Goal: Task Accomplishment & Management: Manage account settings

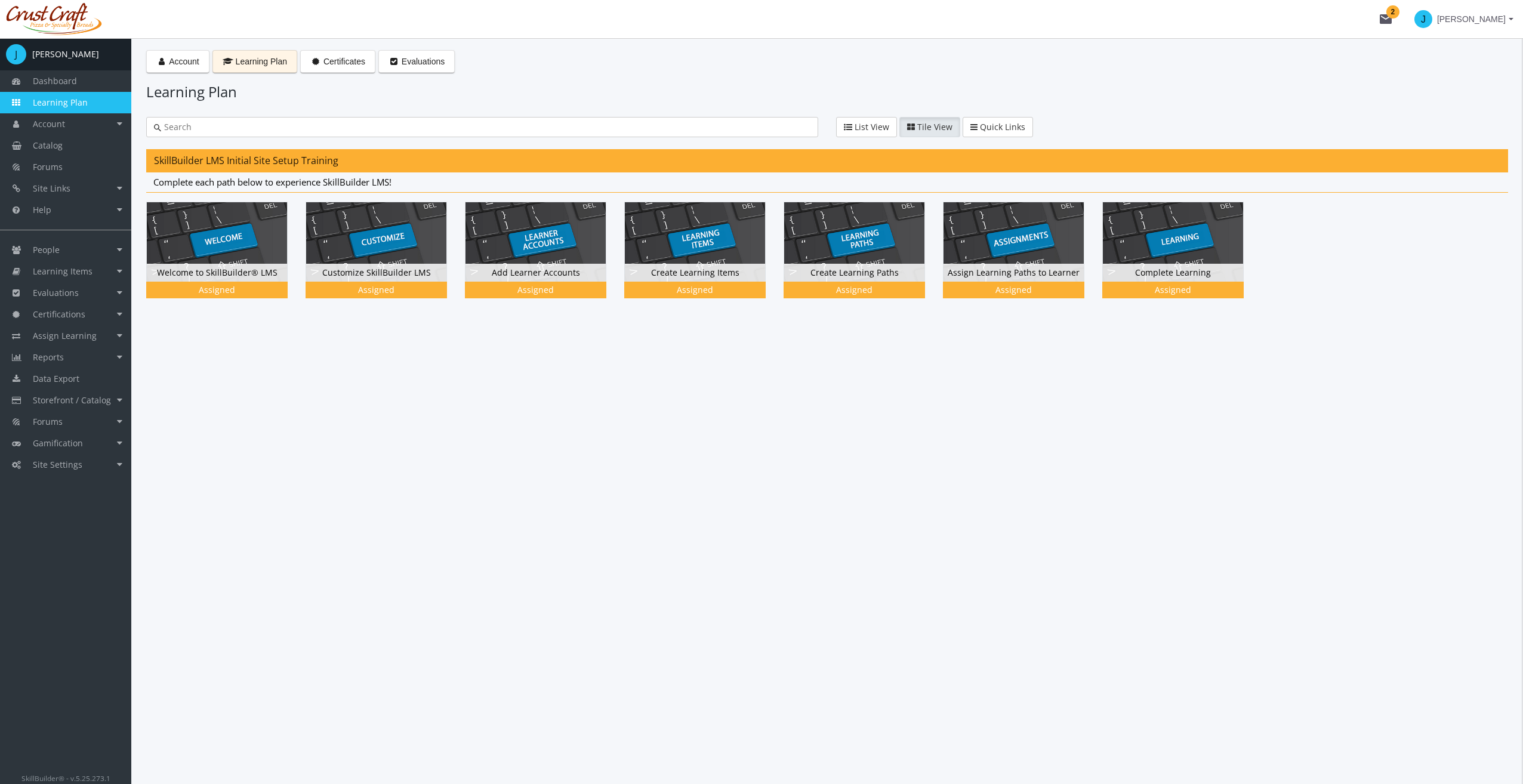
drag, startPoint x: 468, startPoint y: 579, endPoint x: 489, endPoint y: 564, distance: 25.8
click at [475, 574] on div "Account Learning Plan Certificates Evaluations Learning Plan List View Tile Vie…" at bounding box center [826, 411] width 1391 height 746
click at [117, 271] on link "Learning Items" at bounding box center [65, 271] width 131 height 22
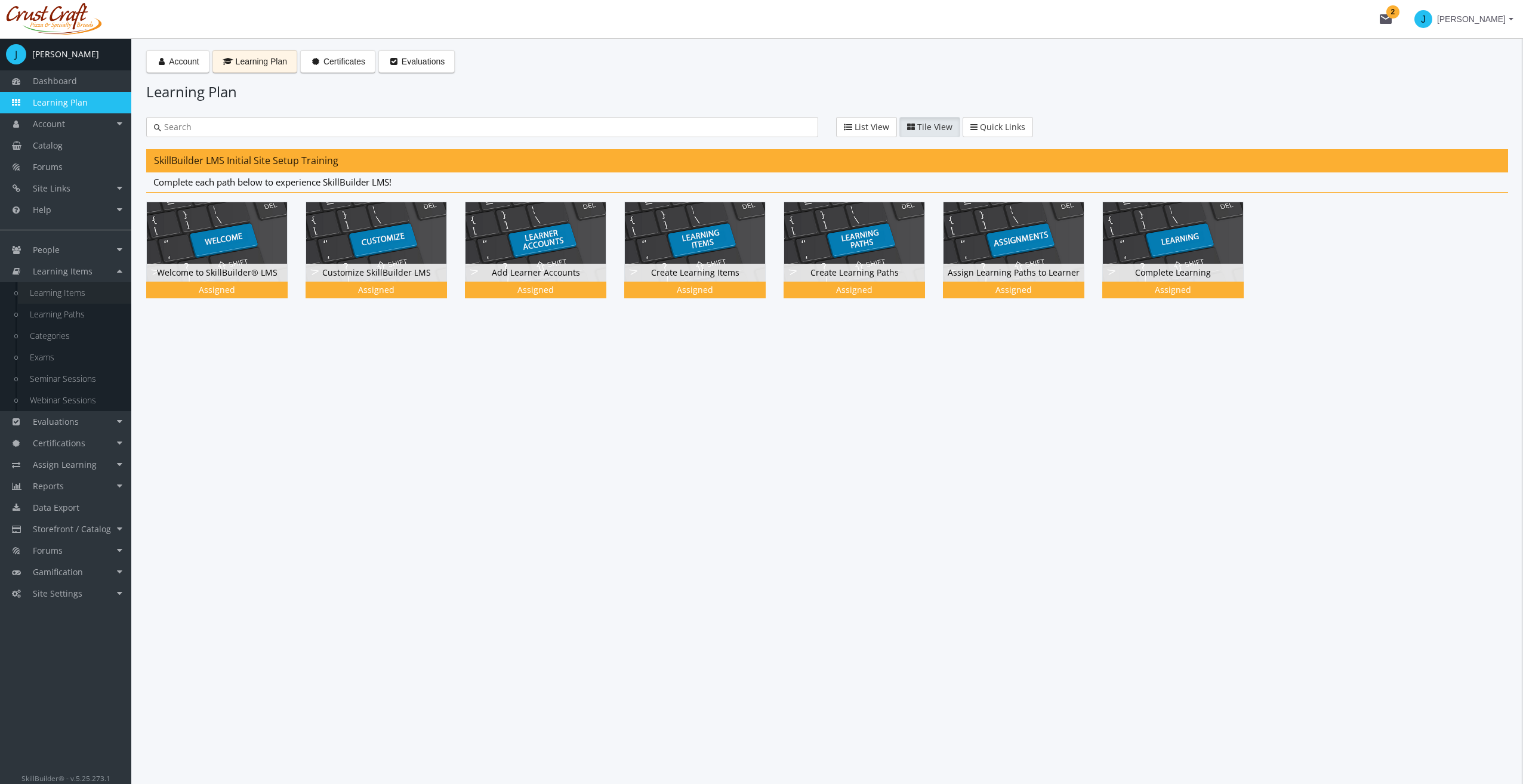
click at [87, 290] on link "Learning Items" at bounding box center [75, 293] width 114 height 22
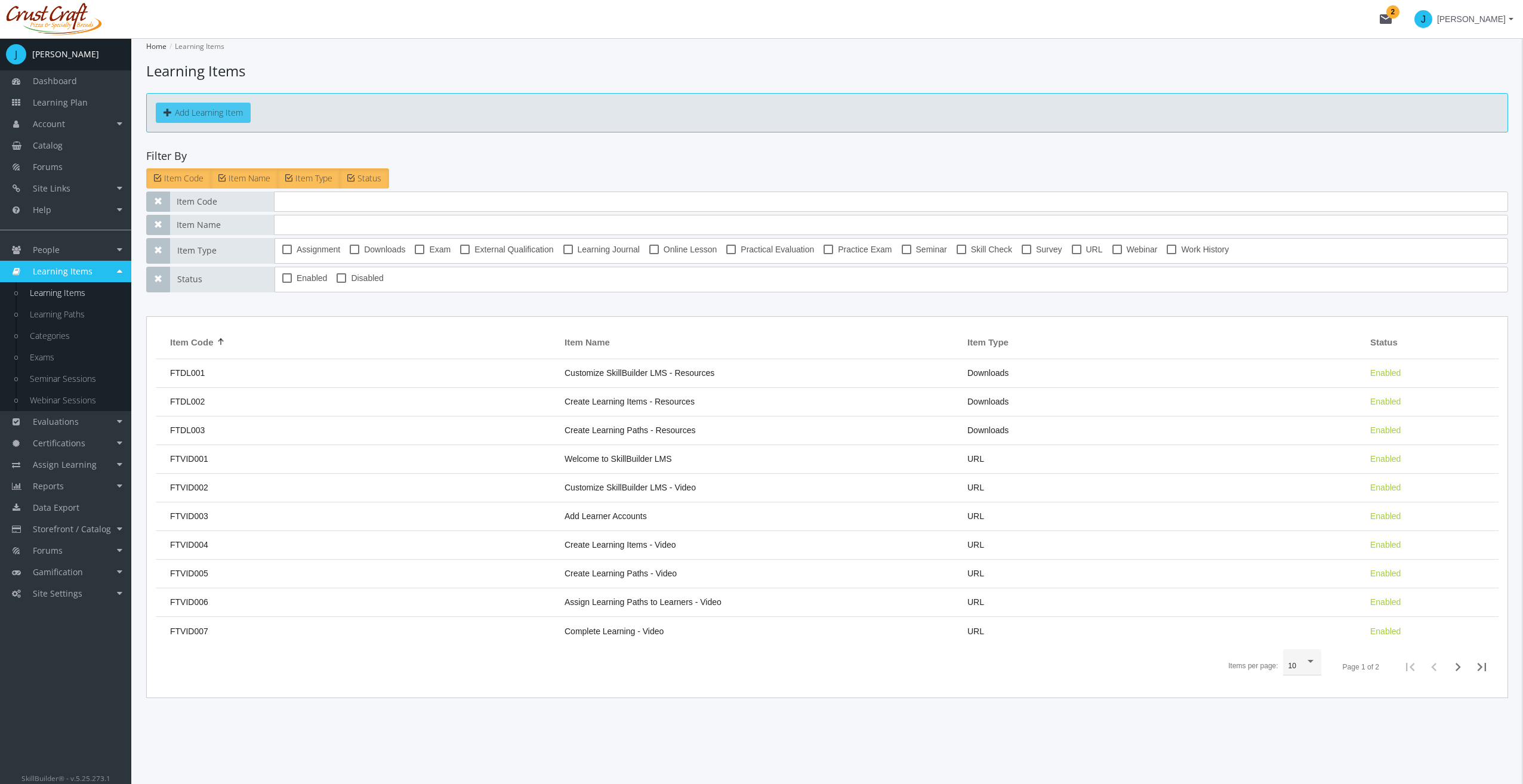
click at [204, 111] on button "Add Learning Item" at bounding box center [203, 112] width 95 height 20
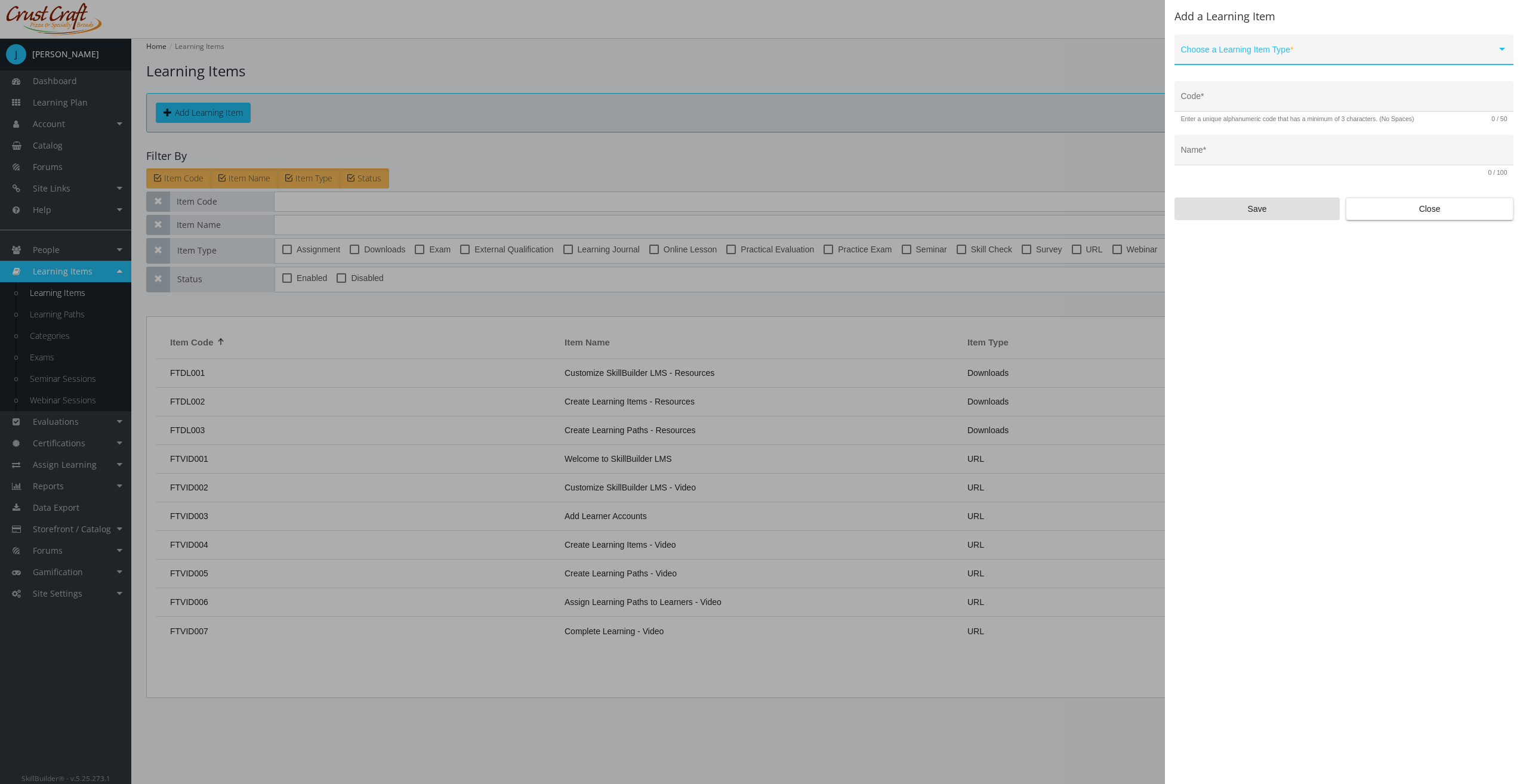
click at [1306, 46] on div "Choose a Learning Item Type *" at bounding box center [1344, 52] width 327 height 24
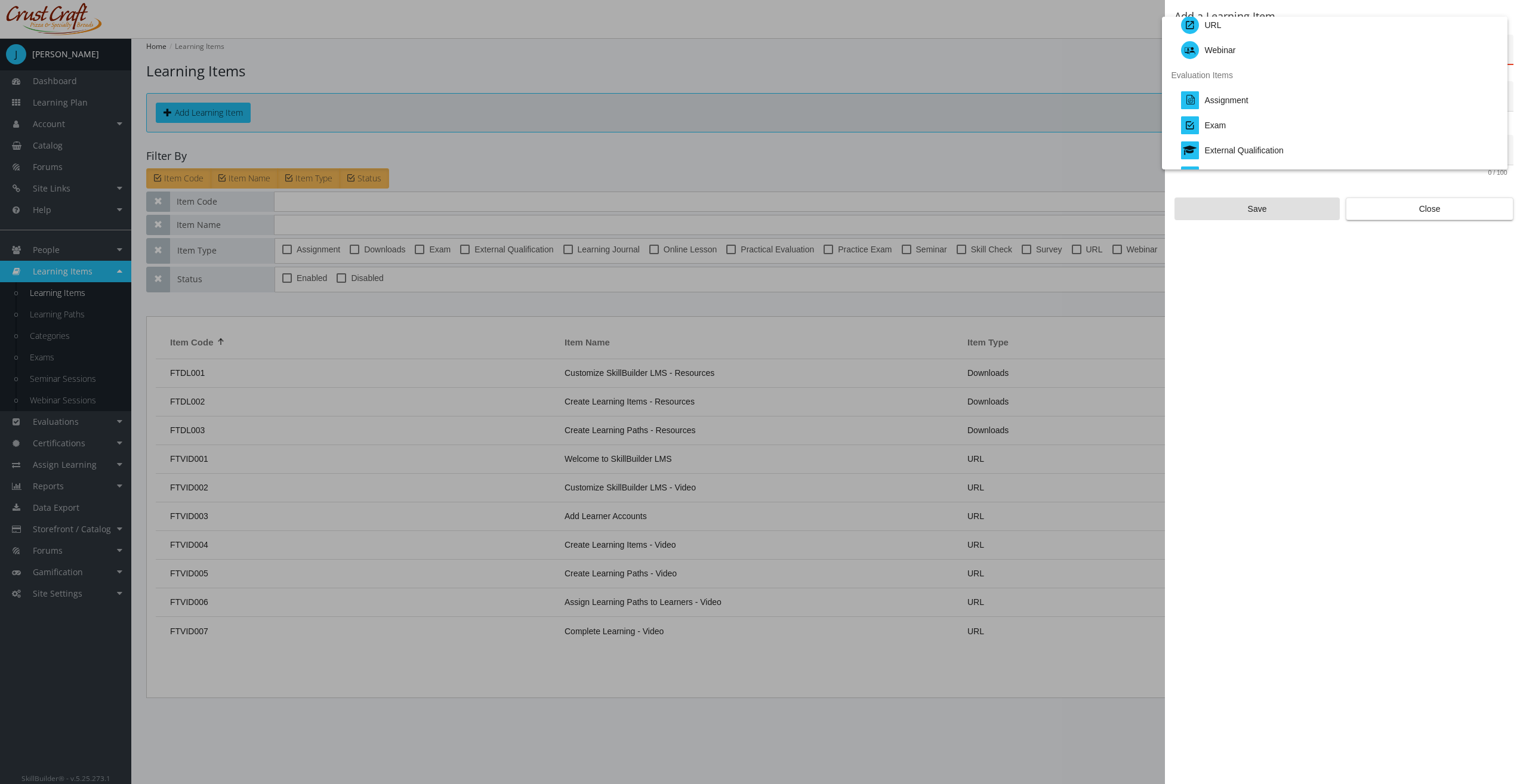
scroll to position [179, 0]
click at [1250, 61] on div "Webinar" at bounding box center [1339, 51] width 317 height 25
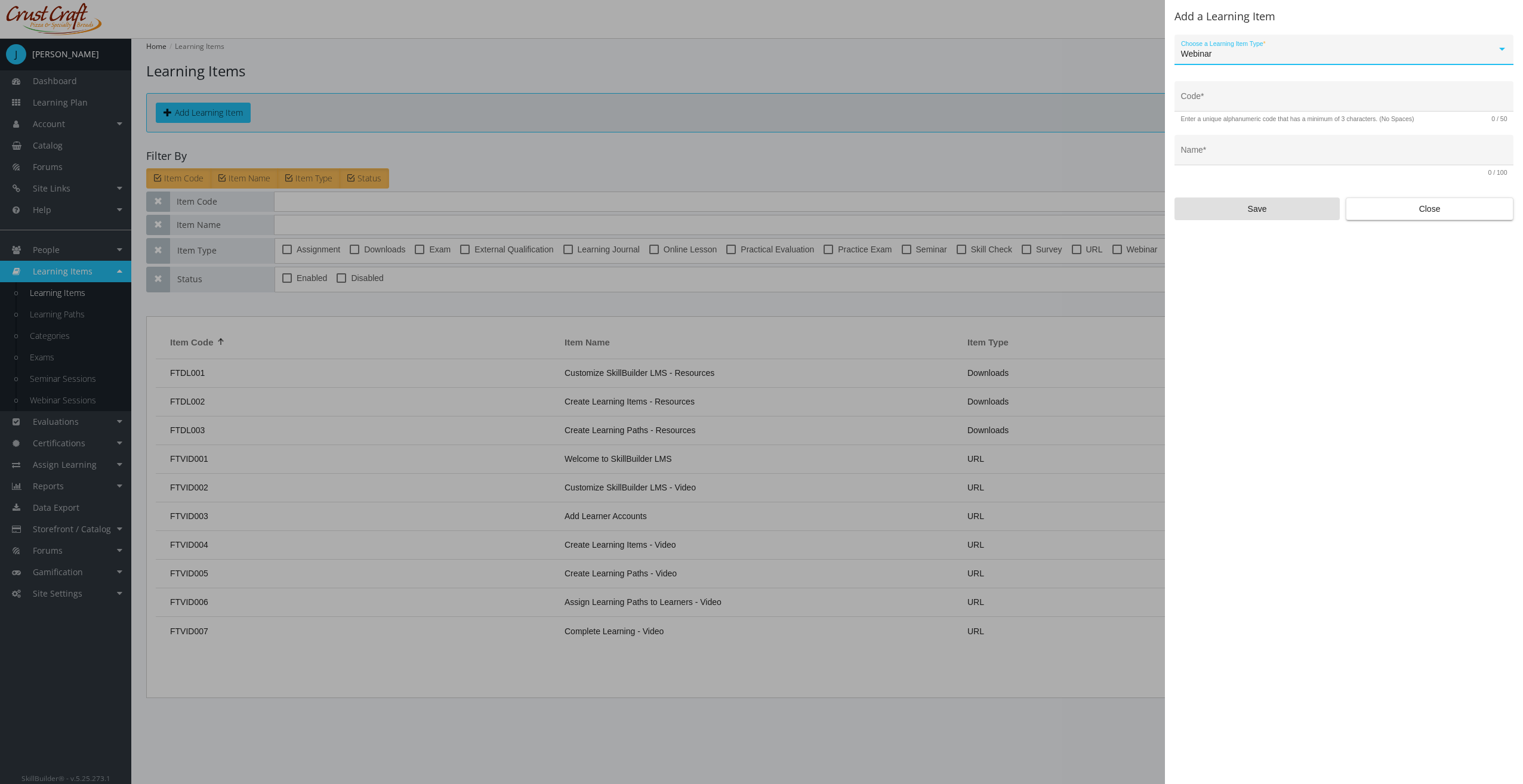
click at [1260, 105] on input "Code *" at bounding box center [1344, 101] width 327 height 9
type input "LEAD-WEB-01"
click at [1245, 141] on div "Name *" at bounding box center [1344, 150] width 339 height 30
click at [1246, 146] on div "Name *" at bounding box center [1344, 153] width 327 height 24
click at [1246, 147] on div "Name *" at bounding box center [1344, 153] width 327 height 24
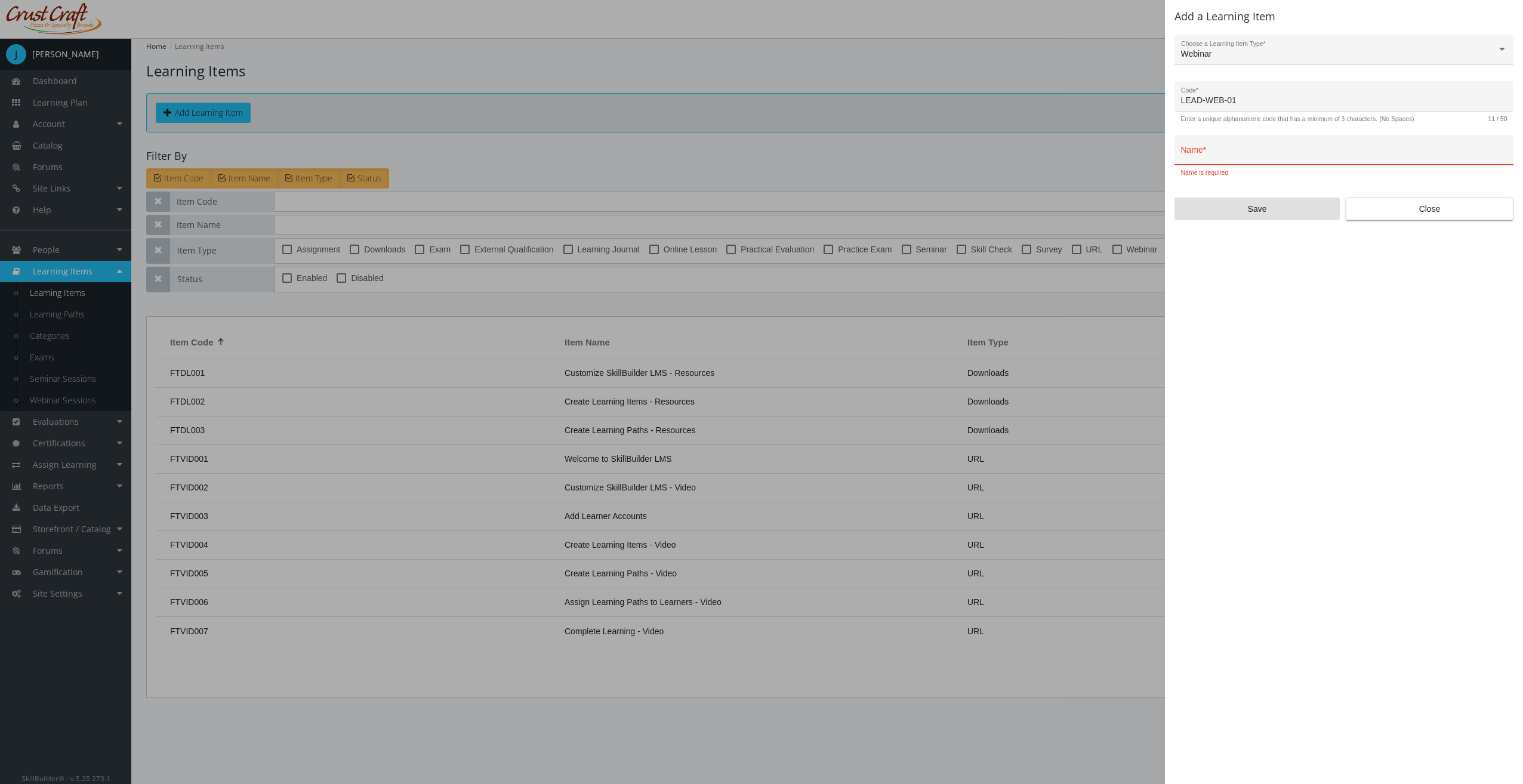
click at [1242, 148] on div "Name *" at bounding box center [1344, 153] width 327 height 24
click at [1244, 168] on div "Name * Name is required" at bounding box center [1344, 155] width 339 height 42
click at [1241, 164] on div "Name *" at bounding box center [1344, 153] width 327 height 24
type input "Leadership Webinar"
click at [1250, 208] on span "Save" at bounding box center [1257, 209] width 145 height 22
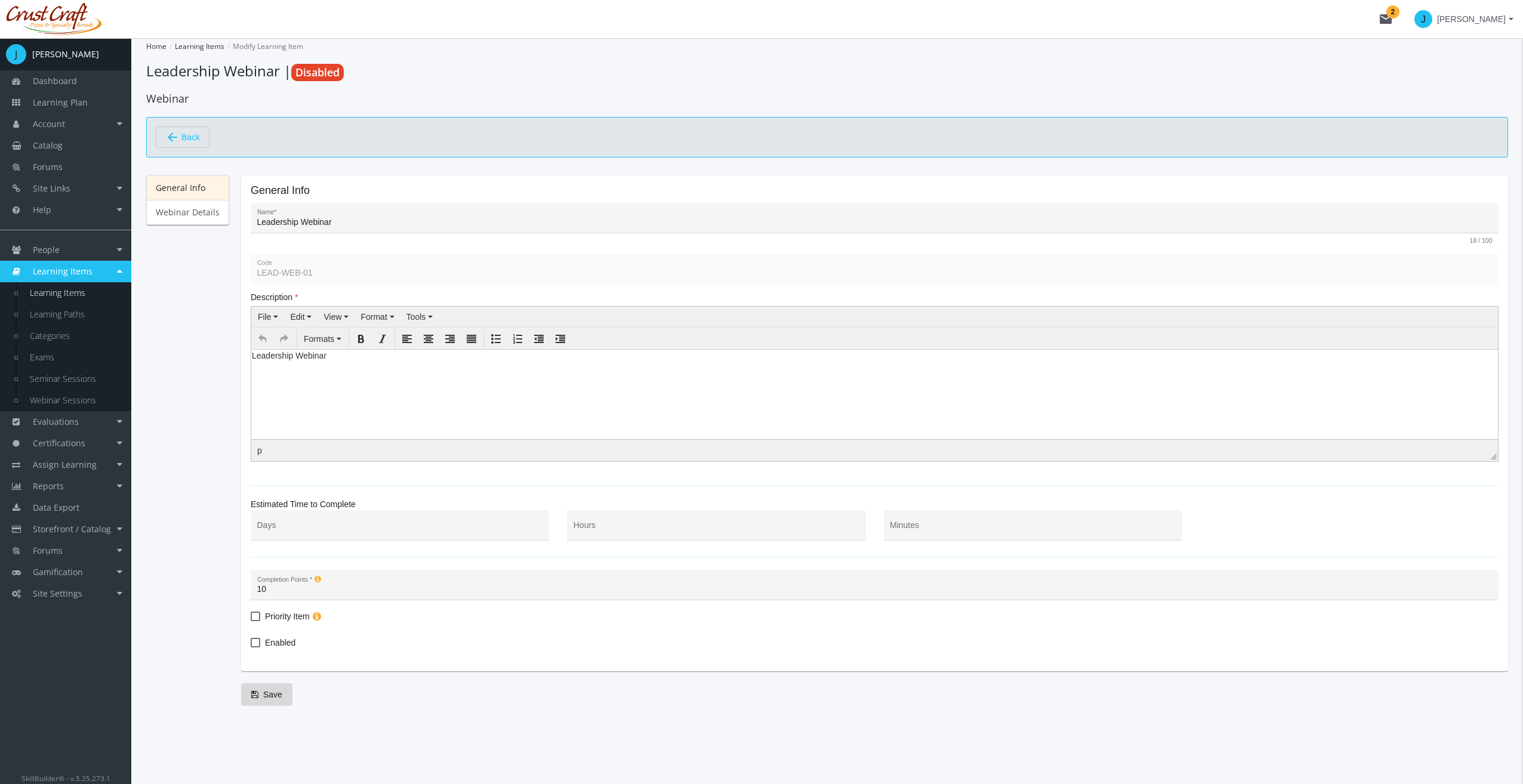
click at [269, 638] on span "Enabled" at bounding box center [280, 642] width 30 height 14
click at [251, 647] on input "Enabled" at bounding box center [251, 647] width 1 height 1
checkbox input "true"
click at [643, 528] on input "Hours" at bounding box center [716, 529] width 286 height 9
type input "1"
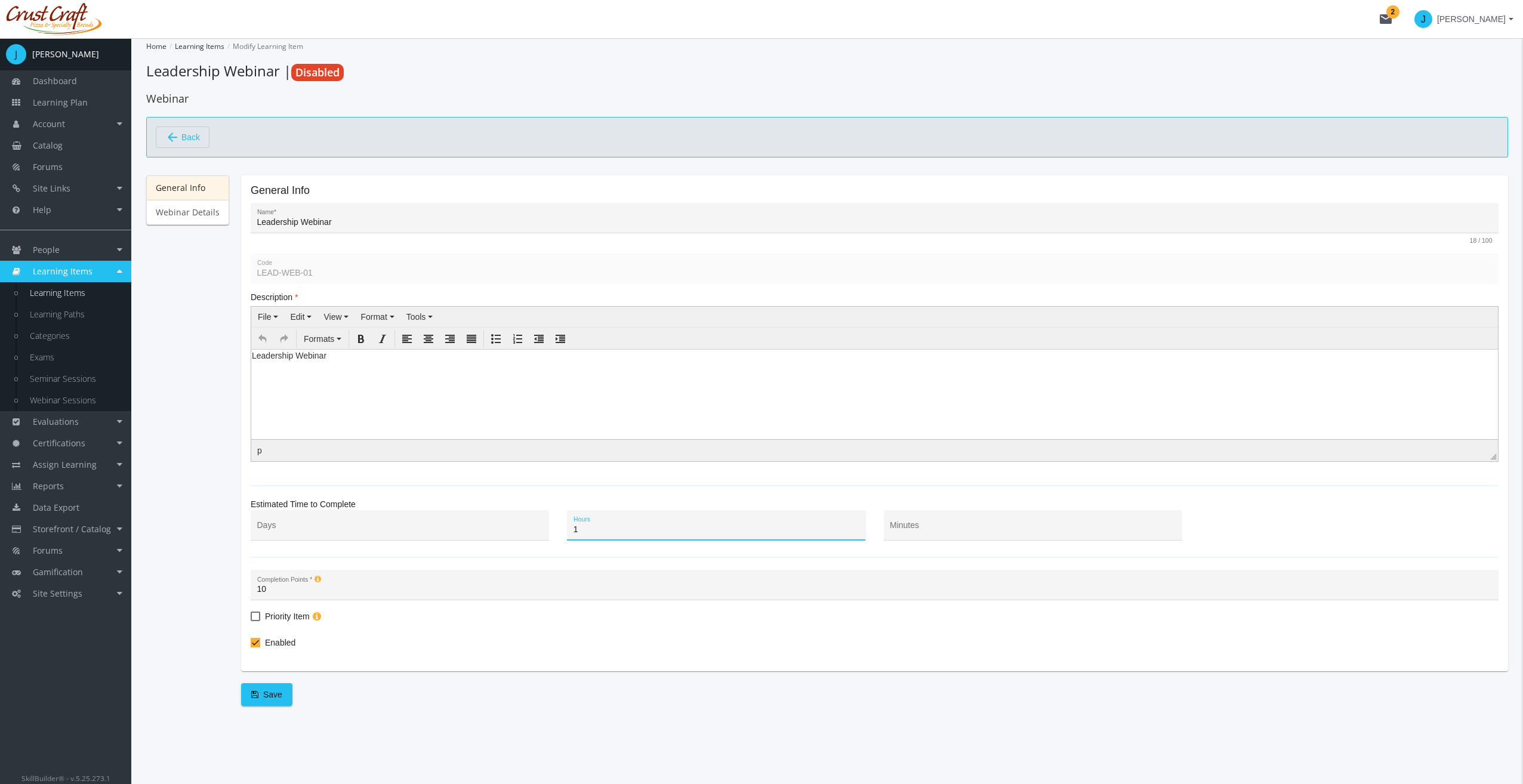
click at [215, 615] on div "General Info Webinar Details" at bounding box center [188, 435] width 83 height 518
click at [273, 695] on span "Save" at bounding box center [267, 694] width 31 height 22
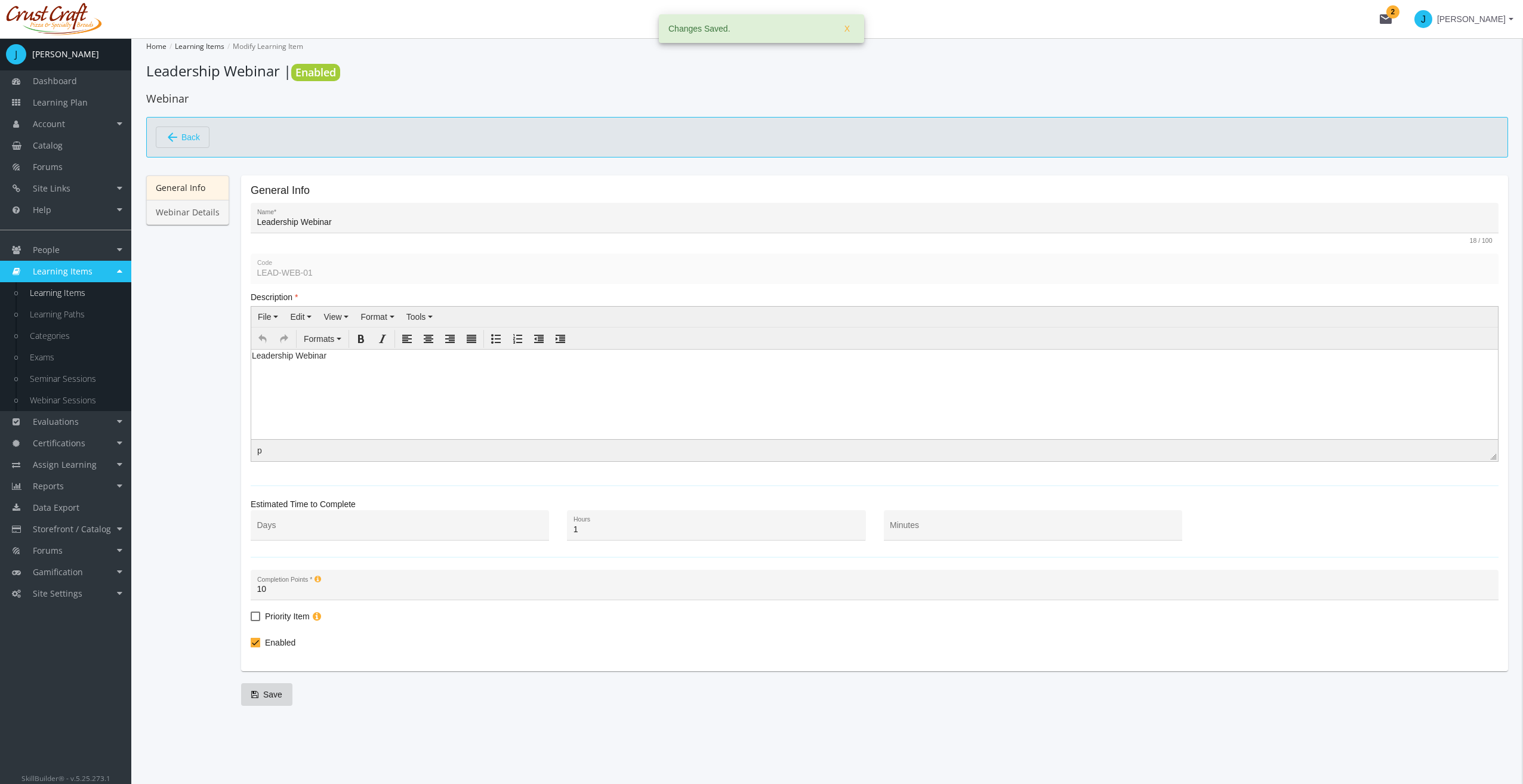
click at [179, 212] on link "Webinar Details" at bounding box center [188, 212] width 83 height 25
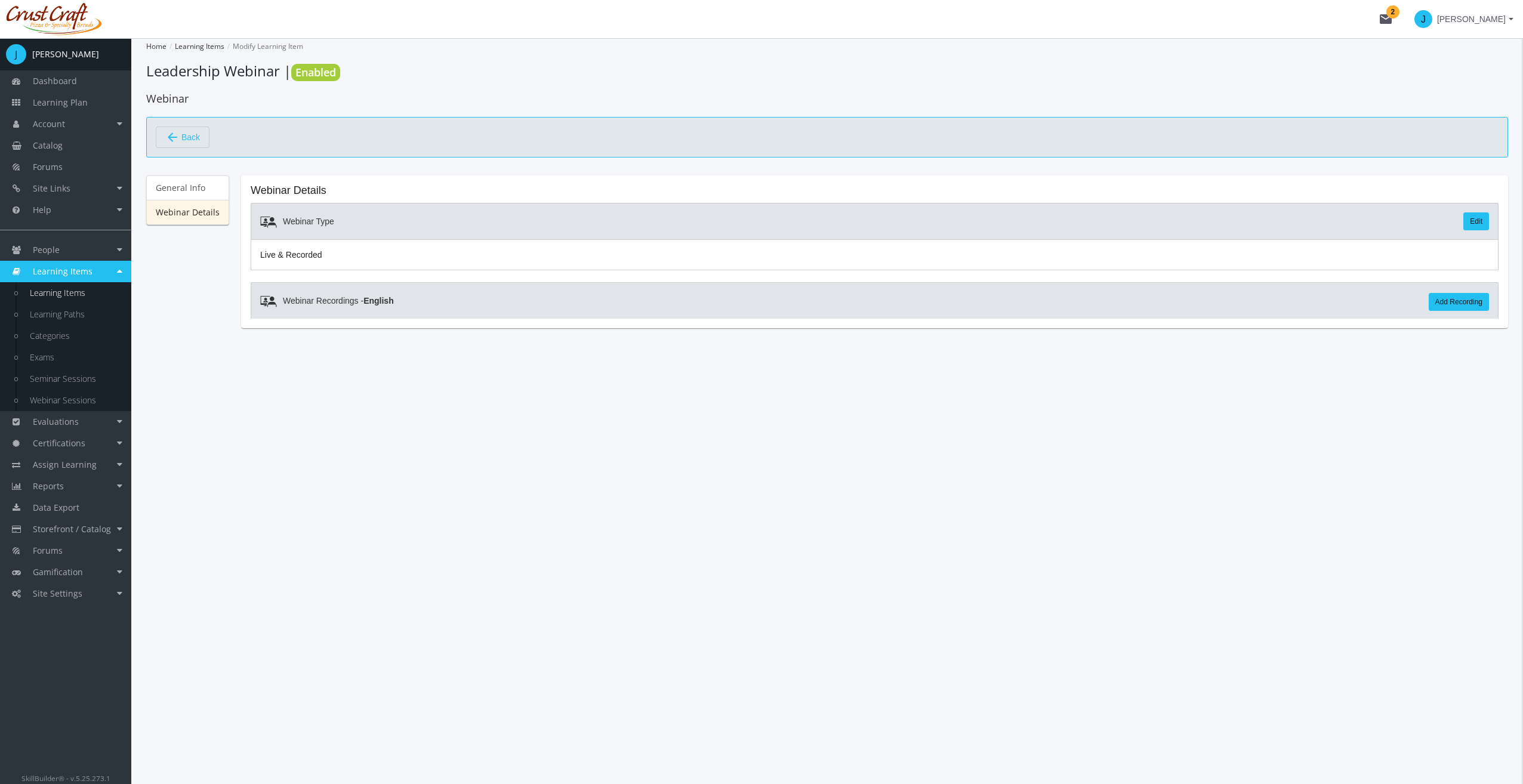
click at [1480, 221] on link "Edit" at bounding box center [1476, 221] width 25 height 18
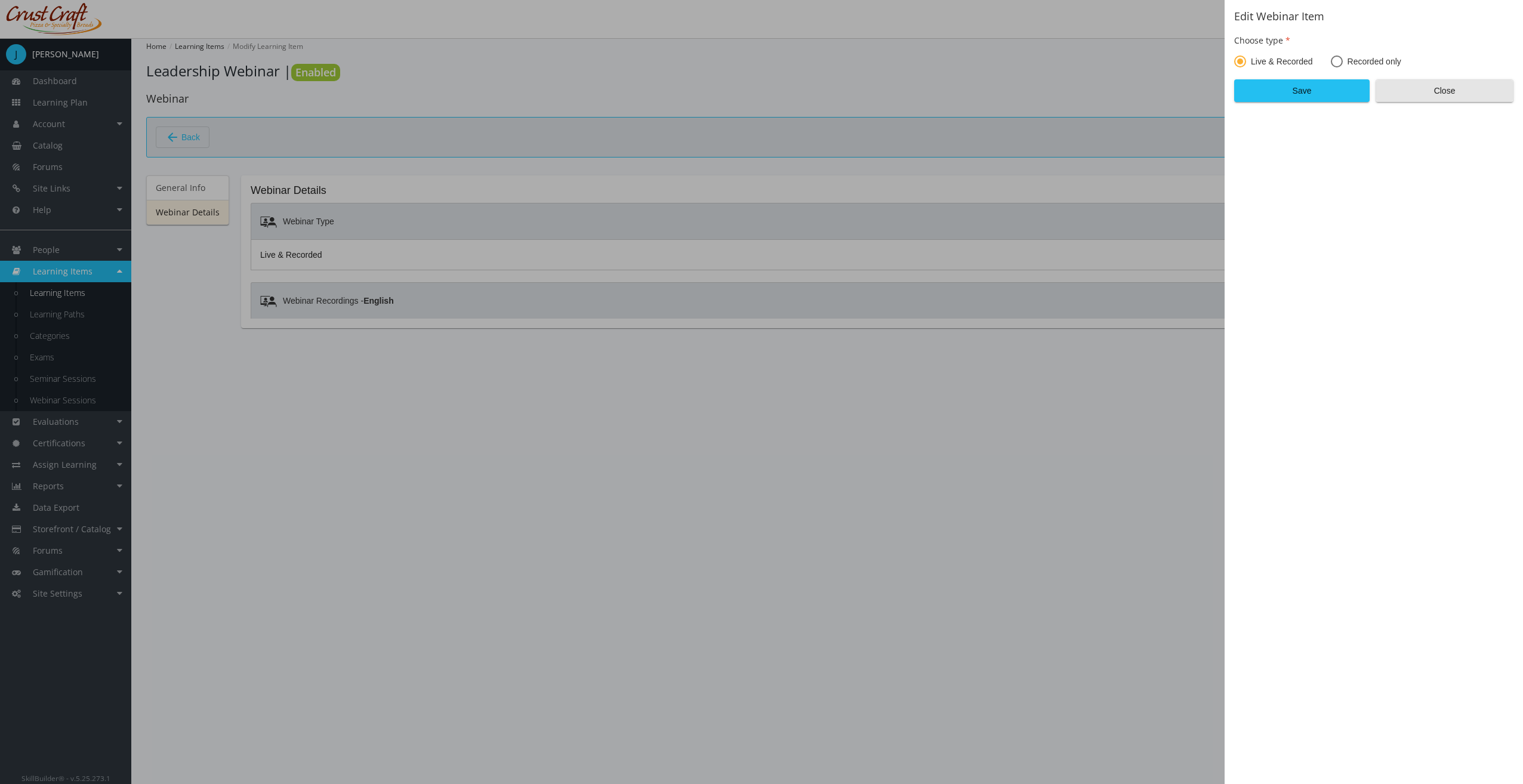
click at [1426, 88] on span "Close" at bounding box center [1444, 91] width 117 height 22
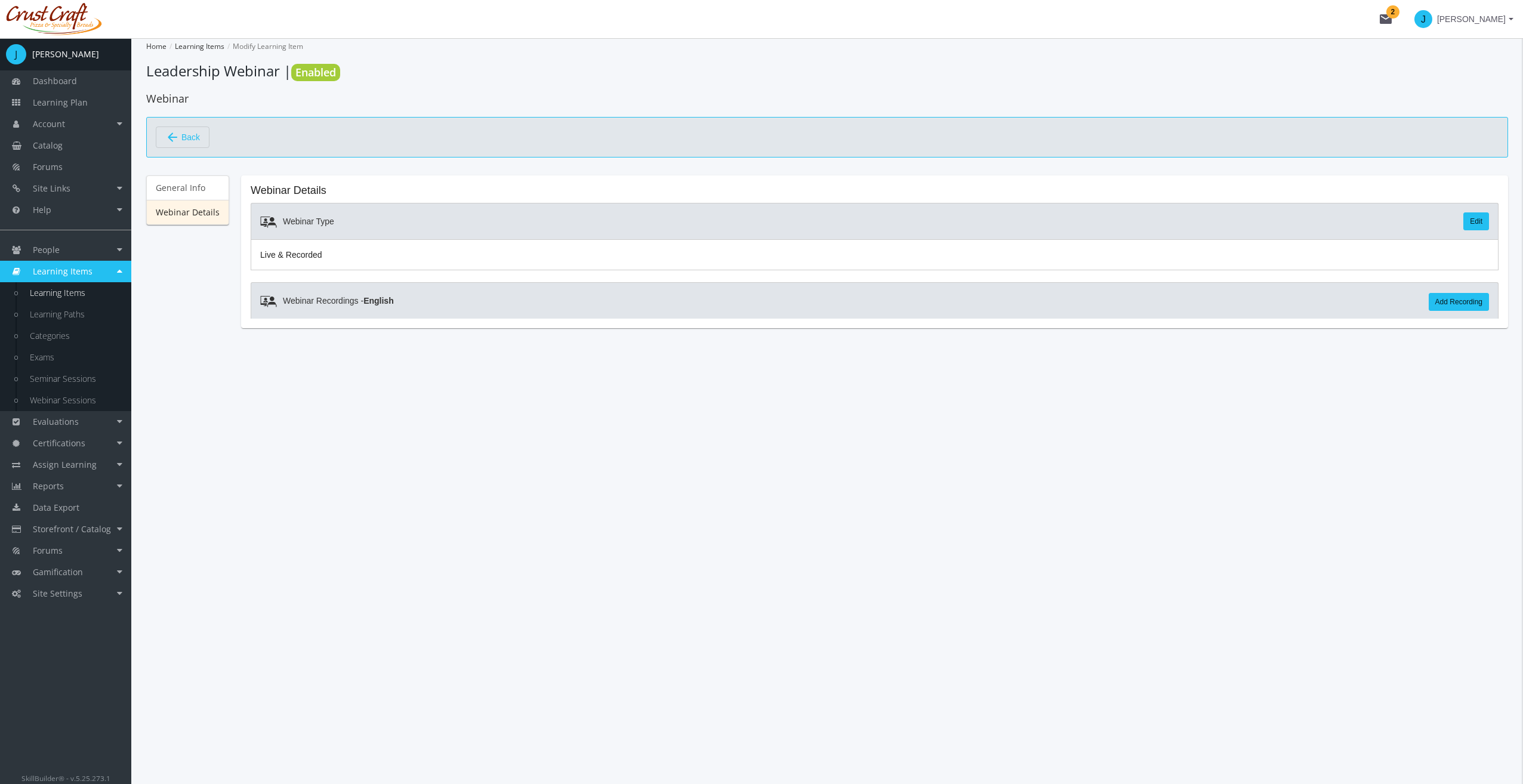
click at [443, 391] on div "Home Learning Items Modify Learning Item Leadership Webinar | Enabled Webinar a…" at bounding box center [826, 411] width 1391 height 746
click at [1478, 304] on link "Add Recording" at bounding box center [1458, 302] width 60 height 18
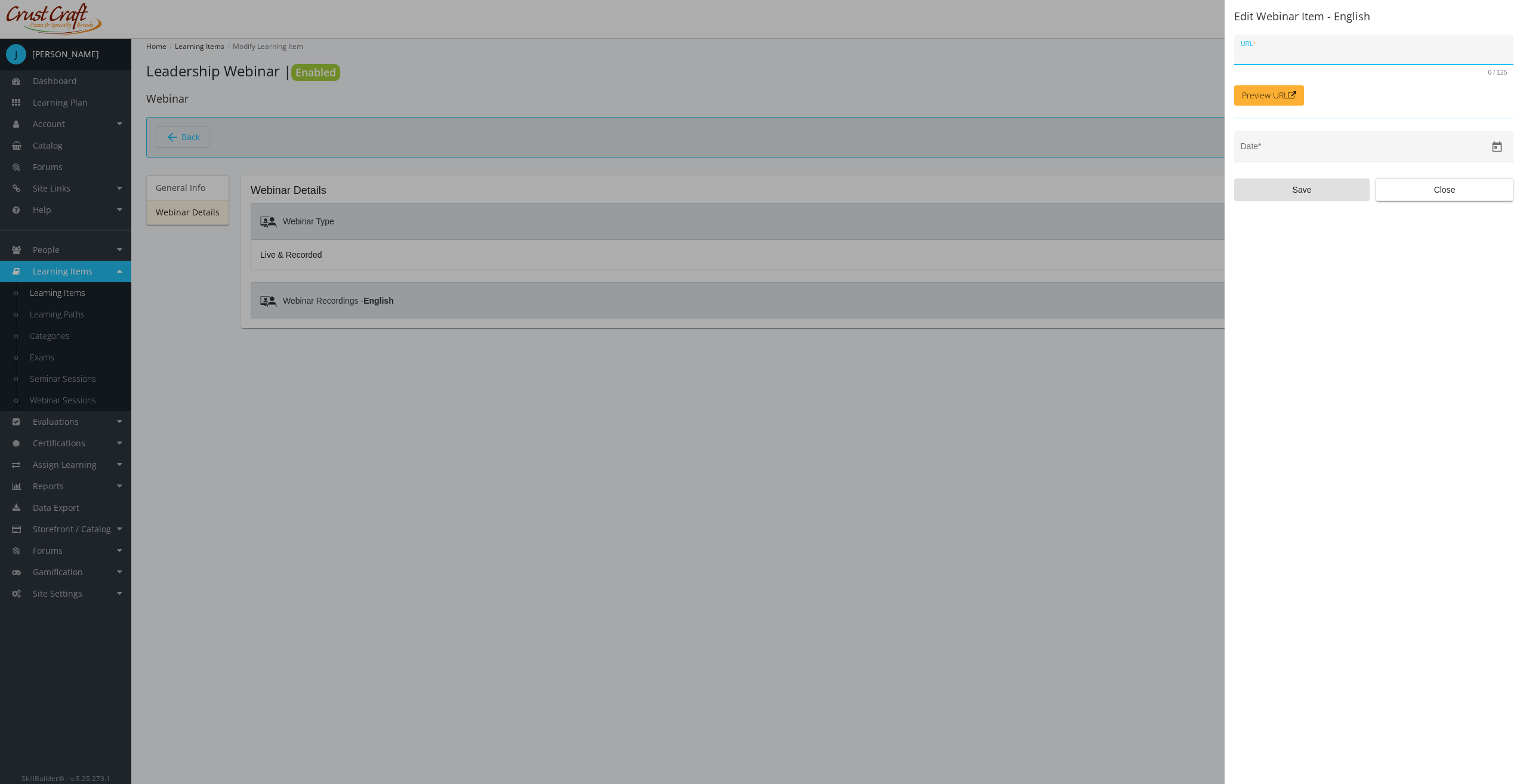
click at [1406, 192] on span "Close" at bounding box center [1444, 189] width 117 height 22
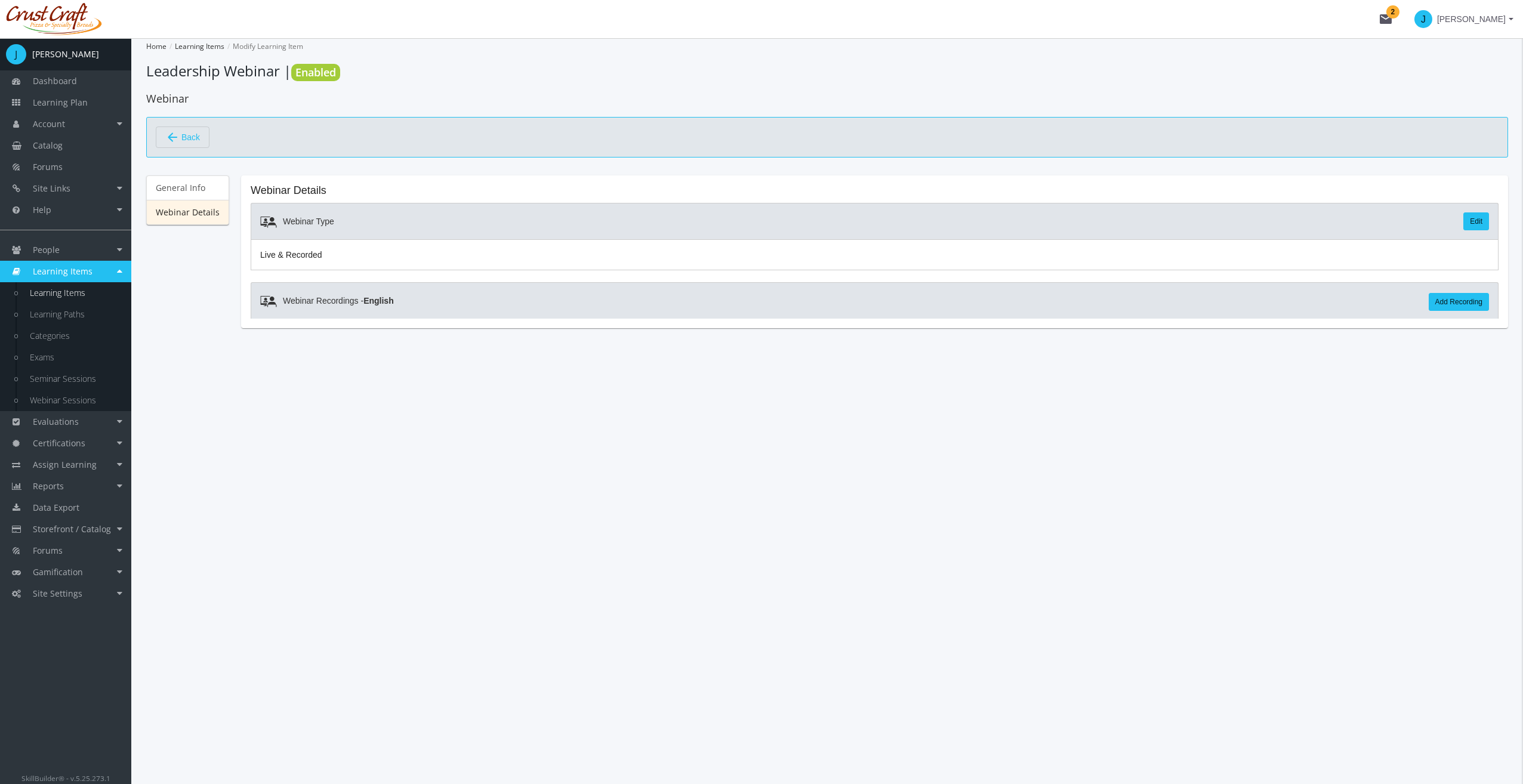
click at [125, 274] on link "Learning Items" at bounding box center [65, 271] width 131 height 22
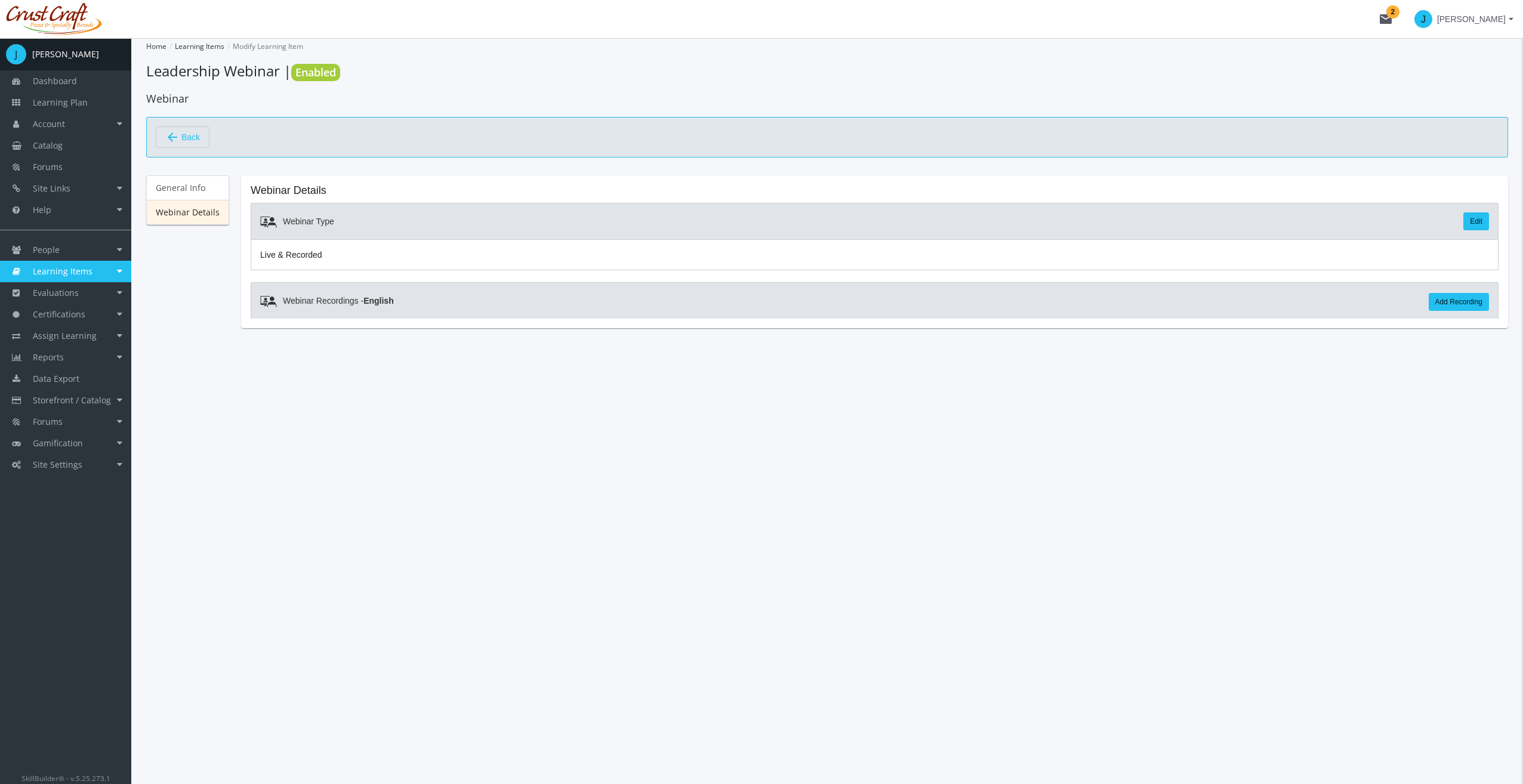
click at [123, 271] on link "Learning Items" at bounding box center [65, 271] width 131 height 22
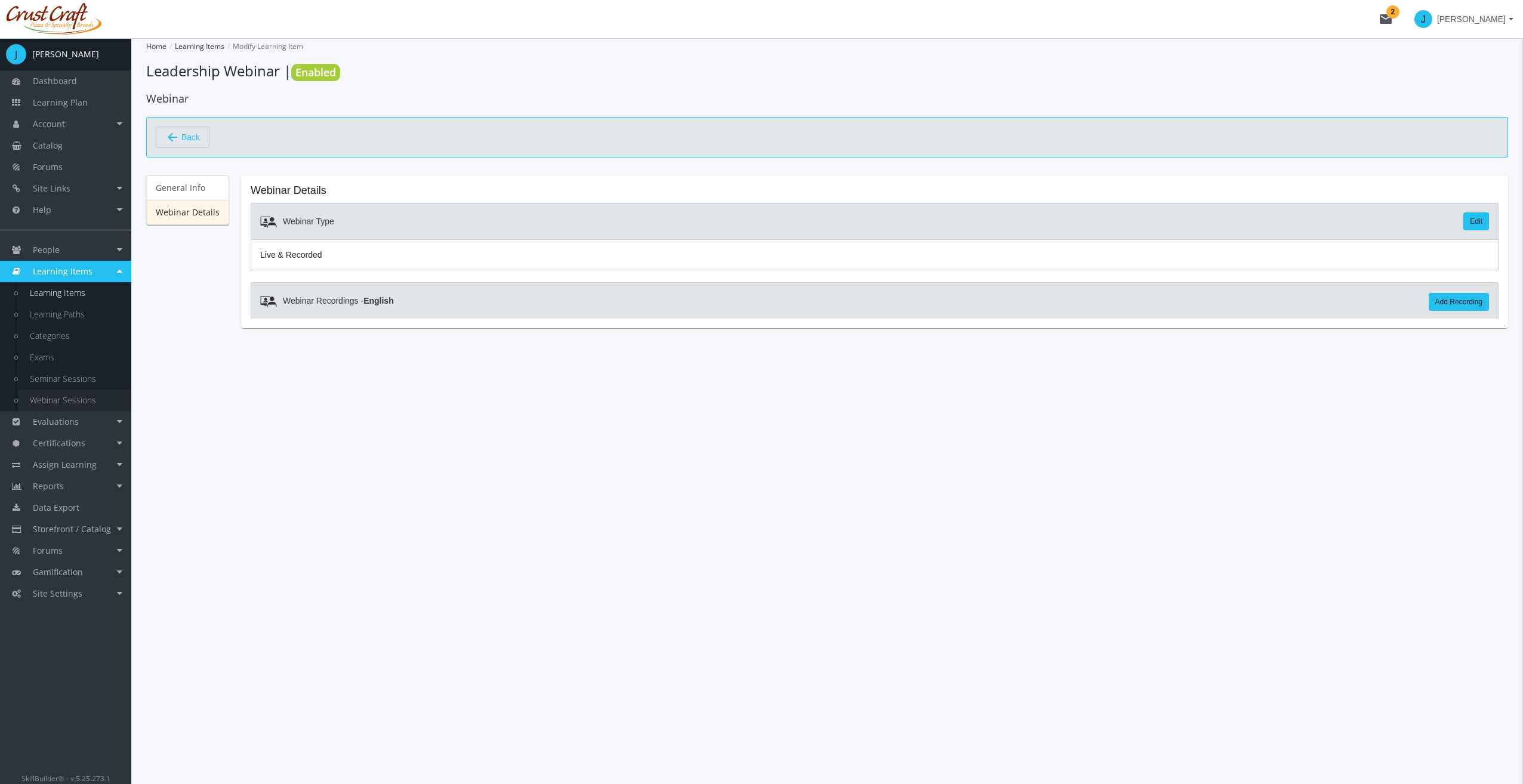
click at [89, 395] on link "Webinar Sessions" at bounding box center [75, 400] width 114 height 22
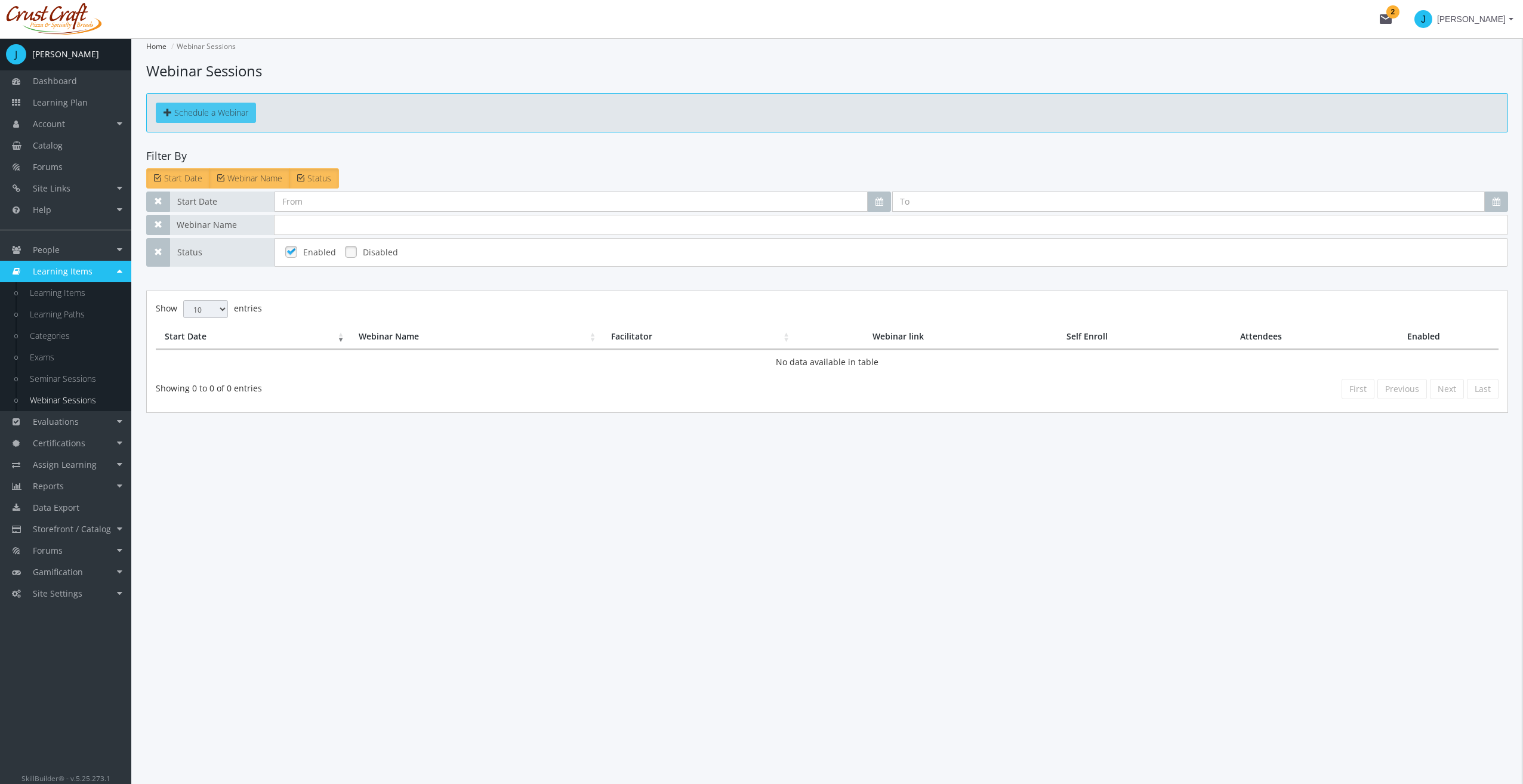
click at [206, 114] on span "Schedule a Webinar" at bounding box center [211, 112] width 74 height 11
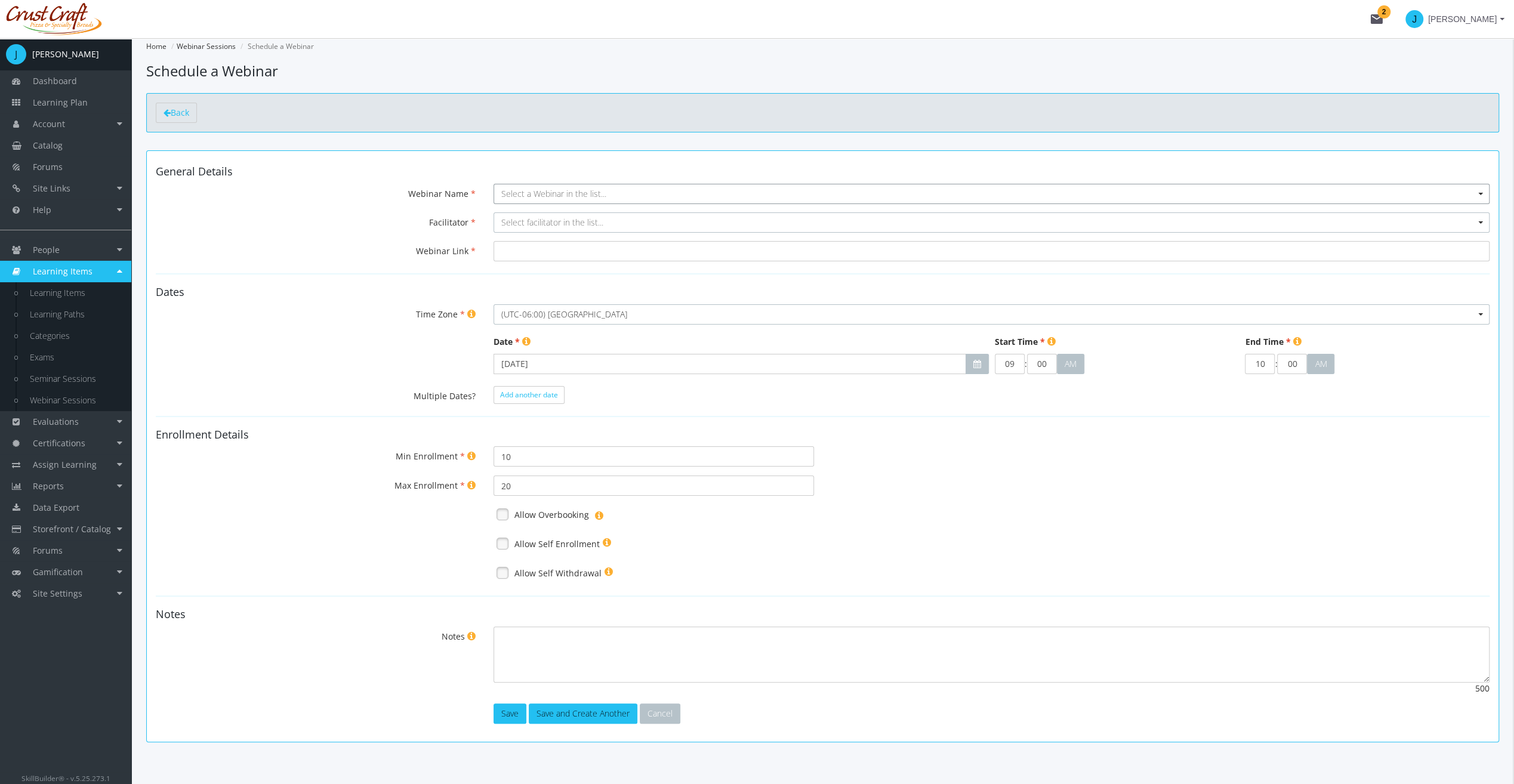
click at [558, 197] on span "Select a Webinar in the list..." at bounding box center [553, 194] width 105 height 11
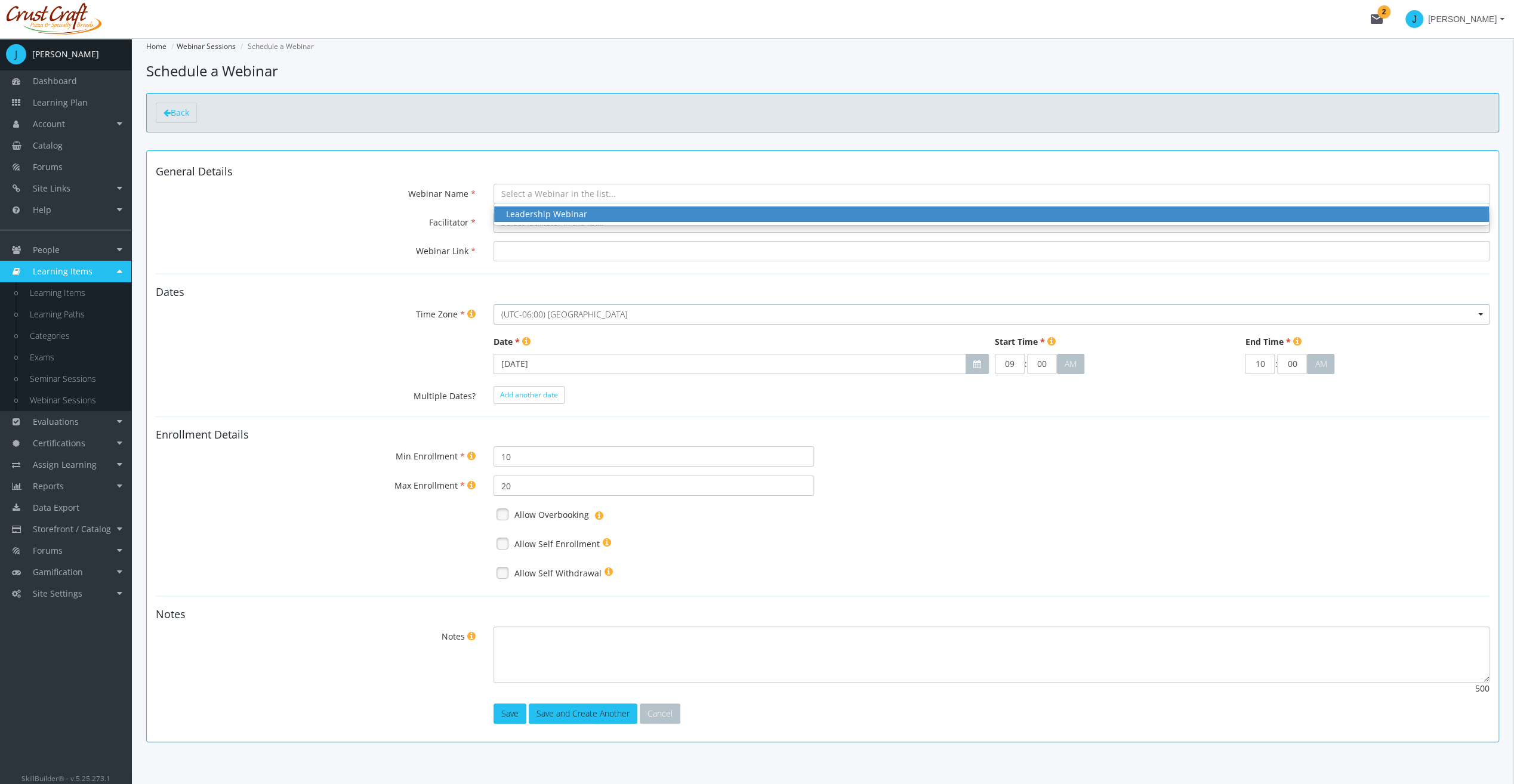
click at [569, 219] on span "Leadership Webinar" at bounding box center [992, 214] width 995 height 16
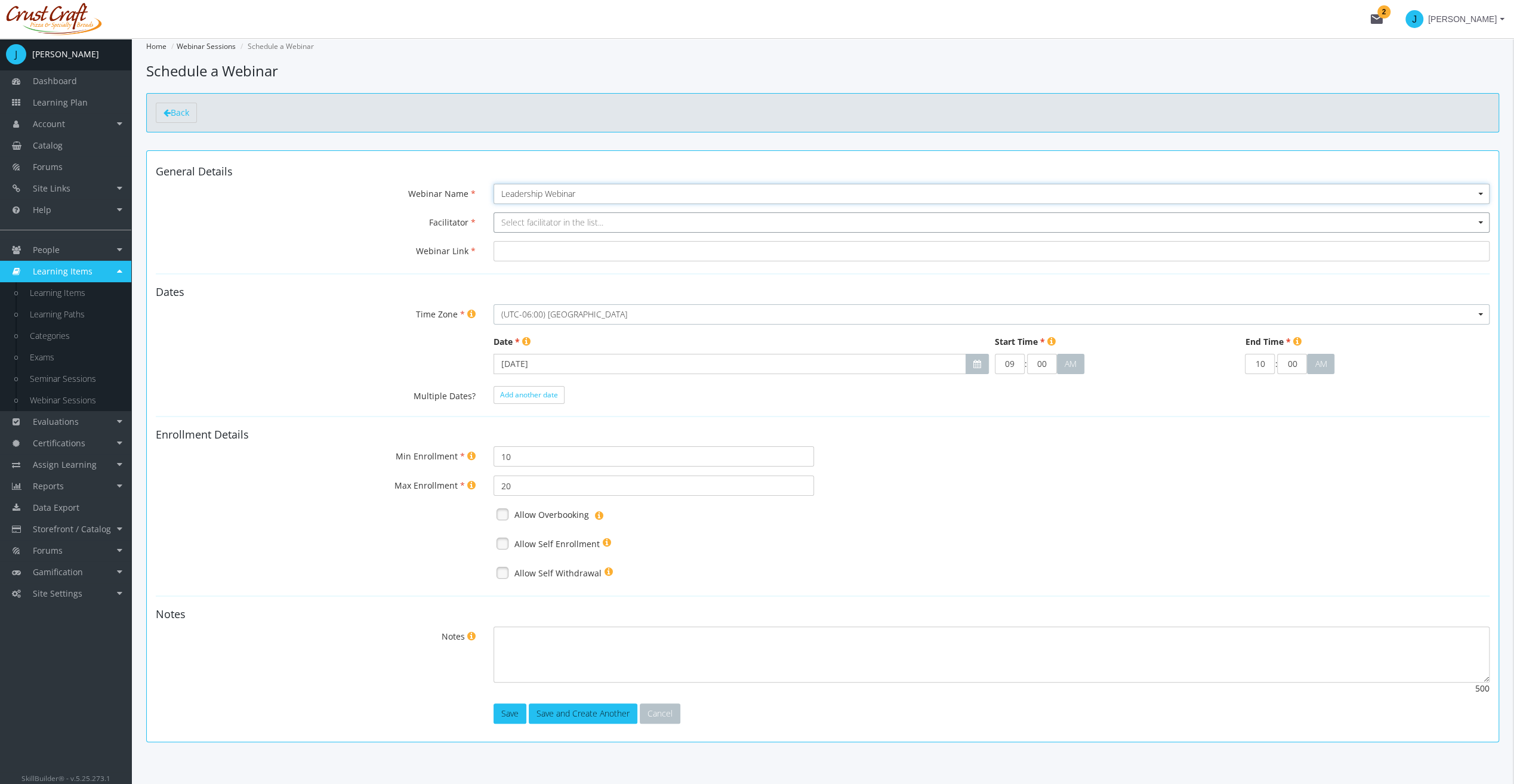
click at [570, 219] on span "Select facilitator in the list..." at bounding box center [552, 222] width 102 height 11
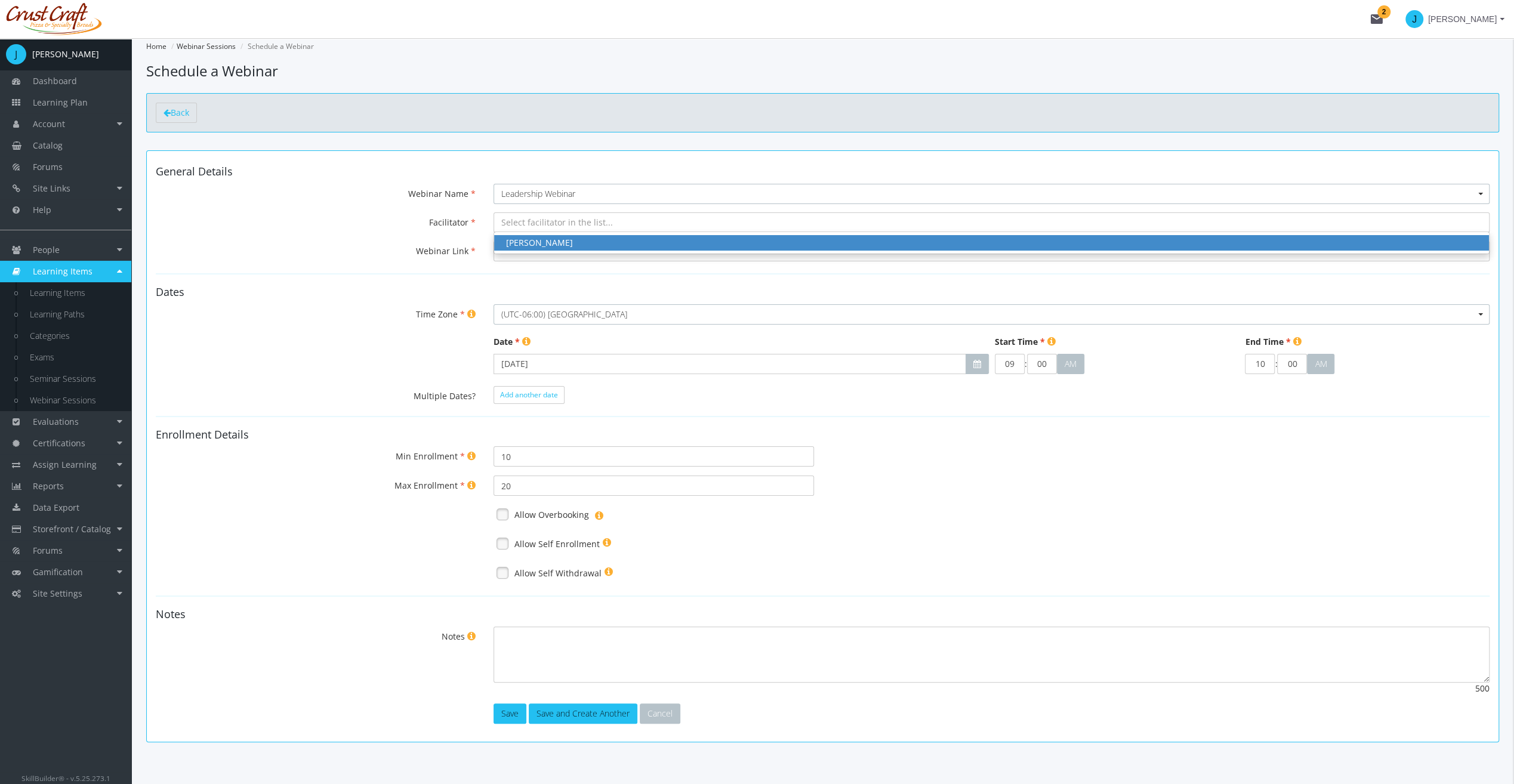
click at [573, 235] on span "[PERSON_NAME]" at bounding box center [992, 243] width 995 height 16
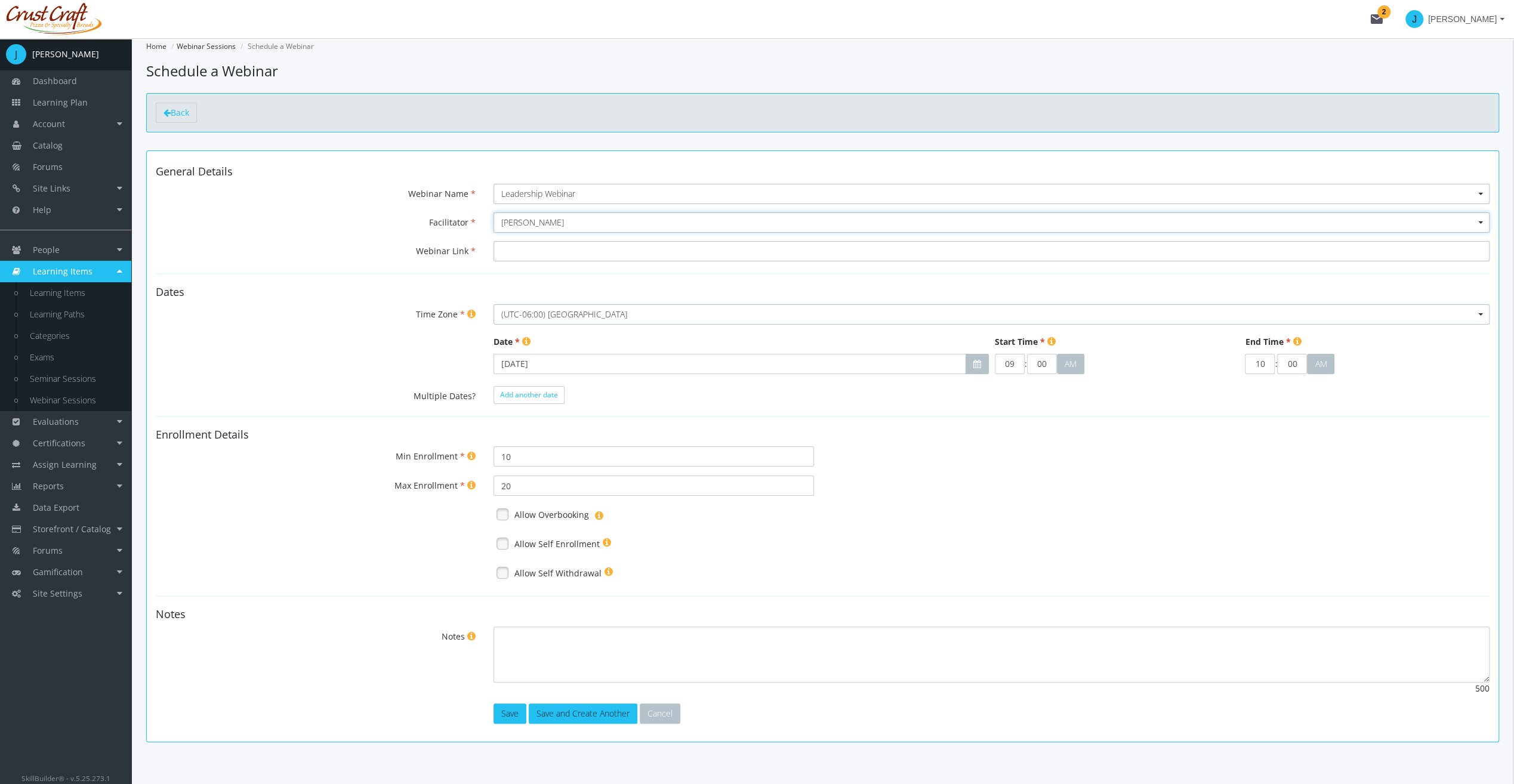
click at [573, 241] on input "Webinar Link" at bounding box center [992, 251] width 996 height 20
click at [551, 248] on input "Webinar Link" at bounding box center [992, 251] width 996 height 20
paste input "[URL][DOMAIN_NAME][SECURITY_DATA]"
type input "[URL][DOMAIN_NAME][SECURITY_DATA]"
click at [976, 360] on icon "button" at bounding box center [977, 364] width 7 height 8
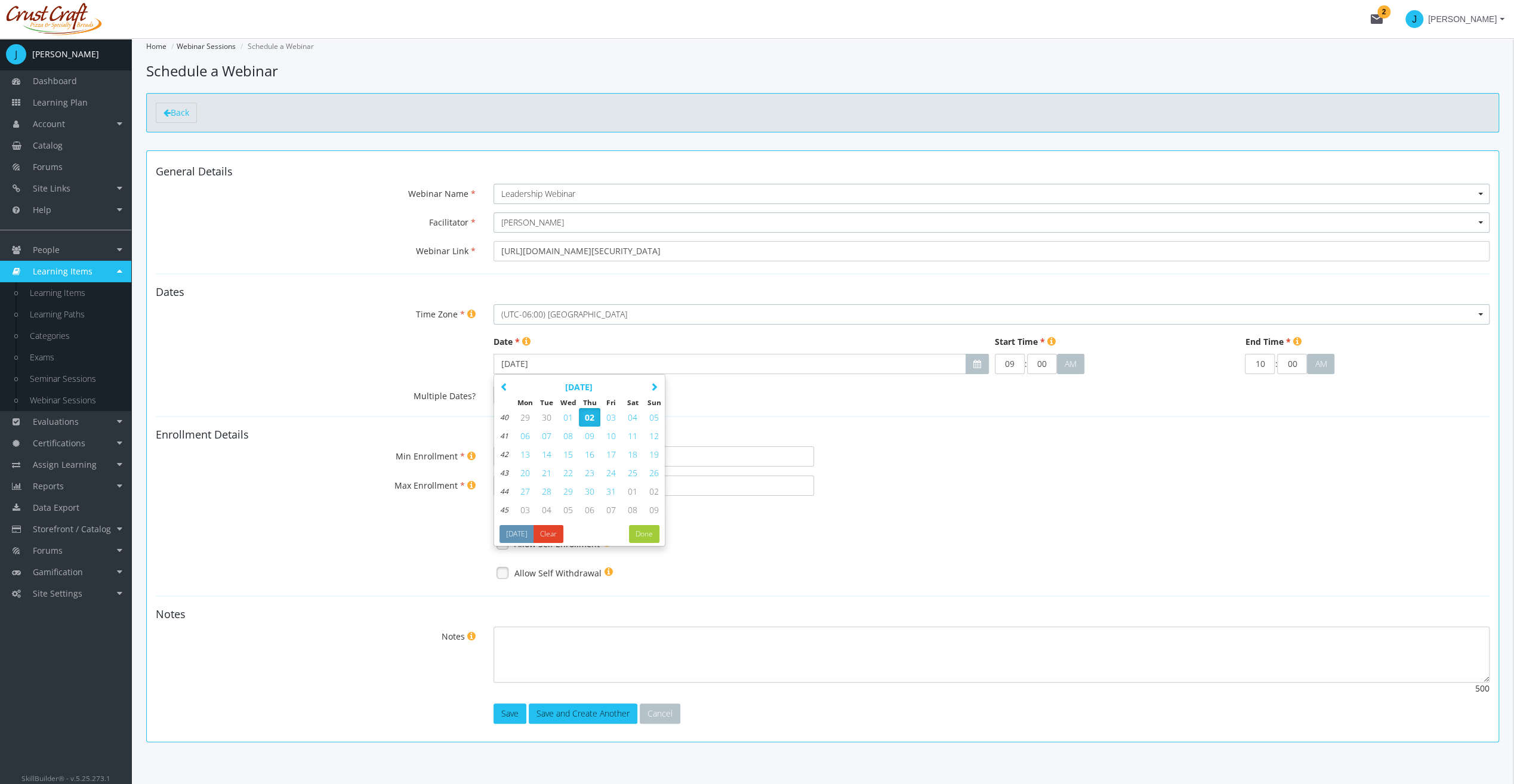
click at [591, 437] on span "09" at bounding box center [589, 436] width 9 height 11
type input "[DATE]"
click at [854, 432] on h4 "Enrollment Details" at bounding box center [823, 435] width 1334 height 12
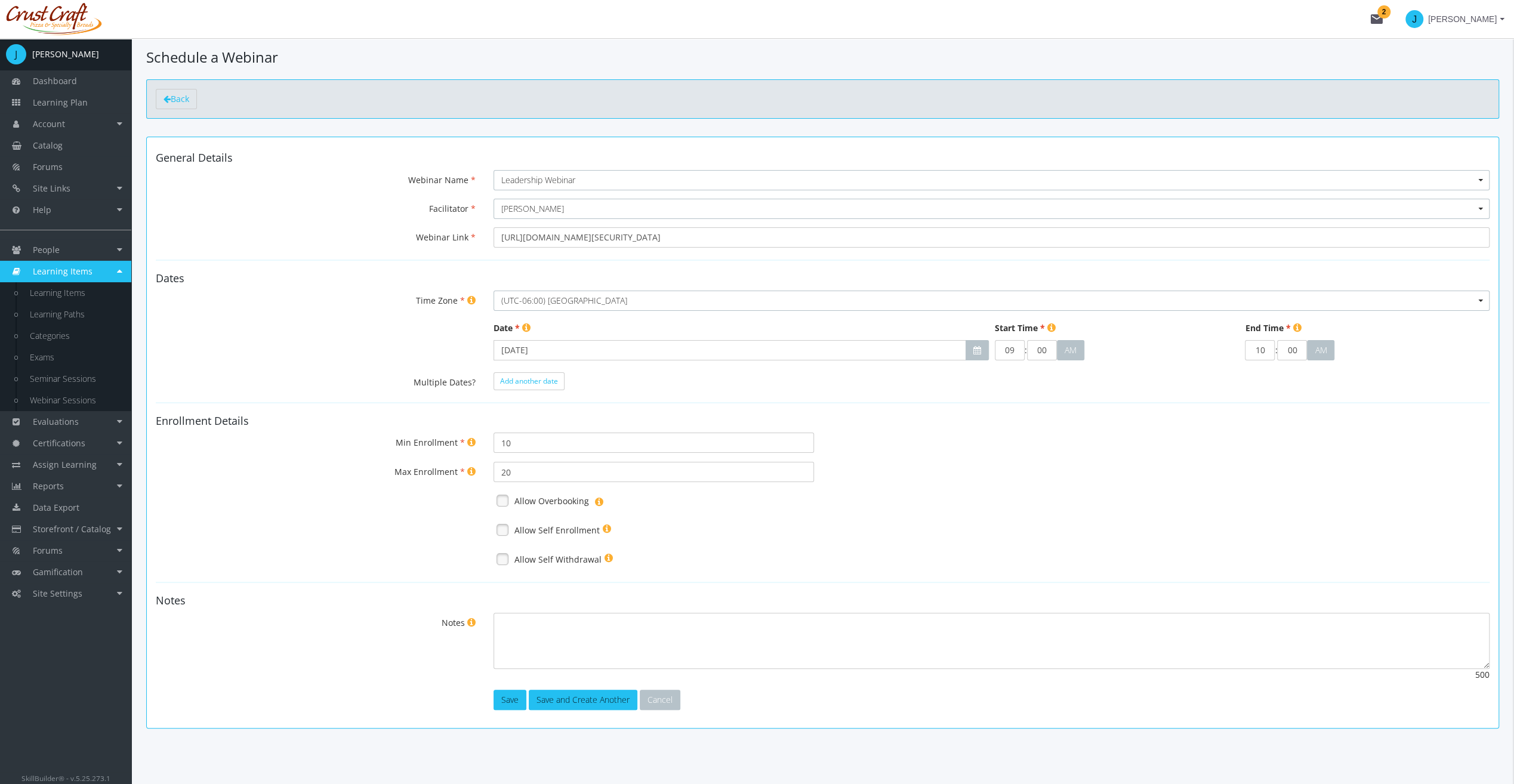
scroll to position [14, 0]
click at [545, 380] on span "Add another date" at bounding box center [528, 381] width 58 height 10
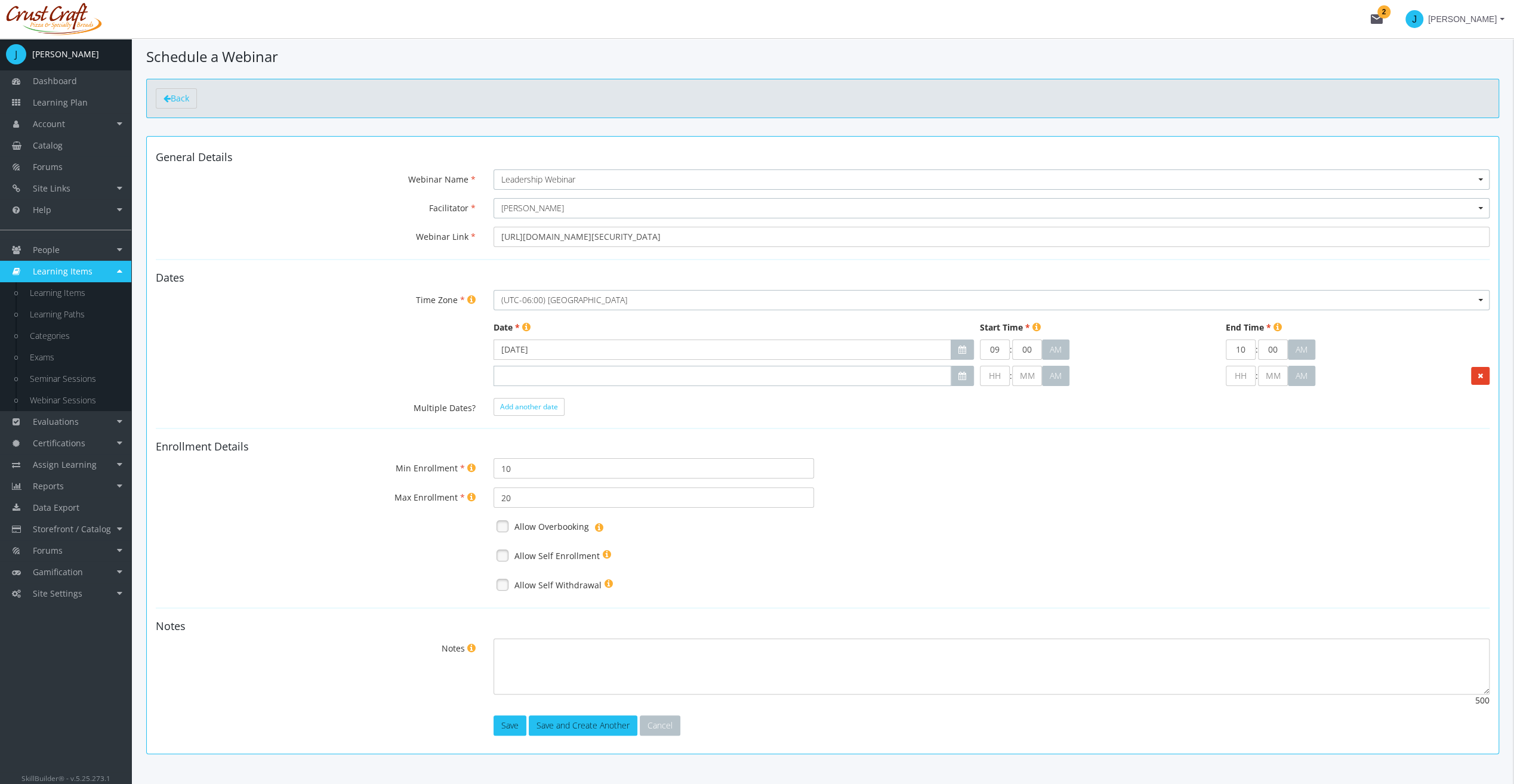
click at [572, 375] on input "text" at bounding box center [722, 376] width 458 height 20
click at [635, 449] on span "10" at bounding box center [632, 448] width 9 height 11
type input "[DATE]"
click at [847, 433] on form "General Details Webinar Name Select a Webinar in the list... Leadership Webinar…" at bounding box center [823, 443] width 1334 height 584
click at [988, 372] on input "text" at bounding box center [995, 376] width 30 height 20
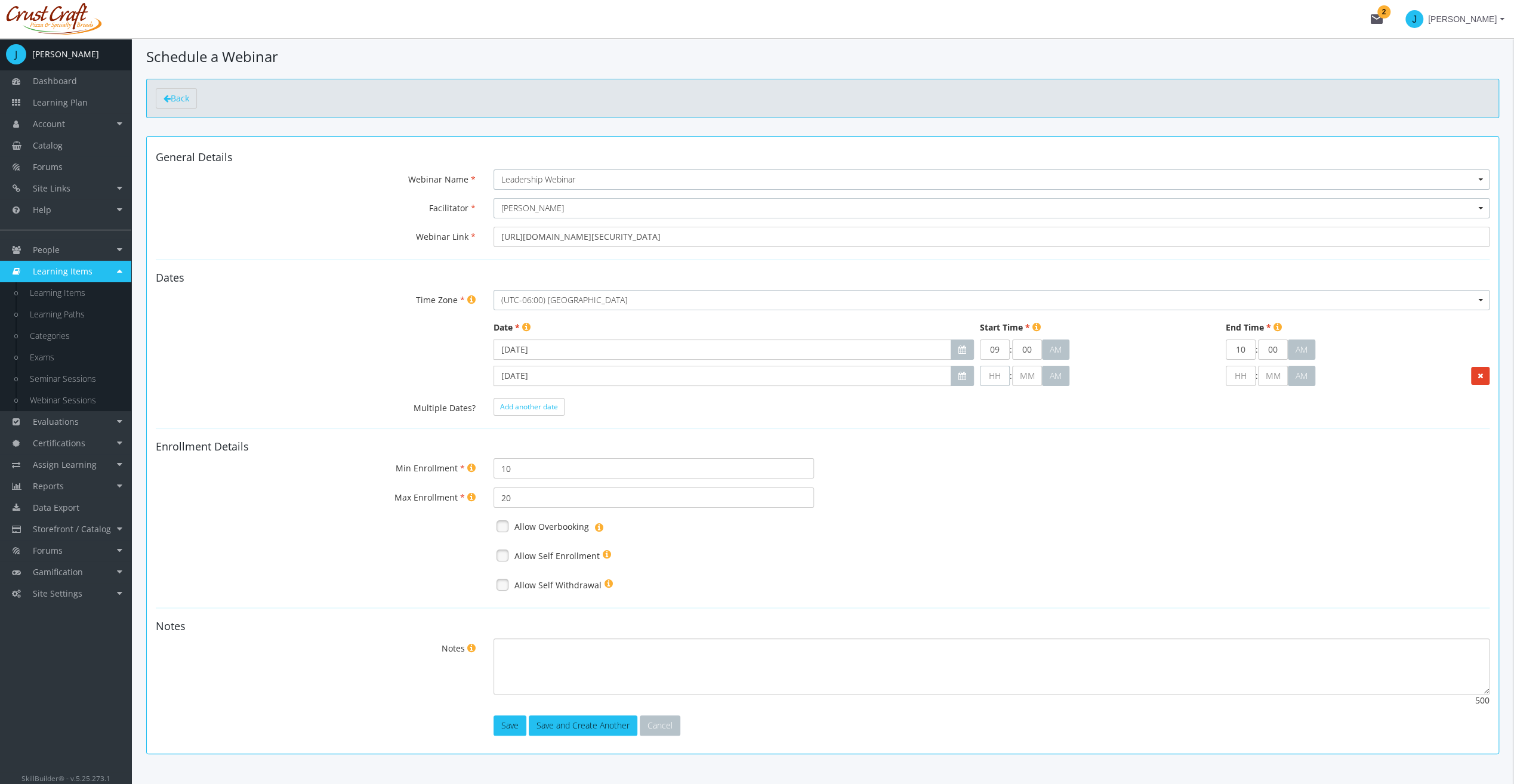
type input "9"
type input "00"
type input "09"
type input "1"
type input "00"
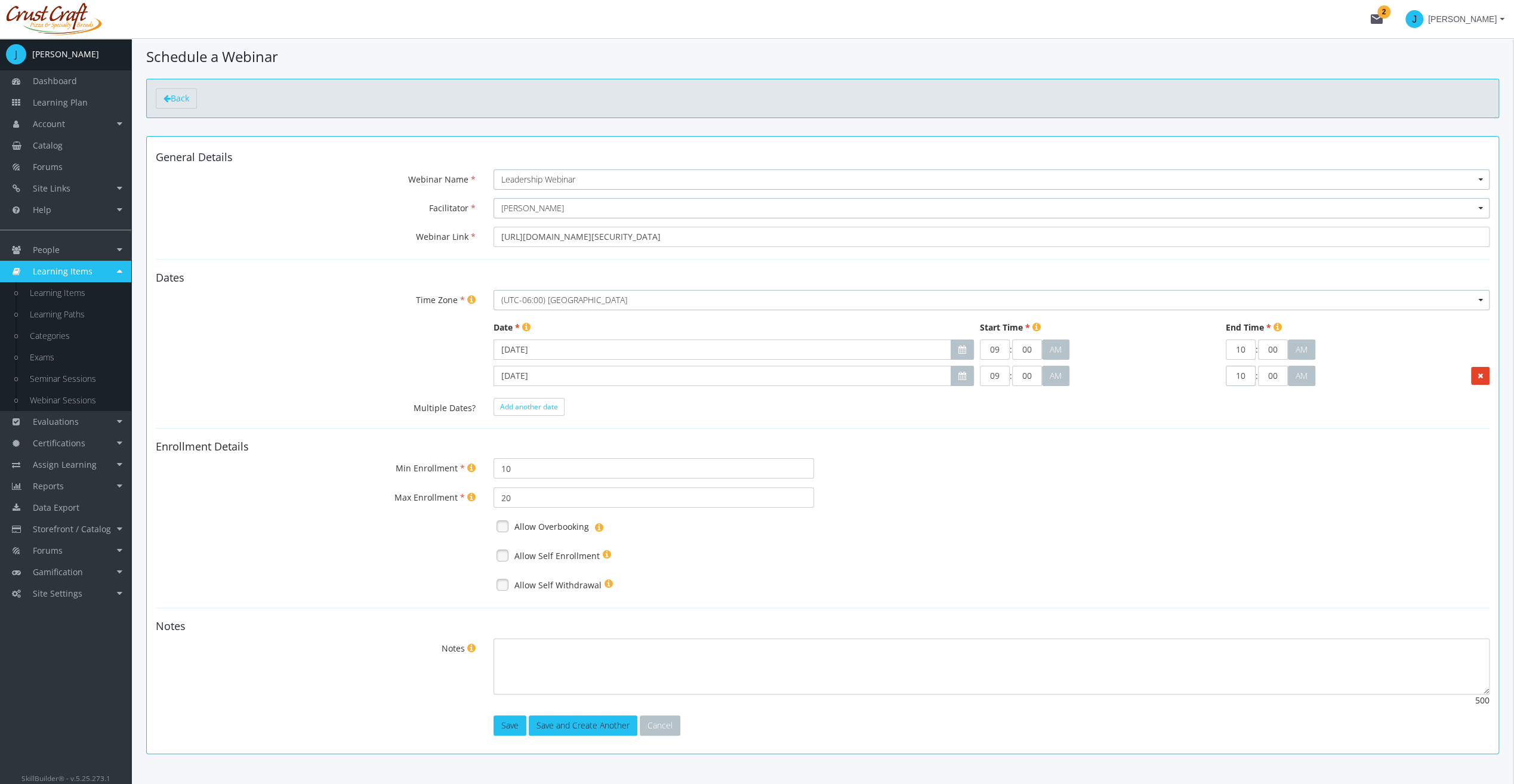
type input "10"
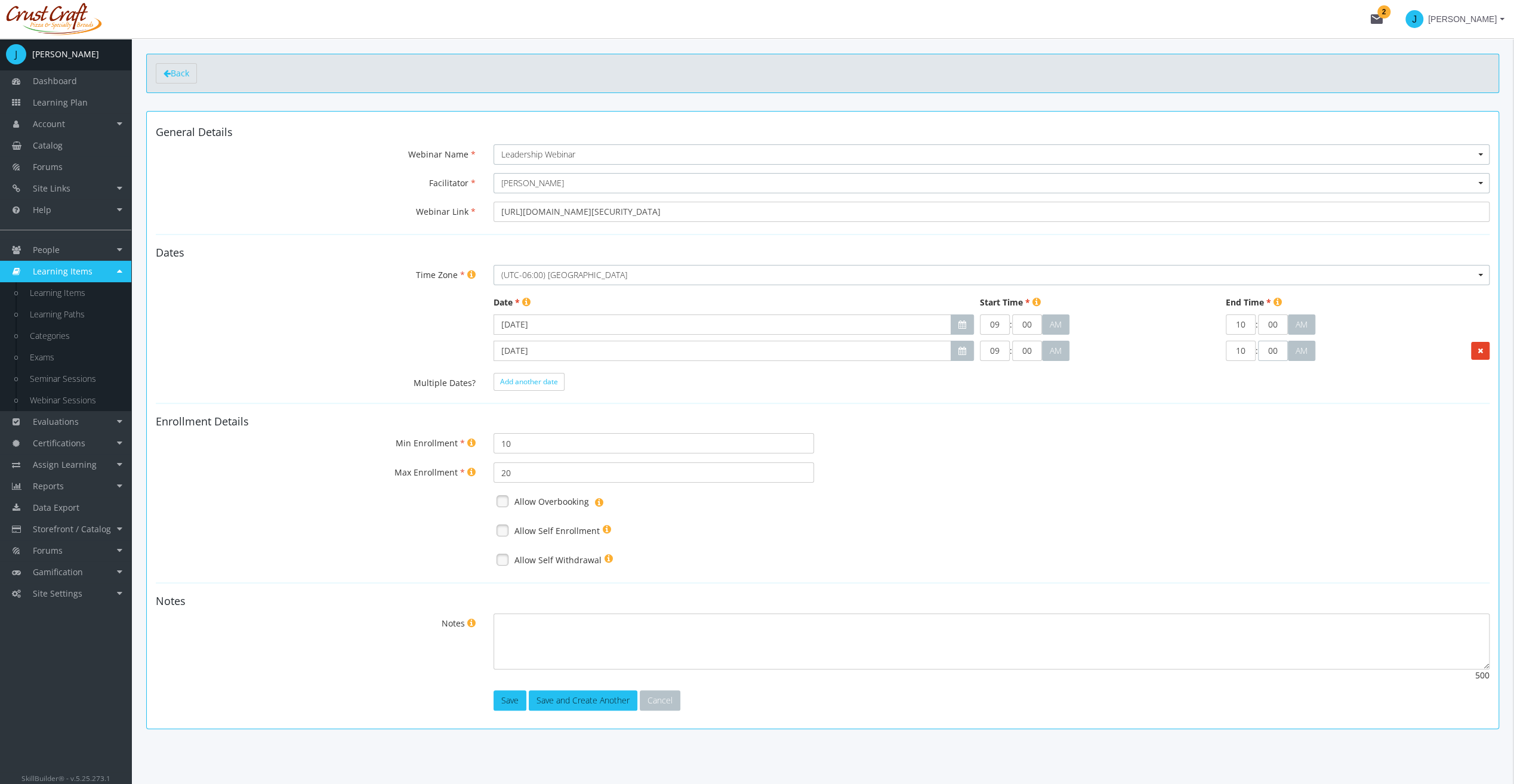
scroll to position [40, 0]
click at [540, 524] on label "Allow Self Enrollment" at bounding box center [556, 529] width 85 height 12
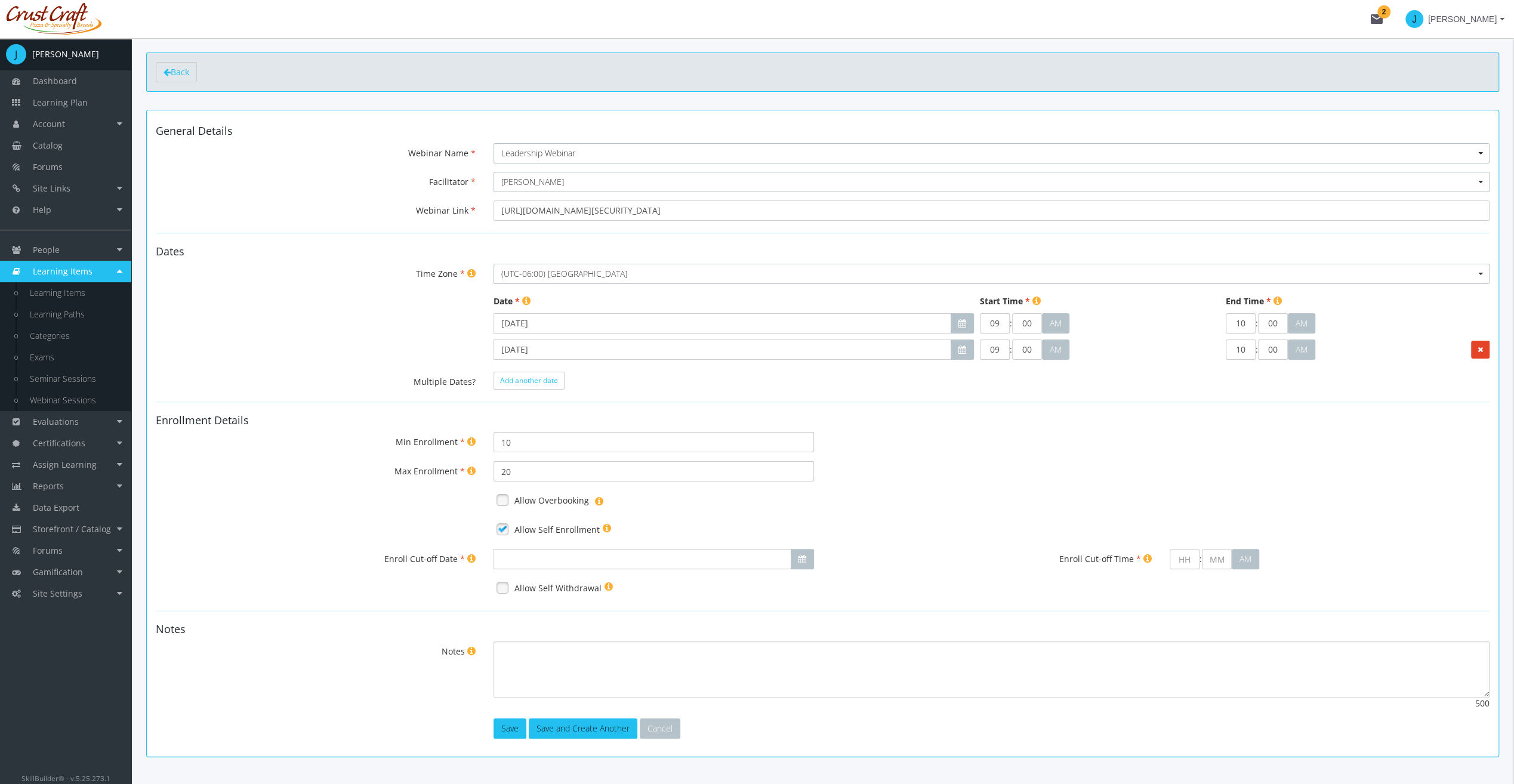
click at [543, 529] on label "Allow Self Enrollment" at bounding box center [556, 529] width 85 height 12
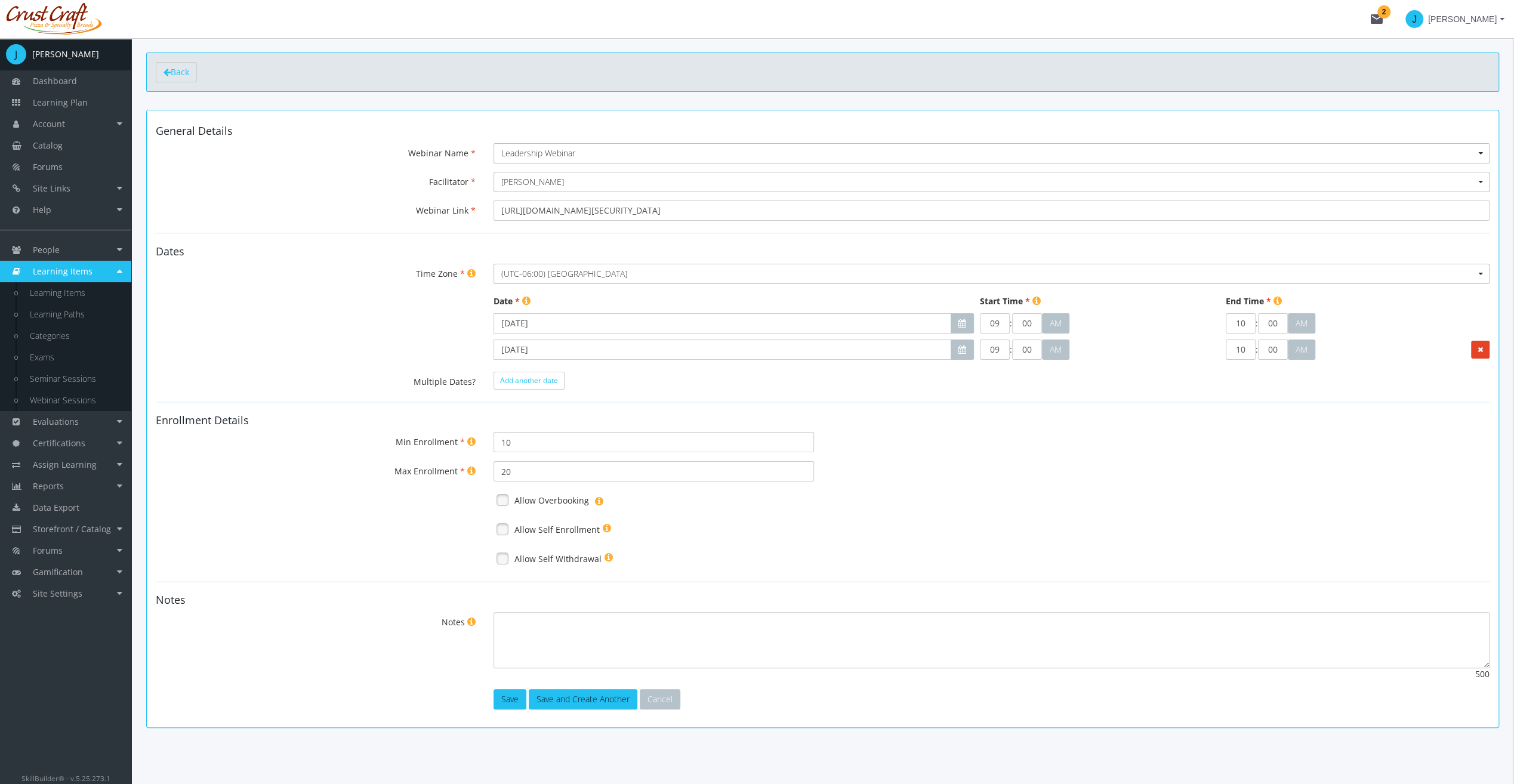
click at [501, 498] on link at bounding box center [502, 500] width 18 height 18
click at [503, 520] on link at bounding box center [502, 529] width 18 height 18
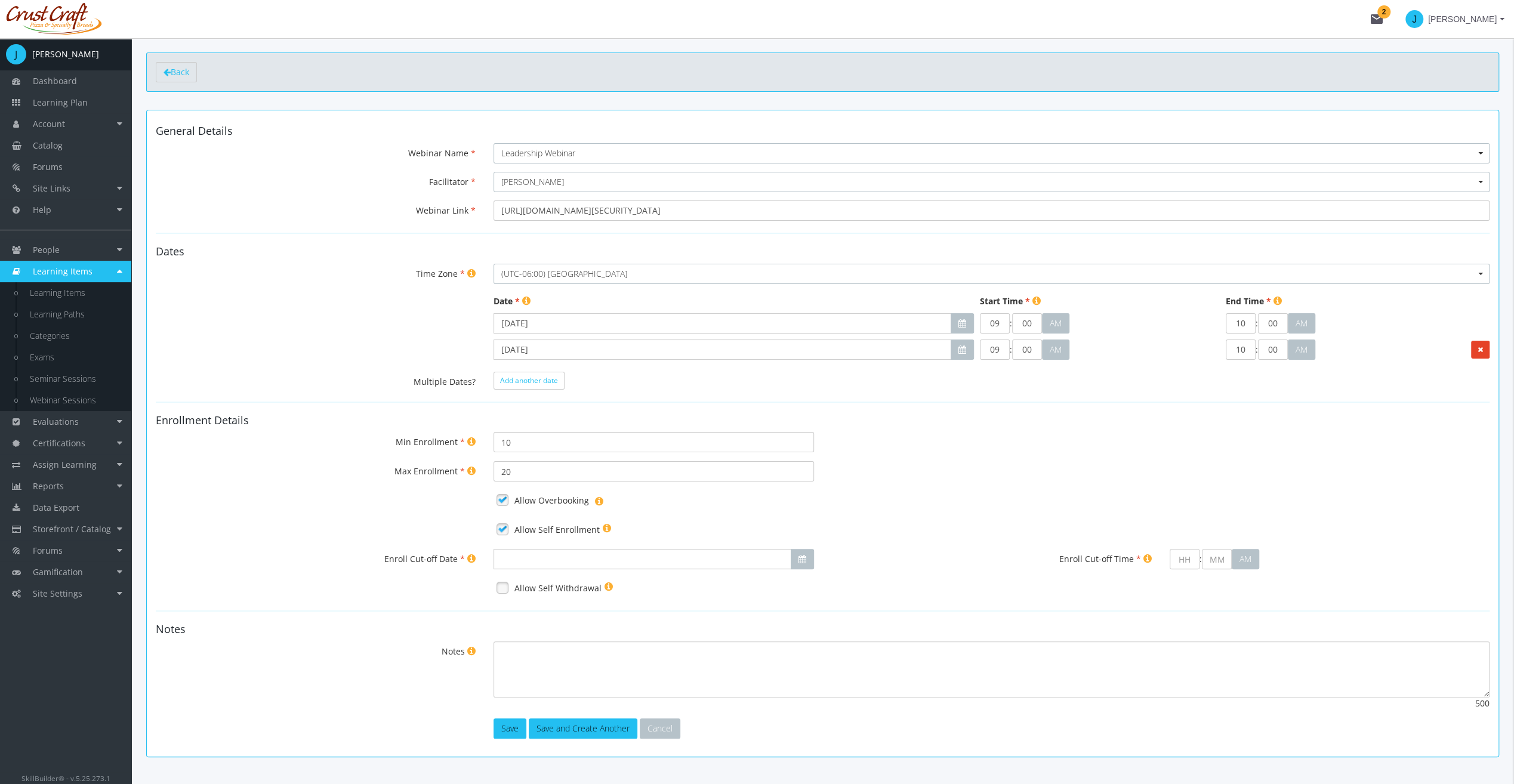
click at [506, 498] on link at bounding box center [502, 500] width 18 height 18
click at [507, 520] on link at bounding box center [502, 529] width 18 height 18
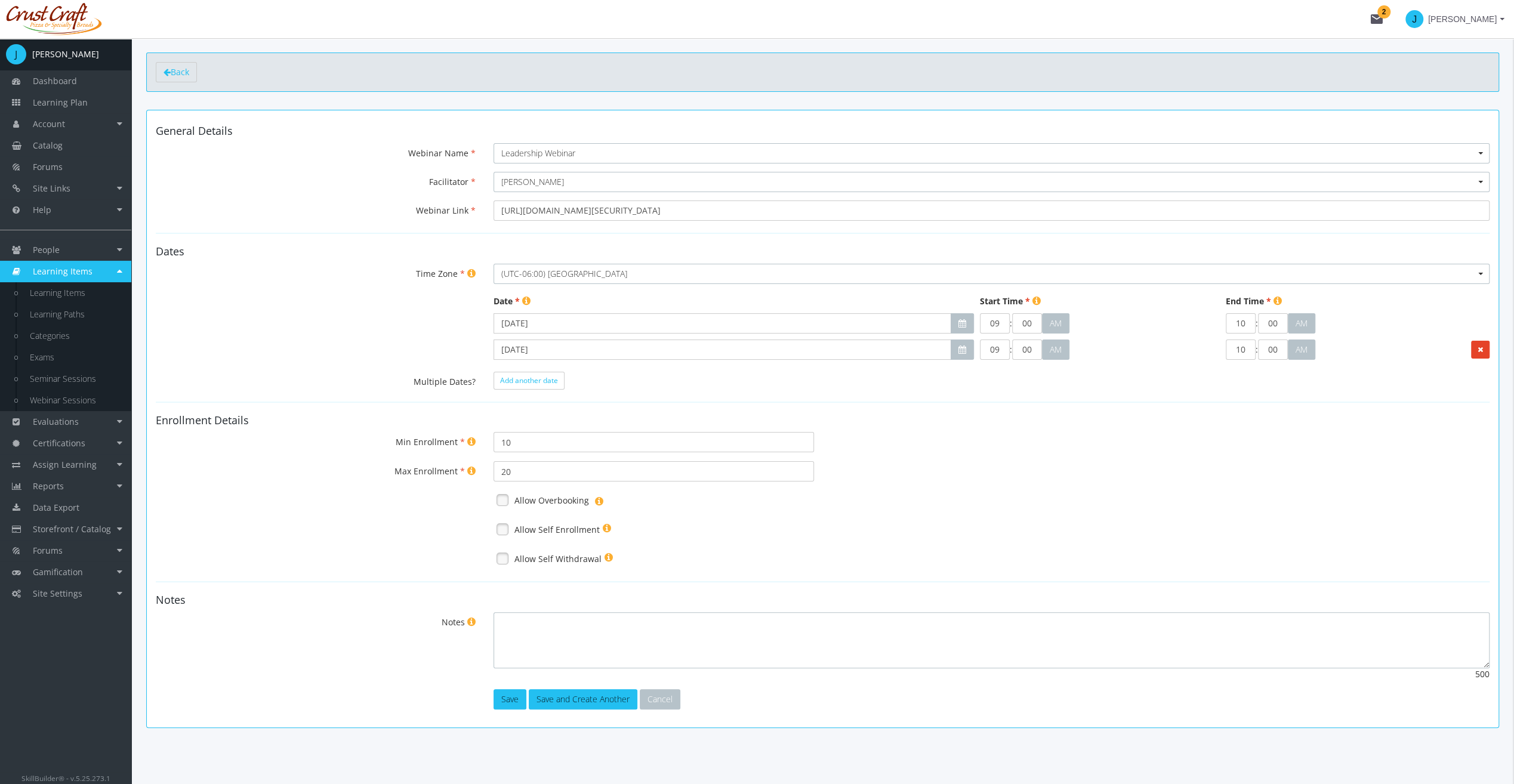
click at [697, 639] on textarea "Notes" at bounding box center [992, 640] width 996 height 56
type textarea "Be prepared with lots of questions."
click at [410, 597] on h4 "Notes" at bounding box center [823, 600] width 1334 height 12
click at [498, 693] on button "Save" at bounding box center [510, 699] width 33 height 20
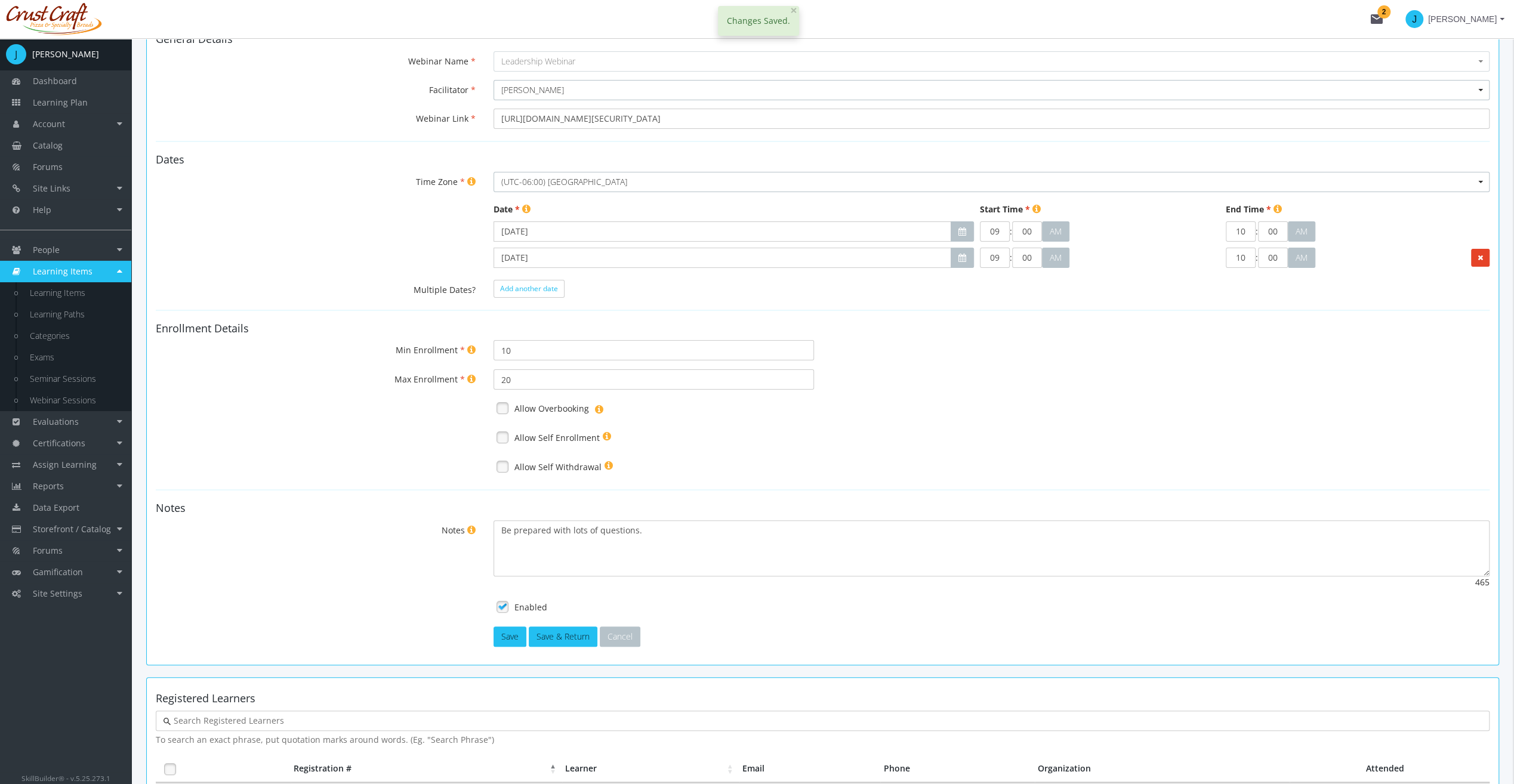
scroll to position [268, 0]
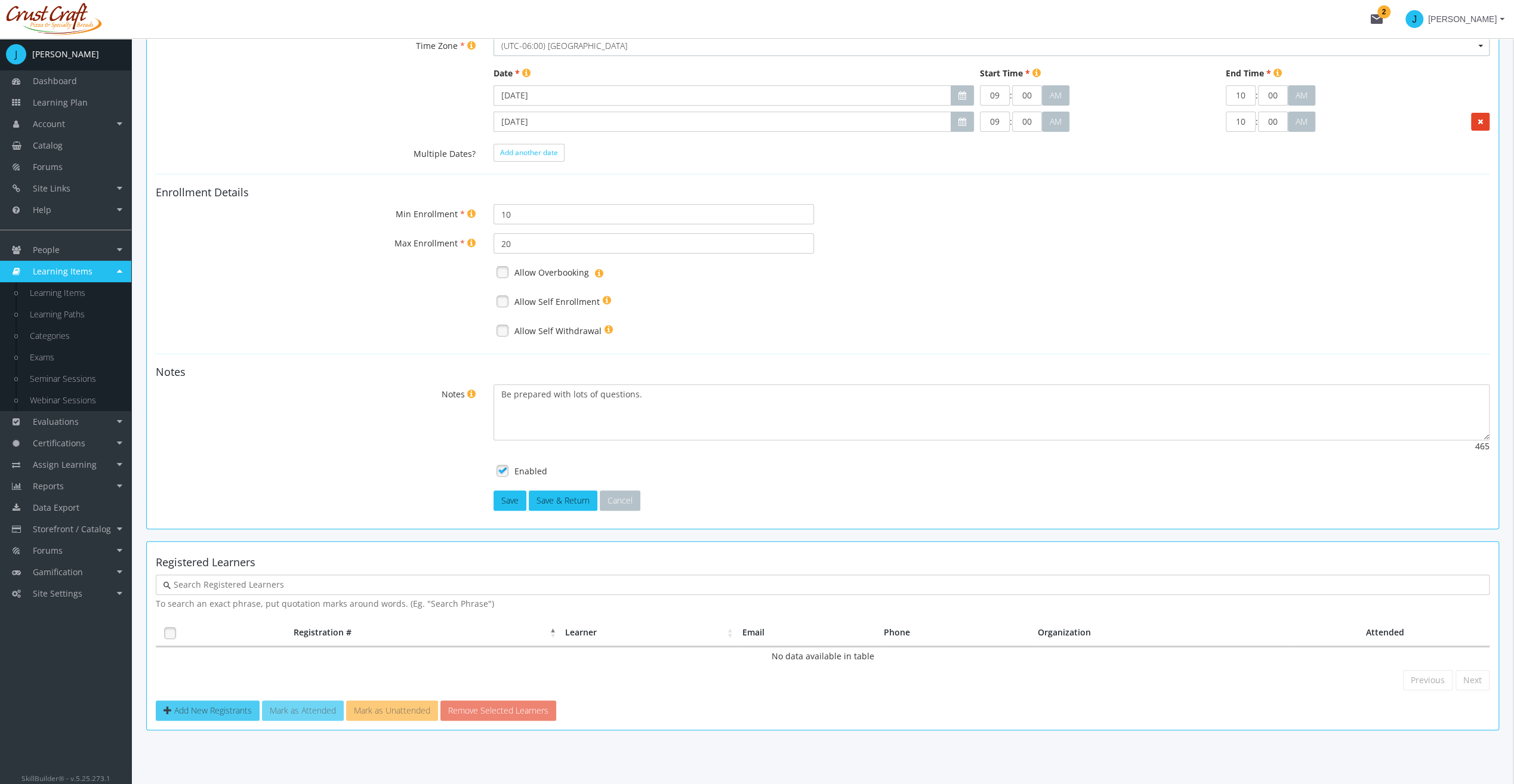
click at [215, 705] on span "Add New Registrants" at bounding box center [213, 710] width 78 height 11
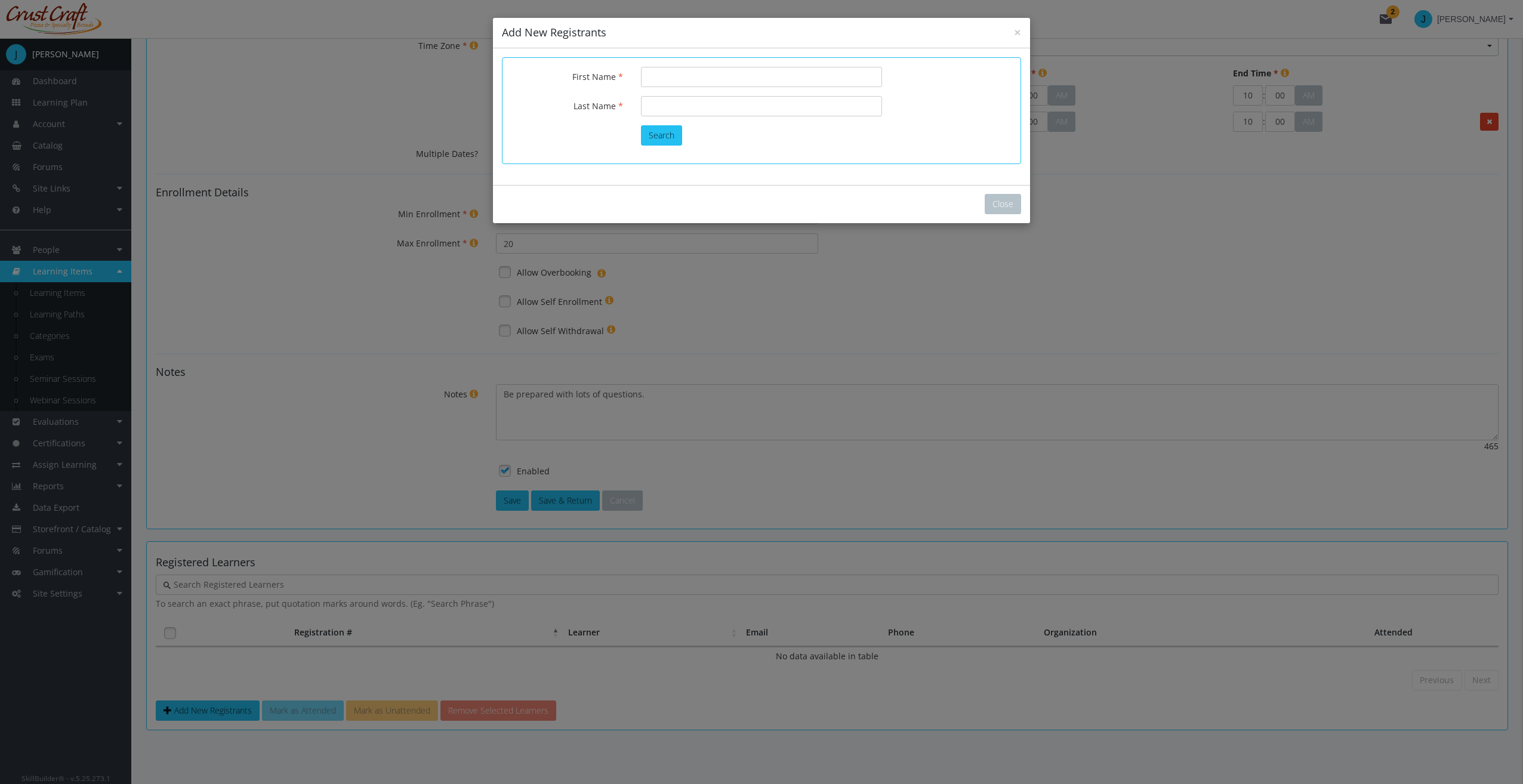
click at [639, 94] on form "First Name Last Name Search" at bounding box center [761, 106] width 500 height 79
click at [655, 76] on input "First Name" at bounding box center [761, 77] width 241 height 20
click at [659, 73] on input "First Name" at bounding box center [761, 77] width 241 height 20
type input "J"
click at [974, 196] on div "Close" at bounding box center [761, 204] width 537 height 38
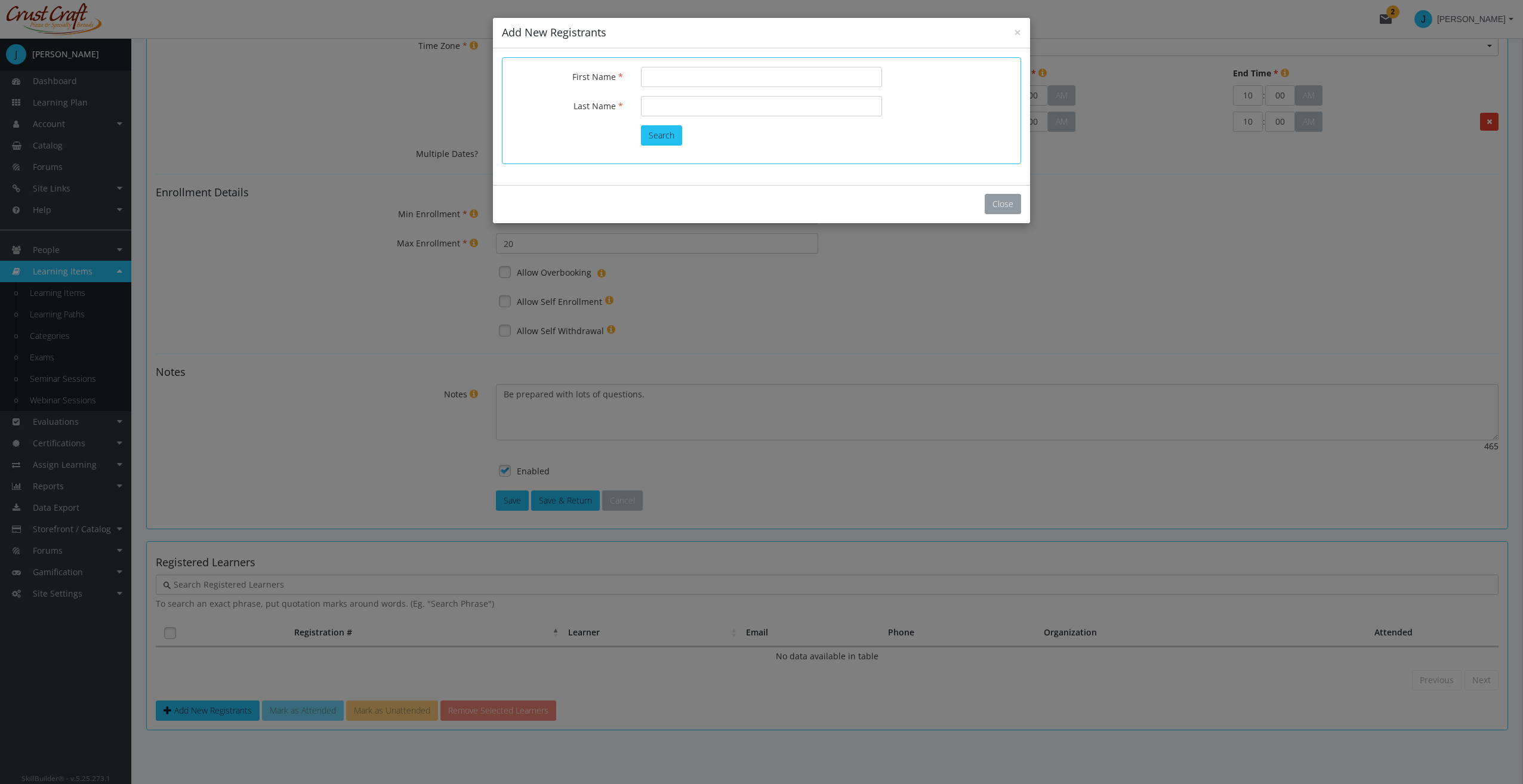
click at [995, 204] on button "Close" at bounding box center [1003, 204] width 37 height 20
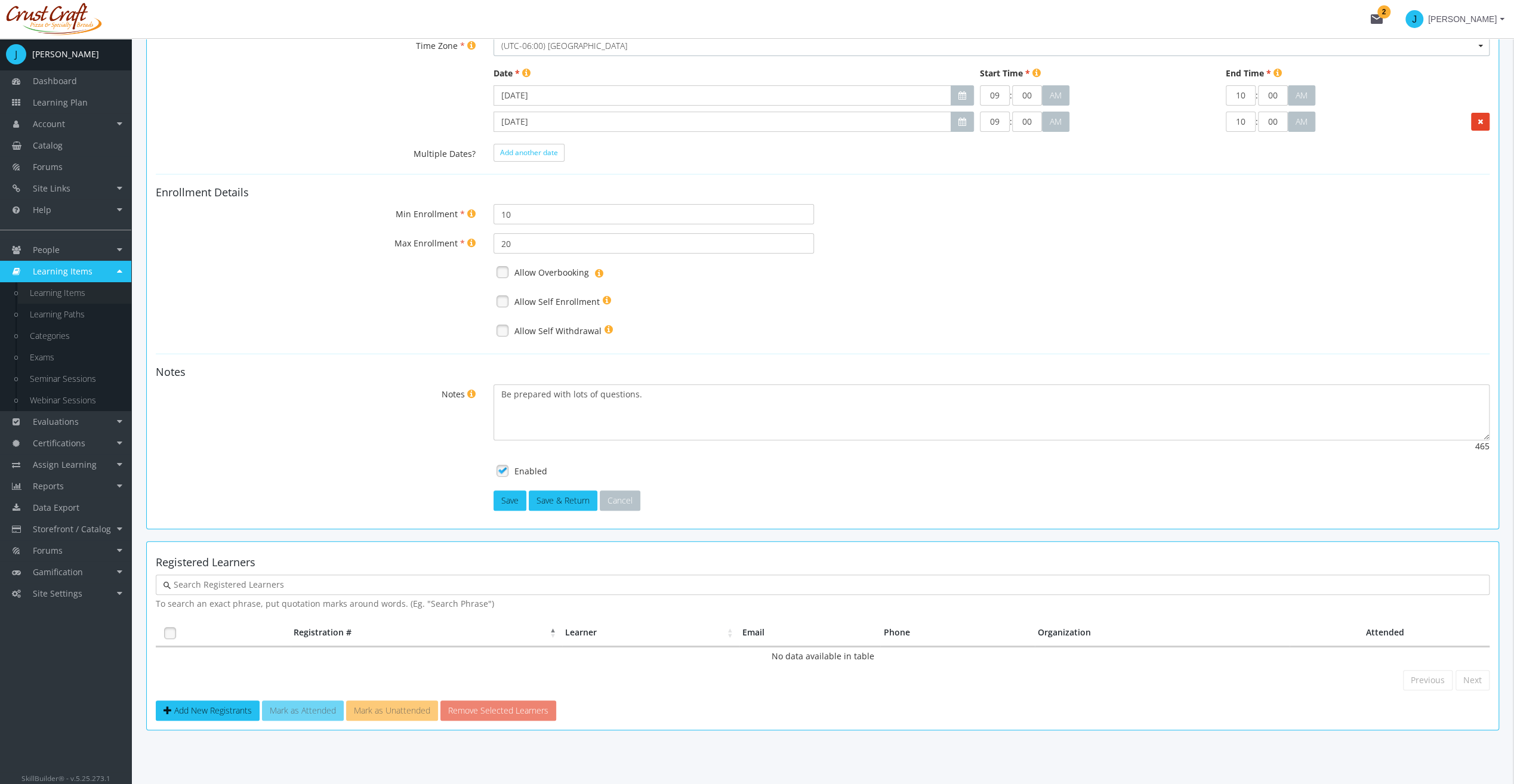
click at [80, 297] on link "Learning Items" at bounding box center [75, 293] width 114 height 22
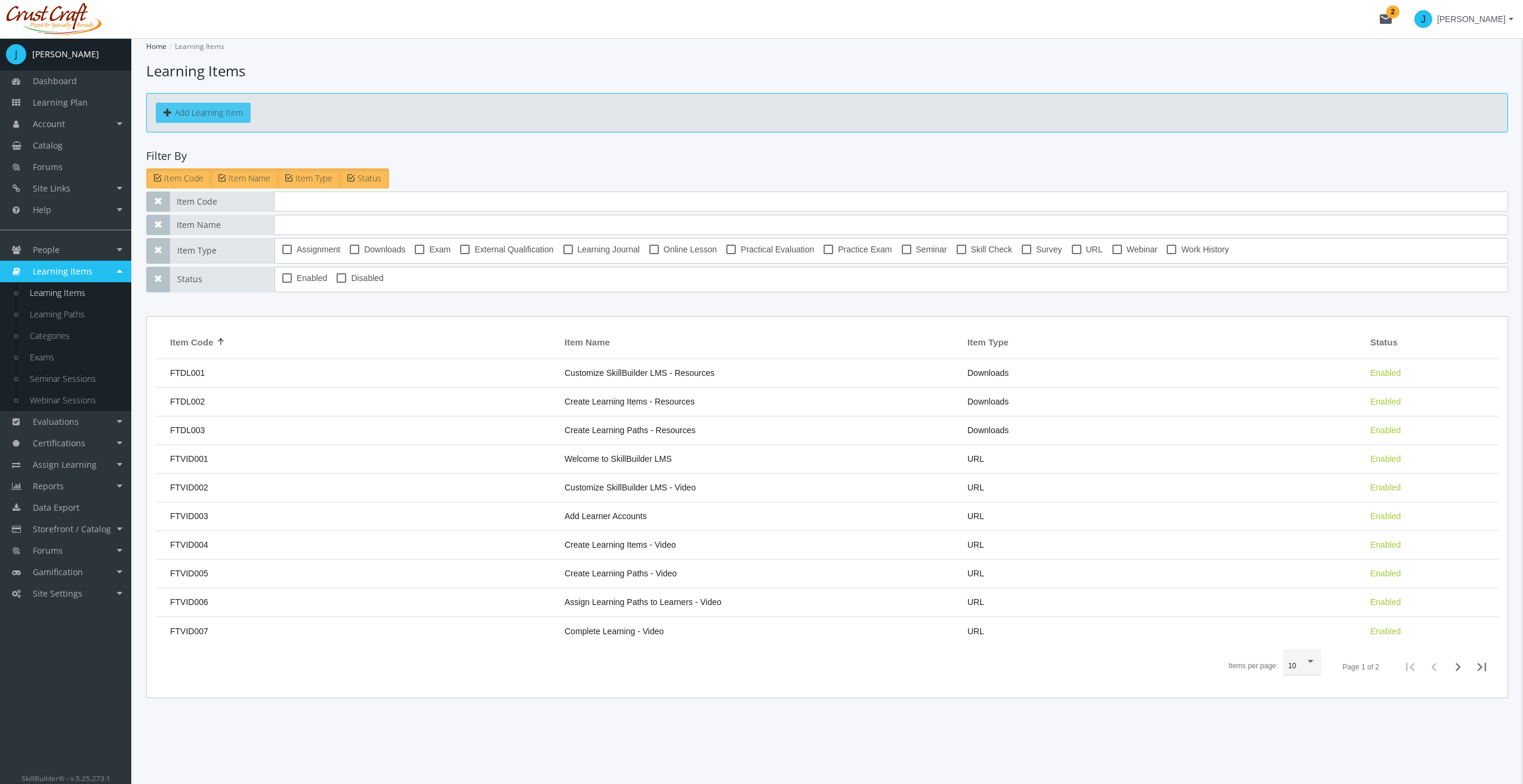
click at [203, 115] on button "Add Learning Item" at bounding box center [203, 112] width 95 height 20
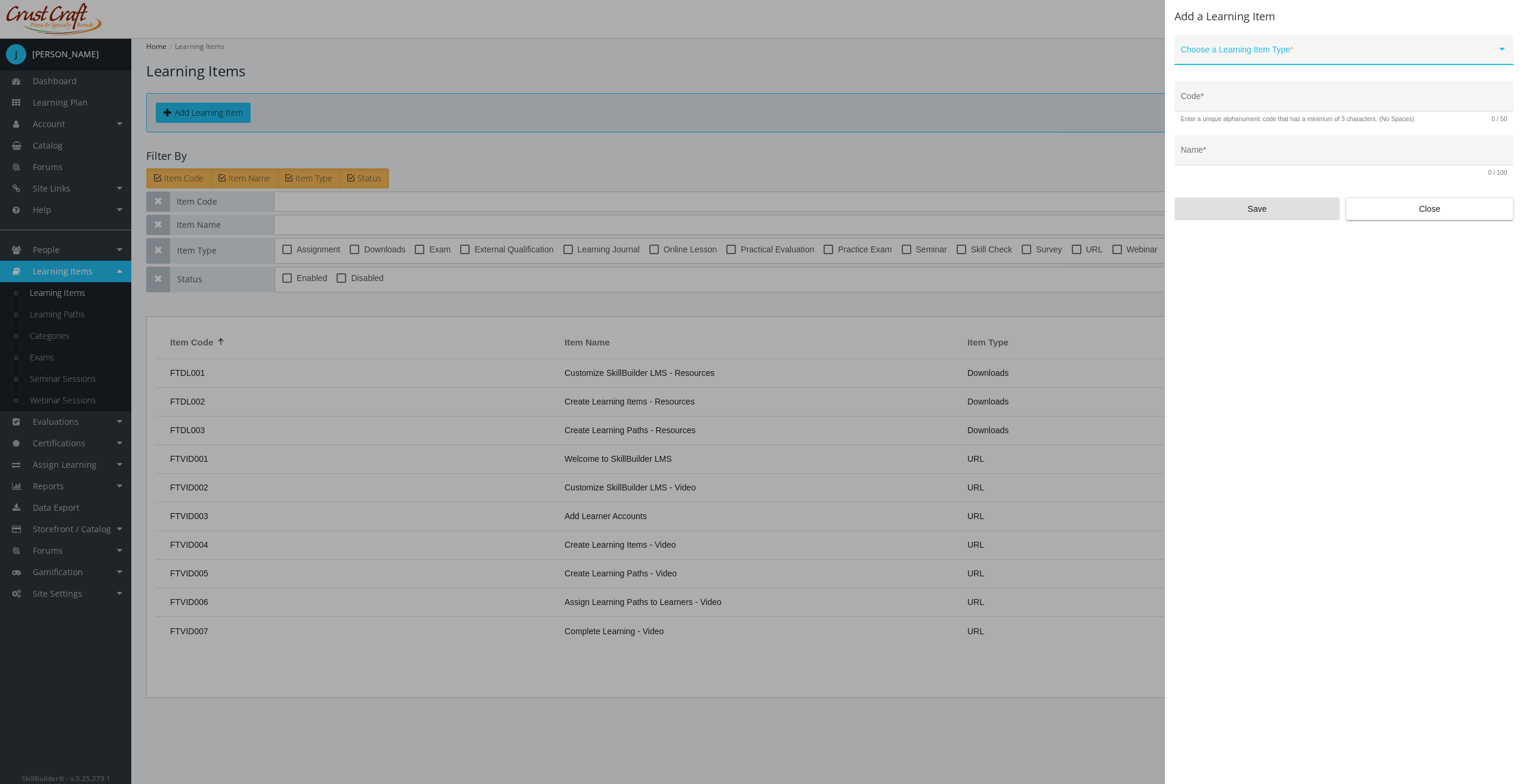
click at [1278, 55] on span at bounding box center [1339, 54] width 315 height 9
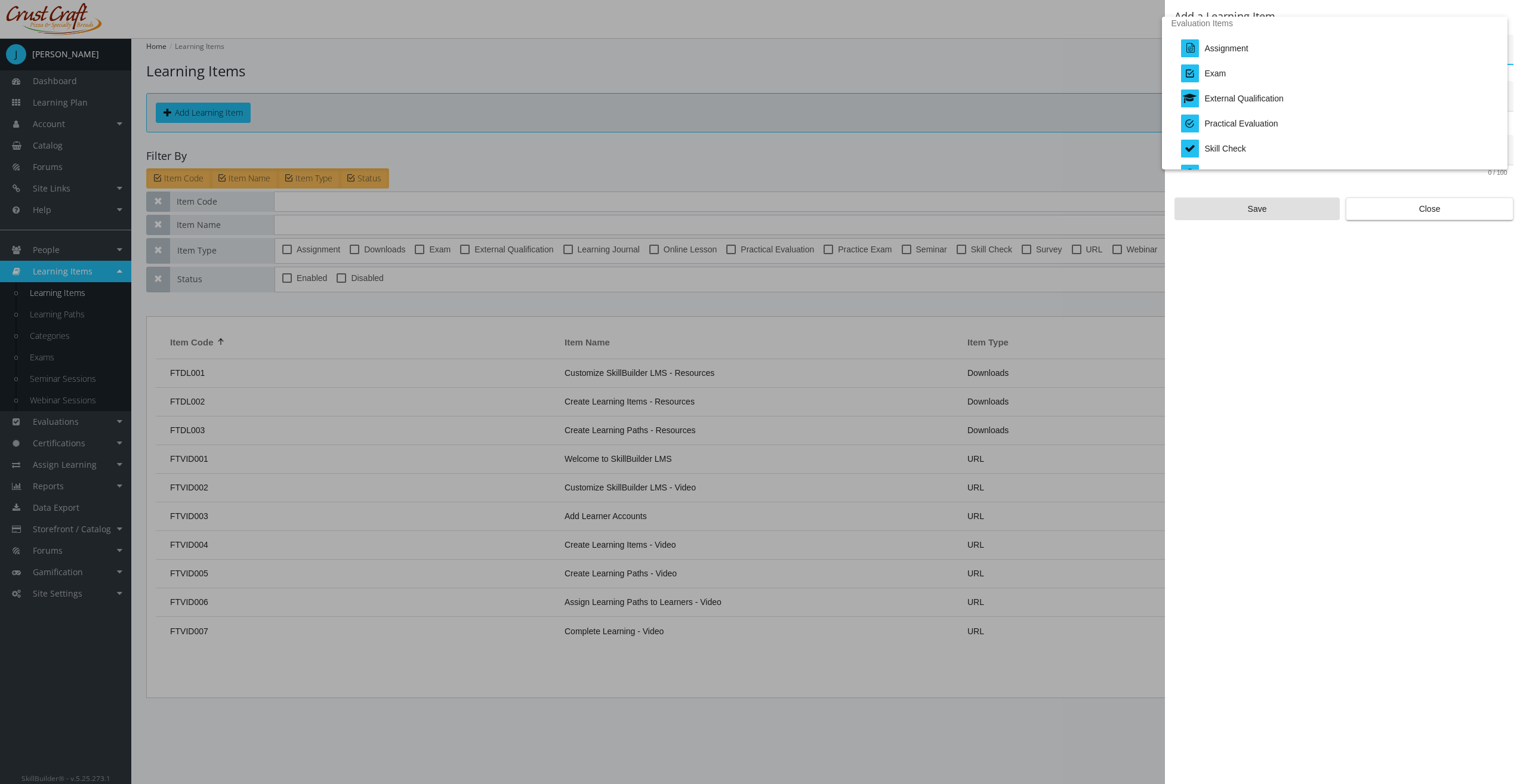
scroll to position [238, 0]
click at [1259, 45] on div "Assignment" at bounding box center [1339, 41] width 317 height 25
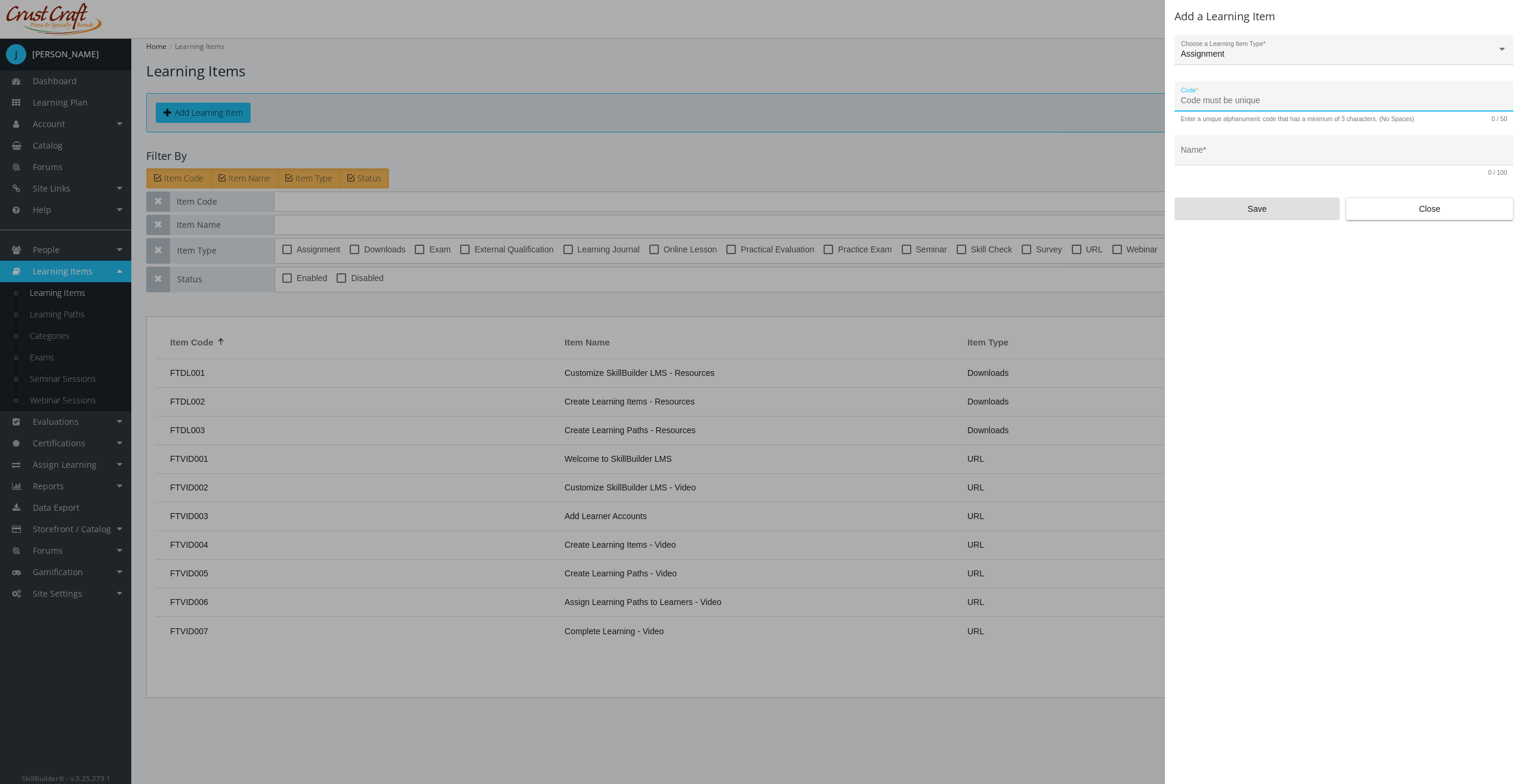
click at [1240, 101] on input "Code *" at bounding box center [1344, 101] width 327 height 9
type input "LEAD-ASG-01"
click at [1369, 153] on input "Name *" at bounding box center [1344, 154] width 327 height 9
type input "Leadership Assignment"
click at [1286, 215] on span "Save" at bounding box center [1257, 209] width 145 height 22
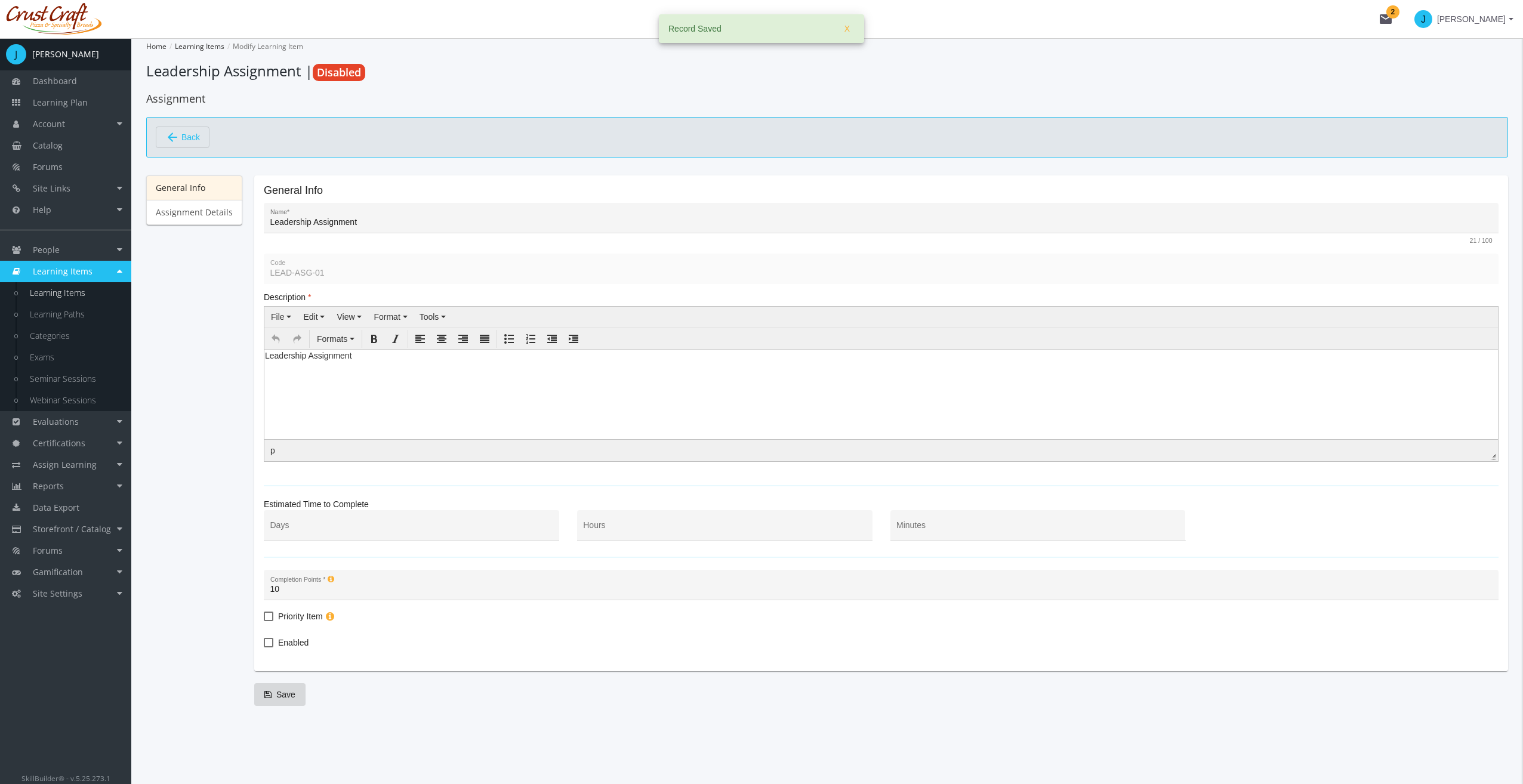
click at [273, 642] on label "Enabled" at bounding box center [286, 642] width 45 height 14
click at [264, 647] on input "Enabled" at bounding box center [264, 647] width 1 height 1
checkbox input "true"
click at [268, 693] on icon "submit" at bounding box center [268, 694] width 7 height 8
click at [150, 208] on link "Assignment Details" at bounding box center [194, 212] width 96 height 25
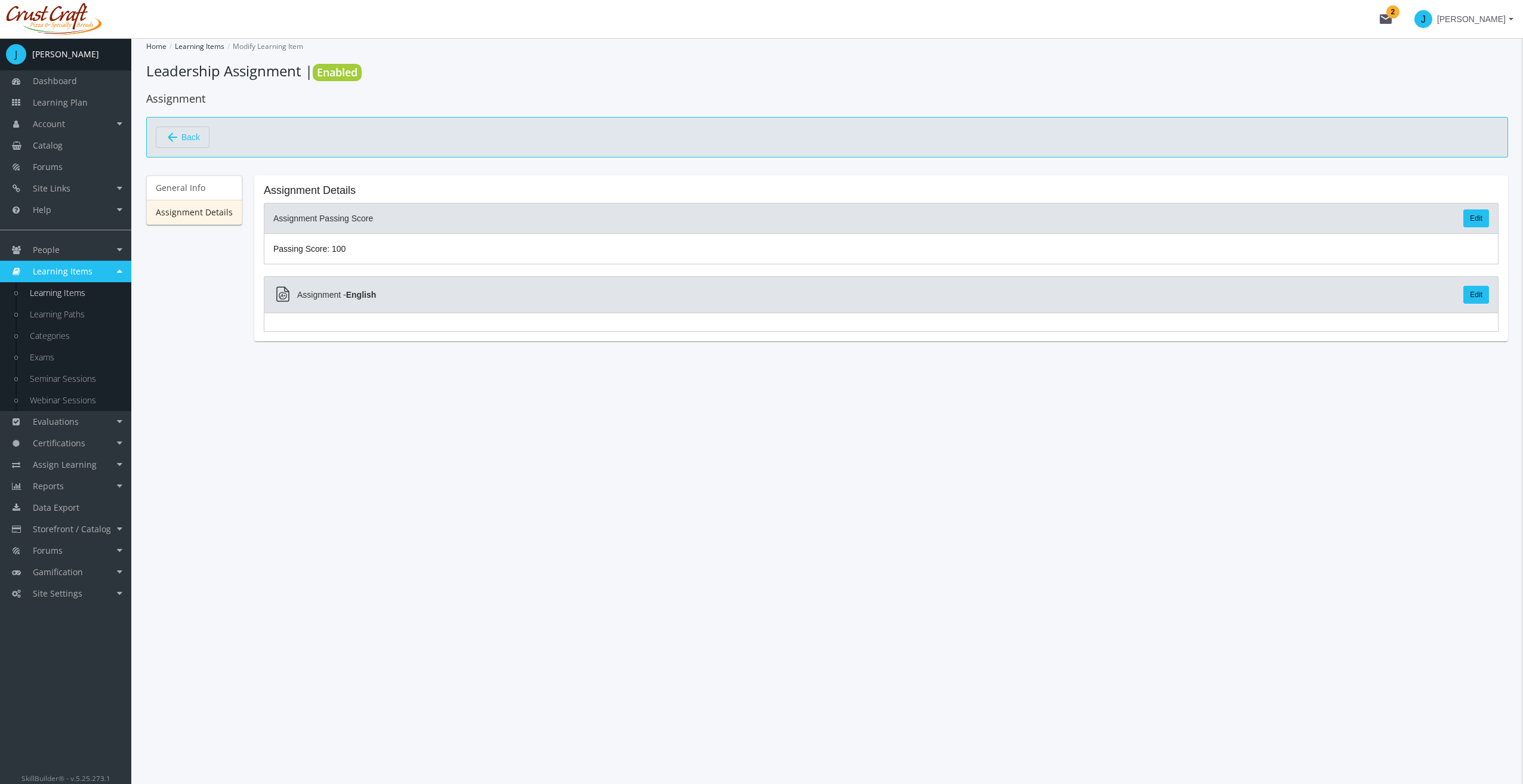
click at [1479, 214] on link "Edit" at bounding box center [1476, 218] width 25 height 18
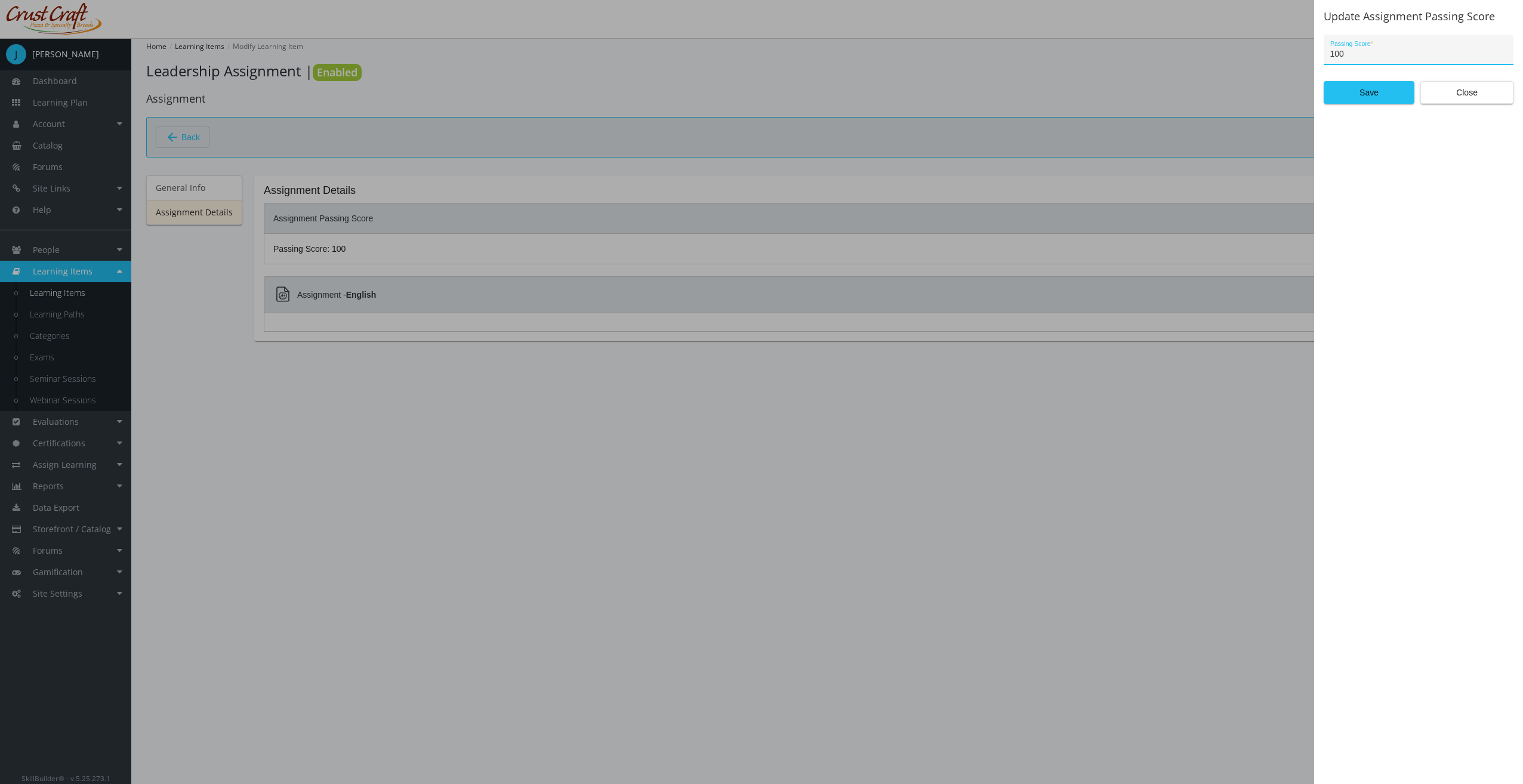
click at [1419, 58] on input "100" at bounding box center [1418, 54] width 177 height 9
drag, startPoint x: 1419, startPoint y: 58, endPoint x: 1230, endPoint y: 62, distance: 189.0
click at [1230, 62] on div "Update Assignment Passing Score 100 Passing Score * Save Close" at bounding box center [761, 392] width 1523 height 784
click at [1449, 93] on span "Close" at bounding box center [1467, 92] width 73 height 22
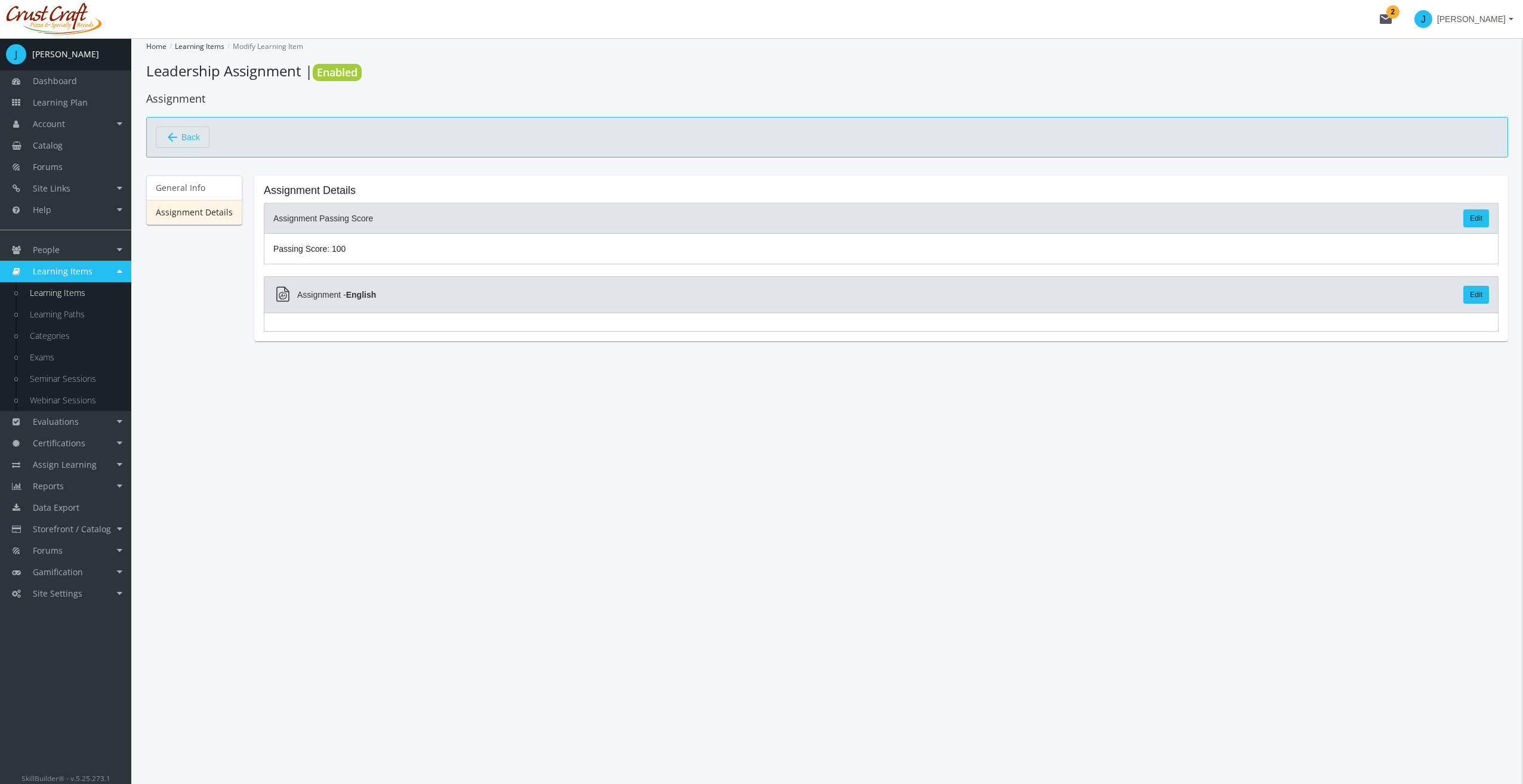
click at [379, 379] on div "Home Learning Items Modify Learning Item Leadership Assignment | Enabled Assign…" at bounding box center [826, 411] width 1391 height 746
click at [595, 524] on div "Home Learning Items Modify Learning Item Leadership Assignment | Enabled Assign…" at bounding box center [826, 411] width 1391 height 746
click at [1460, 290] on div "Assignment - English Edit" at bounding box center [881, 294] width 1235 height 37
click at [1471, 289] on link "Edit" at bounding box center [1476, 294] width 25 height 18
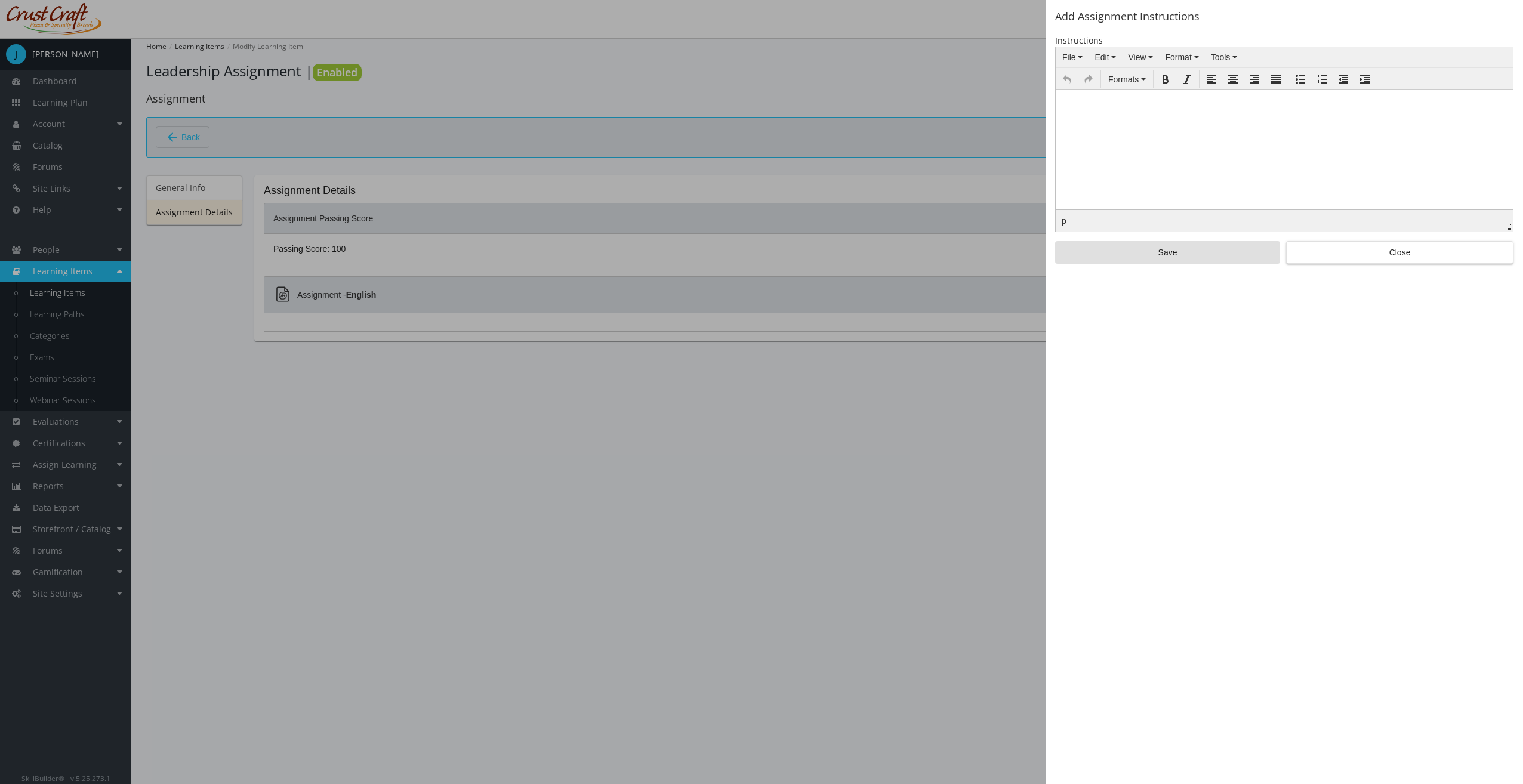
click at [1089, 107] on html at bounding box center [1284, 98] width 457 height 18
click at [1087, 107] on html at bounding box center [1284, 98] width 457 height 18
click at [1201, 254] on span "Save" at bounding box center [1168, 252] width 205 height 22
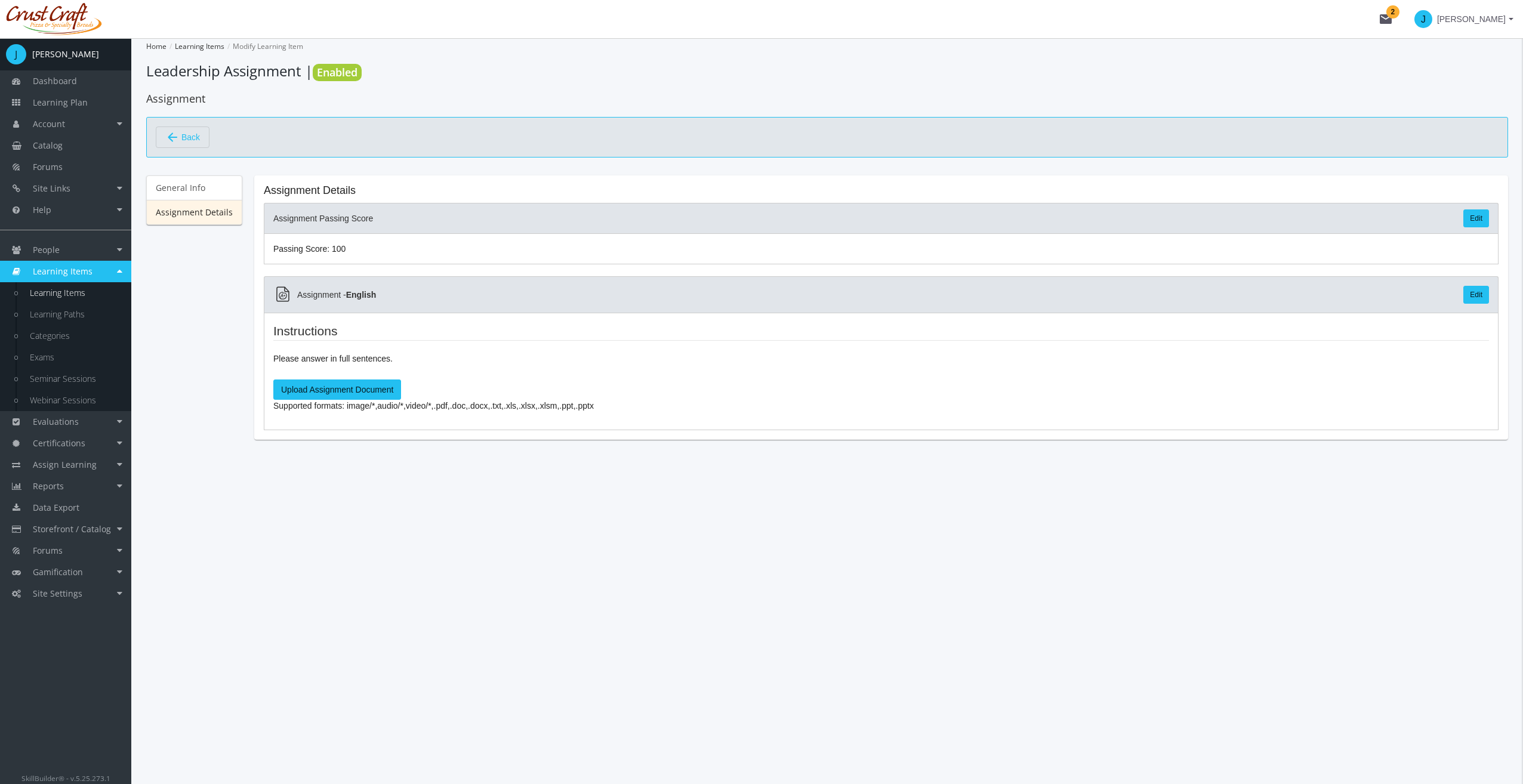
click at [333, 388] on label "Upload Assignment Document" at bounding box center [337, 389] width 128 height 20
click at [0, 0] on input "Upload Assignment Document" at bounding box center [0, 0] width 0 height 0
click at [432, 615] on div "Home Learning Items Modify Learning Item Leadership Assignment | Enabled Assign…" at bounding box center [826, 411] width 1391 height 746
click at [184, 127] on span "Back" at bounding box center [191, 137] width 19 height 20
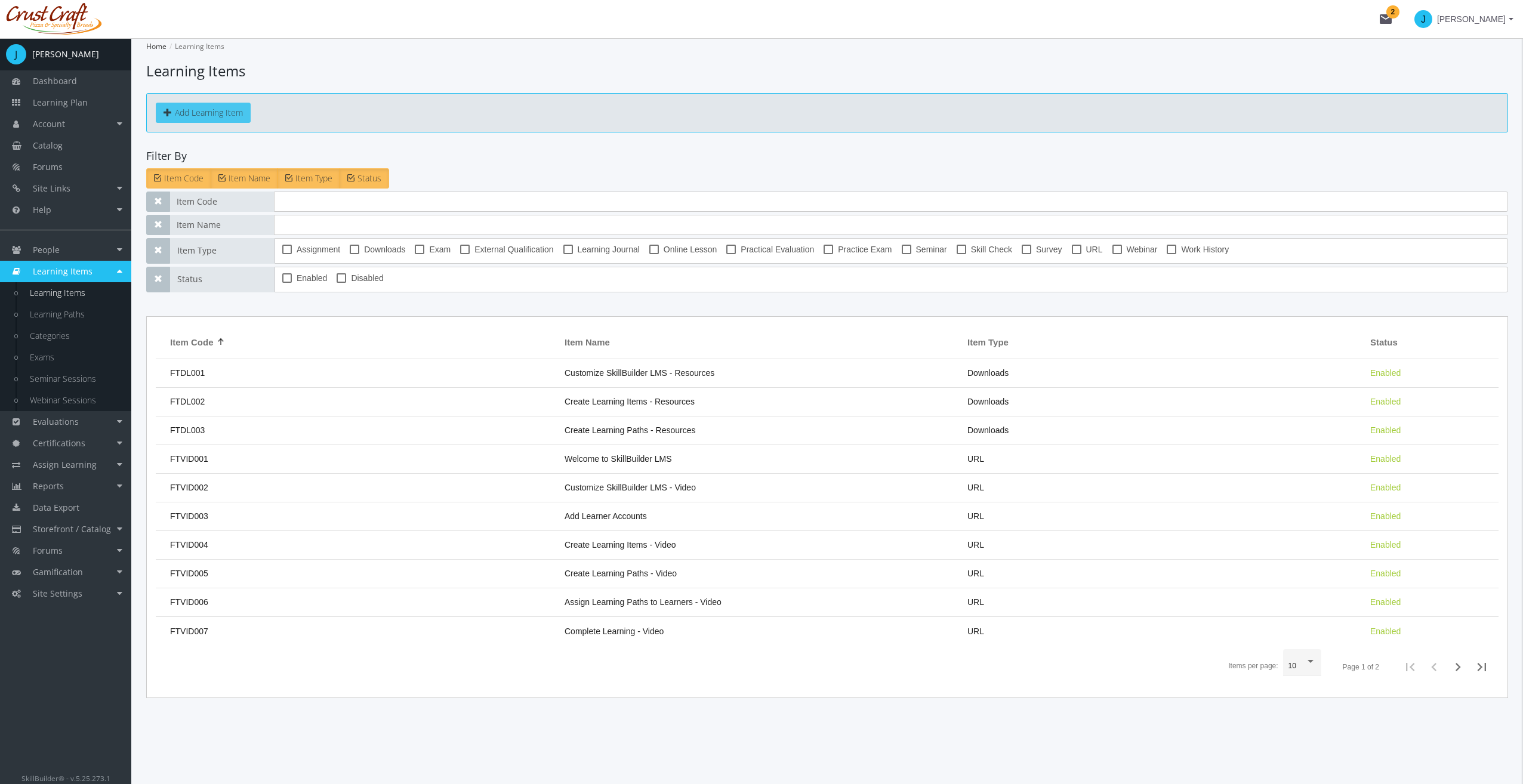
click at [198, 106] on button "Add Learning Item" at bounding box center [203, 112] width 95 height 20
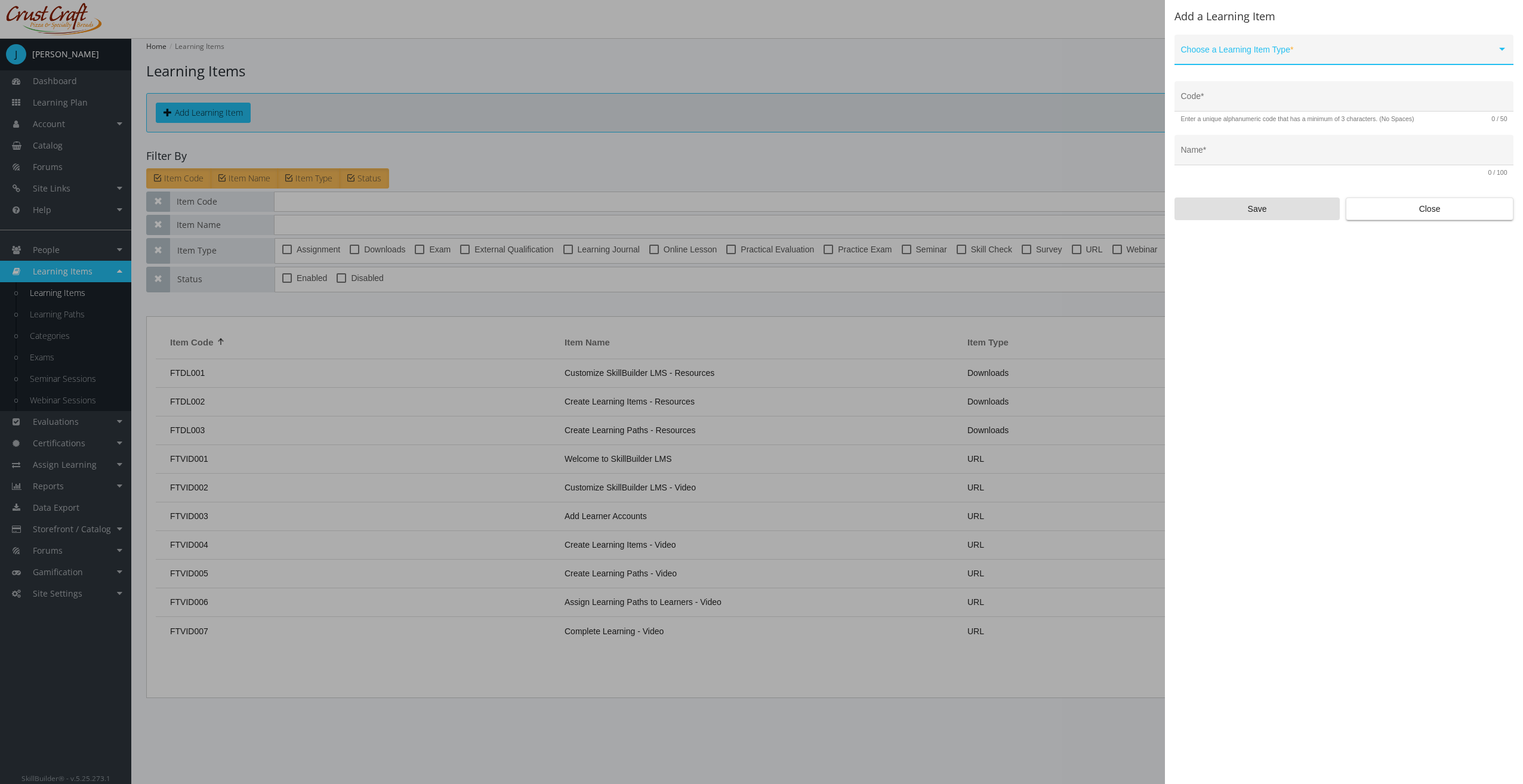
click at [1259, 51] on span at bounding box center [1339, 54] width 315 height 9
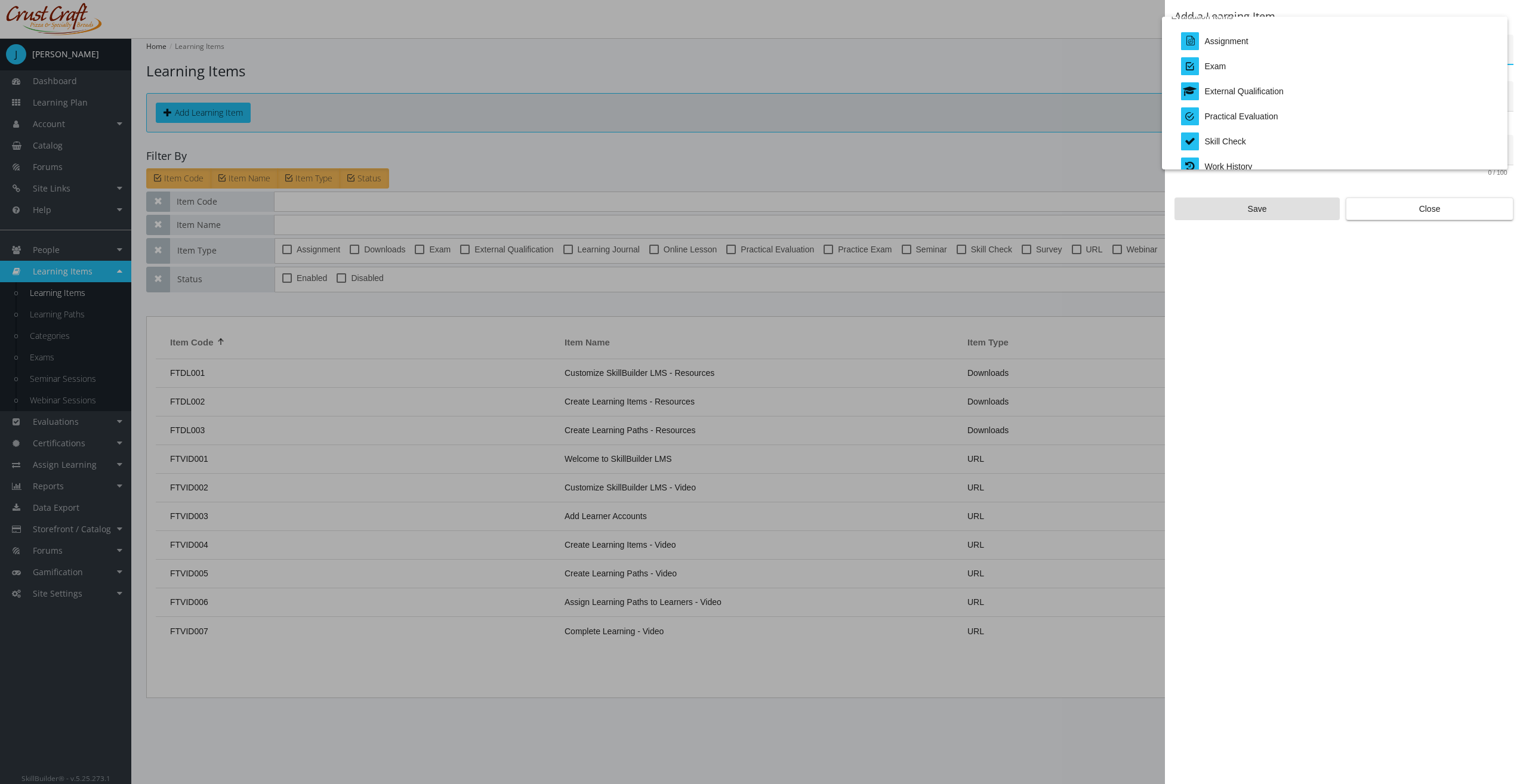
scroll to position [248, 0]
click at [1244, 77] on div "External Qualification" at bounding box center [1244, 81] width 79 height 25
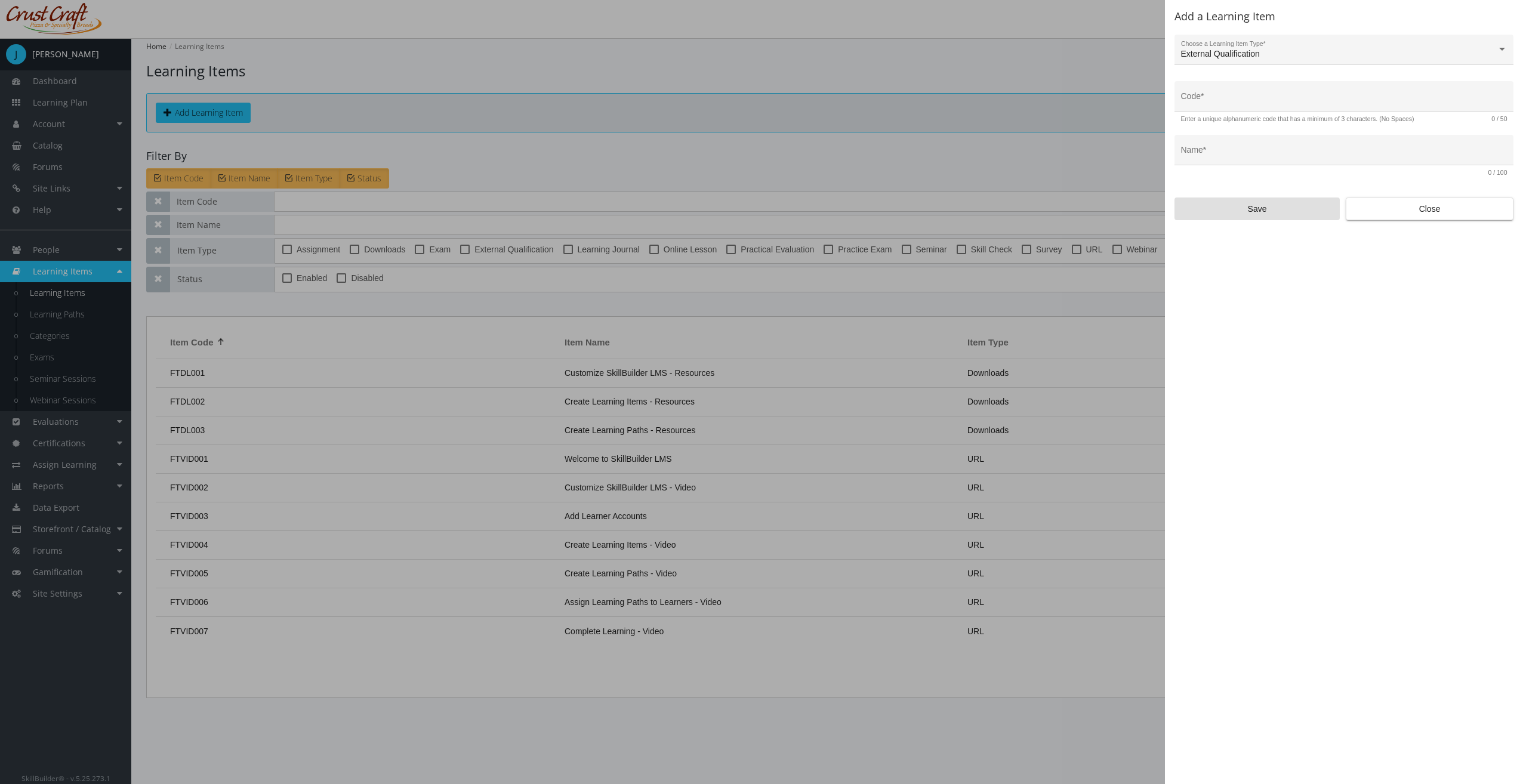
click at [1265, 96] on div "Code *" at bounding box center [1344, 99] width 327 height 24
click at [1263, 98] on input "Code *" at bounding box center [1344, 101] width 327 height 9
click at [1227, 49] on span "External Qualification" at bounding box center [1220, 53] width 79 height 9
click at [1226, 47] on div at bounding box center [761, 392] width 1523 height 784
click at [1212, 106] on div "Code *" at bounding box center [1344, 99] width 327 height 24
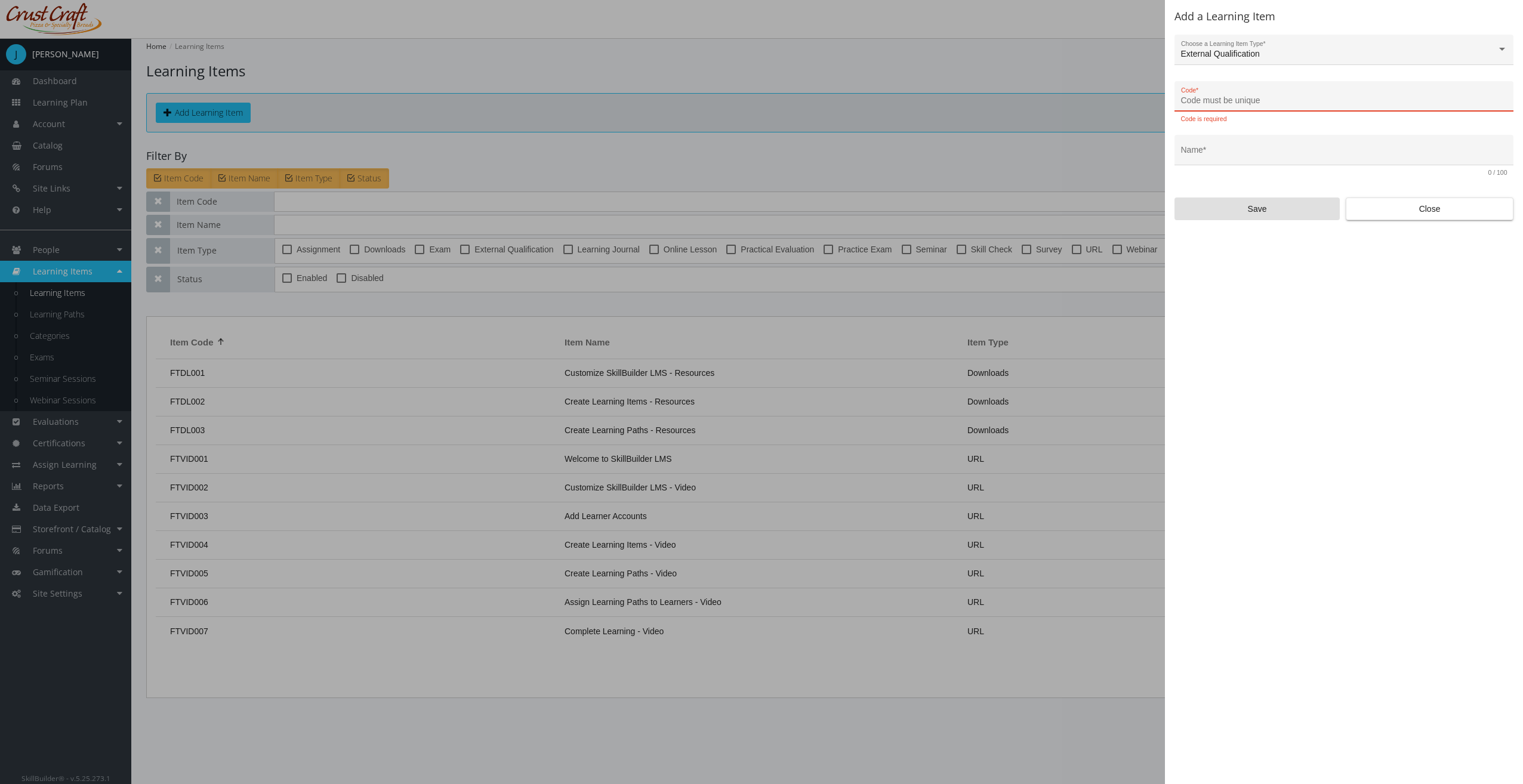
click at [1216, 99] on input "Code *" at bounding box center [1344, 101] width 327 height 9
type input "LEAD-EXT-01"
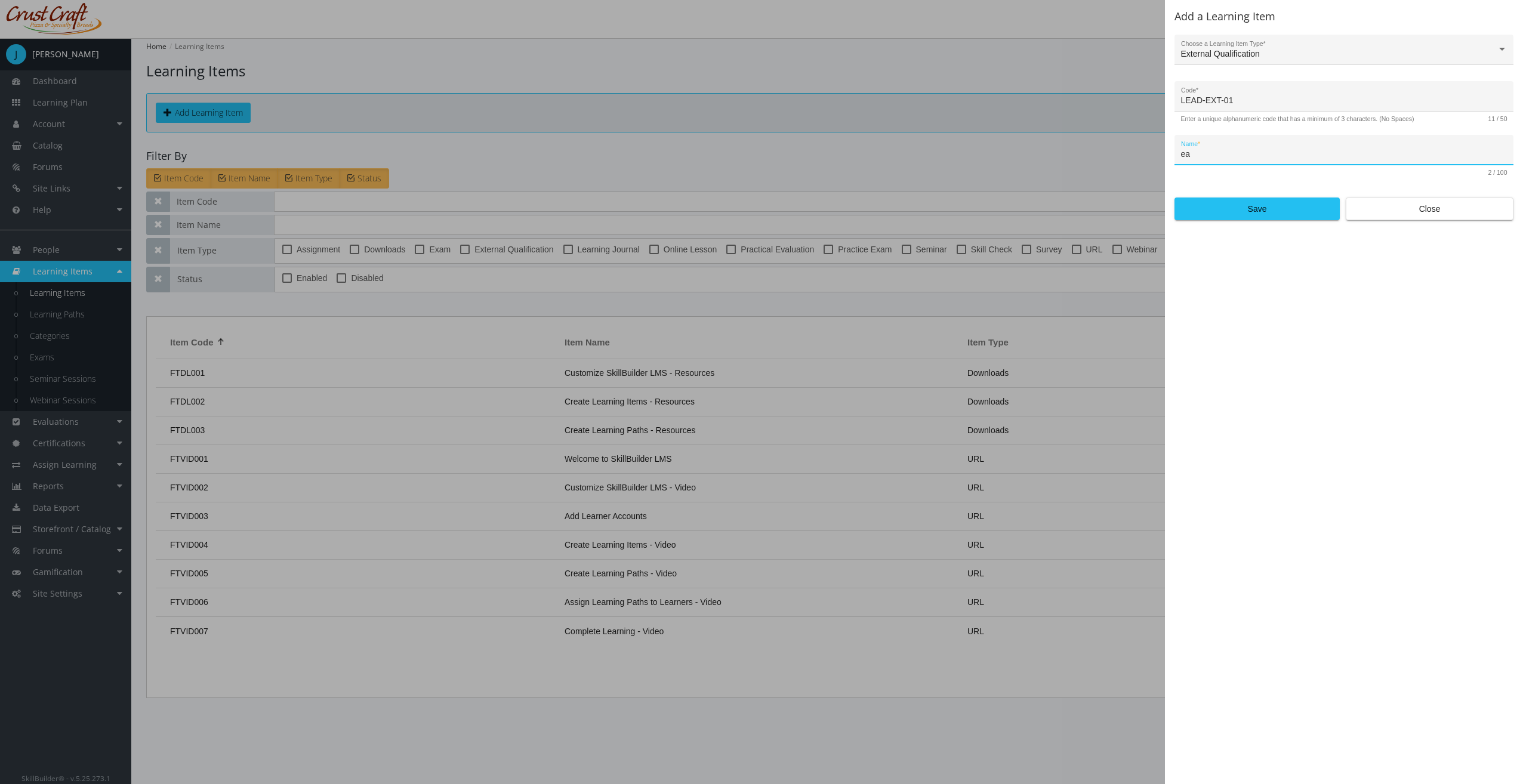
type input "e"
type input "First Aid"
click at [1207, 219] on span "Save" at bounding box center [1257, 209] width 145 height 22
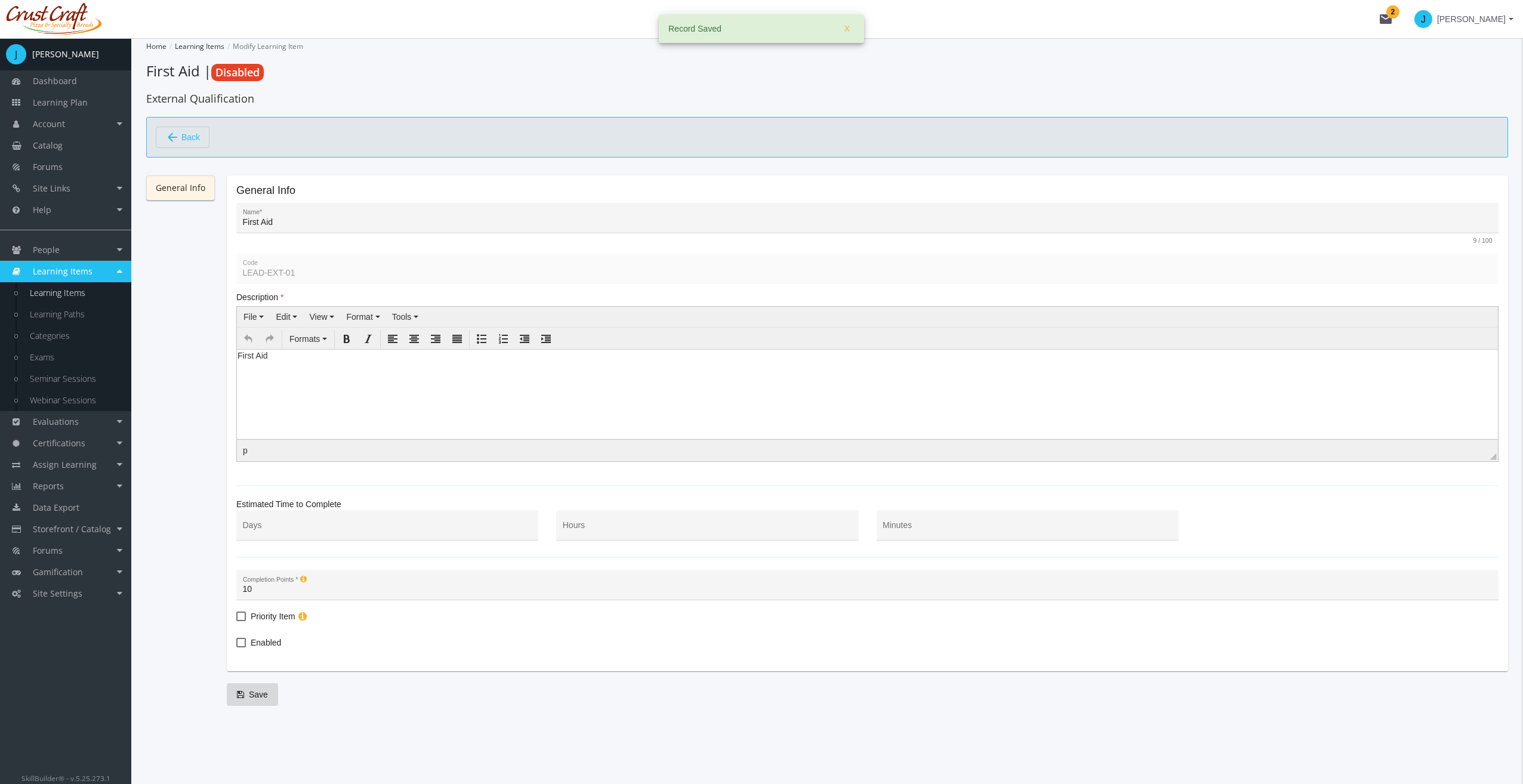
click at [253, 646] on span "Enabled" at bounding box center [266, 642] width 30 height 14
click at [237, 647] on input "Enabled" at bounding box center [237, 647] width 1 height 1
checkbox input "true"
click at [250, 698] on span "Save" at bounding box center [253, 694] width 31 height 22
click at [207, 141] on button "arrow_back Back" at bounding box center [183, 137] width 53 height 22
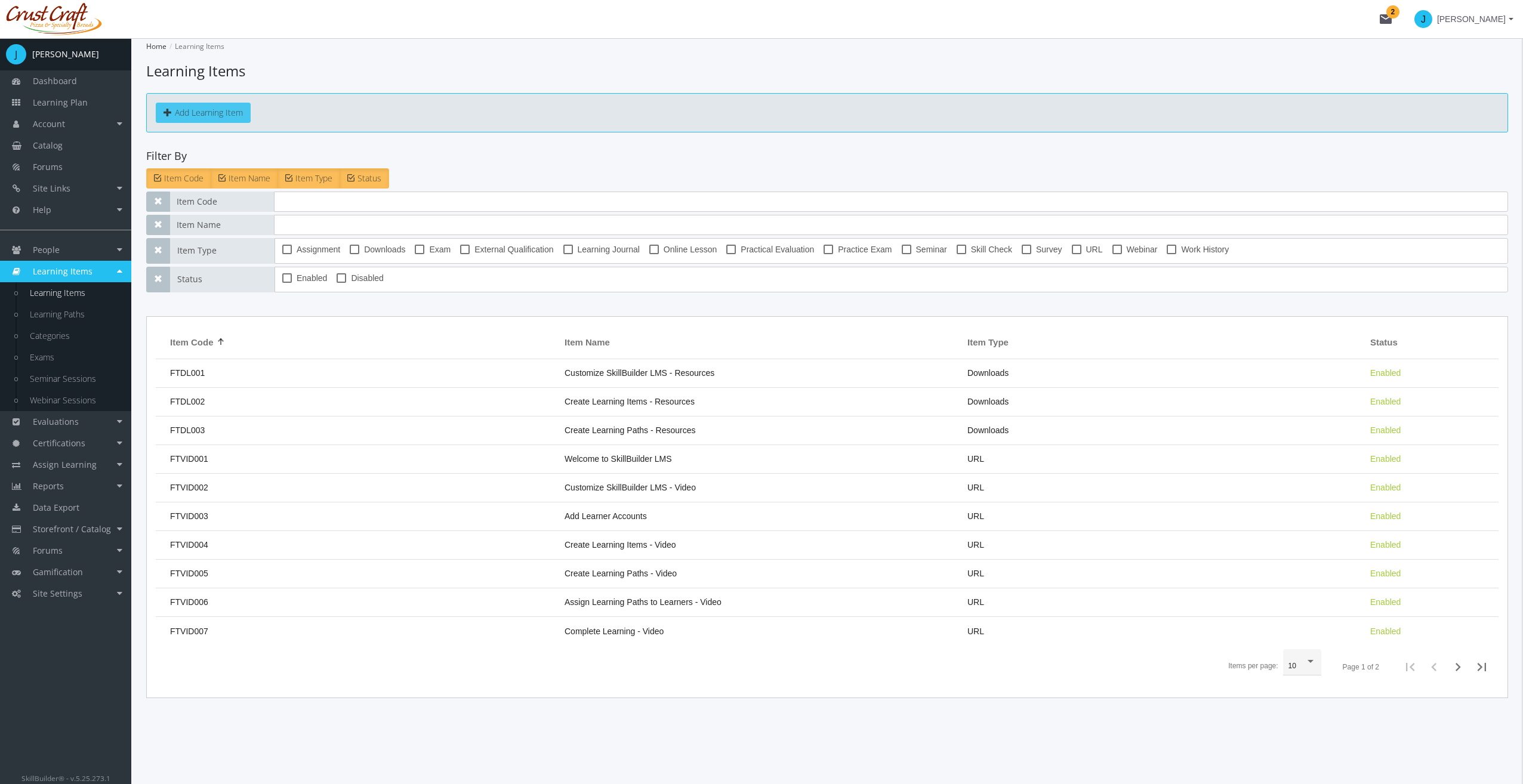
click at [225, 115] on button "Add Learning Item" at bounding box center [203, 112] width 95 height 20
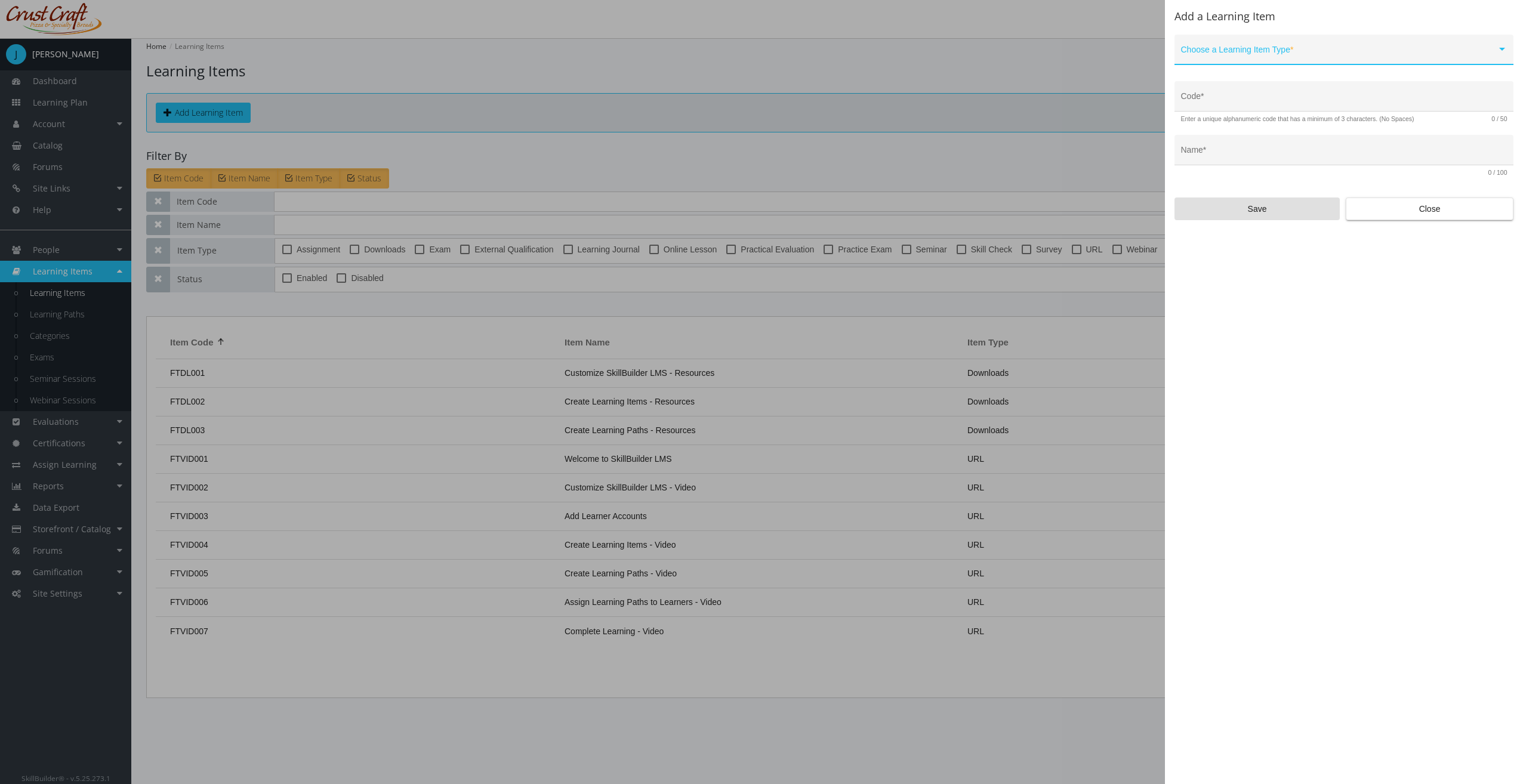
click at [1259, 50] on span at bounding box center [1339, 54] width 315 height 9
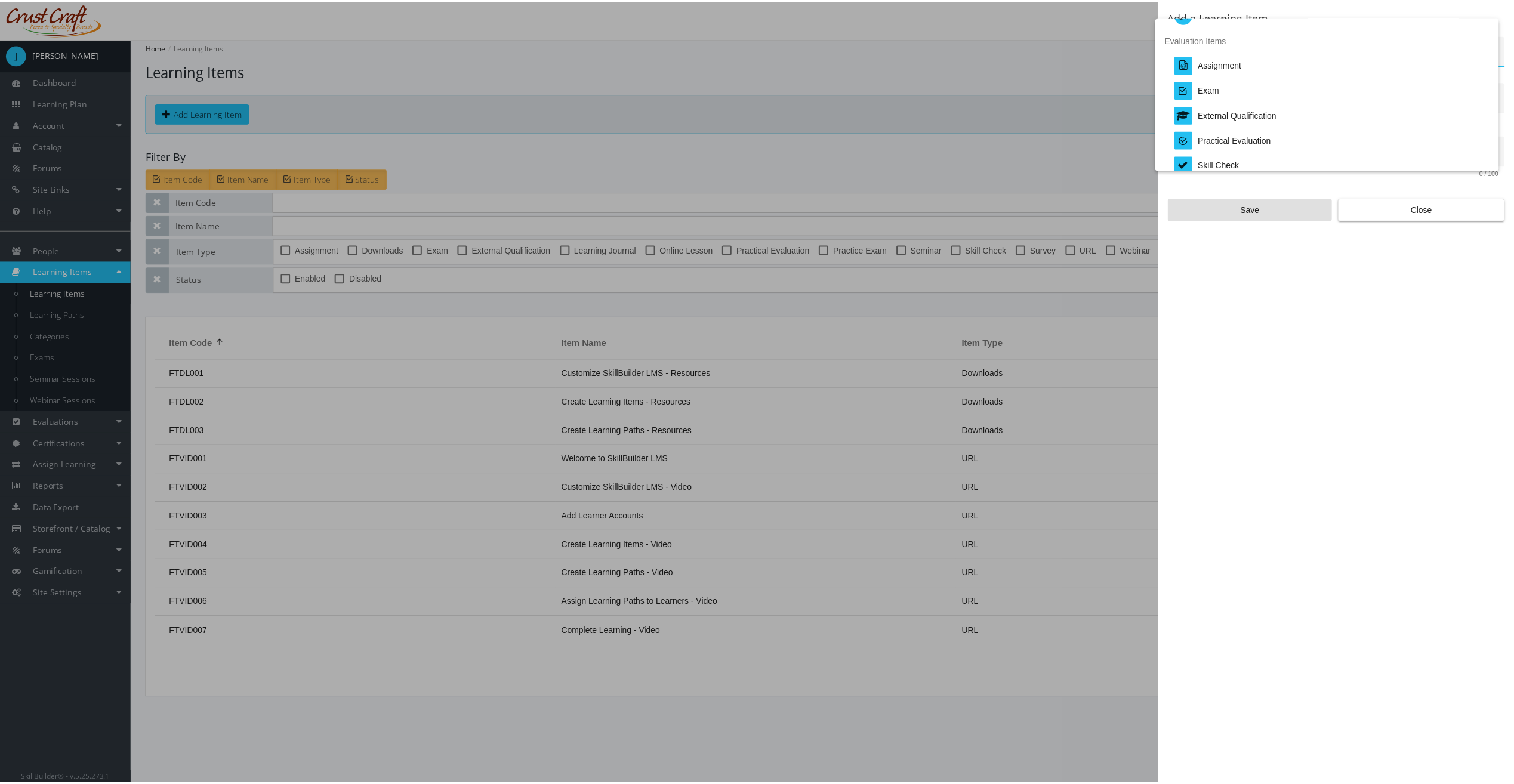
scroll to position [248, 0]
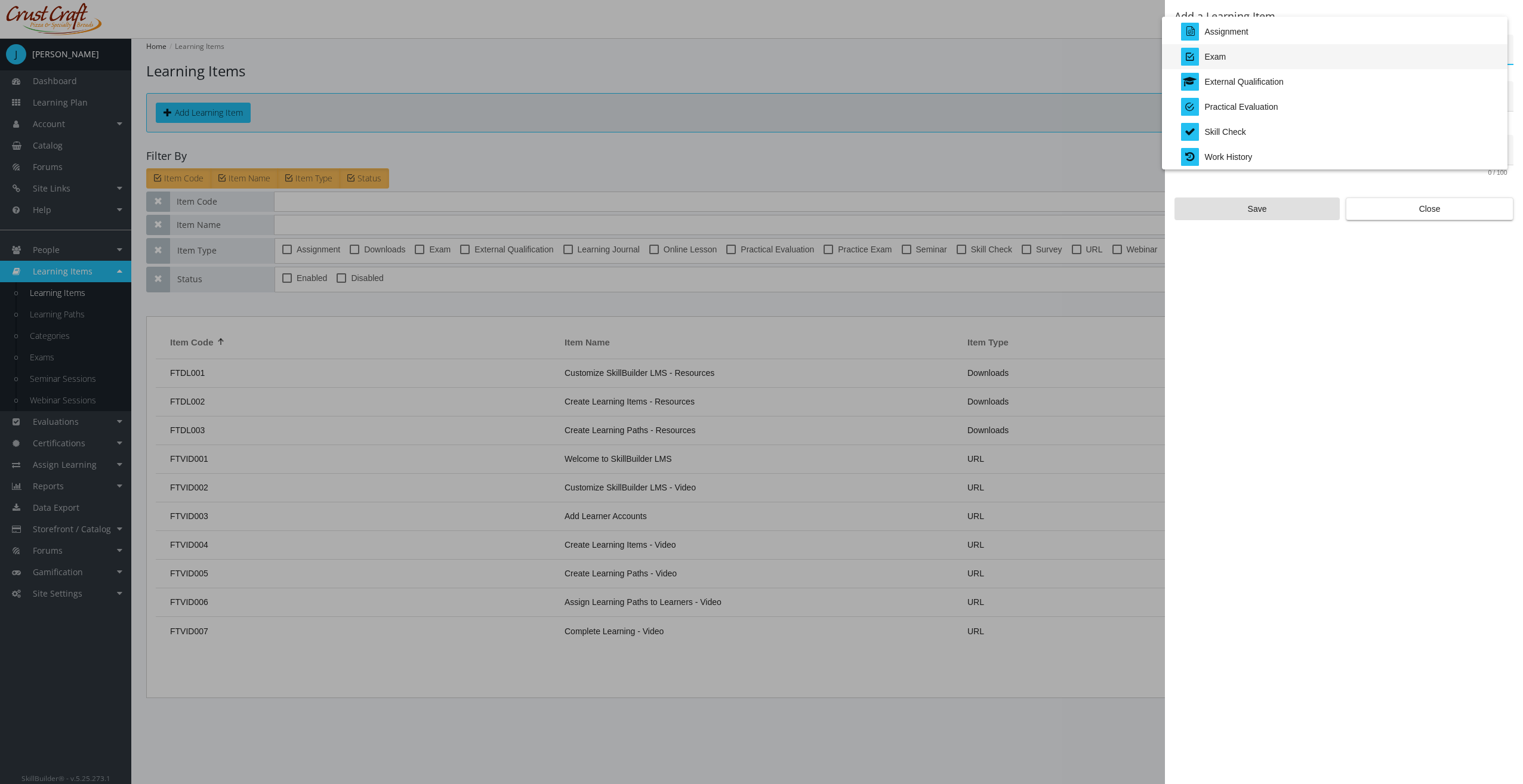
click at [1266, 55] on div "Exam" at bounding box center [1339, 56] width 317 height 25
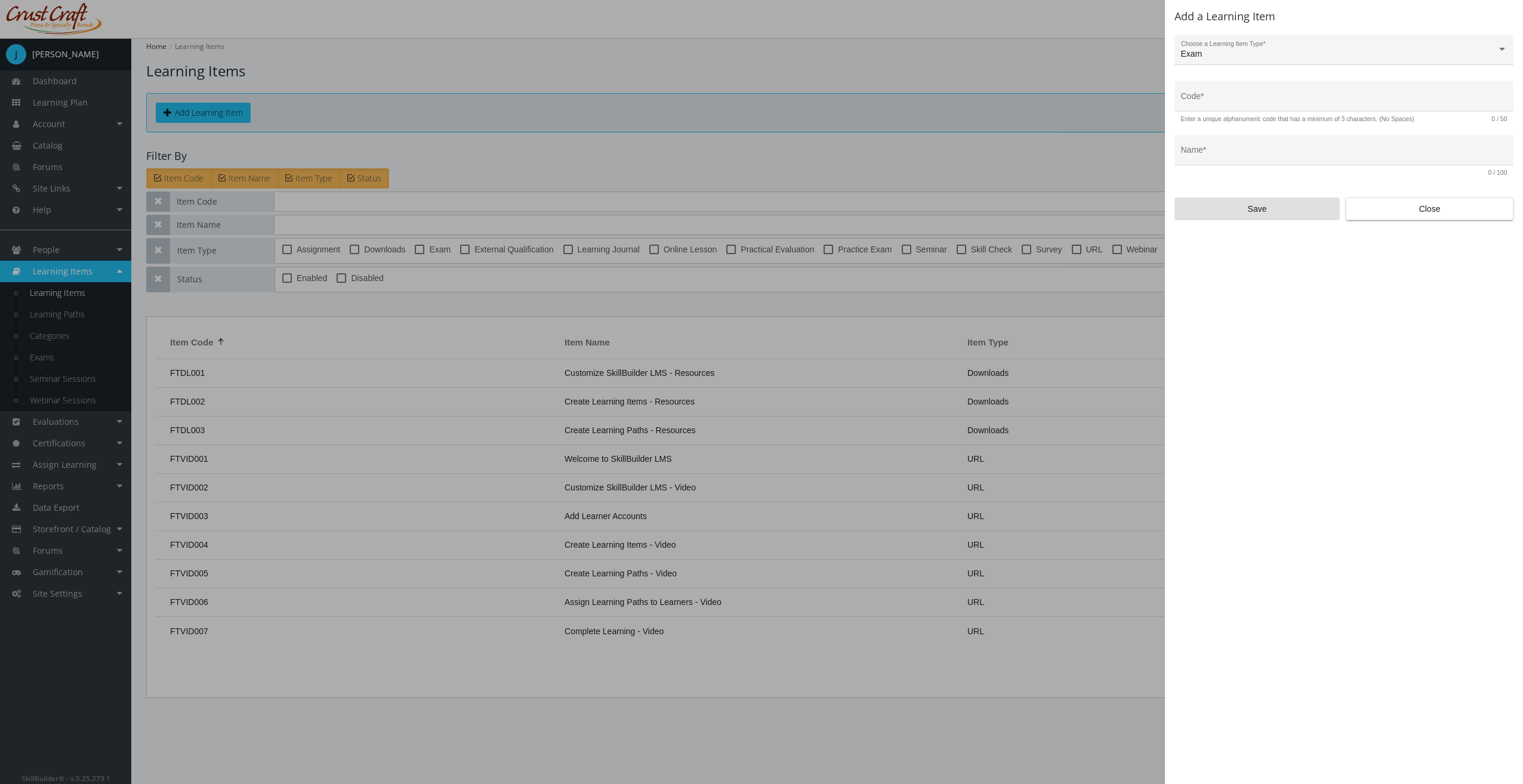
click at [1287, 97] on div "Code *" at bounding box center [1344, 99] width 327 height 24
click at [1283, 88] on div "Code *" at bounding box center [1344, 99] width 327 height 24
click at [1277, 98] on input "Code *" at bounding box center [1344, 101] width 327 height 9
click at [1395, 201] on span "Close" at bounding box center [1429, 209] width 147 height 22
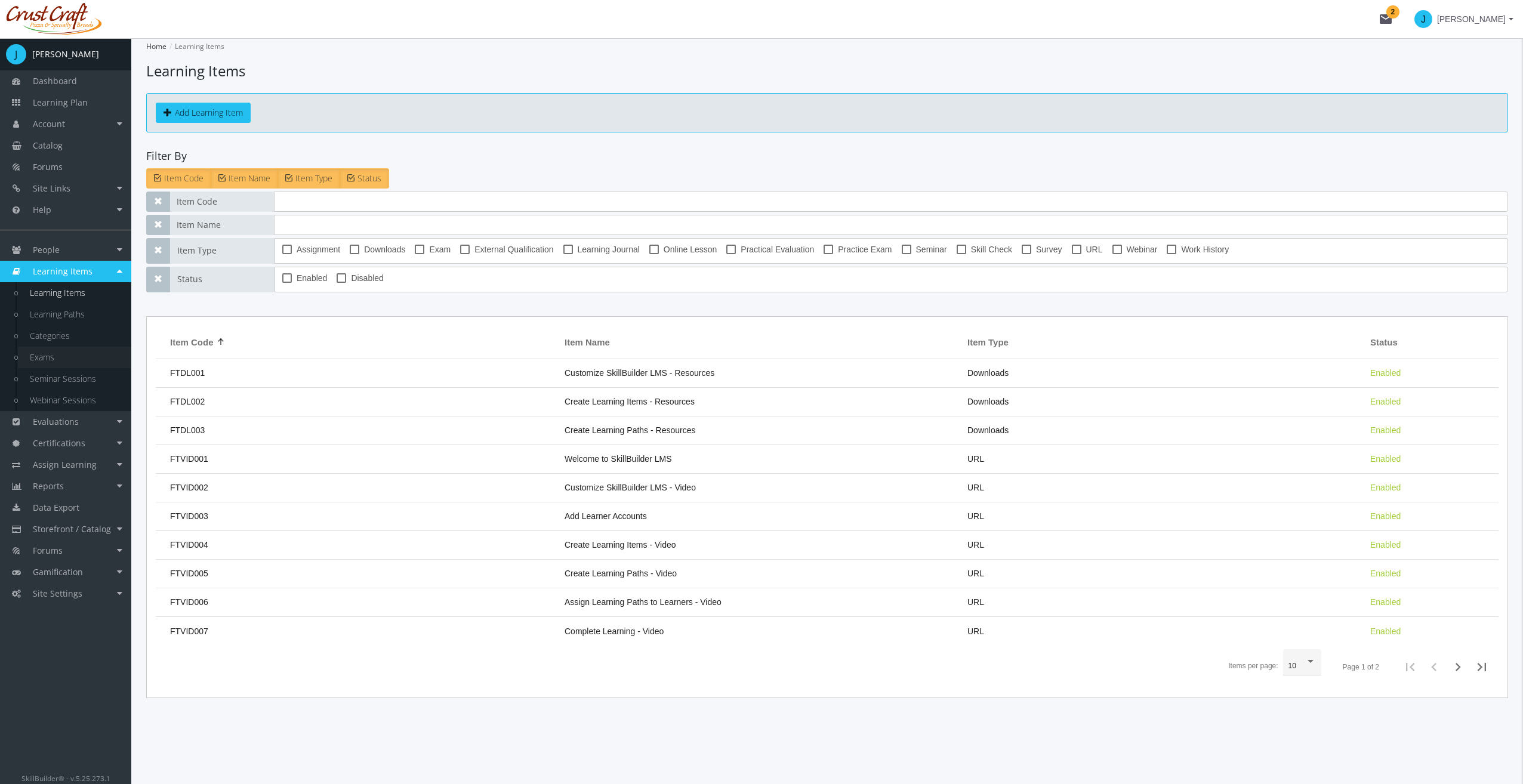
click at [83, 350] on link "Exams" at bounding box center [75, 357] width 114 height 22
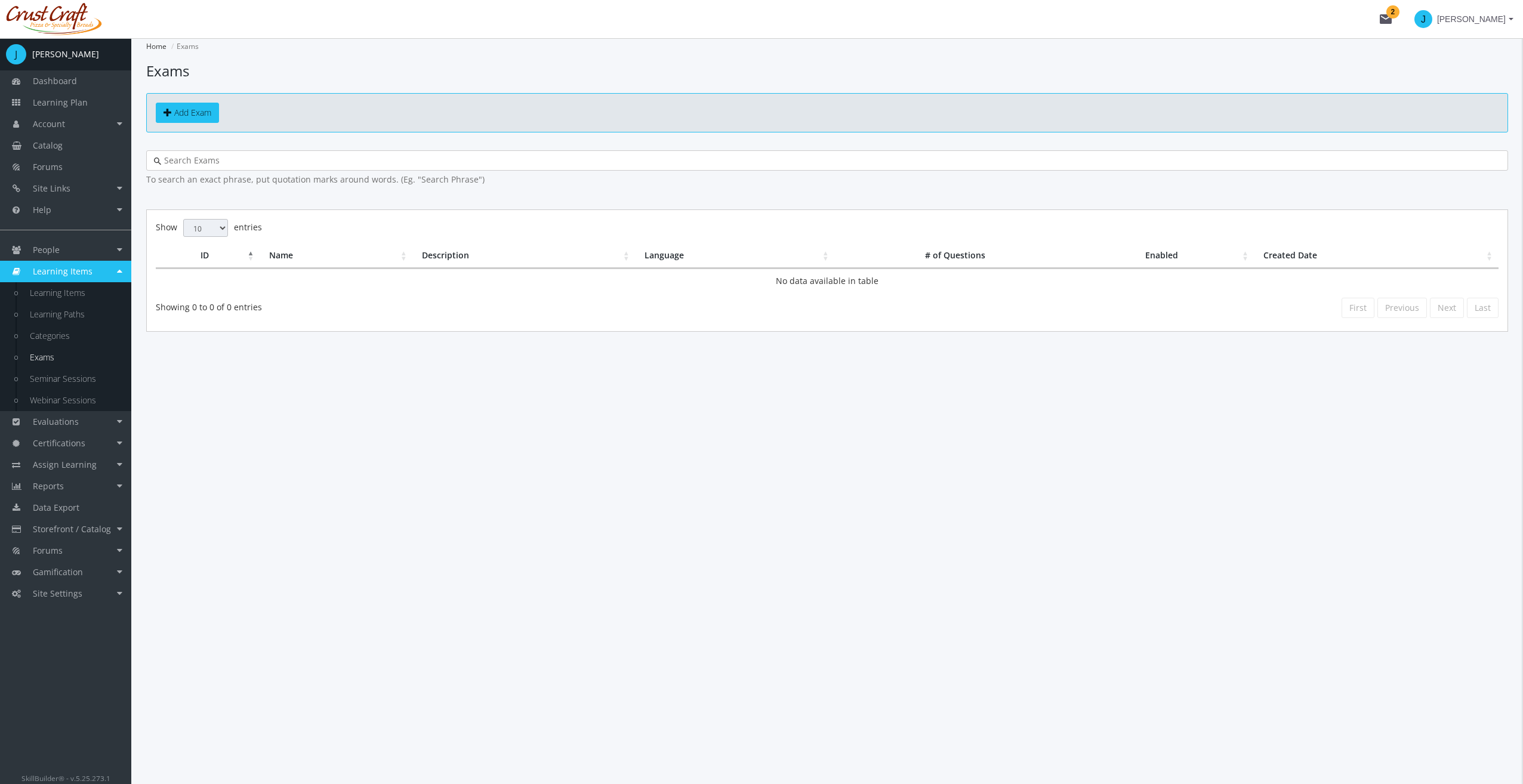
click at [205, 97] on div "Add Exam" at bounding box center [826, 112] width 1362 height 39
click at [197, 118] on link "Add Exam" at bounding box center [188, 112] width 63 height 20
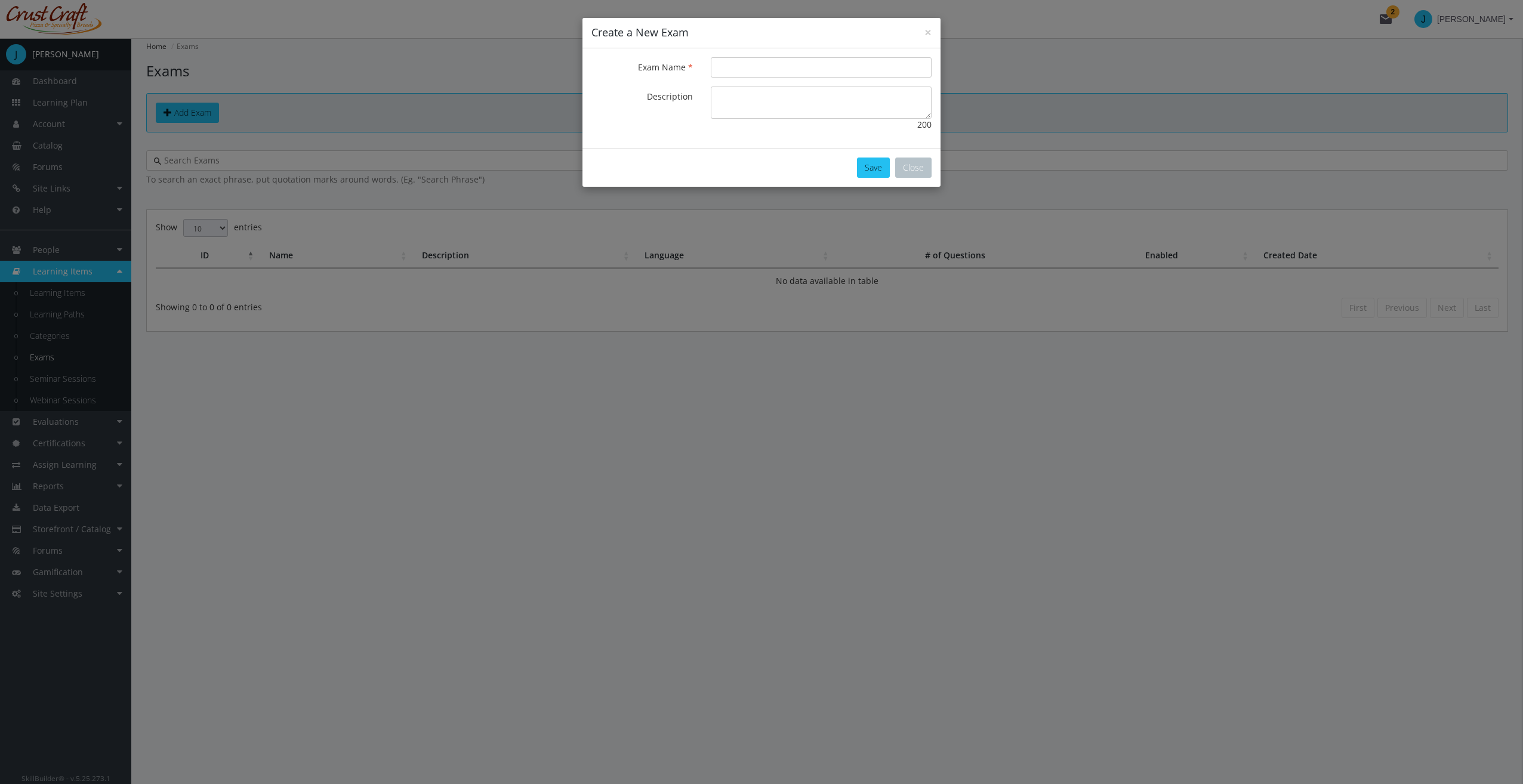
click at [716, 81] on form "Exam Name Description 200" at bounding box center [761, 94] width 340 height 73
click at [728, 68] on input "Exam Name" at bounding box center [821, 67] width 221 height 20
click at [779, 70] on input "Leadership" at bounding box center [821, 67] width 221 height 20
type input "Leadership Exam"
type textarea "This exam will test your knowledge on leadership."
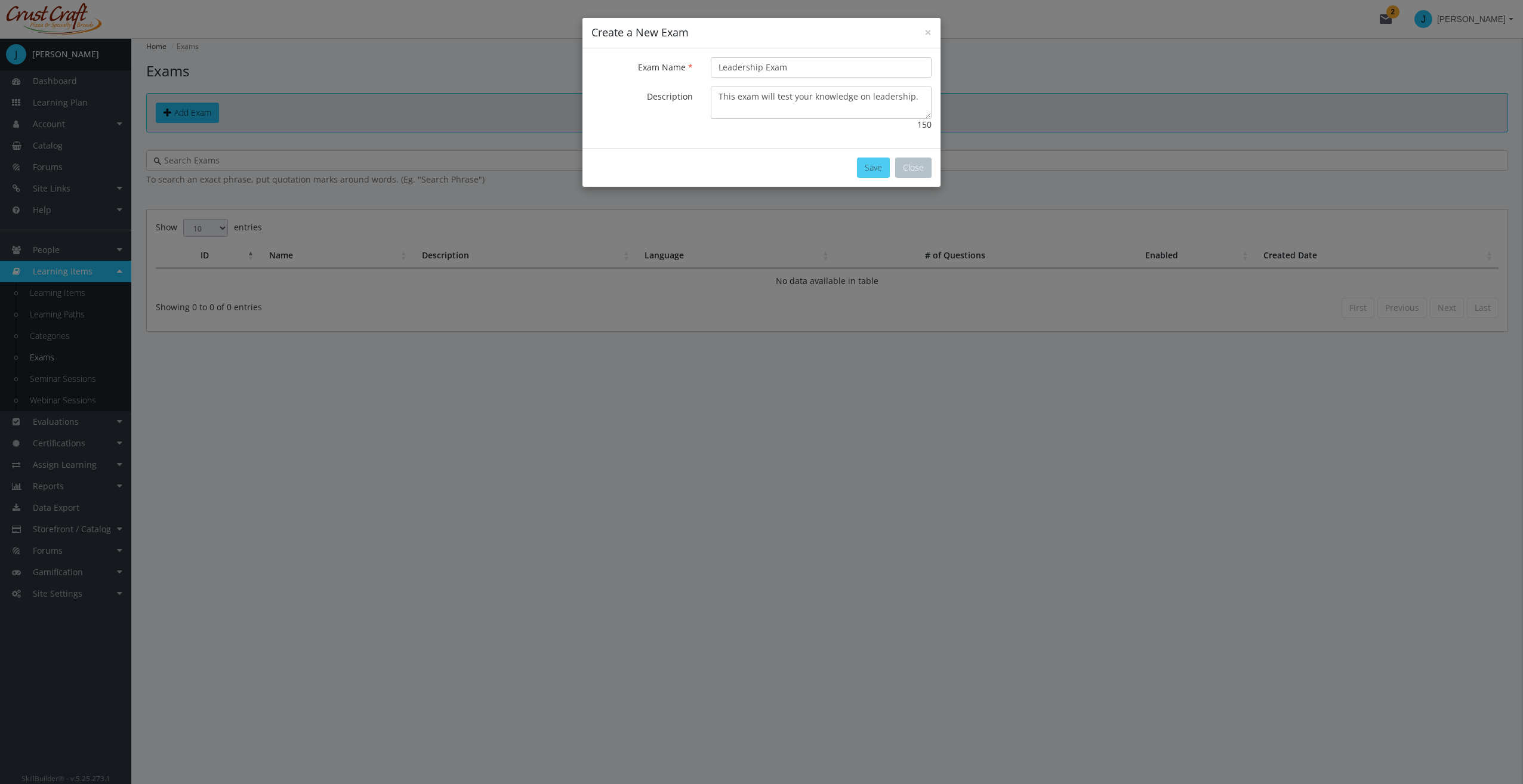
click at [870, 166] on button "Save" at bounding box center [873, 168] width 33 height 20
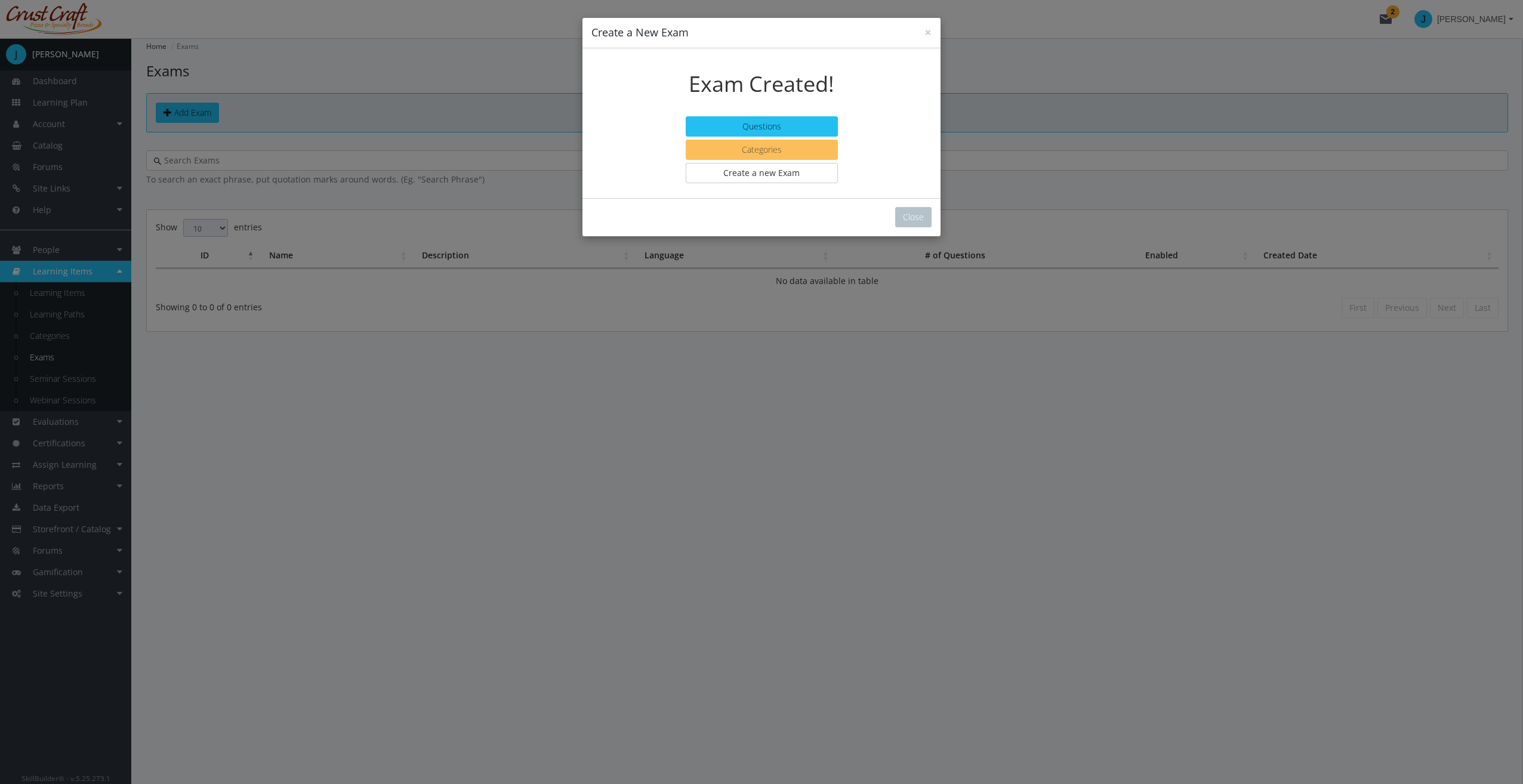
click at [798, 150] on button "Categories" at bounding box center [761, 150] width 152 height 20
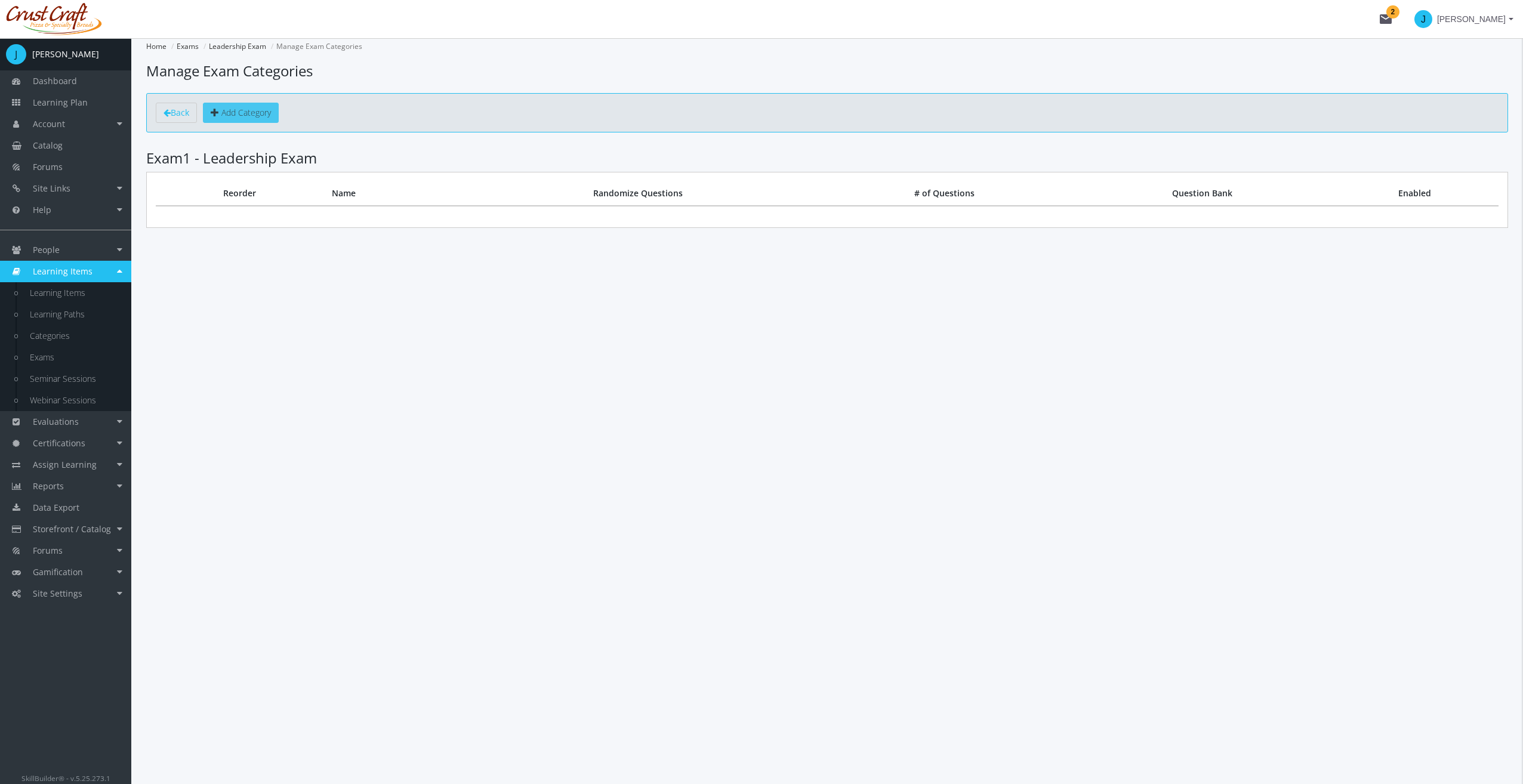
click at [268, 118] on link "Add Category" at bounding box center [241, 112] width 76 height 20
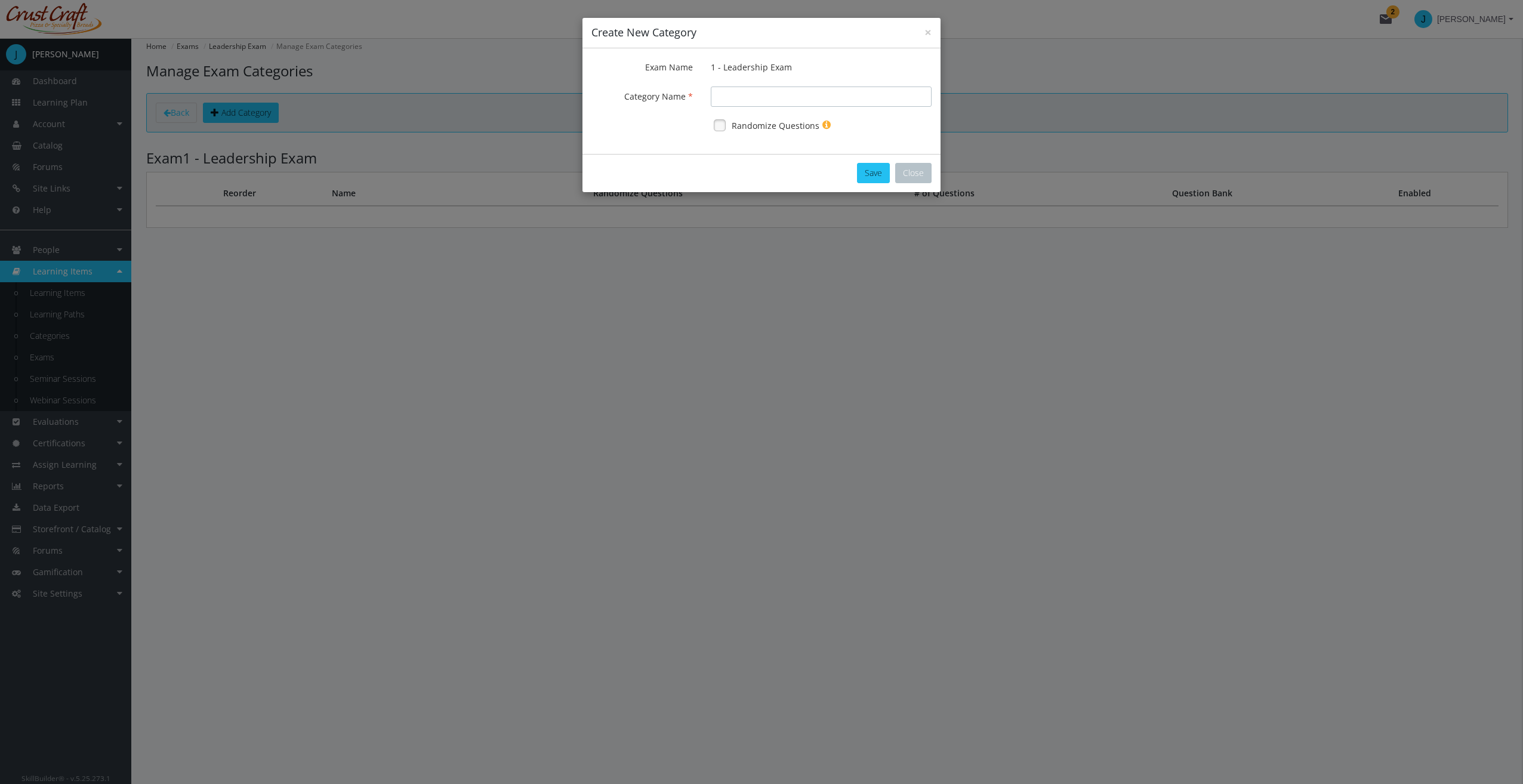
click at [739, 96] on input "Exam Name" at bounding box center [821, 96] width 221 height 20
type input "Communication"
click at [751, 123] on label "Randomize Questions" at bounding box center [775, 125] width 88 height 12
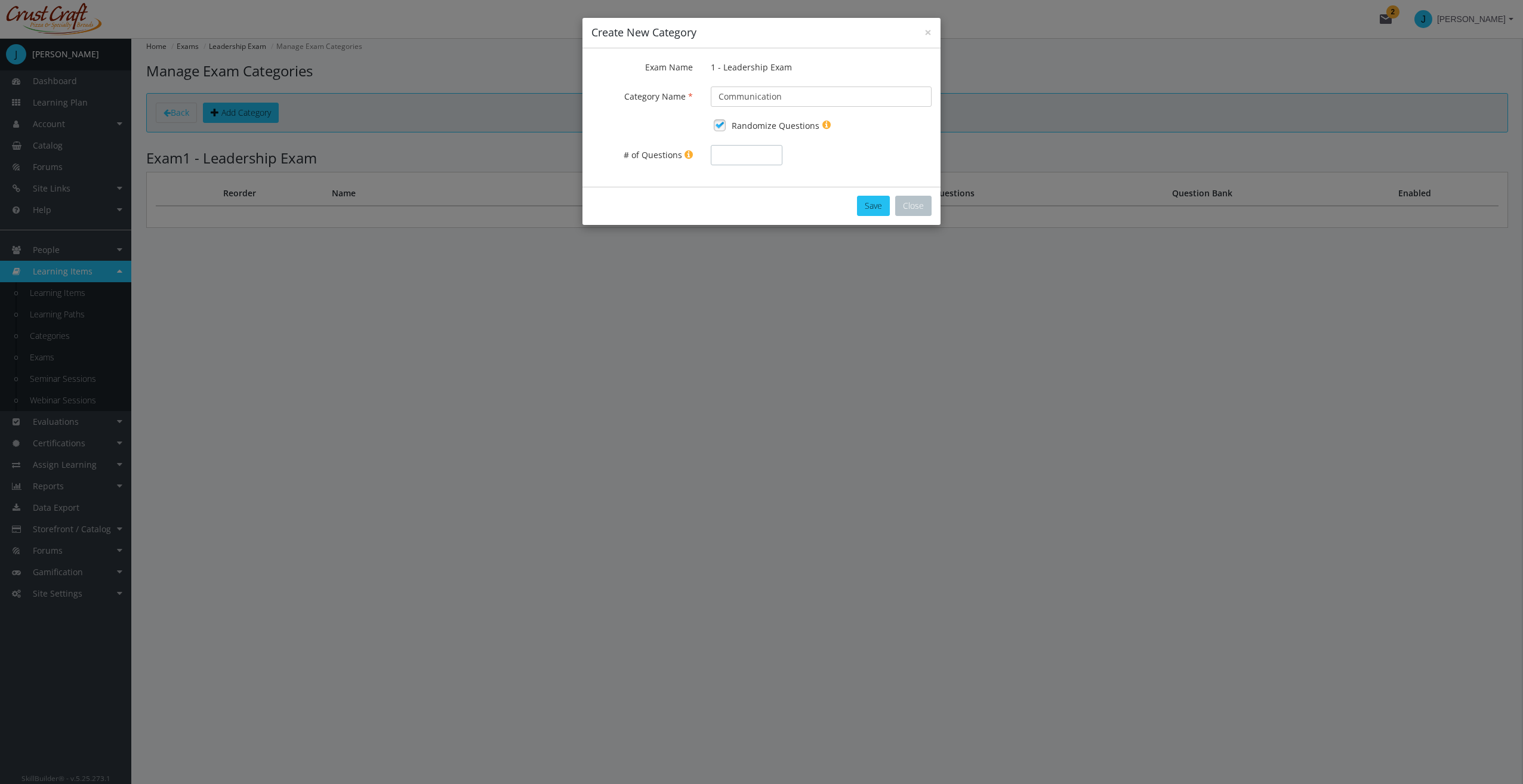
click at [757, 160] on input "# of Questions" at bounding box center [746, 155] width 71 height 20
click at [753, 164] on input "# of Questions" at bounding box center [746, 155] width 71 height 20
type input "2"
click at [890, 205] on button "Save" at bounding box center [873, 205] width 33 height 20
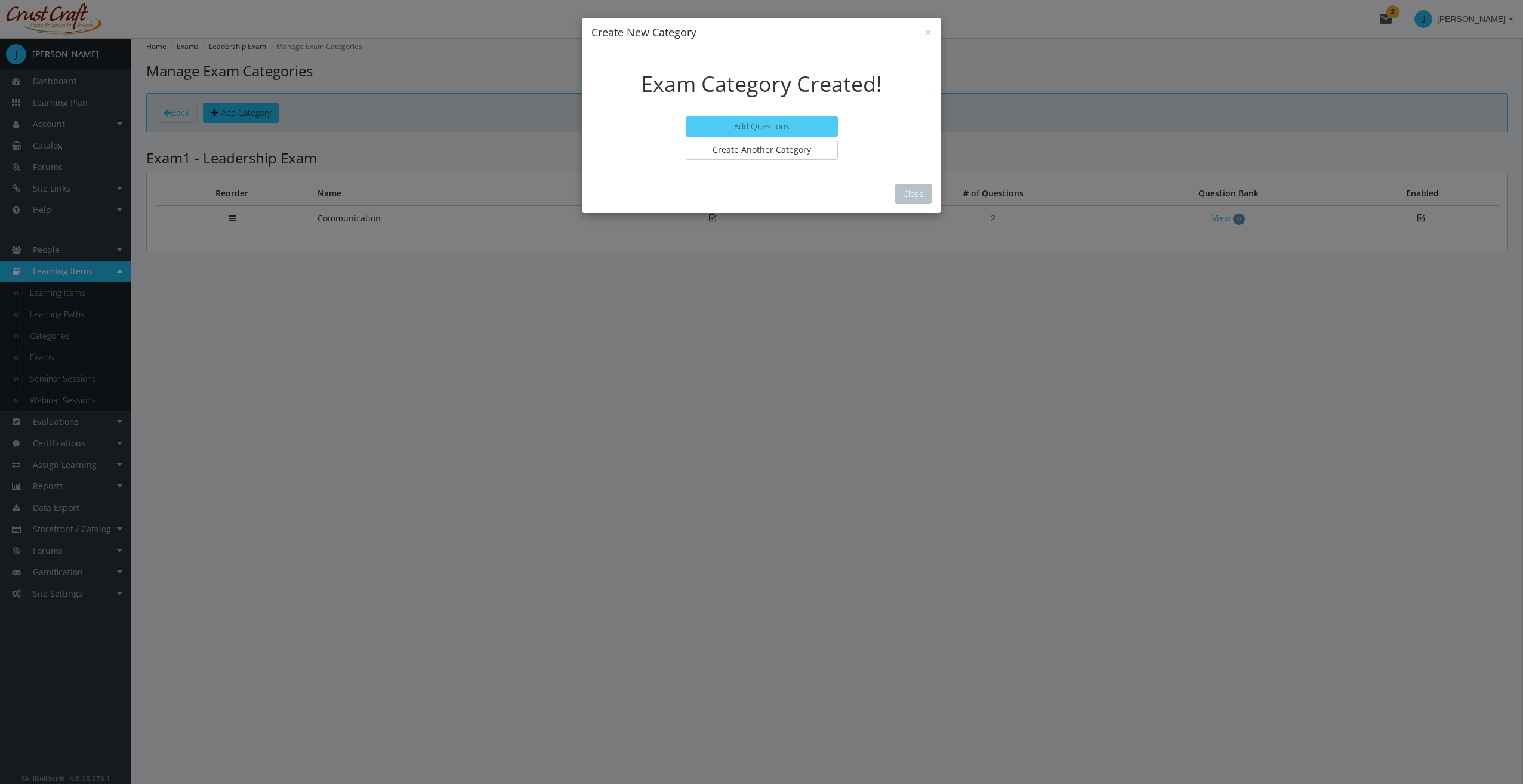
click at [766, 122] on link "Add Questions" at bounding box center [761, 126] width 152 height 20
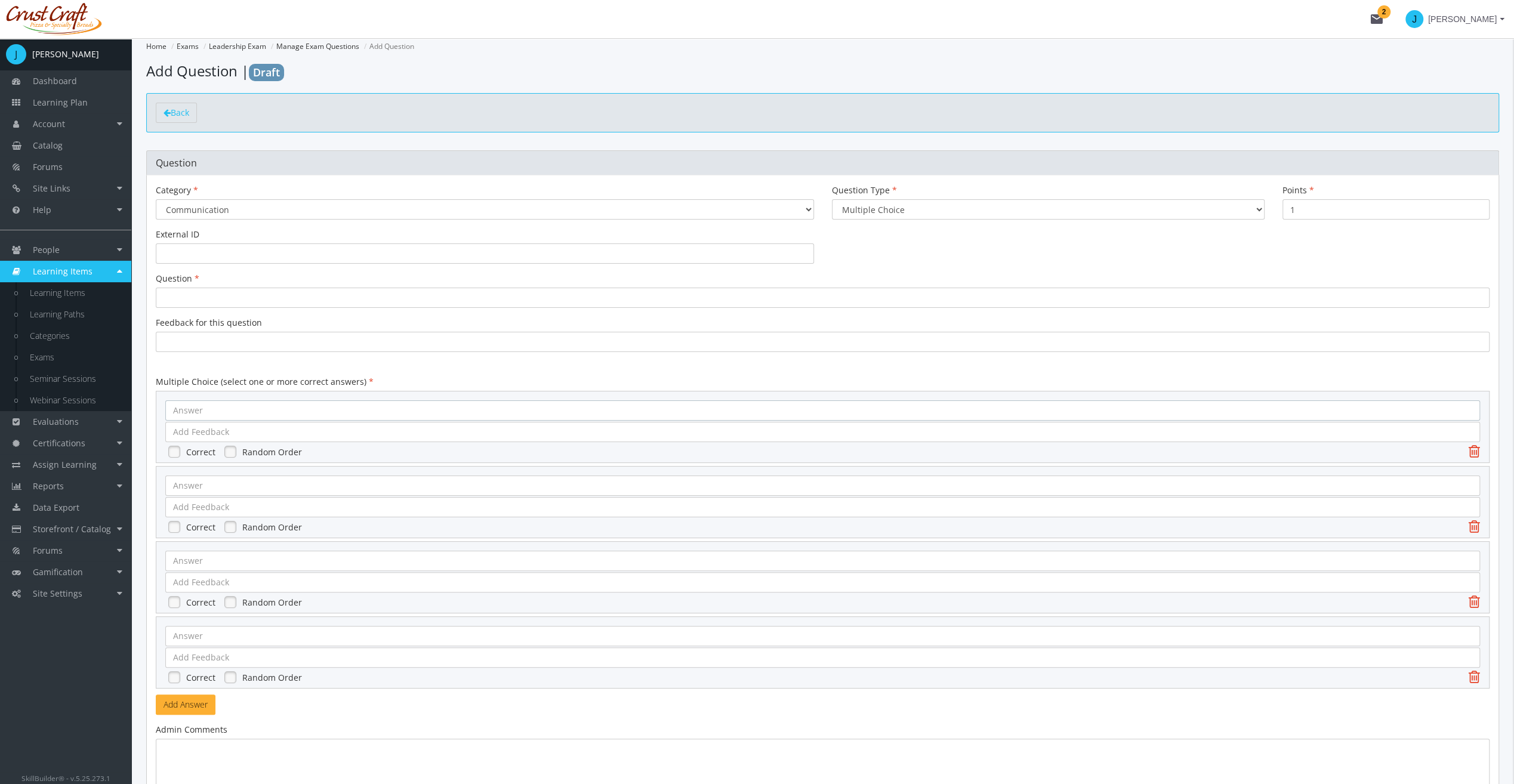
click at [197, 410] on div at bounding box center [822, 410] width 1315 height 20
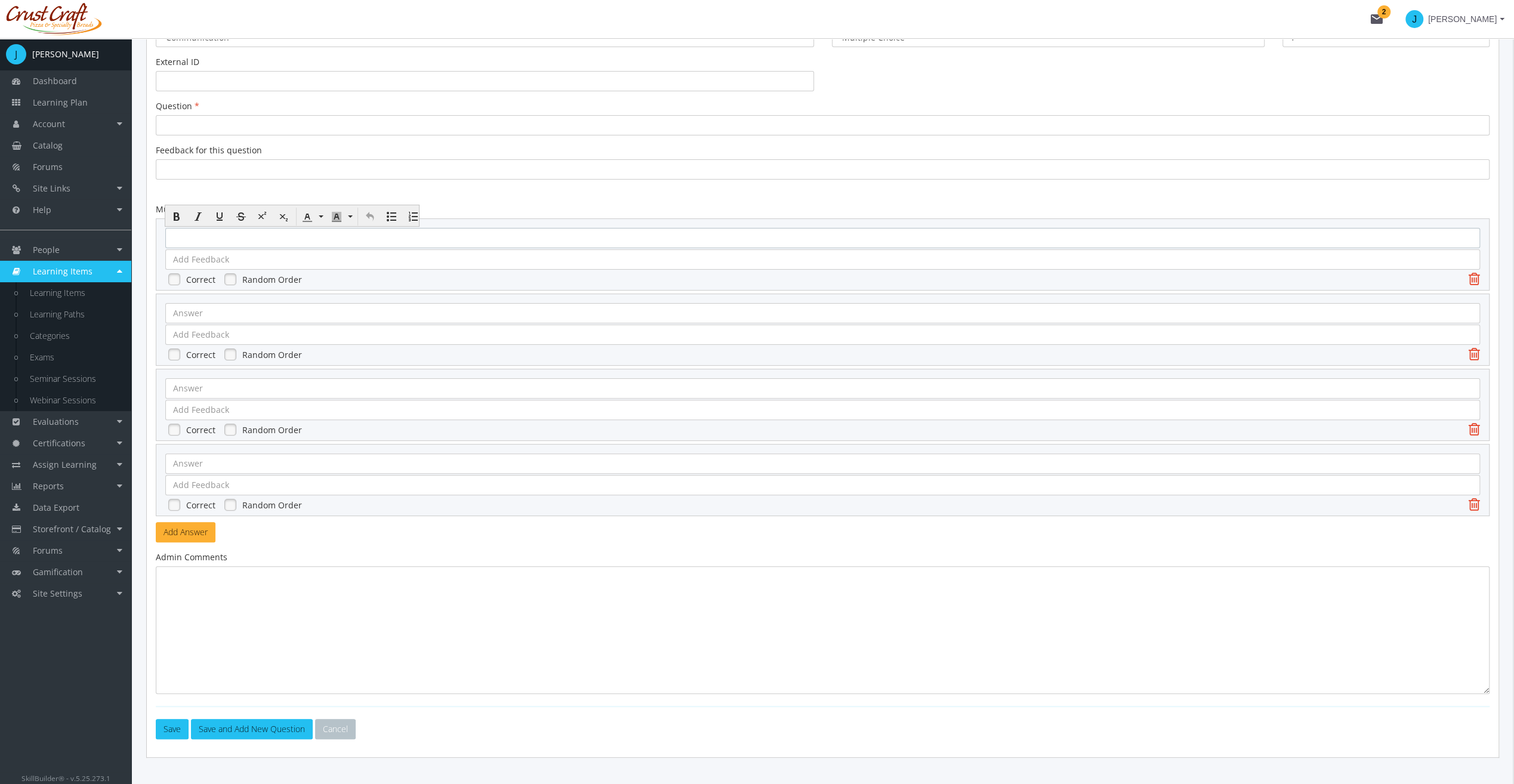
scroll to position [179, 0]
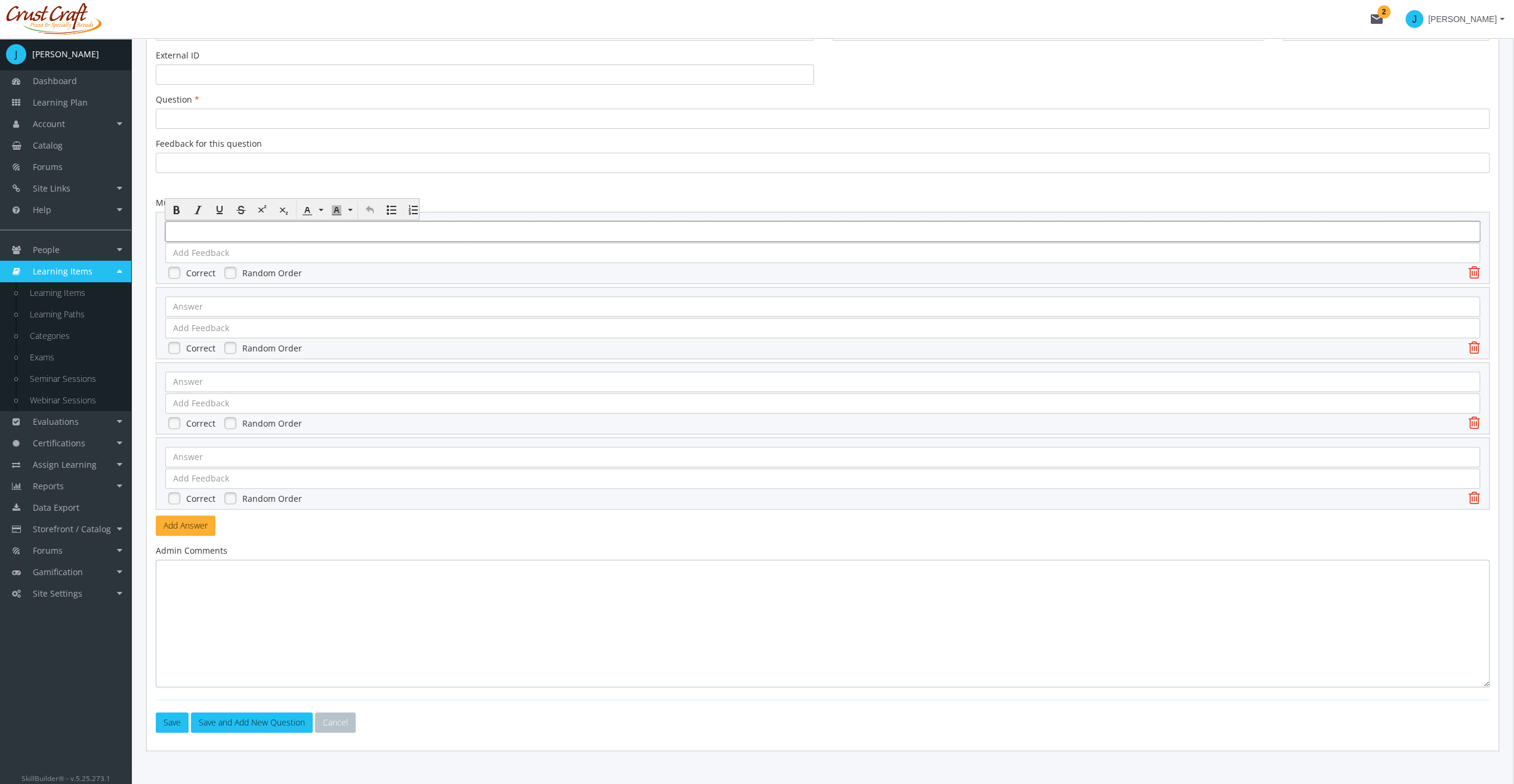
click at [403, 608] on textarea at bounding box center [823, 624] width 1334 height 128
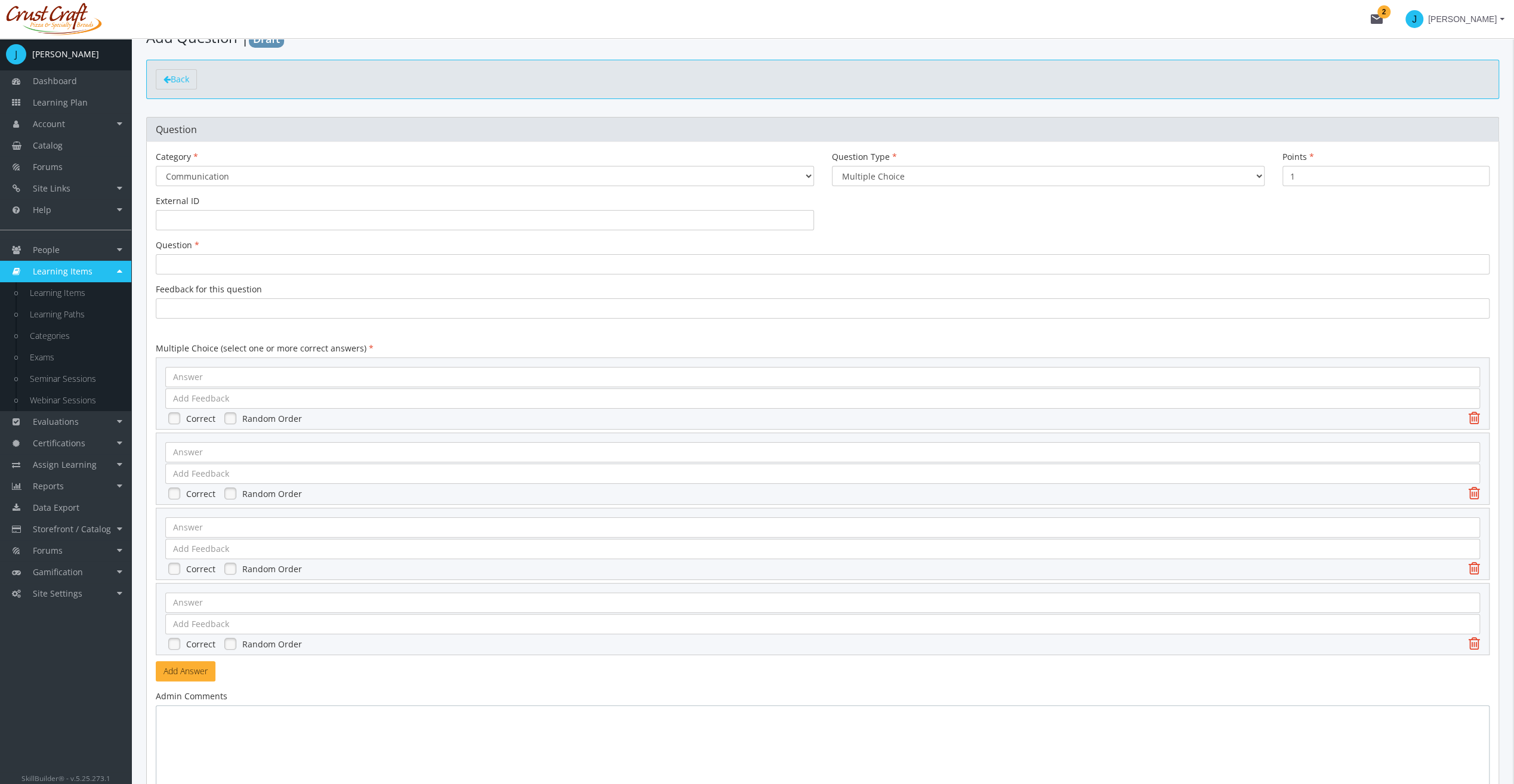
scroll to position [0, 0]
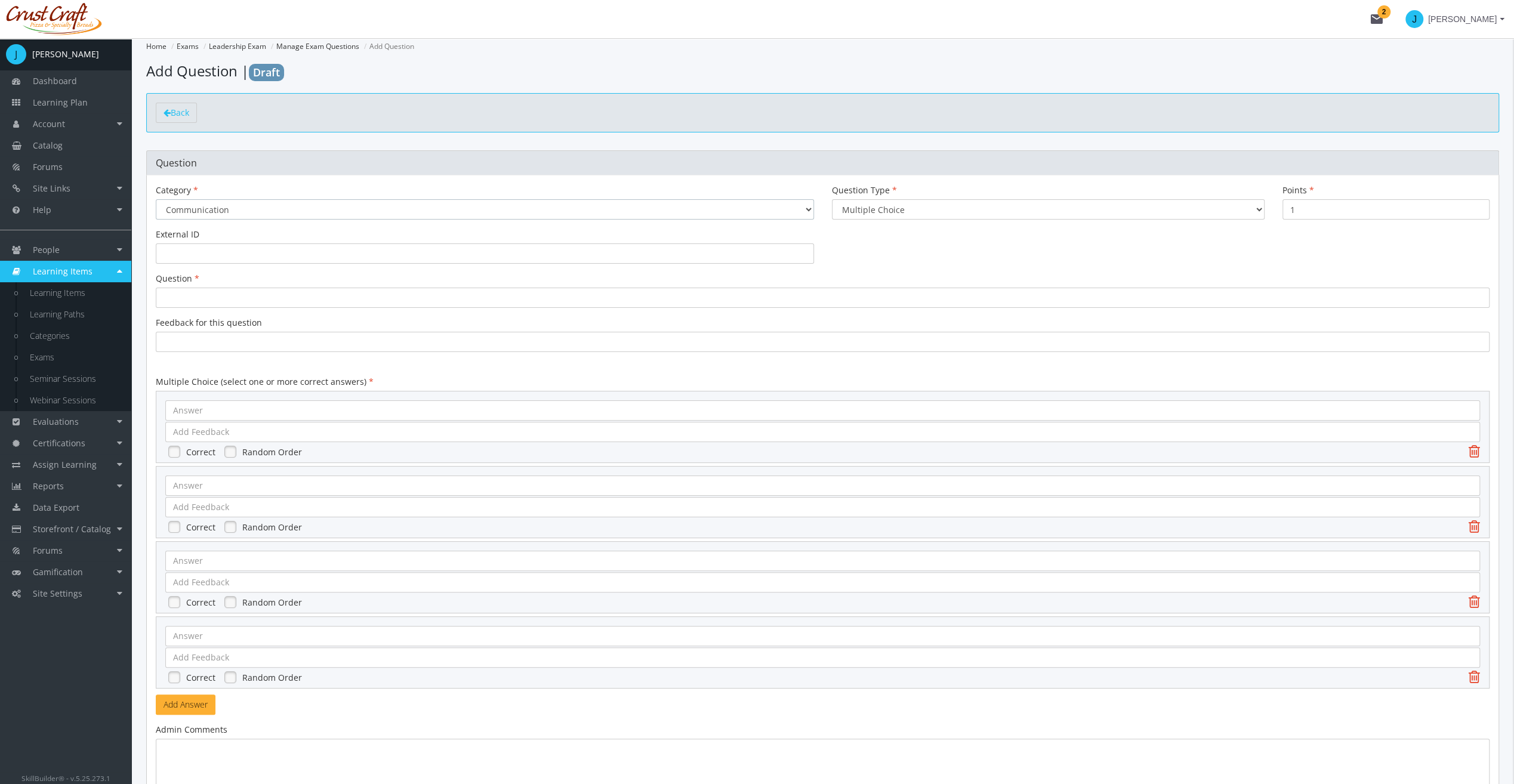
click at [207, 207] on select "None Communication" at bounding box center [485, 209] width 658 height 20
select select "0"
click at [156, 199] on select "None Communication" at bounding box center [485, 209] width 658 height 20
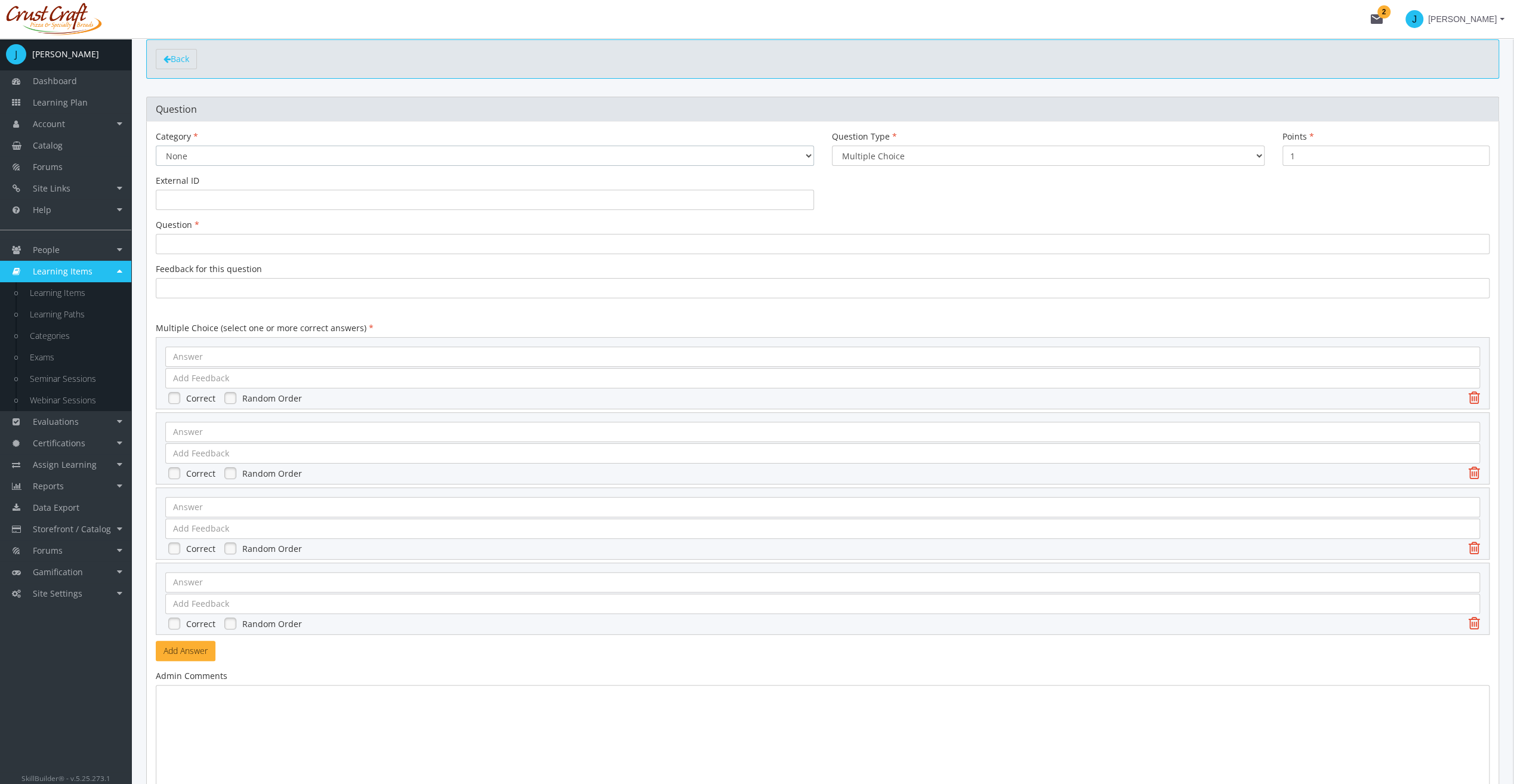
scroll to position [60, 0]
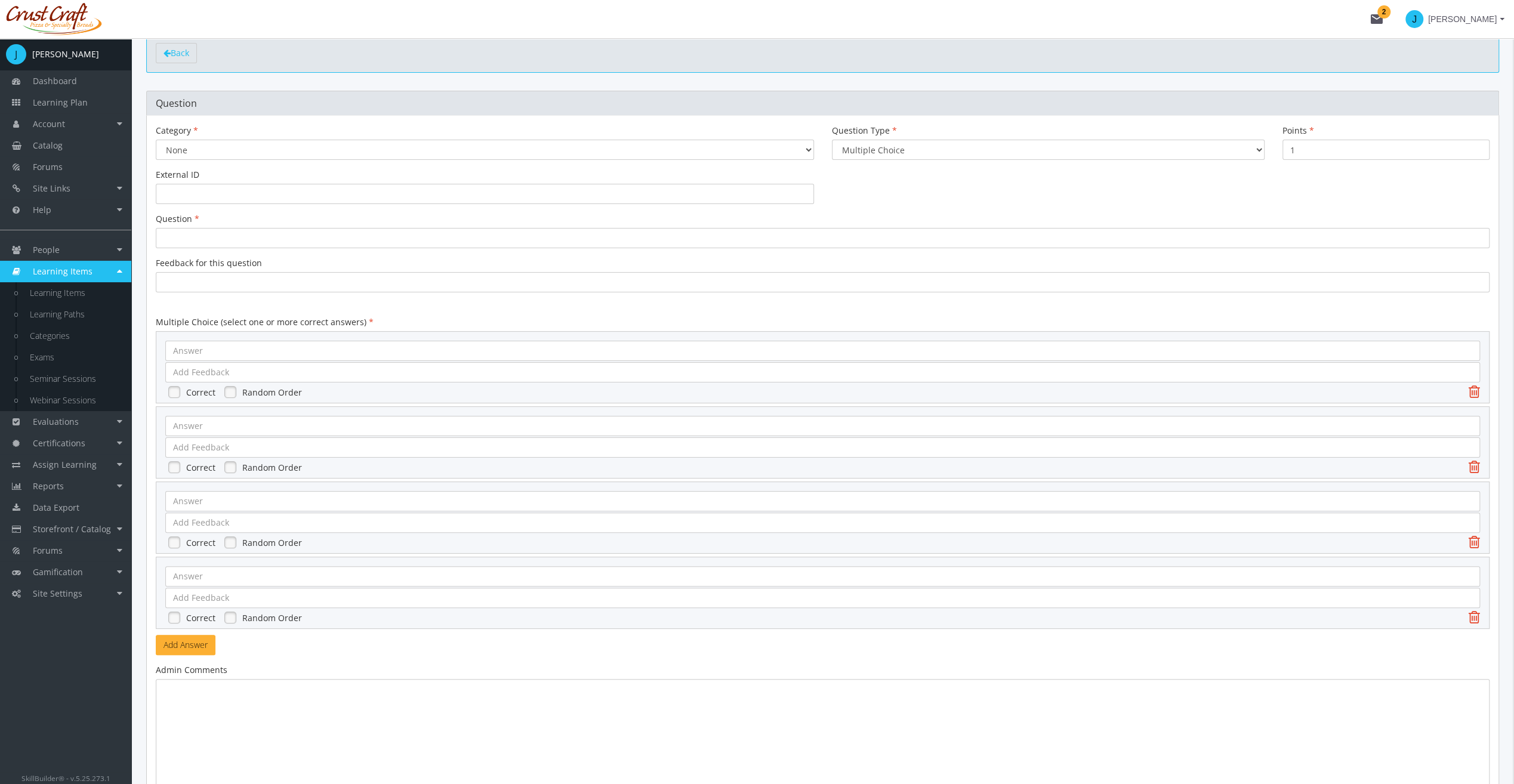
click at [881, 166] on div "Question Type Multiple Choice Long Answer File Upload" at bounding box center [1048, 146] width 451 height 44
click at [891, 154] on select "Multiple Choice Long Answer File Upload" at bounding box center [1048, 150] width 433 height 20
click at [832, 140] on select "Multiple Choice Long Answer File Upload" at bounding box center [1048, 150] width 433 height 20
click at [1310, 145] on input "1" at bounding box center [1386, 150] width 207 height 20
click at [364, 207] on div "External ID" at bounding box center [822, 191] width 1352 height 44
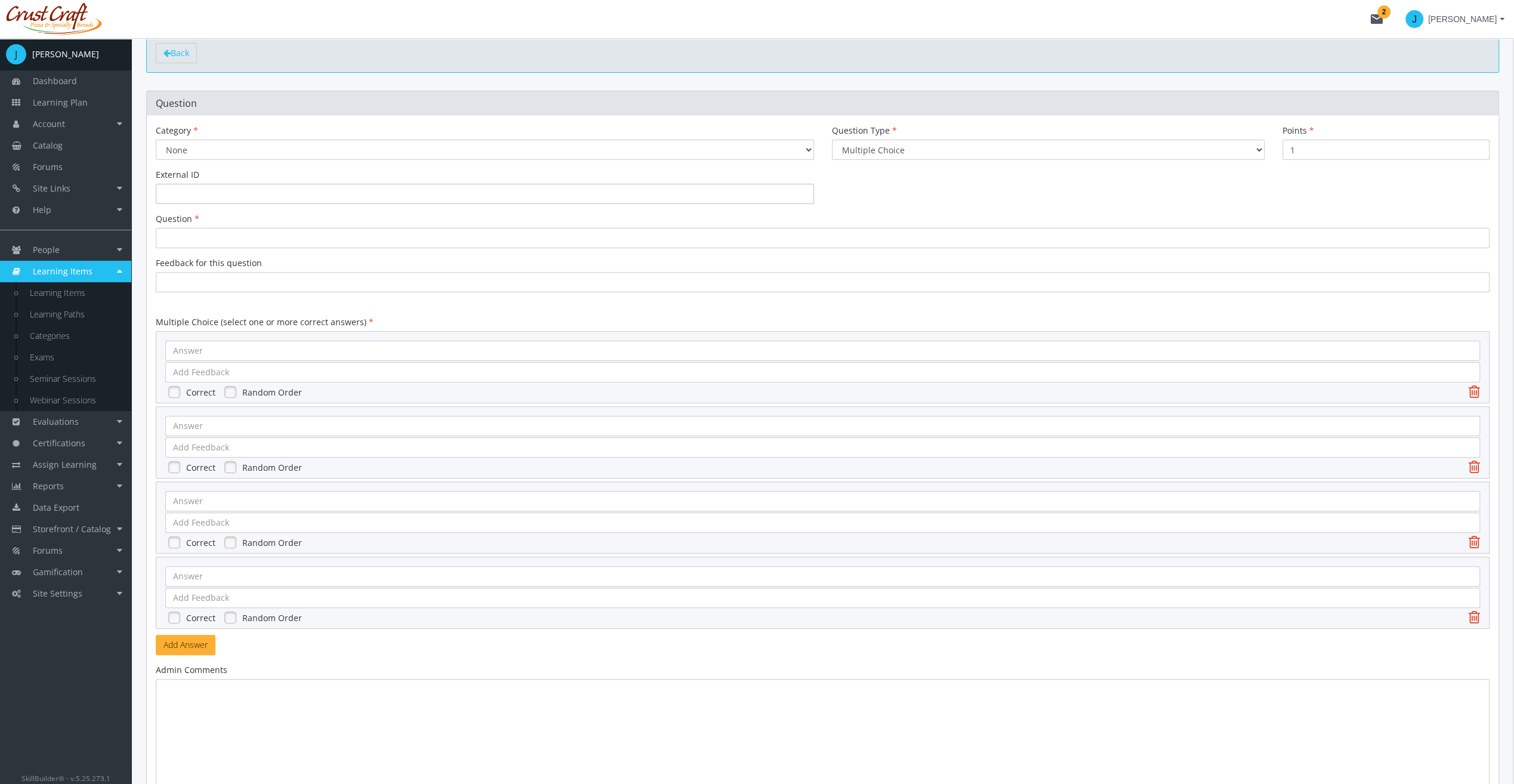
click at [363, 197] on input "text" at bounding box center [485, 194] width 658 height 20
click at [230, 243] on div at bounding box center [823, 238] width 1334 height 20
click at [234, 287] on div at bounding box center [823, 282] width 1334 height 20
drag, startPoint x: 292, startPoint y: 245, endPoint x: 299, endPoint y: 242, distance: 7.6
click at [294, 245] on div "What is the capital of [GEOGRAPHIC_DATA]?" at bounding box center [823, 238] width 1334 height 20
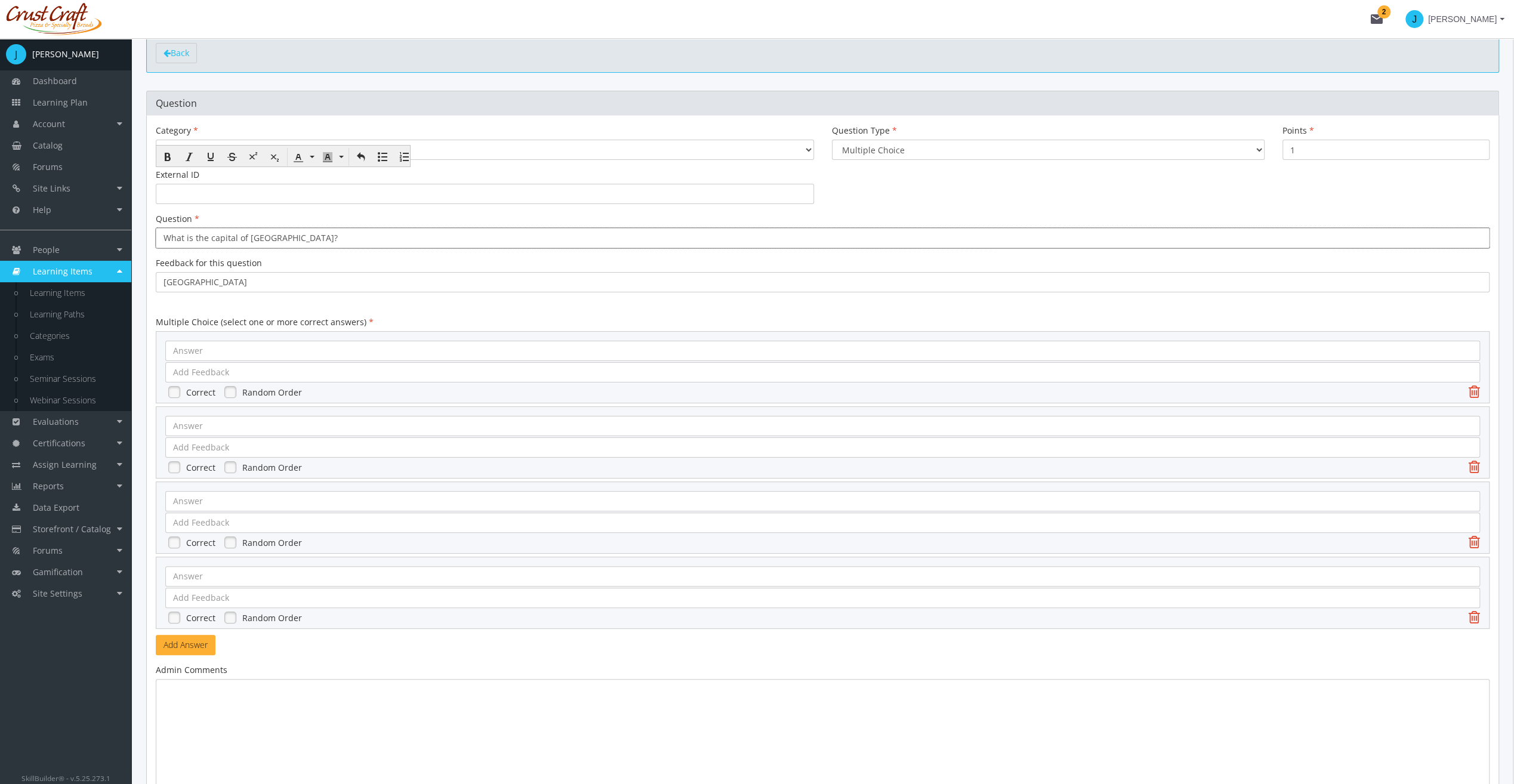
click at [236, 312] on form "Category None Communication Question Type Multiple Choice Long Answer File Uplo…" at bounding box center [823, 489] width 1334 height 728
click at [240, 292] on form "Category None Communication Question Type Multiple Choice Long Answer File Uplo…" at bounding box center [823, 489] width 1334 height 728
click at [242, 281] on div "[GEOGRAPHIC_DATA]" at bounding box center [823, 282] width 1334 height 20
drag, startPoint x: 242, startPoint y: 281, endPoint x: 165, endPoint y: 286, distance: 77.2
click at [165, 286] on div "[GEOGRAPHIC_DATA]" at bounding box center [823, 282] width 1334 height 20
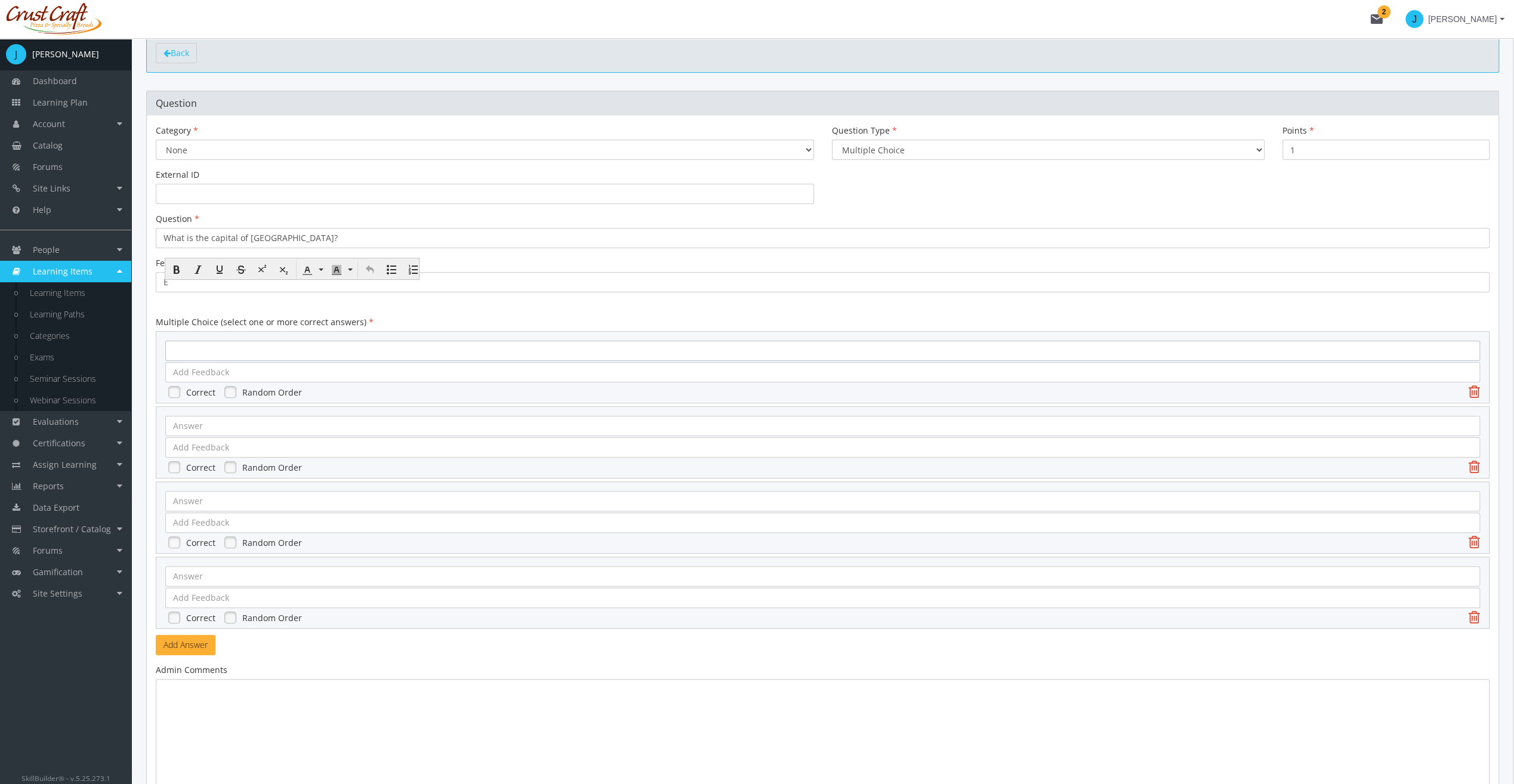
click at [263, 350] on div at bounding box center [822, 351] width 1315 height 20
click at [202, 286] on div "E" at bounding box center [823, 282] width 1334 height 20
click at [216, 363] on div at bounding box center [822, 372] width 1315 height 20
click at [219, 346] on div at bounding box center [822, 351] width 1315 height 20
click at [265, 428] on div at bounding box center [822, 426] width 1315 height 20
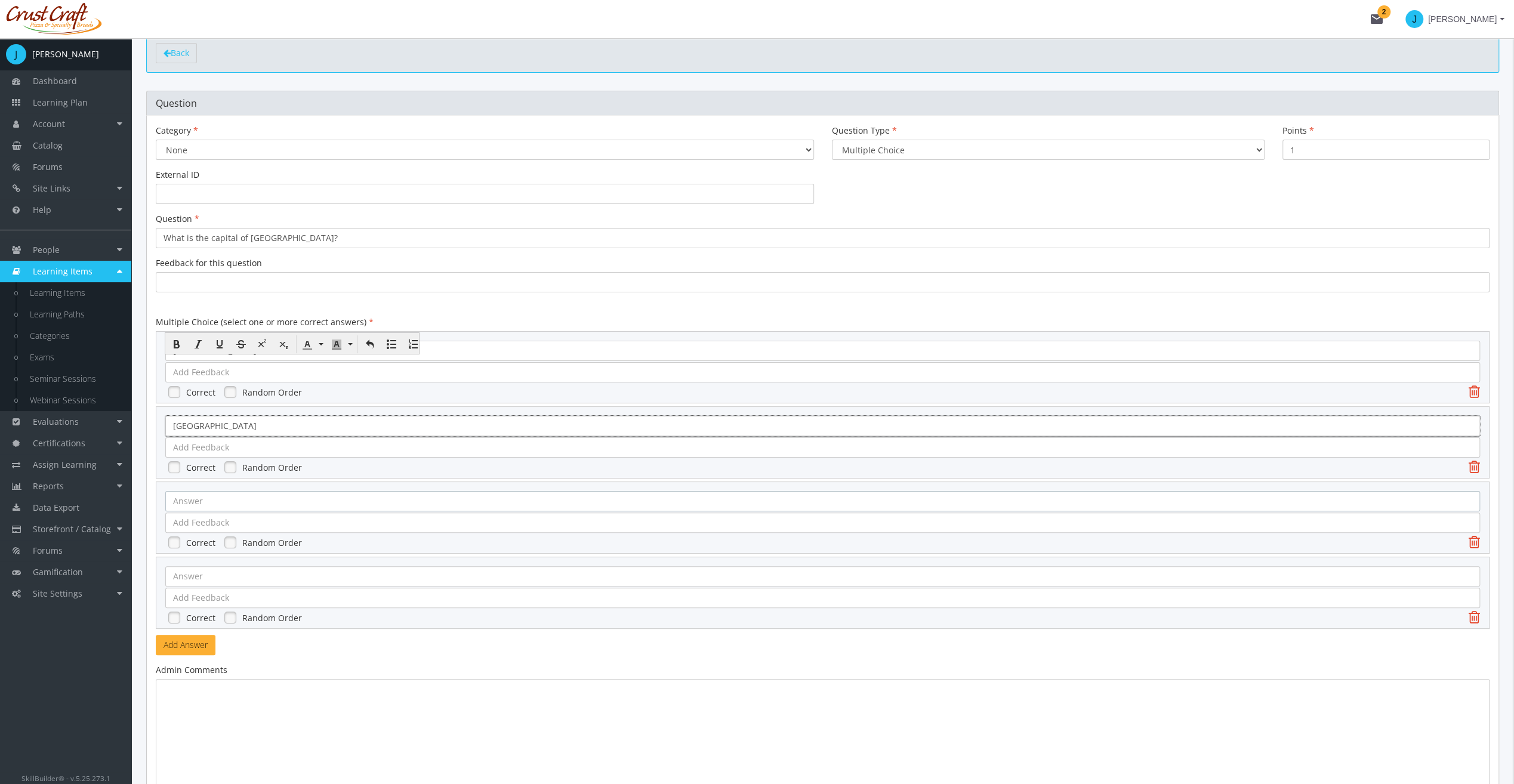
click at [246, 493] on div at bounding box center [822, 501] width 1315 height 20
click at [250, 567] on div at bounding box center [822, 576] width 1315 height 20
click at [191, 390] on label "Correct" at bounding box center [201, 392] width 29 height 12
click at [260, 364] on div at bounding box center [822, 372] width 1315 height 20
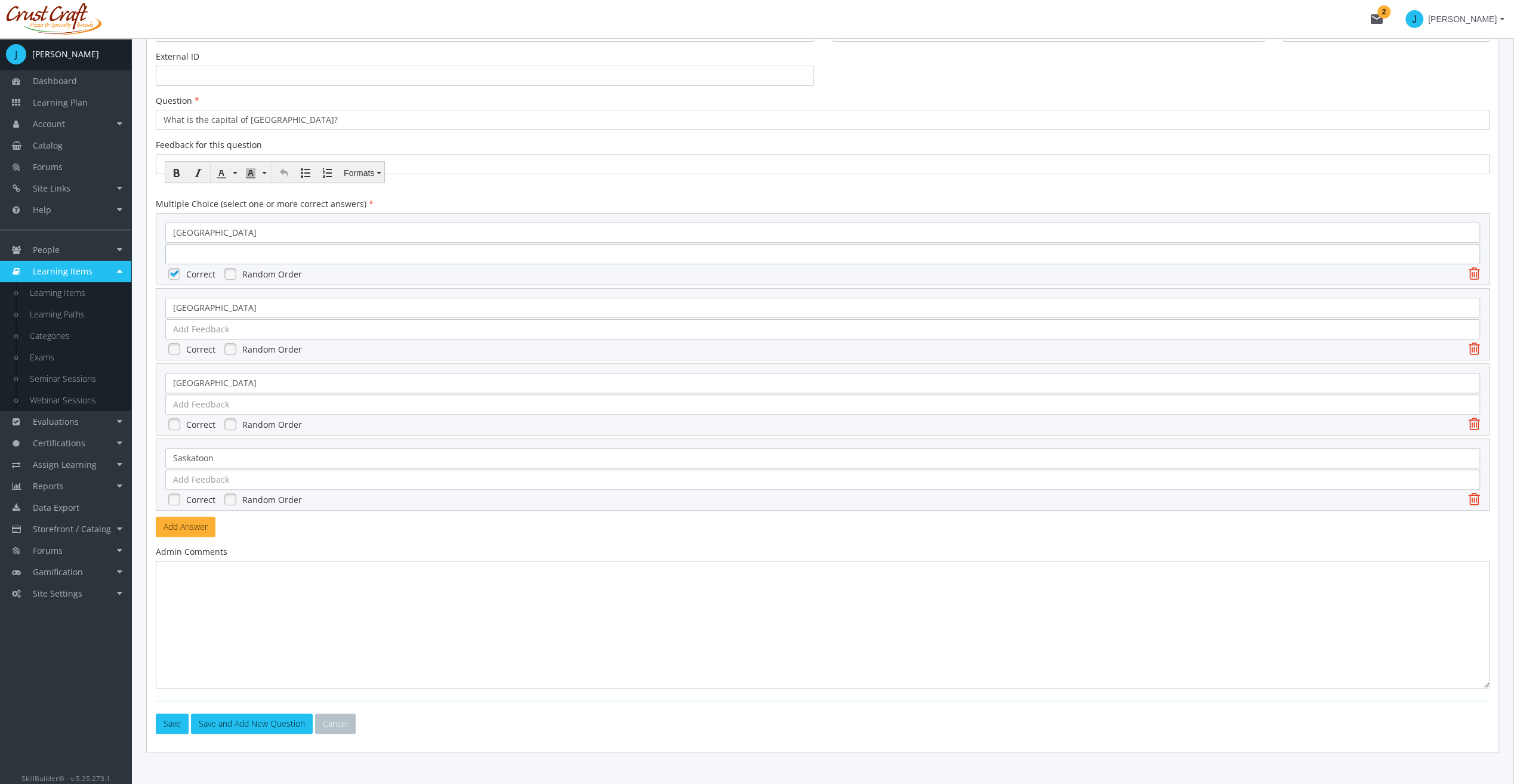
scroll to position [201, 0]
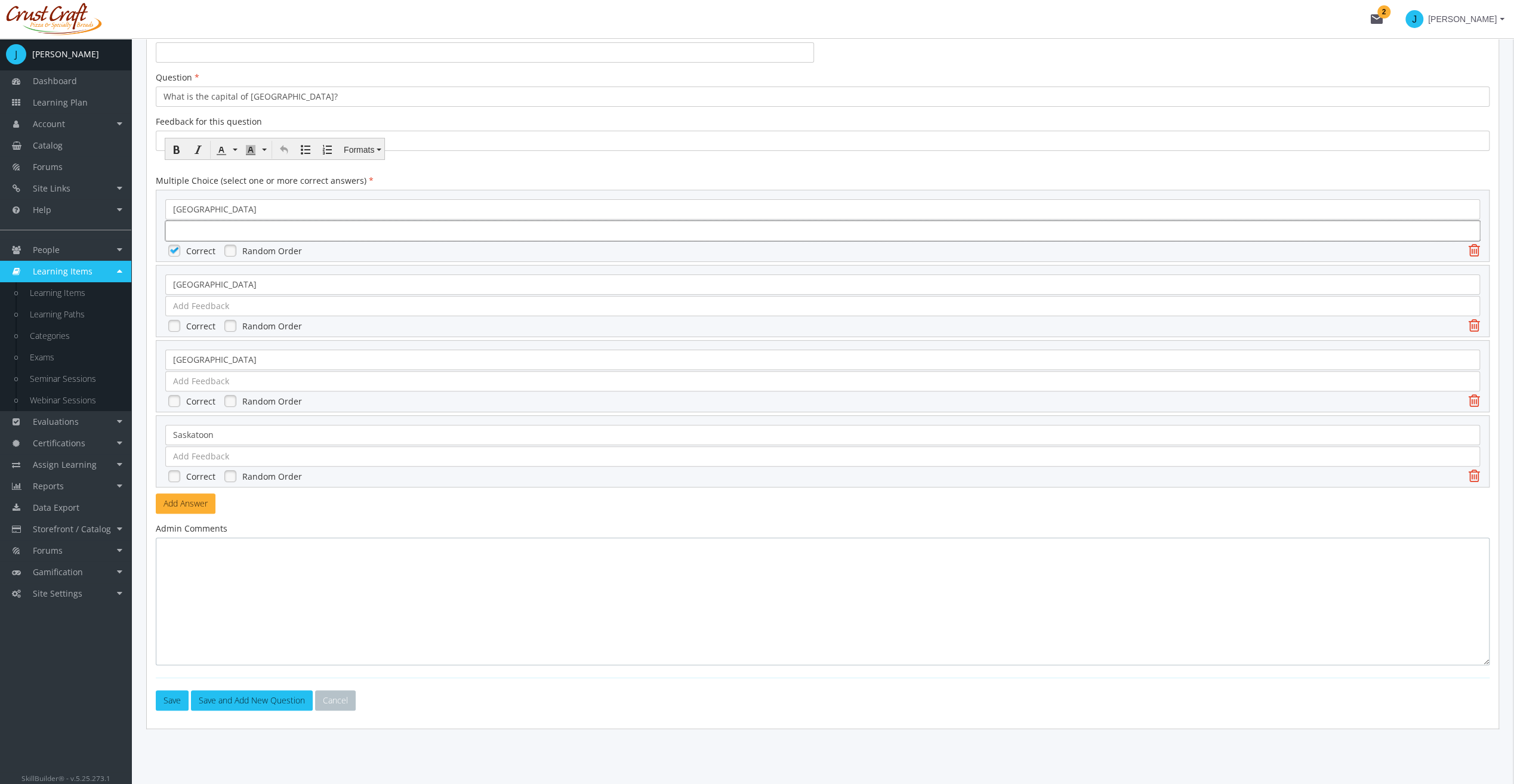
click at [409, 610] on textarea at bounding box center [823, 602] width 1334 height 128
click at [243, 246] on label "Random Order" at bounding box center [272, 251] width 60 height 12
click at [240, 329] on div at bounding box center [822, 326] width 1315 height 20
click at [235, 336] on div "[GEOGRAPHIC_DATA] [GEOGRAPHIC_DATA] Random Order [GEOGRAPHIC_DATA] [GEOGRAPHIC_…" at bounding box center [823, 339] width 1334 height 298
click at [232, 317] on link at bounding box center [230, 325] width 18 height 18
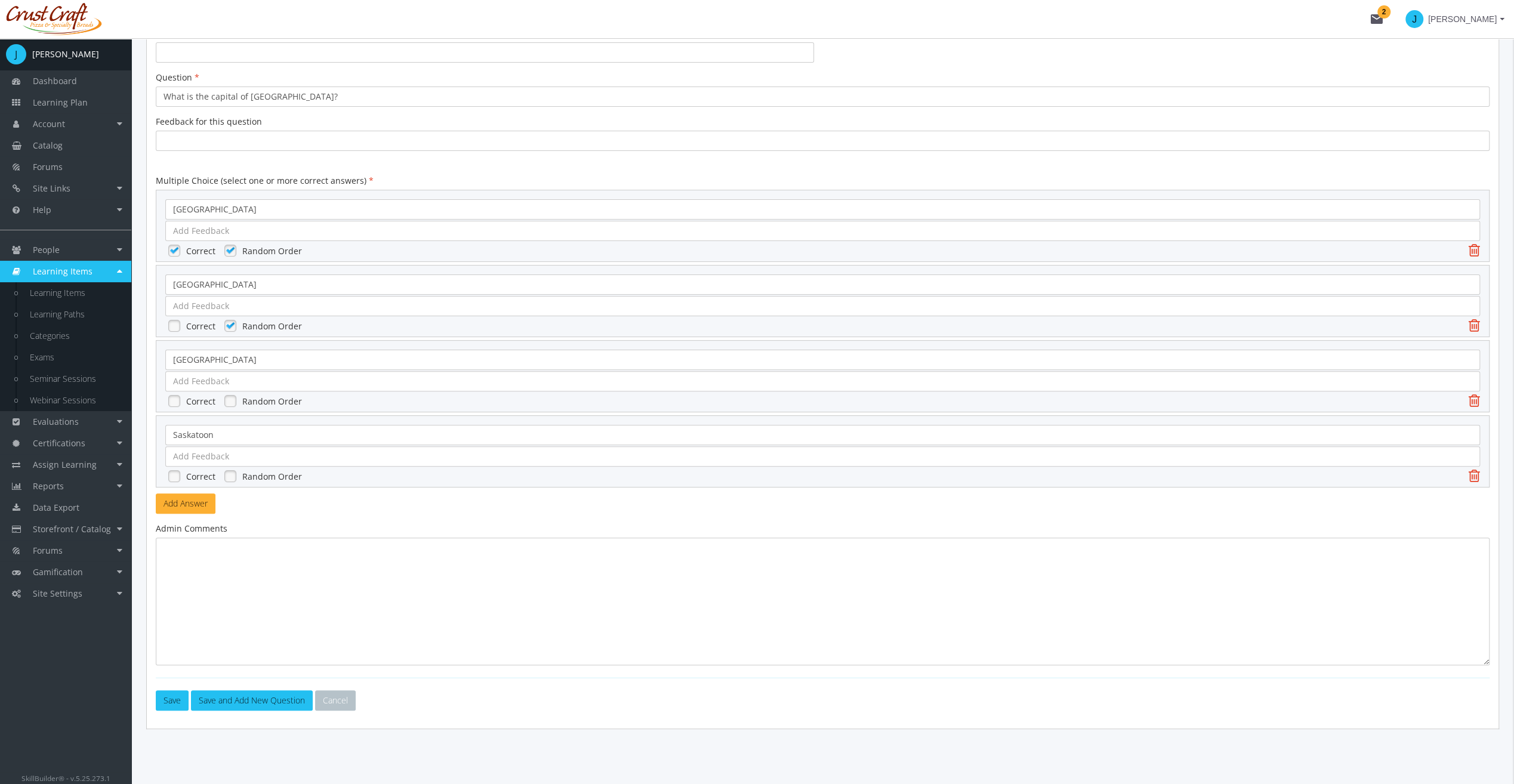
click at [228, 401] on link at bounding box center [230, 400] width 18 height 18
click at [225, 469] on link at bounding box center [230, 476] width 18 height 18
click at [290, 574] on textarea at bounding box center [823, 602] width 1334 height 128
click at [302, 605] on textarea at bounding box center [823, 602] width 1334 height 128
click at [183, 503] on button "Add Answer" at bounding box center [186, 503] width 60 height 20
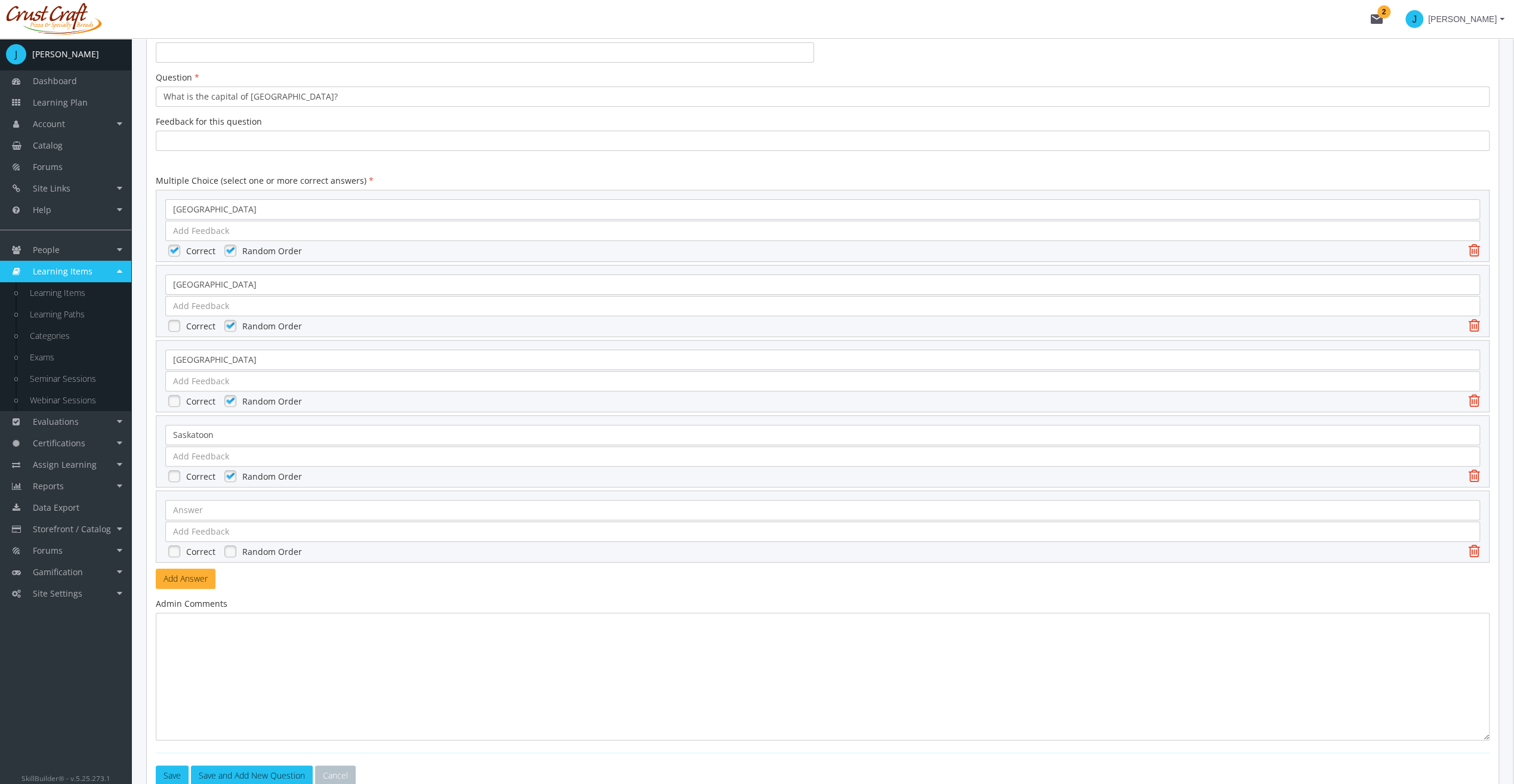
click at [1472, 549] on icon at bounding box center [1474, 551] width 11 height 14
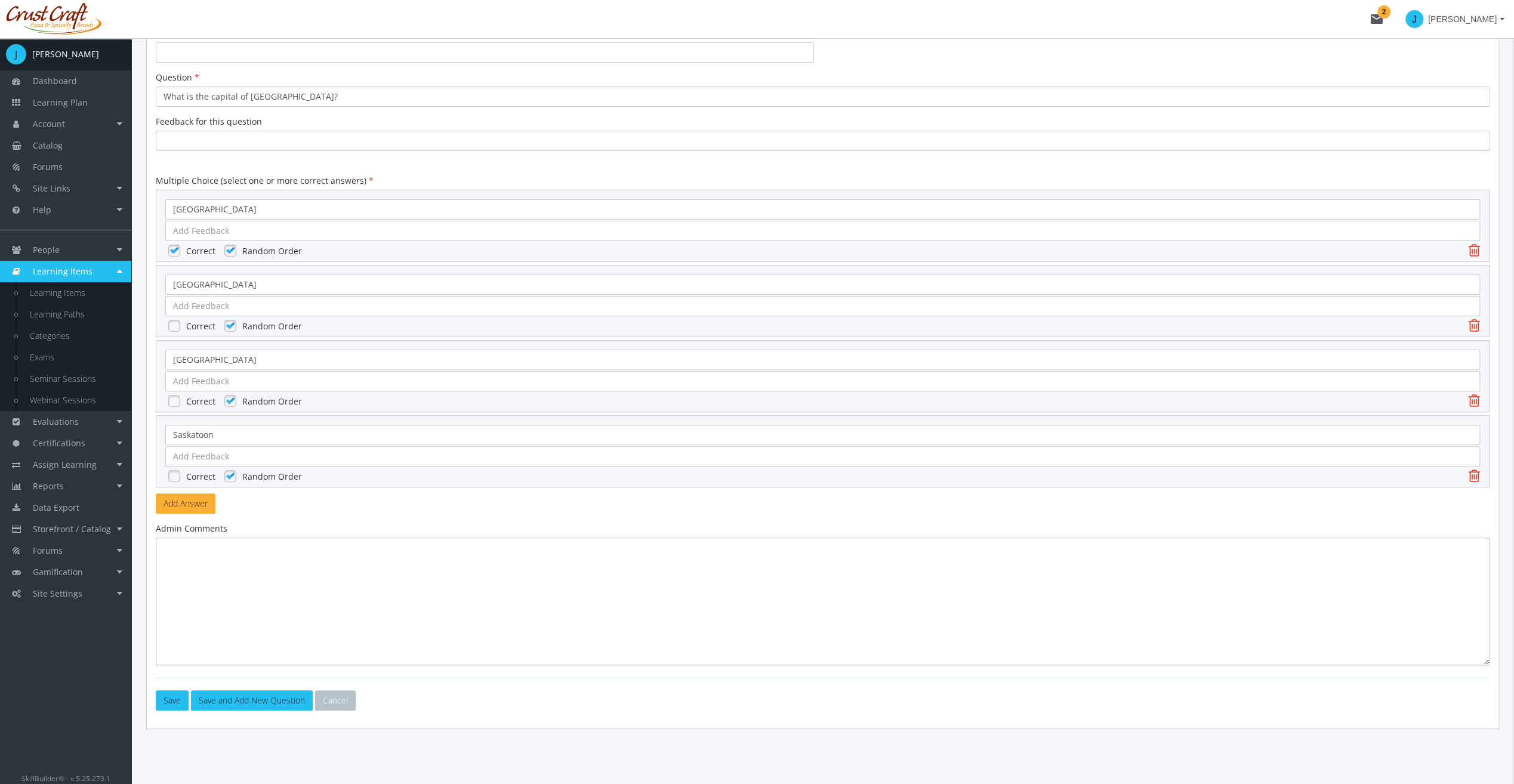
drag, startPoint x: 400, startPoint y: 560, endPoint x: 400, endPoint y: 574, distance: 14.0
click at [400, 573] on textarea at bounding box center [823, 602] width 1334 height 128
click at [486, 581] on textarea at bounding box center [823, 602] width 1334 height 128
click at [167, 690] on button "Save" at bounding box center [172, 700] width 33 height 20
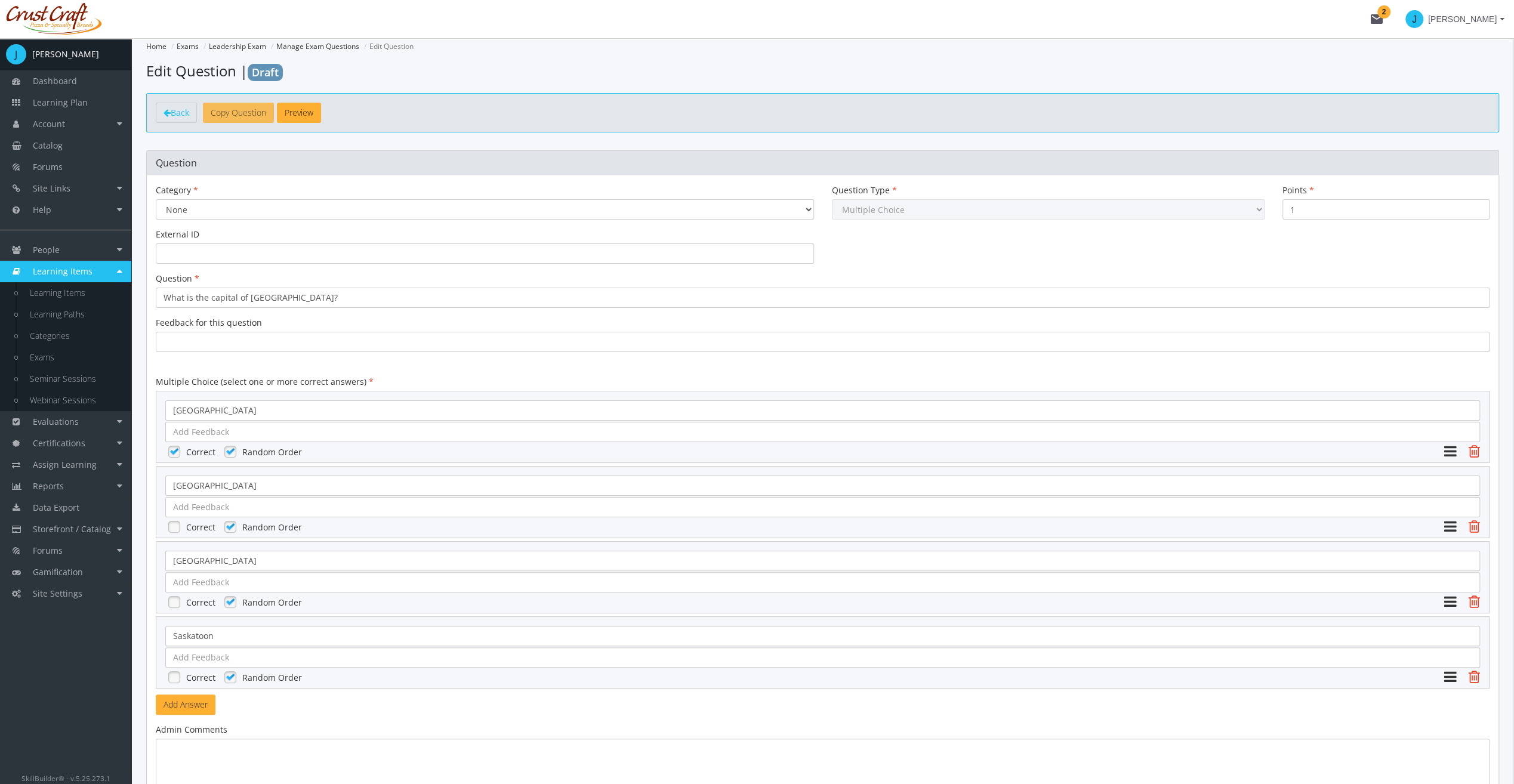
click at [240, 115] on button "Copy Question" at bounding box center [238, 112] width 71 height 20
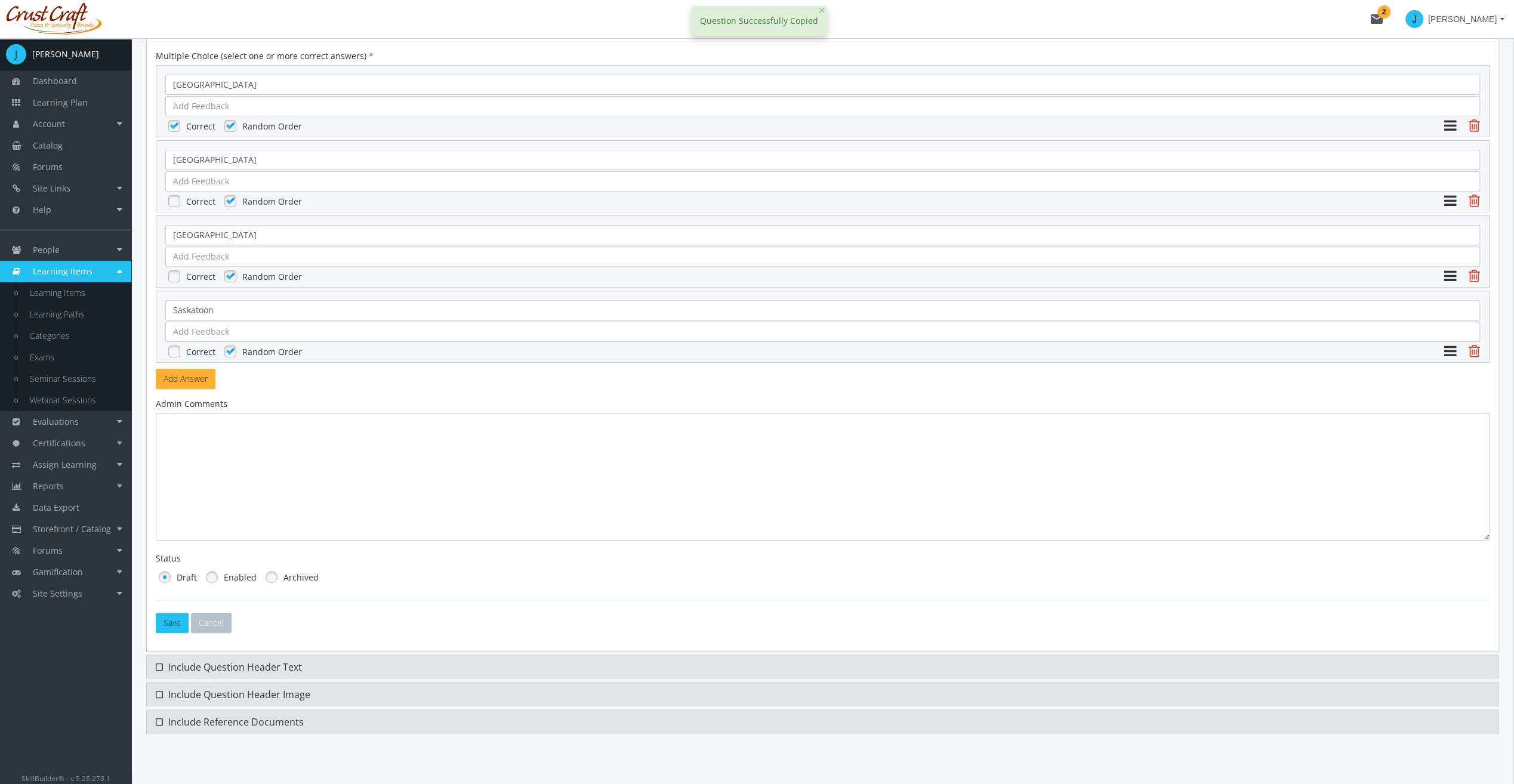
scroll to position [330, 0]
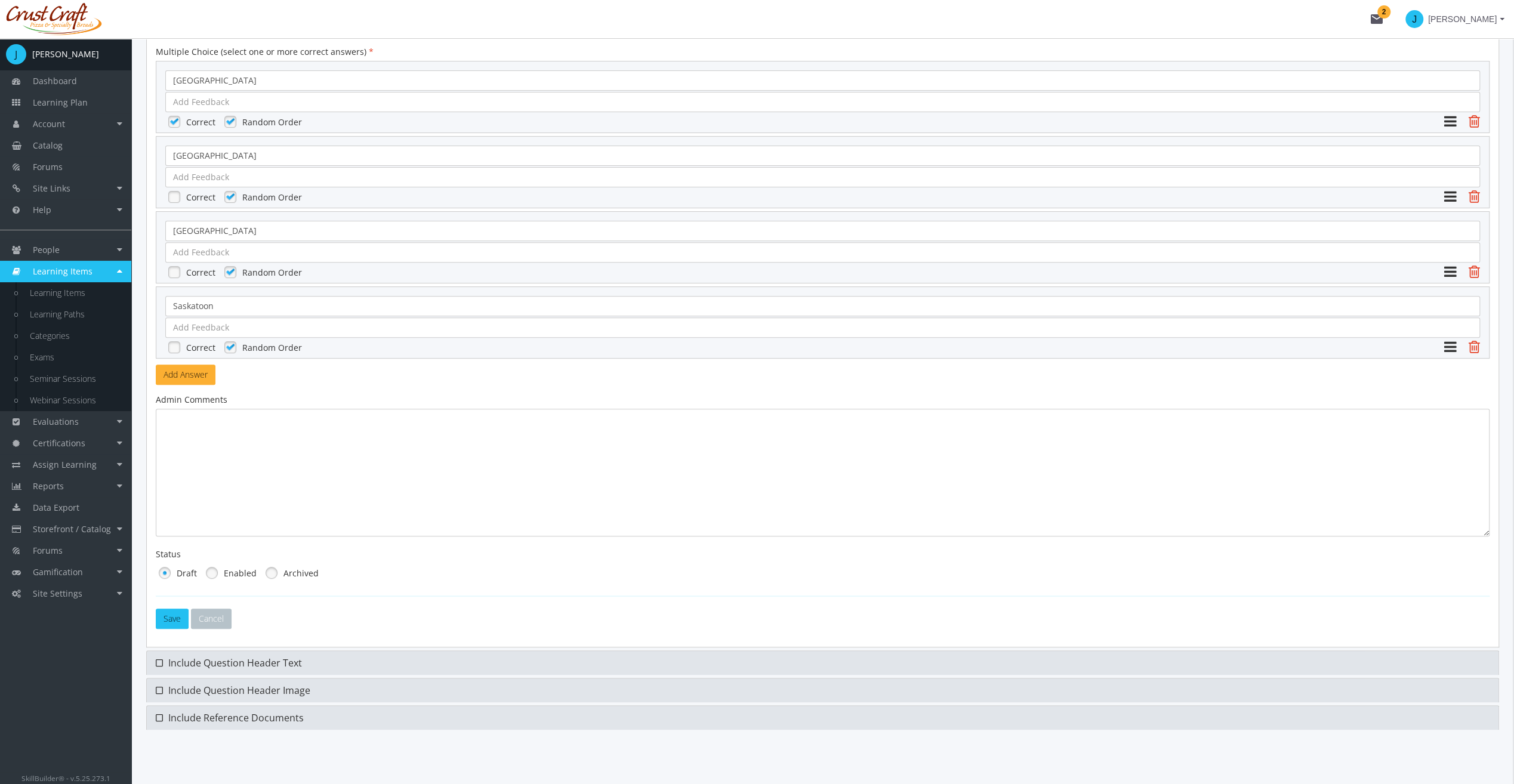
click at [219, 565] on link at bounding box center [212, 572] width 18 height 18
click at [163, 620] on button "Save" at bounding box center [172, 618] width 33 height 20
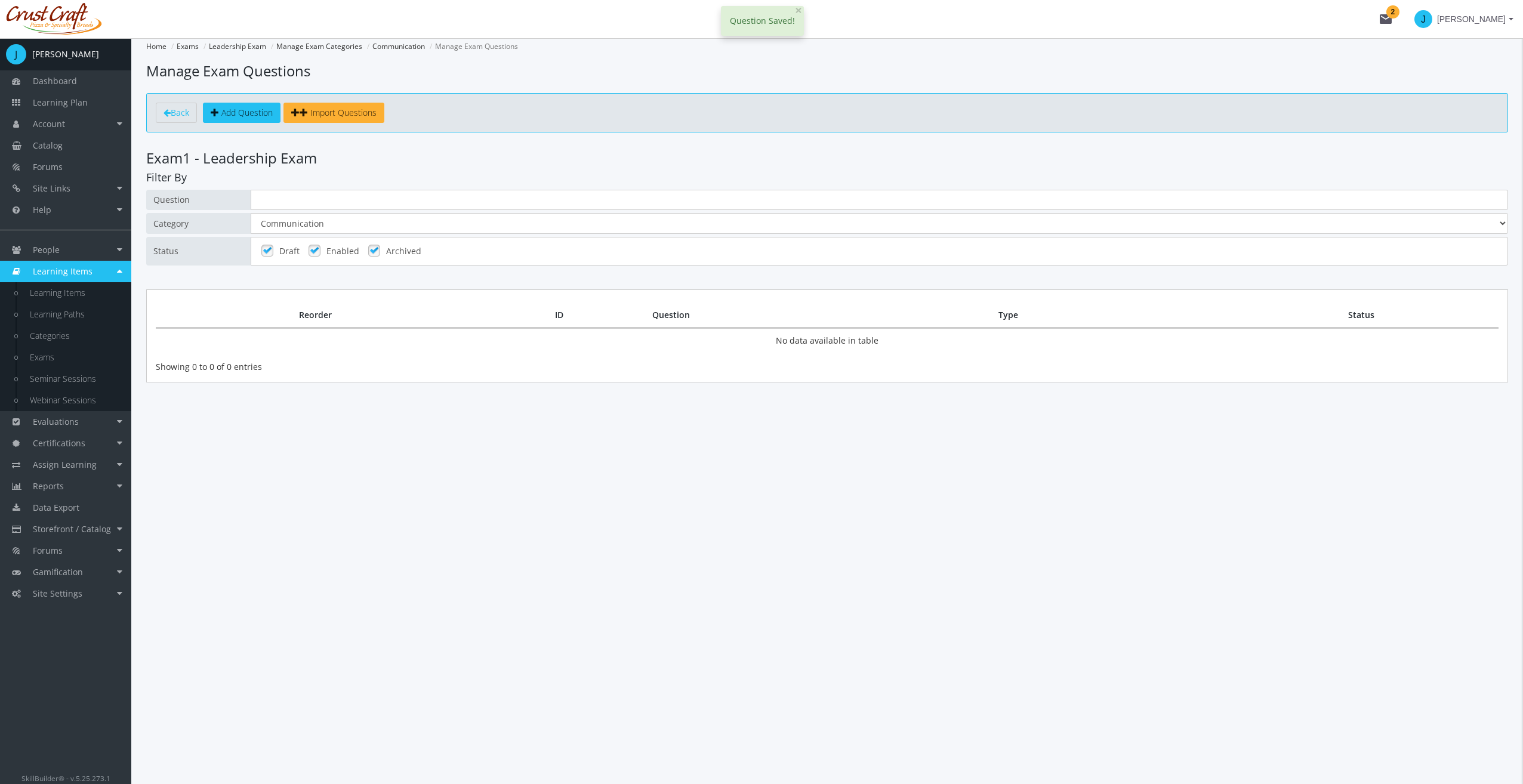
click at [369, 233] on div "Question Category All Communication Status Draft Enabled Archived" at bounding box center [826, 228] width 1362 height 76
drag, startPoint x: 358, startPoint y: 228, endPoint x: 353, endPoint y: 234, distance: 7.8
click at [358, 228] on select "All Communication" at bounding box center [879, 223] width 1257 height 21
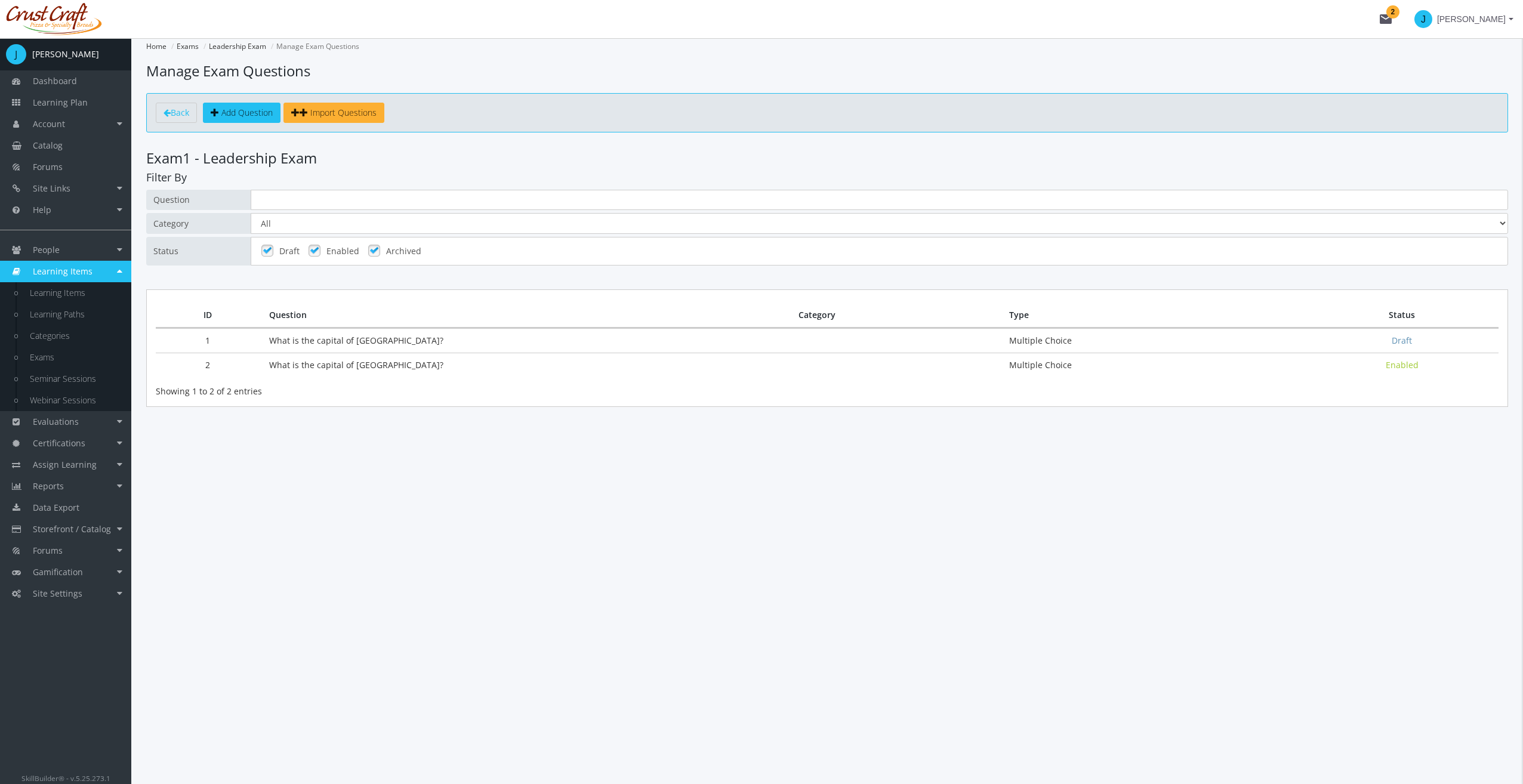
click at [548, 366] on td "What is the capital of [GEOGRAPHIC_DATA]?" at bounding box center [525, 364] width 529 height 24
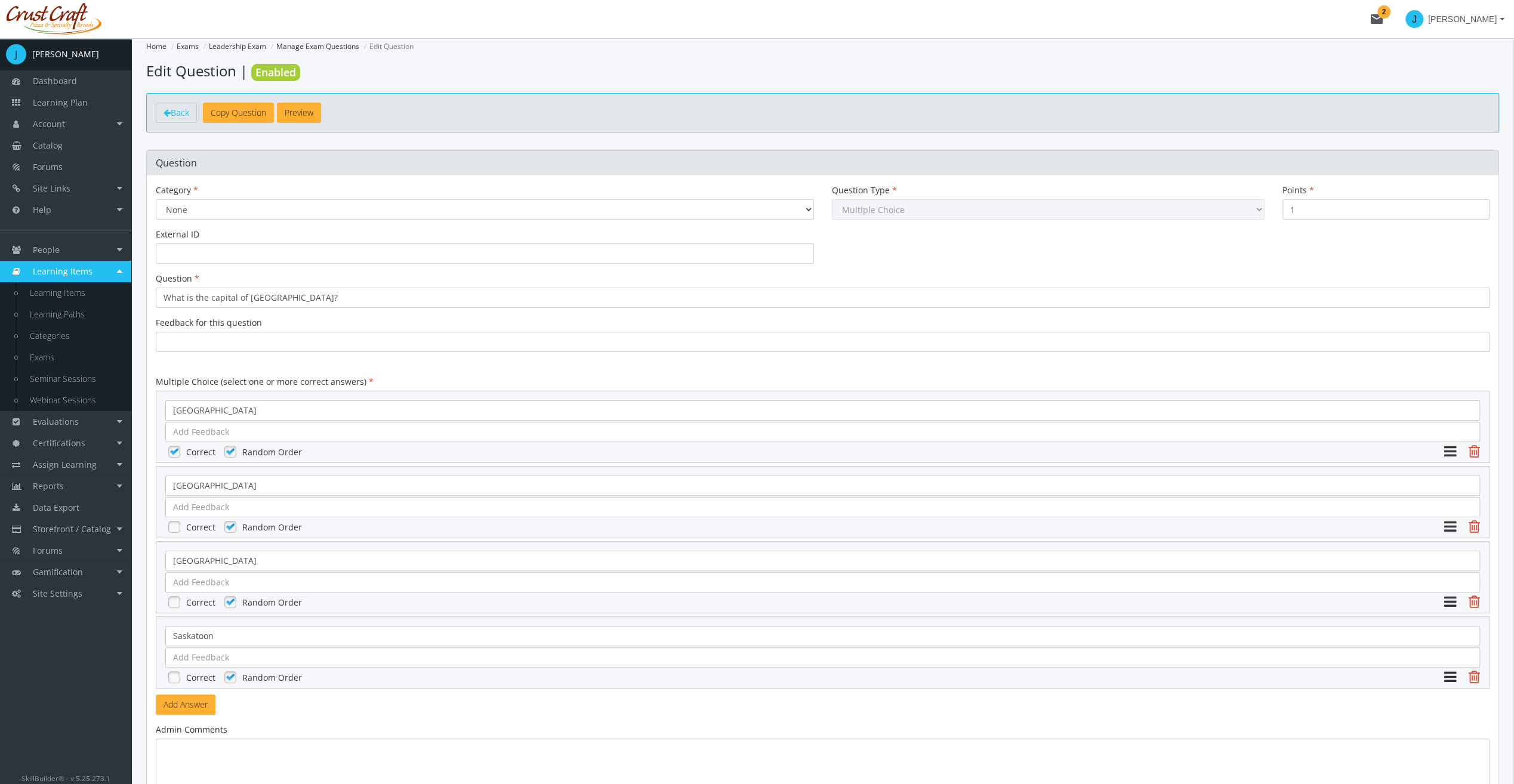
click at [189, 118] on link "Back" at bounding box center [176, 112] width 41 height 20
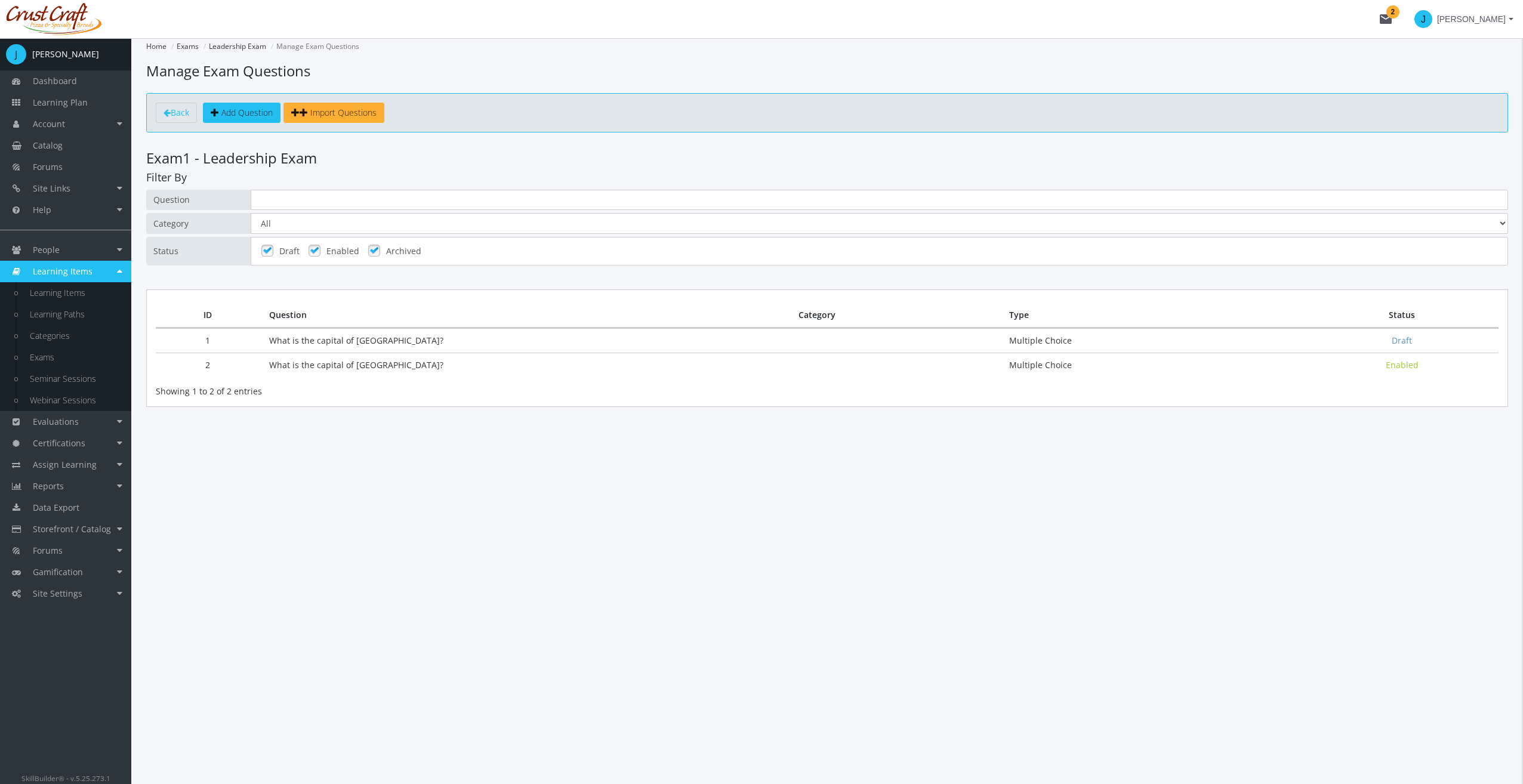
click at [567, 541] on div "Home Exams Leadership Exam Manage Exam Questions Manage Exam Questions Back Add…" at bounding box center [826, 411] width 1391 height 746
click at [344, 157] on h3 "Exam 1 - Leadership Exam" at bounding box center [826, 158] width 1362 height 16
click at [323, 440] on main-section "Home Exams Leadership Exam Manage Exam Questions Manage Exam Questions Back Add…" at bounding box center [826, 246] width 1362 height 417
click at [786, 369] on td "What is the capital of [GEOGRAPHIC_DATA]?" at bounding box center [525, 364] width 529 height 24
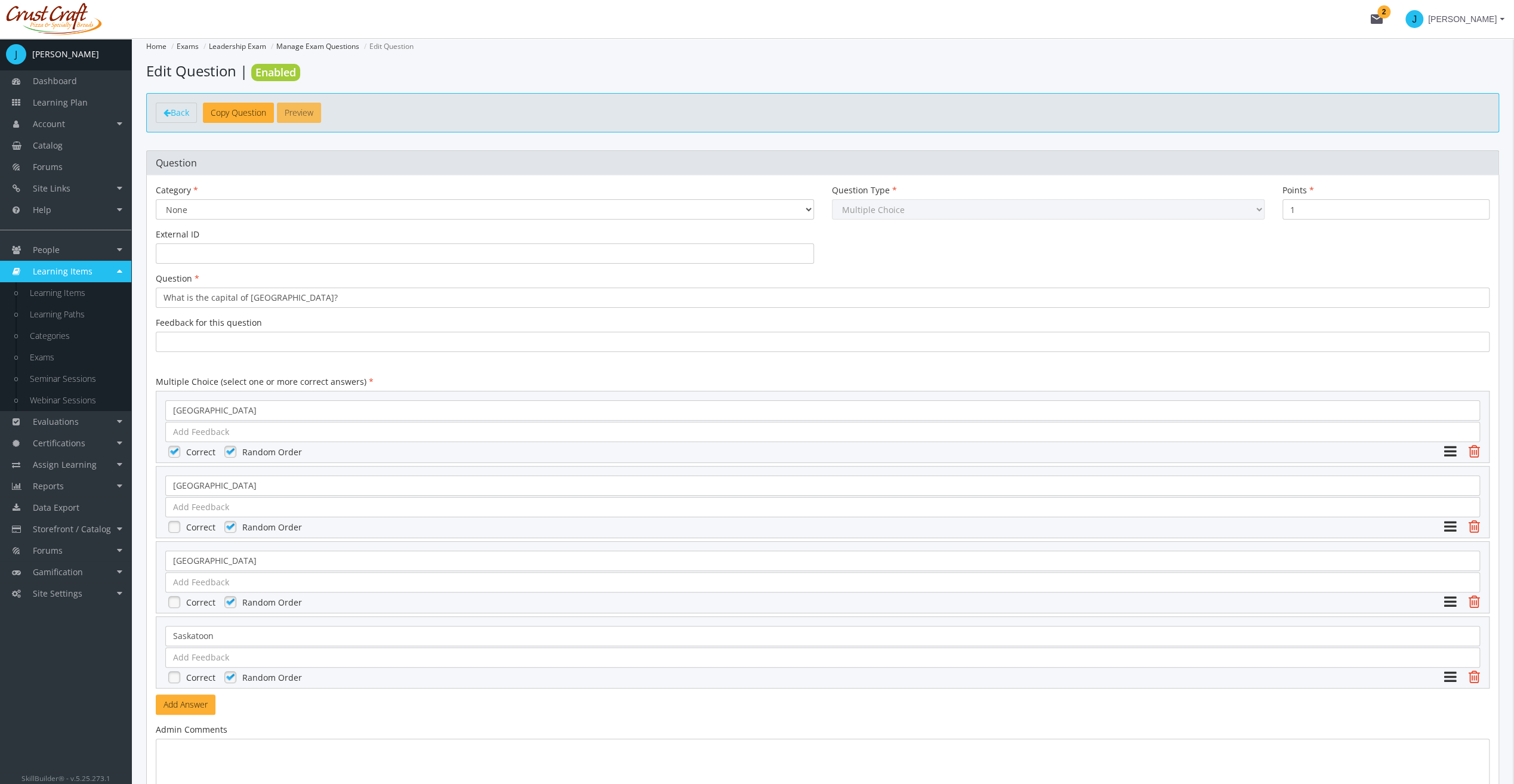
click at [312, 104] on button "Preview" at bounding box center [299, 112] width 44 height 20
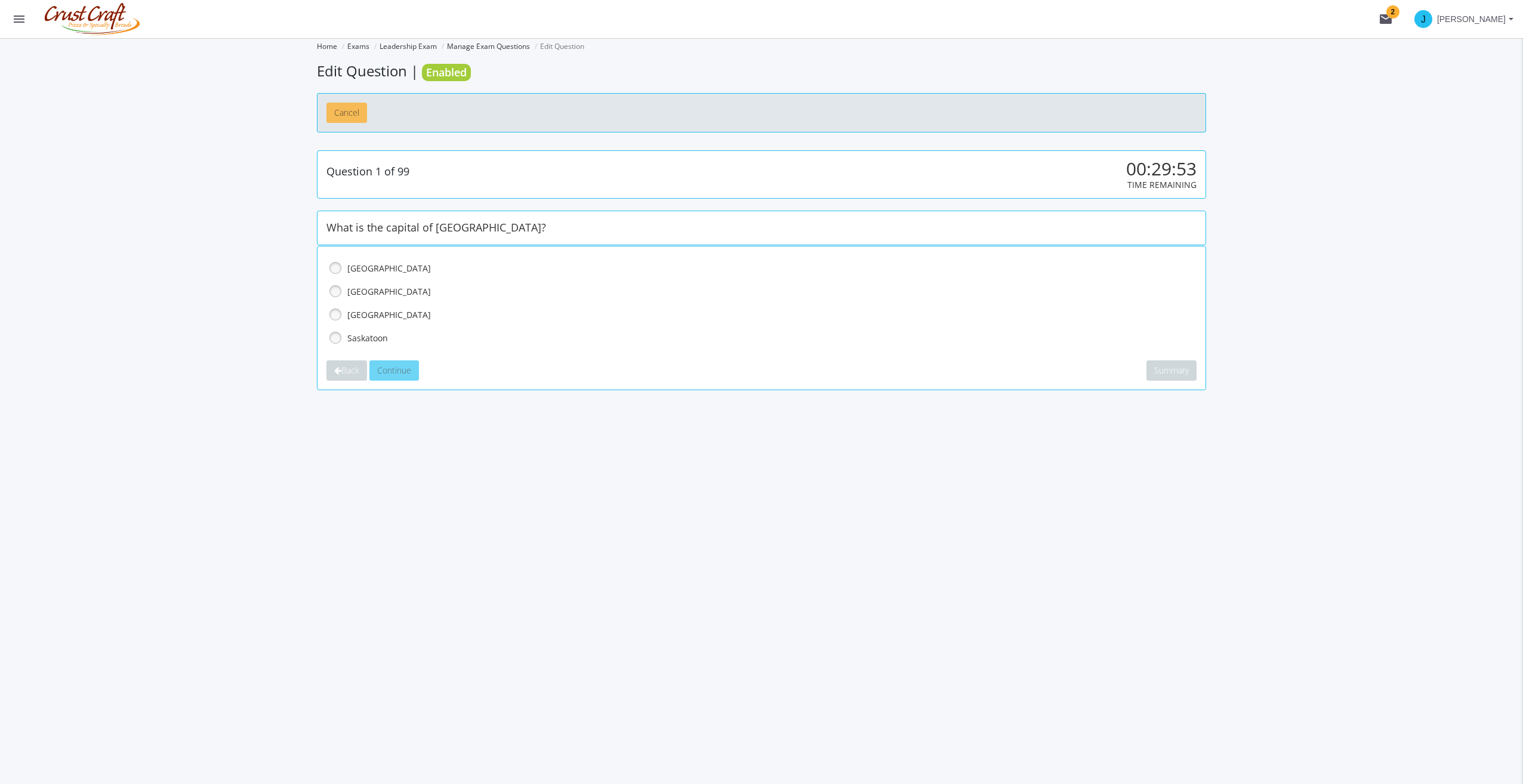
click at [346, 113] on button "Cancel" at bounding box center [346, 112] width 40 height 20
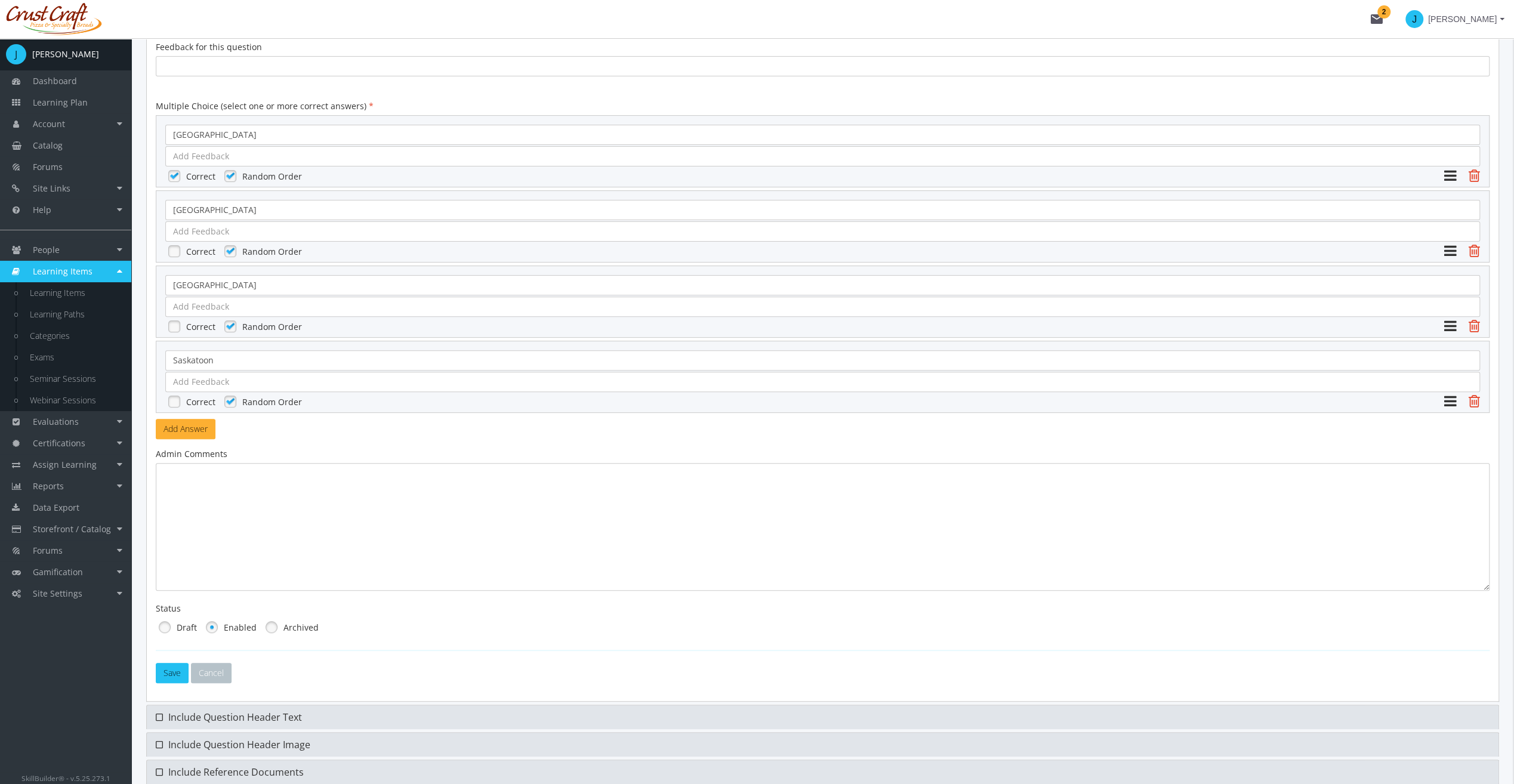
scroll to position [330, 0]
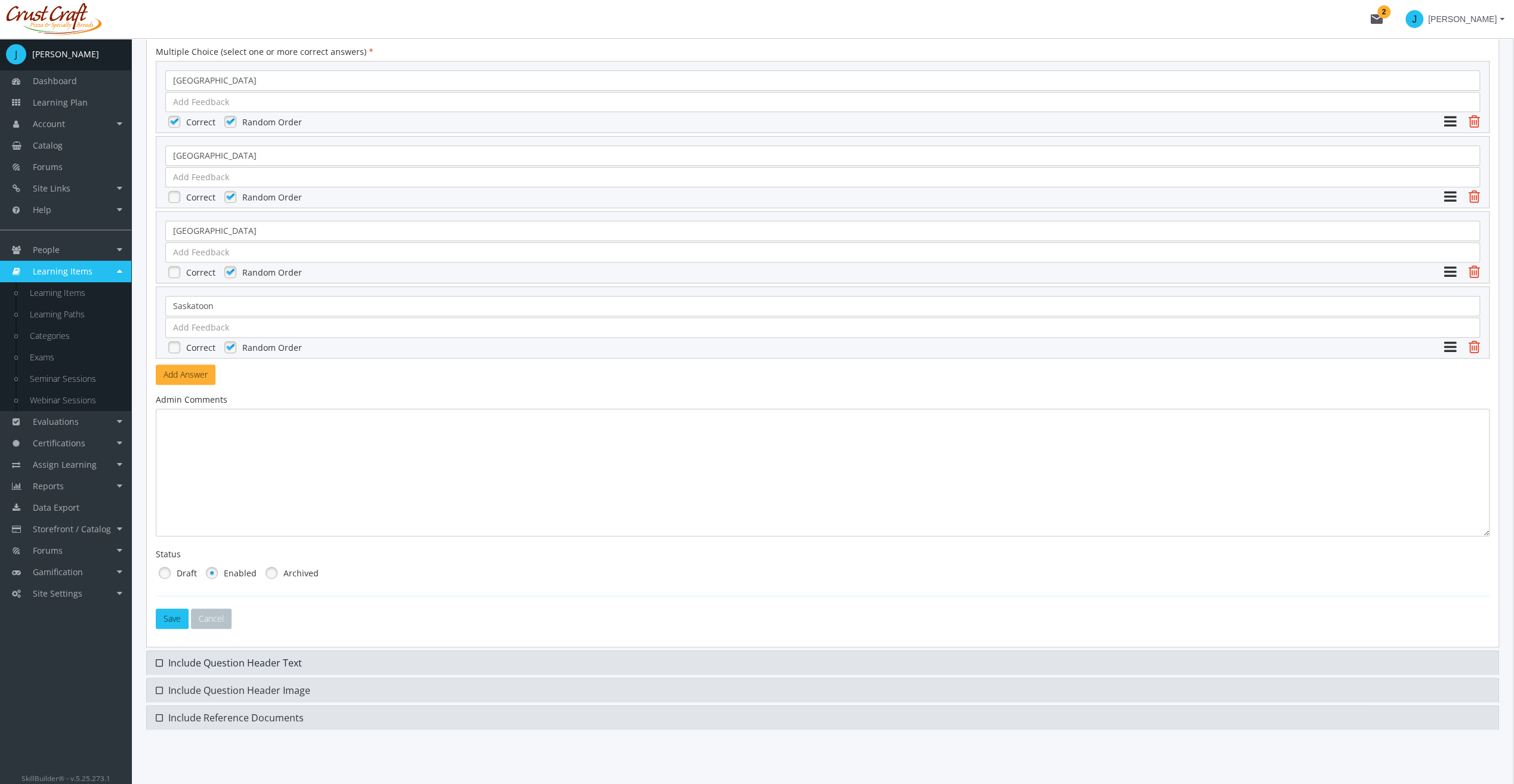
click at [319, 656] on link "Include Question Header Text" at bounding box center [822, 663] width 1352 height 24
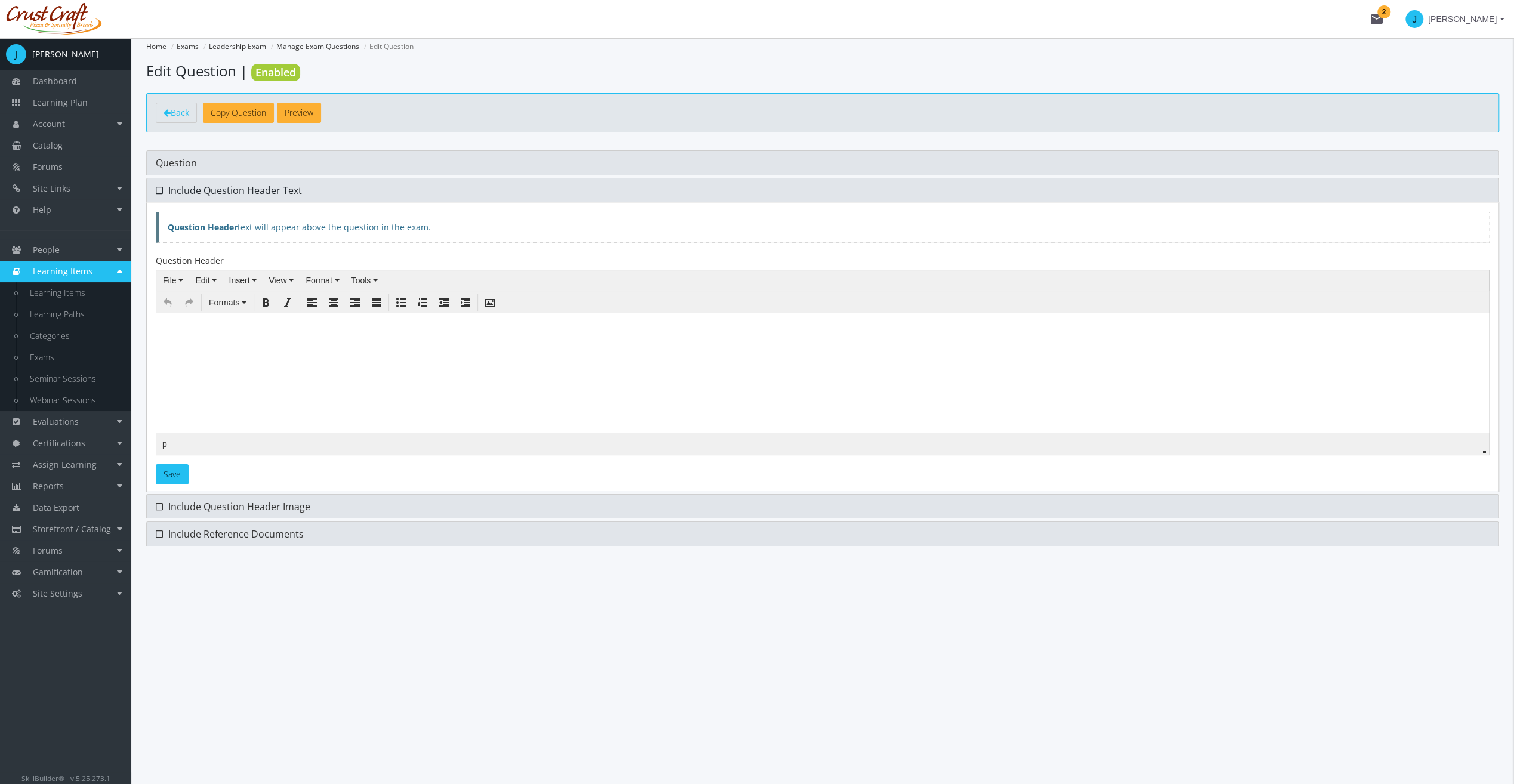
scroll to position [0, 0]
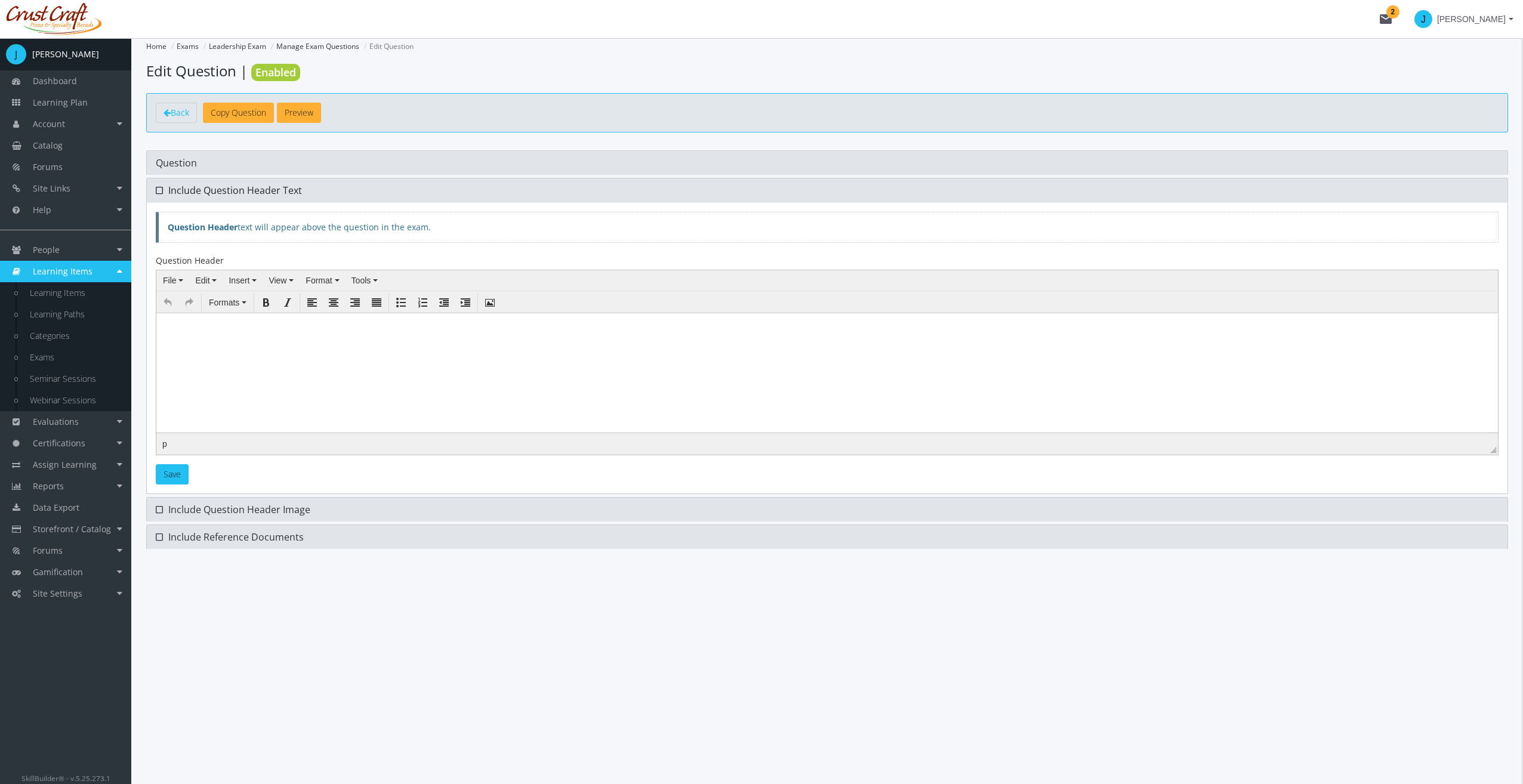
click at [168, 195] on span "Include Question Header Text" at bounding box center [228, 190] width 146 height 13
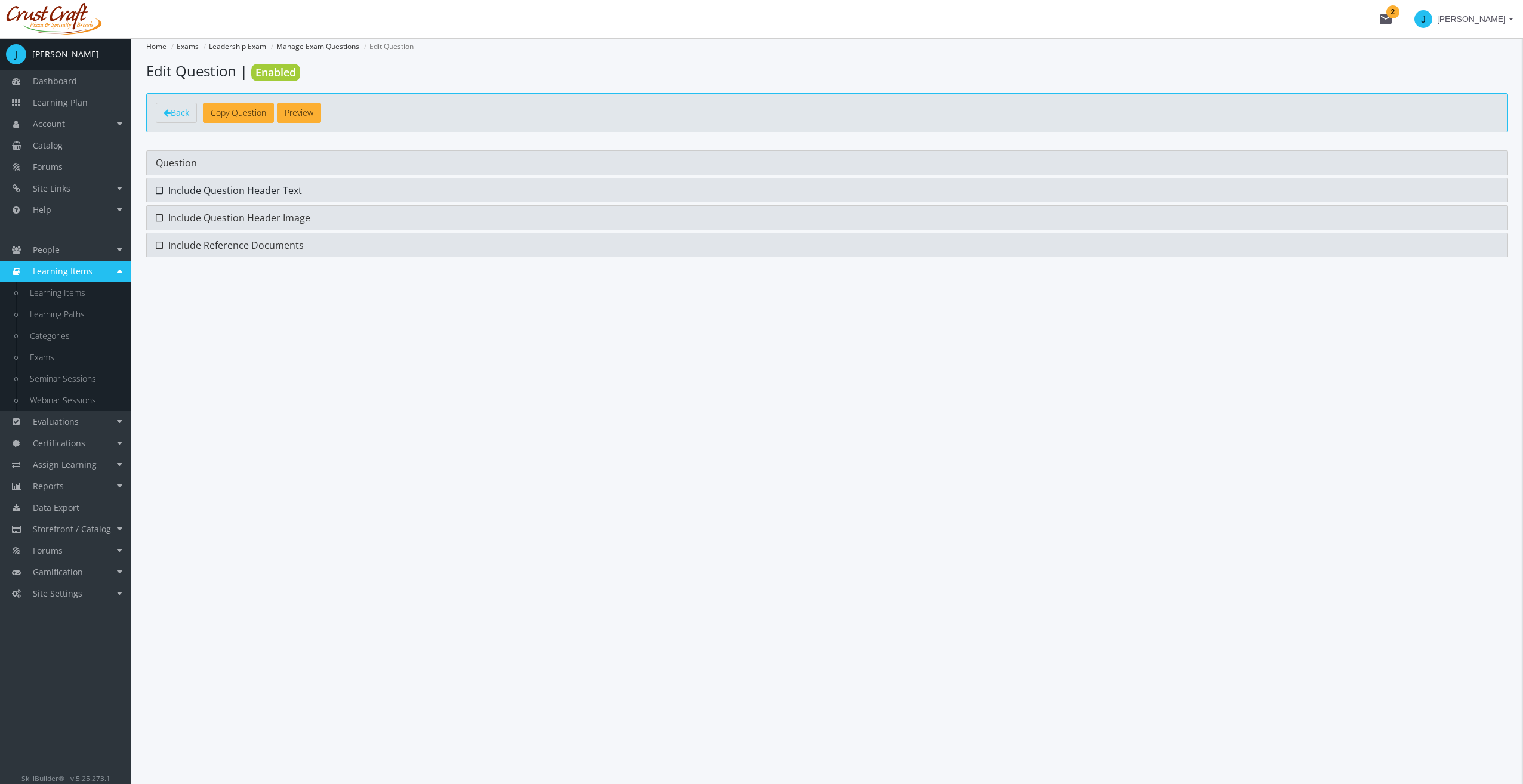
click at [168, 195] on span "Include Question Header Text" at bounding box center [228, 190] width 146 height 13
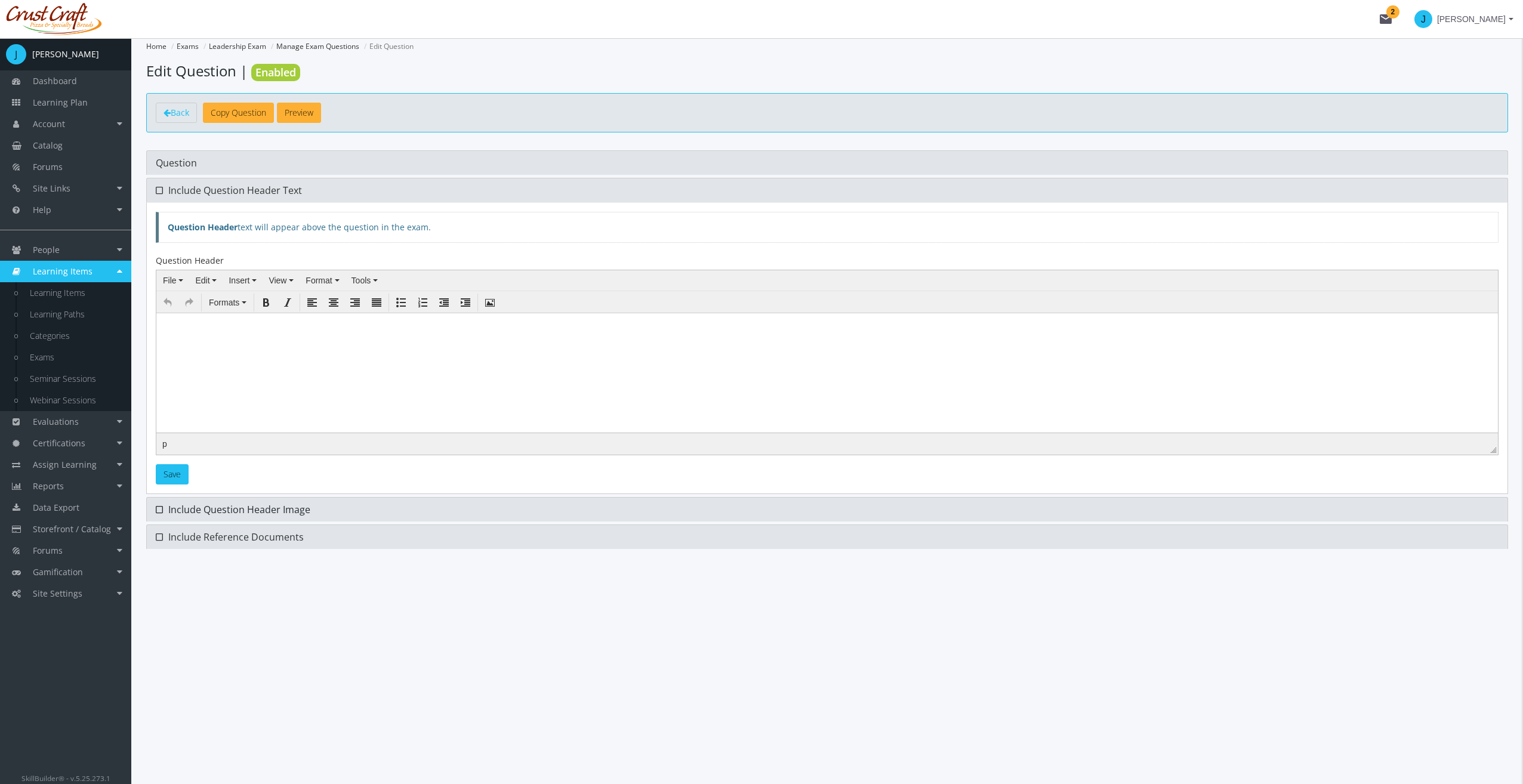
click at [192, 505] on span "Include Question Header Image" at bounding box center [239, 509] width 142 height 13
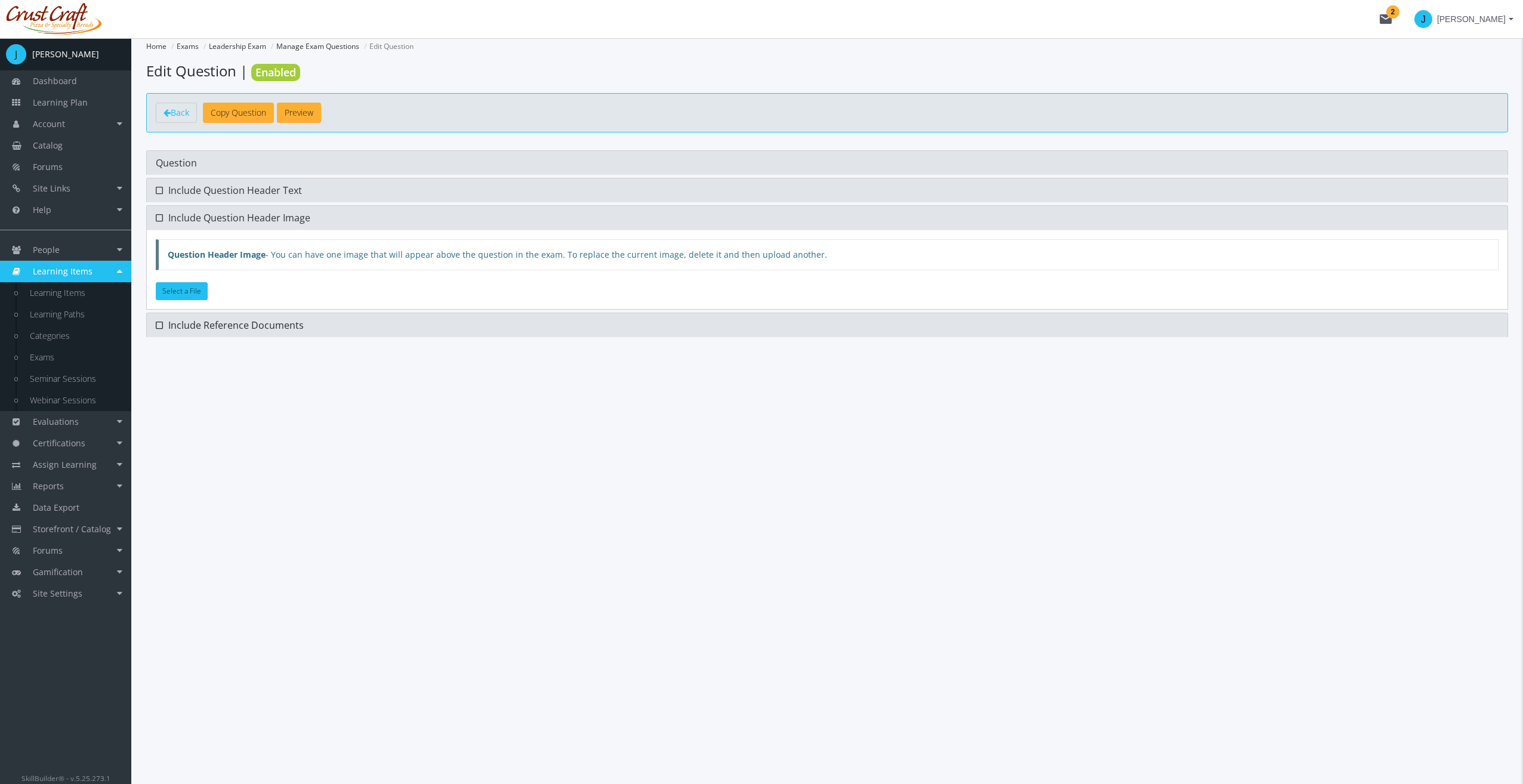
click at [212, 327] on span "Include Reference Documents" at bounding box center [236, 325] width 135 height 13
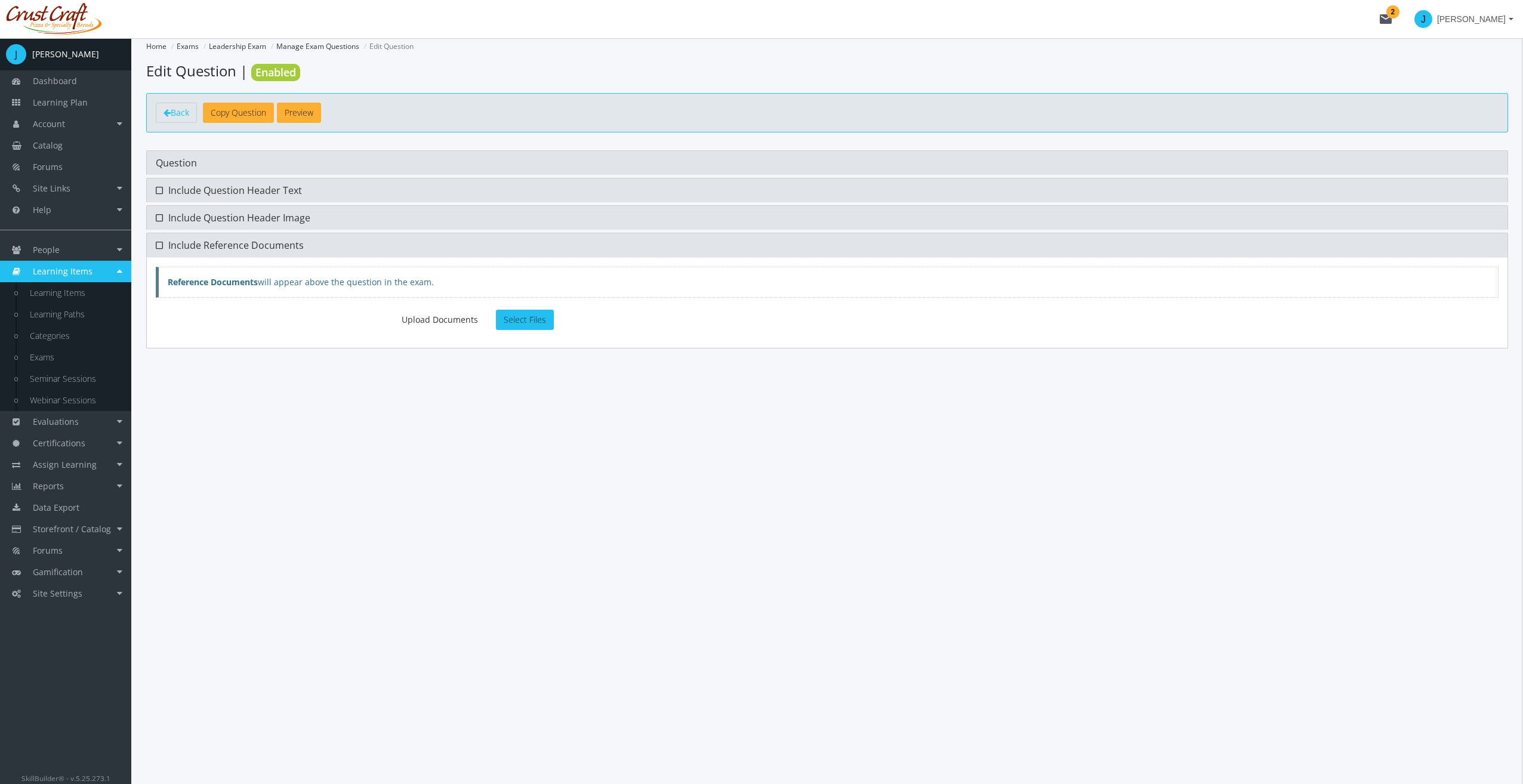
click at [339, 444] on div "Home Exams Leadership Exam Manage Exam Questions Edit Question Edit Question | …" at bounding box center [826, 411] width 1391 height 746
click at [458, 446] on div "Home Exams Leadership Exam Manage Exam Questions Edit Question Edit Question | …" at bounding box center [826, 411] width 1391 height 746
click at [184, 105] on link "Back" at bounding box center [176, 112] width 41 height 20
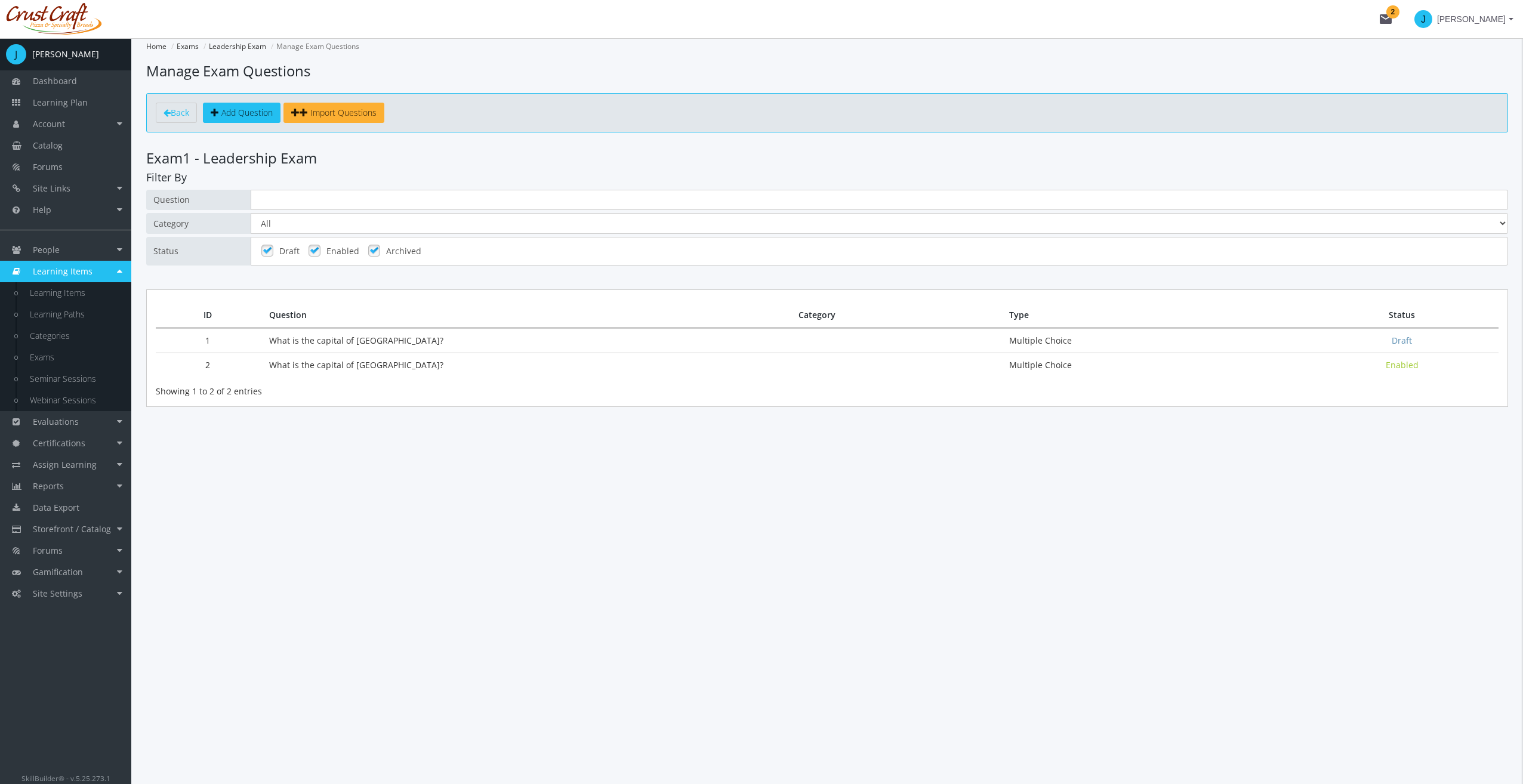
click at [287, 493] on div "Home Exams Leadership Exam Manage Exam Questions Manage Exam Questions Back Add…" at bounding box center [826, 411] width 1391 height 746
click at [379, 115] on link "Import Questions" at bounding box center [334, 112] width 101 height 20
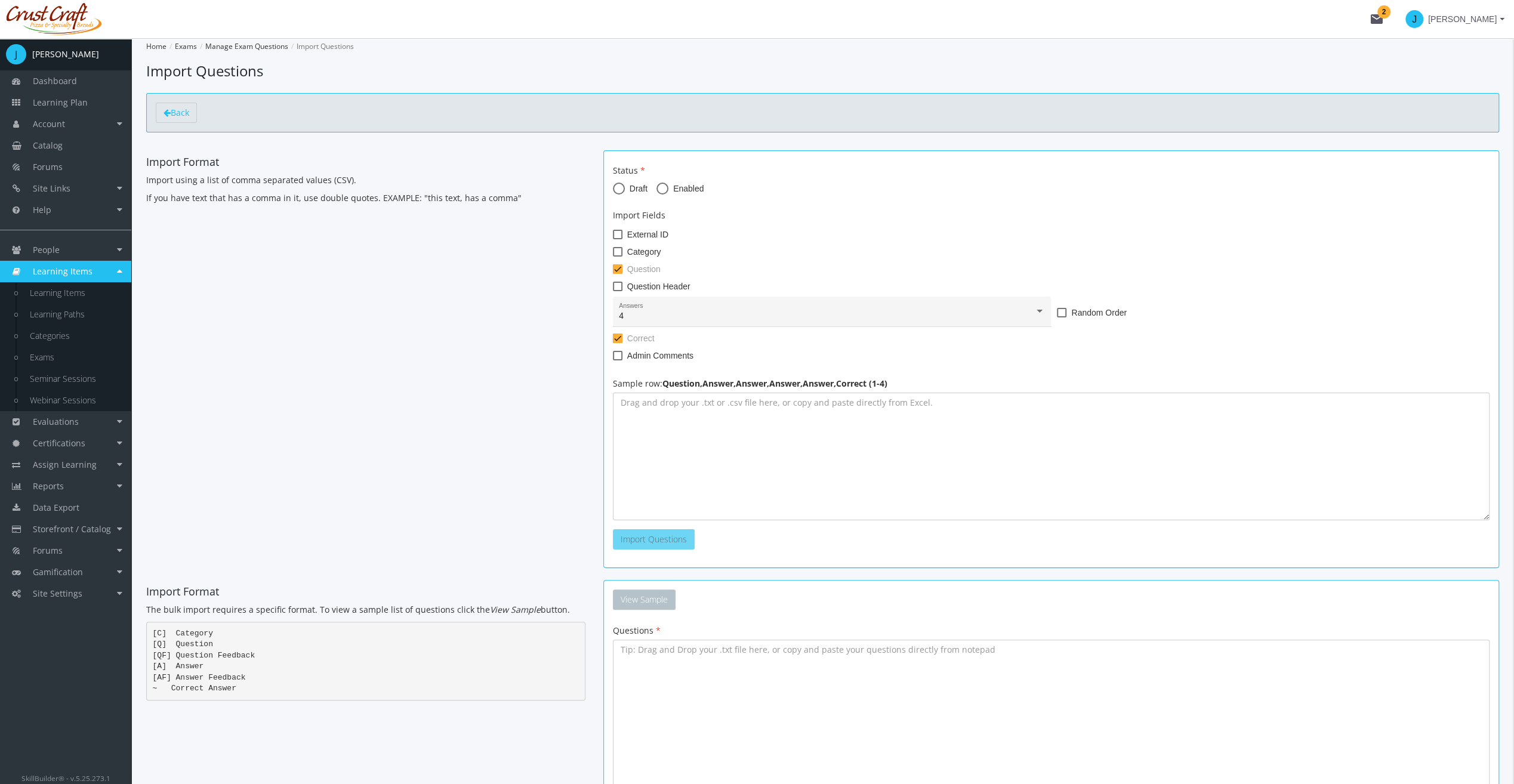
click at [691, 197] on form "Status Draft Enabled Import Fields External ID Category Question Question Heade…" at bounding box center [1051, 357] width 877 height 385
click at [691, 196] on form "Status Draft Enabled Import Fields External ID Category Question Question Heade…" at bounding box center [1051, 357] width 877 height 385
drag, startPoint x: 691, startPoint y: 196, endPoint x: 692, endPoint y: 183, distance: 13.0
click at [692, 183] on span "Enabled" at bounding box center [686, 188] width 35 height 12
click at [668, 185] on input "Enabled" at bounding box center [662, 191] width 12 height 12
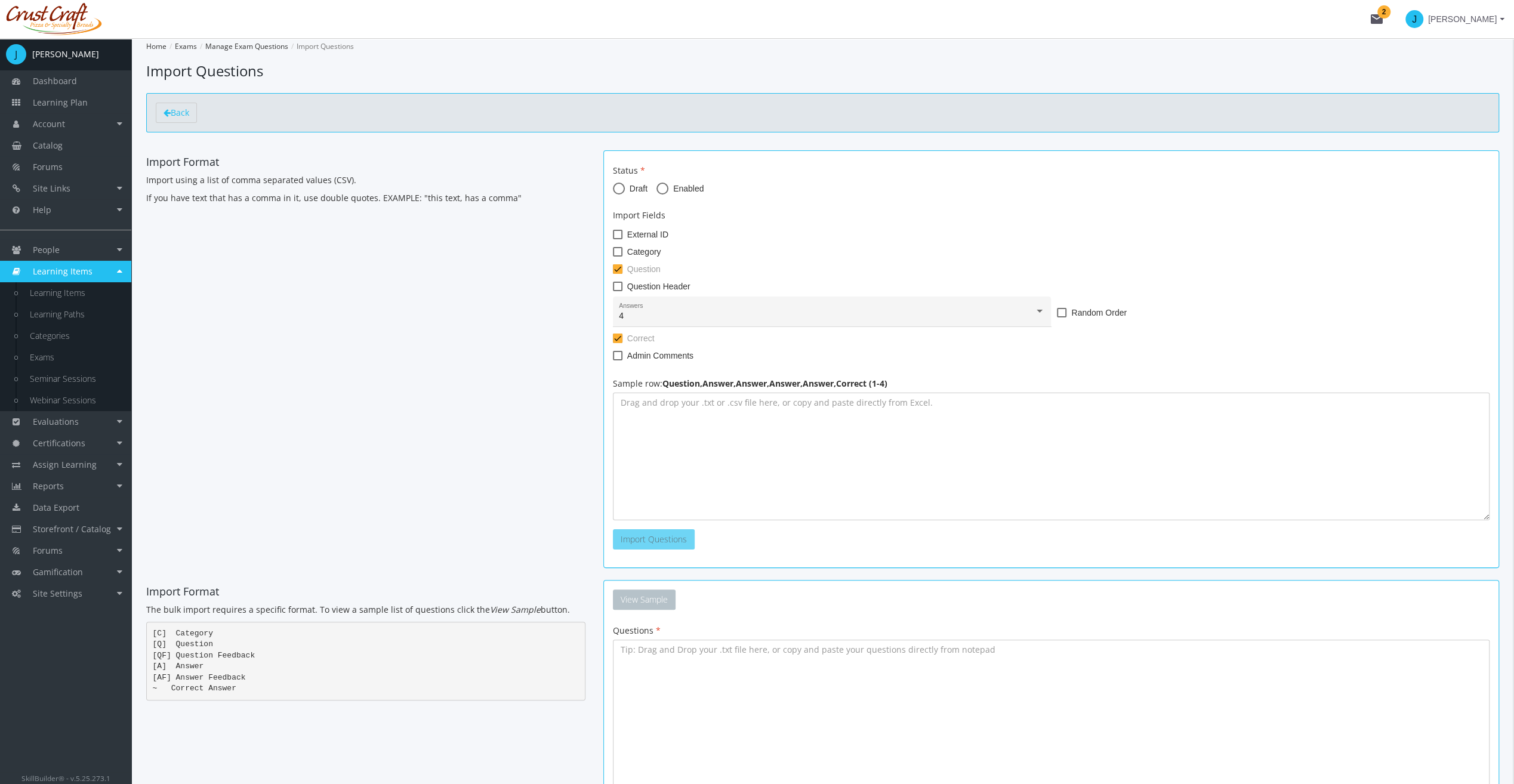
radio input "true"
click at [1085, 312] on span "Random Order" at bounding box center [1099, 312] width 55 height 14
click at [1058, 317] on input "Random Order" at bounding box center [1057, 317] width 1 height 1
checkbox input "true"
click at [668, 354] on span "Admin Comments" at bounding box center [660, 355] width 66 height 14
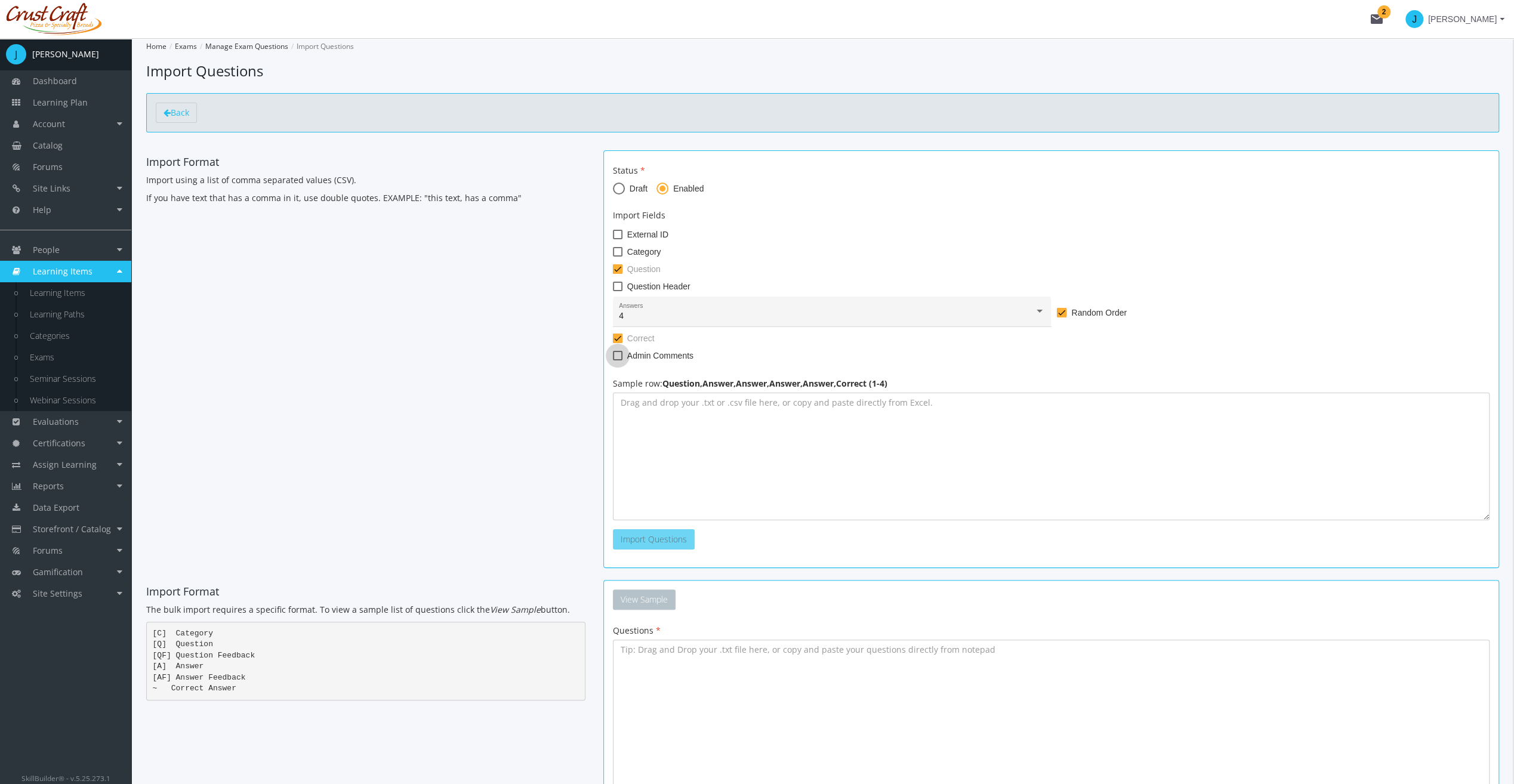
click at [614, 360] on input "Admin Comments" at bounding box center [613, 360] width 1 height 1
click at [642, 350] on span "Admin Comments" at bounding box center [660, 355] width 66 height 14
click at [614, 360] on input "Admin Comments" at bounding box center [613, 360] width 1 height 1
checkbox input "false"
click at [729, 426] on textarea at bounding box center [1051, 456] width 877 height 128
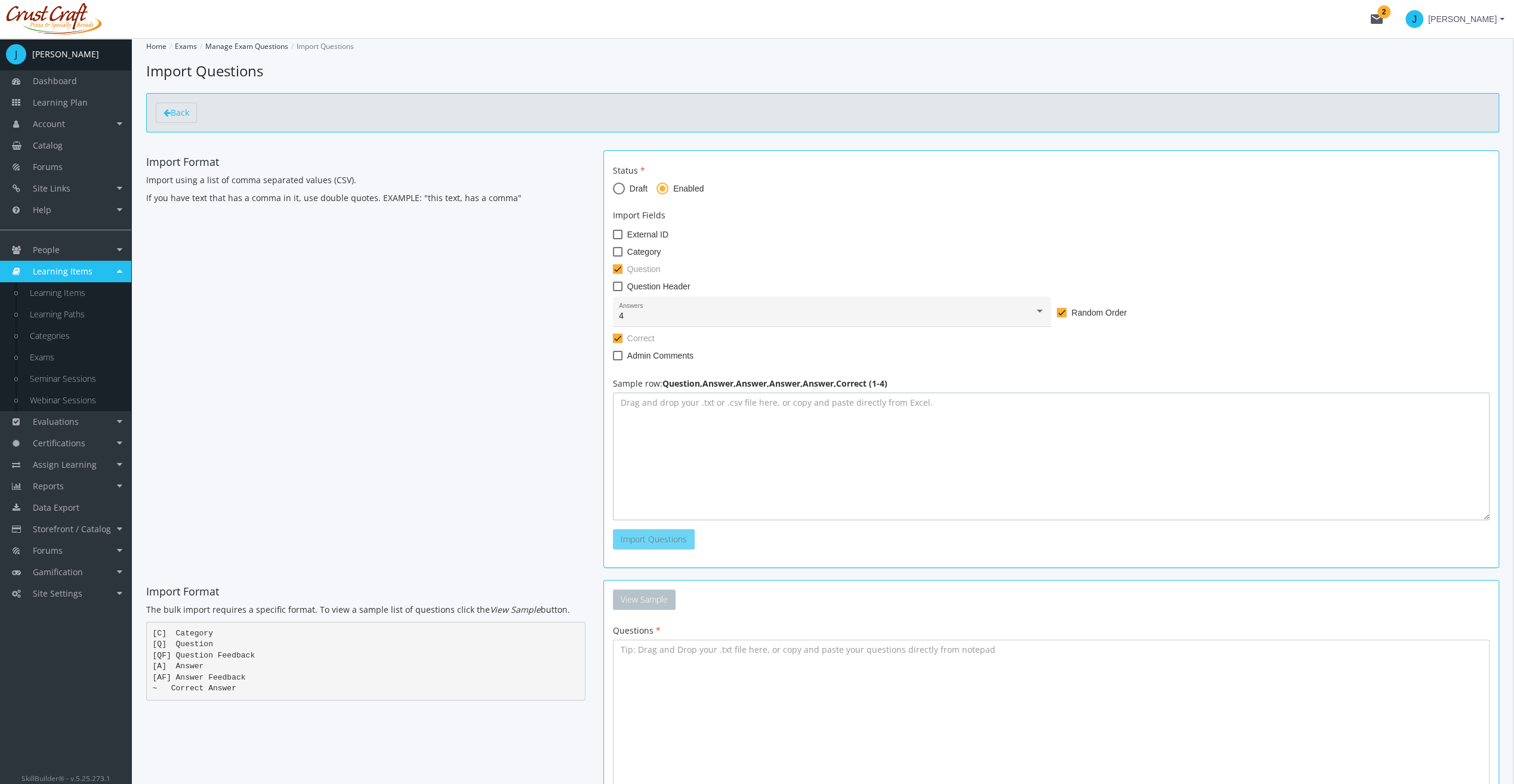
type textarea "What color is the sky?,Red,Blue,Green,Orange,2 What is the capital of [GEOGRAPH…"
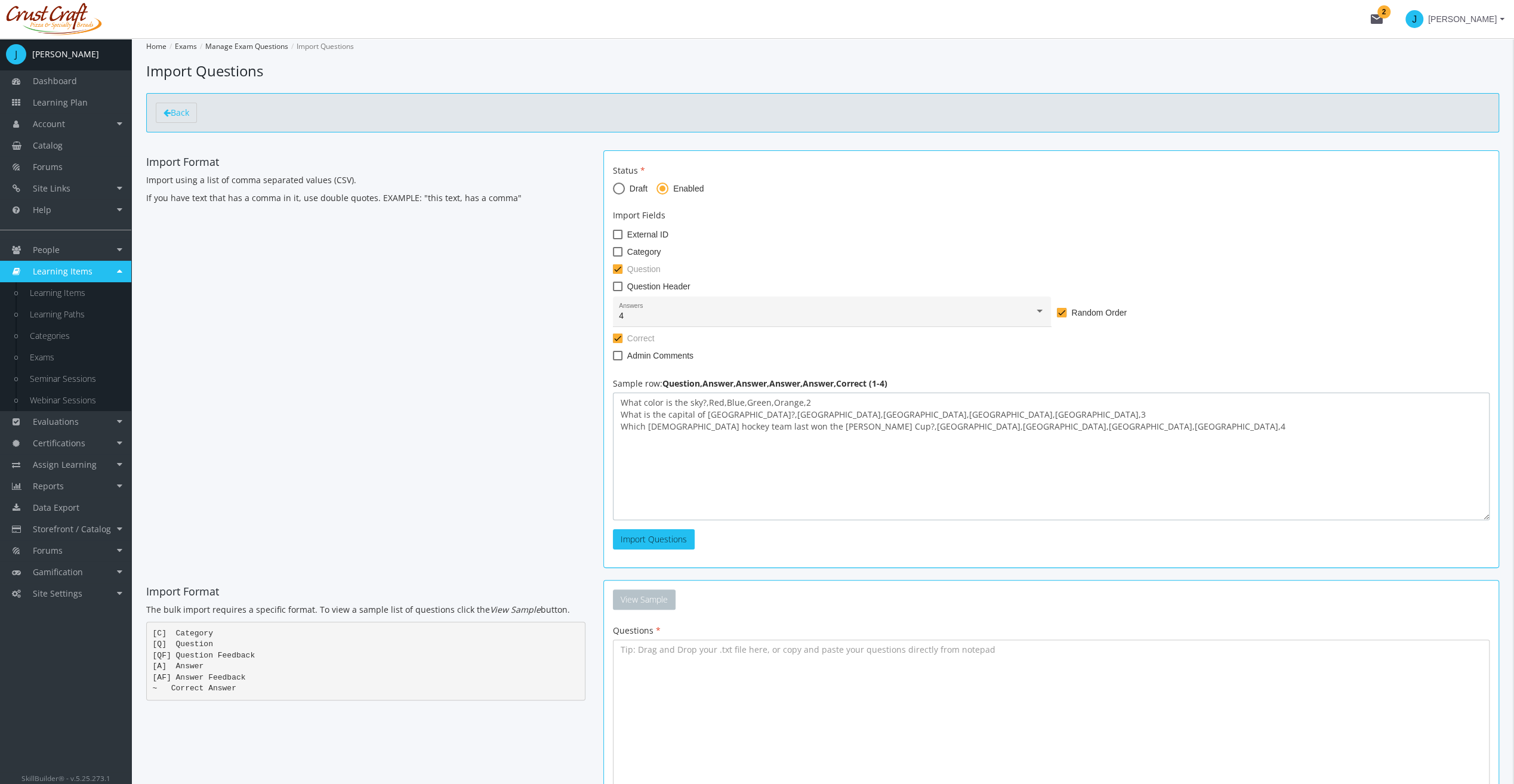
click at [840, 497] on textarea "What color is the sky?,Red,Blue,Green,Orange,2 What is the capital of [GEOGRAPH…" at bounding box center [1051, 456] width 877 height 128
click at [717, 467] on textarea "What color is the sky?,Red,Blue,Green,Orange,2 What is the capital of [GEOGRAPH…" at bounding box center [1051, 456] width 877 height 128
click at [910, 495] on textarea "What color is the sky?,Red,Blue,Green,Orange,2 What is the capital of [GEOGRAPH…" at bounding box center [1051, 456] width 877 height 128
click at [497, 376] on div "Import Format Import using a list of comma separated values (CSV). If you have …" at bounding box center [823, 365] width 1371 height 430
click at [425, 328] on div "Import Format Import using a list of comma separated values (CSV). If you have …" at bounding box center [823, 365] width 1371 height 430
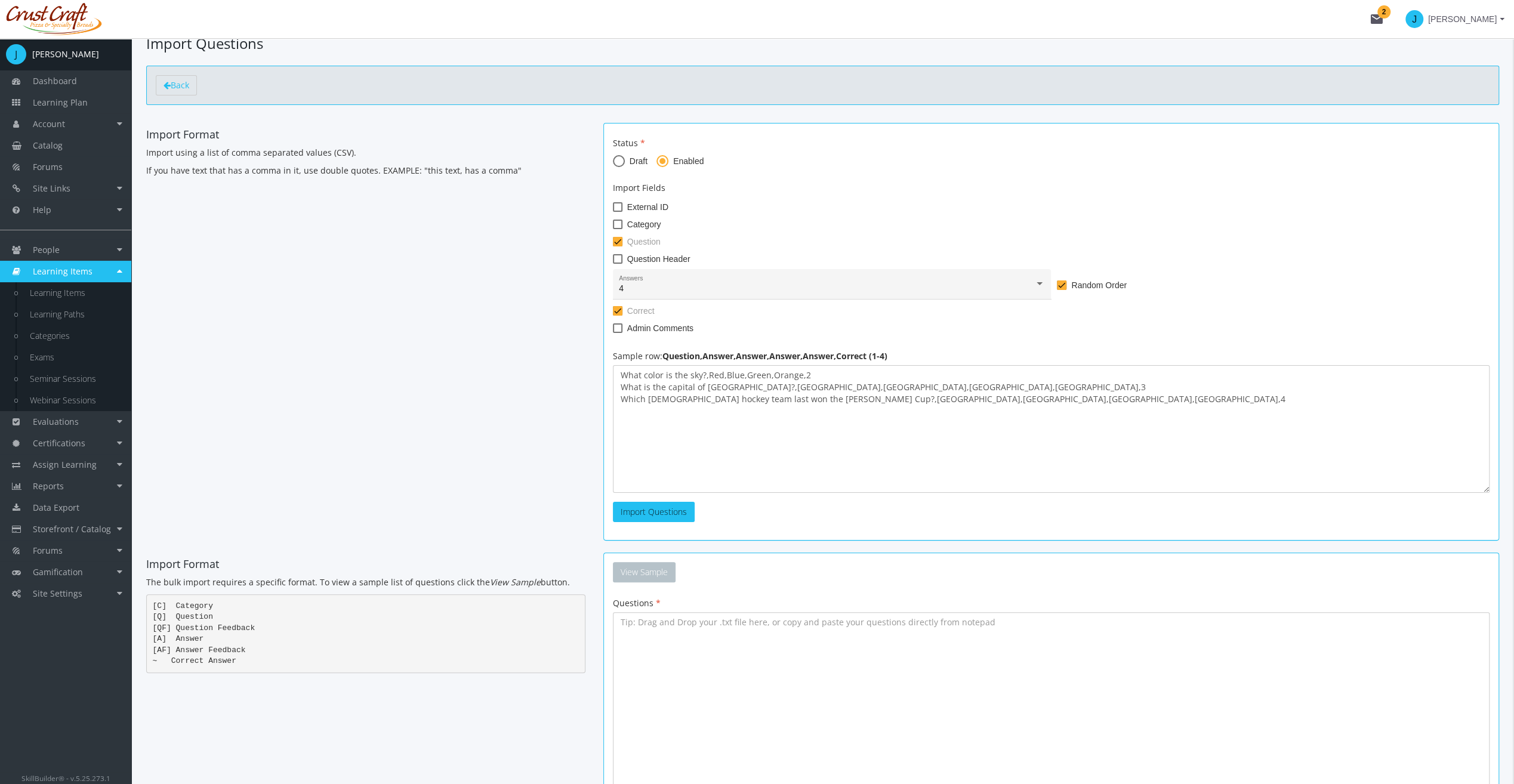
scroll to position [159, 0]
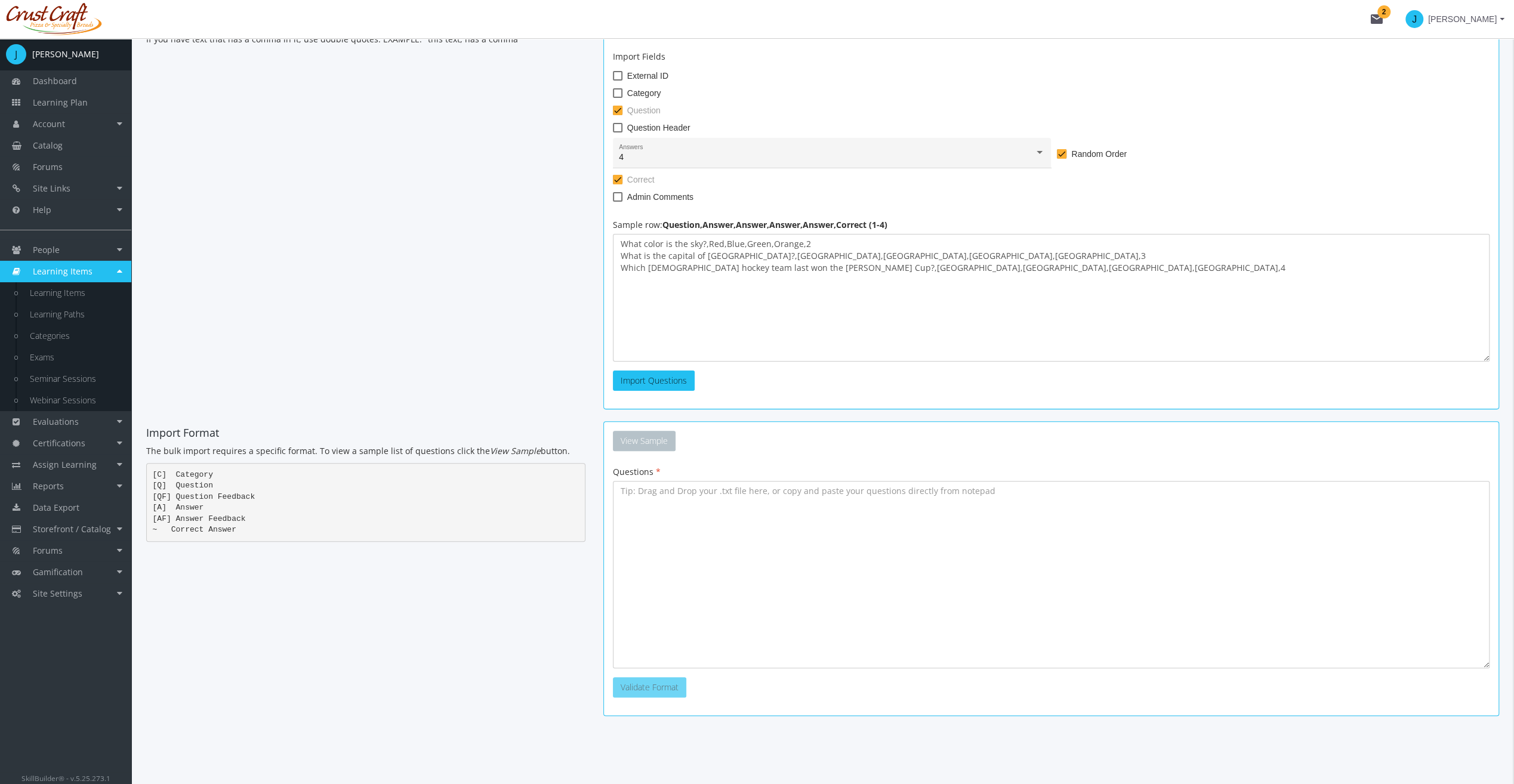
type textarea "[C] Sports [Q] In which sport would you use a structure called a half-pipe? [A]…"
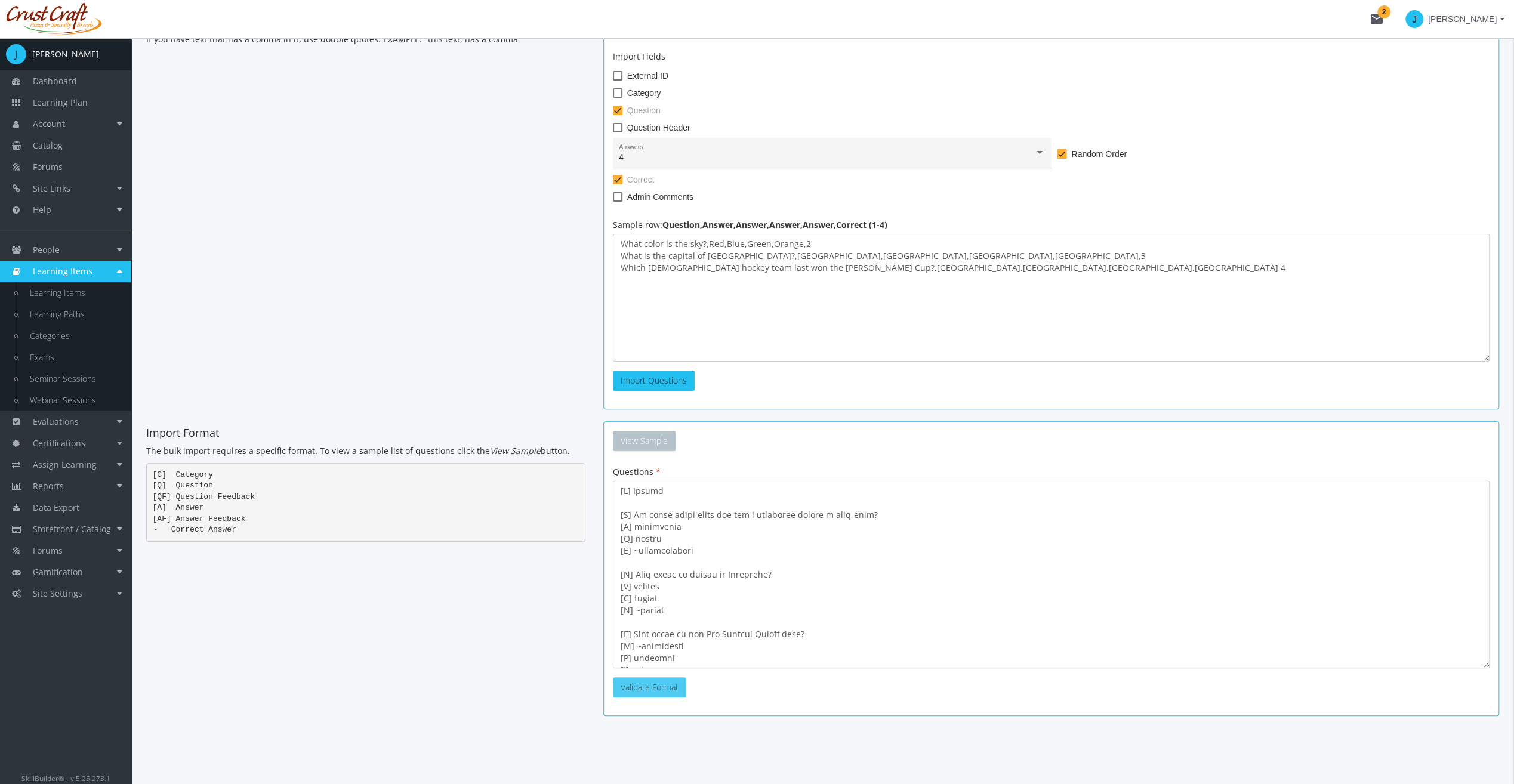
click at [642, 689] on button "Validate Format" at bounding box center [650, 687] width 73 height 20
click at [742, 691] on button "Import Questions" at bounding box center [730, 687] width 82 height 20
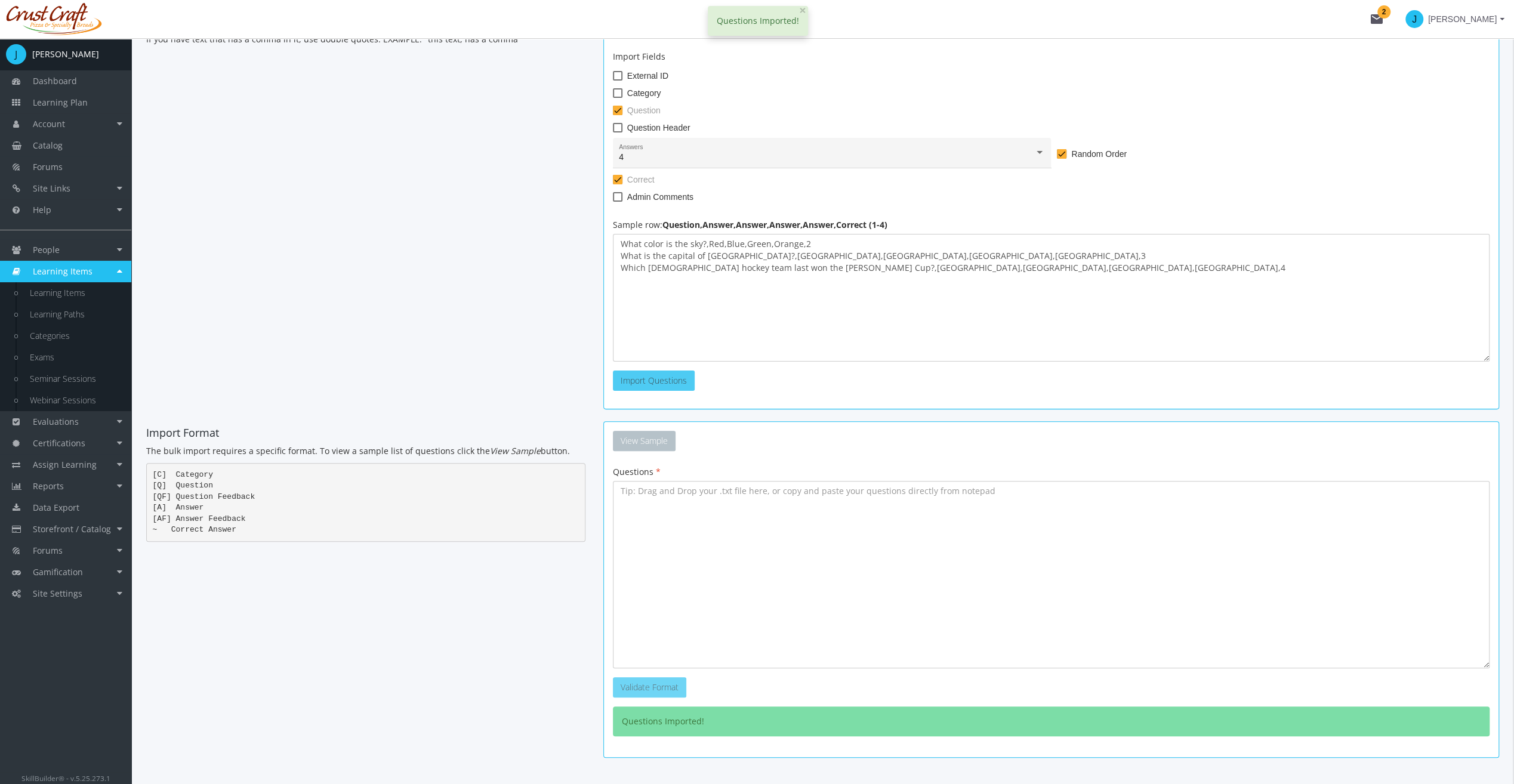
click at [663, 378] on span "Import Questions" at bounding box center [654, 381] width 66 height 11
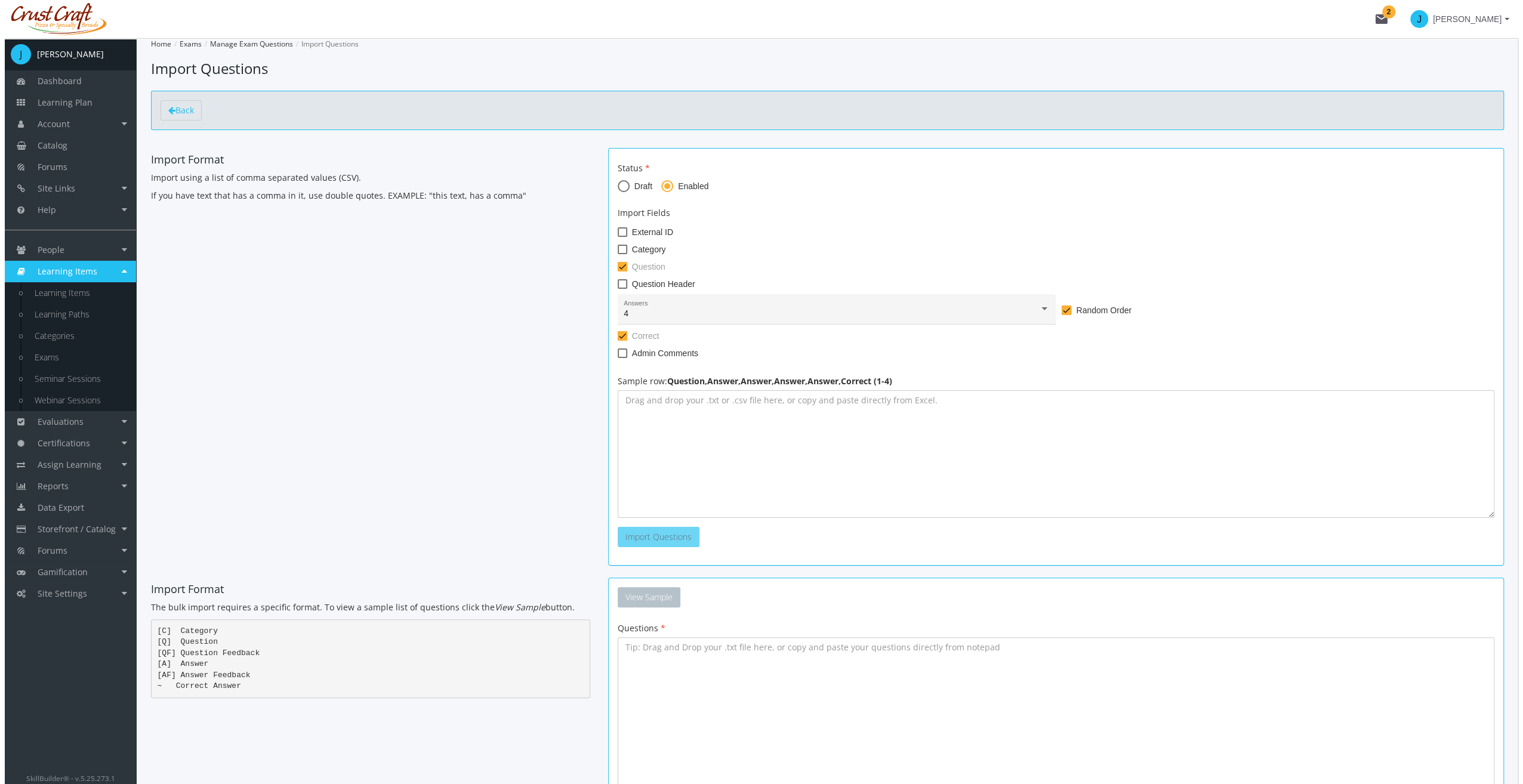
scroll to position [0, 0]
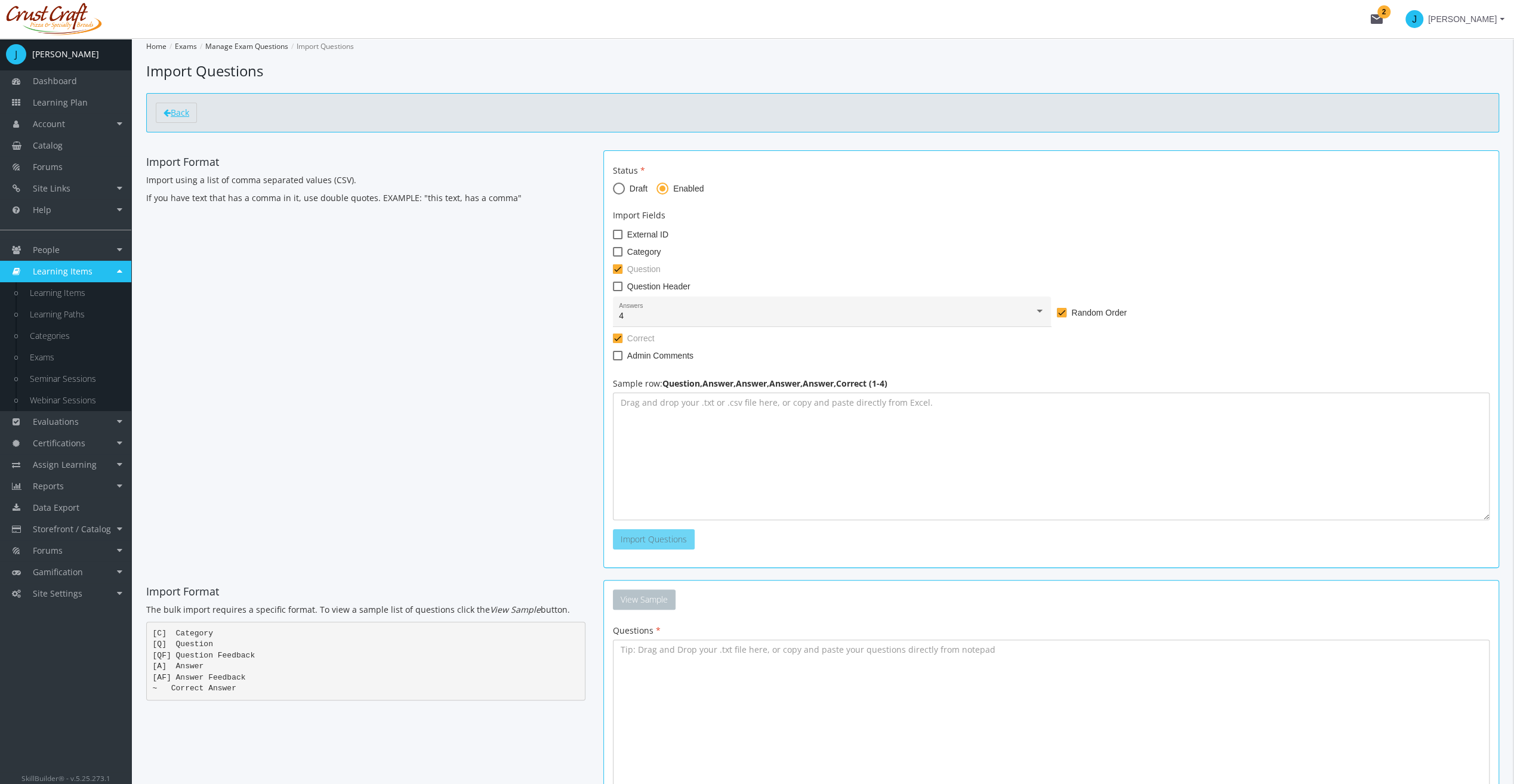
click at [190, 119] on link "Back" at bounding box center [176, 112] width 41 height 20
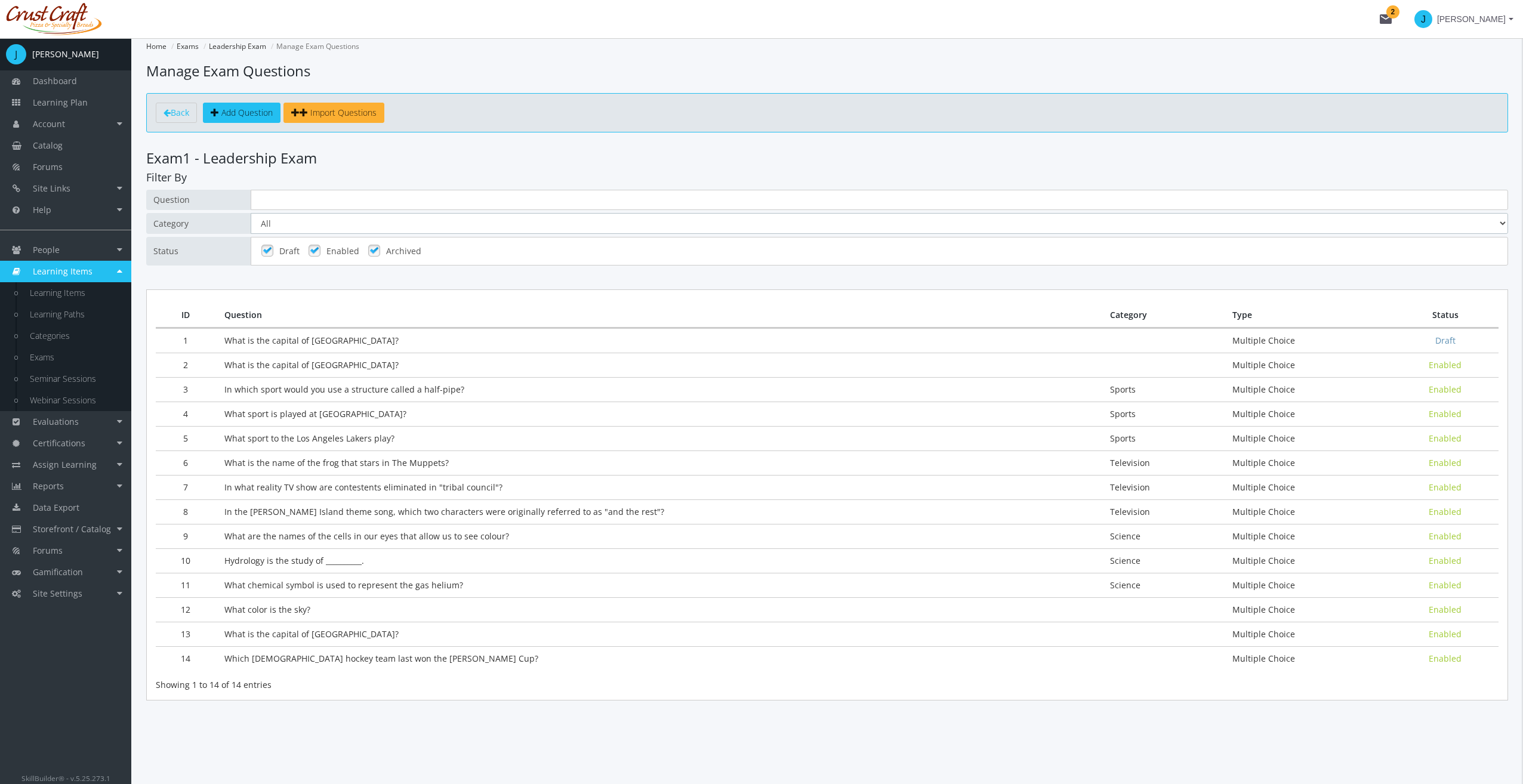
click at [449, 220] on select "All Communication Sports Television Science" at bounding box center [879, 223] width 1257 height 21
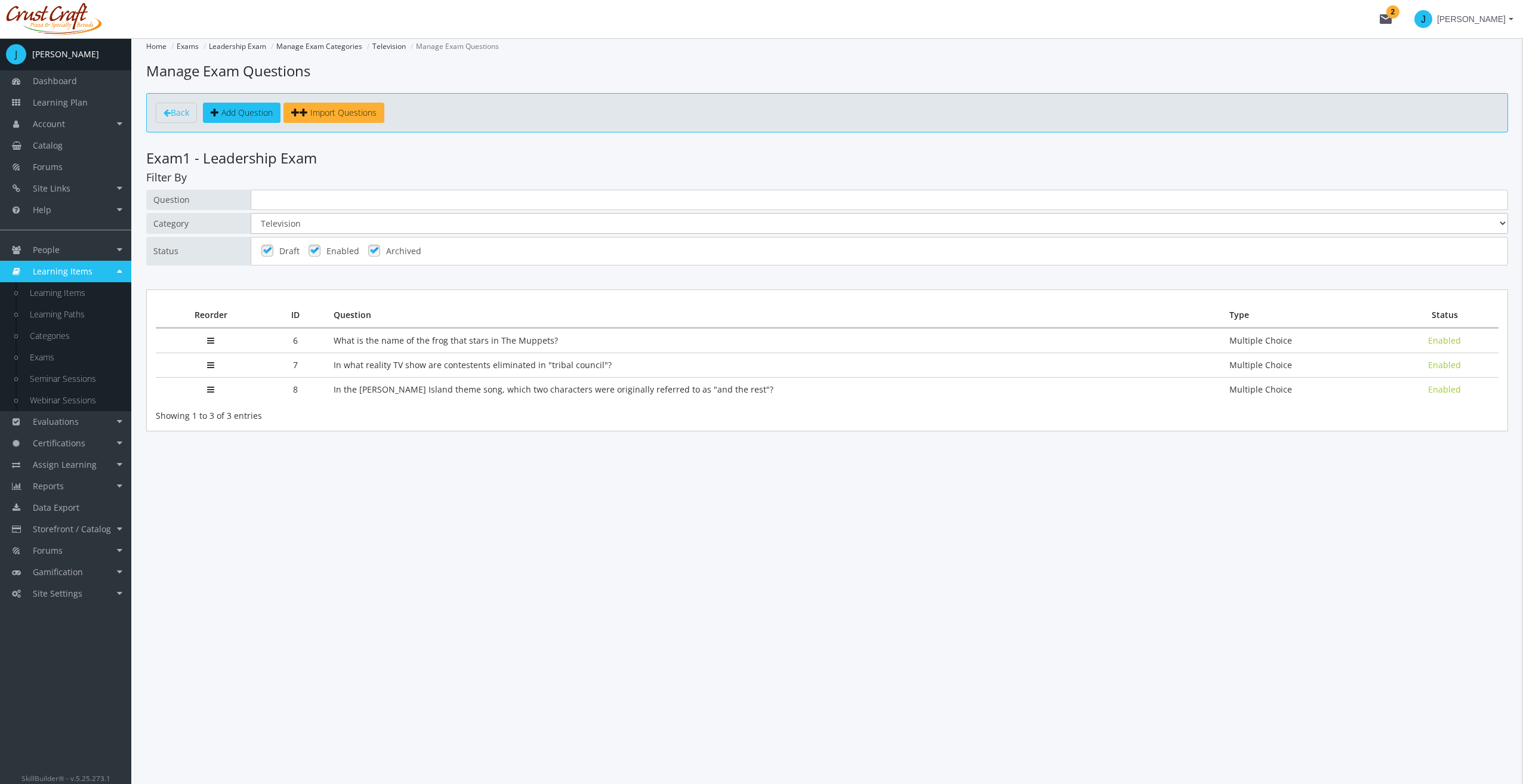
click at [380, 224] on select "All Communication Sports Television Science" at bounding box center [879, 223] width 1257 height 21
click at [379, 233] on div "Question Category All Communication Sports Television Science Status Draft Enab…" at bounding box center [826, 228] width 1362 height 76
click at [379, 225] on select "All Communication Sports Television Science" at bounding box center [879, 223] width 1257 height 21
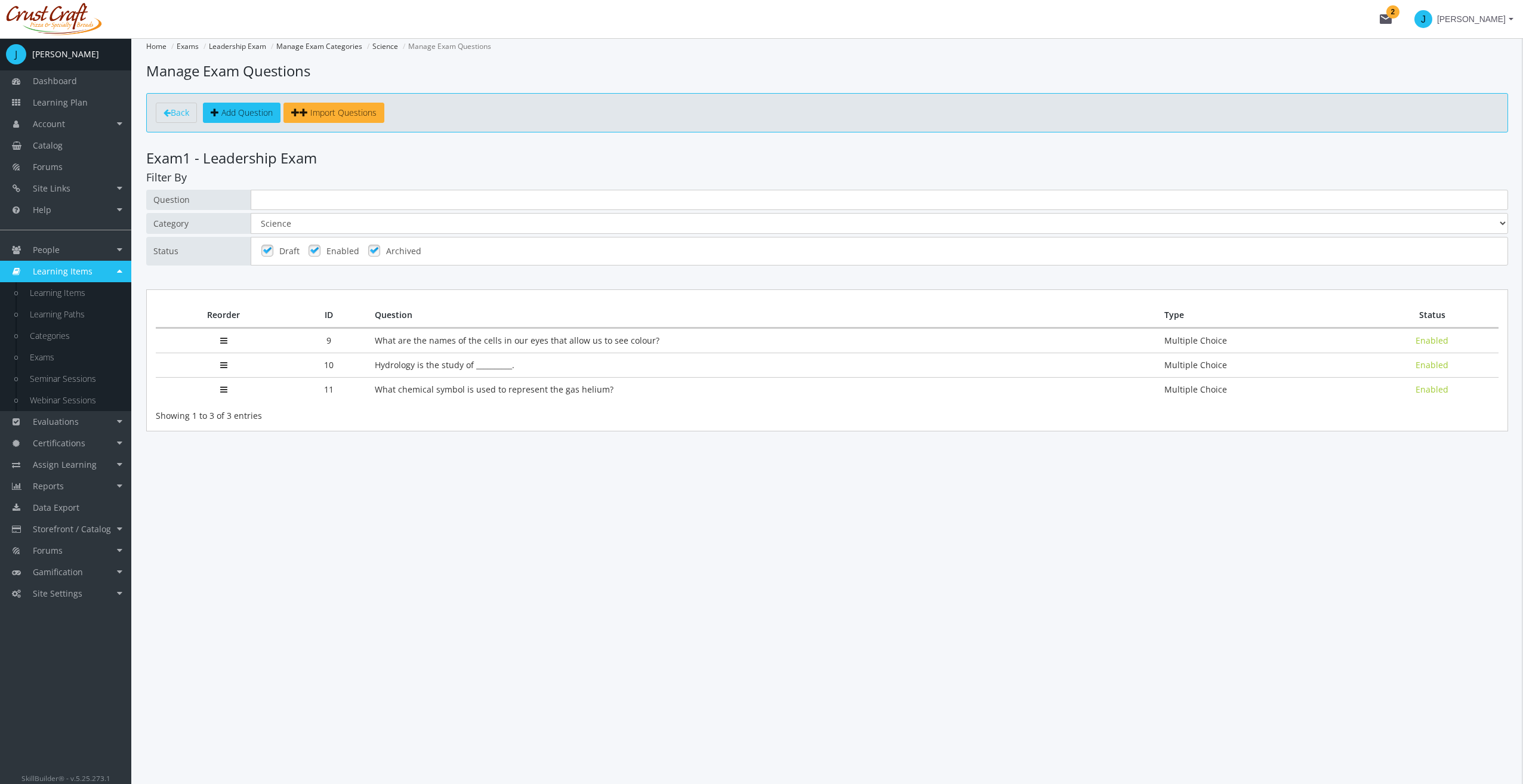
click at [567, 451] on main-section "Home Exams Leadership Exam Manage Exam Categories Science Manage Exam Questions…" at bounding box center [826, 259] width 1362 height 441
drag, startPoint x: 224, startPoint y: 338, endPoint x: 222, endPoint y: 385, distance: 47.0
click at [174, 117] on span "Back" at bounding box center [180, 112] width 19 height 11
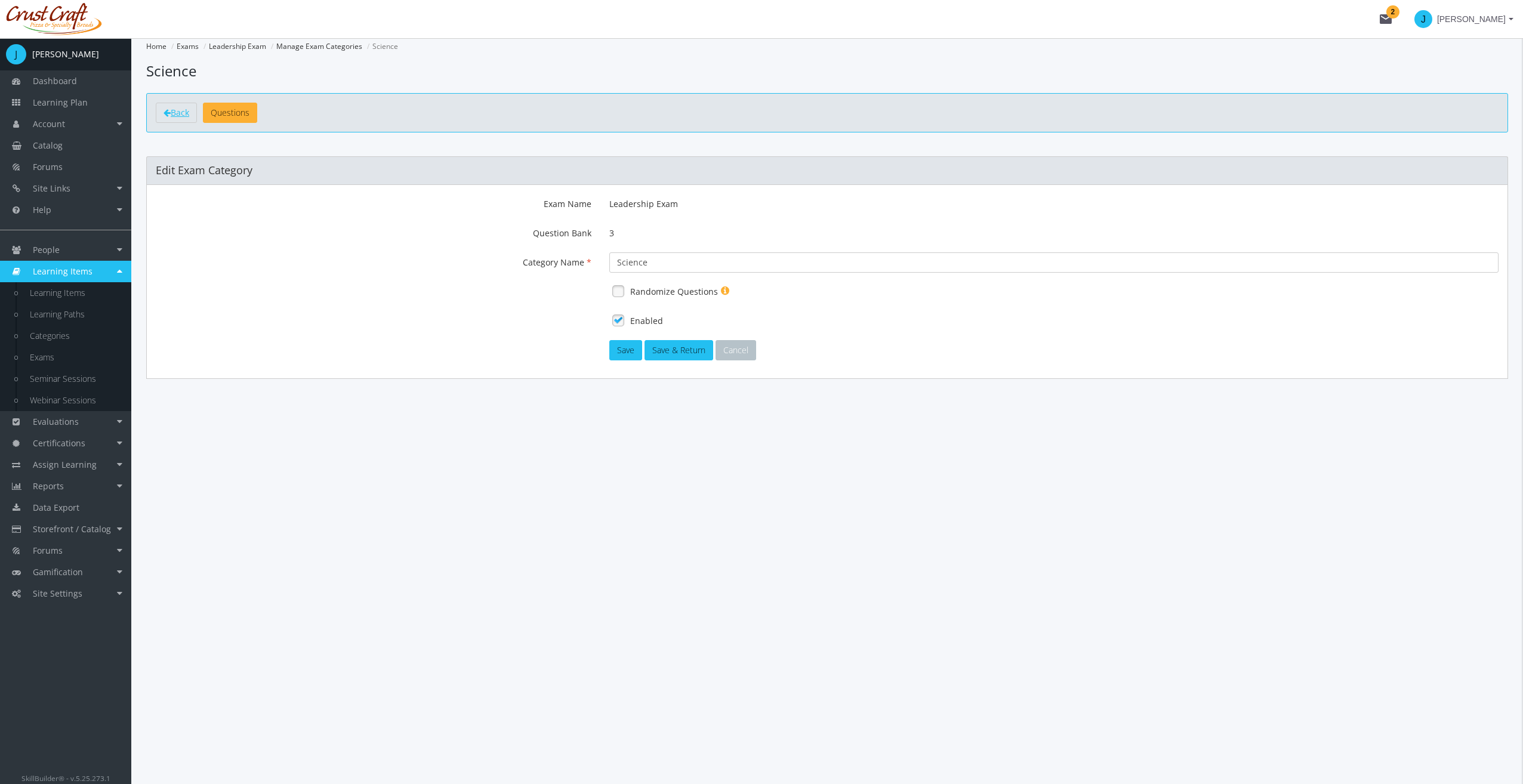
click at [169, 115] on icon at bounding box center [167, 112] width 7 height 8
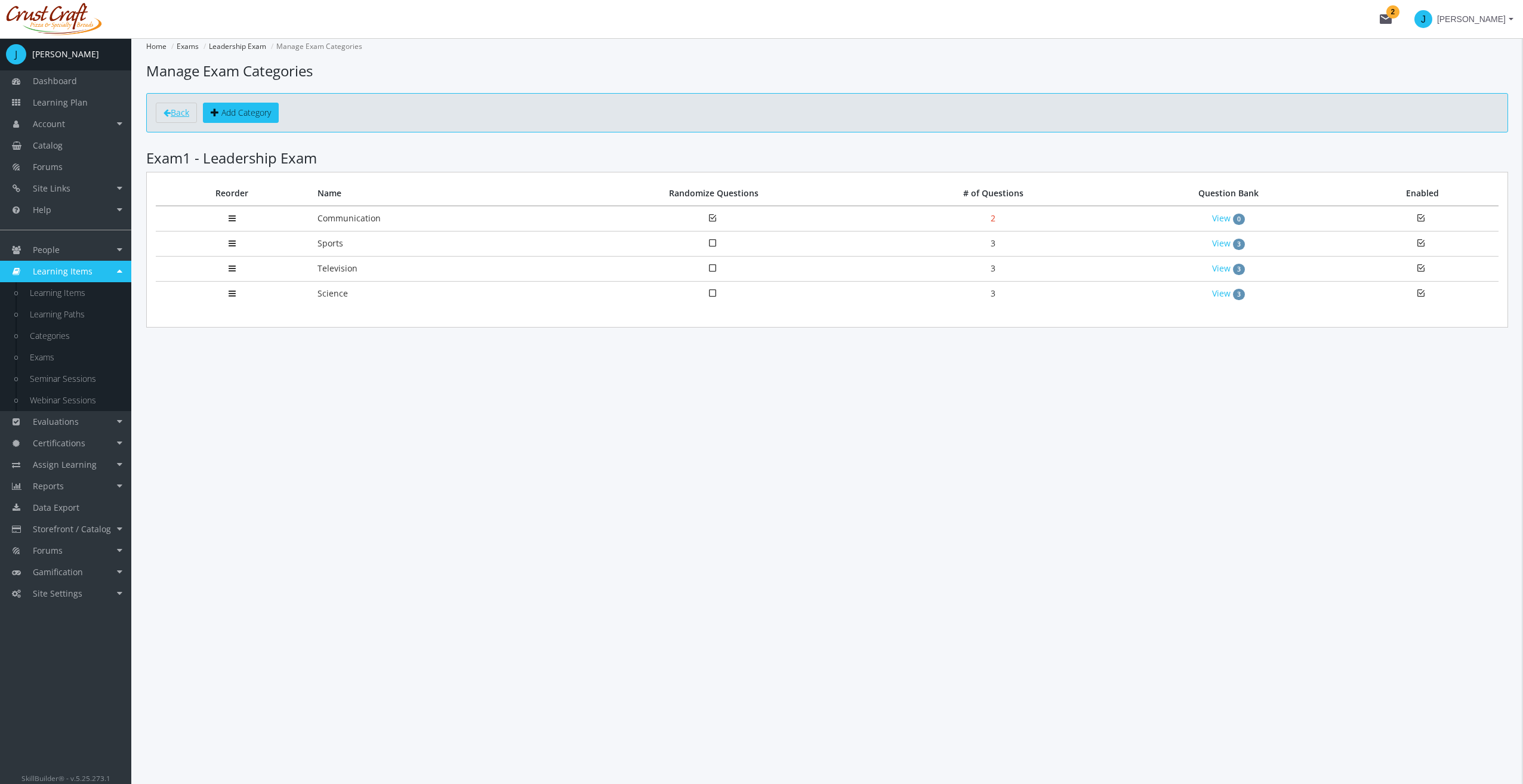
click at [169, 115] on icon at bounding box center [167, 112] width 7 height 8
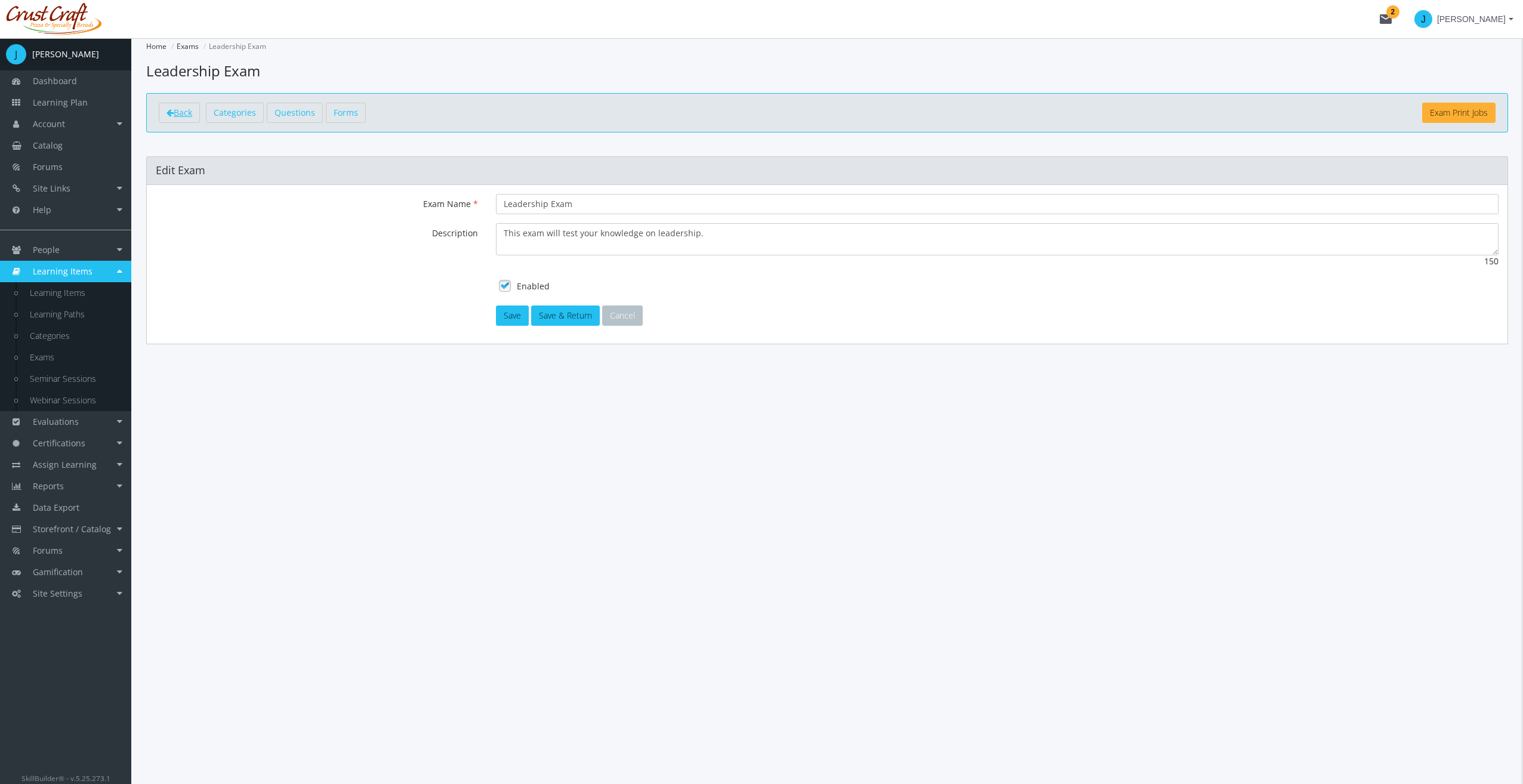
click at [169, 115] on icon at bounding box center [170, 112] width 7 height 8
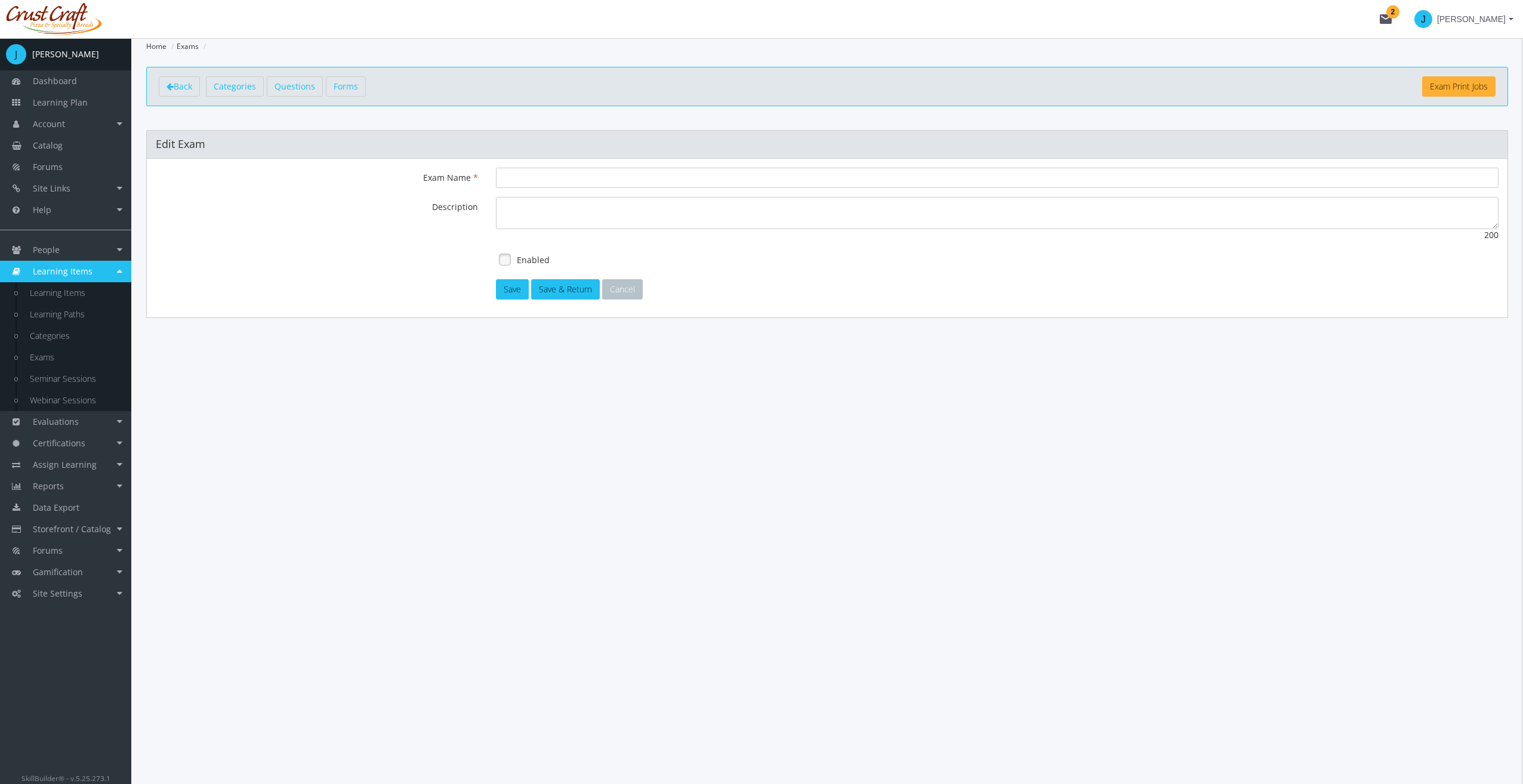
type input "Leadership Exam"
type textarea "This exam will test your knowledge on leadership."
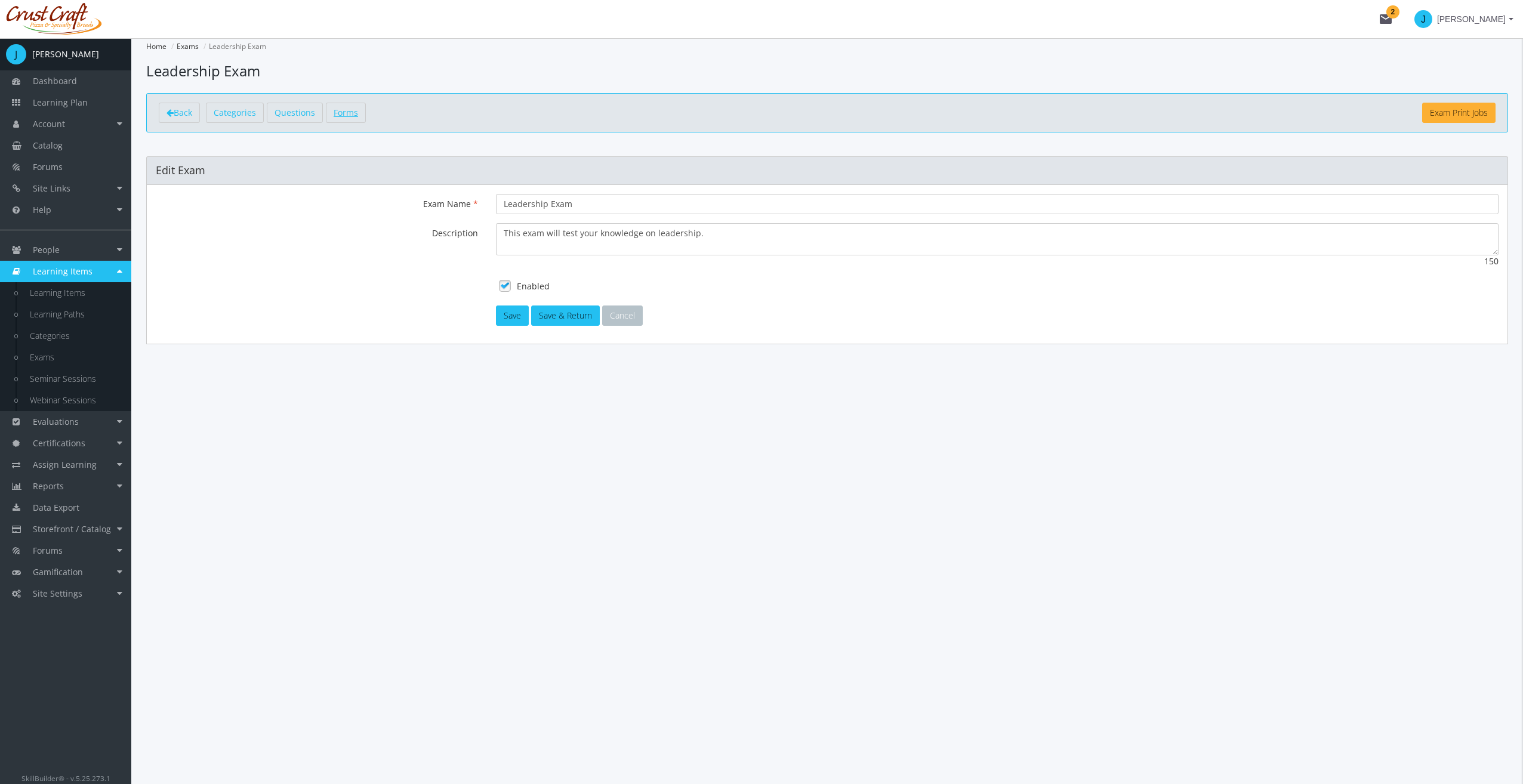
click at [337, 109] on span "Forms" at bounding box center [345, 112] width 24 height 11
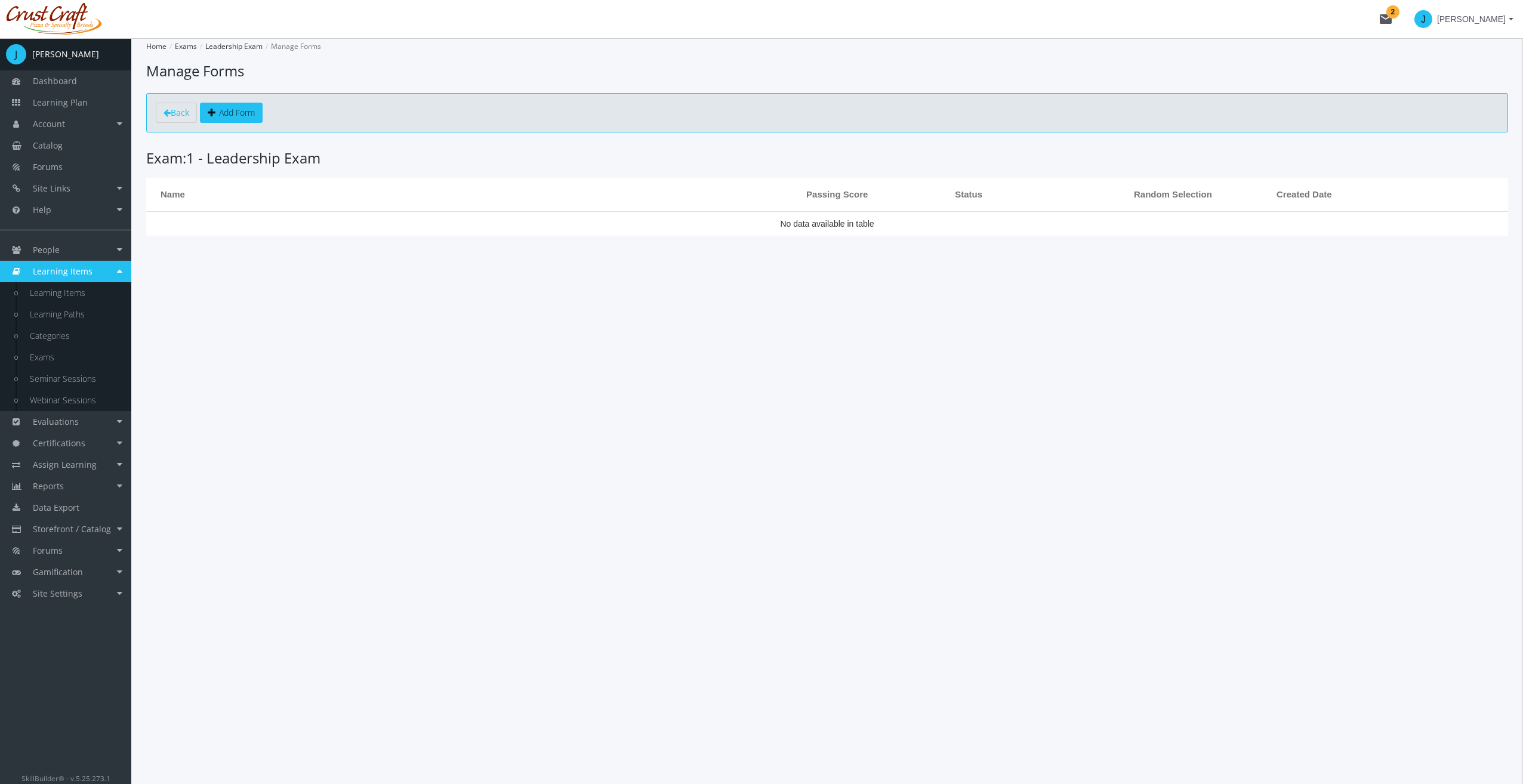
click at [256, 109] on link "Add Form" at bounding box center [231, 112] width 63 height 20
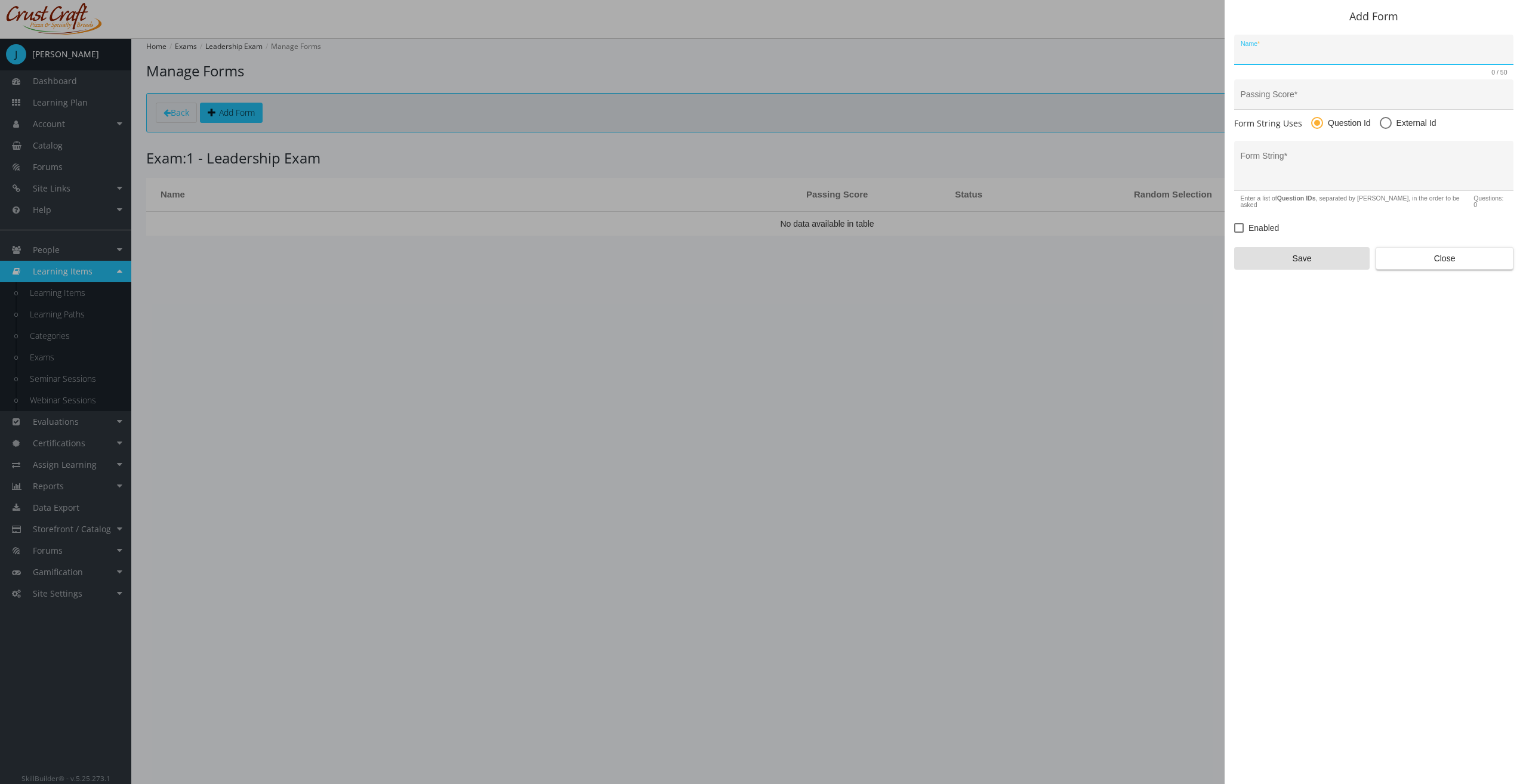
click at [1274, 43] on div "Name *" at bounding box center [1374, 52] width 267 height 24
click at [1270, 55] on input "Name *" at bounding box center [1374, 54] width 267 height 9
click at [1292, 54] on input "Name *" at bounding box center [1374, 54] width 267 height 9
type input "Form 1"
type input "100"
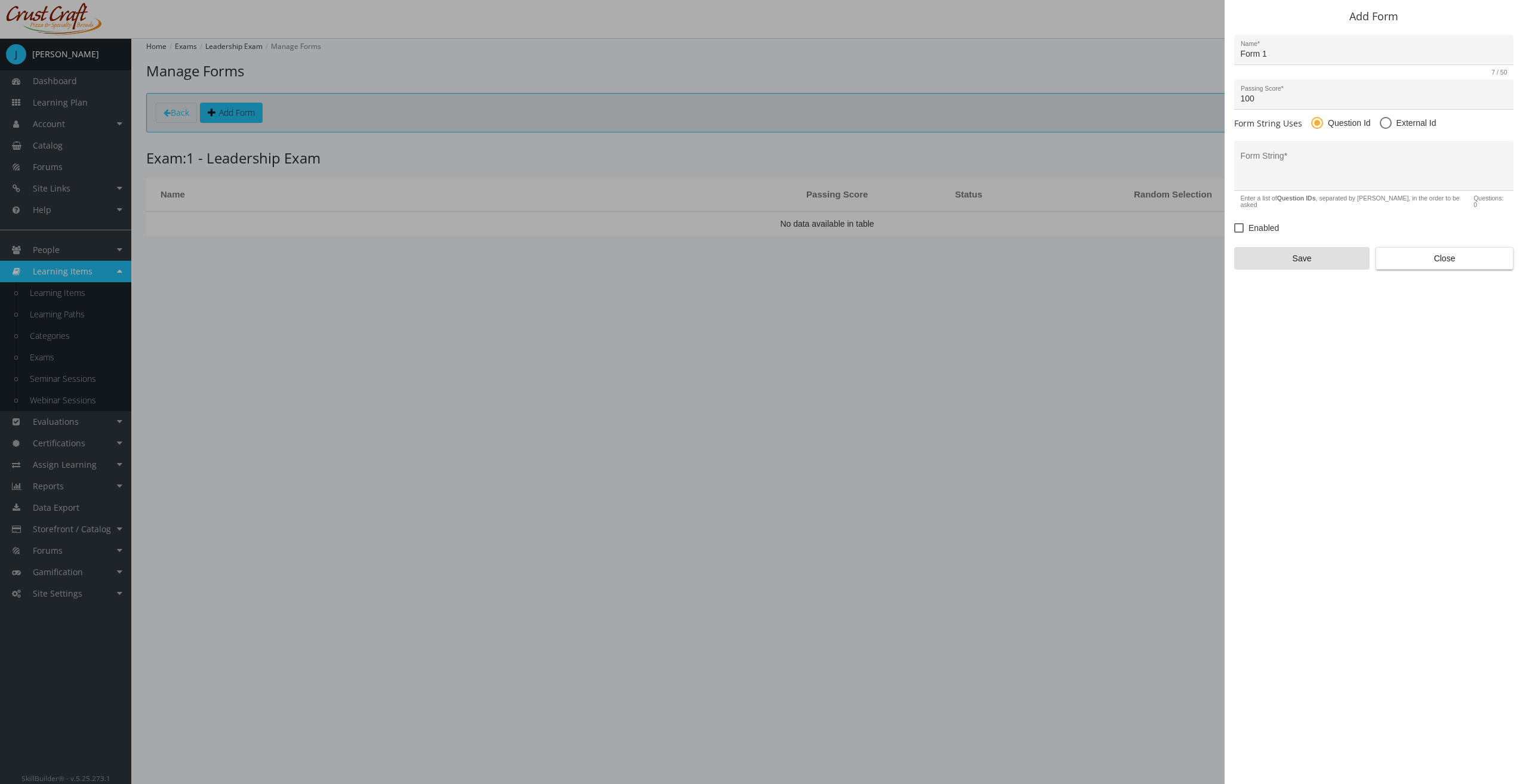
click at [1379, 176] on textarea "Form String *" at bounding box center [1374, 170] width 267 height 31
type textarea ","
click at [1265, 167] on textarea "Form String *" at bounding box center [1374, 170] width 267 height 31
type textarea "2,3,4,10,18"
click at [1265, 221] on span "Enabled" at bounding box center [1263, 228] width 30 height 14
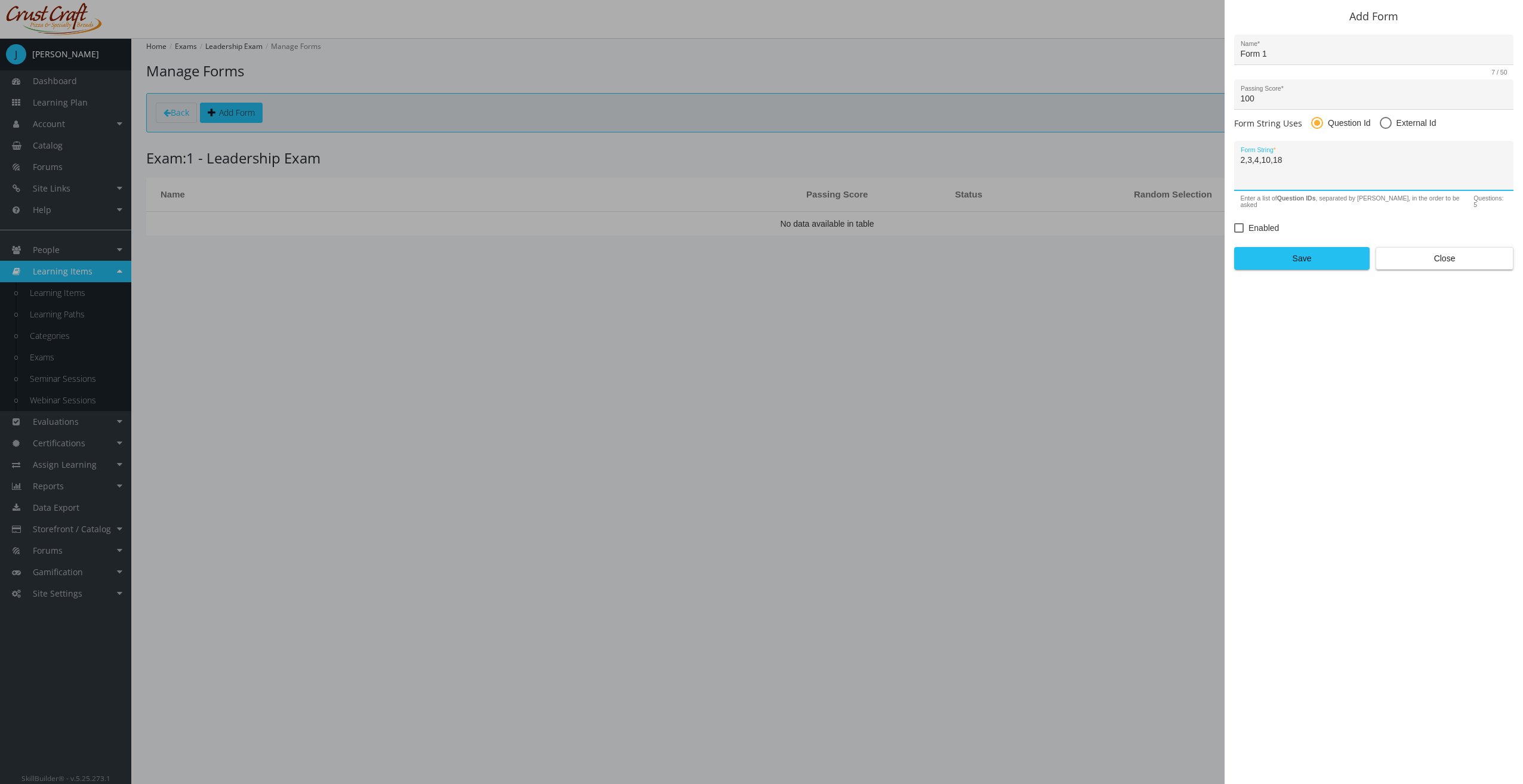
click at [1235, 232] on input "Enabled" at bounding box center [1234, 232] width 1 height 1
checkbox input "true"
drag, startPoint x: 1269, startPoint y: 159, endPoint x: 1188, endPoint y: 159, distance: 81.0
click at [1188, 159] on div "Add Form Form 1 Name * 7 / 50 100 Passing Score * Form String Uses Question Id …" at bounding box center [761, 392] width 1523 height 784
type textarea "1"
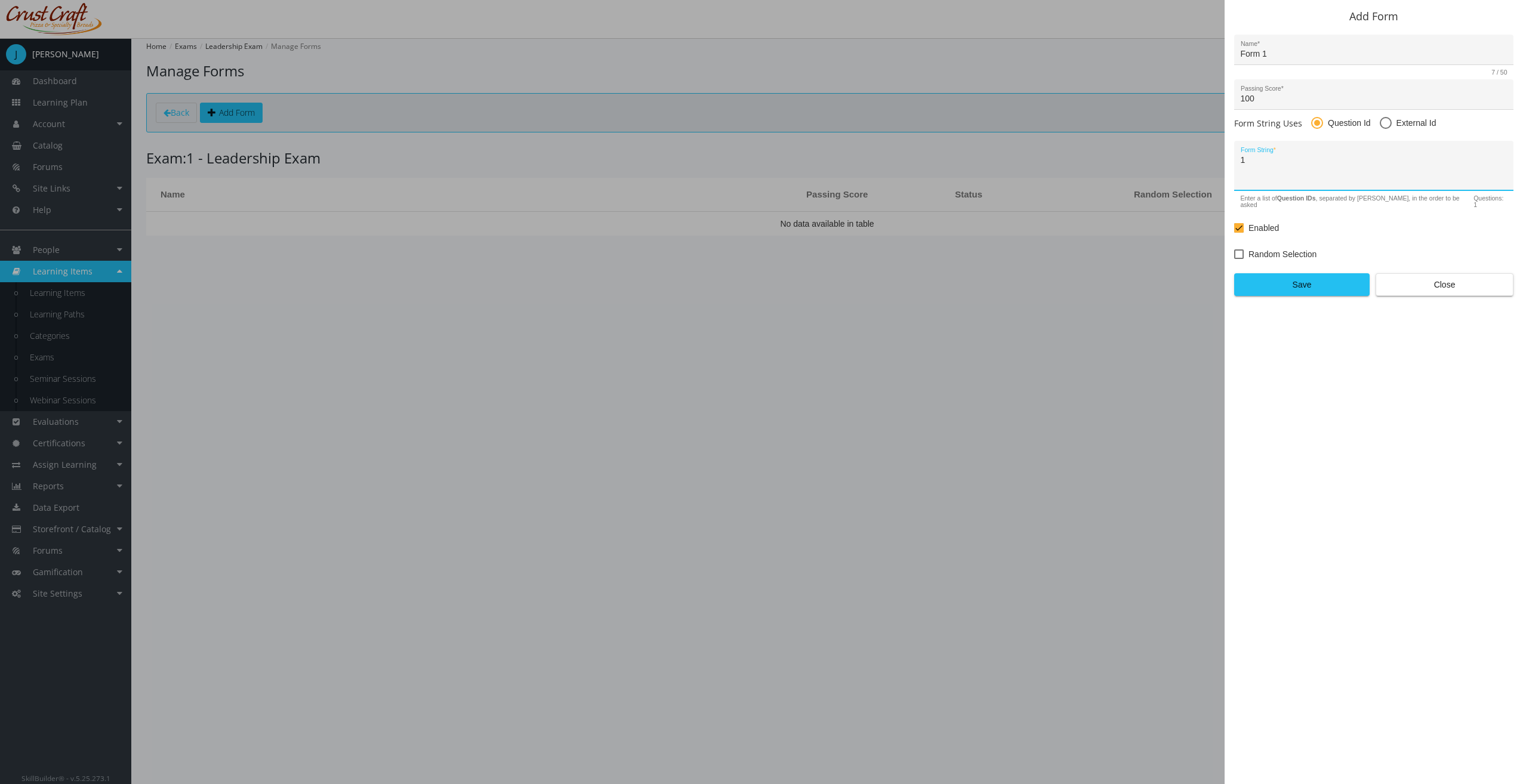
click at [1287, 249] on span "Random Selection" at bounding box center [1283, 254] width 68 height 14
click at [1235, 258] on input "Random Selection" at bounding box center [1234, 258] width 1 height 1
checkbox input "true"
click at [1286, 180] on textarea "1" at bounding box center [1374, 170] width 267 height 31
type textarea "2"
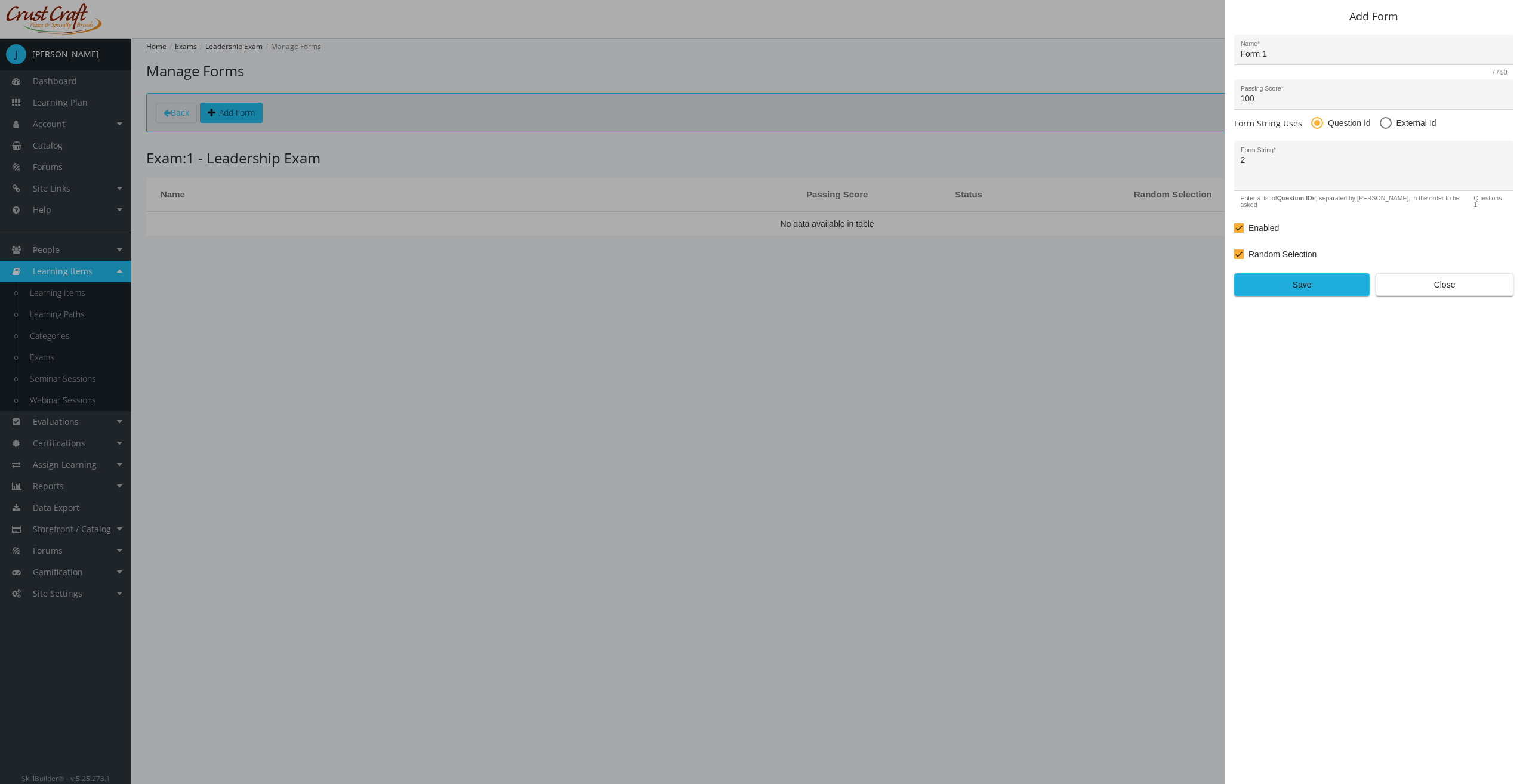
click at [1308, 274] on span "Save" at bounding box center [1301, 284] width 115 height 22
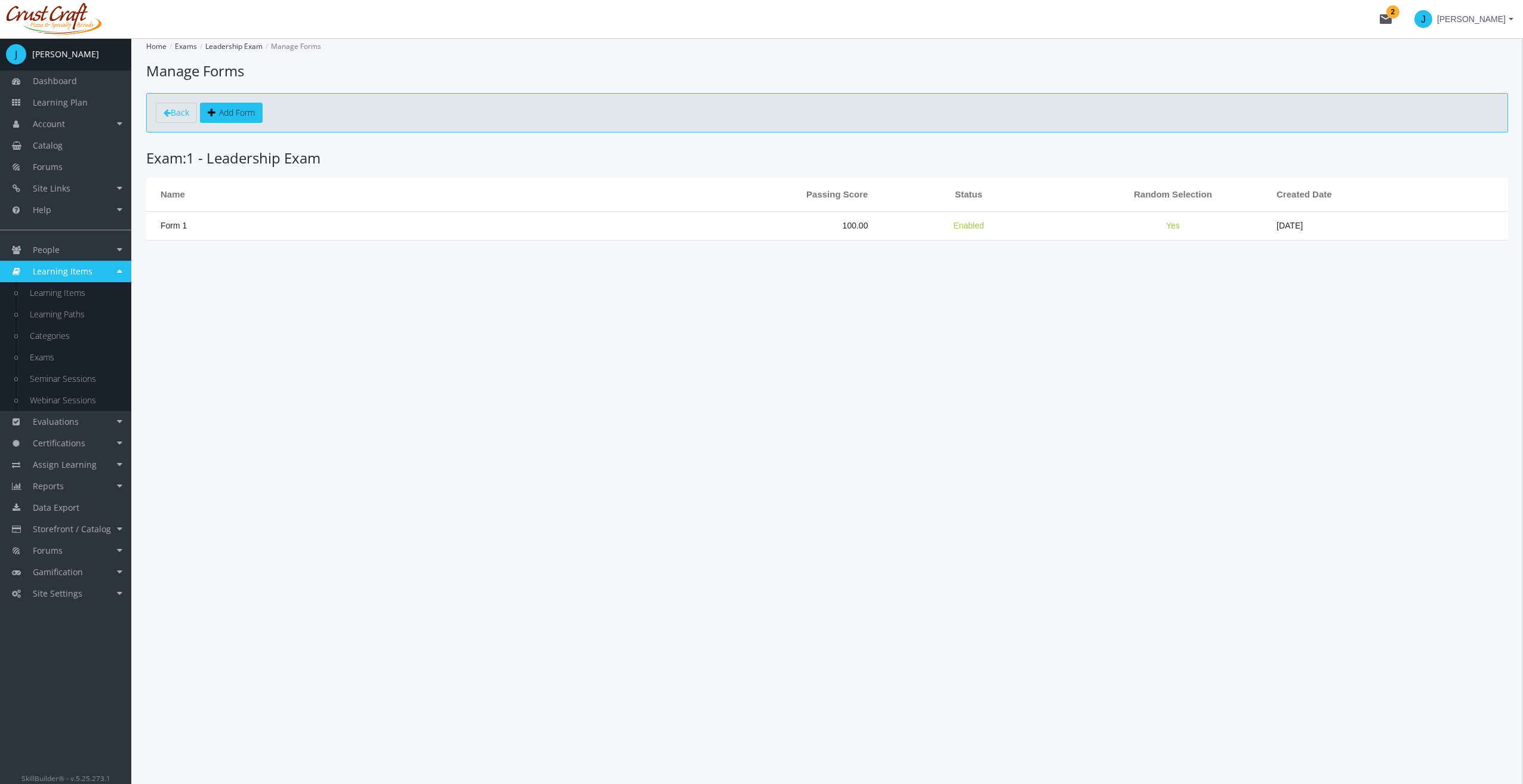
click at [854, 207] on th "Passing Score" at bounding box center [745, 194] width 245 height 34
click at [846, 223] on td "100.00" at bounding box center [745, 225] width 245 height 29
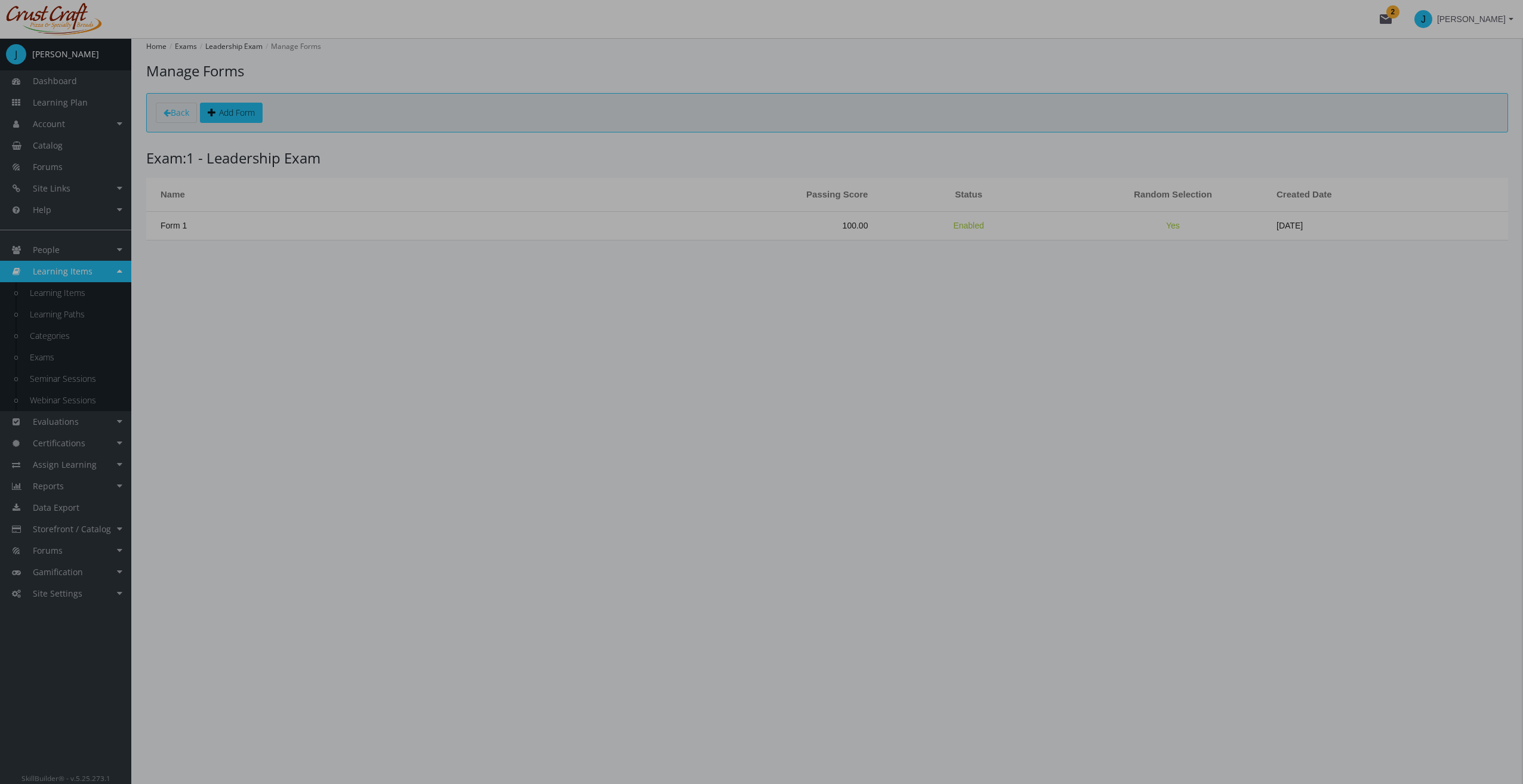
type input "Form 1"
type input "100"
type textarea "2"
checkbox input "true"
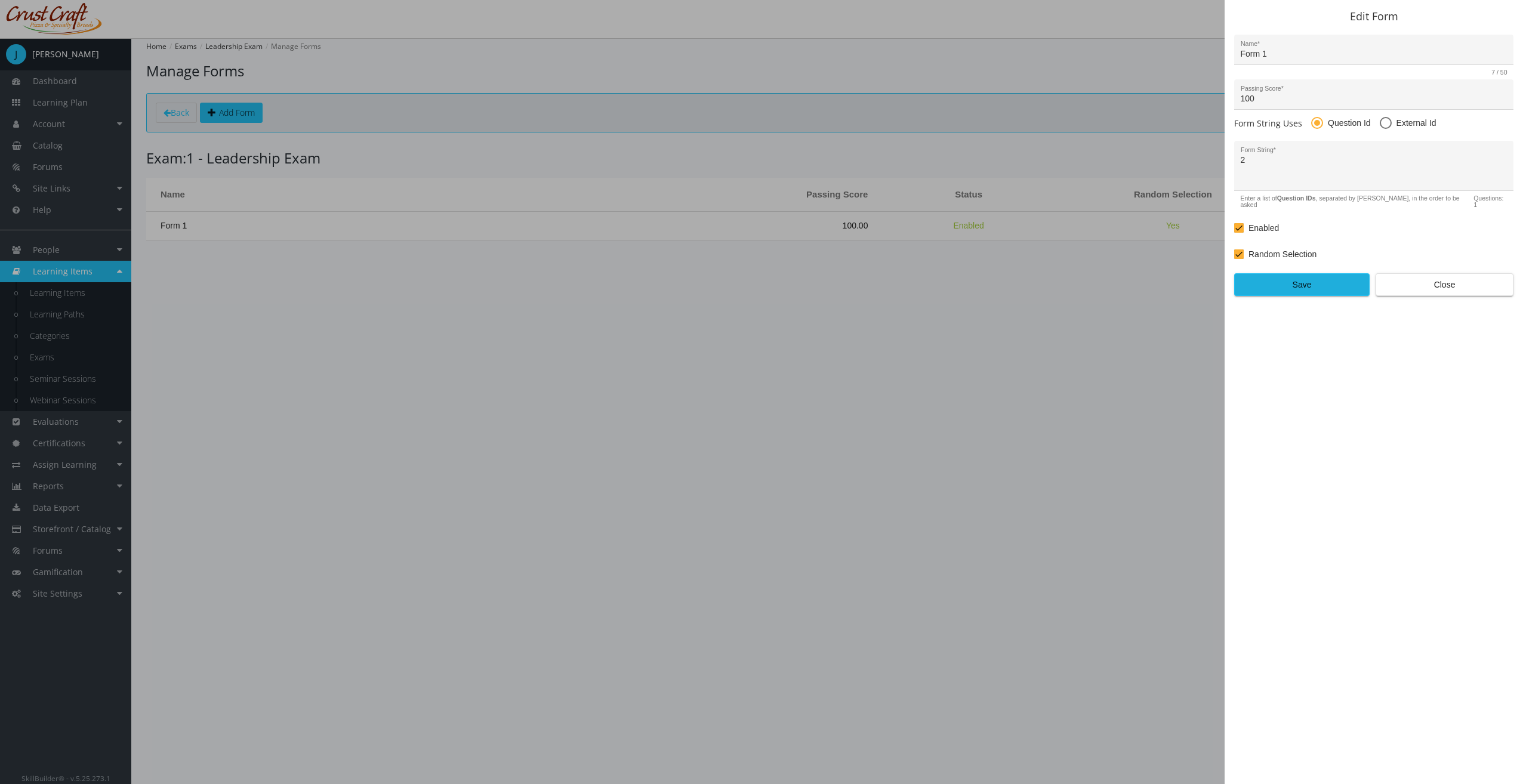
click at [1327, 276] on span "Save" at bounding box center [1301, 284] width 115 height 22
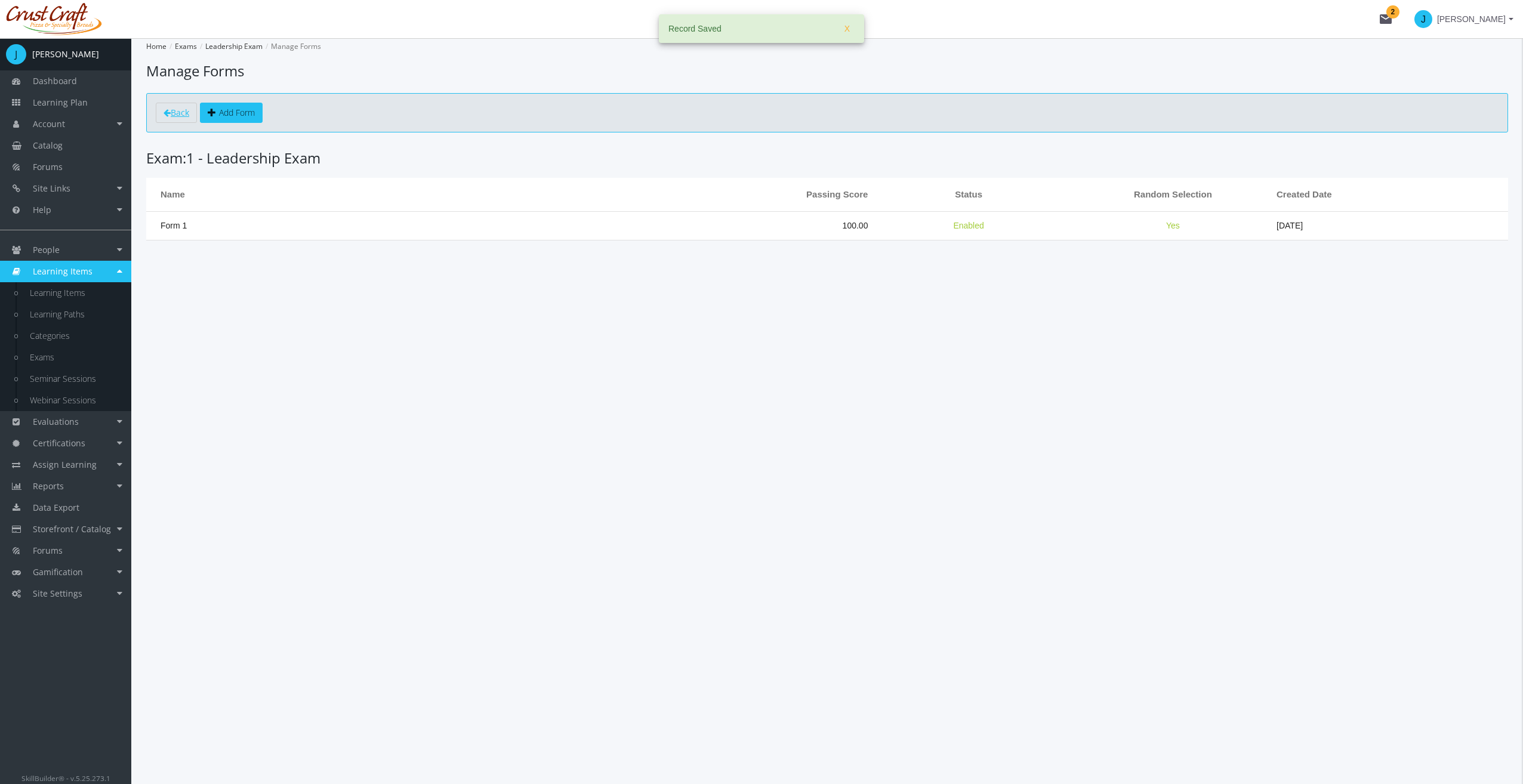
click at [179, 109] on span "Back" at bounding box center [180, 112] width 19 height 11
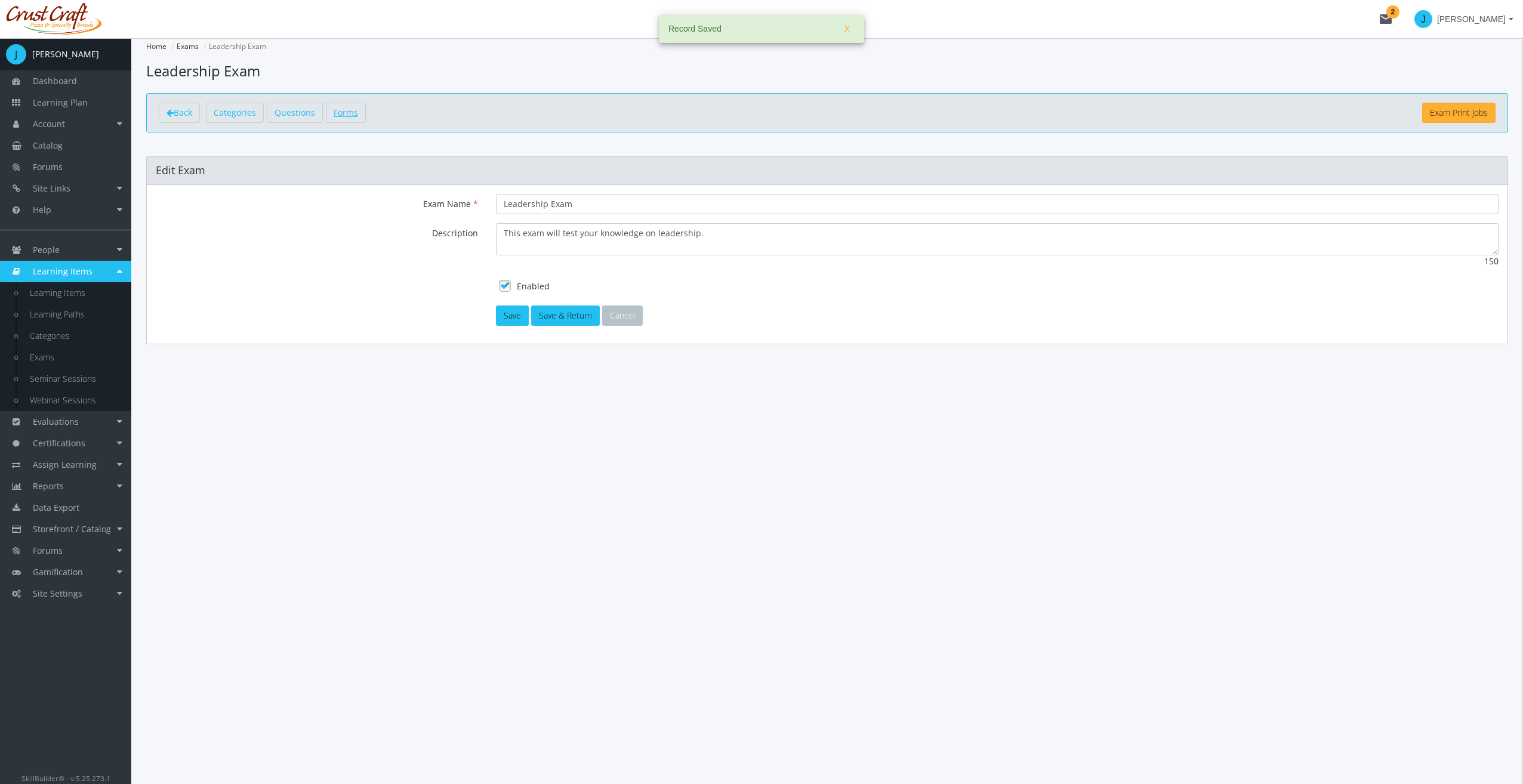
click at [350, 115] on span "Forms" at bounding box center [345, 112] width 24 height 11
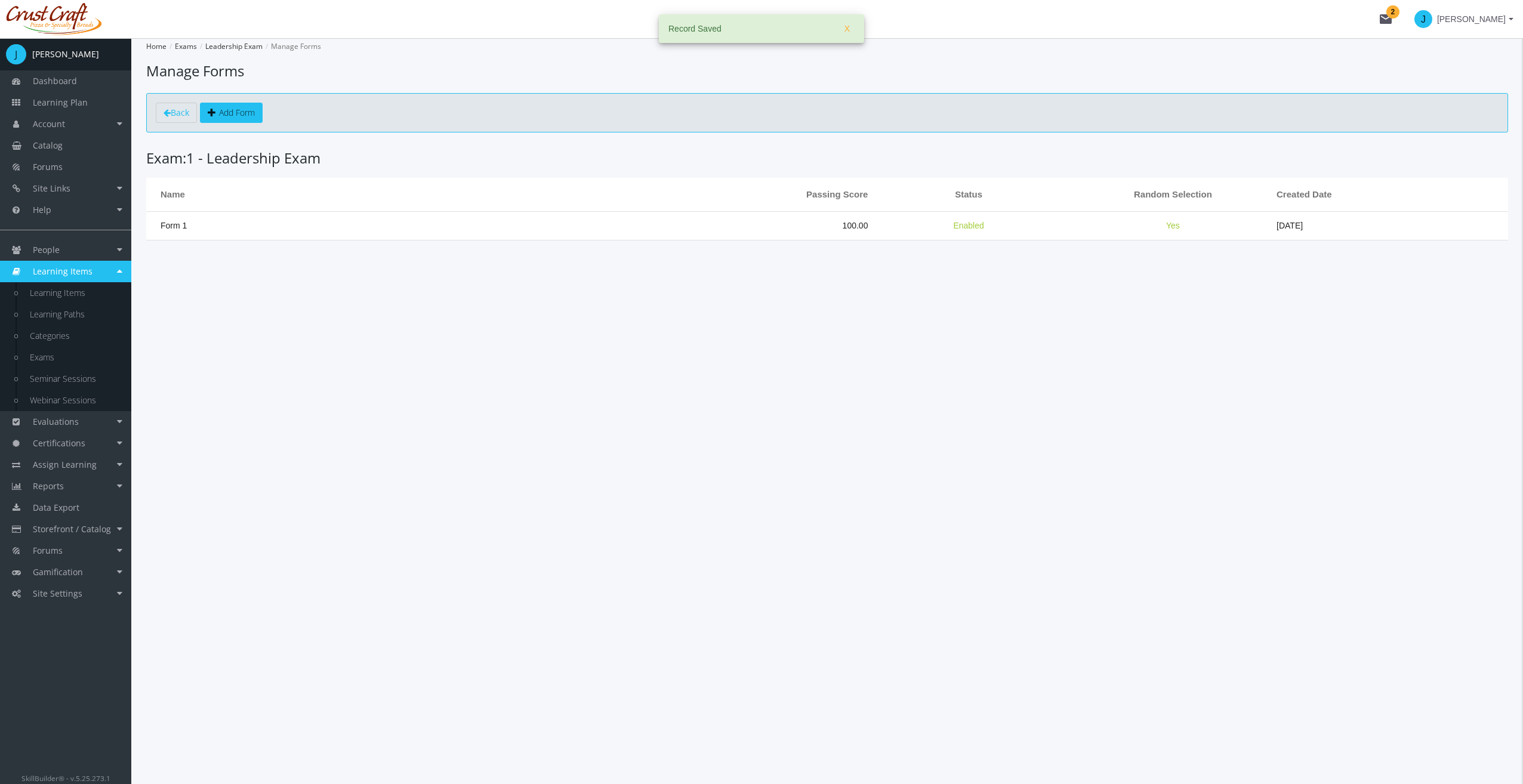
click at [386, 212] on td "Form 1" at bounding box center [384, 225] width 477 height 29
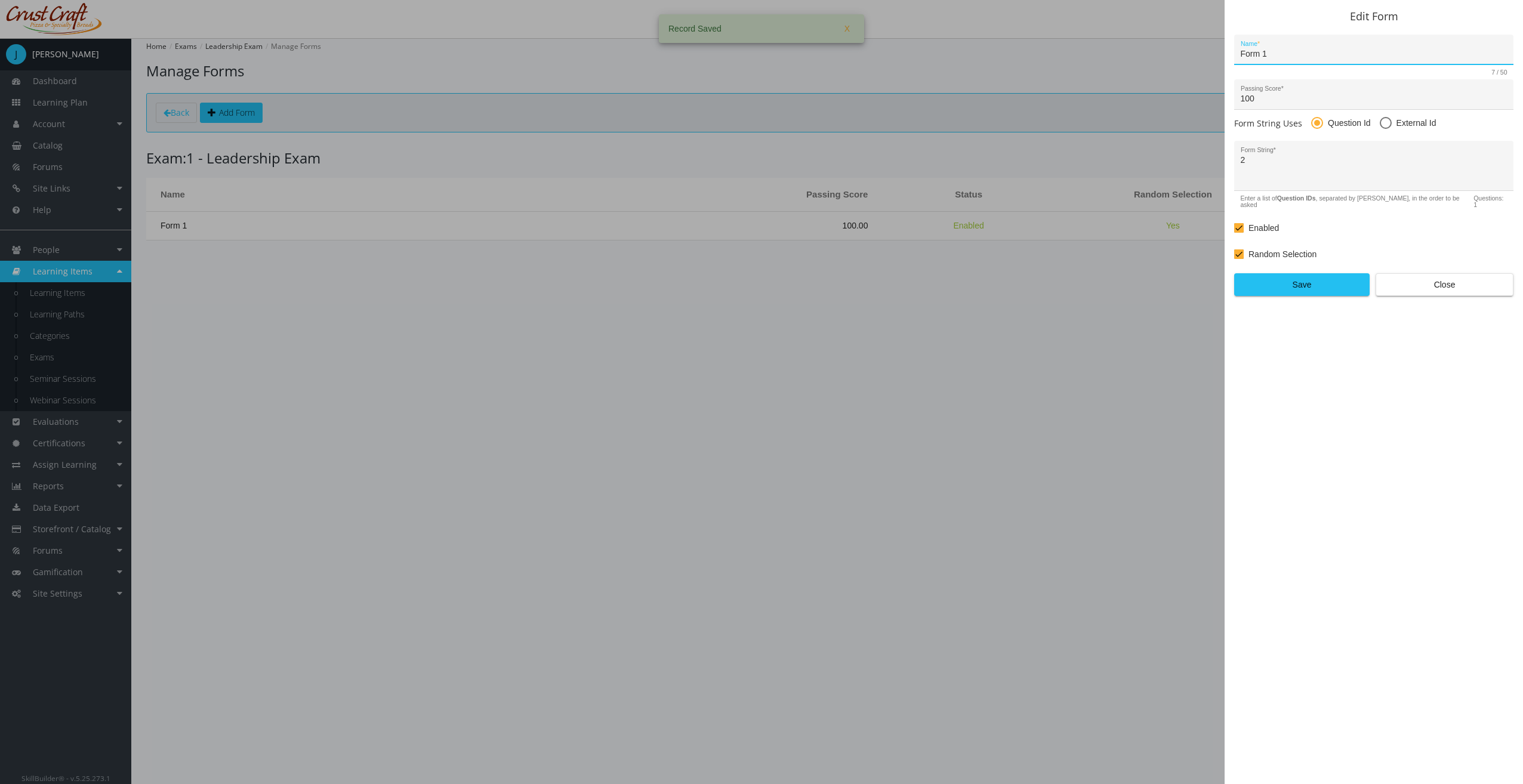
click at [1298, 250] on span "Random Selection" at bounding box center [1283, 254] width 68 height 14
click at [1235, 258] on input "Random Selection" at bounding box center [1234, 258] width 1 height 1
checkbox input "false"
click at [1342, 274] on span "Save" at bounding box center [1301, 284] width 115 height 22
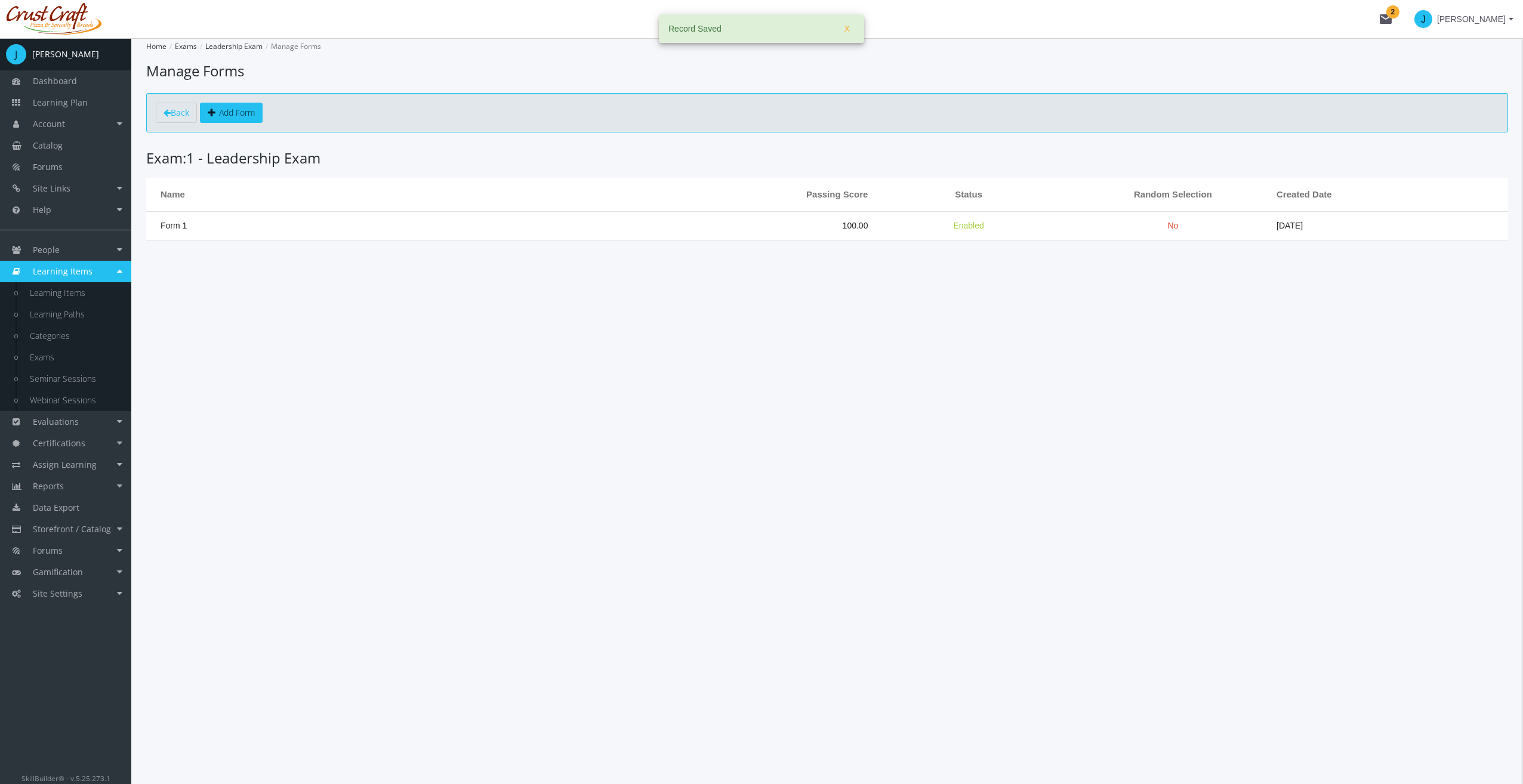
click at [653, 145] on app-manage-exam-forms "Home Exams Leadership Exam Manage Forms Manage Forms Back Add Form Exam: 1 - Le…" at bounding box center [826, 140] width 1362 height 202
click at [379, 151] on h3 "Exam: 1 - Leadership Exam" at bounding box center [826, 158] width 1362 height 16
click at [216, 221] on td "Form 1" at bounding box center [384, 225] width 477 height 29
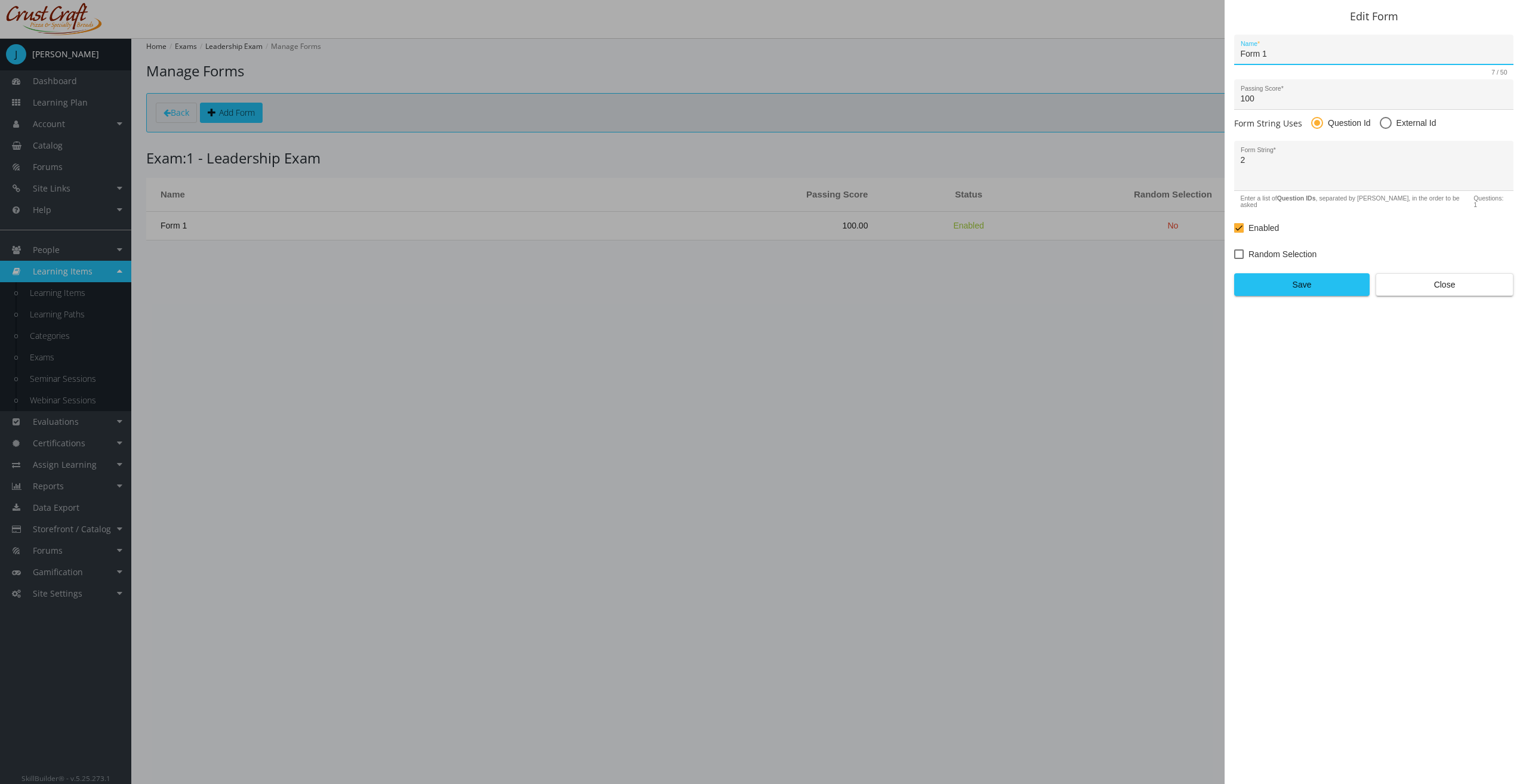
click at [1268, 247] on span "Random Selection" at bounding box center [1283, 254] width 68 height 14
click at [1235, 258] on input "Random Selection" at bounding box center [1234, 258] width 1 height 1
checkbox input "true"
click at [1317, 288] on button "Save" at bounding box center [1302, 284] width 135 height 23
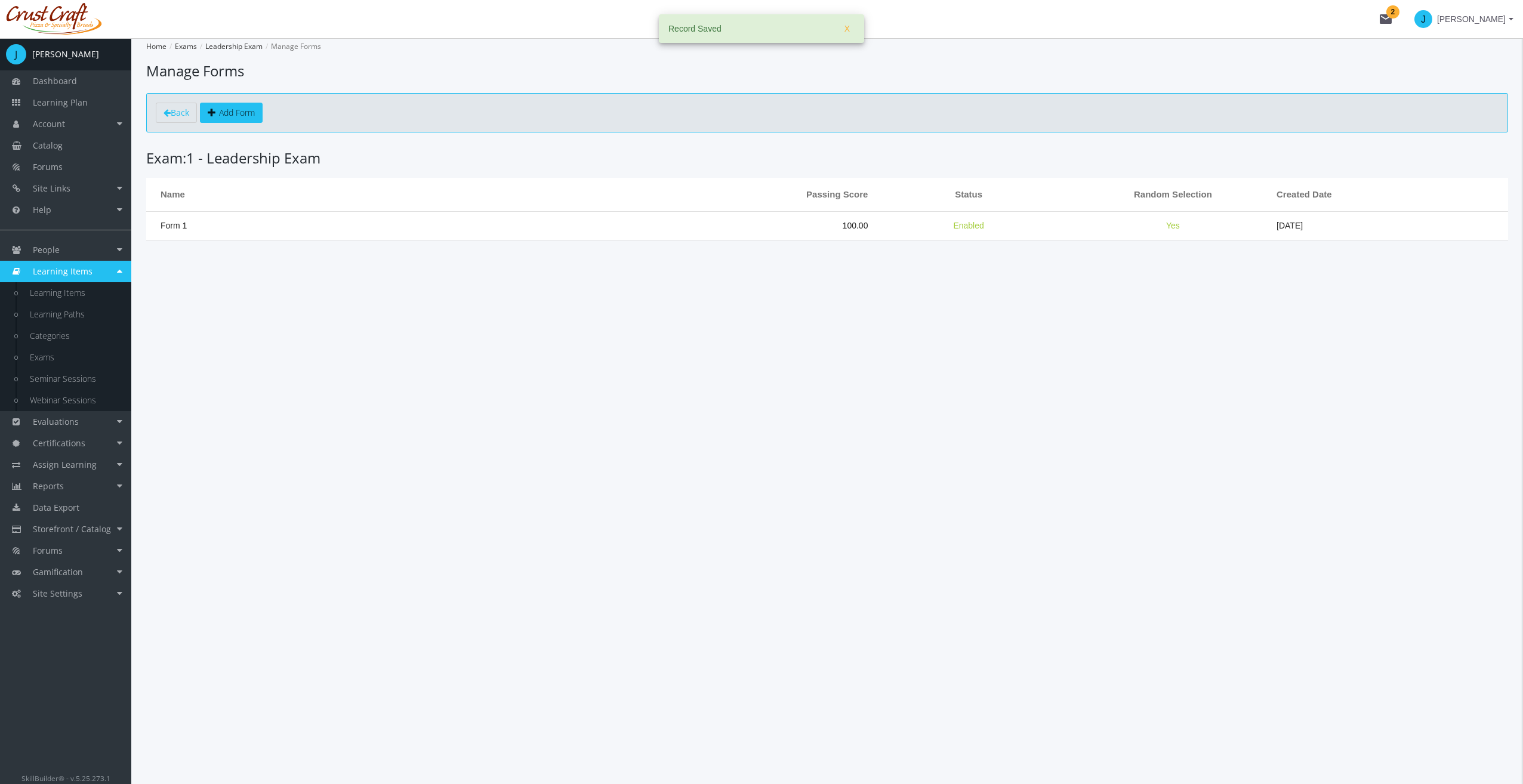
click at [1221, 222] on td "Yes" at bounding box center [1174, 225] width 204 height 29
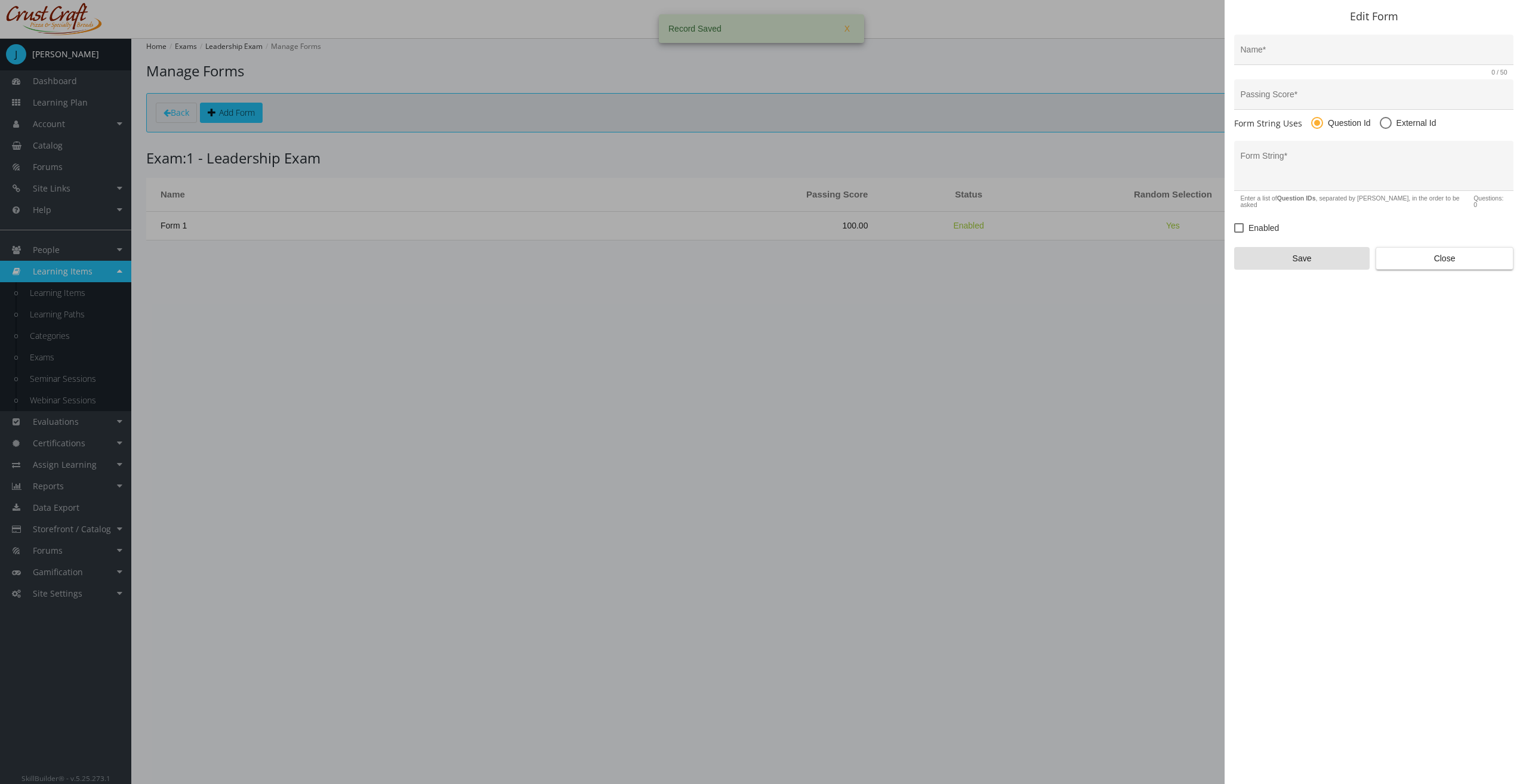
type input "Form 1"
type input "100"
type textarea "2"
checkbox input "true"
click at [1434, 274] on span "Close" at bounding box center [1444, 284] width 117 height 22
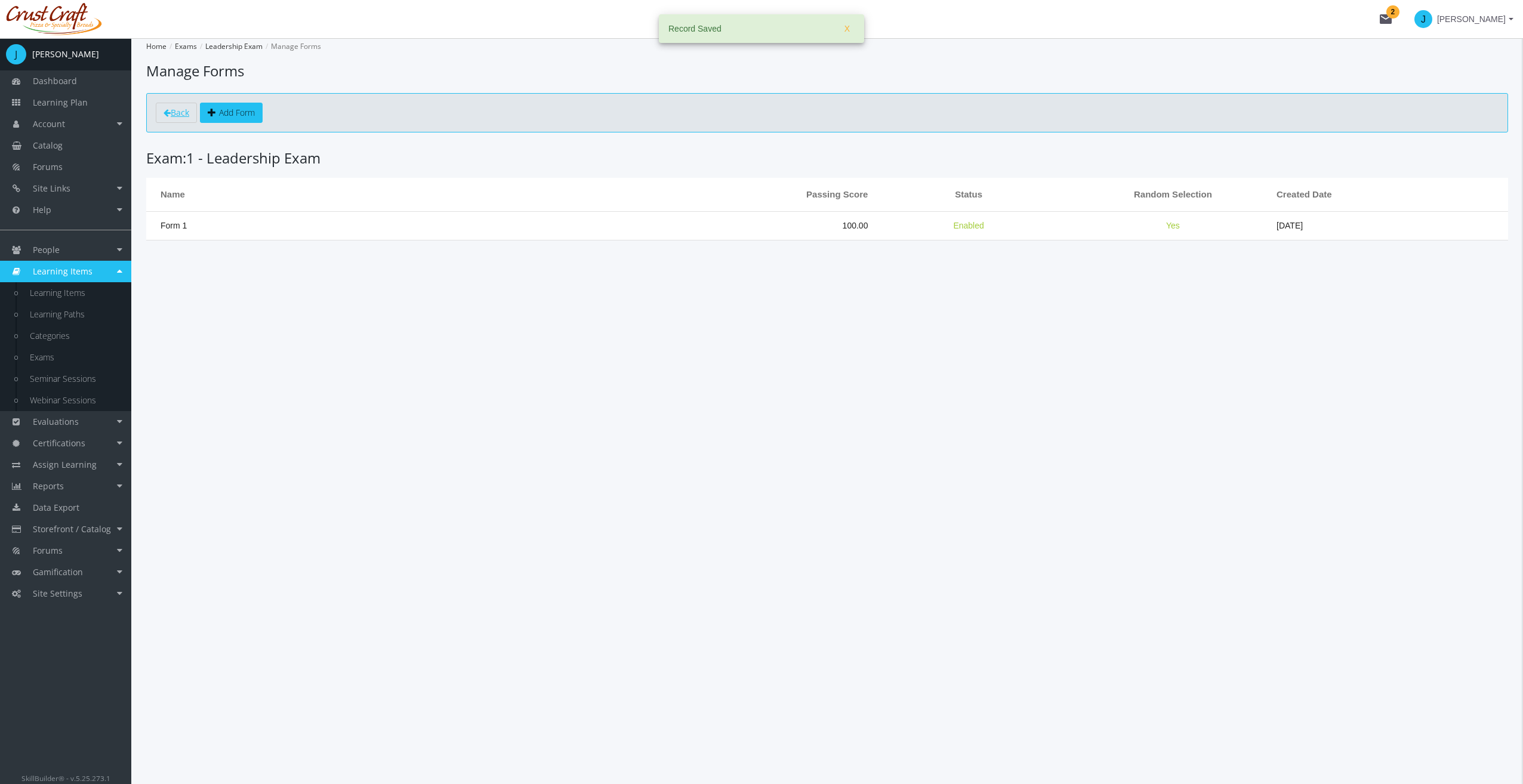
click at [176, 118] on link "Back" at bounding box center [176, 112] width 41 height 20
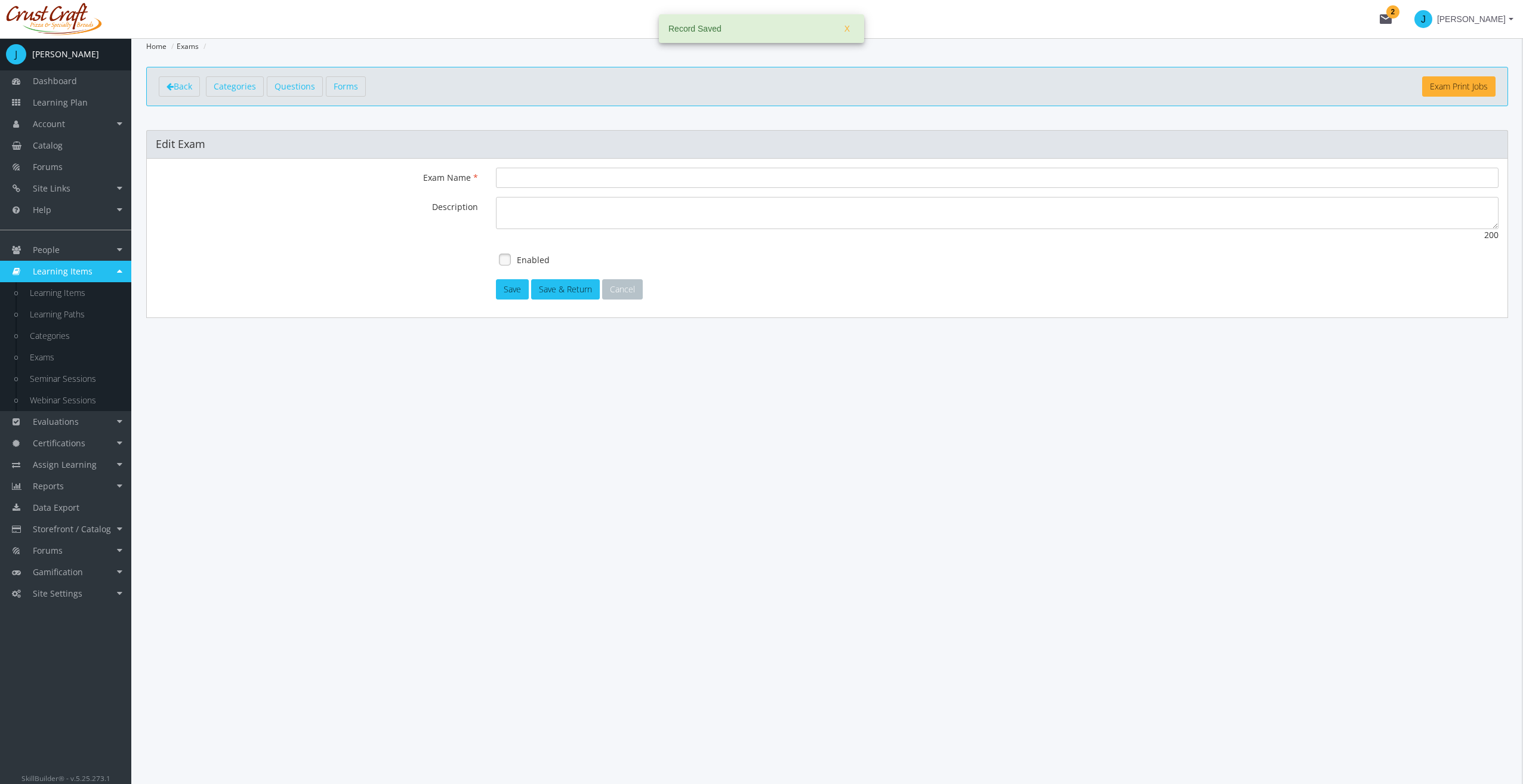
type input "Leadership Exam"
type textarea "This exam will test your knowledge on leadership."
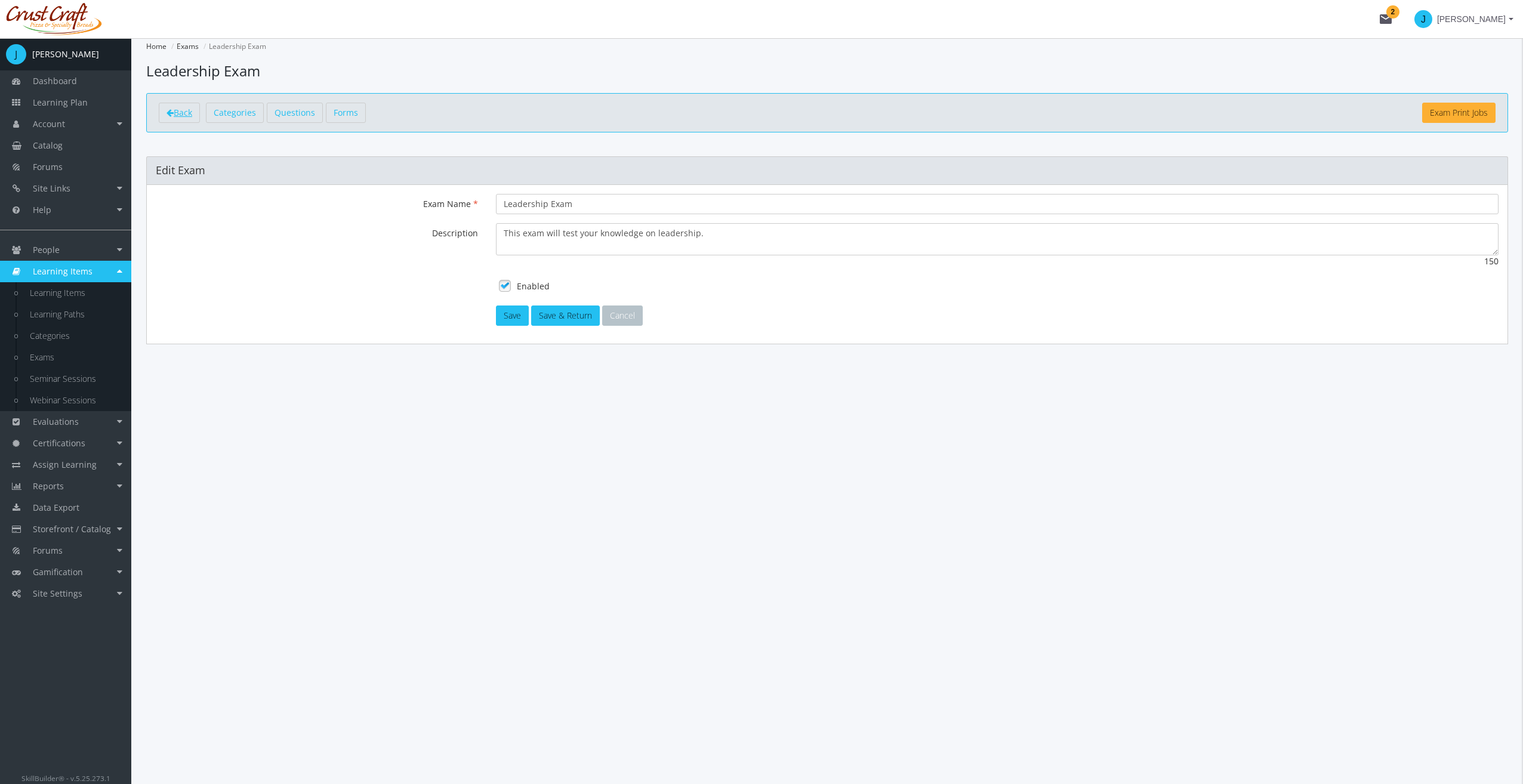
click at [169, 119] on link "Back" at bounding box center [179, 112] width 41 height 20
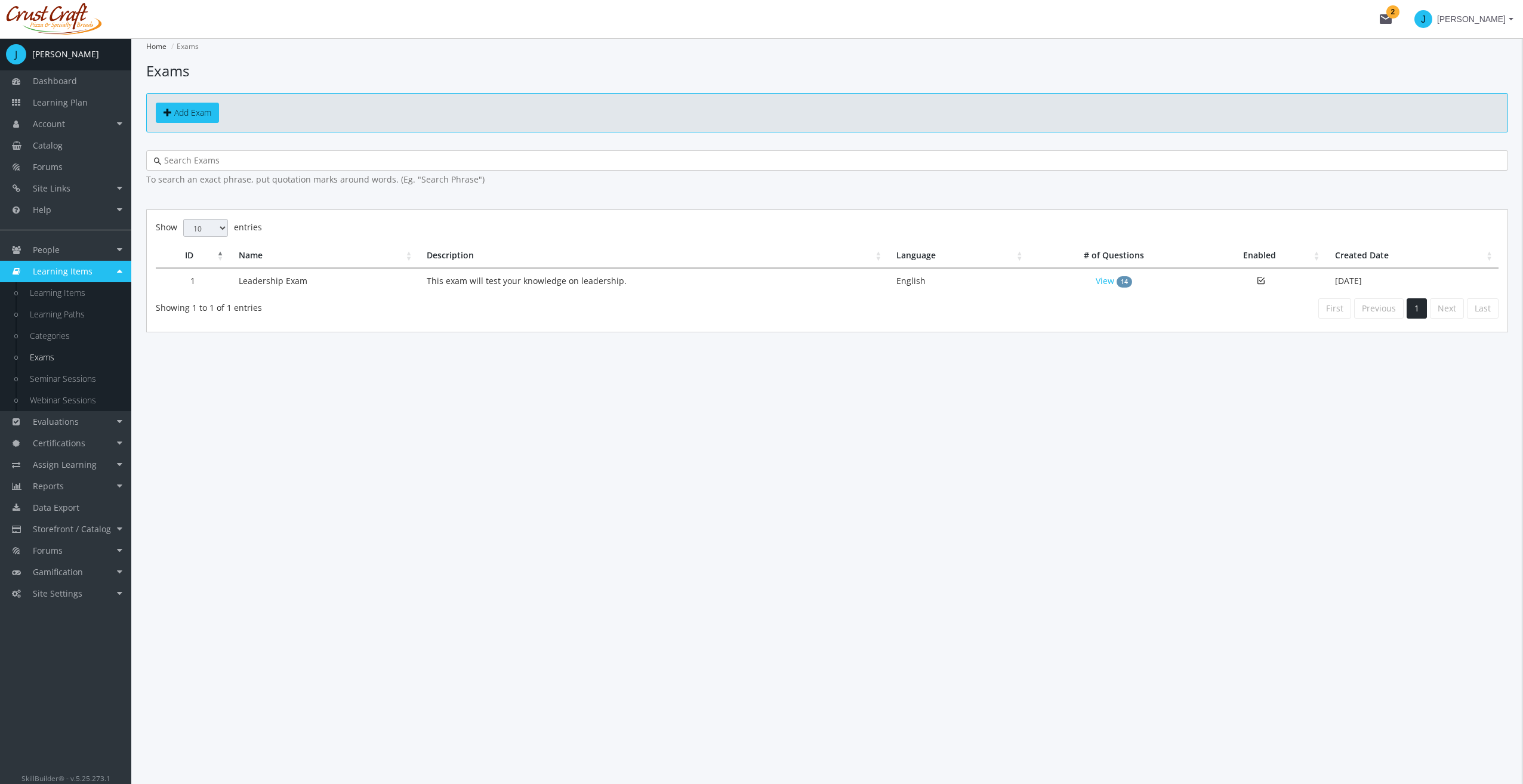
click at [568, 417] on div "Home Exams Exams Add Exam To search an exact phrase, put quotation marks around…" at bounding box center [826, 411] width 1391 height 746
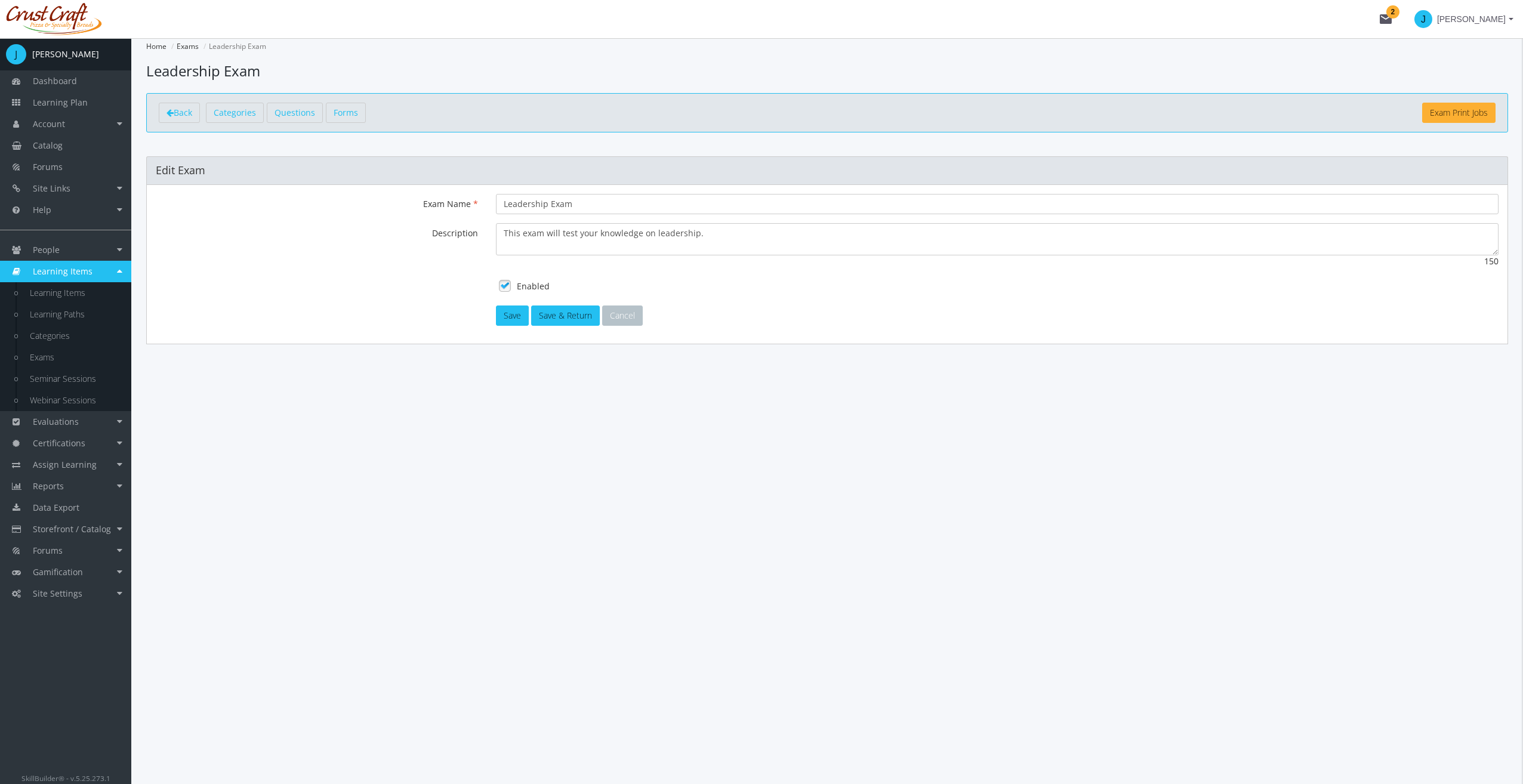
click at [402, 173] on div "Edit Exam" at bounding box center [826, 170] width 1362 height 28
click at [165, 111] on link "Back" at bounding box center [179, 112] width 41 height 20
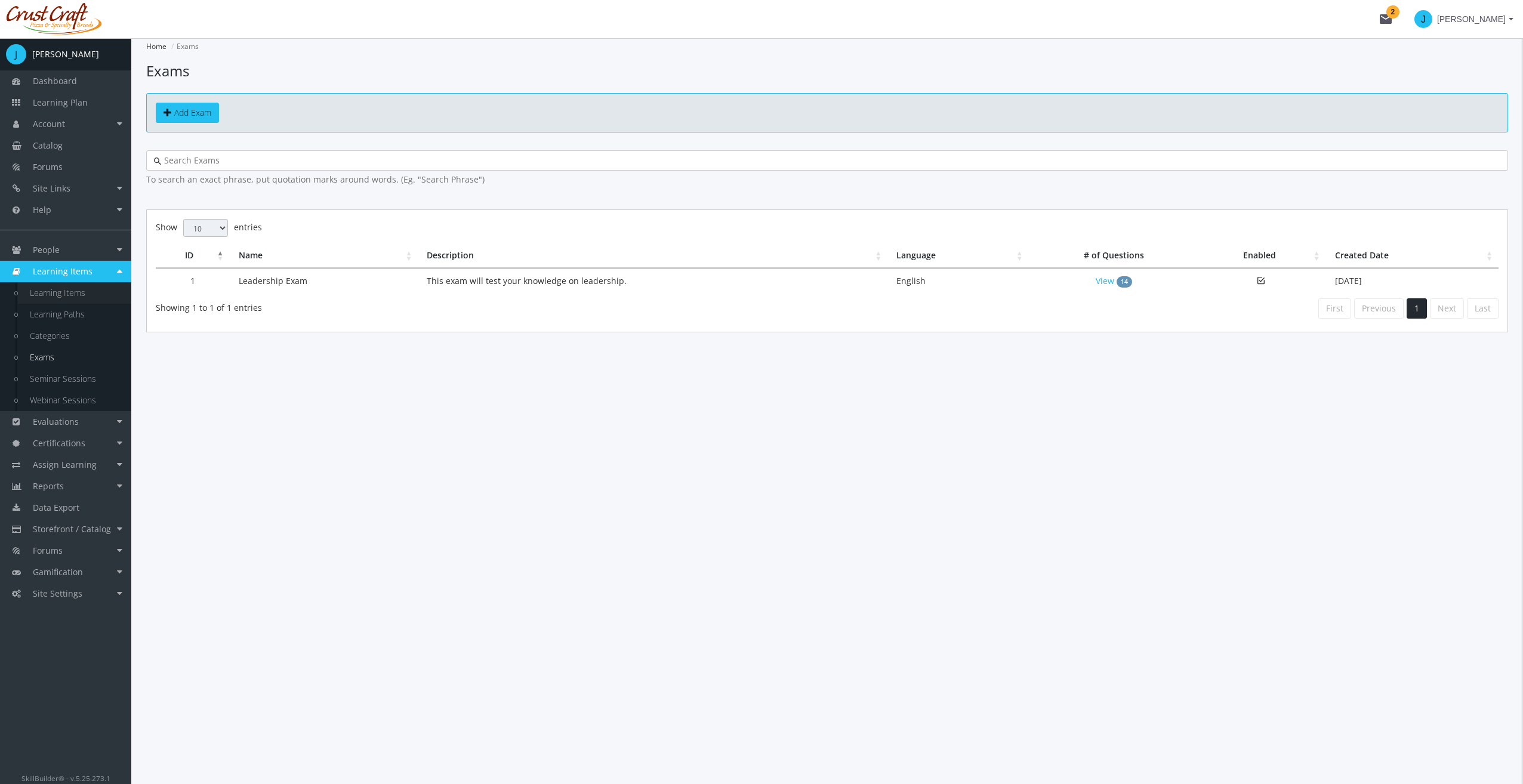
click at [72, 290] on link "Learning Items" at bounding box center [75, 293] width 114 height 22
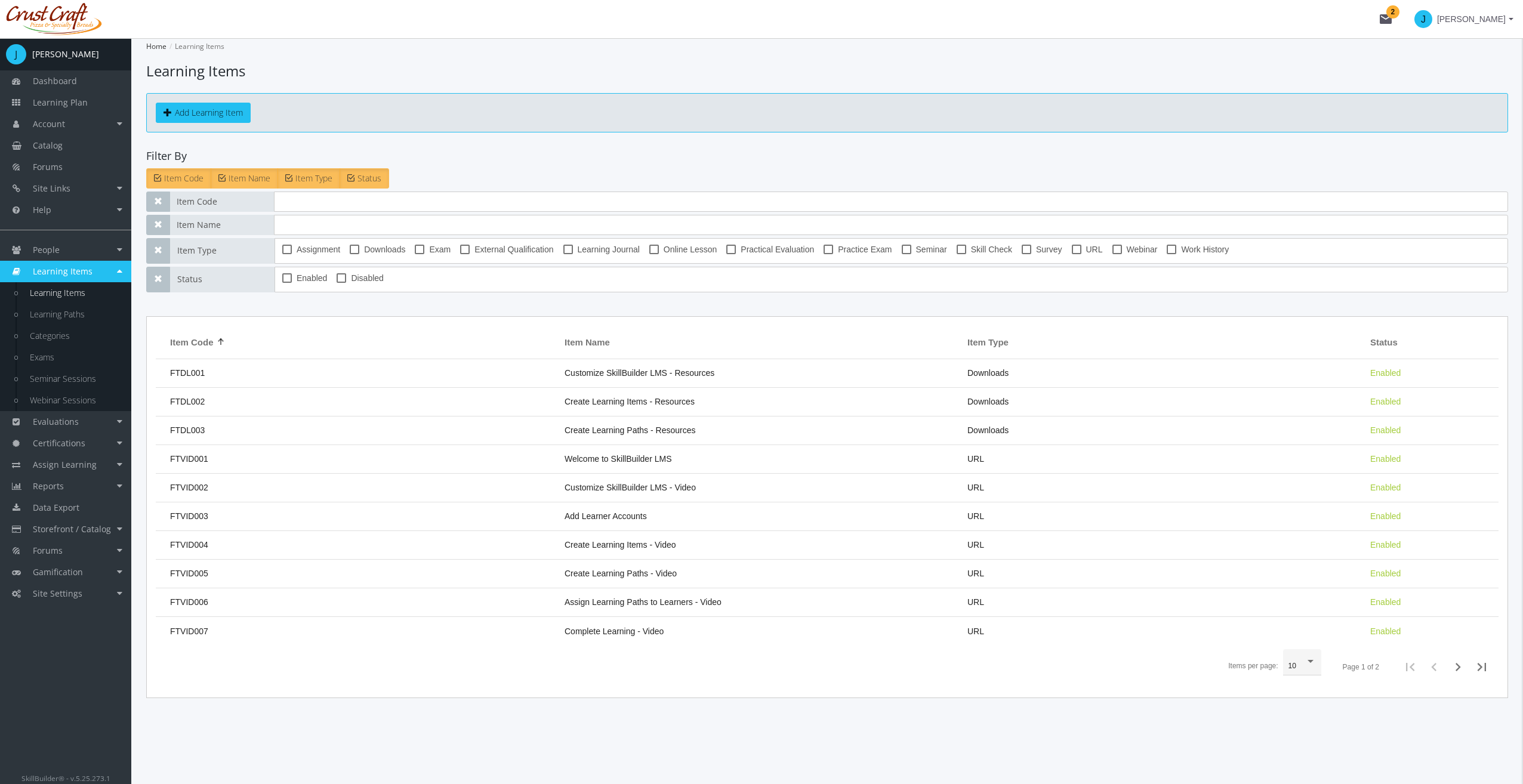
drag, startPoint x: 72, startPoint y: 290, endPoint x: 239, endPoint y: 109, distance: 246.3
click at [287, 113] on div "Add Learning Item" at bounding box center [826, 112] width 1362 height 39
click at [203, 110] on button "Add Learning Item" at bounding box center [203, 112] width 95 height 20
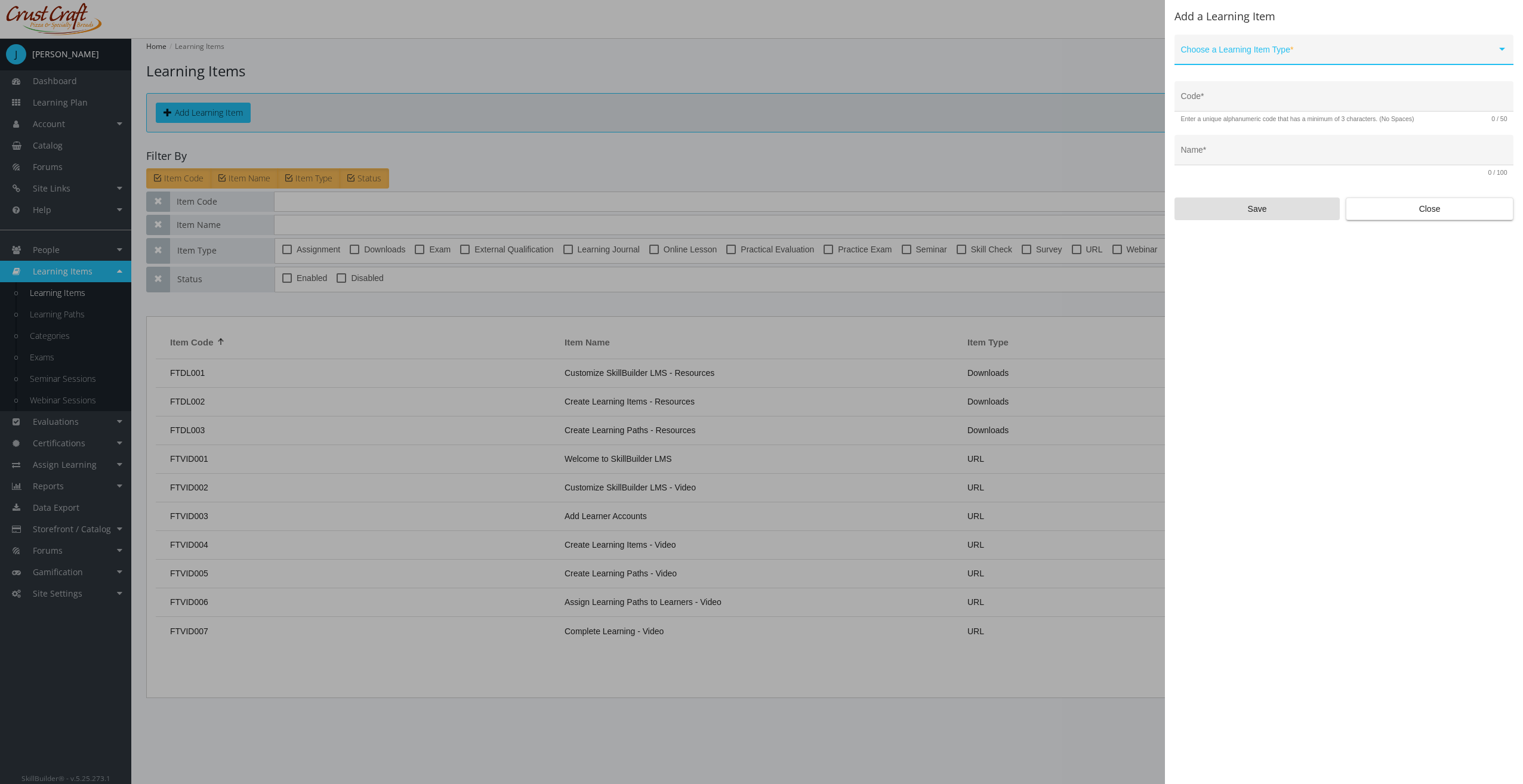
click at [1229, 58] on span at bounding box center [1339, 54] width 315 height 9
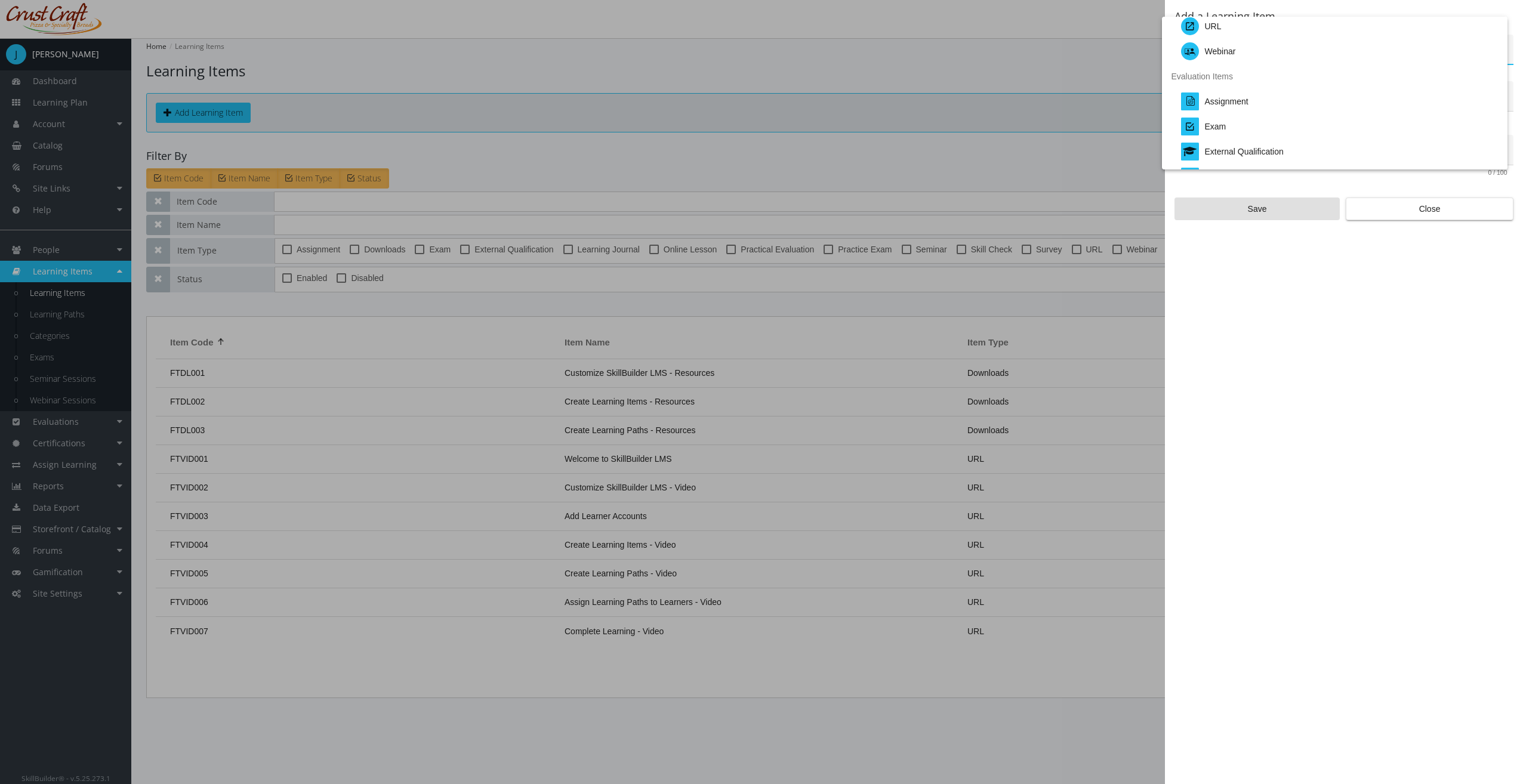
scroll to position [179, 0]
click at [1227, 129] on div "Exam" at bounding box center [1339, 126] width 317 height 25
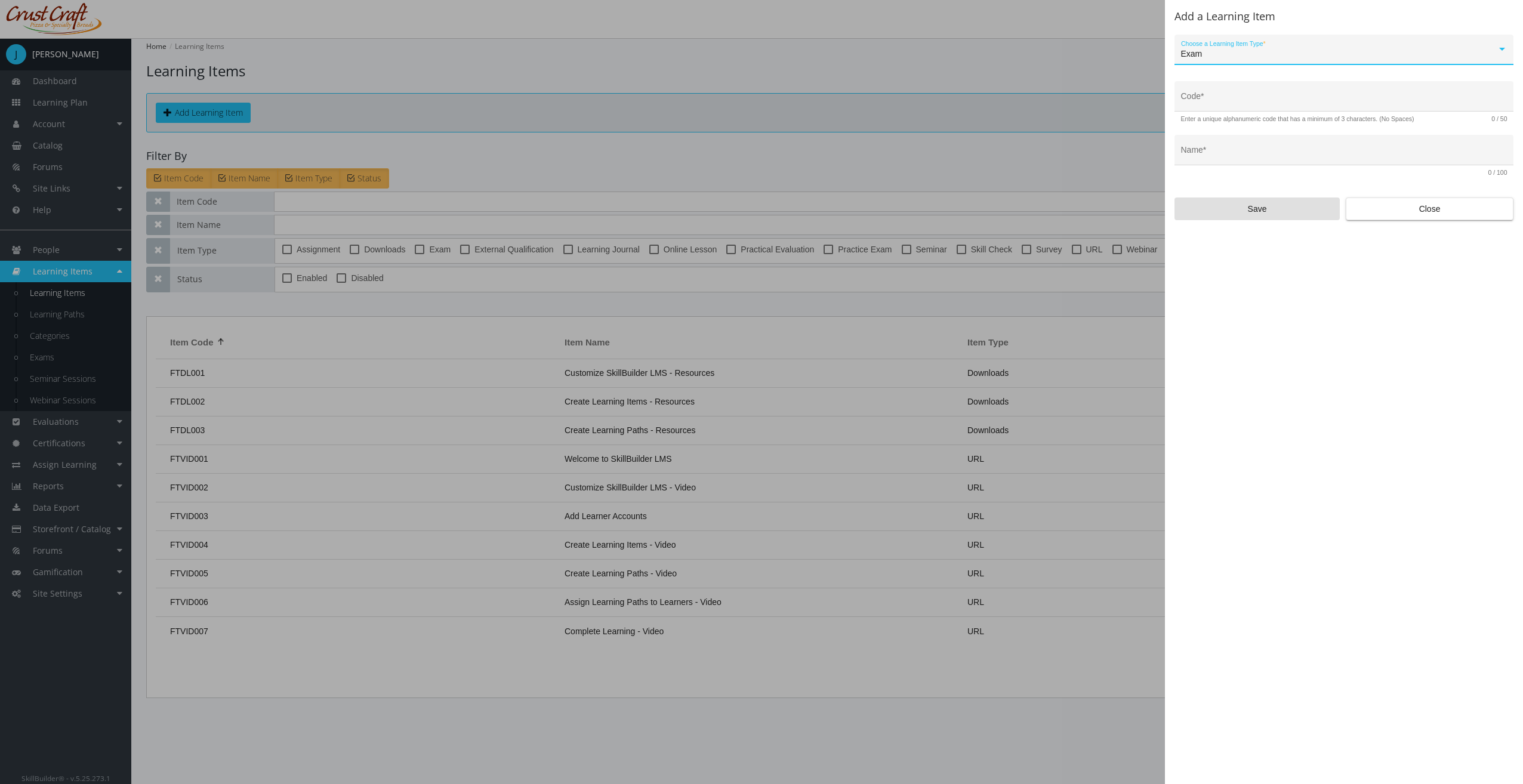
click at [1249, 105] on input "Code *" at bounding box center [1344, 101] width 327 height 9
click at [1258, 104] on input "Code *" at bounding box center [1344, 101] width 327 height 9
type input "LEAD-EXAM-01"
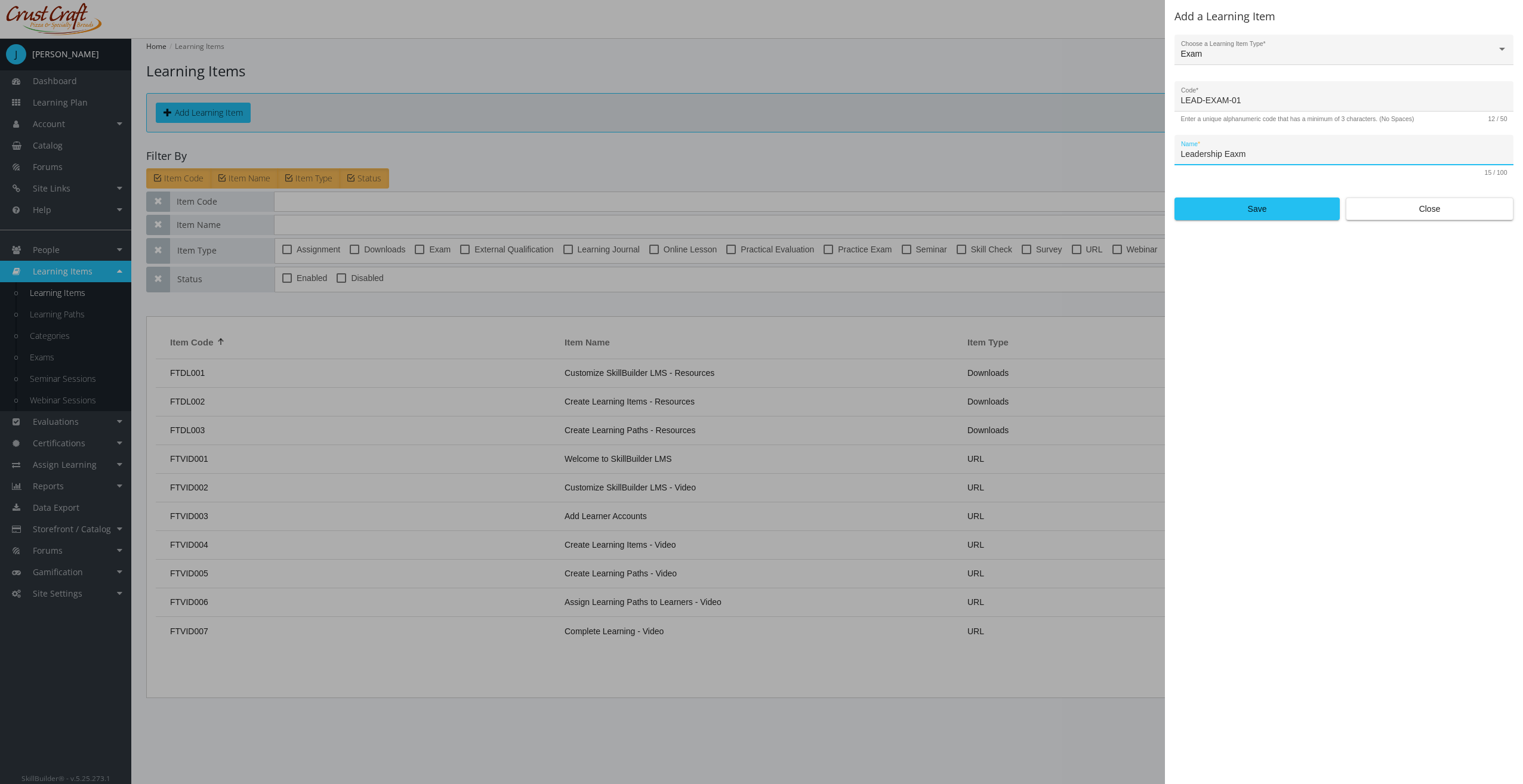
type input "Leadership Eaxm"
click at [1263, 155] on input "Leadership Eaxm" at bounding box center [1344, 154] width 327 height 9
type input "Leadership Exam"
click at [1250, 210] on span "Save" at bounding box center [1257, 209] width 145 height 22
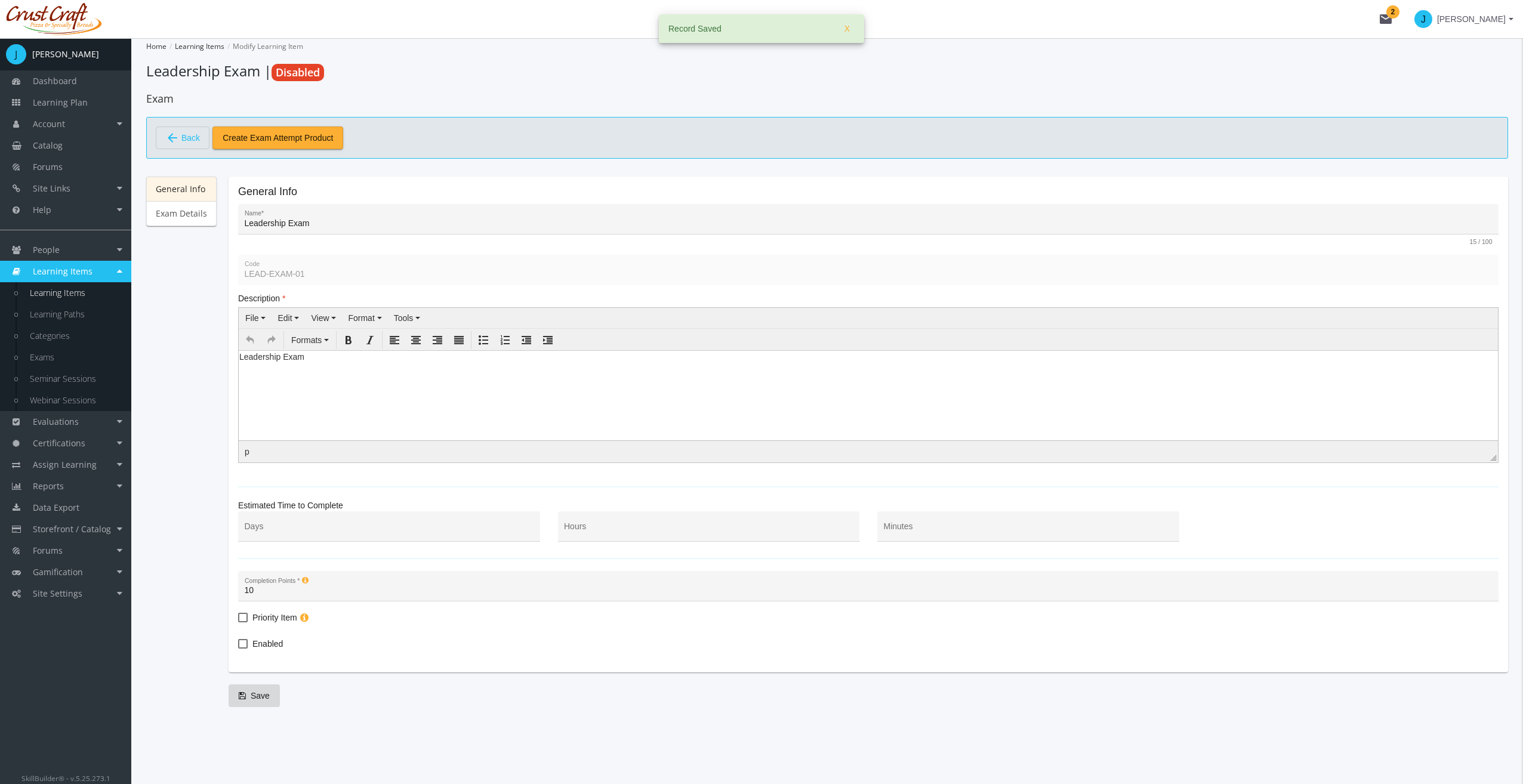
click at [256, 647] on span "Enabled" at bounding box center [268, 643] width 30 height 14
click at [238, 648] on input "Enabled" at bounding box center [238, 648] width 1 height 1
checkbox input "true"
click at [263, 701] on span "Save" at bounding box center [254, 695] width 31 height 22
click at [923, 532] on input "Minutes" at bounding box center [1028, 531] width 289 height 9
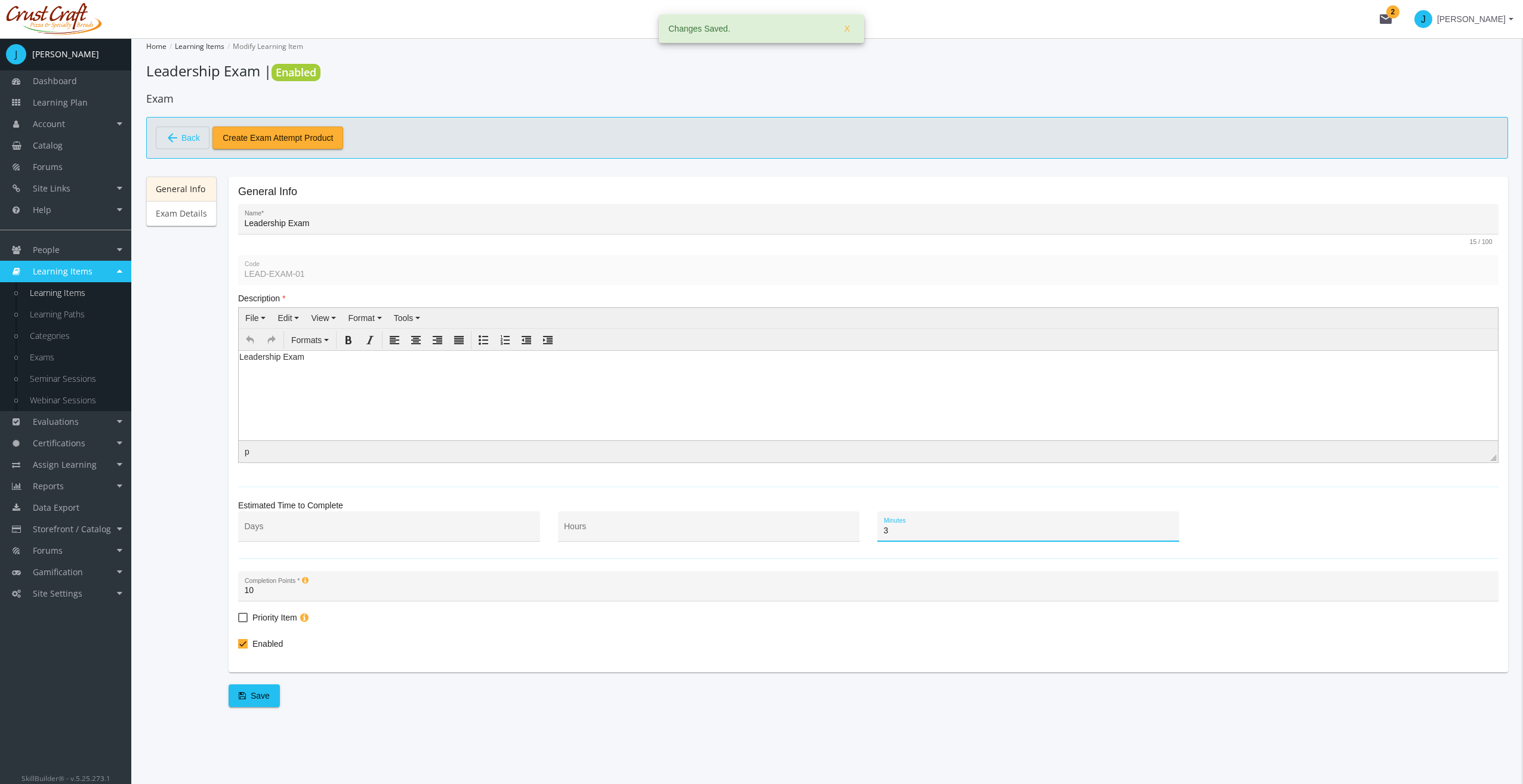
type input "30"
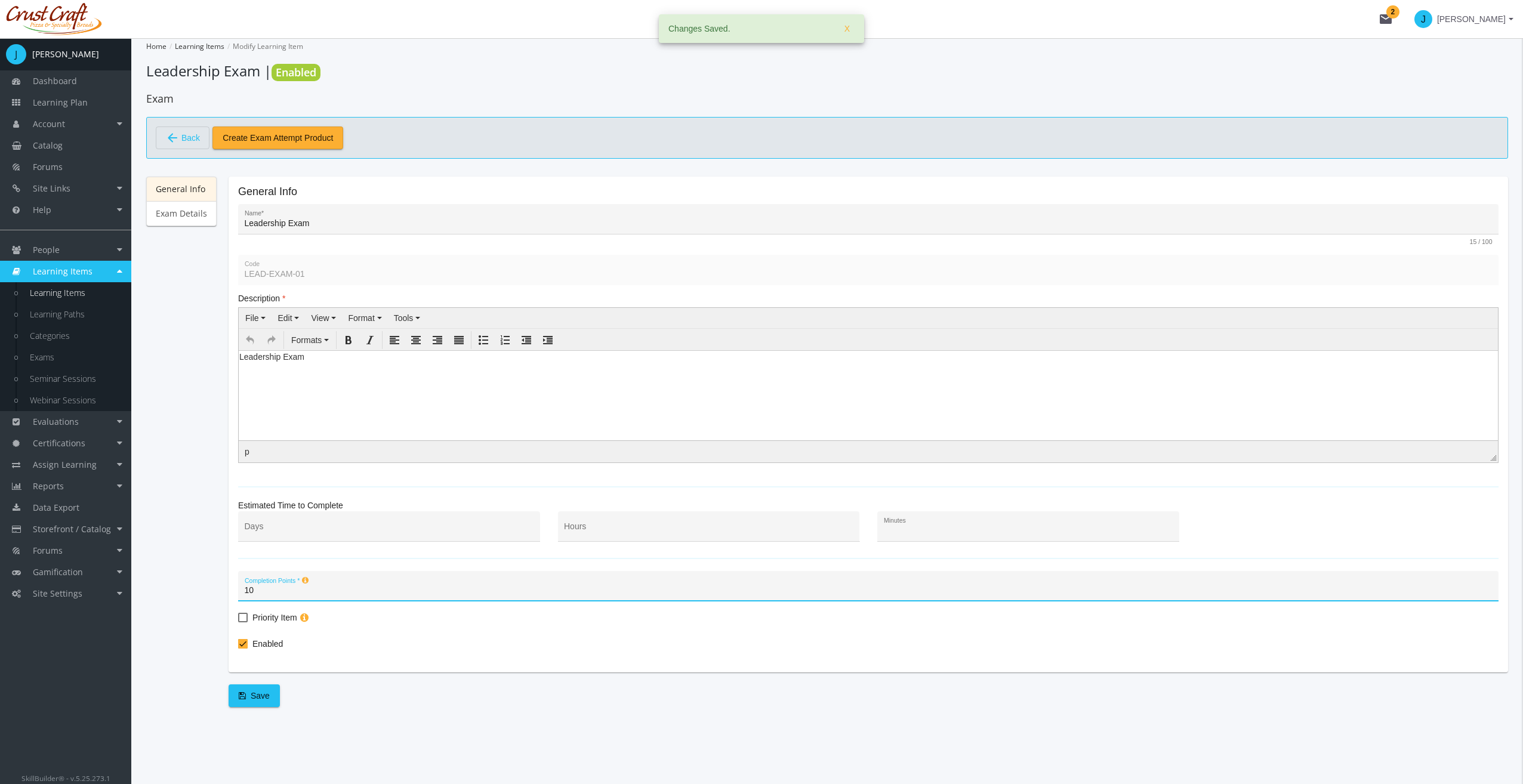
click at [923, 532] on input "Minutes" at bounding box center [1028, 531] width 289 height 9
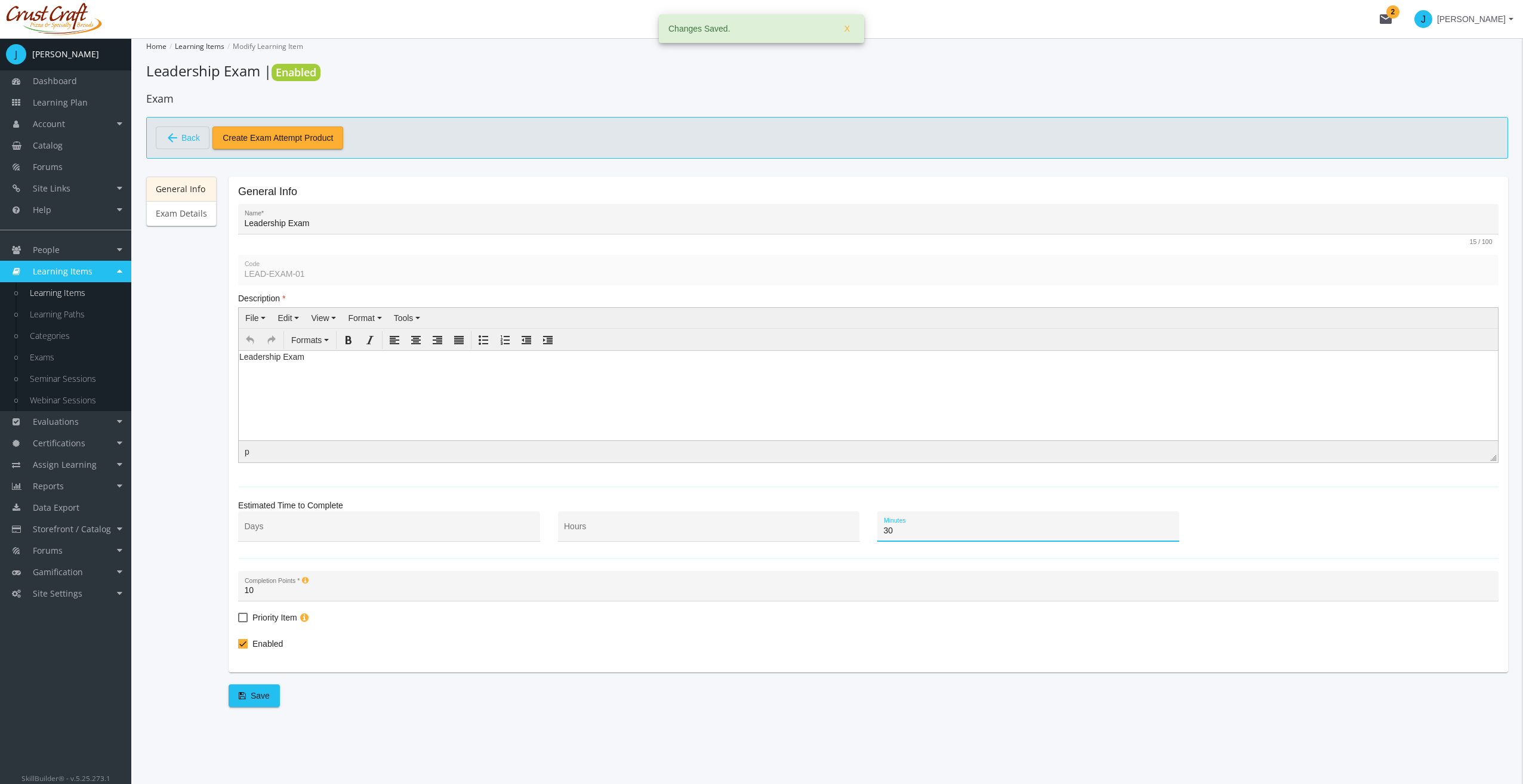
type input "30"
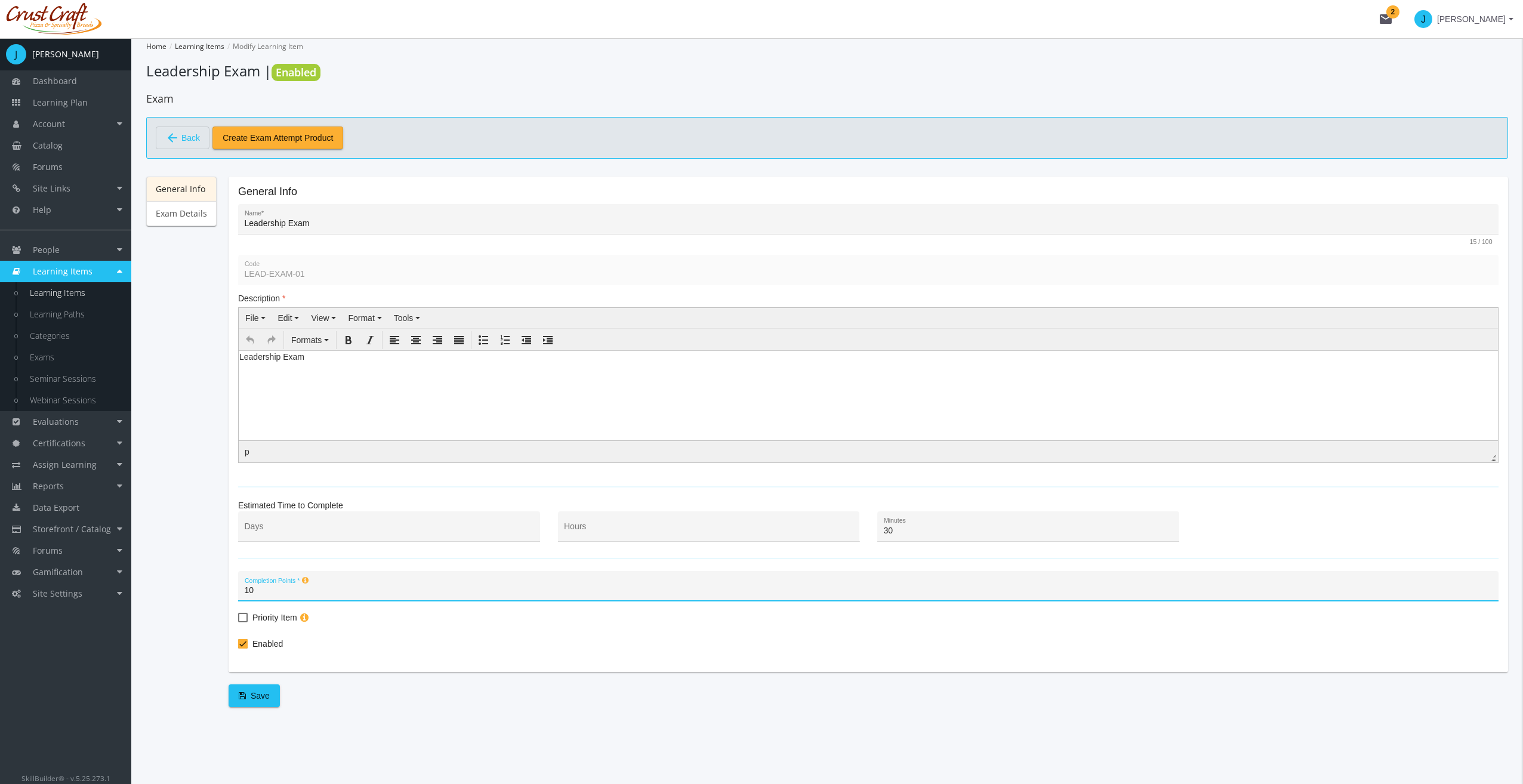
click at [235, 695] on button "Save" at bounding box center [254, 695] width 52 height 23
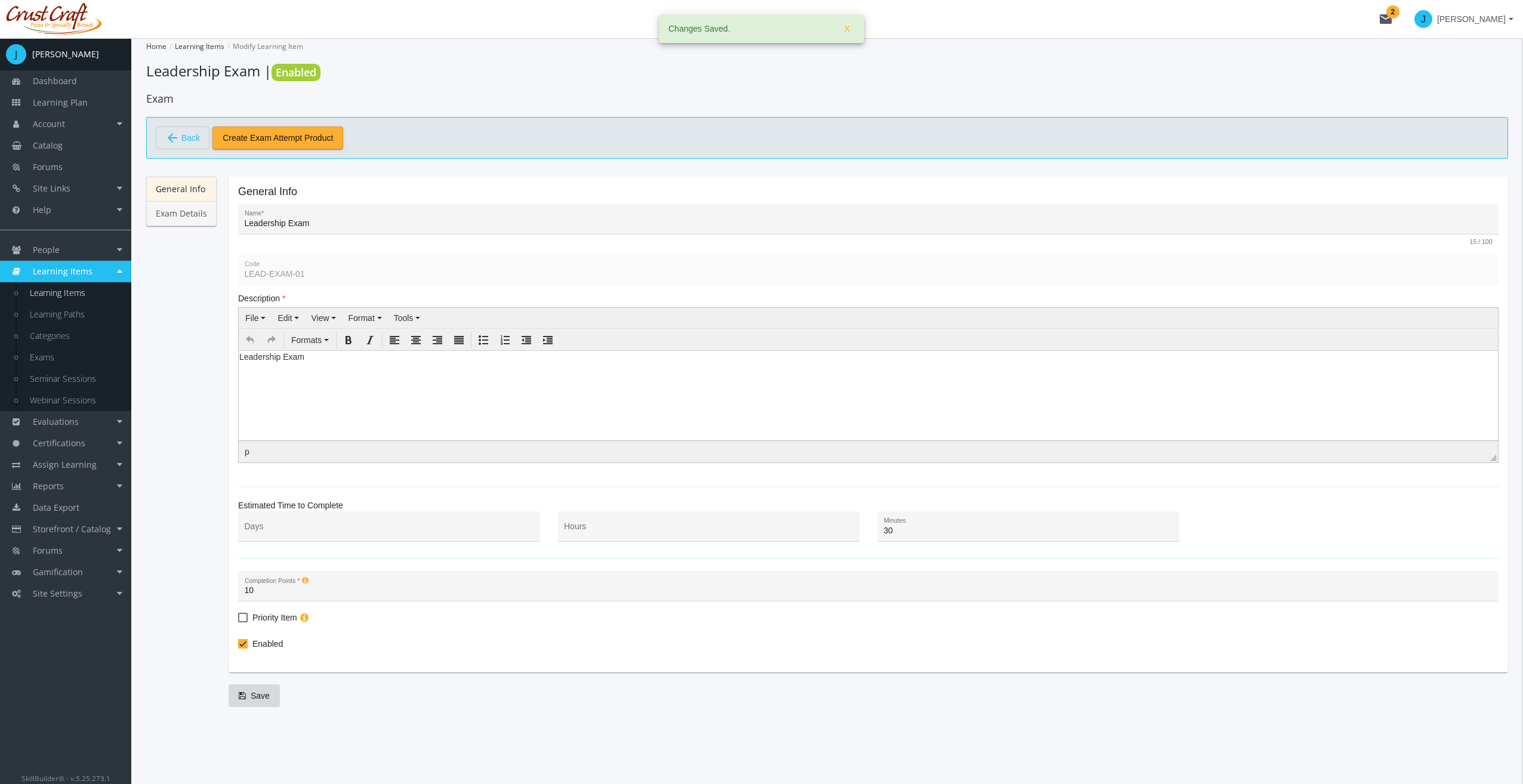
click at [166, 222] on link "Exam Details" at bounding box center [181, 214] width 70 height 25
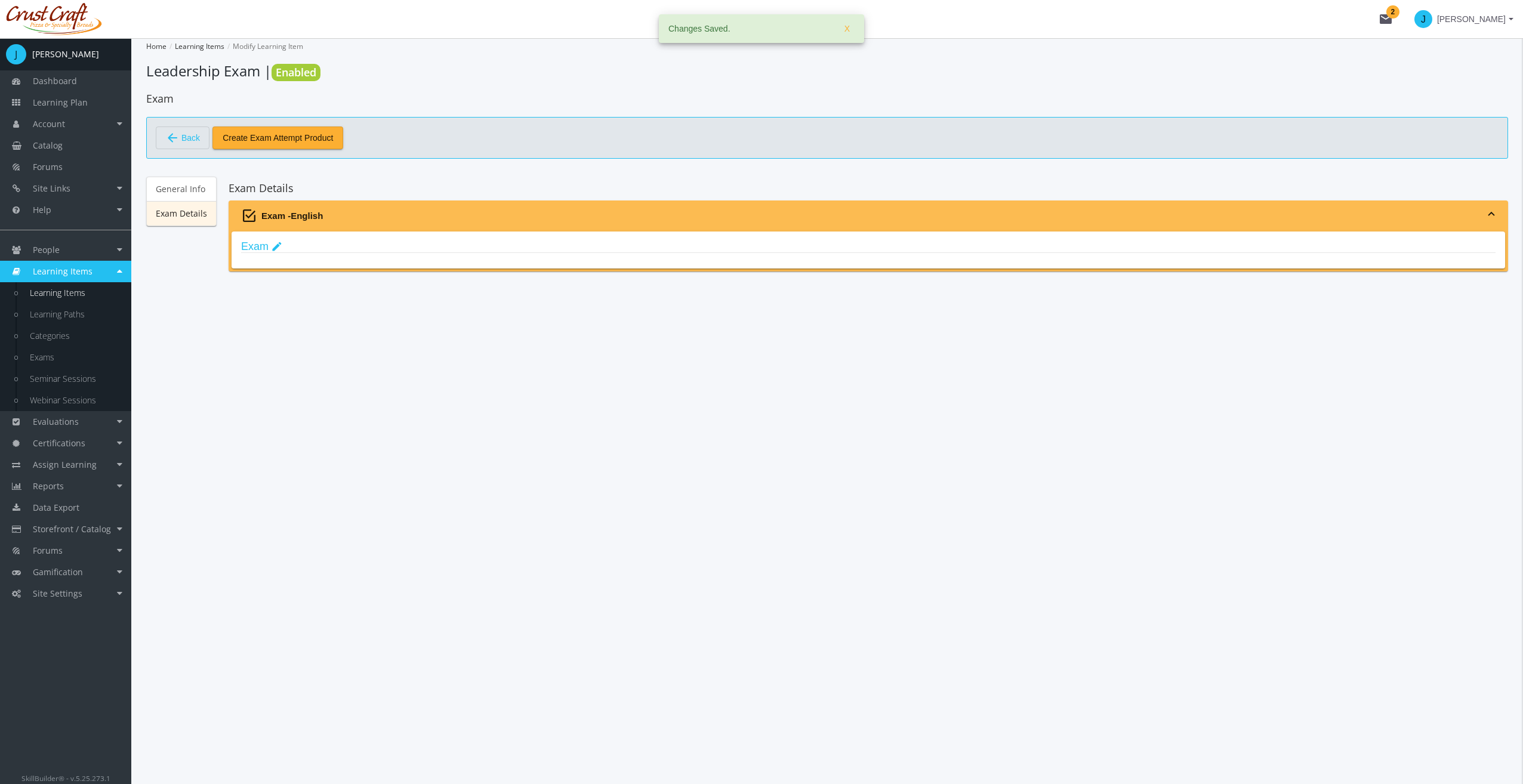
click at [184, 215] on link "Exam Details" at bounding box center [181, 214] width 70 height 25
click at [274, 247] on mat-icon "edit" at bounding box center [276, 246] width 12 height 13
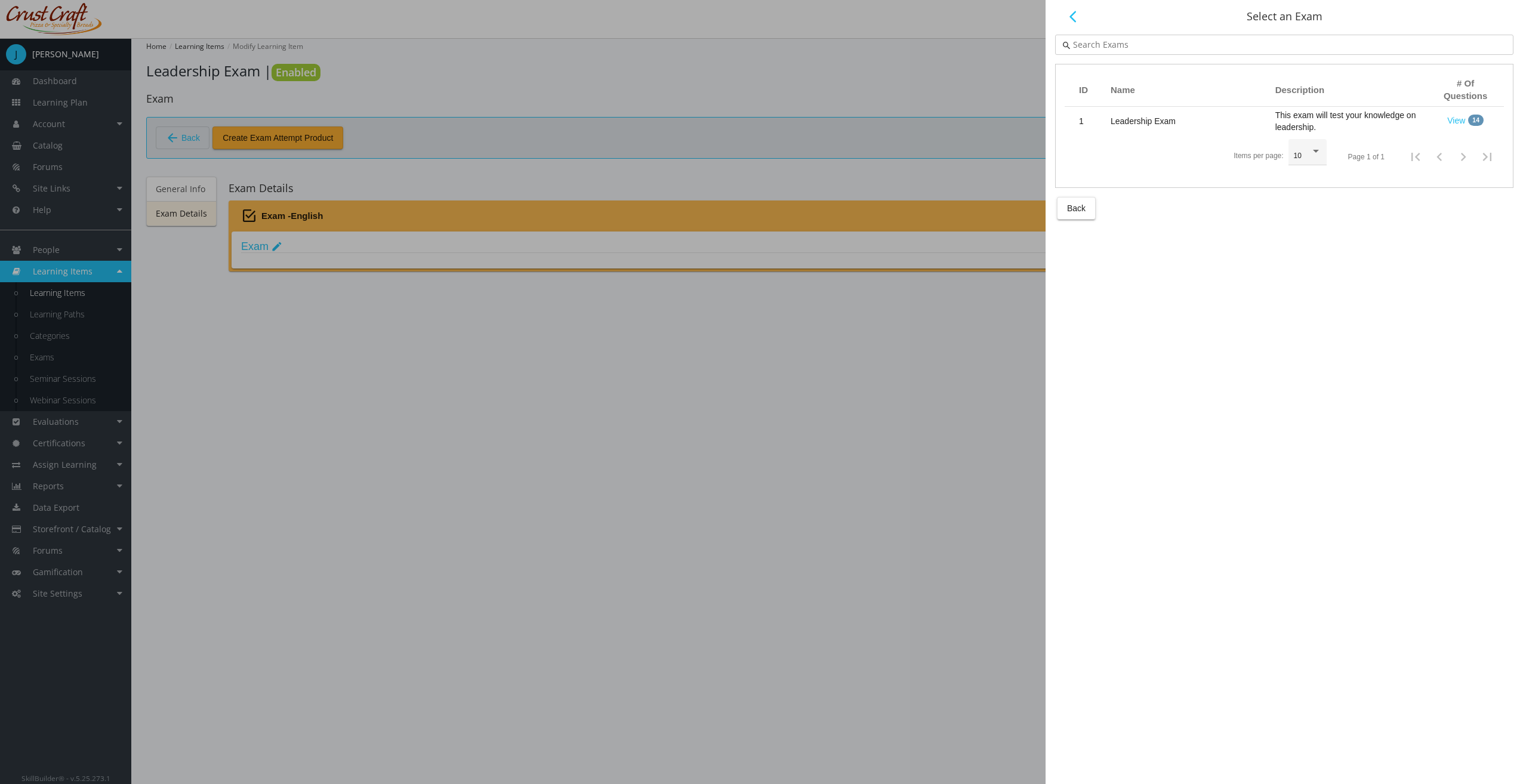
click at [1140, 120] on span "Leadership Exam" at bounding box center [1143, 120] width 65 height 9
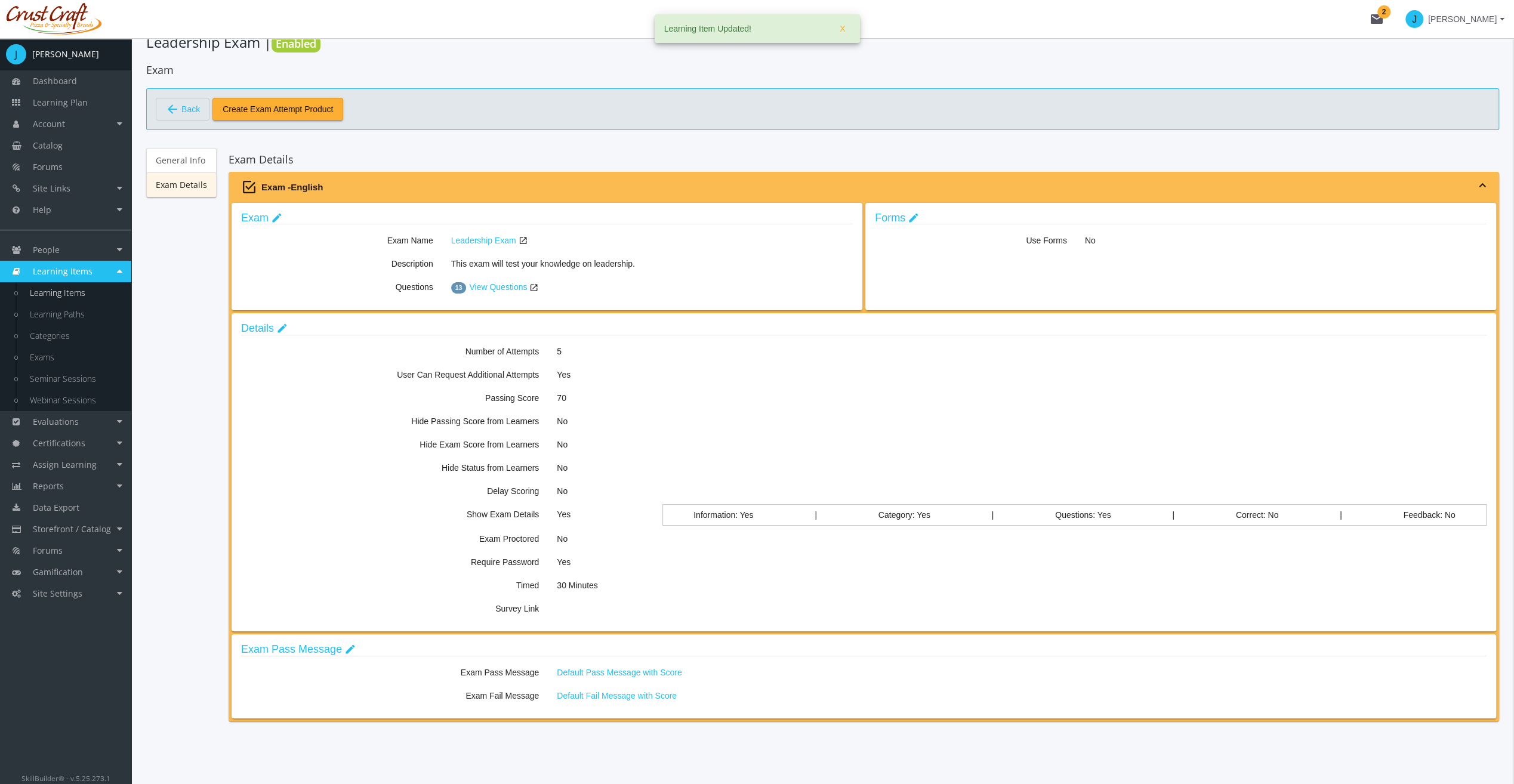
scroll to position [29, 0]
click at [256, 219] on link "Exam edit" at bounding box center [261, 217] width 41 height 12
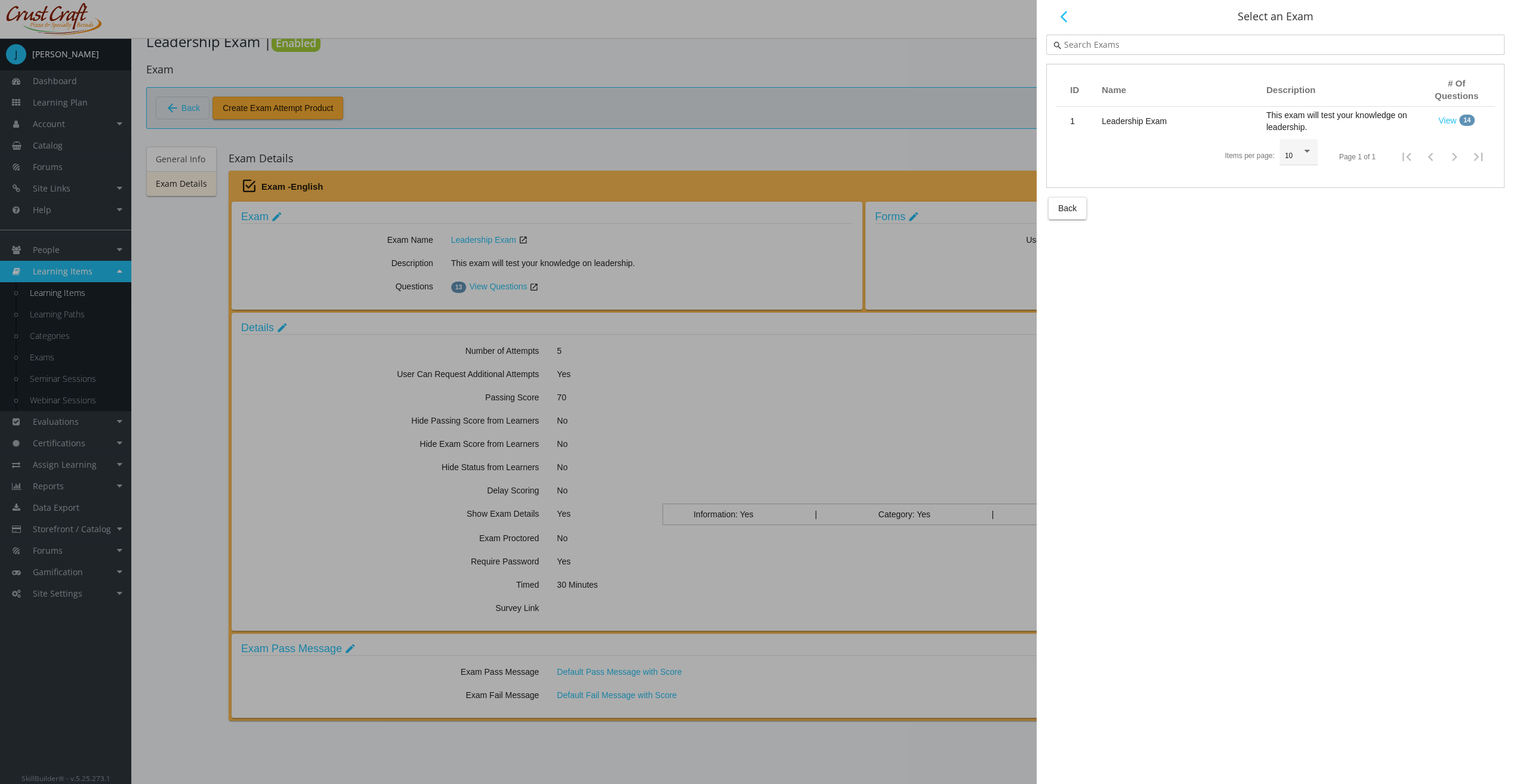
click at [1079, 209] on button "Back" at bounding box center [1068, 208] width 39 height 23
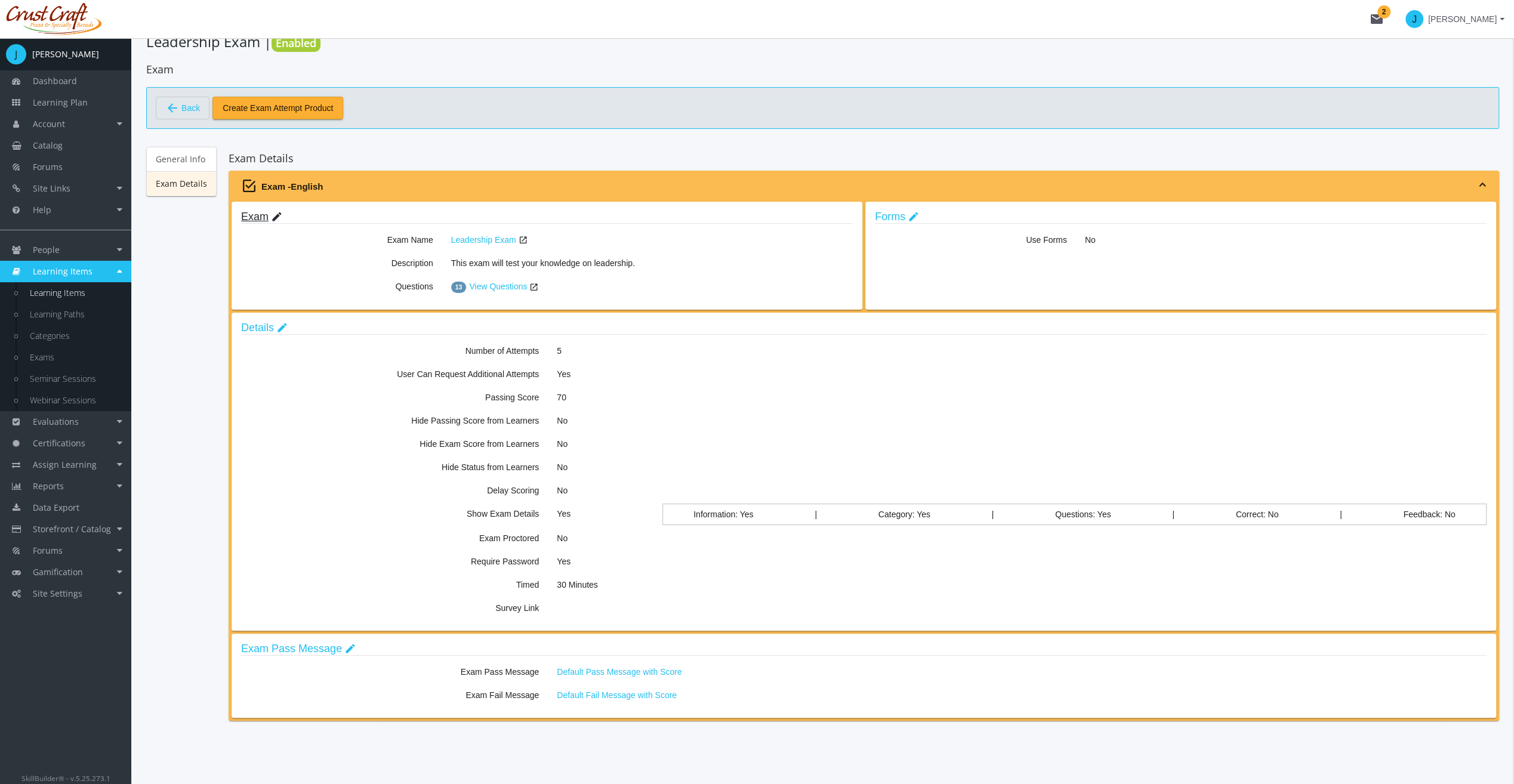
scroll to position [29, 0]
click at [276, 324] on mat-icon "edit" at bounding box center [282, 328] width 12 height 13
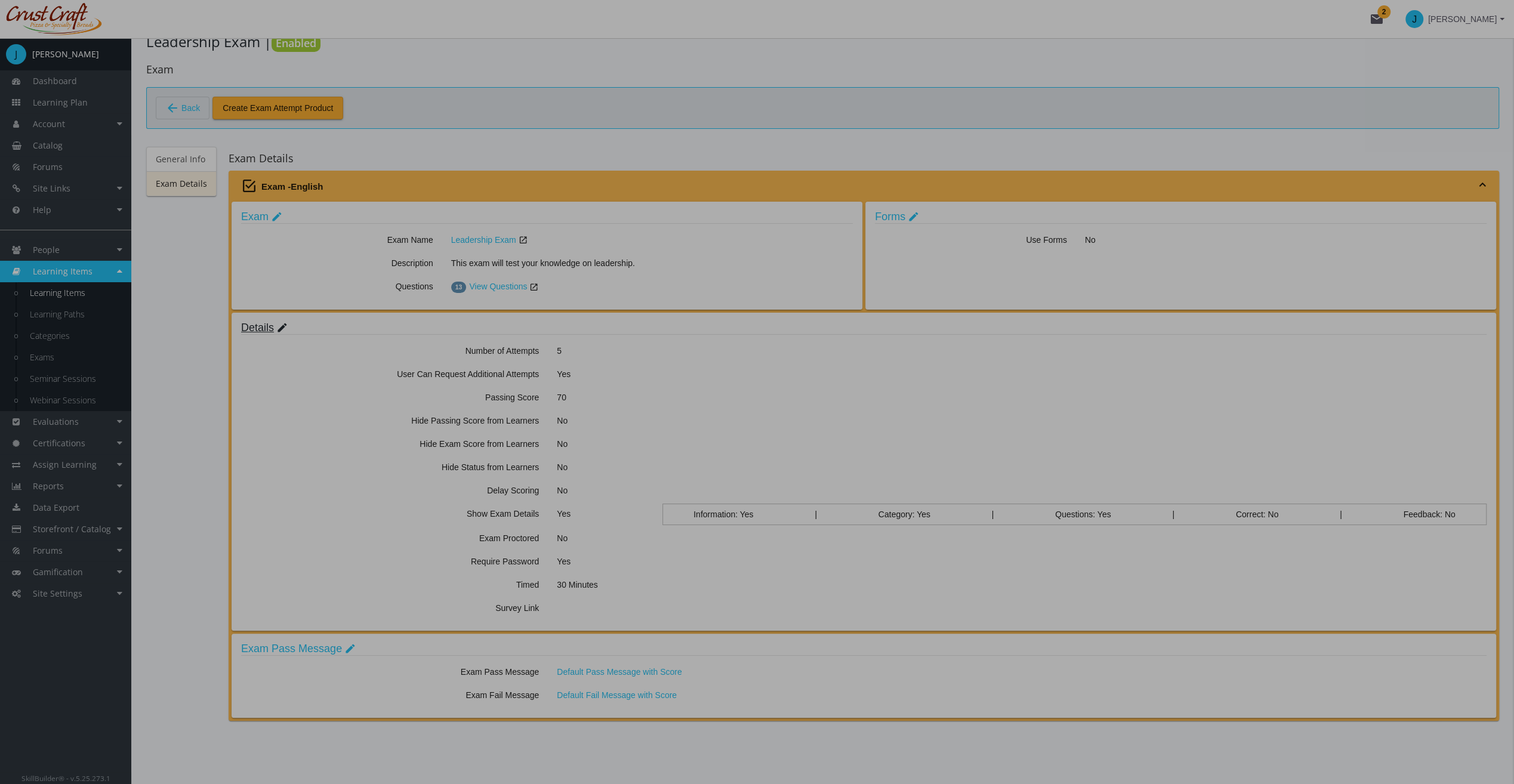
scroll to position [0, 0]
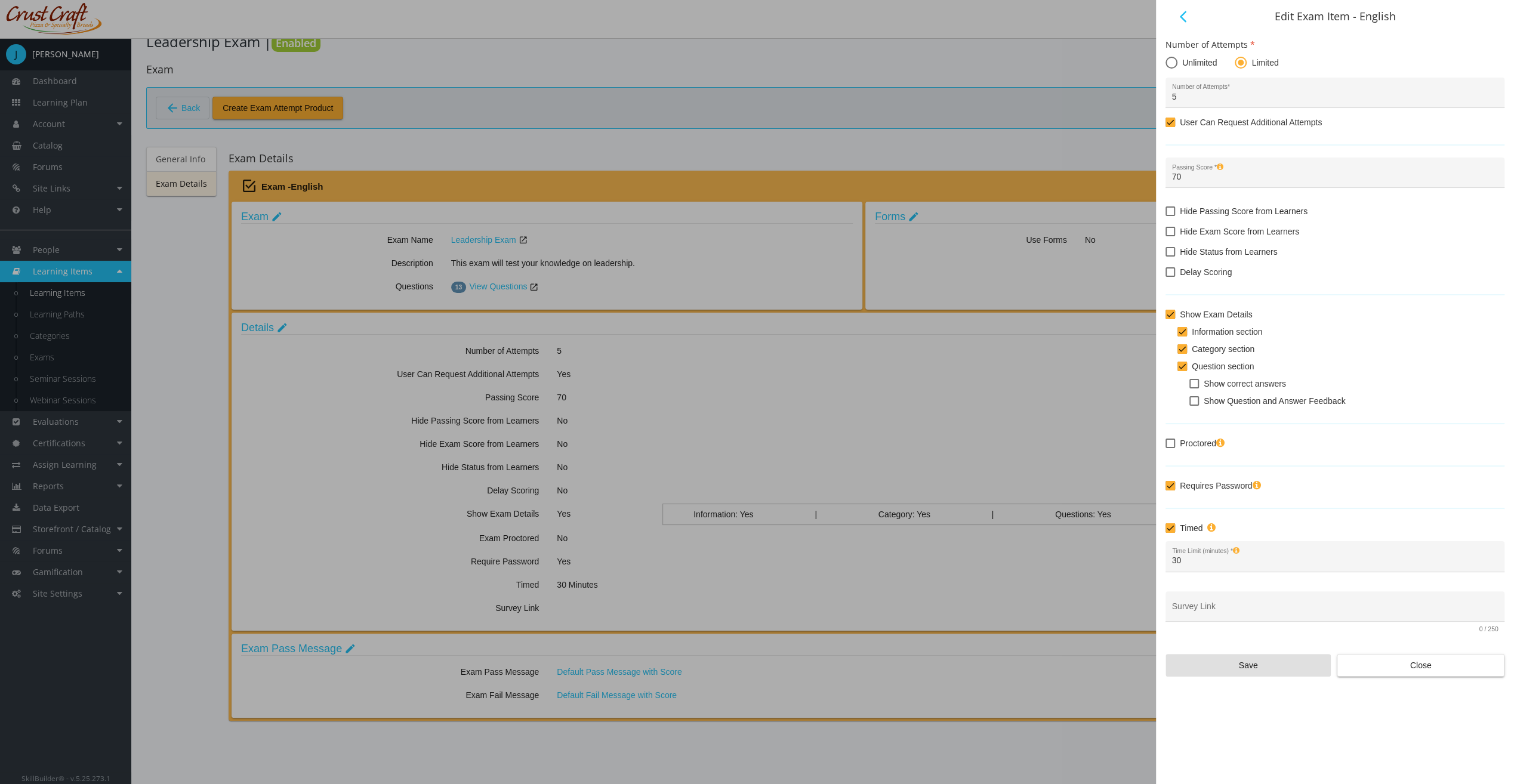
click at [1222, 448] on span "Proctored" at bounding box center [1202, 443] width 45 height 14
click at [1166, 448] on input "Proctored" at bounding box center [1166, 448] width 1 height 1
checkbox input "true"
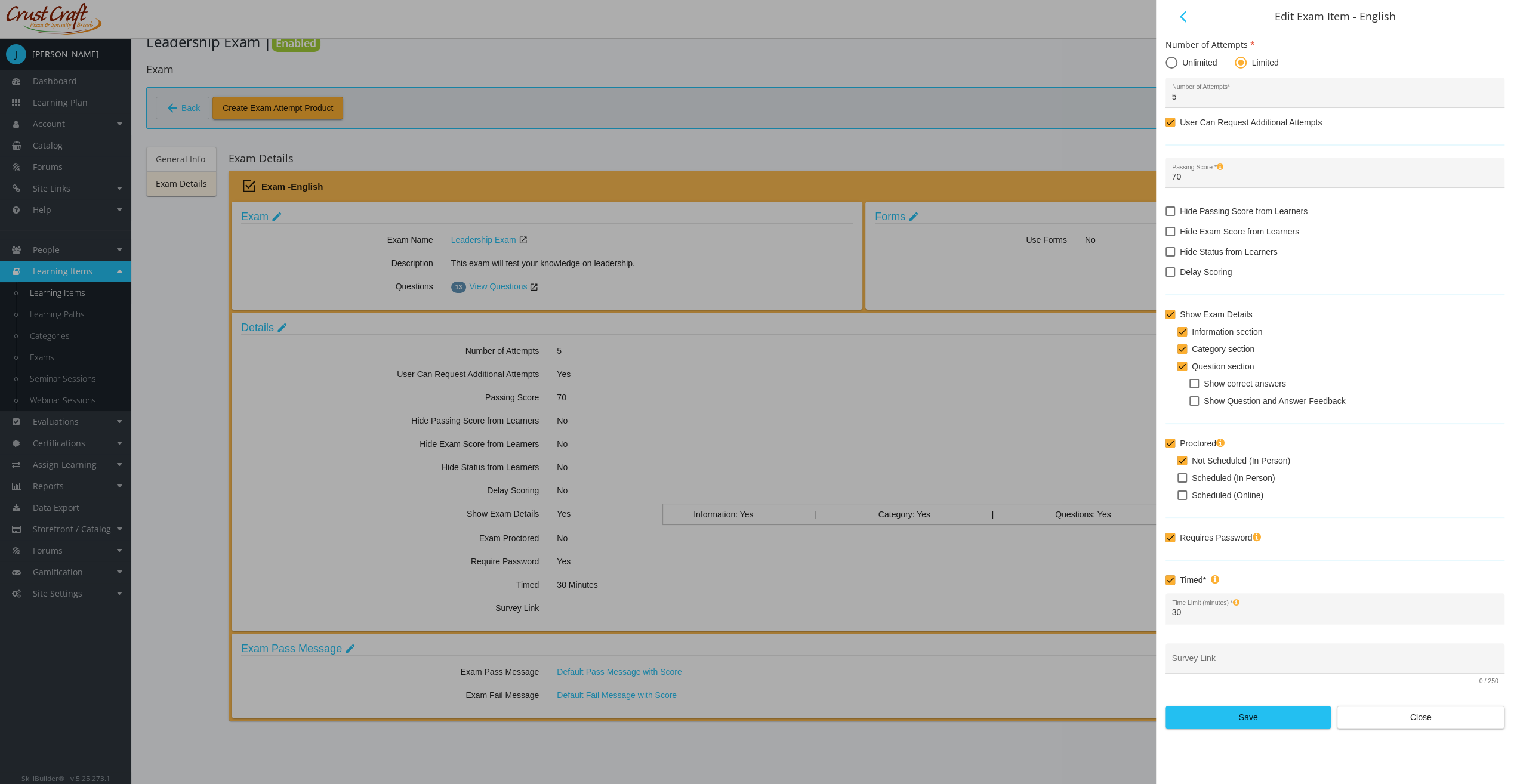
click at [1228, 471] on span "Scheduled (In Person)" at bounding box center [1233, 477] width 83 height 14
click at [1178, 482] on input "Scheduled (In Person)" at bounding box center [1177, 482] width 1 height 1
click at [1230, 477] on span "Scheduled (In Person)" at bounding box center [1233, 477] width 83 height 14
click at [1178, 482] on input "Scheduled (In Person)" at bounding box center [1177, 482] width 1 height 1
checkbox input "false"
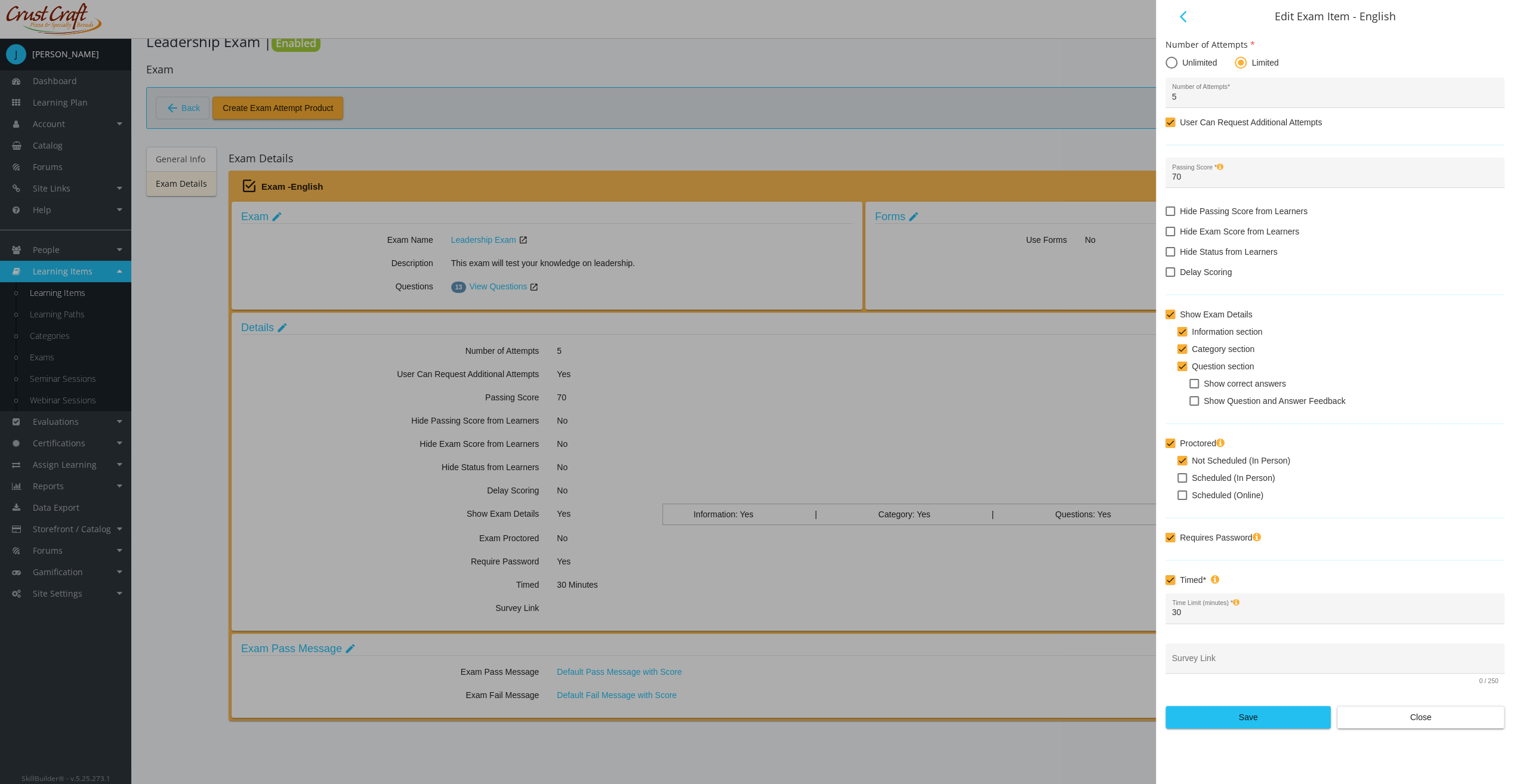
click at [1223, 501] on mat-checkbox "Scheduled (Online)" at bounding box center [1341, 497] width 327 height 17
click at [1223, 498] on span "Scheduled (Online)" at bounding box center [1227, 495] width 71 height 14
click at [1178, 499] on input "Scheduled (Online)" at bounding box center [1177, 499] width 1 height 1
checkbox input "true"
click at [1194, 461] on span "Not Scheduled (In Person)" at bounding box center [1241, 460] width 99 height 14
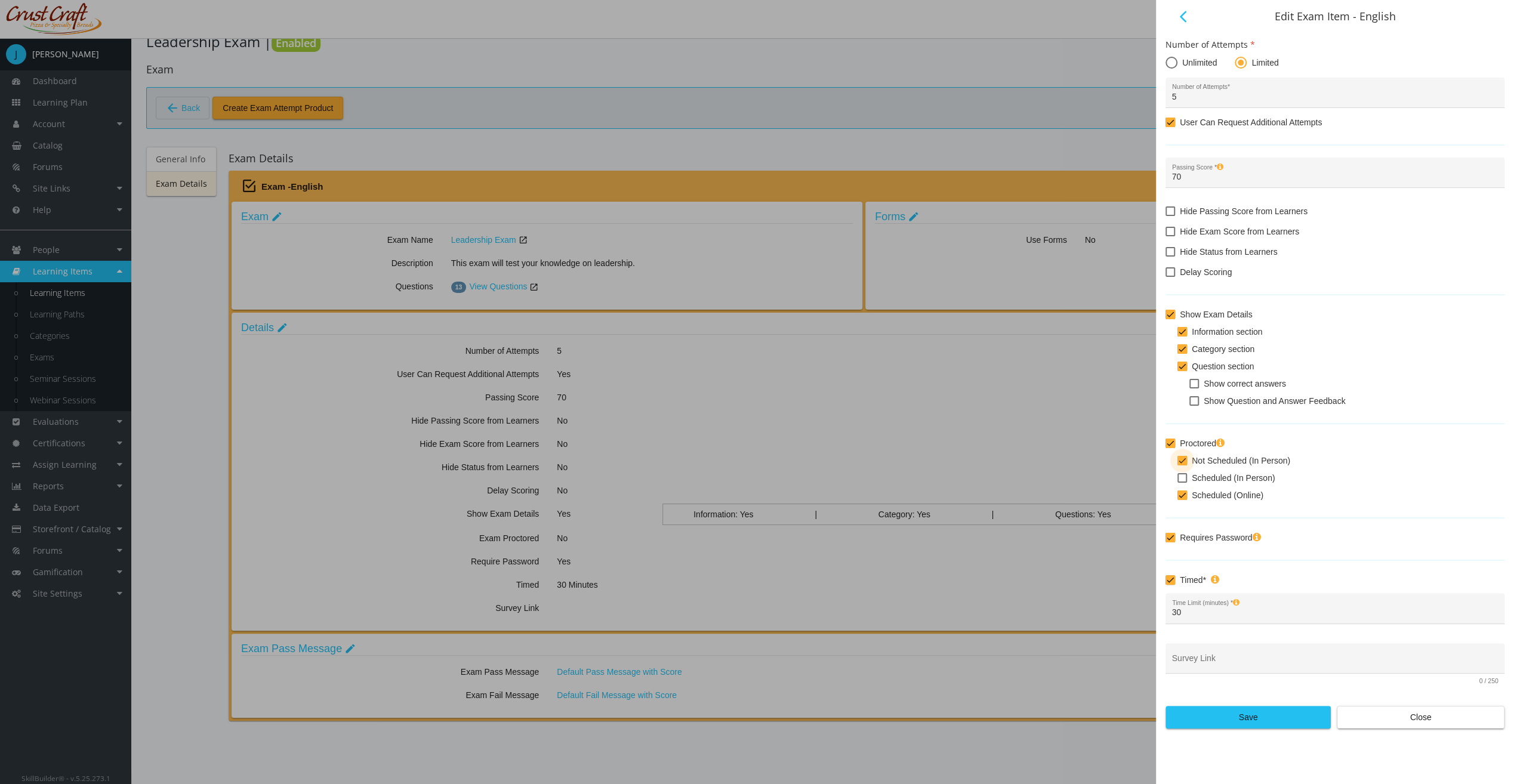
click at [1178, 465] on input "Not Scheduled (In Person)" at bounding box center [1177, 465] width 1 height 1
checkbox input "false"
click at [1235, 604] on div "30 Time Limit (minutes) *" at bounding box center [1336, 611] width 327 height 24
click at [1262, 649] on div "Survey Link" at bounding box center [1336, 661] width 327 height 24
click at [1285, 728] on div "arrow_back_ios Edit Exam Item - English Number of Attempts Unlimited Limited 5 …" at bounding box center [1335, 392] width 358 height 784
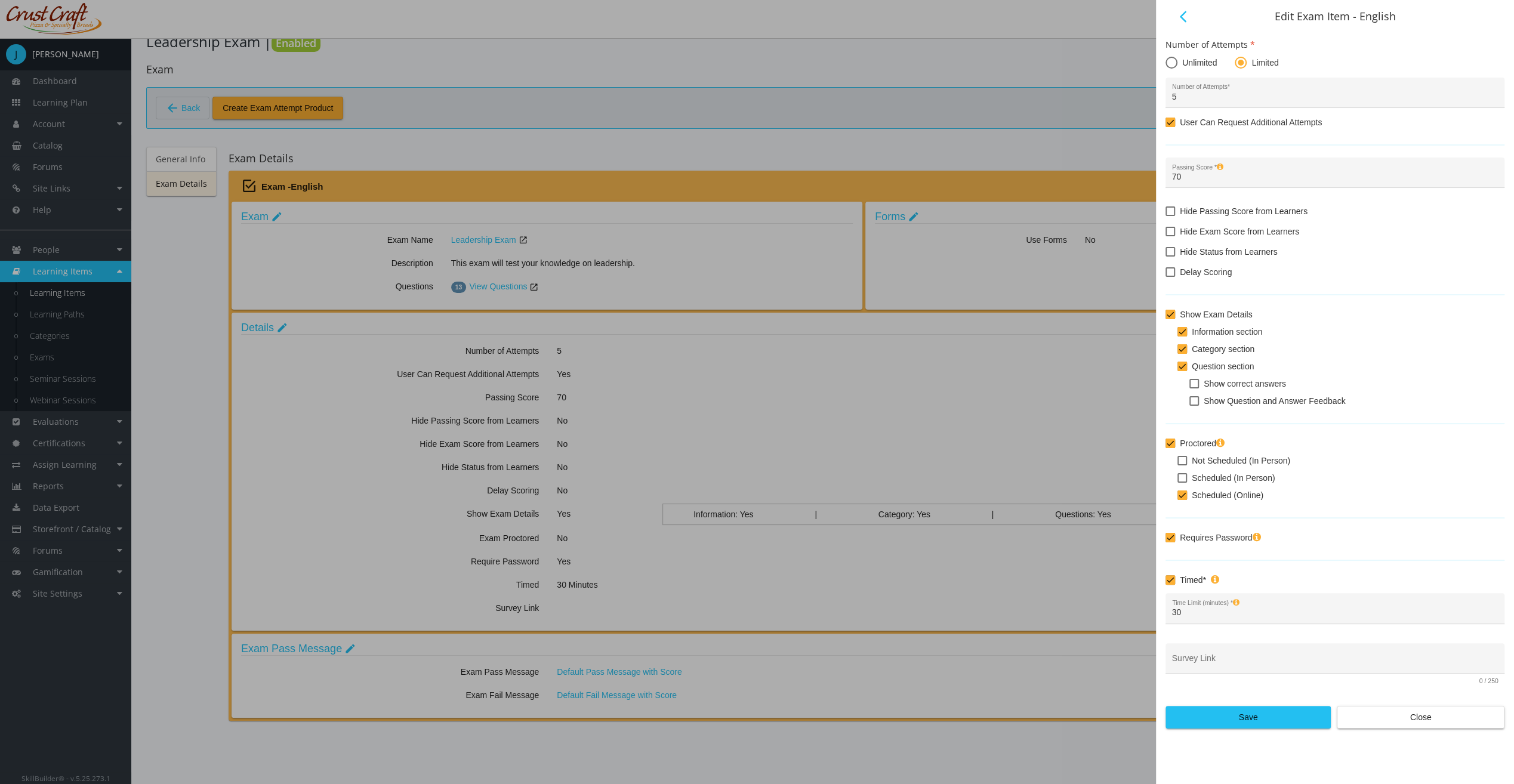
click at [1284, 719] on span "Save" at bounding box center [1248, 717] width 145 height 22
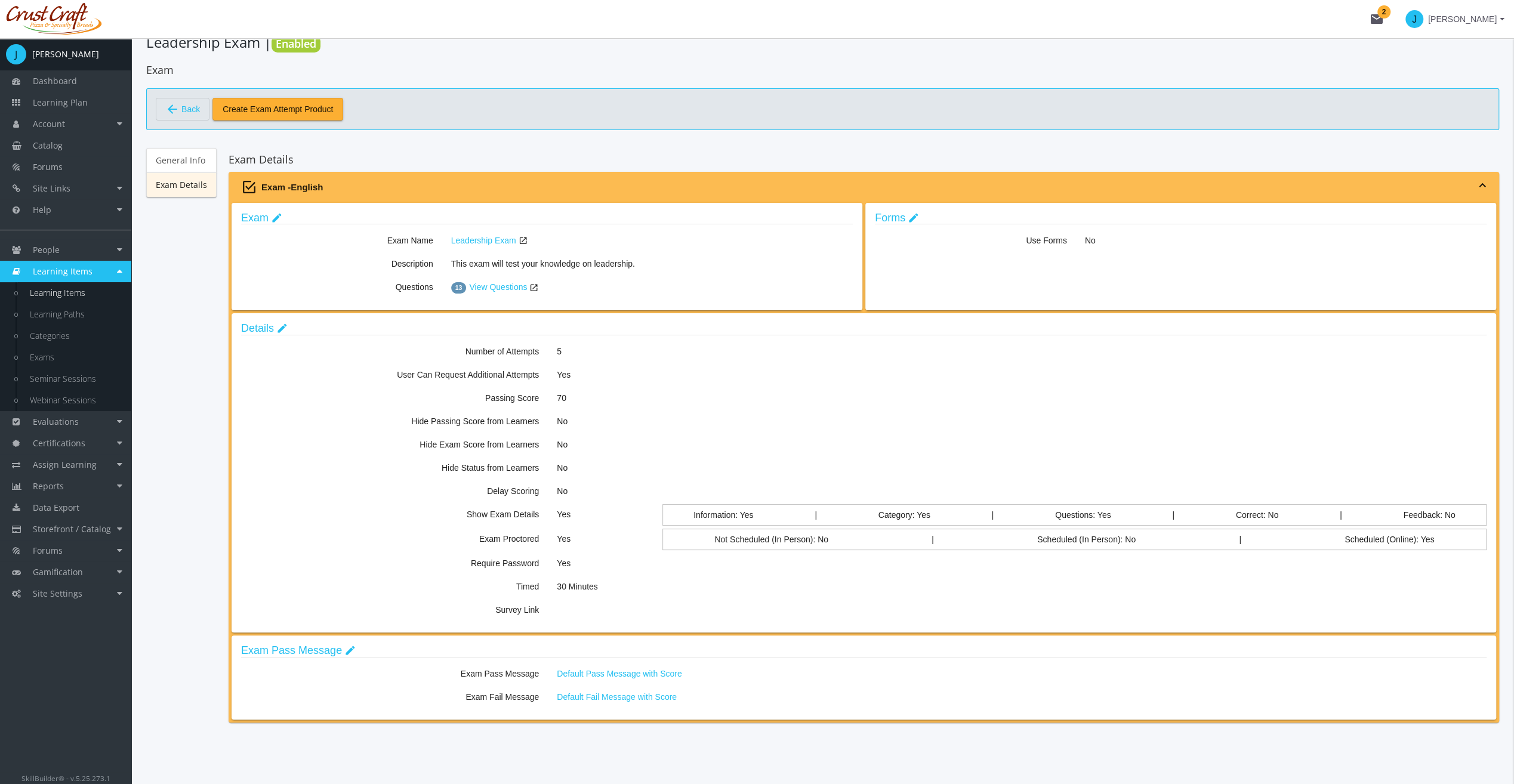
scroll to position [30, 0]
click at [257, 648] on link "Exam Pass Message edit" at bounding box center [298, 649] width 115 height 12
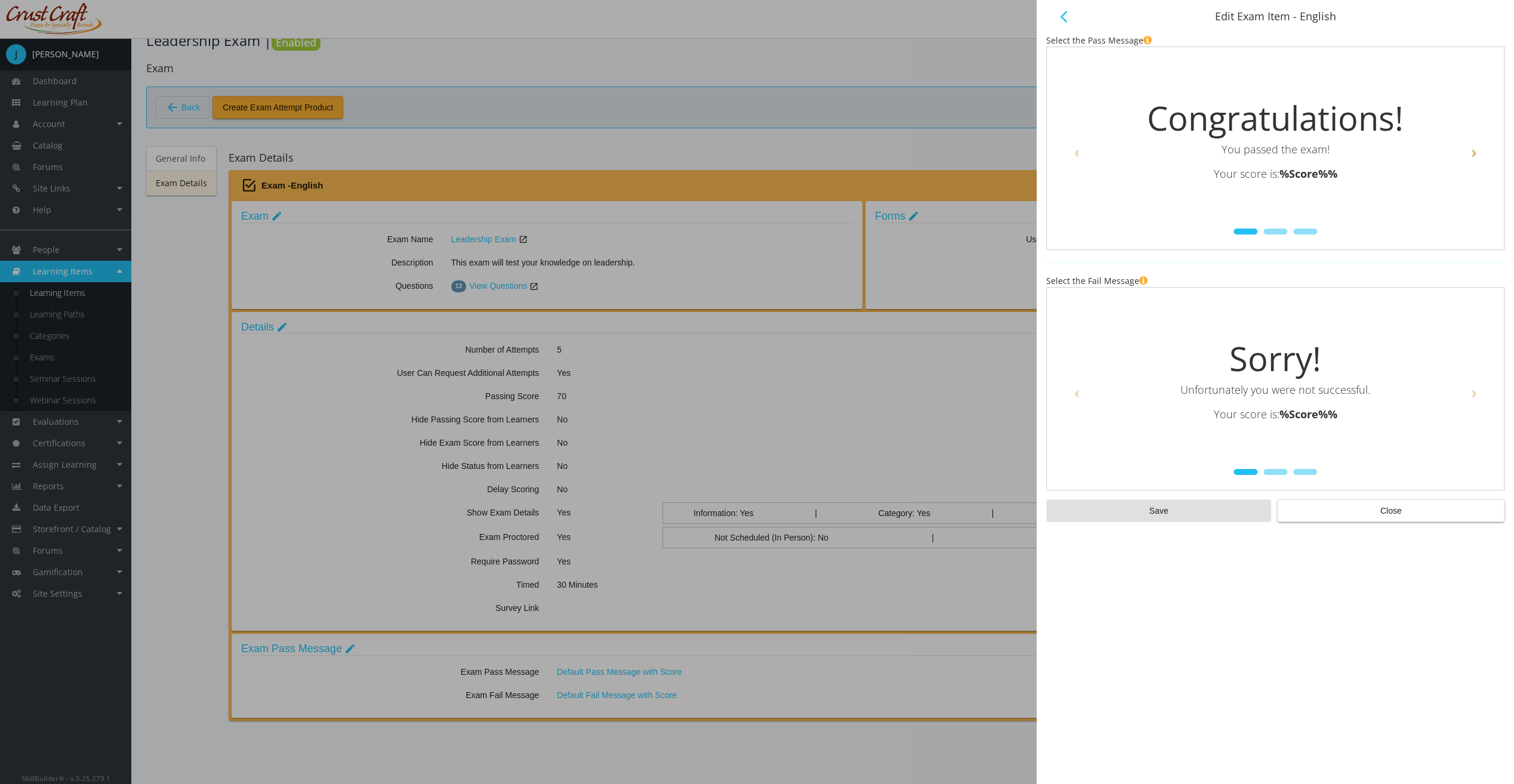
click at [1475, 156] on span at bounding box center [1474, 151] width 18 height 18
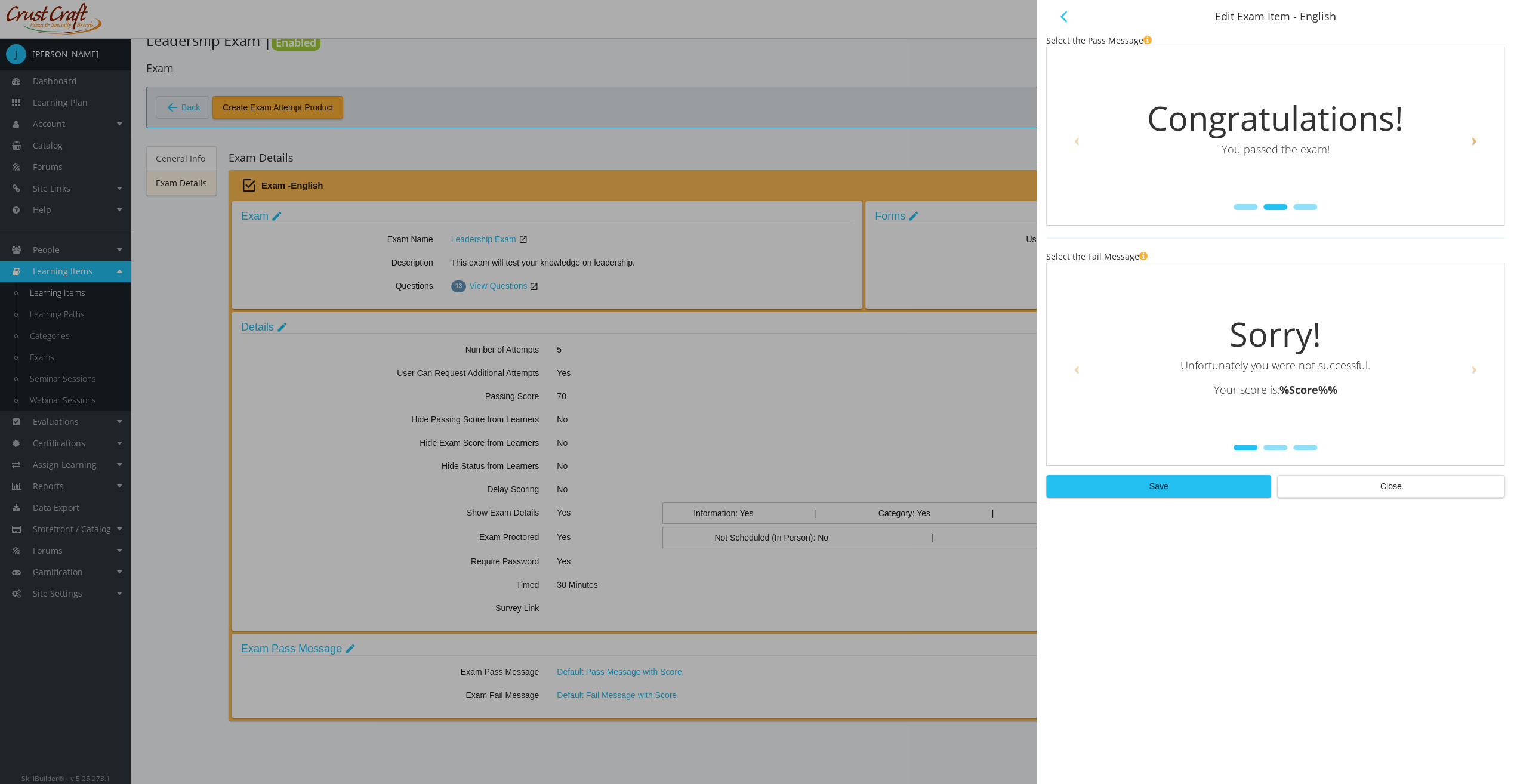
click at [1476, 152] on link "Next" at bounding box center [1477, 136] width 30 height 154
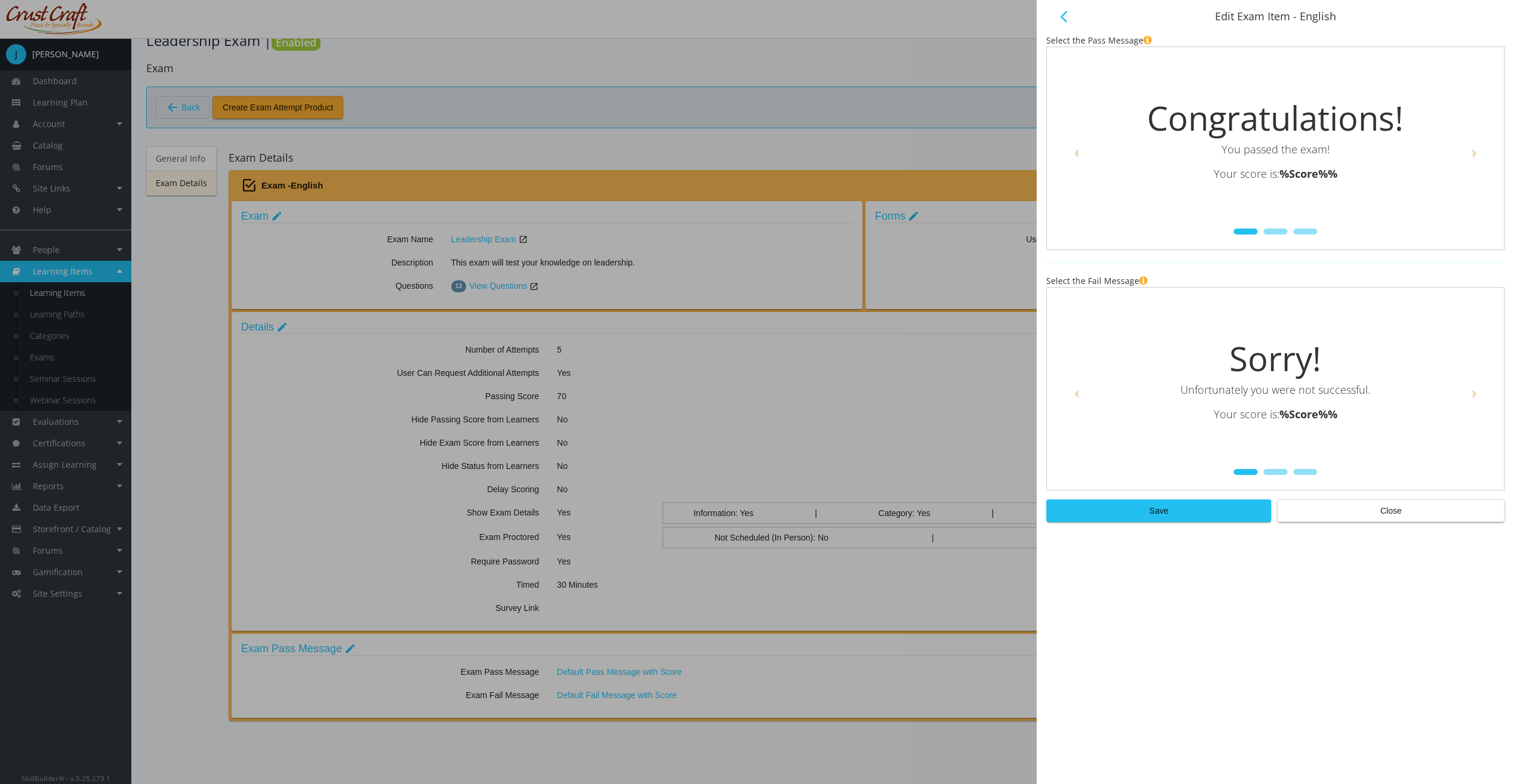
click at [1433, 502] on span "Close" at bounding box center [1390, 510] width 207 height 22
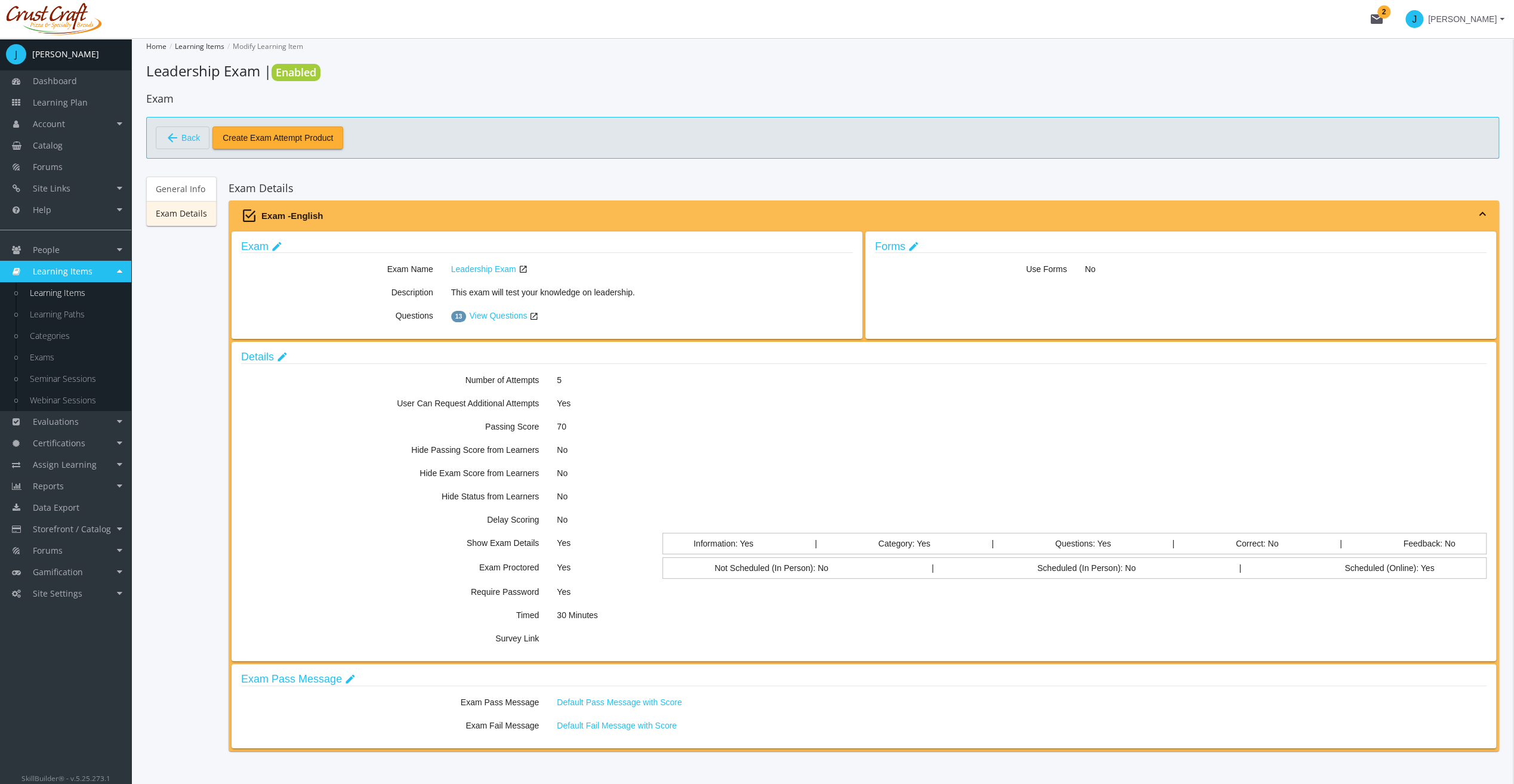
click at [68, 274] on span "Learning Items" at bounding box center [63, 271] width 60 height 11
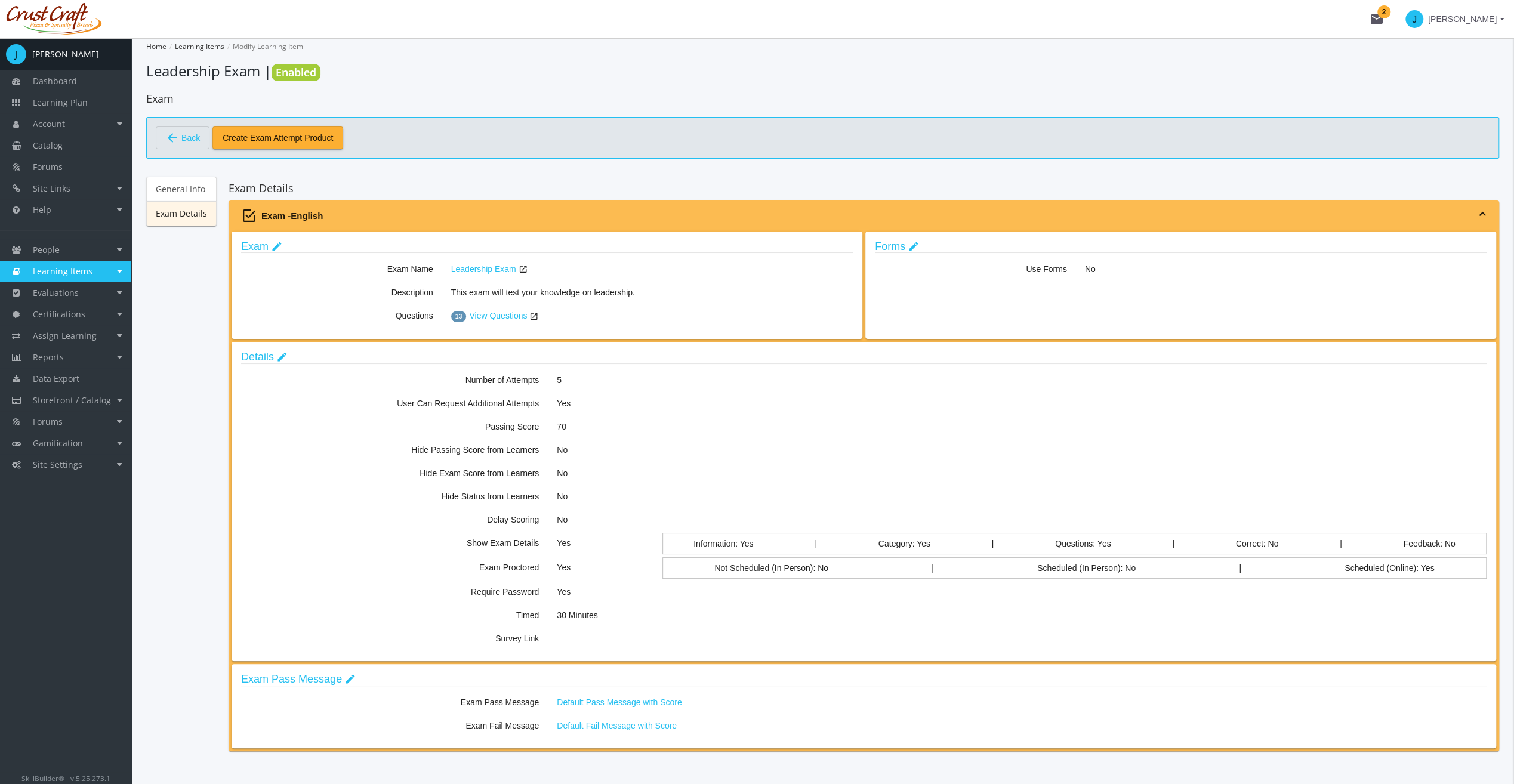
click at [70, 272] on span "Learning Items" at bounding box center [63, 271] width 60 height 11
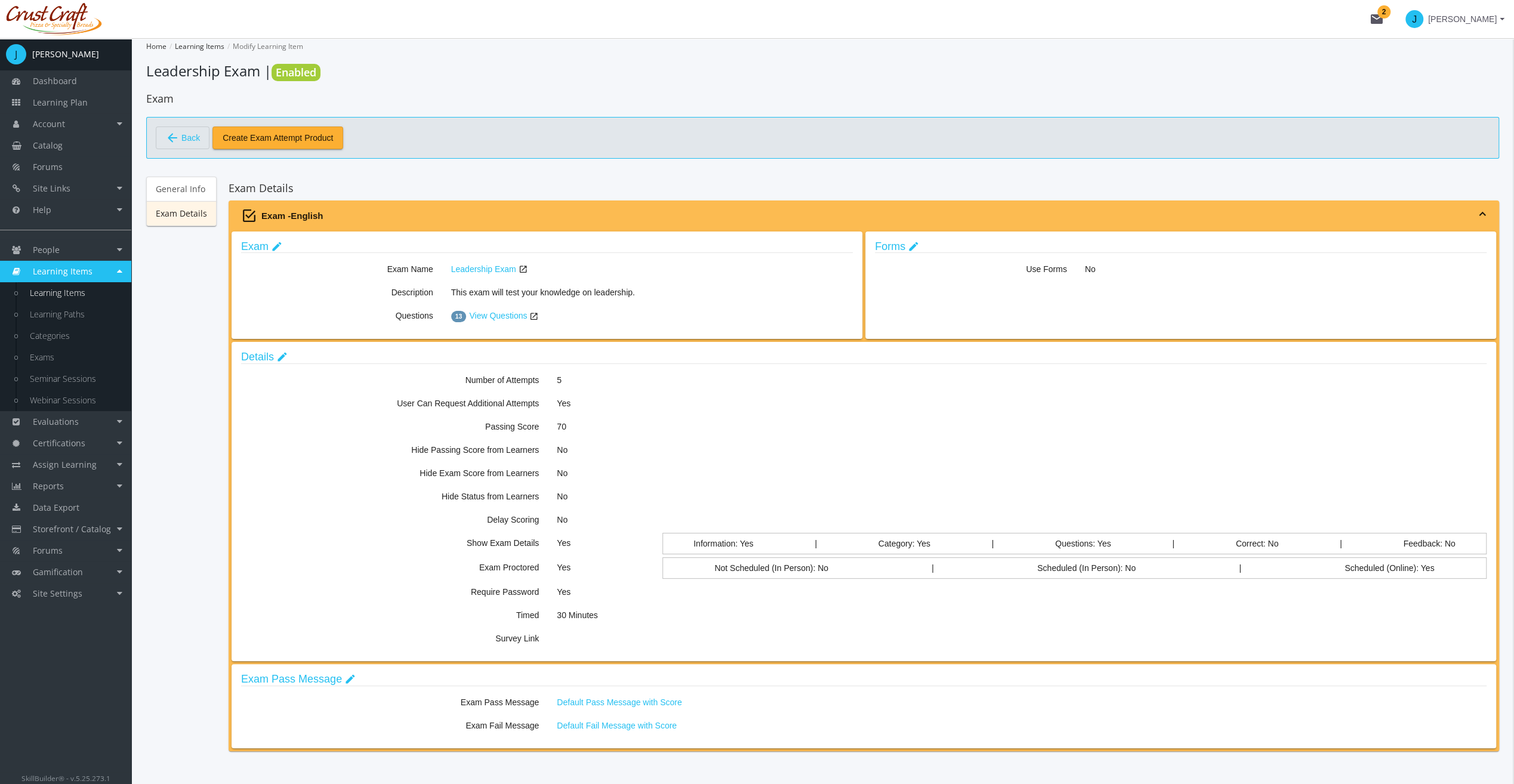
click at [68, 287] on link "Learning Items" at bounding box center [75, 293] width 114 height 22
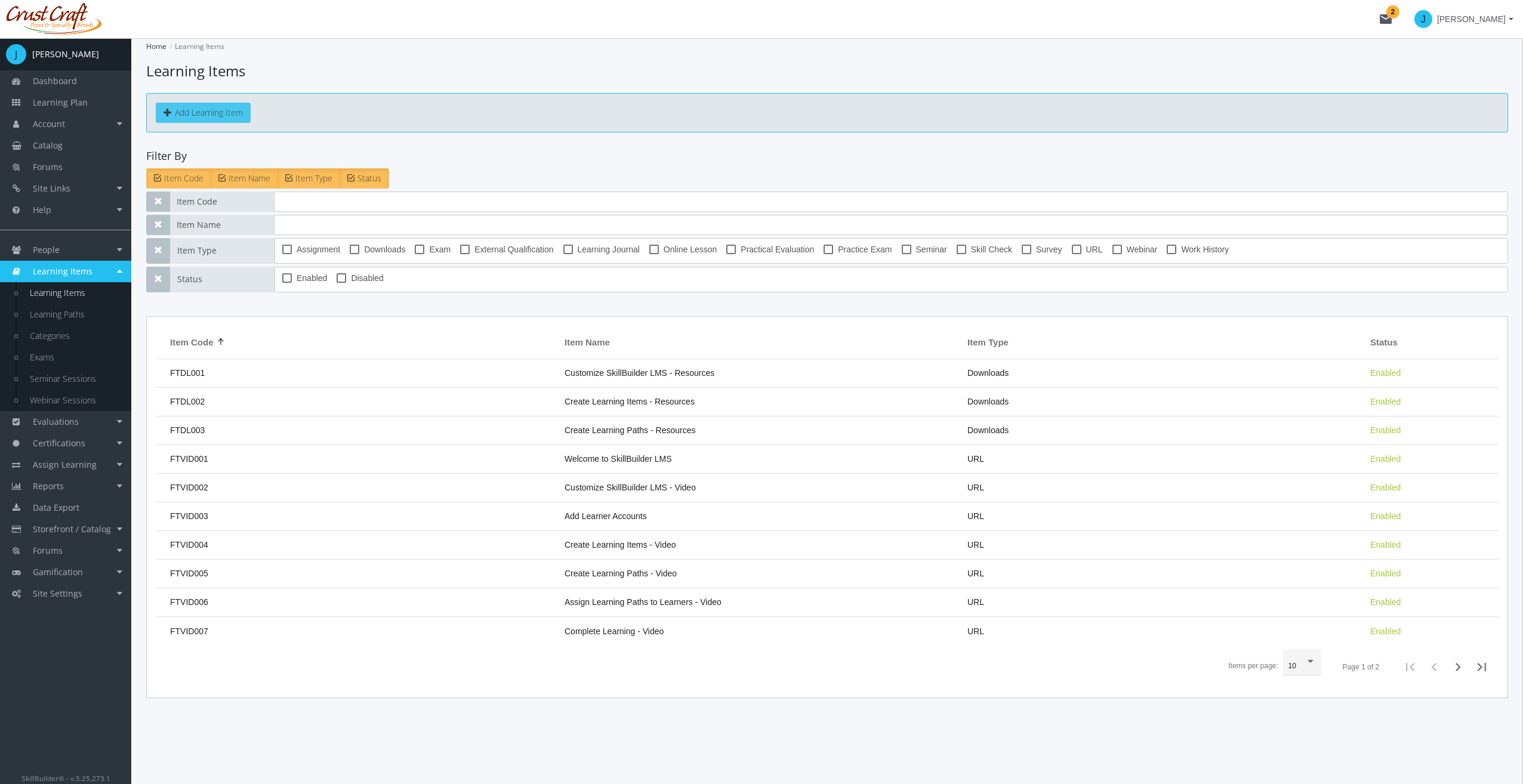
click at [201, 116] on button "Add Learning Item" at bounding box center [203, 112] width 95 height 20
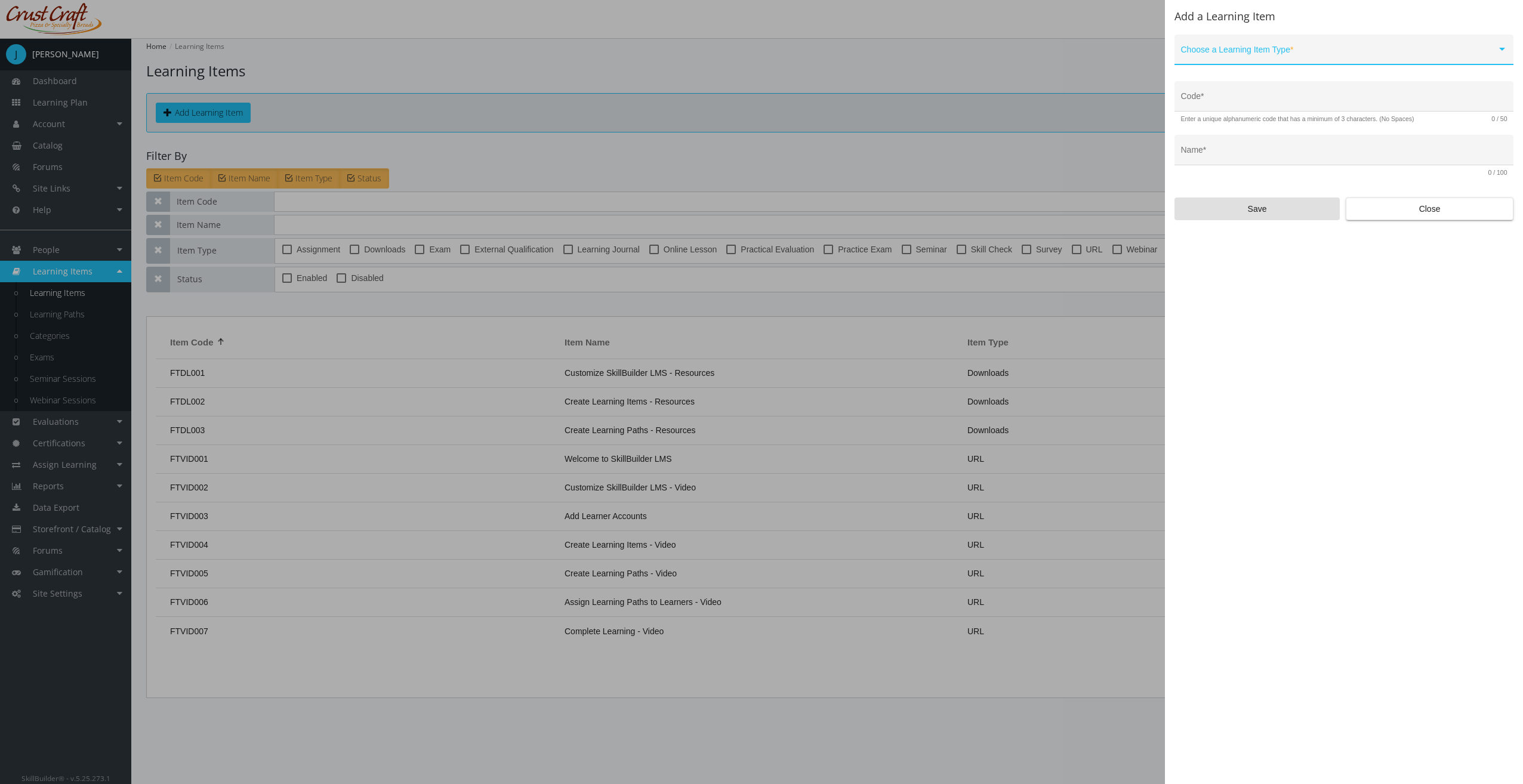
click at [1219, 45] on div "Choose a Learning Item Type *" at bounding box center [1344, 52] width 327 height 24
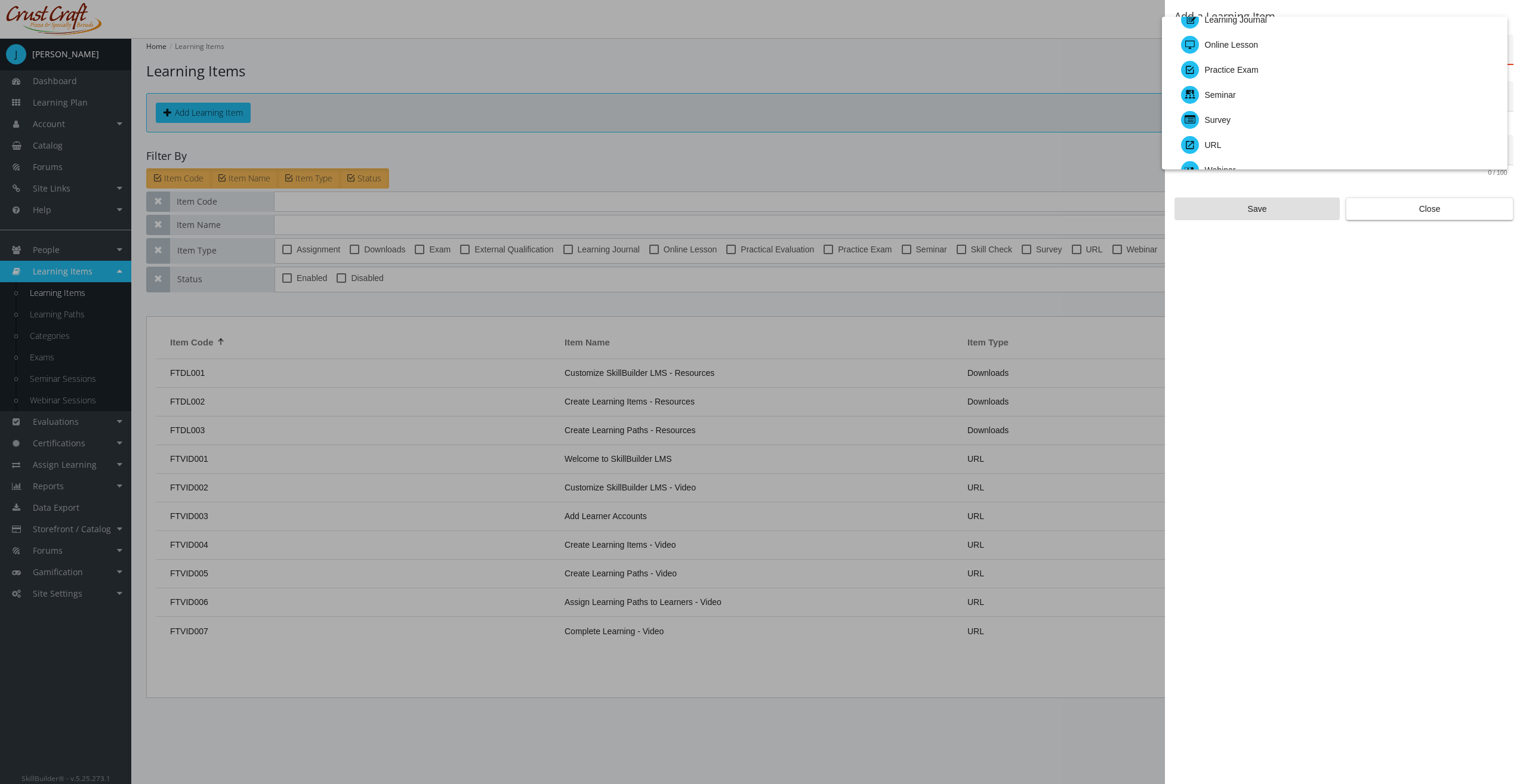
scroll to position [60, 0]
click at [1254, 120] on div "Survey" at bounding box center [1339, 120] width 317 height 25
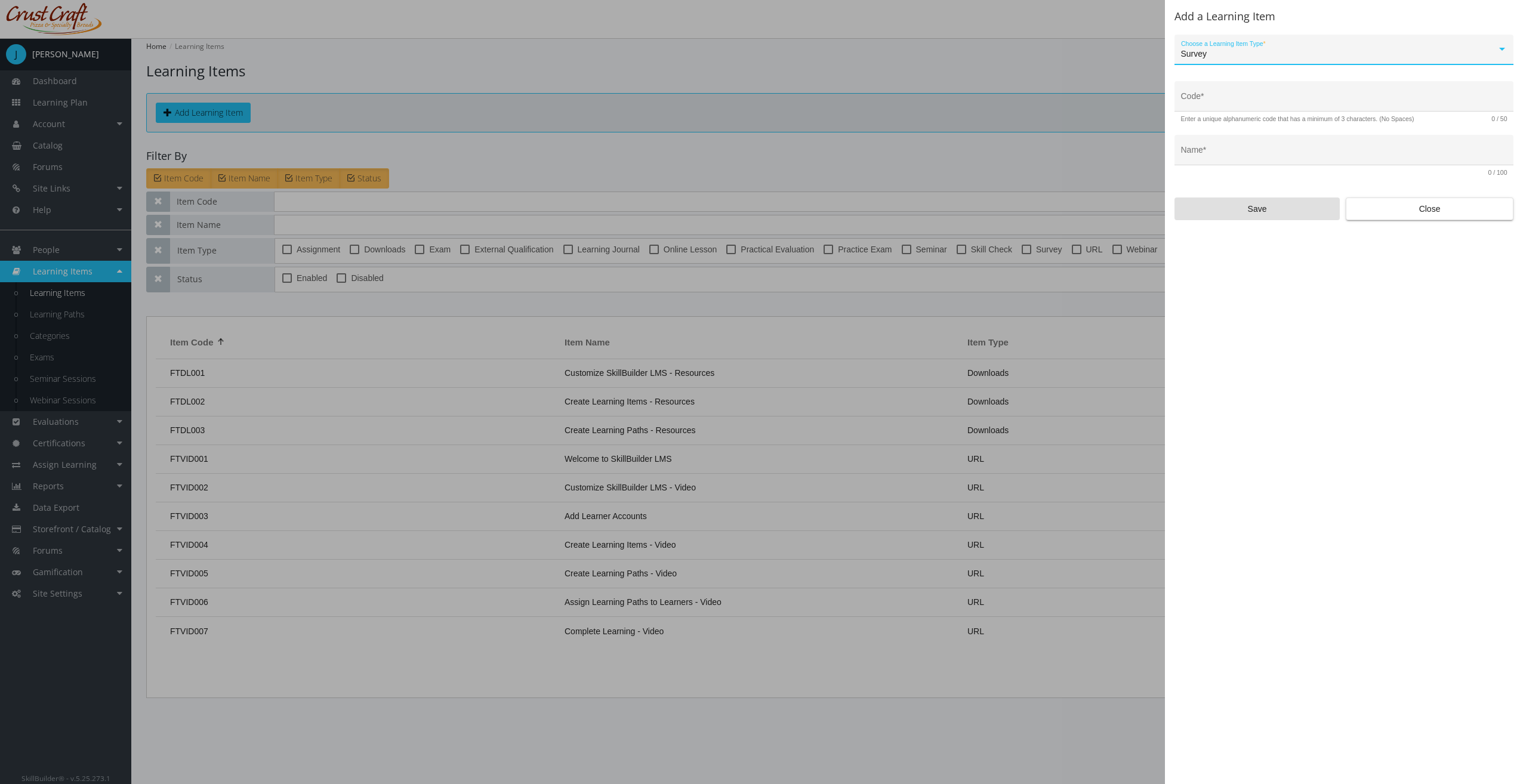
click at [1252, 98] on input "Code *" at bounding box center [1344, 101] width 327 height 9
type input "IBAS-SUR-01"
type input "A"
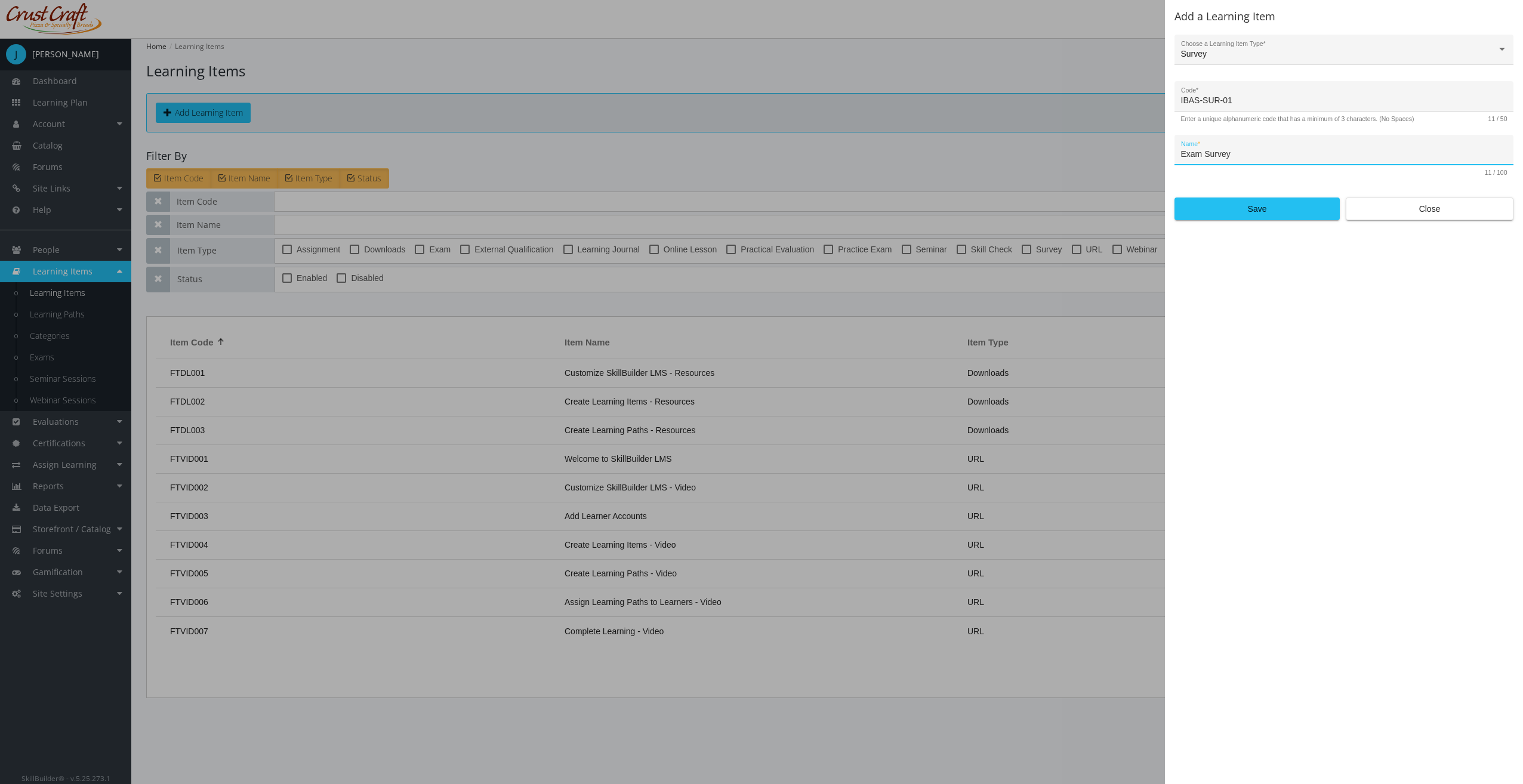
type input "Exam Survey"
click at [1257, 210] on span "Save" at bounding box center [1257, 209] width 145 height 22
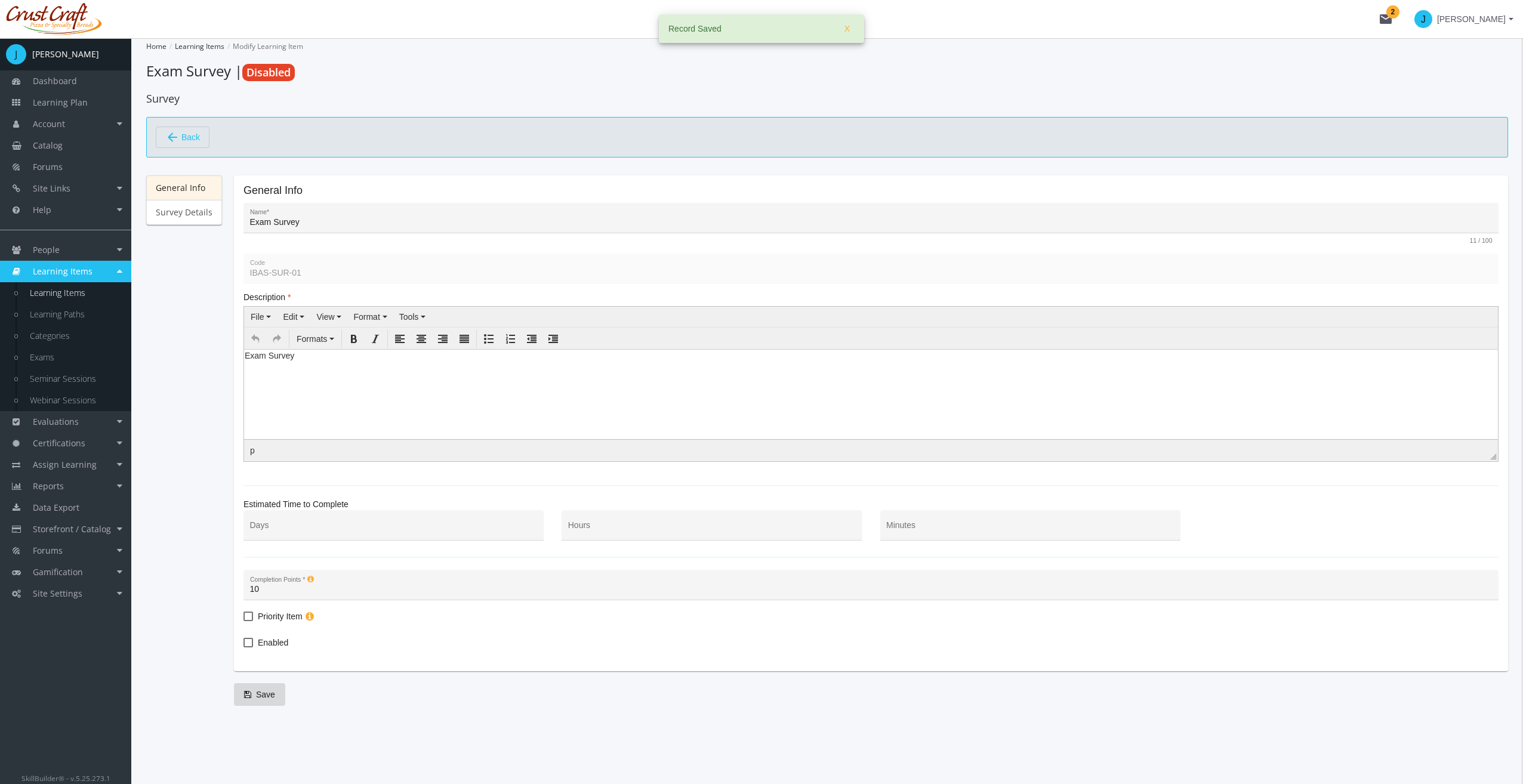
click at [284, 642] on span "Enabled" at bounding box center [273, 642] width 30 height 14
click at [244, 647] on input "Enabled" at bounding box center [243, 647] width 1 height 1
checkbox input "true"
click at [913, 528] on input "Minutes" at bounding box center [1029, 529] width 287 height 9
type input "20"
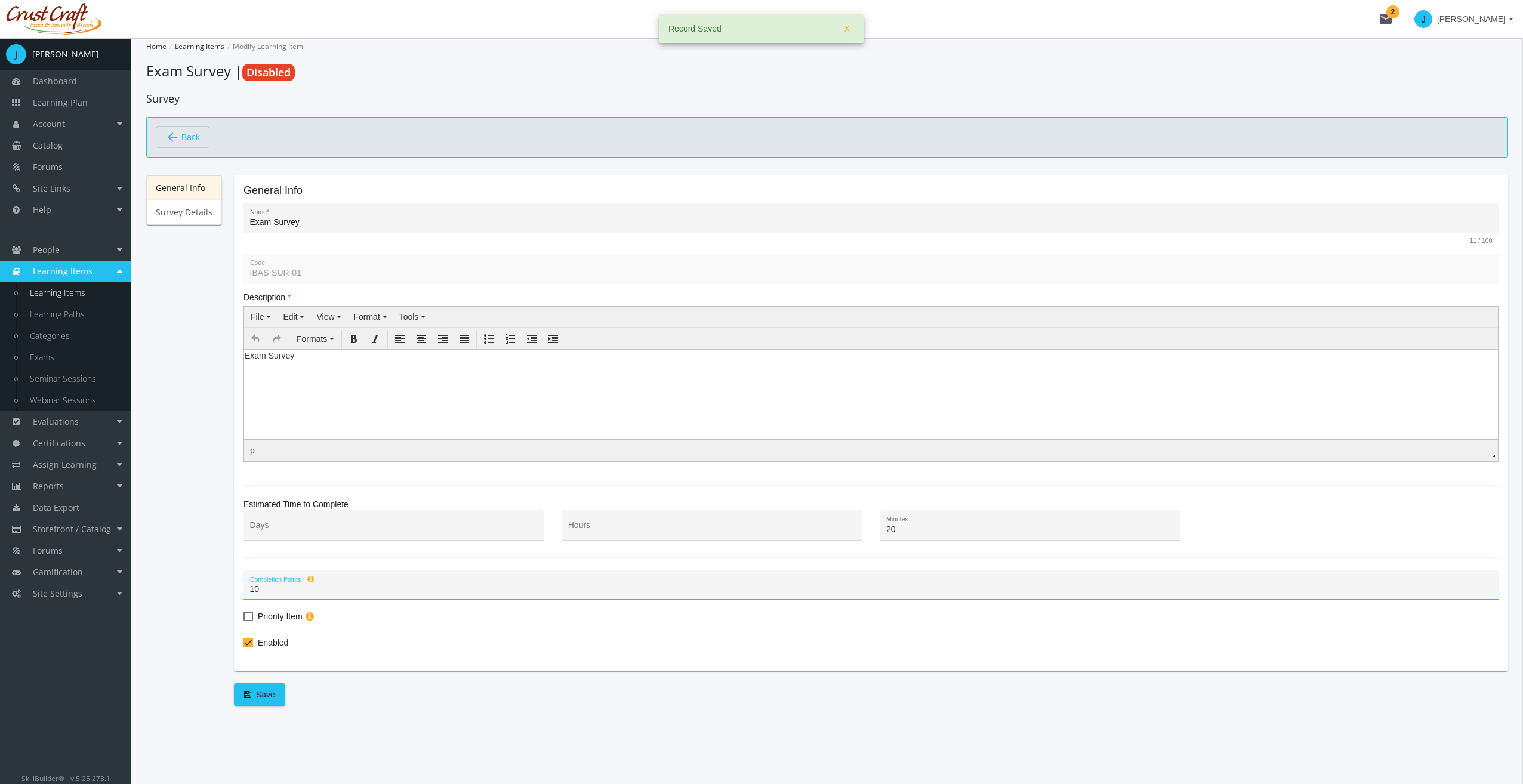
click at [391, 642] on div "Enabled" at bounding box center [870, 644] width 1255 height 17
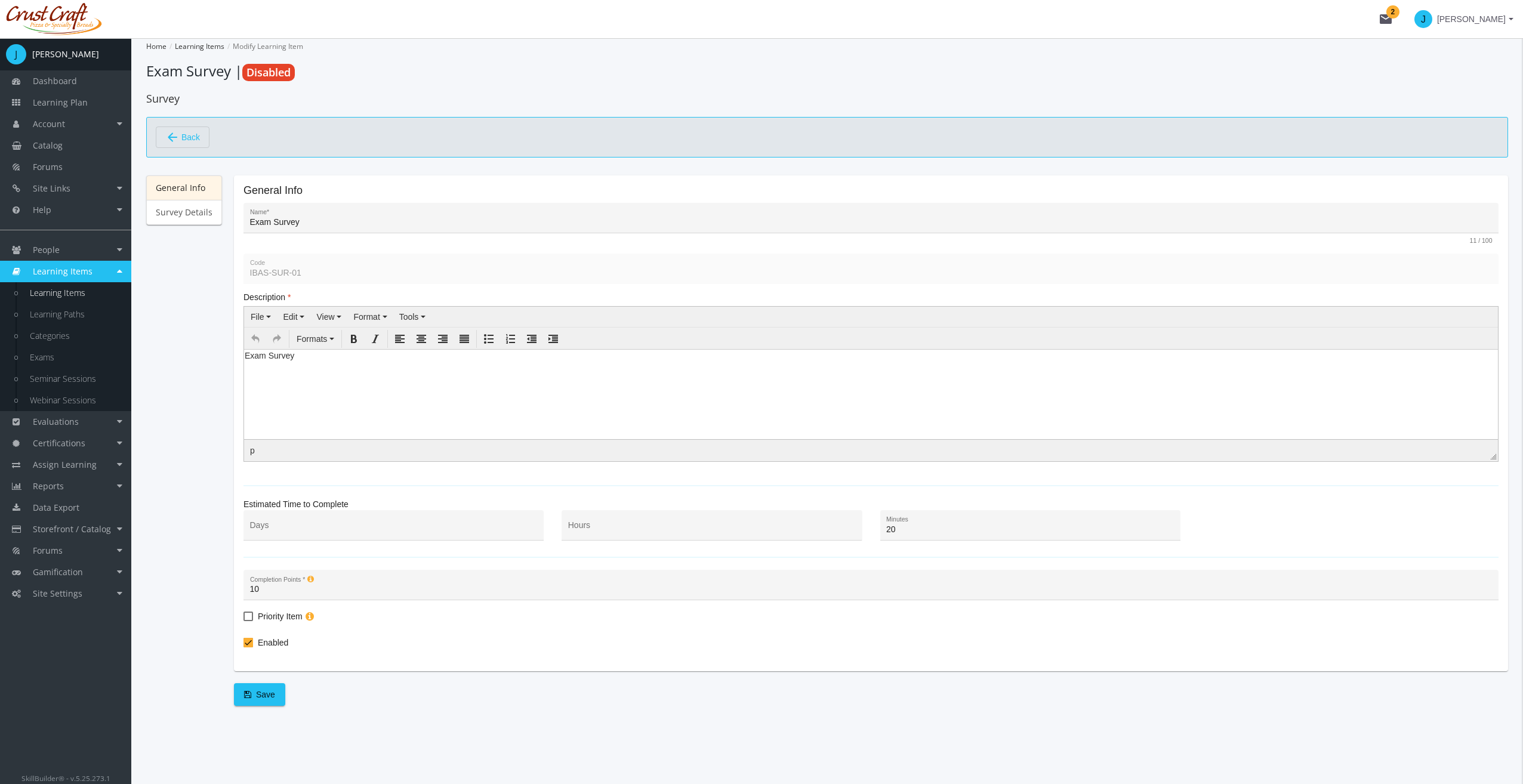
click at [356, 367] on html "Exam Survey" at bounding box center [870, 358] width 1254 height 18
drag, startPoint x: 323, startPoint y: 357, endPoint x: 267, endPoint y: 364, distance: 56.4
click at [267, 364] on body "Exam Survey" at bounding box center [870, 358] width 1254 height 18
click at [320, 367] on html "Exam Survey" at bounding box center [870, 358] width 1254 height 18
drag, startPoint x: 325, startPoint y: 365, endPoint x: 237, endPoint y: 361, distance: 88.1
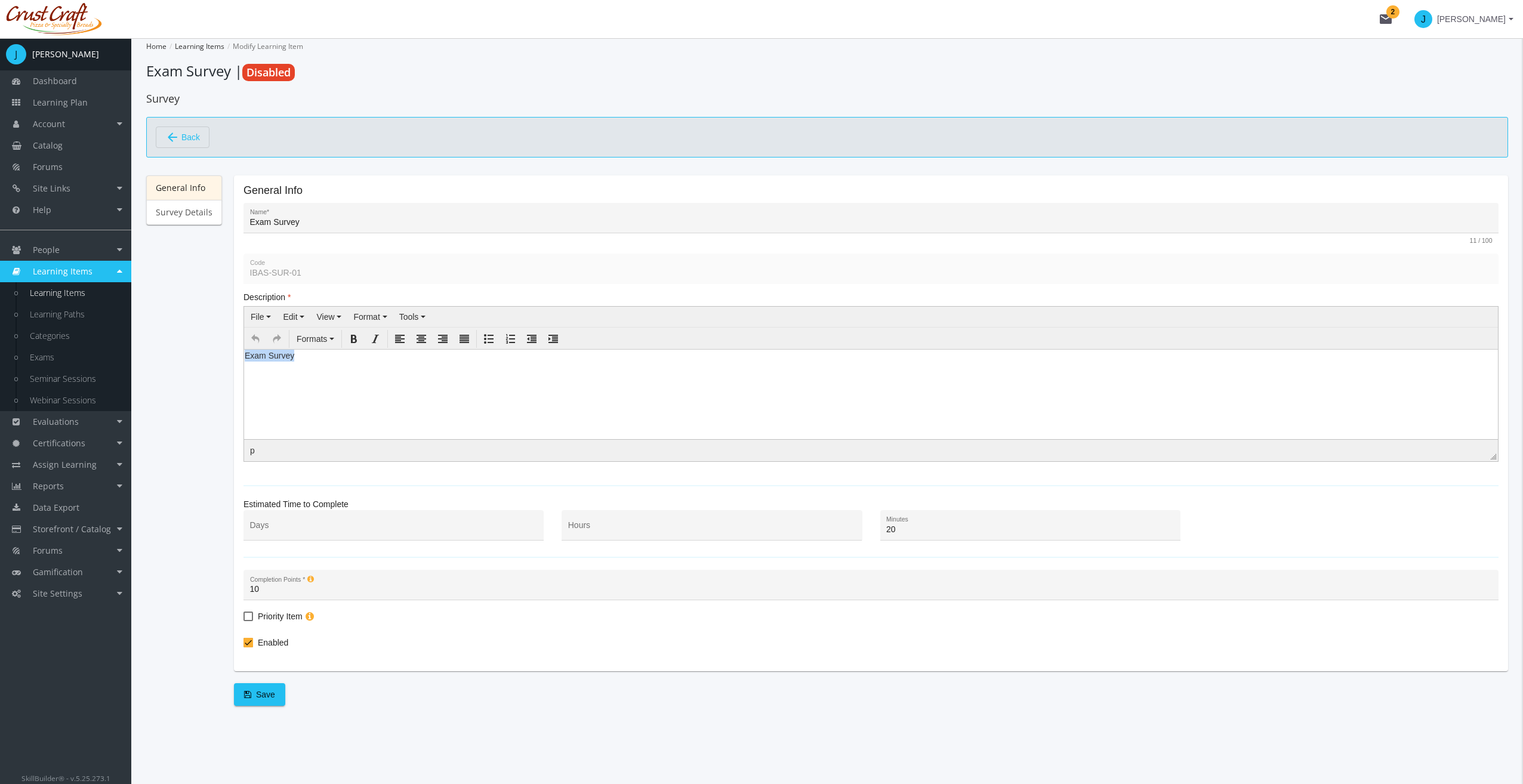
click at [244, 361] on html "Exam Survey" at bounding box center [870, 358] width 1254 height 18
click at [250, 691] on span "Save" at bounding box center [260, 694] width 31 height 22
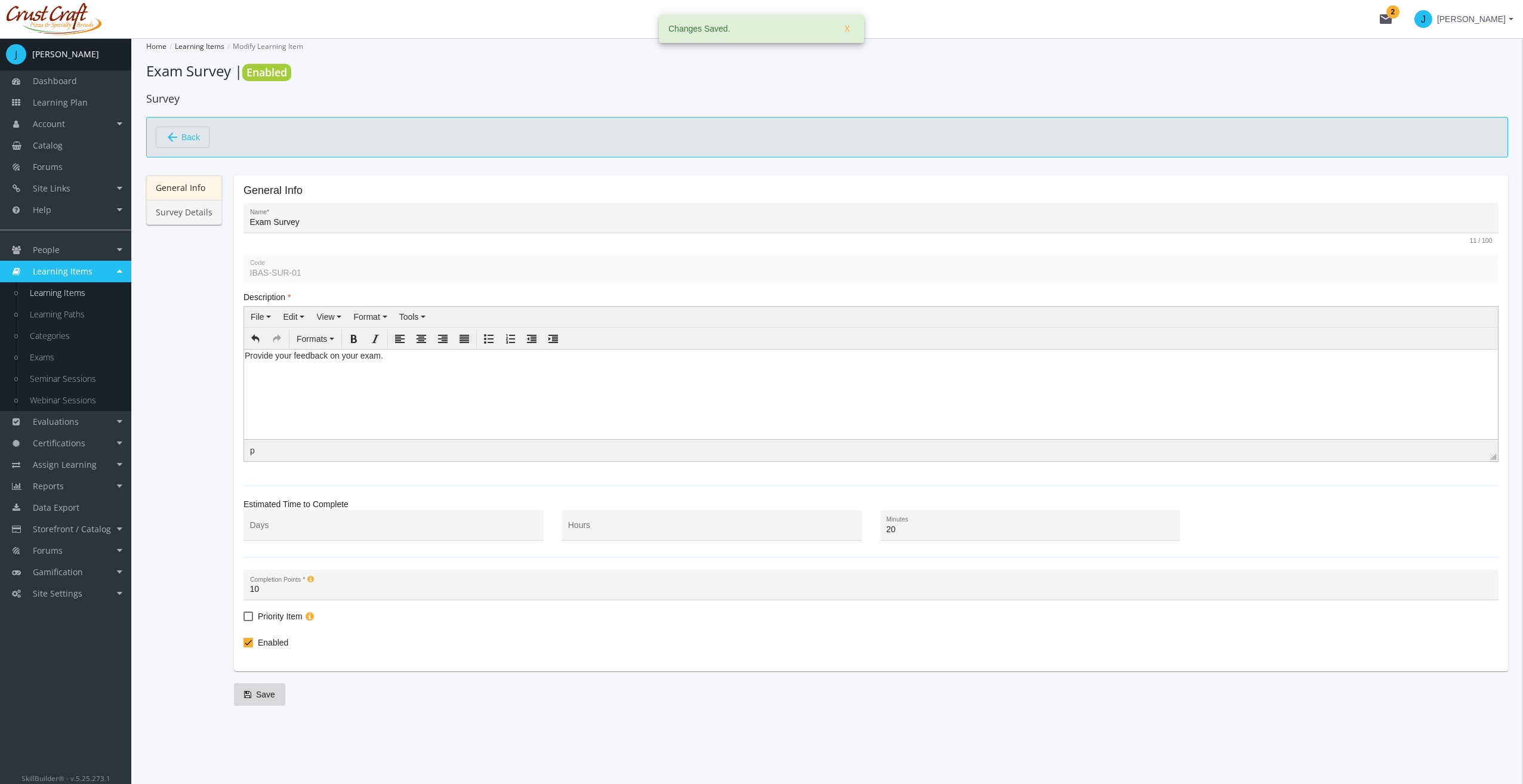
click at [206, 207] on link "Survey Details" at bounding box center [184, 212] width 76 height 25
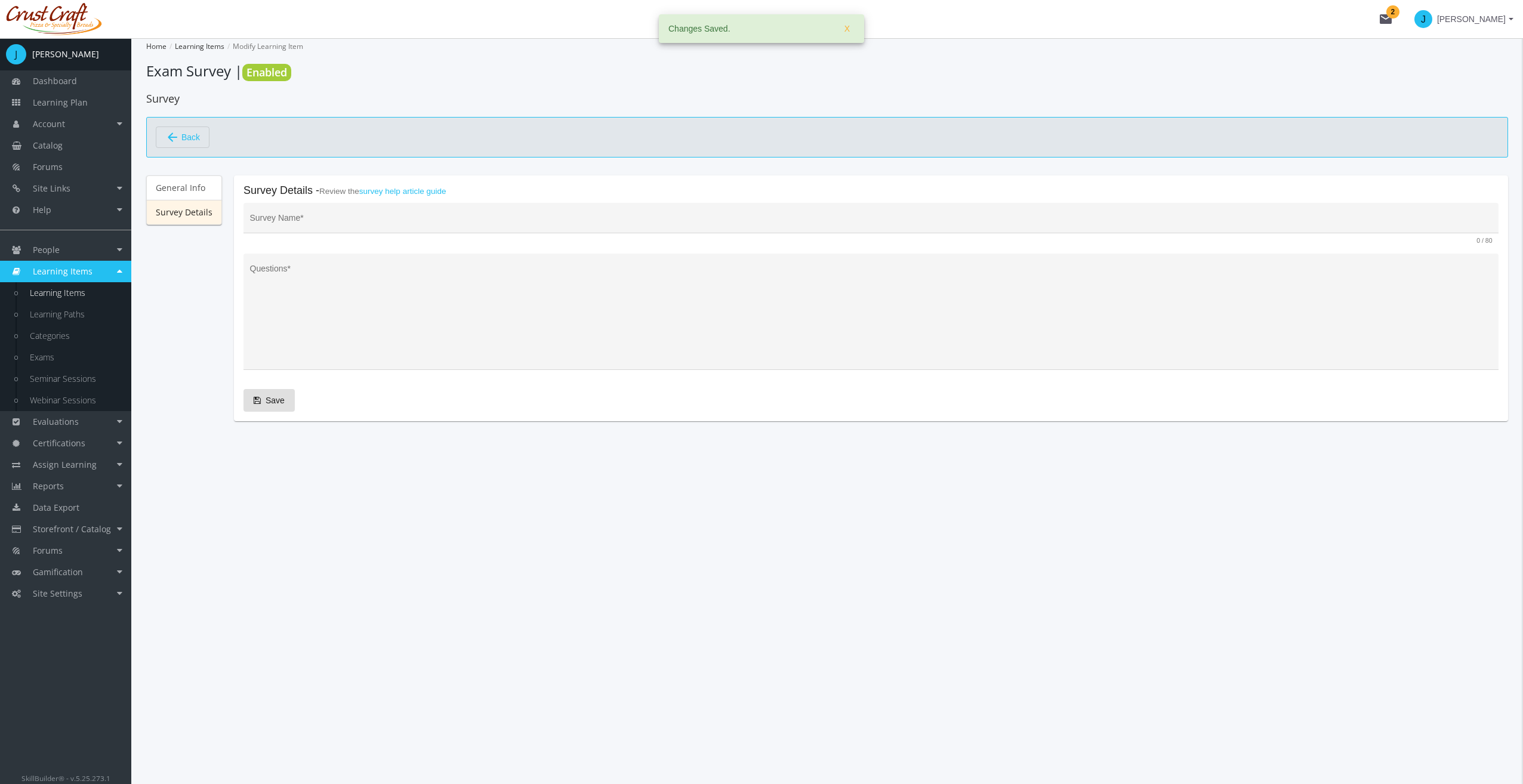
click at [305, 220] on input "Survey Name *" at bounding box center [871, 222] width 1242 height 9
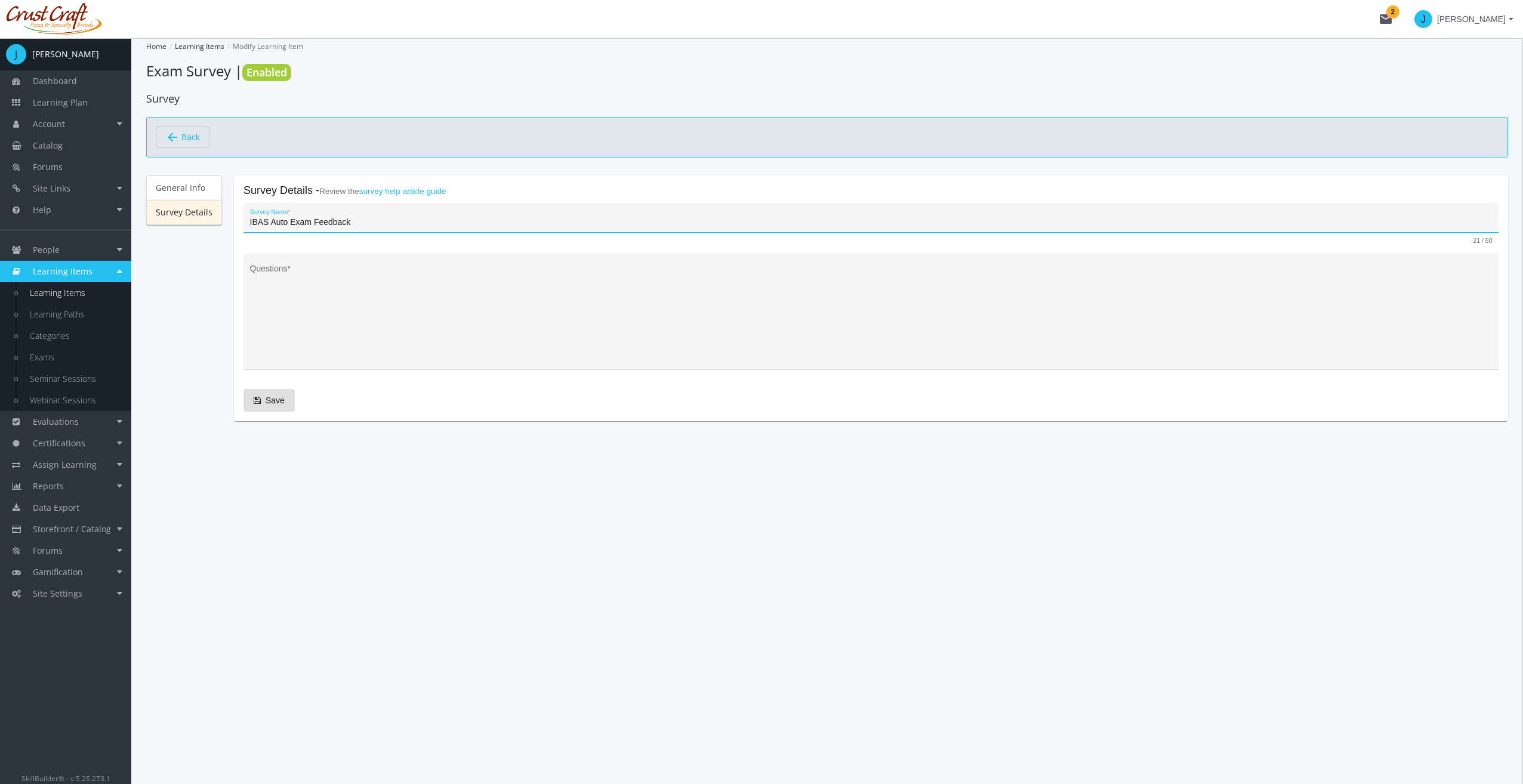
type input "IBAS Auto Exam Feedback"
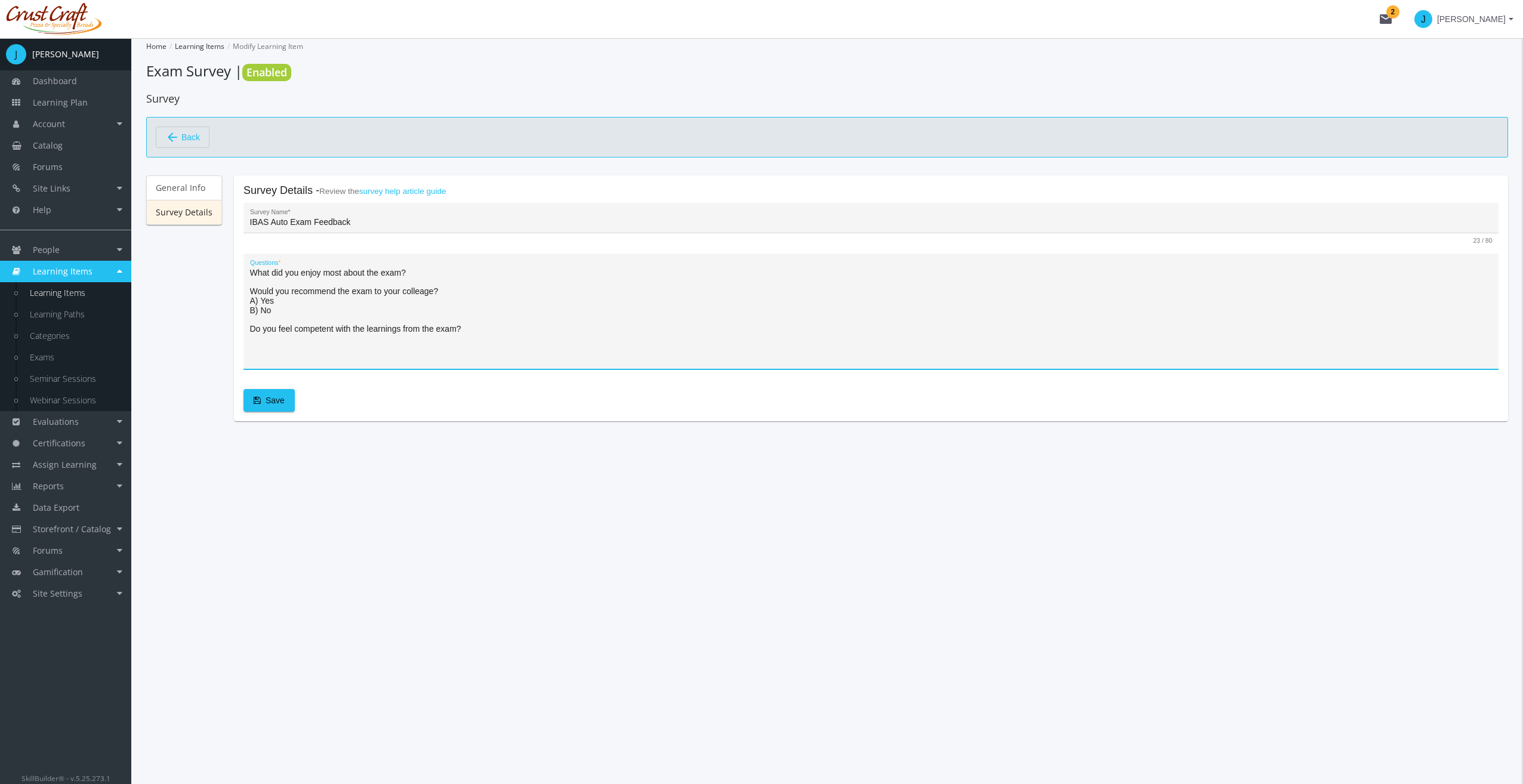
type textarea "What did you enjoy most about the exam? Would you recommend the exam to your co…"
click at [274, 397] on span "Save" at bounding box center [269, 400] width 31 height 22
click at [198, 139] on span "Back" at bounding box center [191, 137] width 19 height 20
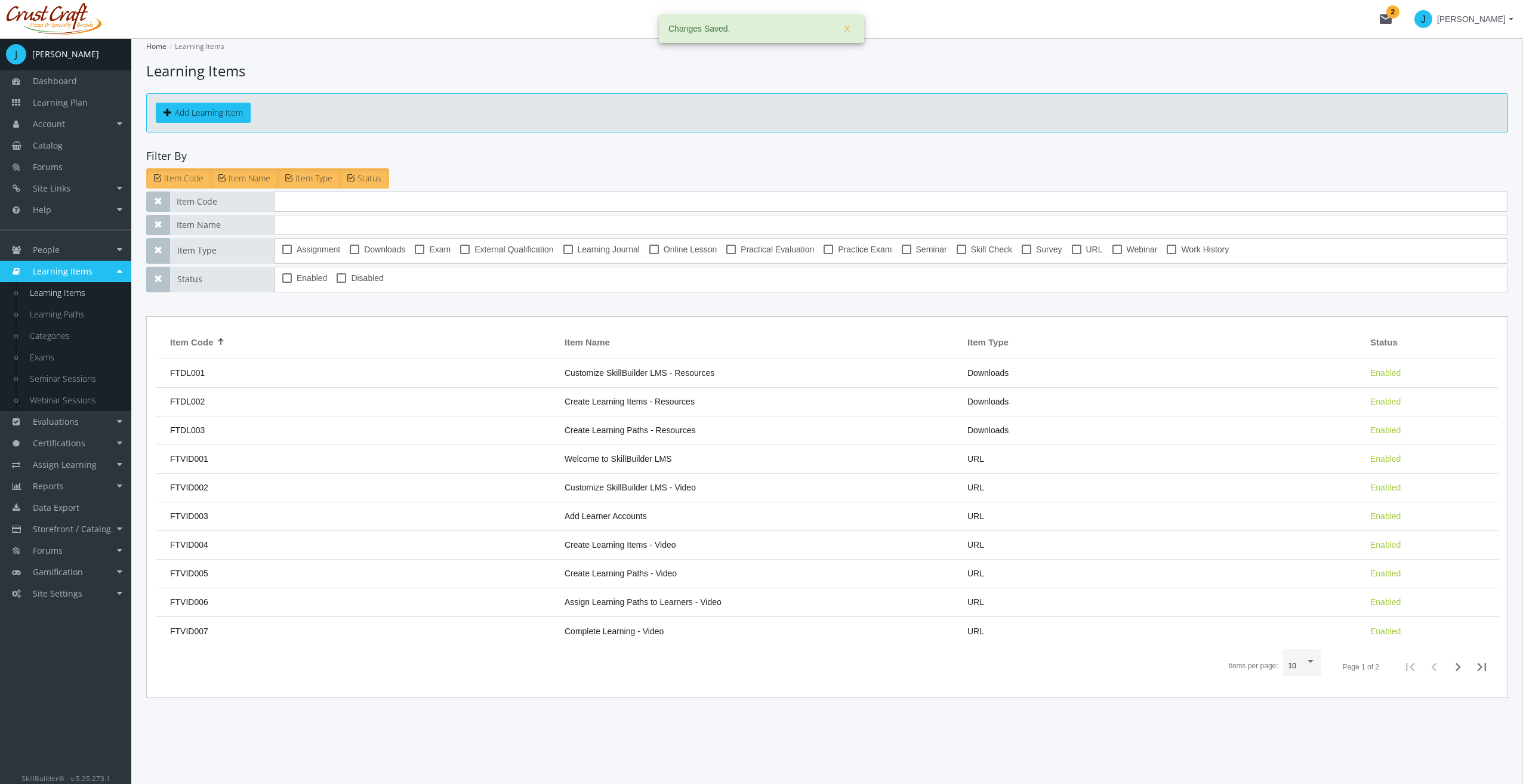
click at [1021, 246] on span at bounding box center [1026, 249] width 9 height 9
click at [1021, 253] on input "Survey" at bounding box center [1021, 253] width 1 height 1
checkbox input "true"
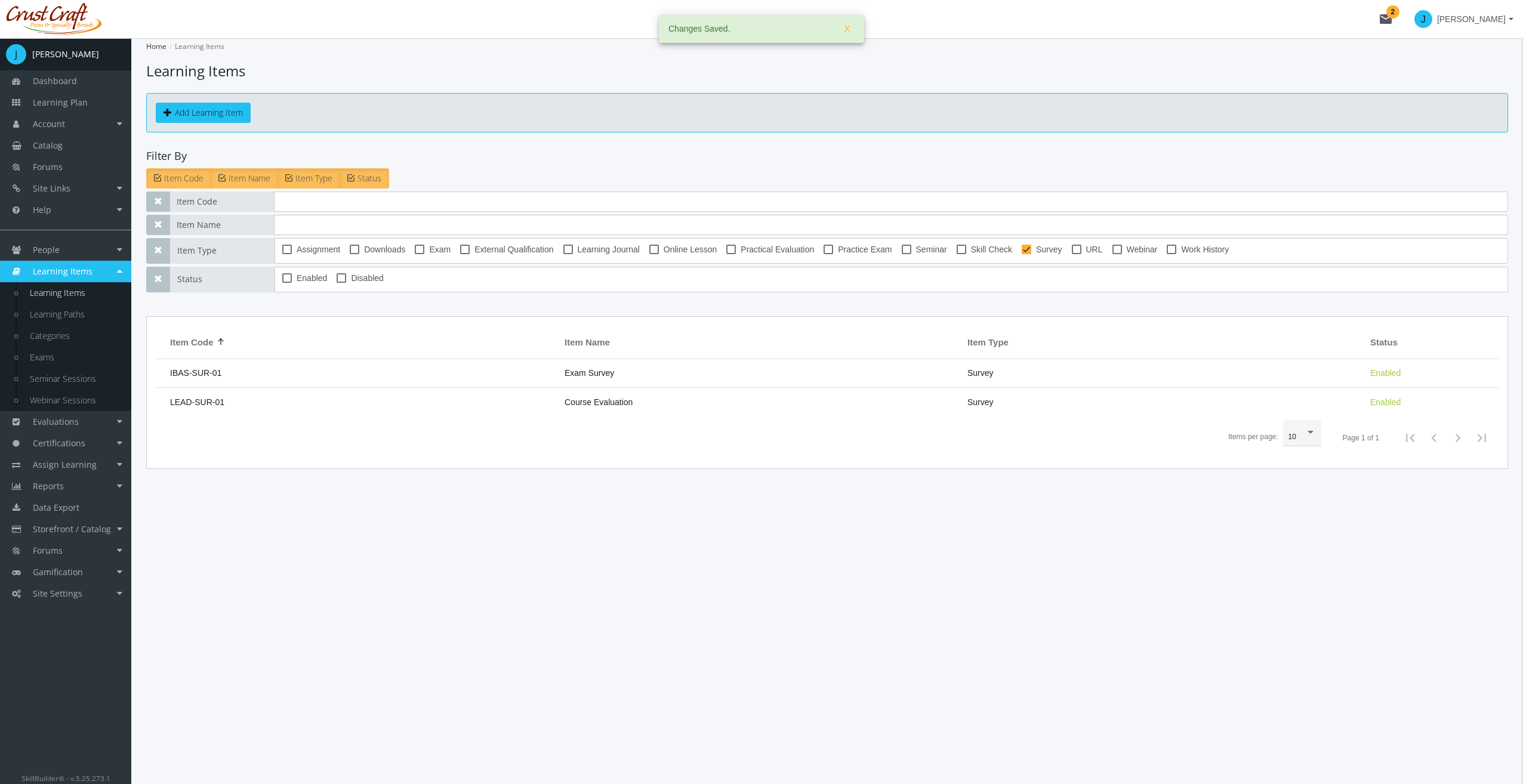
click at [232, 370] on td "IBAS-SUR-01" at bounding box center [357, 374] width 403 height 29
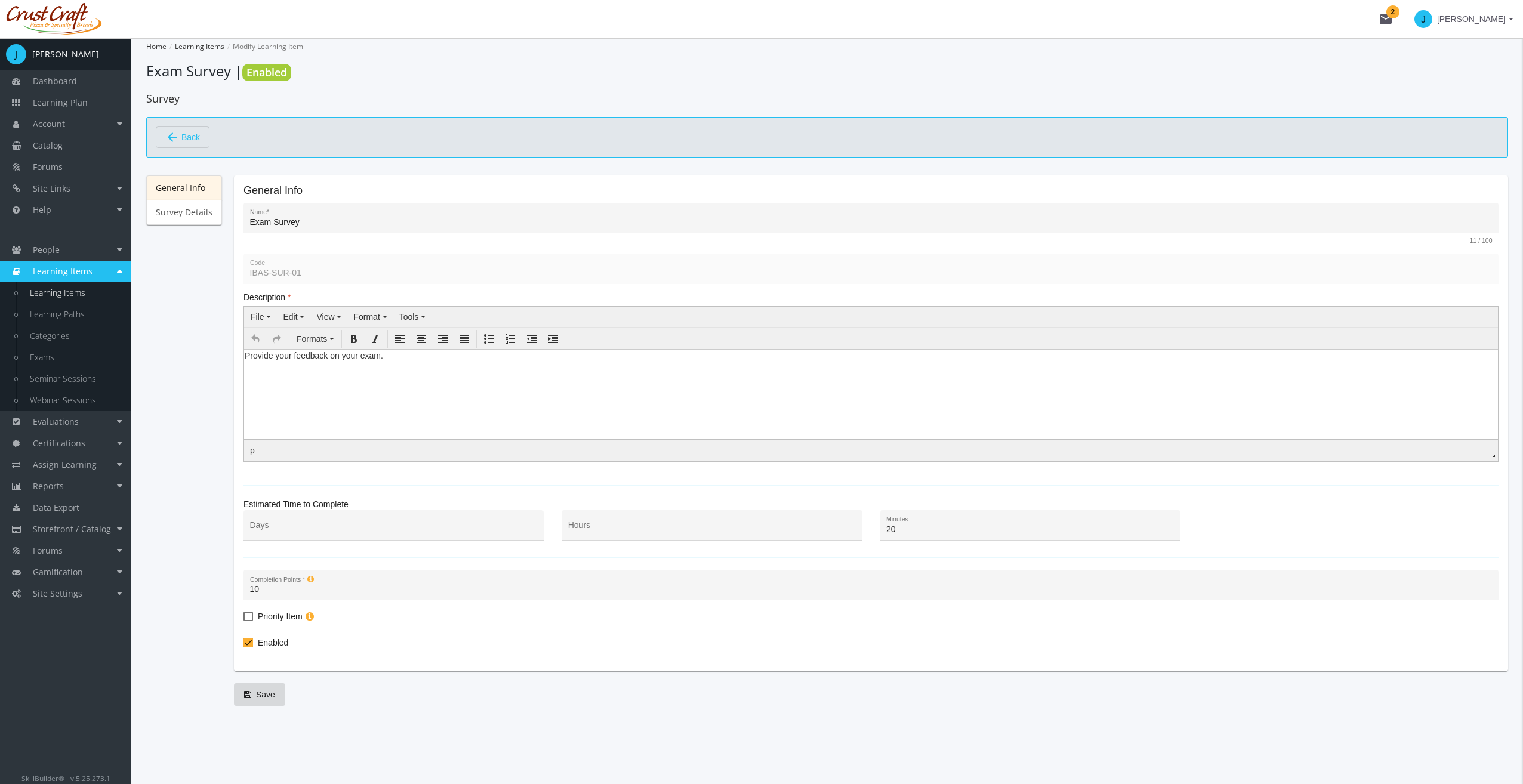
click at [191, 229] on div "General Info Survey Details" at bounding box center [184, 435] width 76 height 518
click at [190, 222] on link "Survey Details" at bounding box center [184, 212] width 76 height 25
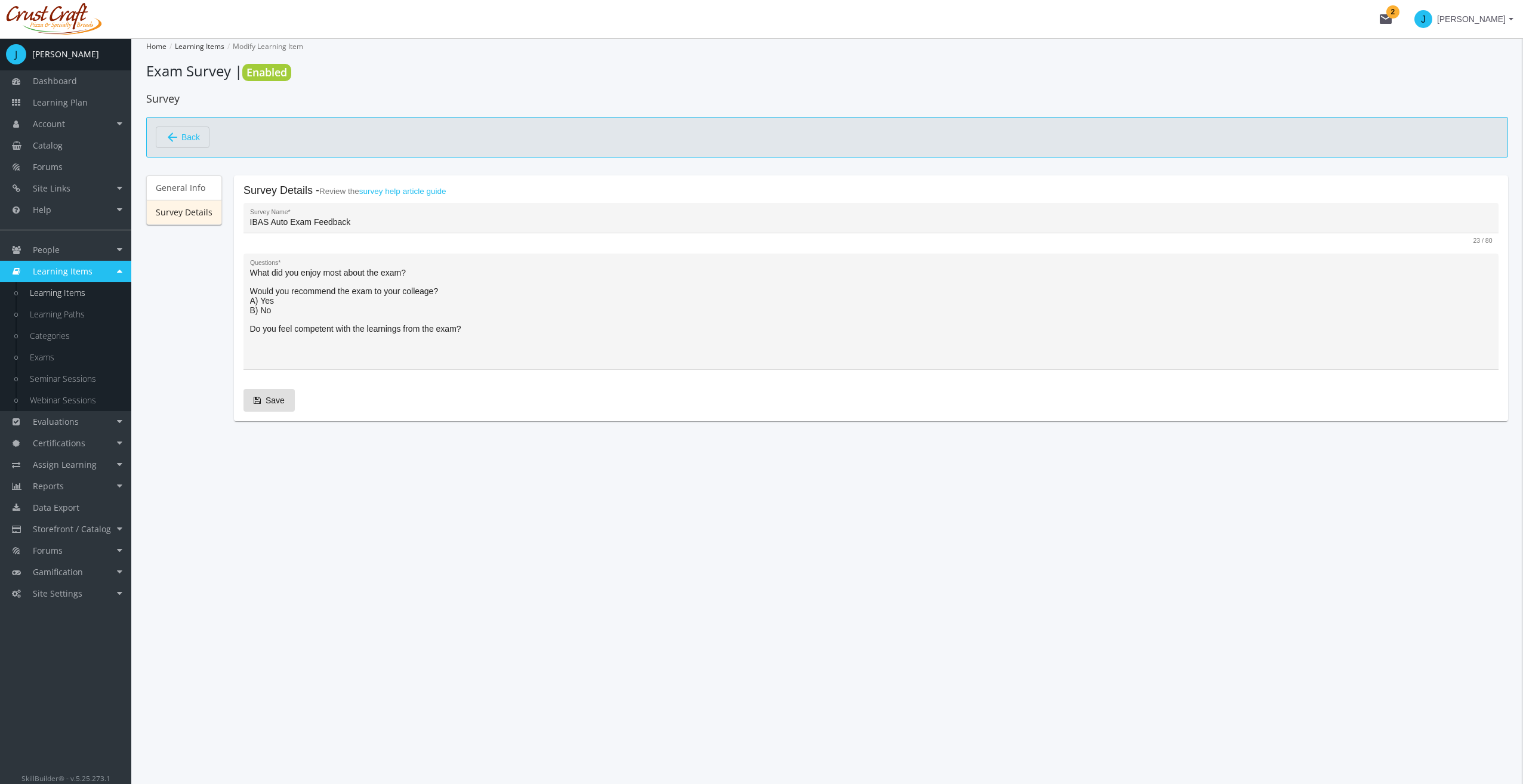
click at [193, 127] on span "Back" at bounding box center [191, 137] width 19 height 20
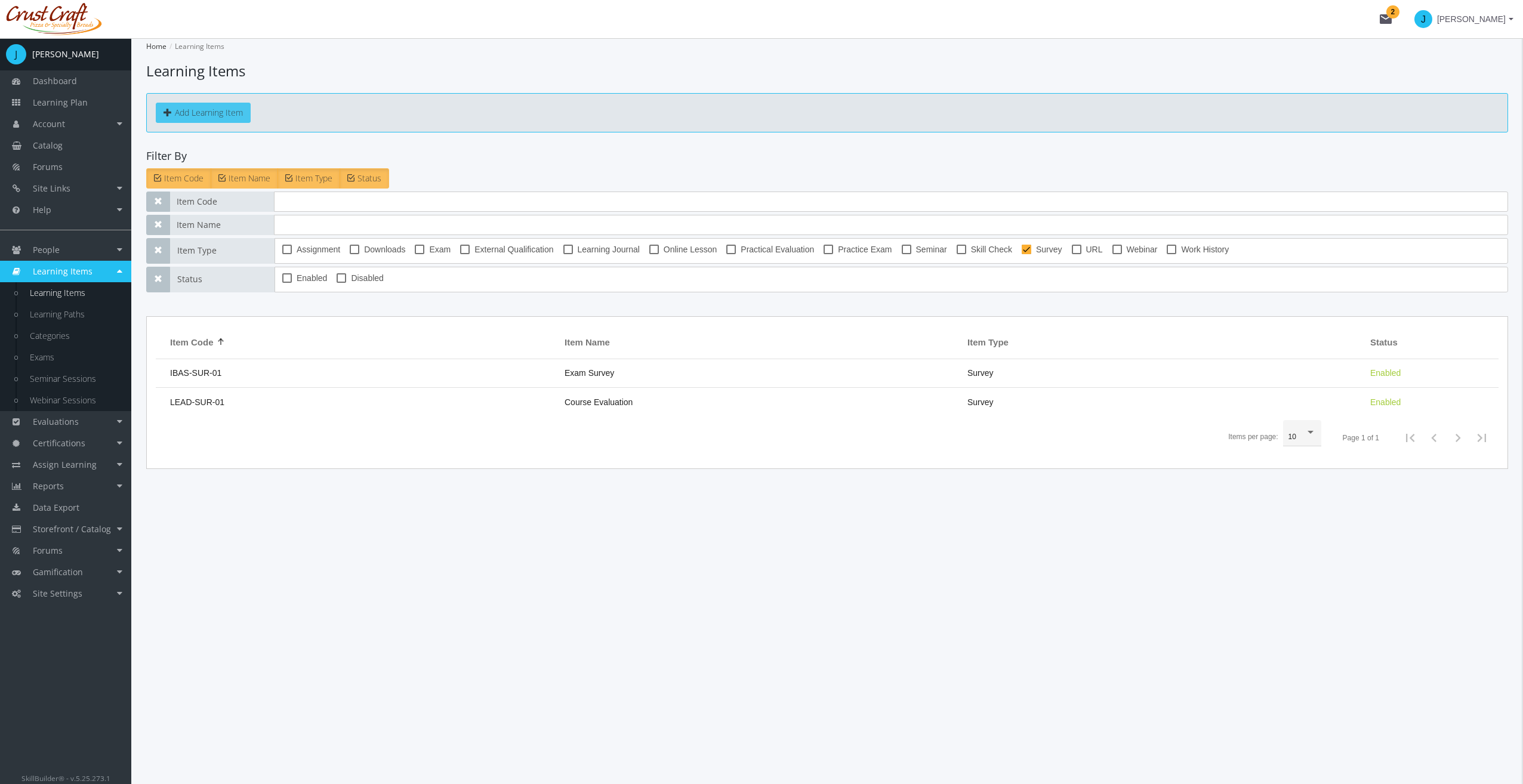
click at [196, 114] on button "Add Learning Item" at bounding box center [203, 112] width 95 height 20
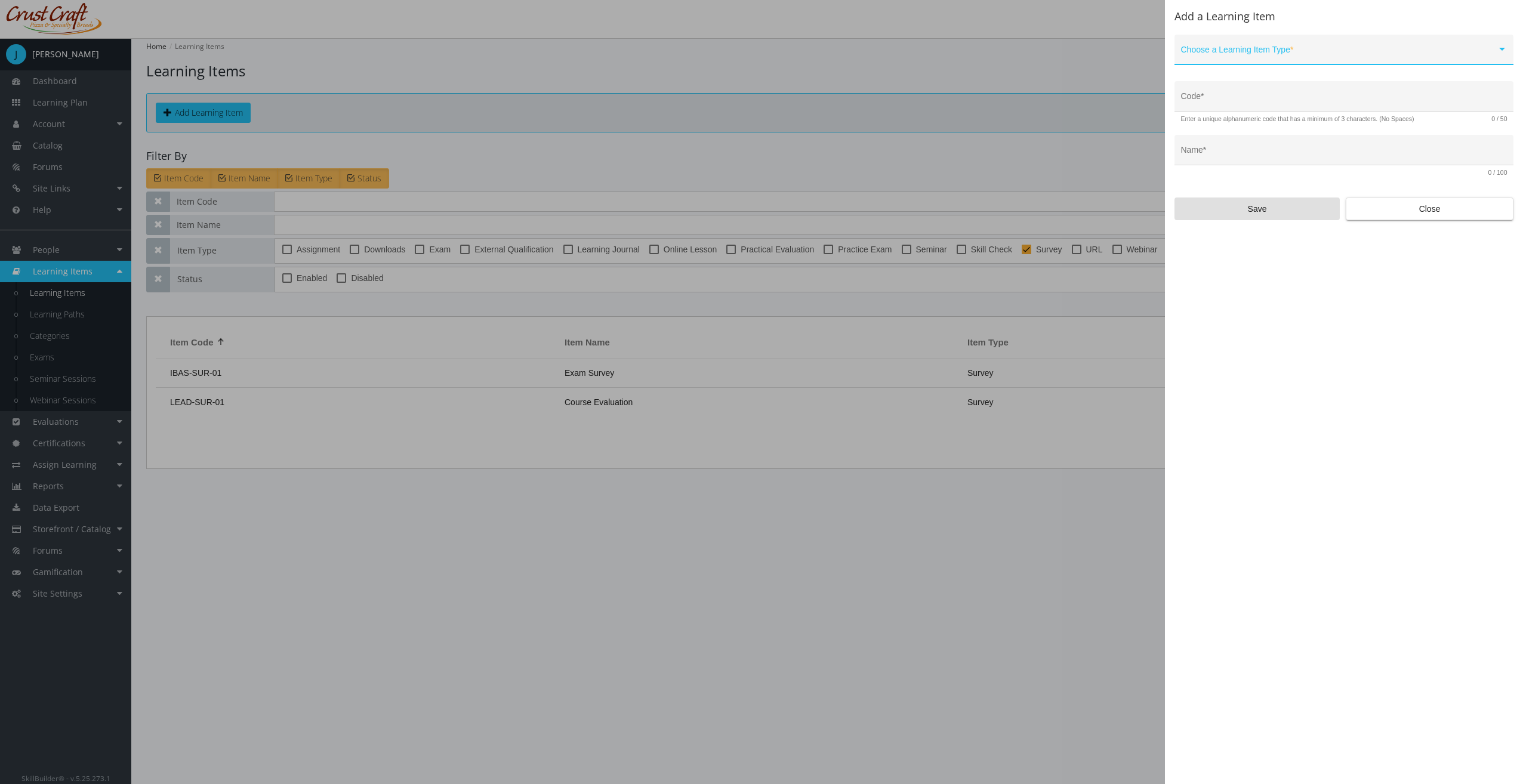
click at [1317, 53] on span at bounding box center [1339, 54] width 315 height 9
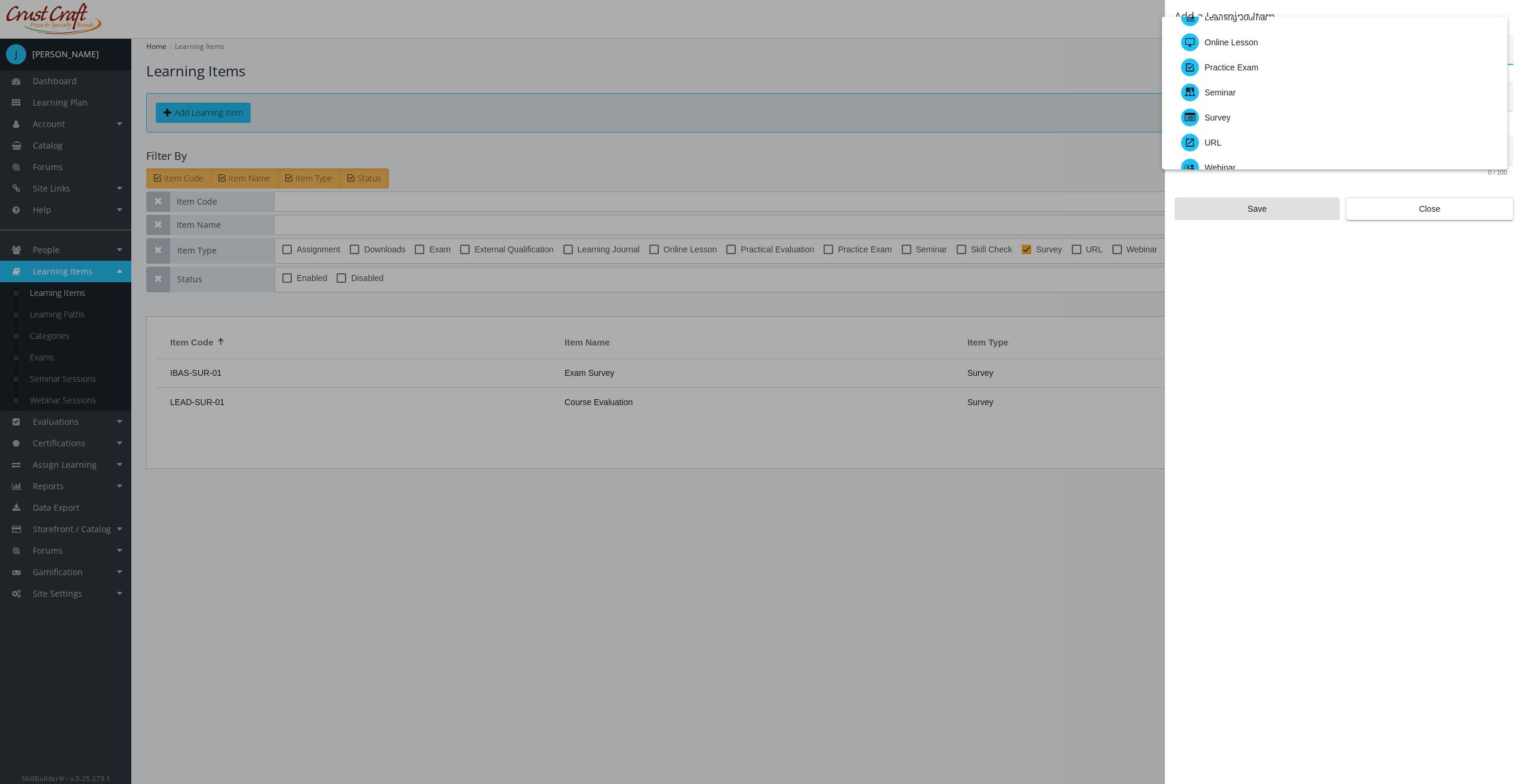
scroll to position [9, 0]
click at [1293, 52] on div "Downloads" at bounding box center [1339, 45] width 317 height 25
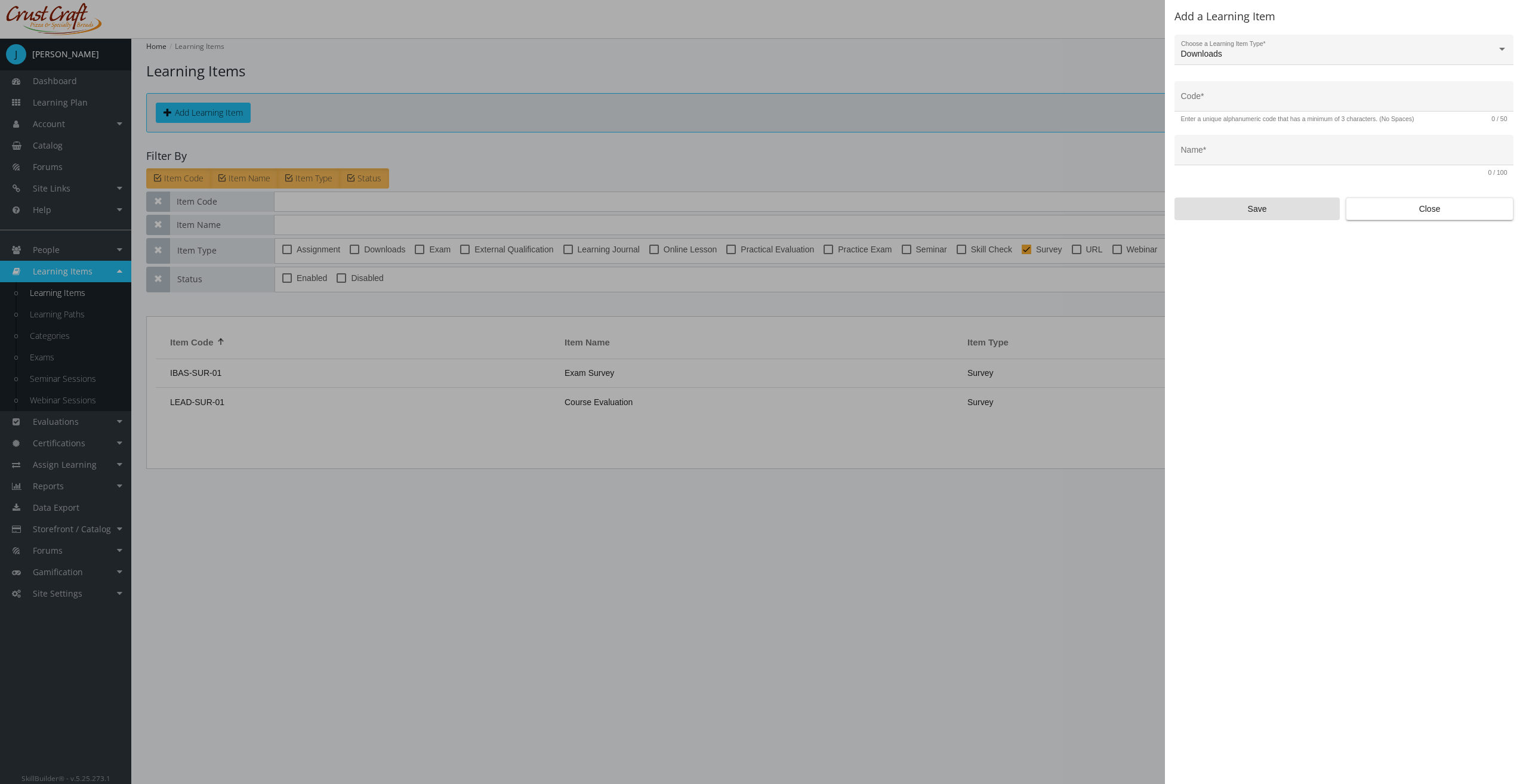
click at [1278, 94] on div "Code *" at bounding box center [1344, 99] width 327 height 24
type input "IBAS-DWL-01"
type input "IBAS Learning Documents"
click at [1259, 204] on span "Save" at bounding box center [1257, 209] width 145 height 22
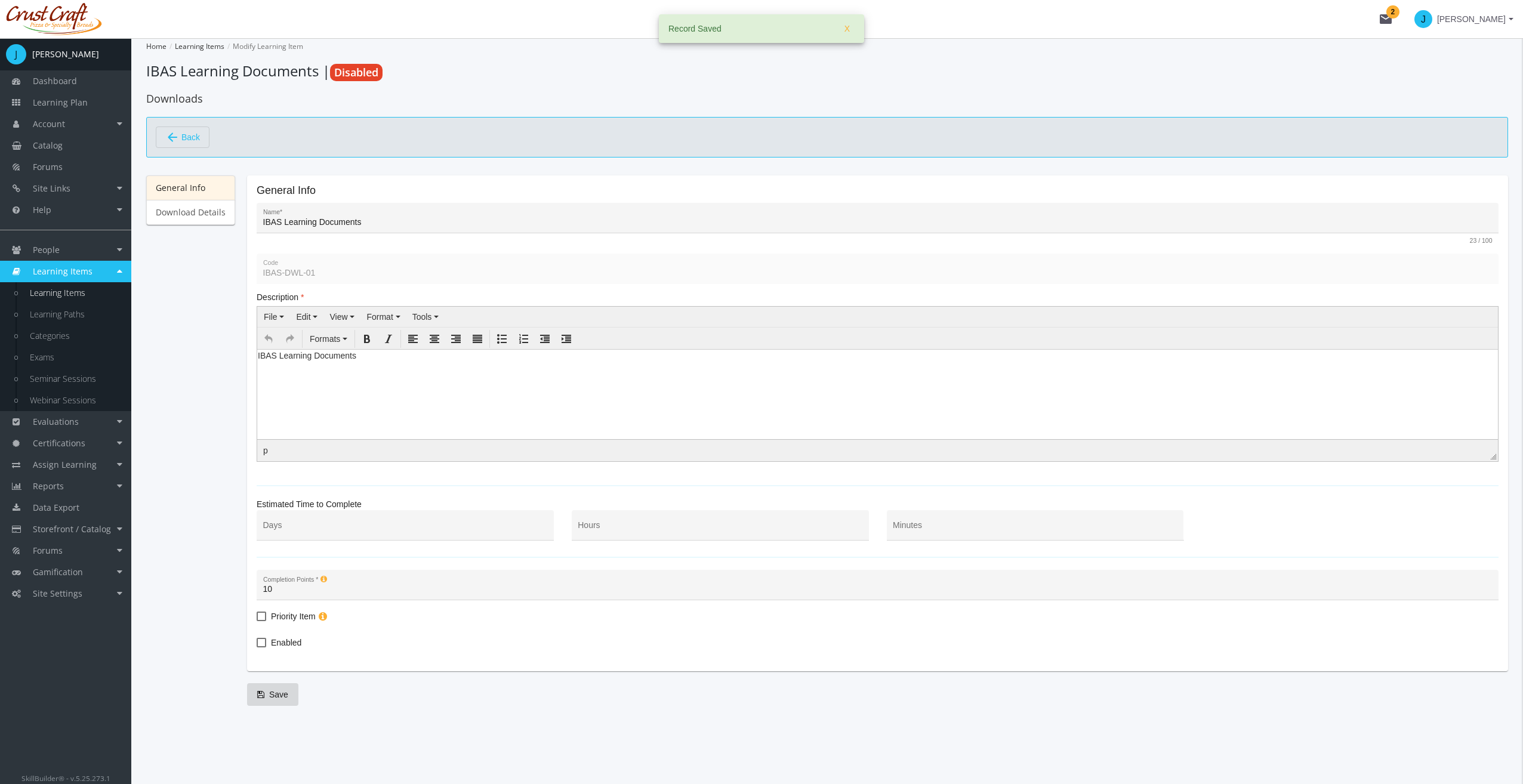
drag, startPoint x: 414, startPoint y: 367, endPoint x: 422, endPoint y: 365, distance: 8.2
click at [414, 367] on html "IBAS Learning Documents" at bounding box center [877, 358] width 1241 height 18
drag, startPoint x: 438, startPoint y: 362, endPoint x: 261, endPoint y: 364, distance: 177.0
click at [261, 364] on body "IBAS Learning Documents" at bounding box center [877, 358] width 1241 height 18
click at [400, 367] on html "IBAS Learning Documents" at bounding box center [877, 358] width 1241 height 18
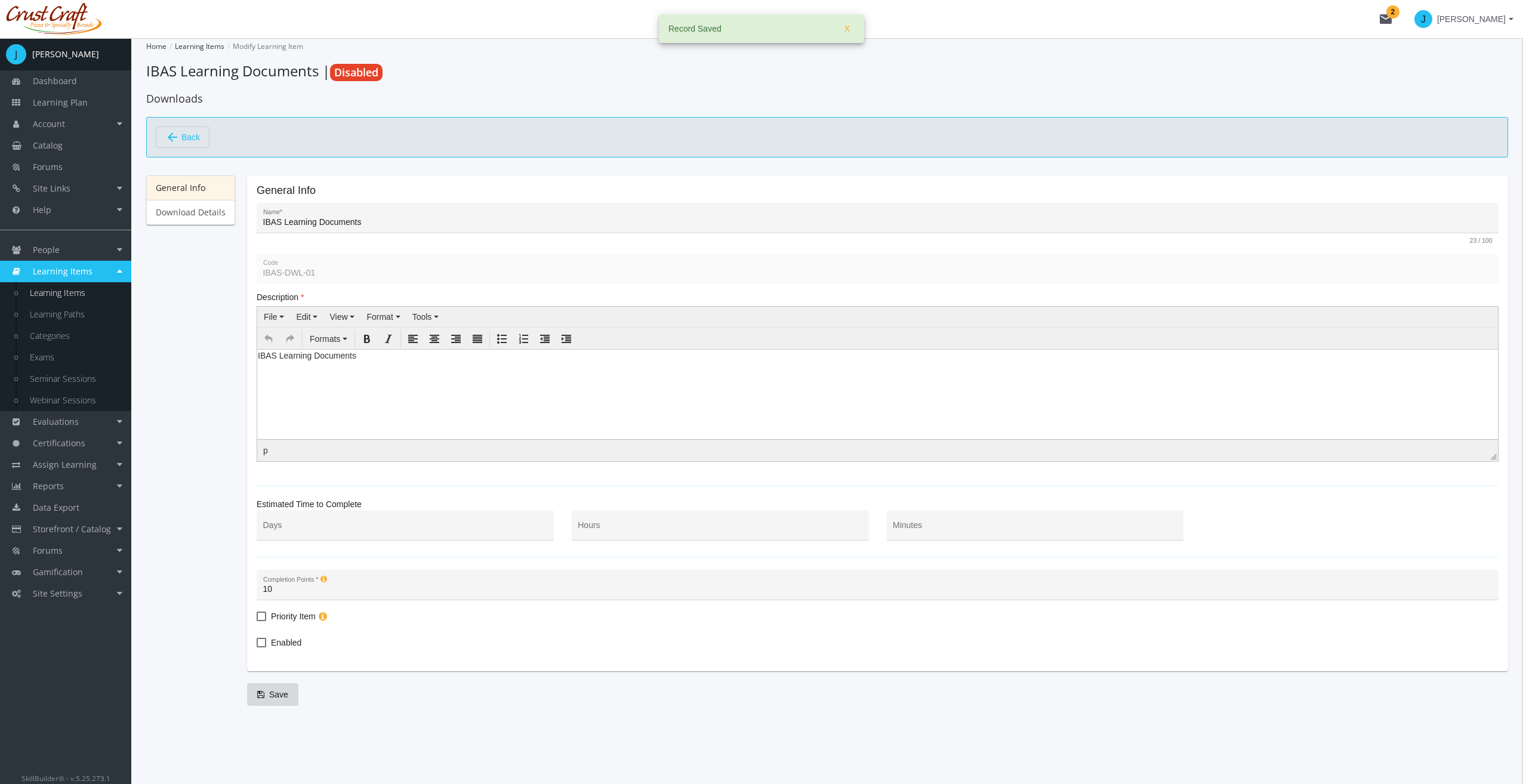
drag, startPoint x: 407, startPoint y: 368, endPoint x: 155, endPoint y: 351, distance: 252.6
click at [257, 351] on html "IBAS Learning Documents" at bounding box center [877, 358] width 1241 height 18
drag, startPoint x: 398, startPoint y: 371, endPoint x: 200, endPoint y: 346, distance: 199.6
click at [257, 349] on html "IBAS Learning Documents" at bounding box center [877, 358] width 1241 height 18
click at [289, 345] on button "Redo" at bounding box center [290, 338] width 19 height 17
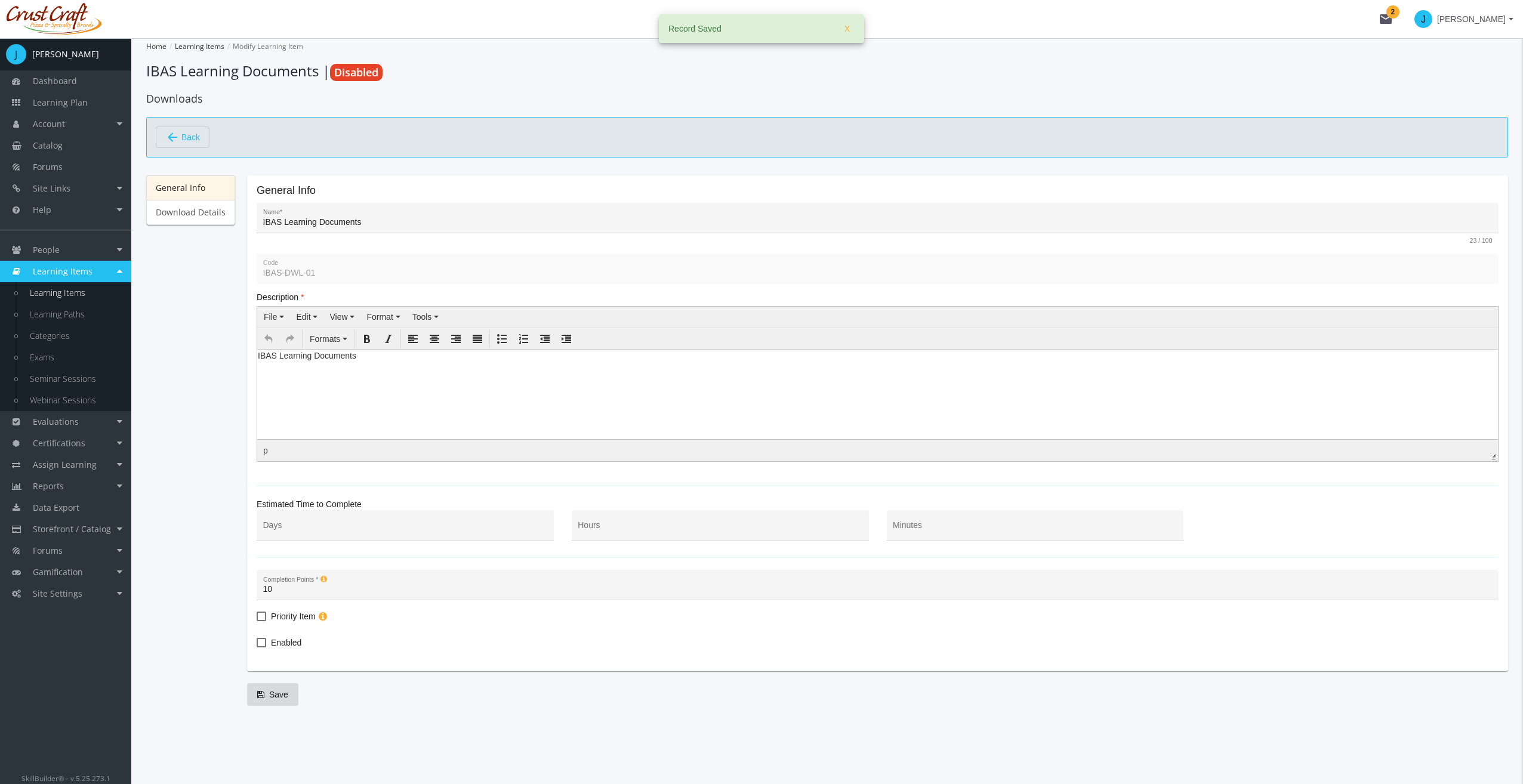
click at [349, 361] on body "IBAS Learning Documents" at bounding box center [877, 358] width 1241 height 18
drag, startPoint x: 364, startPoint y: 359, endPoint x: 231, endPoint y: 349, distance: 133.4
click at [257, 349] on html "IBAS Learning Documents" at bounding box center [877, 358] width 1241 height 18
click at [923, 518] on div "Minutes" at bounding box center [1035, 528] width 284 height 24
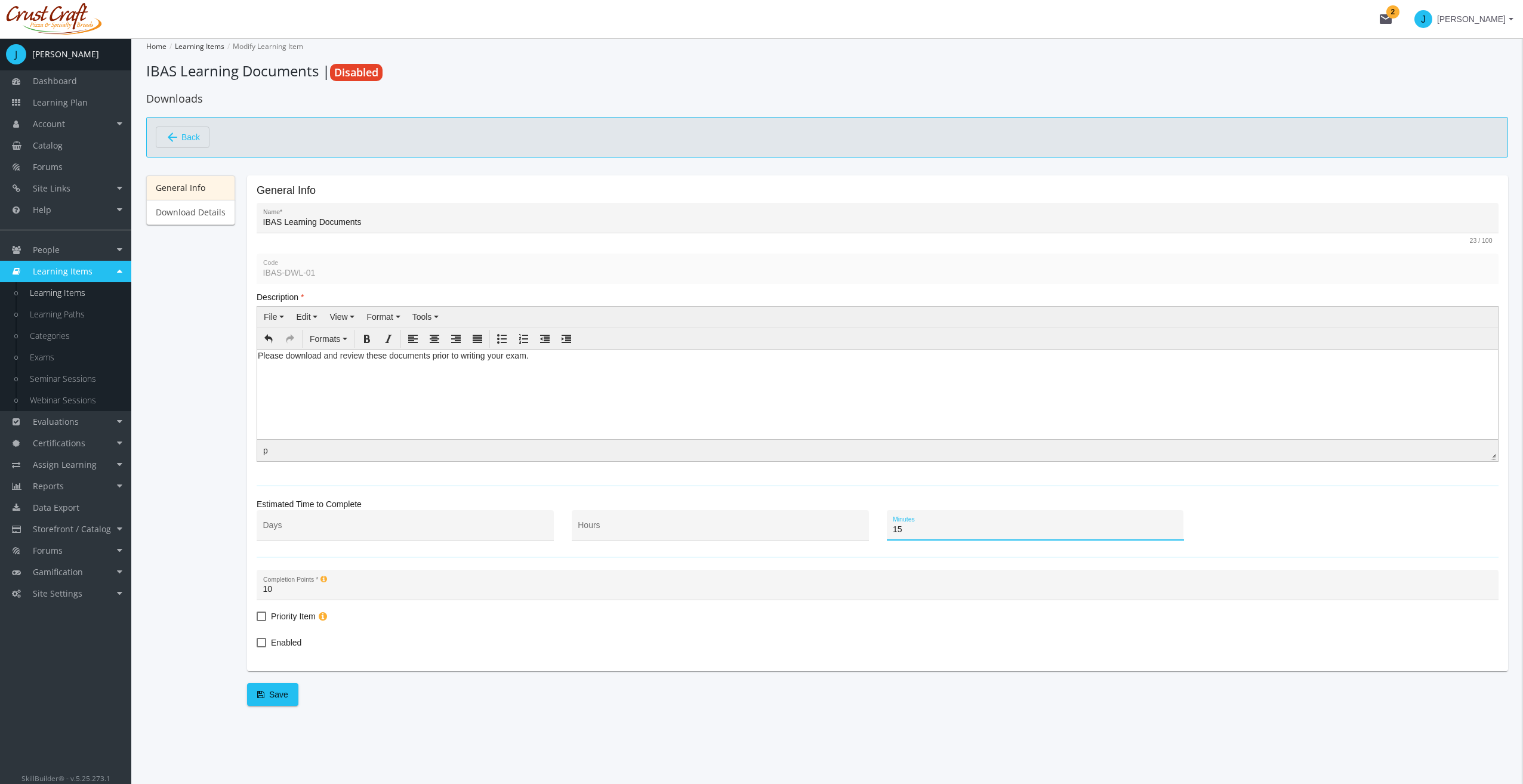
type input "15"
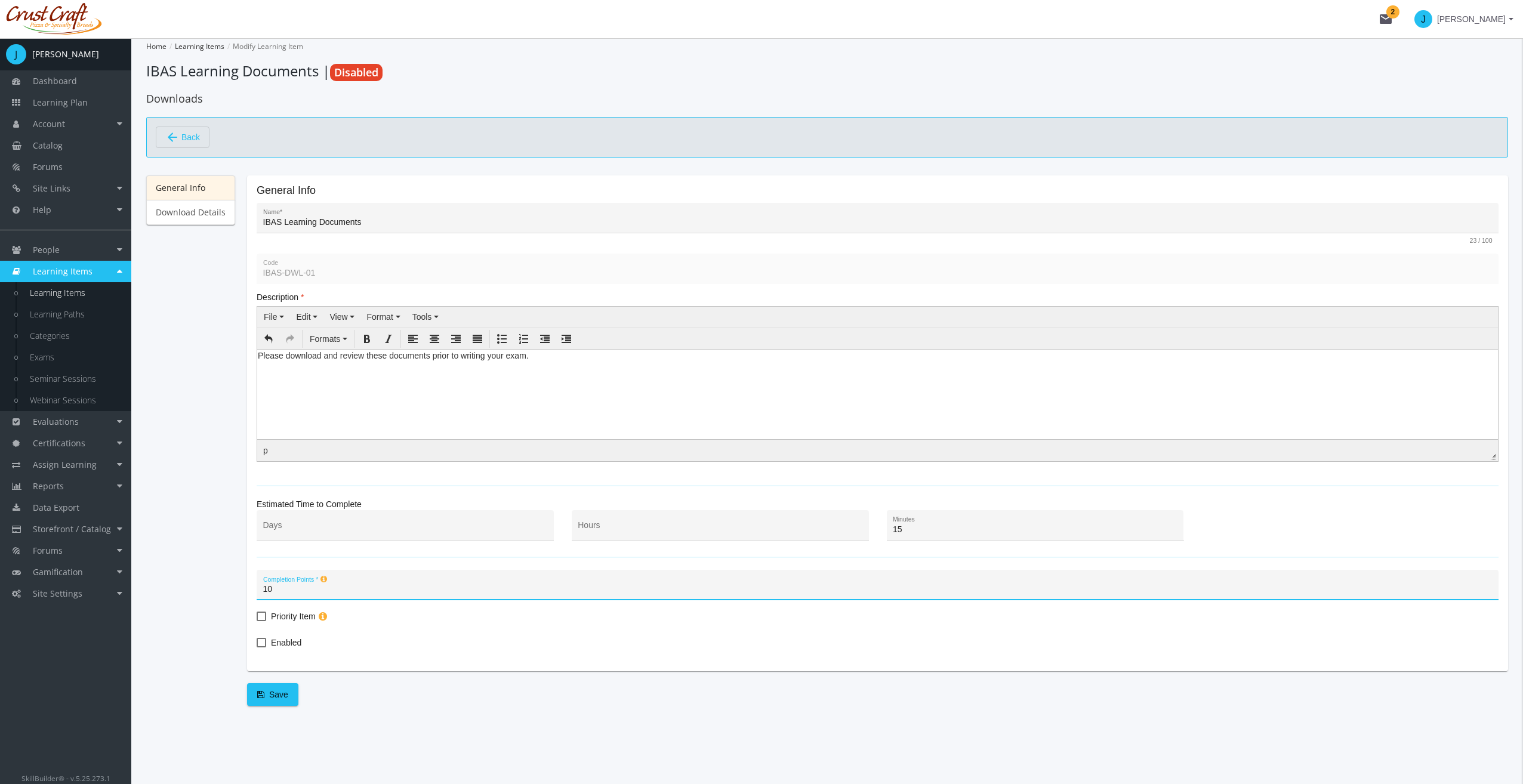
click at [287, 643] on span "Enabled" at bounding box center [286, 642] width 30 height 14
click at [257, 647] on input "Enabled" at bounding box center [256, 647] width 1 height 1
checkbox input "true"
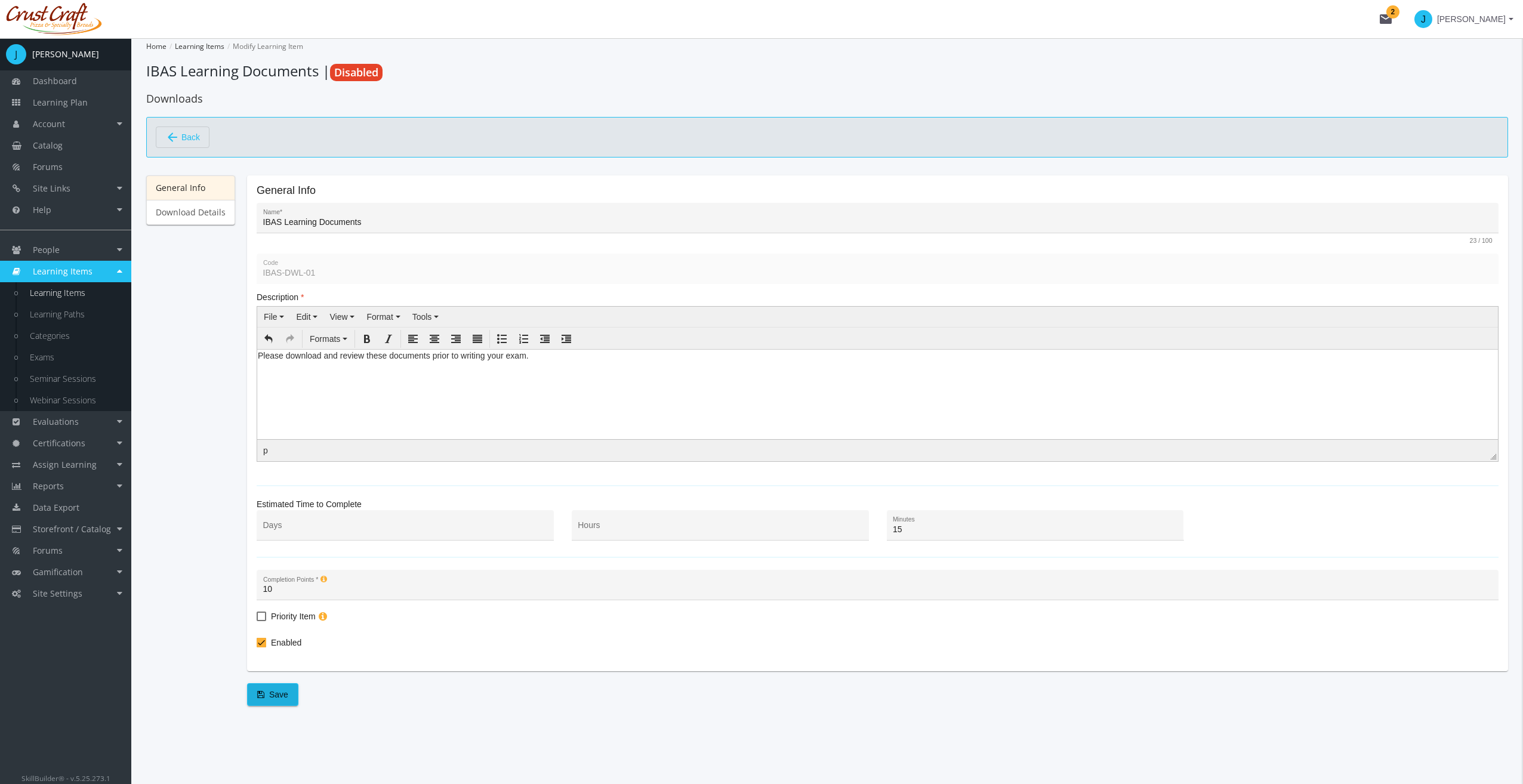
click at [281, 693] on span "Save" at bounding box center [273, 694] width 31 height 22
click at [188, 217] on link "Download Details" at bounding box center [190, 212] width 89 height 25
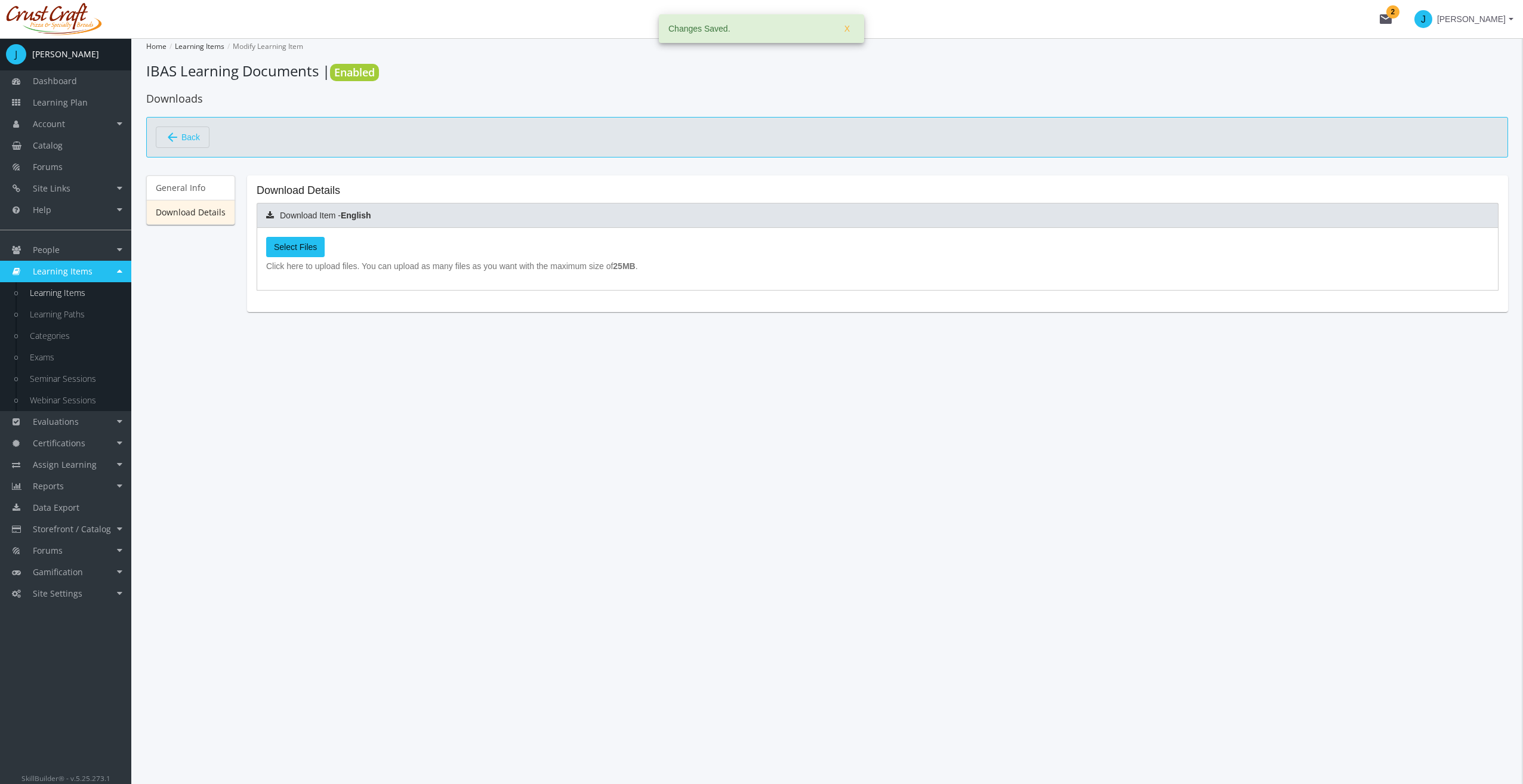
click at [293, 252] on label "Select Files" at bounding box center [296, 247] width 58 height 20
click at [0, 0] on input "Select Files" at bounding box center [0, 0] width 0 height 0
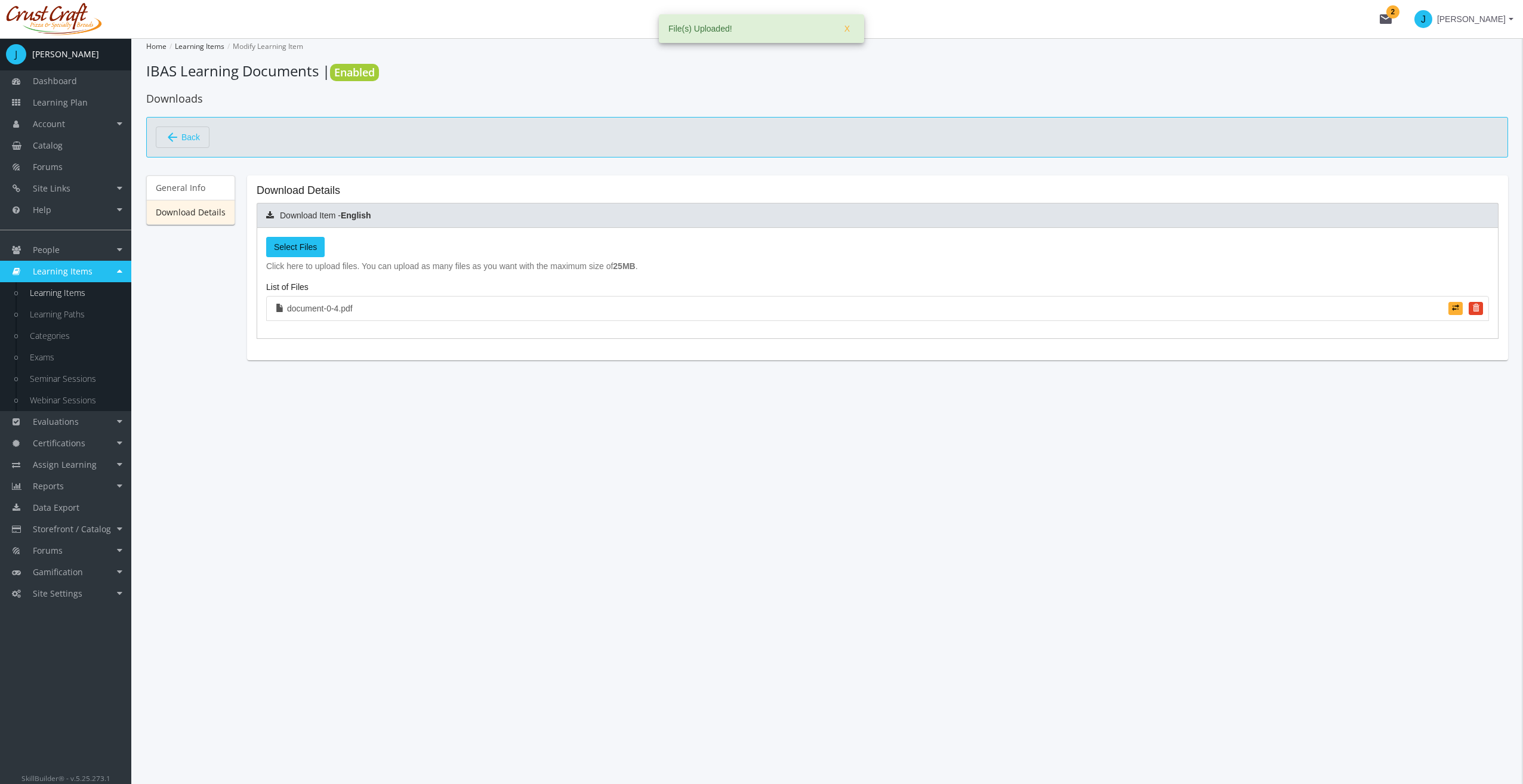
click at [183, 138] on span "Back" at bounding box center [191, 137] width 19 height 20
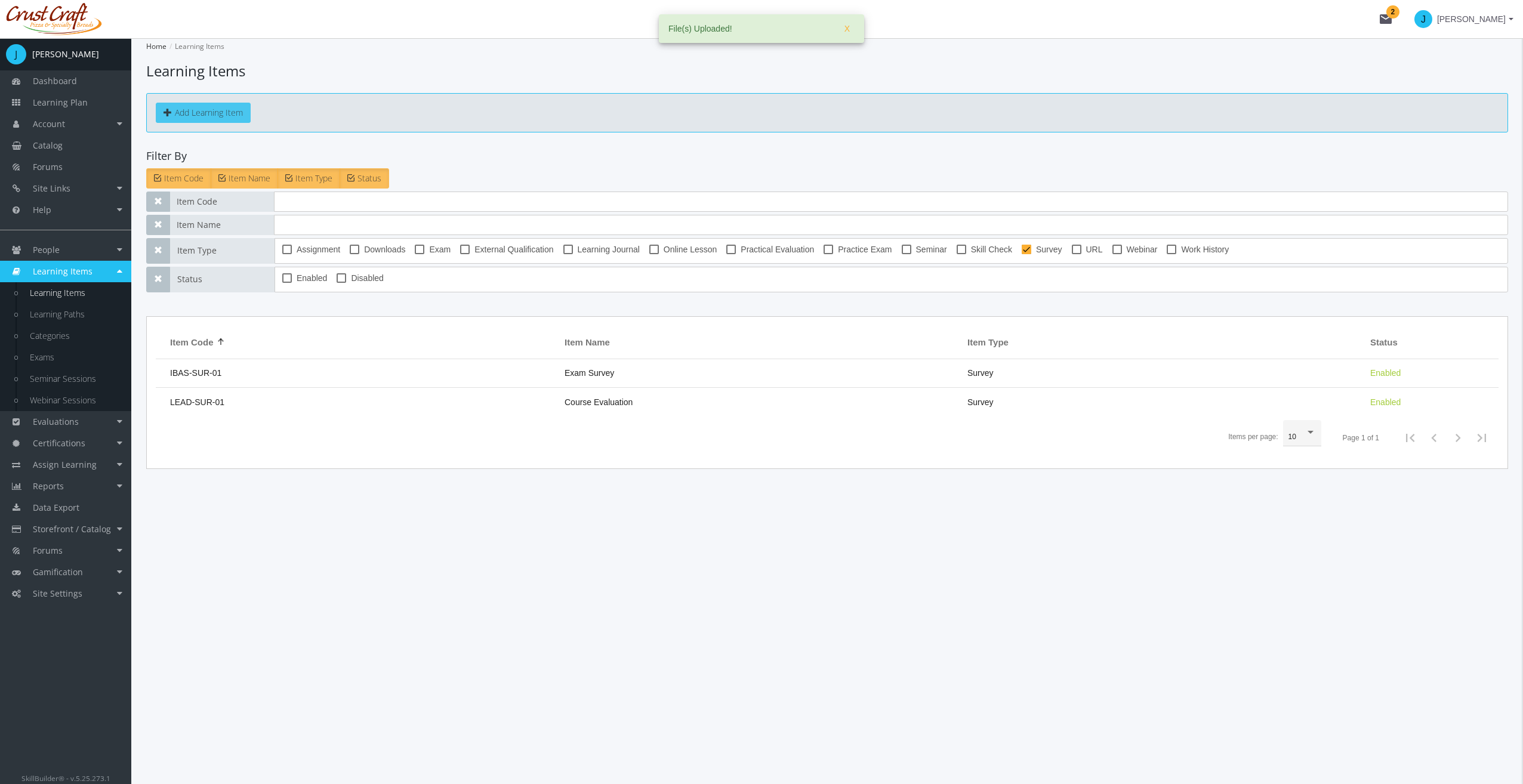
click at [205, 115] on button "Add Learning Item" at bounding box center [203, 112] width 95 height 20
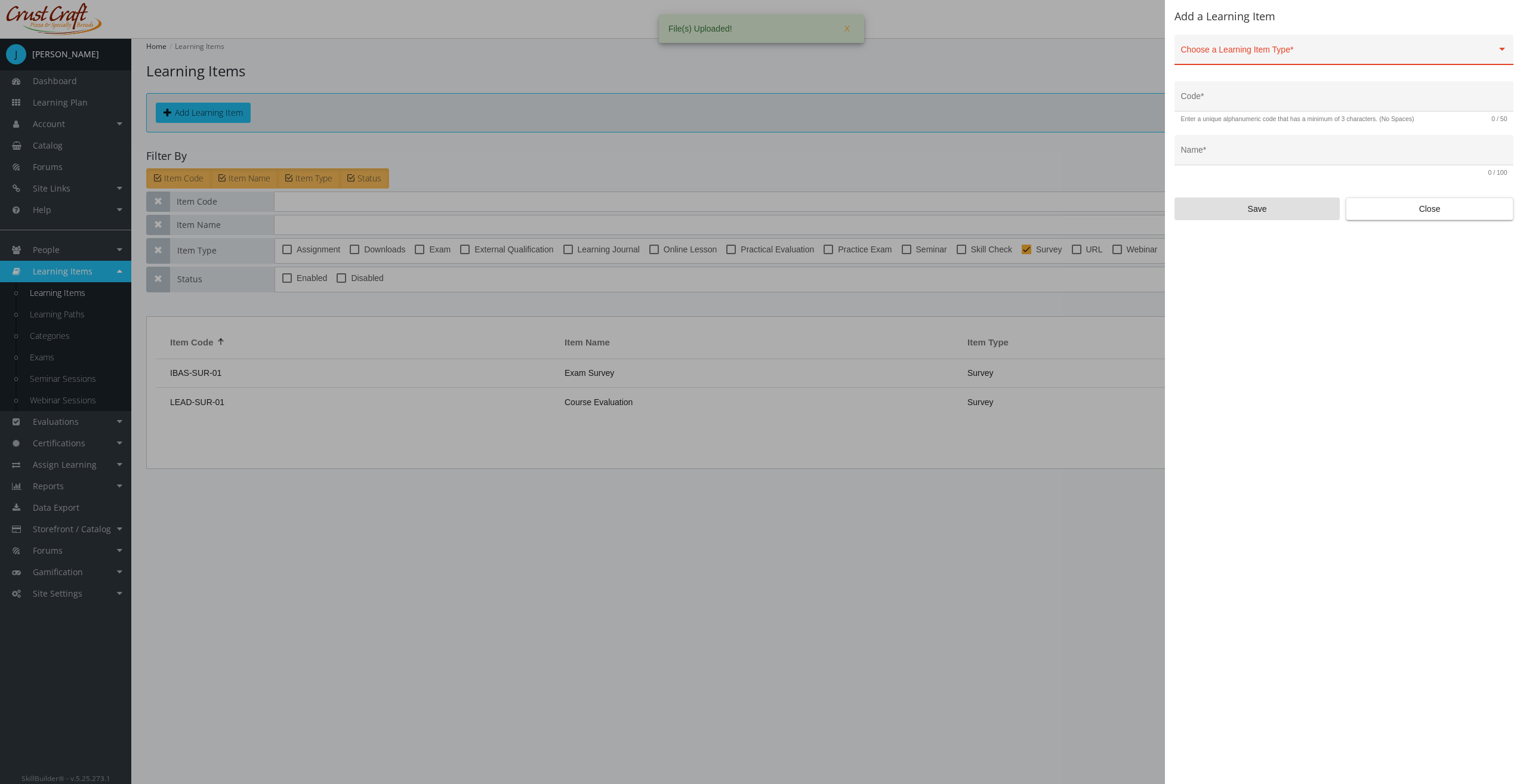
click at [1320, 46] on div "Choose a Learning Item Type *" at bounding box center [1344, 52] width 327 height 24
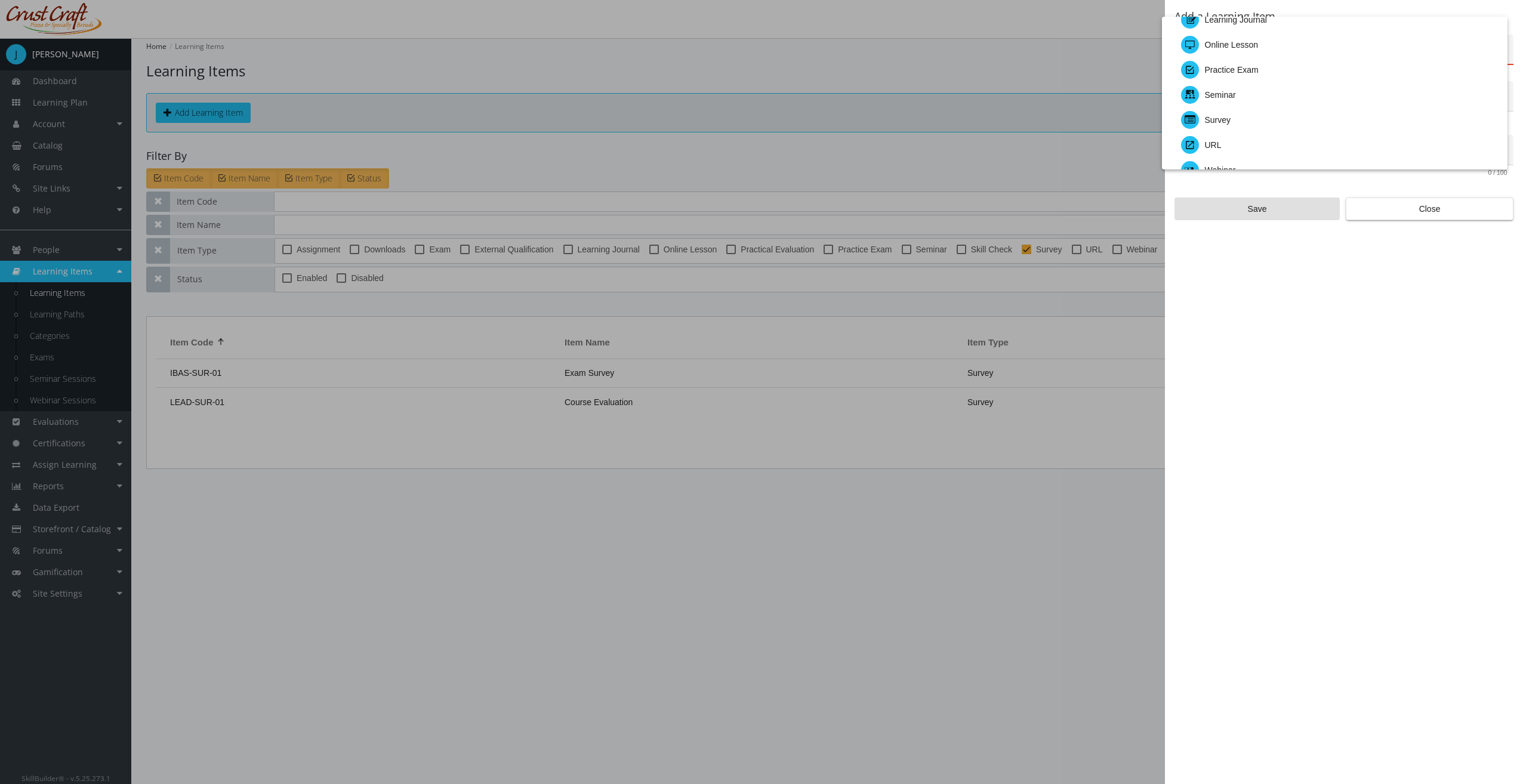
scroll to position [119, 0]
click at [1242, 111] on div "Webinar" at bounding box center [1339, 110] width 317 height 25
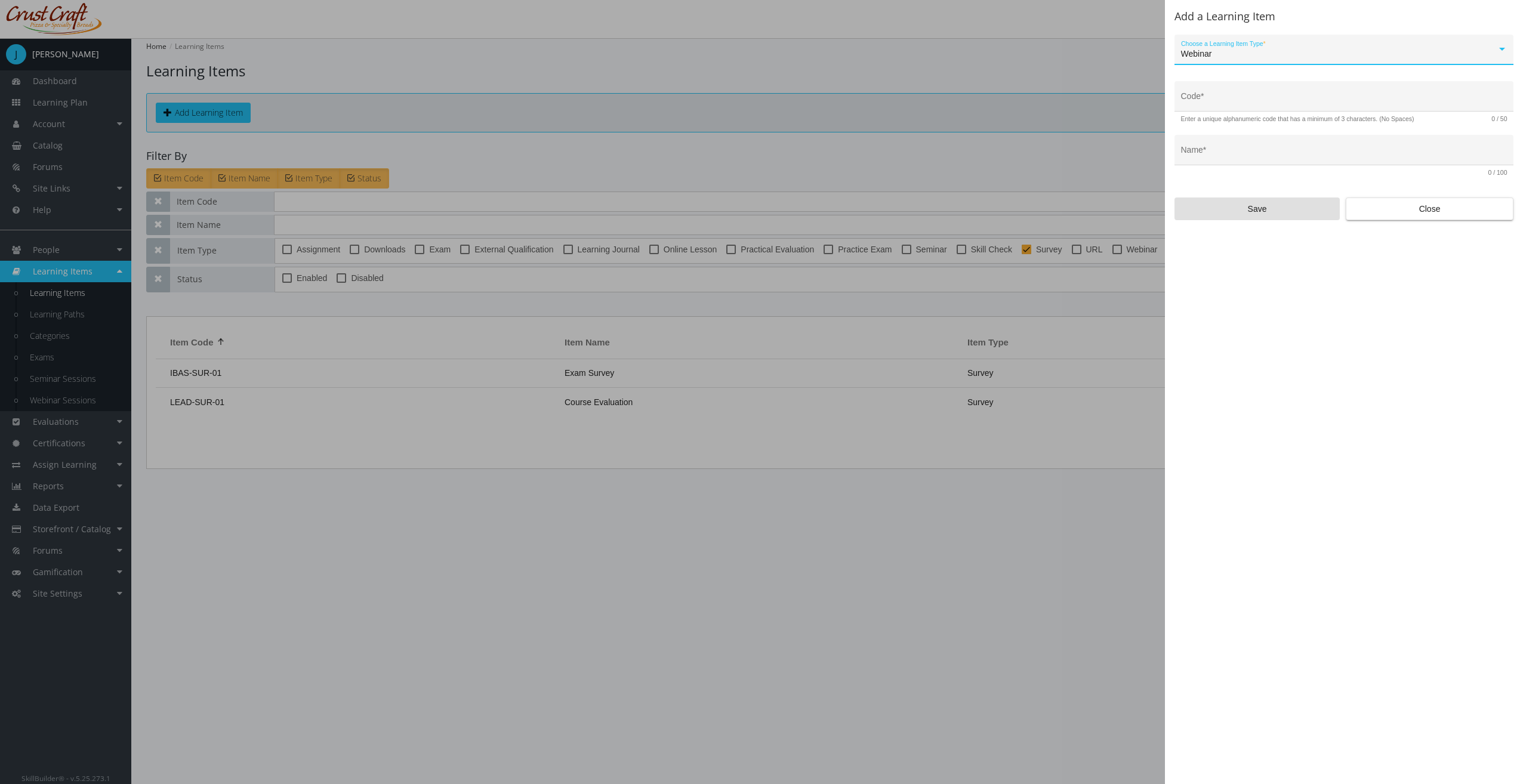
click at [1222, 101] on input "Code *" at bounding box center [1344, 101] width 327 height 9
type input "IBAS-WEB-01"
click at [1278, 153] on input "Name *" at bounding box center [1344, 154] width 327 height 9
type input "I"
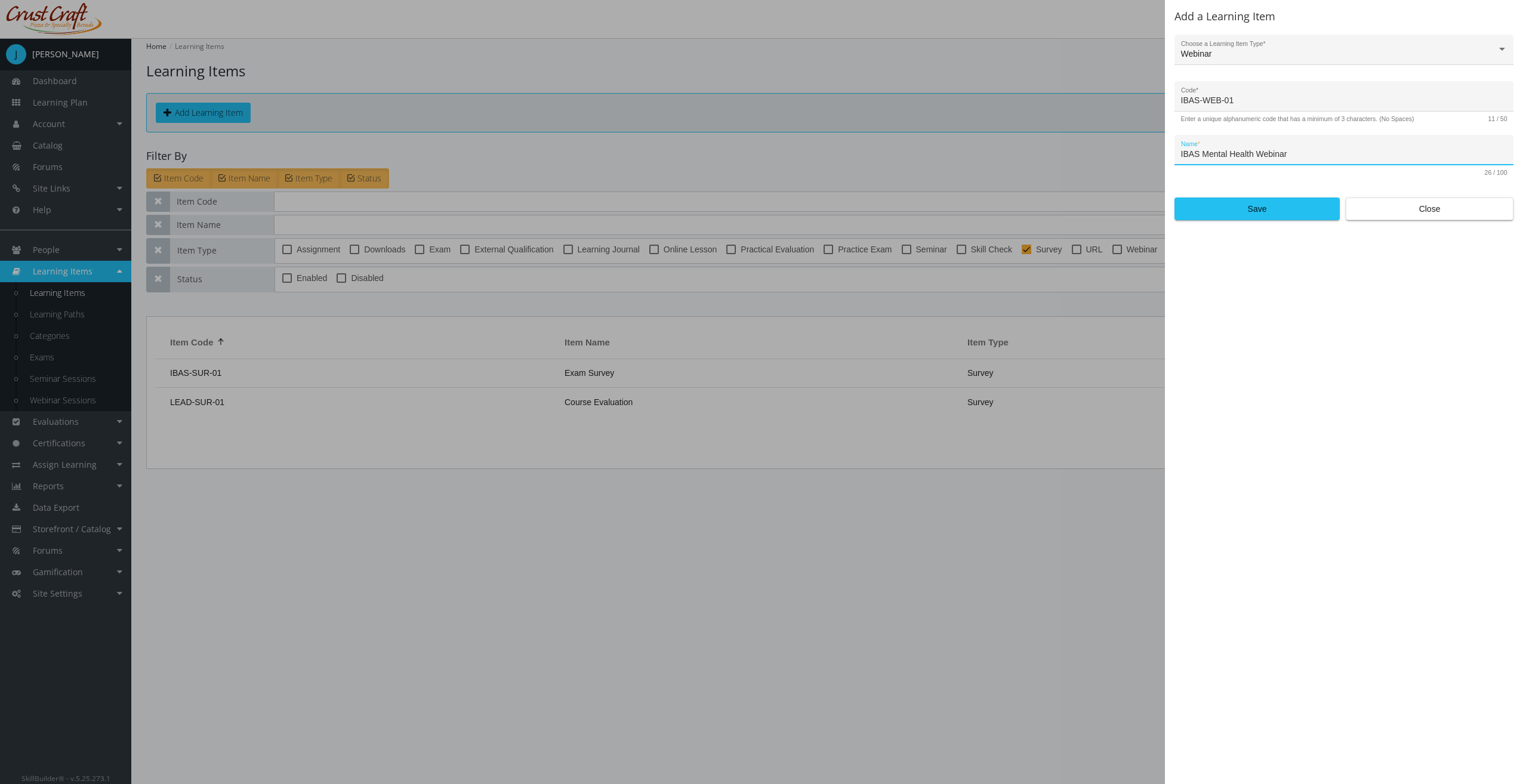
type input "IBAS Mental Health Webinar"
click at [1253, 197] on form "Webinar Choose a Learning Item Type * IBAS-WEB-01 Code * Enter a unique alphanu…" at bounding box center [1344, 127] width 339 height 186
click at [1254, 207] on span "Save" at bounding box center [1257, 209] width 145 height 22
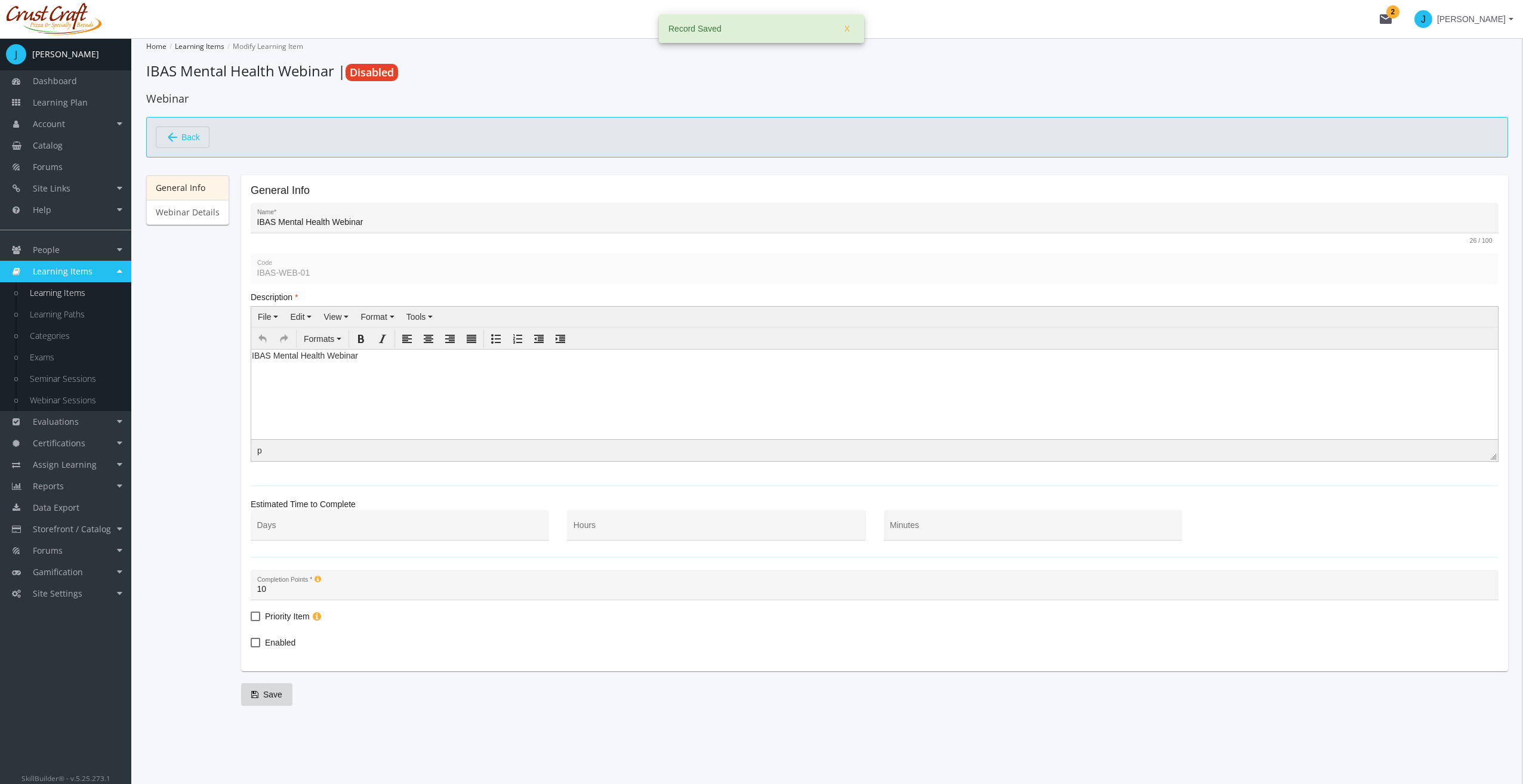
click at [378, 367] on html "IBAS Mental Health Webinar" at bounding box center [875, 358] width 1247 height 18
drag, startPoint x: 479, startPoint y: 378, endPoint x: 78, endPoint y: 359, distance: 401.4
click at [251, 359] on html "IBAS Mental Health Webinar" at bounding box center [875, 358] width 1247 height 18
click at [379, 363] on body "IBAS Mental Health Webinar" at bounding box center [875, 358] width 1247 height 18
drag, startPoint x: 358, startPoint y: 353, endPoint x: 457, endPoint y: 703, distance: 363.7
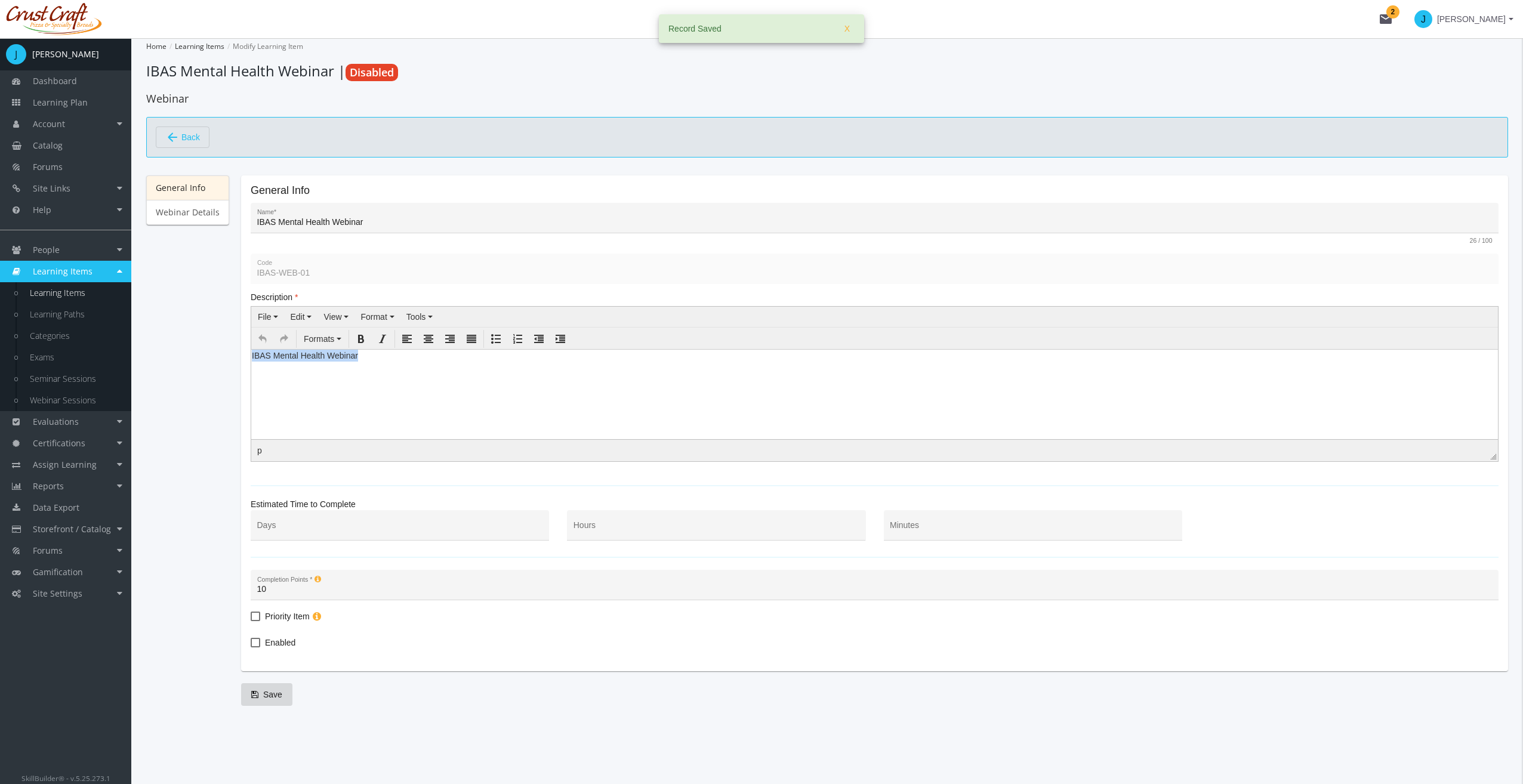
click at [251, 356] on html "IBAS Mental Health Webinar" at bounding box center [875, 358] width 1247 height 18
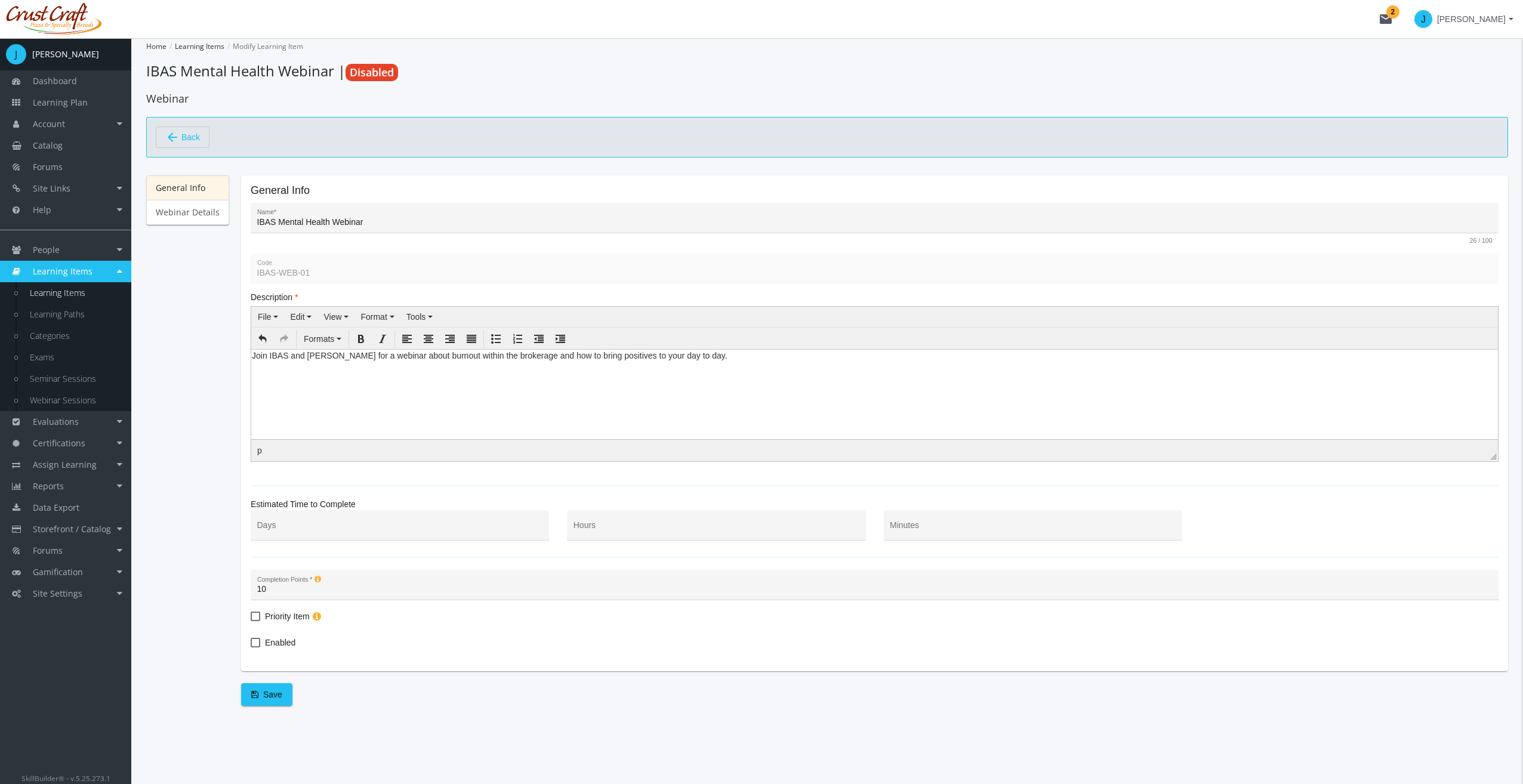
click at [603, 516] on div "Hours" at bounding box center [716, 528] width 286 height 24
click at [606, 521] on div "Hours" at bounding box center [716, 528] width 286 height 24
type input "1"
click at [270, 637] on span "Enabled" at bounding box center [280, 642] width 30 height 14
click at [251, 647] on input "Enabled" at bounding box center [251, 647] width 1 height 1
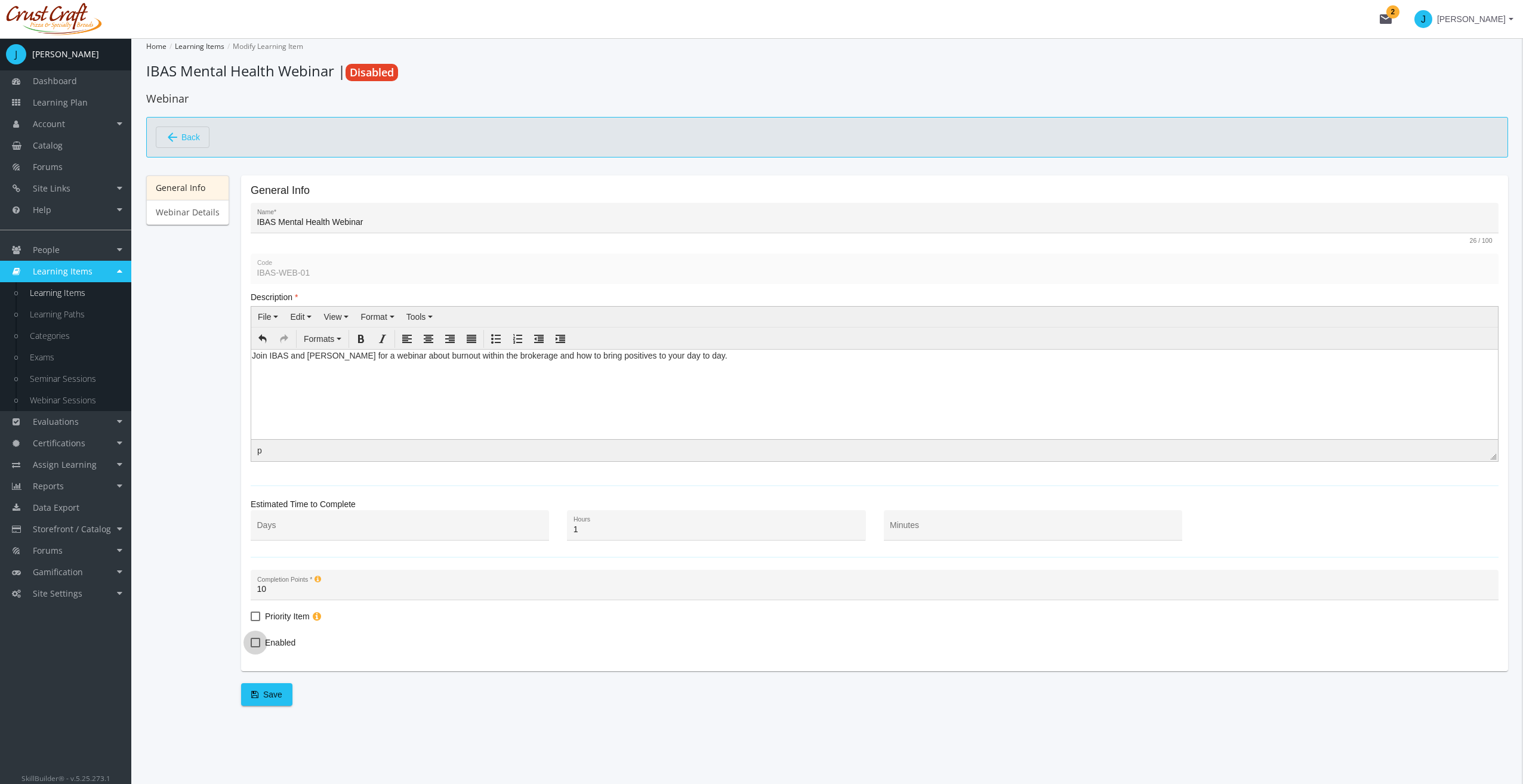
checkbox input "true"
click at [264, 698] on span "Save" at bounding box center [267, 694] width 31 height 22
click at [191, 220] on link "Webinar Details" at bounding box center [188, 212] width 83 height 25
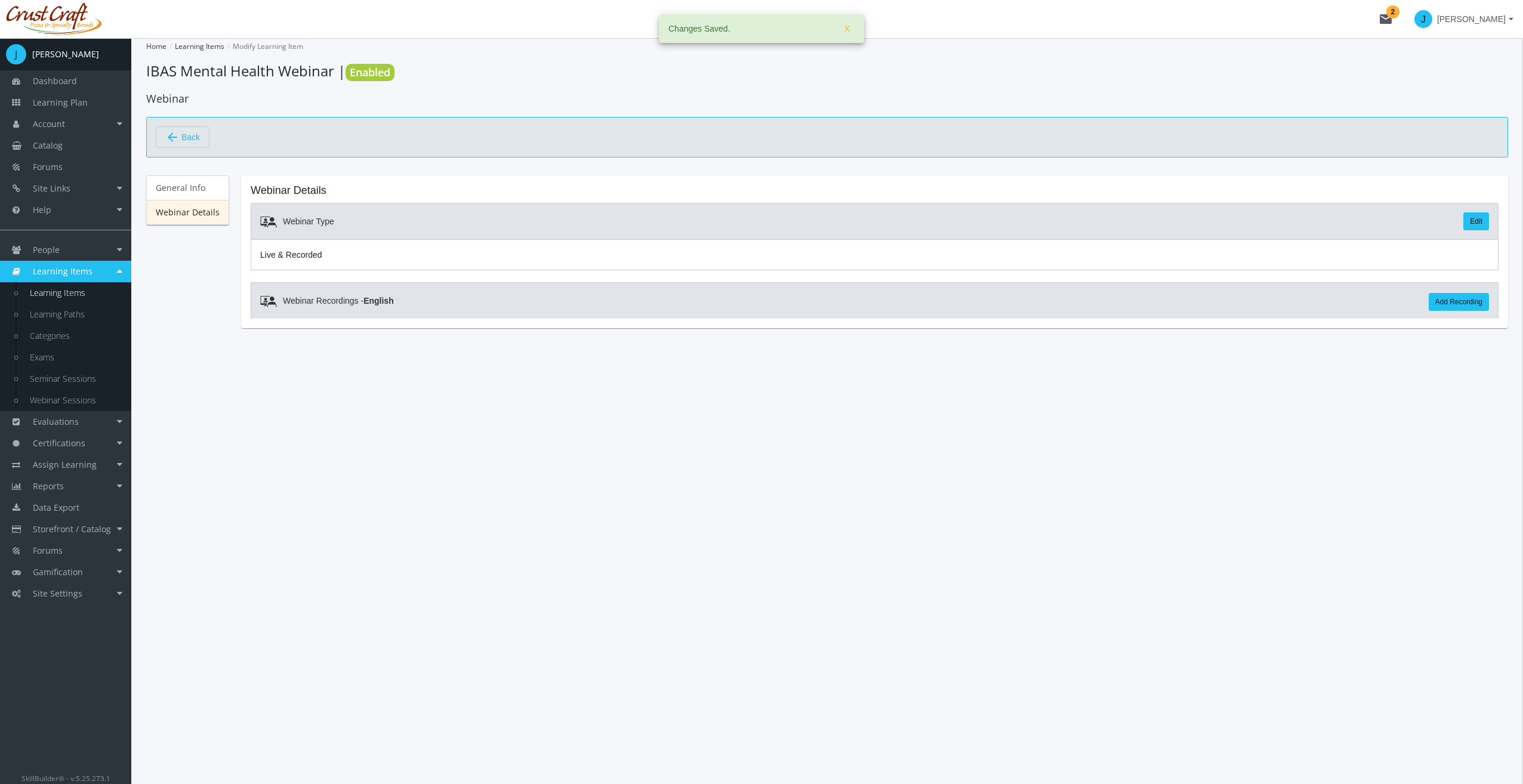
click at [1471, 219] on link "Edit" at bounding box center [1476, 221] width 25 height 18
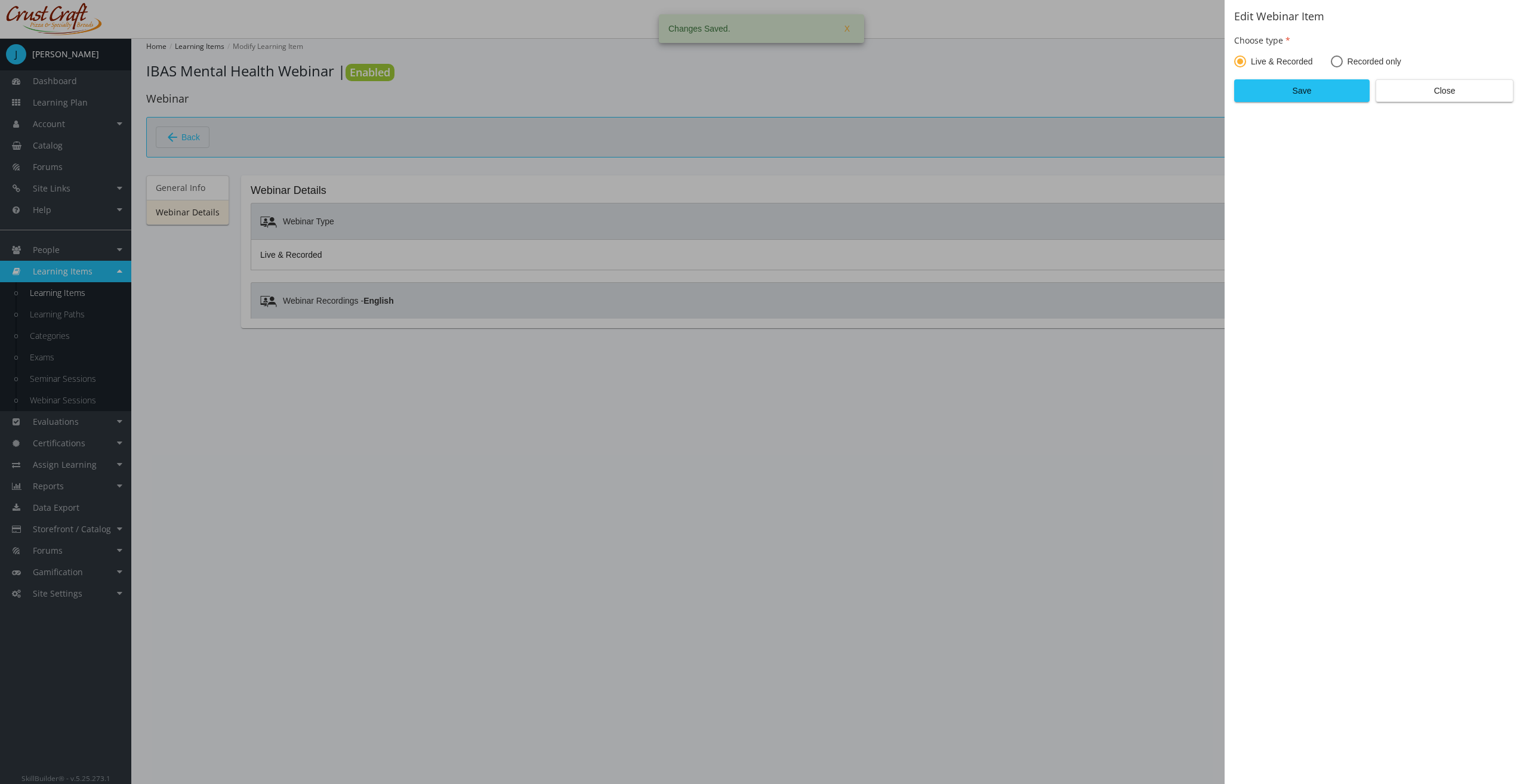
click at [1342, 88] on span "Save" at bounding box center [1301, 91] width 115 height 22
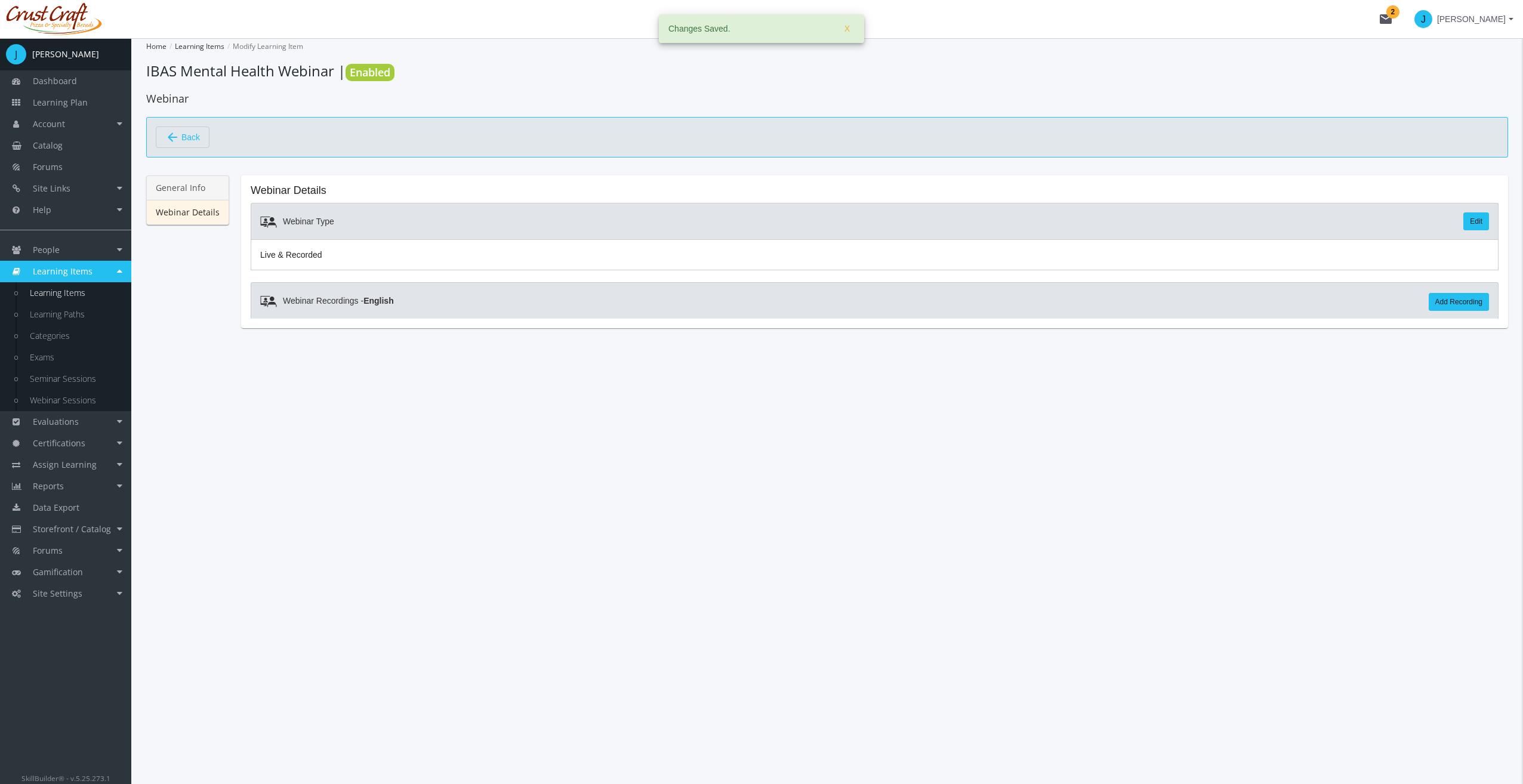
click at [193, 193] on link "General Info" at bounding box center [188, 188] width 83 height 25
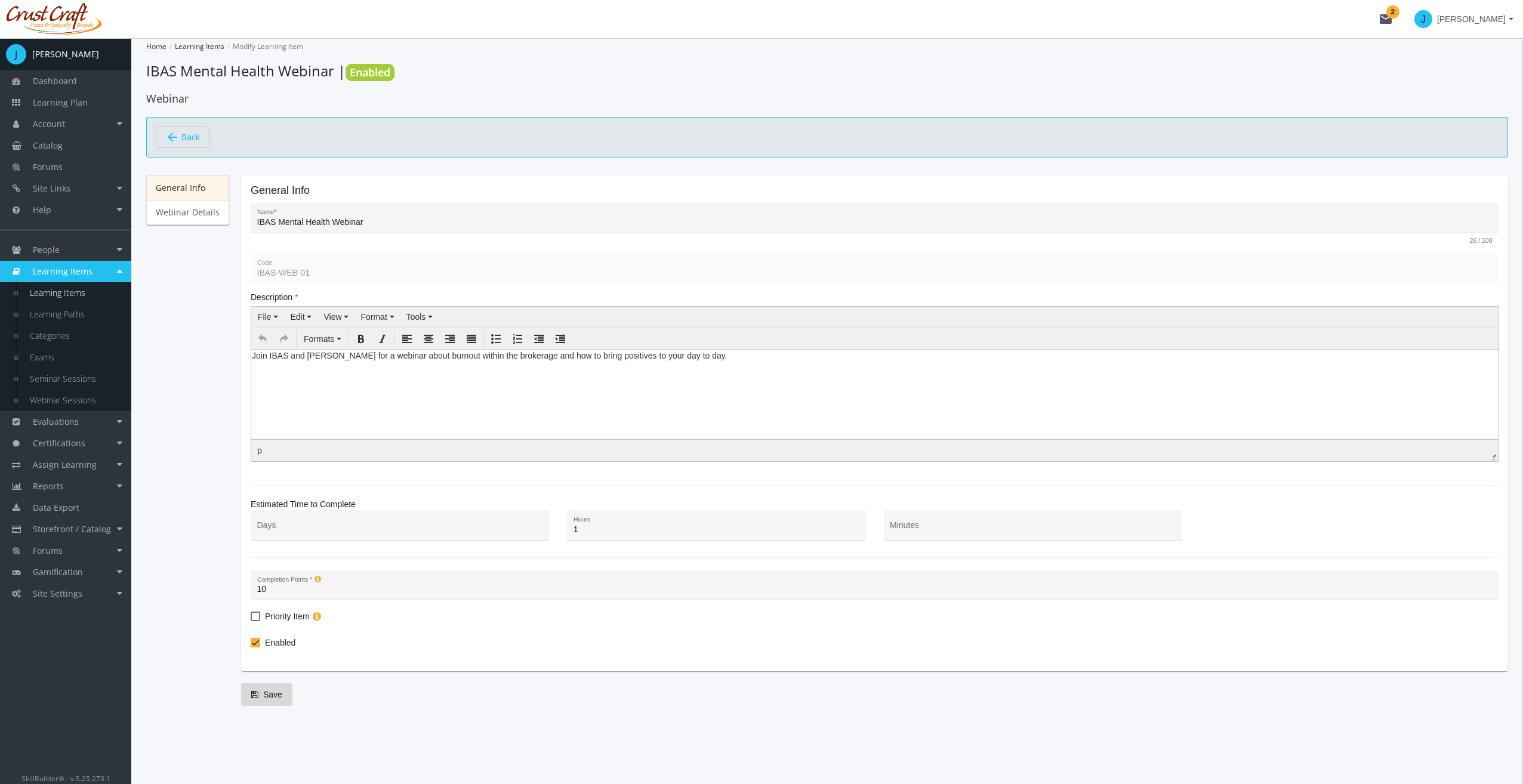
click at [75, 294] on link "Learning Items" at bounding box center [75, 293] width 114 height 22
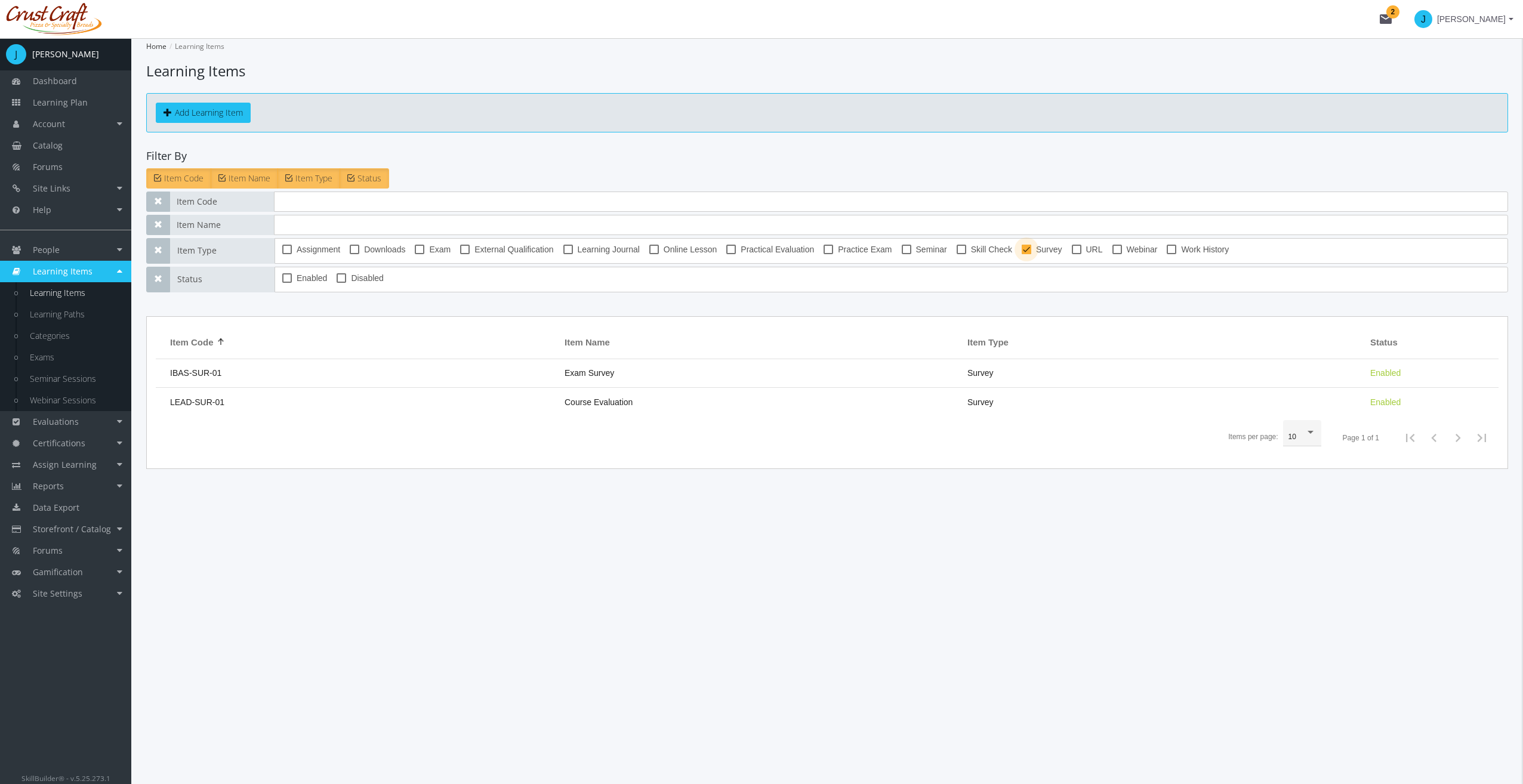
click at [1036, 246] on span "Survey" at bounding box center [1049, 249] width 26 height 14
click at [1022, 253] on input "Survey" at bounding box center [1021, 253] width 1 height 1
checkbox input "false"
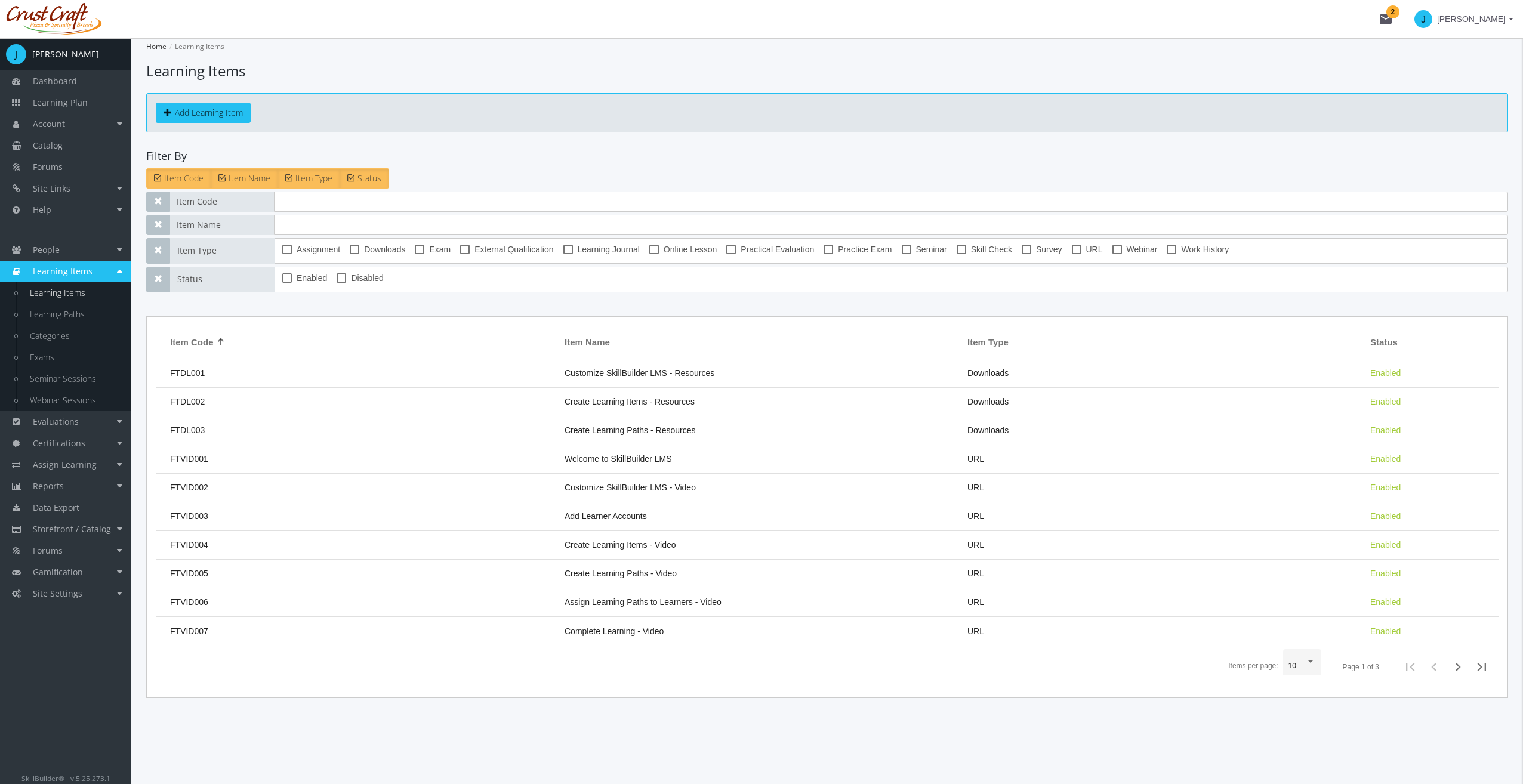
click at [1112, 248] on span at bounding box center [1116, 249] width 9 height 9
click at [1112, 253] on input "Webinar" at bounding box center [1112, 253] width 1 height 1
checkbox input "true"
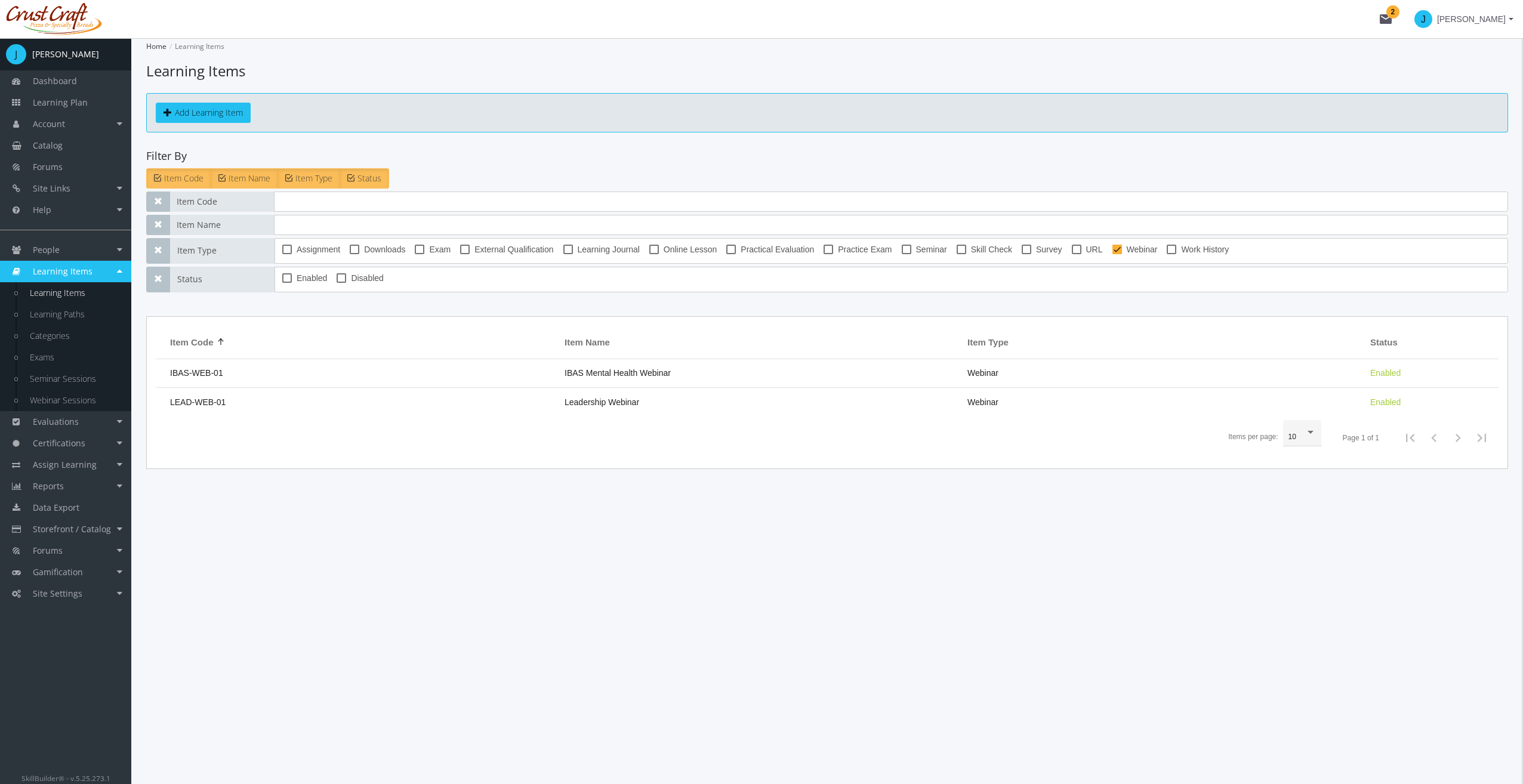
click at [256, 371] on td "IBAS-WEB-01" at bounding box center [357, 374] width 403 height 29
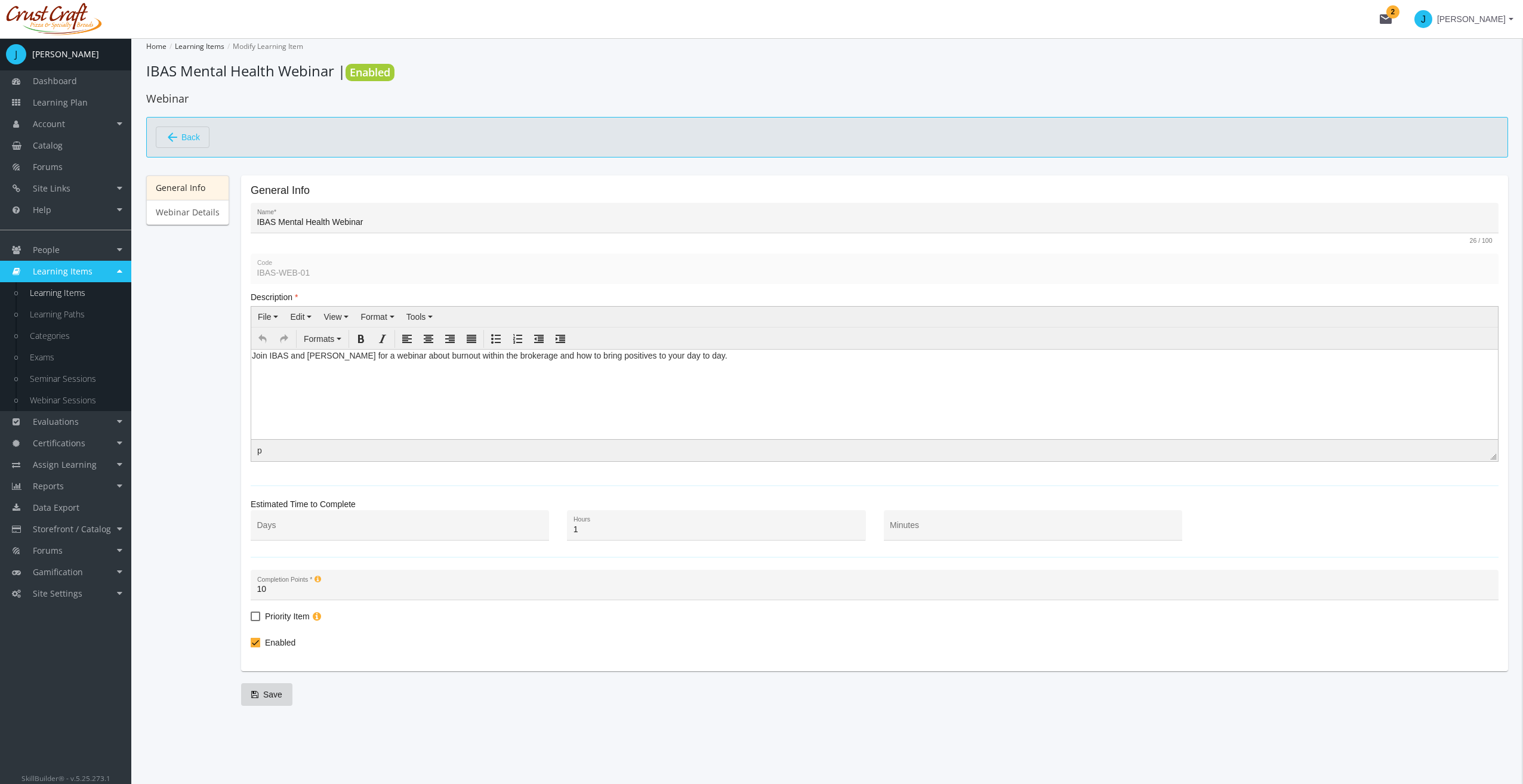
click at [82, 295] on link "Learning Items" at bounding box center [75, 293] width 114 height 22
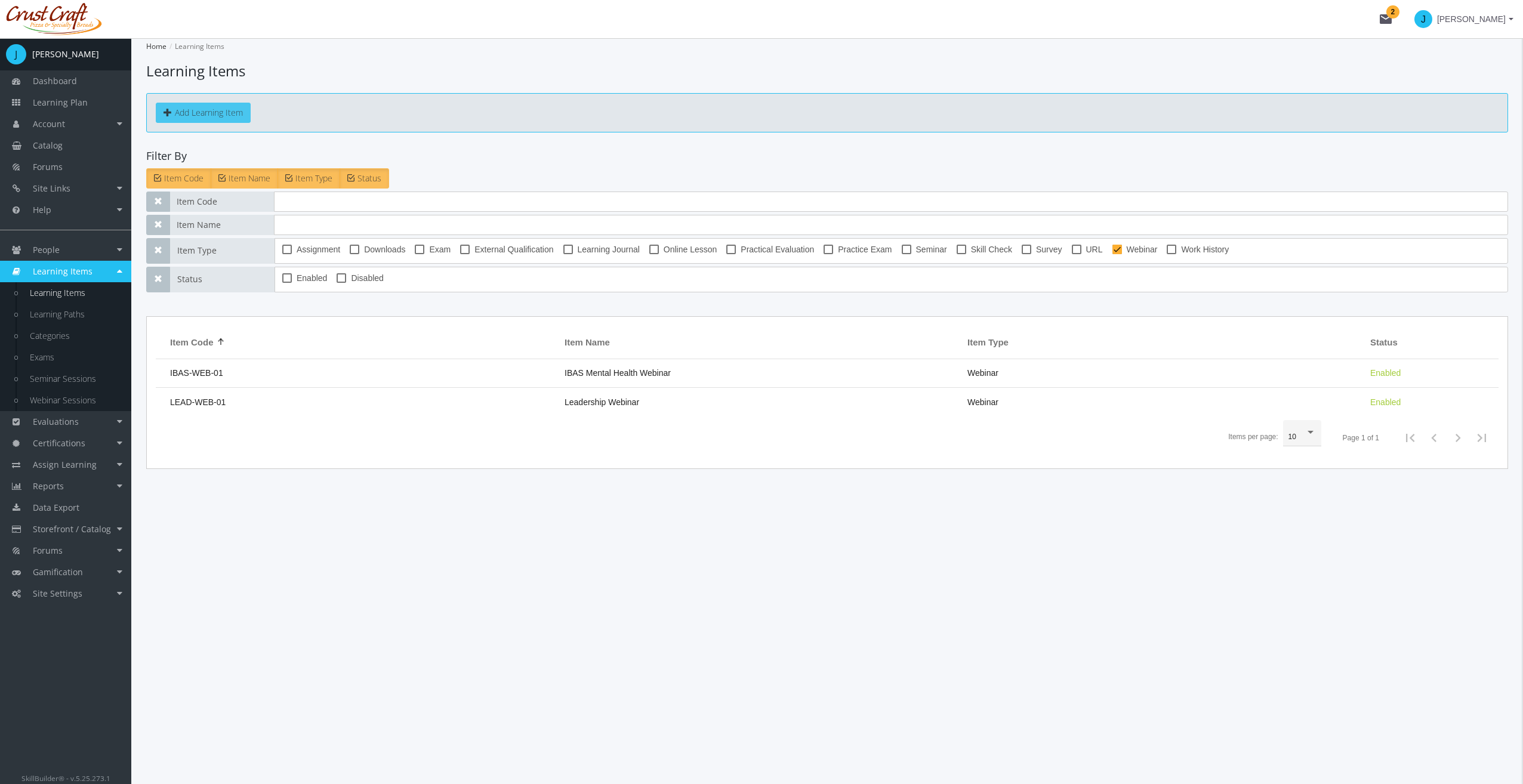
click at [207, 107] on button "Add Learning Item" at bounding box center [203, 112] width 95 height 20
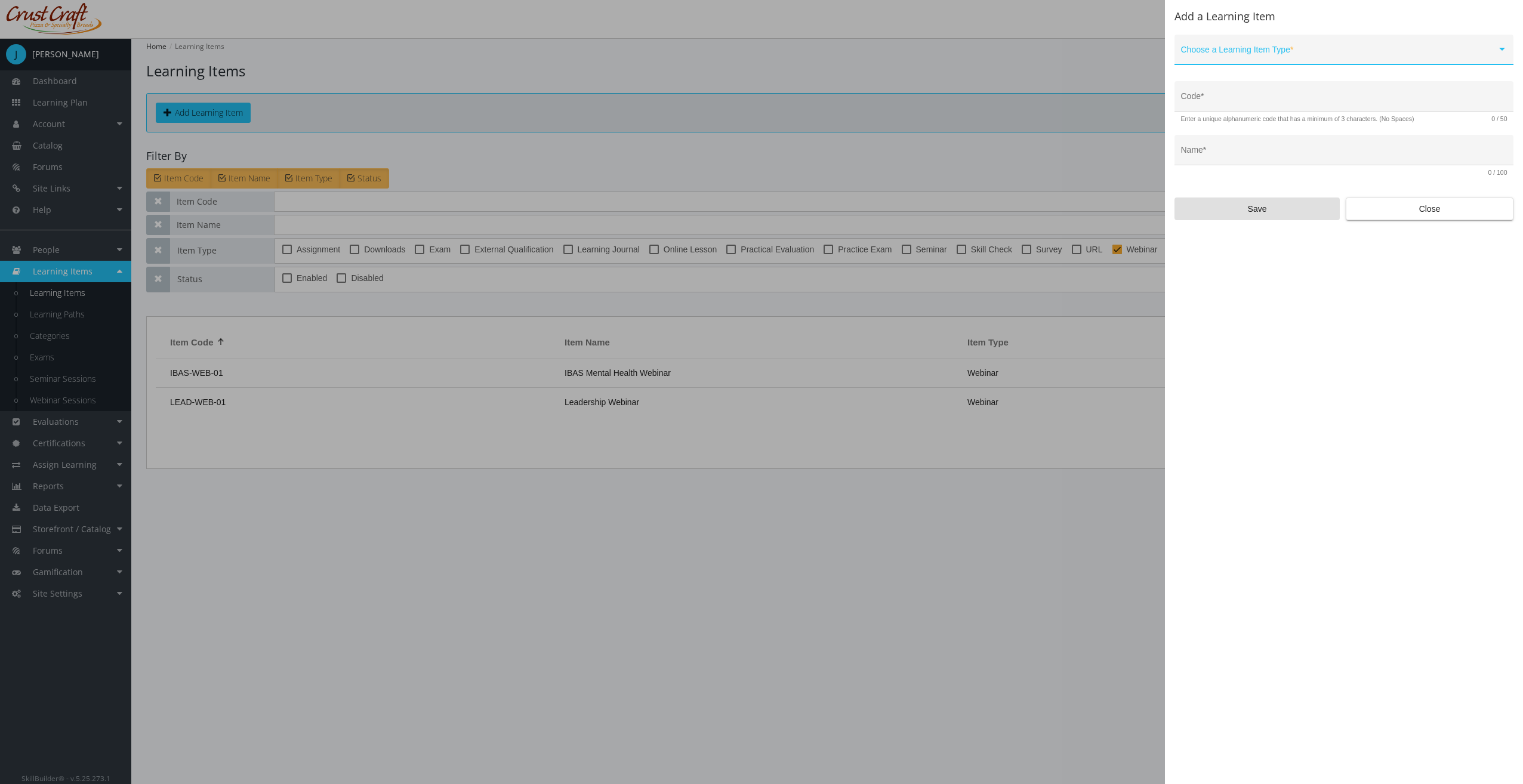
click at [1280, 53] on span at bounding box center [1339, 54] width 315 height 9
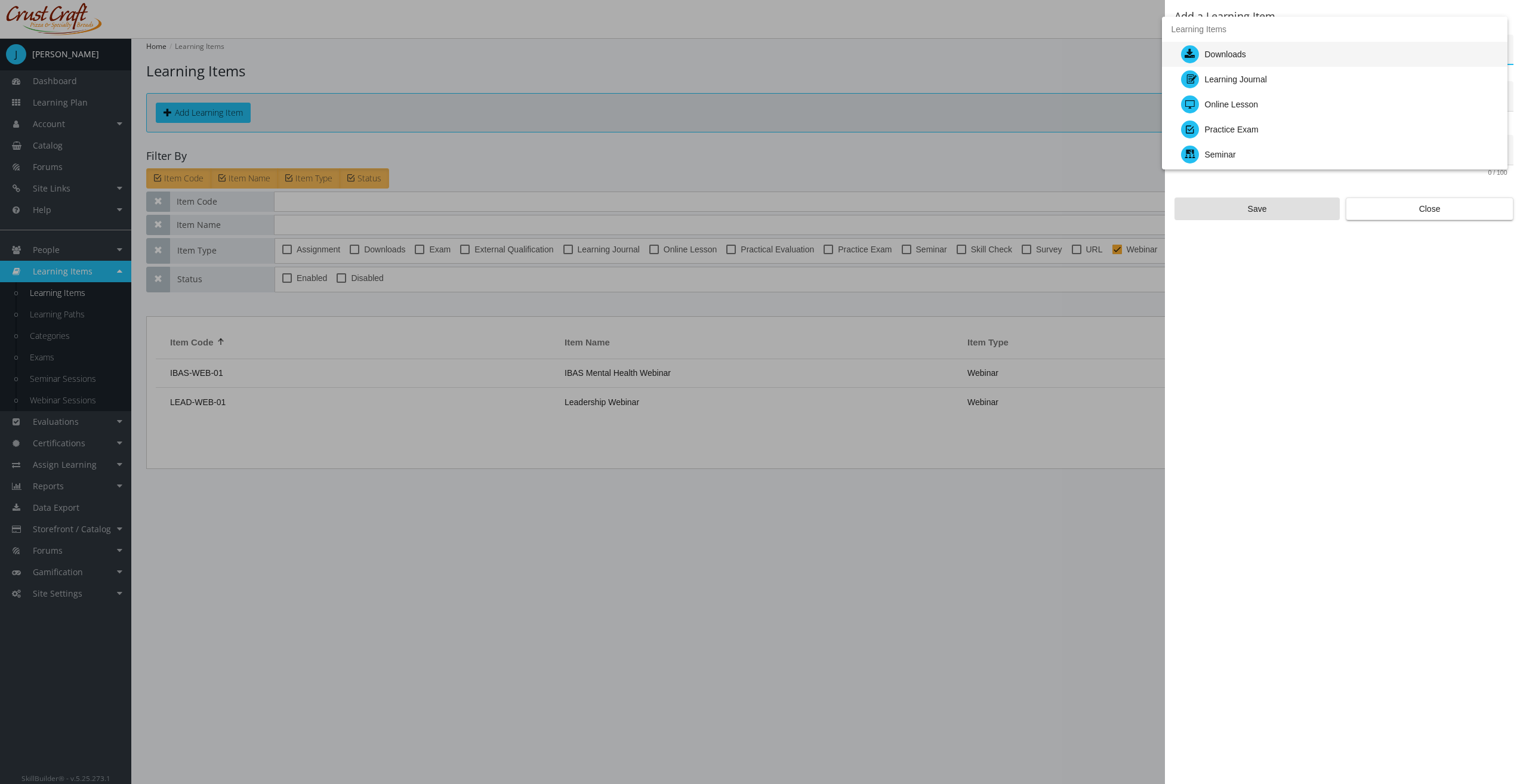
click at [1377, 216] on div at bounding box center [761, 392] width 1523 height 784
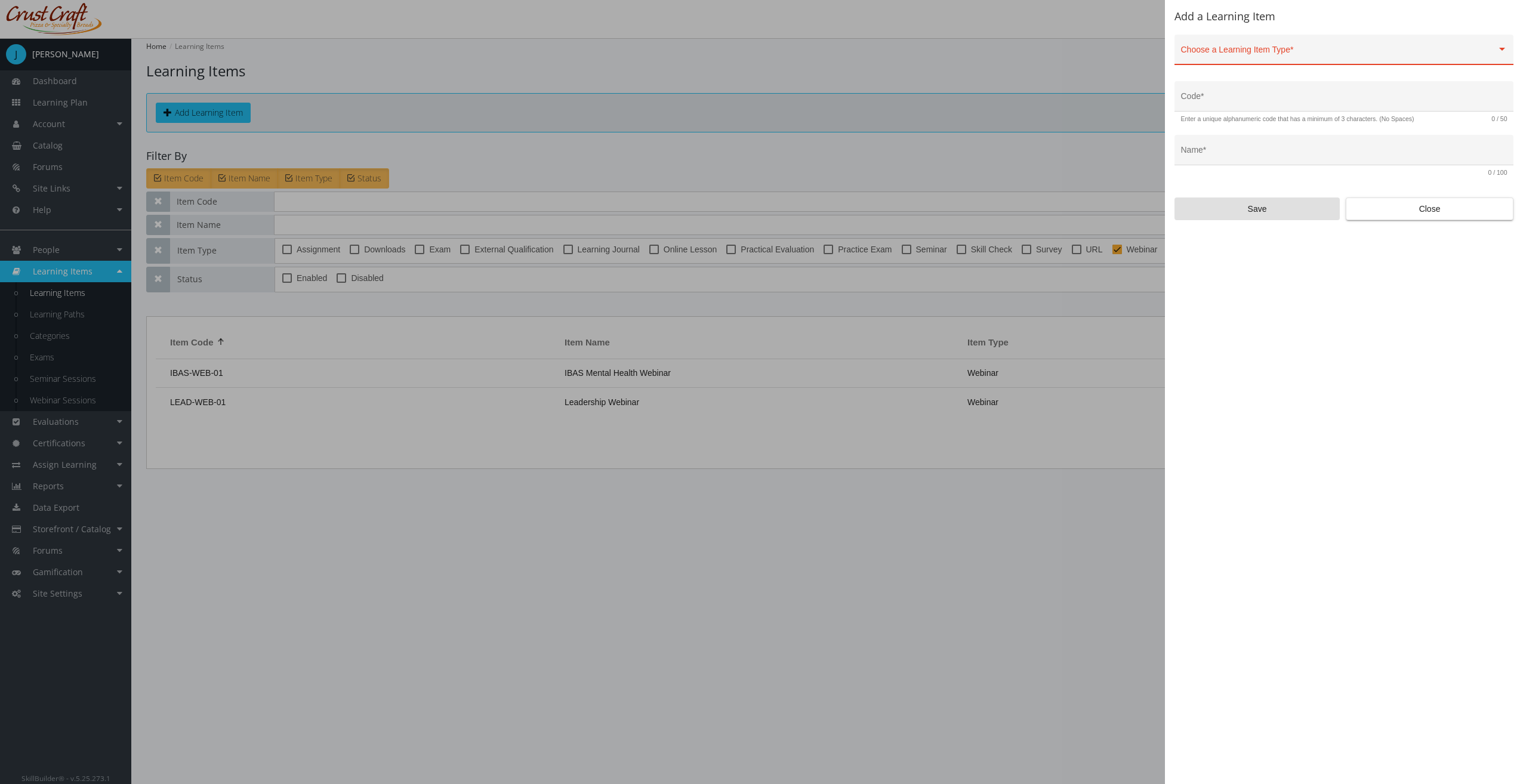
click at [1382, 212] on span "Close" at bounding box center [1429, 209] width 147 height 22
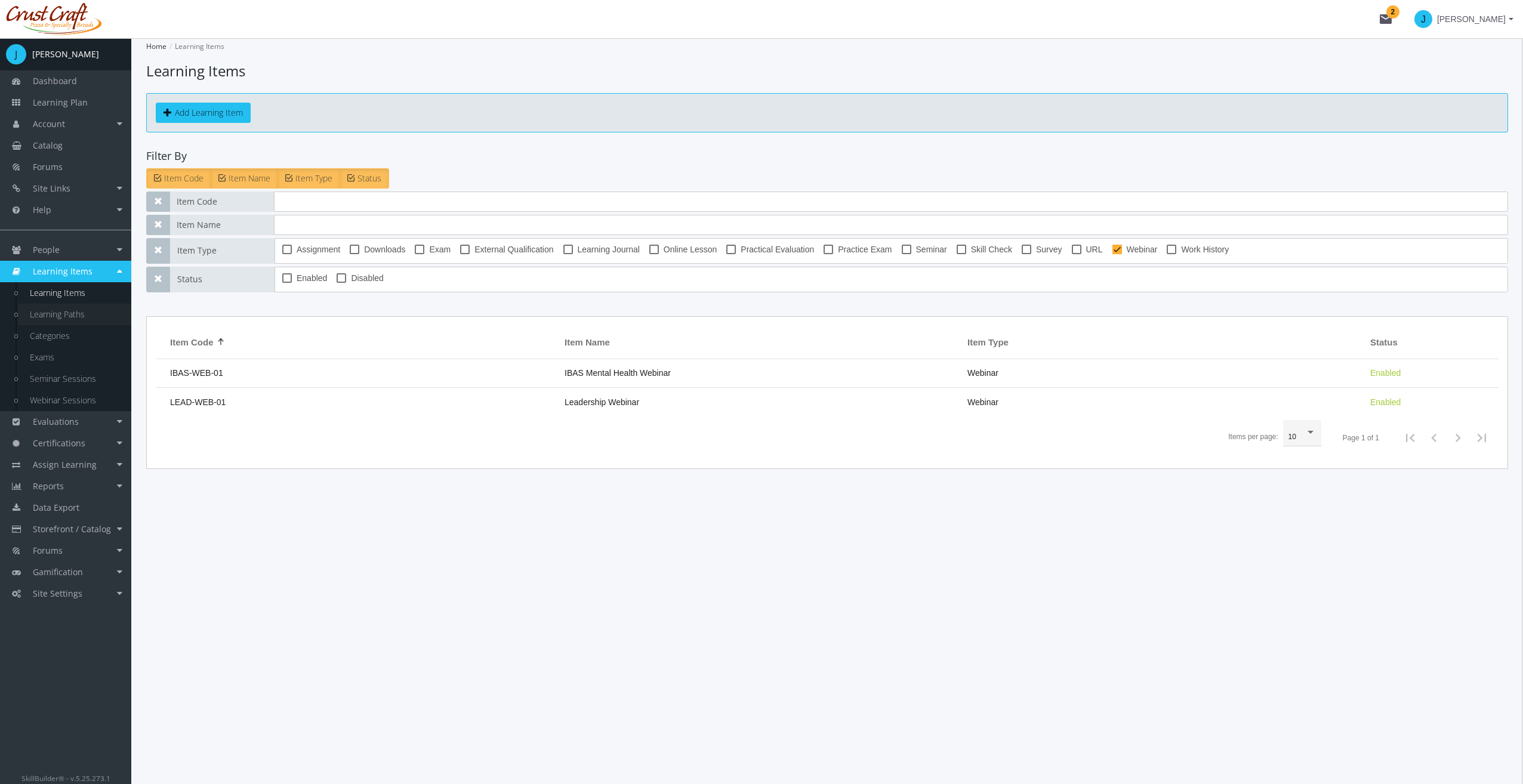
click at [86, 320] on link "Learning Paths" at bounding box center [75, 314] width 114 height 22
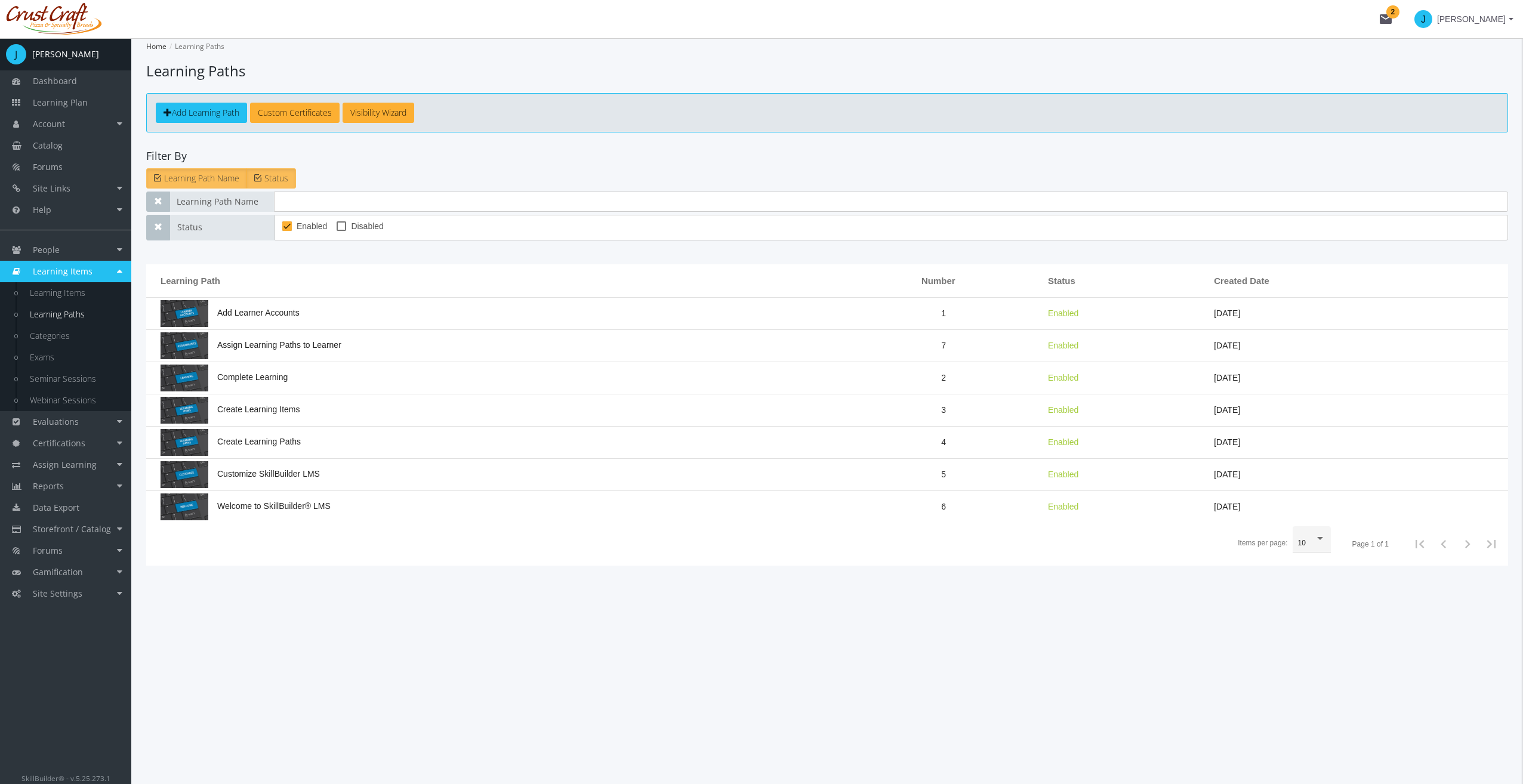
click at [219, 114] on span "Add Learning Path" at bounding box center [206, 112] width 68 height 11
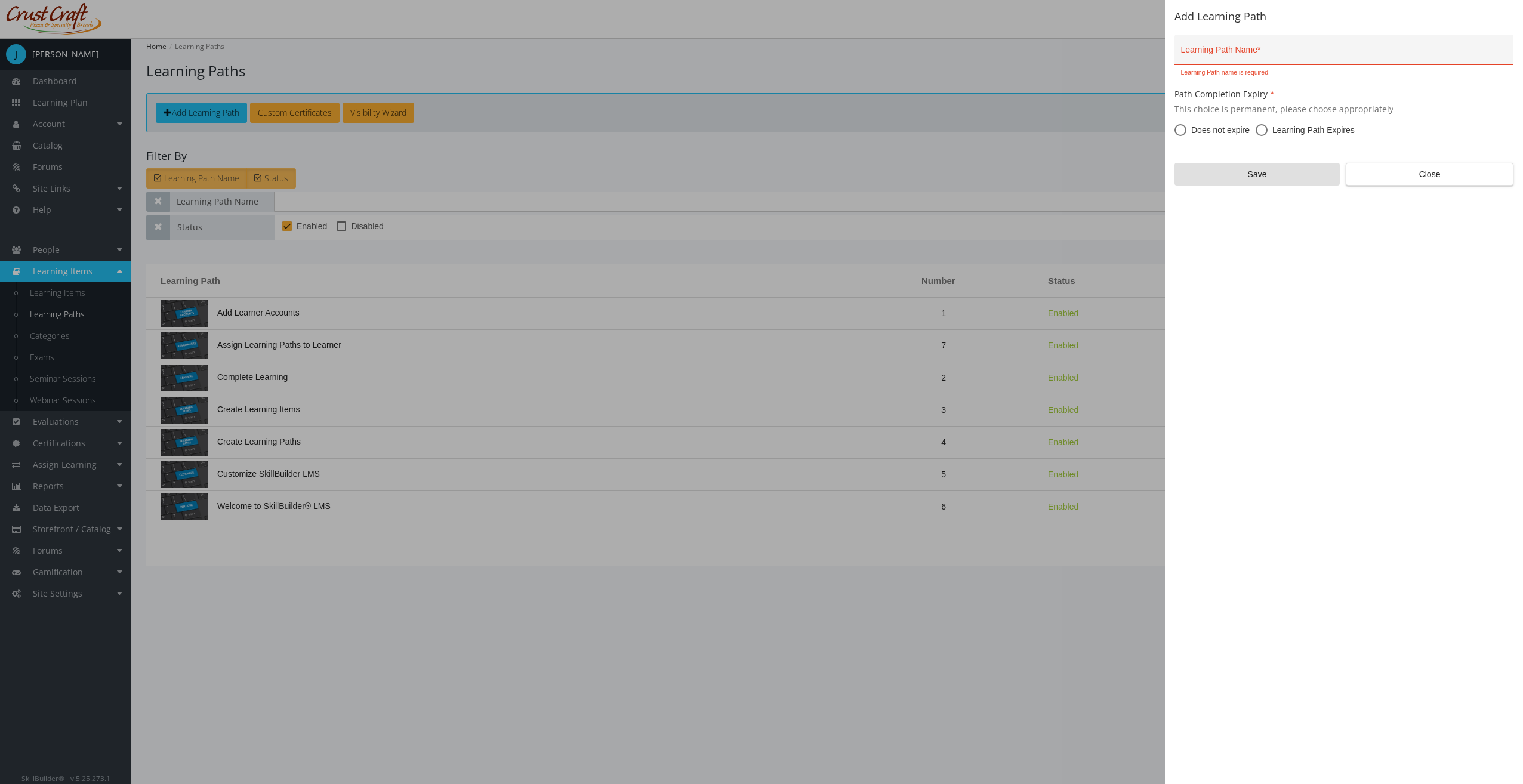
click at [1280, 59] on div "Learning Path Name *" at bounding box center [1344, 52] width 327 height 24
click at [1393, 166] on span "Close" at bounding box center [1429, 174] width 147 height 22
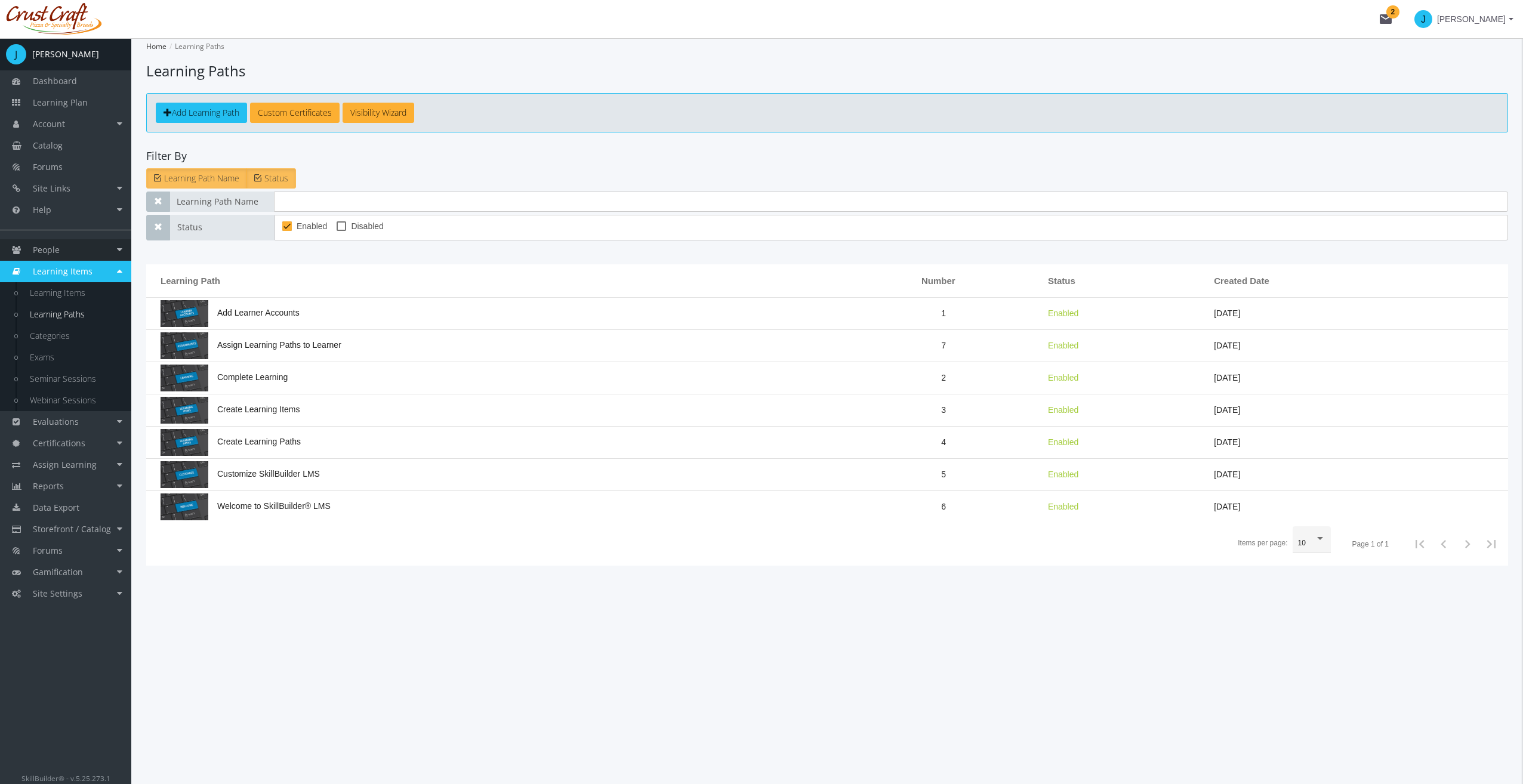
click at [86, 243] on link "People" at bounding box center [65, 250] width 131 height 22
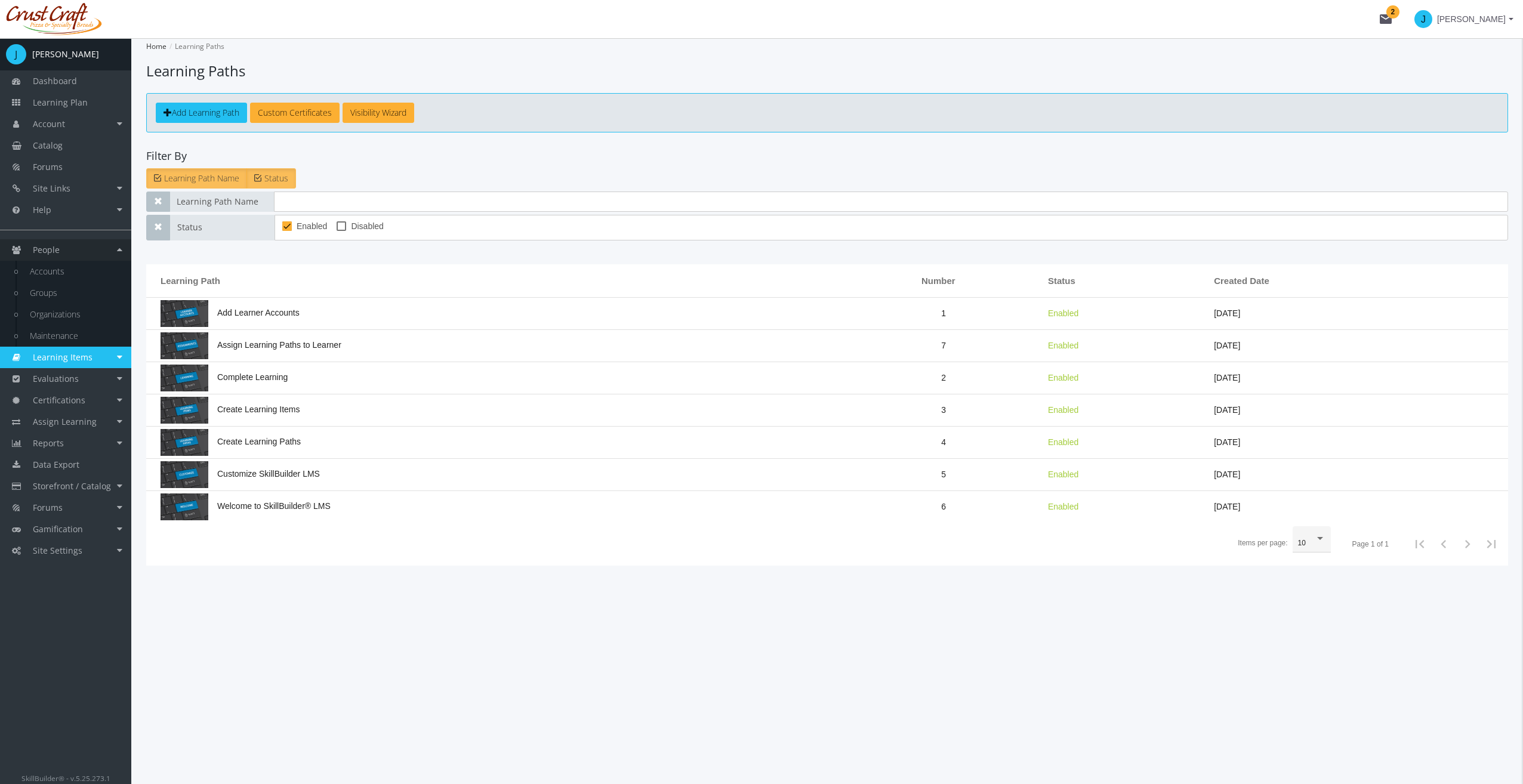
click at [71, 252] on link "People" at bounding box center [65, 250] width 131 height 22
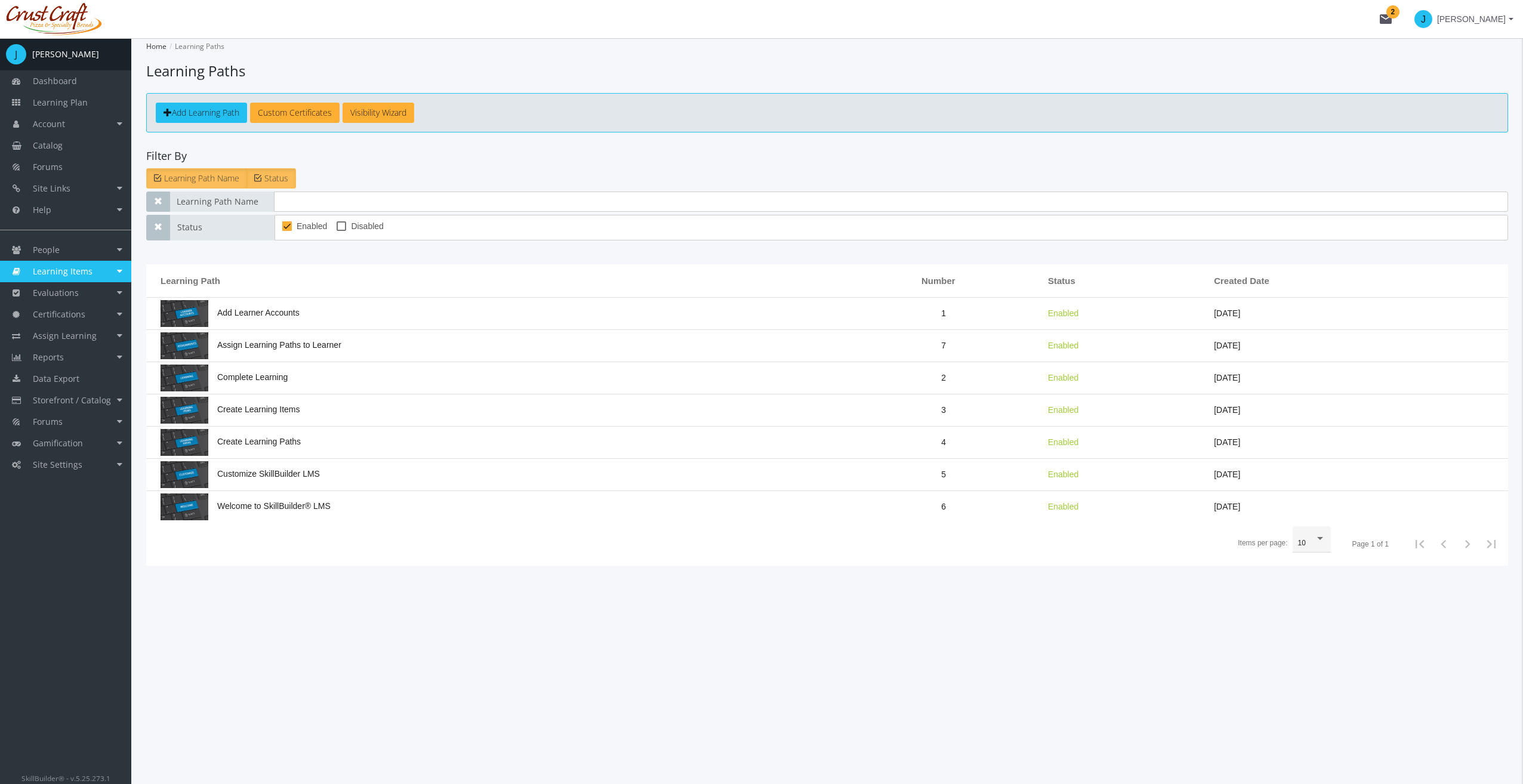
click at [84, 273] on span "Learning Items" at bounding box center [63, 271] width 60 height 11
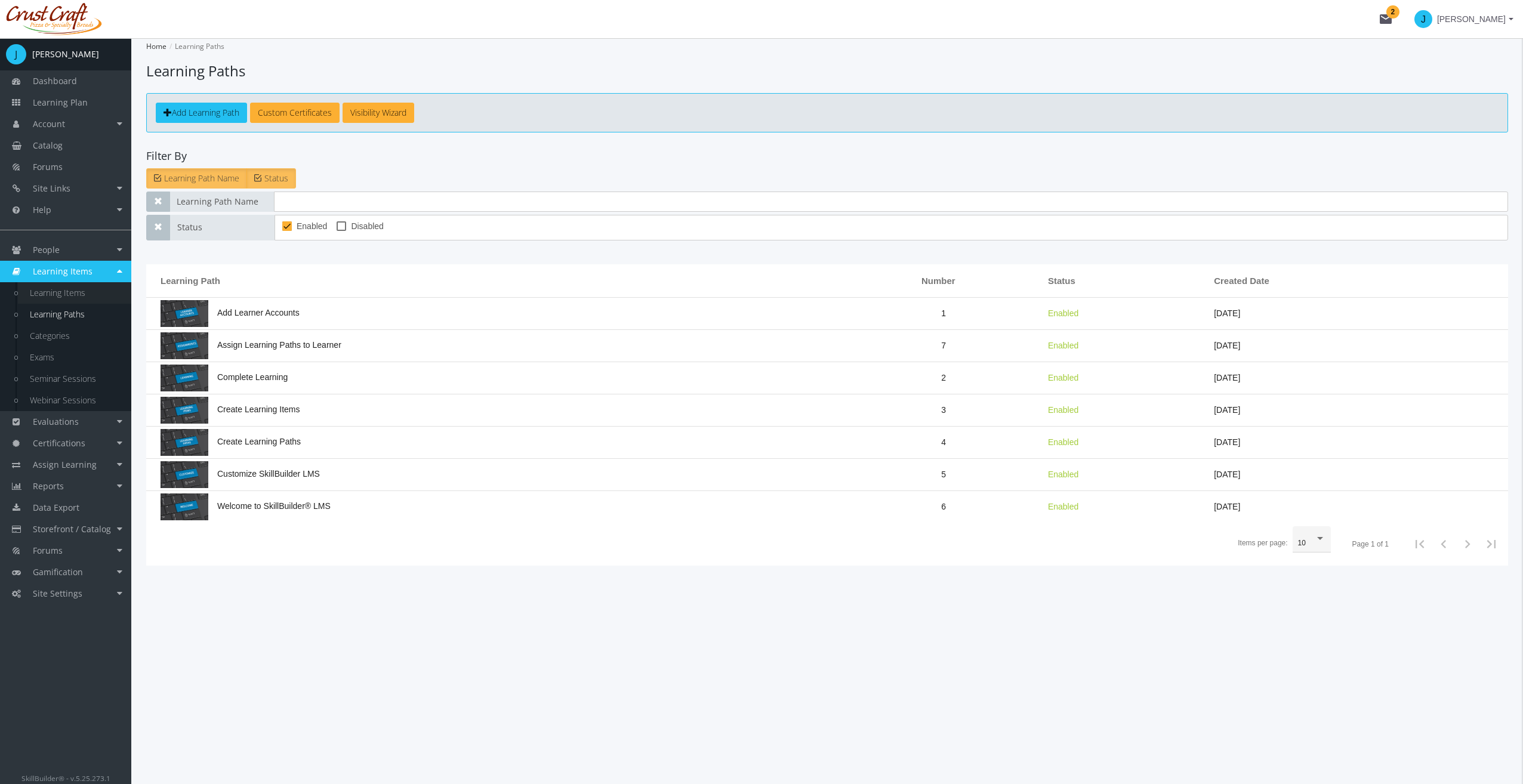
click at [88, 294] on link "Learning Items" at bounding box center [75, 293] width 114 height 22
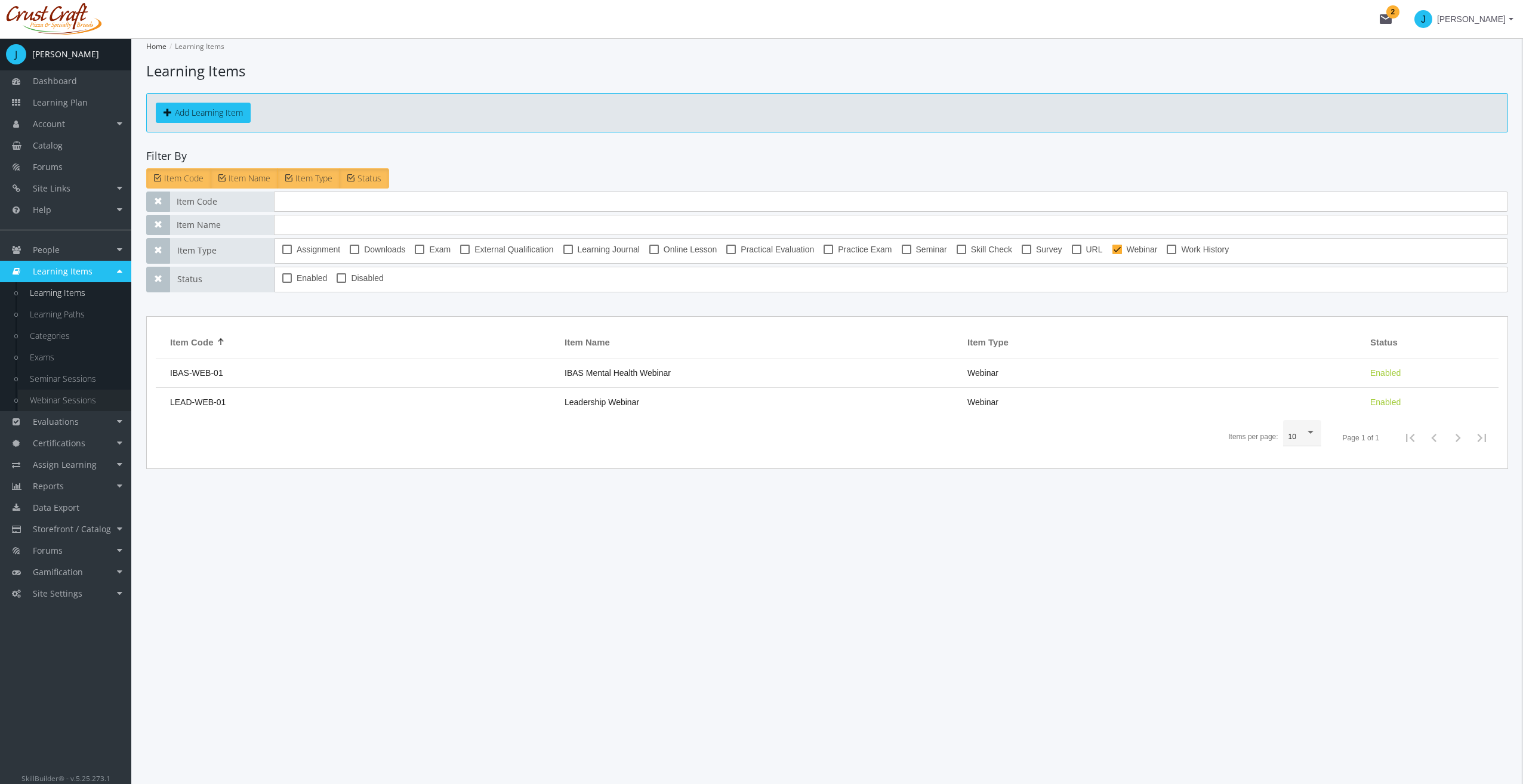
click at [84, 400] on link "Webinar Sessions" at bounding box center [75, 400] width 114 height 22
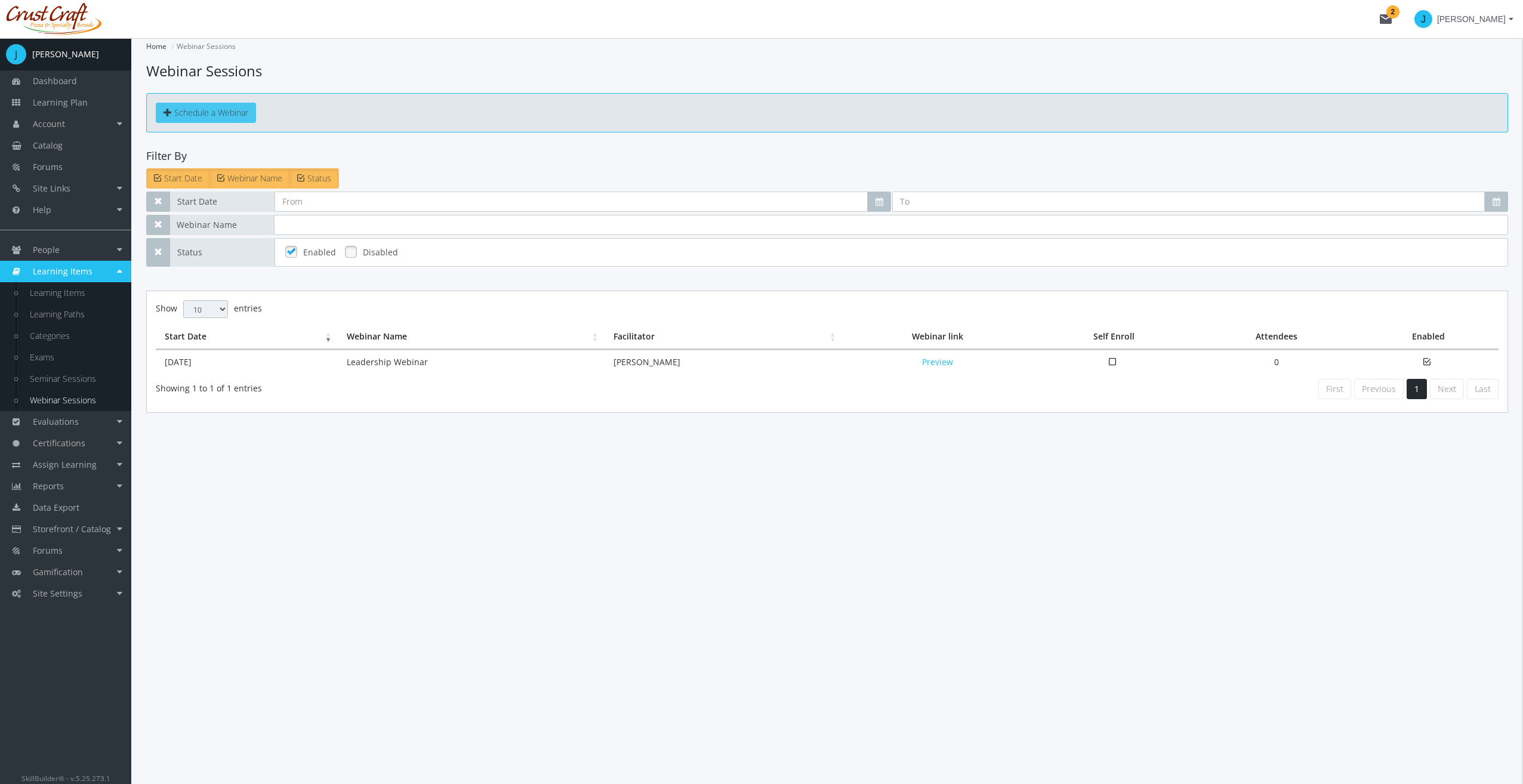
click at [224, 111] on span "Schedule a Webinar" at bounding box center [211, 112] width 74 height 11
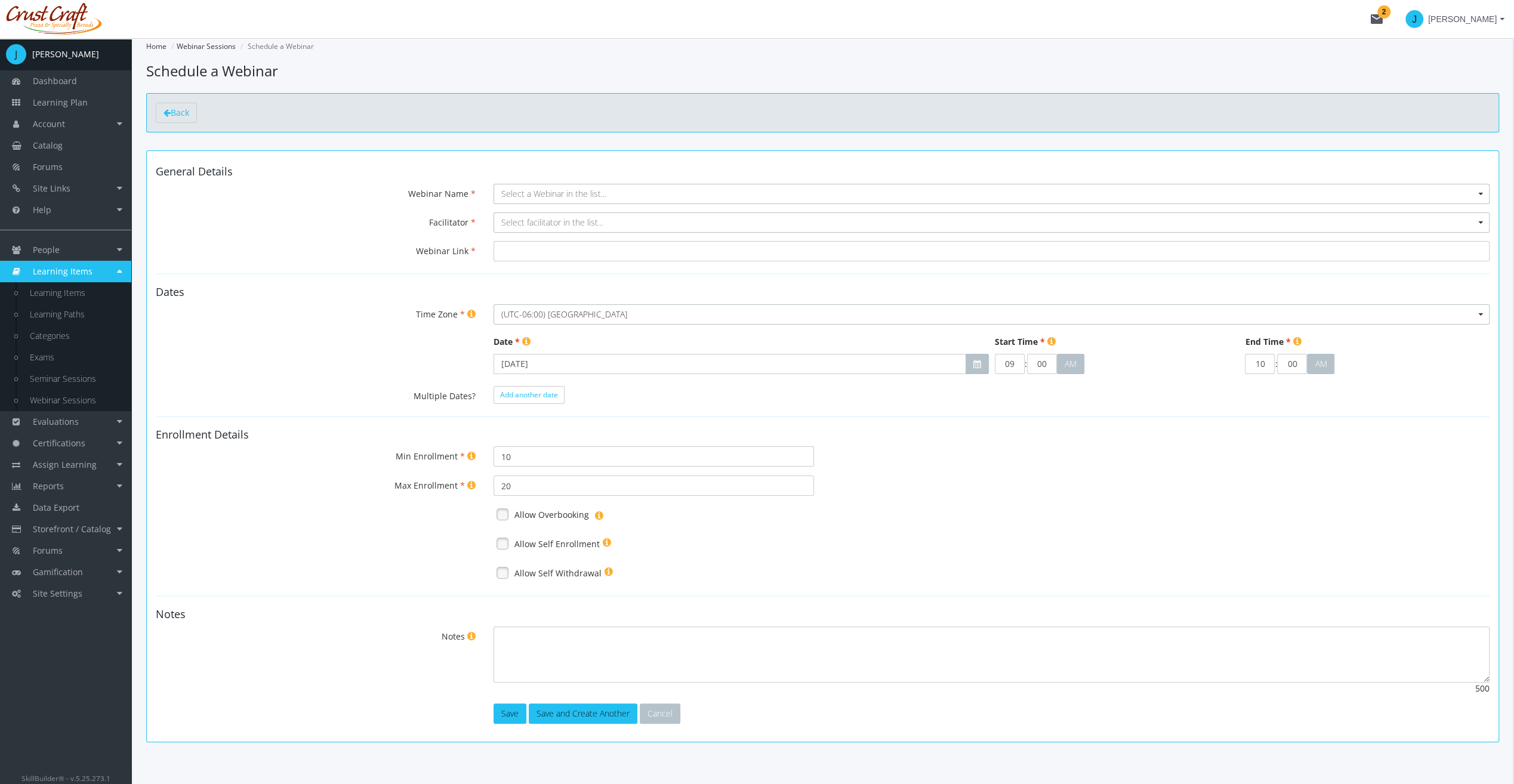
click at [569, 177] on form "General Details Webinar Name Select a Webinar in the list... Facilitator Select…" at bounding box center [823, 444] width 1334 height 558
click at [573, 184] on span "Select a Webinar in the list..." at bounding box center [992, 194] width 996 height 20
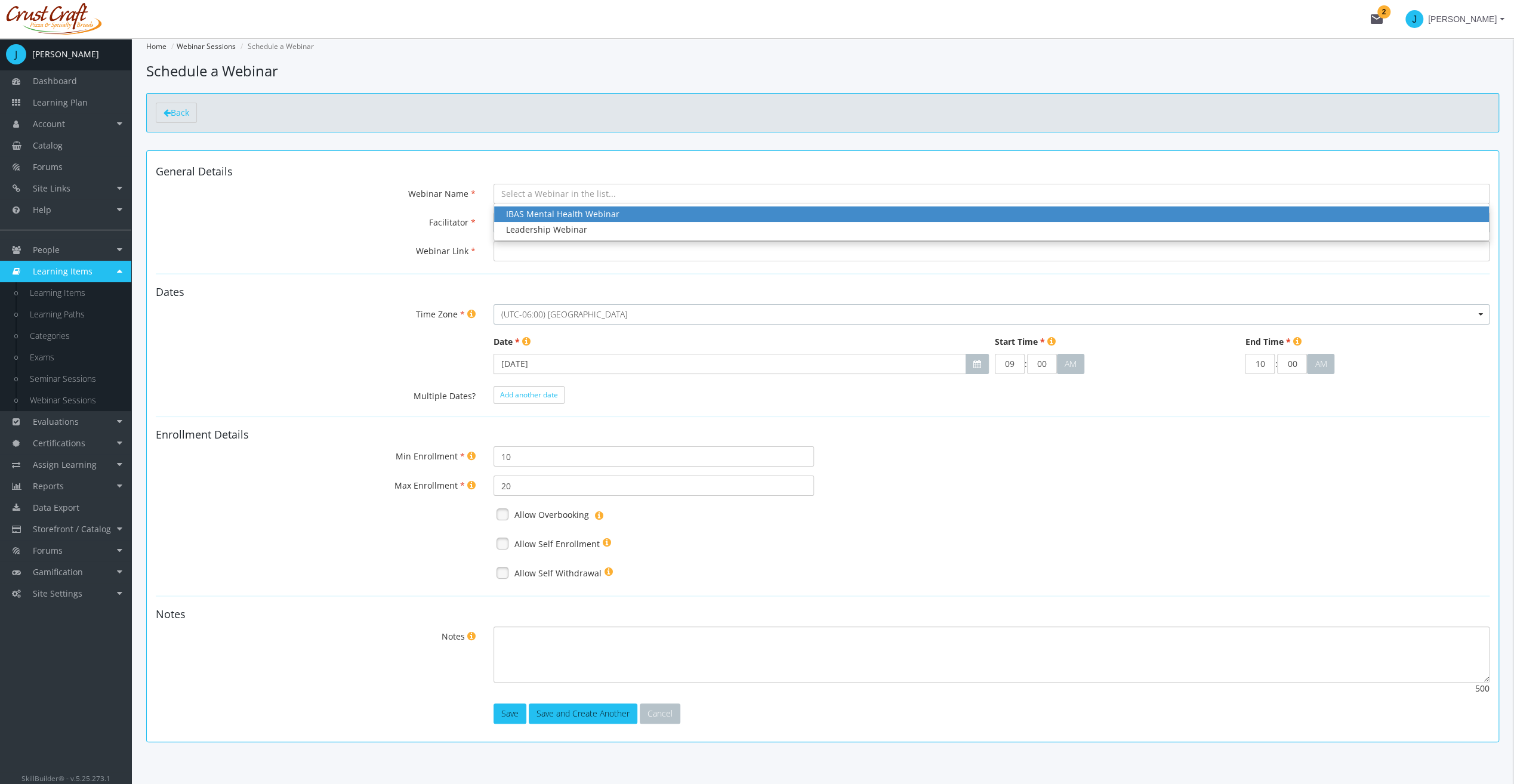
click at [571, 214] on div "IBAS Mental Health Webinar" at bounding box center [992, 214] width 971 height 12
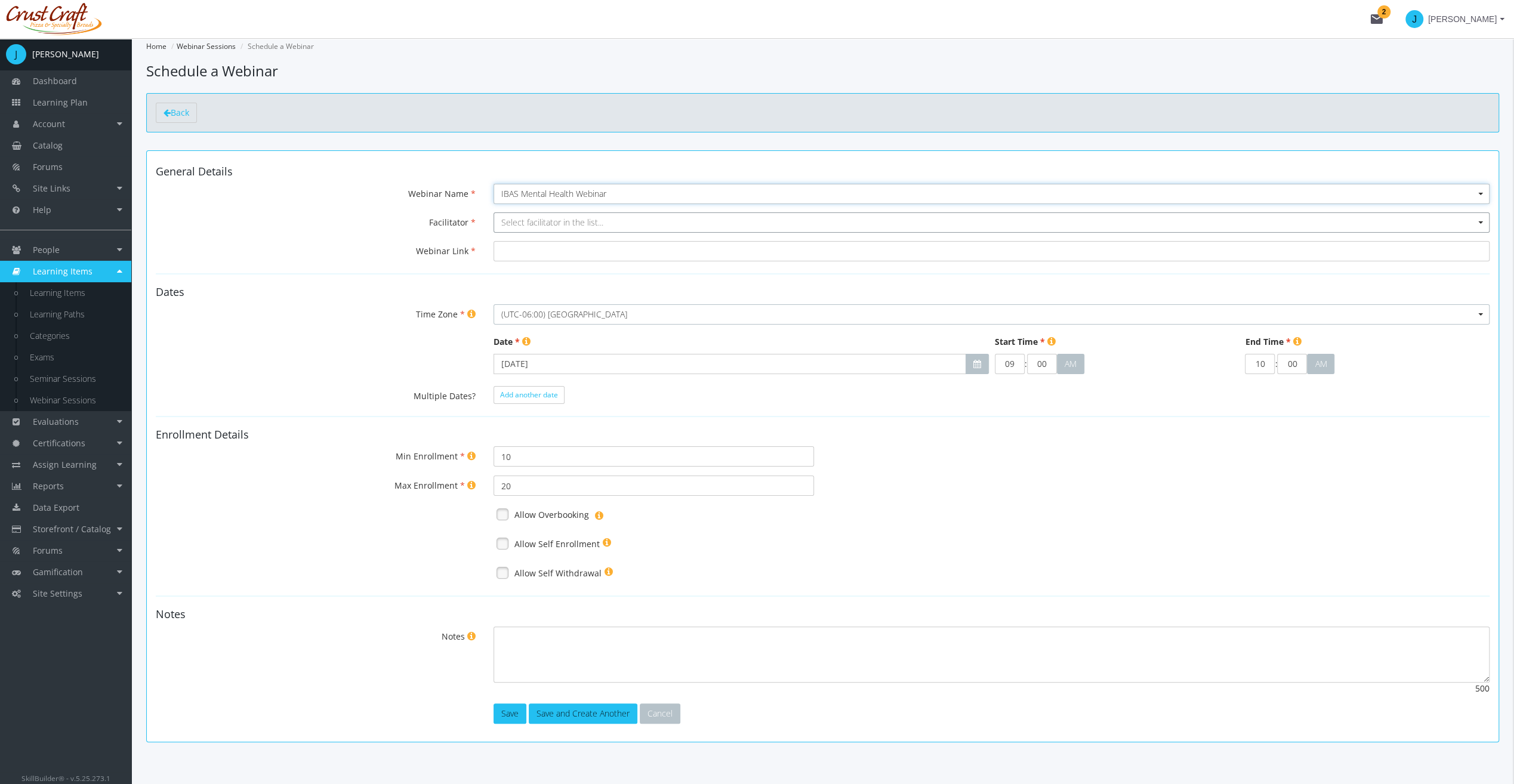
click at [569, 225] on span "Select facilitator in the list..." at bounding box center [552, 222] width 102 height 11
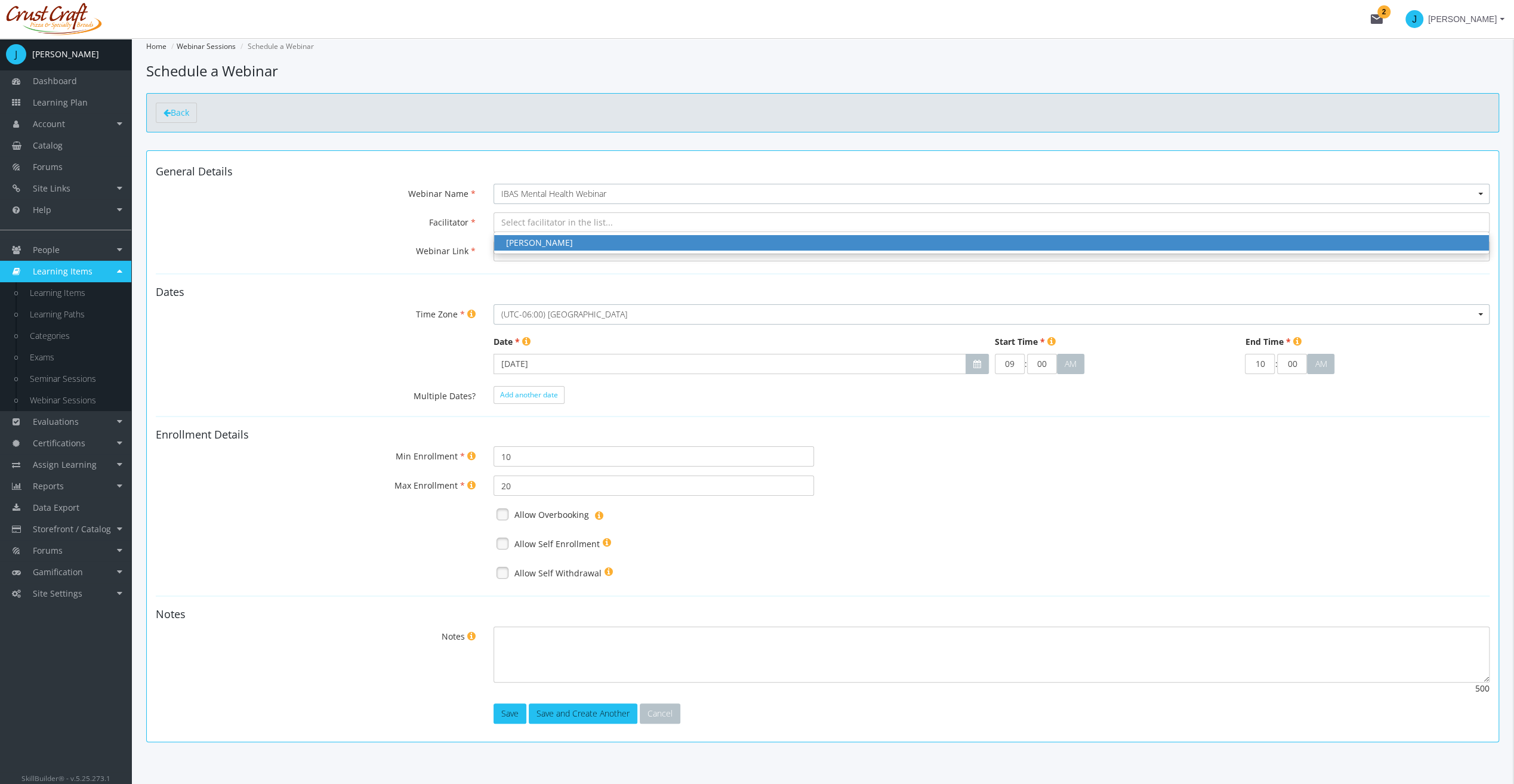
click at [571, 242] on div "[PERSON_NAME]" at bounding box center [992, 243] width 971 height 12
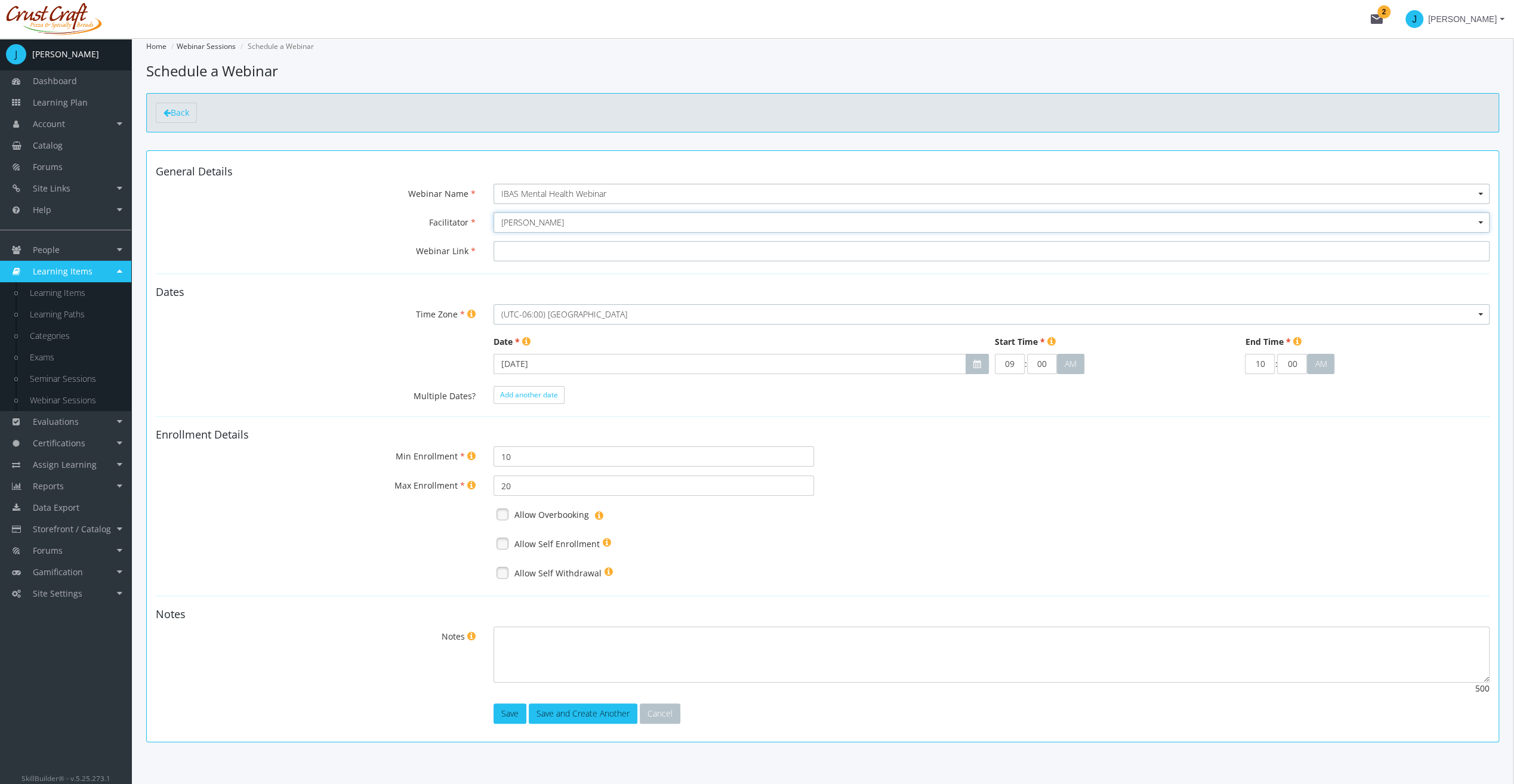
click at [569, 248] on input "Webinar Link" at bounding box center [992, 251] width 996 height 20
paste input "[URL][DOMAIN_NAME]"
type input "[URL][DOMAIN_NAME]"
click at [732, 357] on input "[DATE]" at bounding box center [730, 364] width 472 height 20
click at [653, 382] on icon "button" at bounding box center [654, 386] width 8 height 8
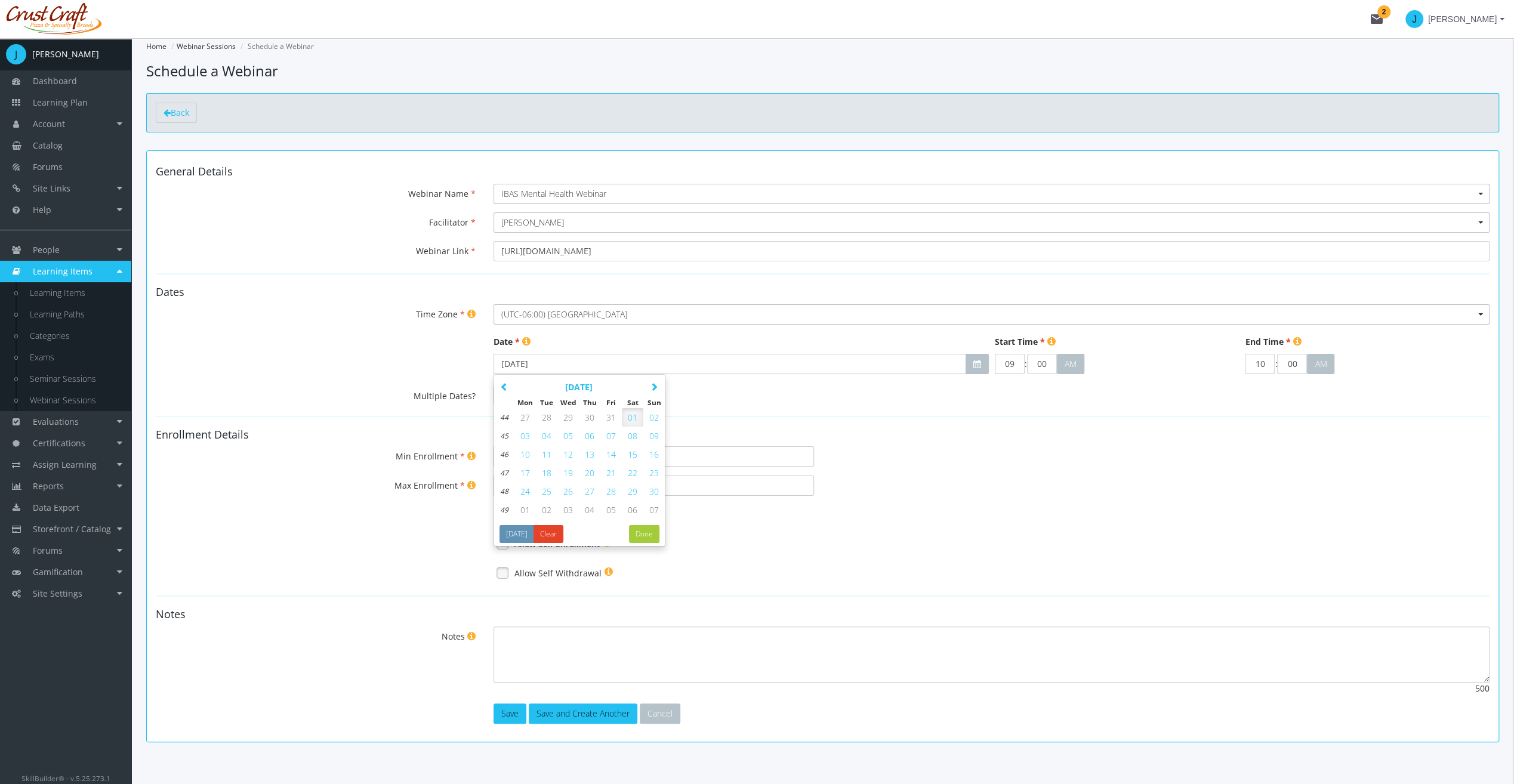
click at [569, 473] on span "19" at bounding box center [568, 473] width 9 height 11
type input "[DATE]"
drag, startPoint x: 1020, startPoint y: 361, endPoint x: 990, endPoint y: 361, distance: 30.0
click at [990, 361] on tr "[DATE] 09 : 00 : 04 AM Invalid hours. Invalid minutes. Invalid seconds. 10 : 00…" at bounding box center [992, 364] width 1002 height 26
click at [1047, 363] on input "00" at bounding box center [1042, 364] width 30 height 20
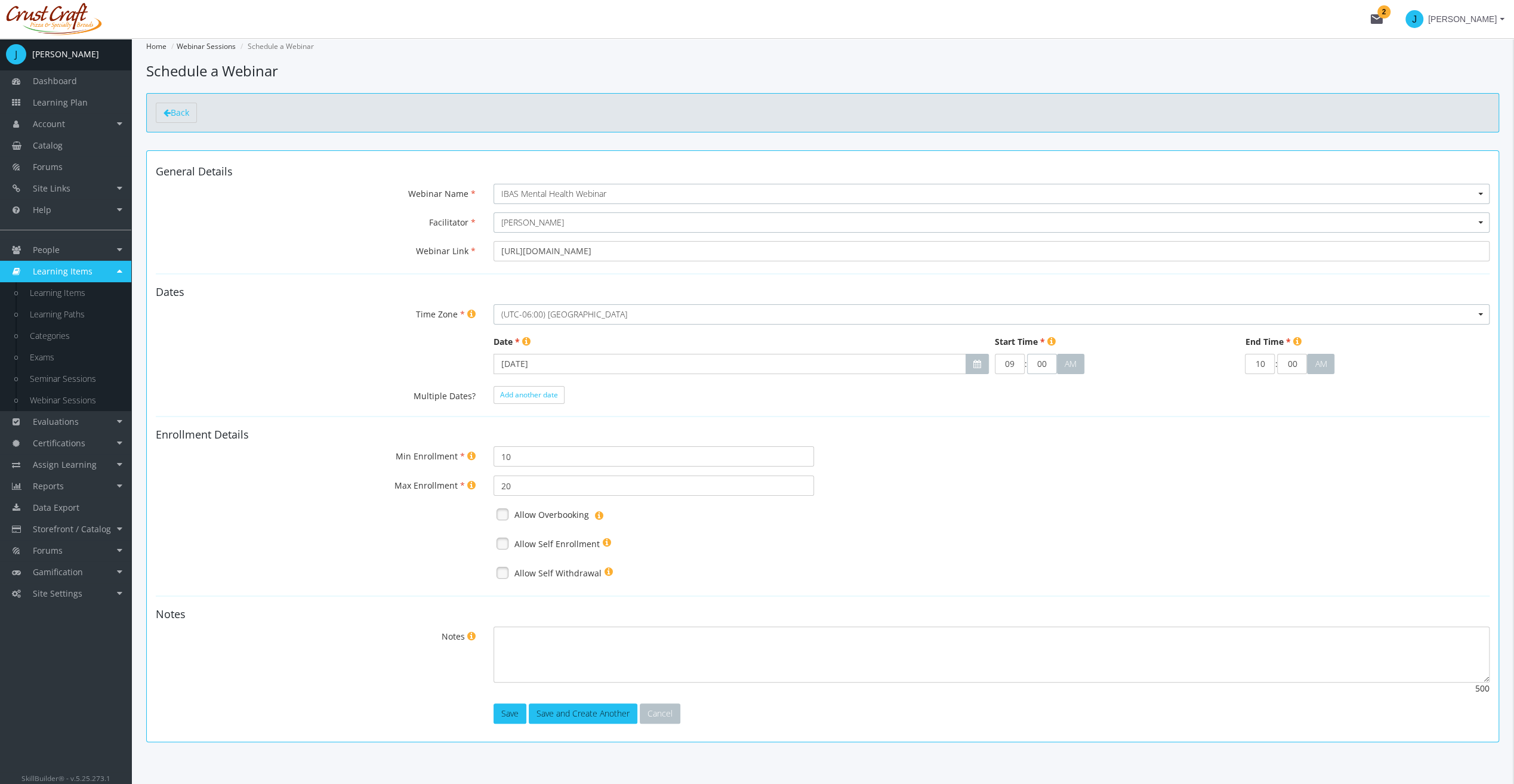
type input "0"
type input "30"
click at [1267, 361] on input "10" at bounding box center [1260, 364] width 30 height 20
type input "11"
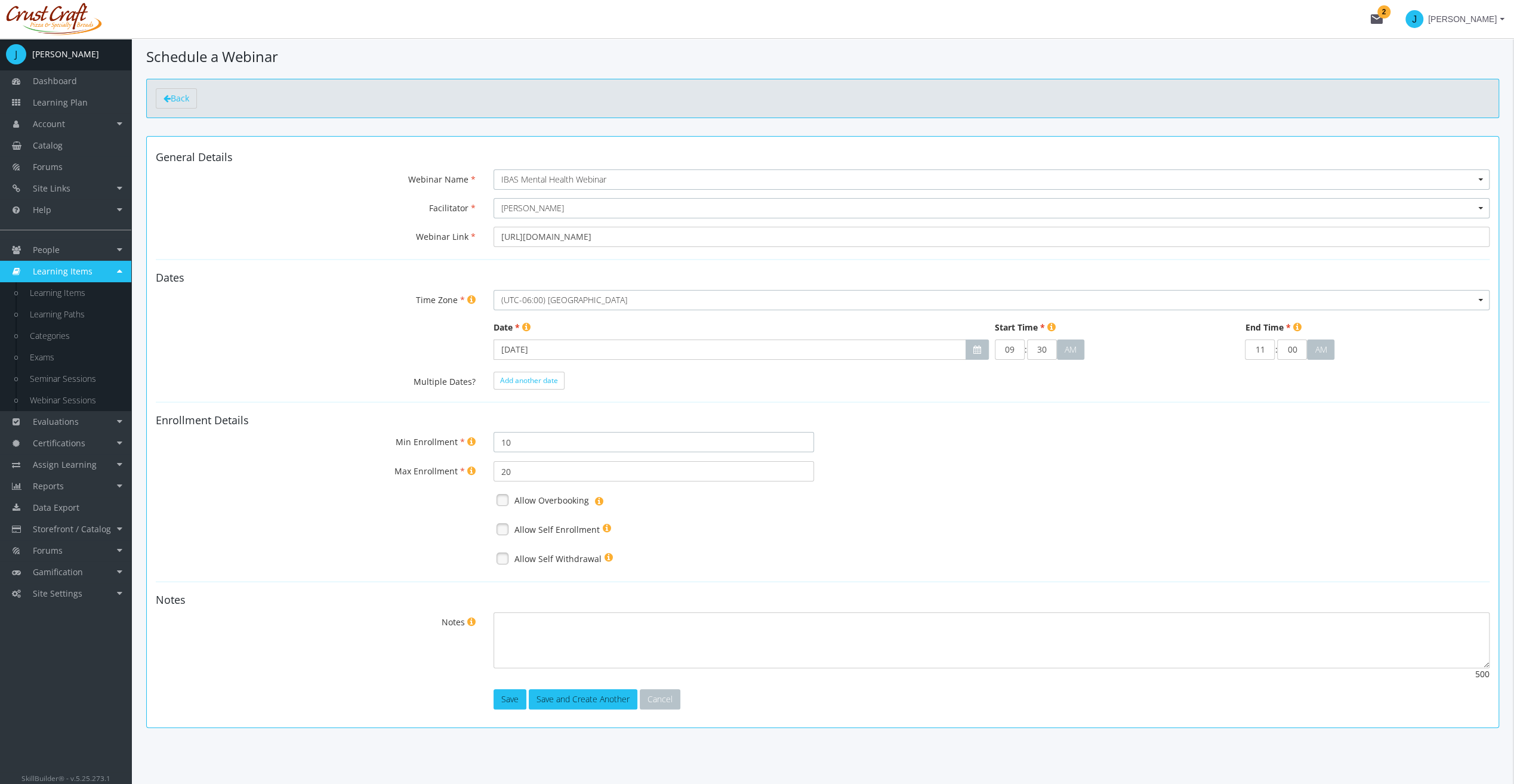
click at [542, 439] on input "10" at bounding box center [653, 442] width 320 height 20
drag, startPoint x: 504, startPoint y: 468, endPoint x: 514, endPoint y: 469, distance: 10.0
drag, startPoint x: 514, startPoint y: 469, endPoint x: 470, endPoint y: 469, distance: 44.0
click at [470, 469] on div "Max Enrollment 20" at bounding box center [822, 471] width 1352 height 20
type input "100"
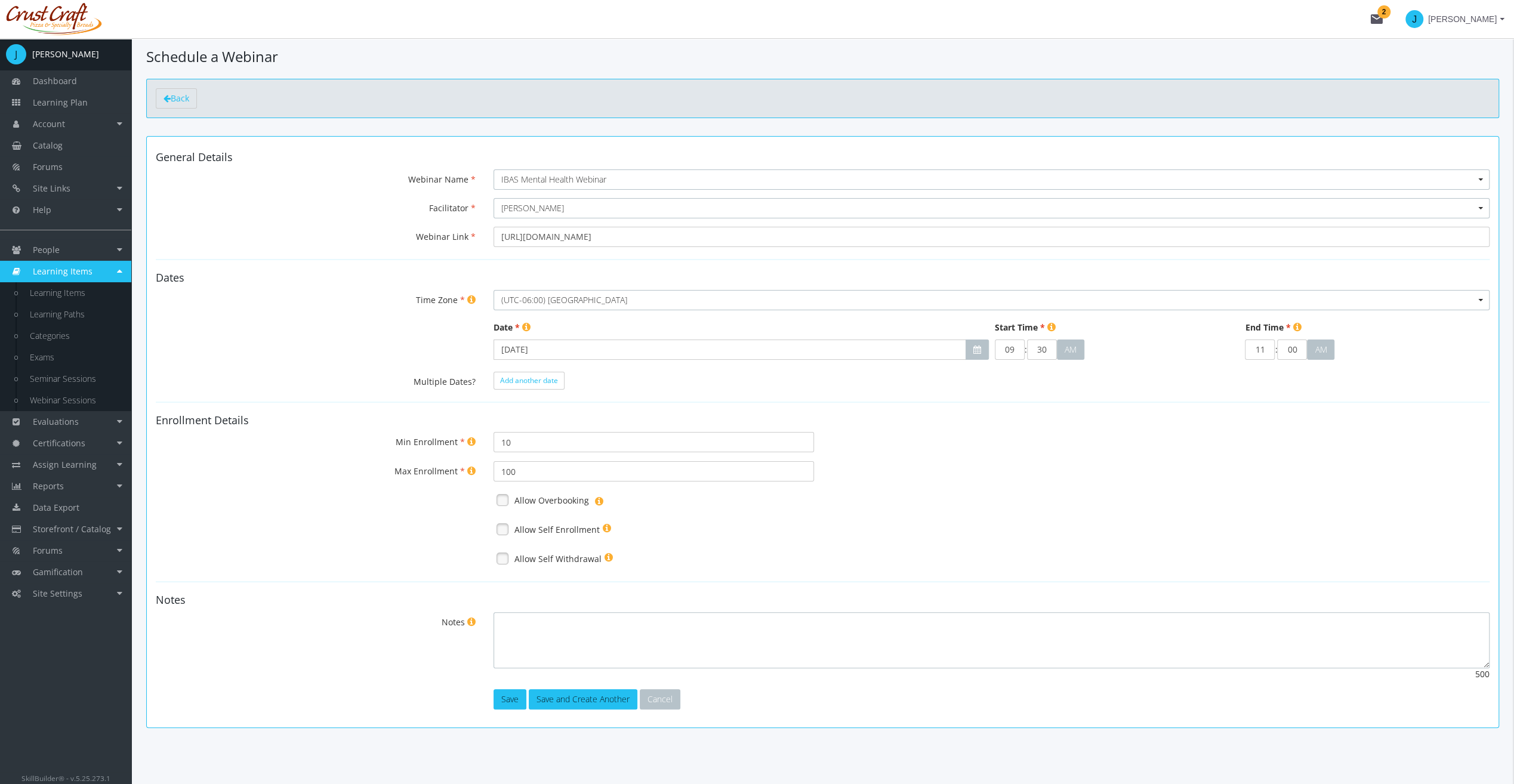
click at [528, 636] on textarea "Notes" at bounding box center [992, 640] width 996 height 56
type textarea "J"
click at [504, 695] on button "Save" at bounding box center [510, 699] width 33 height 20
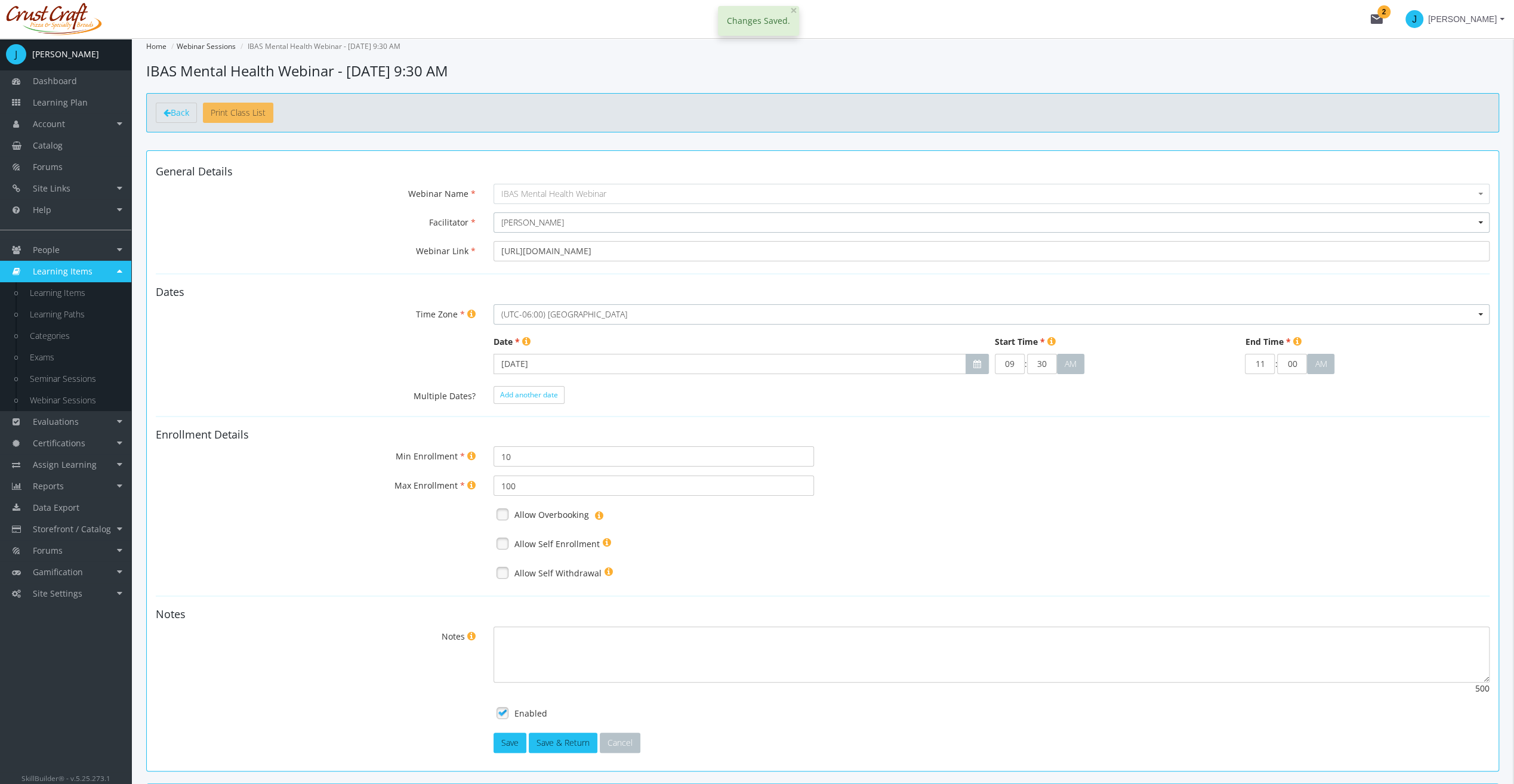
click at [251, 117] on span "Print Class List" at bounding box center [238, 112] width 55 height 11
click at [74, 277] on link "Learning Items" at bounding box center [65, 271] width 131 height 22
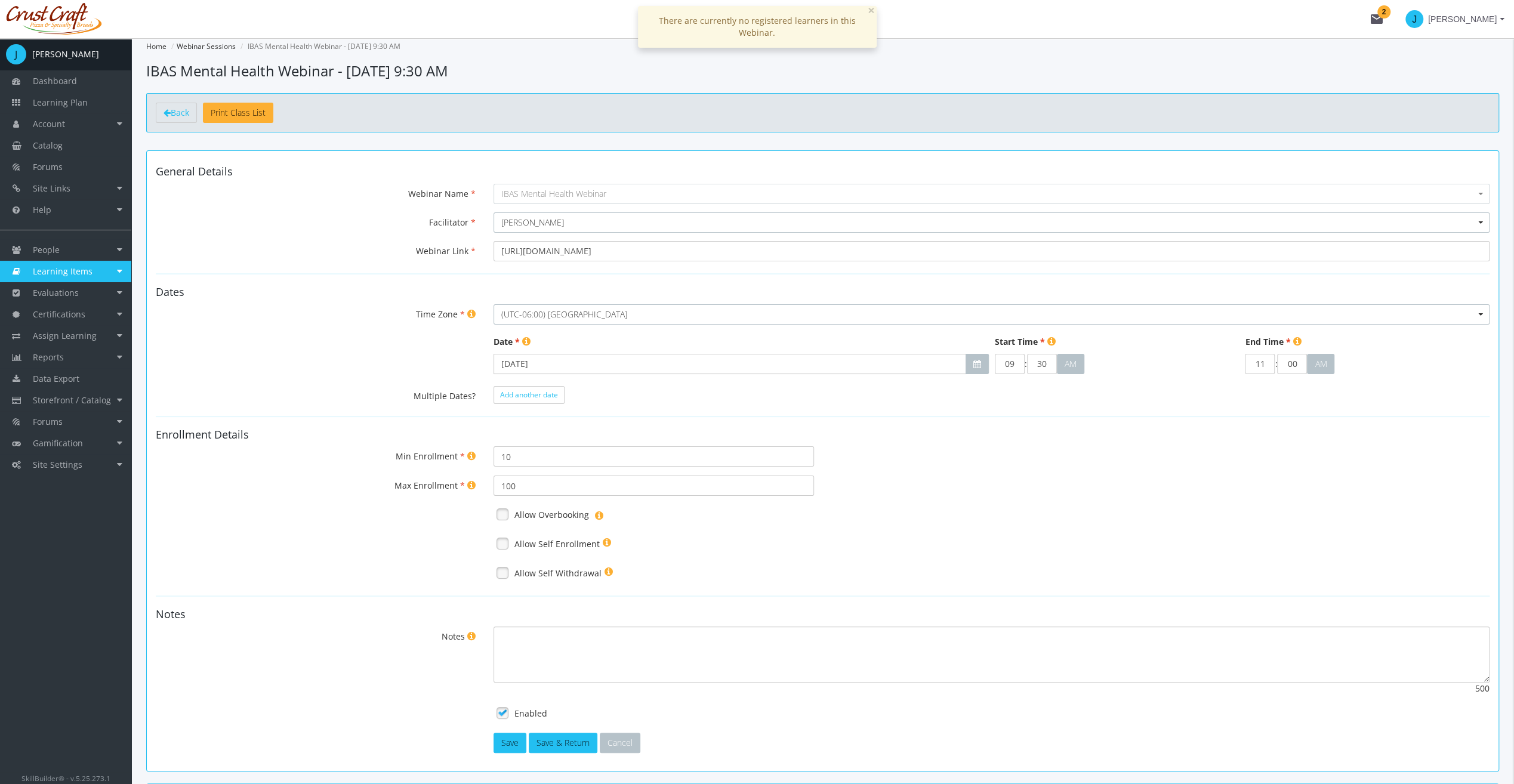
click at [75, 273] on span "Learning Items" at bounding box center [63, 271] width 60 height 11
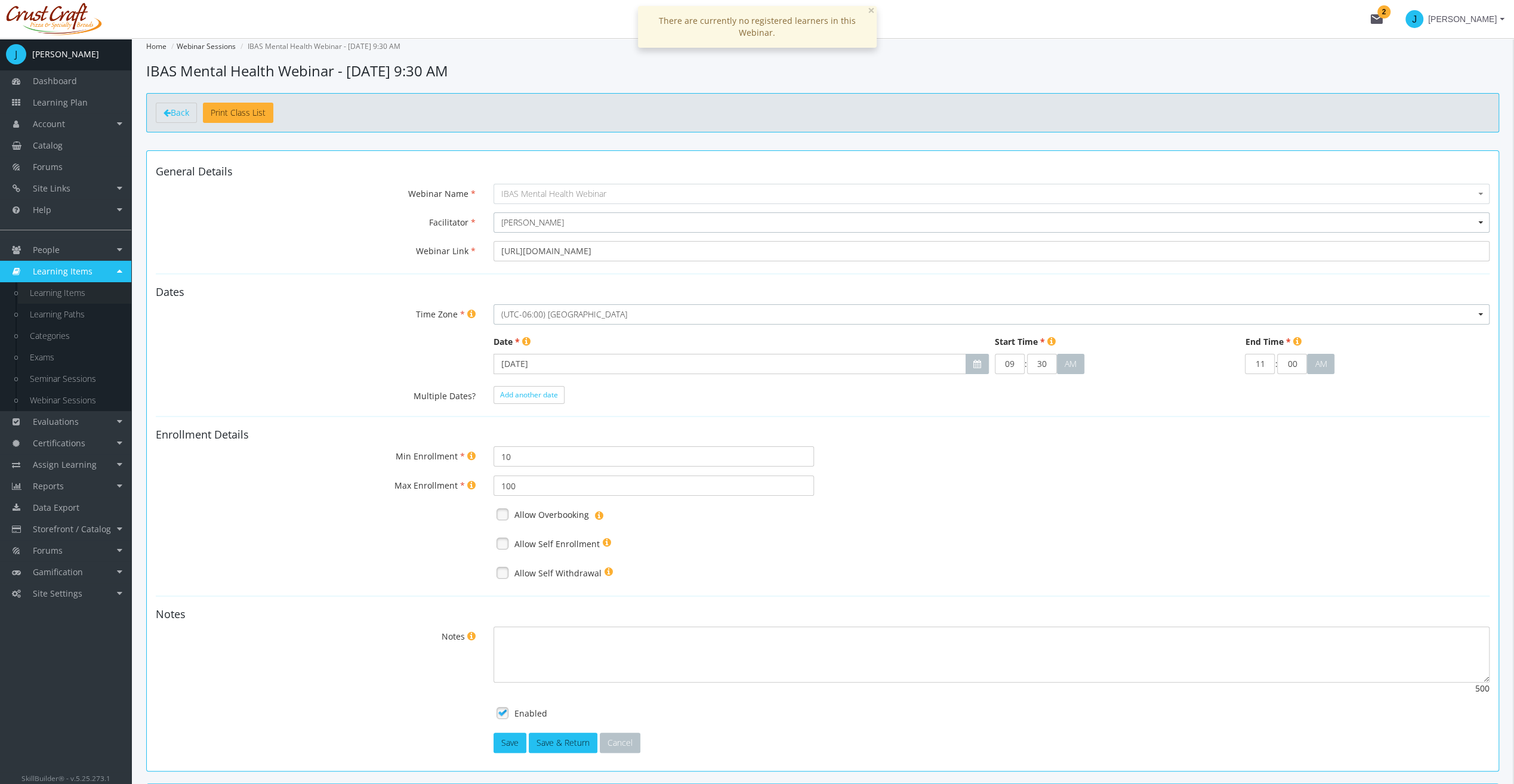
click at [83, 292] on link "Learning Items" at bounding box center [75, 293] width 114 height 22
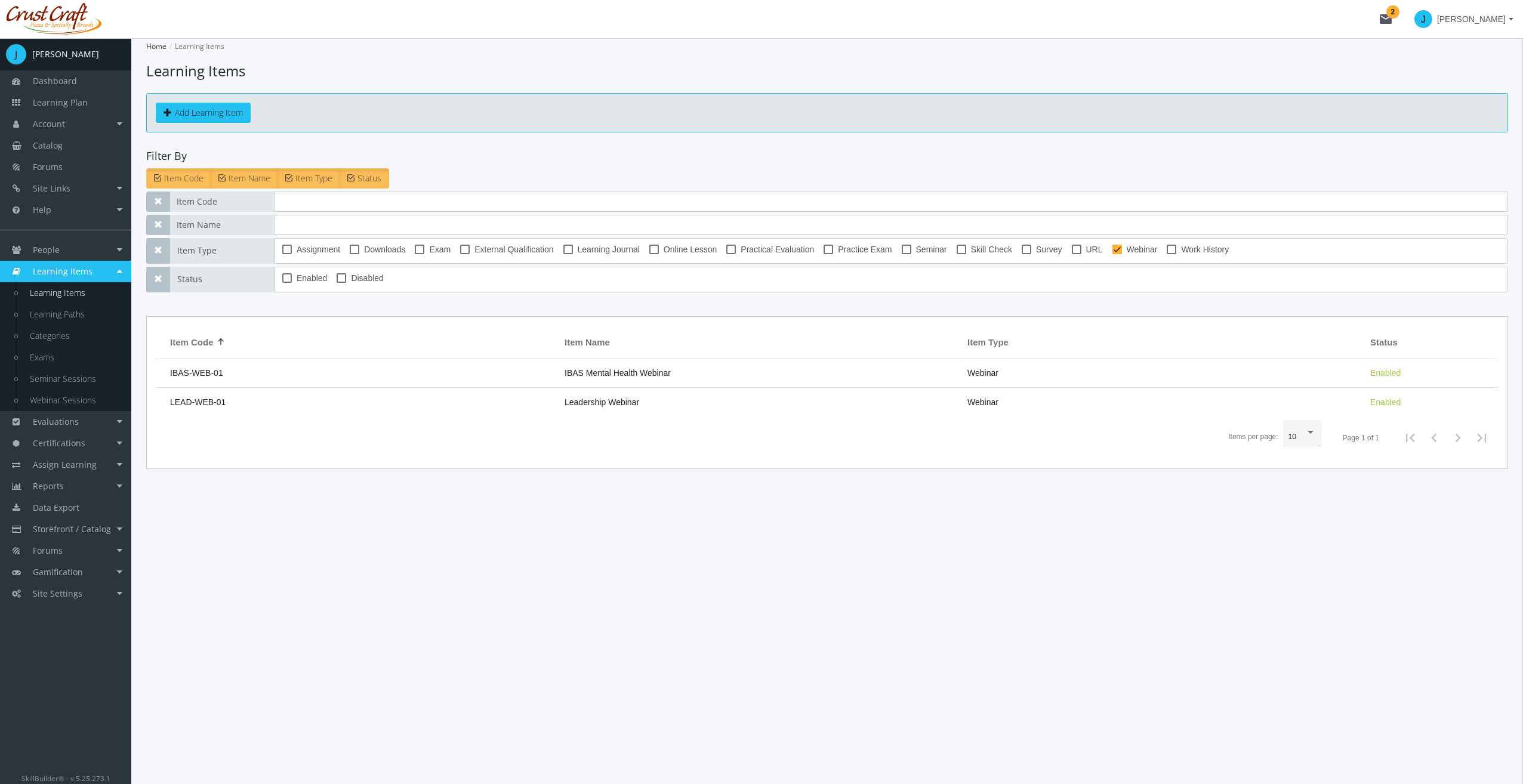
click at [233, 126] on div "Add Learning Item" at bounding box center [826, 112] width 1362 height 39
click at [232, 123] on div "Add Learning Item" at bounding box center [826, 112] width 1362 height 39
click at [231, 118] on button "Add Learning Item" at bounding box center [203, 112] width 95 height 20
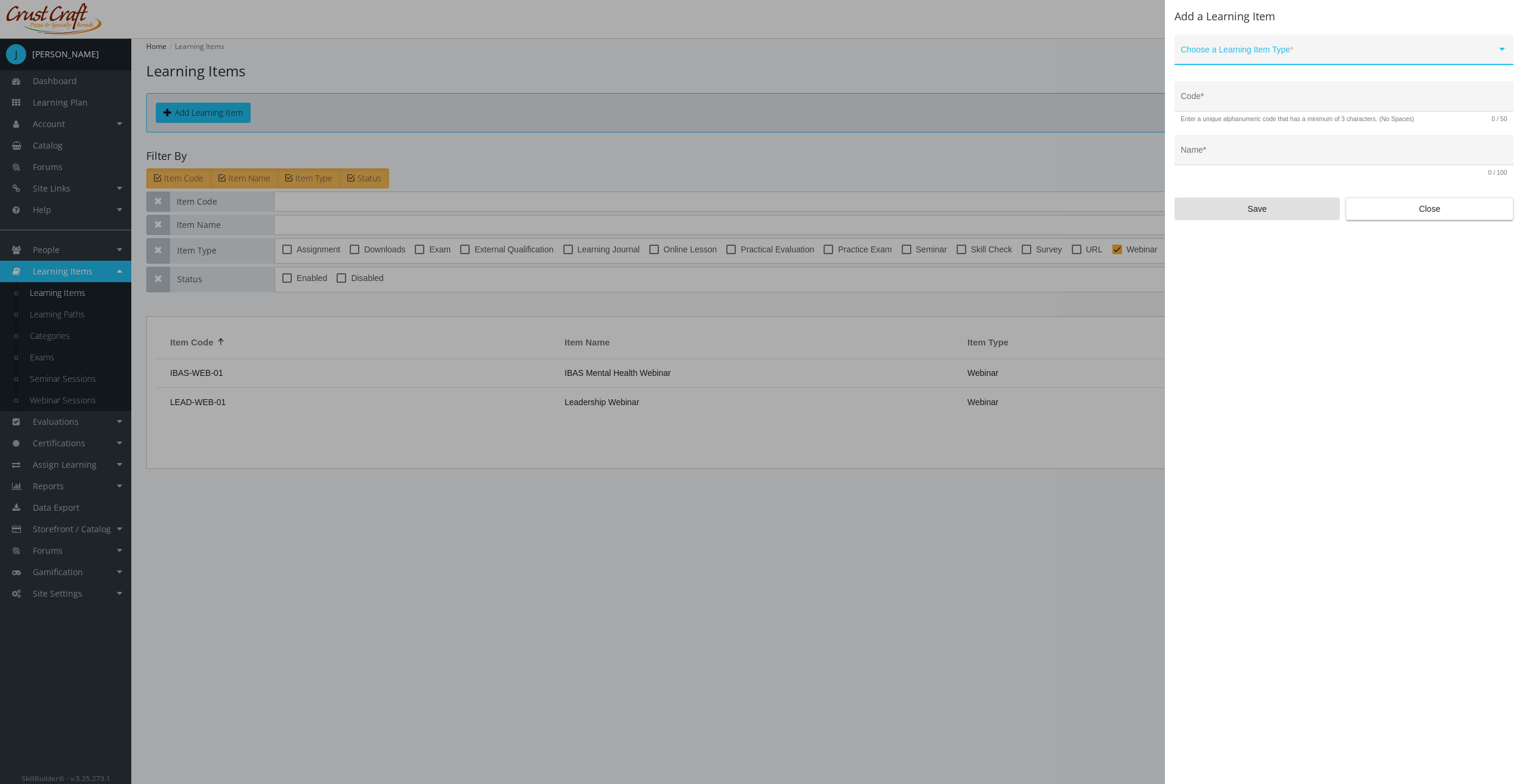
click at [1232, 60] on div "Choose a Learning Item Type *" at bounding box center [1344, 52] width 327 height 24
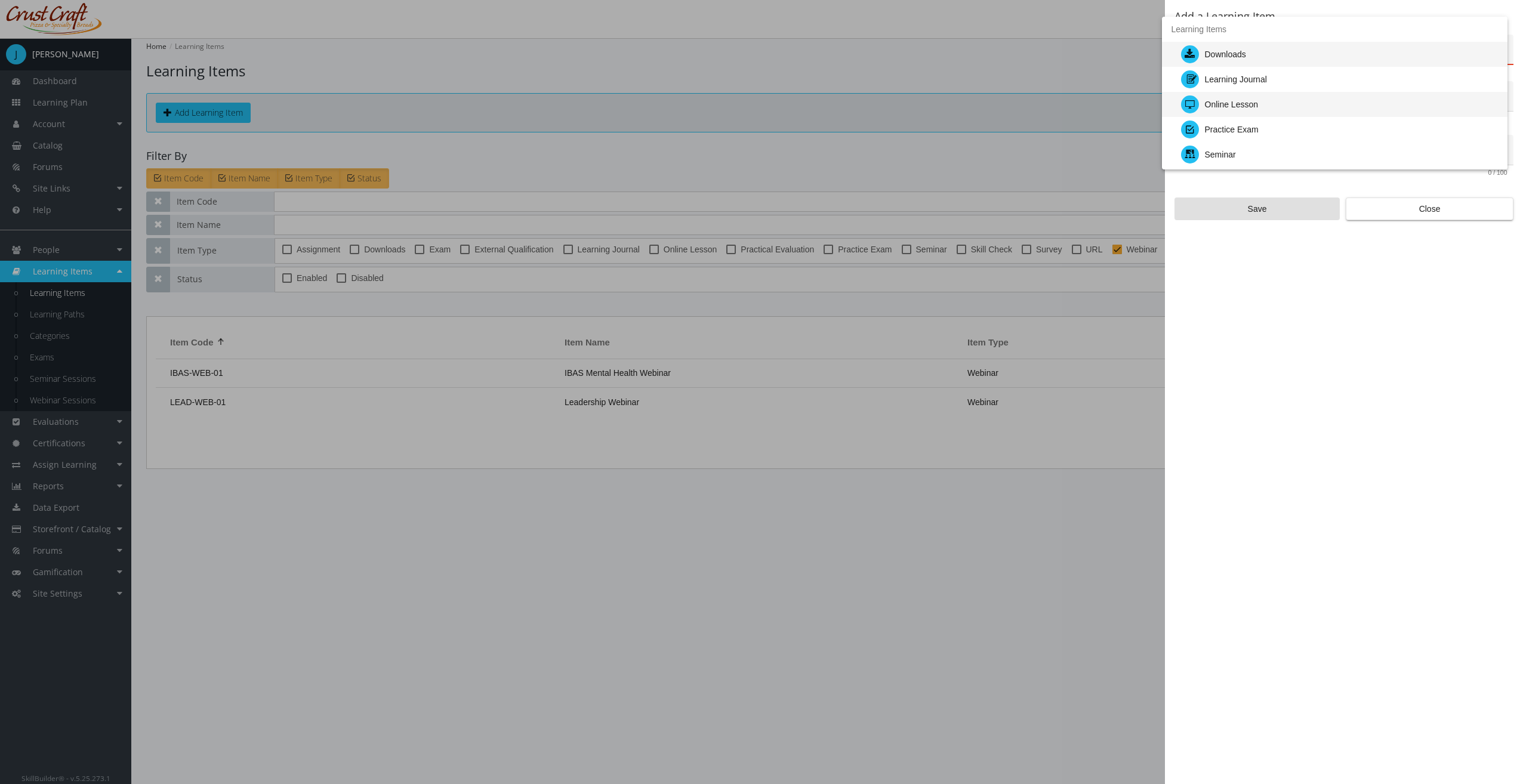
click at [1244, 106] on div "Online Lesson" at bounding box center [1231, 104] width 53 height 25
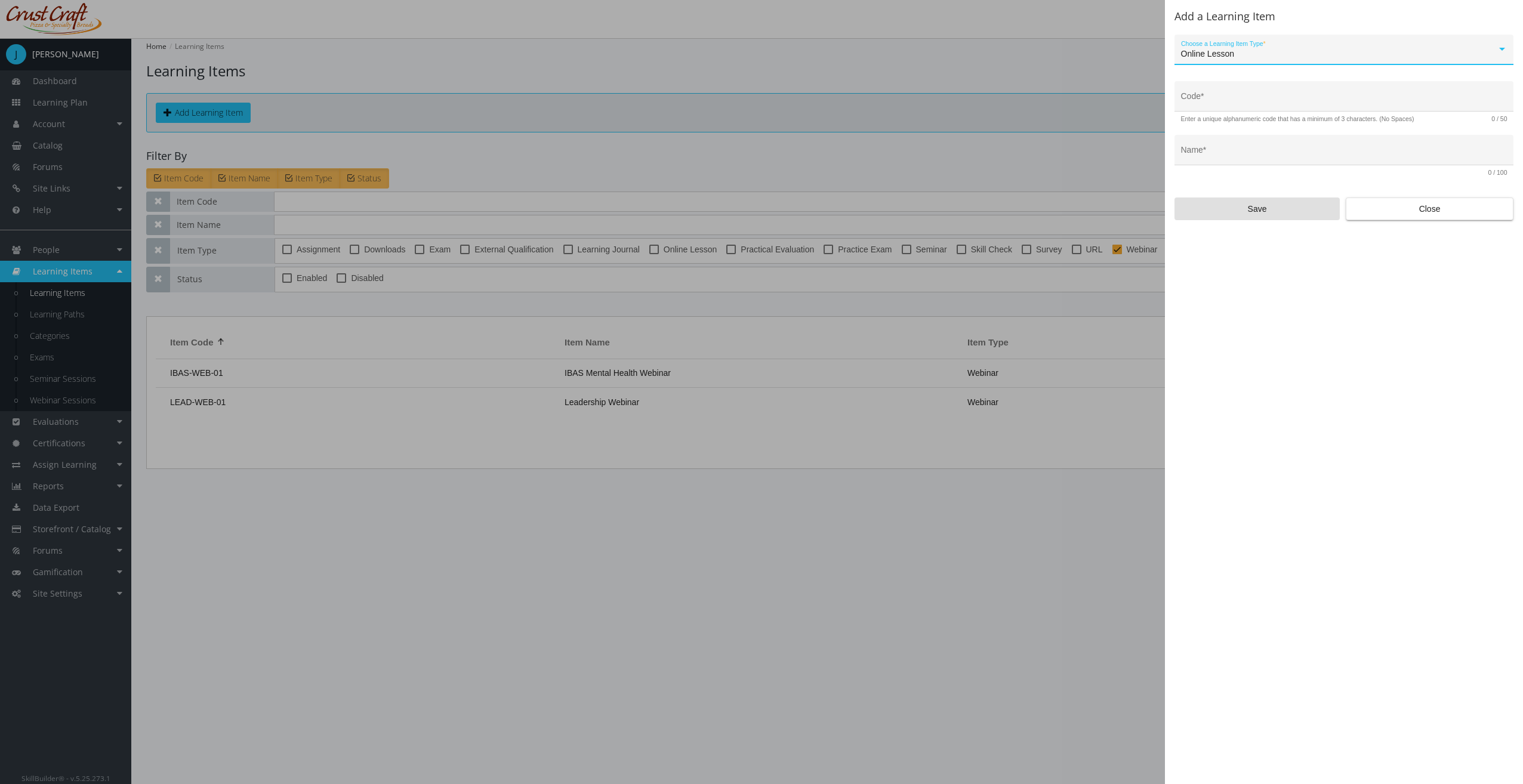
click at [1244, 106] on input "Code *" at bounding box center [1344, 101] width 327 height 9
type input "IBAS-ONL-01"
click at [1236, 150] on input "Name *" at bounding box center [1344, 154] width 327 height 9
click at [1244, 161] on div "Name *" at bounding box center [1344, 153] width 327 height 24
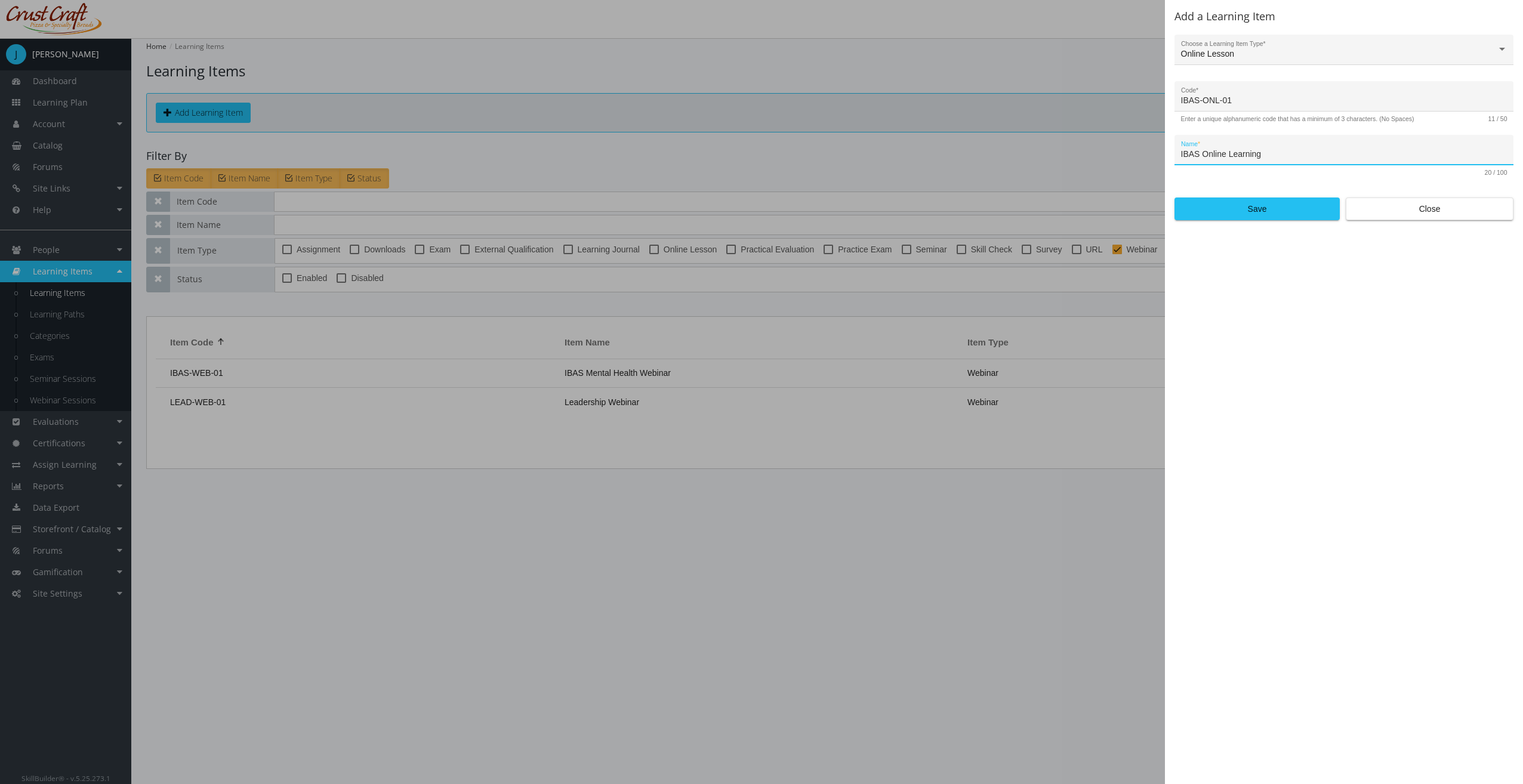
type input "IBAS Online Learning"
click at [1243, 198] on form "Online Lesson Choose a Learning Item Type * IBAS-ONL-01 Code * Enter a unique a…" at bounding box center [1344, 127] width 339 height 186
click at [1243, 209] on span "Save" at bounding box center [1257, 209] width 145 height 22
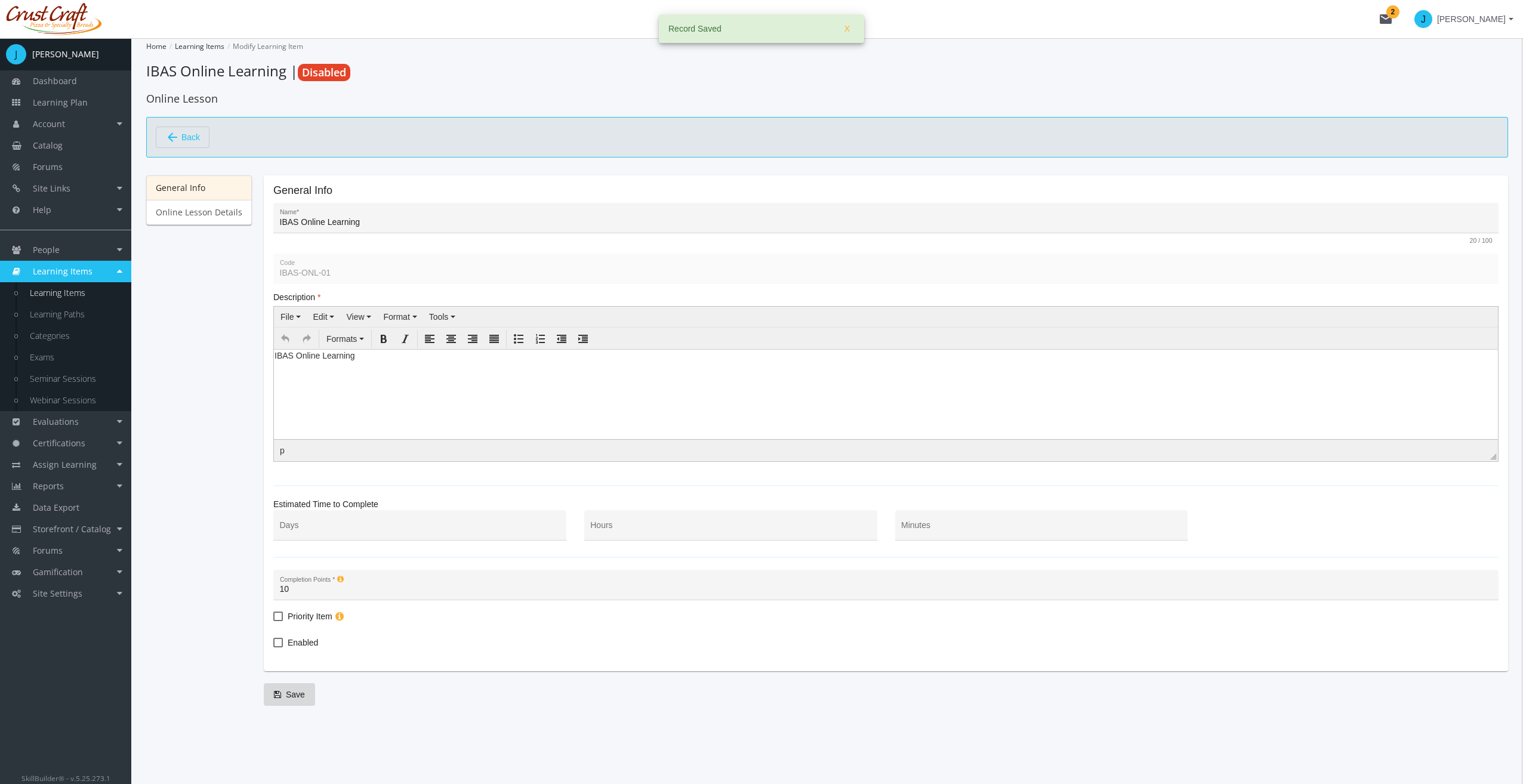
click at [530, 367] on html "IBAS Online Learning" at bounding box center [885, 358] width 1224 height 18
click at [302, 638] on span "Enabled" at bounding box center [302, 642] width 30 height 14
click at [274, 647] on input "Enabled" at bounding box center [273, 647] width 1 height 1
checkbox input "true"
click at [704, 518] on div "Hours" at bounding box center [731, 528] width 281 height 24
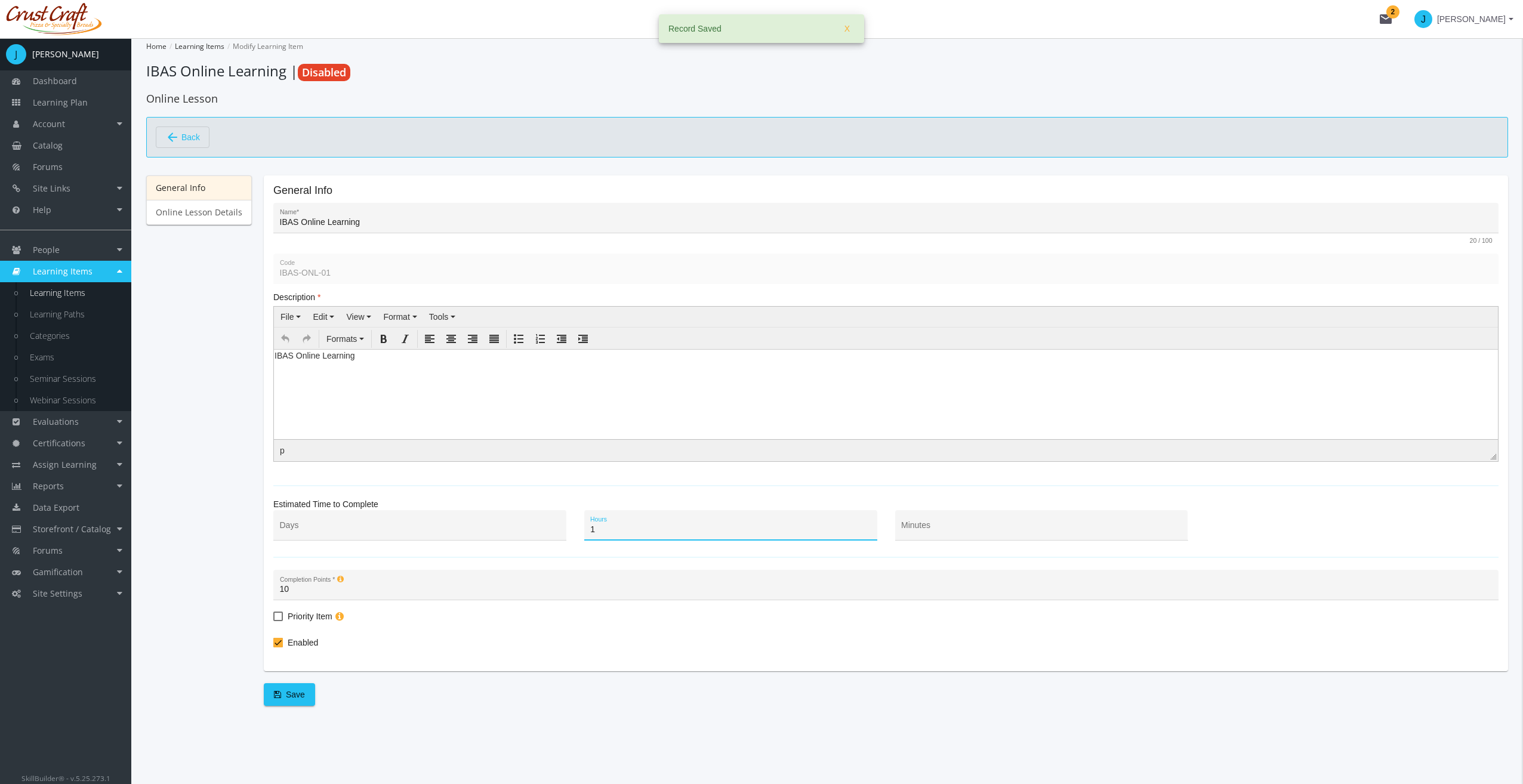
type input "1"
click at [303, 693] on button "Save" at bounding box center [289, 694] width 52 height 23
click at [207, 221] on link "Online Lesson Details" at bounding box center [199, 212] width 106 height 25
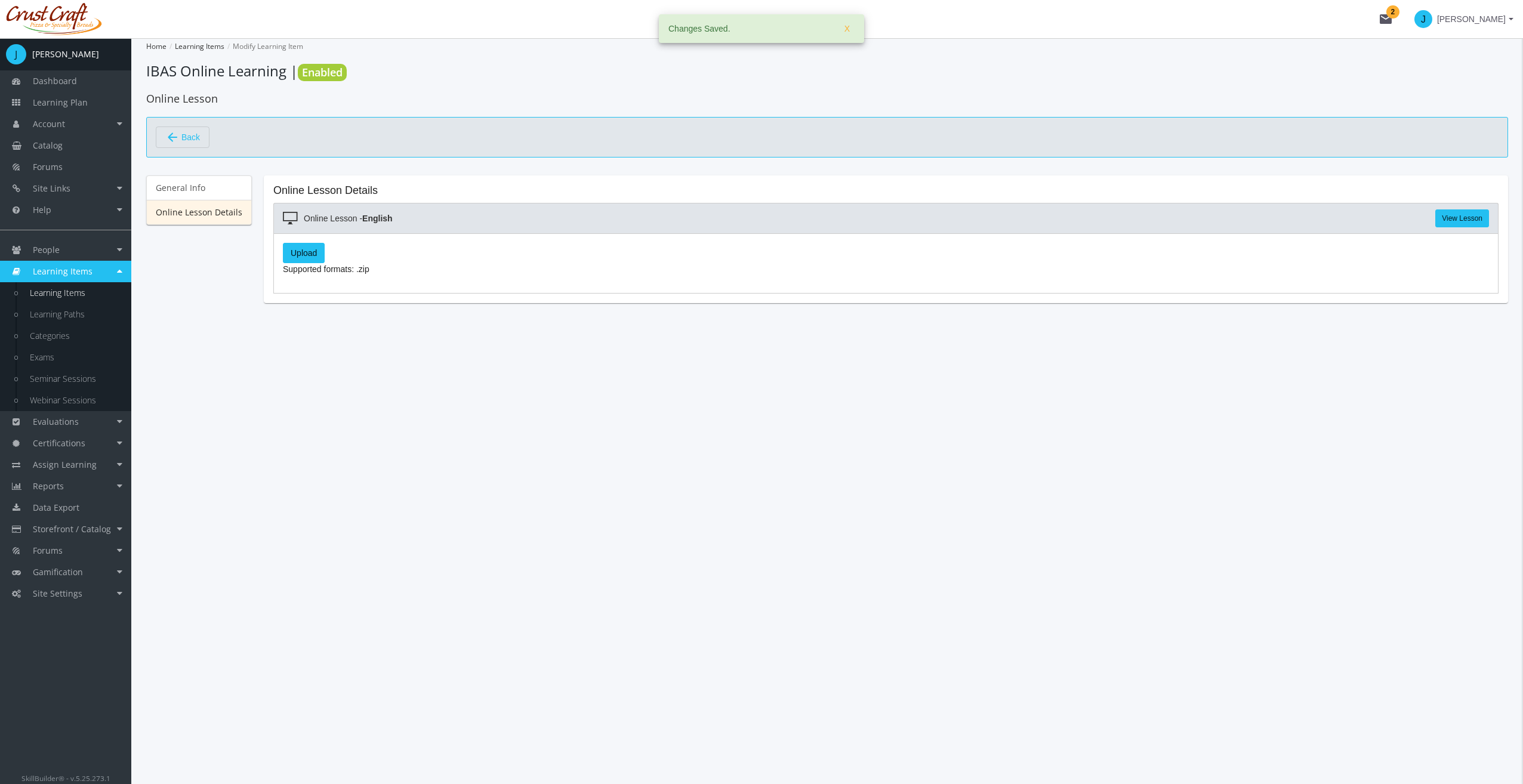
click at [302, 253] on label "Upload" at bounding box center [304, 253] width 42 height 20
click at [0, 0] on input "Upload" at bounding box center [0, 0] width 0 height 0
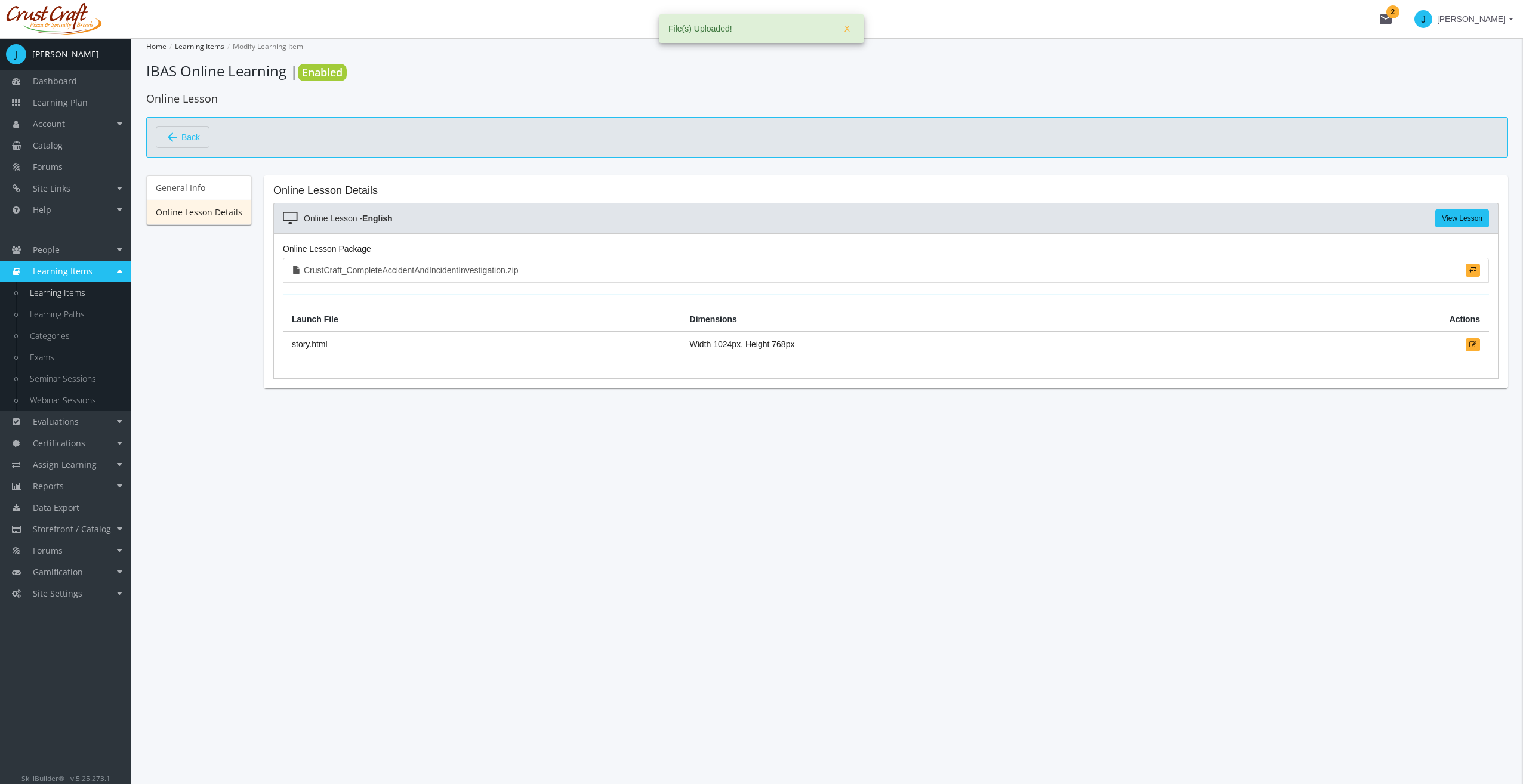
click at [1455, 215] on link "View Lesson" at bounding box center [1462, 218] width 53 height 18
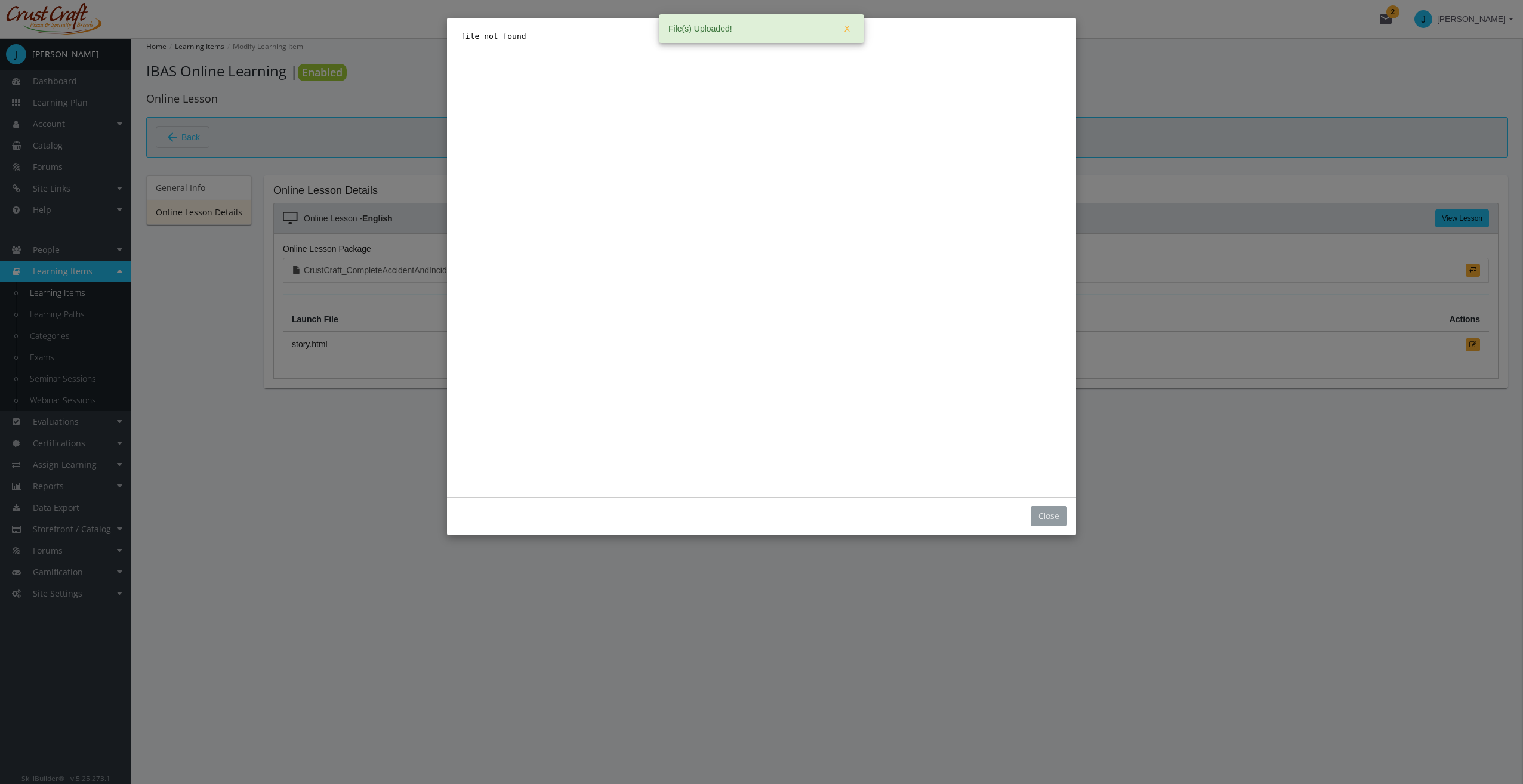
click at [1042, 507] on button "Close" at bounding box center [1049, 516] width 37 height 20
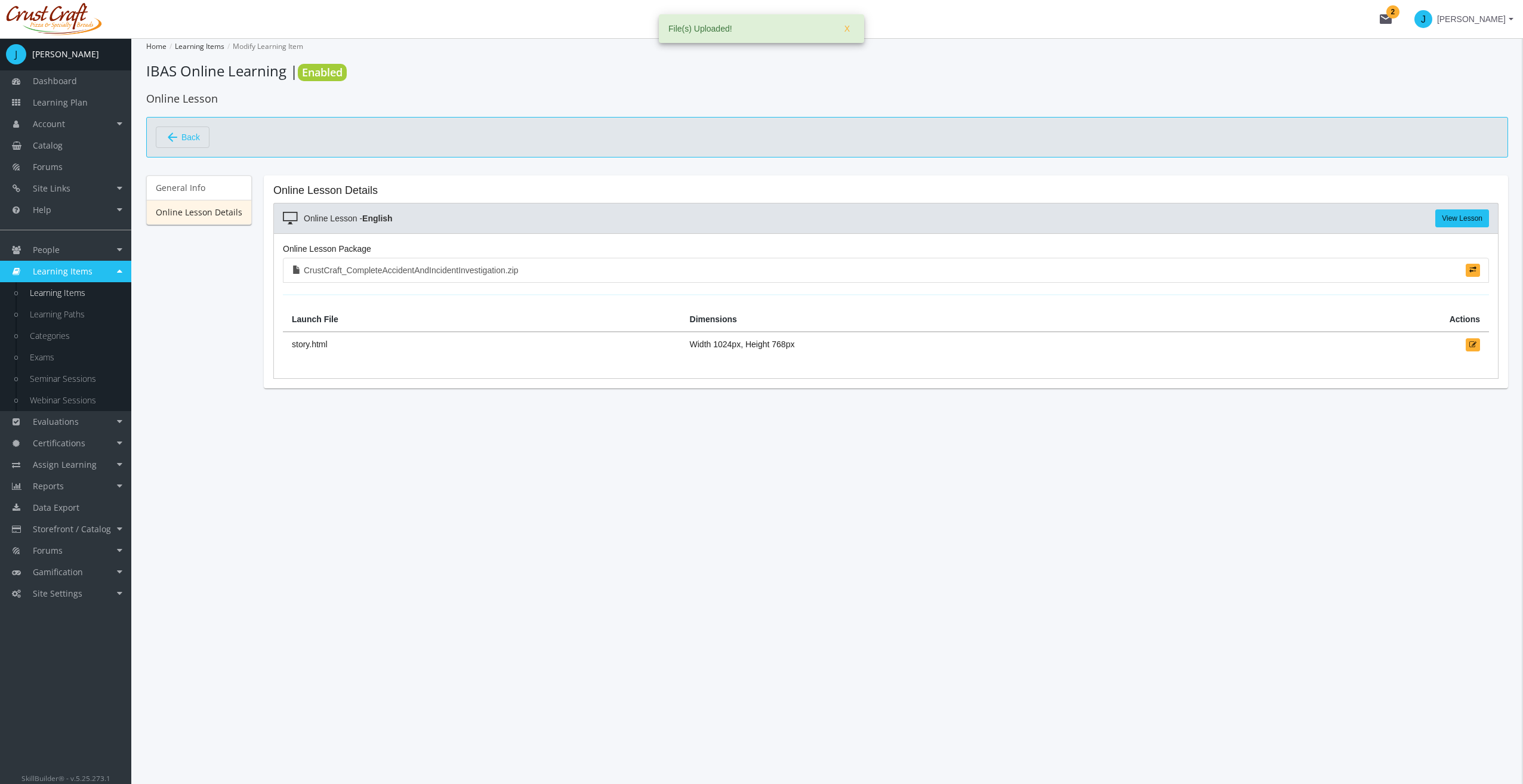
click at [199, 139] on button "arrow_back Back" at bounding box center [183, 137] width 53 height 22
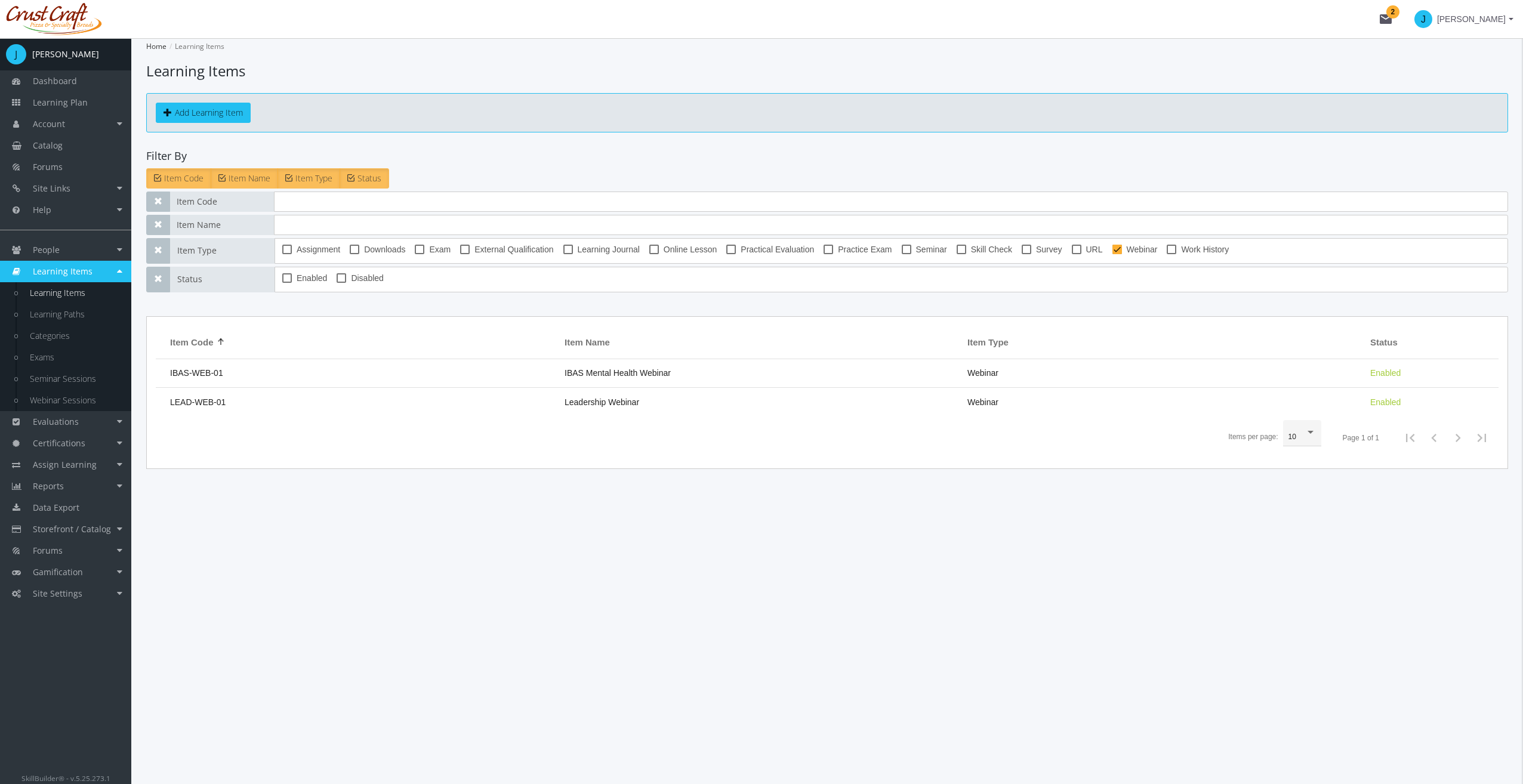
click at [52, 272] on span "Learning Items" at bounding box center [63, 271] width 60 height 11
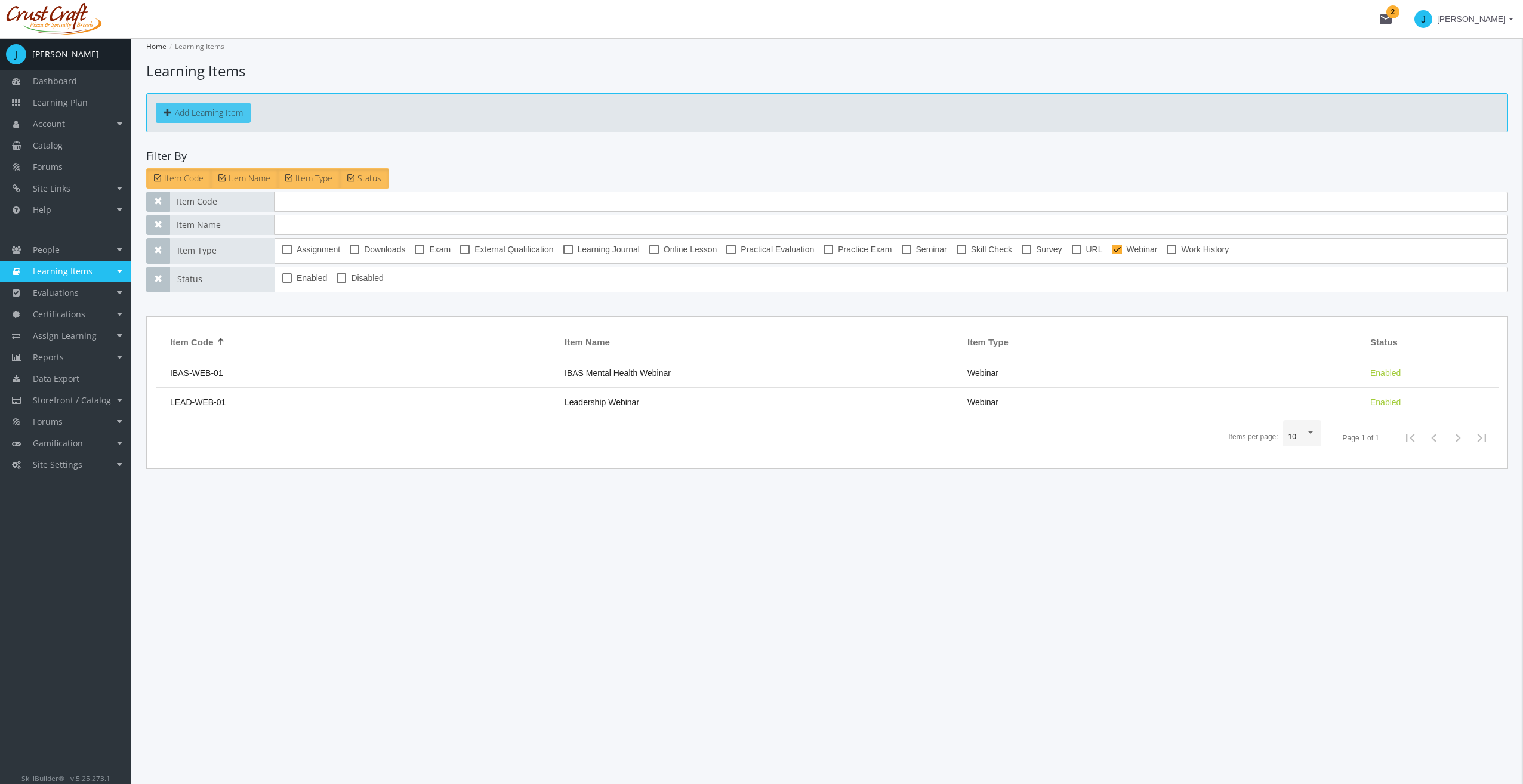
click at [176, 111] on button "Add Learning Item" at bounding box center [203, 112] width 95 height 20
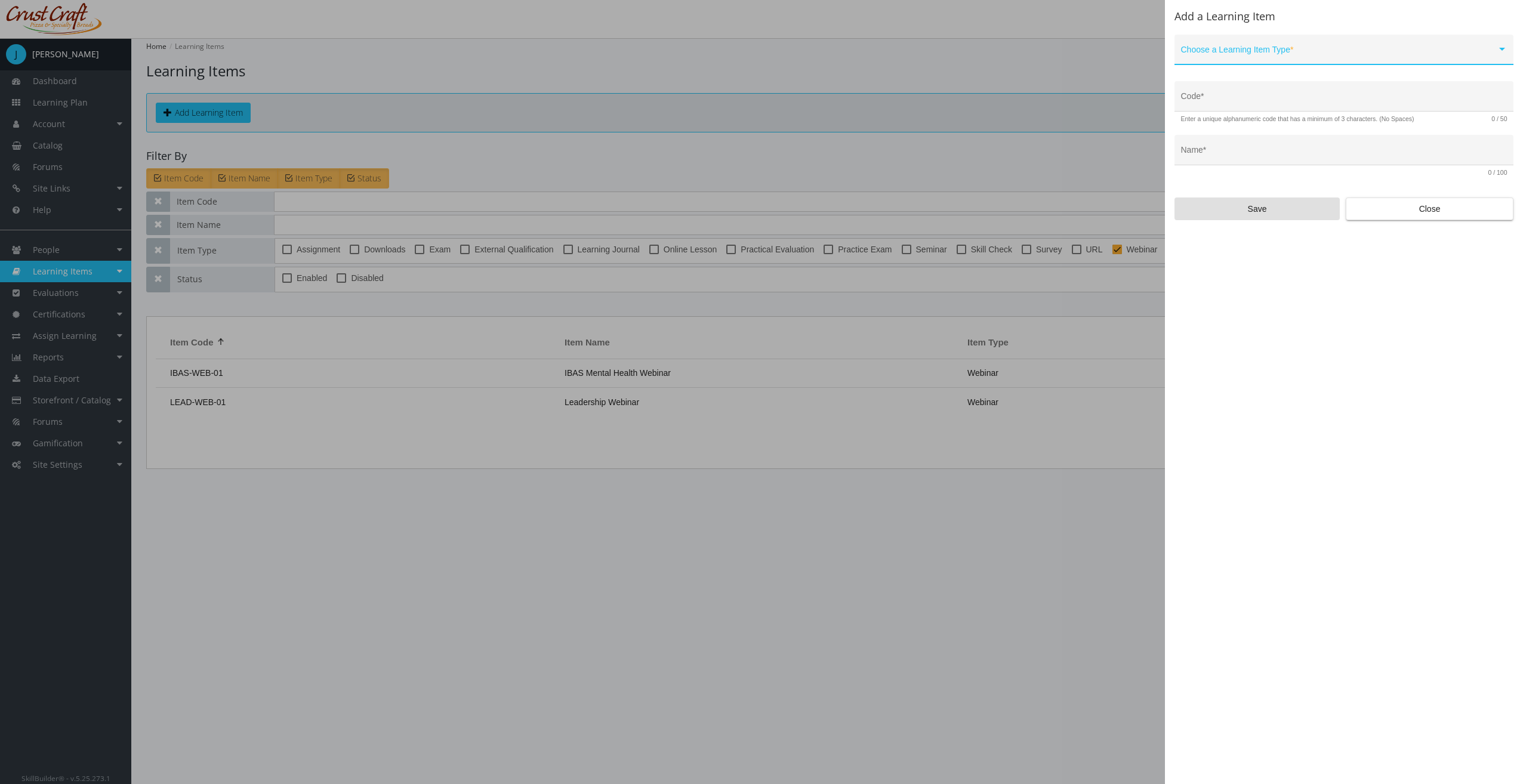
click at [1247, 53] on span at bounding box center [1339, 54] width 315 height 9
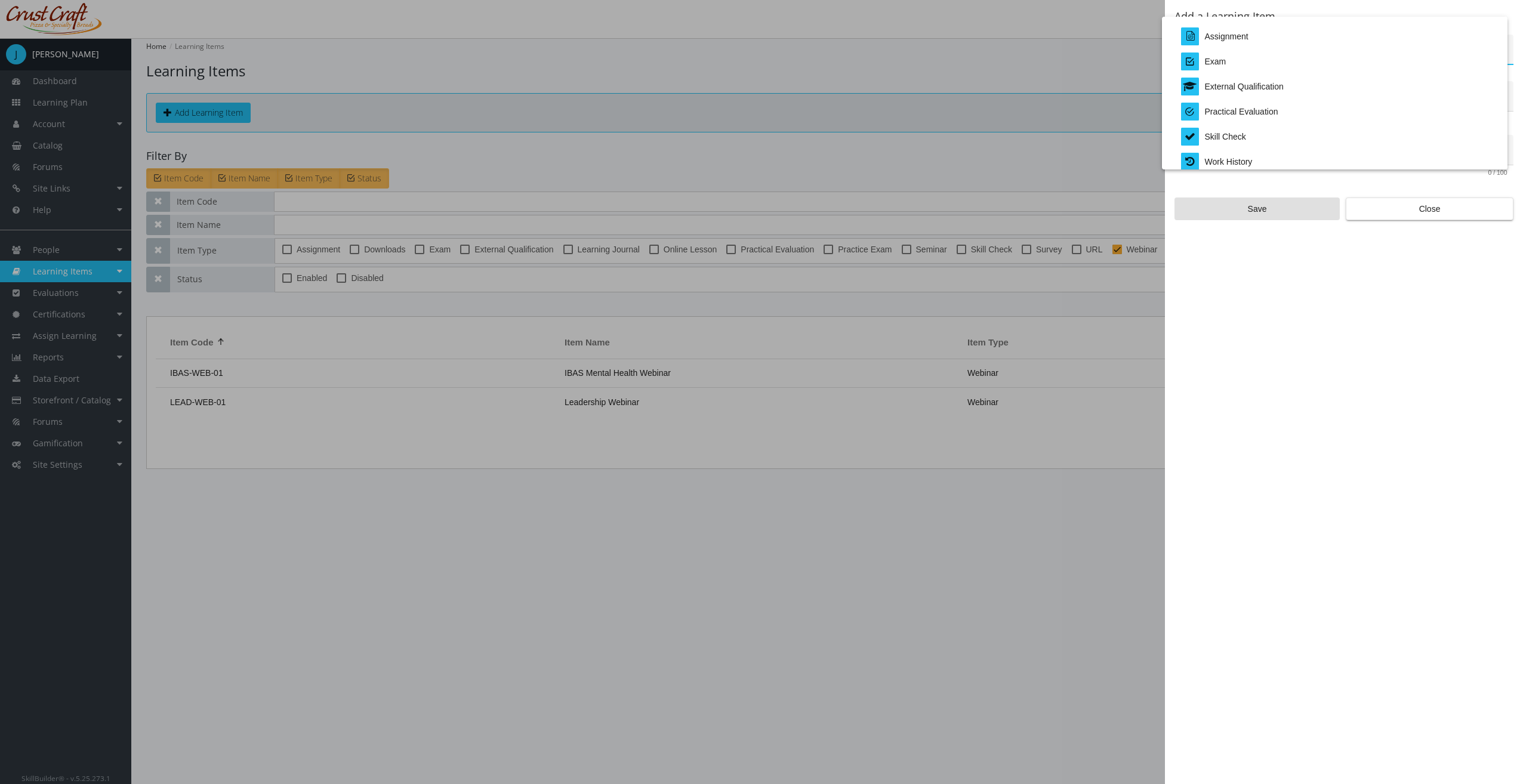
scroll to position [248, 0]
click at [1258, 30] on div "Assignment" at bounding box center [1339, 32] width 317 height 25
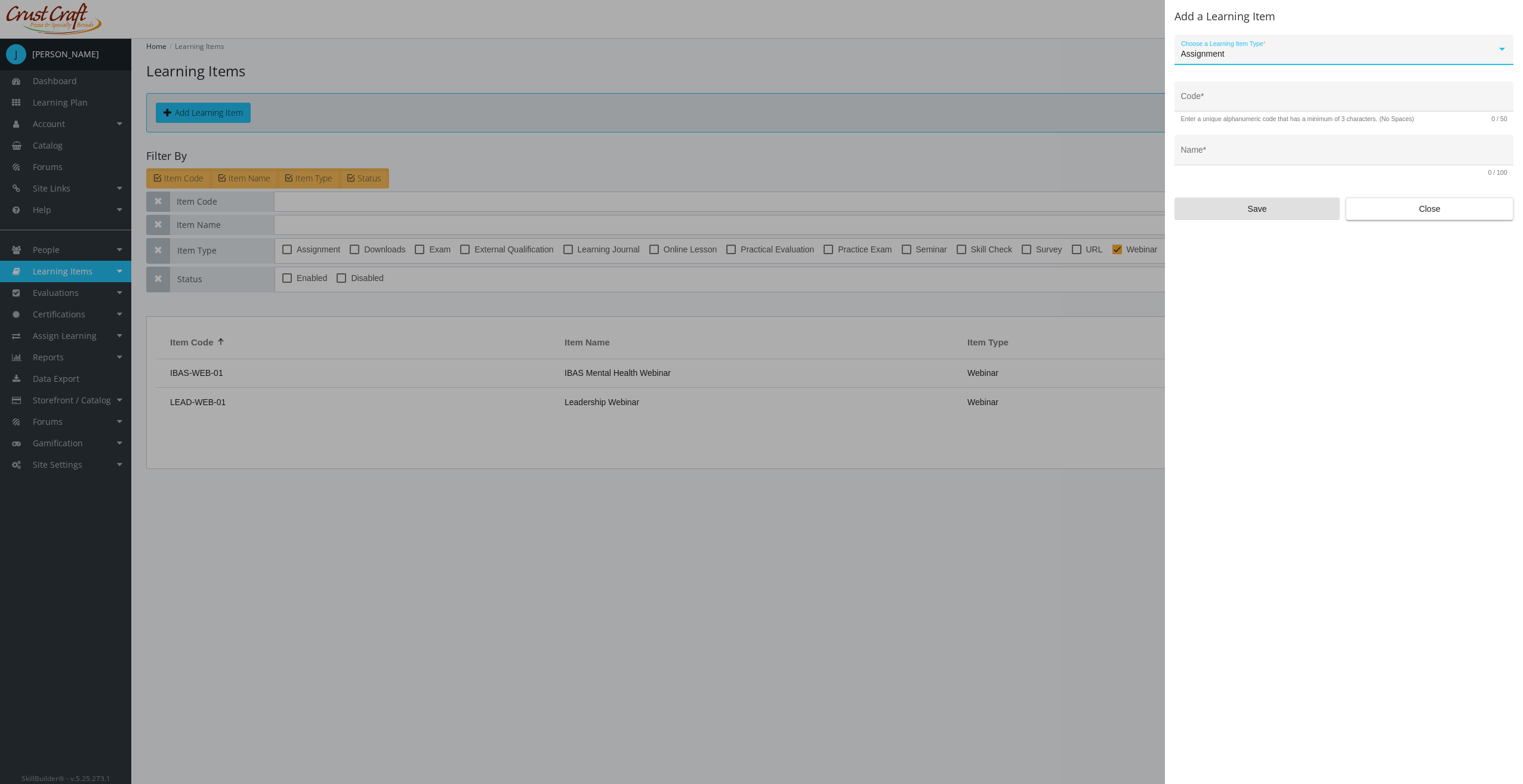
click at [1259, 98] on input "Code *" at bounding box center [1344, 101] width 327 height 9
type input "IBAS-ASG-01"
type input "I"
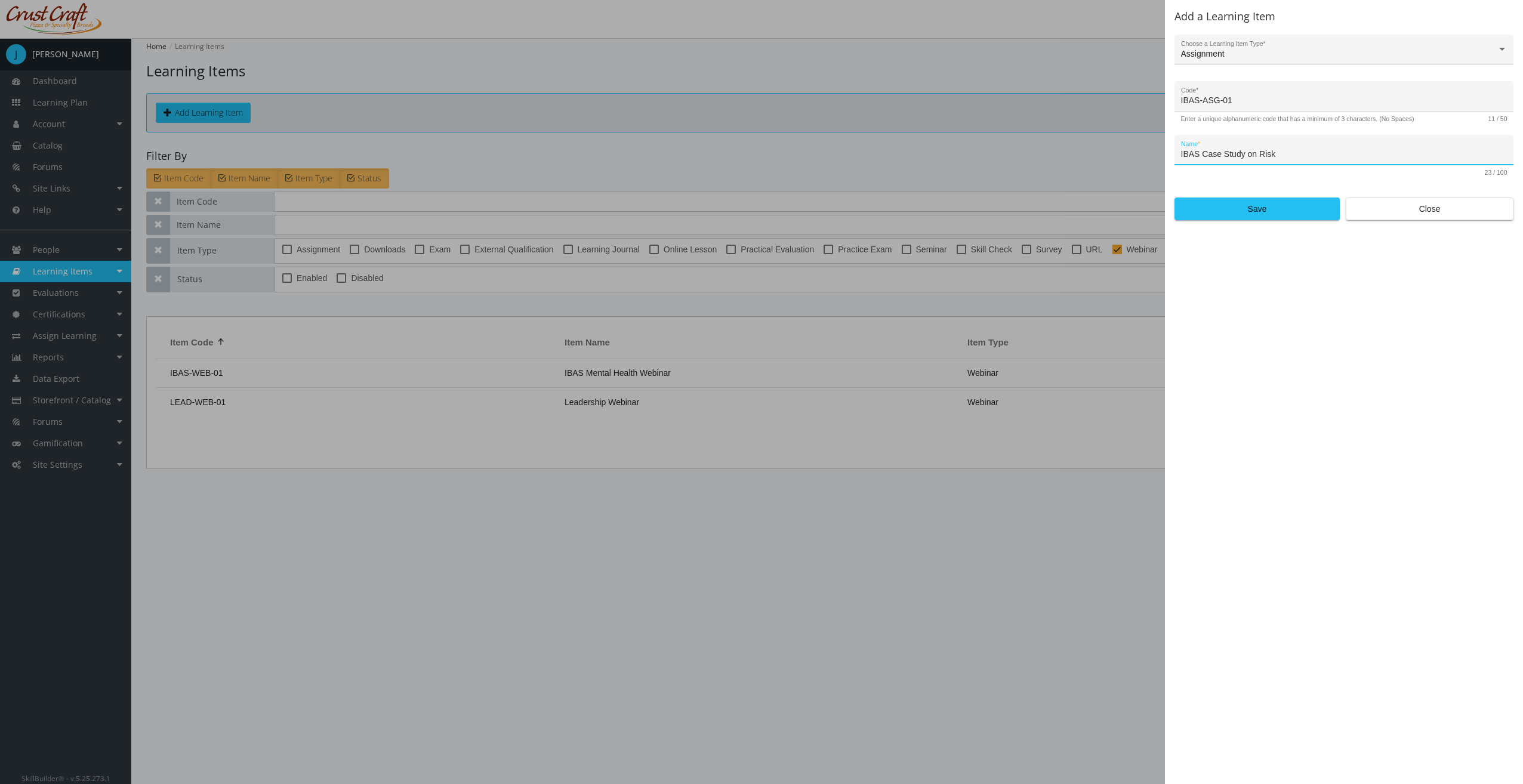
type input "IBAS Case Study on Risk"
click at [1253, 192] on form "Assignment Choose a Learning Item Type * IBAS-ASG-01 Code * Enter a unique alph…" at bounding box center [1344, 127] width 339 height 186
click at [1251, 204] on span "Save" at bounding box center [1257, 209] width 145 height 22
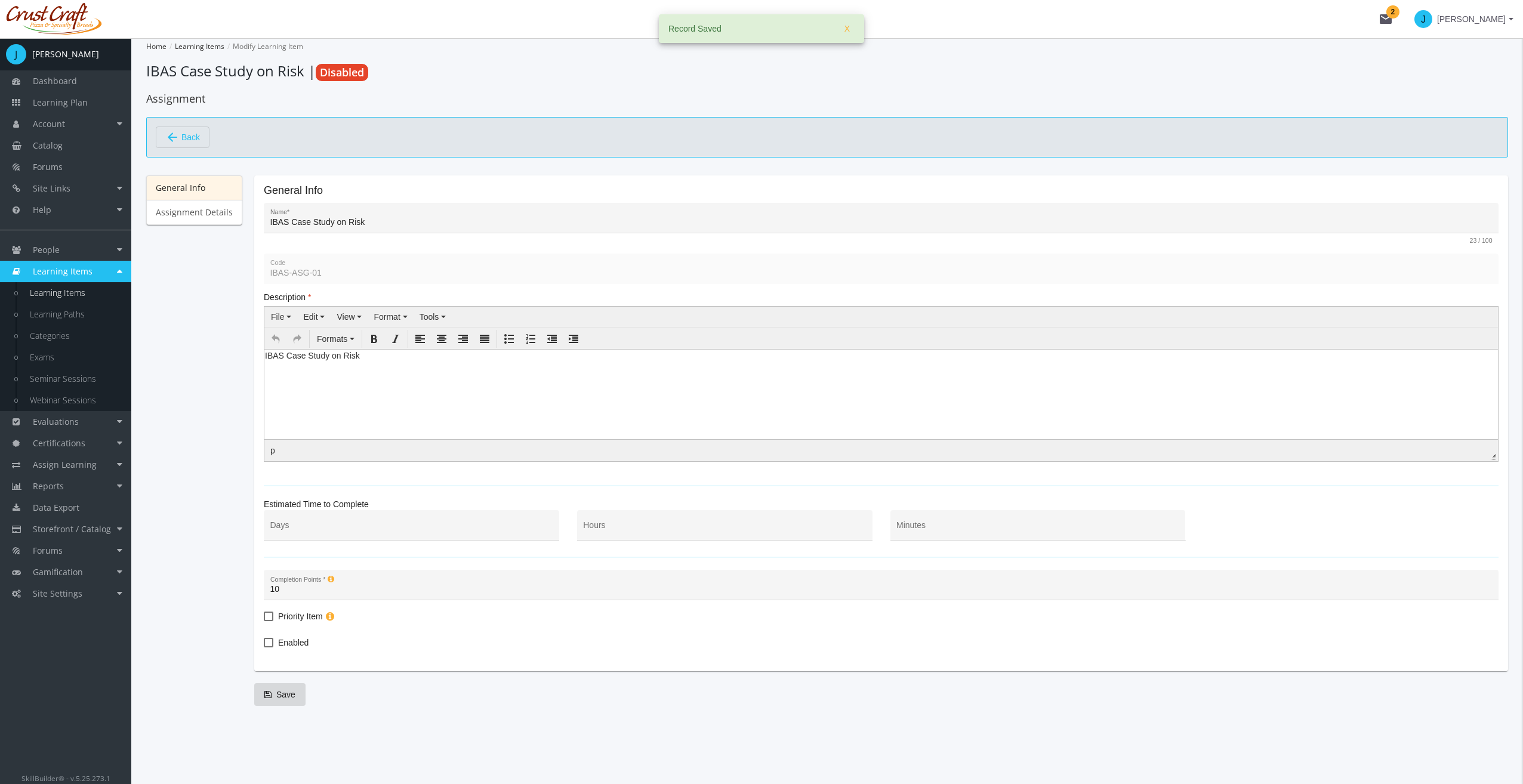
click at [358, 367] on html "IBAS Case Study on Risk" at bounding box center [881, 358] width 1234 height 18
drag, startPoint x: 396, startPoint y: 376, endPoint x: 492, endPoint y: 715, distance: 352.3
click at [264, 364] on html "IBAS Case Study on Risk" at bounding box center [881, 358] width 1234 height 18
click at [346, 362] on body "IBAS Case Study on Risk" at bounding box center [881, 358] width 1234 height 18
drag, startPoint x: 368, startPoint y: 371, endPoint x: 296, endPoint y: 367, distance: 72.1
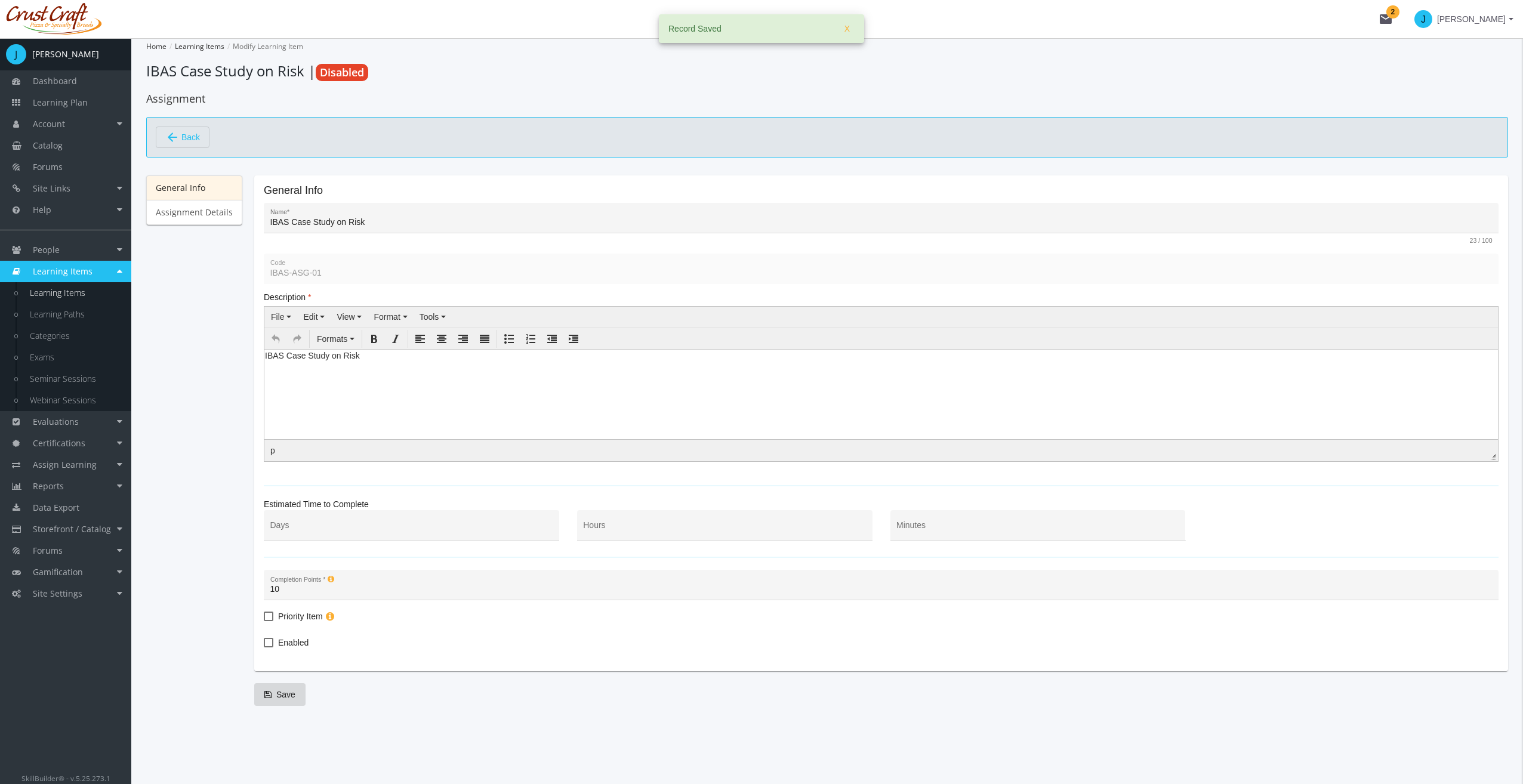
click at [290, 363] on html "IBAS Case Study on Risk" at bounding box center [881, 358] width 1234 height 18
click at [679, 521] on div "Hours" at bounding box center [725, 528] width 283 height 24
click at [679, 531] on input "Hours" at bounding box center [725, 529] width 283 height 9
type input "2"
click at [299, 640] on span "Enabled" at bounding box center [293, 642] width 30 height 14
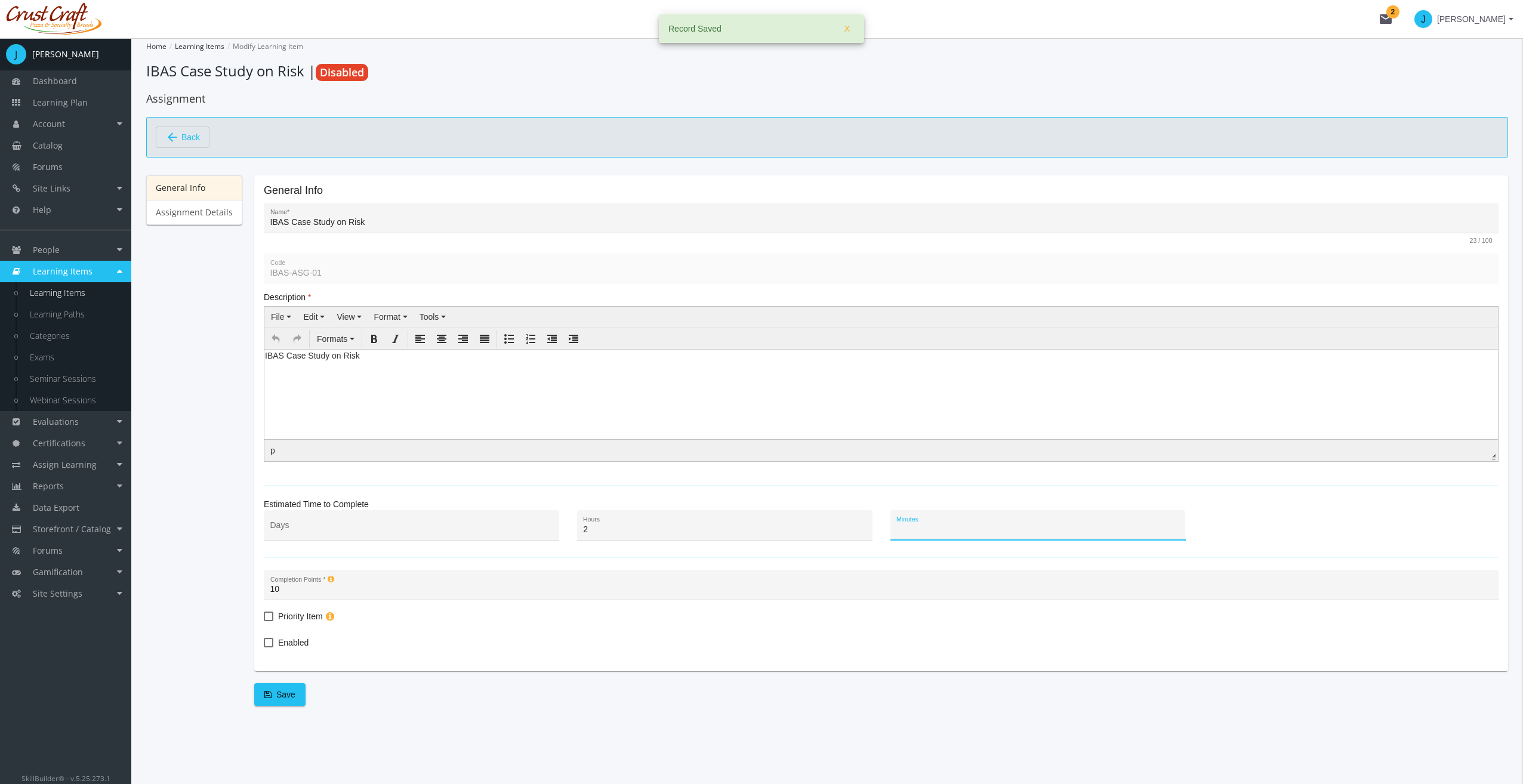
click at [264, 647] on input "Enabled" at bounding box center [264, 647] width 1 height 1
checkbox input "true"
click at [292, 706] on div "Home Learning Items Modify Learning Item IBAS Case Study on Risk | Disabled Ass…" at bounding box center [826, 411] width 1391 height 746
click at [290, 691] on span "Save" at bounding box center [280, 694] width 31 height 22
click at [202, 233] on div "General Info Assignment Details" at bounding box center [194, 435] width 96 height 518
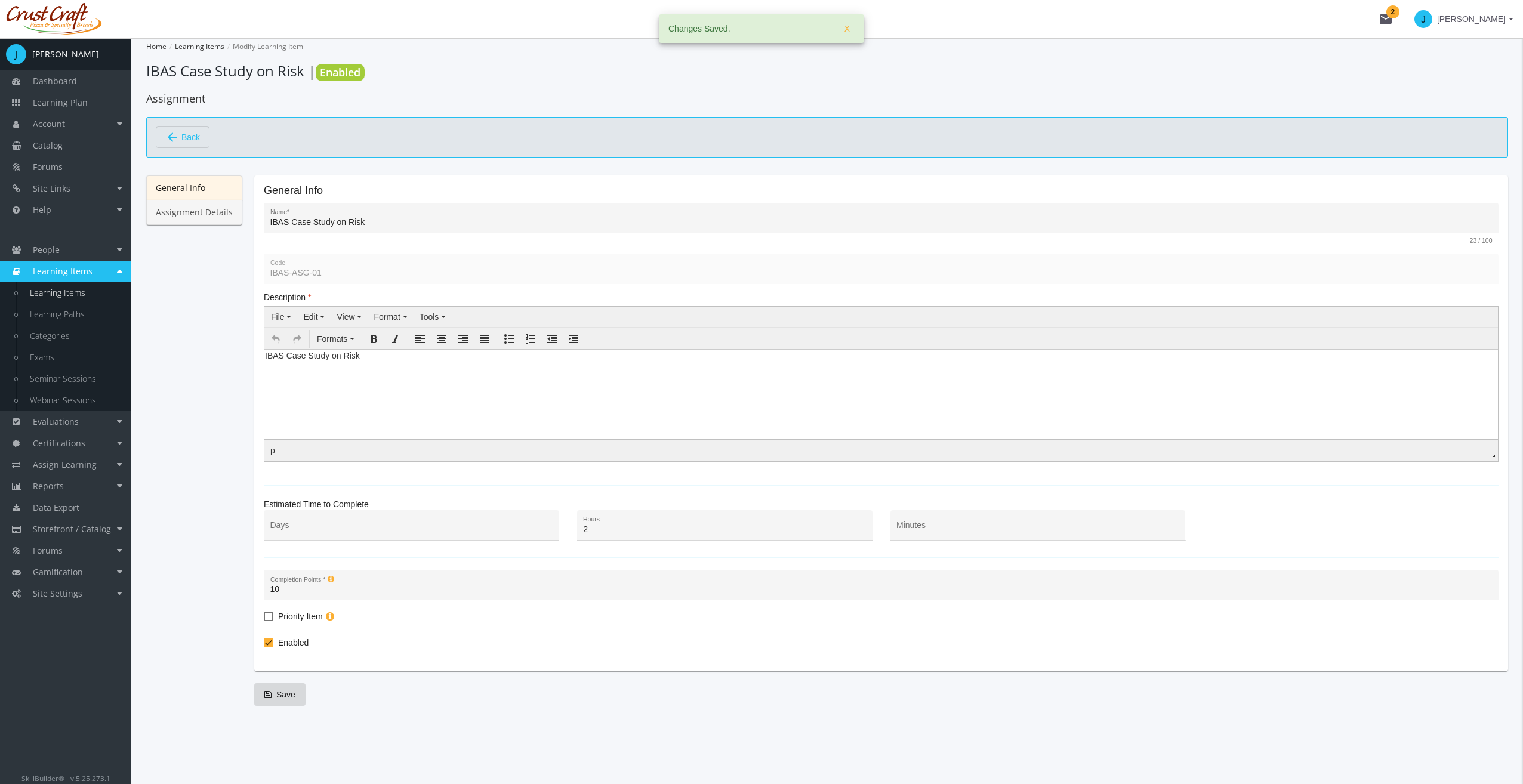
click at [202, 220] on link "Assignment Details" at bounding box center [194, 212] width 96 height 25
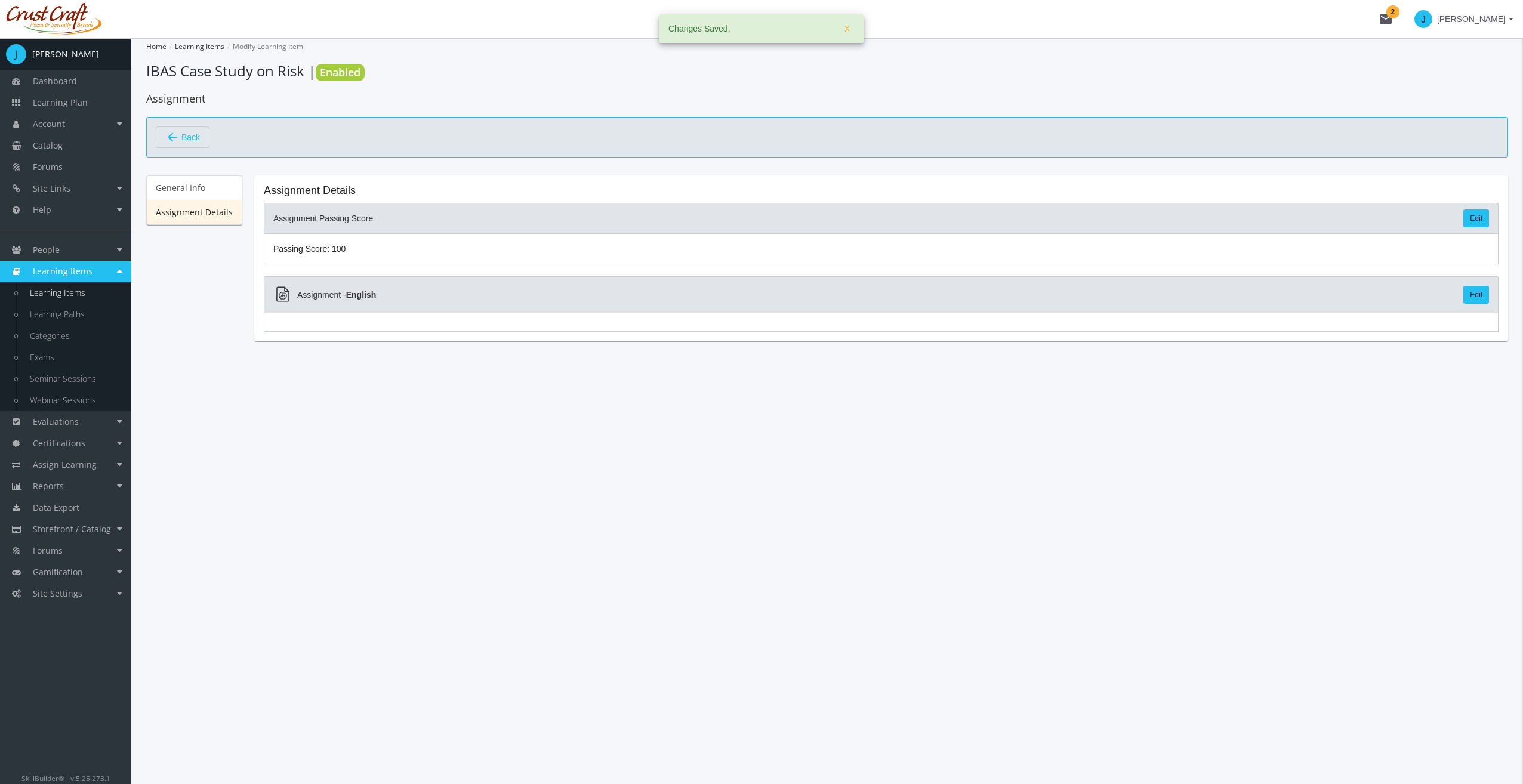
click at [381, 269] on mat-card-content "Assignment Details Assignment Passing Score Edit Passing Score: 100 Assignment …" at bounding box center [881, 258] width 1235 height 146
click at [1475, 212] on link "Edit" at bounding box center [1476, 218] width 25 height 18
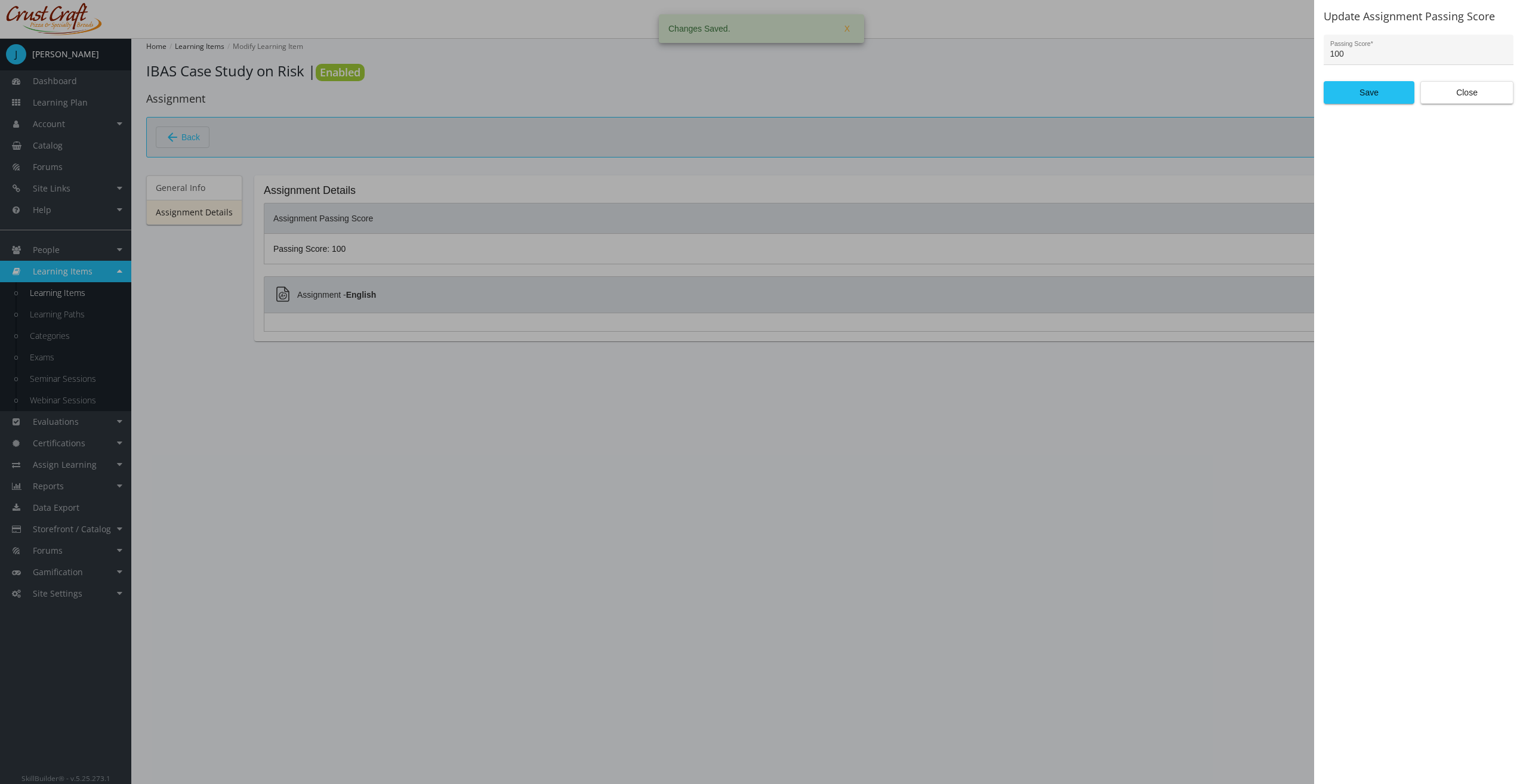
drag, startPoint x: 1361, startPoint y: 57, endPoint x: 1325, endPoint y: 58, distance: 36.0
click at [1326, 58] on div "100 Passing Score *" at bounding box center [1419, 50] width 190 height 30
type input "1"
type input "65"
click at [1344, 85] on span "Save" at bounding box center [1368, 92] width 70 height 22
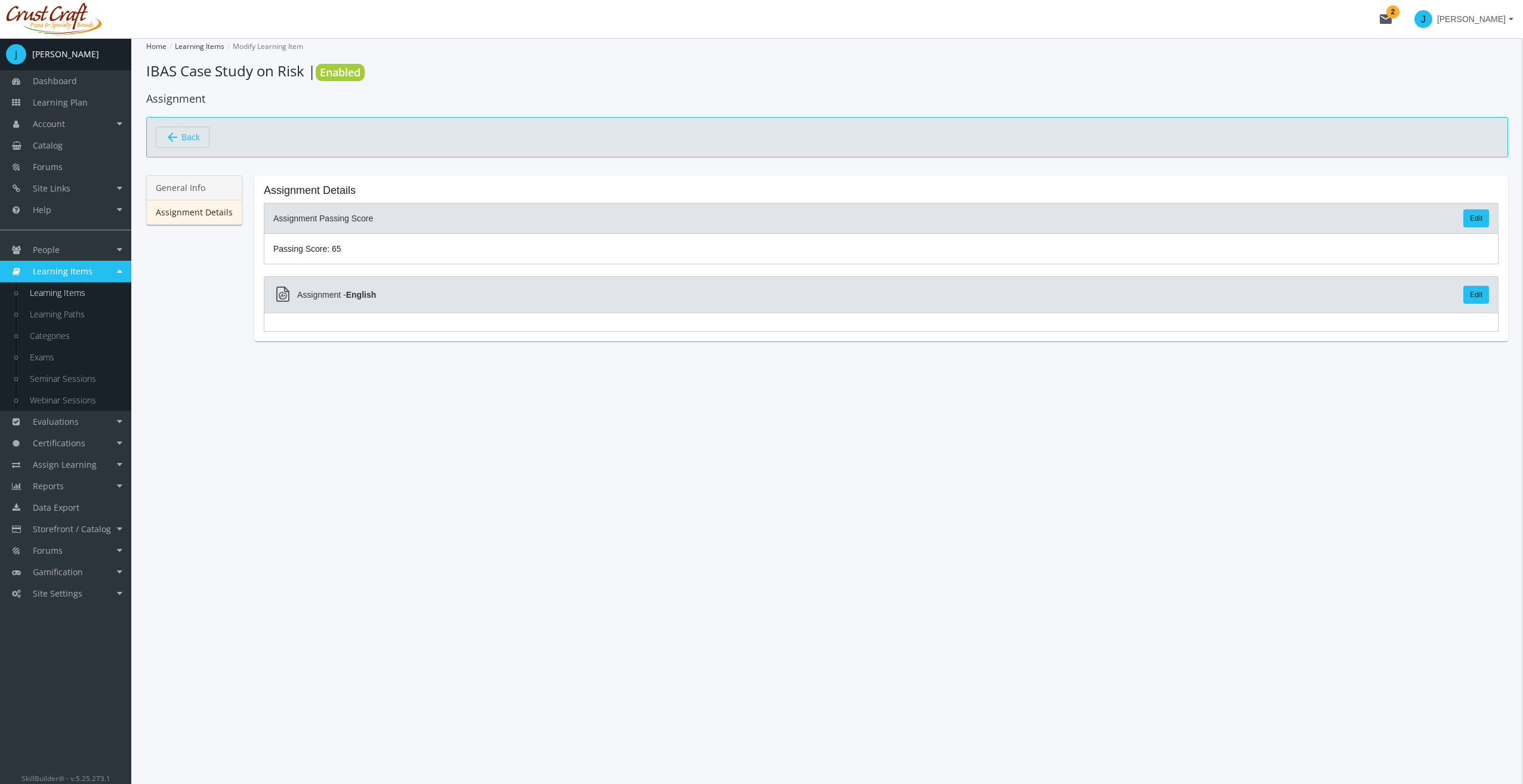
click at [183, 182] on link "General Info" at bounding box center [194, 188] width 96 height 25
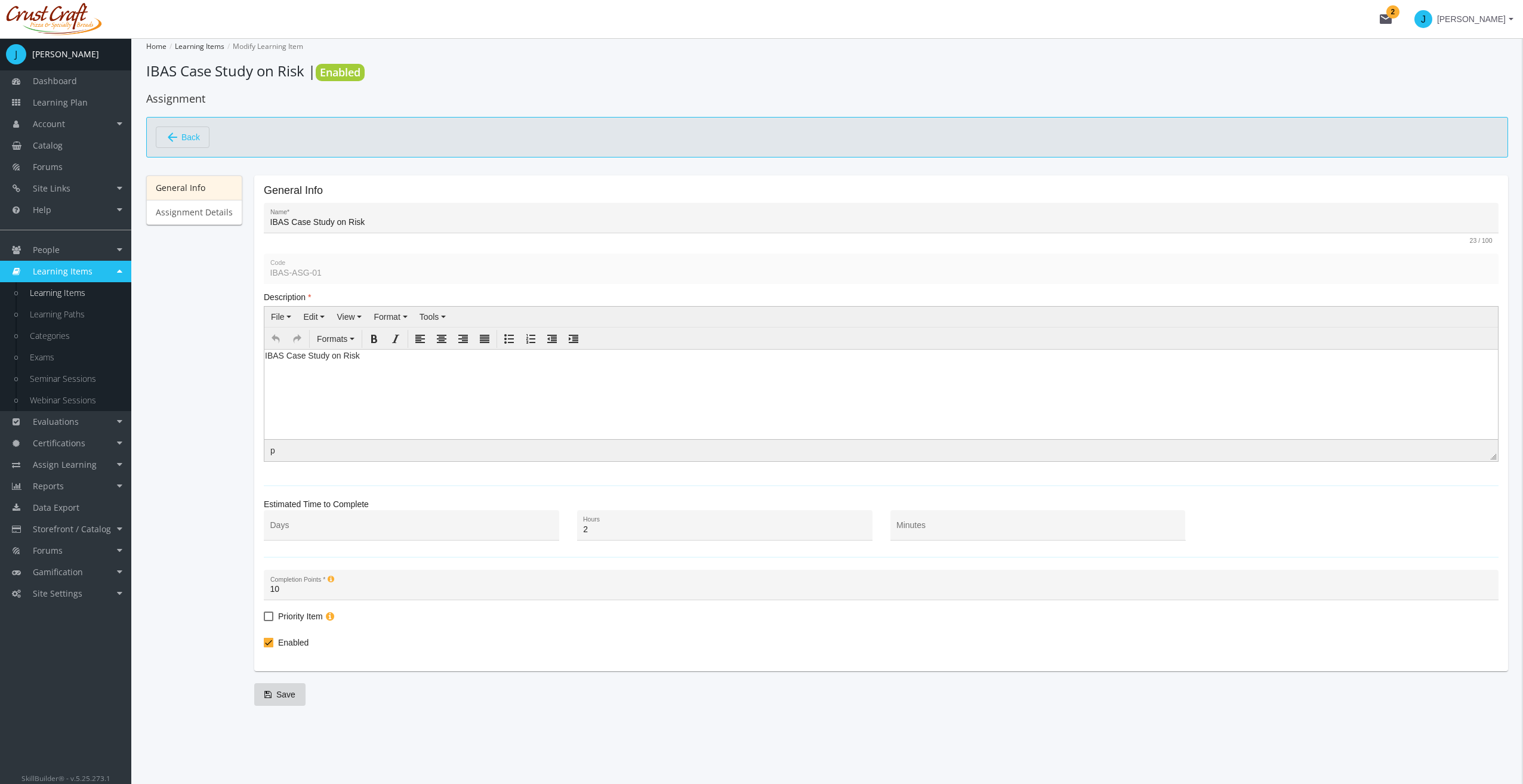
click at [188, 182] on link "General Info" at bounding box center [194, 188] width 96 height 25
click at [198, 232] on div "General Info Assignment Details" at bounding box center [194, 435] width 96 height 518
click at [193, 209] on link "Assignment Details" at bounding box center [194, 212] width 96 height 25
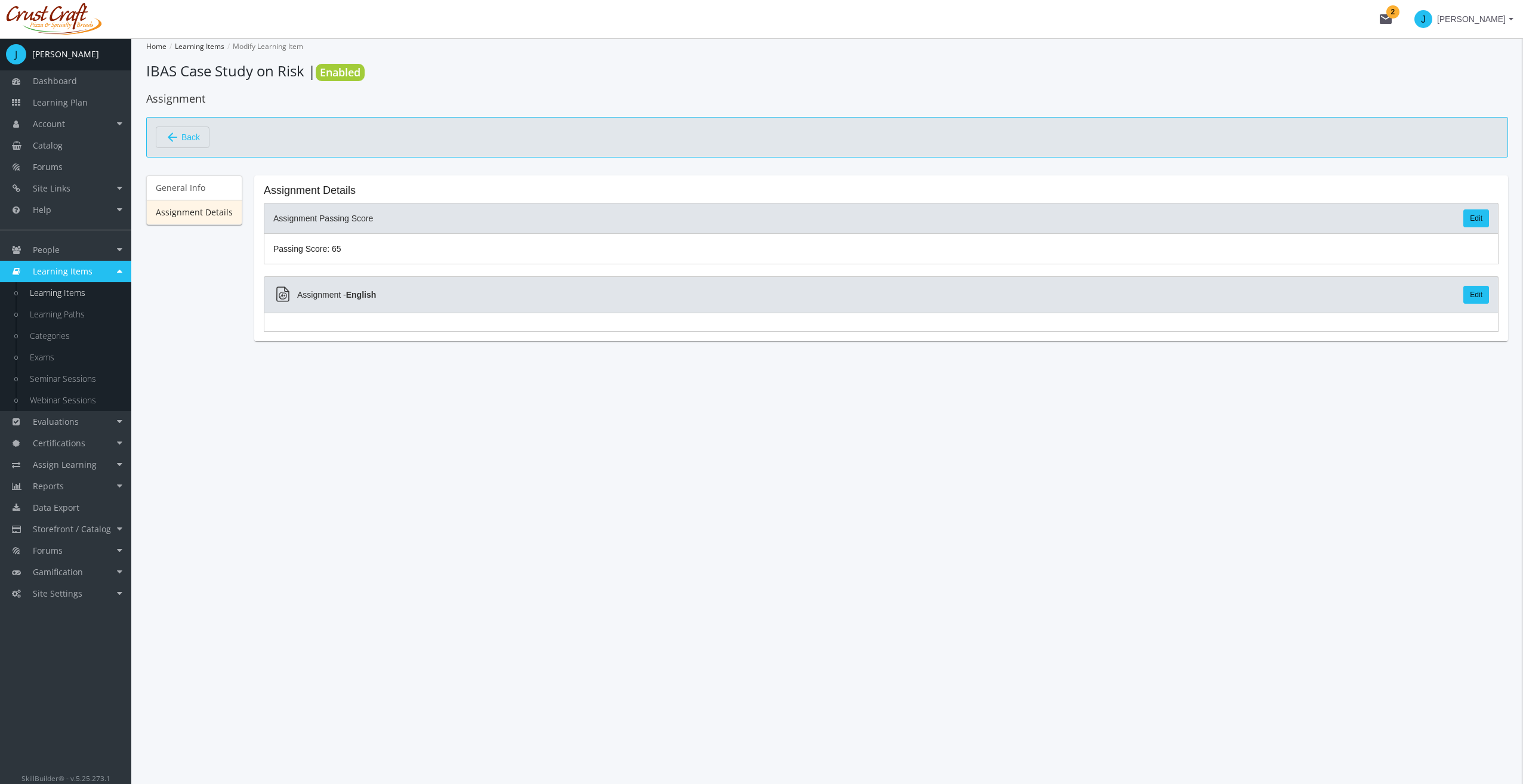
click at [352, 297] on span "Assignment - English" at bounding box center [337, 294] width 79 height 12
click at [87, 356] on link "Exams" at bounding box center [75, 357] width 114 height 22
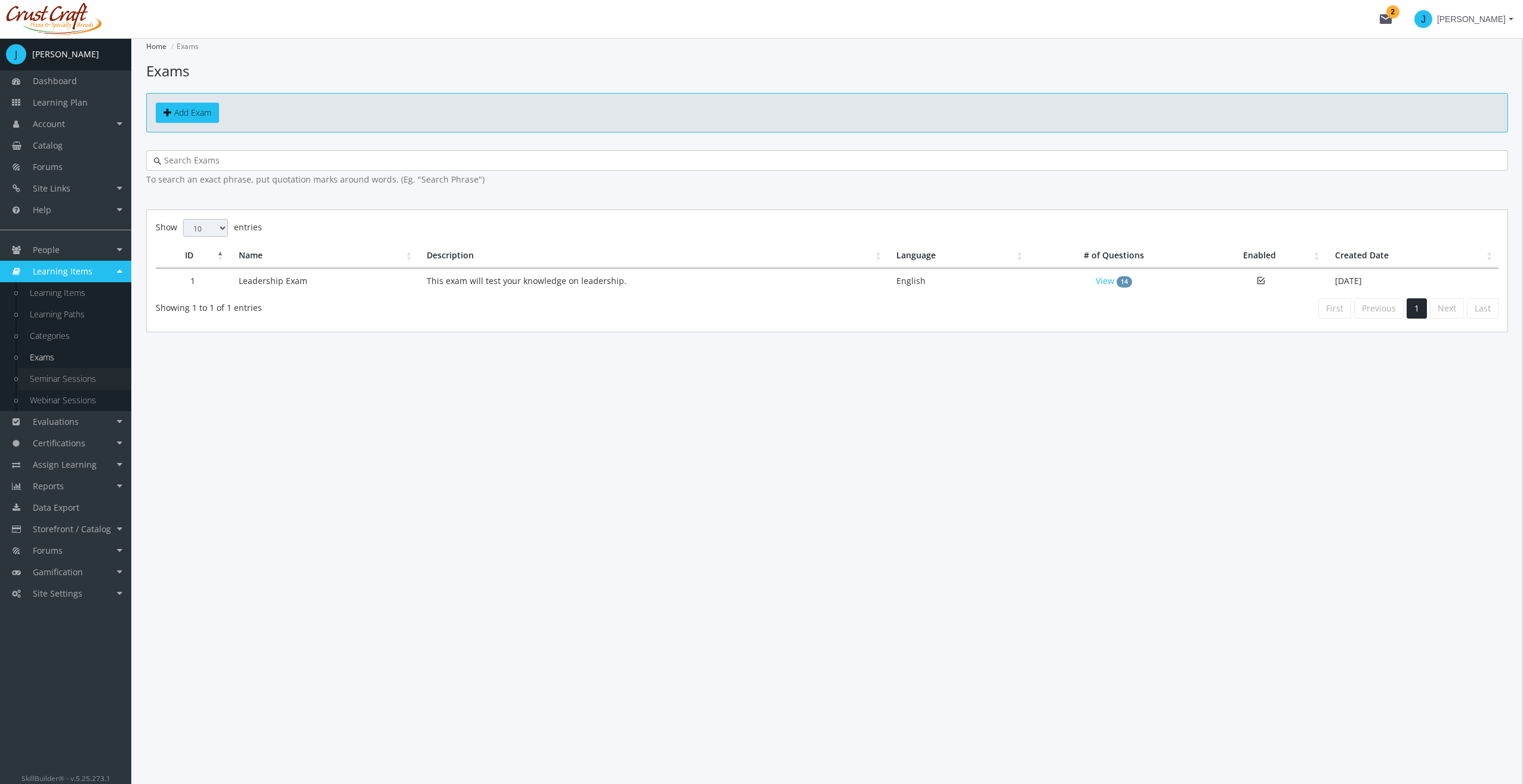
click at [96, 369] on link "Seminar Sessions" at bounding box center [75, 379] width 114 height 22
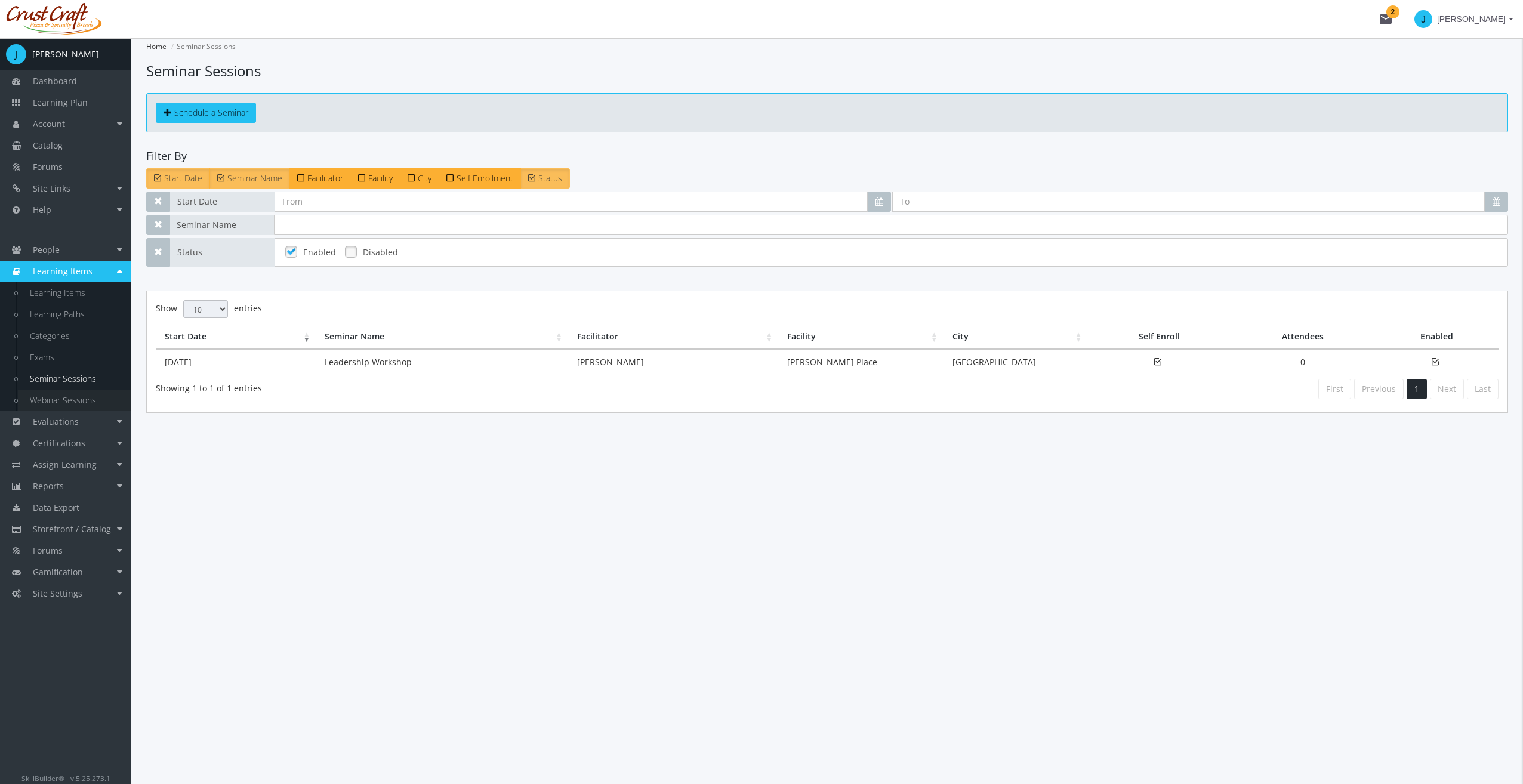
click at [97, 392] on link "Webinar Sessions" at bounding box center [75, 400] width 114 height 22
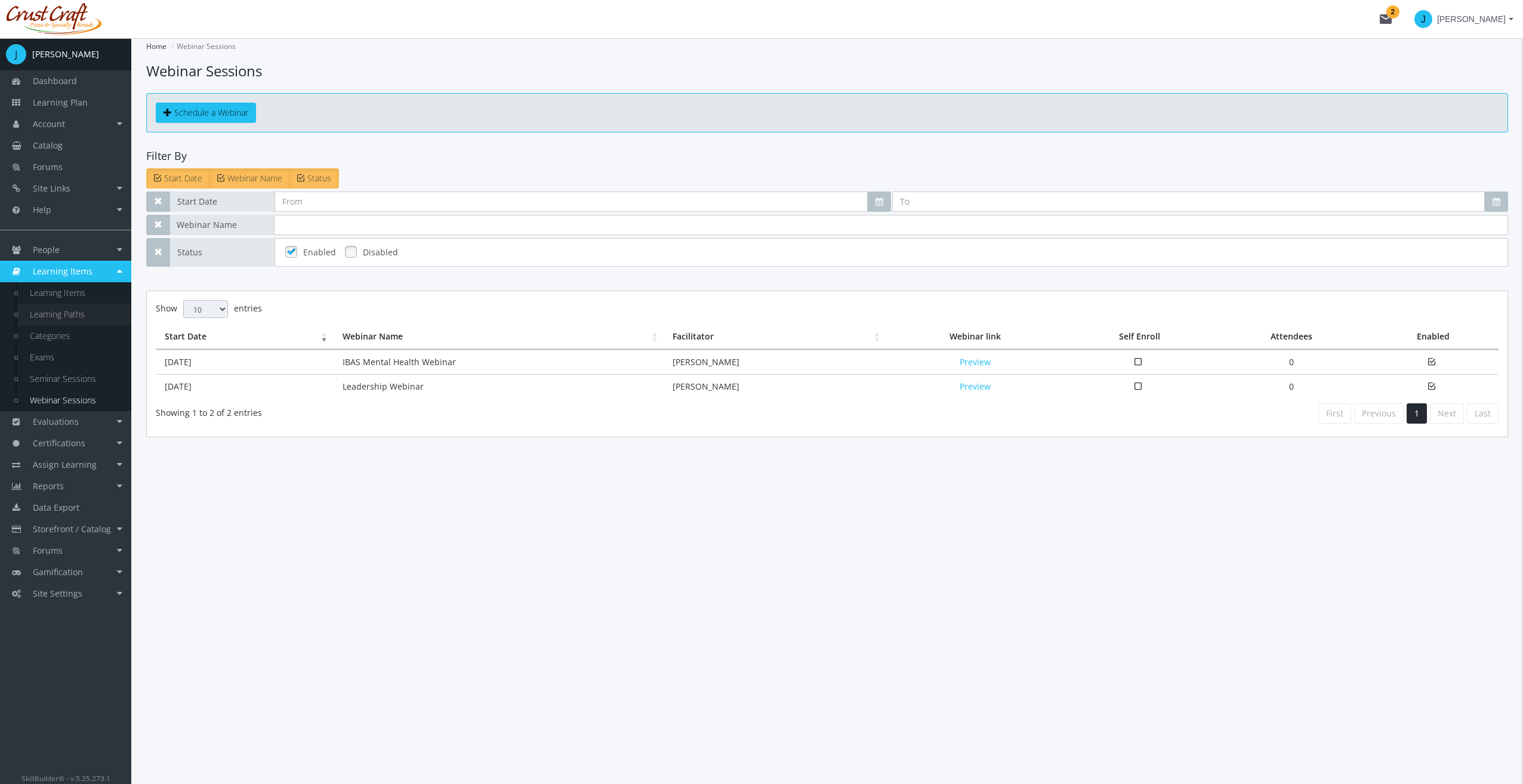
click at [72, 306] on link "Learning Paths" at bounding box center [75, 314] width 114 height 22
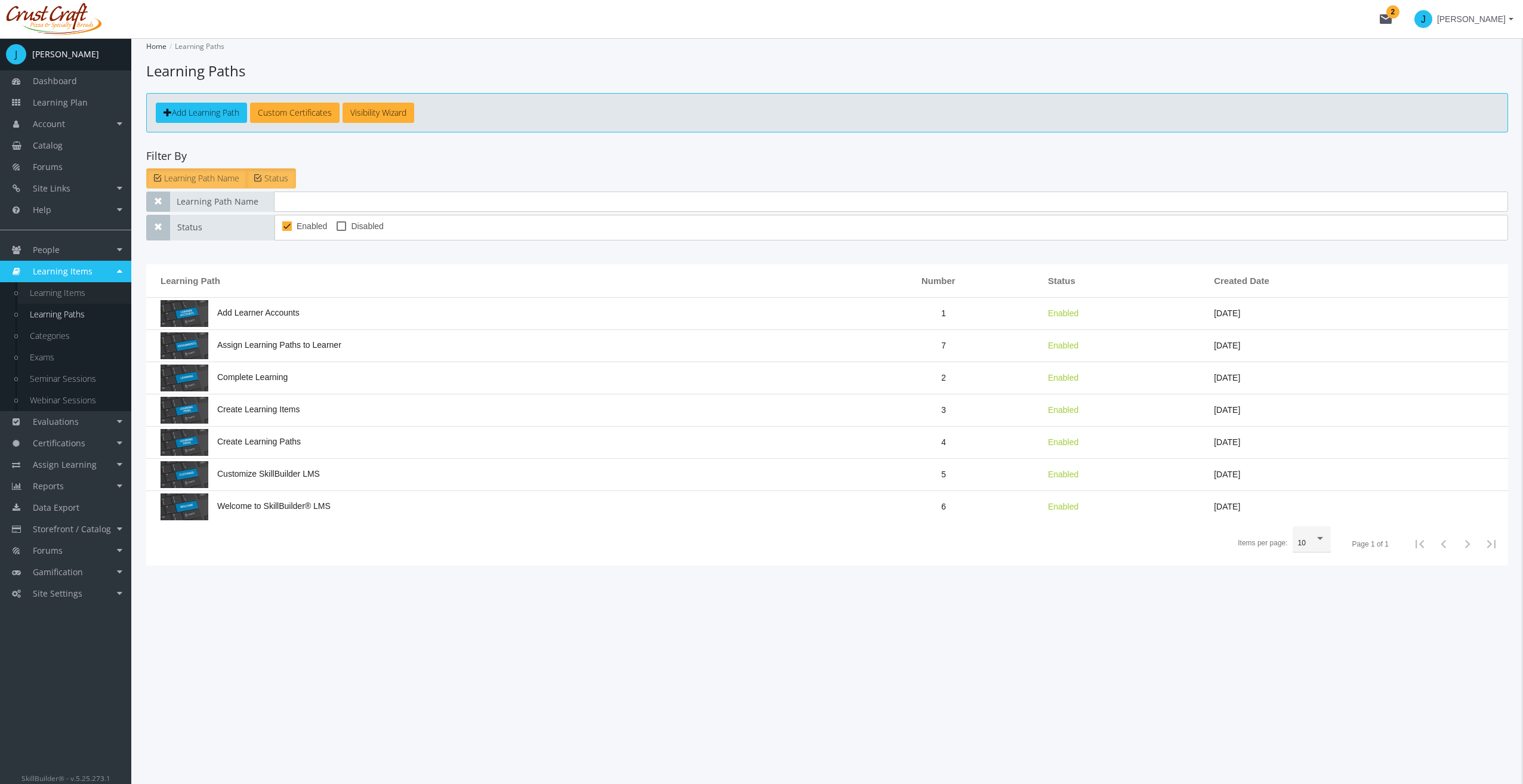
click at [76, 294] on link "Learning Items" at bounding box center [75, 293] width 114 height 22
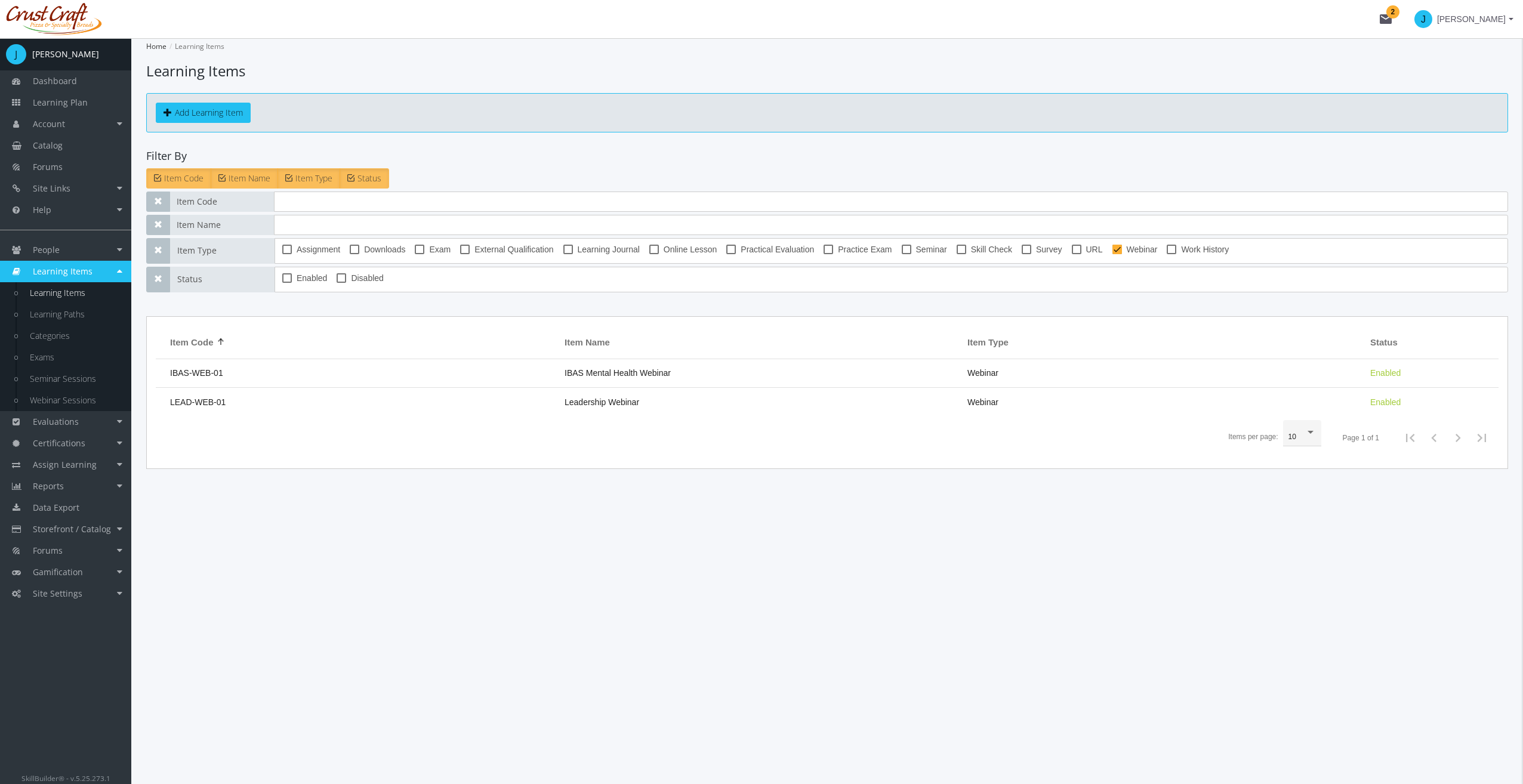
click at [71, 261] on link "Learning Items" at bounding box center [65, 271] width 131 height 22
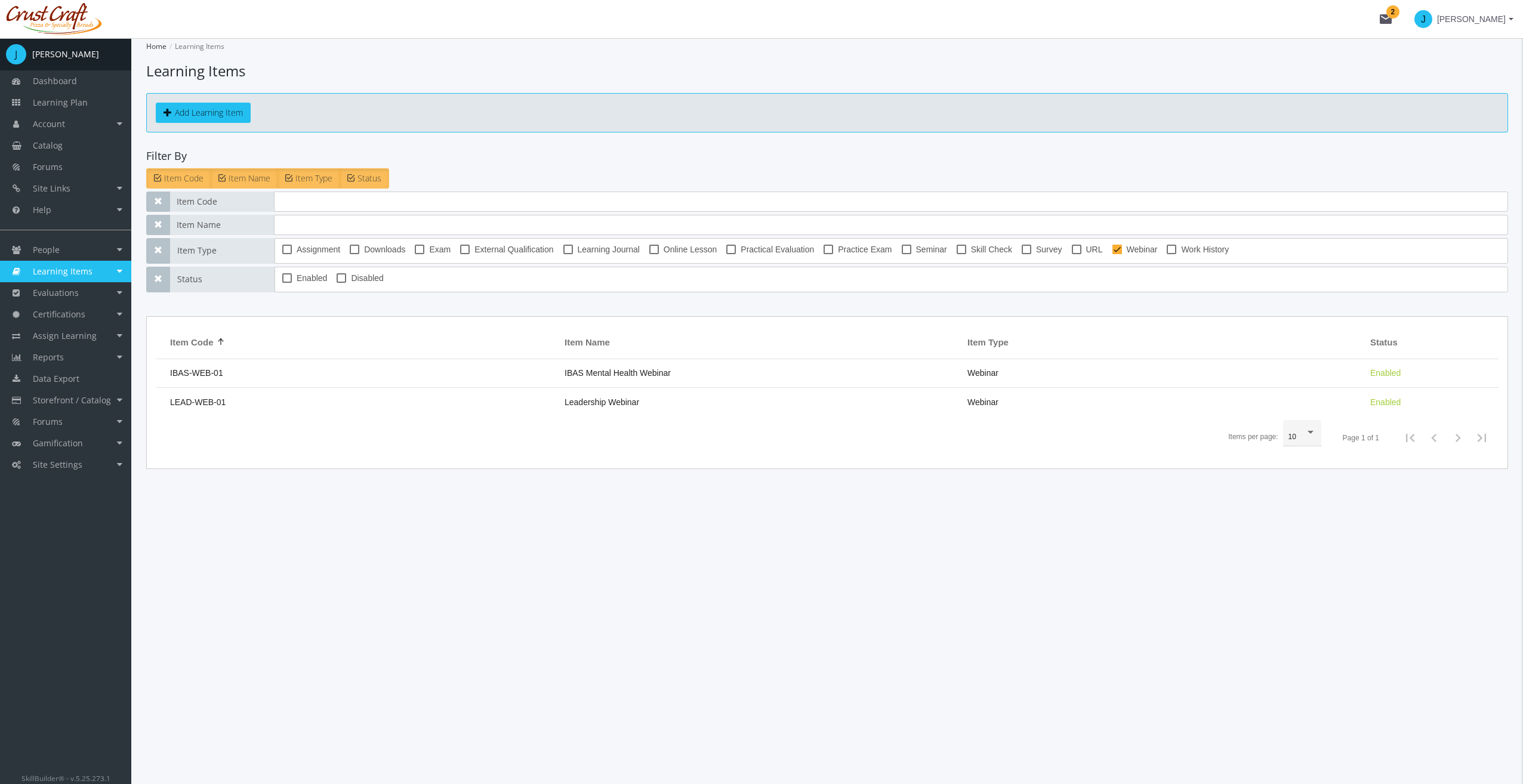
click at [68, 264] on link "Learning Items" at bounding box center [65, 271] width 131 height 22
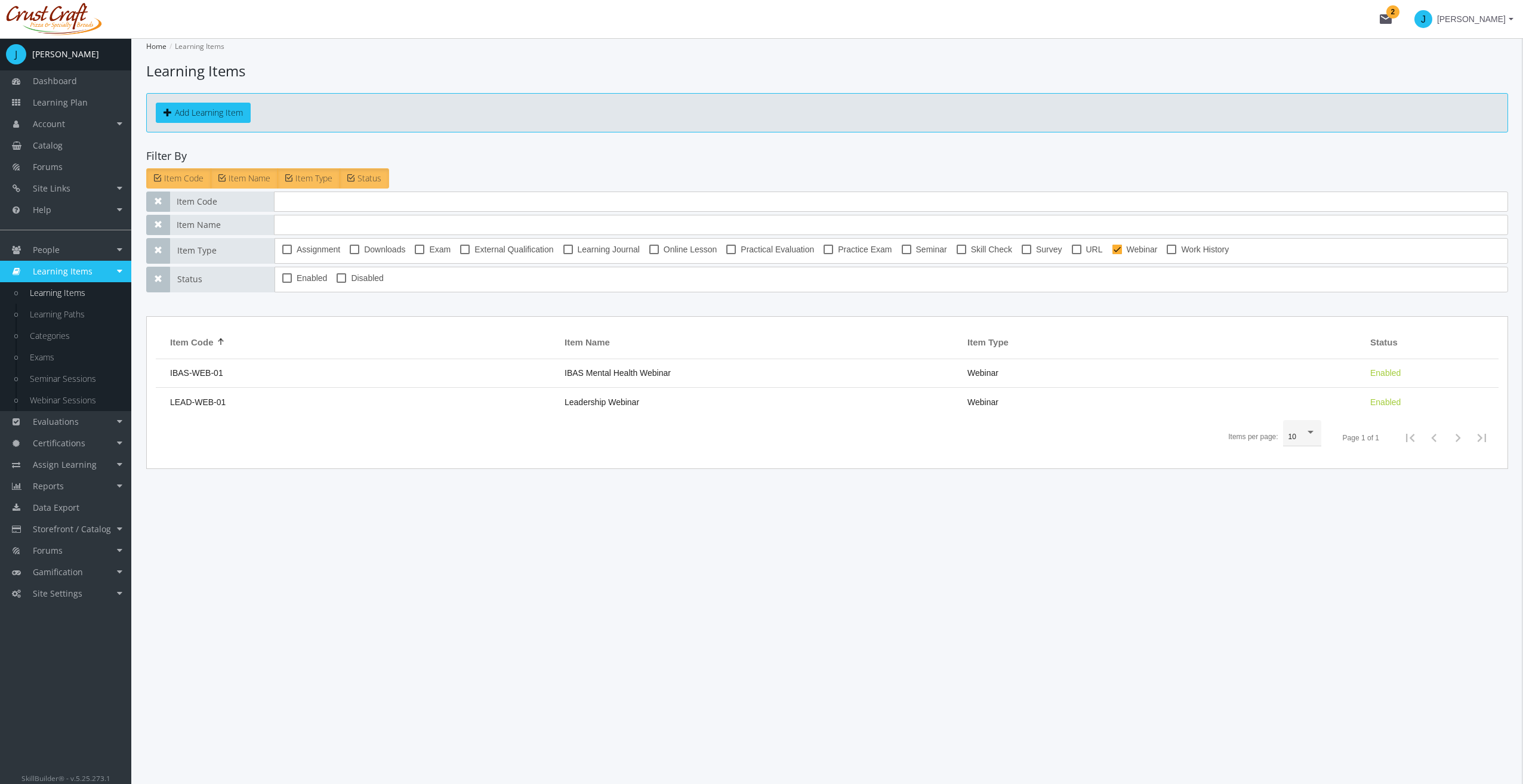
click at [76, 292] on link "Learning Items" at bounding box center [75, 293] width 114 height 22
click at [308, 243] on span "Assignment" at bounding box center [319, 249] width 43 height 14
click at [283, 253] on input "Assignment" at bounding box center [282, 253] width 1 height 1
checkbox input "true"
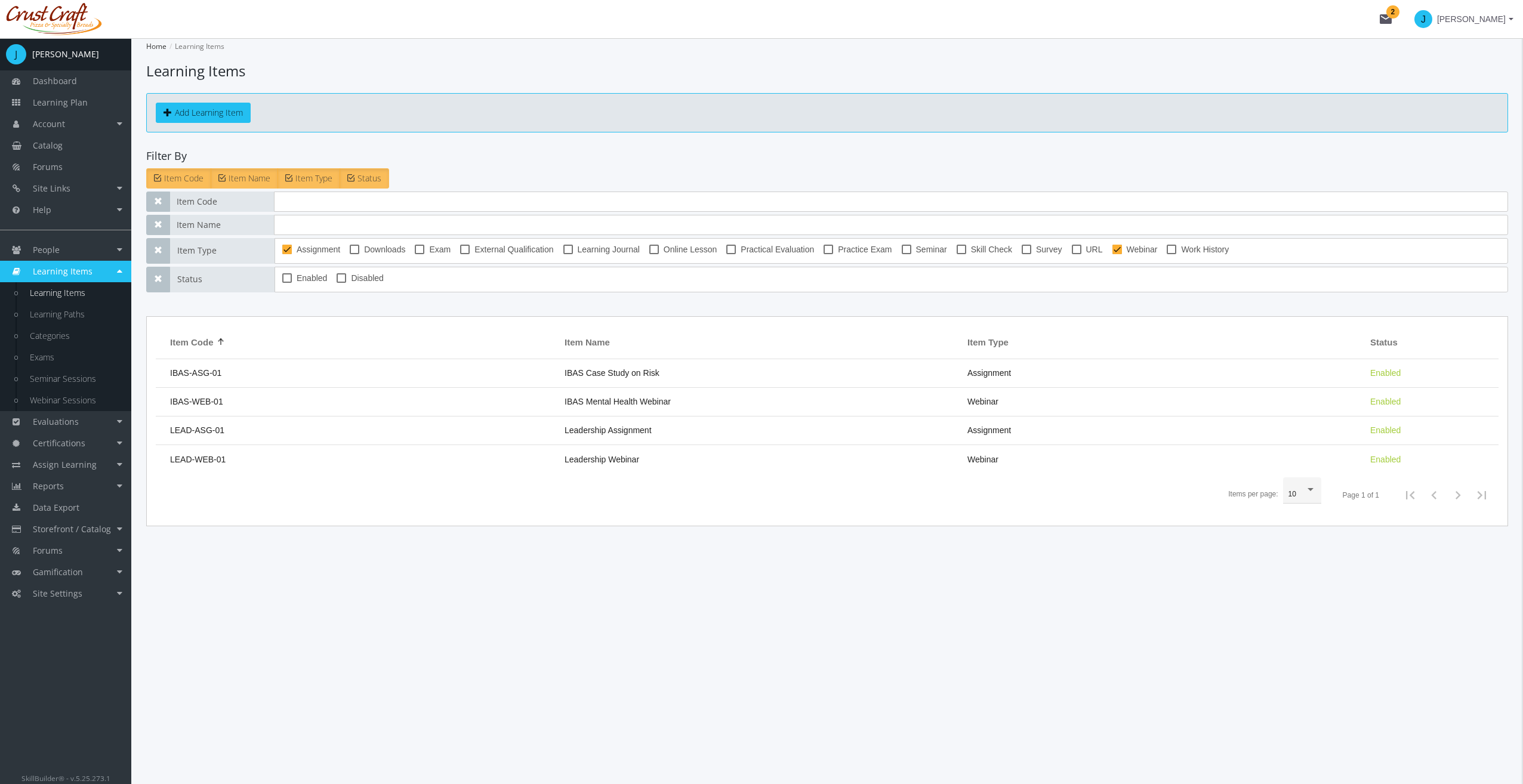
click at [467, 369] on td "IBAS-ASG-01" at bounding box center [357, 374] width 403 height 29
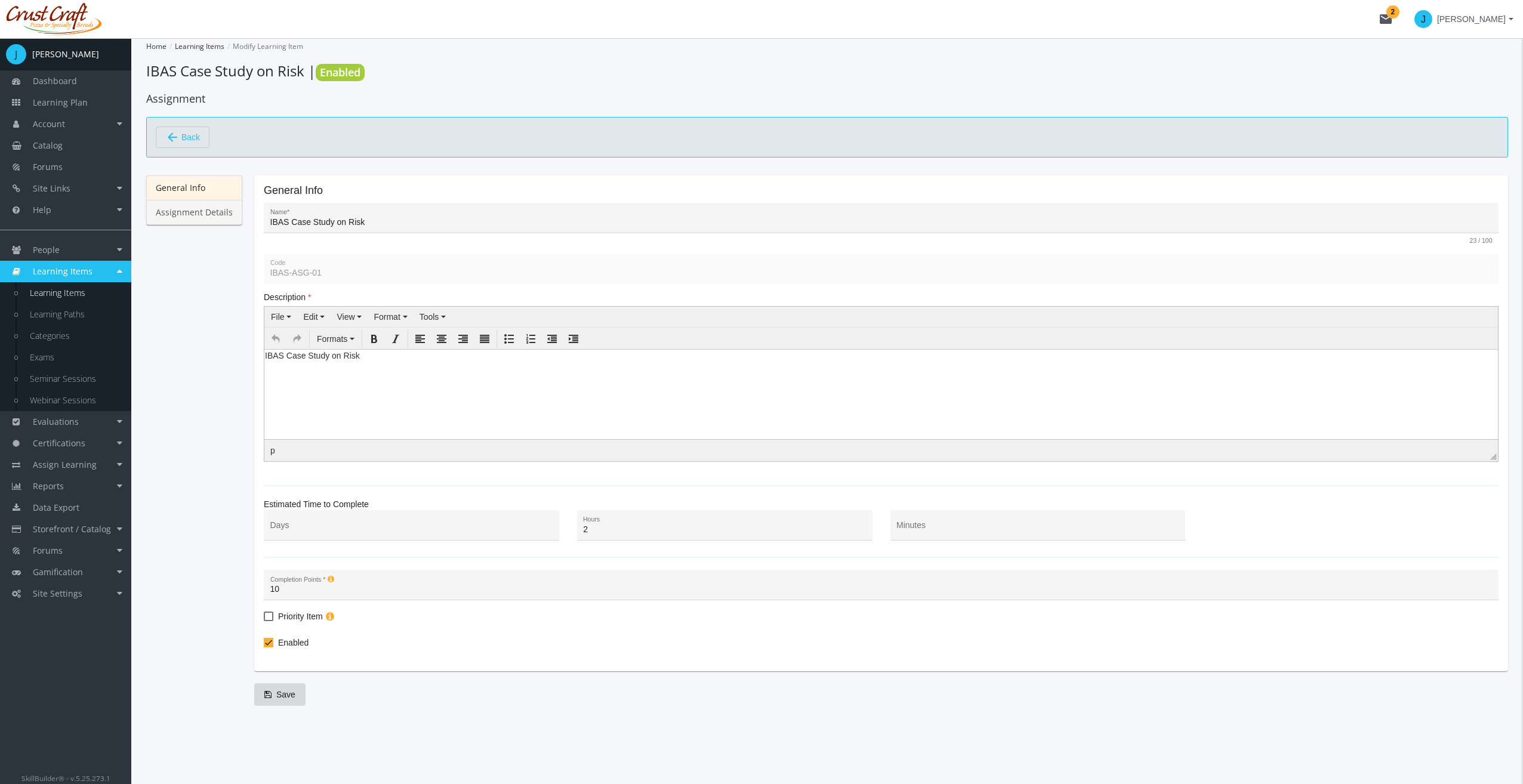
click at [201, 214] on link "Assignment Details" at bounding box center [194, 212] width 96 height 25
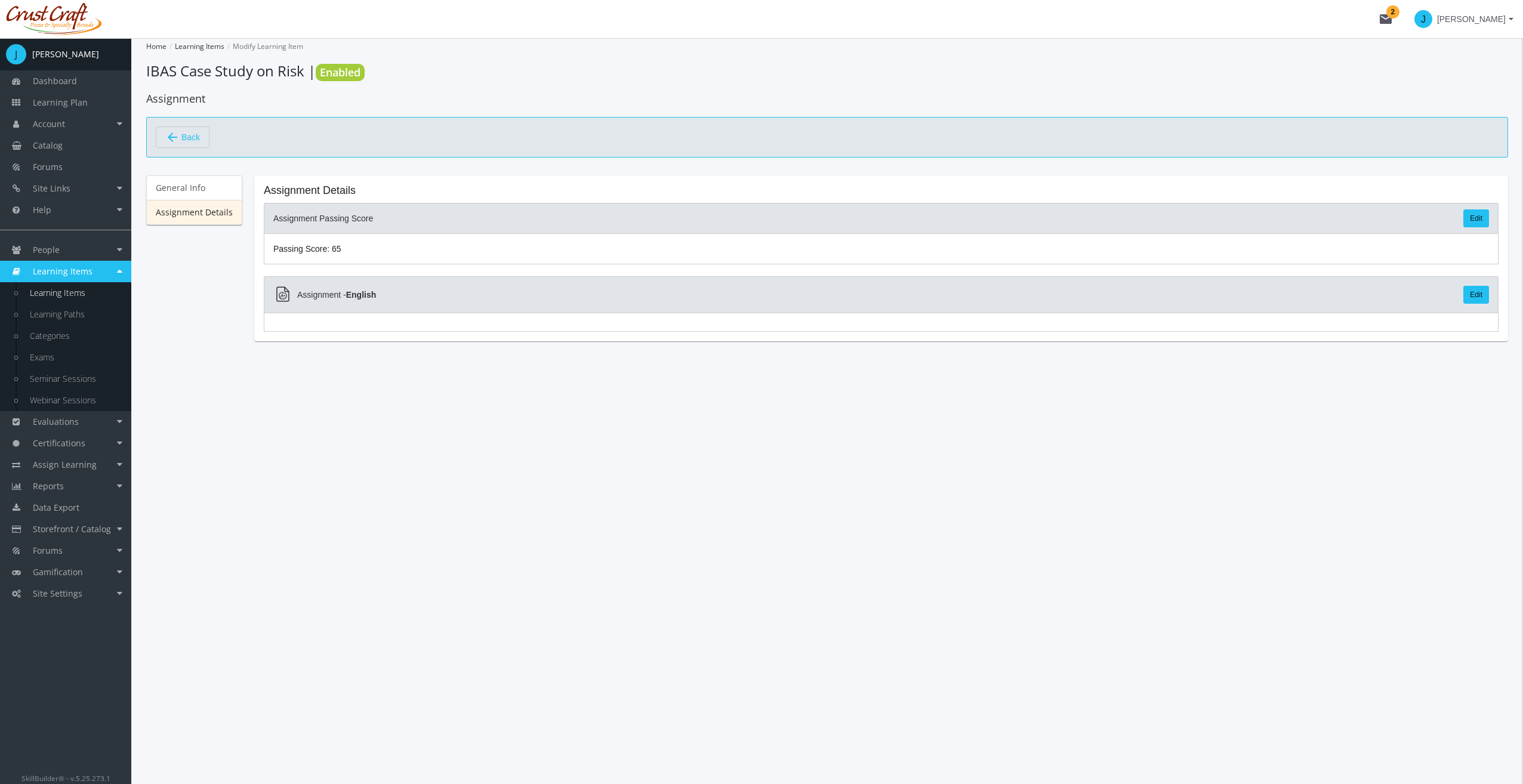
click at [185, 133] on span "Back" at bounding box center [191, 137] width 19 height 20
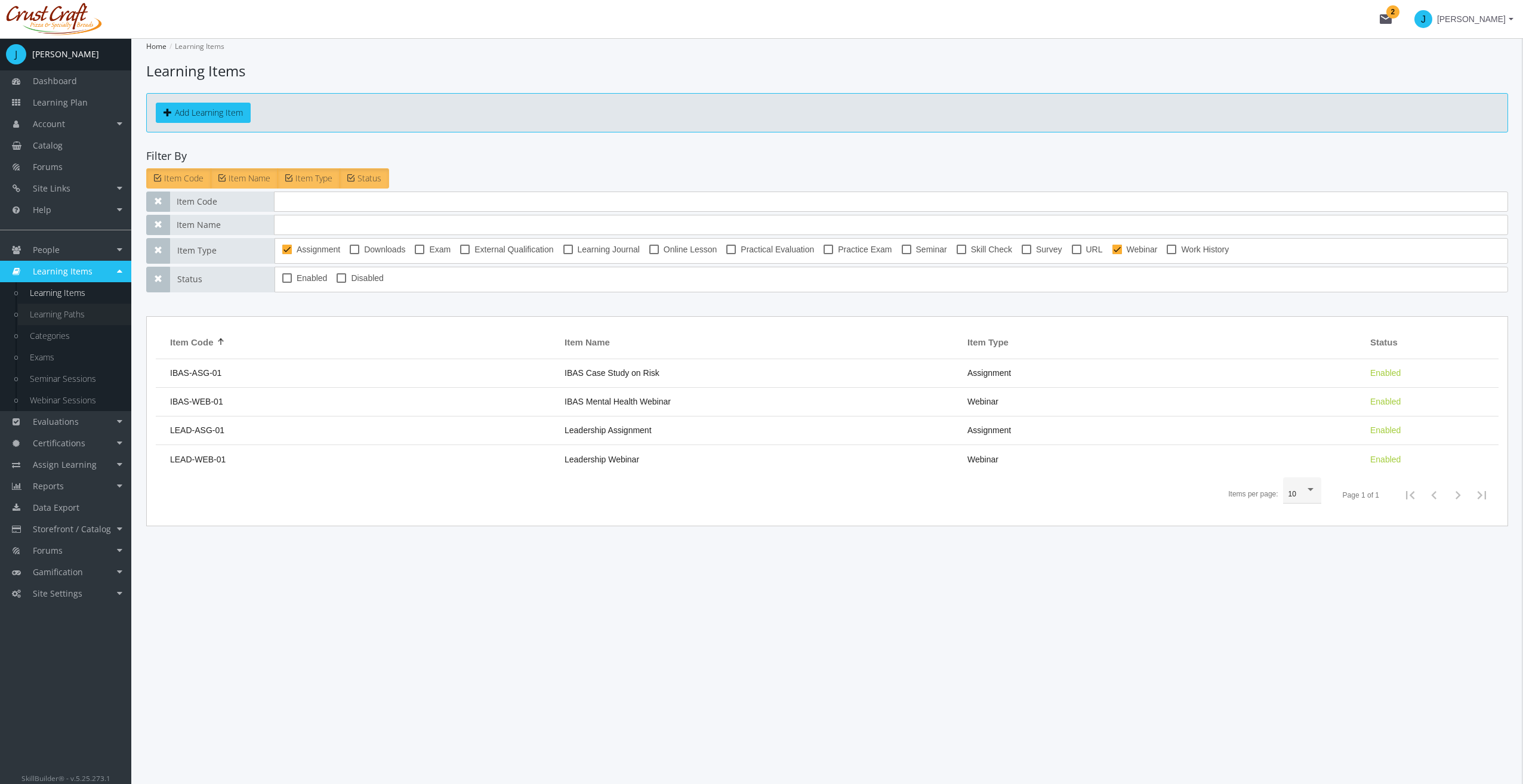
click at [83, 315] on link "Learning Paths" at bounding box center [75, 314] width 114 height 22
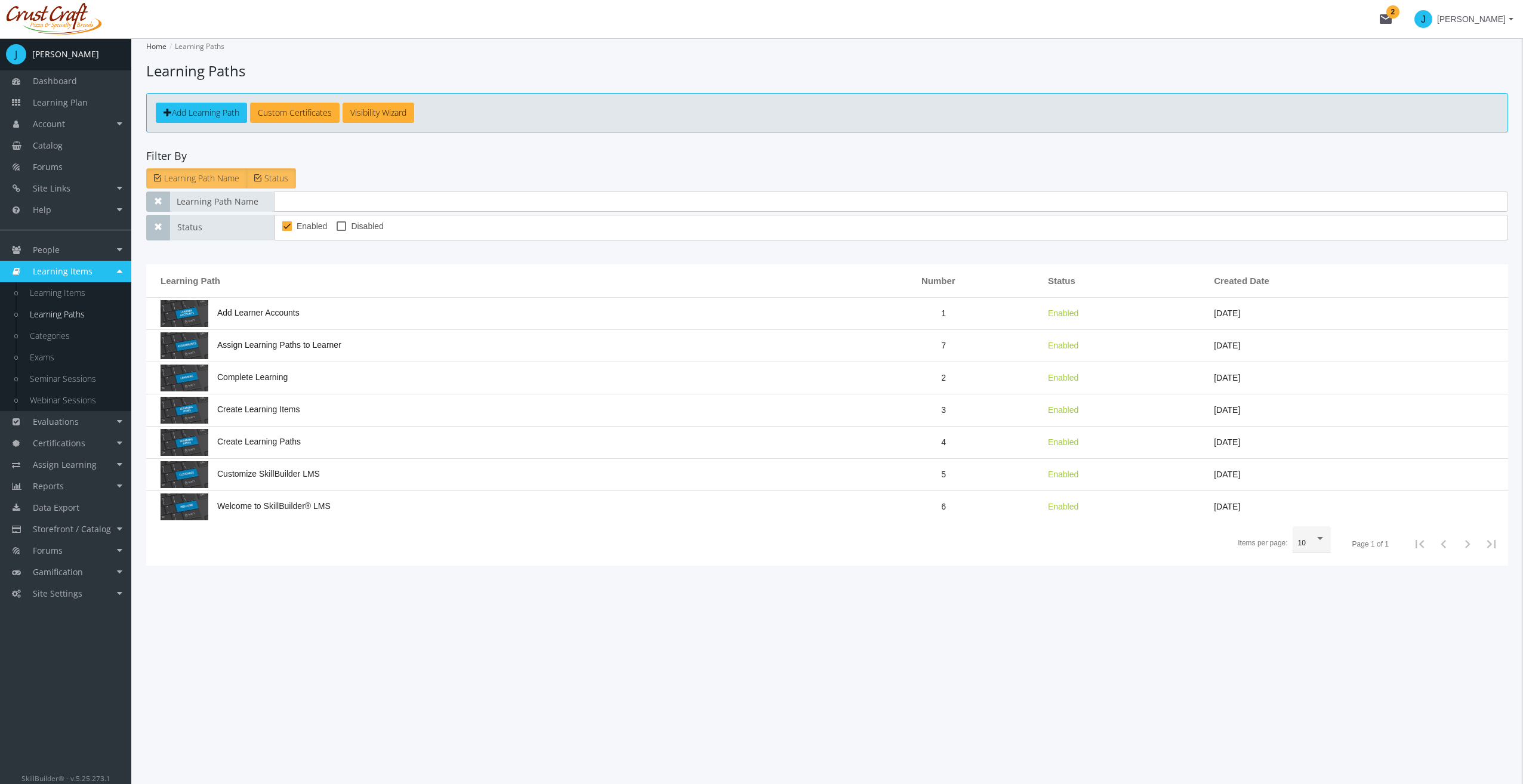
click at [210, 110] on span "Add Learning Path" at bounding box center [206, 112] width 68 height 11
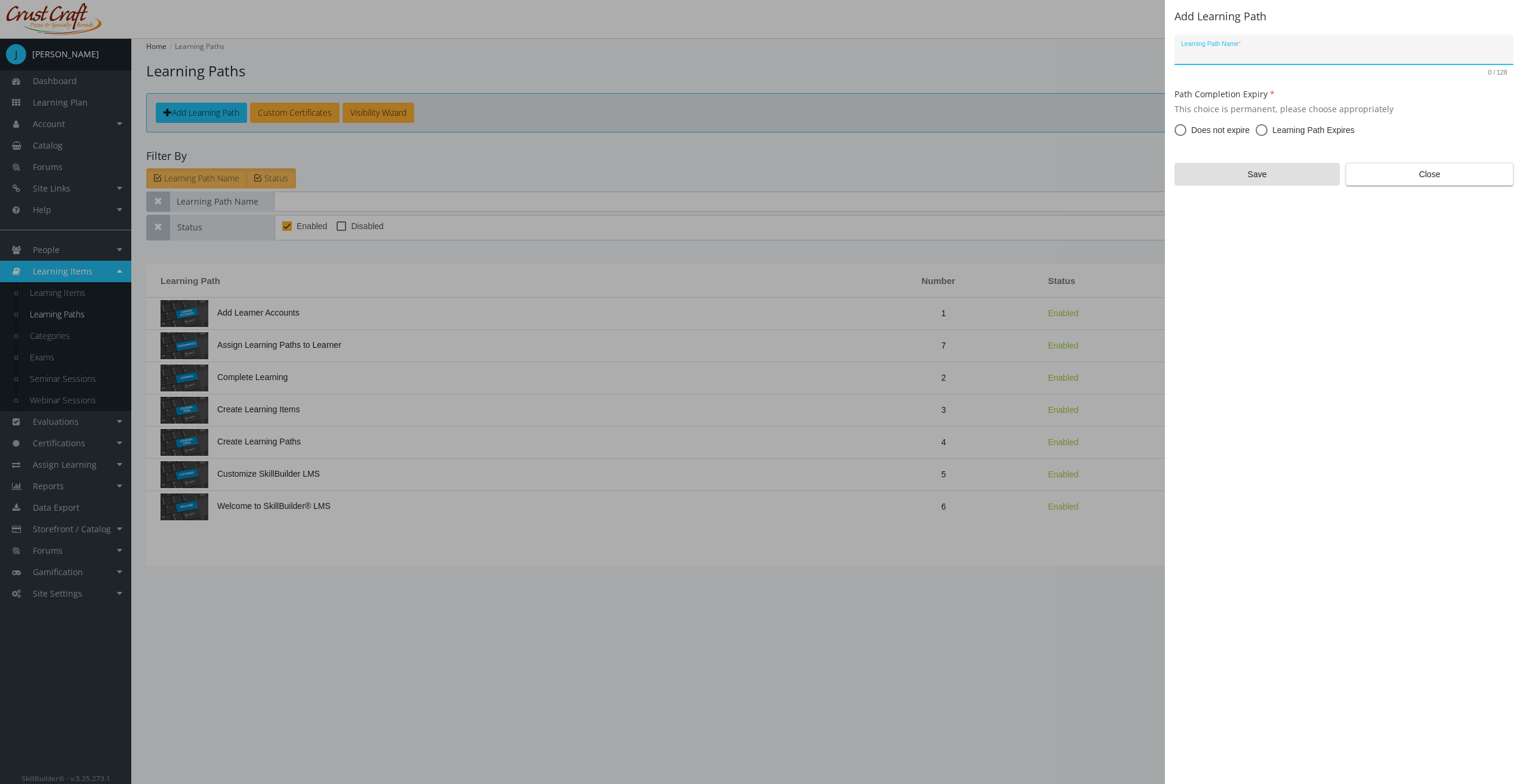
click at [1378, 175] on span "Close" at bounding box center [1429, 174] width 147 height 22
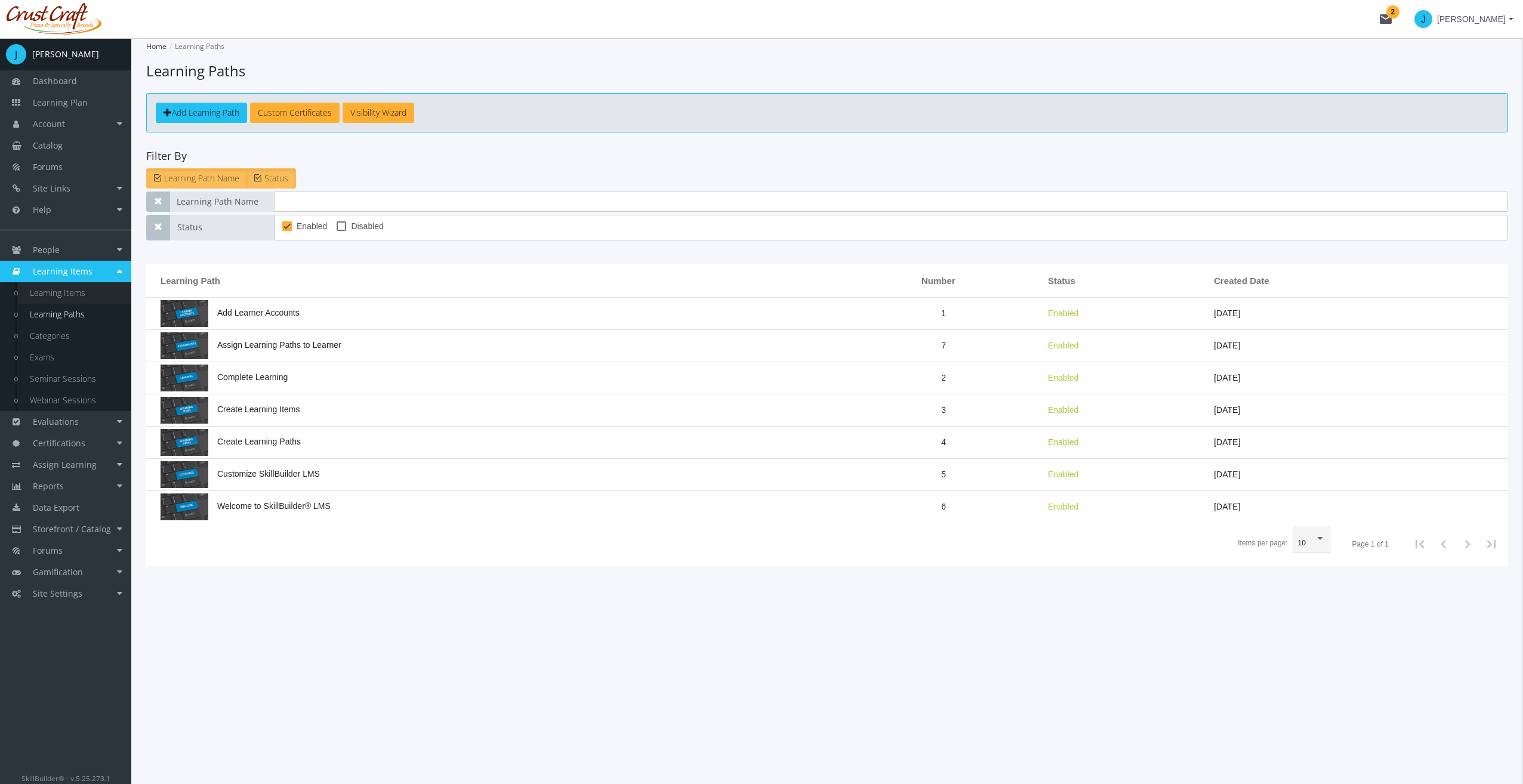
click at [48, 299] on link "Learning Items" at bounding box center [75, 293] width 114 height 22
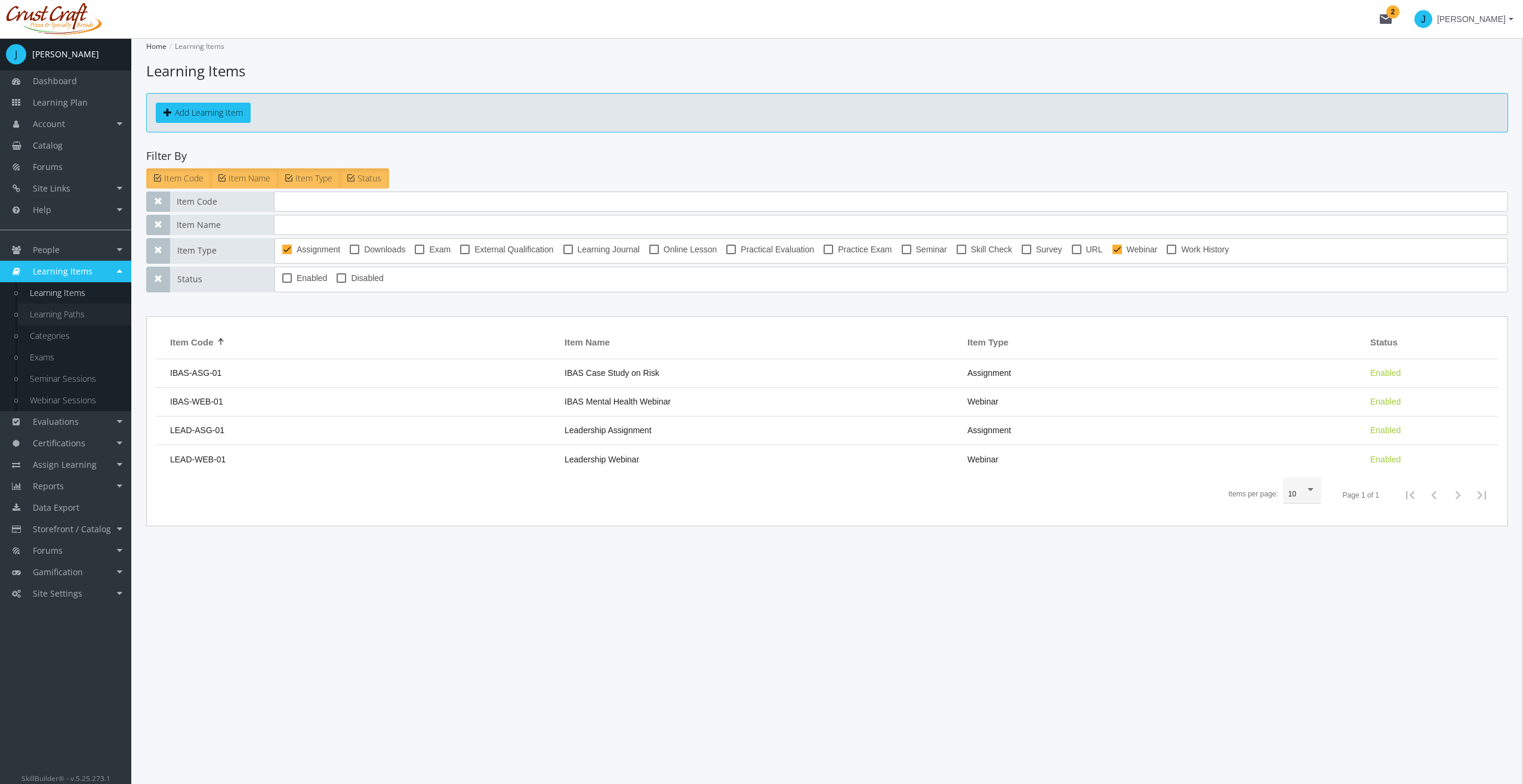
click at [53, 312] on link "Learning Paths" at bounding box center [75, 314] width 114 height 22
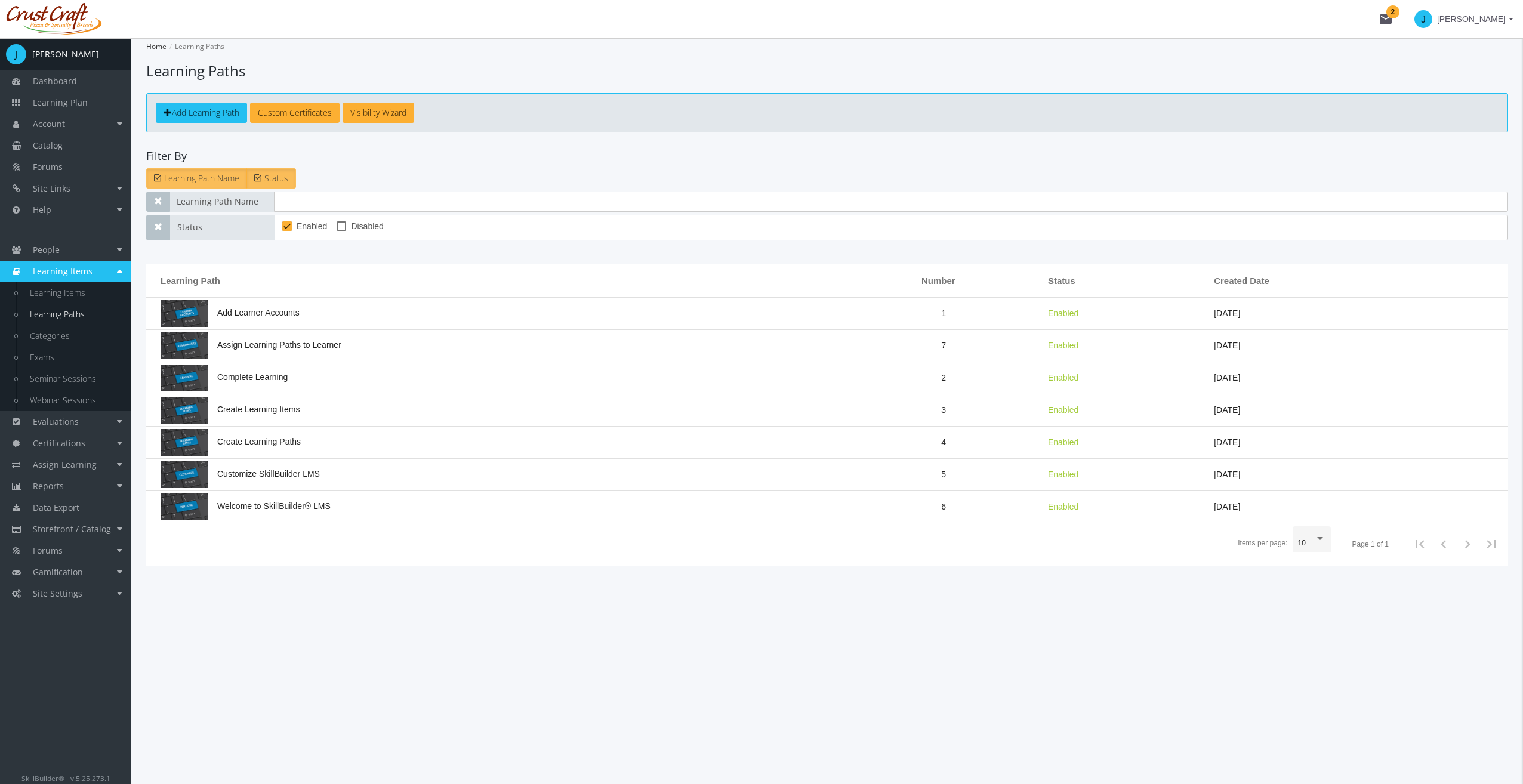
click at [55, 322] on link "Learning Paths" at bounding box center [75, 314] width 114 height 22
click at [59, 331] on link "Categories" at bounding box center [75, 336] width 114 height 22
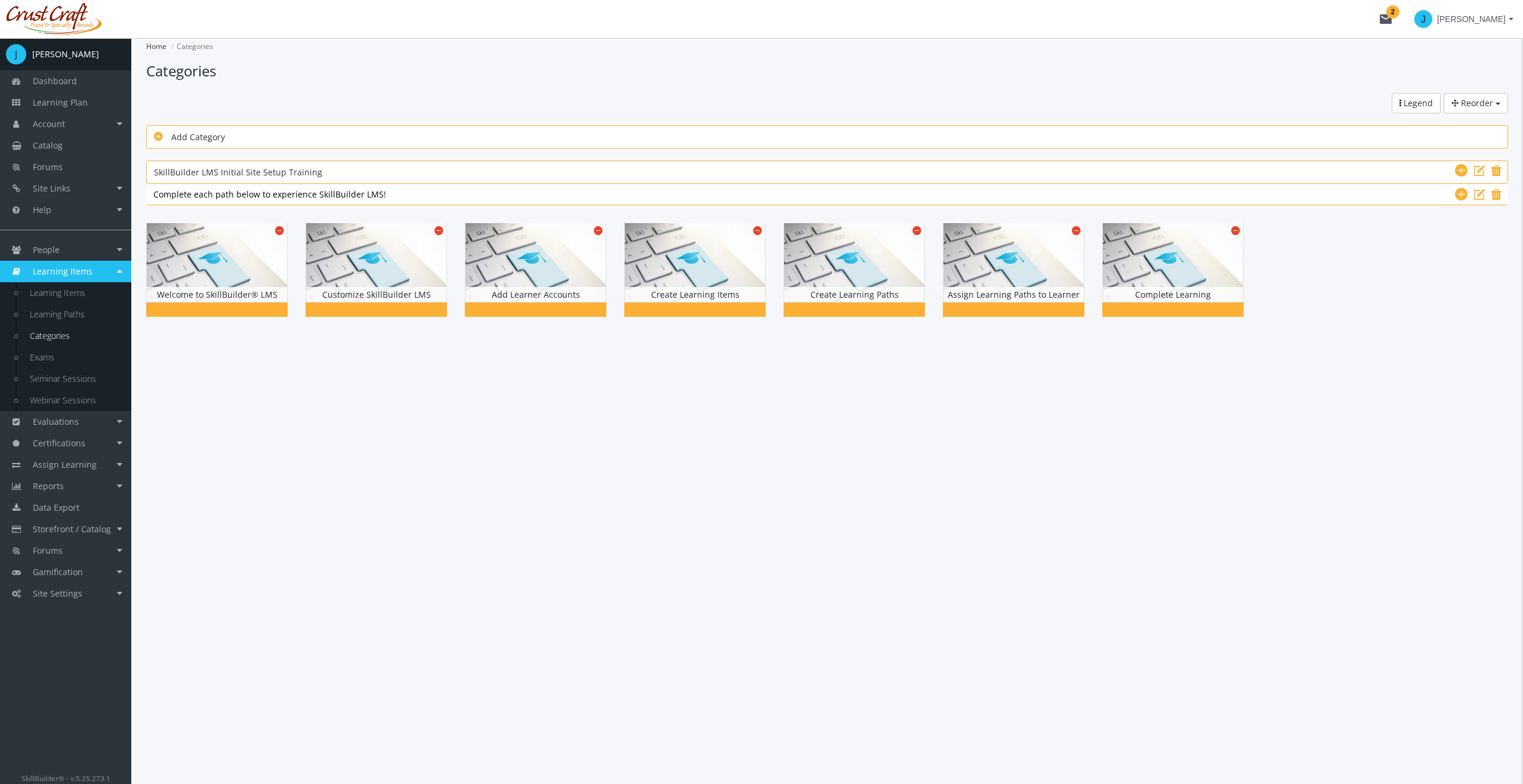
click at [198, 130] on div "Add Category" at bounding box center [827, 137] width 1346 height 15
click at [65, 367] on link "Exams" at bounding box center [75, 357] width 114 height 22
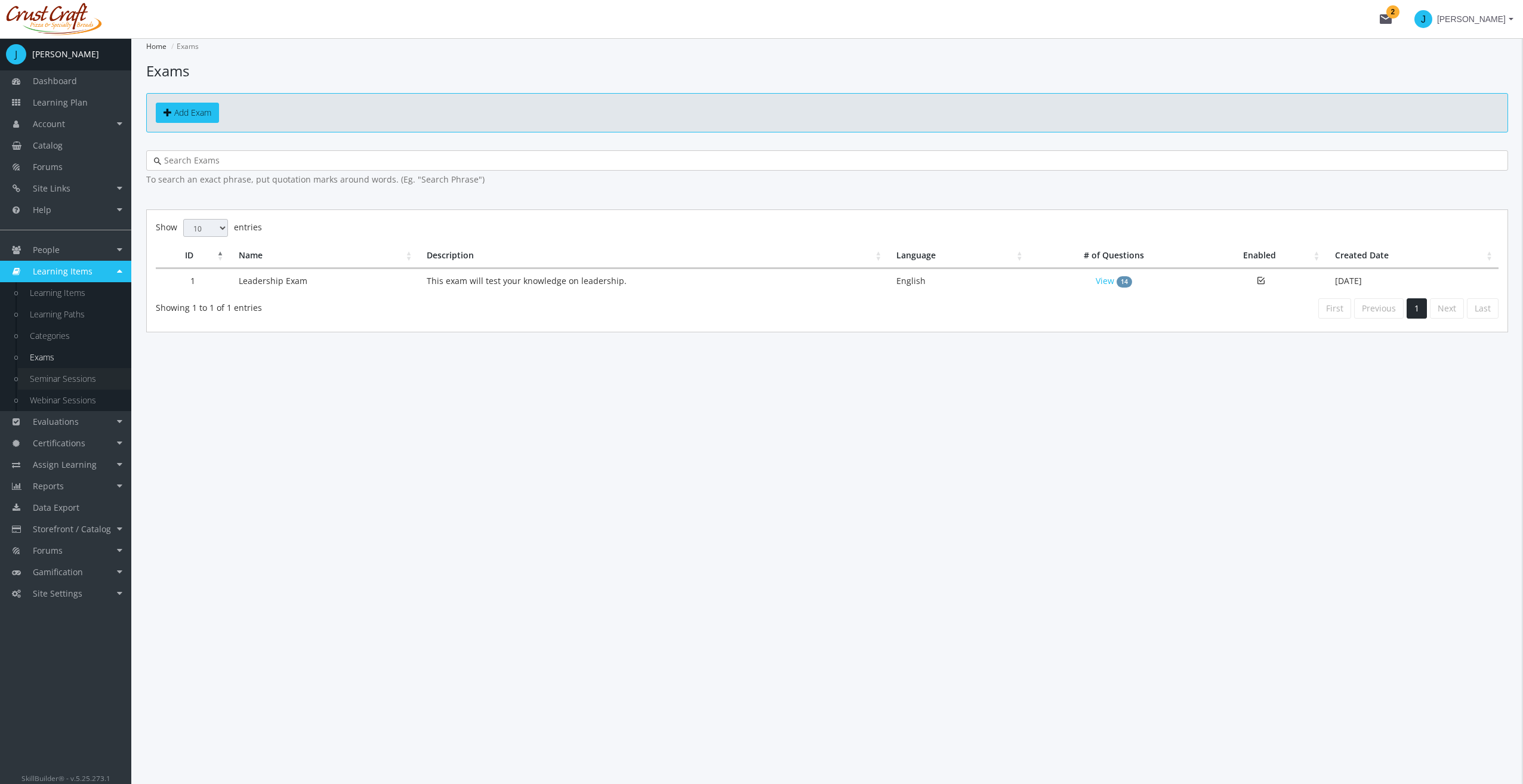
click at [70, 377] on link "Seminar Sessions" at bounding box center [75, 379] width 114 height 22
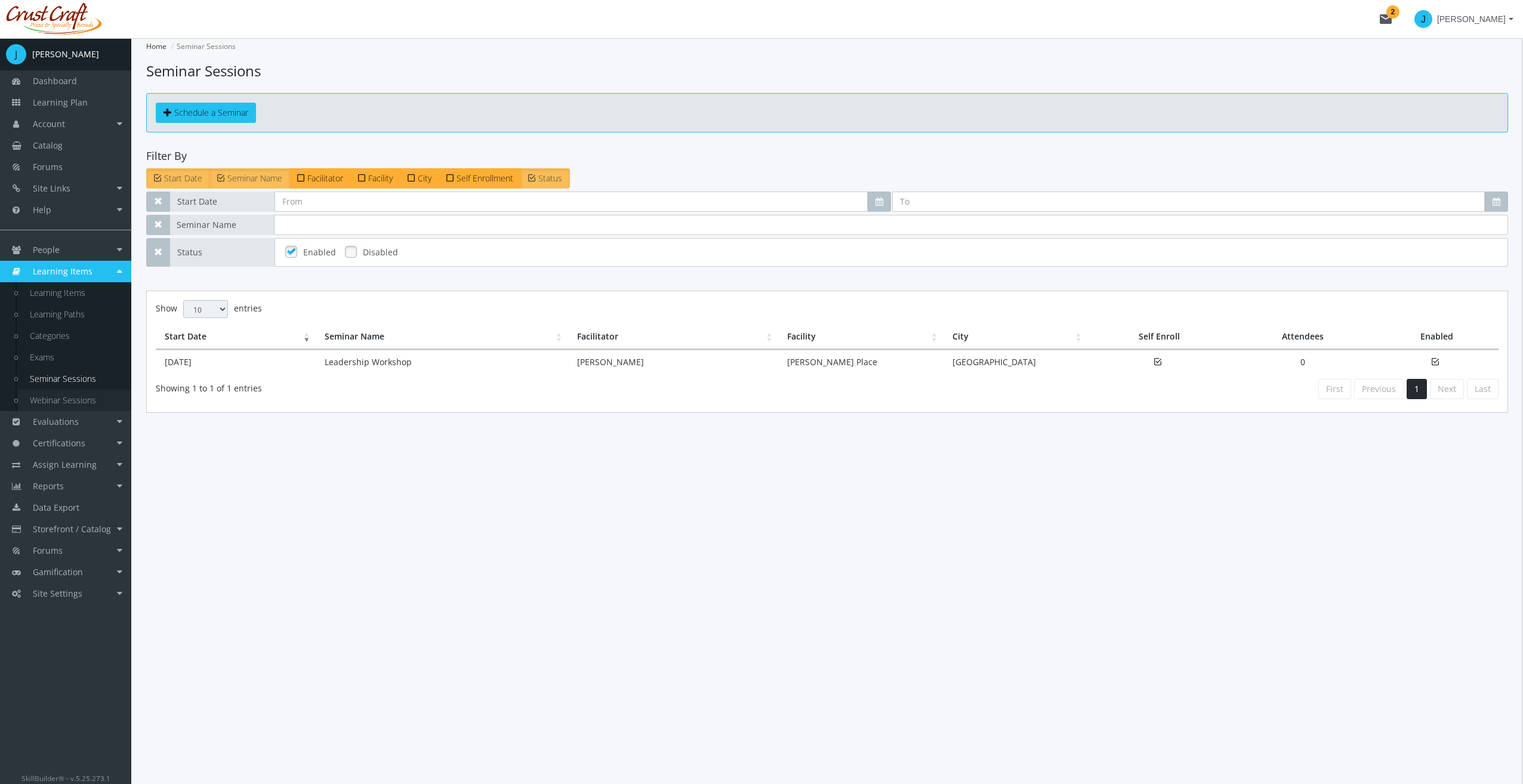
click at [78, 396] on link "Webinar Sessions" at bounding box center [75, 400] width 114 height 22
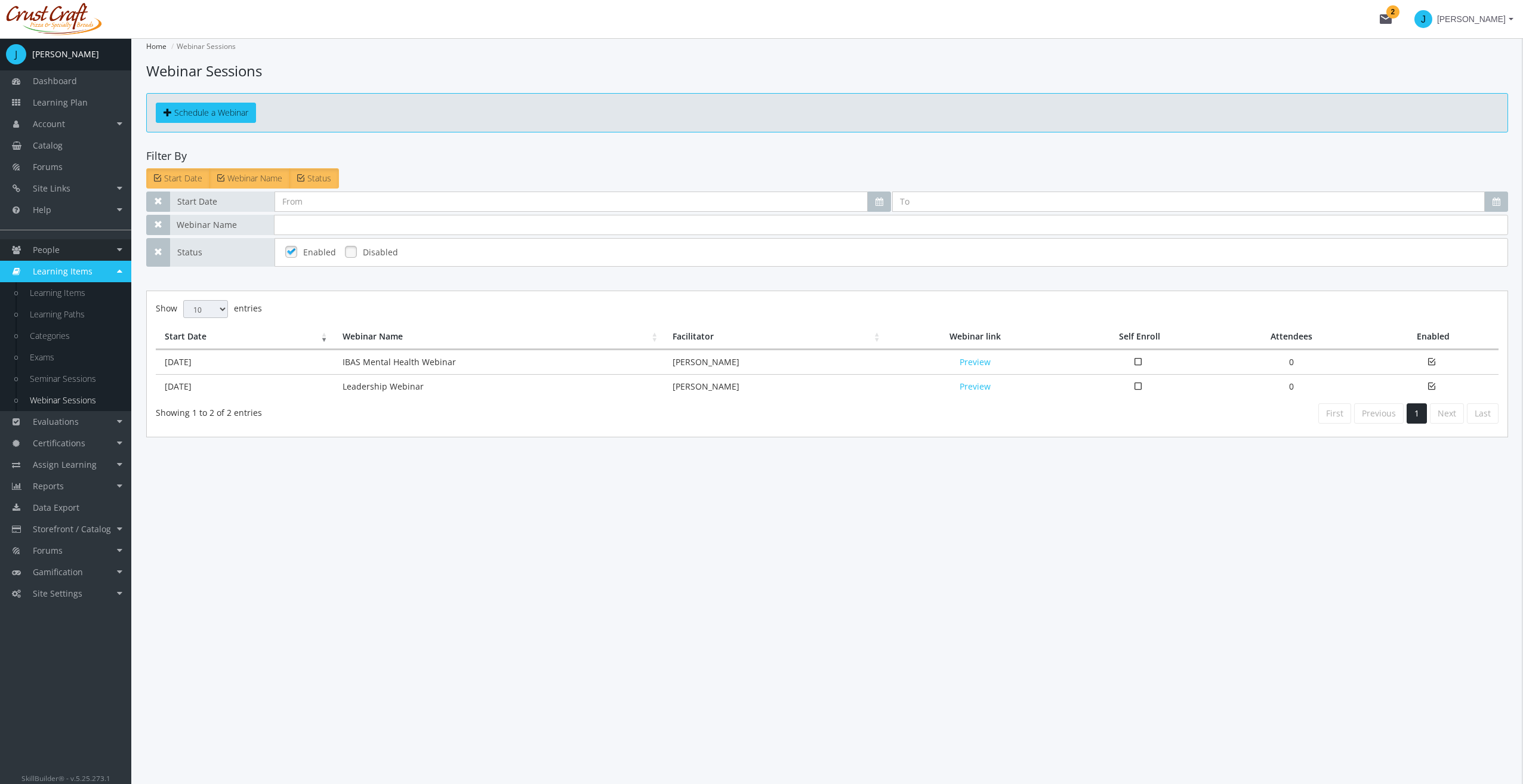
click at [76, 247] on link "People" at bounding box center [65, 250] width 131 height 22
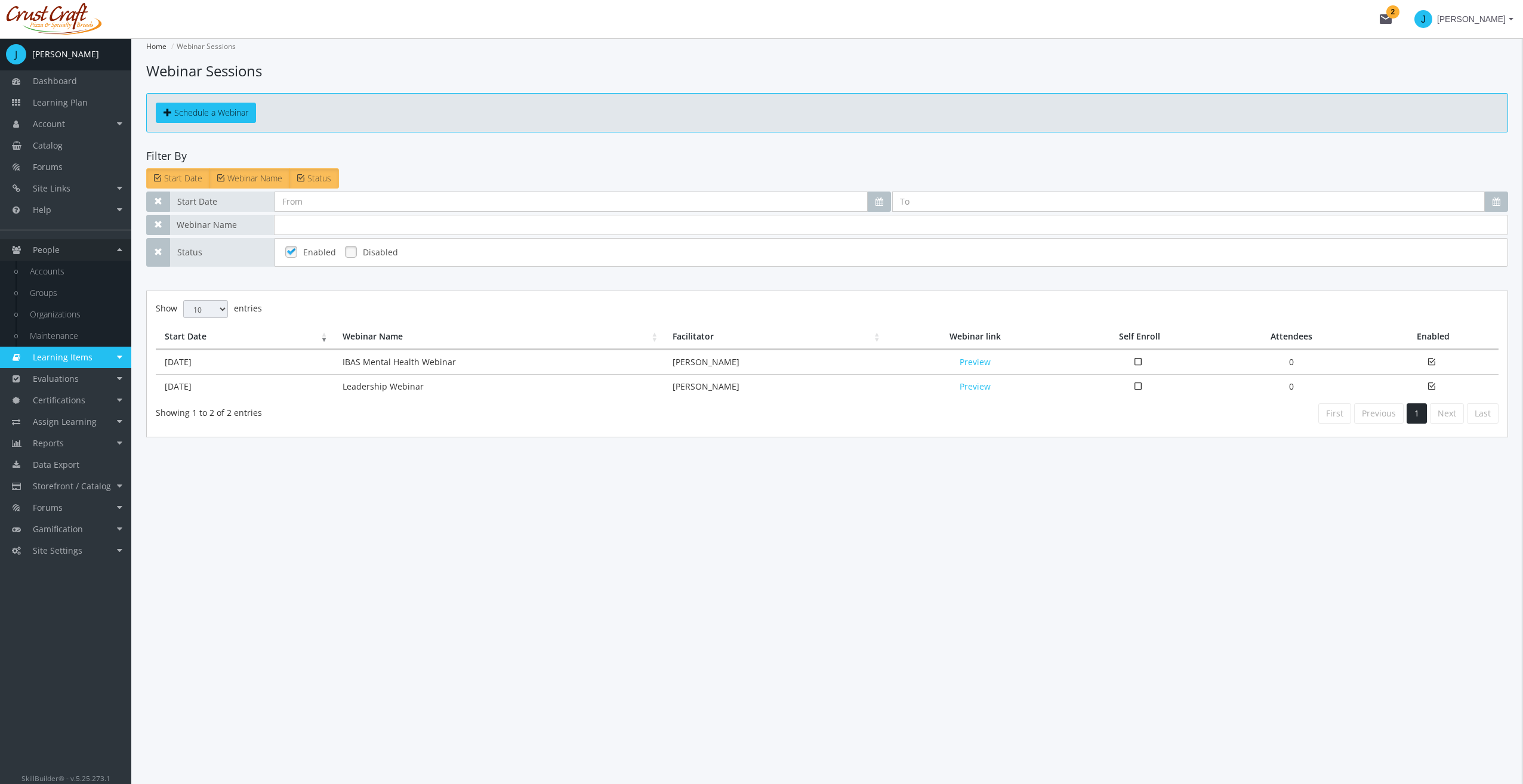
click at [75, 246] on link "People" at bounding box center [65, 250] width 131 height 22
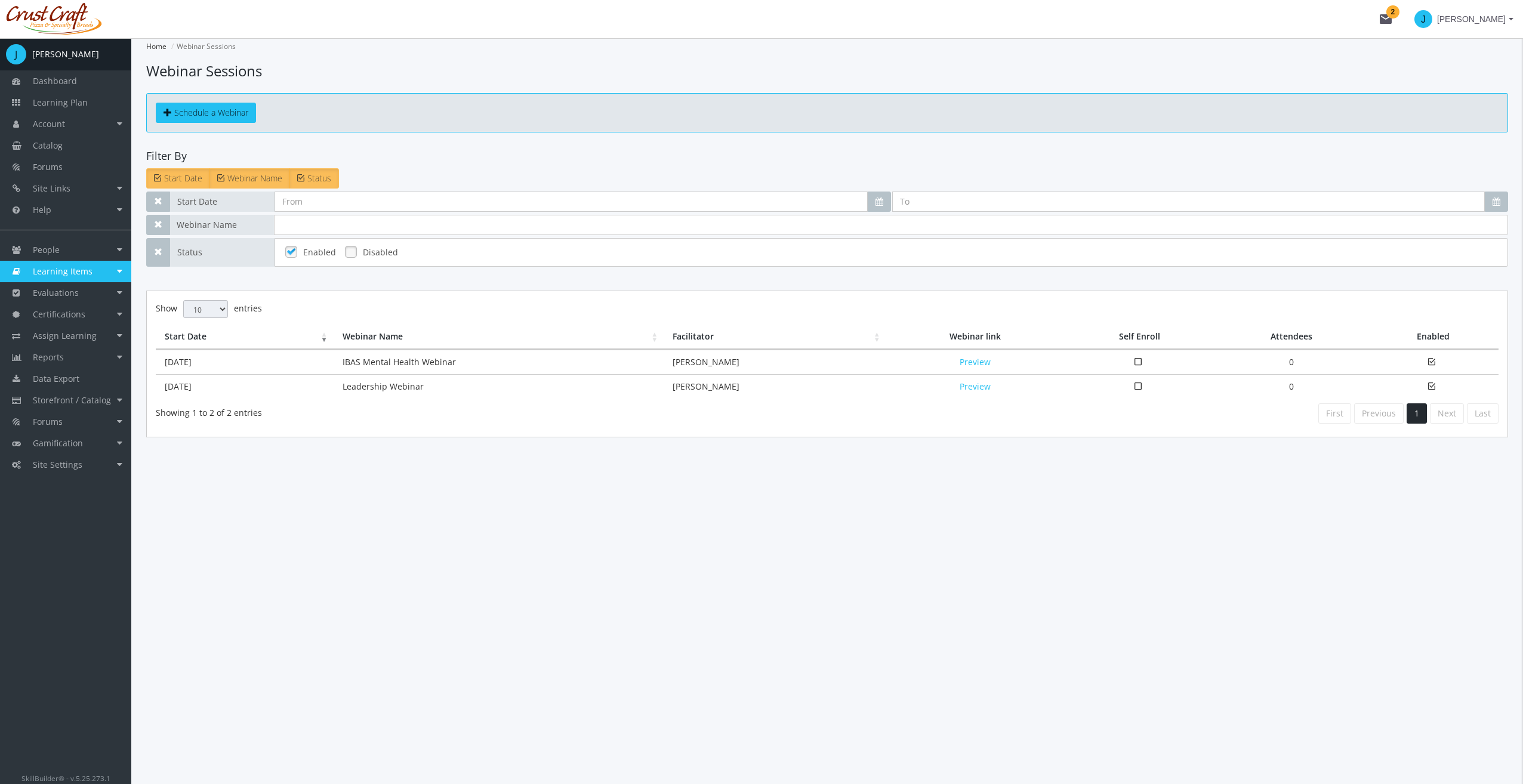
click at [75, 268] on span "Learning Items" at bounding box center [63, 271] width 60 height 11
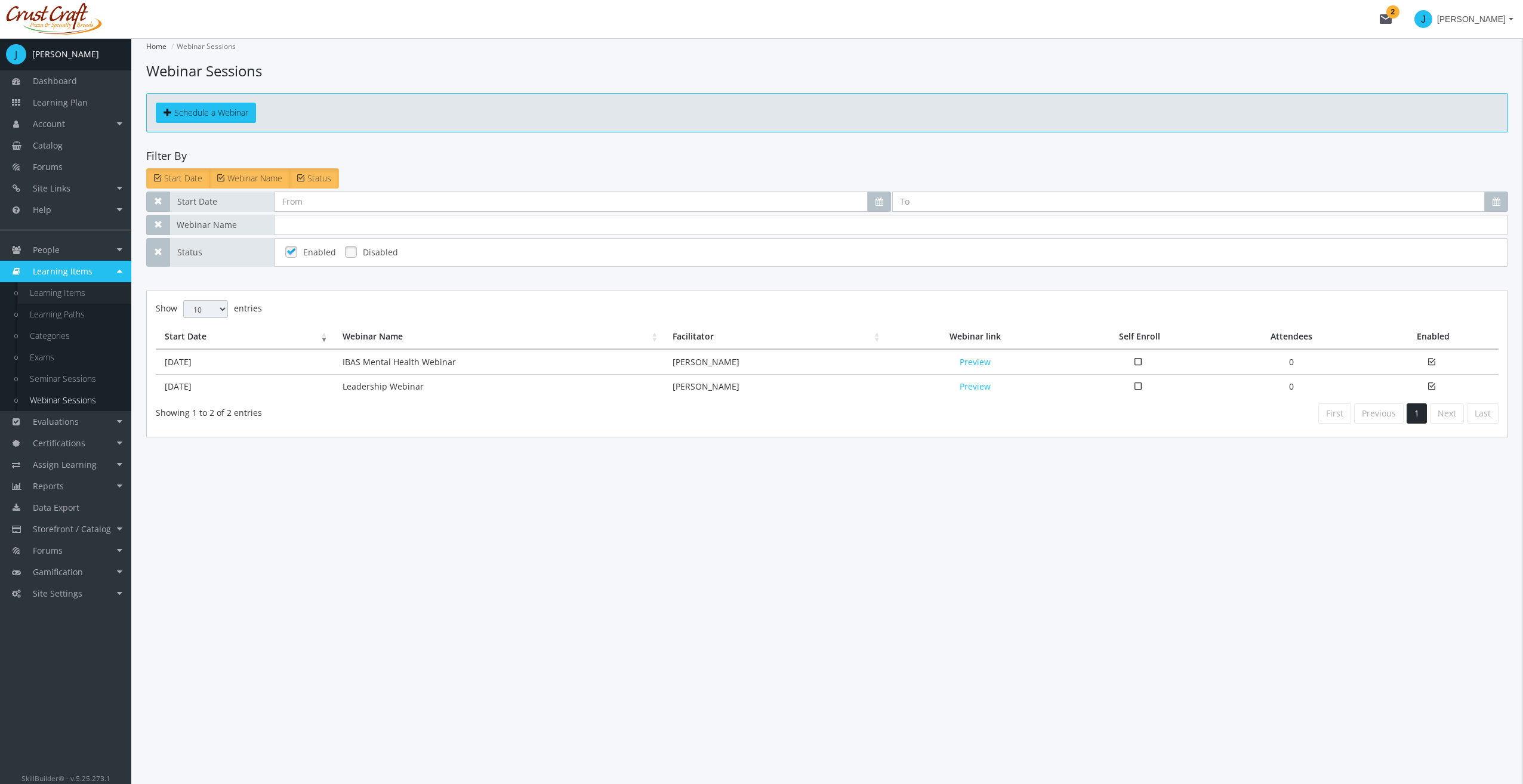
click at [80, 288] on link "Learning Items" at bounding box center [75, 293] width 114 height 22
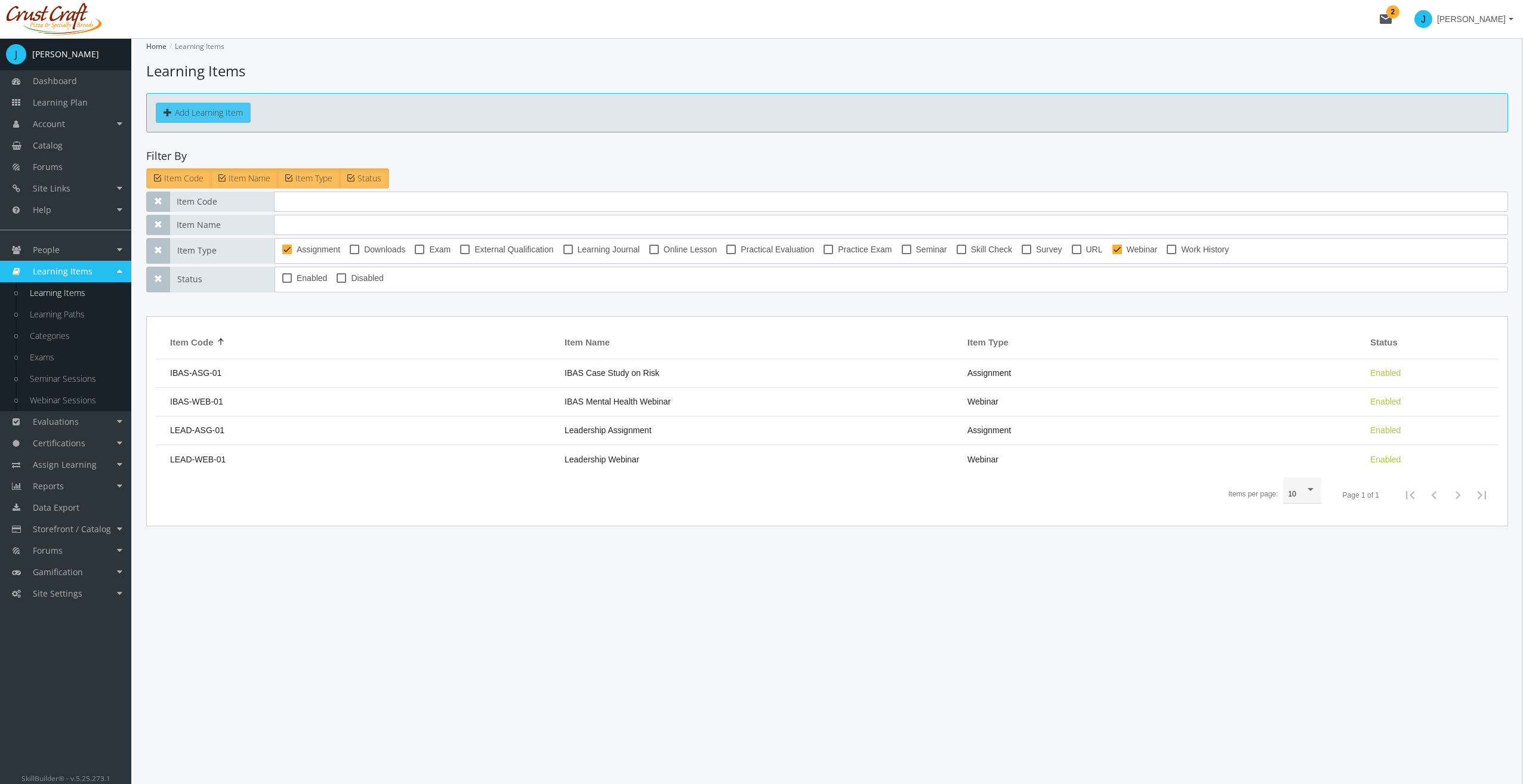
click at [225, 107] on button "Add Learning Item" at bounding box center [203, 112] width 95 height 20
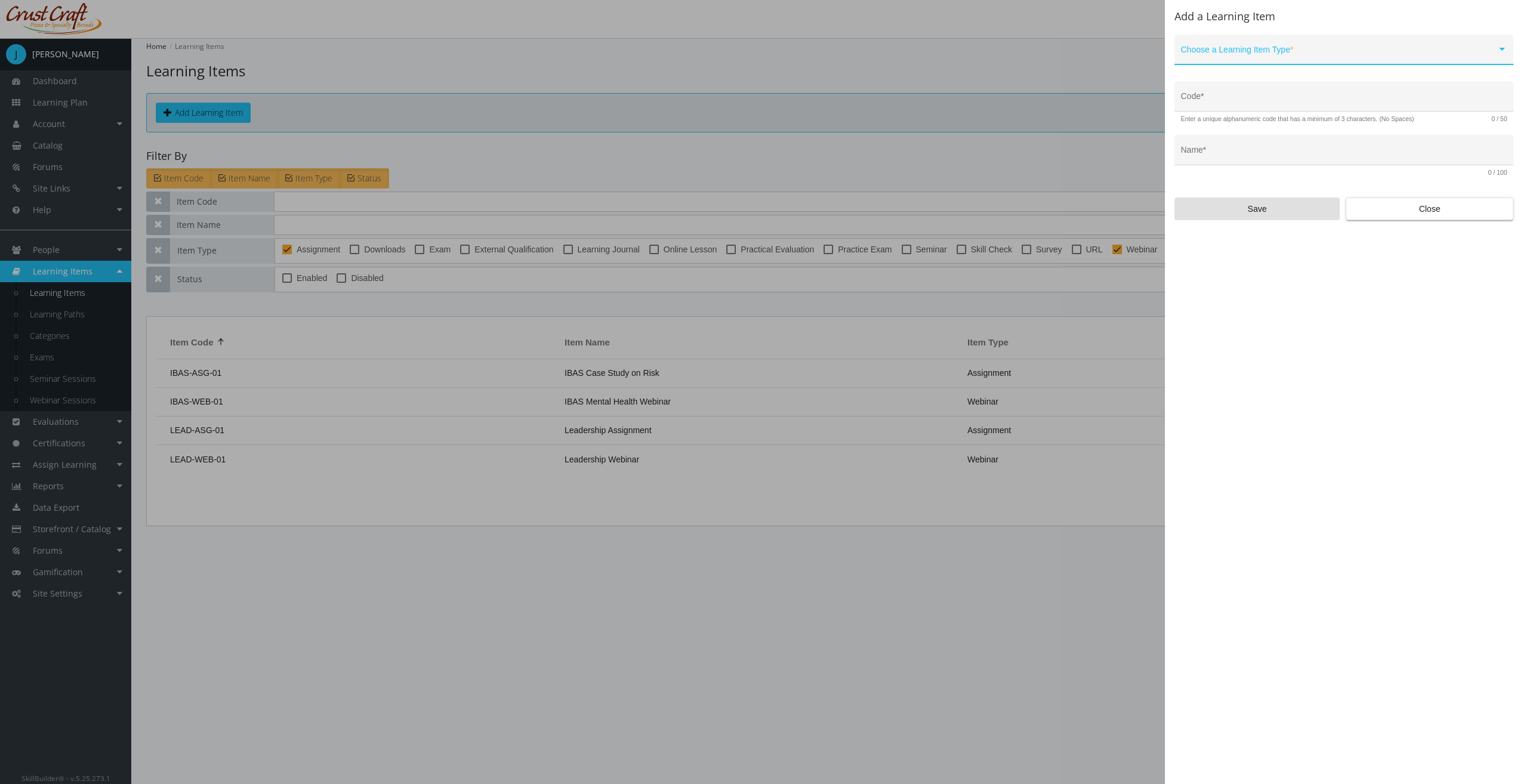
click at [1296, 53] on span at bounding box center [1339, 54] width 315 height 9
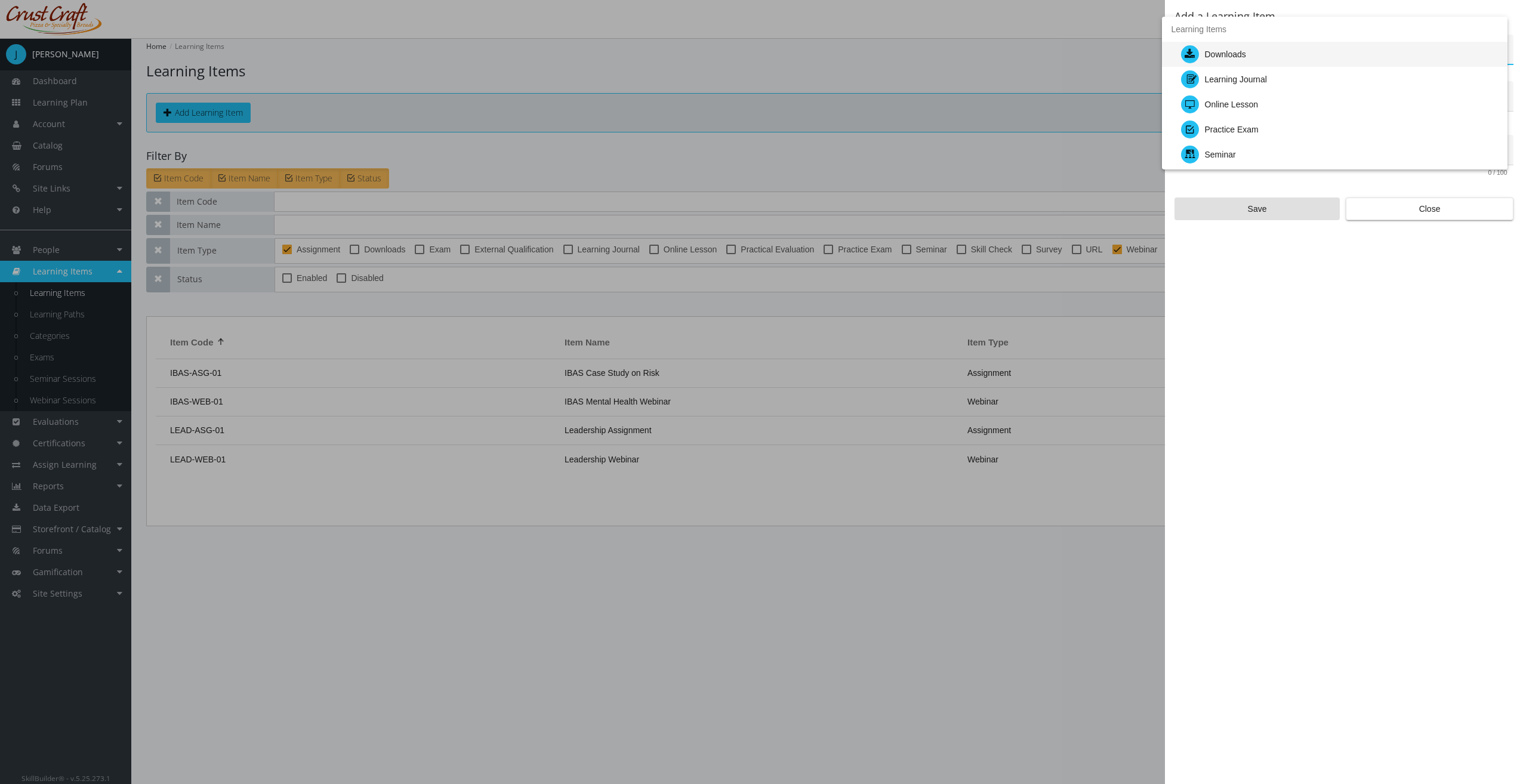
scroll to position [179, 0]
click at [1231, 128] on div "Exam" at bounding box center [1339, 126] width 317 height 25
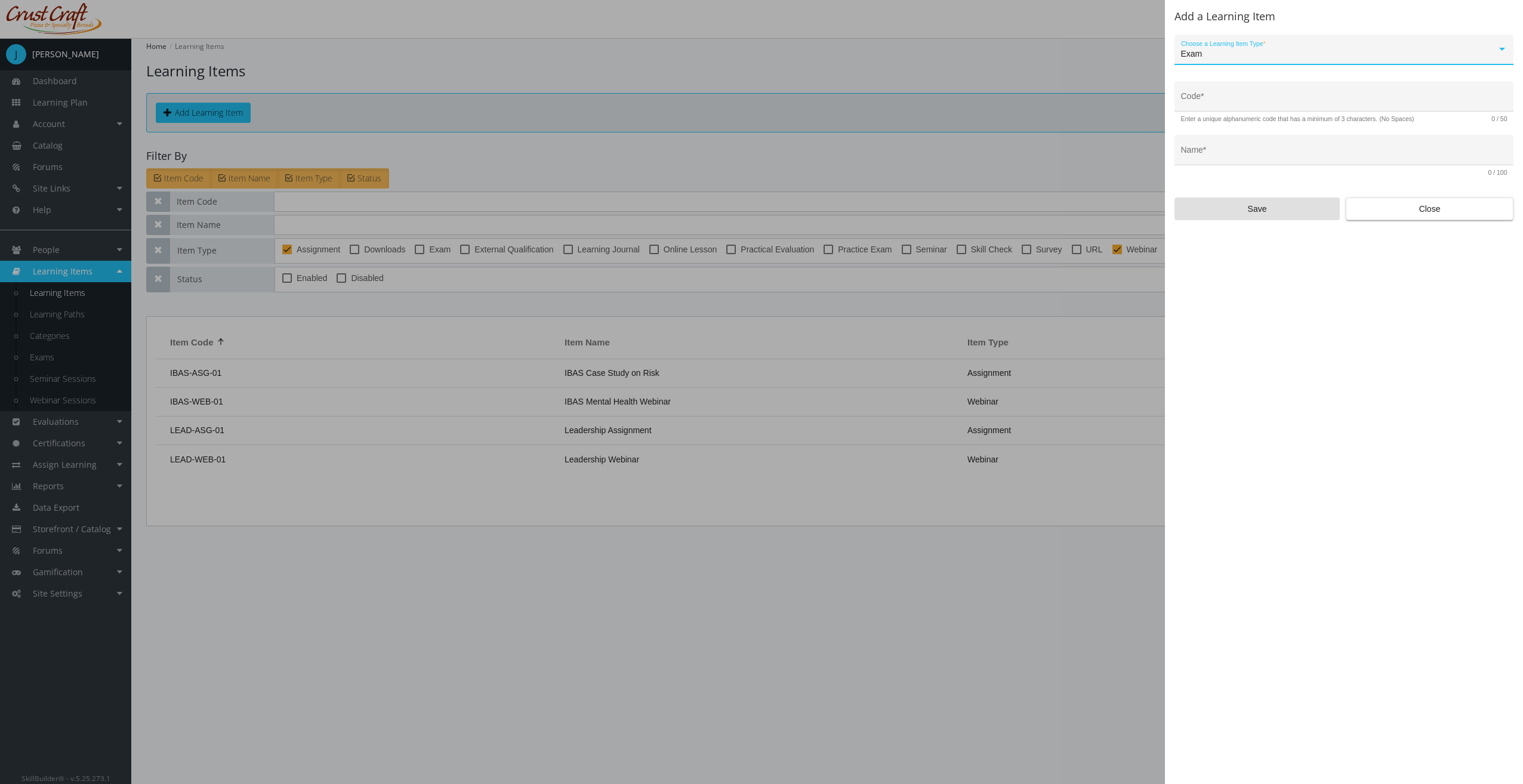
click at [1221, 102] on input "Code *" at bounding box center [1344, 101] width 327 height 9
type input "IBAS-EXAM-01"
type input "W"
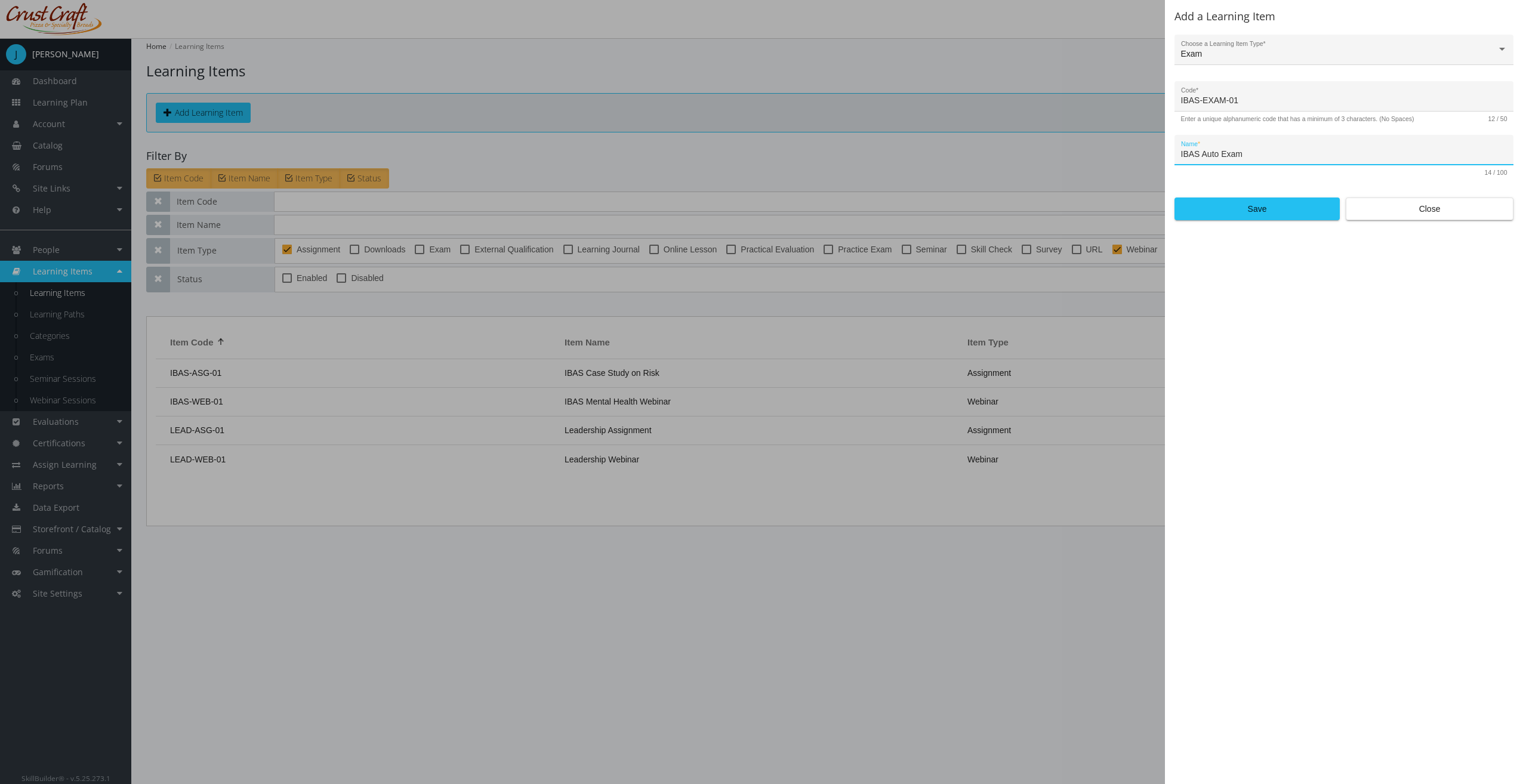
type input "IBAS Auto Exam"
click at [1265, 222] on div "Add a Learning Item Exam Choose a Learning Item Type * IBAS-EXAM-01 Code * Ente…" at bounding box center [1344, 392] width 358 height 784
click at [1265, 217] on span "Save" at bounding box center [1257, 209] width 145 height 22
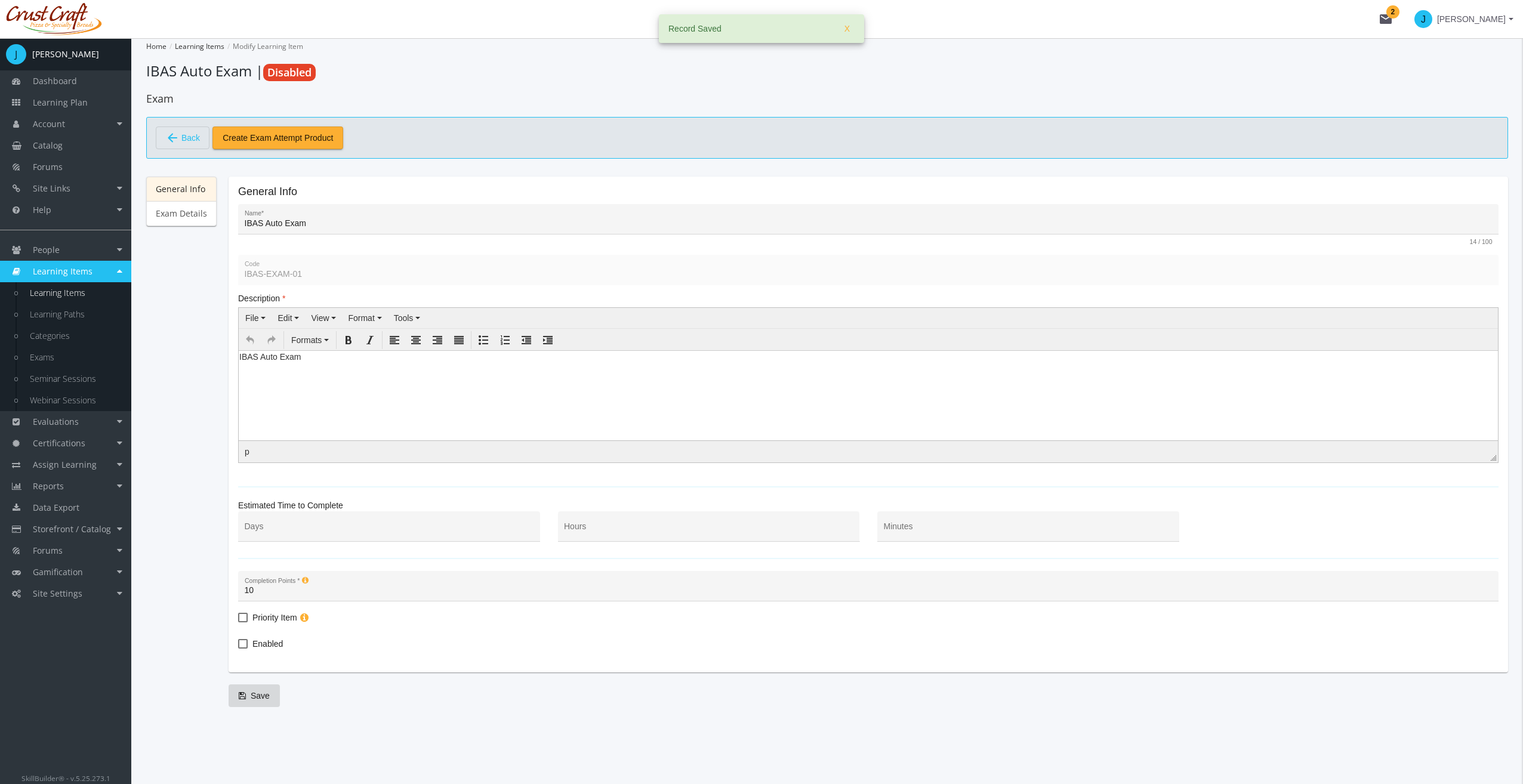
click at [404, 368] on html "IBAS Auto Exam" at bounding box center [868, 359] width 1259 height 18
click at [895, 526] on input "Minutes" at bounding box center [1028, 531] width 289 height 9
type input "30"
drag, startPoint x: 224, startPoint y: 639, endPoint x: 238, endPoint y: 639, distance: 14.0
click at [225, 638] on div "General Info Exam Details General Info IBAS Auto Exam Name * 14 / 100 IBAS-EXAM…" at bounding box center [826, 441] width 1362 height 530
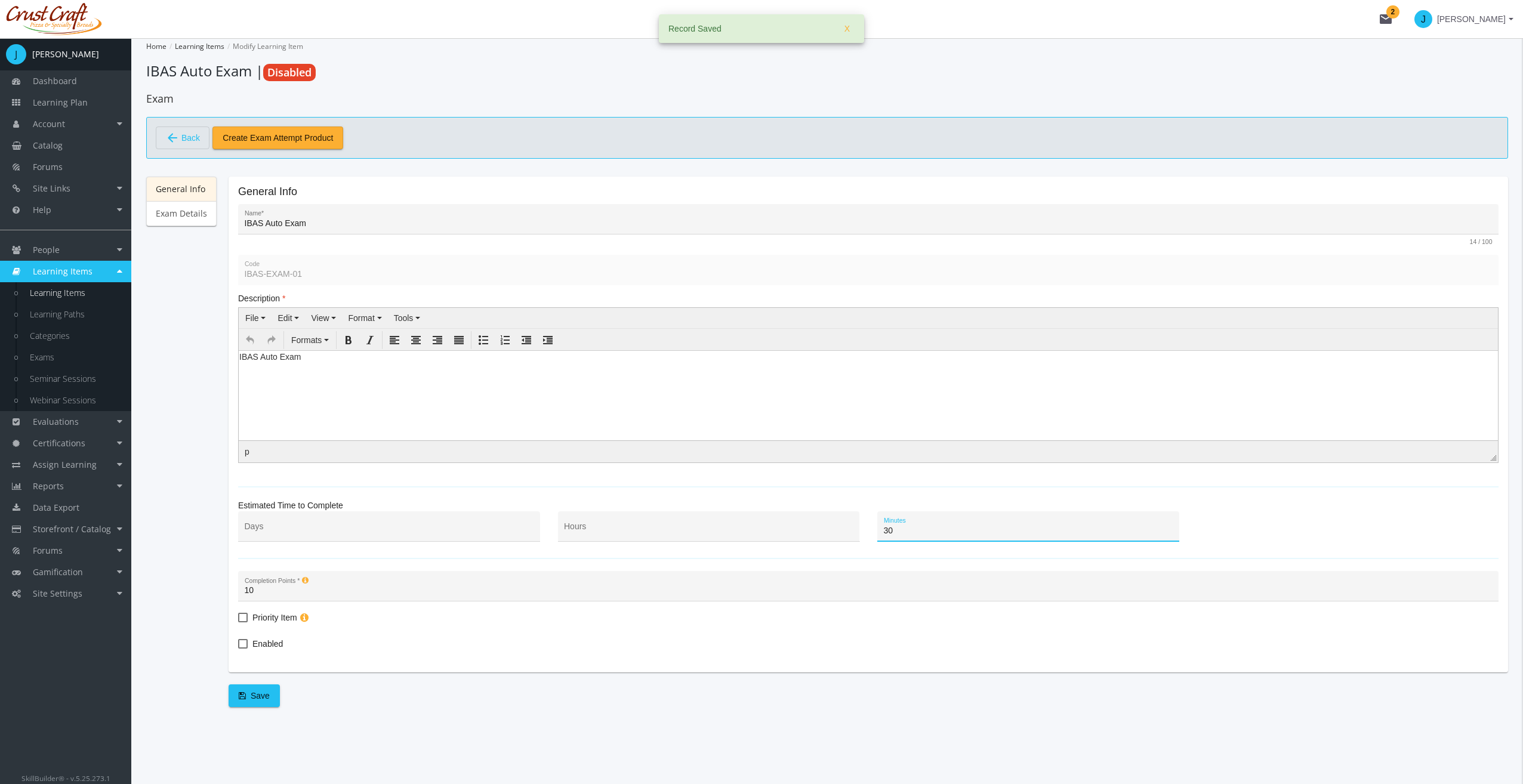
click at [238, 639] on span at bounding box center [242, 643] width 9 height 9
click at [238, 648] on input "Enabled" at bounding box center [238, 648] width 1 height 1
checkbox input "true"
click at [249, 685] on span "Save" at bounding box center [254, 695] width 31 height 22
click at [203, 221] on link "Exam Details" at bounding box center [181, 214] width 70 height 25
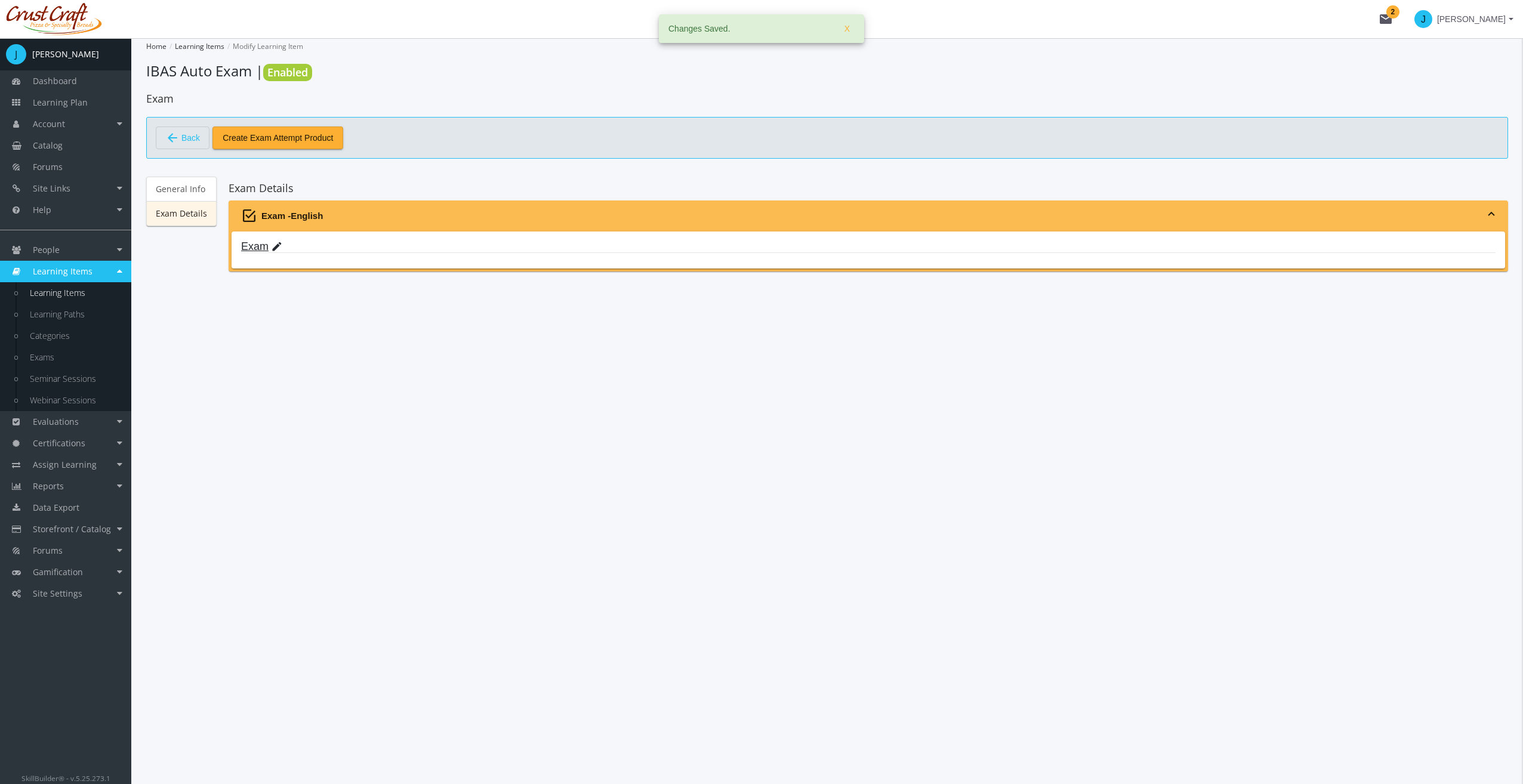
click at [274, 246] on mat-icon "edit" at bounding box center [276, 246] width 12 height 13
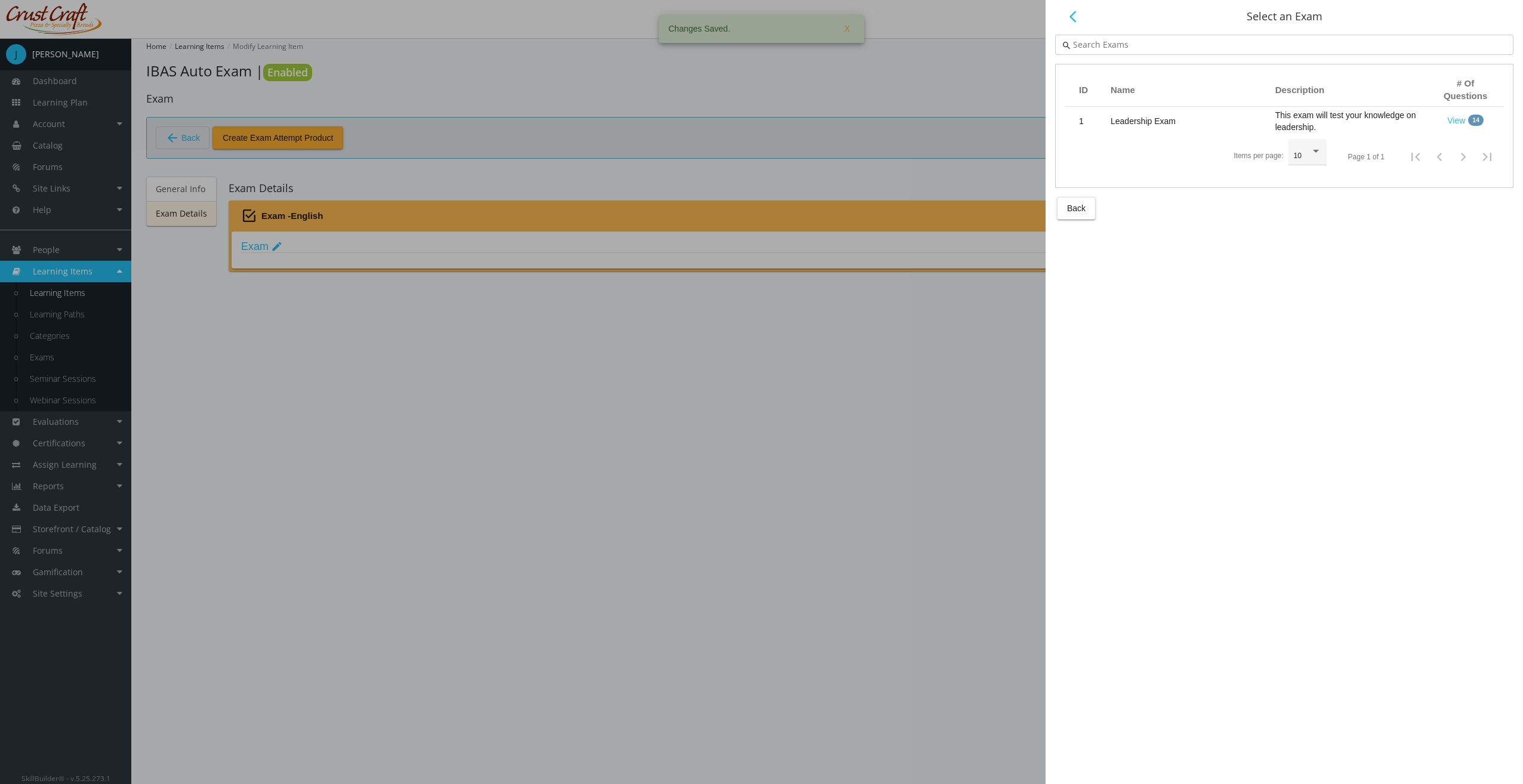
click at [1174, 127] on td "Leadership Exam" at bounding box center [1186, 121] width 165 height 29
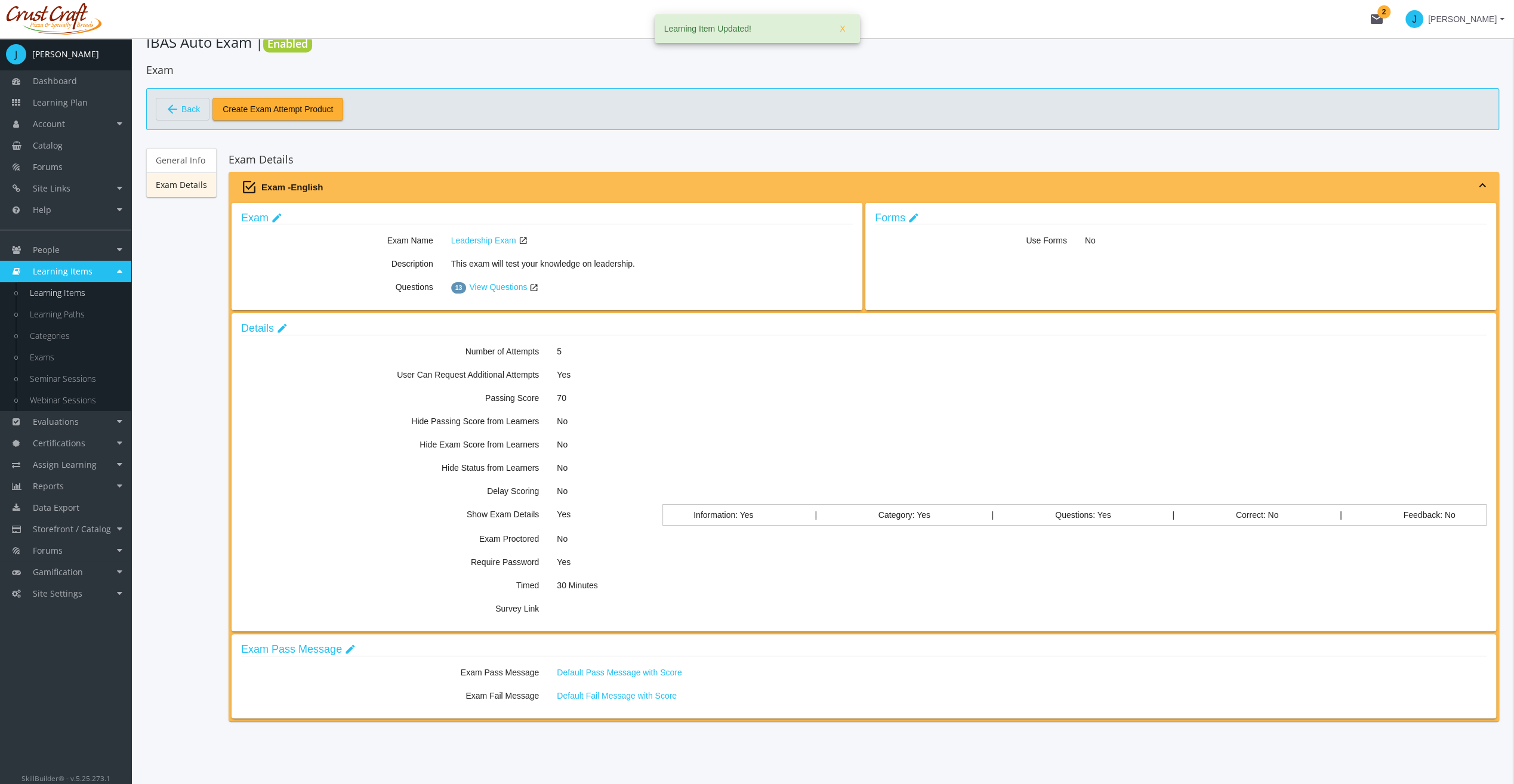
scroll to position [29, 0]
click at [260, 217] on link "Exam edit" at bounding box center [261, 217] width 41 height 12
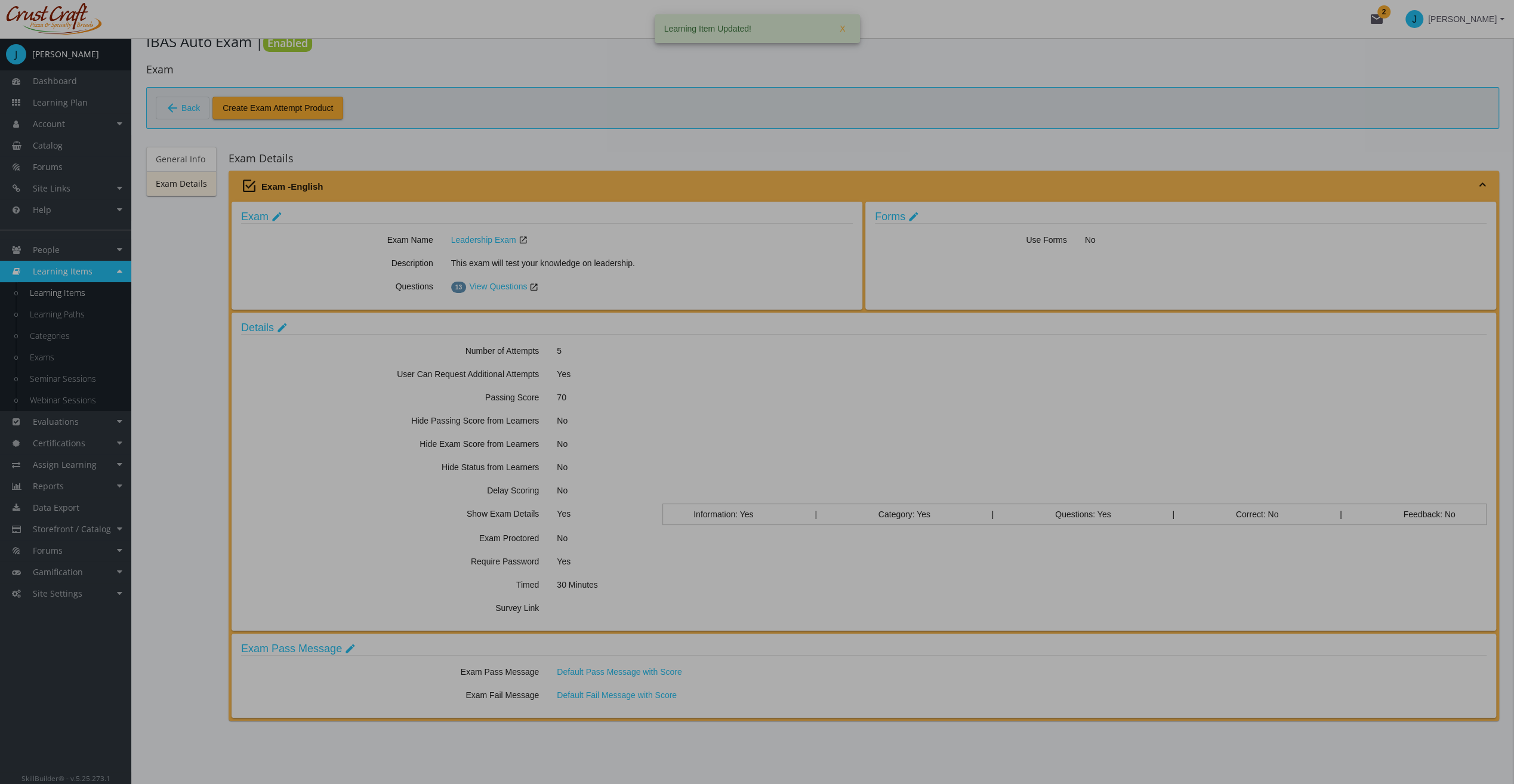
scroll to position [0, 0]
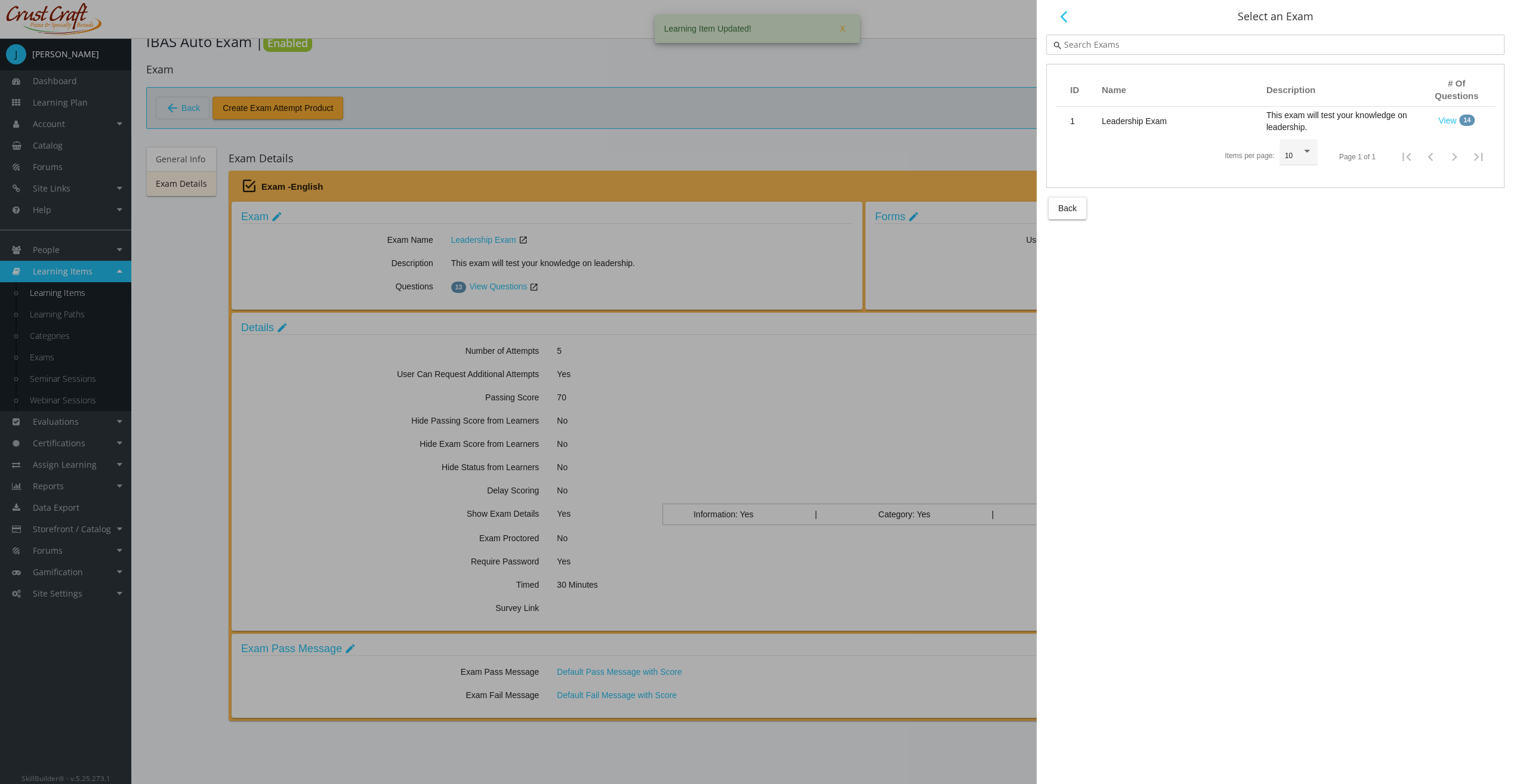
click at [1067, 203] on span "Back" at bounding box center [1068, 208] width 19 height 22
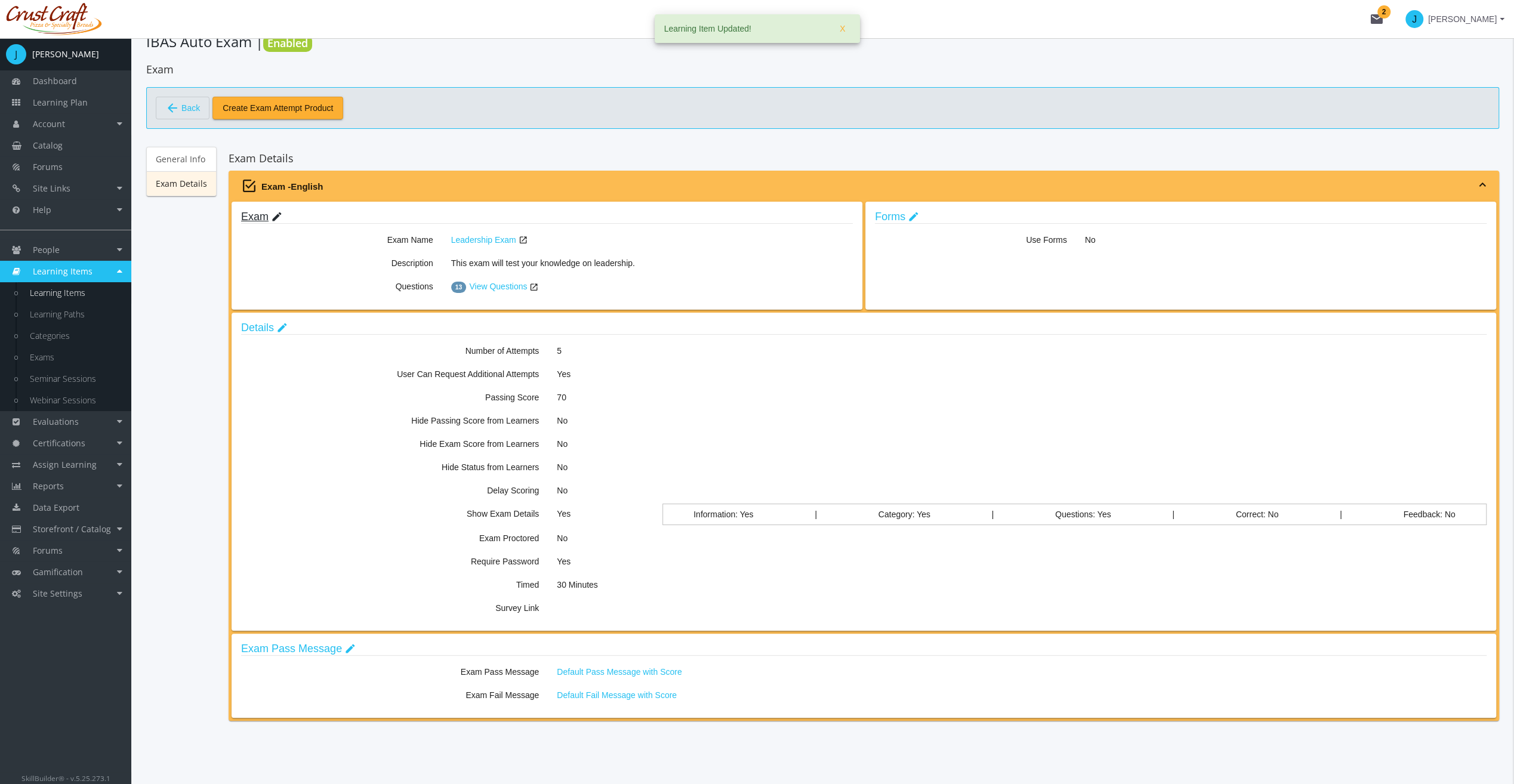
scroll to position [29, 0]
click at [250, 322] on link "Details edit" at bounding box center [264, 327] width 47 height 12
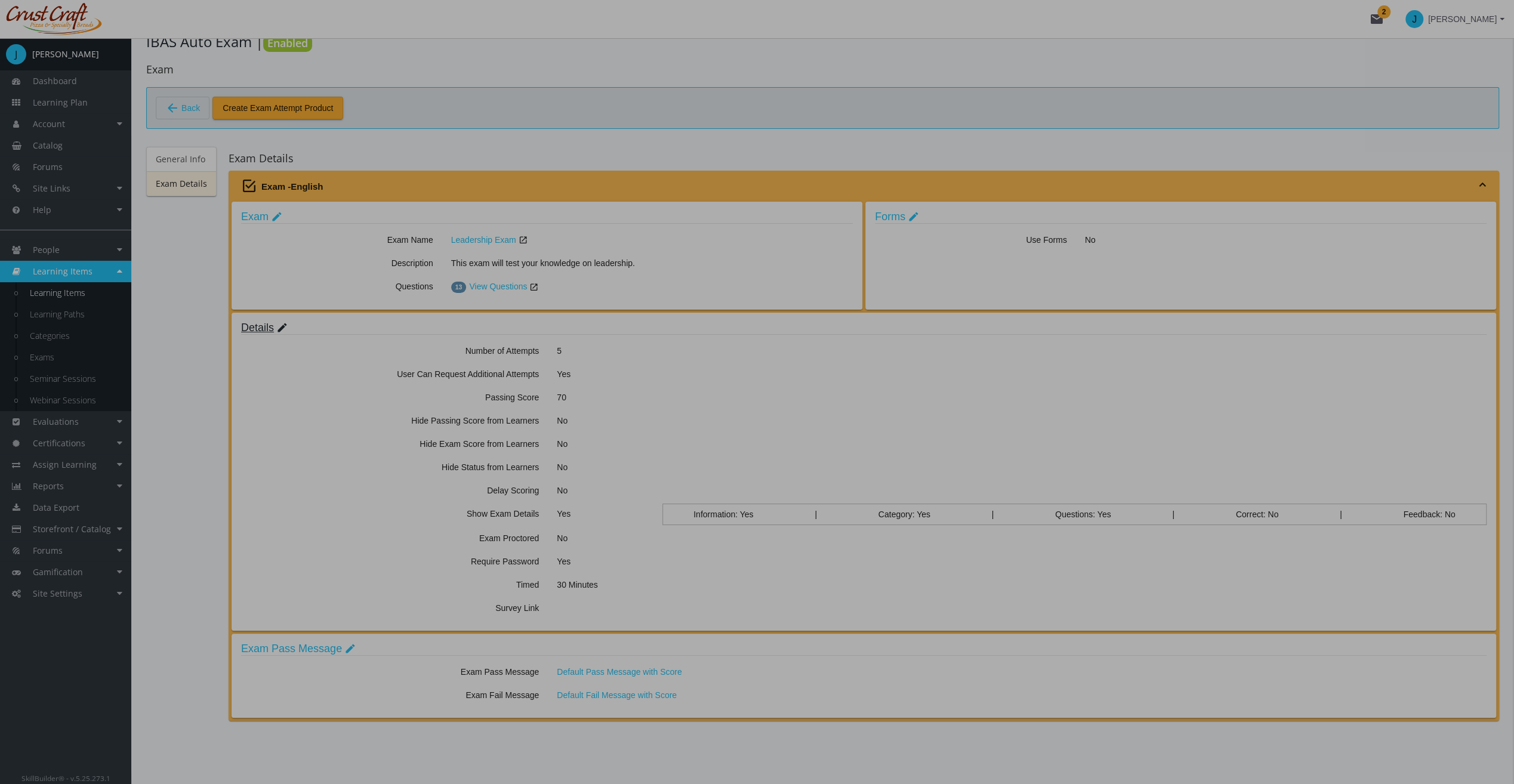
scroll to position [0, 0]
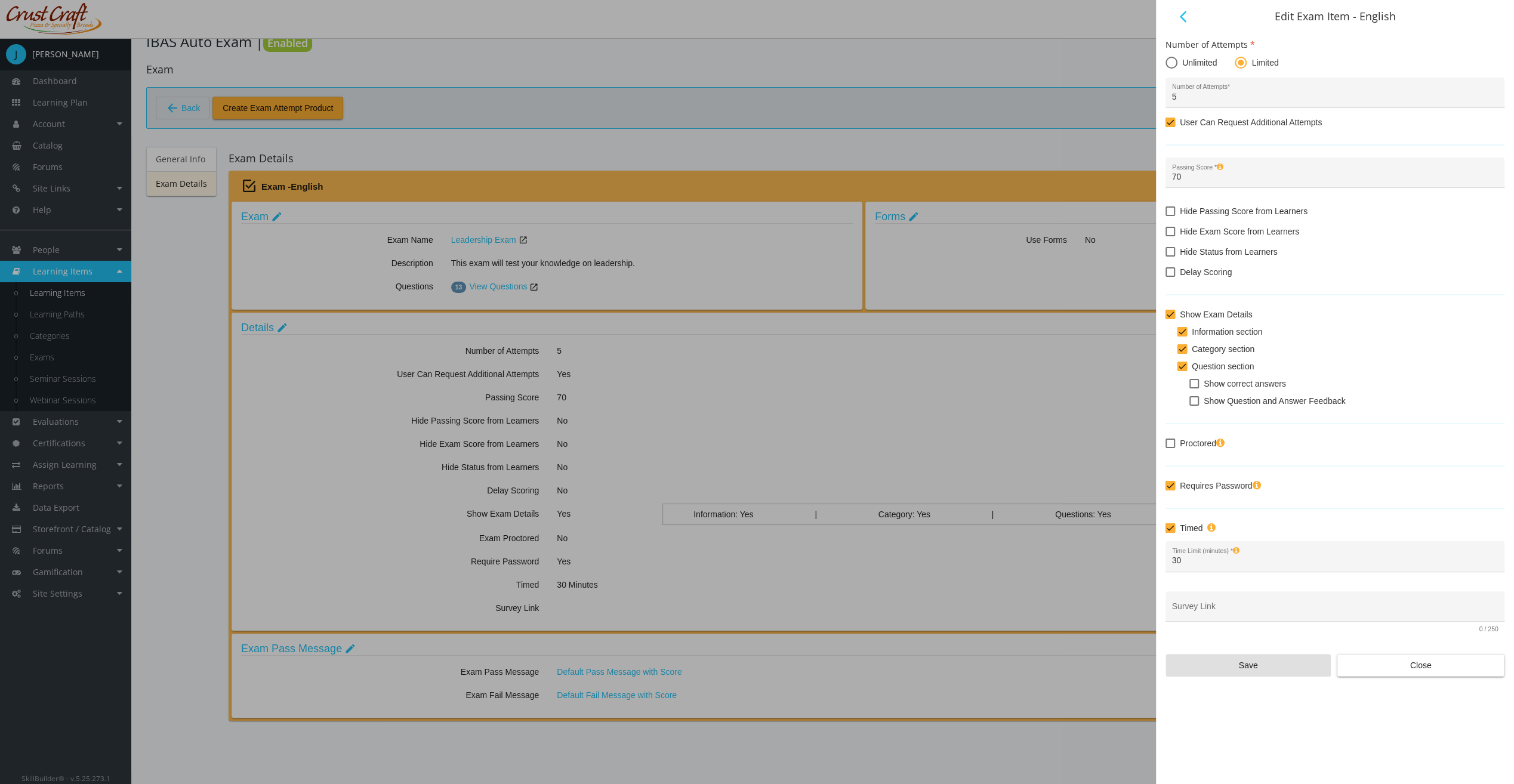
click at [1225, 181] on input "70" at bounding box center [1336, 177] width 327 height 9
type input "7"
type input "65"
click at [1187, 215] on span "Hide Passing Score from Learners" at bounding box center [1244, 211] width 128 height 14
click at [1166, 215] on input "Hide Passing Score from Learners" at bounding box center [1166, 215] width 1 height 1
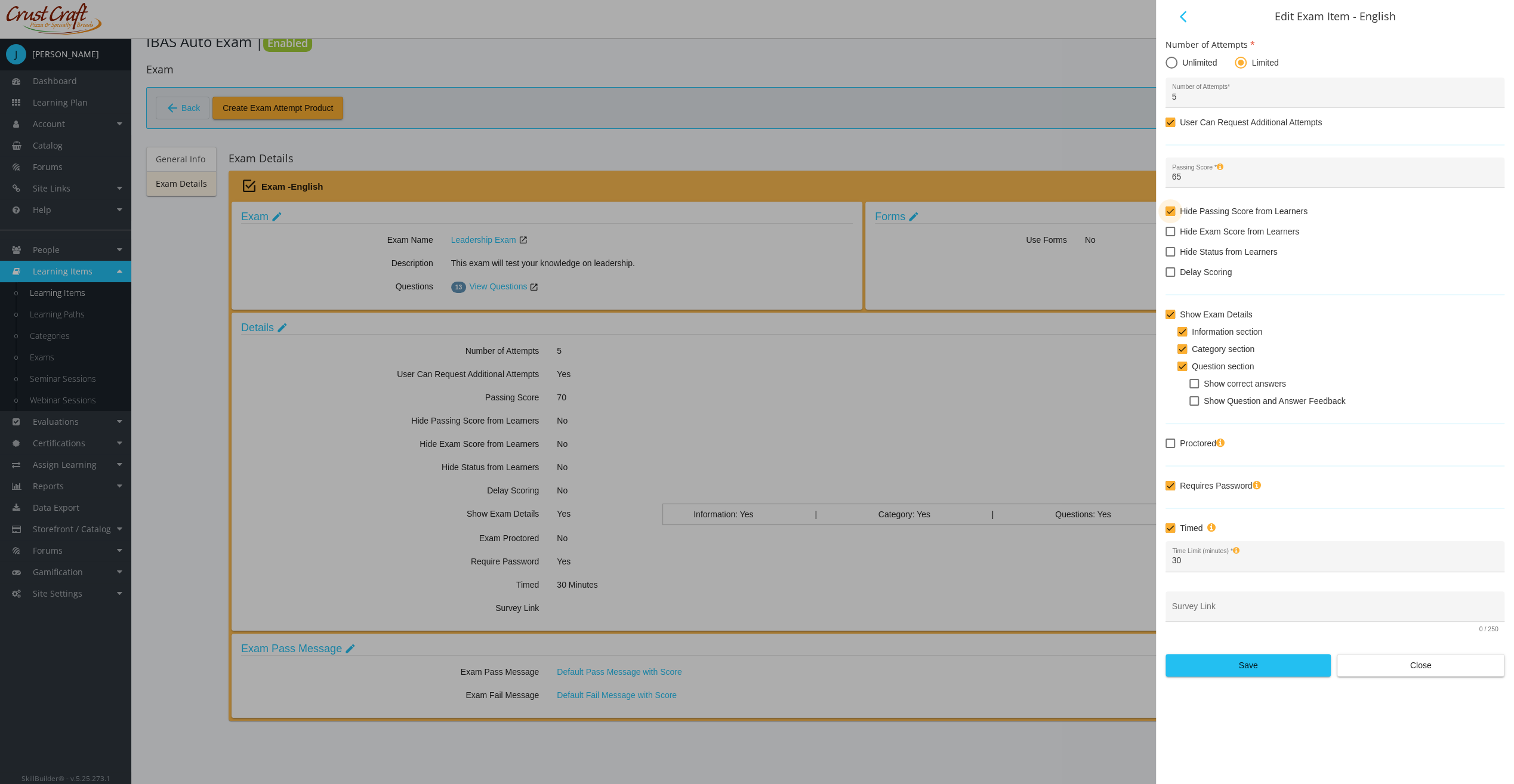
click at [1187, 215] on span "Hide Passing Score from Learners" at bounding box center [1244, 211] width 128 height 14
click at [1166, 215] on input "Hide Passing Score from Learners" at bounding box center [1166, 215] width 1 height 1
checkbox input "false"
click at [1188, 234] on span "Hide Exam Score from Learners" at bounding box center [1240, 231] width 119 height 14
click at [1166, 236] on input "Hide Exam Score from Learners" at bounding box center [1166, 236] width 1 height 1
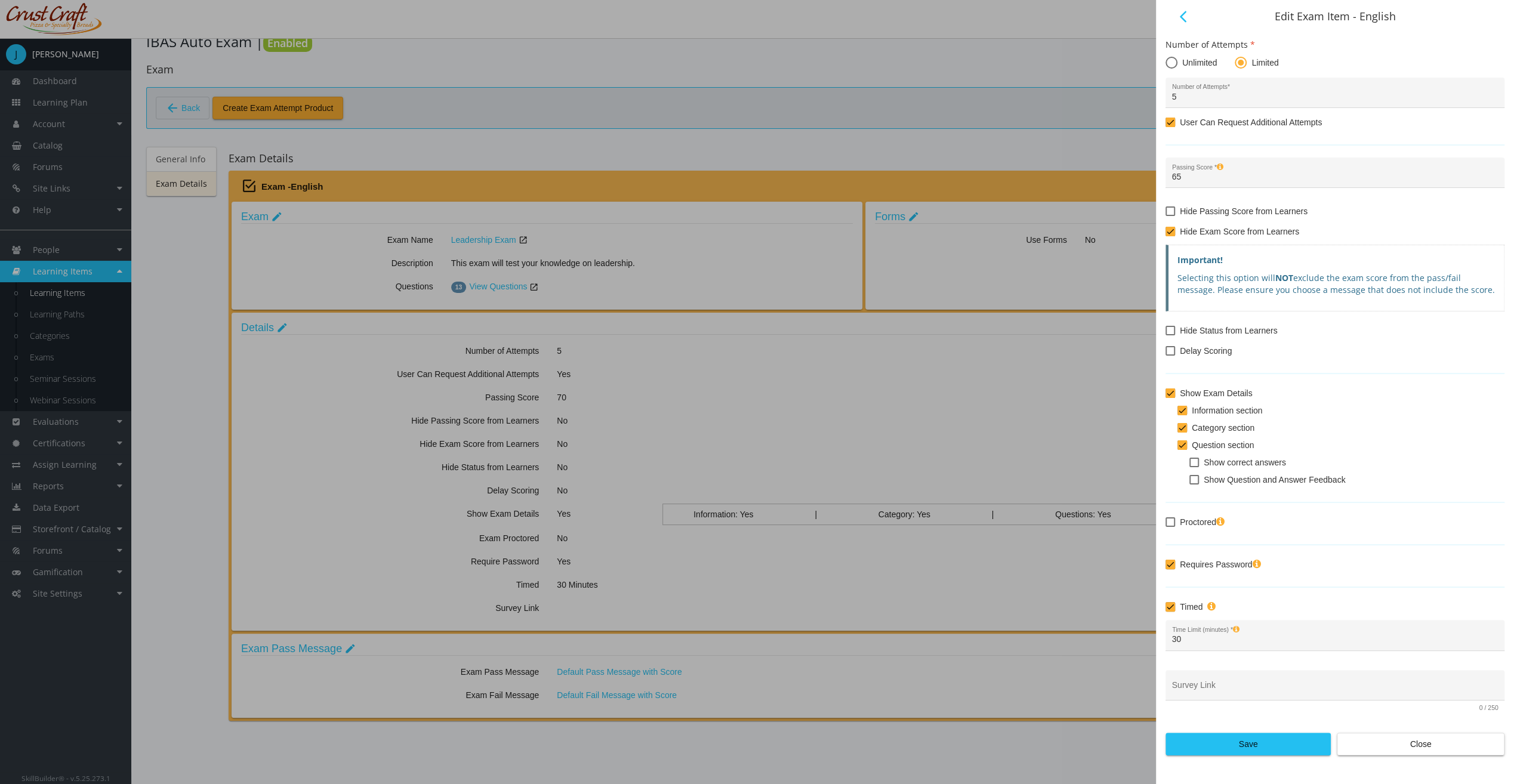
click at [1188, 234] on span "Hide Exam Score from Learners" at bounding box center [1240, 231] width 119 height 14
click at [1166, 236] on input "Hide Exam Score from Learners" at bounding box center [1166, 236] width 1 height 1
checkbox input "false"
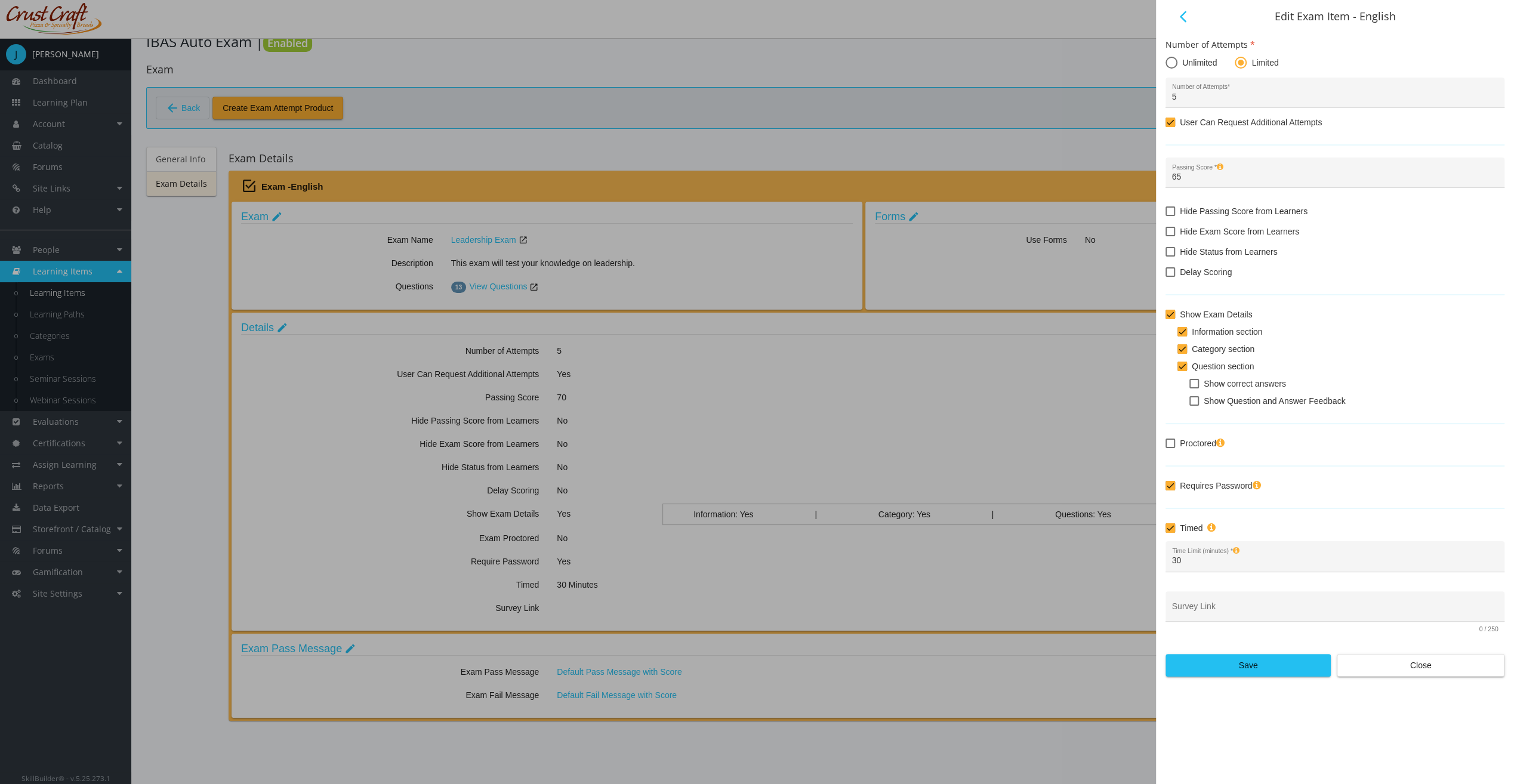
click at [1177, 210] on label "Hide Passing Score from Learners" at bounding box center [1236, 211] width 142 height 14
click at [1166, 215] on input "Hide Passing Score from Learners" at bounding box center [1166, 215] width 1 height 1
checkbox input "true"
click at [1179, 275] on label "Delay Scoring" at bounding box center [1199, 272] width 66 height 14
click at [1166, 276] on input "Delay Scoring" at bounding box center [1166, 276] width 1 height 1
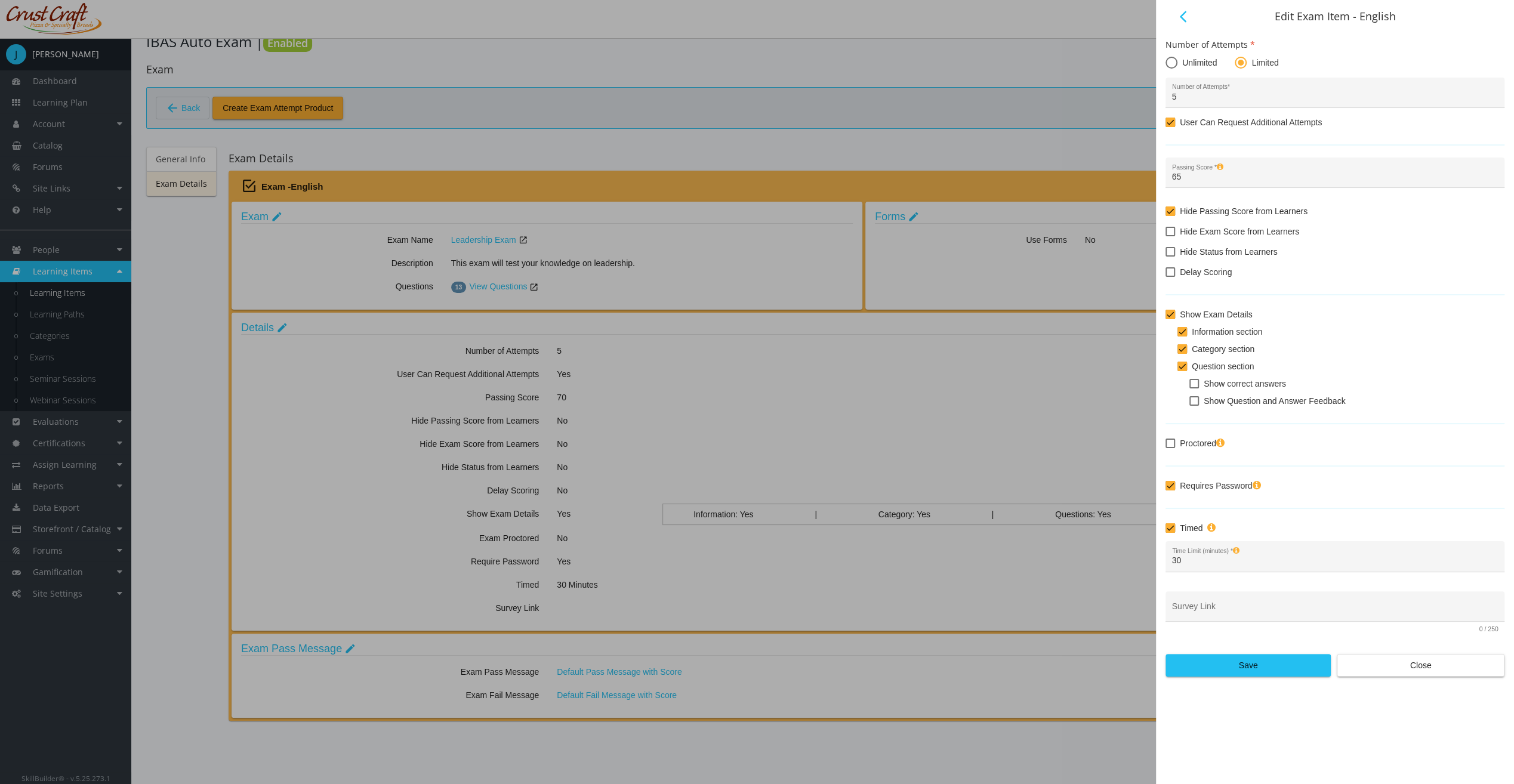
checkbox input "true"
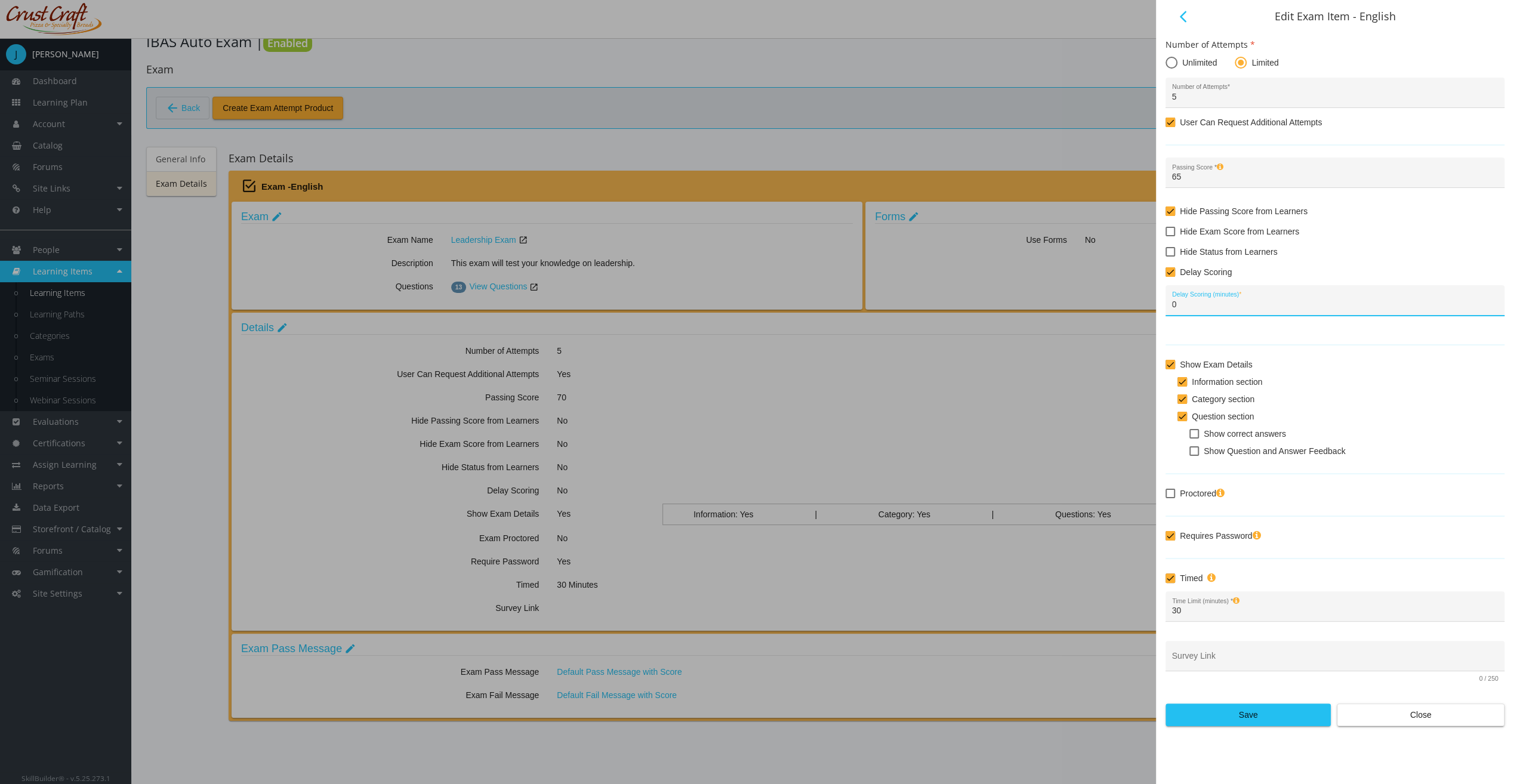
click at [1188, 303] on input "0" at bounding box center [1336, 304] width 327 height 9
drag, startPoint x: 1191, startPoint y: 305, endPoint x: 1158, endPoint y: 309, distance: 33.2
click at [1158, 309] on div "arrow_back_ios Edit Exam Item - English Number of Attempts Unlimited Limited 5 …" at bounding box center [1335, 392] width 358 height 784
type input "60"
click at [1174, 364] on span at bounding box center [1170, 364] width 9 height 9
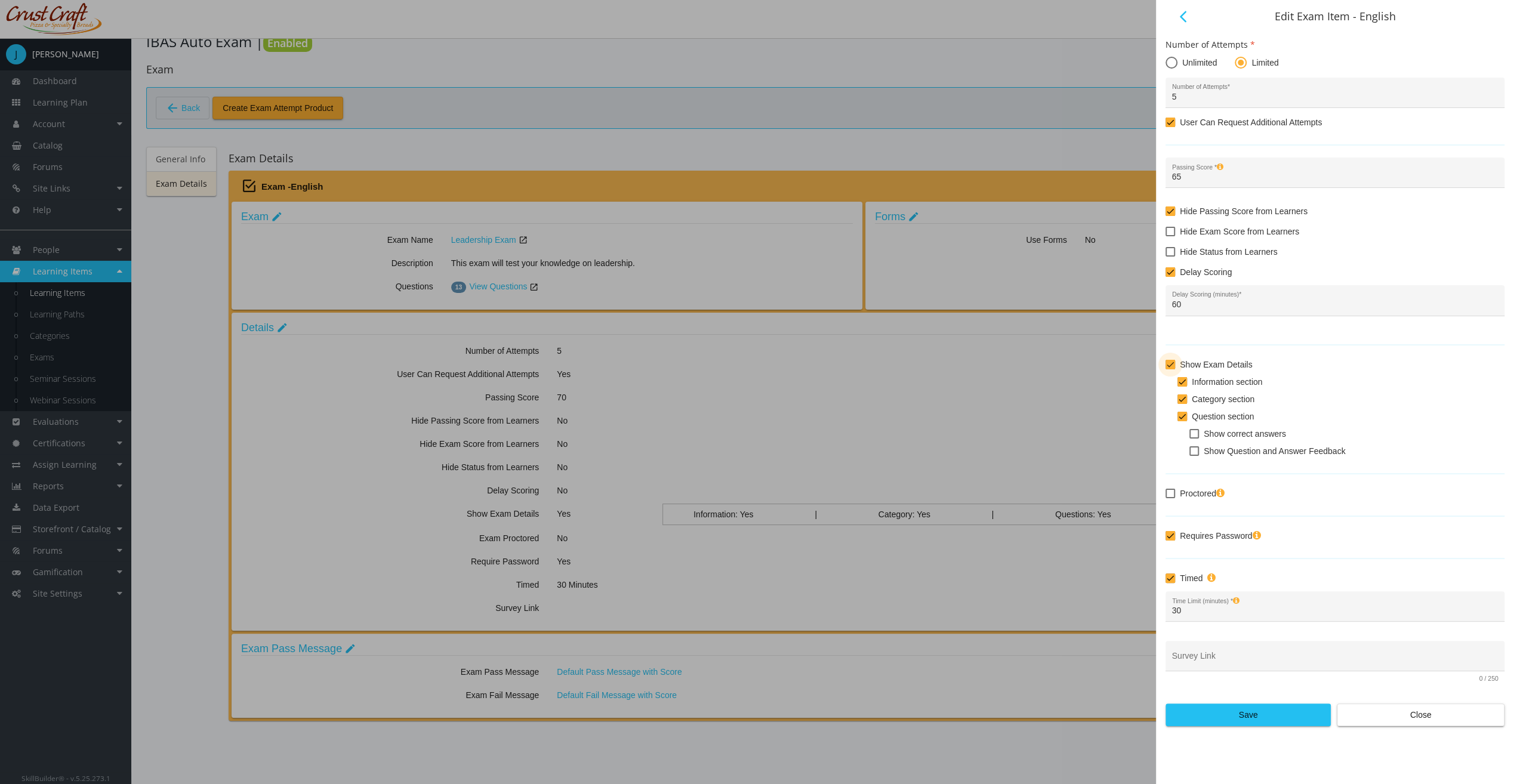
click at [1166, 369] on input "Show Exam Details" at bounding box center [1166, 369] width 1 height 1
checkbox input "false"
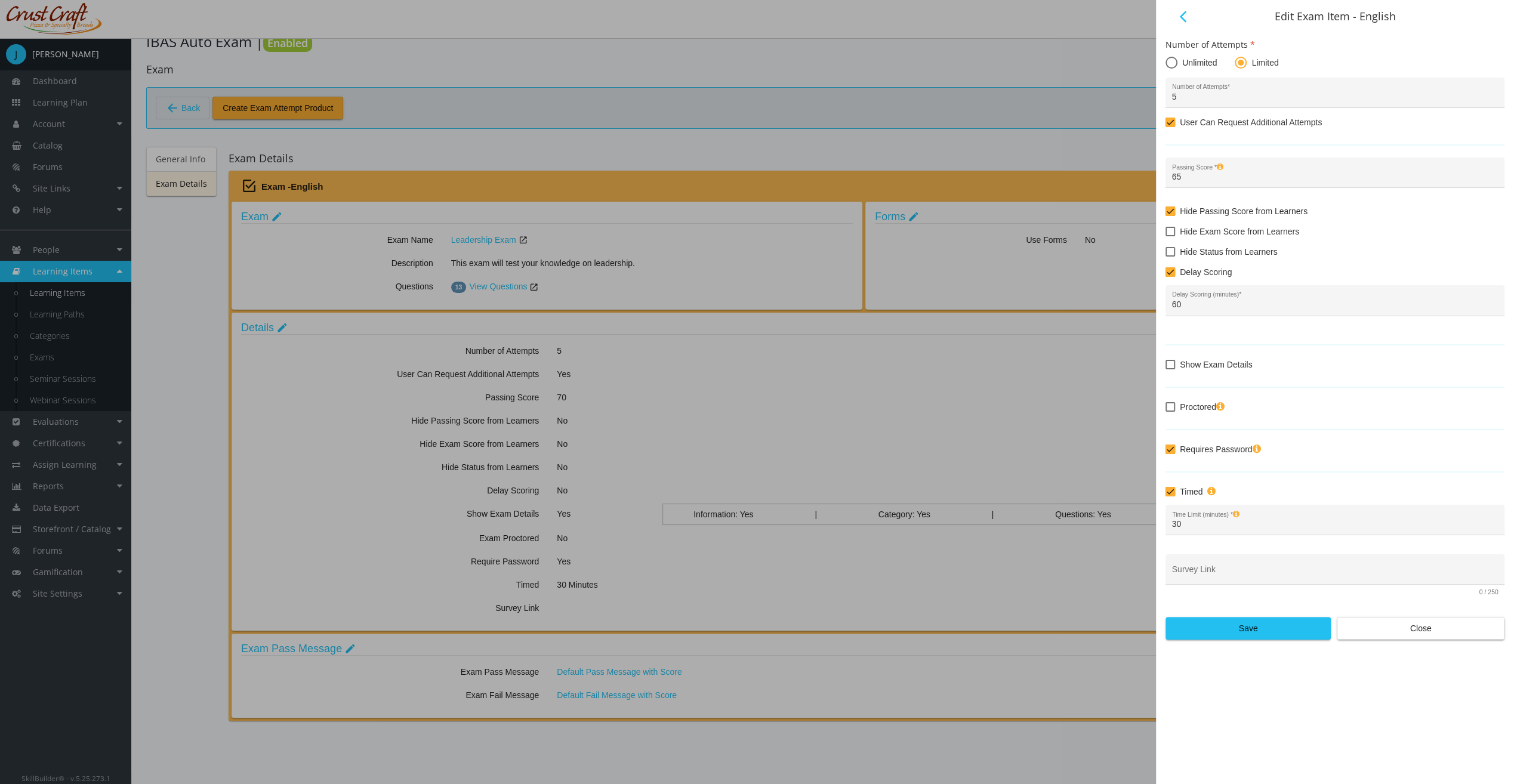
click at [1203, 408] on span "Proctored" at bounding box center [1202, 407] width 45 height 14
click at [1166, 411] on input "Proctored" at bounding box center [1166, 411] width 1 height 1
checkbox input "true"
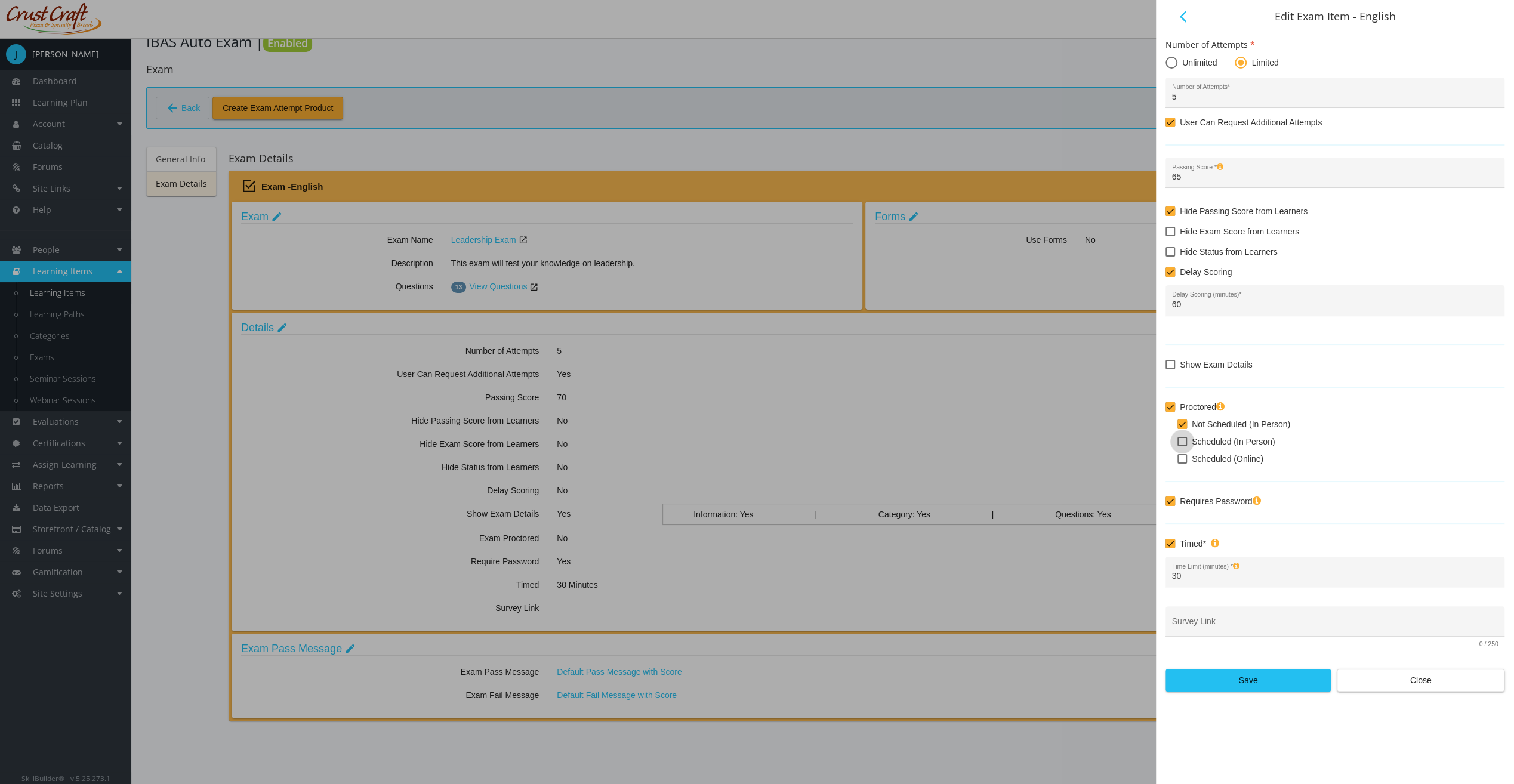
click at [1214, 441] on span "Scheduled (In Person)" at bounding box center [1233, 441] width 83 height 14
click at [1178, 446] on input "Scheduled (In Person)" at bounding box center [1177, 446] width 1 height 1
checkbox input "true"
click at [1224, 426] on span "Not Scheduled (In Person)" at bounding box center [1241, 424] width 99 height 14
click at [1178, 428] on input "Not Scheduled (In Person)" at bounding box center [1177, 428] width 1 height 1
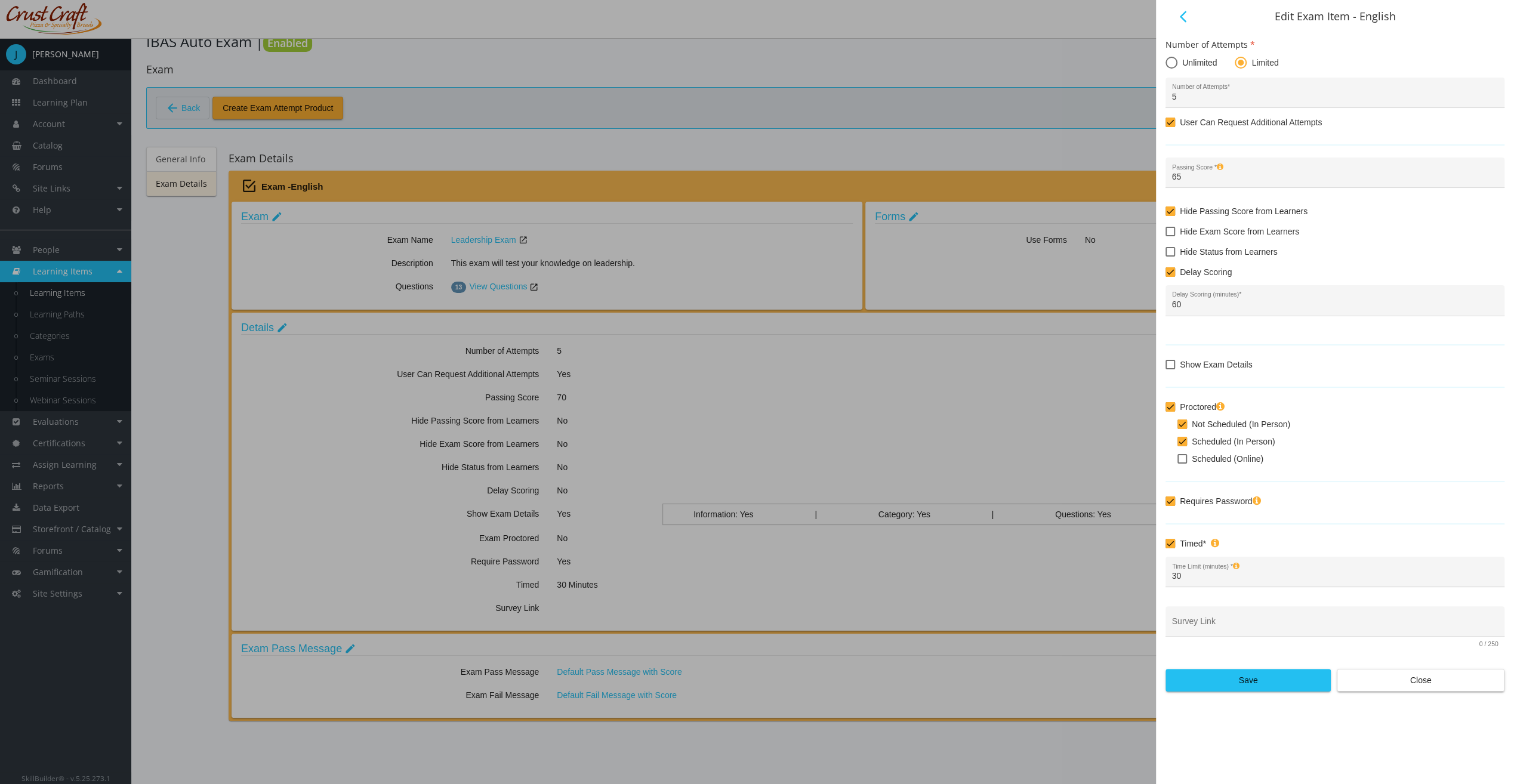
checkbox input "false"
click at [1227, 435] on span "Scheduled (In Person)" at bounding box center [1233, 441] width 83 height 14
click at [1178, 446] on input "Scheduled (In Person)" at bounding box center [1177, 446] width 1 height 1
checkbox input "false"
checkbox input "true"
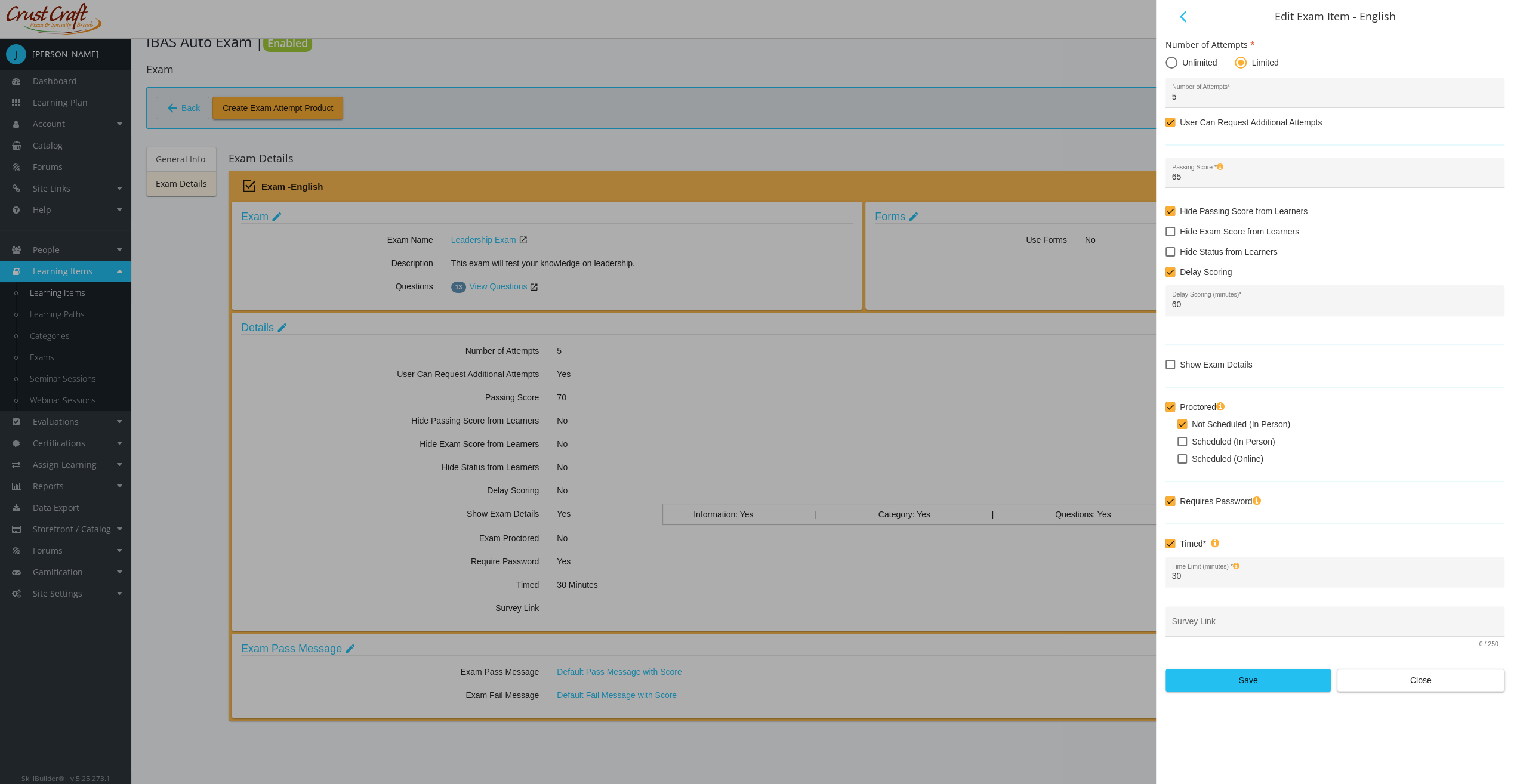
click at [1228, 438] on span "Scheduled (In Person)" at bounding box center [1233, 441] width 83 height 14
click at [1178, 446] on input "Scheduled (In Person)" at bounding box center [1177, 446] width 1 height 1
checkbox input "true"
click at [1227, 426] on span "Not Scheduled (In Person)" at bounding box center [1241, 424] width 99 height 14
click at [1178, 428] on input "Not Scheduled (In Person)" at bounding box center [1177, 428] width 1 height 1
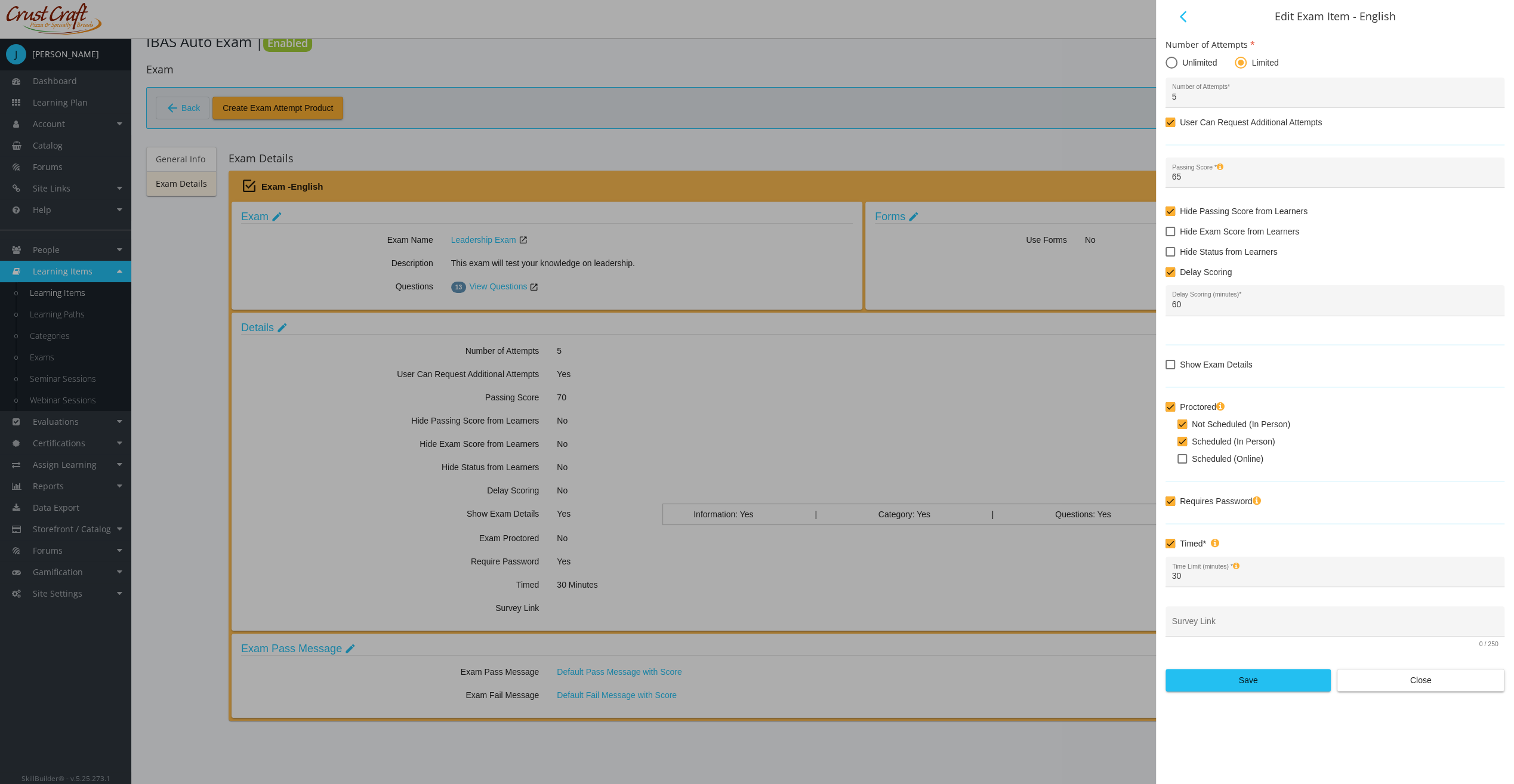
checkbox input "false"
drag, startPoint x: 1199, startPoint y: 573, endPoint x: 1137, endPoint y: 575, distance: 62.0
click at [1137, 575] on div "arrow_back_ios Edit Exam Item - English Number of Attempts Unlimited Limited 5 …" at bounding box center [757, 392] width 1514 height 784
click at [1227, 678] on span "Save" at bounding box center [1248, 680] width 145 height 22
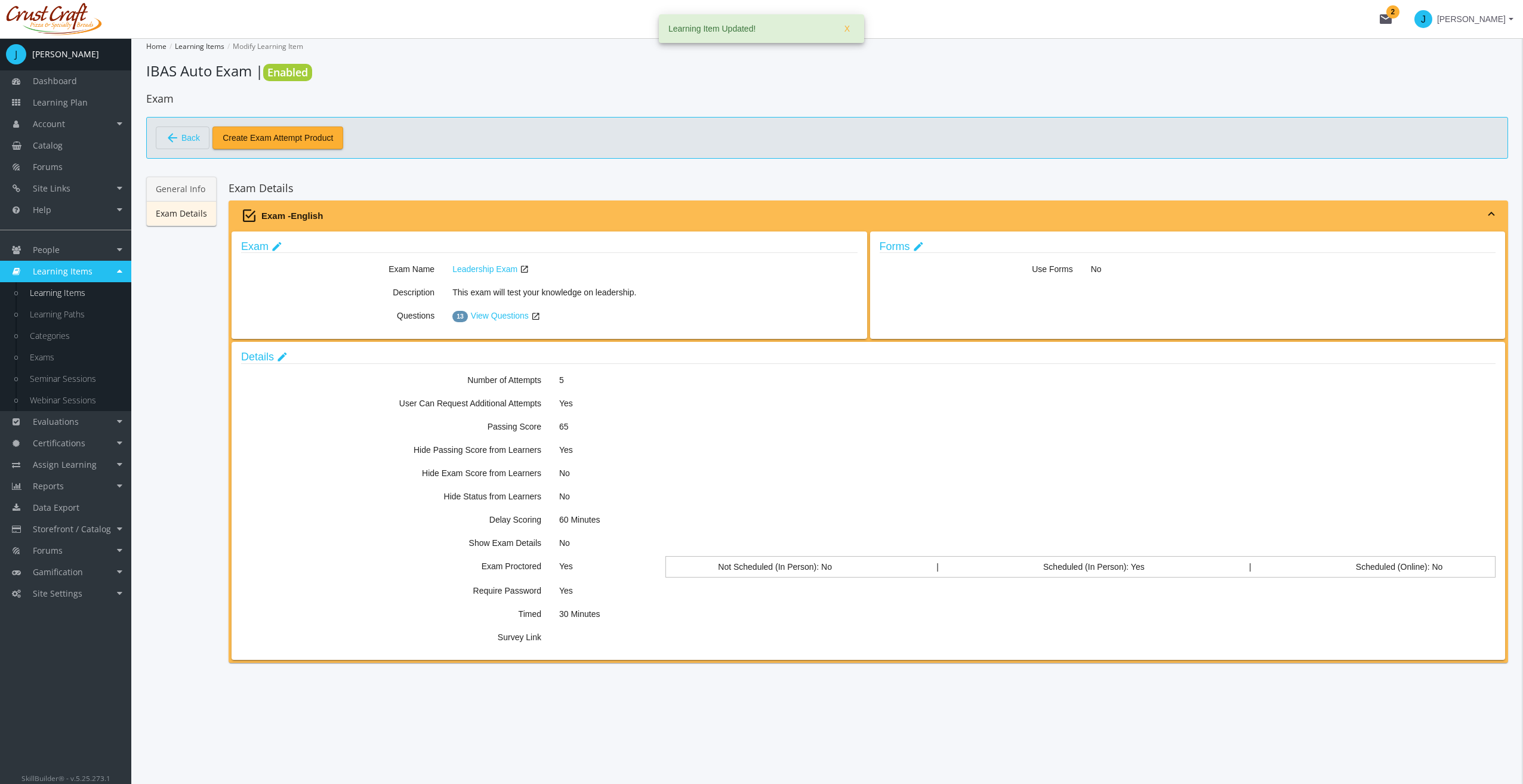
click at [203, 198] on link "General Info" at bounding box center [181, 189] width 70 height 25
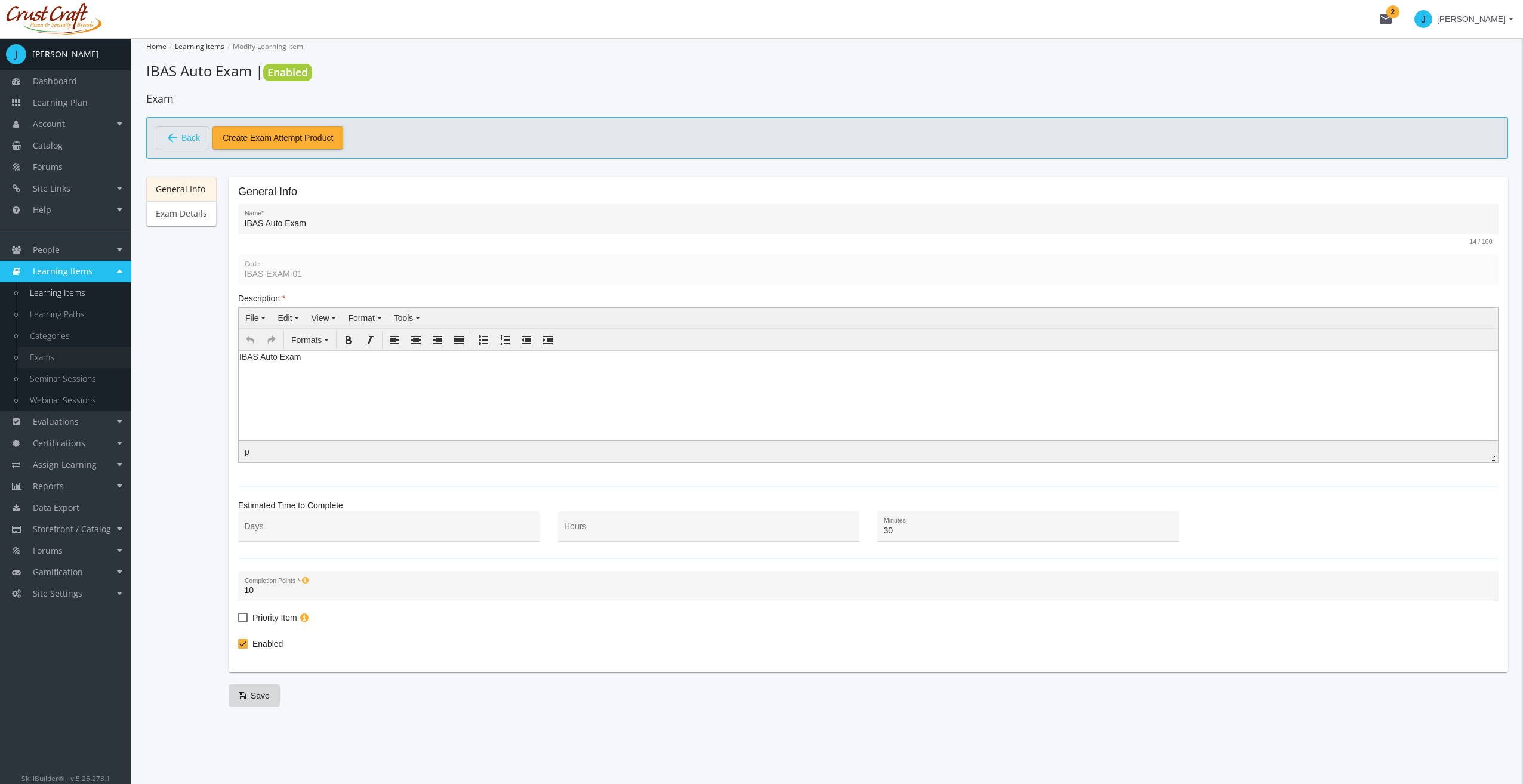
click at [73, 347] on link "Exams" at bounding box center [75, 357] width 114 height 22
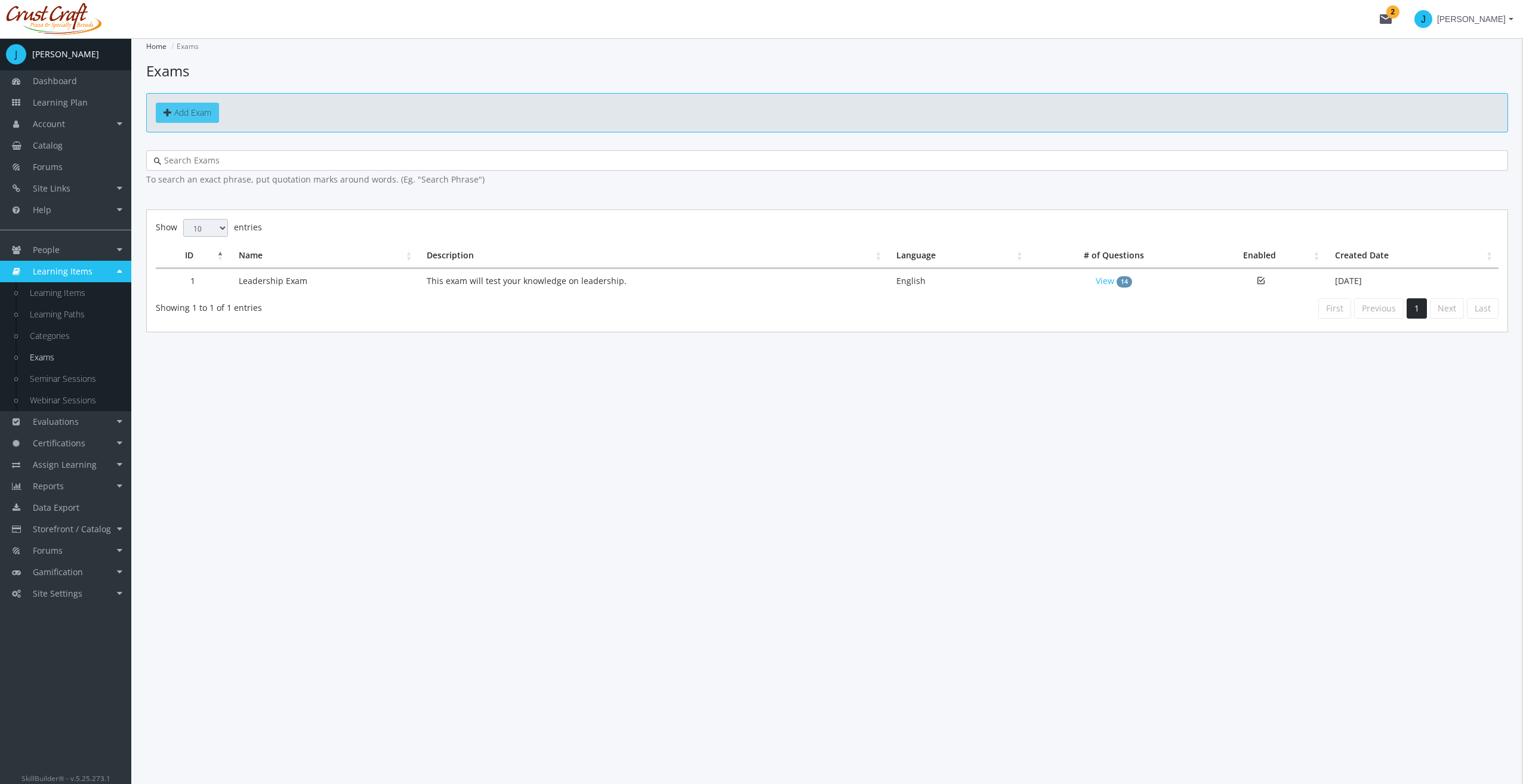
click at [165, 118] on link "Add Exam" at bounding box center [188, 112] width 63 height 20
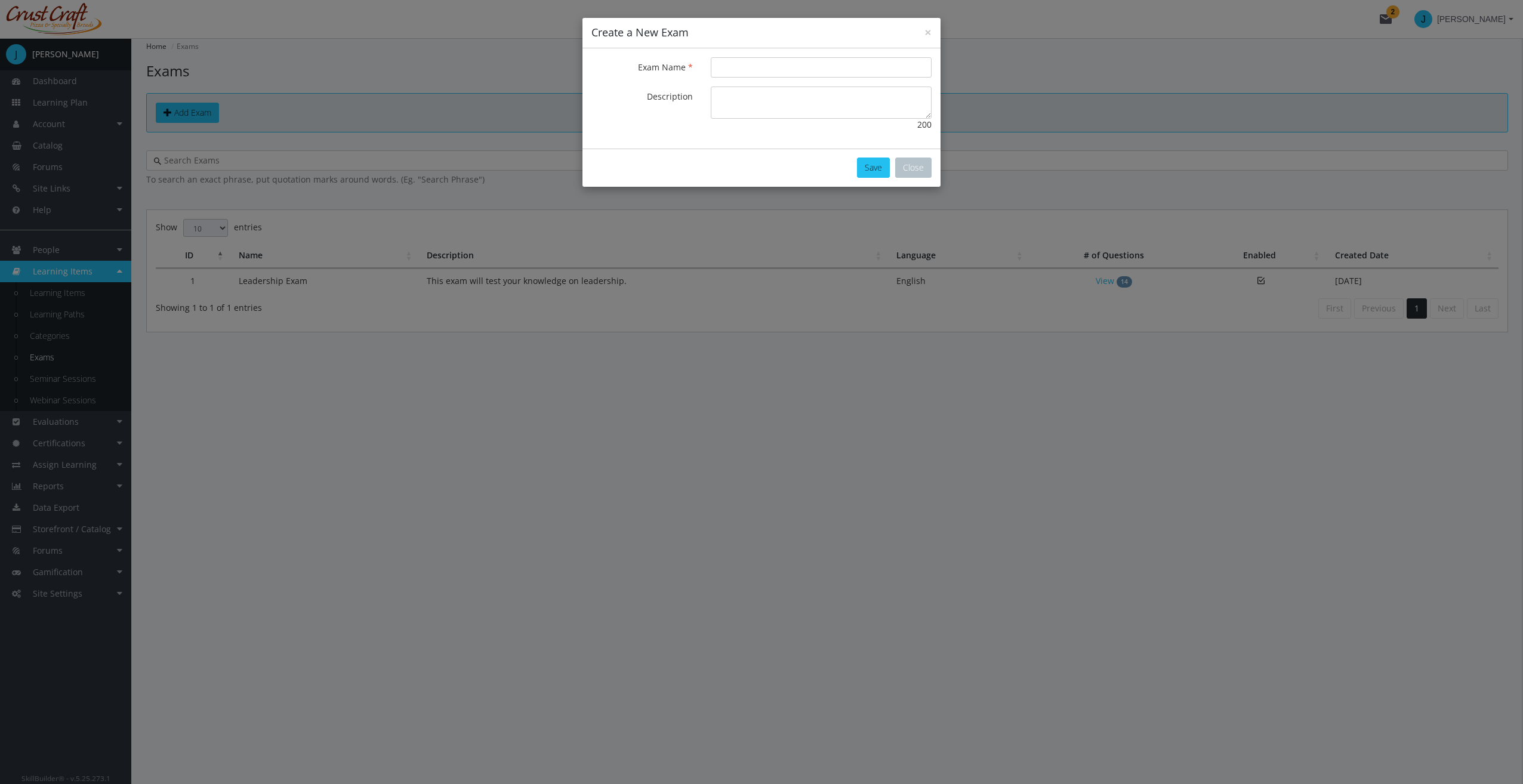
click at [710, 69] on div at bounding box center [821, 67] width 238 height 20
click at [731, 69] on input "Exam Name" at bounding box center [821, 67] width 221 height 20
type input "IBAS Auto Exam"
type textarea "E"
type textarea "Knowledge test on Restricted Auto in SK"
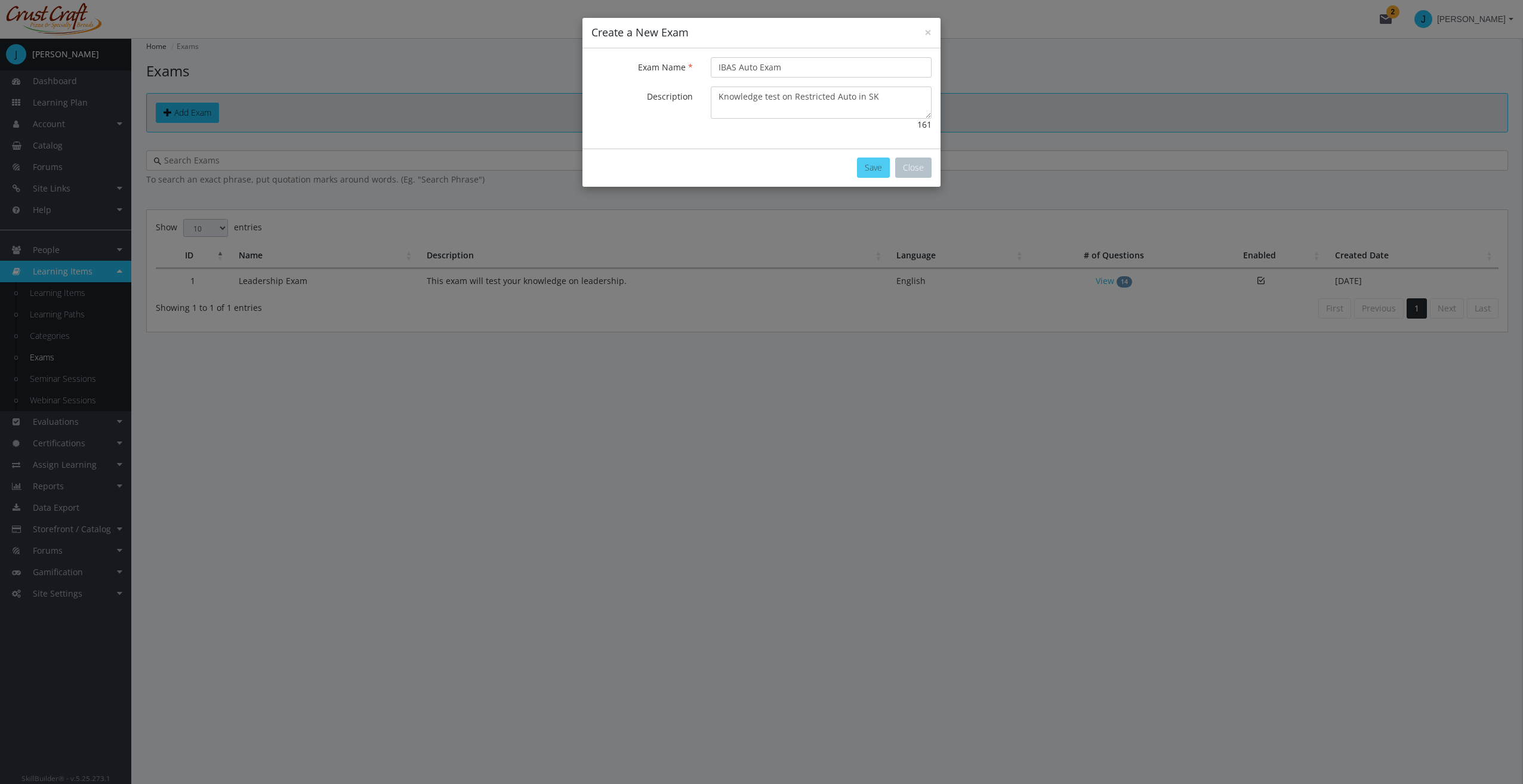
click at [871, 172] on button "Save" at bounding box center [873, 168] width 33 height 20
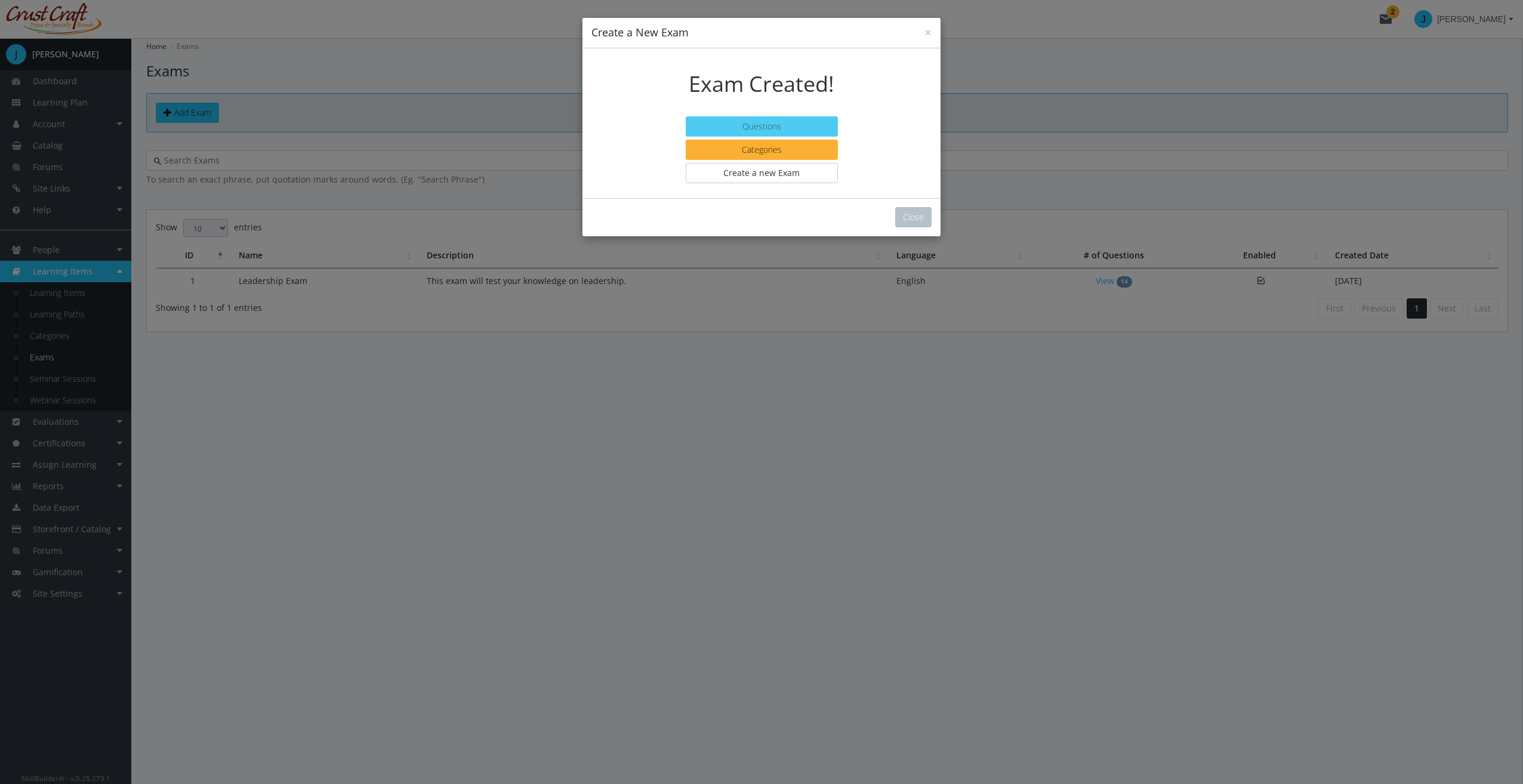
click at [807, 131] on button "Questions" at bounding box center [761, 126] width 152 height 20
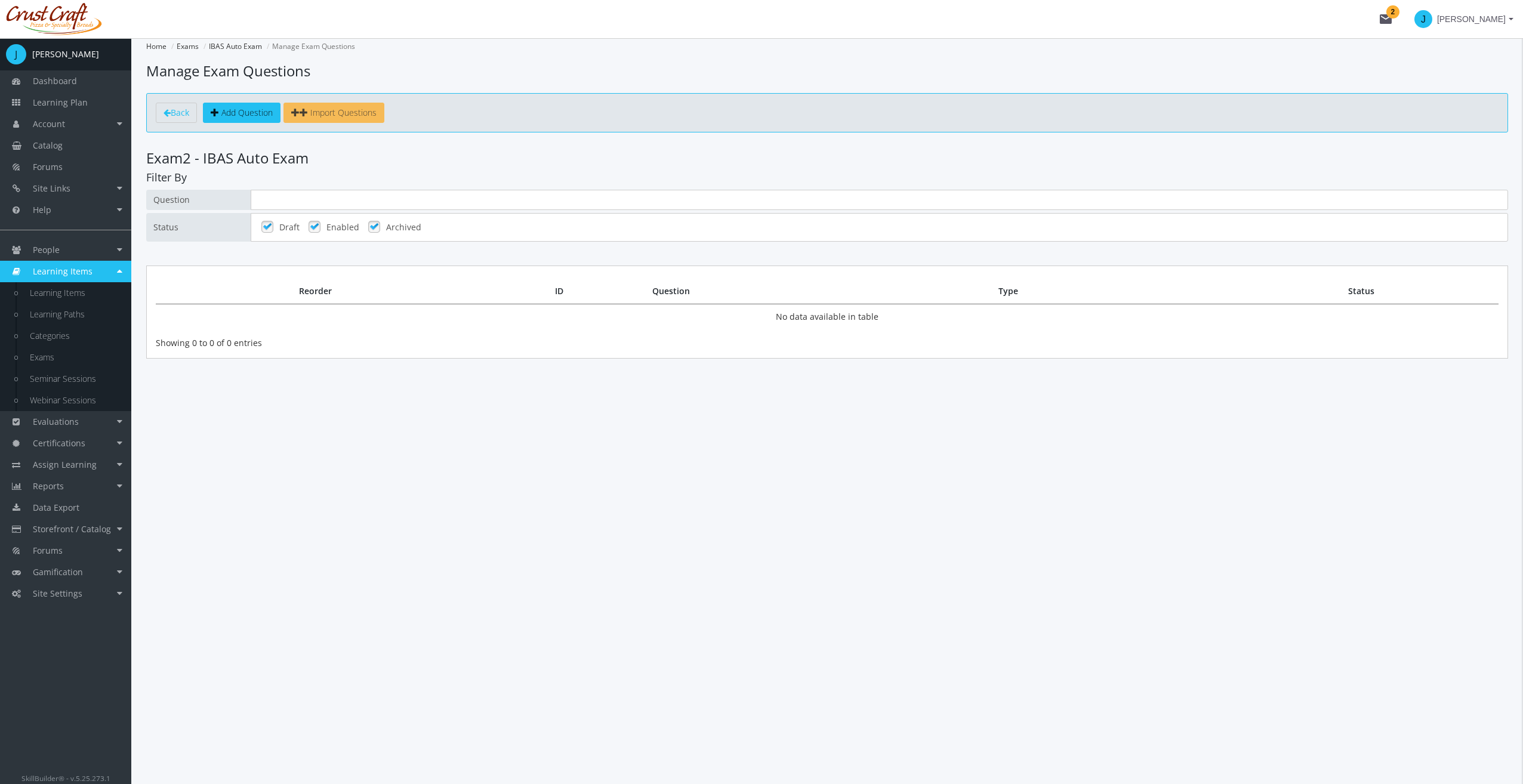
click at [319, 111] on span "Import Questions" at bounding box center [343, 112] width 66 height 11
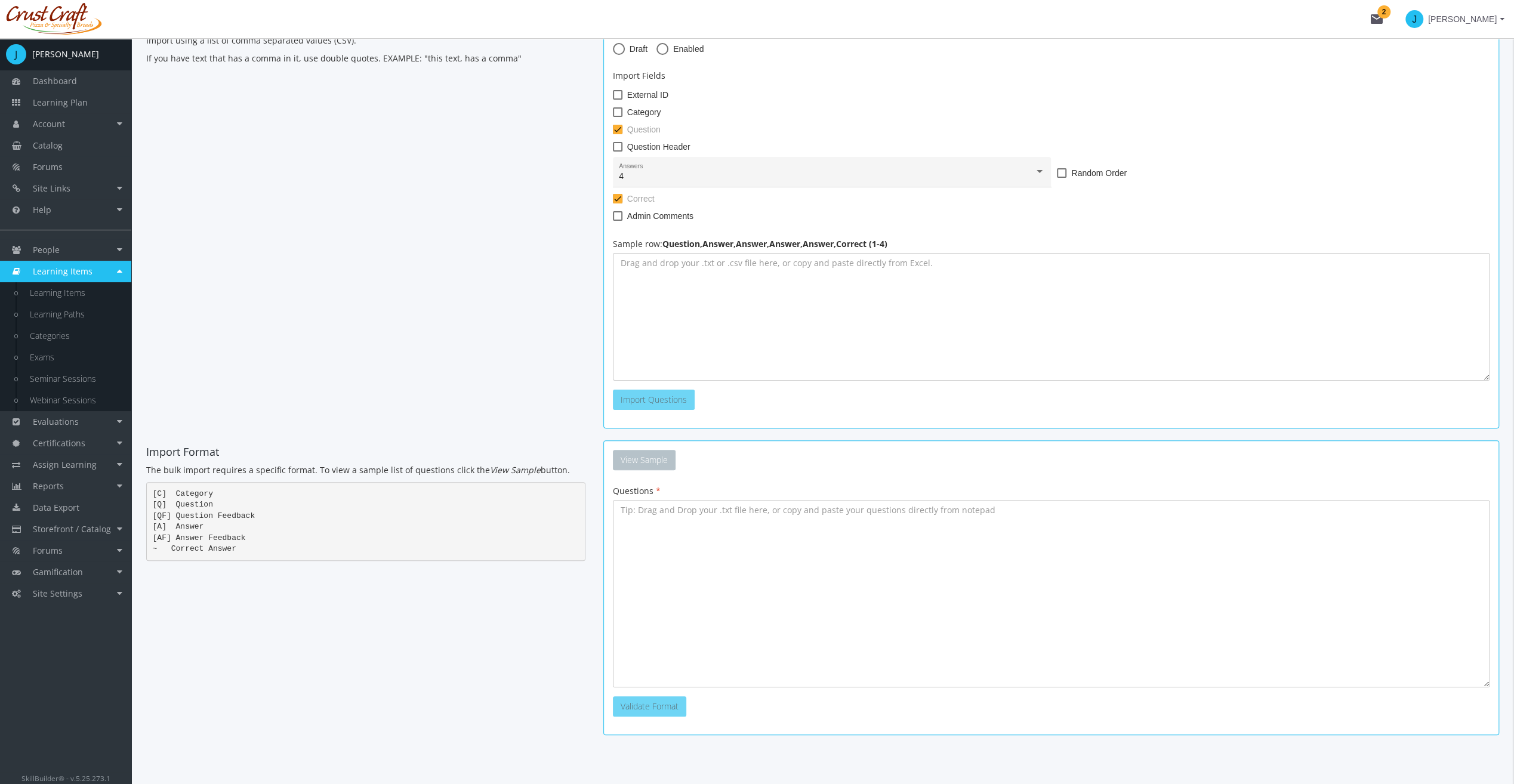
scroll to position [159, 0]
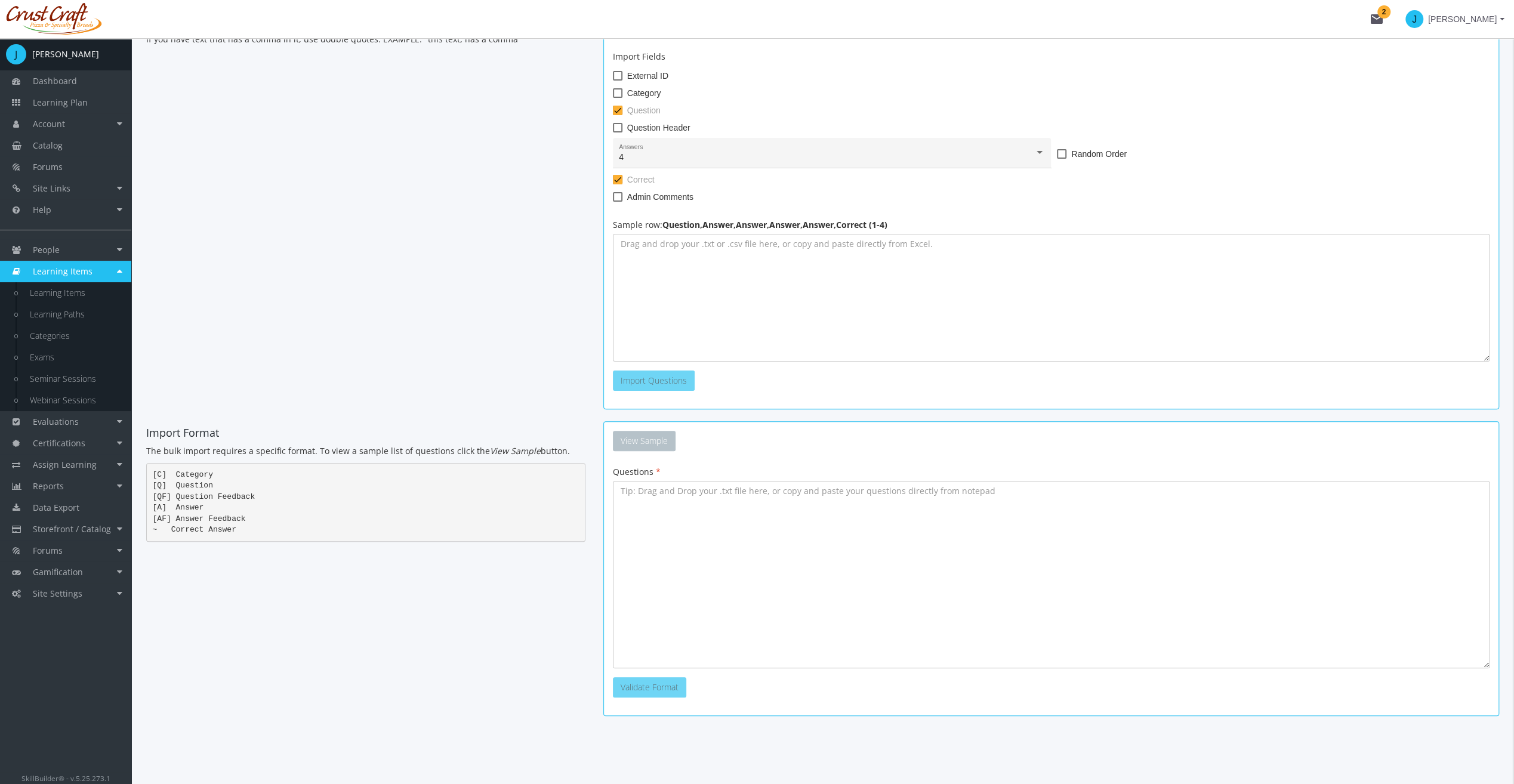
type textarea "[C] Sports [Q] In which sport would you use a structure called a half-pipe? [A]…"
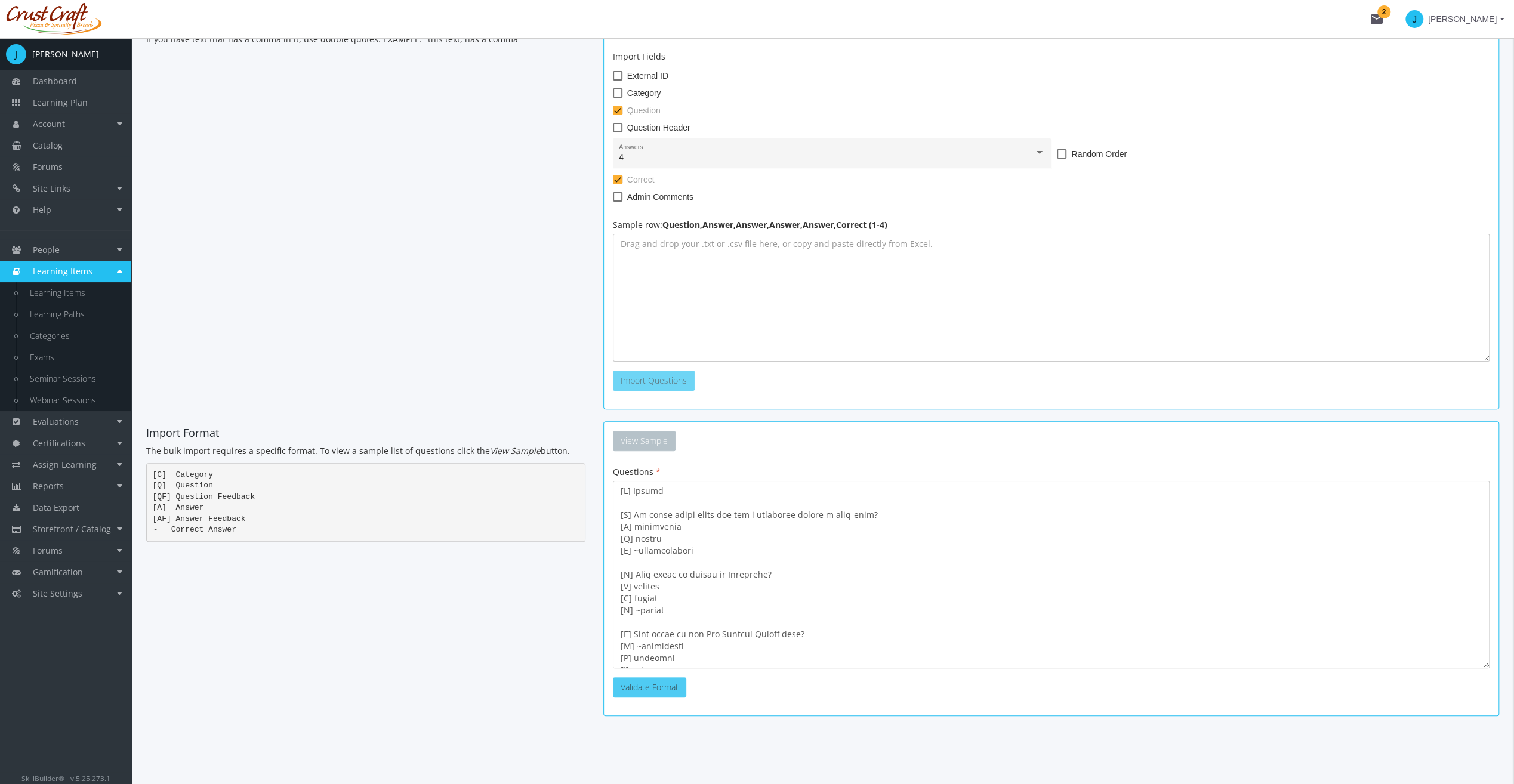
click at [656, 686] on button "Validate Format" at bounding box center [650, 687] width 73 height 20
click at [728, 683] on button "Import Questions" at bounding box center [730, 687] width 82 height 20
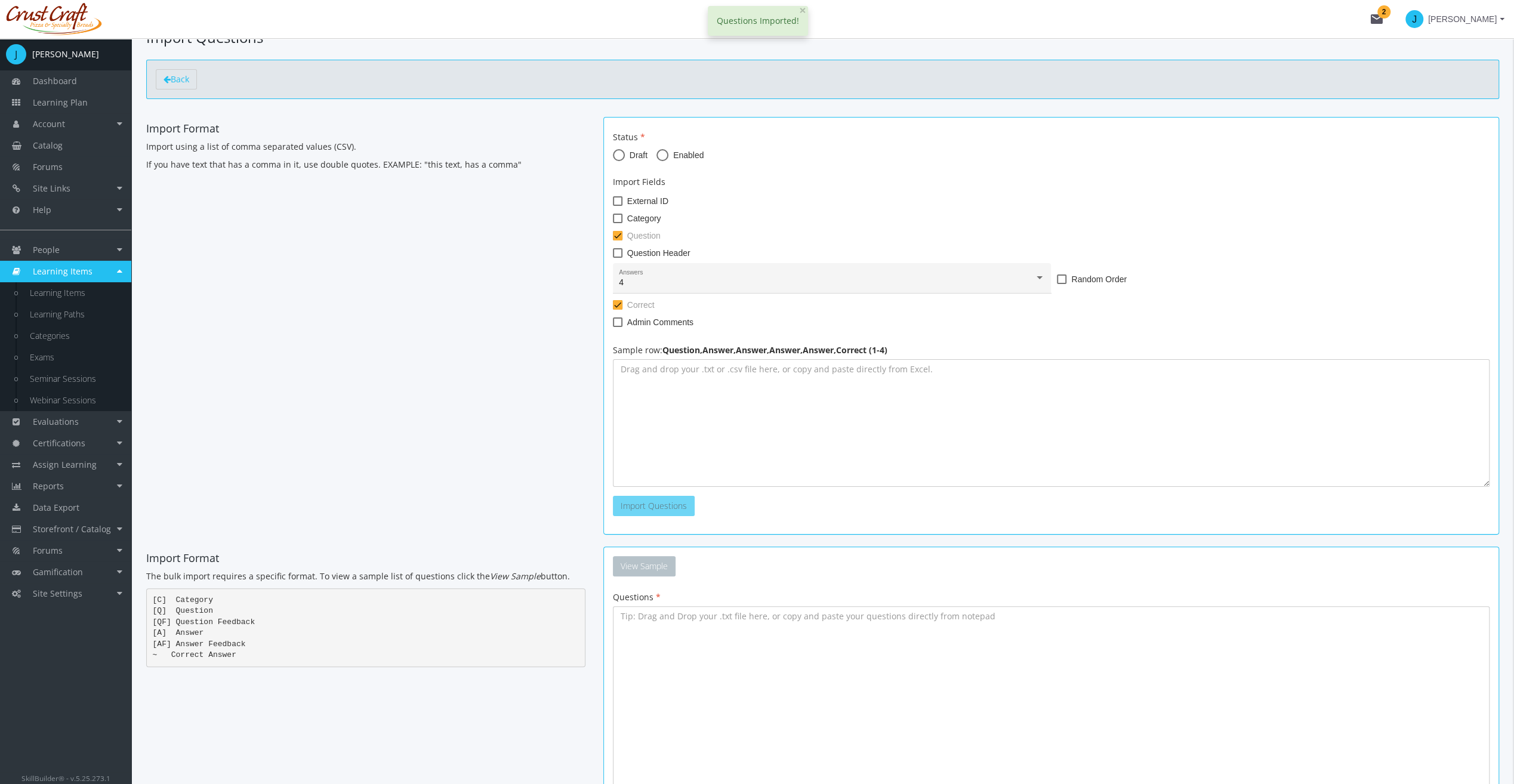
scroll to position [0, 0]
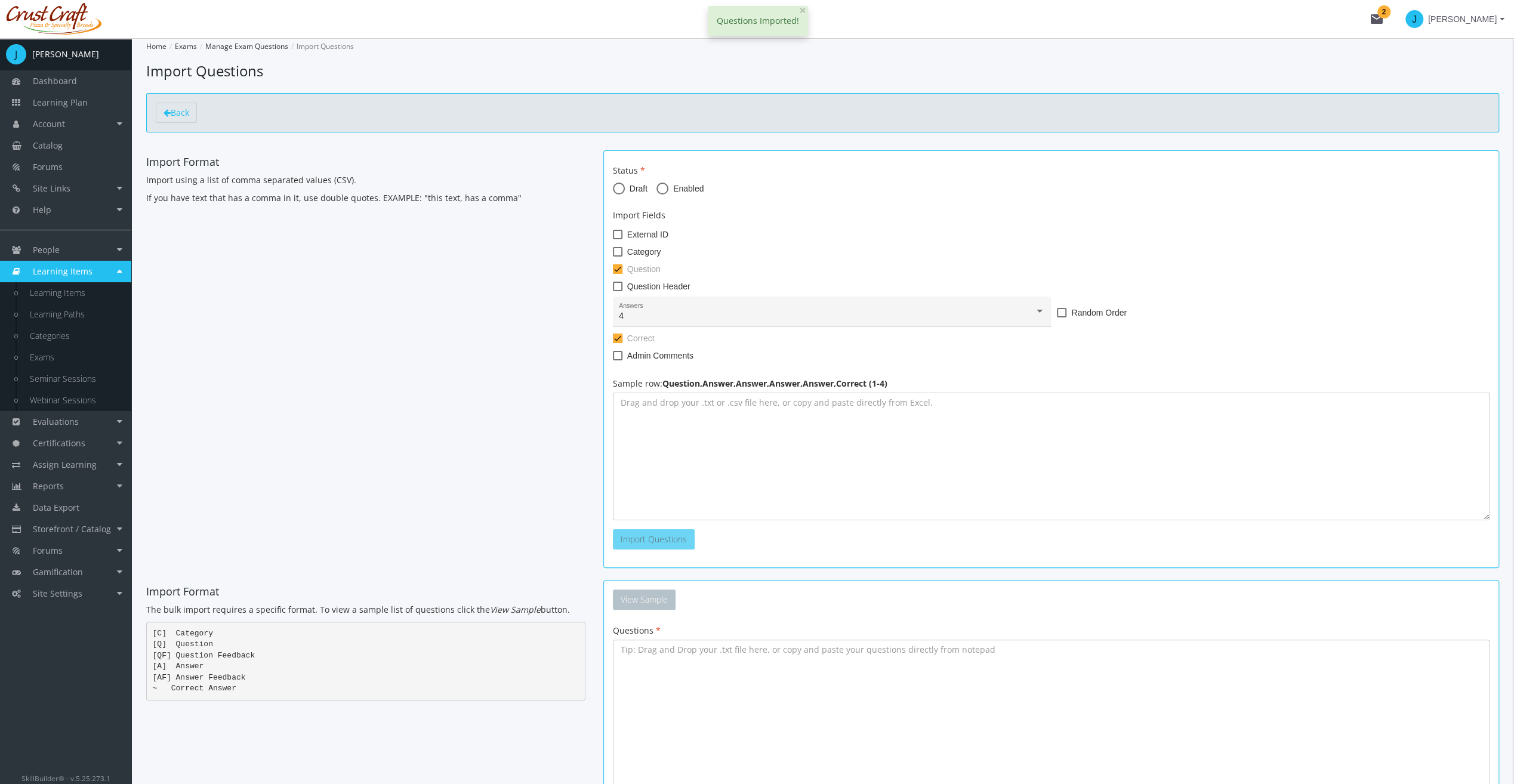
click at [669, 186] on span "Enabled" at bounding box center [686, 188] width 35 height 12
click at [668, 186] on input "Enabled" at bounding box center [662, 191] width 12 height 12
radio input "true"
click at [646, 593] on button "View Sample" at bounding box center [644, 600] width 63 height 20
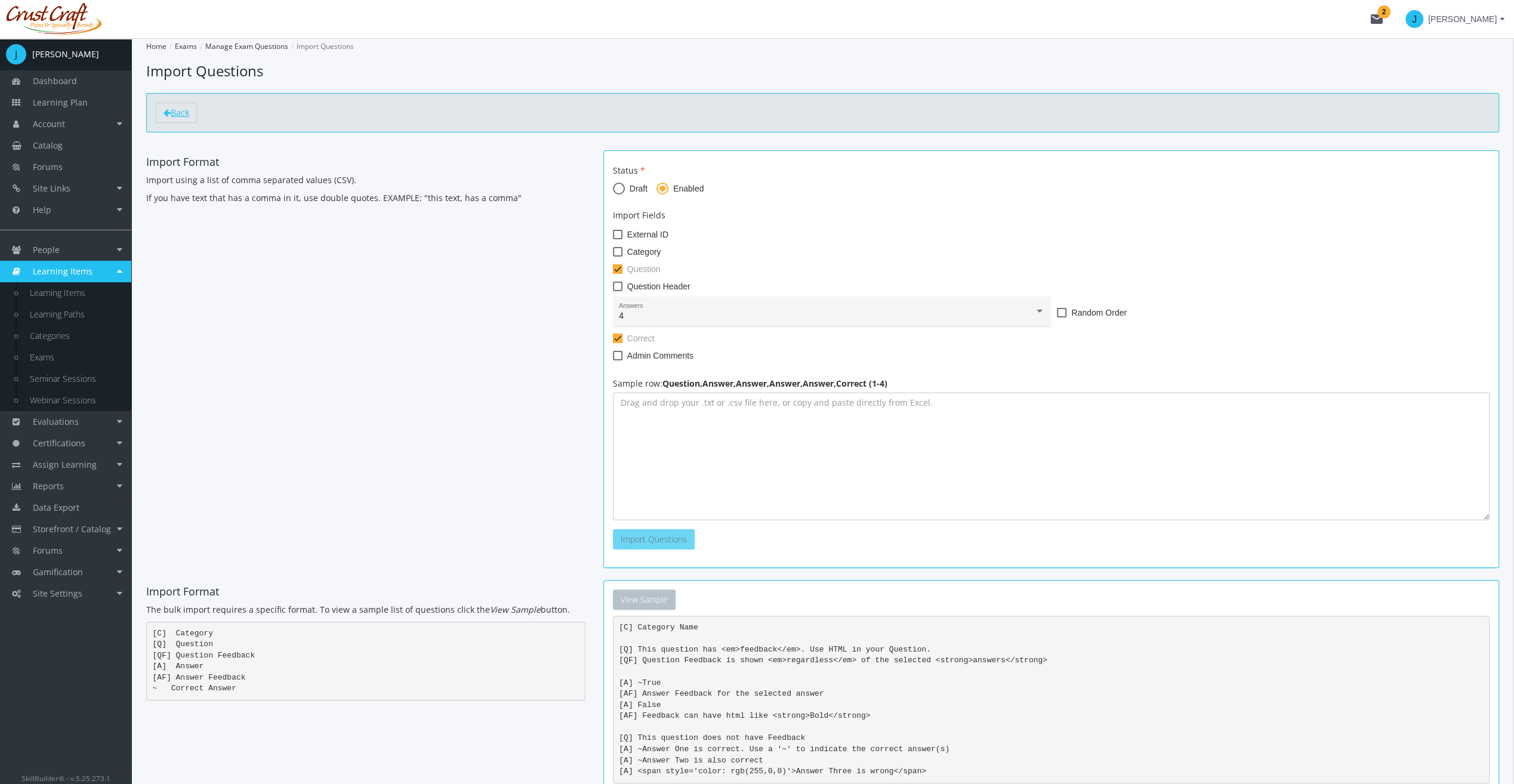
click at [181, 113] on span "Back" at bounding box center [180, 112] width 19 height 11
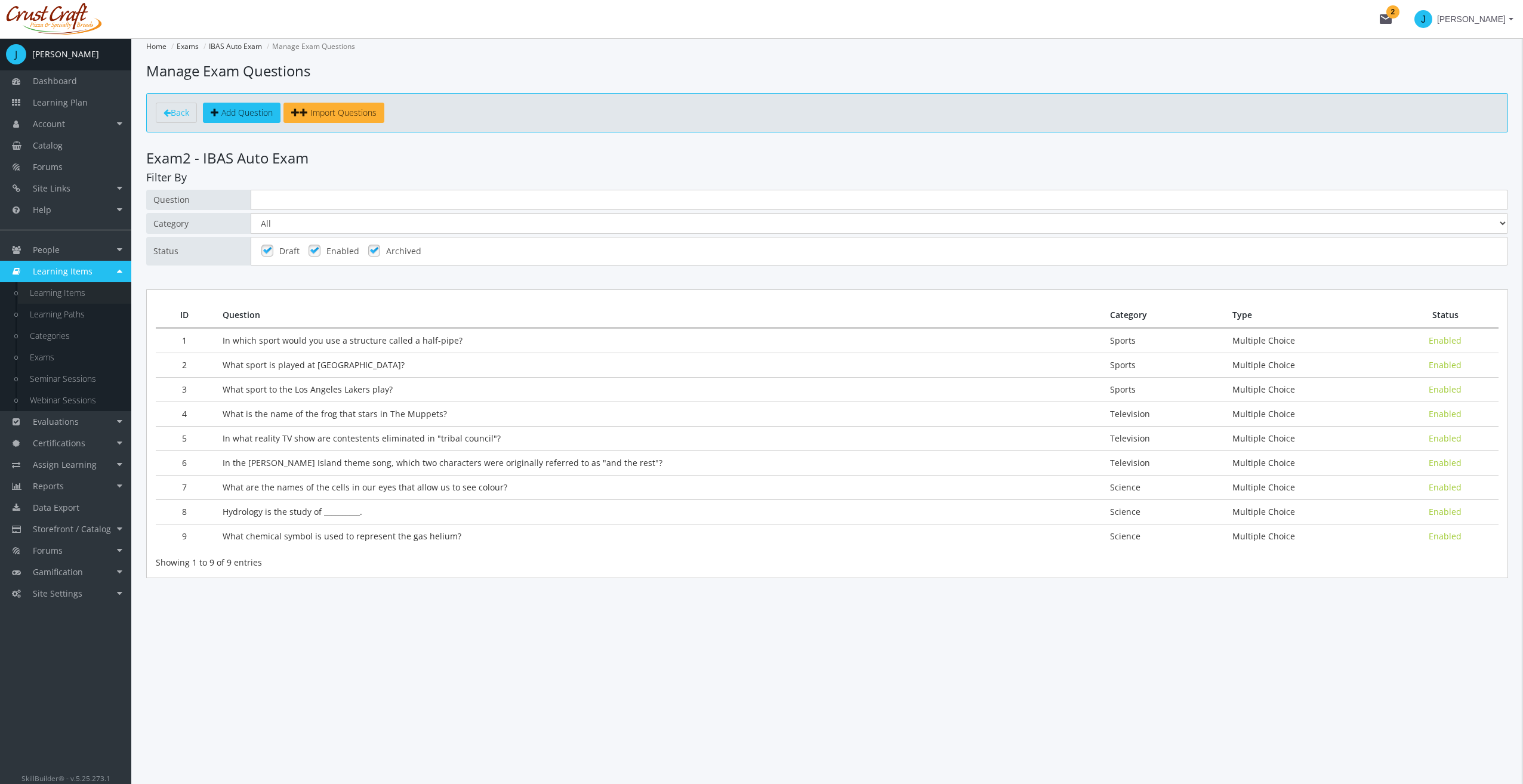
click at [87, 294] on link "Learning Items" at bounding box center [75, 293] width 114 height 22
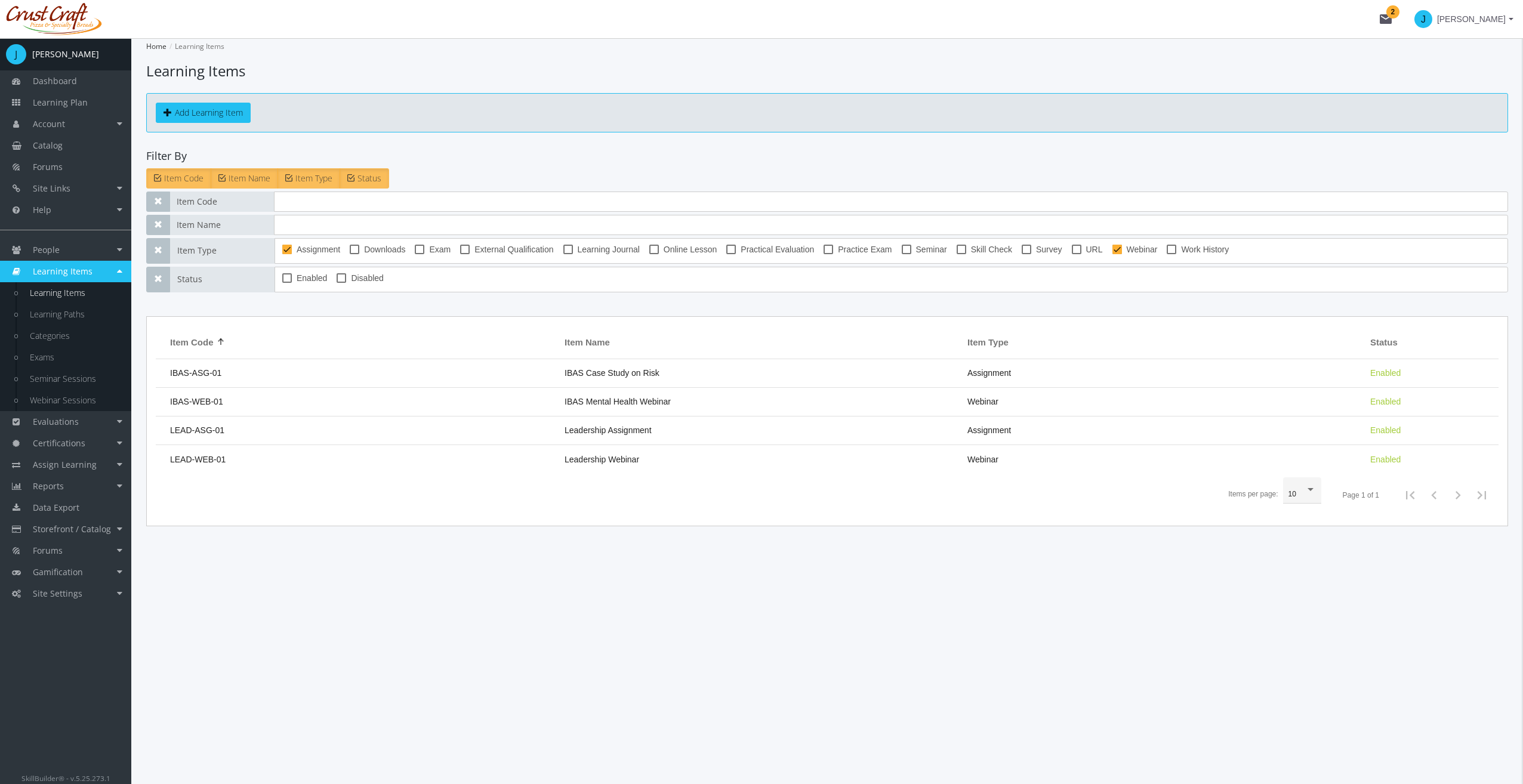
click at [420, 248] on span at bounding box center [419, 249] width 9 height 9
click at [415, 253] on input "Exam" at bounding box center [415, 253] width 1 height 1
checkbox input "true"
click at [311, 248] on span "Assignment" at bounding box center [319, 249] width 43 height 14
click at [283, 253] on input "Assignment" at bounding box center [282, 253] width 1 height 1
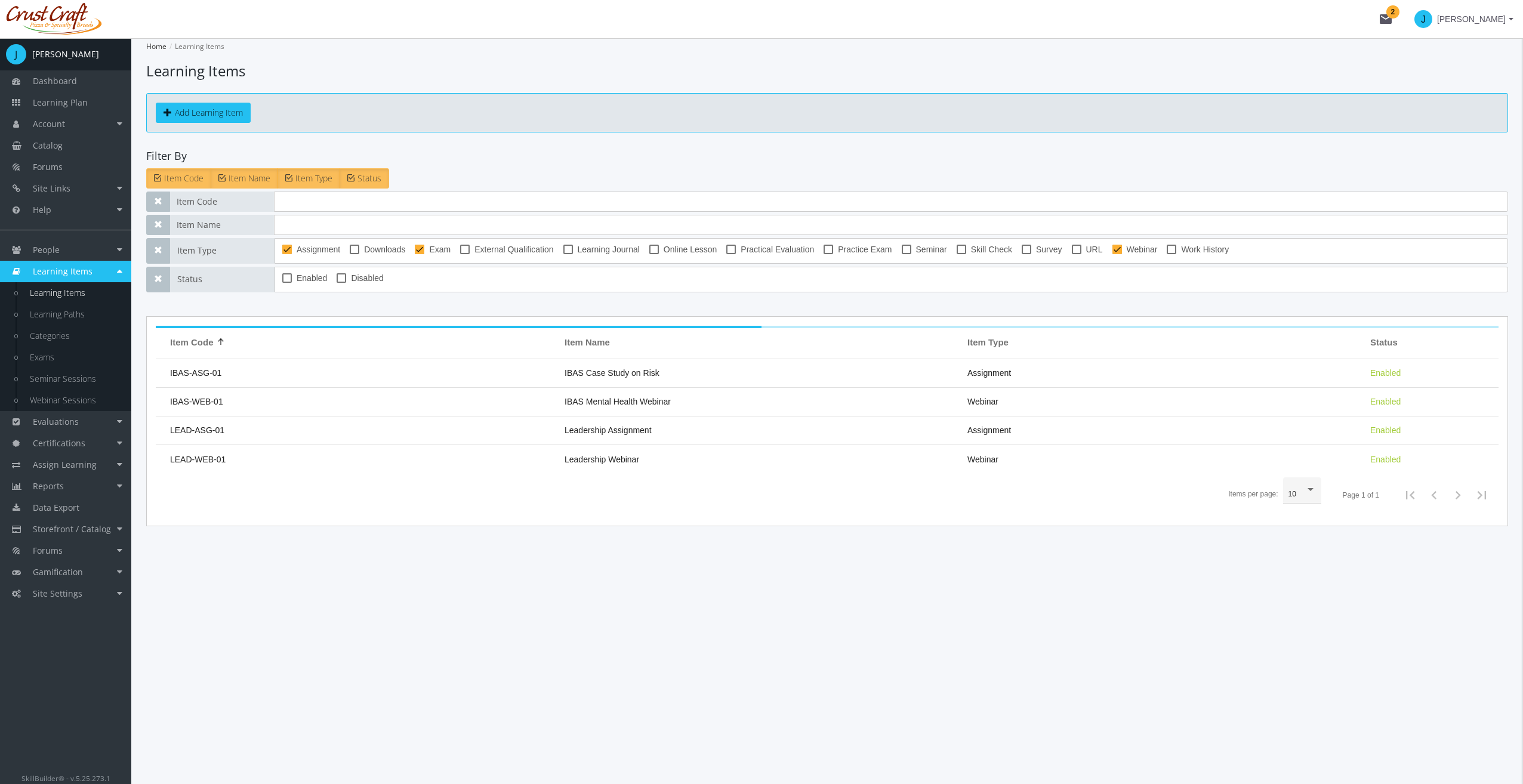
checkbox input "false"
drag, startPoint x: 250, startPoint y: 353, endPoint x: 252, endPoint y: 371, distance: 18.1
click at [252, 371] on td "IBAS-EXAM-01" at bounding box center [357, 374] width 403 height 29
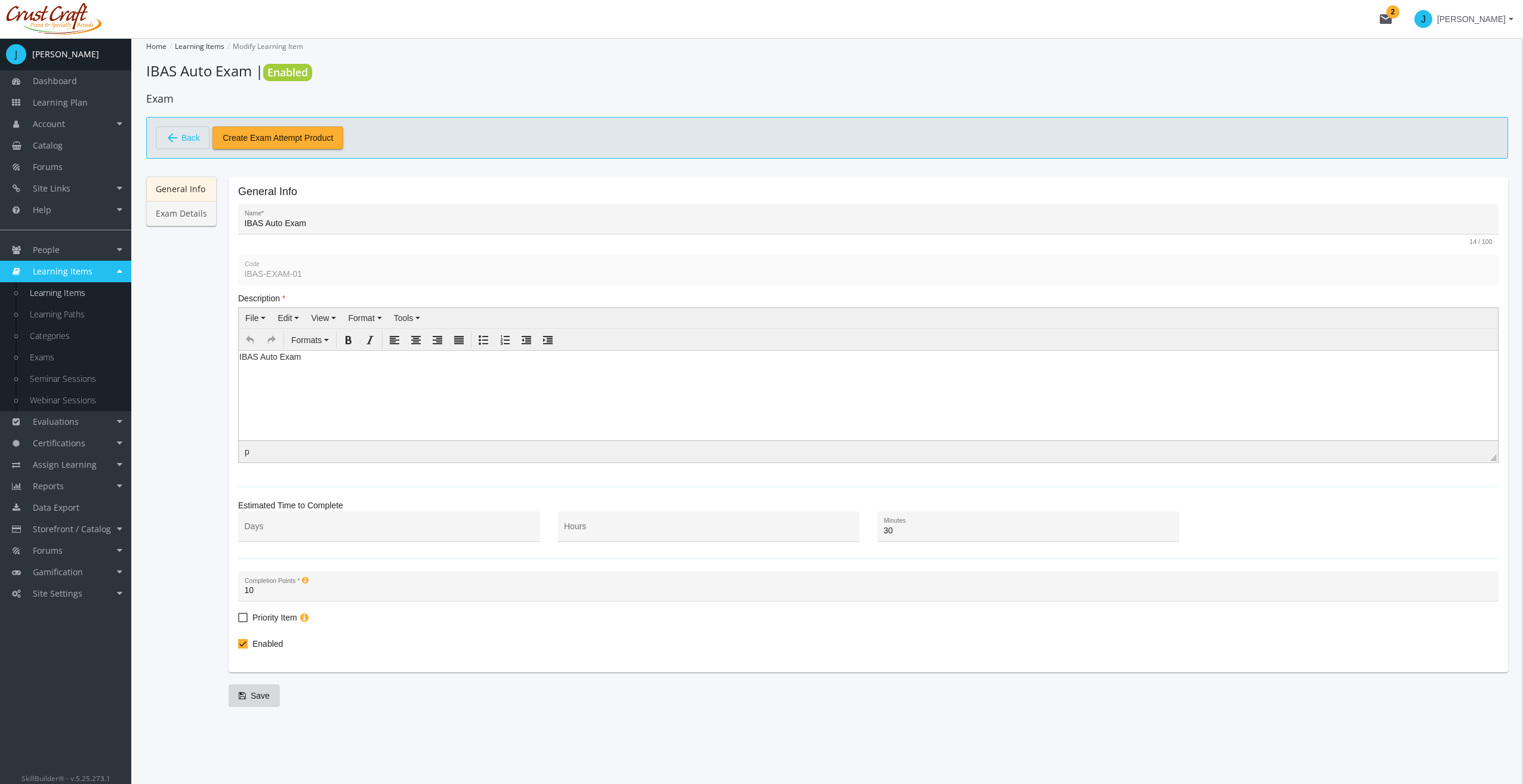
click at [183, 222] on link "Exam Details" at bounding box center [181, 214] width 70 height 25
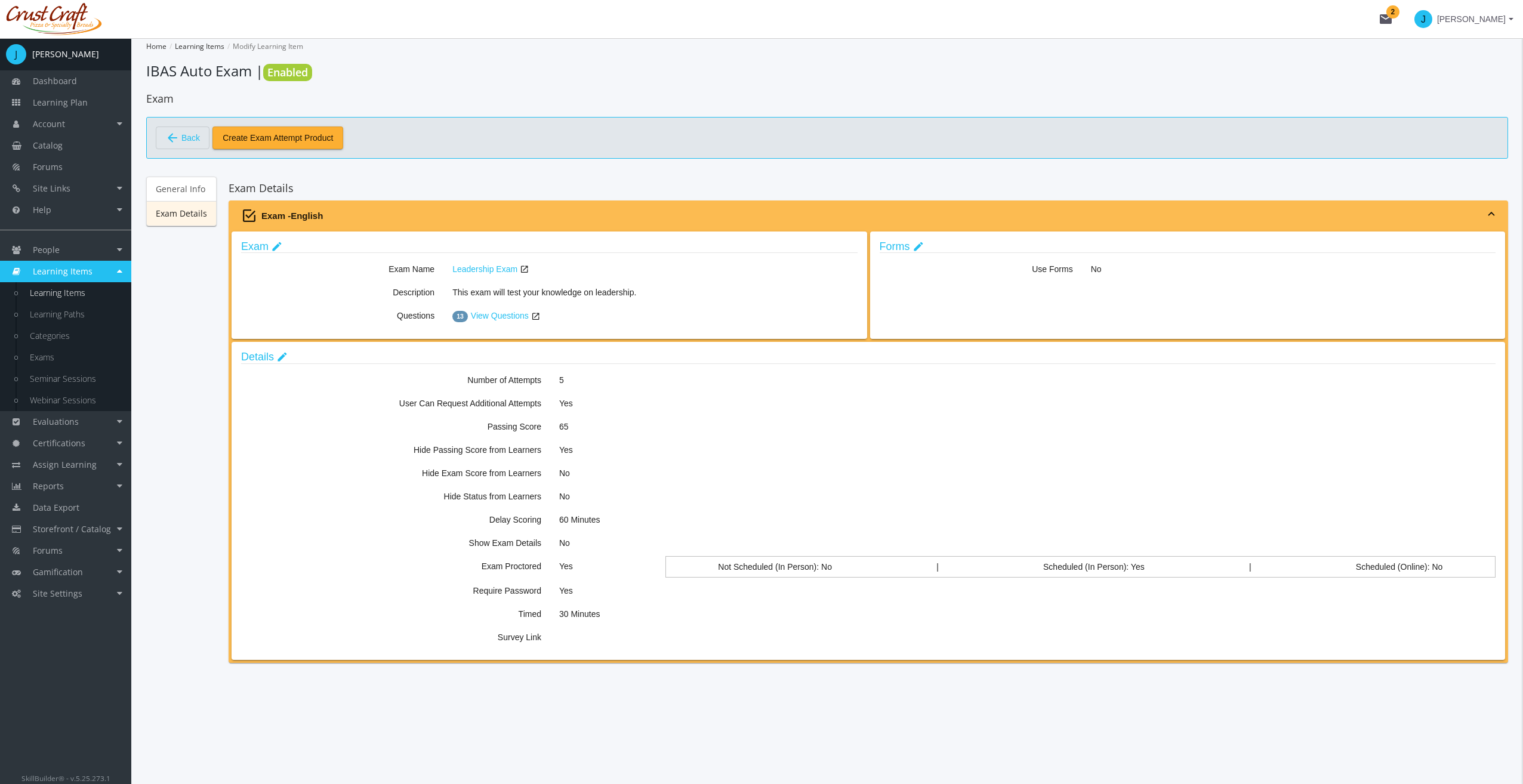
click at [281, 246] on legend "Exam edit" at bounding box center [549, 247] width 617 height 12
click at [279, 246] on mat-icon "edit" at bounding box center [276, 246] width 12 height 13
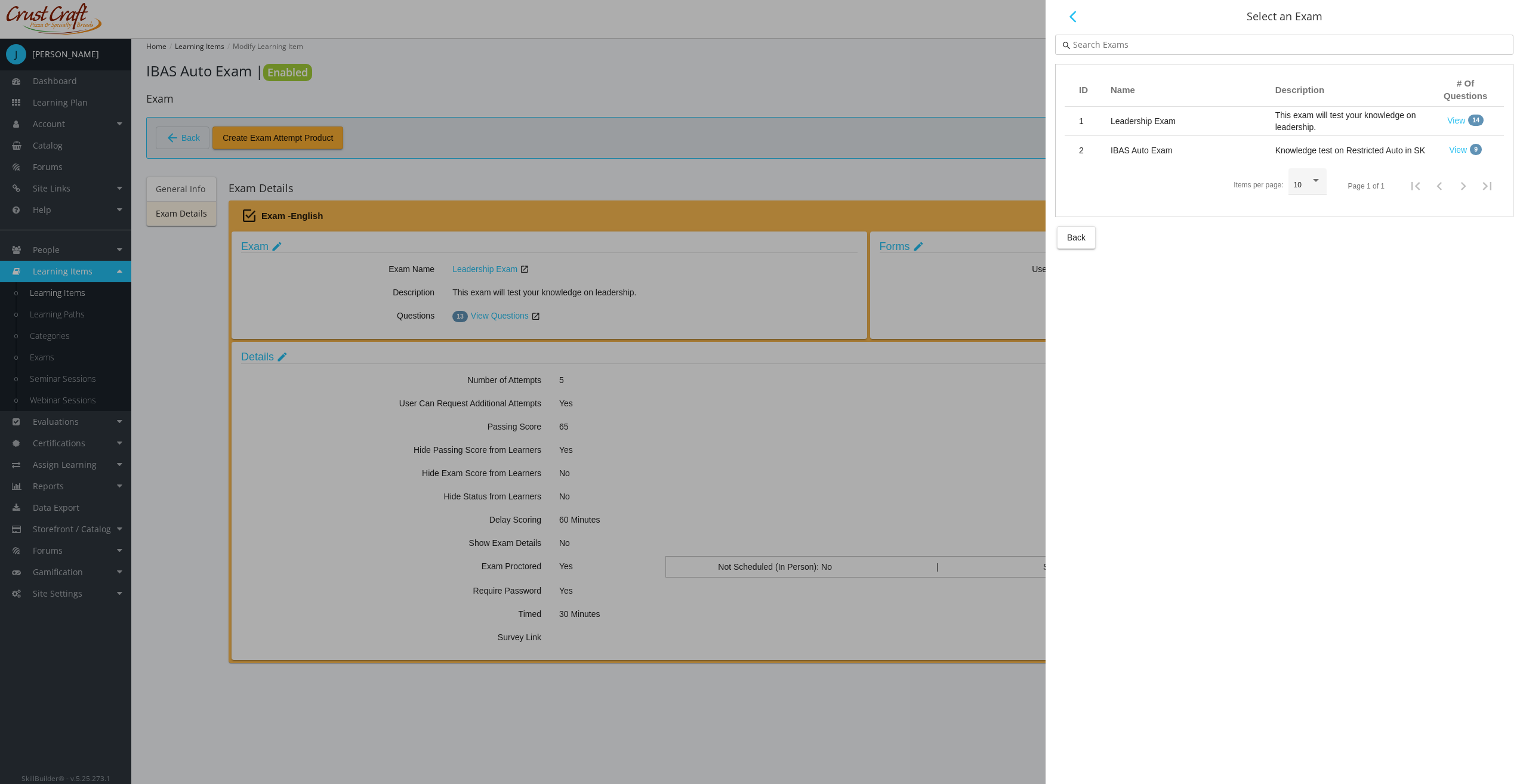
click at [1172, 148] on td "IBAS Auto Exam" at bounding box center [1186, 150] width 165 height 29
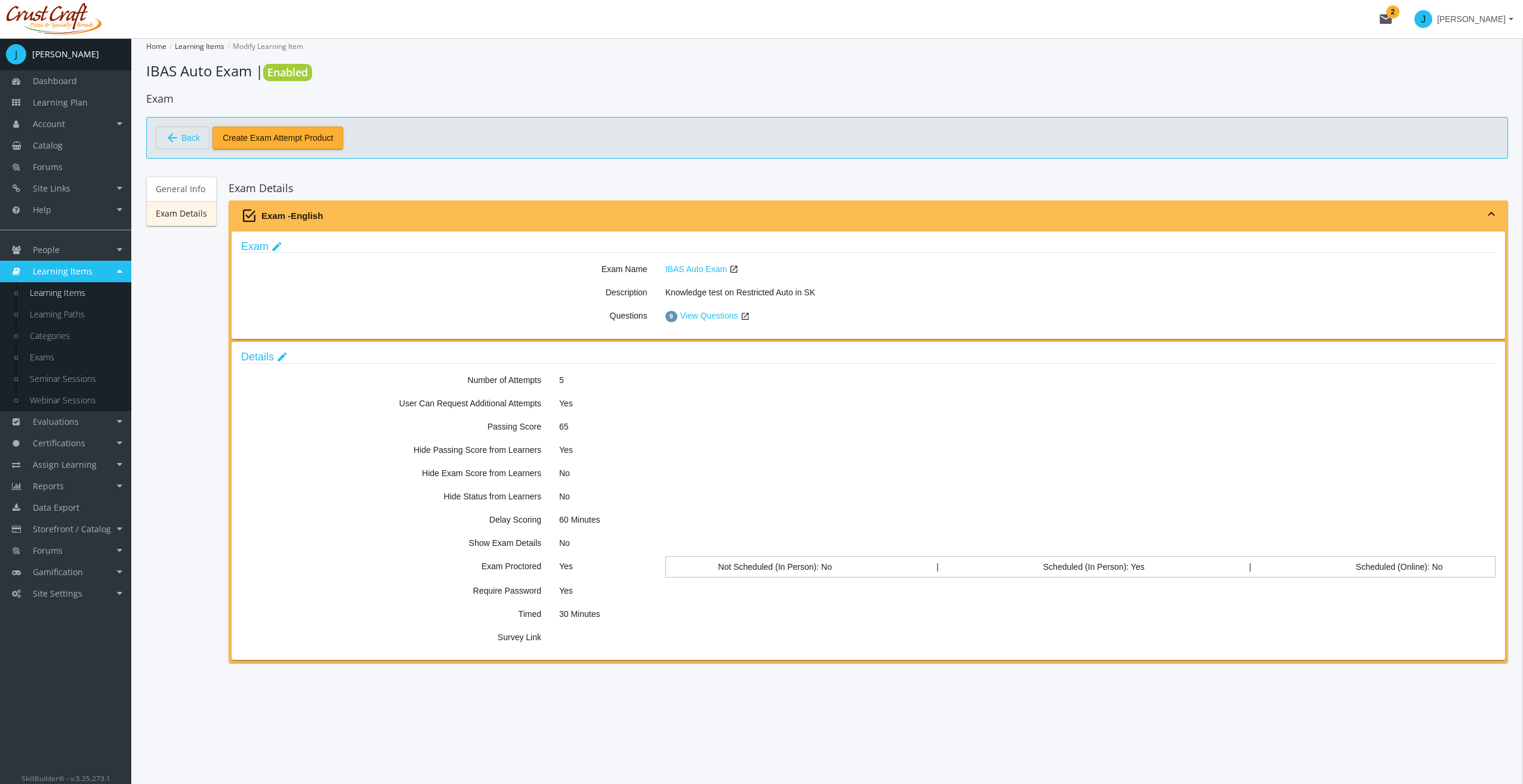
click at [79, 276] on span "Learning Items" at bounding box center [63, 271] width 60 height 11
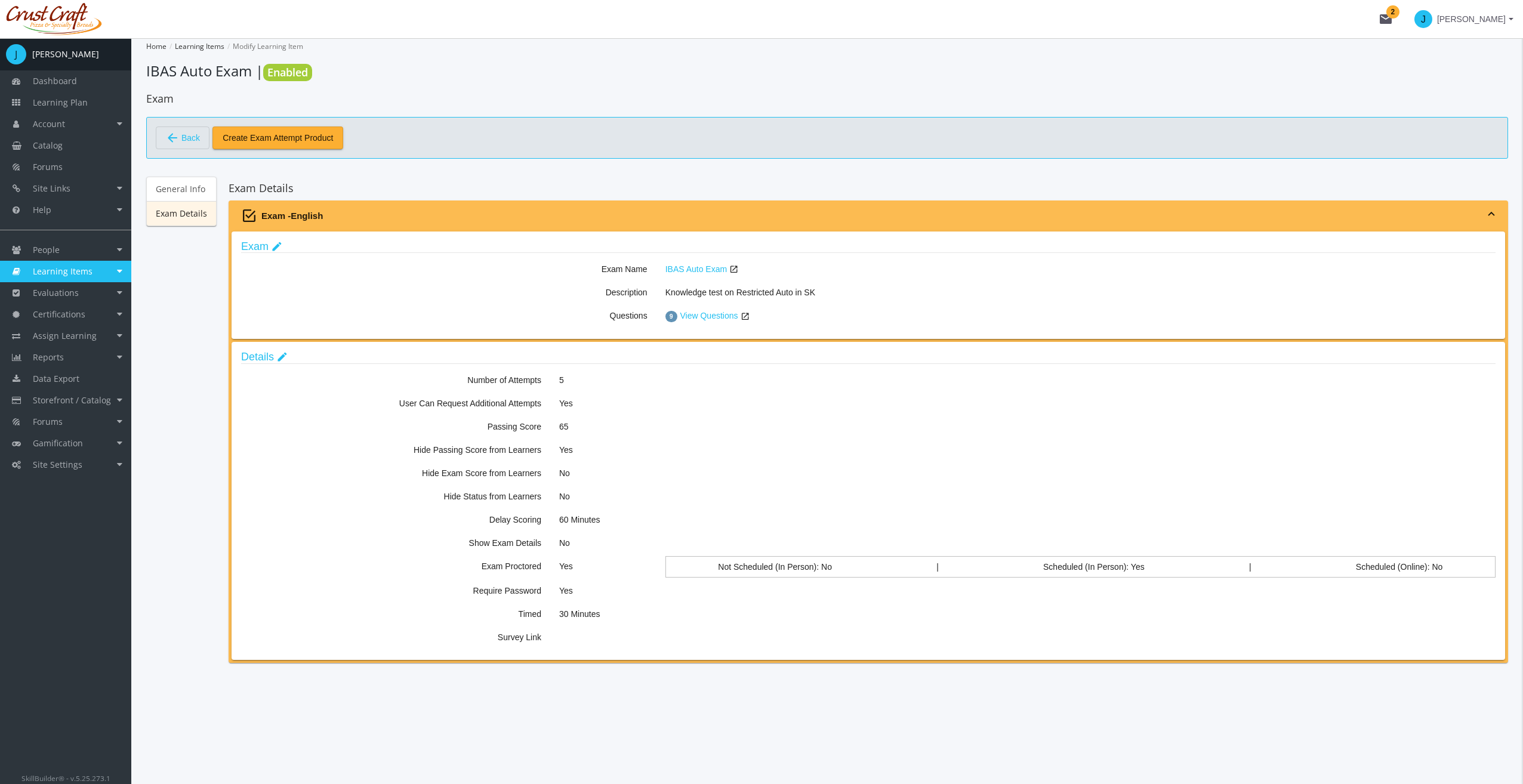
click at [79, 276] on span "Learning Items" at bounding box center [63, 271] width 60 height 11
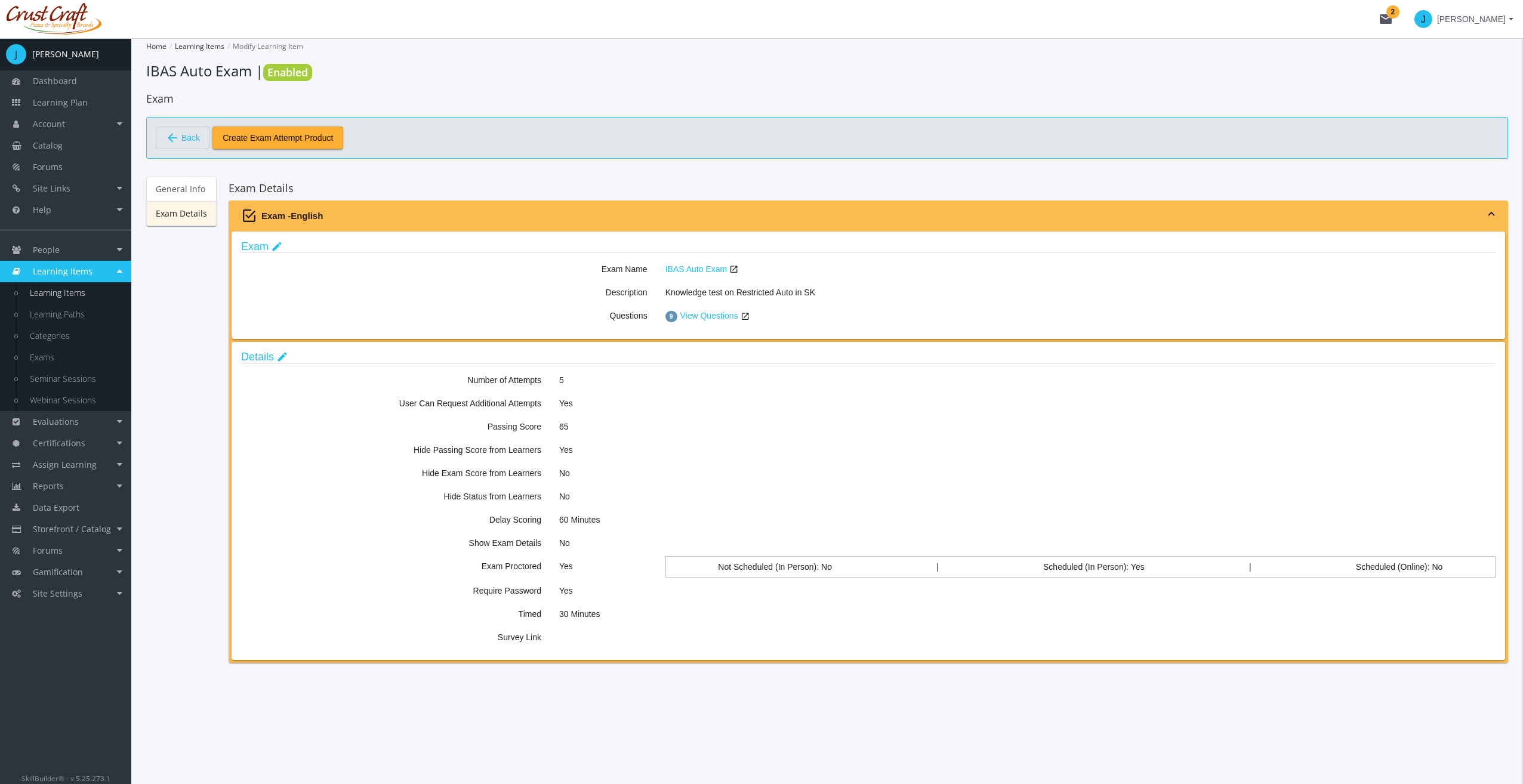
click at [197, 140] on span "Back" at bounding box center [191, 138] width 19 height 20
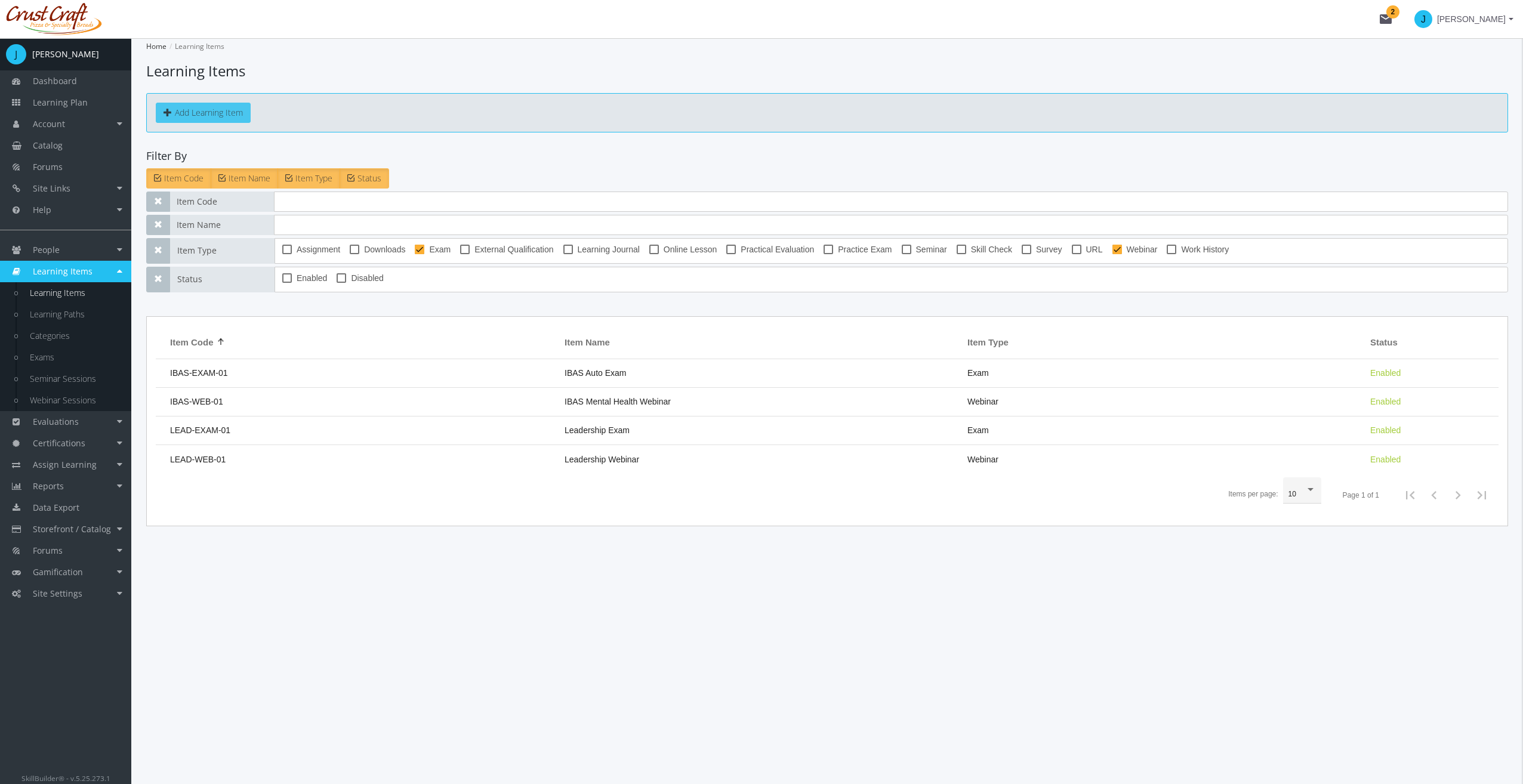
click at [214, 110] on button "Add Learning Item" at bounding box center [203, 112] width 95 height 20
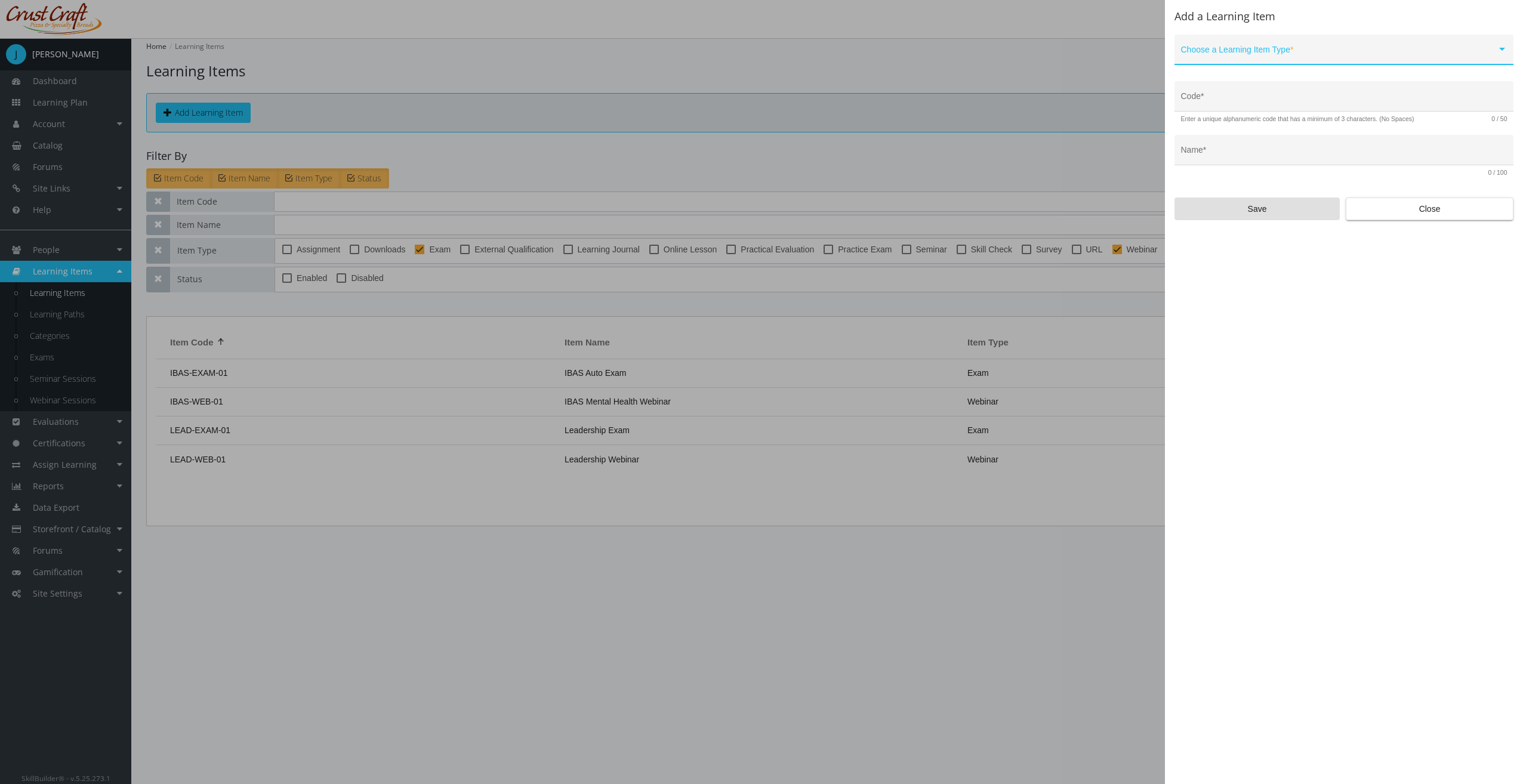
click at [1308, 50] on span at bounding box center [1339, 54] width 315 height 9
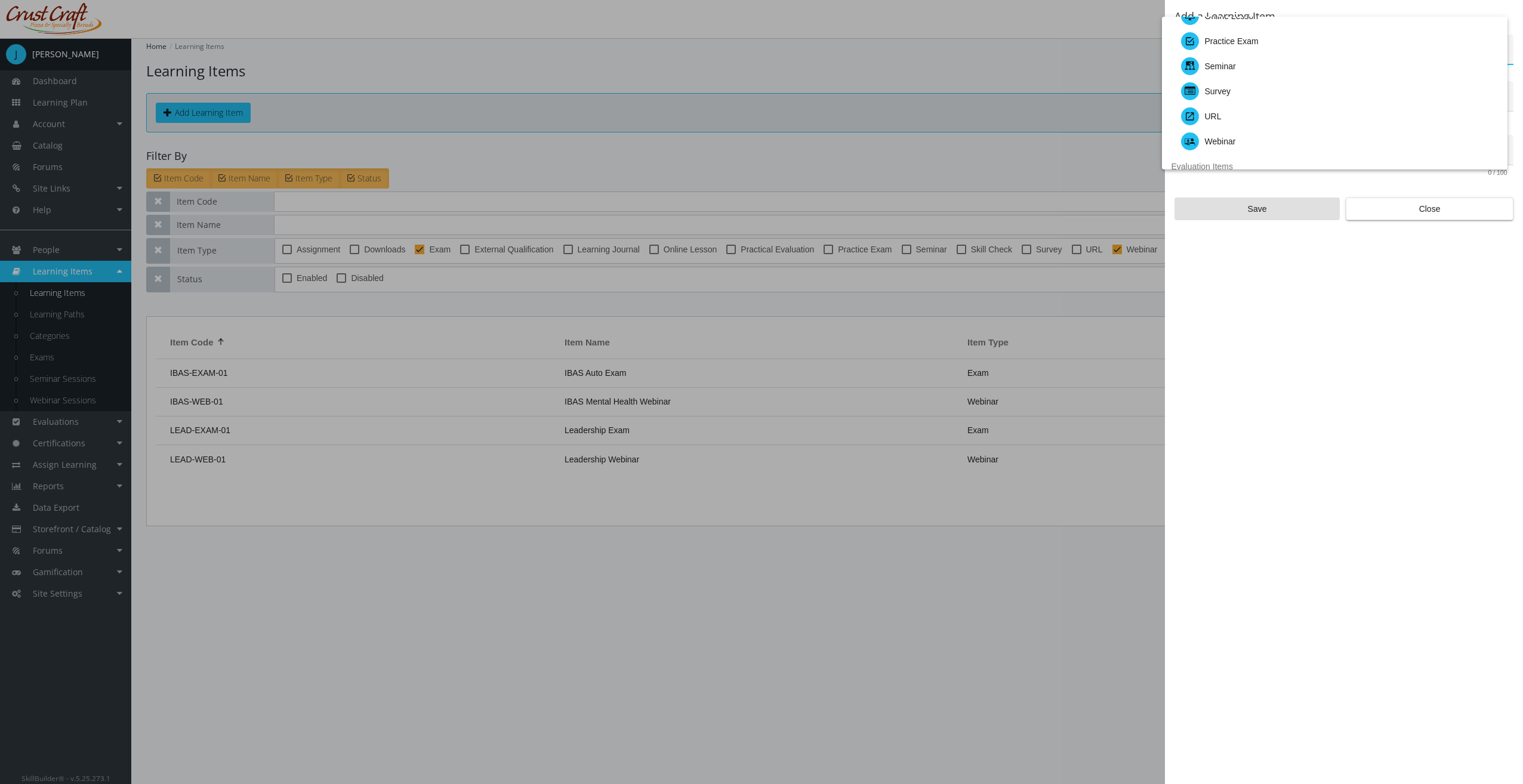
scroll to position [119, 0]
click at [1255, 35] on div "Seminar" at bounding box center [1339, 35] width 317 height 25
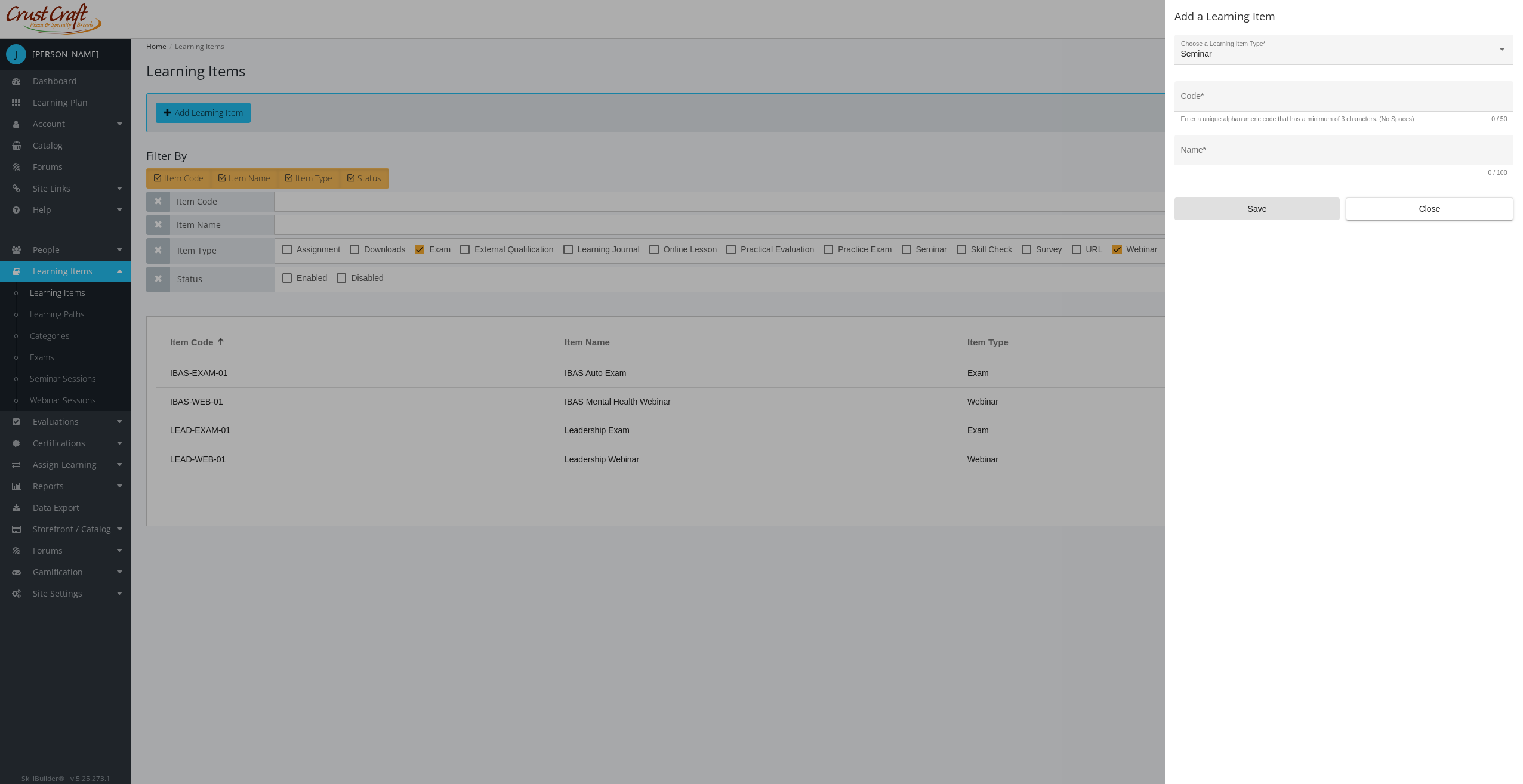
click at [1264, 114] on div "Code * Enter a unique alphanumeric code that has a minimum of 3 characters. (No…" at bounding box center [1344, 102] width 339 height 42
click at [1265, 109] on div "Code *" at bounding box center [1344, 99] width 327 height 24
type input "IBAS-SEM-01"
type input "B"
type input "IBAS Resources Seminar"
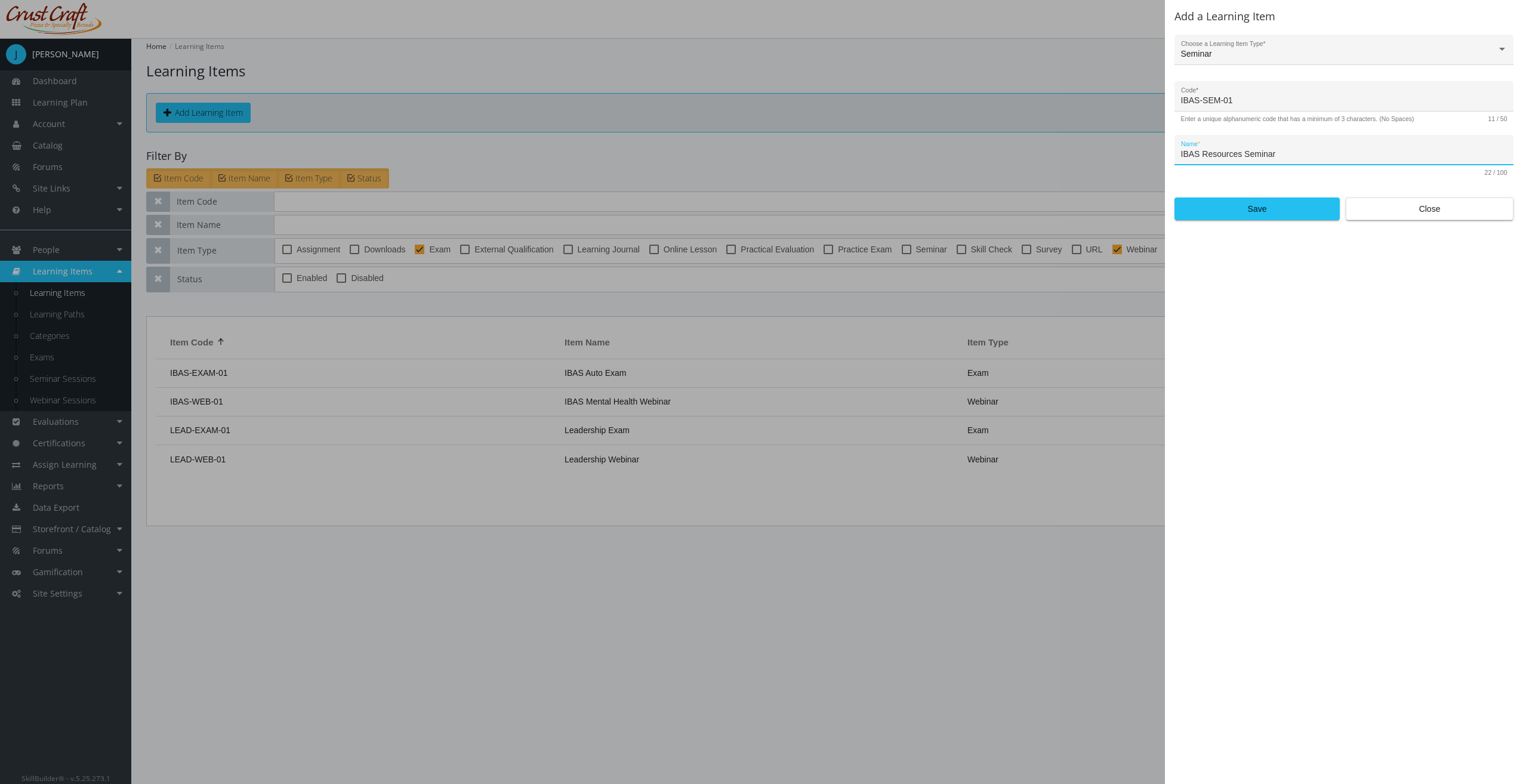
click at [1269, 213] on span "Save" at bounding box center [1257, 209] width 145 height 22
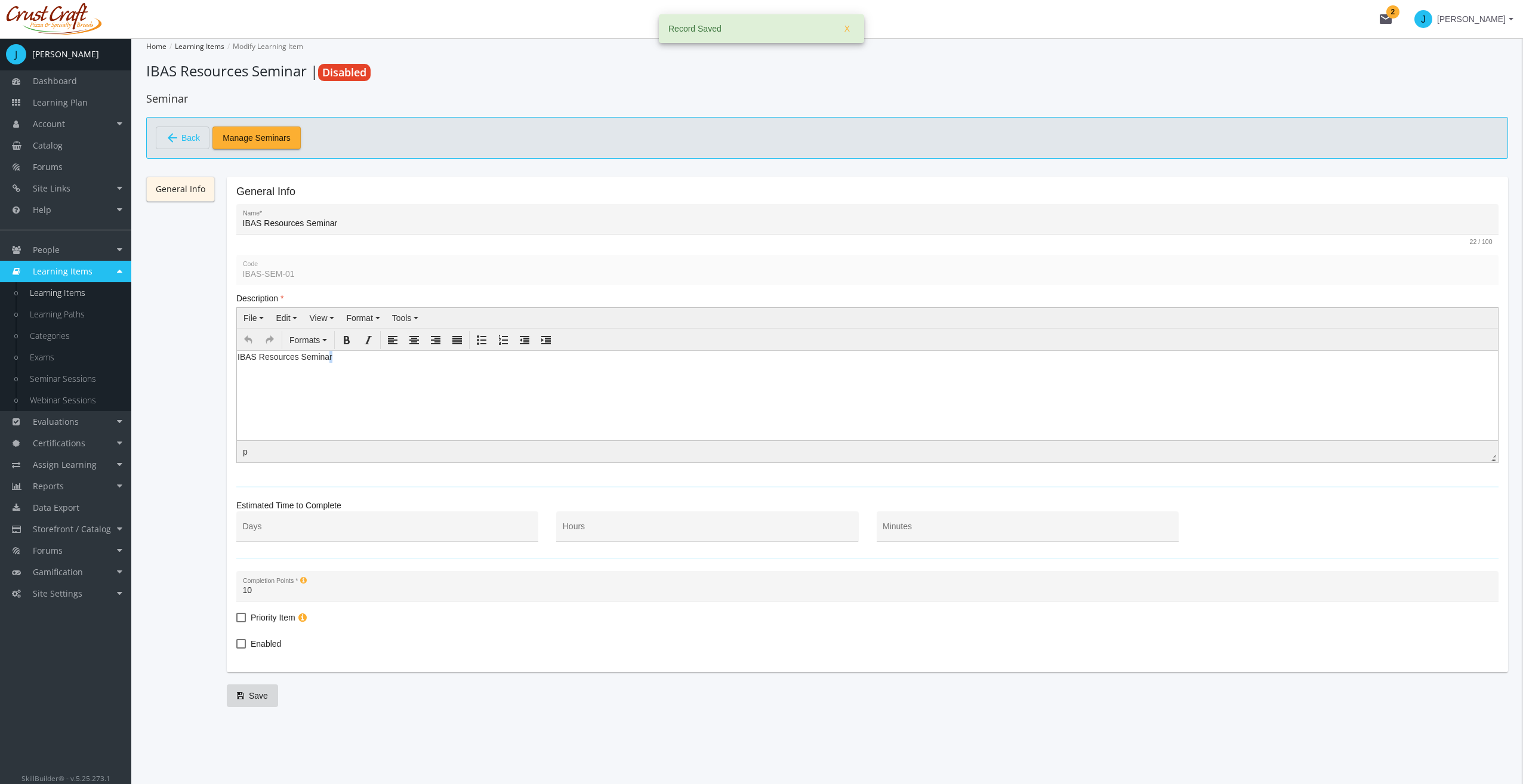
click at [331, 368] on html "IBAS Resources Seminar" at bounding box center [867, 359] width 1261 height 18
click at [281, 621] on span "Priority Item" at bounding box center [273, 617] width 45 height 14
click at [237, 621] on input "Priority Item" at bounding box center [237, 621] width 1 height 1
click at [280, 620] on span "Priority Item" at bounding box center [273, 617] width 45 height 14
click at [237, 621] on input "Priority Item" at bounding box center [237, 621] width 1 height 1
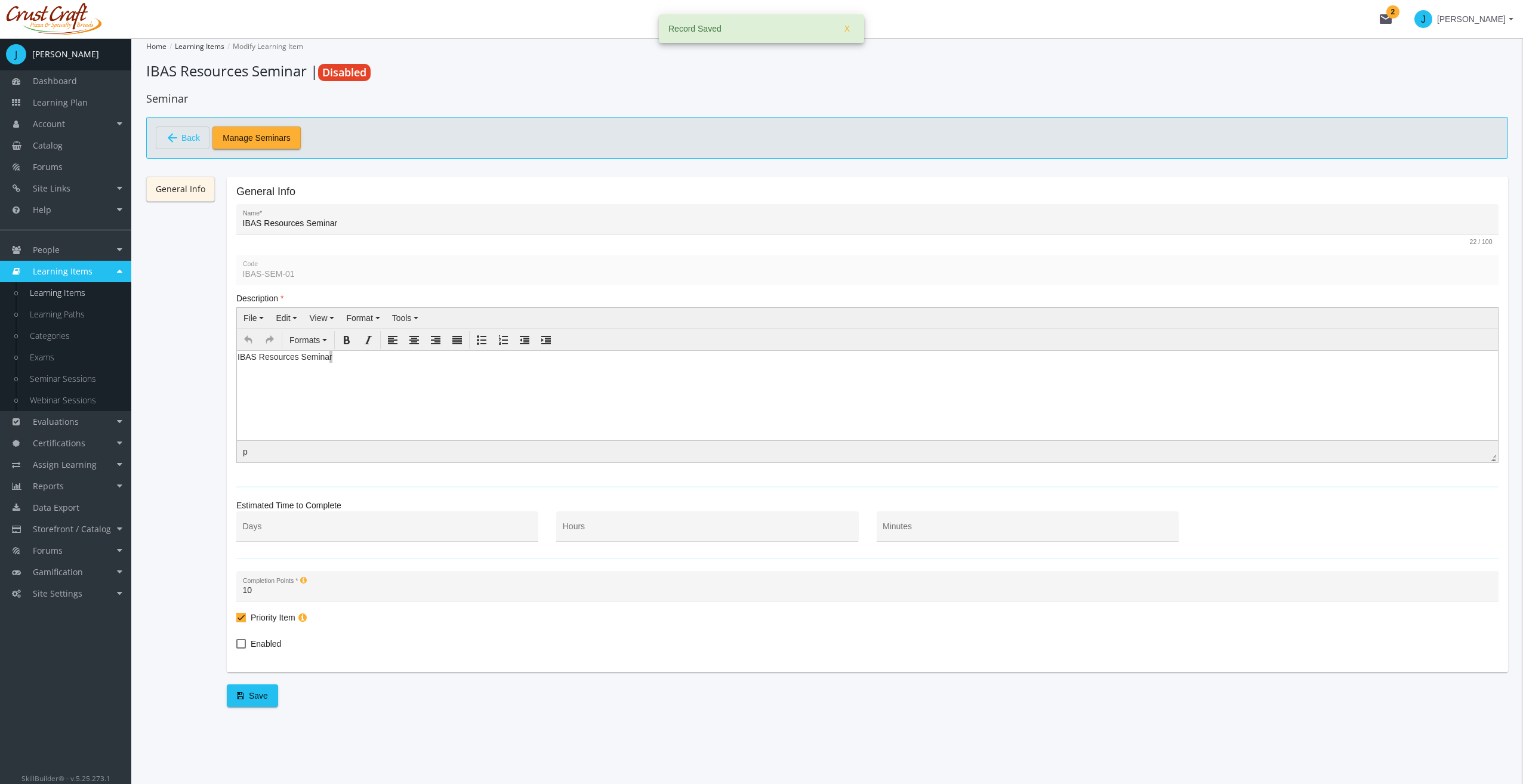
checkbox input "false"
click at [272, 642] on span "Enabled" at bounding box center [266, 643] width 30 height 14
click at [237, 648] on input "Enabled" at bounding box center [237, 648] width 1 height 1
checkbox input "true"
click at [963, 526] on input "Minutes" at bounding box center [1027, 531] width 289 height 9
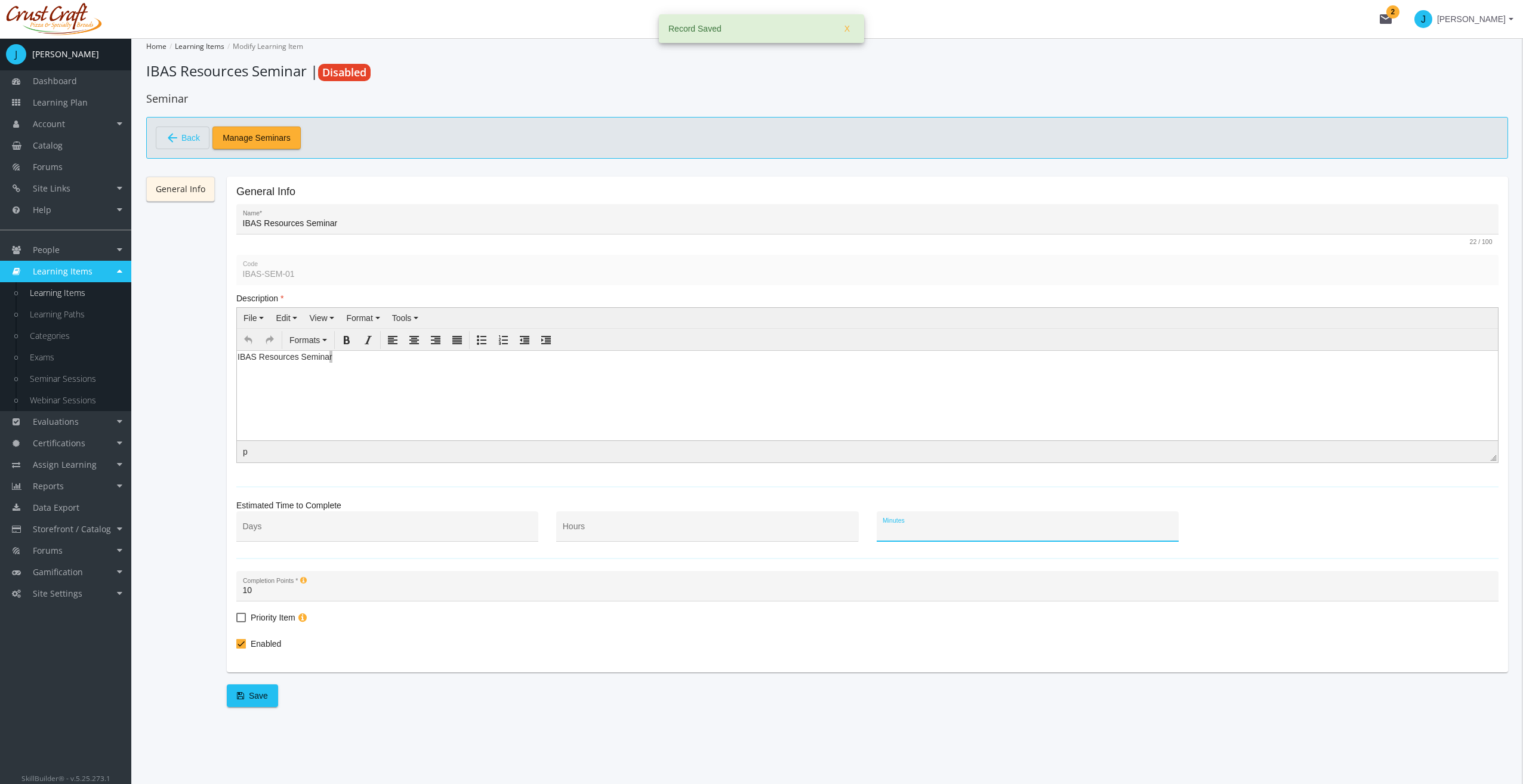
click at [661, 517] on div "Hours" at bounding box center [707, 529] width 289 height 24
click at [660, 526] on input "Hours" at bounding box center [707, 531] width 289 height 9
type input "1"
click at [266, 698] on button "Save" at bounding box center [252, 695] width 52 height 23
click at [188, 194] on link "General Info" at bounding box center [180, 189] width 69 height 25
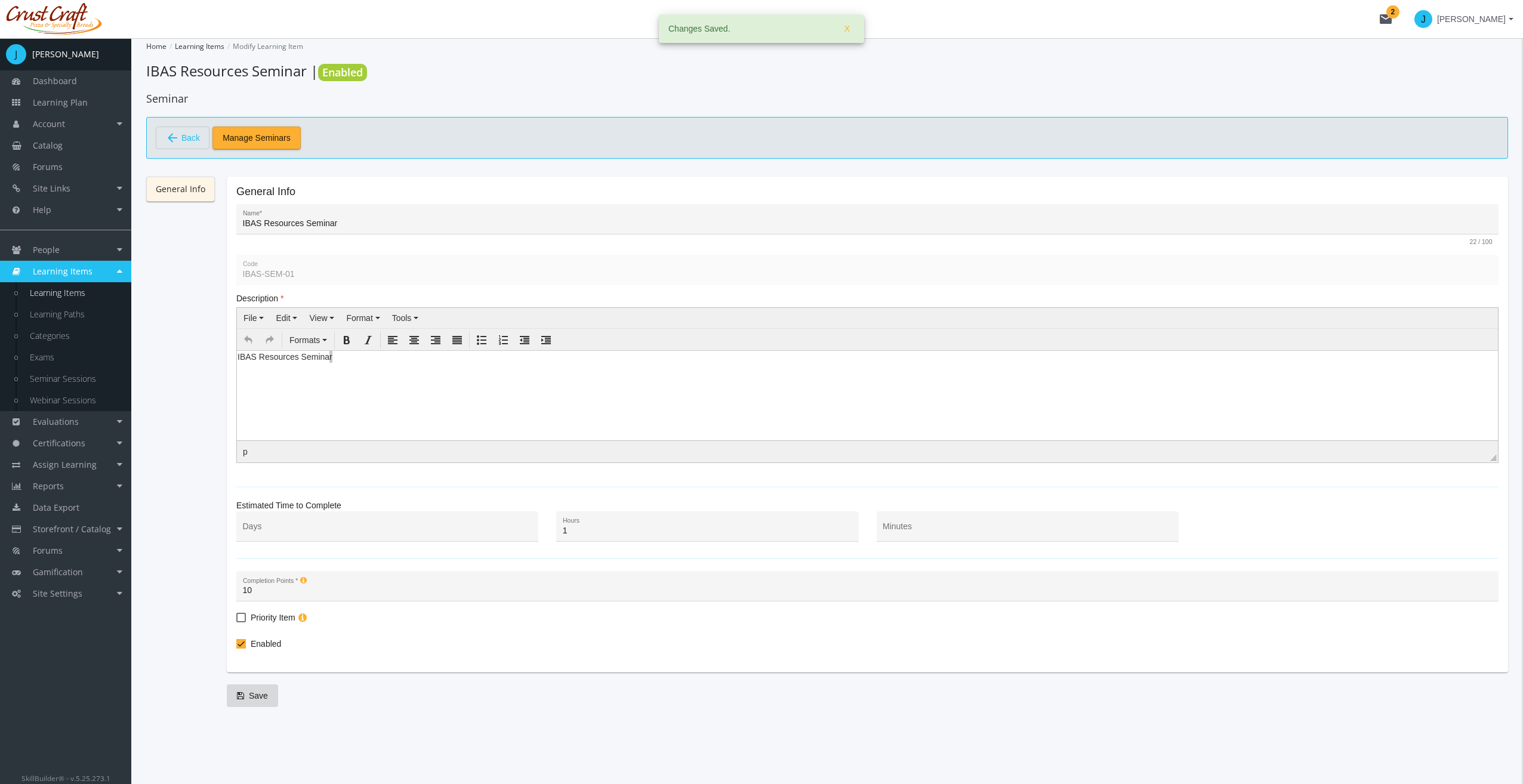
click at [246, 133] on span "Manage Seminars" at bounding box center [256, 138] width 68 height 22
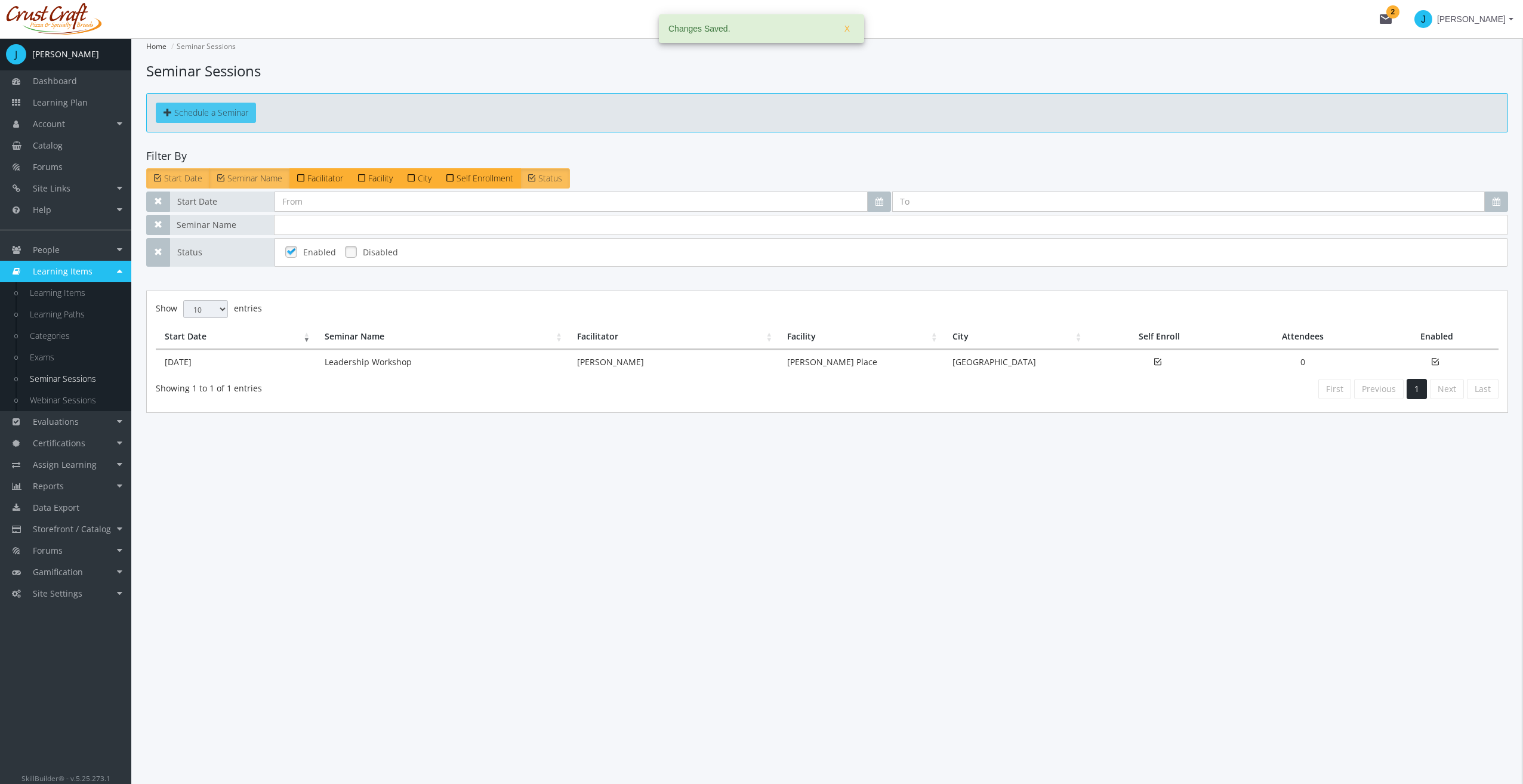
click at [215, 117] on span "Schedule a Seminar" at bounding box center [211, 112] width 74 height 11
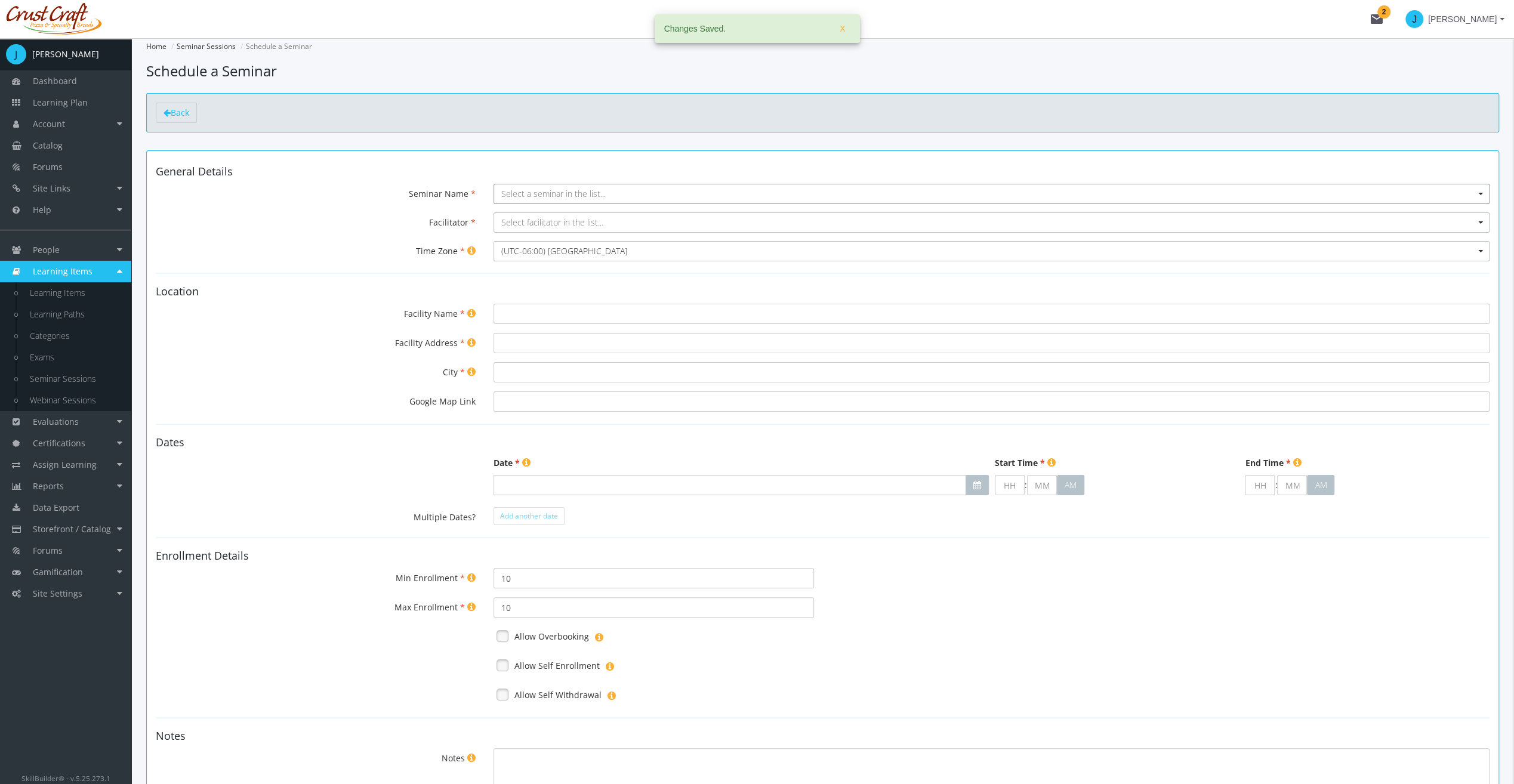
click at [547, 197] on span "Select a seminar in the list..." at bounding box center [553, 194] width 104 height 11
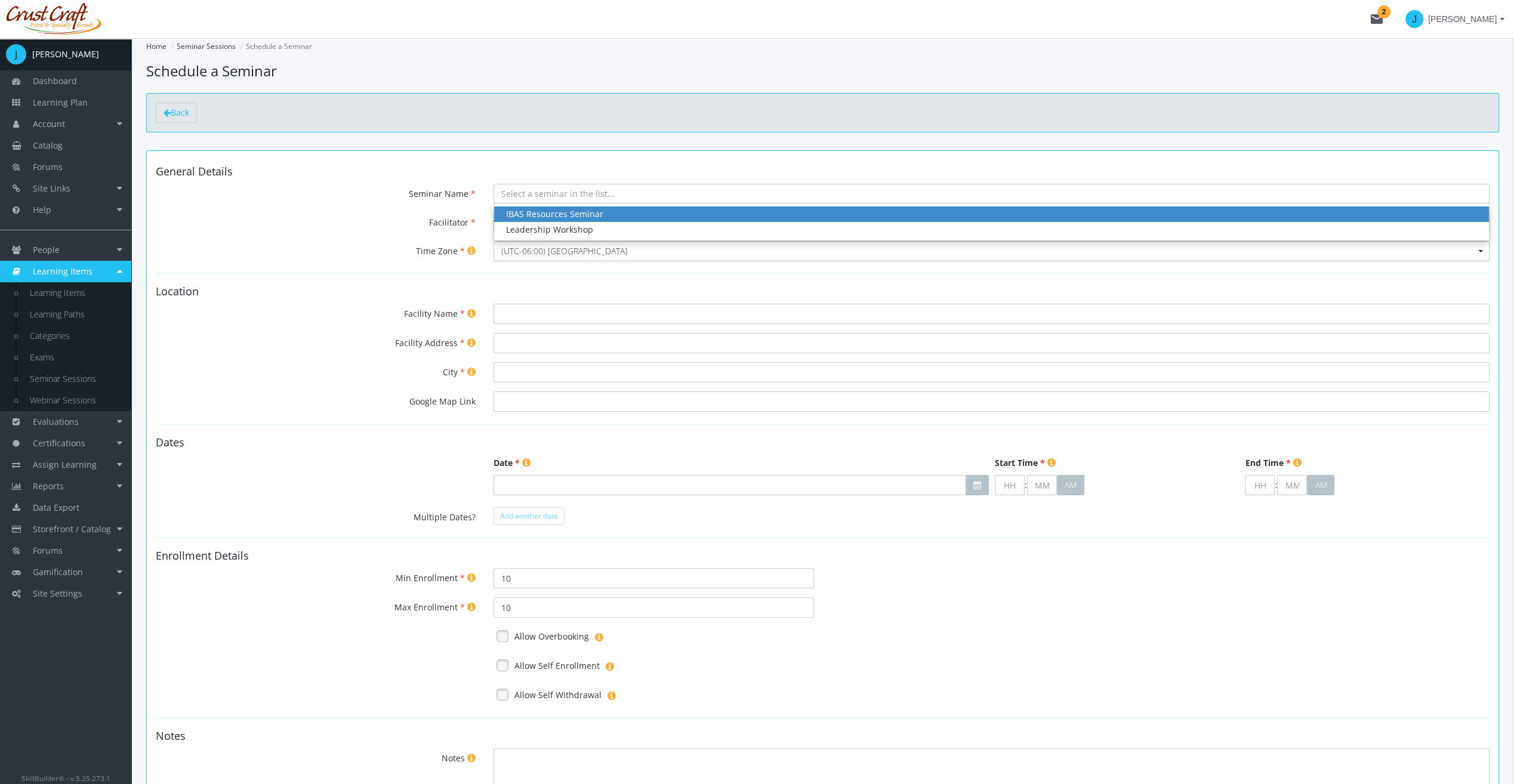
click at [554, 209] on div "IBAS Resources Seminar" at bounding box center [992, 214] width 971 height 12
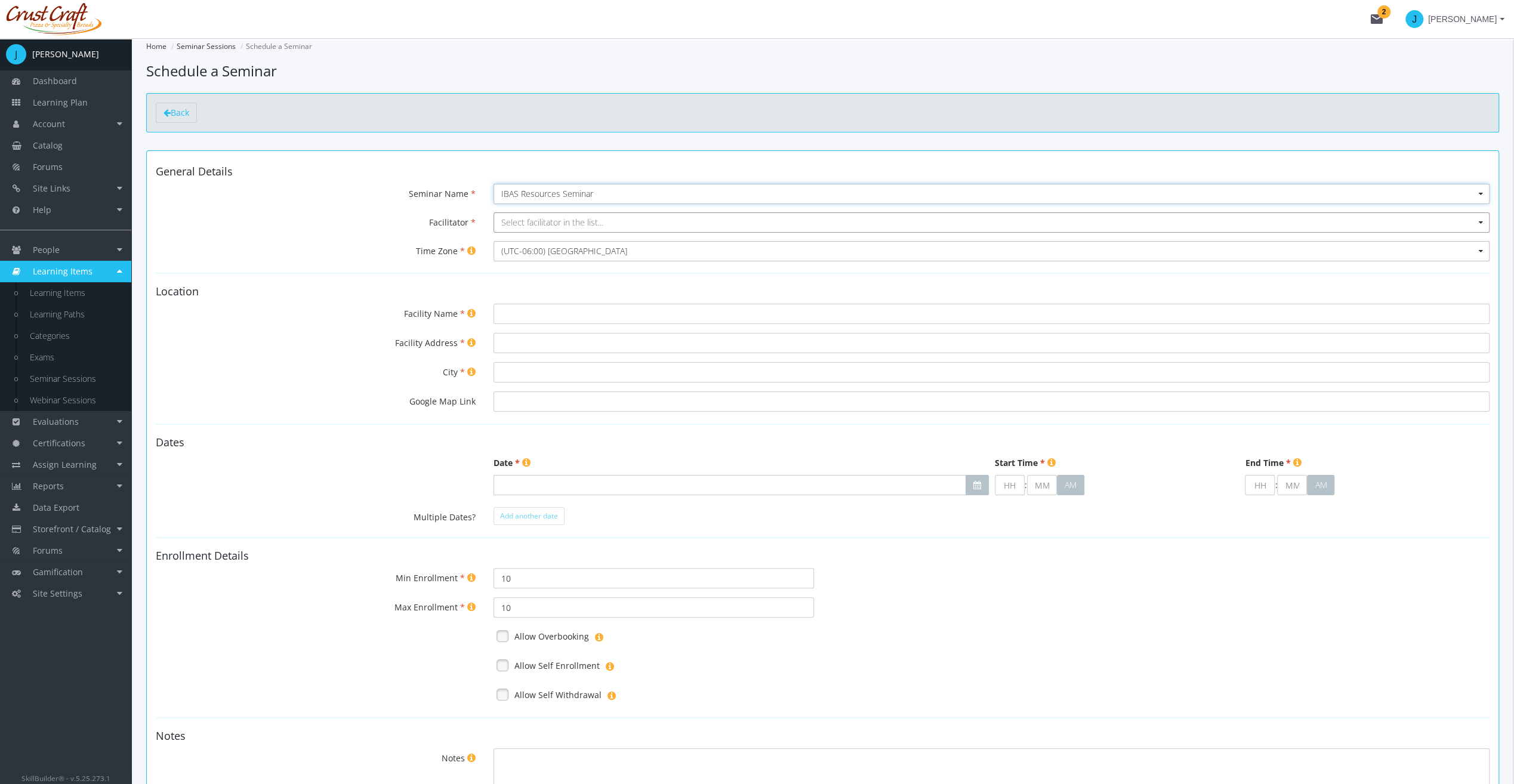
click at [559, 219] on span "Select facilitator in the list..." at bounding box center [552, 222] width 102 height 11
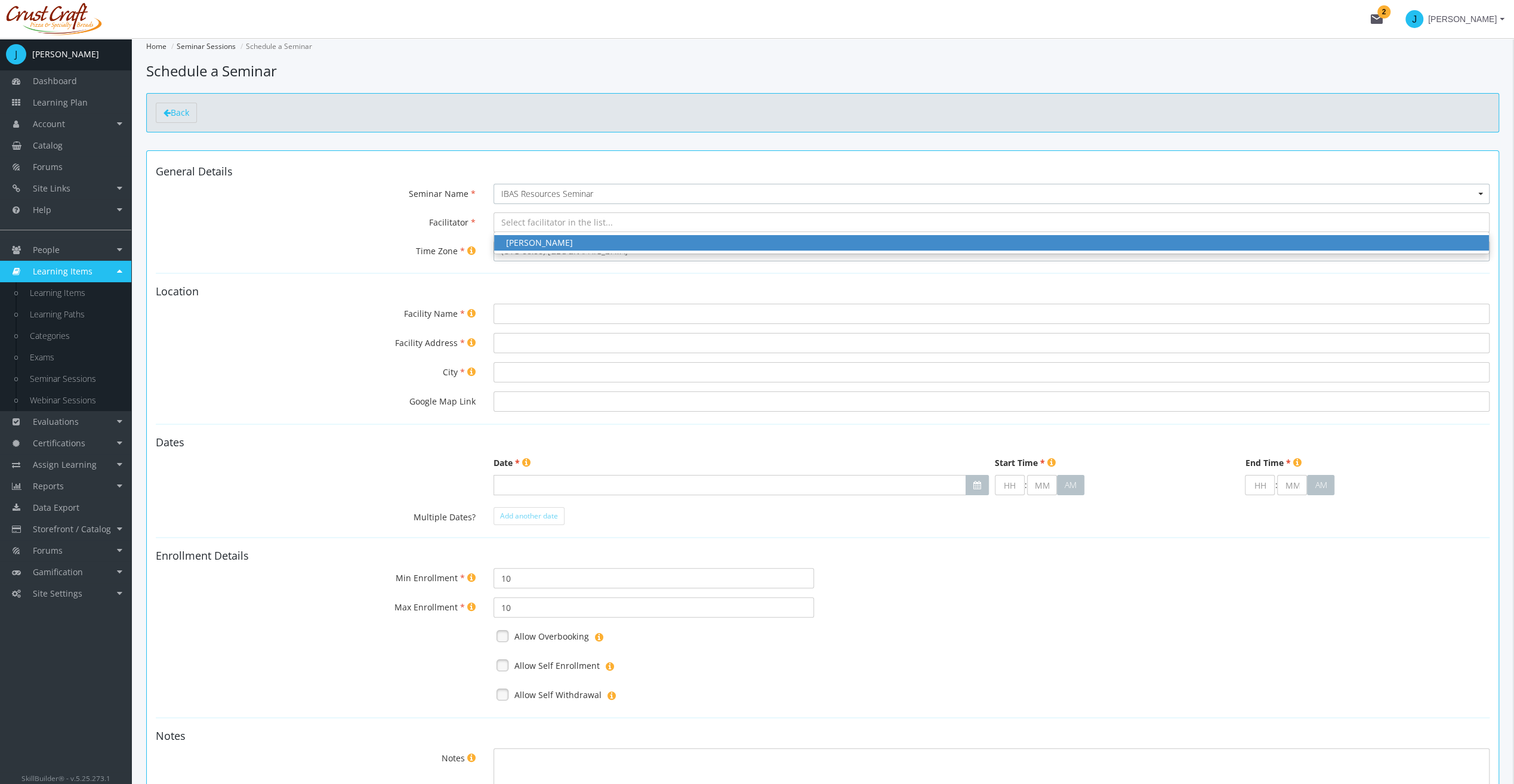
click at [565, 240] on div "[PERSON_NAME]" at bounding box center [992, 243] width 971 height 12
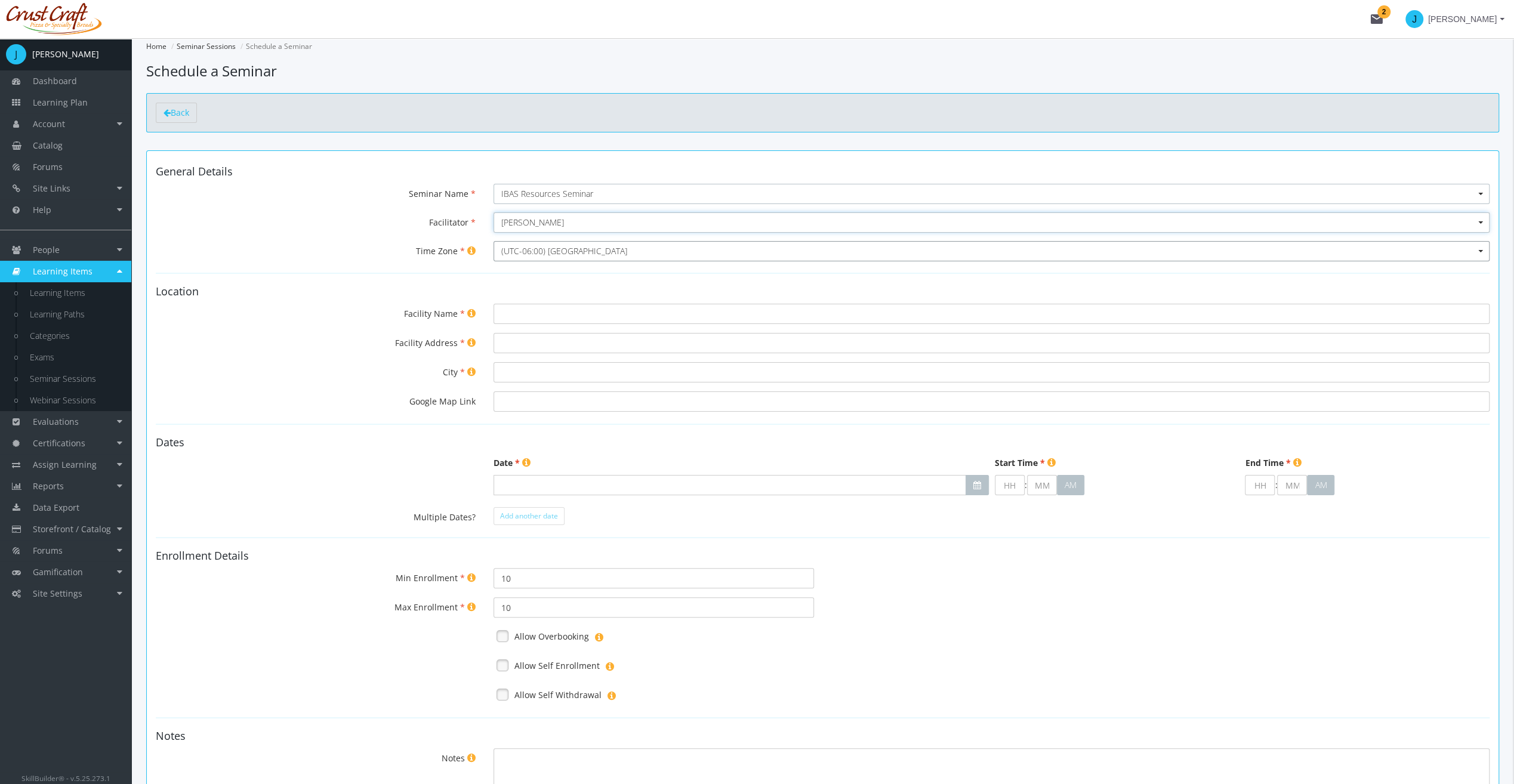
click at [566, 246] on span "(UTC-06:00) [GEOGRAPHIC_DATA]" at bounding box center [987, 251] width 972 height 12
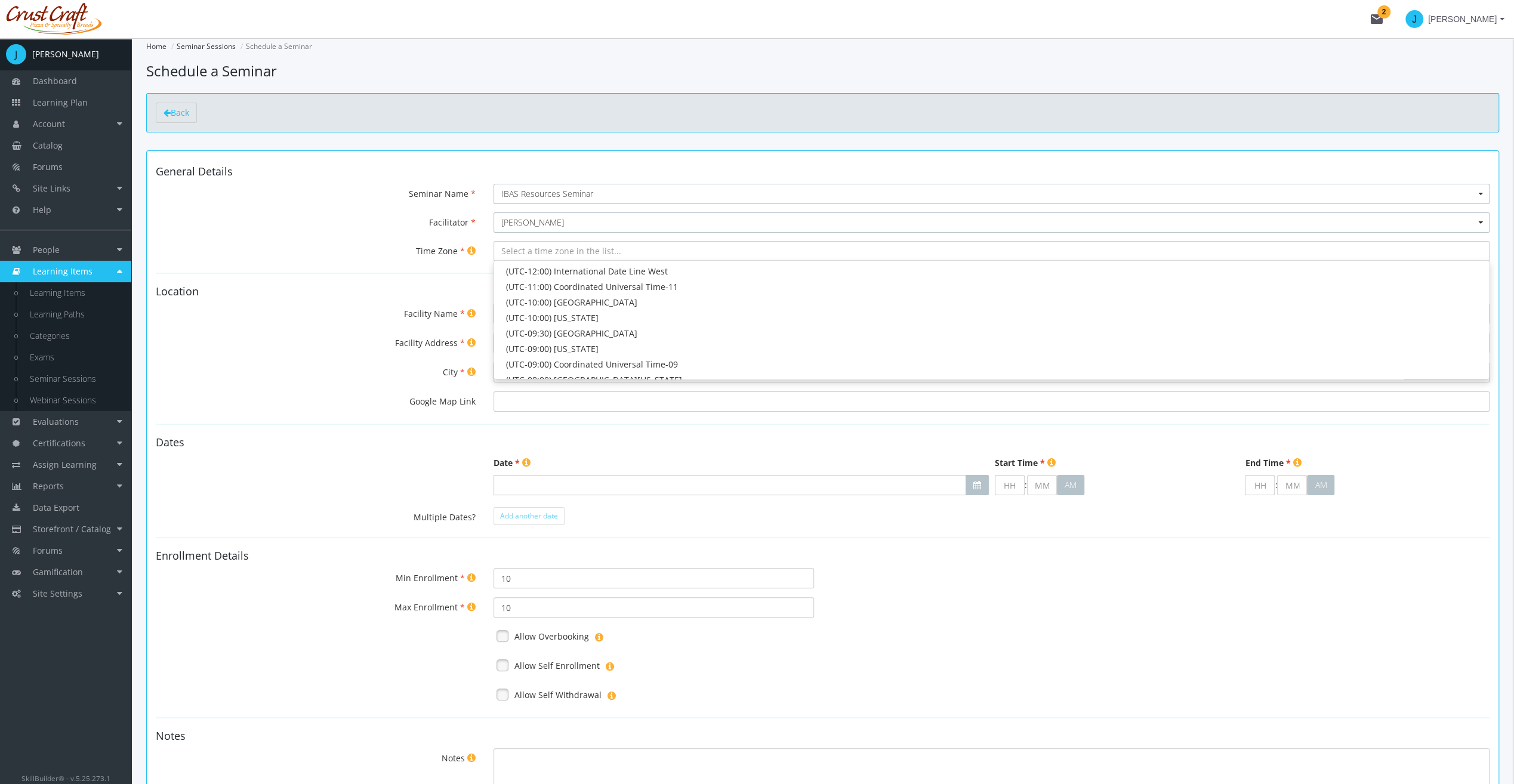
drag, startPoint x: 361, startPoint y: 281, endPoint x: 439, endPoint y: 304, distance: 81.3
click at [361, 282] on form "General Details Seminar Name Select a seminar in the list... IBAS Resources Sem…" at bounding box center [823, 505] width 1334 height 680
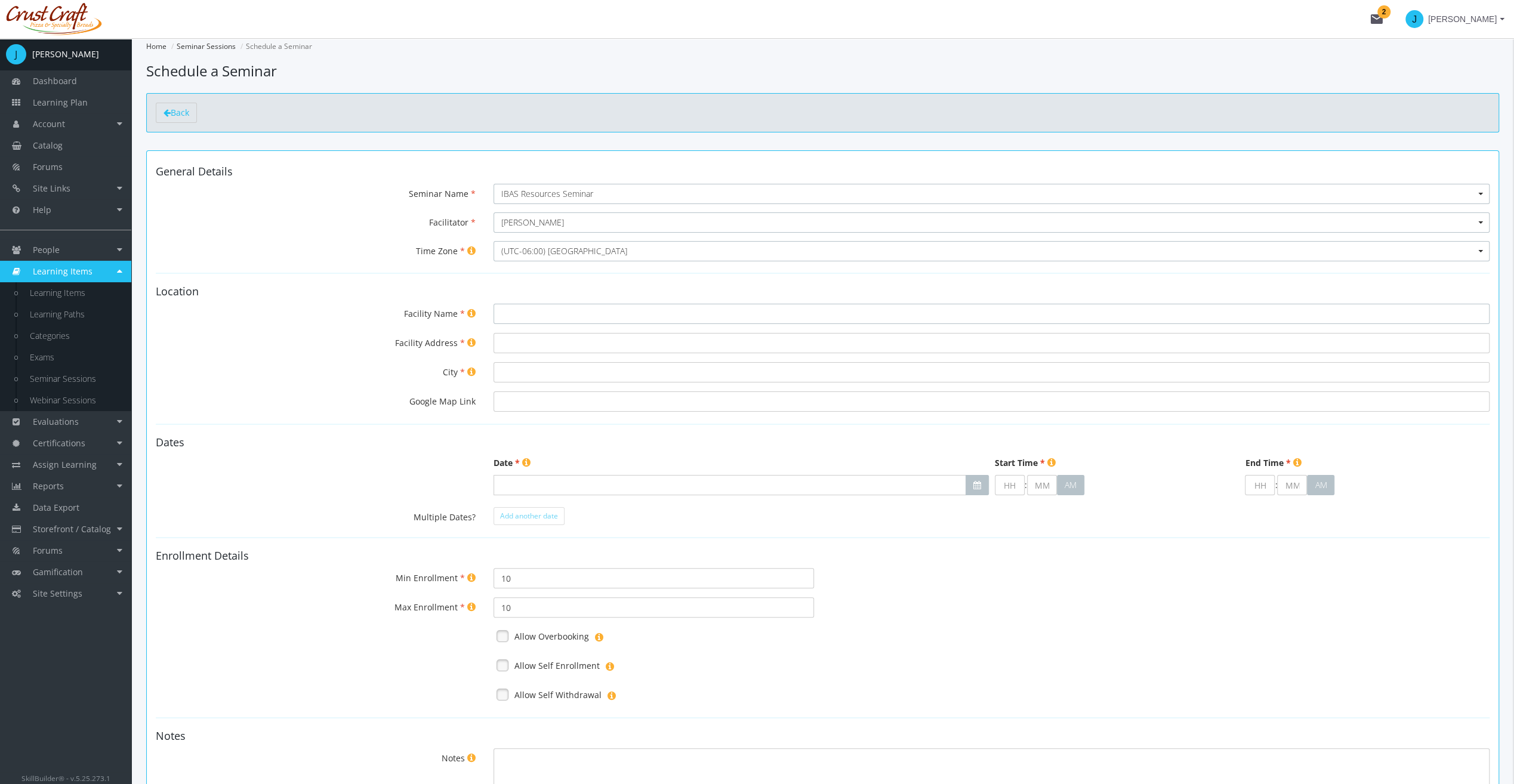
click at [535, 312] on input "Facility Name" at bounding box center [992, 313] width 996 height 20
type input "IBAS Office"
type input "[STREET_ADDRESS][PERSON_NAME]"
type input "[PERSON_NAME]"
click at [624, 482] on input "text" at bounding box center [730, 485] width 472 height 20
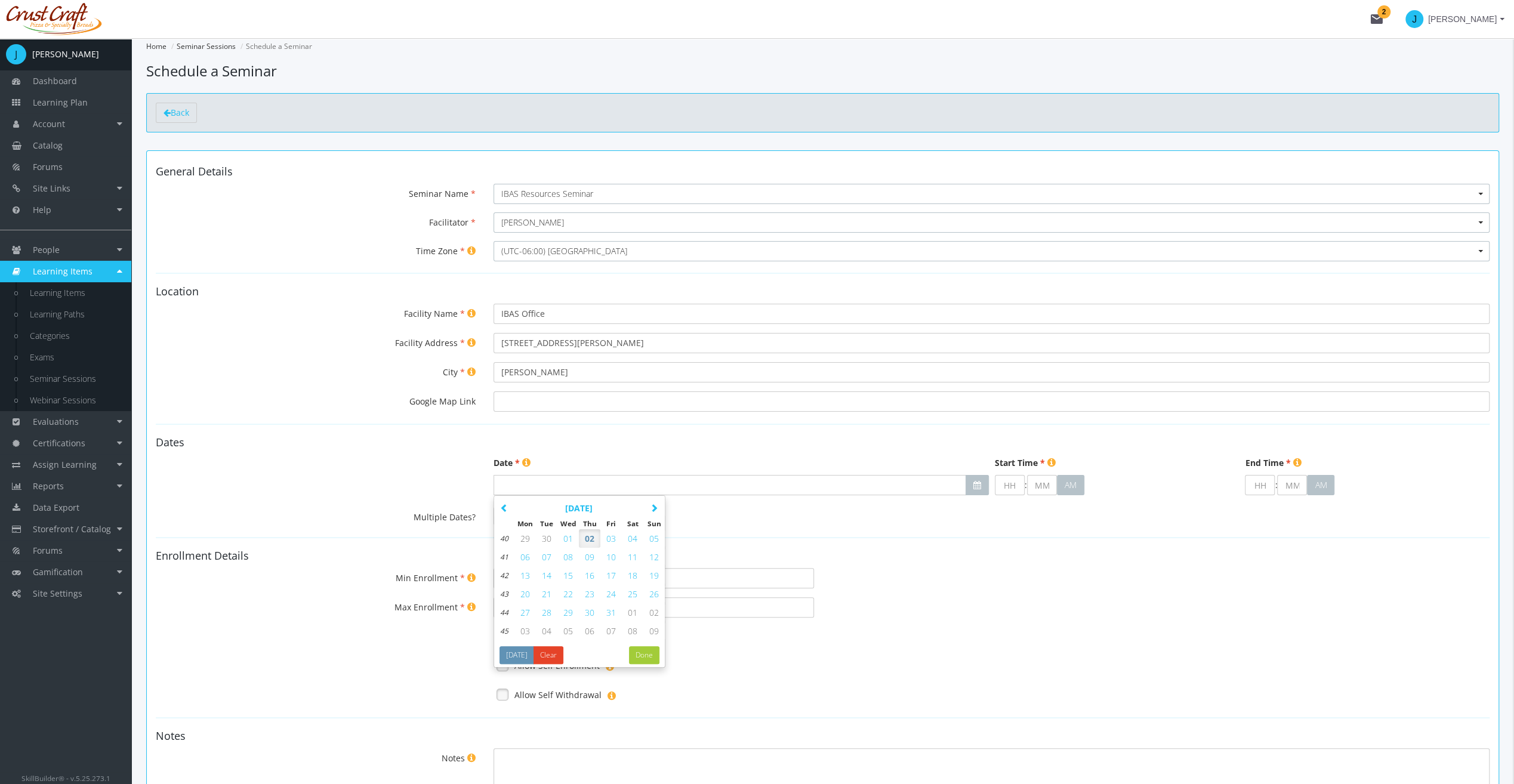
click at [633, 595] on span "25" at bounding box center [632, 594] width 9 height 11
type input "[DATE]"
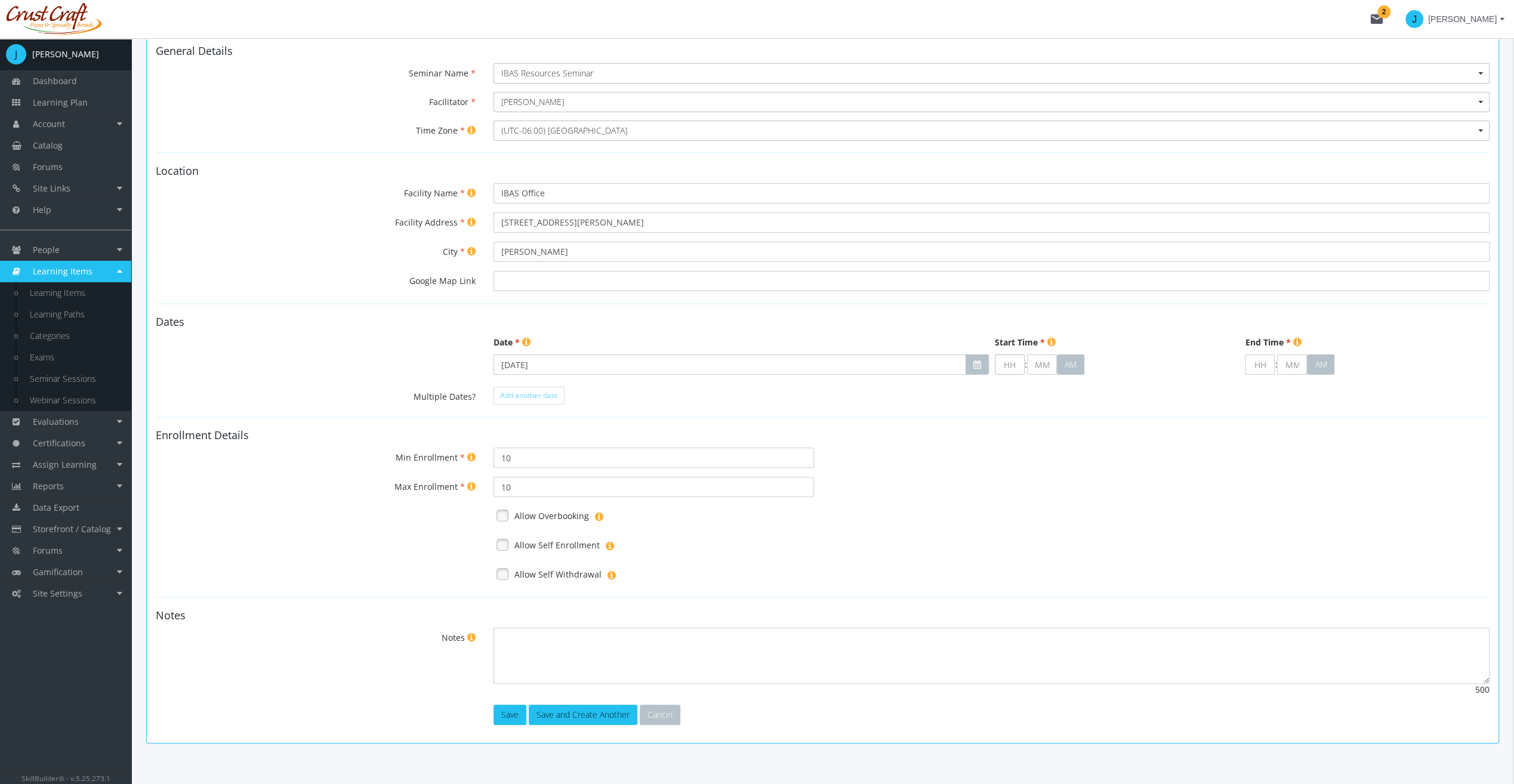
scroll to position [135, 0]
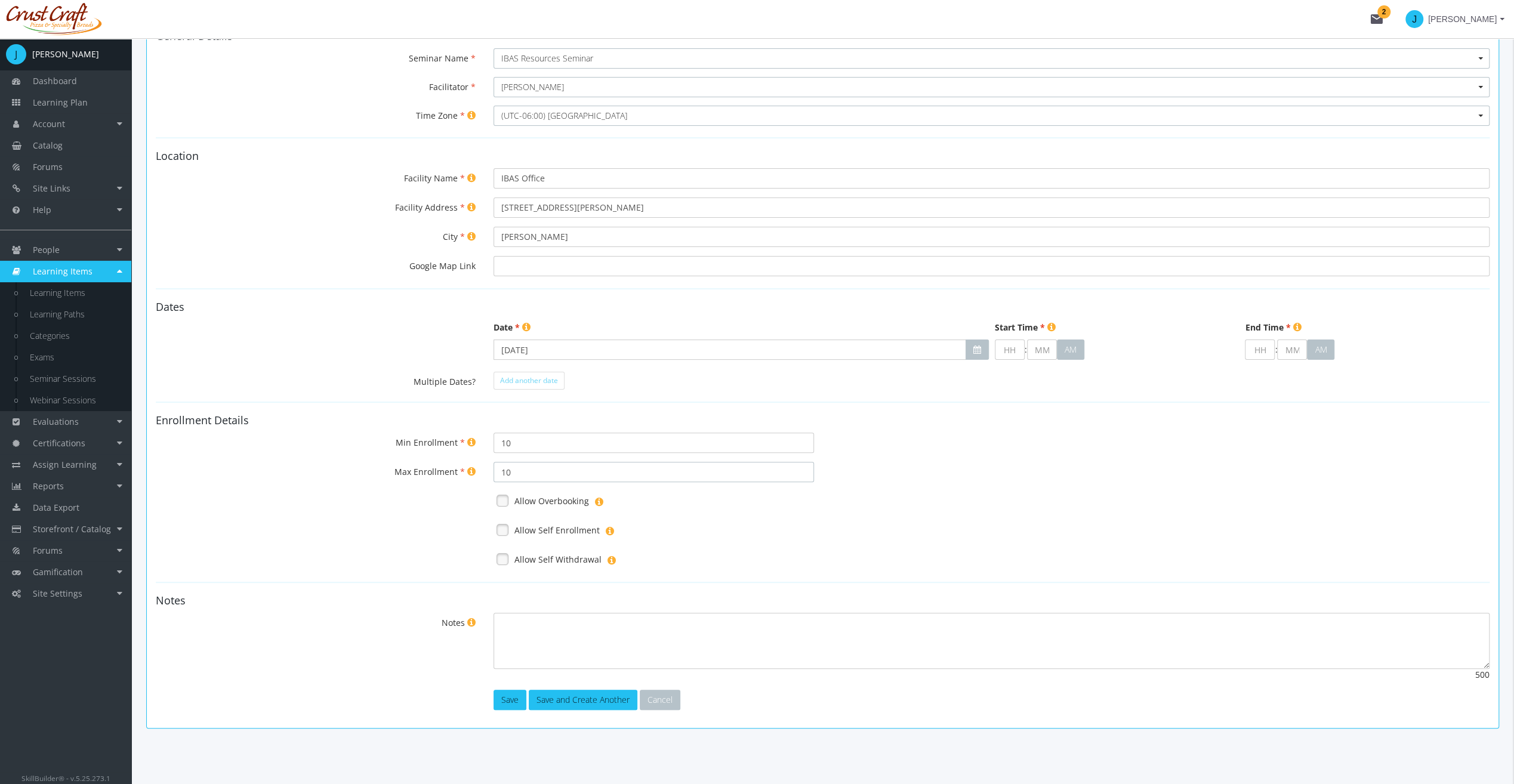
click at [551, 467] on input "10" at bounding box center [653, 472] width 320 height 20
drag, startPoint x: 548, startPoint y: 467, endPoint x: 488, endPoint y: 469, distance: 60.0
click at [488, 469] on div "10" at bounding box center [653, 472] width 338 height 20
type input "25"
click at [1005, 353] on input "text" at bounding box center [1010, 349] width 30 height 20
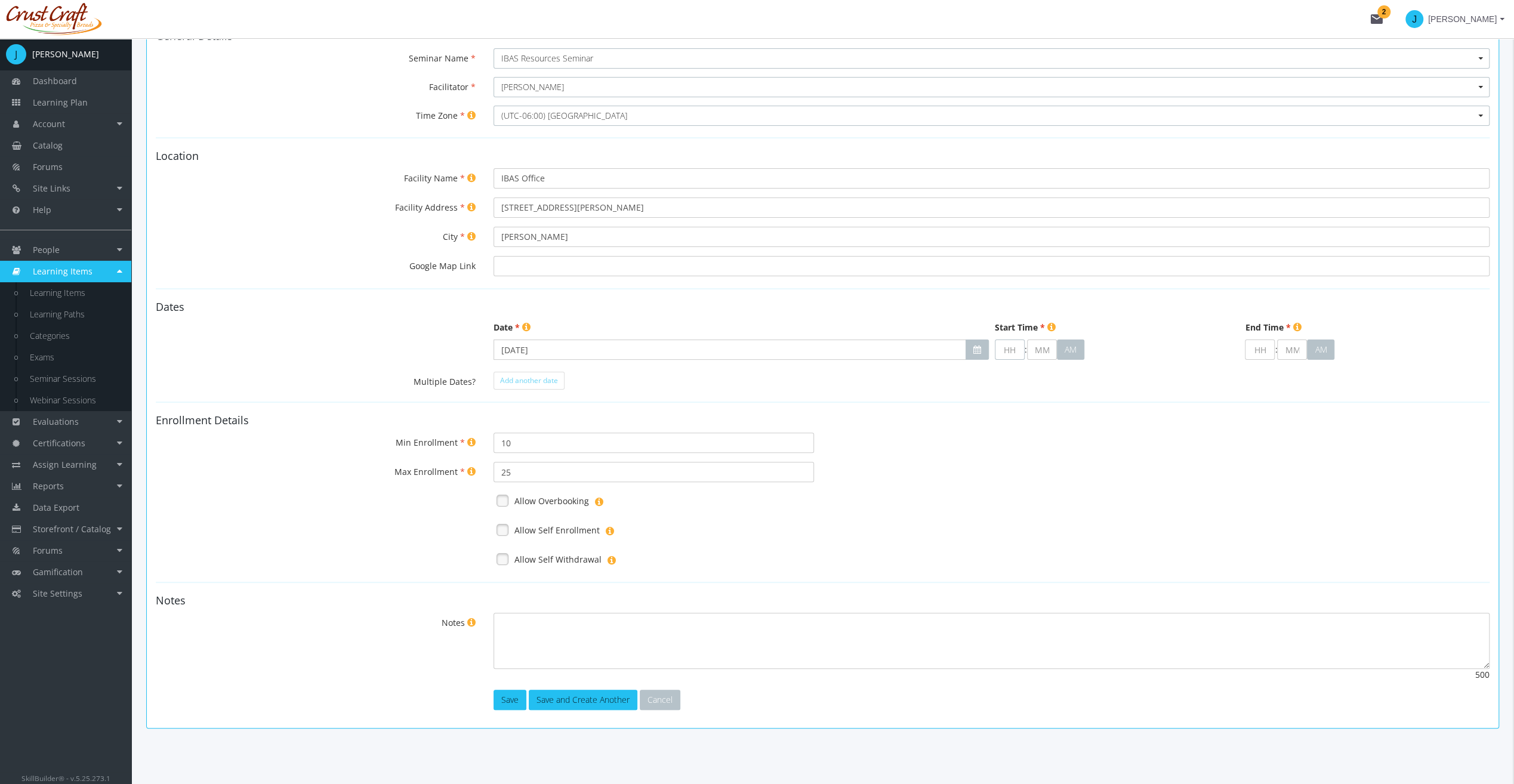
type input "9"
type input "00"
type input "09"
type input "1"
type input "00"
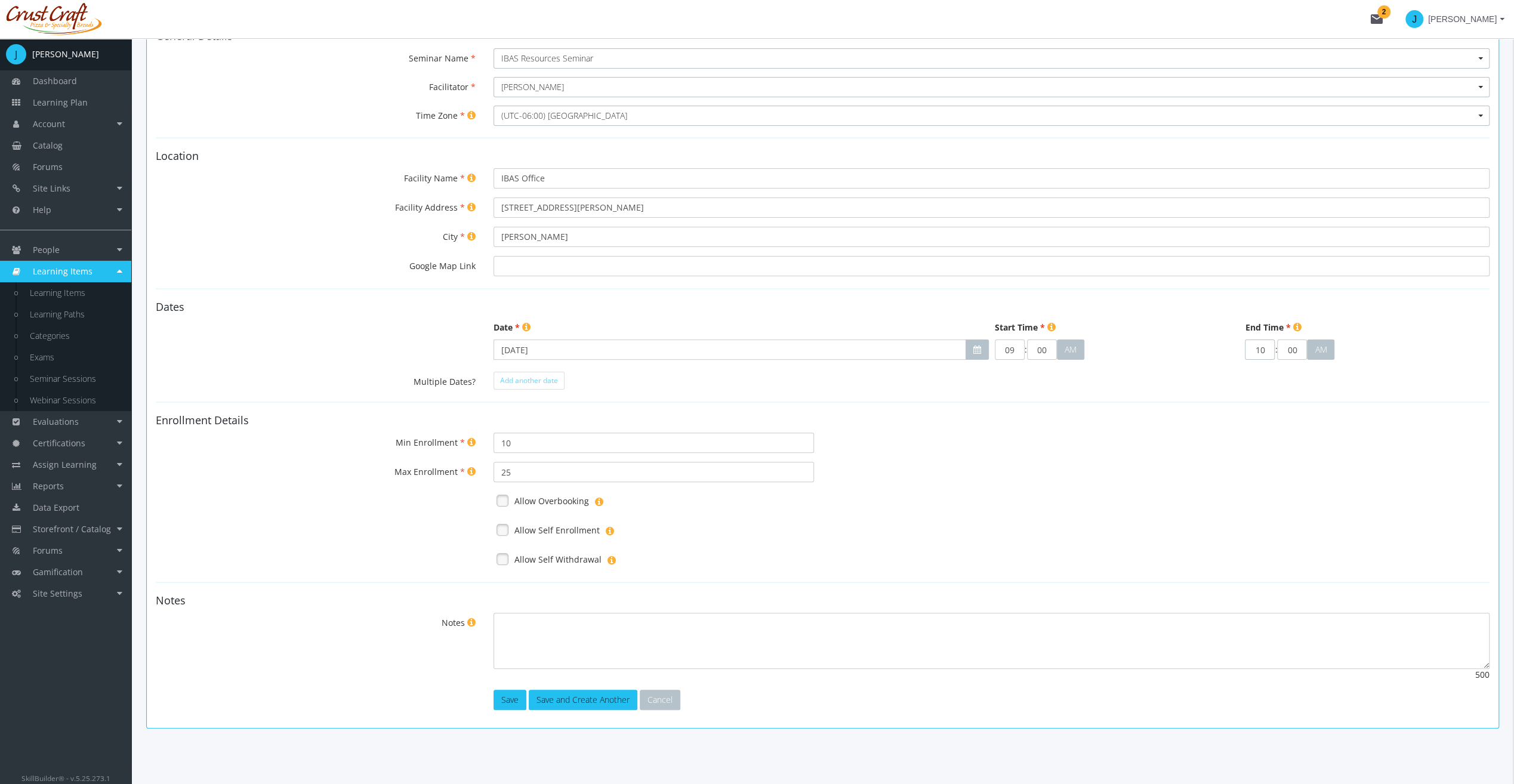
type input "10"
click at [512, 698] on button "Save" at bounding box center [510, 700] width 33 height 20
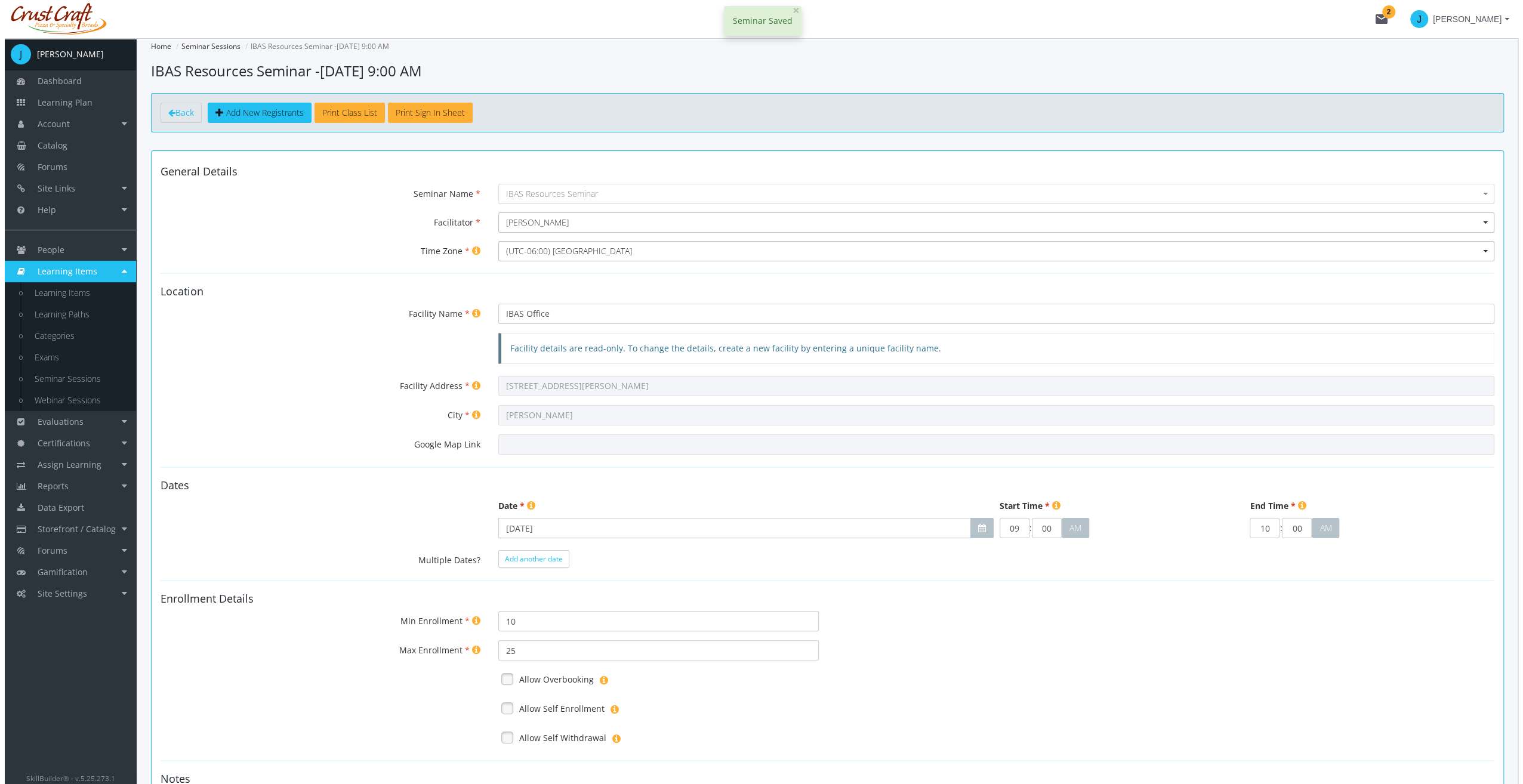
scroll to position [0, 0]
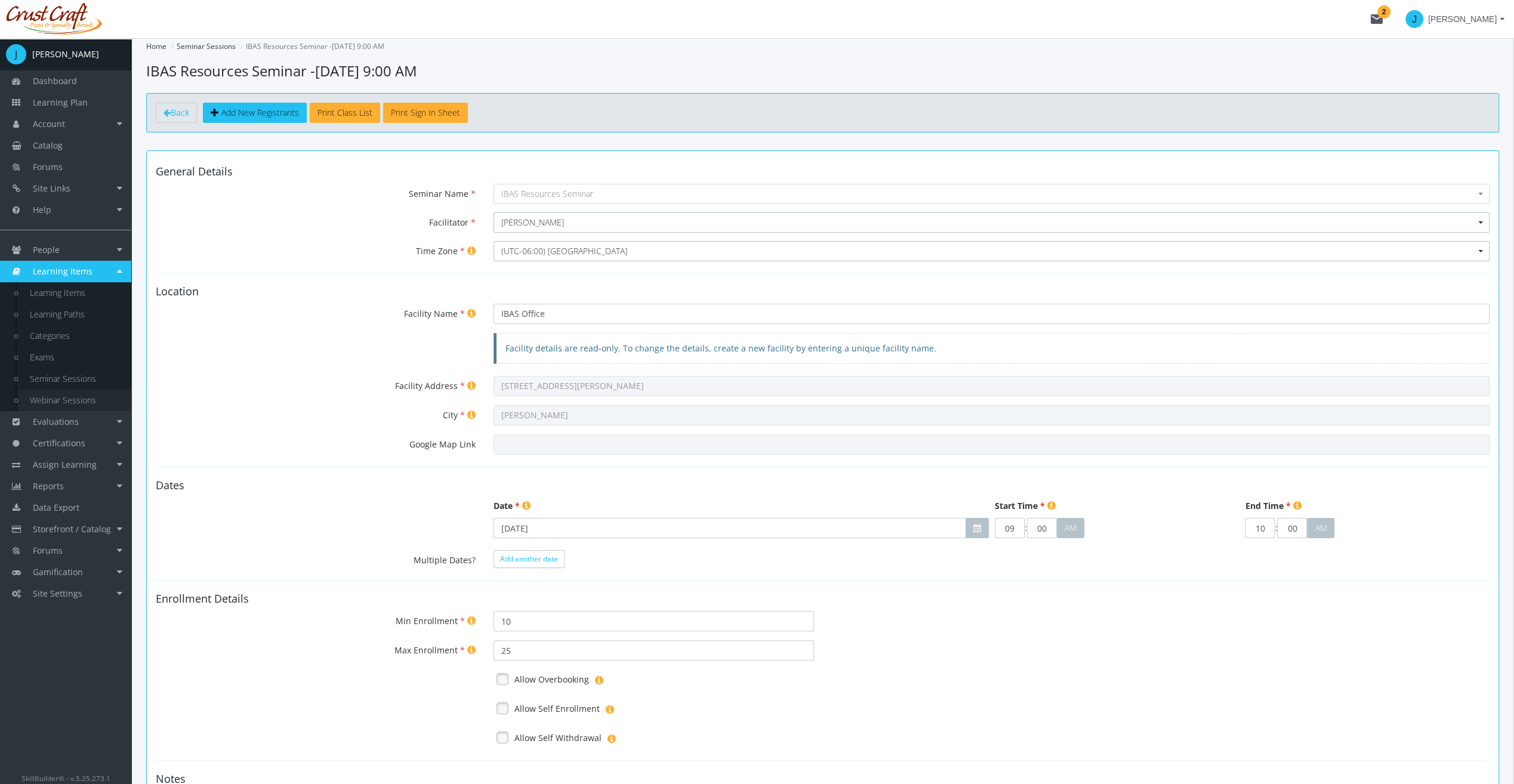
click at [75, 405] on link "Webinar Sessions" at bounding box center [75, 400] width 114 height 22
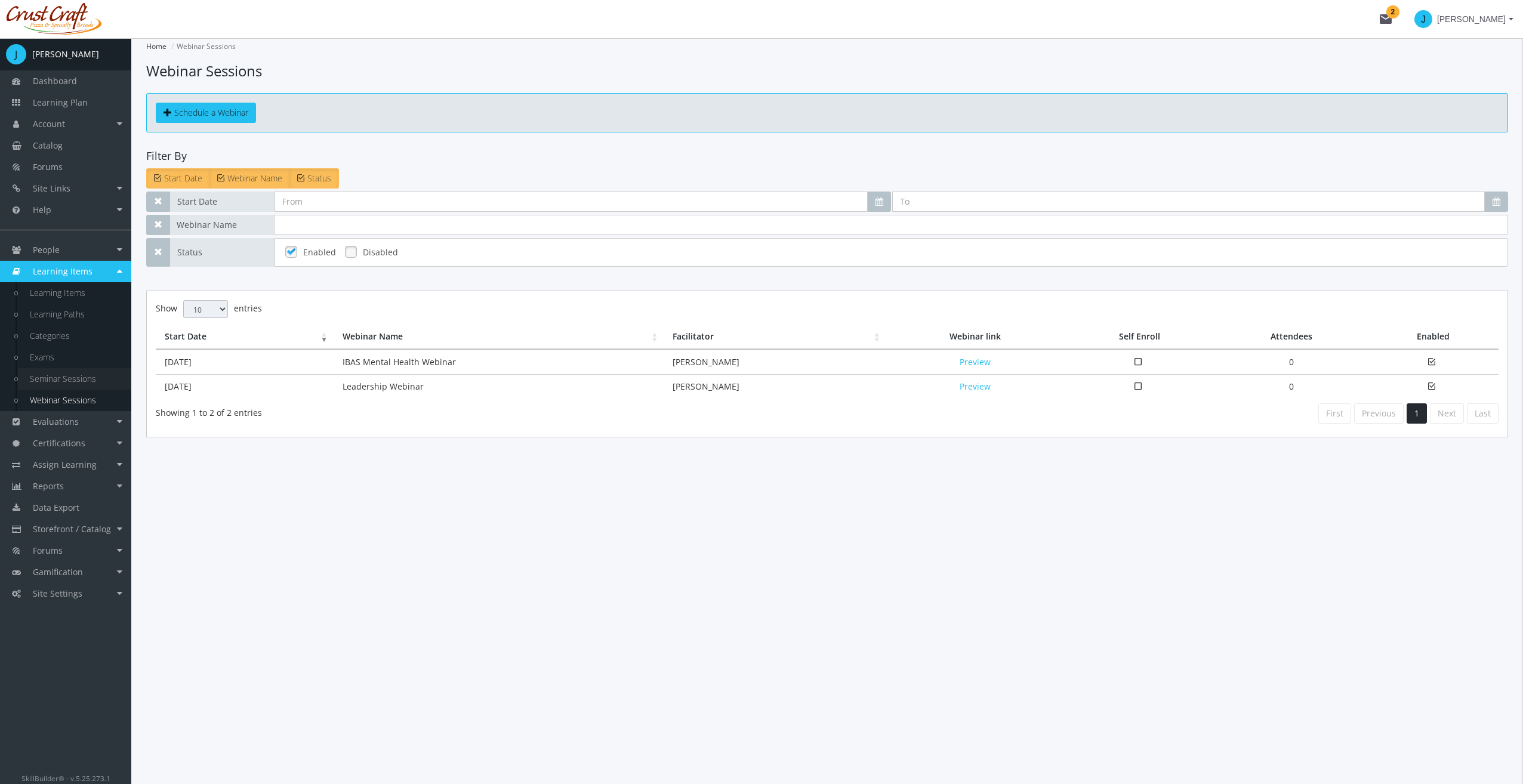
click at [86, 382] on link "Seminar Sessions" at bounding box center [75, 379] width 114 height 22
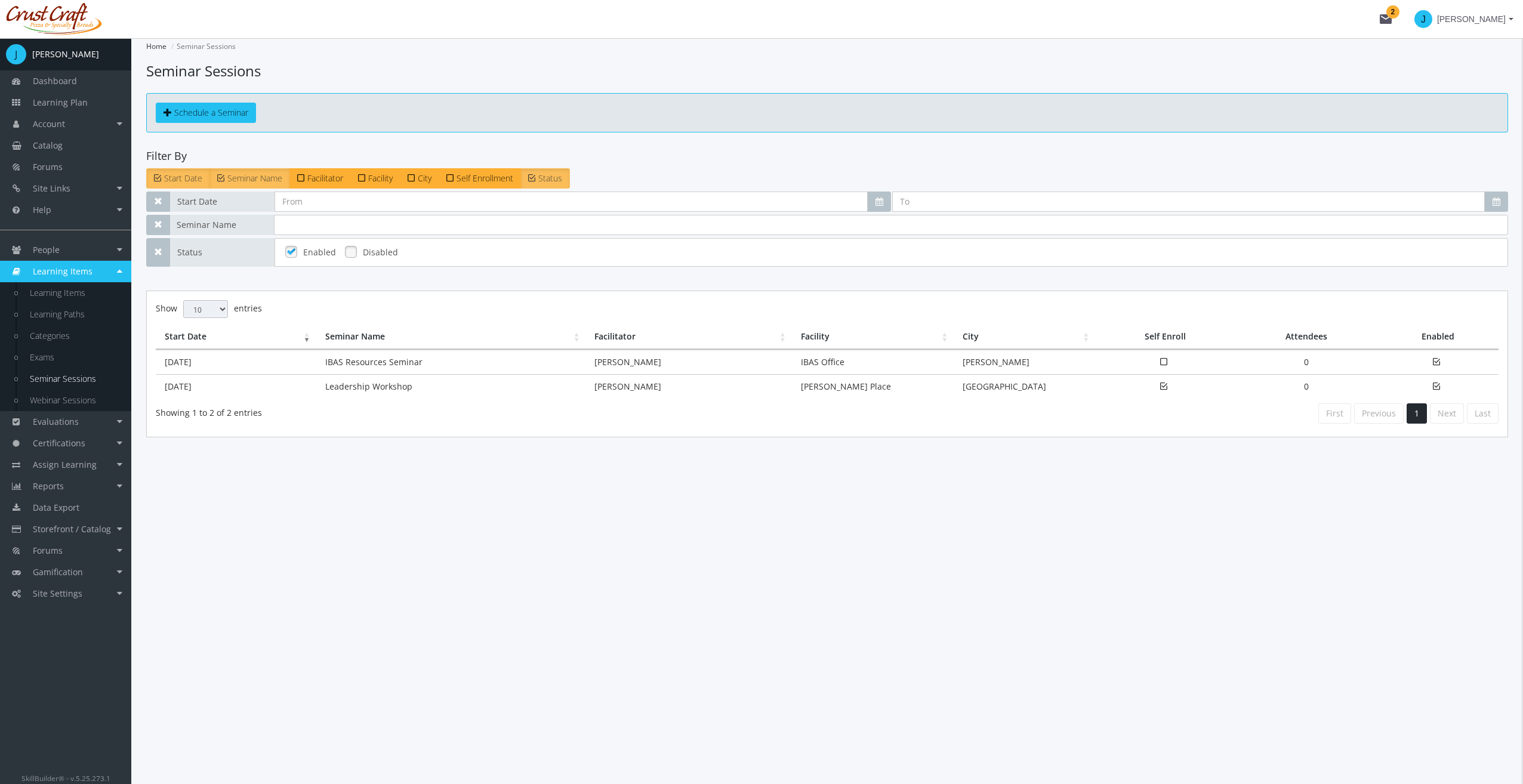
click at [71, 268] on span "Learning Items" at bounding box center [63, 271] width 60 height 11
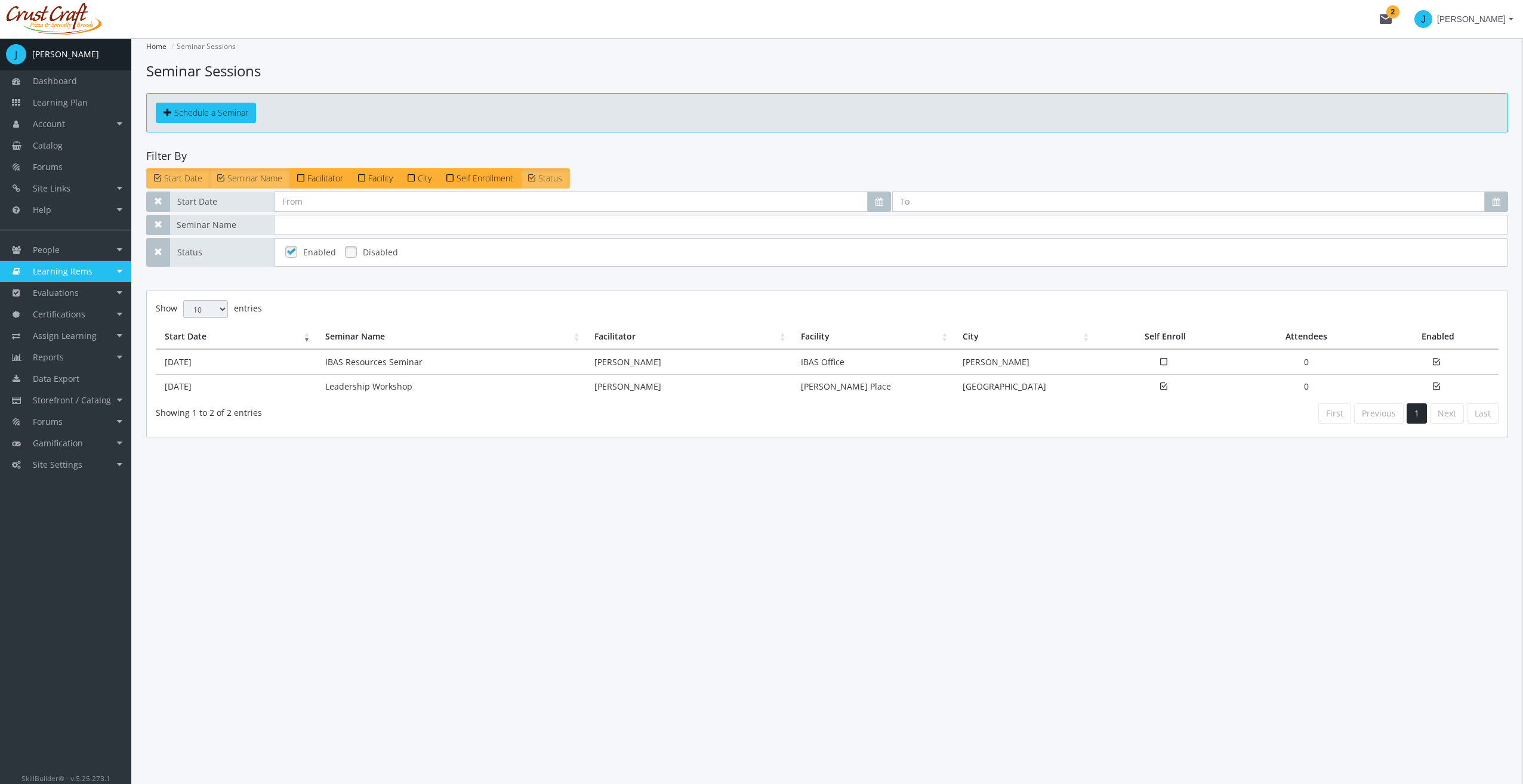
click at [71, 266] on span "Learning Items" at bounding box center [63, 271] width 60 height 11
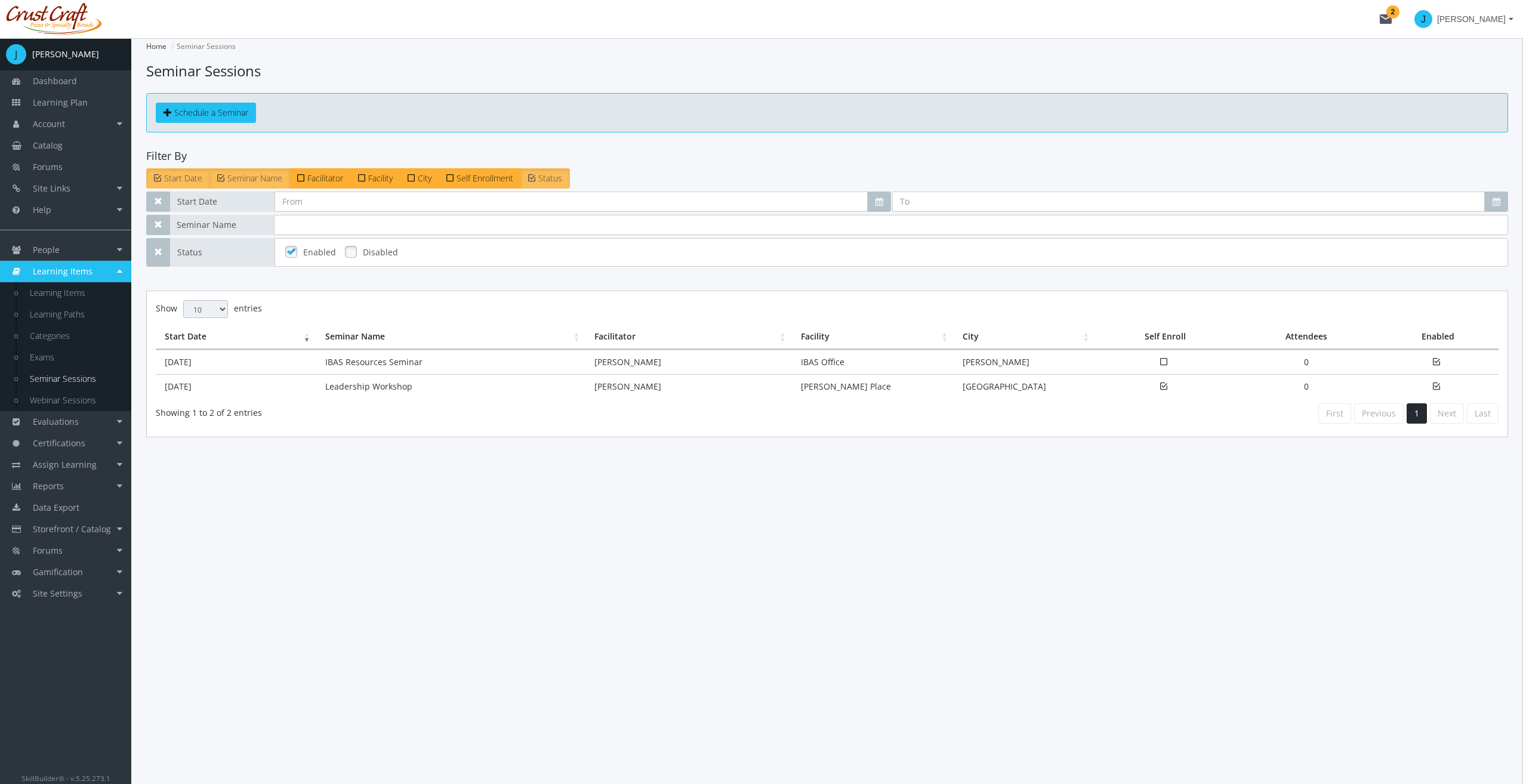
click at [368, 140] on div "Home Seminar Sessions Seminar Sessions Schedule a Seminar Filter By Start Date …" at bounding box center [826, 238] width 1362 height 399
click at [63, 274] on span "Learning Items" at bounding box center [63, 271] width 60 height 11
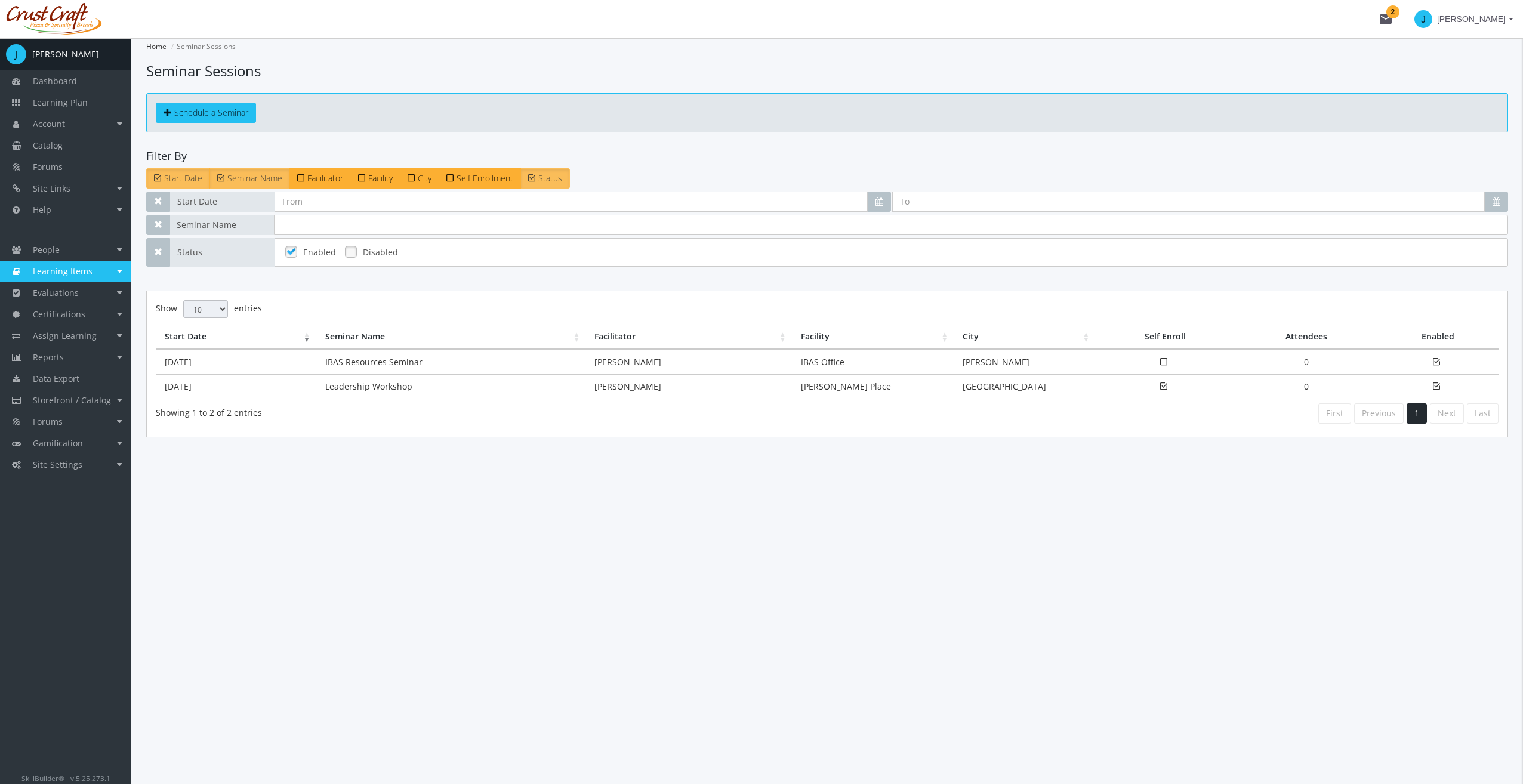
click at [63, 274] on span "Learning Items" at bounding box center [63, 271] width 60 height 11
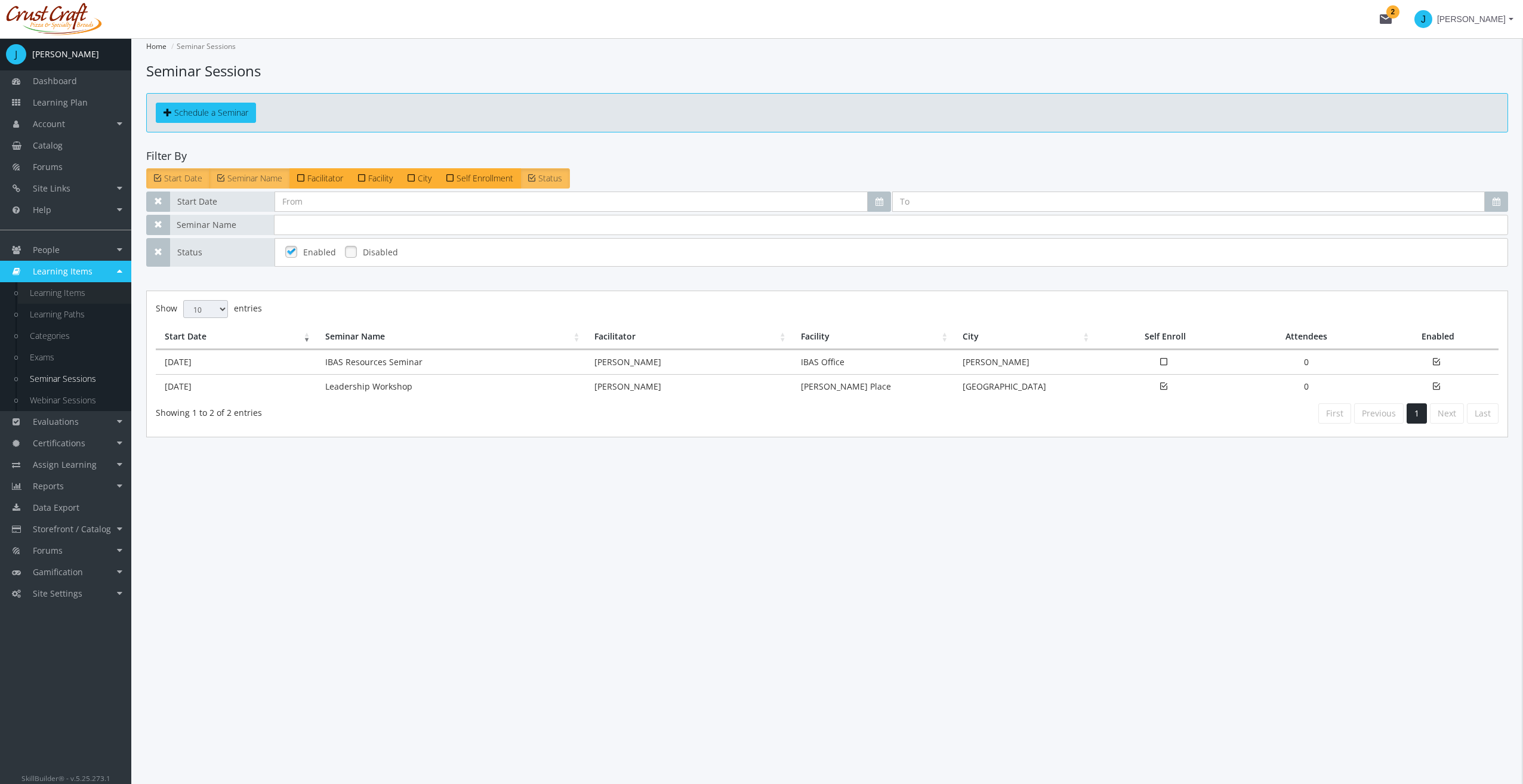
click at [81, 294] on link "Learning Items" at bounding box center [75, 293] width 114 height 22
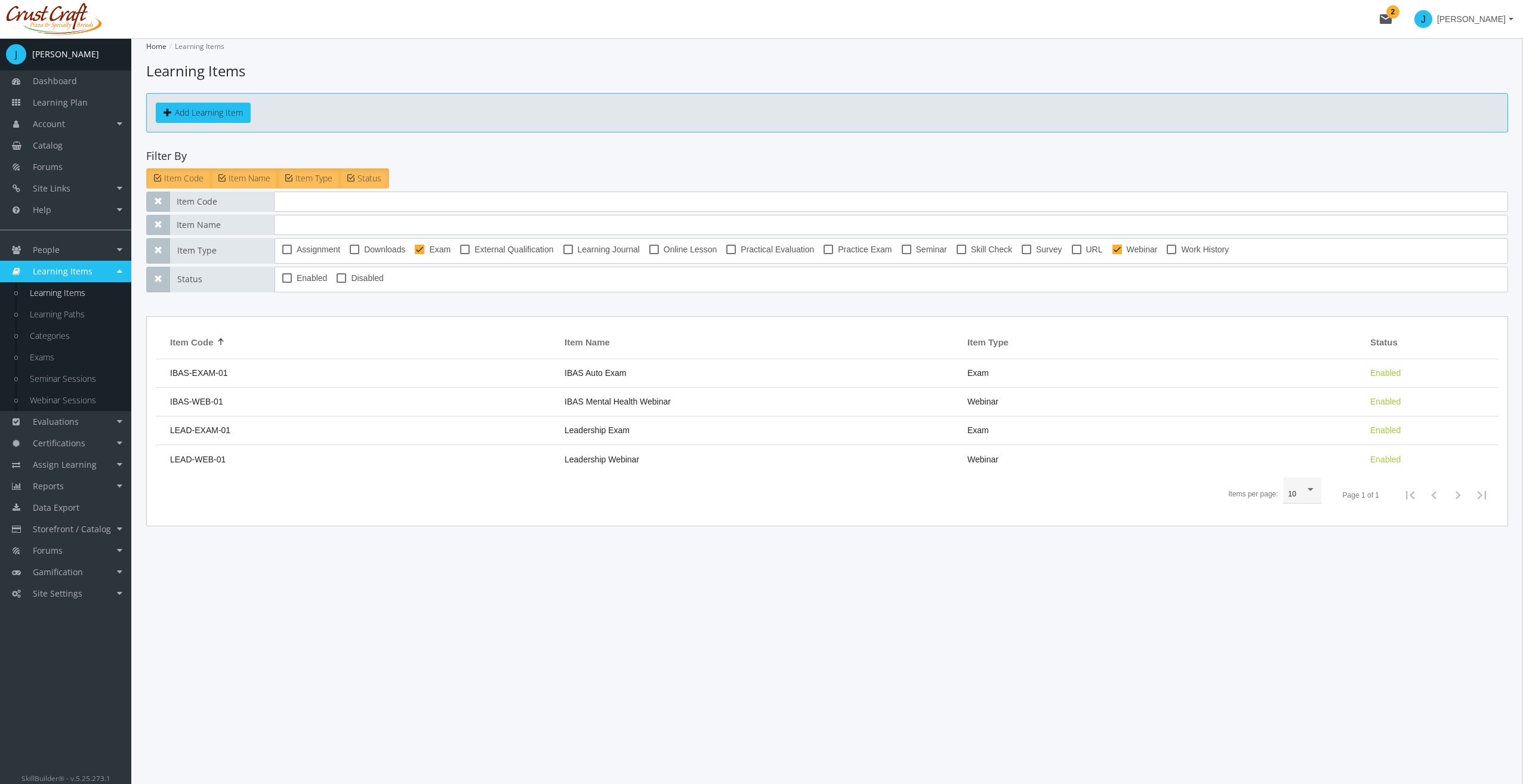
click at [531, 544] on div "Home Learning Items Learning Items Add Learning Item Filter By Item Code Item N…" at bounding box center [826, 411] width 1391 height 746
click at [276, 138] on app-list "Home Learning Items Learning Items Add Learning Item Filter By Item Code Item N…" at bounding box center [826, 282] width 1362 height 488
click at [100, 294] on link "Learning Items" at bounding box center [75, 293] width 114 height 22
click at [76, 295] on link "Learning Items" at bounding box center [75, 293] width 114 height 22
click at [73, 266] on span "Learning Items" at bounding box center [63, 271] width 60 height 11
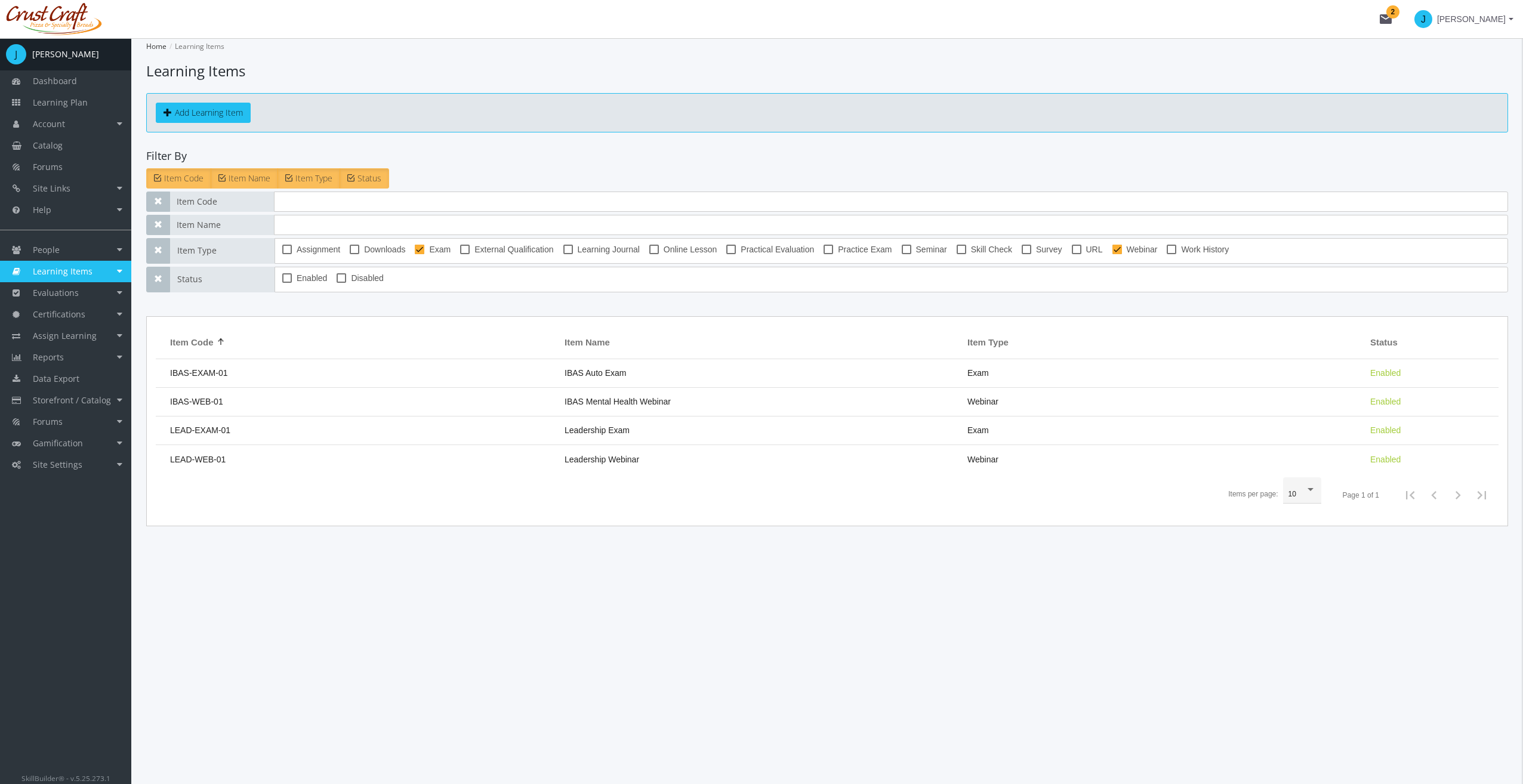
click at [73, 266] on span "Learning Items" at bounding box center [63, 271] width 60 height 11
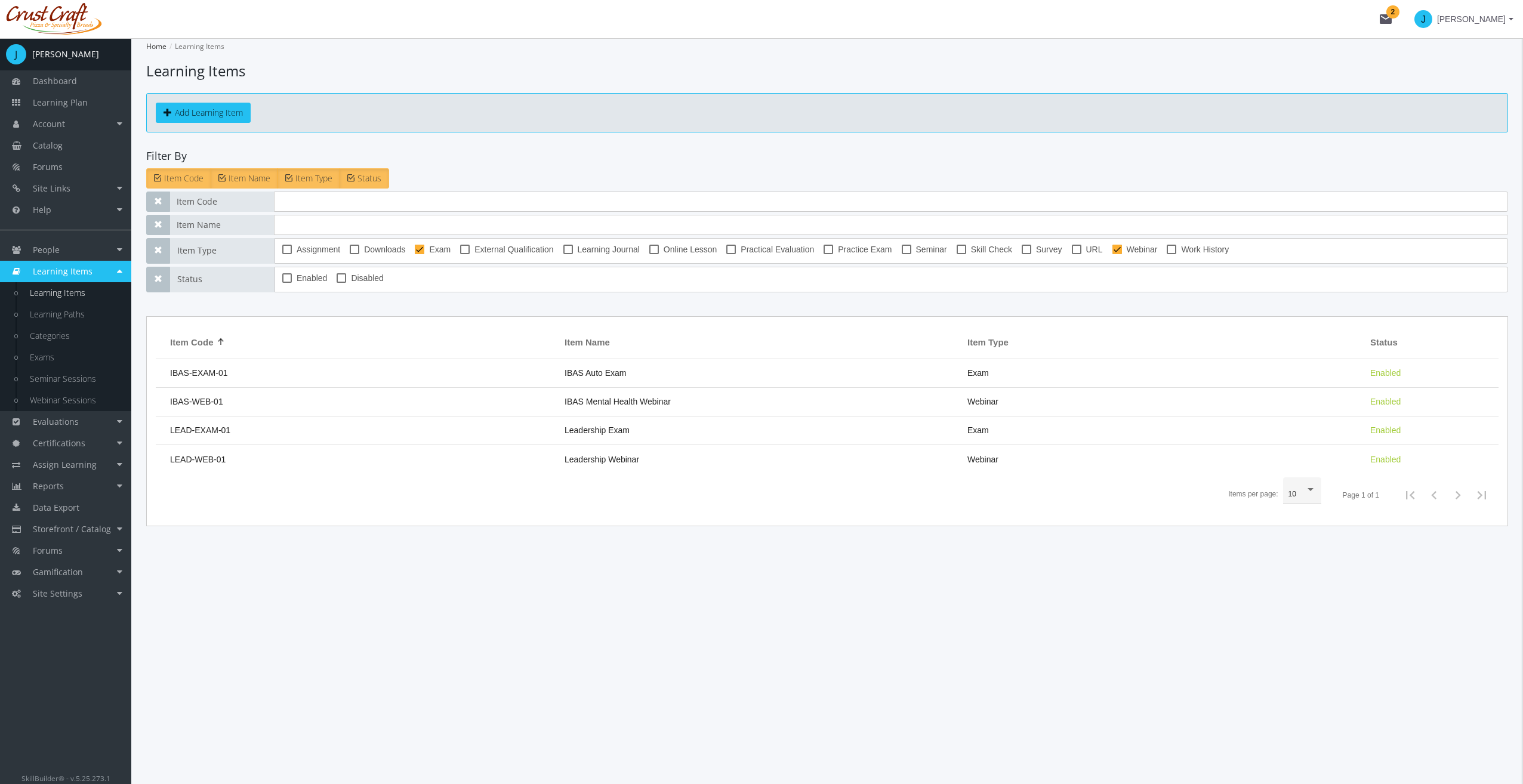
click at [303, 546] on div "Home Learning Items Learning Items Add Learning Item Filter By Item Code Item N…" at bounding box center [826, 411] width 1391 height 746
click at [83, 376] on link "Seminar Sessions" at bounding box center [75, 379] width 114 height 22
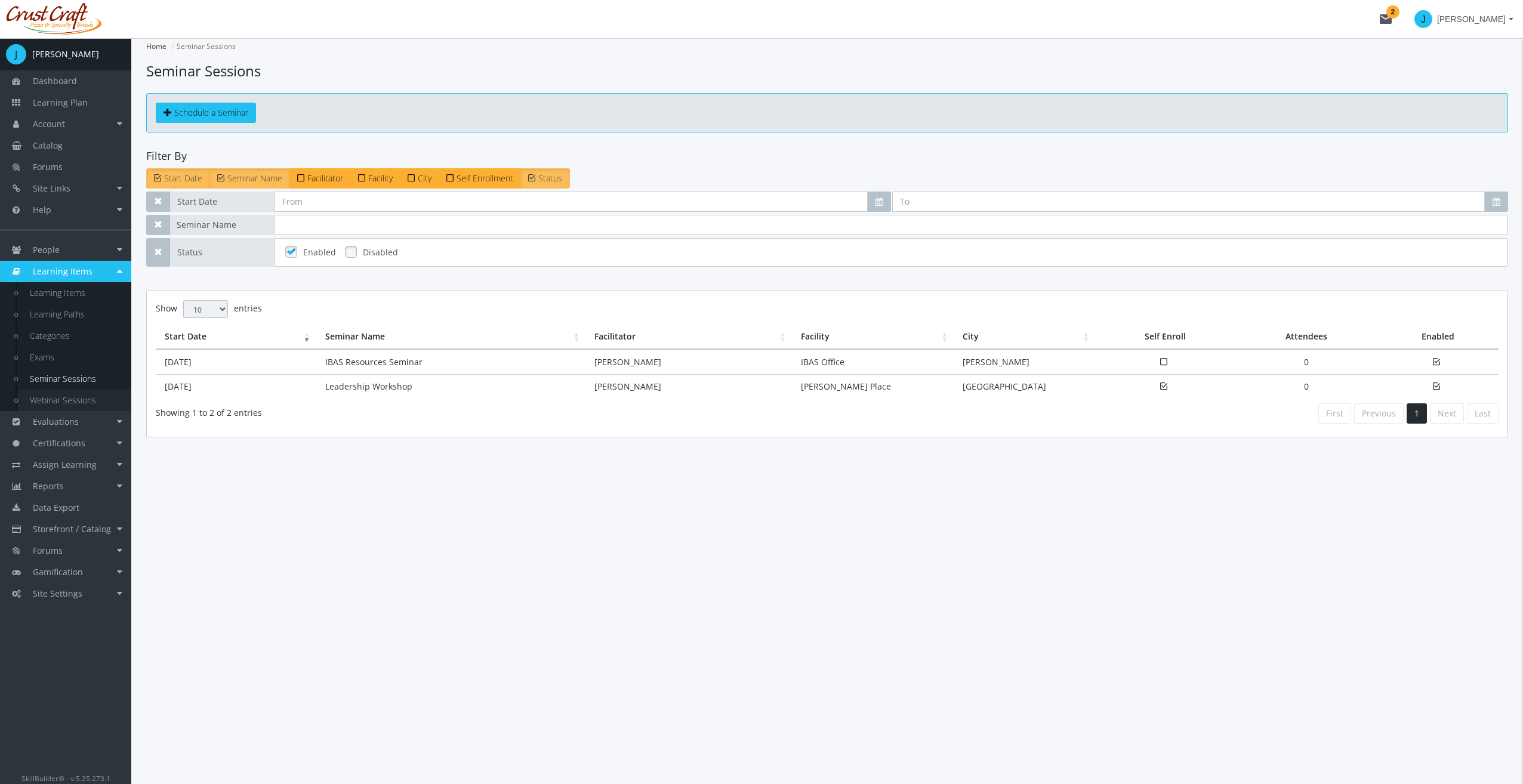
click at [71, 393] on link "Webinar Sessions" at bounding box center [75, 400] width 114 height 22
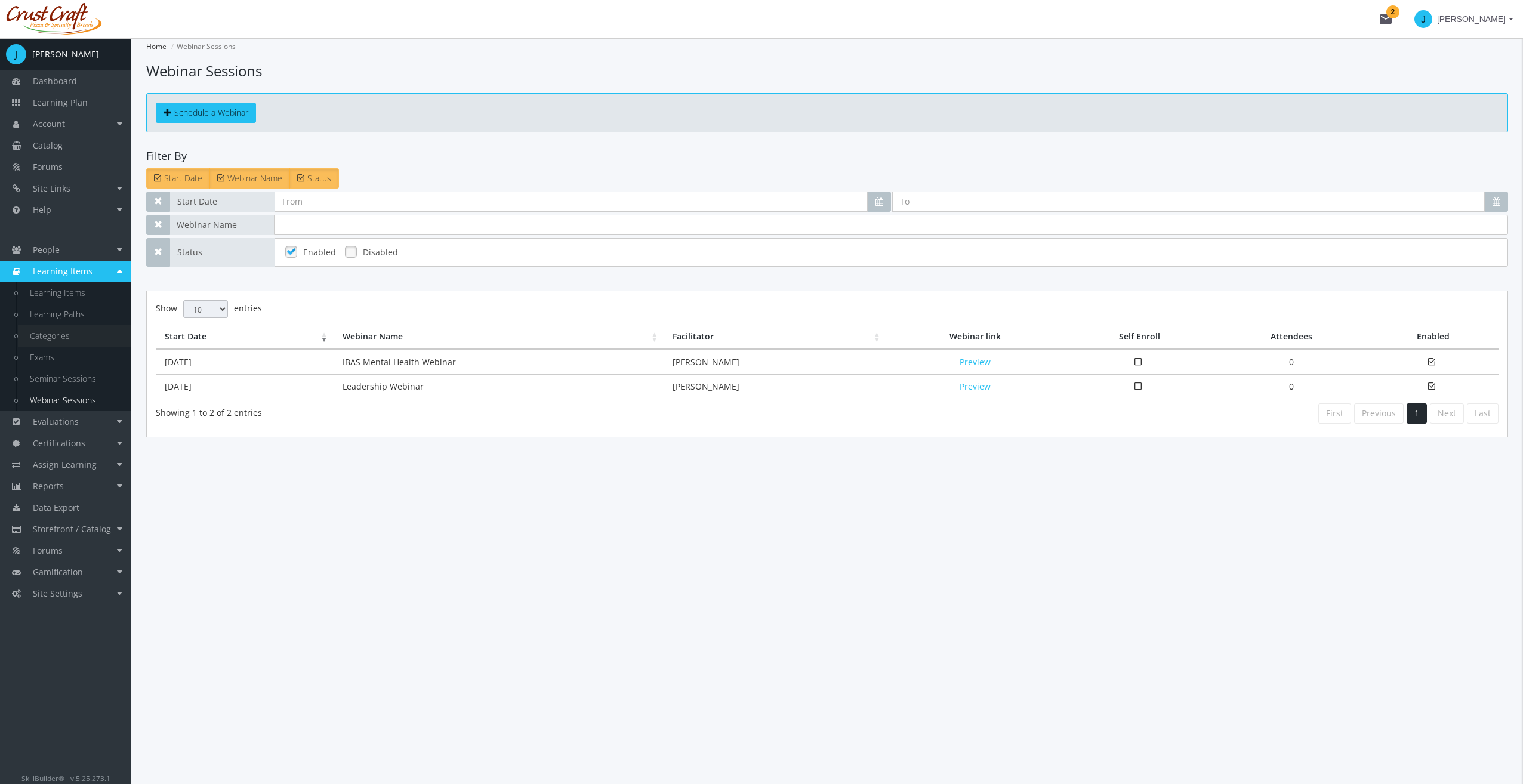
click at [69, 331] on link "Categories" at bounding box center [75, 336] width 114 height 22
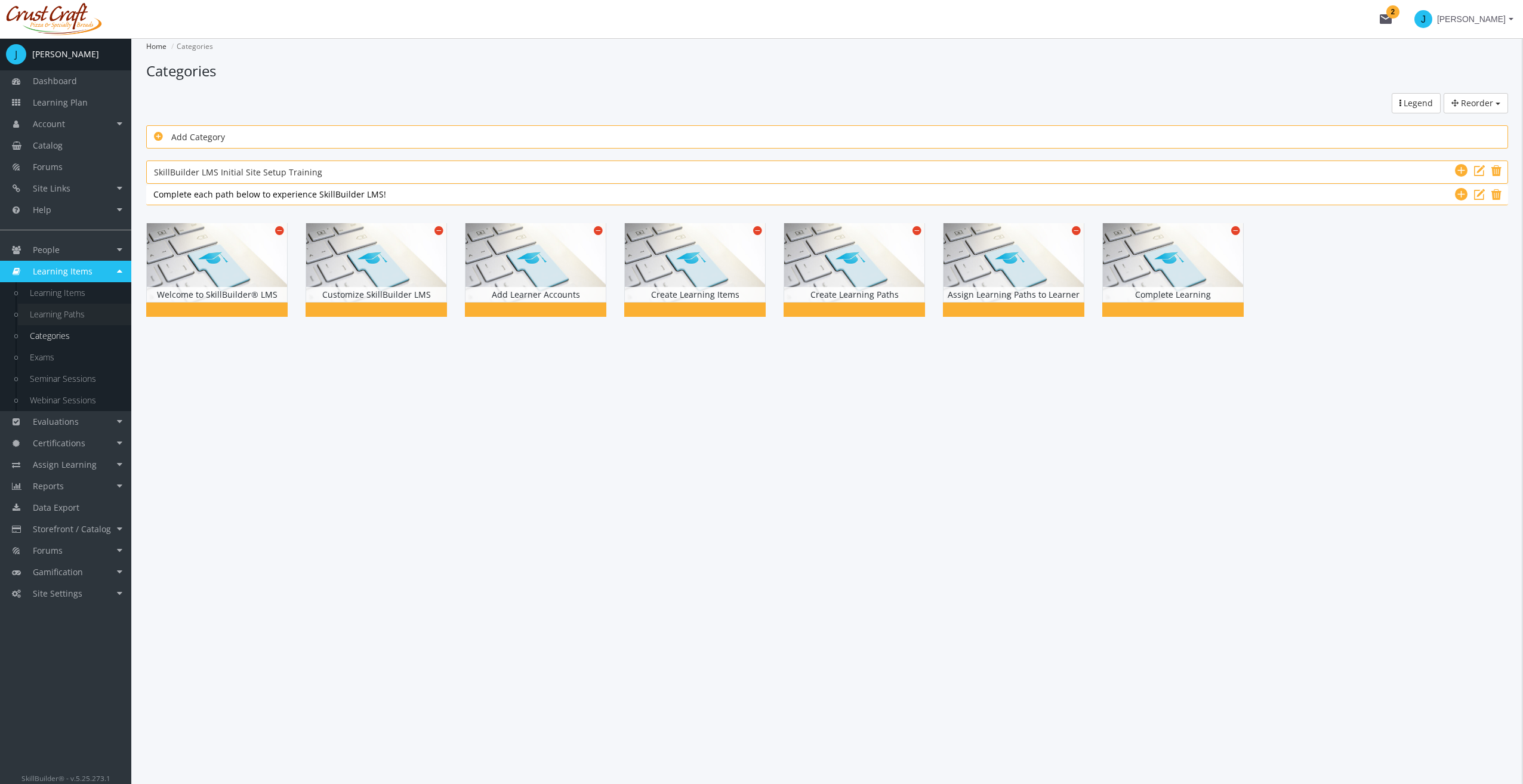
click at [68, 320] on link "Learning Paths" at bounding box center [75, 314] width 114 height 22
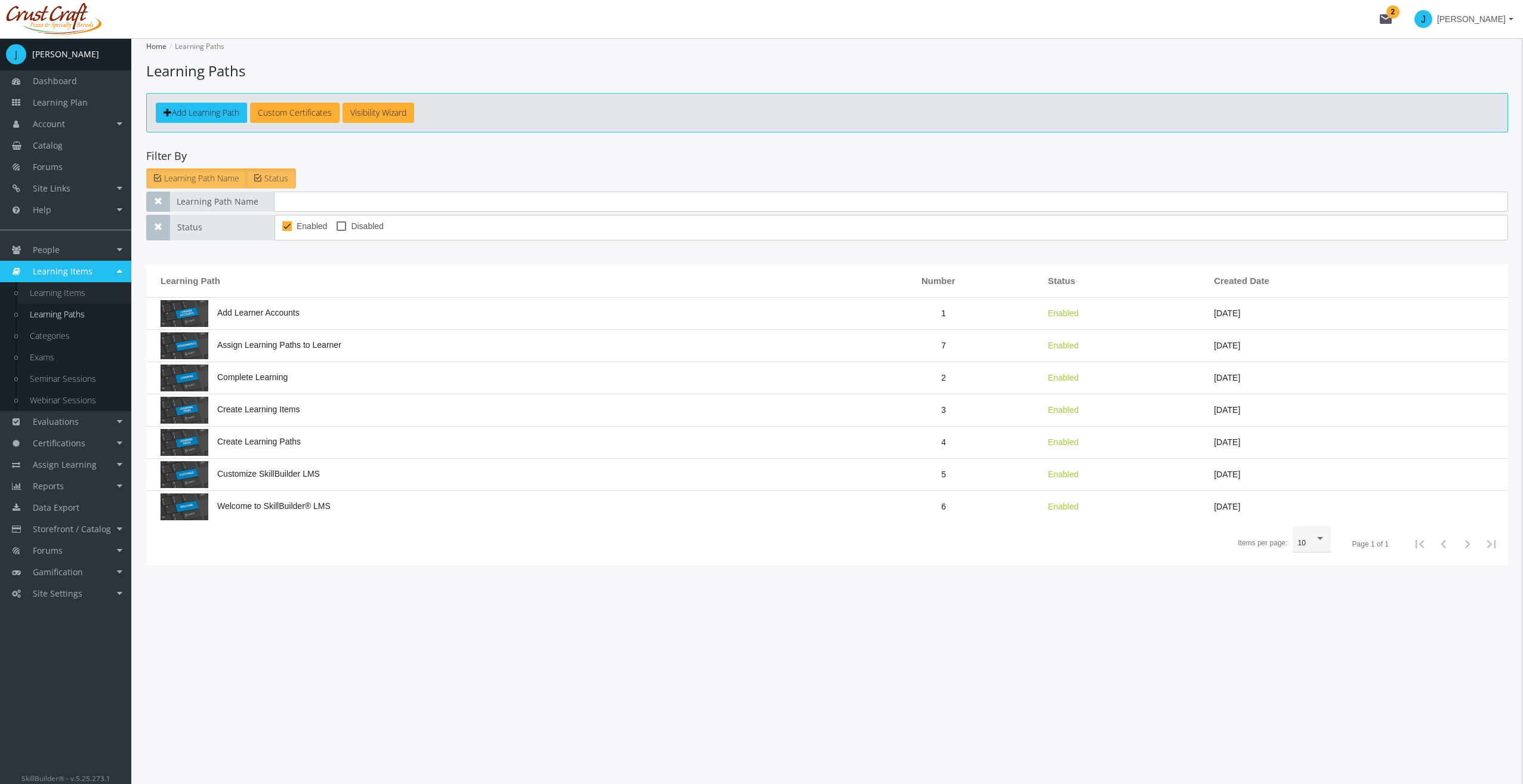
click at [70, 297] on link "Learning Items" at bounding box center [75, 293] width 114 height 22
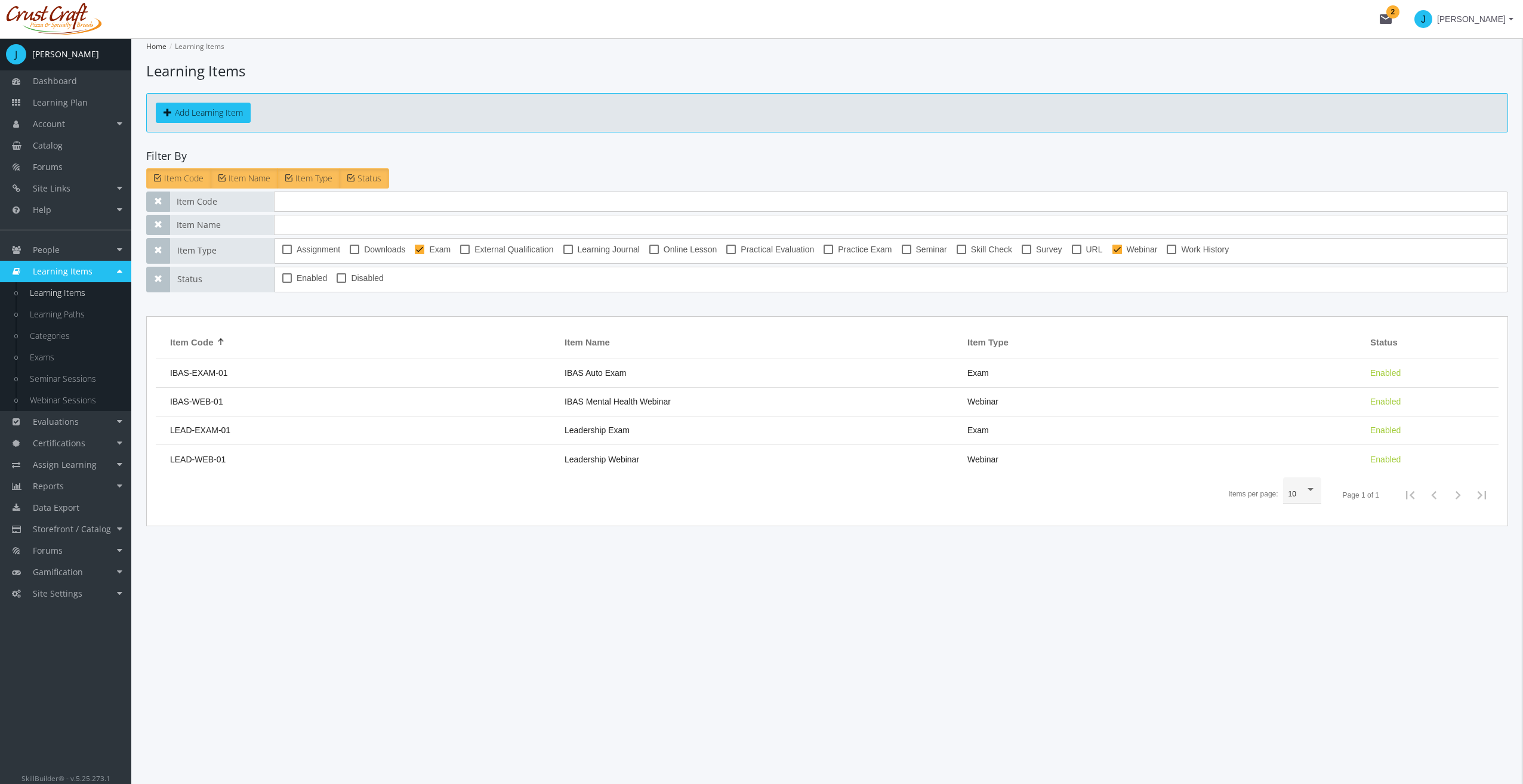
click at [74, 276] on span "Learning Items" at bounding box center [63, 271] width 60 height 11
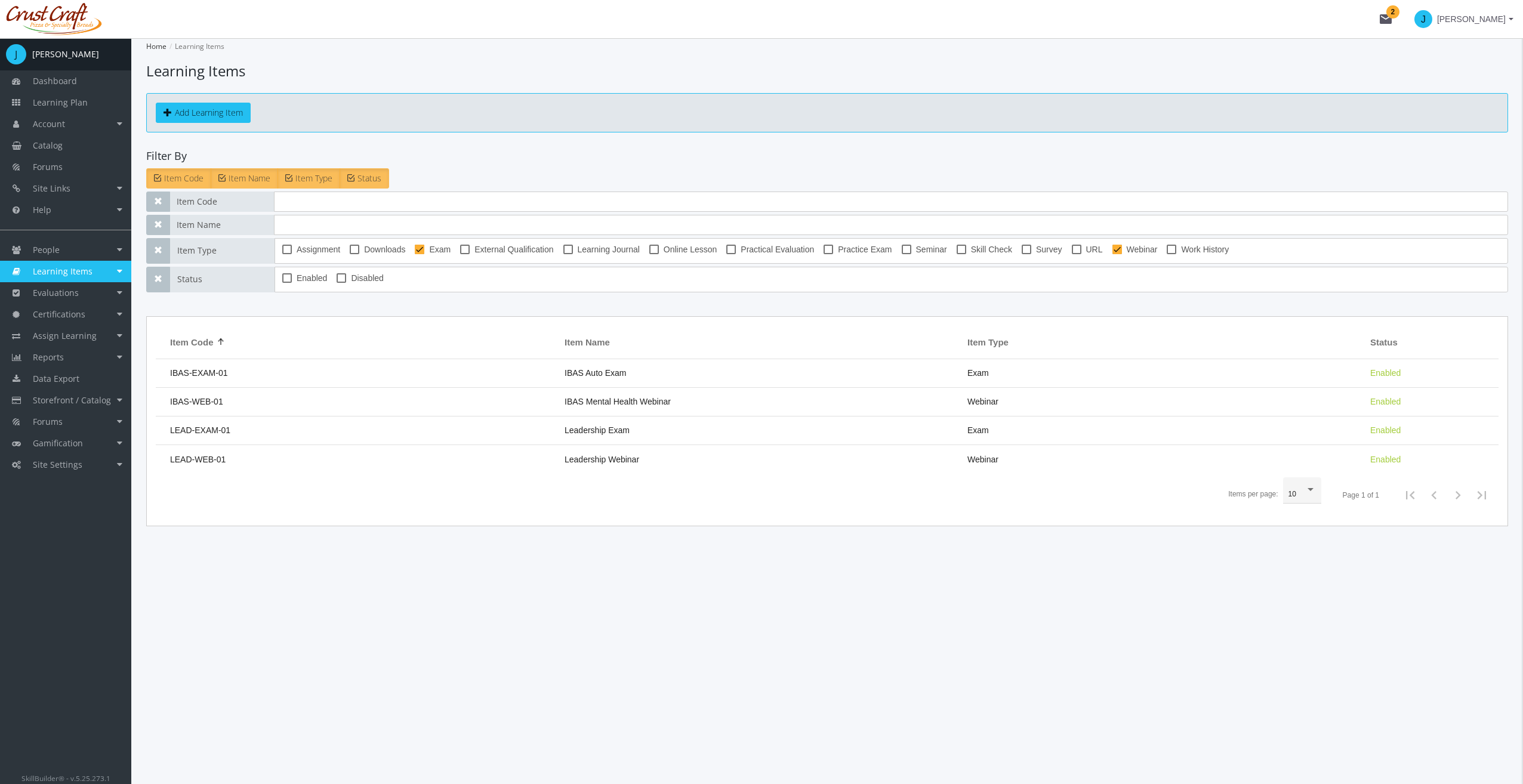
click at [109, 271] on link "Learning Items" at bounding box center [65, 271] width 131 height 22
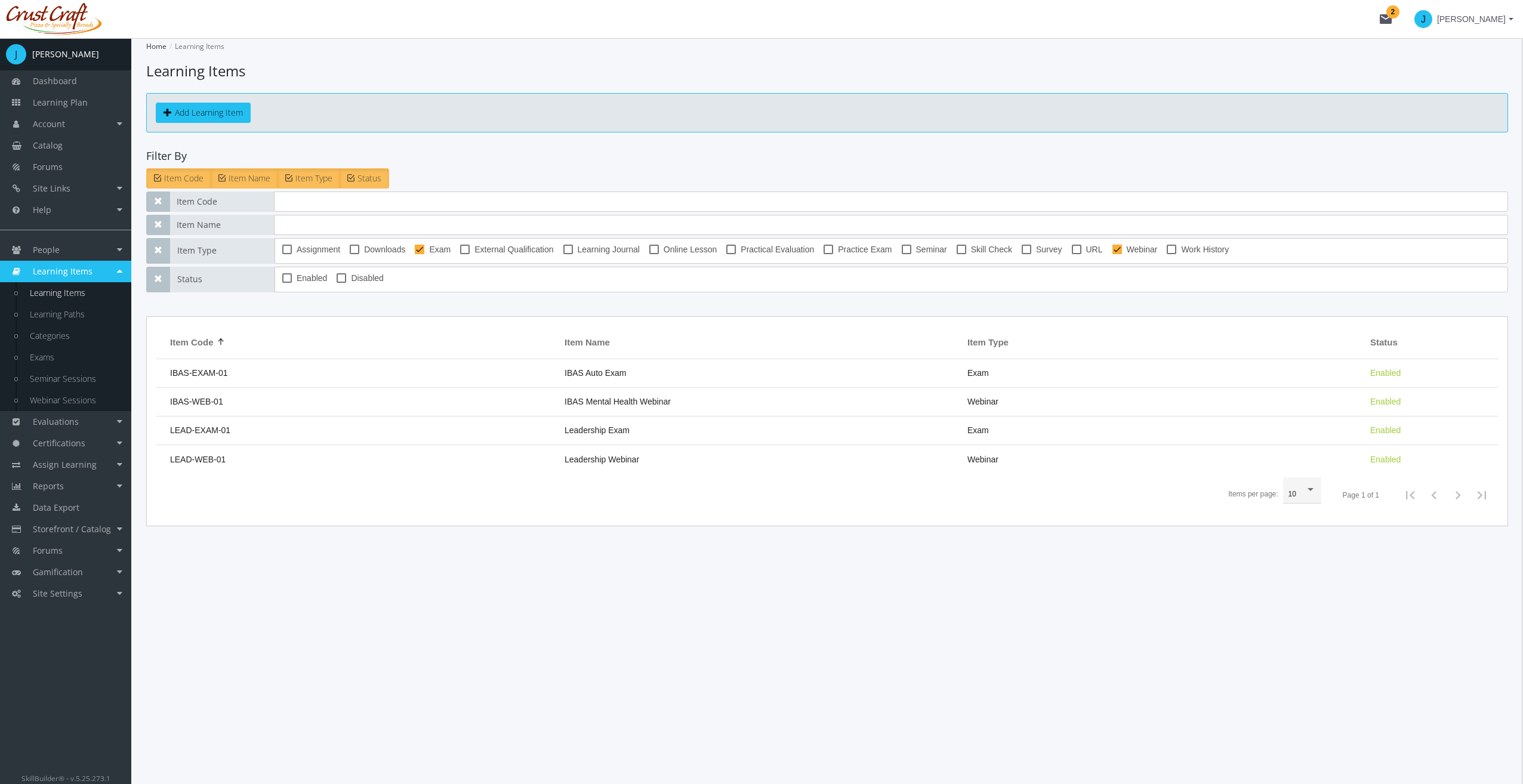
click at [340, 561] on div "Home Learning Items Learning Items Add Learning Item Filter By Item Code Item N…" at bounding box center [826, 411] width 1391 height 746
click at [74, 289] on link "Learning Items" at bounding box center [75, 293] width 114 height 22
click at [75, 291] on link "Learning Items" at bounding box center [75, 293] width 114 height 22
click at [76, 300] on link "Learning Items" at bounding box center [75, 293] width 114 height 22
click at [1118, 250] on label "Webinar" at bounding box center [1134, 249] width 45 height 14
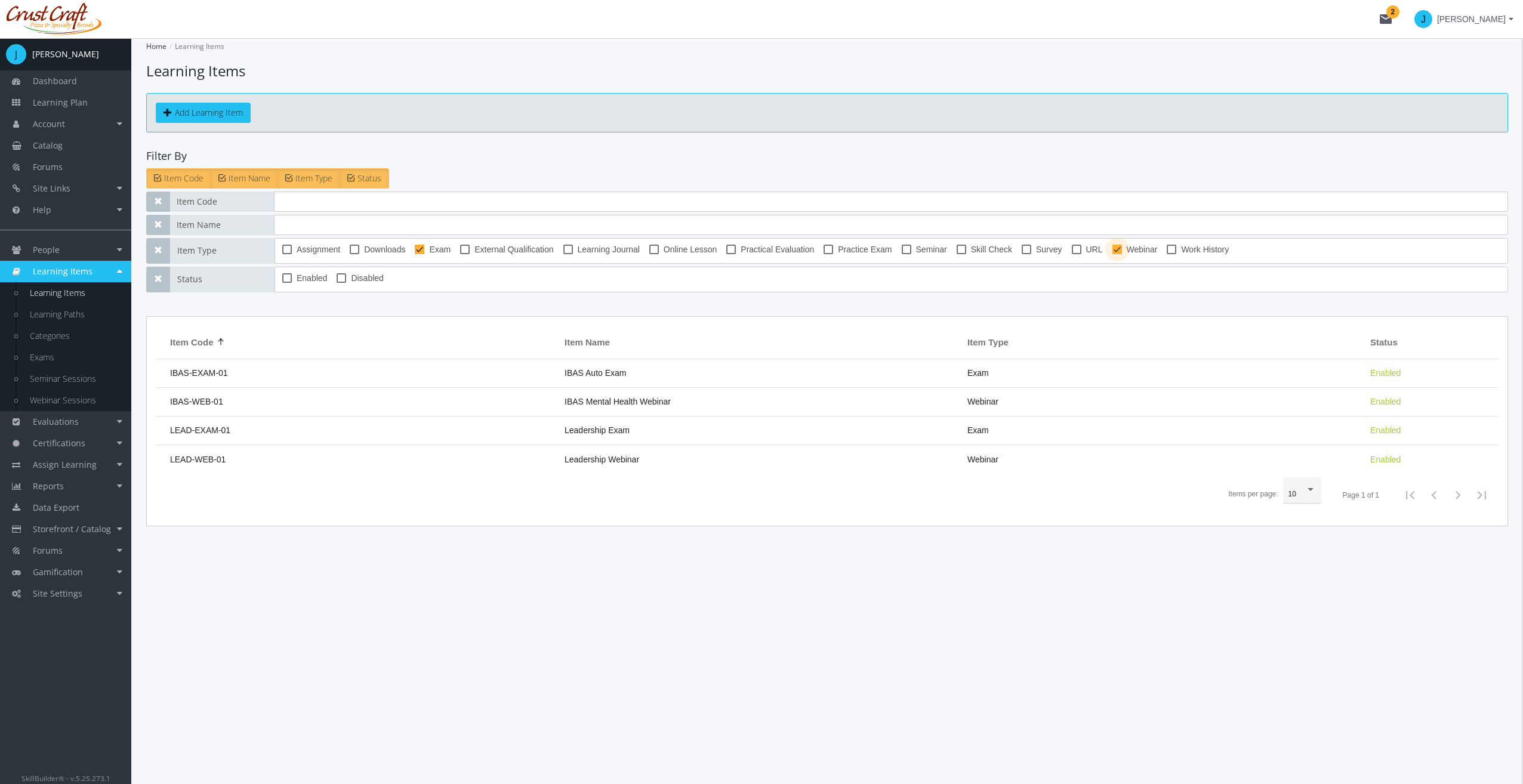
click at [1113, 253] on input "Webinar" at bounding box center [1112, 253] width 1 height 1
checkbox input "false"
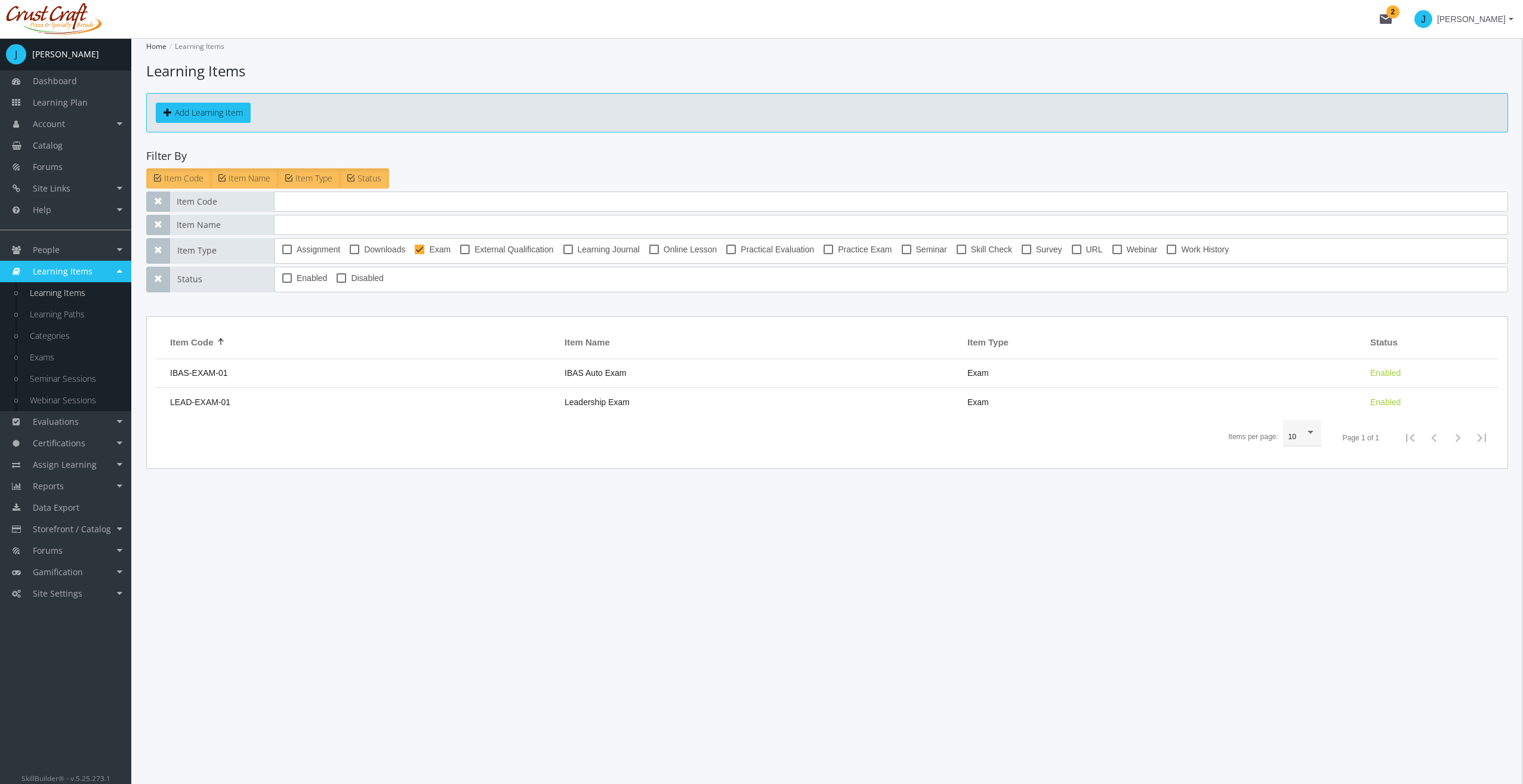
click at [453, 257] on mtx-checkbox-group "Assignment Downloads Exam External Qualification Learning Journal Online Lesson…" at bounding box center [887, 251] width 1209 height 17
click at [446, 251] on span "Exam" at bounding box center [440, 249] width 22 height 14
click at [415, 253] on input "Exam" at bounding box center [415, 253] width 1 height 1
checkbox input "false"
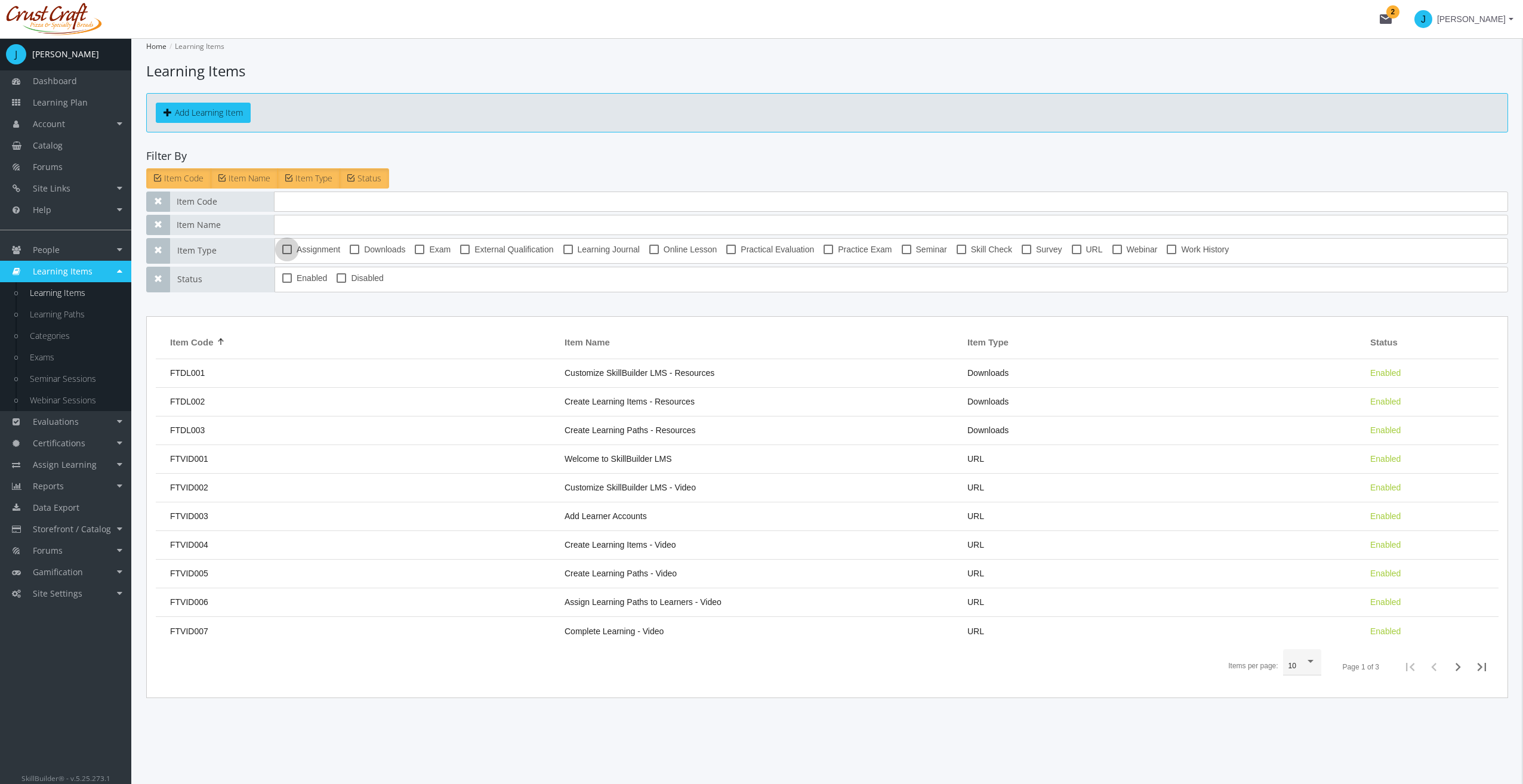
click at [319, 247] on span "Assignment" at bounding box center [319, 249] width 43 height 14
click at [283, 253] on input "Assignment" at bounding box center [282, 253] width 1 height 1
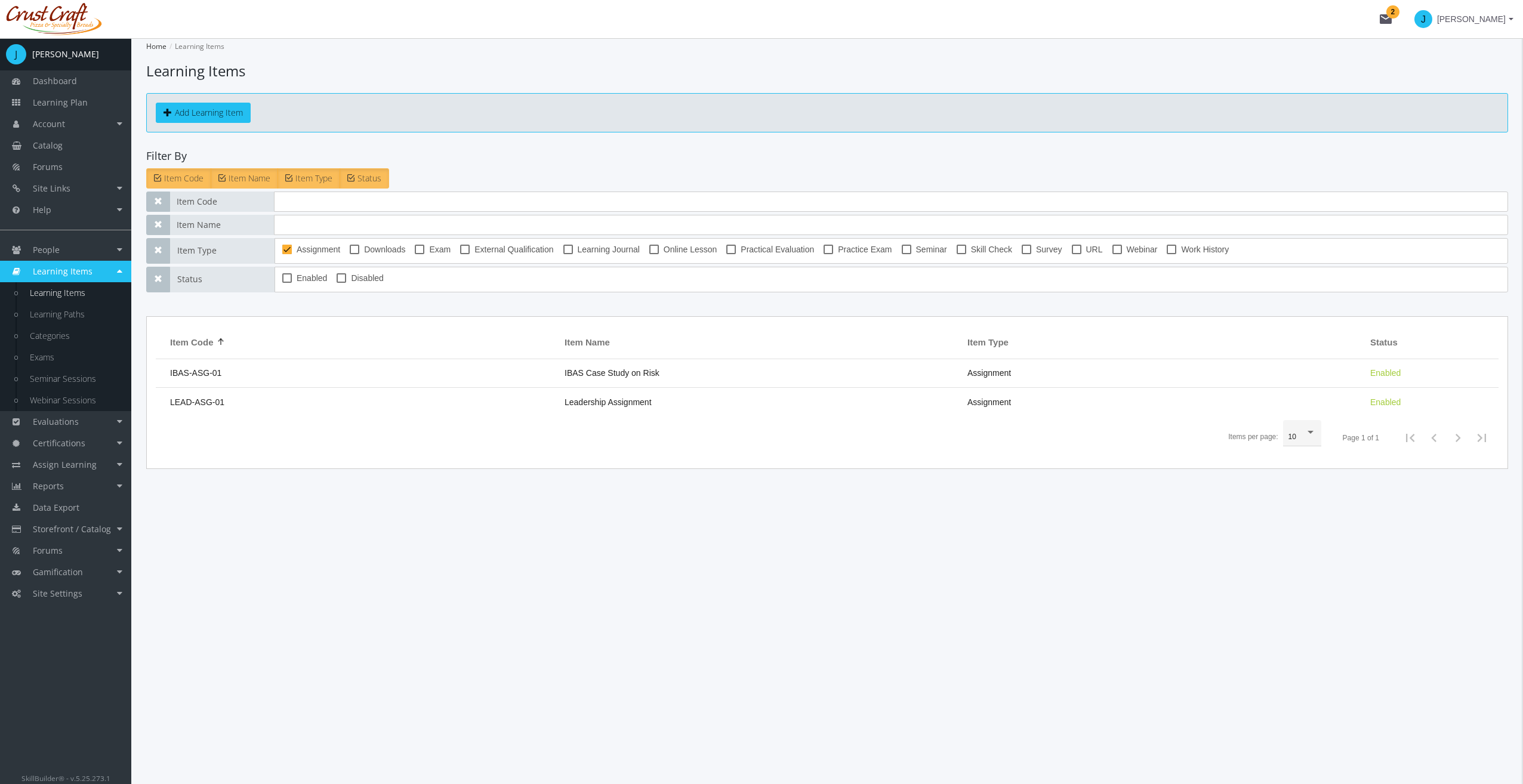
click at [309, 245] on span "Assignment" at bounding box center [319, 249] width 43 height 14
click at [283, 253] on input "Assignment" at bounding box center [282, 253] width 1 height 1
checkbox input "false"
click at [348, 243] on mtx-checkbox-group "Assignment Downloads Exam External Qualification Learning Journal Online Lesson…" at bounding box center [887, 251] width 1209 height 17
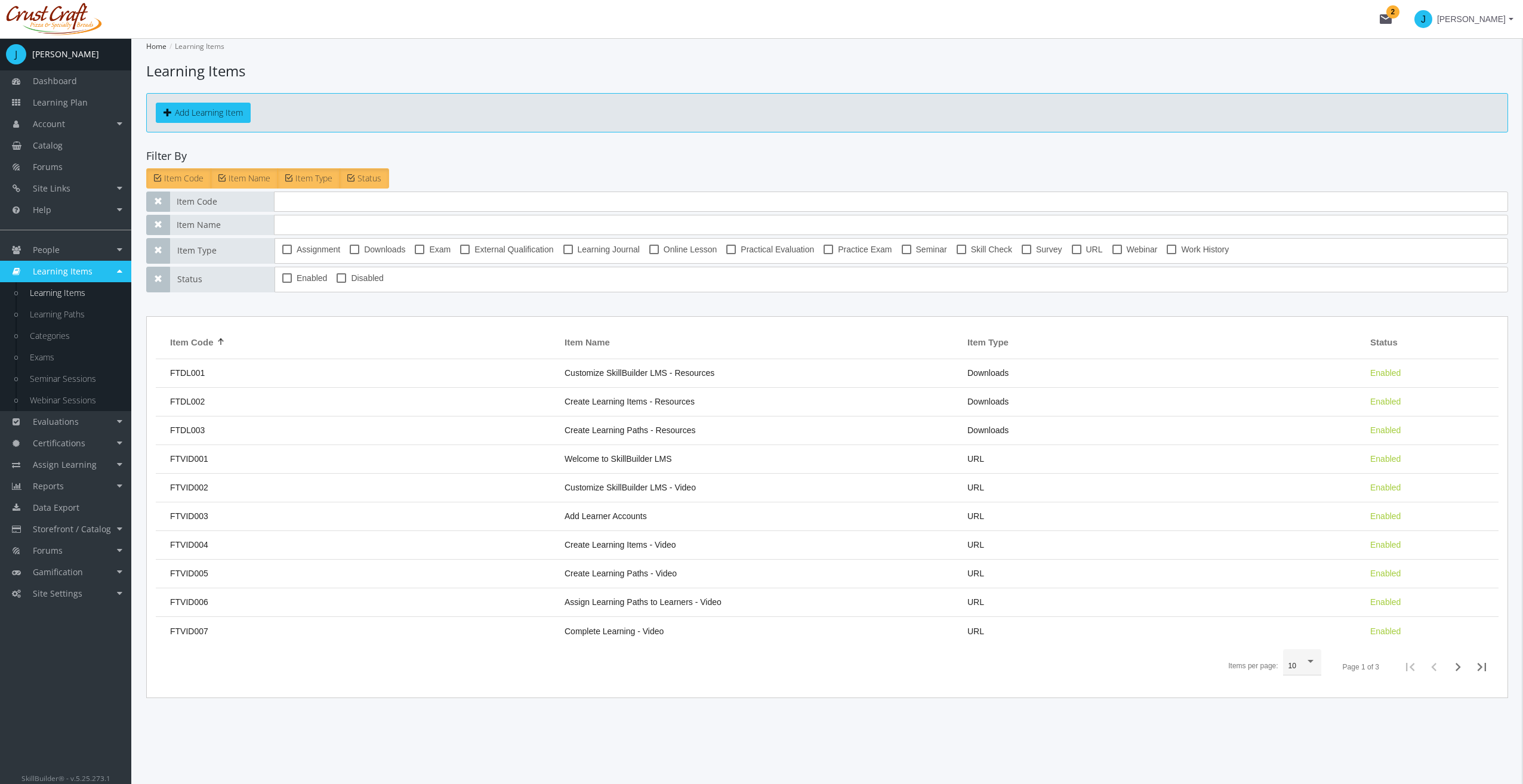
click at [353, 245] on span at bounding box center [354, 249] width 9 height 9
click at [350, 253] on input "Downloads" at bounding box center [350, 253] width 1 height 1
checkbox input "true"
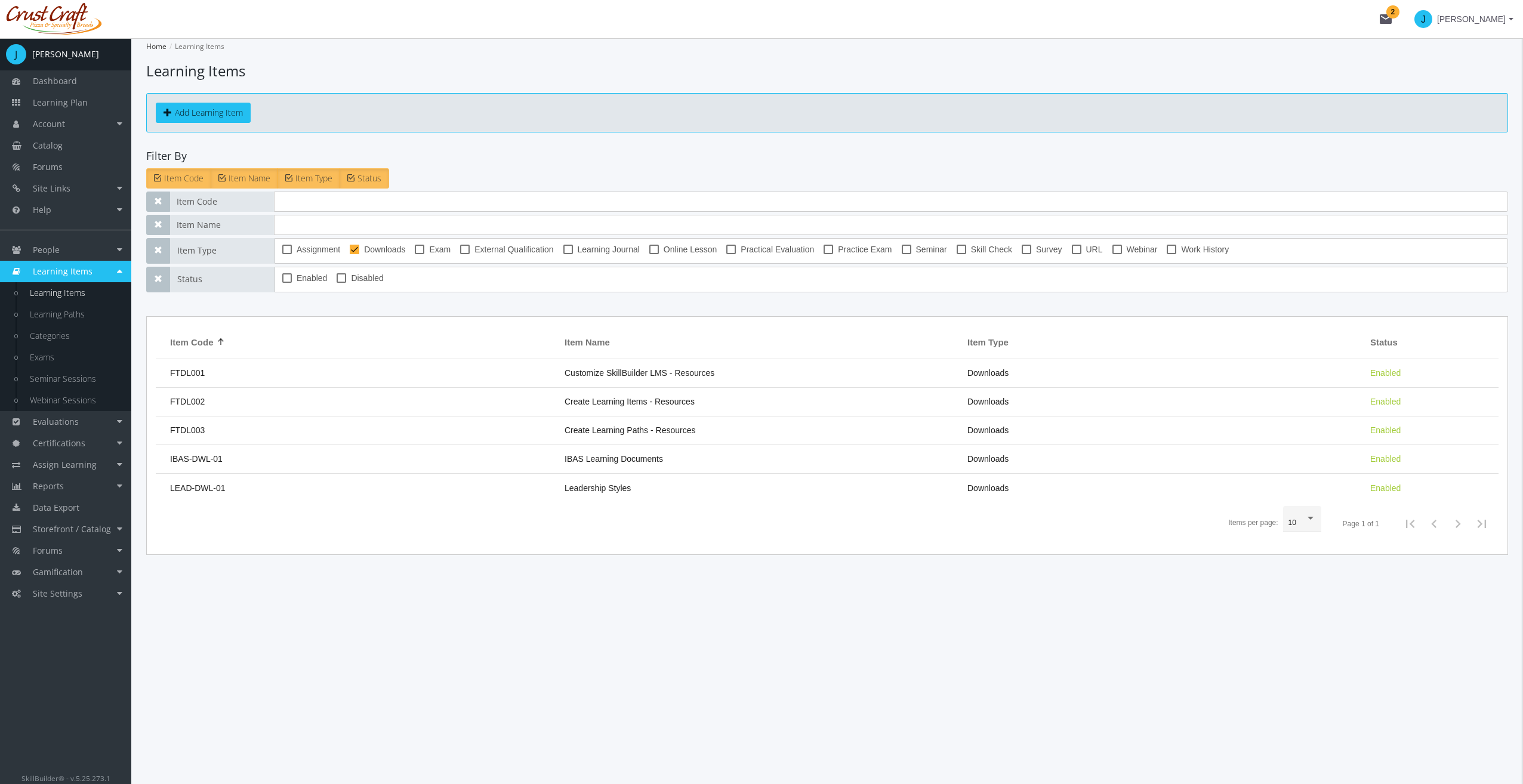
click at [486, 466] on td "IBAS-DWL-01" at bounding box center [357, 459] width 403 height 29
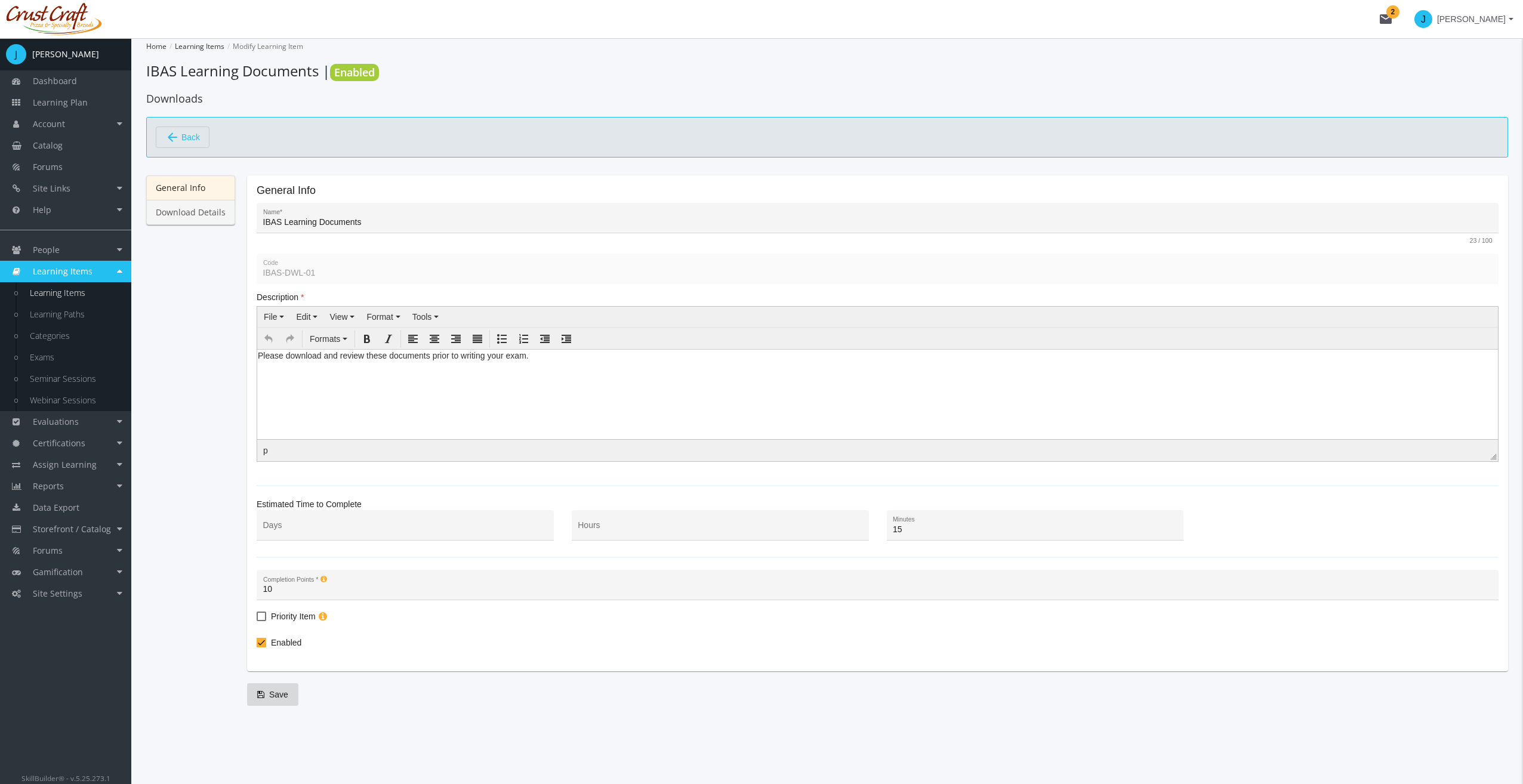
click at [188, 222] on link "Download Details" at bounding box center [190, 212] width 89 height 25
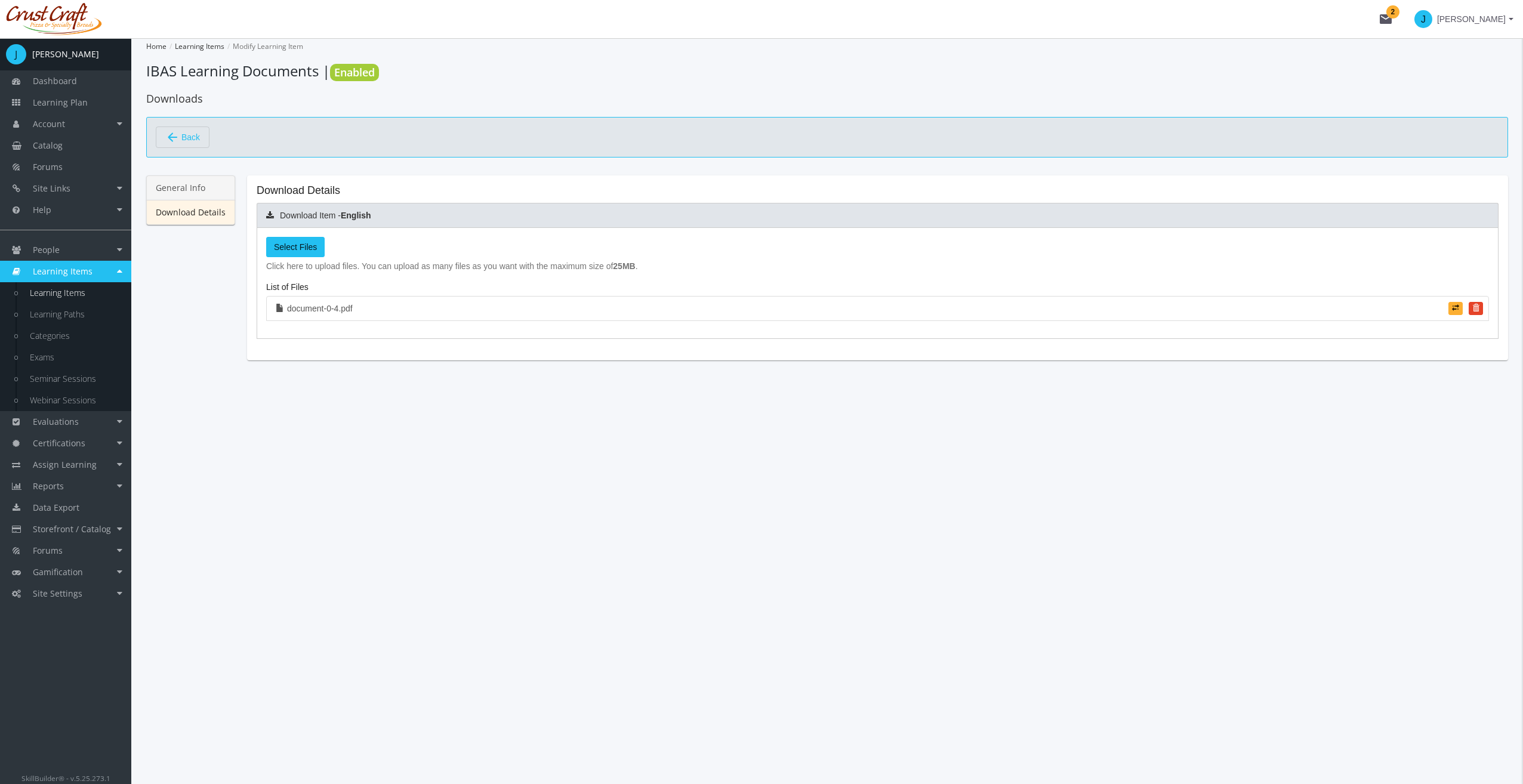
click at [186, 191] on link "General Info" at bounding box center [190, 188] width 89 height 25
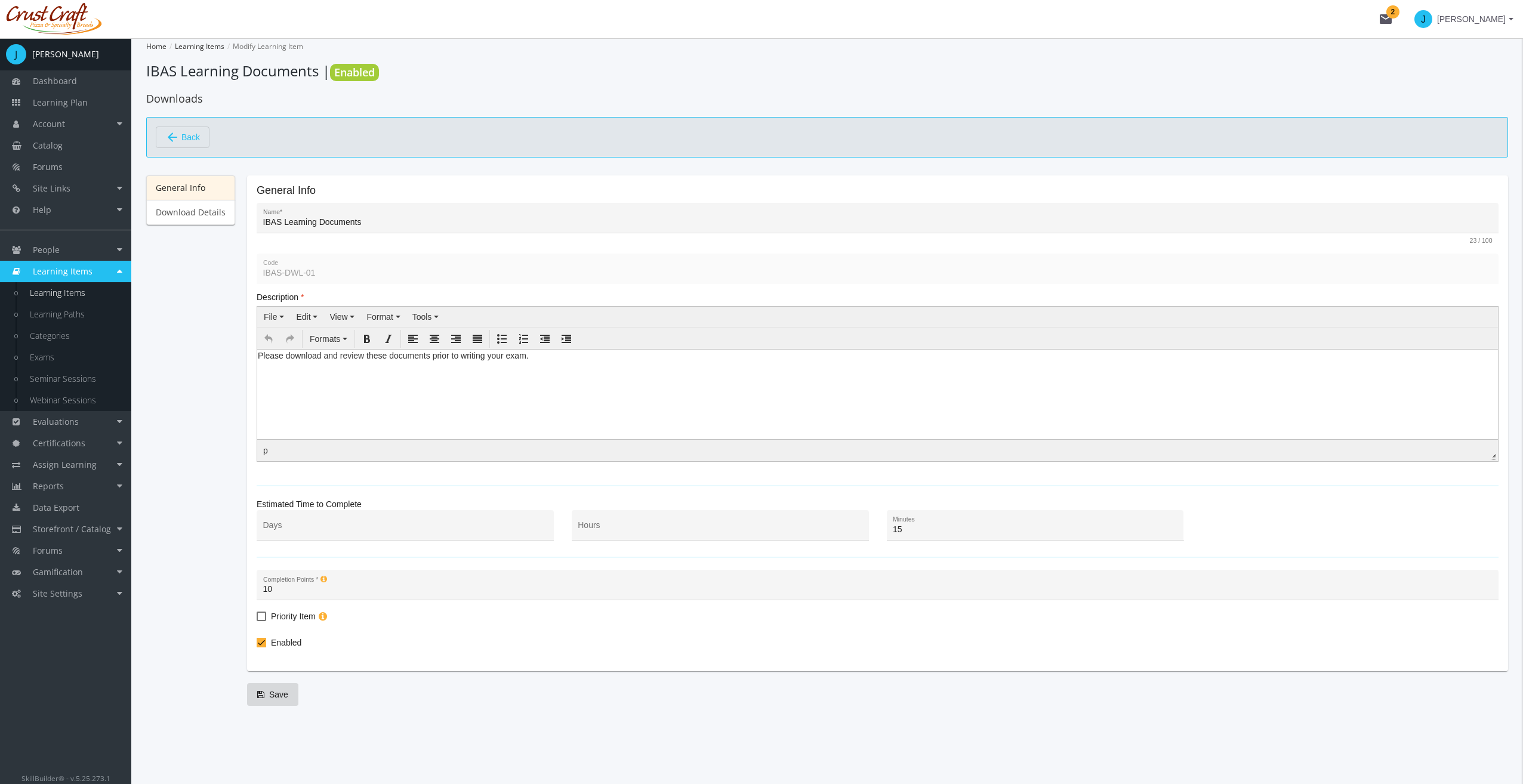
click at [203, 135] on button "arrow_back Back" at bounding box center [183, 137] width 53 height 22
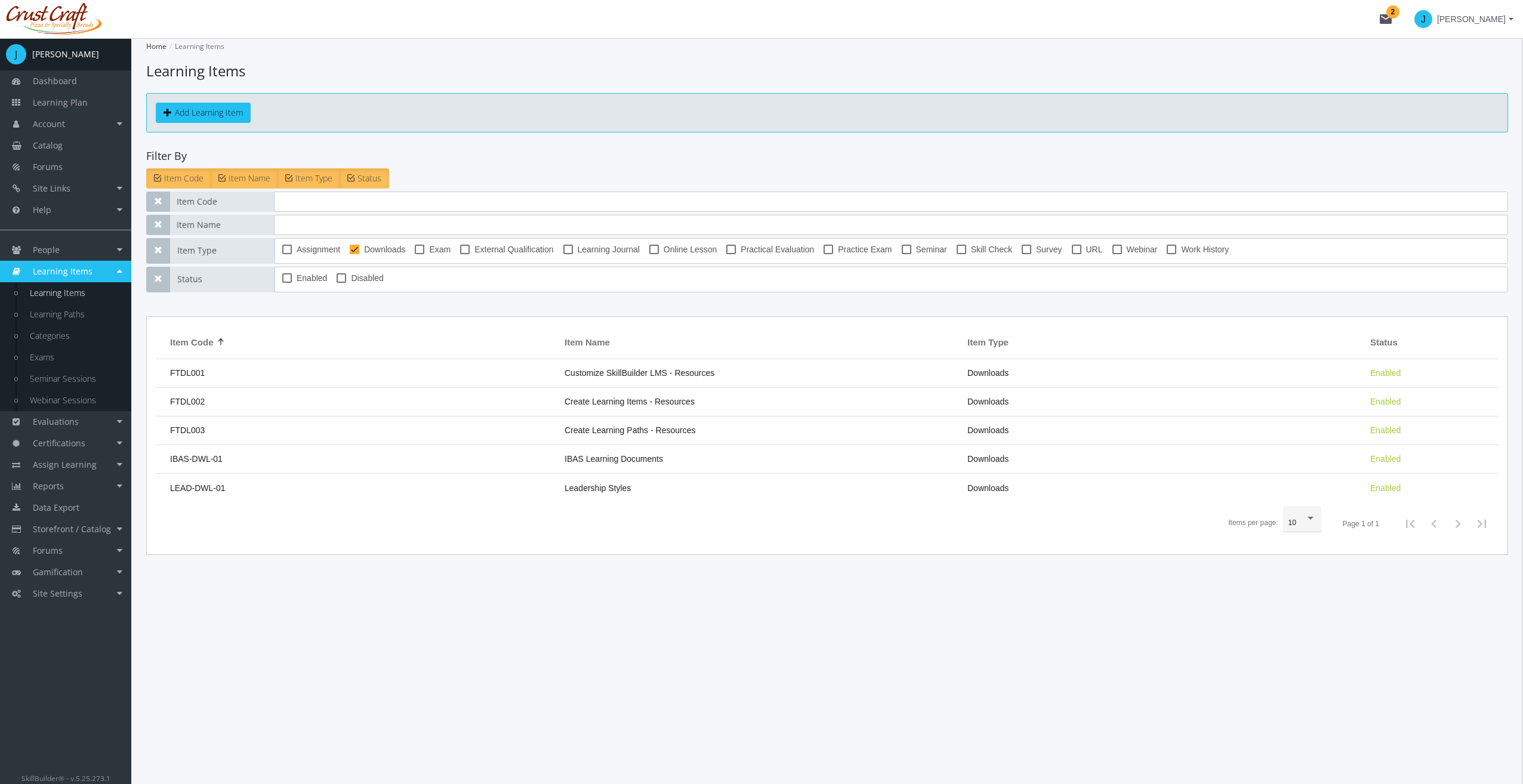
click at [375, 138] on app-list "Home Learning Items Learning Items Add Learning Item Filter By Item Code Item N…" at bounding box center [826, 297] width 1362 height 516
click at [51, 312] on link "Learning Paths" at bounding box center [75, 314] width 114 height 22
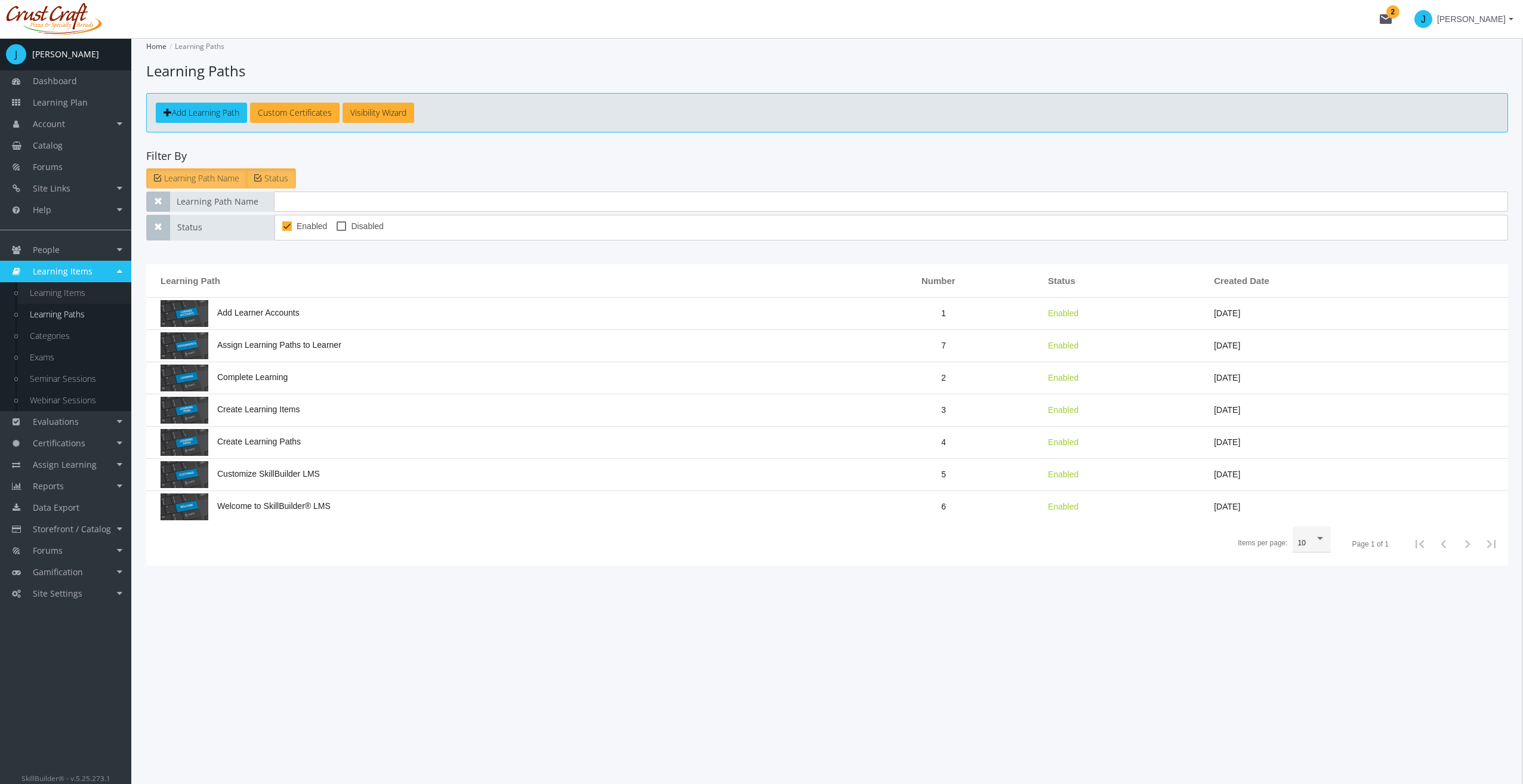
click at [97, 291] on link "Learning Items" at bounding box center [75, 293] width 114 height 22
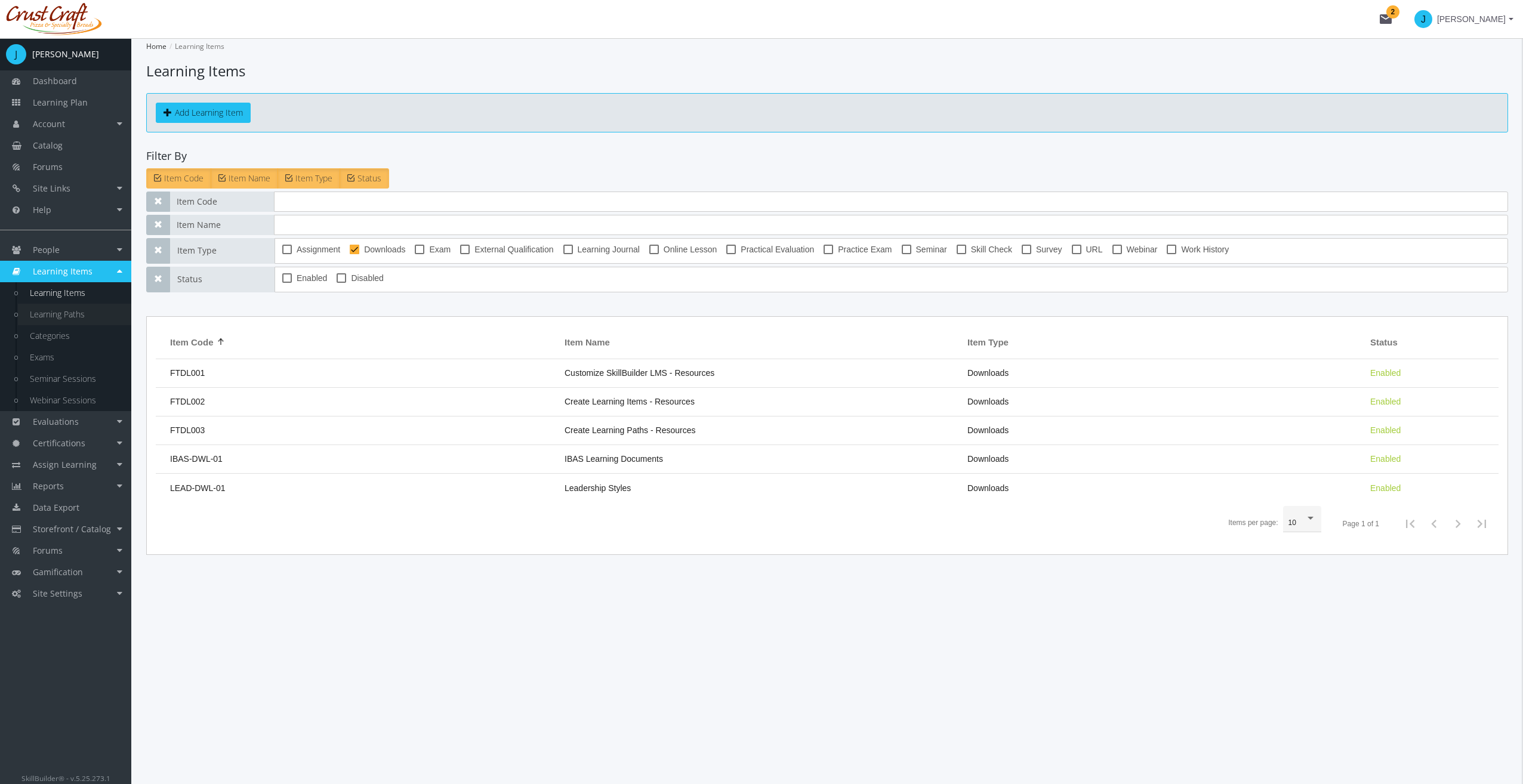
click at [38, 314] on link "Learning Paths" at bounding box center [75, 314] width 114 height 22
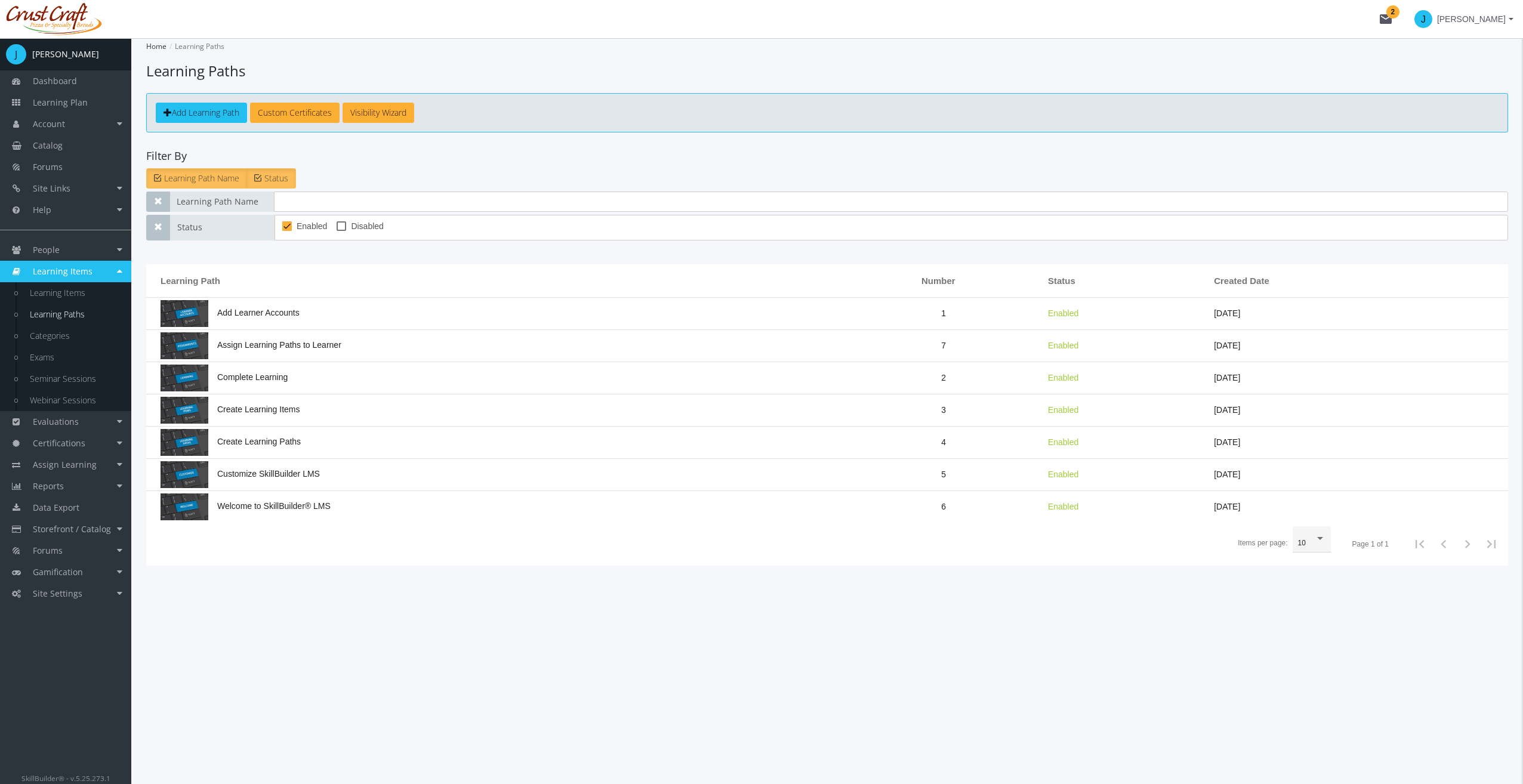
click at [378, 166] on app-list "Home Learning Paths Learning Paths Add Learning Path Custom Certificates Visibi…" at bounding box center [826, 302] width 1362 height 528
drag, startPoint x: 378, startPoint y: 166, endPoint x: 483, endPoint y: 161, distance: 105.1
click at [483, 161] on app-list "Home Learning Paths Learning Paths Add Learning Path Custom Certificates Visibi…" at bounding box center [826, 302] width 1362 height 528
click at [303, 110] on link "Custom Certificates" at bounding box center [295, 112] width 89 height 20
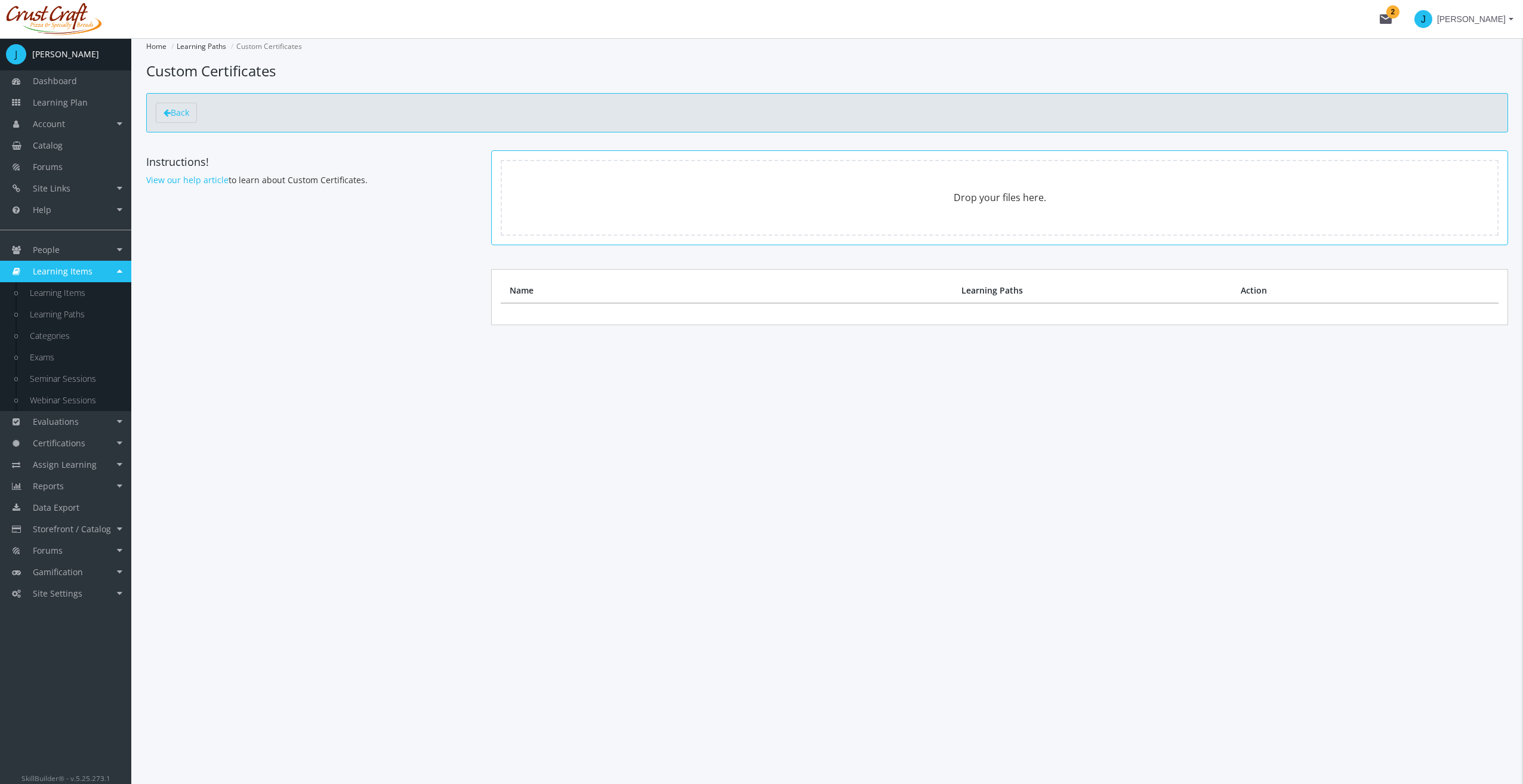
click at [955, 426] on div "Home Learning Paths Custom Certificates Custom Certificates Back Instructions! …" at bounding box center [826, 411] width 1391 height 746
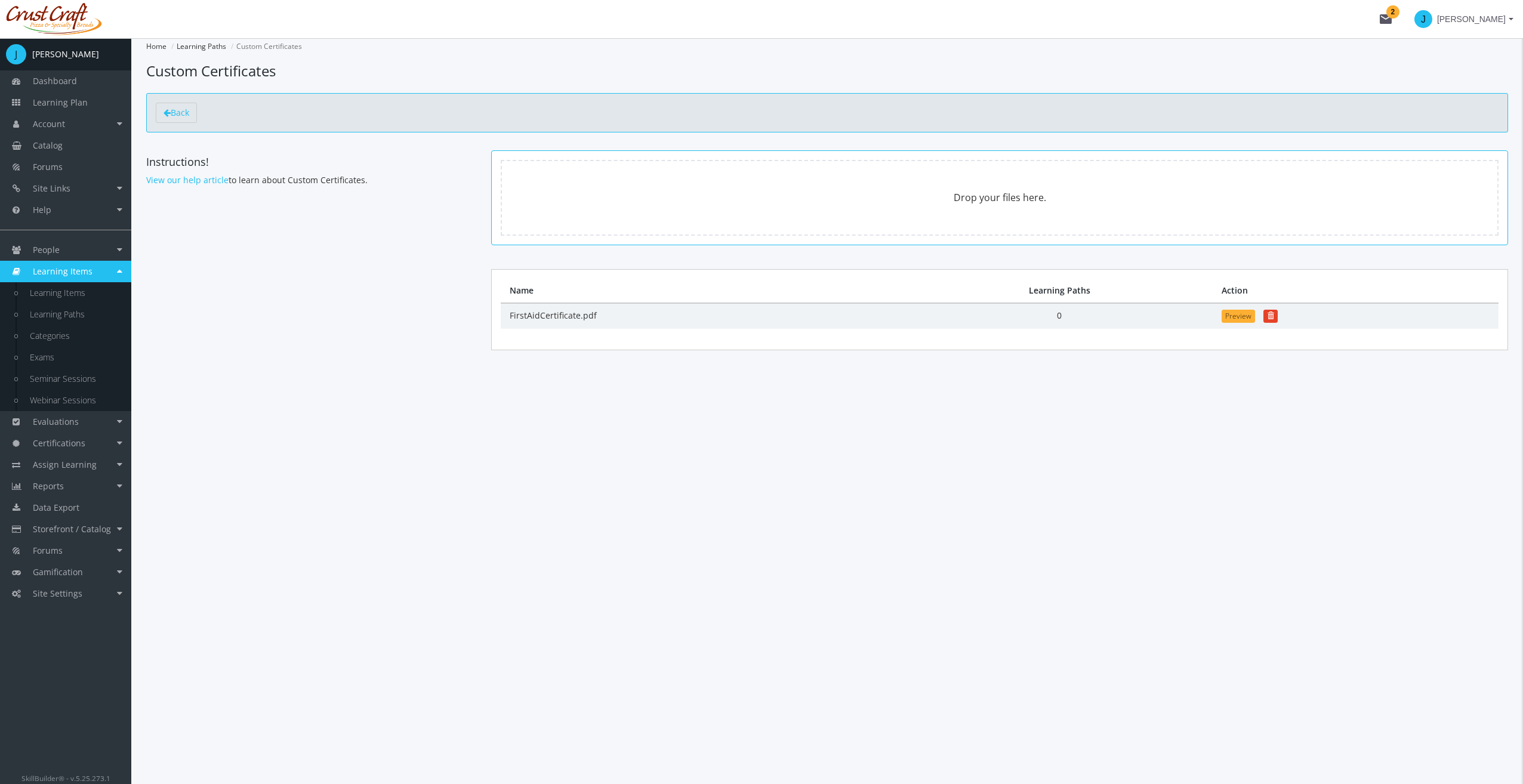
click at [765, 448] on div "Home Learning Paths Custom Certificates Custom Certificates Back Instructions! …" at bounding box center [826, 411] width 1391 height 746
click at [187, 110] on span "Back" at bounding box center [180, 112] width 19 height 11
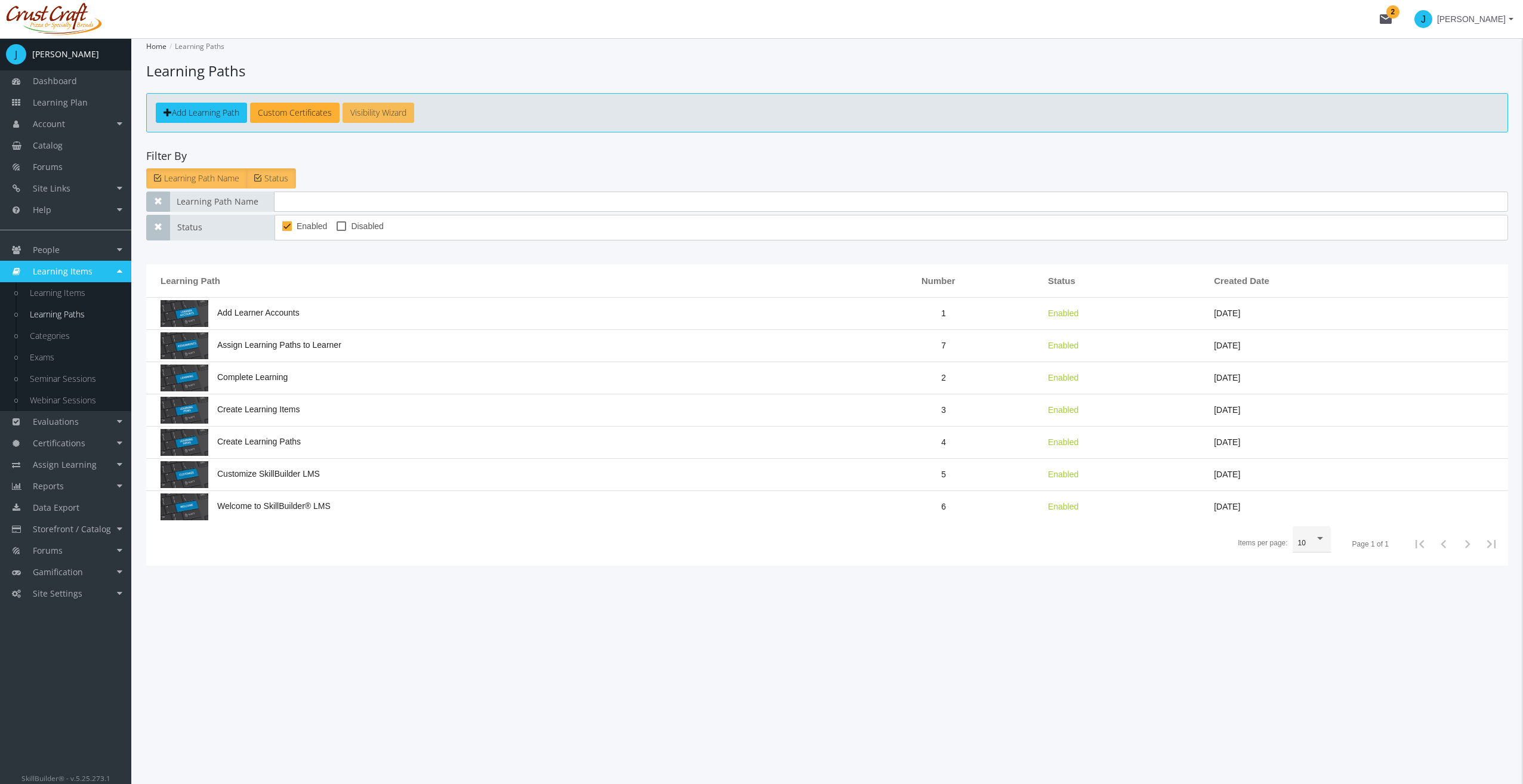
click at [368, 109] on link "Visibility Wizard" at bounding box center [378, 112] width 71 height 20
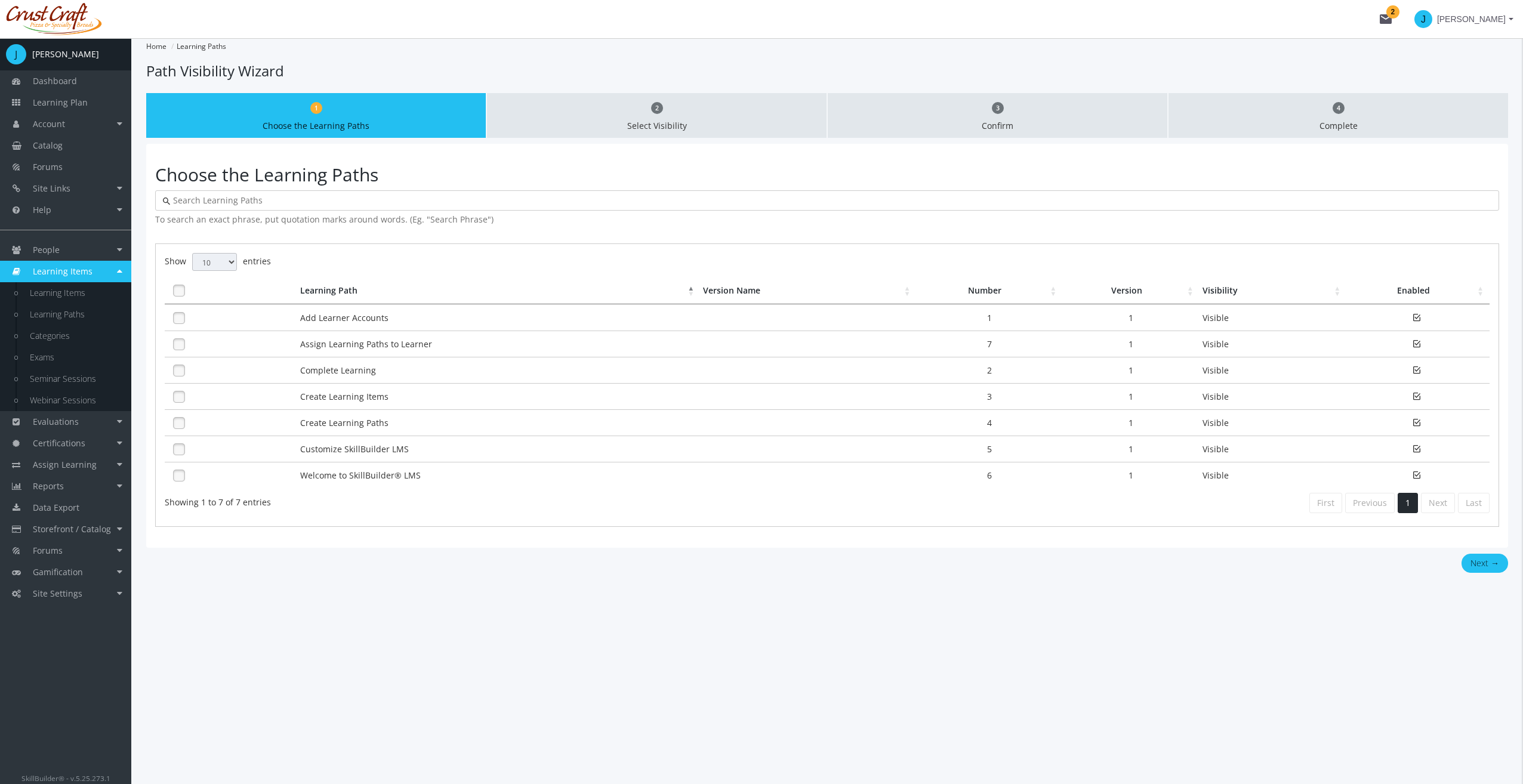
click at [156, 314] on div "Show 10 25 50 100 entries Search: Learning Path Version Name Number Version Vis…" at bounding box center [827, 385] width 1344 height 284
click at [183, 322] on link at bounding box center [179, 318] width 18 height 18
click at [179, 399] on link at bounding box center [179, 397] width 18 height 18
click at [179, 436] on td at bounding box center [230, 449] width 132 height 26
click at [176, 462] on td at bounding box center [230, 475] width 132 height 26
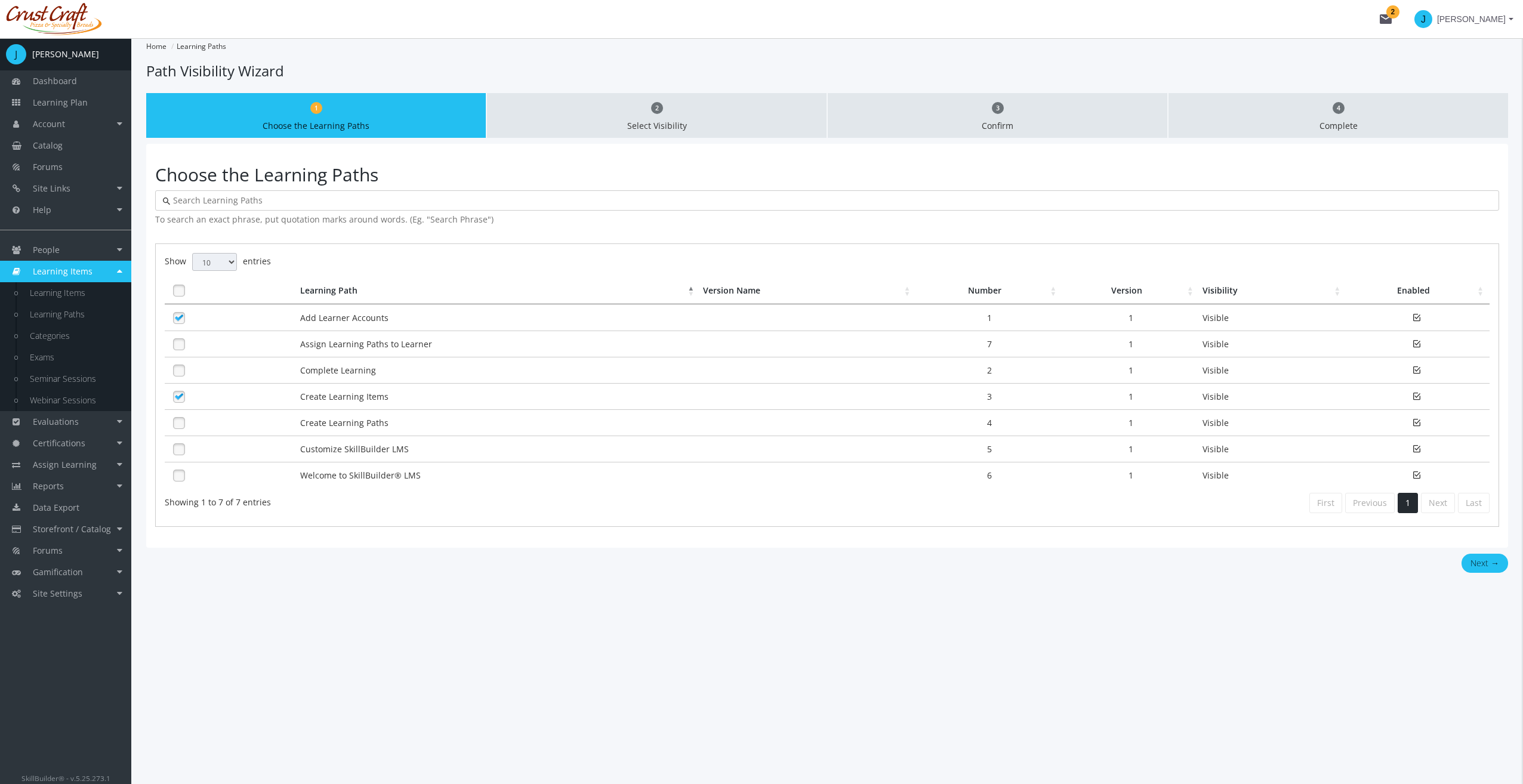
click at [179, 426] on link at bounding box center [179, 423] width 18 height 18
click at [178, 357] on td at bounding box center [230, 370] width 132 height 26
click at [180, 343] on link at bounding box center [179, 344] width 18 height 18
click at [1491, 559] on button "Next →" at bounding box center [1485, 563] width 47 height 19
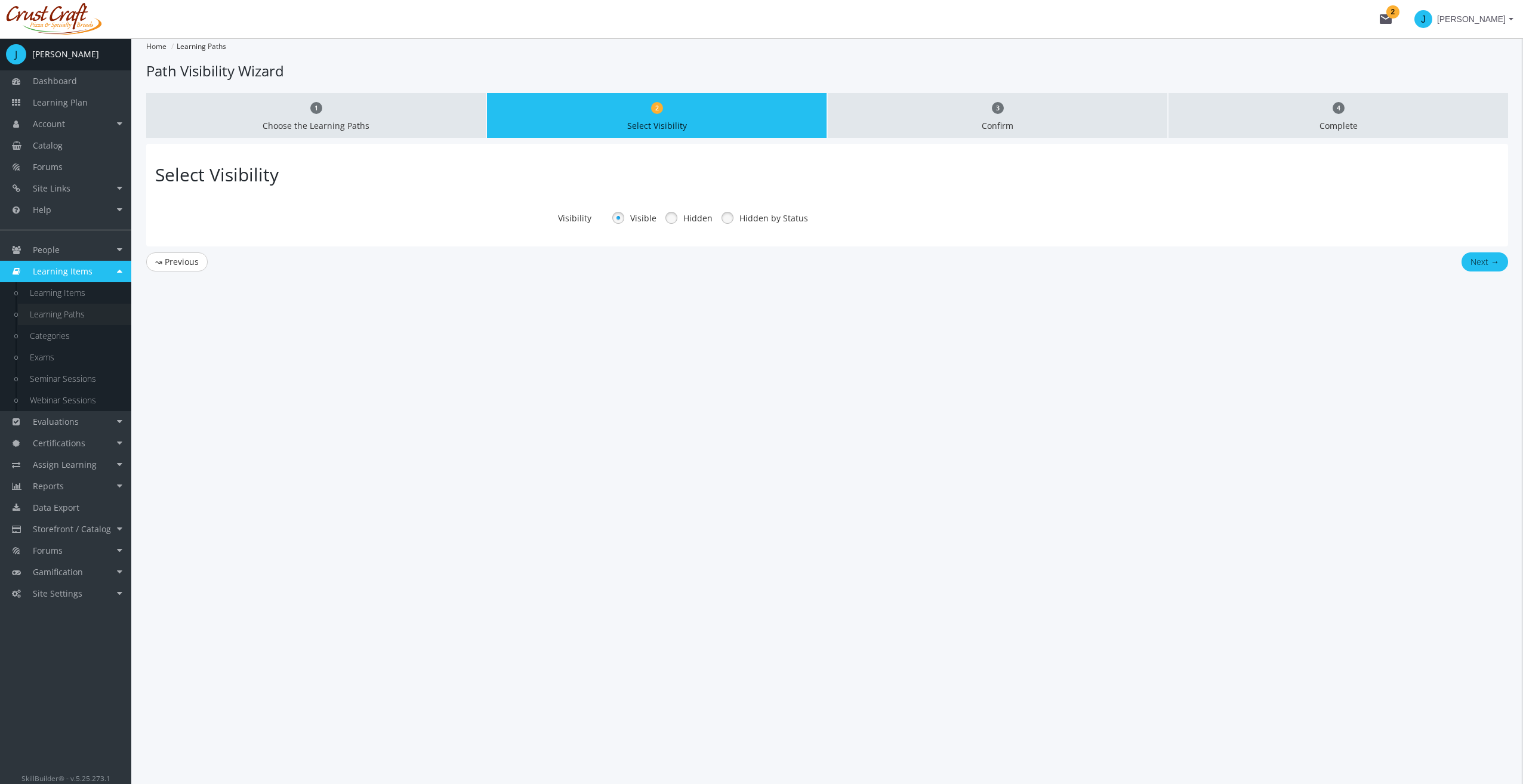
click at [23, 307] on link "Learning Paths" at bounding box center [75, 314] width 114 height 22
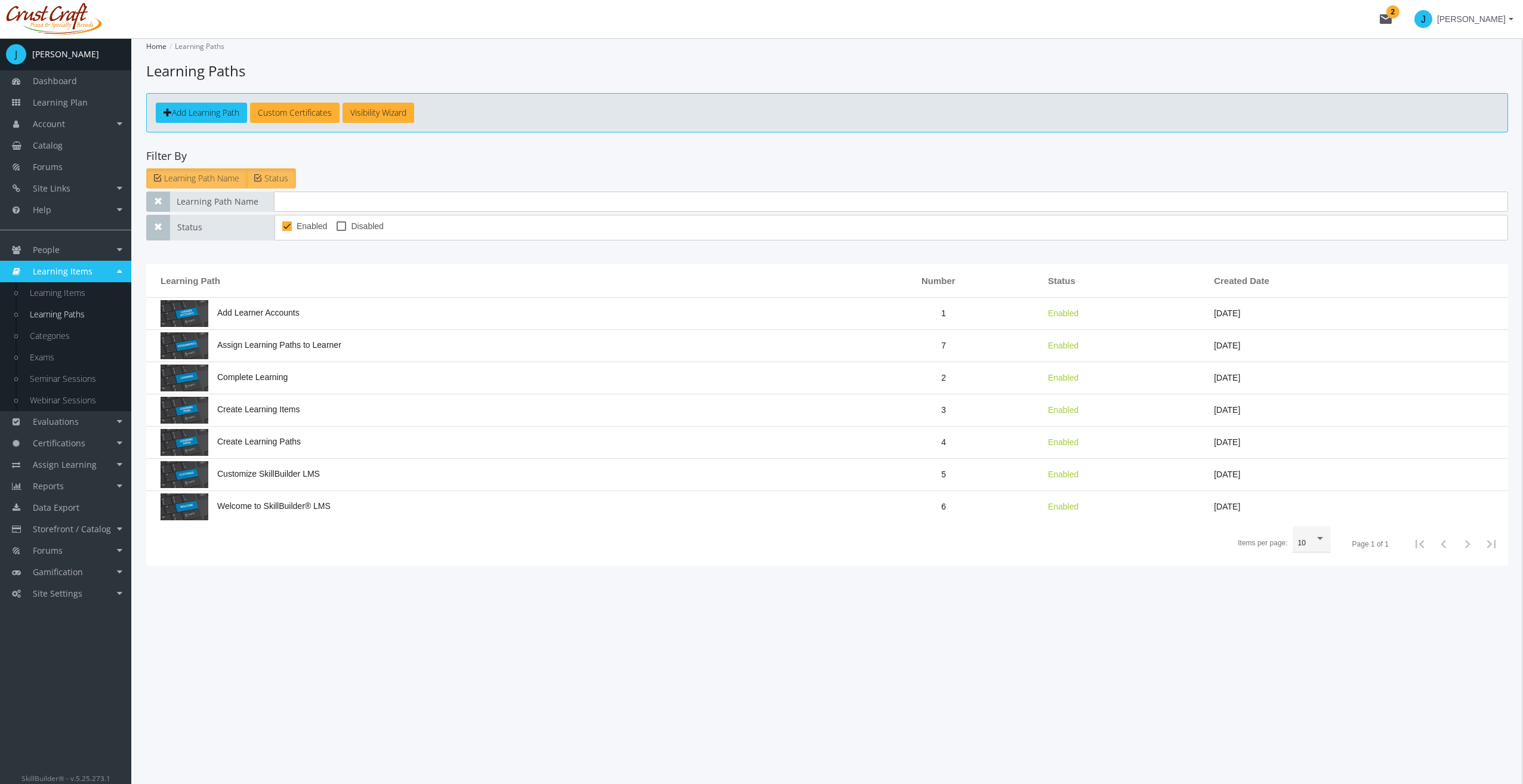
click at [222, 117] on span "Add Learning Path" at bounding box center [206, 112] width 68 height 11
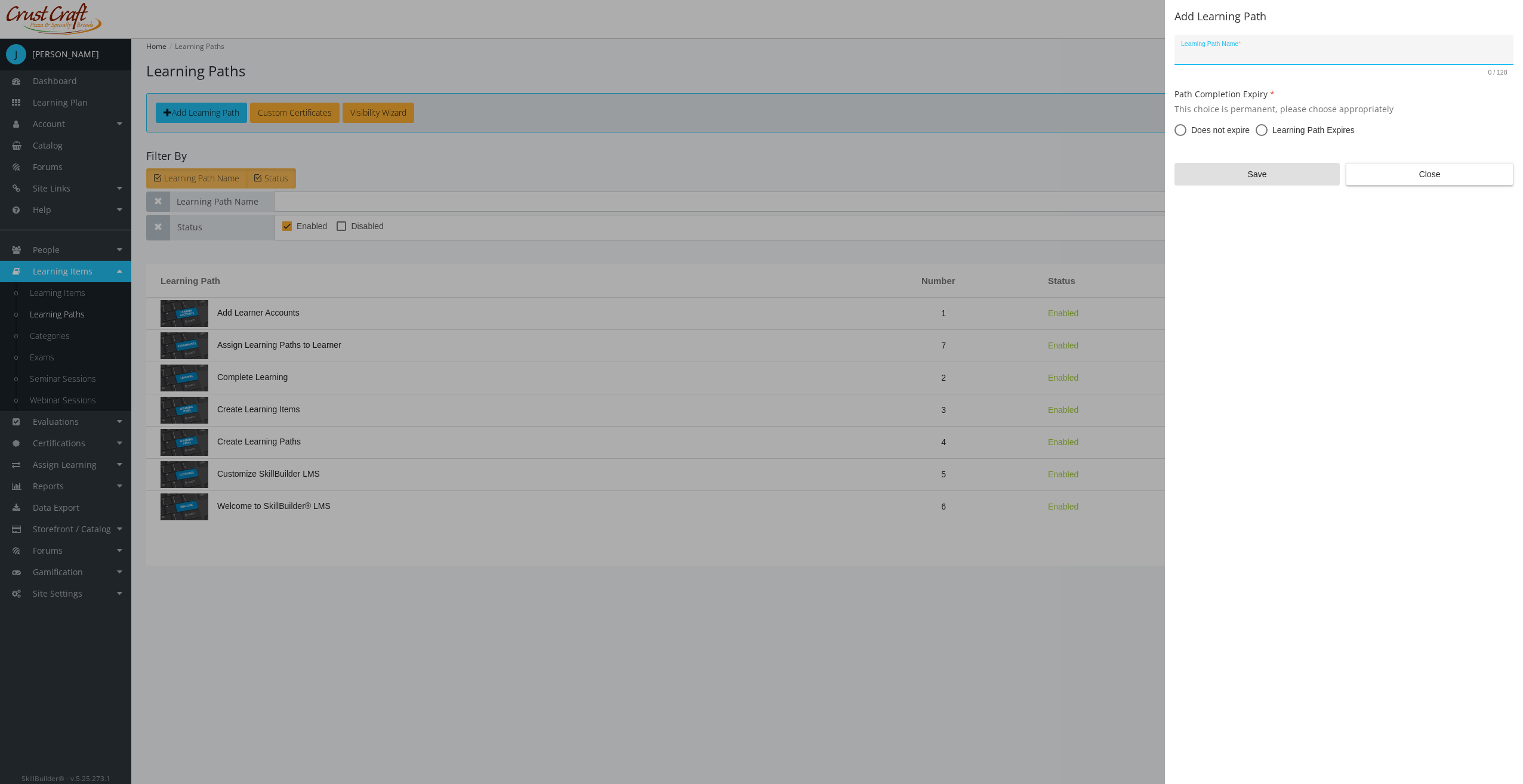
click at [1263, 60] on div "Learning Path Name *" at bounding box center [1344, 52] width 327 height 24
type input "Leadership"
click at [1285, 132] on span "Learning Path Expires" at bounding box center [1311, 130] width 87 height 12
click at [1267, 132] on input "Learning Path Expires" at bounding box center [1261, 132] width 12 height 12
radio input "true"
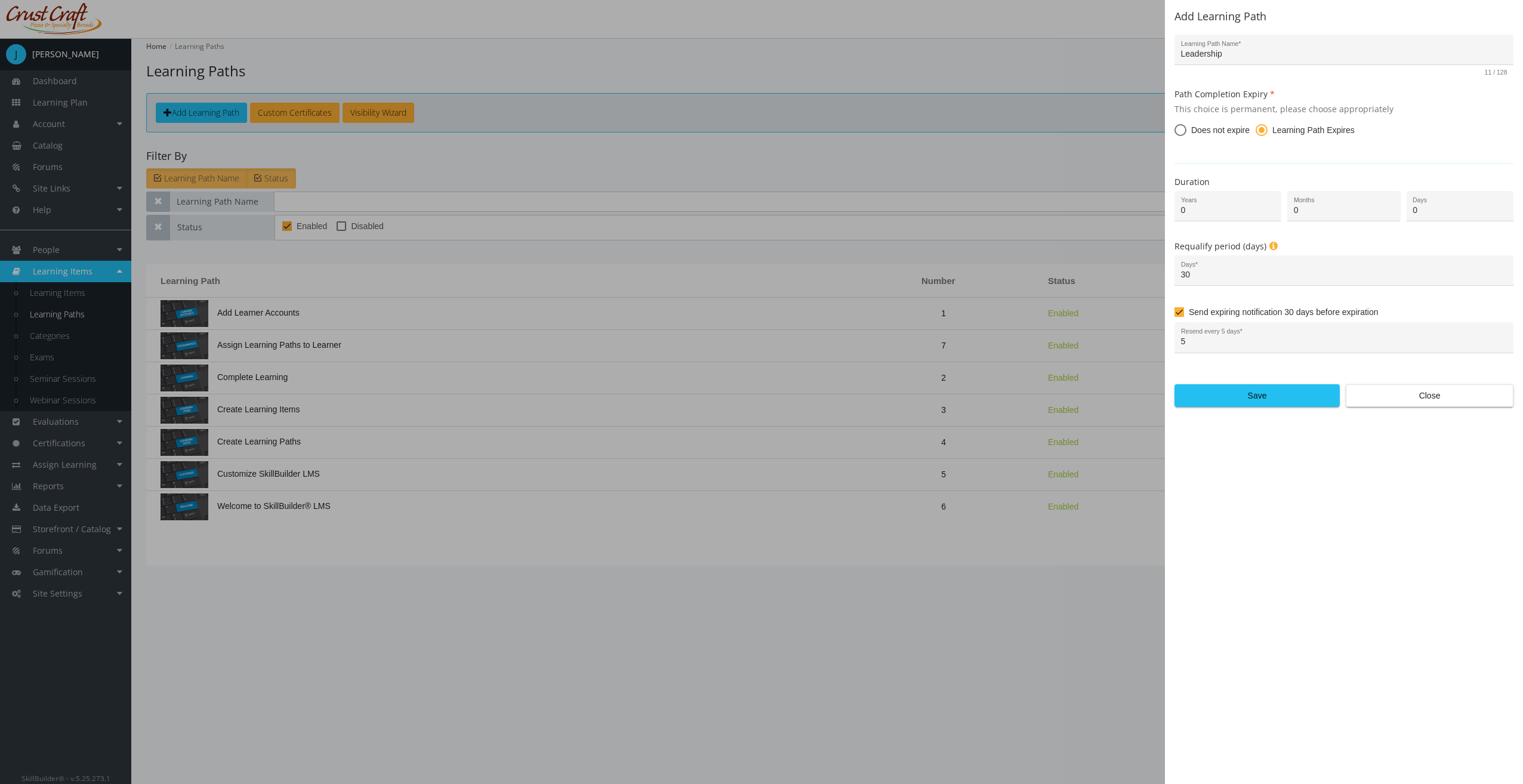
drag, startPoint x: 1434, startPoint y: 559, endPoint x: 1742, endPoint y: 692, distance: 335.5
click at [1187, 120] on form "Leadership Learning Path Name * 11 / 128 Path Completion Expiry This choice is …" at bounding box center [1344, 221] width 339 height 372
click at [1186, 132] on span "Does not expire" at bounding box center [1218, 130] width 63 height 12
click at [1186, 132] on input "Does not expire" at bounding box center [1180, 132] width 12 height 12
radio input "true"
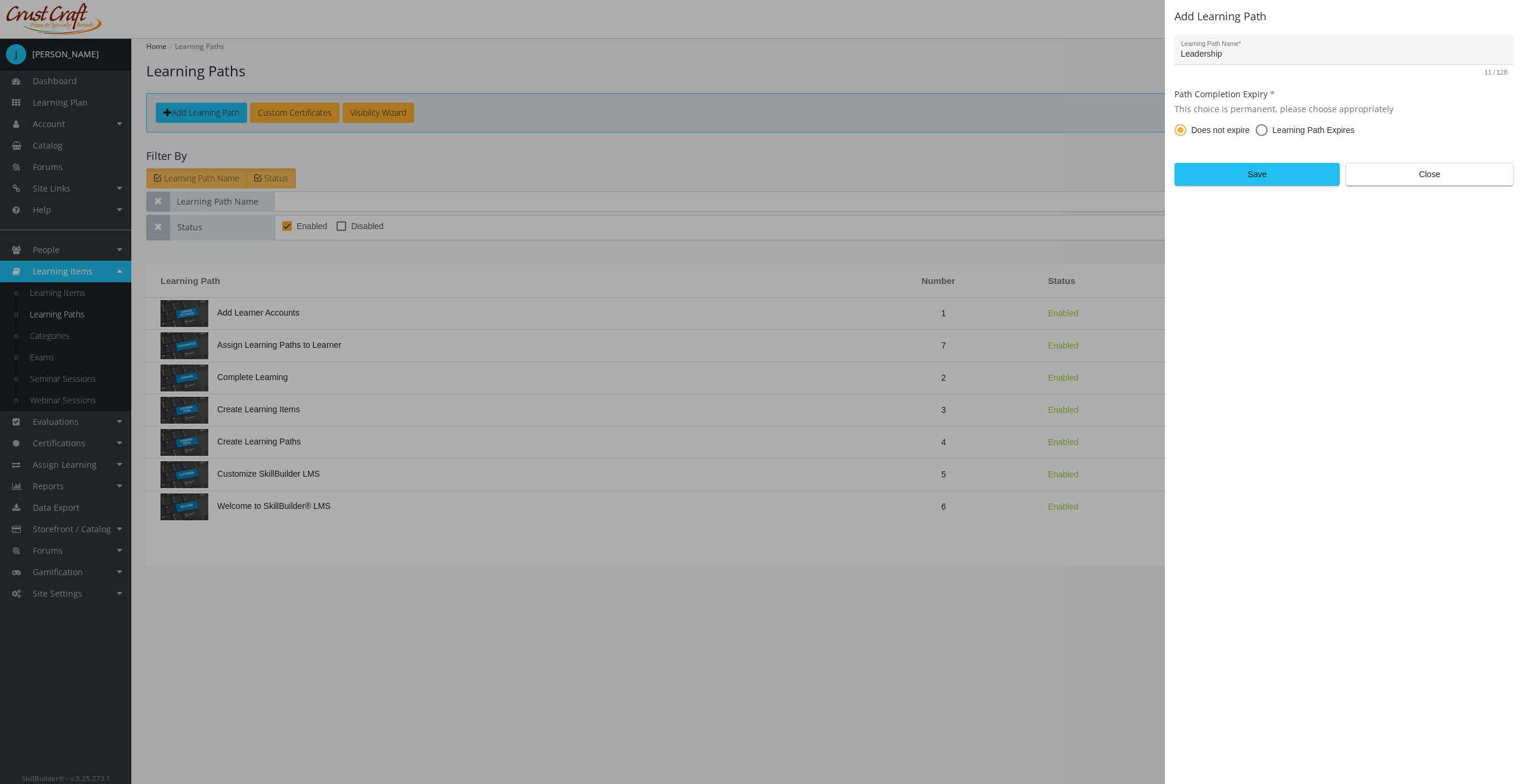
click at [1250, 178] on span "Save" at bounding box center [1257, 174] width 145 height 22
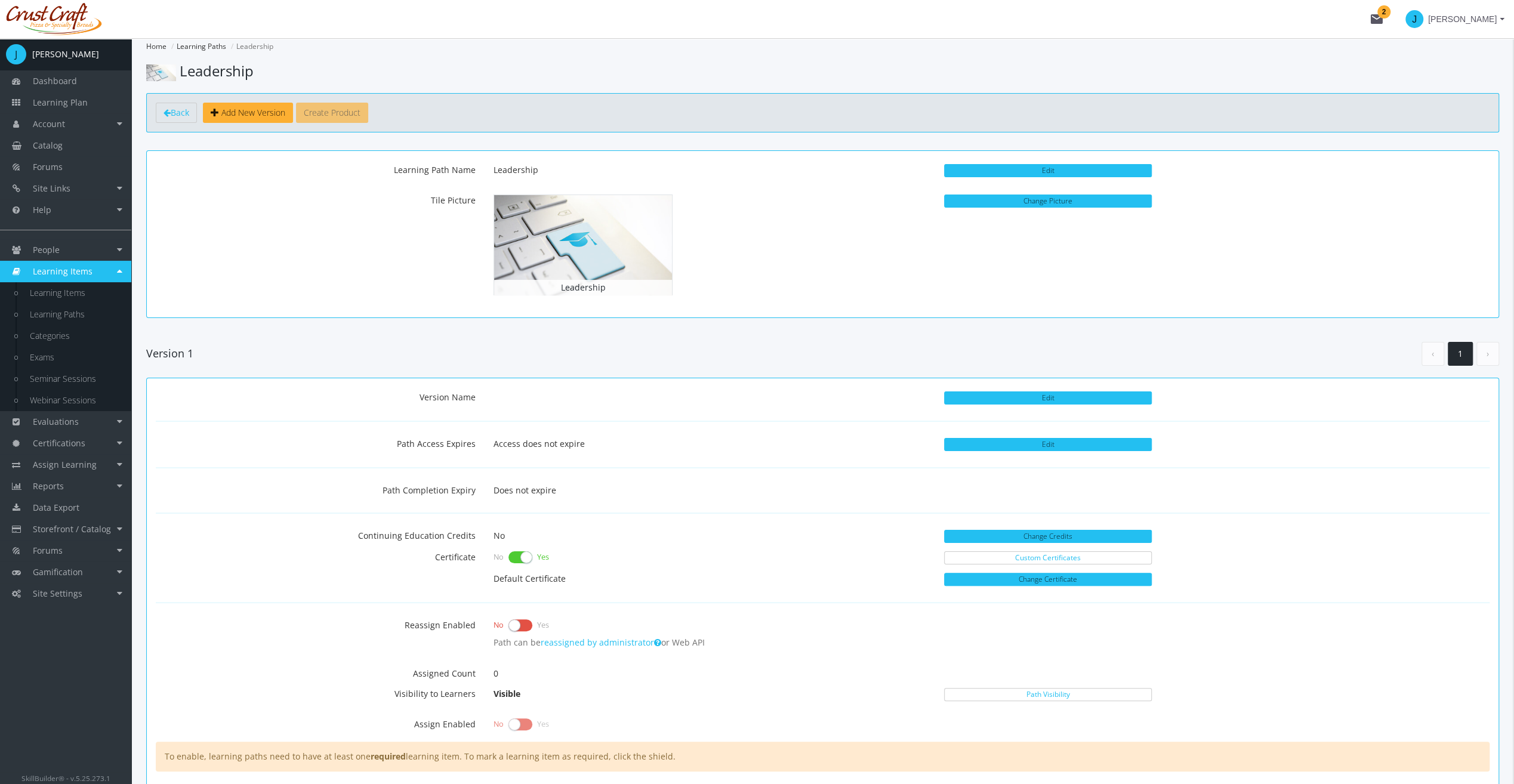
click at [830, 285] on div "Leadership" at bounding box center [710, 245] width 451 height 109
click at [1046, 201] on button "Change Picture" at bounding box center [1048, 201] width 207 height 13
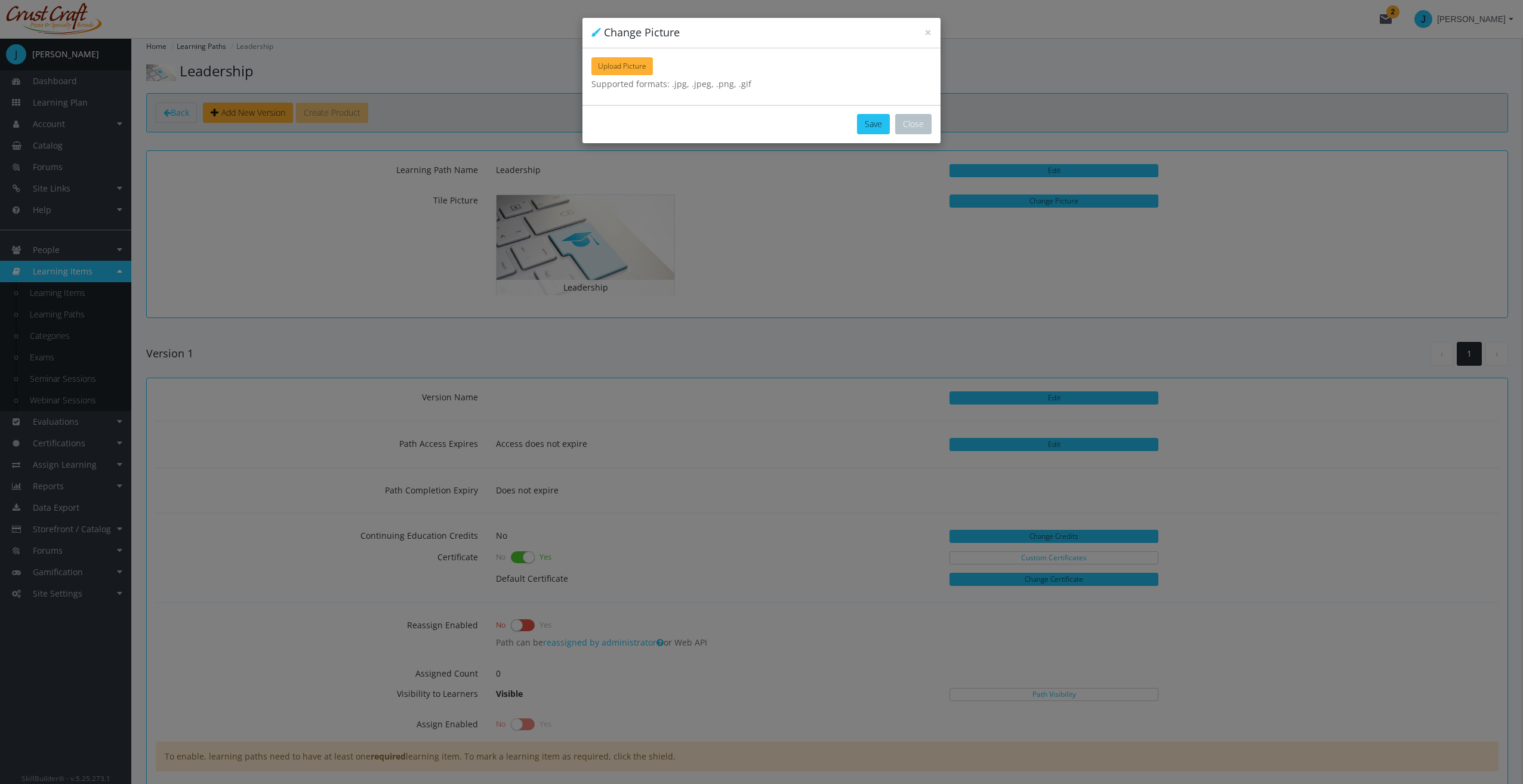
click at [667, 60] on div "Upload Picture" at bounding box center [761, 66] width 340 height 18
click at [610, 62] on span "Upload Picture" at bounding box center [622, 66] width 48 height 10
type input "C:\fakepath\BJ4h-ZON.jpeg"
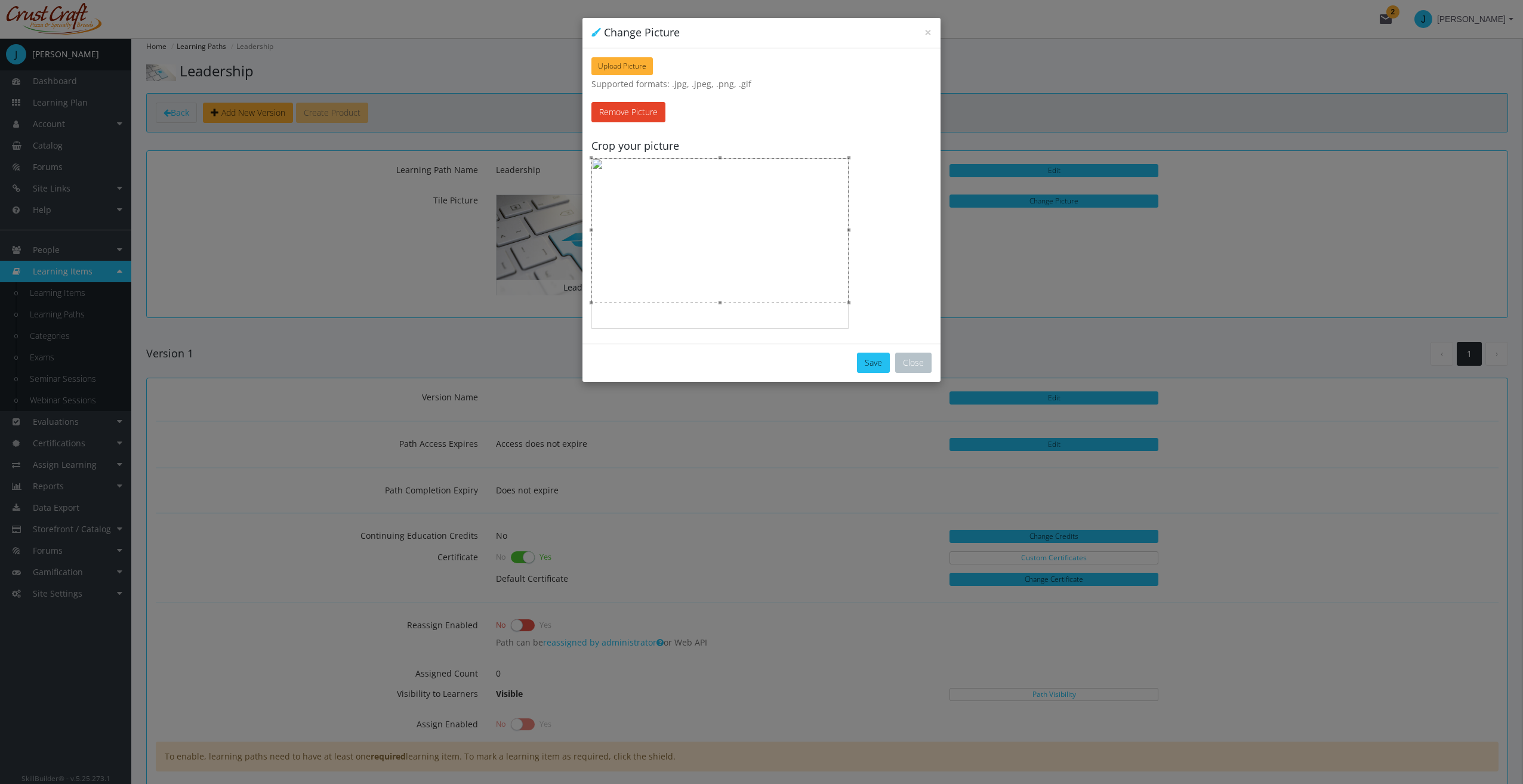
click at [857, 361] on div "Save Close" at bounding box center [761, 363] width 358 height 38
click at [867, 361] on button "Save" at bounding box center [873, 363] width 33 height 20
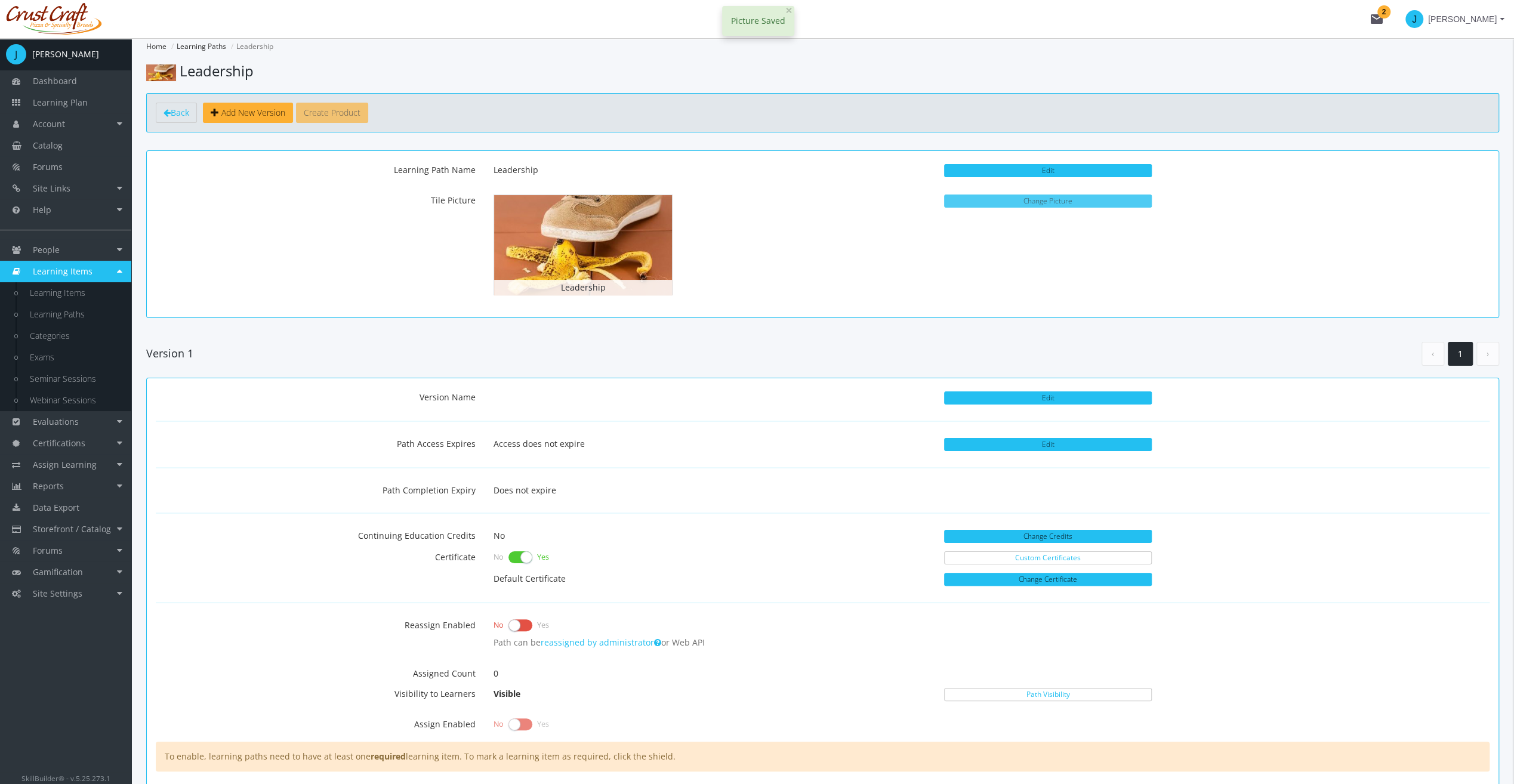
click at [1061, 197] on button "Change Picture" at bounding box center [1048, 201] width 207 height 13
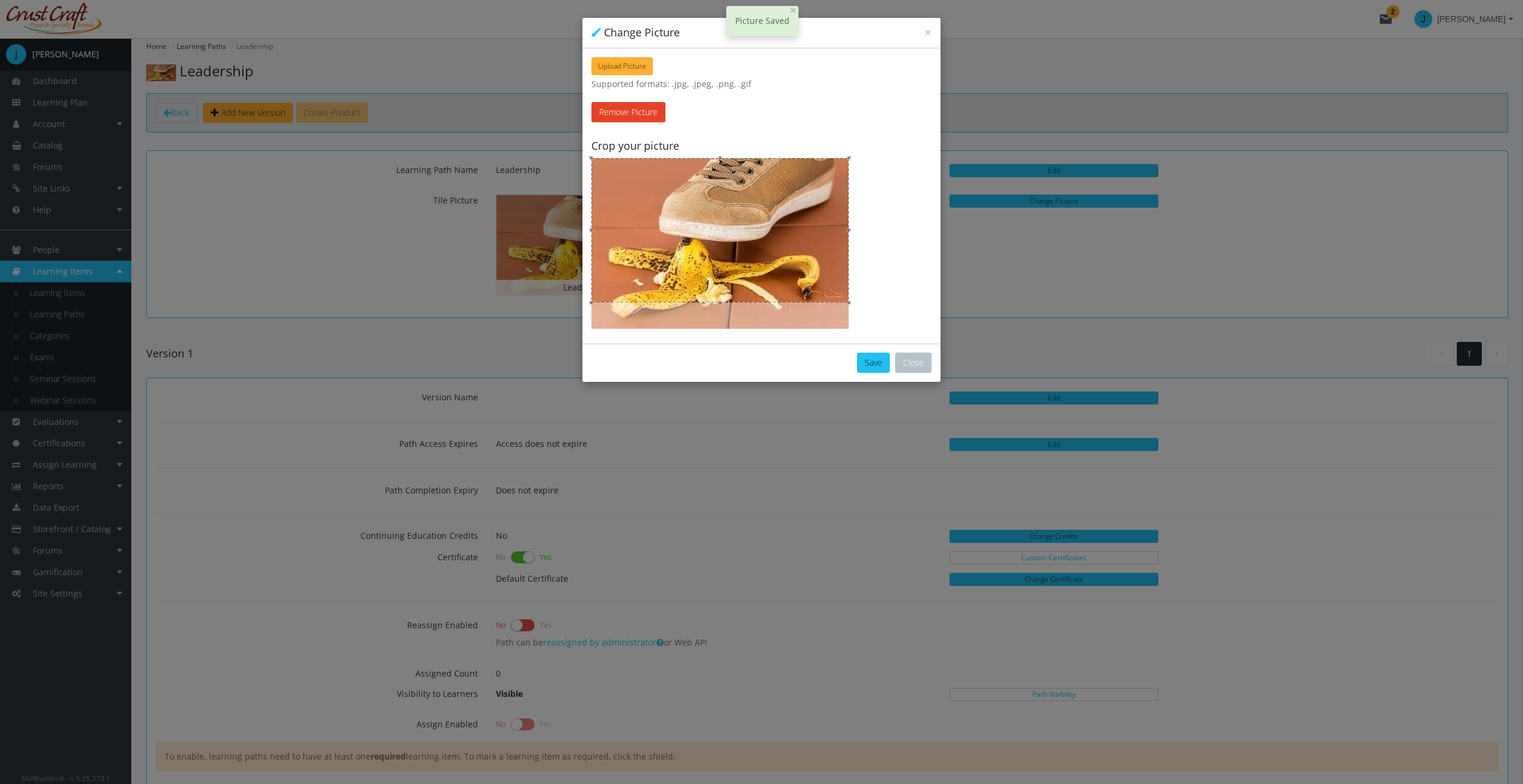
drag, startPoint x: 805, startPoint y: 265, endPoint x: 808, endPoint y: 257, distance: 8.5
click at [808, 257] on div at bounding box center [720, 230] width 257 height 145
drag, startPoint x: 847, startPoint y: 302, endPoint x: 847, endPoint y: 325, distance: 23.0
click at [847, 325] on div at bounding box center [720, 243] width 257 height 171
drag, startPoint x: 718, startPoint y: 302, endPoint x: 723, endPoint y: 333, distance: 31.4
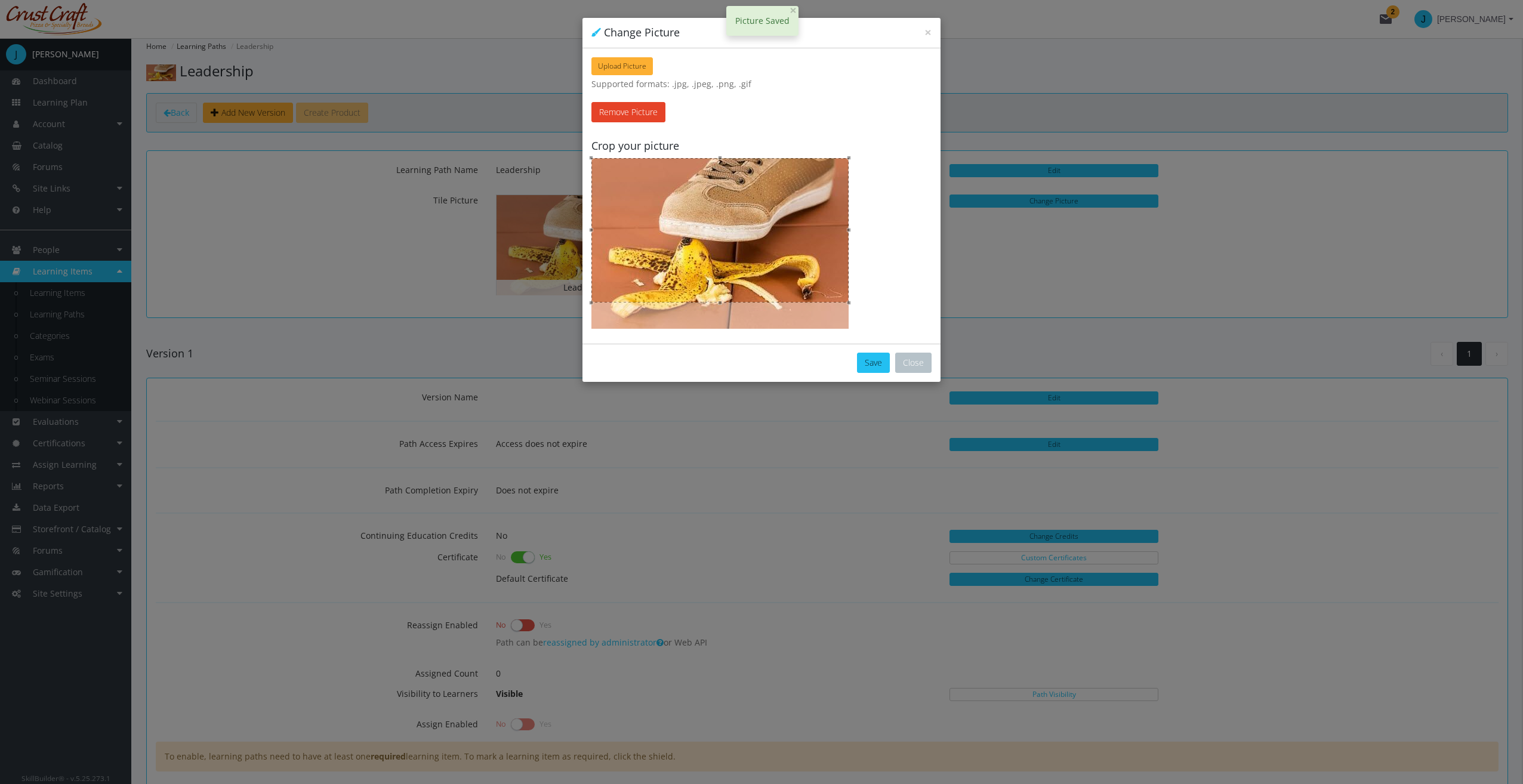
click at [723, 333] on div "Upload Picture Drop file here Supported formats: .jpg, .jpeg, .png, .gif % Proc…" at bounding box center [761, 196] width 358 height 295
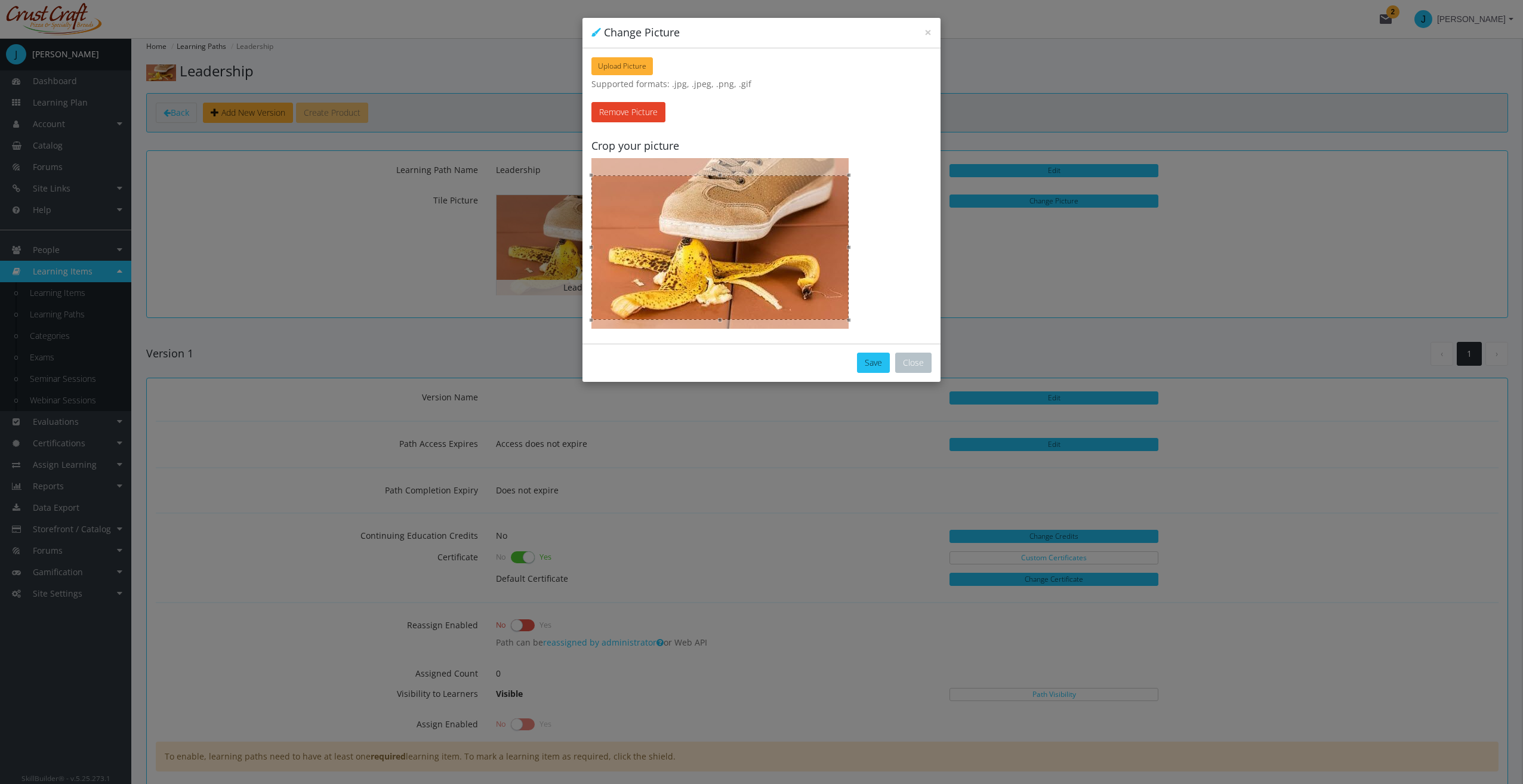
drag, startPoint x: 800, startPoint y: 261, endPoint x: 798, endPoint y: 276, distance: 15.1
click at [795, 277] on div at bounding box center [720, 248] width 257 height 145
click at [874, 353] on button "Save" at bounding box center [873, 363] width 33 height 20
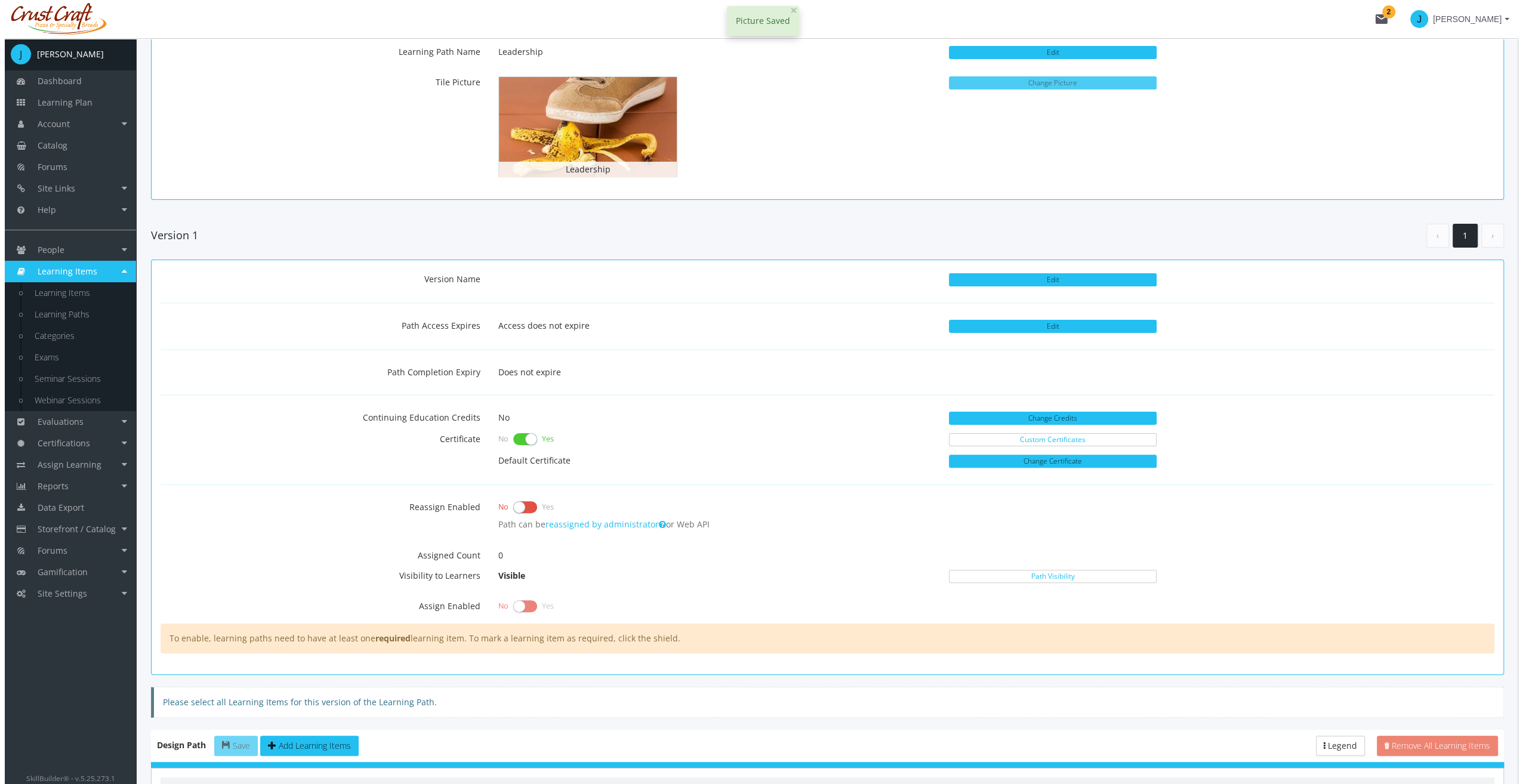
scroll to position [119, 0]
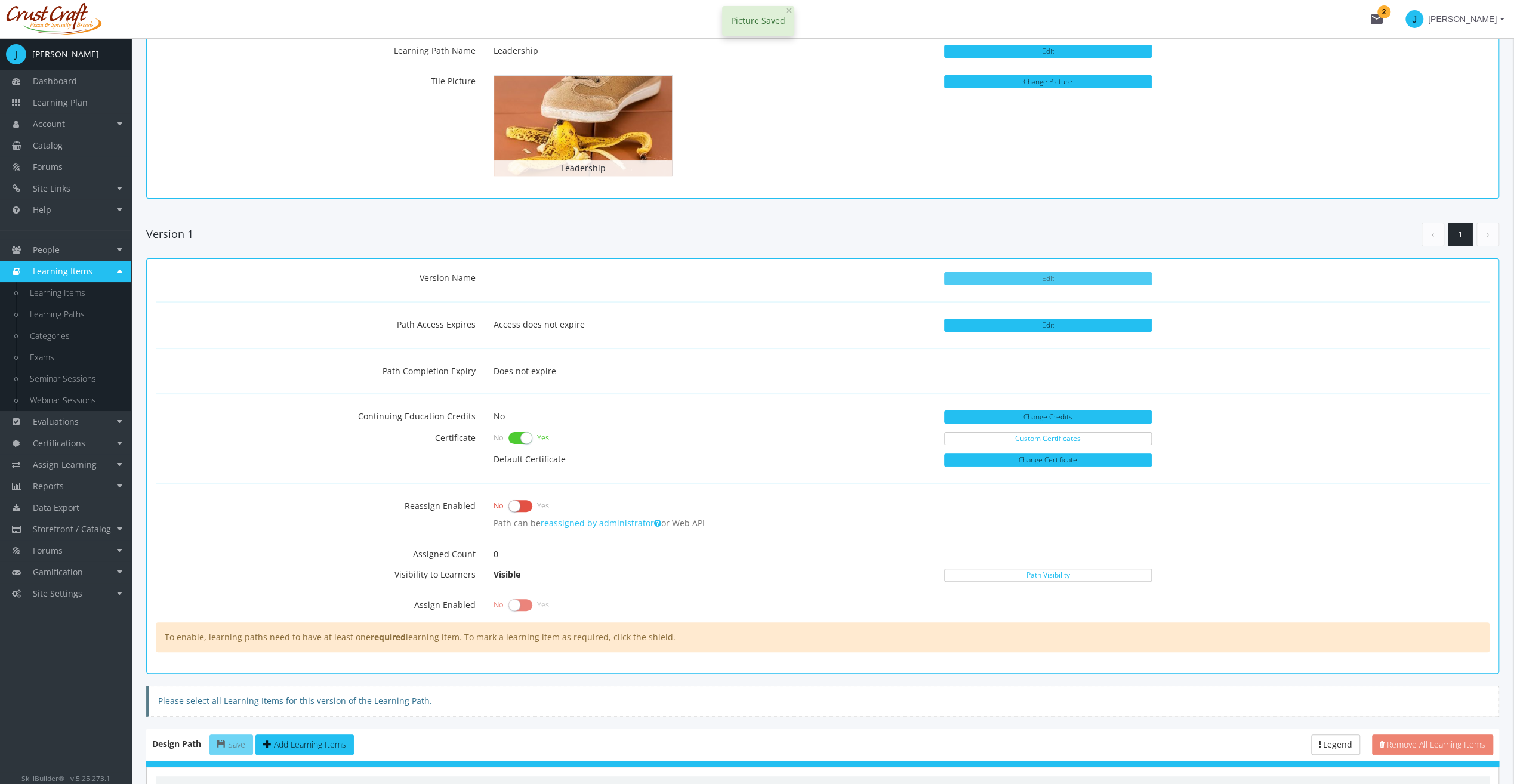
click at [995, 279] on button "Edit" at bounding box center [1048, 278] width 207 height 13
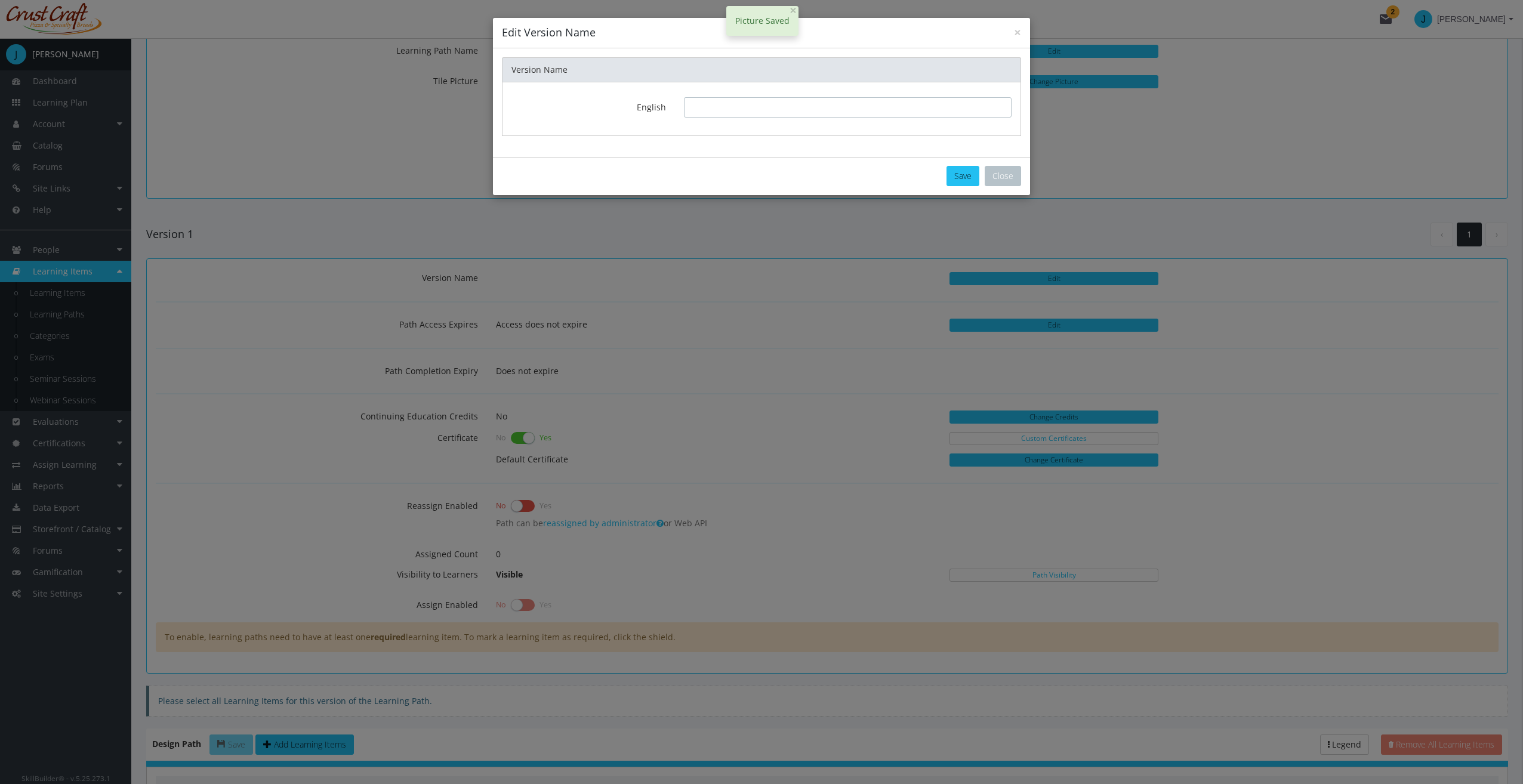
click at [704, 111] on input "text" at bounding box center [847, 107] width 328 height 20
type input "1.0"
click at [962, 171] on button "Save" at bounding box center [962, 176] width 33 height 20
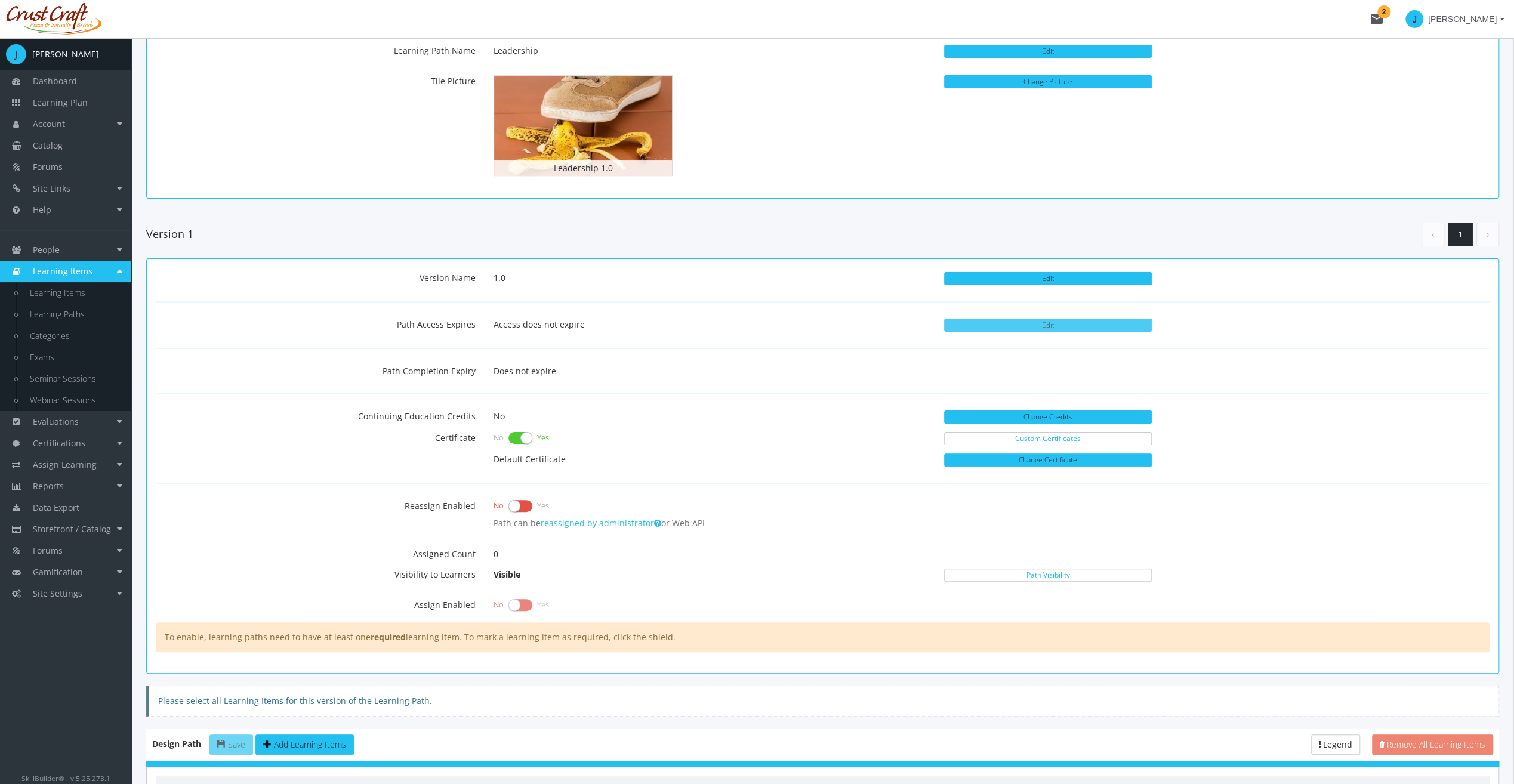
click at [1014, 325] on button "Edit" at bounding box center [1048, 325] width 207 height 13
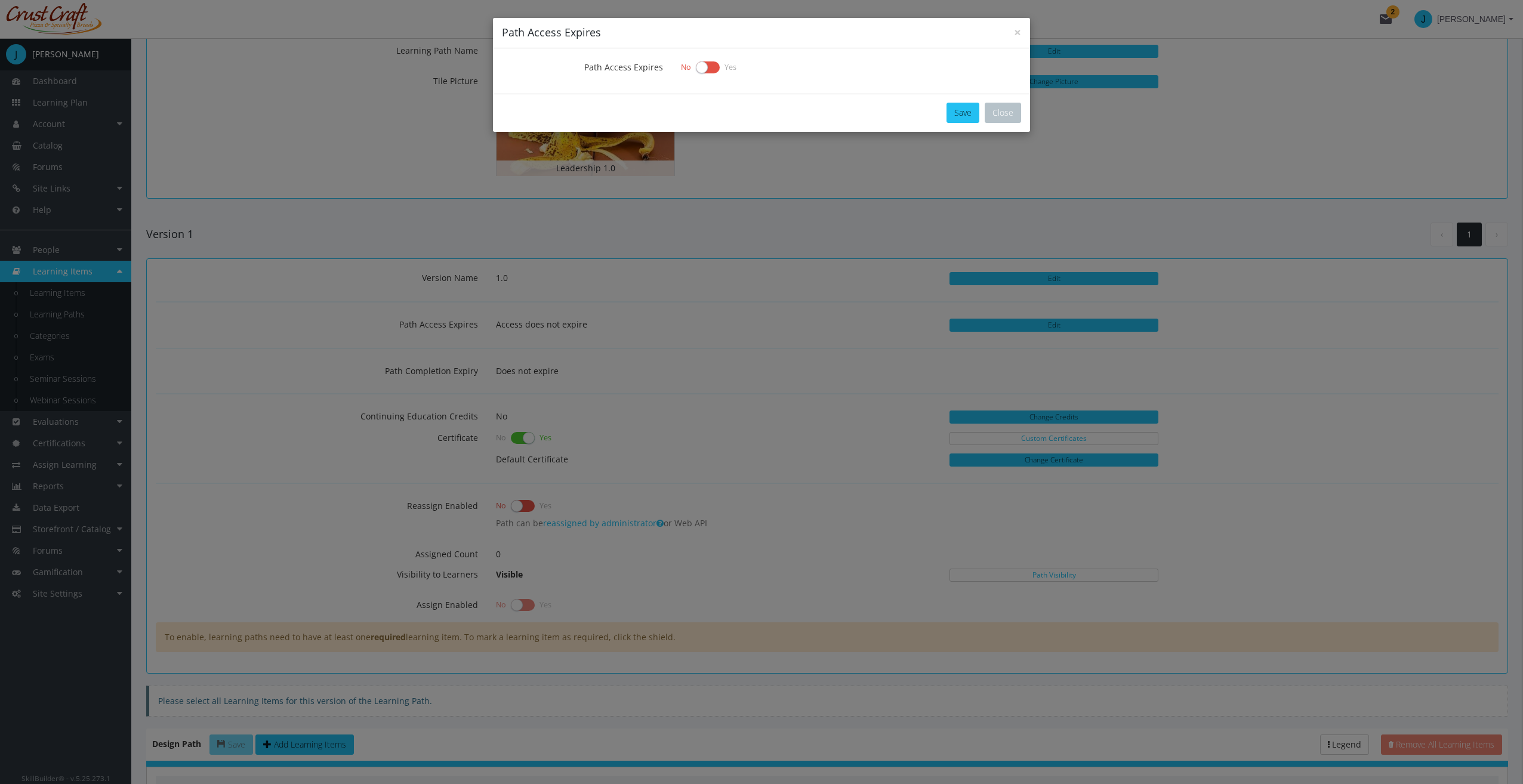
click at [713, 78] on div "Path Access Expires No Yes" at bounding box center [761, 71] width 537 height 45
click at [712, 71] on label at bounding box center [708, 67] width 24 height 17
click at [0, 0] on input "checkbox" at bounding box center [0, 0] width 0 height 0
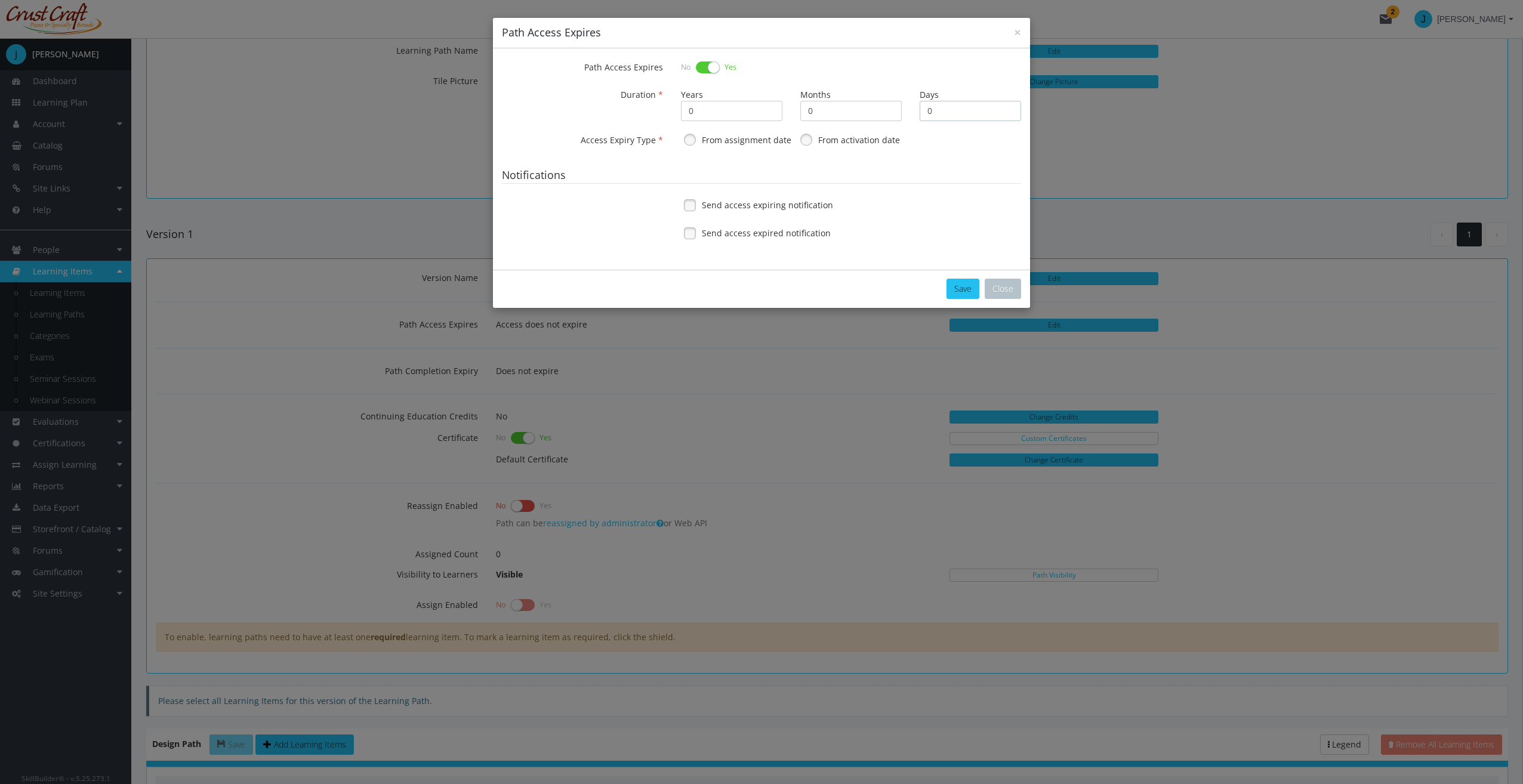
click at [977, 101] on input "0" at bounding box center [970, 110] width 101 height 20
type input "30"
click at [767, 219] on fieldset "Notifications Send access expiring notification Send access expired notification" at bounding box center [761, 208] width 519 height 86
click at [758, 205] on span "Send access expiring notification" at bounding box center [767, 205] width 131 height 12
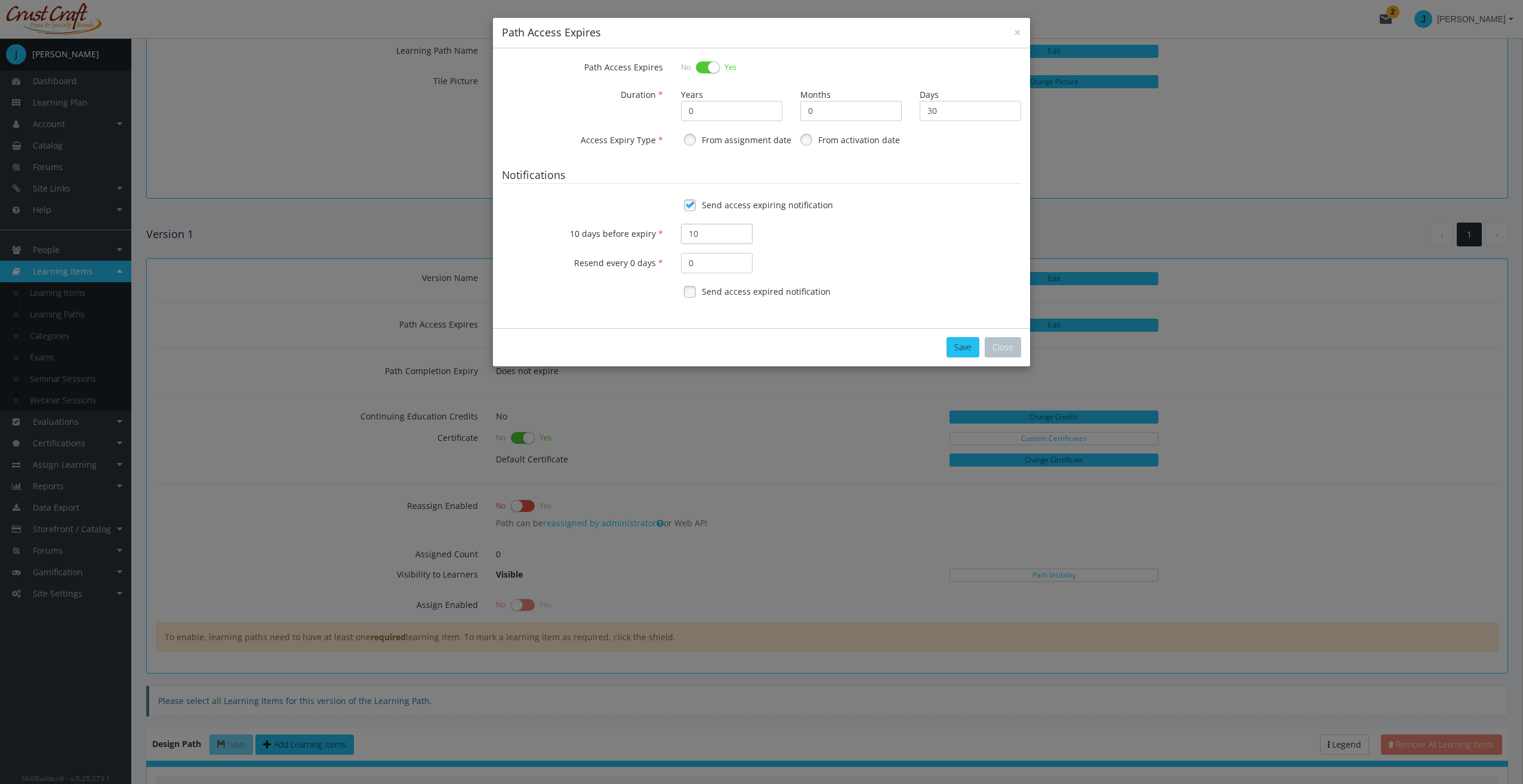
click at [703, 230] on input "10" at bounding box center [716, 233] width 71 height 20
drag, startPoint x: 702, startPoint y: 233, endPoint x: 606, endPoint y: 230, distance: 96.0
click at [606, 230] on div "10 days before expiry 10" at bounding box center [761, 233] width 537 height 20
type input "5"
drag, startPoint x: 723, startPoint y: 274, endPoint x: 678, endPoint y: 263, distance: 46.3
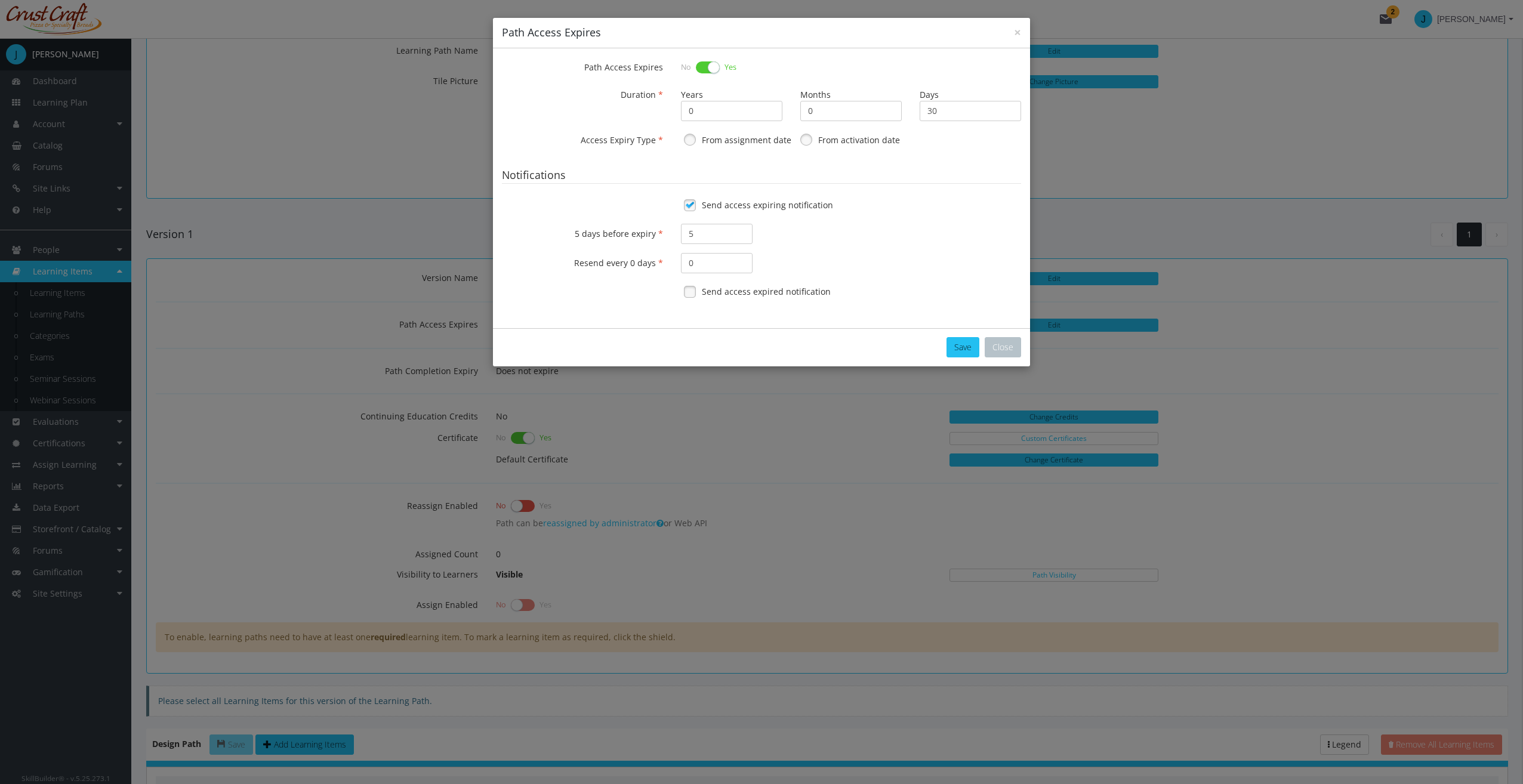
click at [678, 263] on fieldset "Notifications Send access expiring notification 5 days before expiry 5 Resend e…" at bounding box center [761, 238] width 519 height 145
drag, startPoint x: 678, startPoint y: 263, endPoint x: 702, endPoint y: 264, distance: 24.0
click at [700, 264] on input "0" at bounding box center [716, 263] width 71 height 20
click at [739, 260] on input "0" at bounding box center [716, 263] width 71 height 20
type input "0"
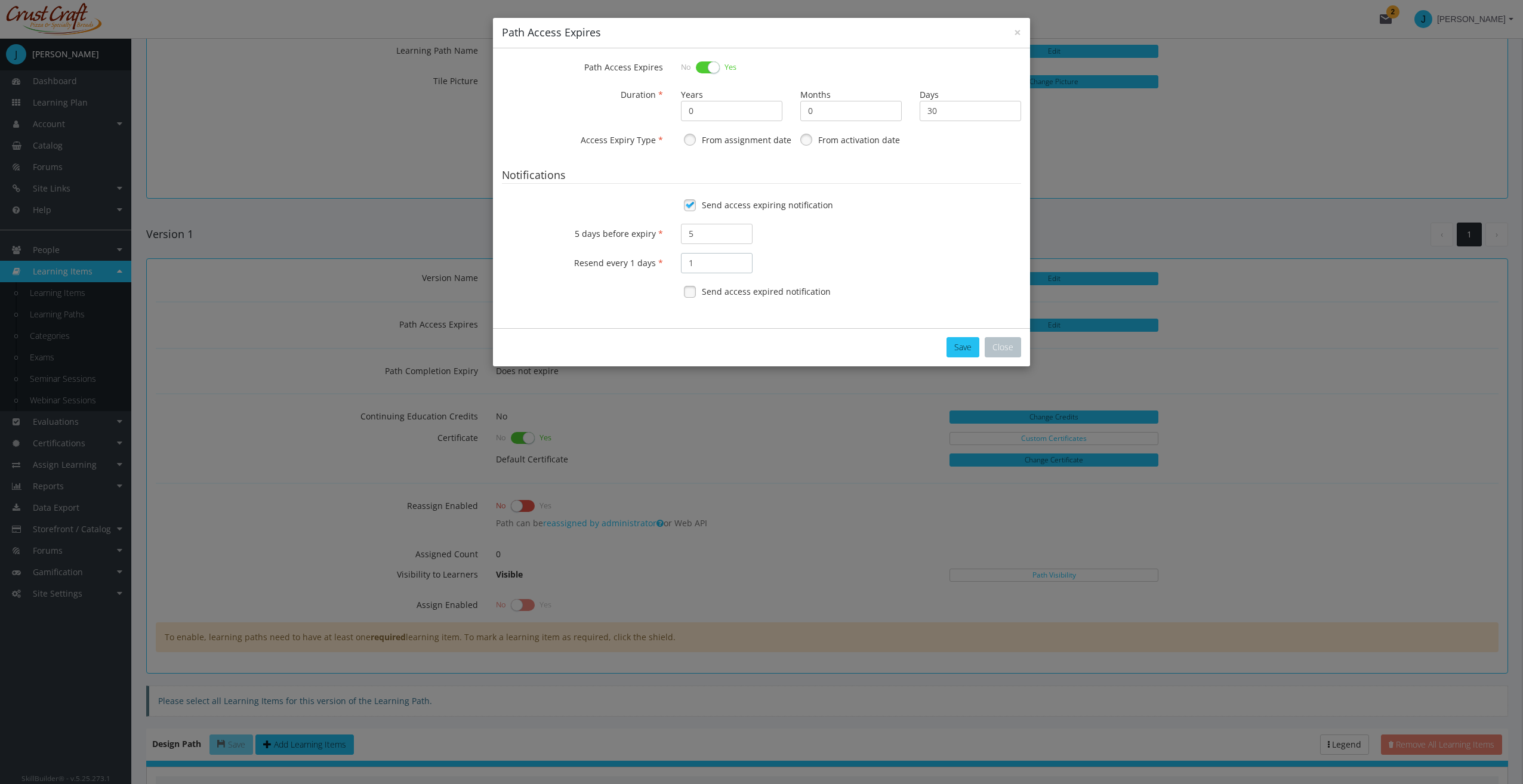
type input "1"
click at [743, 292] on span "Send access expired notification" at bounding box center [766, 291] width 129 height 12
click at [956, 341] on button "Save" at bounding box center [962, 347] width 33 height 20
click at [716, 108] on input "0" at bounding box center [731, 110] width 101 height 20
click at [712, 142] on label "From assignment date" at bounding box center [746, 140] width 89 height 12
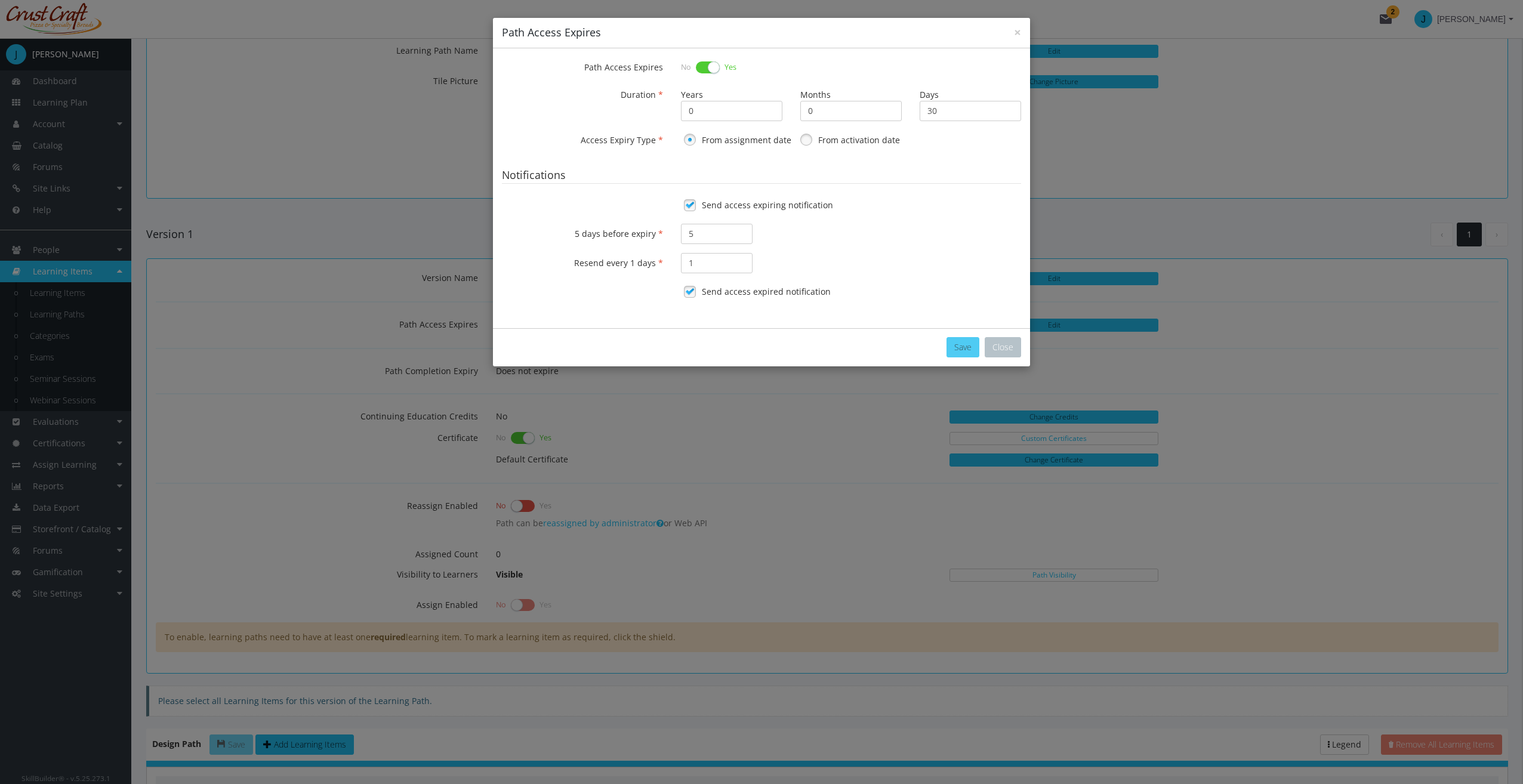
click at [956, 341] on button "Save" at bounding box center [962, 347] width 33 height 20
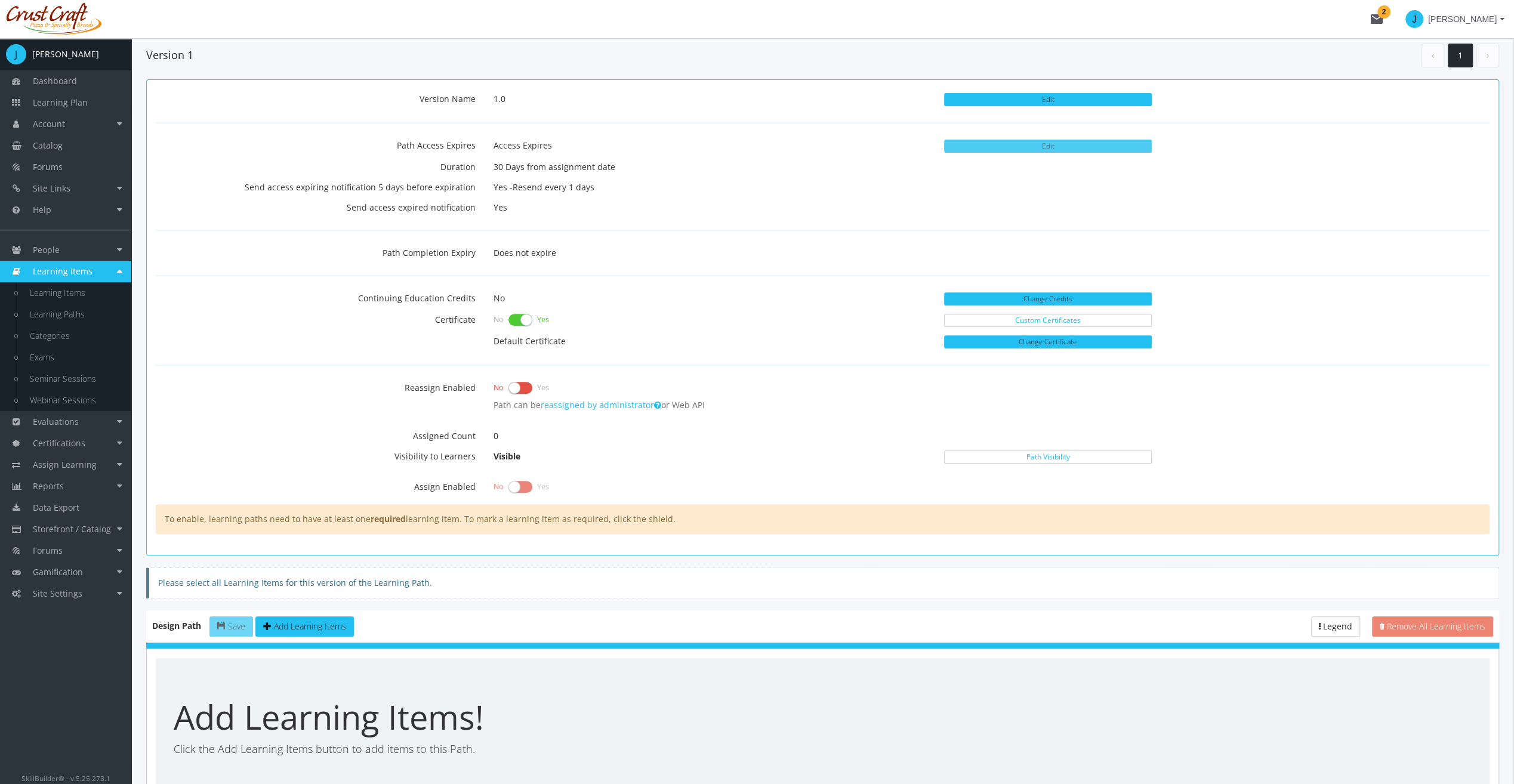
scroll to position [358, 0]
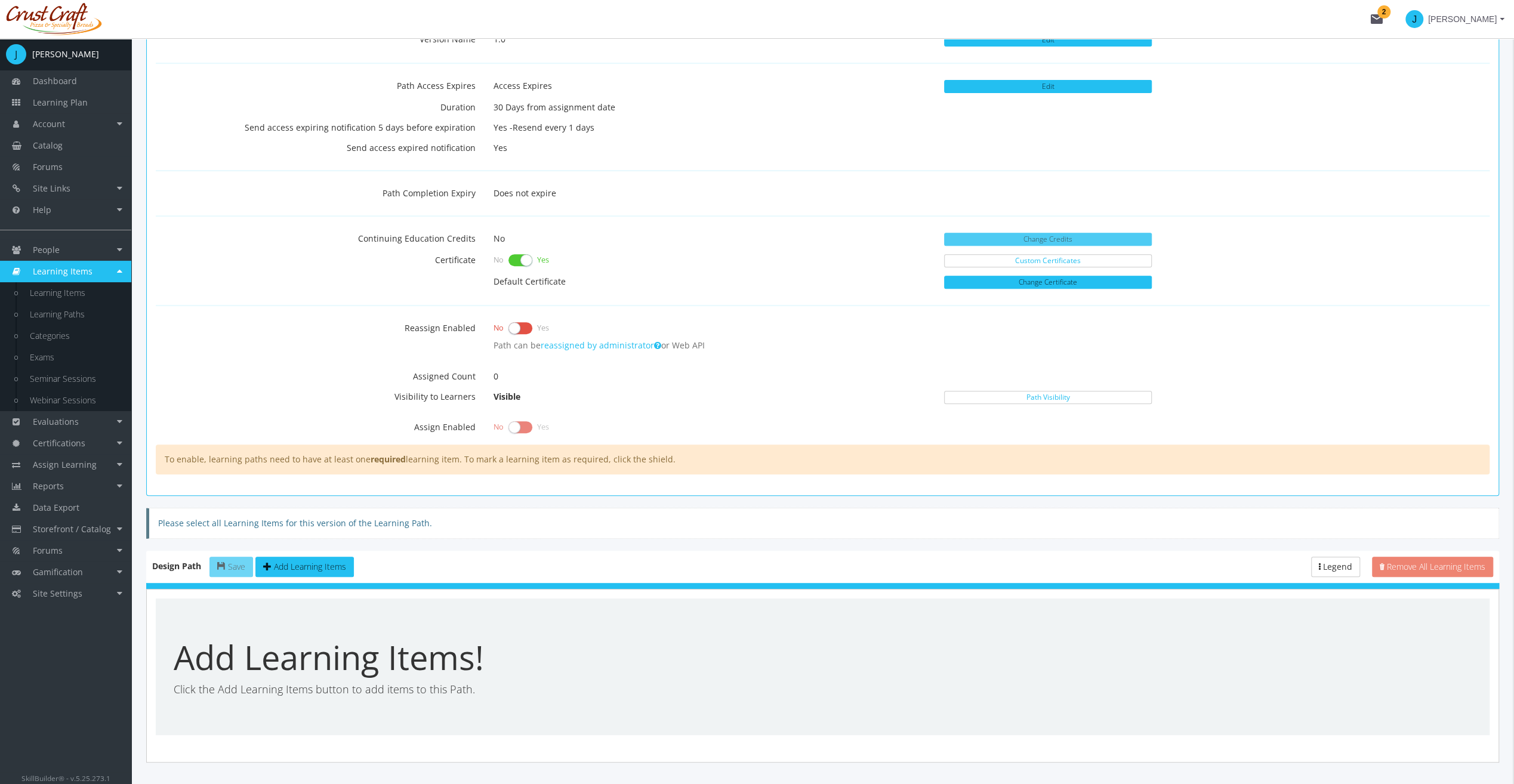
click at [993, 240] on button "Change Credits" at bounding box center [1048, 239] width 207 height 13
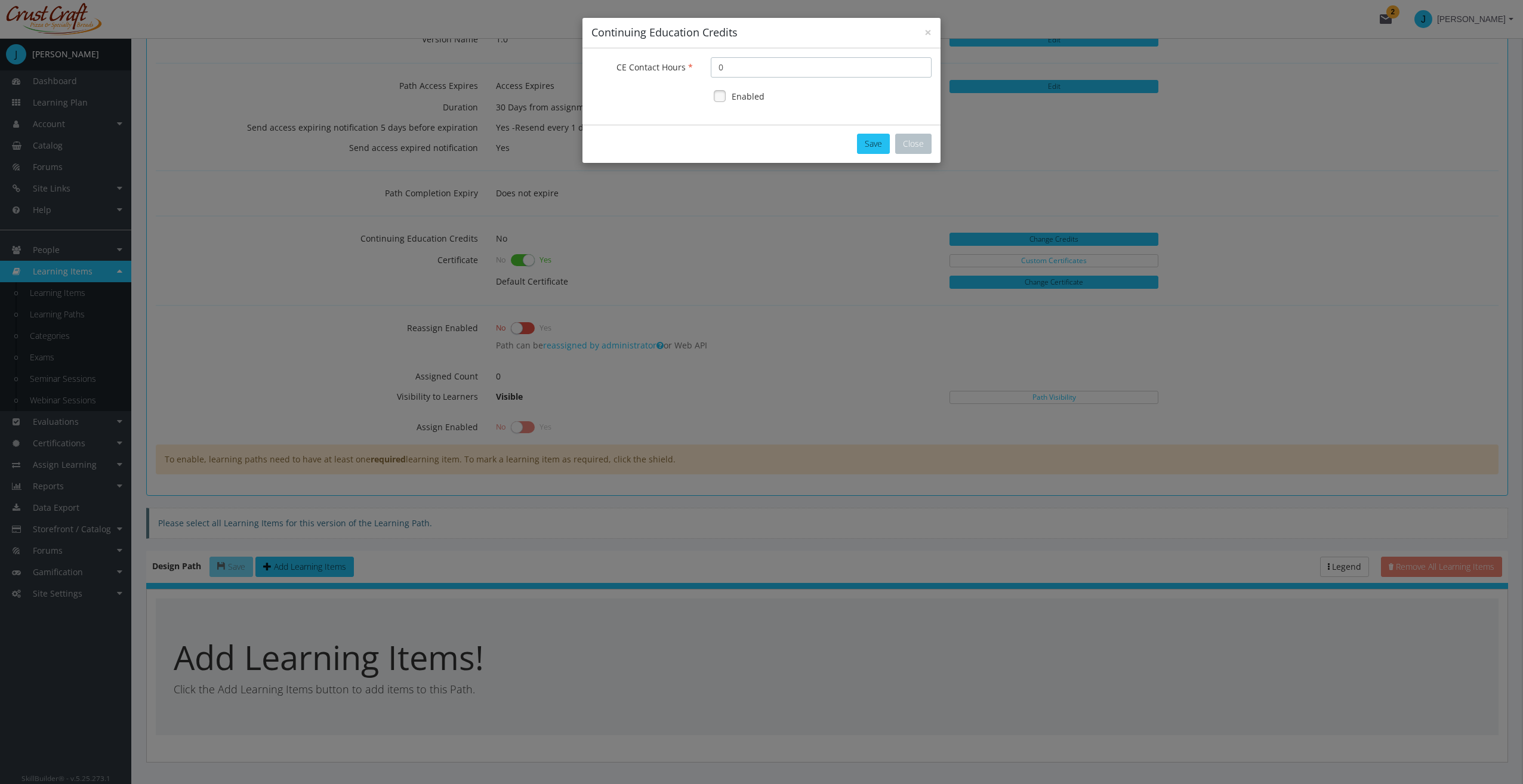
click at [794, 70] on input "0" at bounding box center [821, 67] width 221 height 20
type input "1010"
click at [802, 71] on input "1010" at bounding box center [821, 67] width 221 height 20
type input "10"
click at [728, 100] on div "Enabled" at bounding box center [821, 96] width 221 height 20
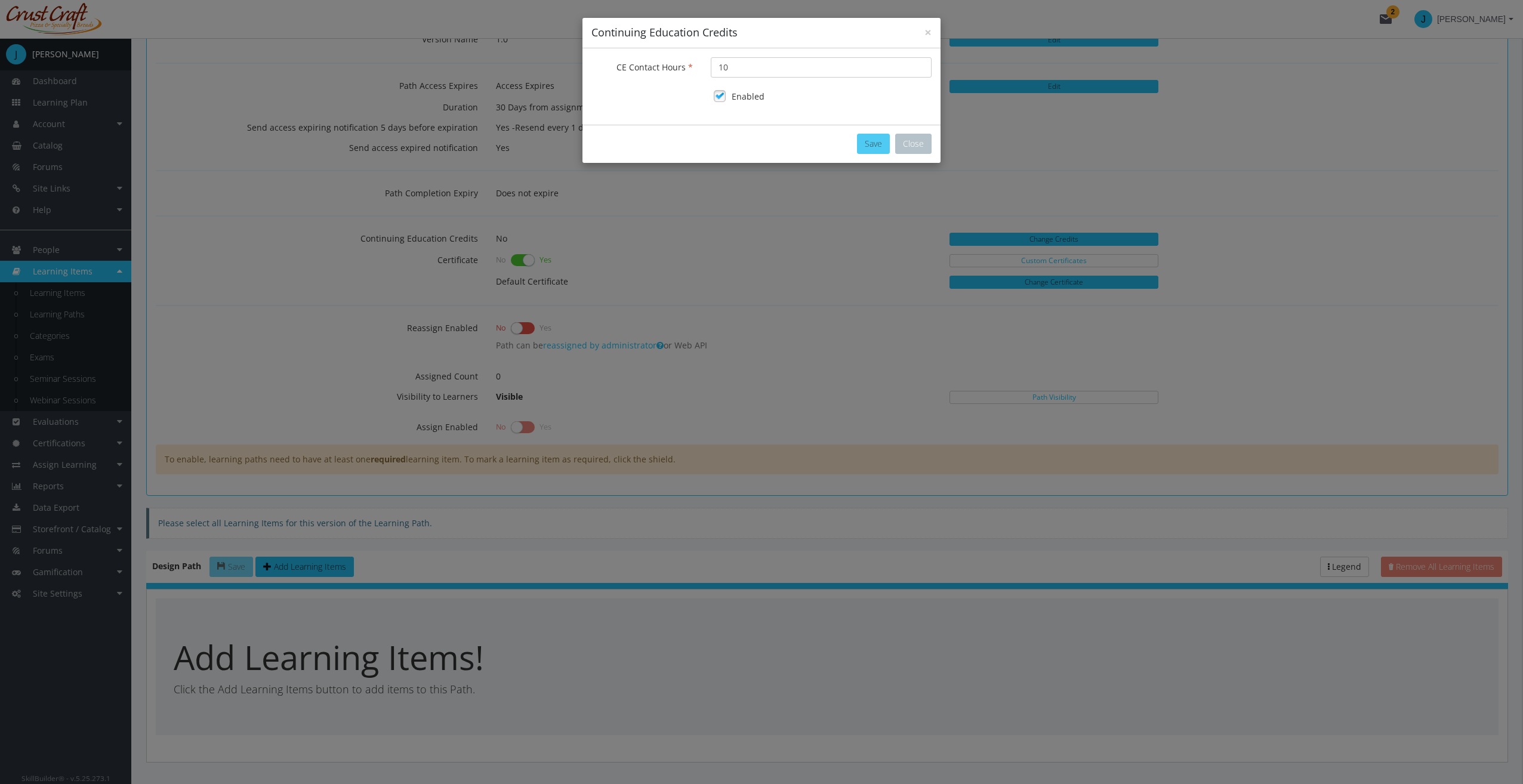
click at [865, 146] on button "Save" at bounding box center [873, 143] width 33 height 20
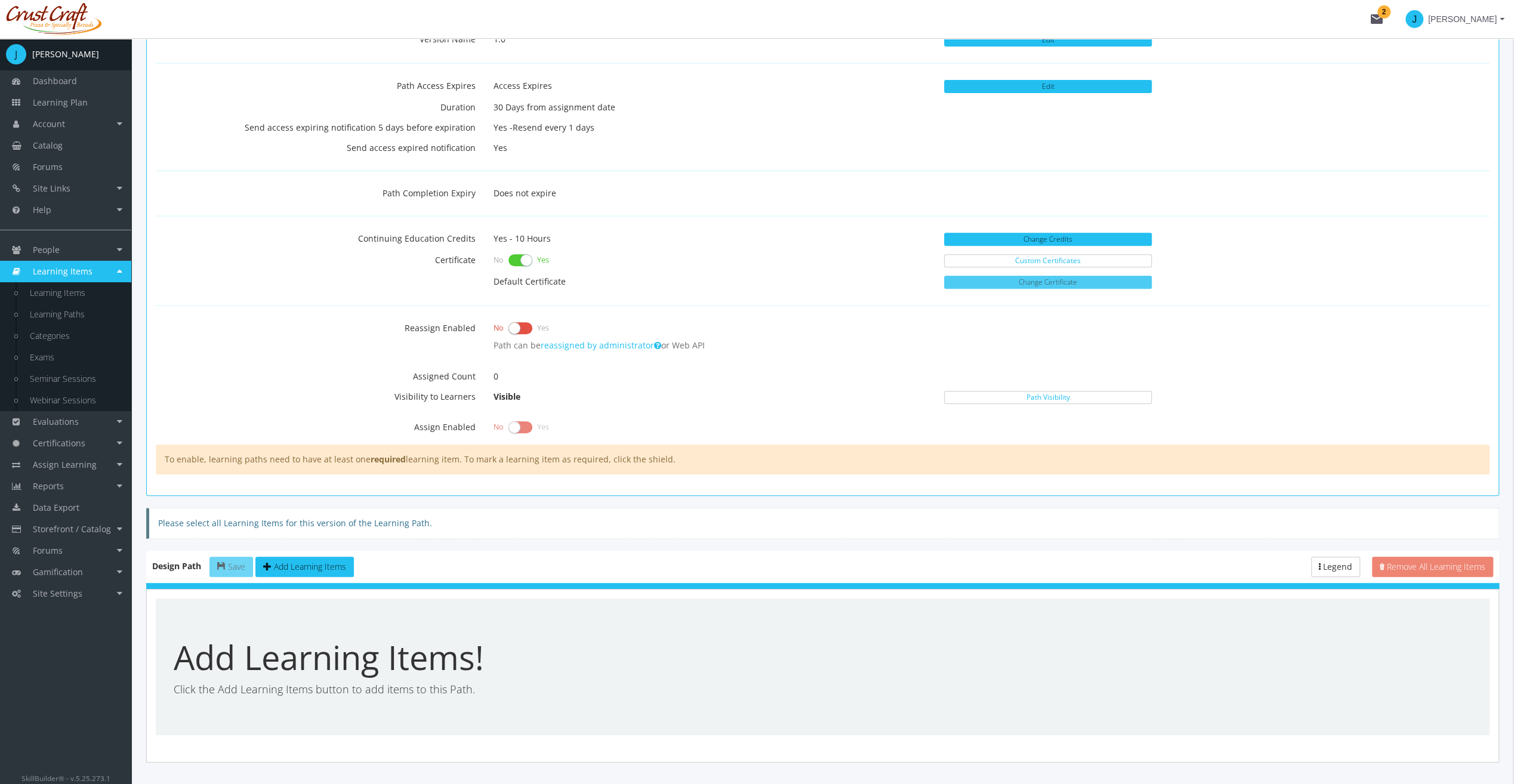
click at [1099, 276] on button "Change Certificate" at bounding box center [1048, 282] width 207 height 13
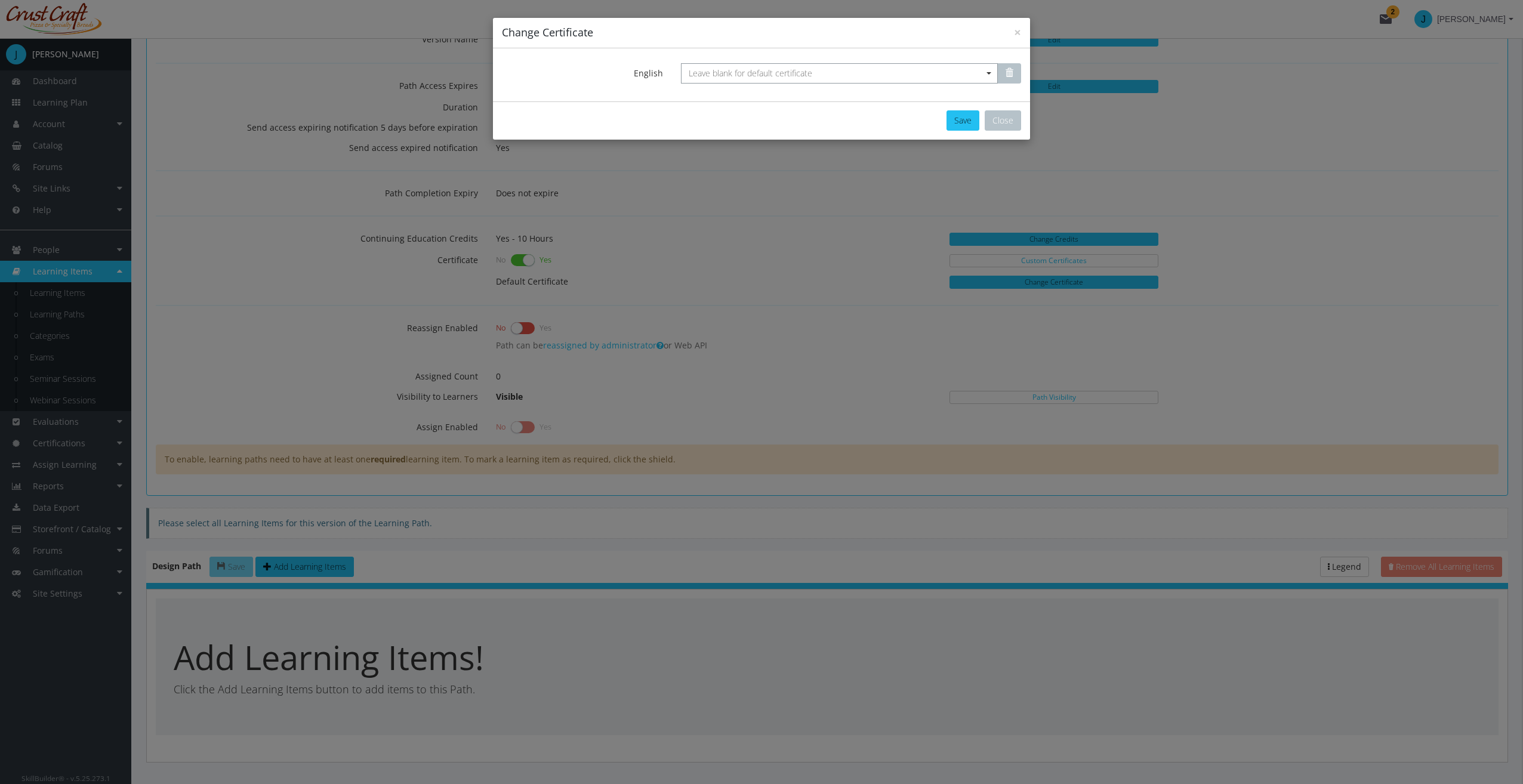
click at [828, 78] on span "Leave blank for default certificate" at bounding box center [839, 73] width 317 height 20
click at [708, 92] on div "FirstAidCertificate.pdf" at bounding box center [851, 94] width 315 height 12
click at [957, 123] on button "Save" at bounding box center [962, 120] width 33 height 20
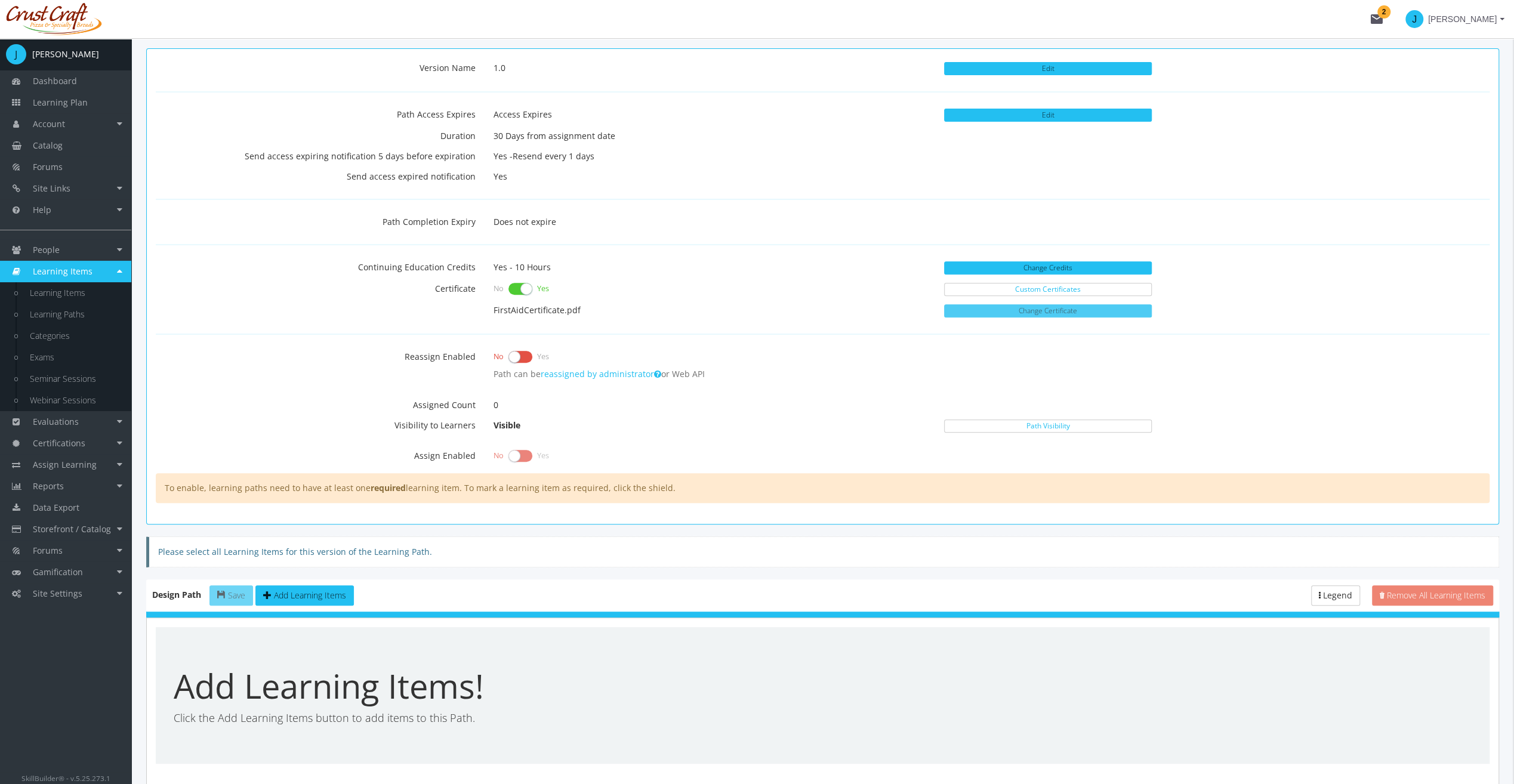
scroll to position [328, 0]
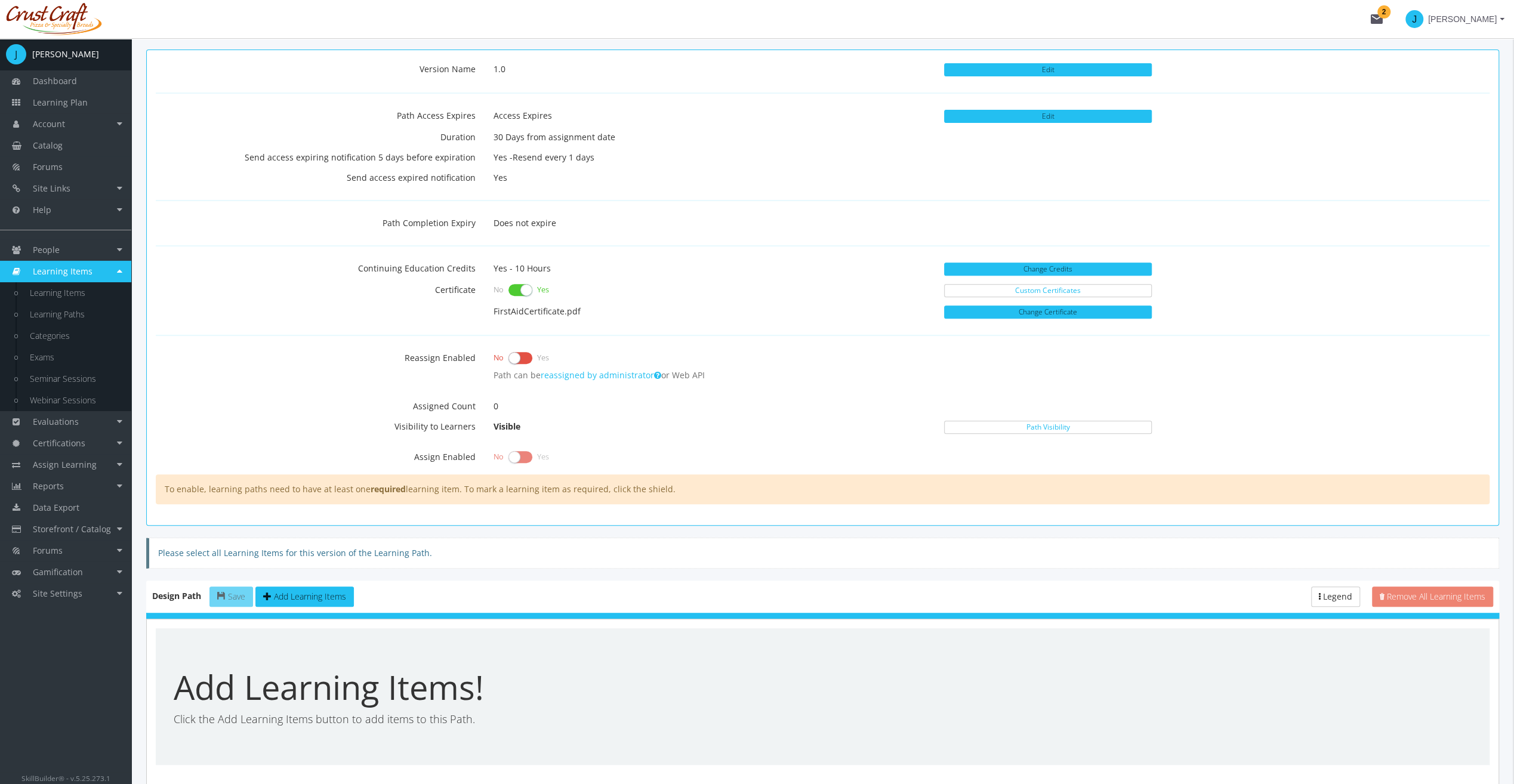
click at [529, 354] on label at bounding box center [520, 358] width 24 height 17
click at [0, 0] on input "checkbox" at bounding box center [0, 0] width 0 height 0
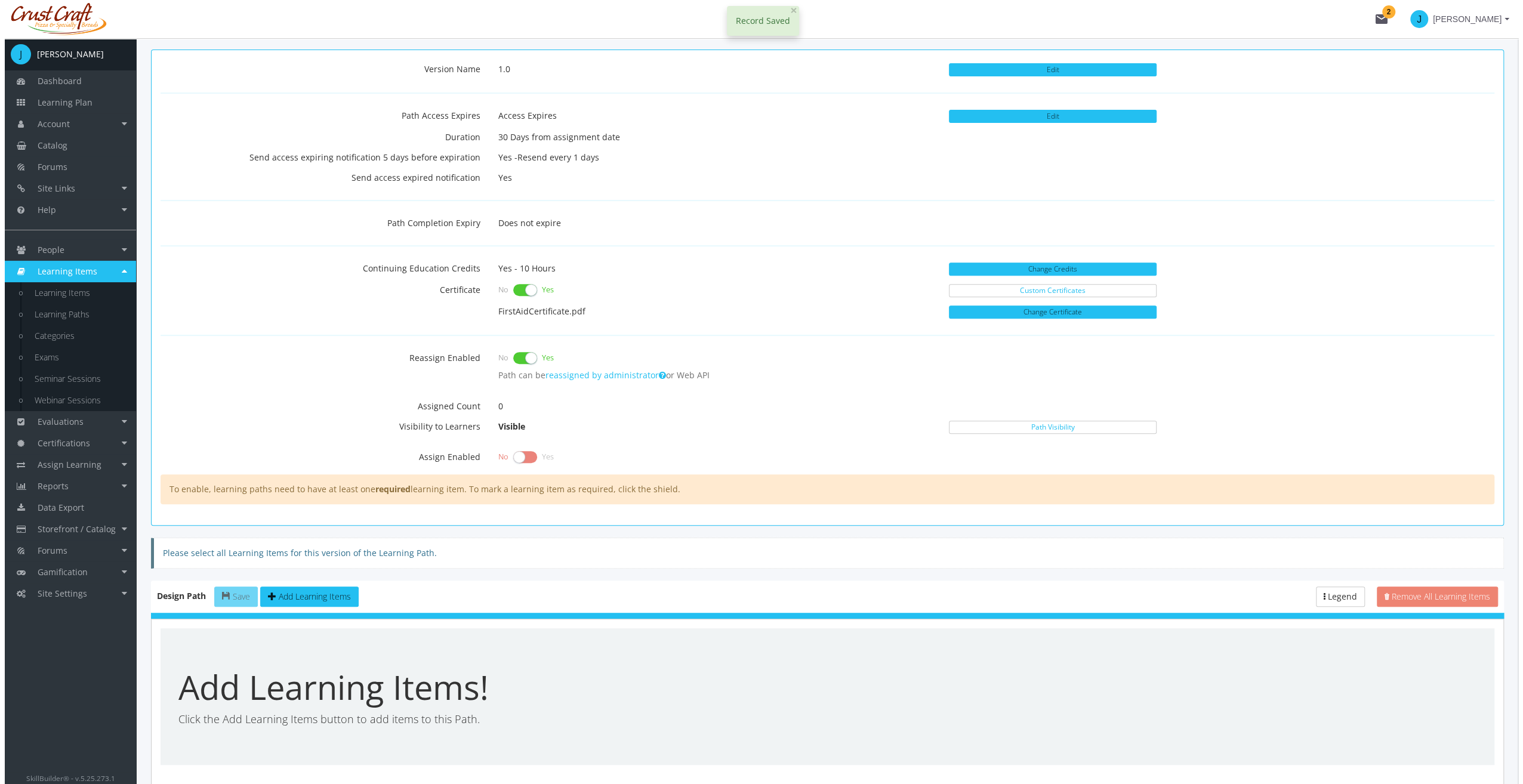
scroll to position [388, 0]
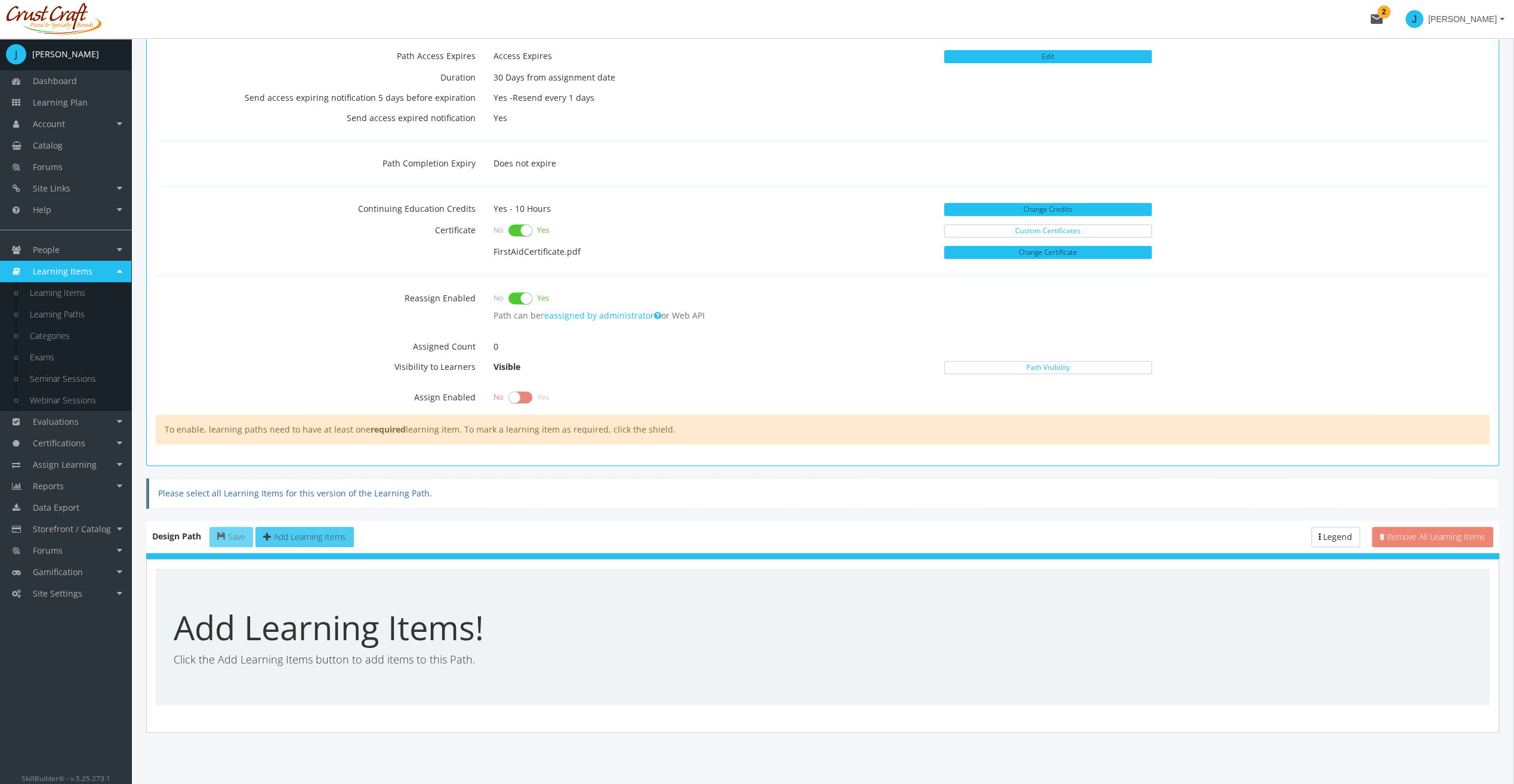
click at [302, 535] on button "Add Learning Items" at bounding box center [304, 537] width 99 height 20
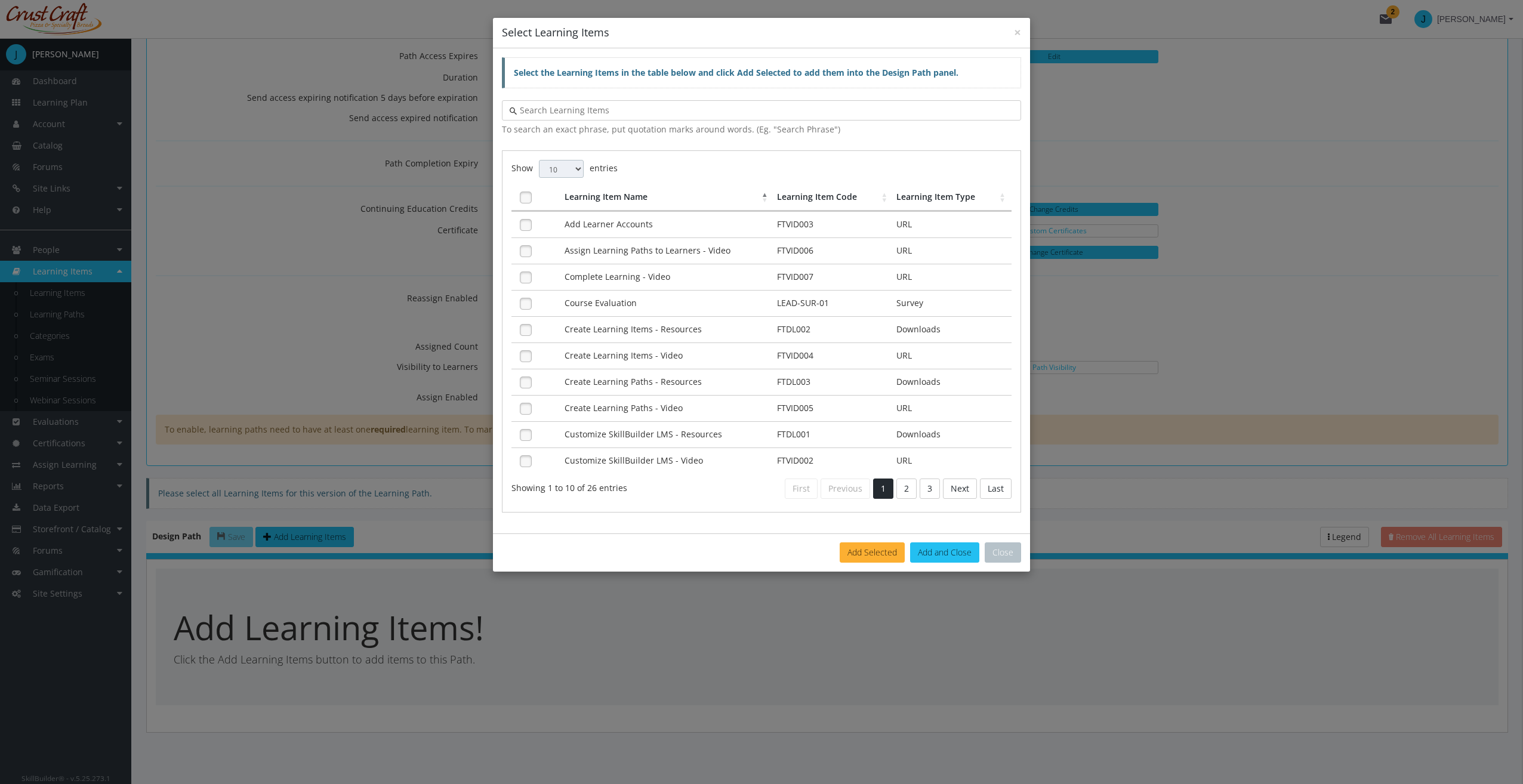
click at [580, 164] on select "10 25 50 100" at bounding box center [561, 169] width 45 height 18
select select "100"
click at [539, 160] on select "10 25 50 100" at bounding box center [561, 169] width 45 height 18
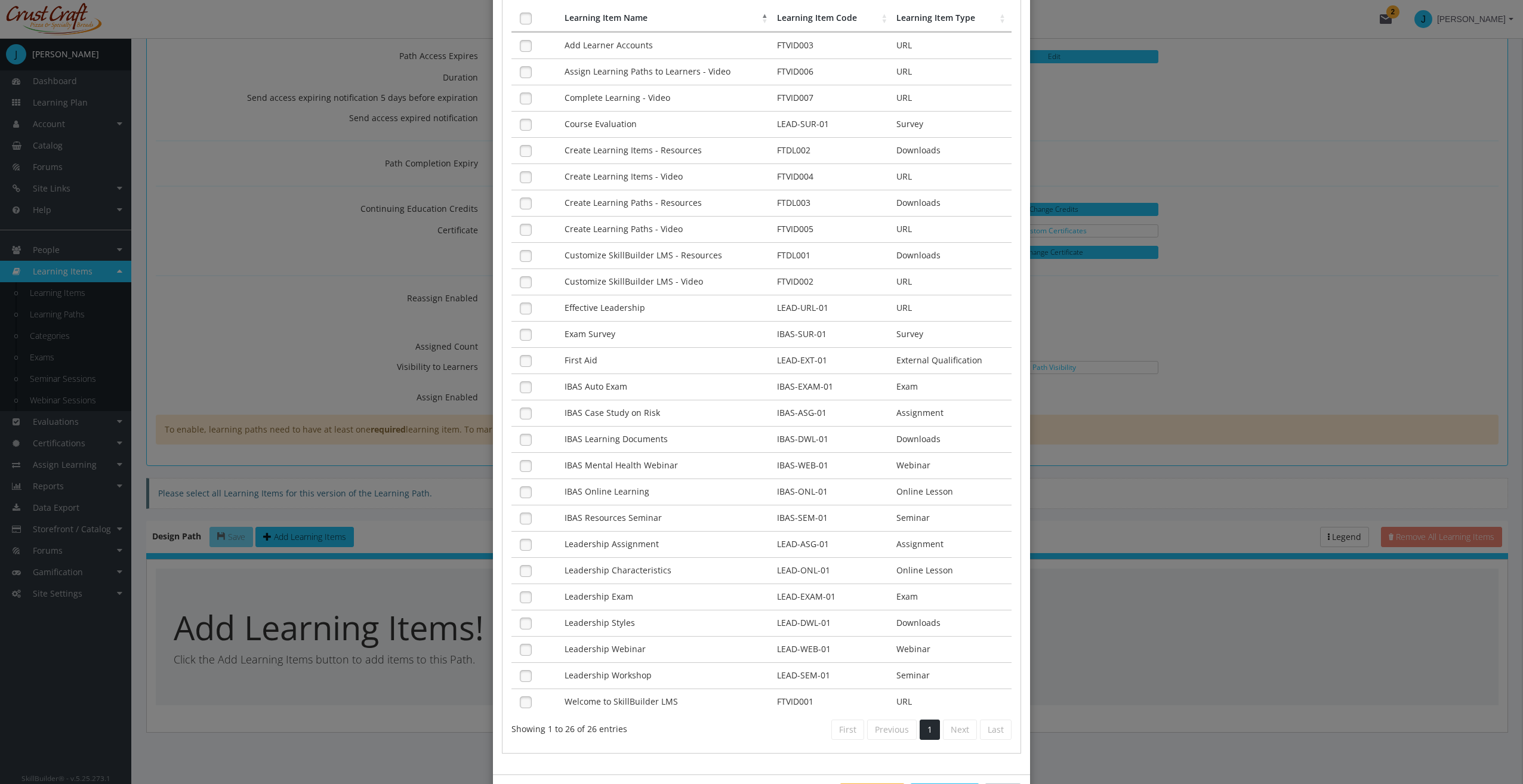
scroll to position [60, 0]
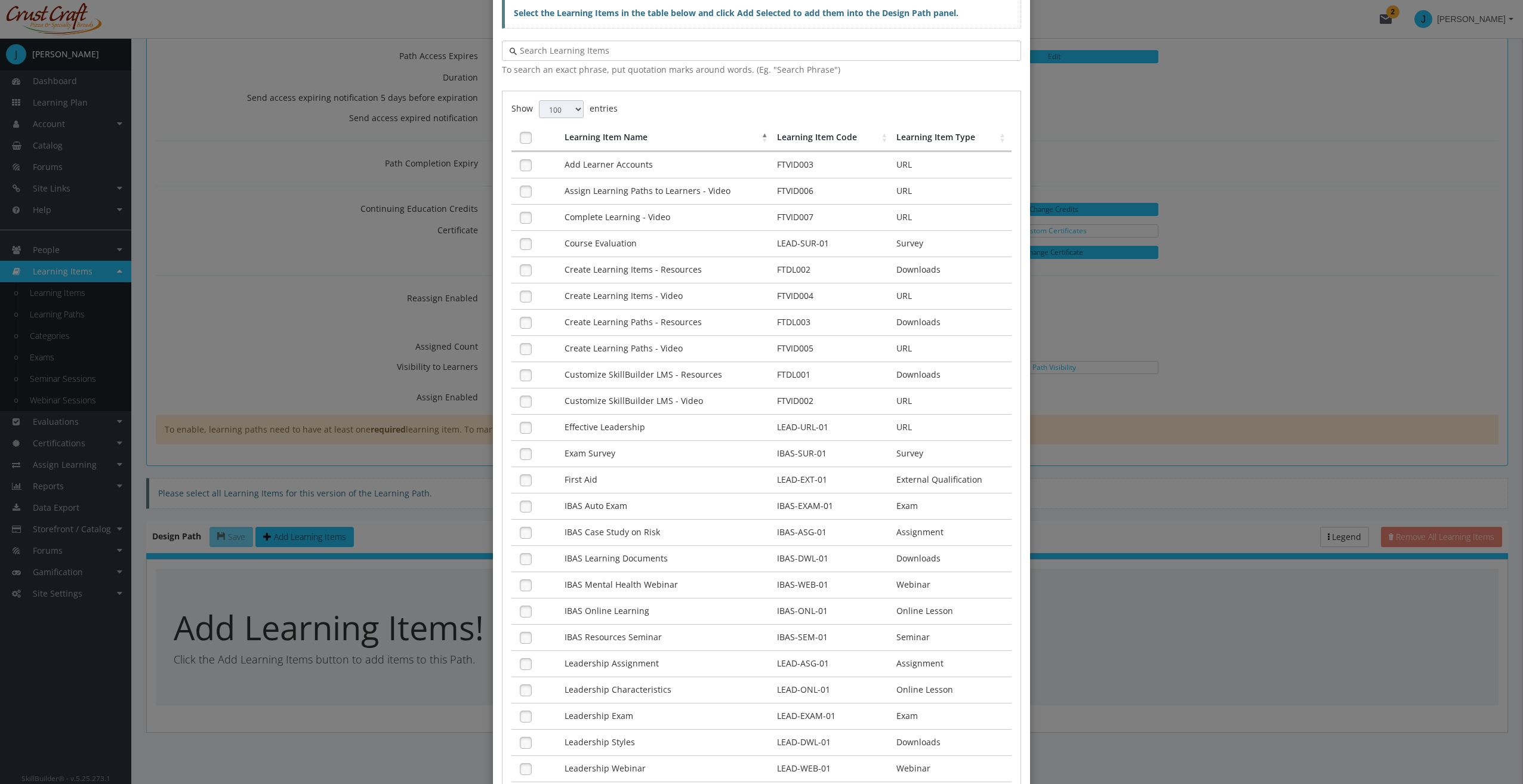
click at [797, 133] on th "Learning Item Code" at bounding box center [834, 138] width 120 height 27
click at [796, 133] on th "Learning Item Code" at bounding box center [834, 138] width 120 height 27
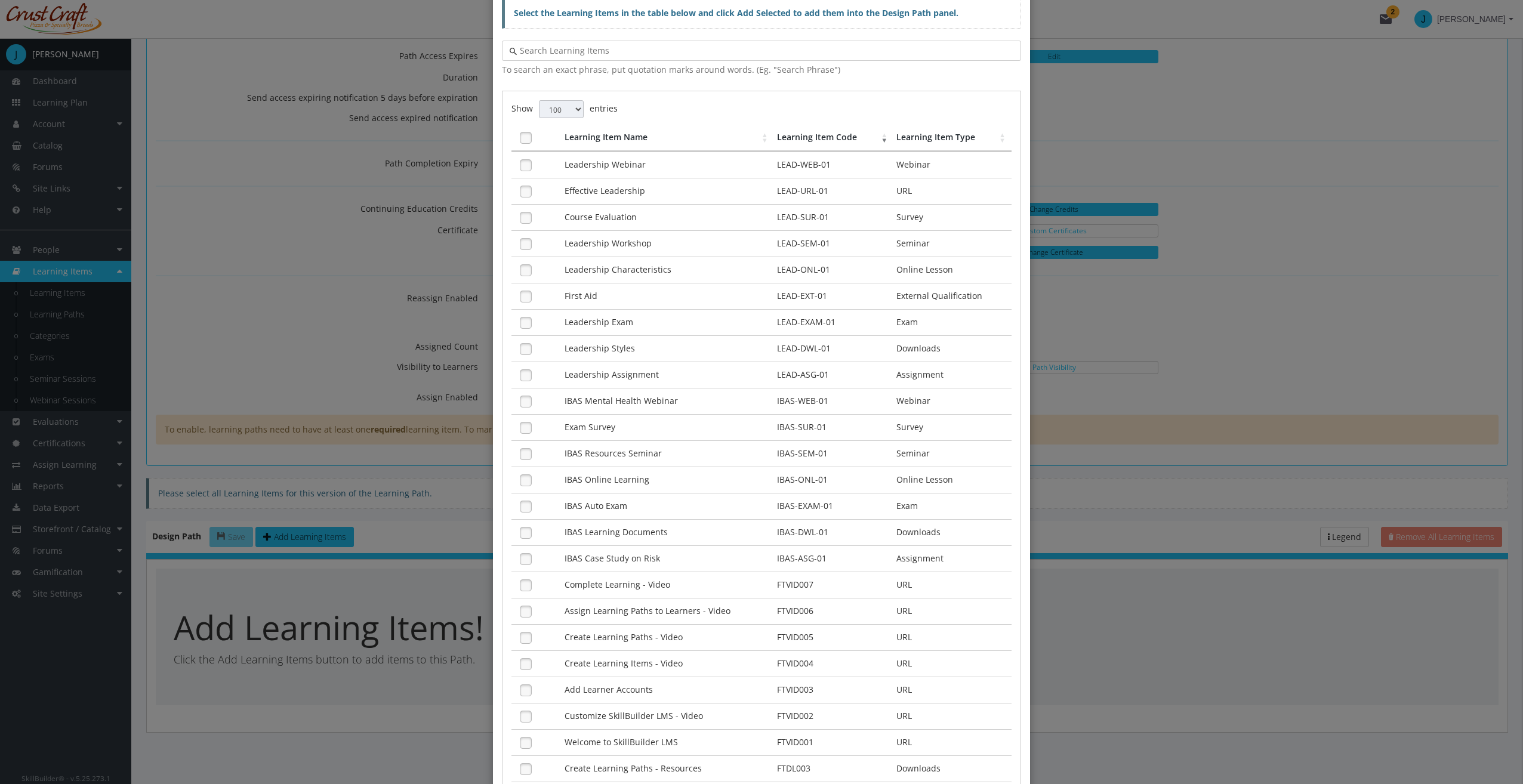
click at [517, 163] on link at bounding box center [525, 165] width 18 height 18
click at [522, 183] on link at bounding box center [525, 191] width 18 height 18
click at [520, 214] on link at bounding box center [525, 217] width 18 height 18
click at [523, 246] on link at bounding box center [525, 244] width 18 height 18
click at [523, 268] on link at bounding box center [525, 270] width 18 height 18
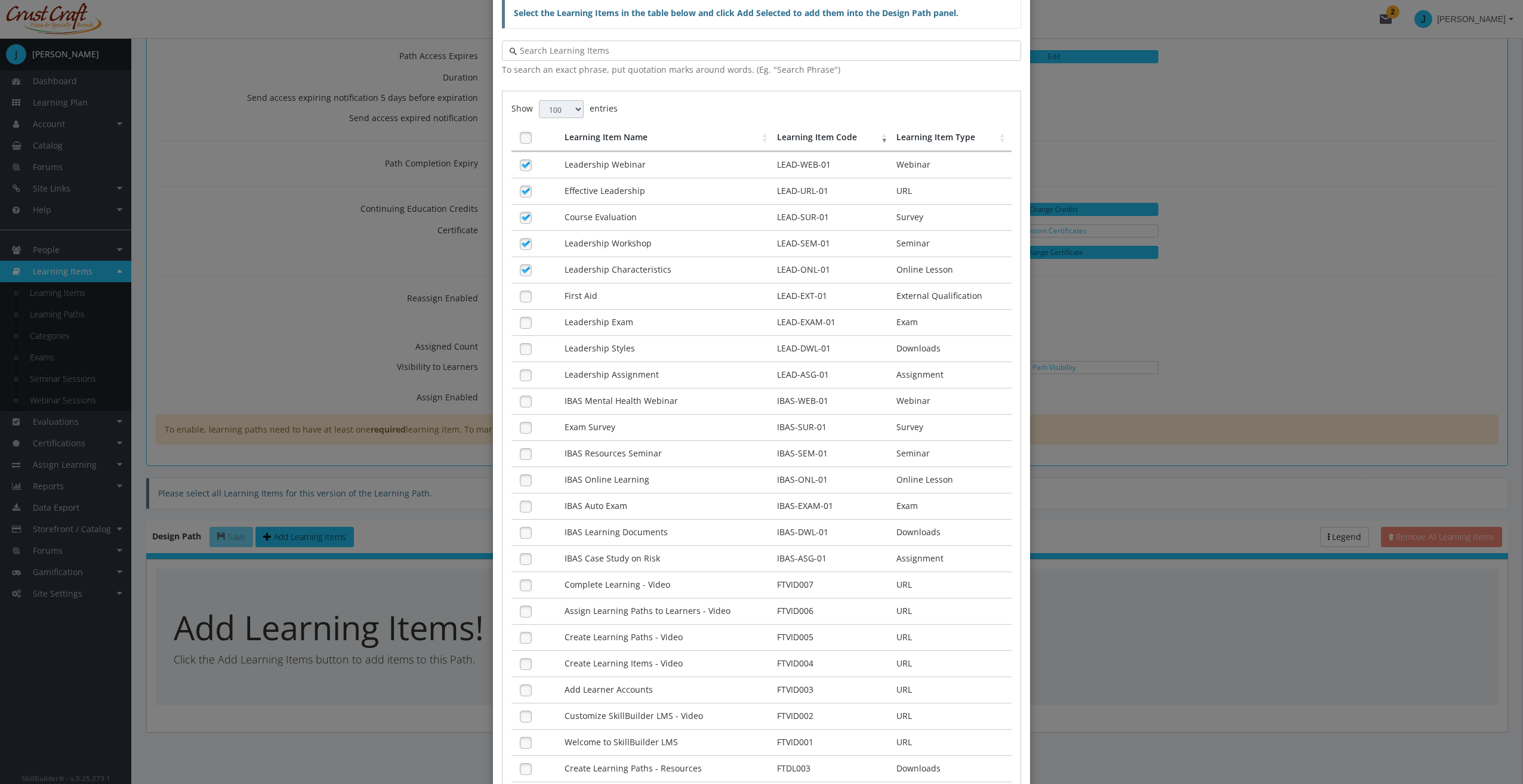
click at [520, 292] on link at bounding box center [525, 296] width 18 height 18
click at [519, 314] on link at bounding box center [525, 323] width 18 height 18
click at [520, 341] on link at bounding box center [525, 349] width 18 height 18
click at [521, 372] on link at bounding box center [525, 375] width 18 height 18
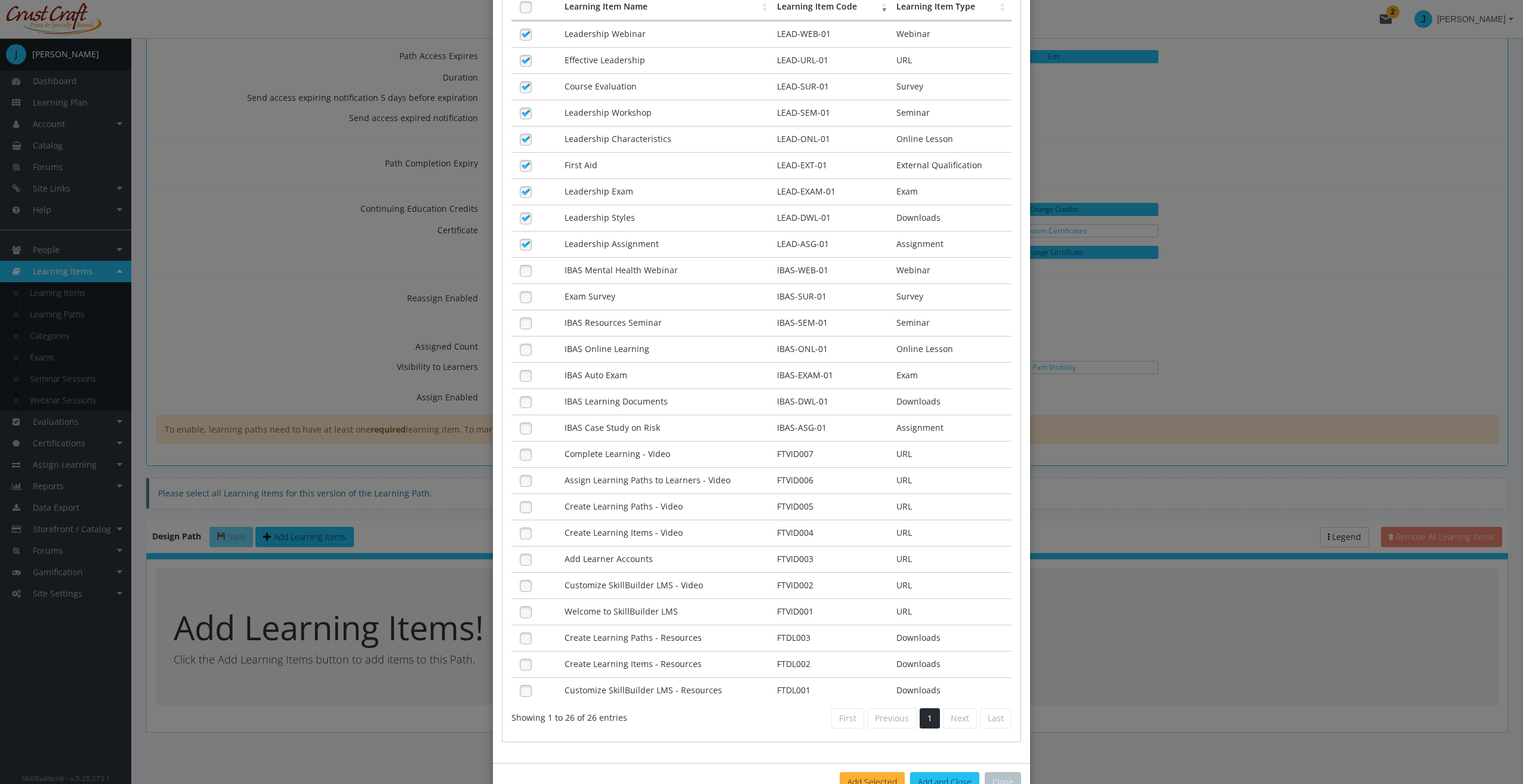
scroll to position [207, 0]
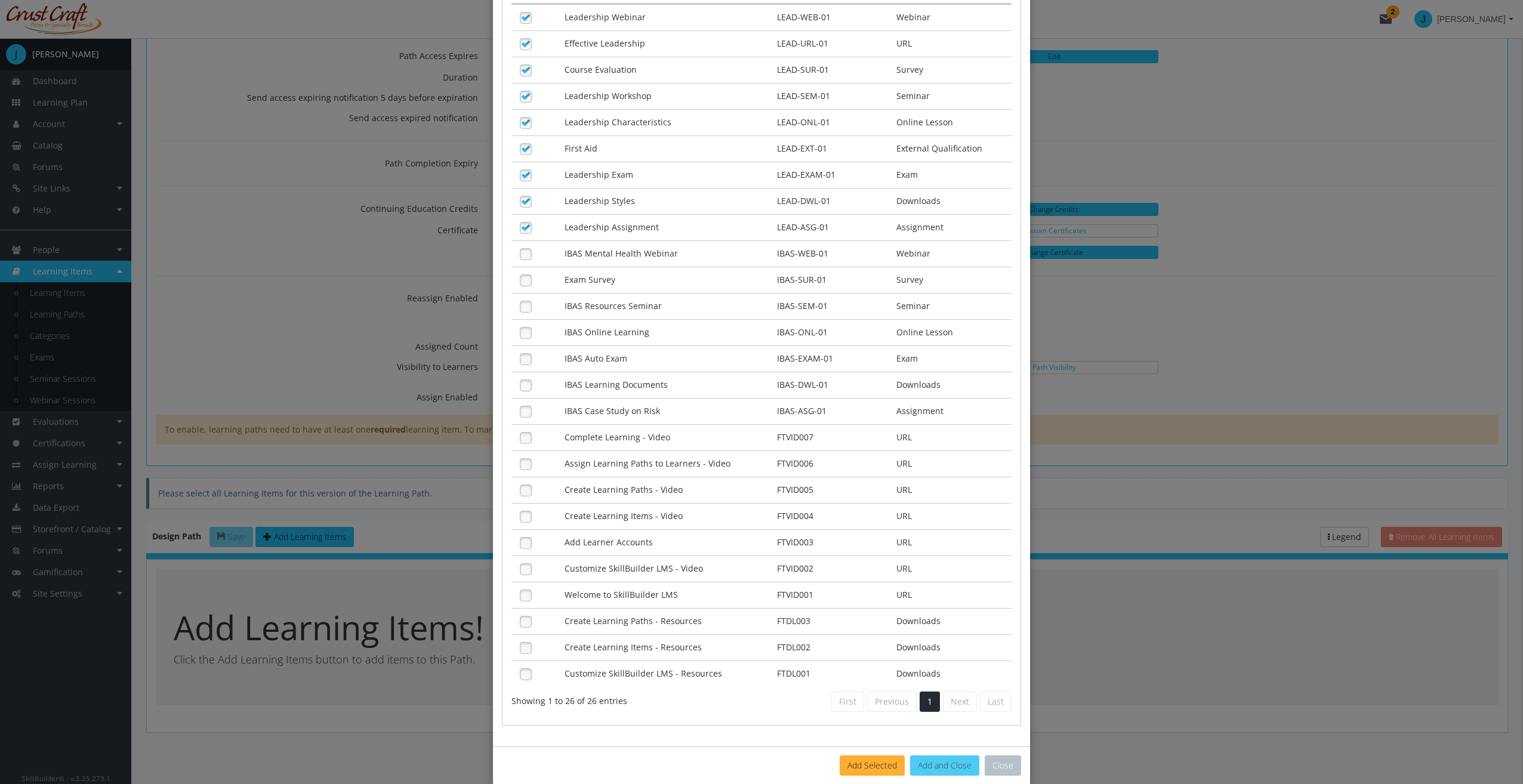
click at [931, 755] on button "Add and Close" at bounding box center [944, 765] width 69 height 20
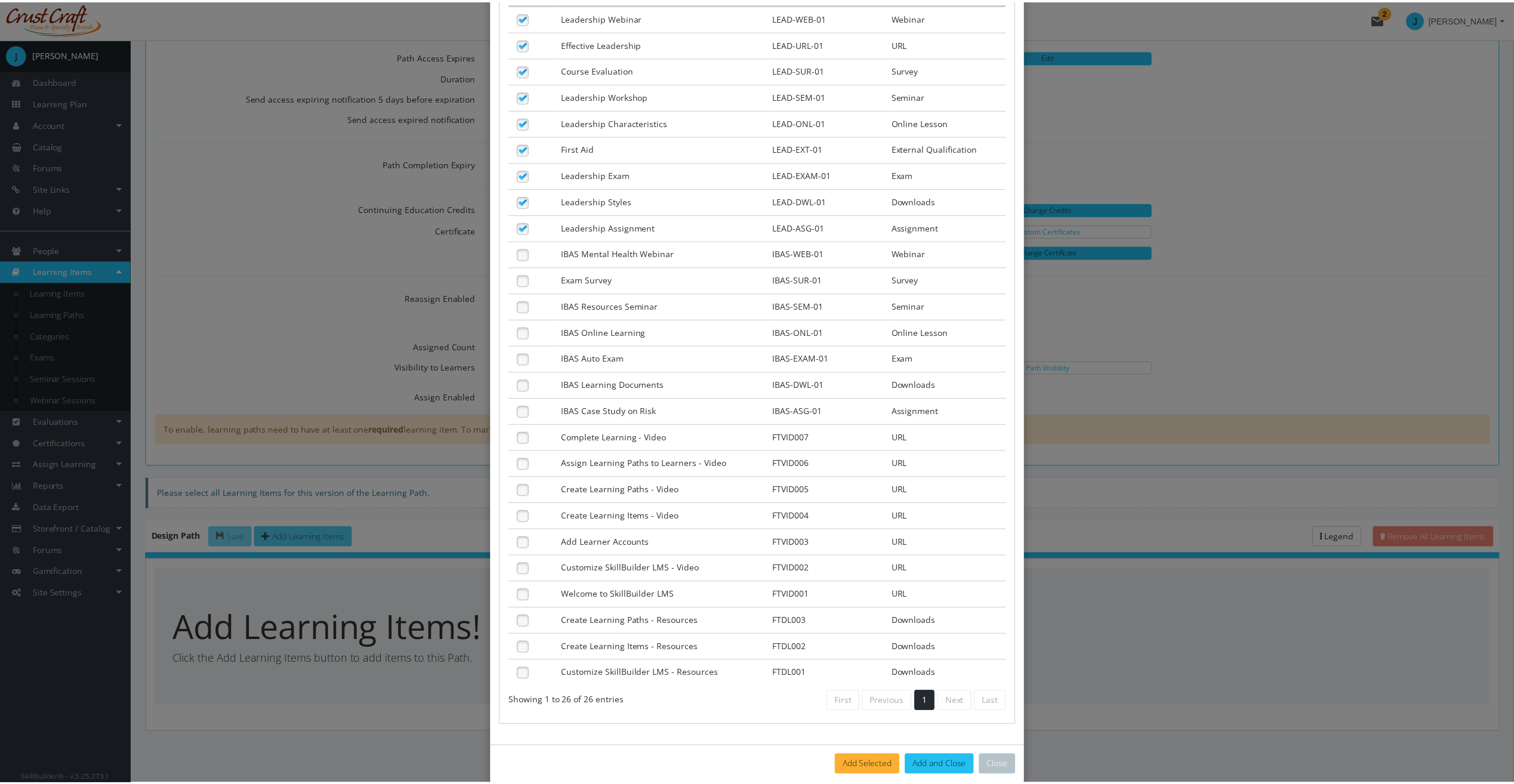
scroll to position [315, 0]
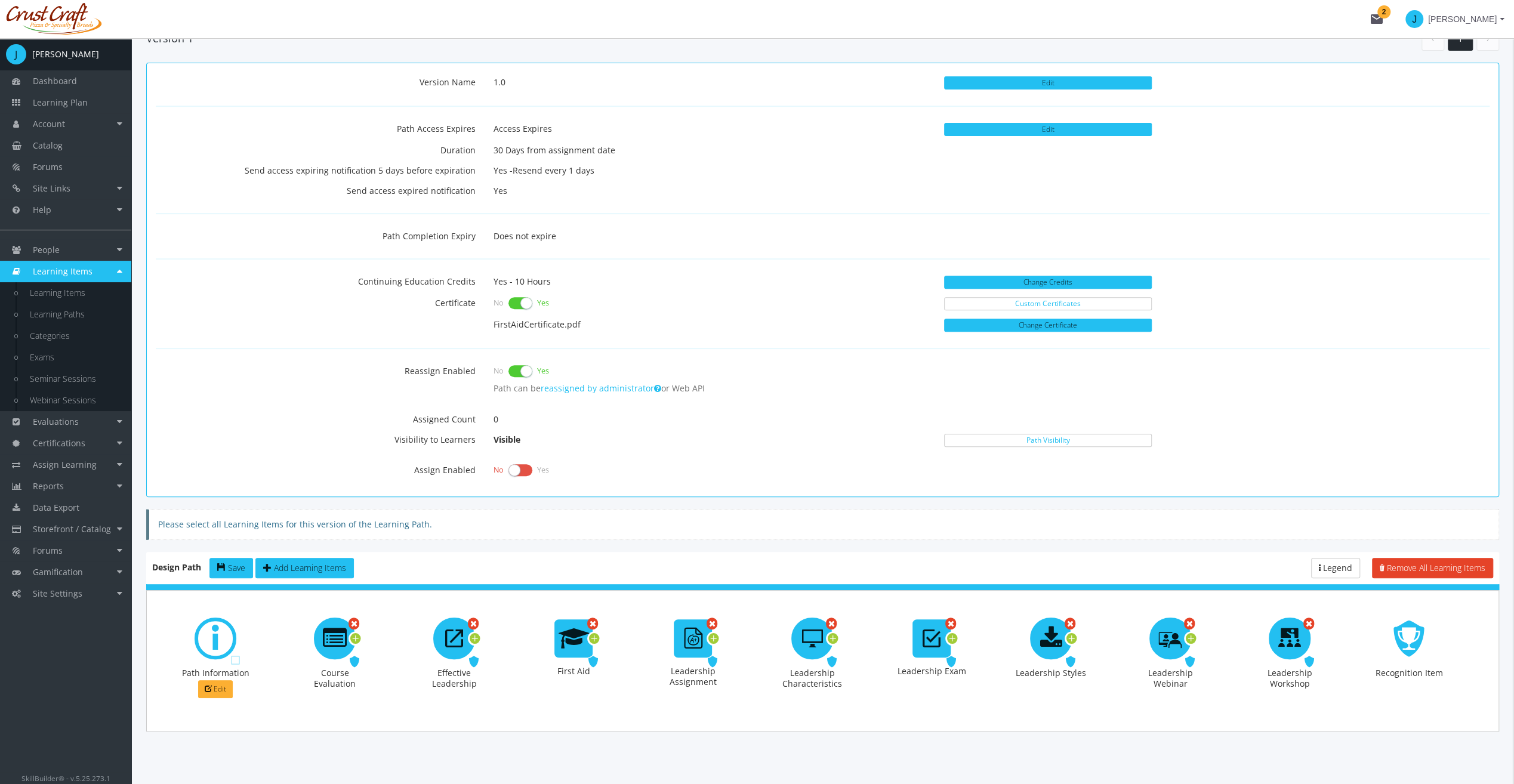
click at [778, 742] on main-section "Home Learning Paths Leadership 1.0 Leadership 1.0 Back Add New Version Create P…" at bounding box center [822, 251] width 1353 height 1056
drag, startPoint x: 450, startPoint y: 643, endPoint x: 308, endPoint y: 640, distance: 142.0
drag, startPoint x: 502, startPoint y: 649, endPoint x: 420, endPoint y: 646, distance: 82.1
drag, startPoint x: 914, startPoint y: 635, endPoint x: 1345, endPoint y: 635, distance: 431.0
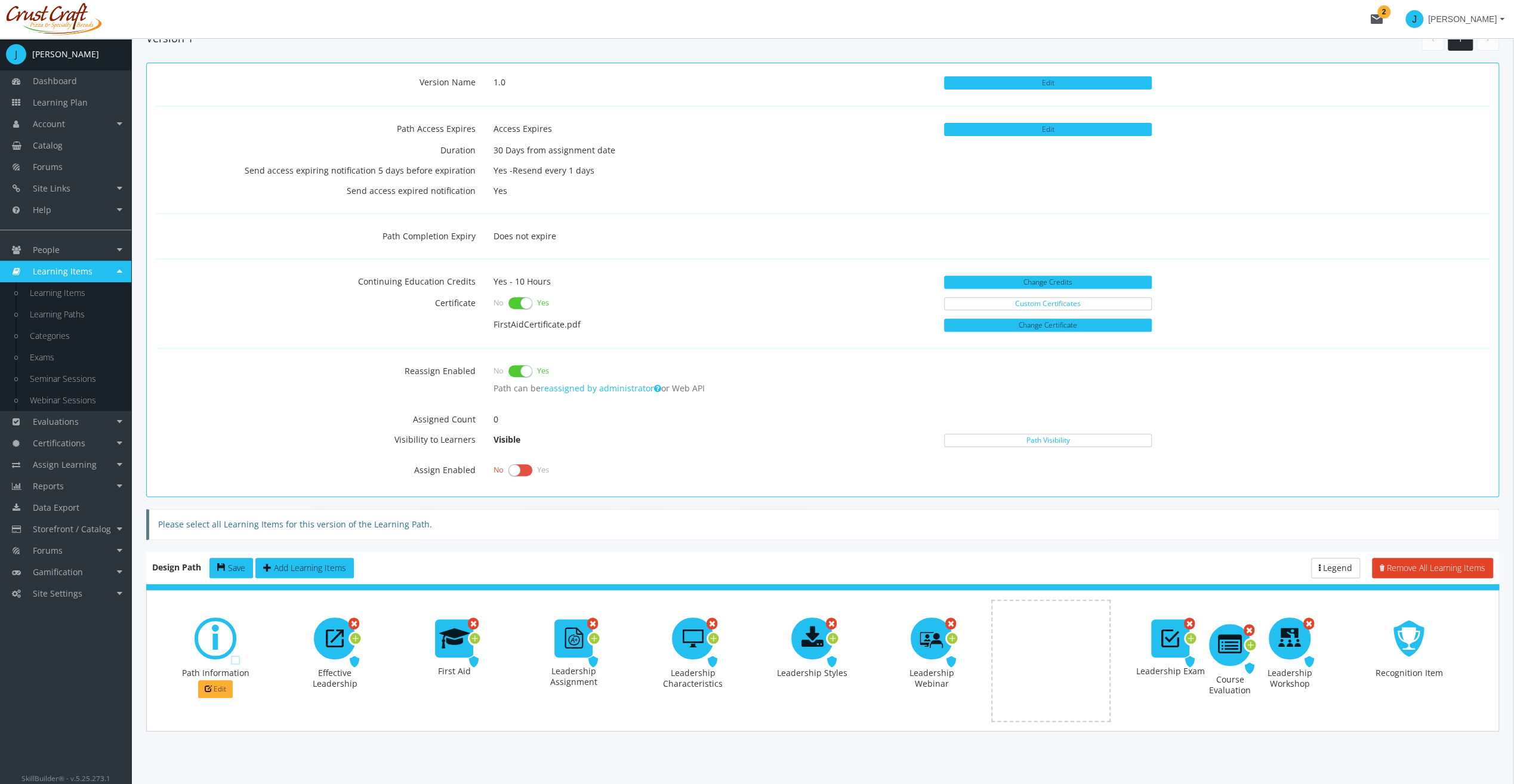
drag, startPoint x: 570, startPoint y: 635, endPoint x: 1225, endPoint y: 636, distance: 655.0
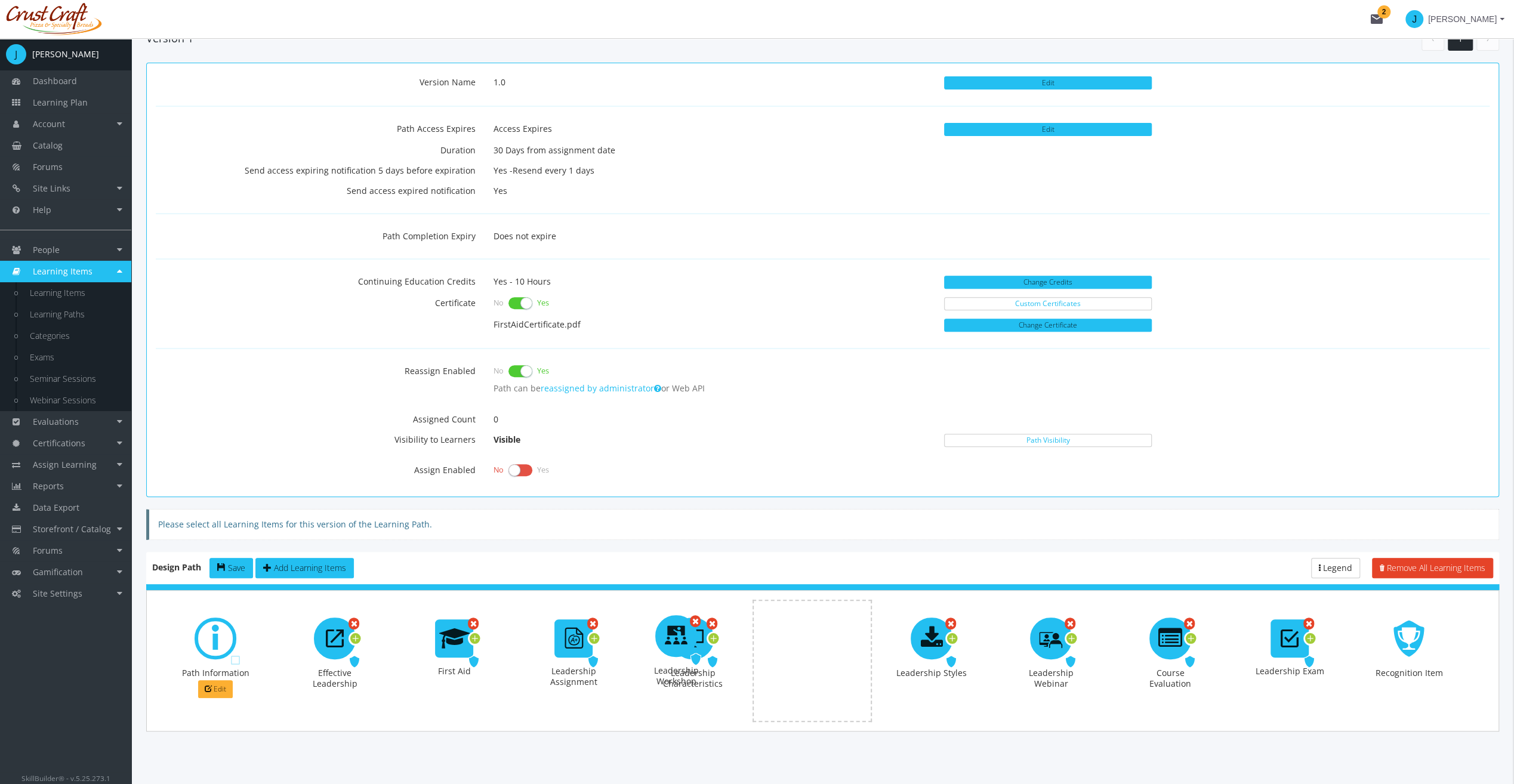
drag, startPoint x: 1297, startPoint y: 635, endPoint x: 773, endPoint y: 632, distance: 524.0
click at [485, 656] on span "Required" at bounding box center [504, 662] width 37 height 11
click at [465, 653] on icon at bounding box center [474, 662] width 18 height 17
click at [465, 654] on icon at bounding box center [474, 662] width 18 height 17
click at [1202, 656] on span "Required" at bounding box center [1220, 662] width 37 height 11
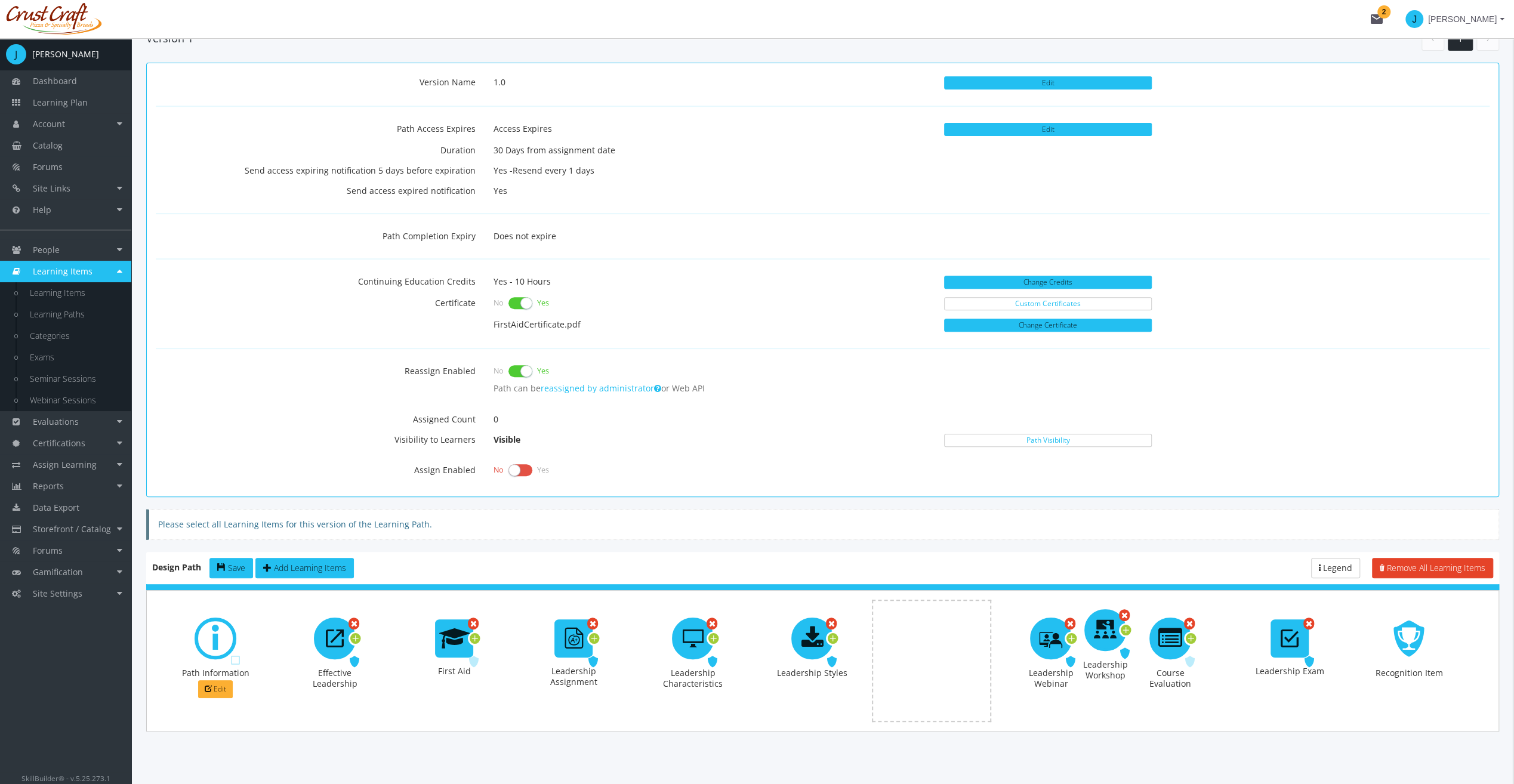
drag, startPoint x: 686, startPoint y: 652, endPoint x: 1097, endPoint y: 643, distance: 411.1
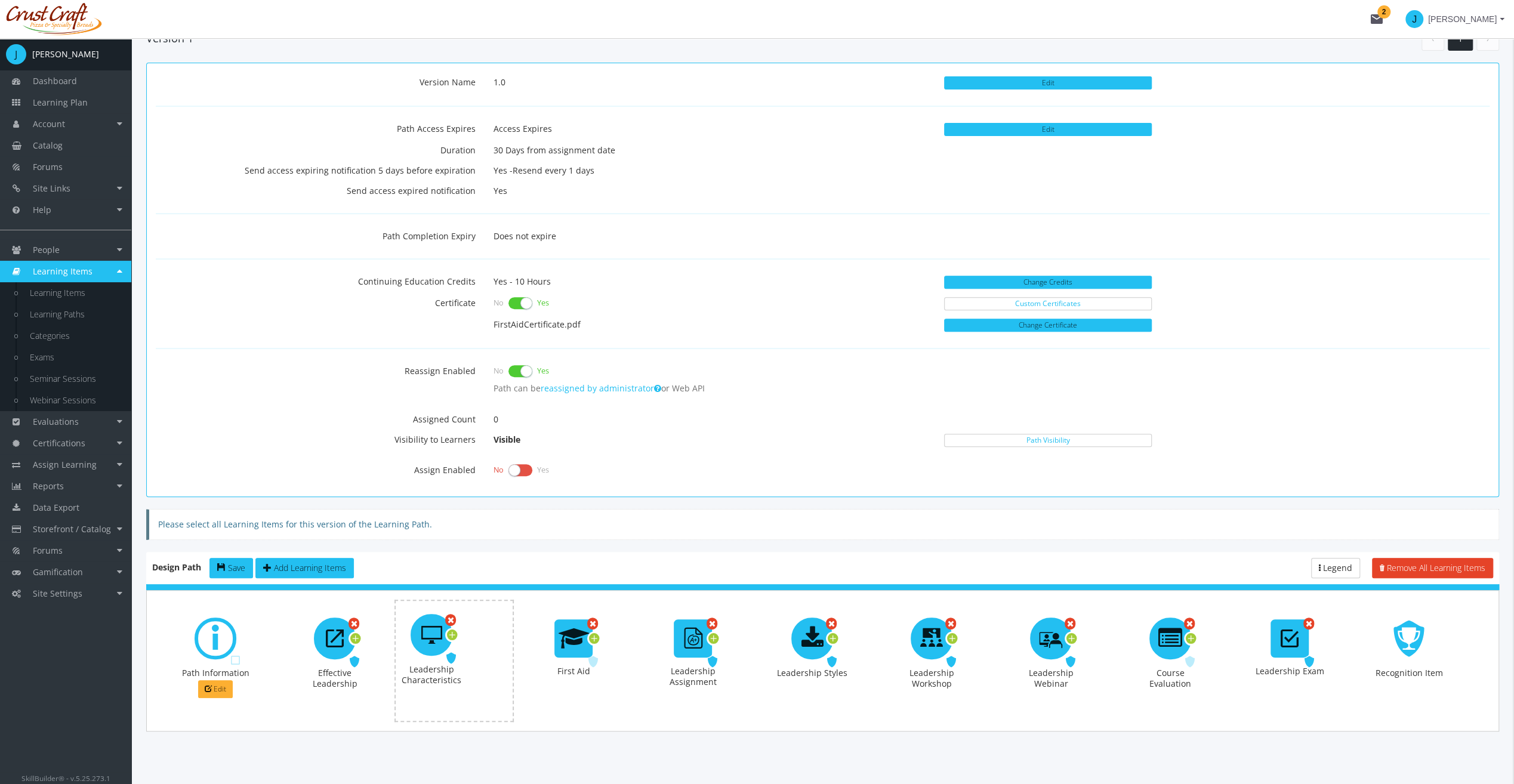
drag, startPoint x: 687, startPoint y: 648, endPoint x: 426, endPoint y: 644, distance: 261.0
click at [353, 634] on icon at bounding box center [355, 639] width 11 height 16
click at [396, 651] on span "Options" at bounding box center [394, 656] width 25 height 10
click at [425, 673] on link "Make this prerequisite a Recommended Prerequisite" at bounding box center [489, 678] width 227 height 18
click at [398, 652] on span "Options" at bounding box center [394, 656] width 25 height 10
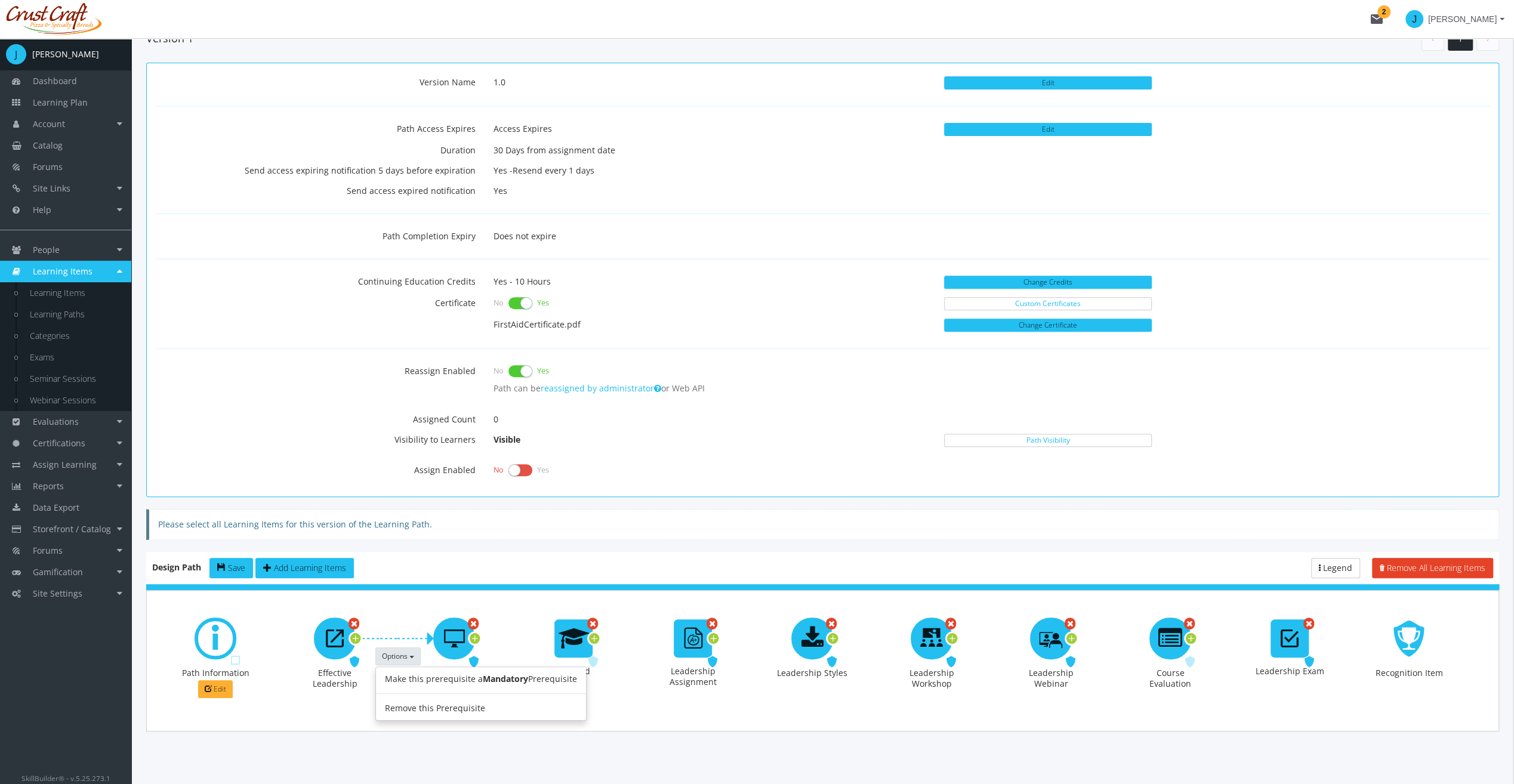
click at [439, 699] on link "Remove this Prerequisite" at bounding box center [481, 708] width 210 height 18
click at [351, 634] on icon at bounding box center [355, 639] width 11 height 16
click at [953, 633] on icon at bounding box center [952, 639] width 11 height 16
click at [992, 651] on span "Options" at bounding box center [991, 656] width 25 height 10
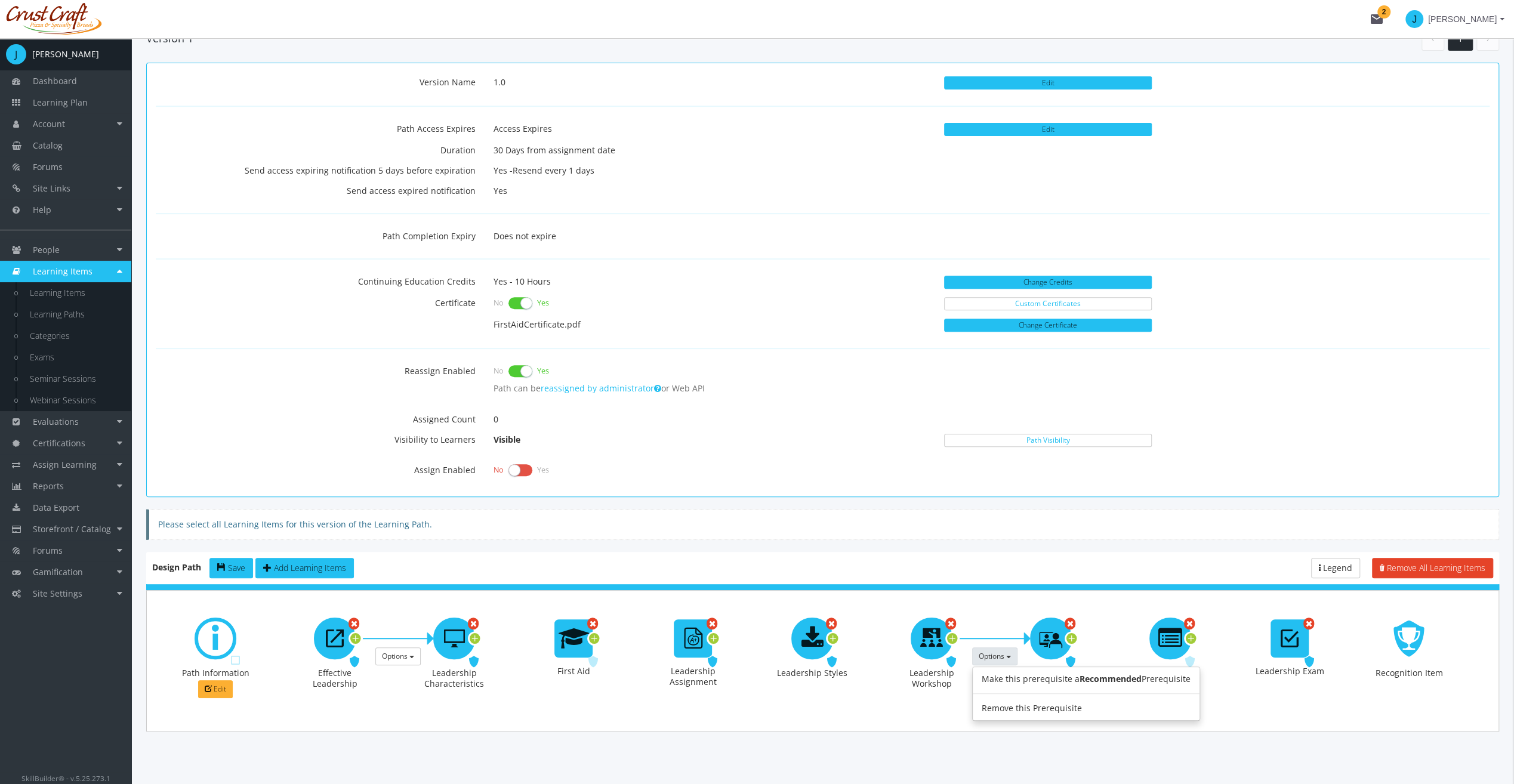
click at [1003, 674] on link "Make this prerequisite a Recommended Prerequisite" at bounding box center [1086, 678] width 227 height 18
click at [977, 742] on main-section "Home Learning Paths Leadership 1.0 Leadership 1.0 Back Add New Version Create P…" at bounding box center [822, 251] width 1353 height 1056
click at [556, 631] on div at bounding box center [574, 639] width 39 height 38
click at [596, 631] on icon at bounding box center [594, 639] width 11 height 16
click at [473, 634] on icon at bounding box center [474, 639] width 11 height 16
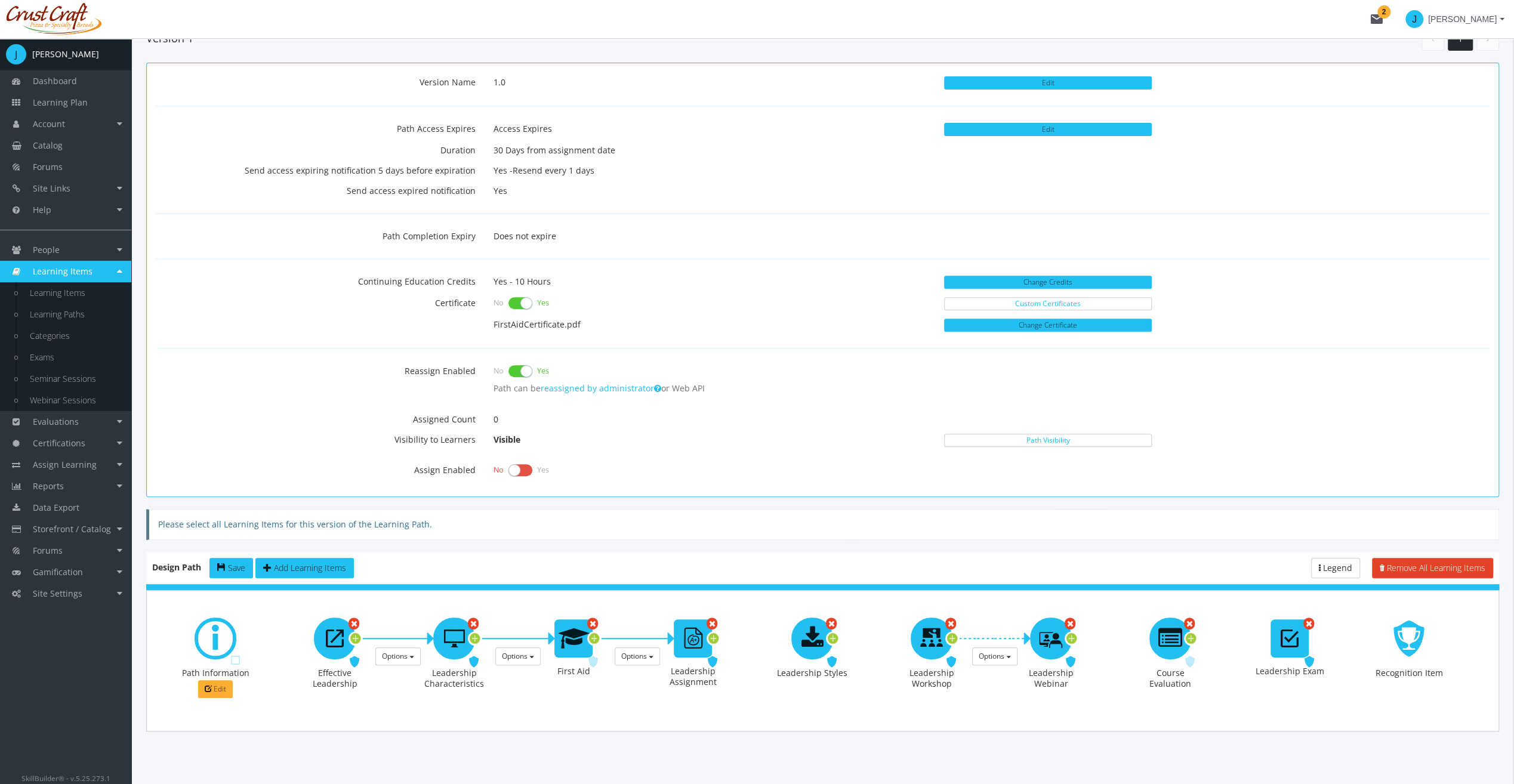
click at [833, 635] on icon at bounding box center [833, 639] width 11 height 16
click at [1192, 634] on icon at bounding box center [1191, 639] width 11 height 16
click at [1070, 634] on icon at bounding box center [1071, 639] width 11 height 16
click at [627, 651] on span "Options" at bounding box center [633, 656] width 25 height 10
click at [658, 675] on link "Make this prerequisite a Recommended Prerequisite" at bounding box center [728, 678] width 227 height 18
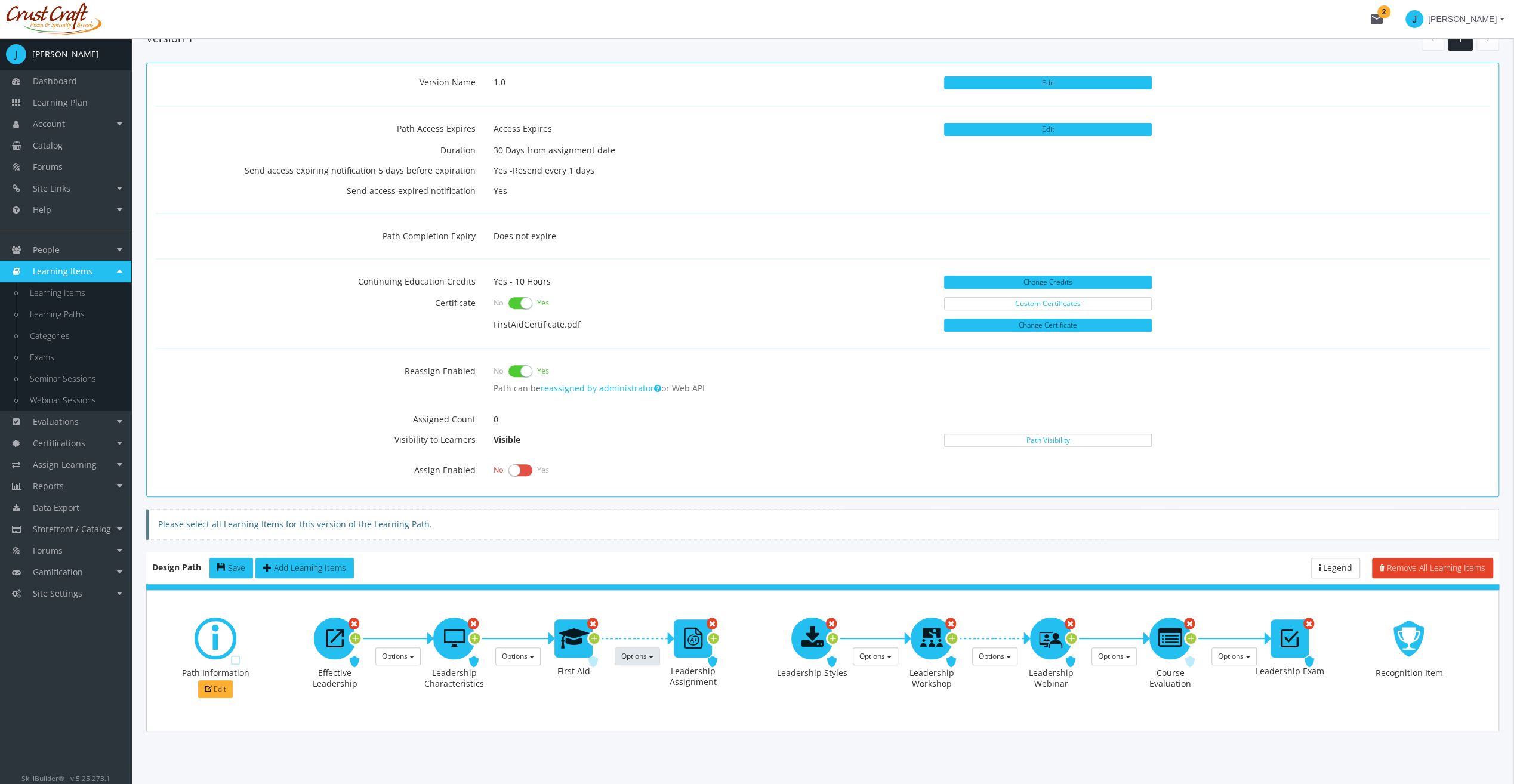
click at [700, 633] on icon at bounding box center [693, 638] width 25 height 34
click at [718, 632] on icon at bounding box center [714, 639] width 11 height 16
click at [1125, 653] on button "Options" at bounding box center [1114, 656] width 45 height 18
click at [1143, 679] on link "Make this prerequisite a Recommended Prerequisite" at bounding box center [1205, 678] width 227 height 18
click at [221, 567] on button "Save" at bounding box center [231, 568] width 43 height 20
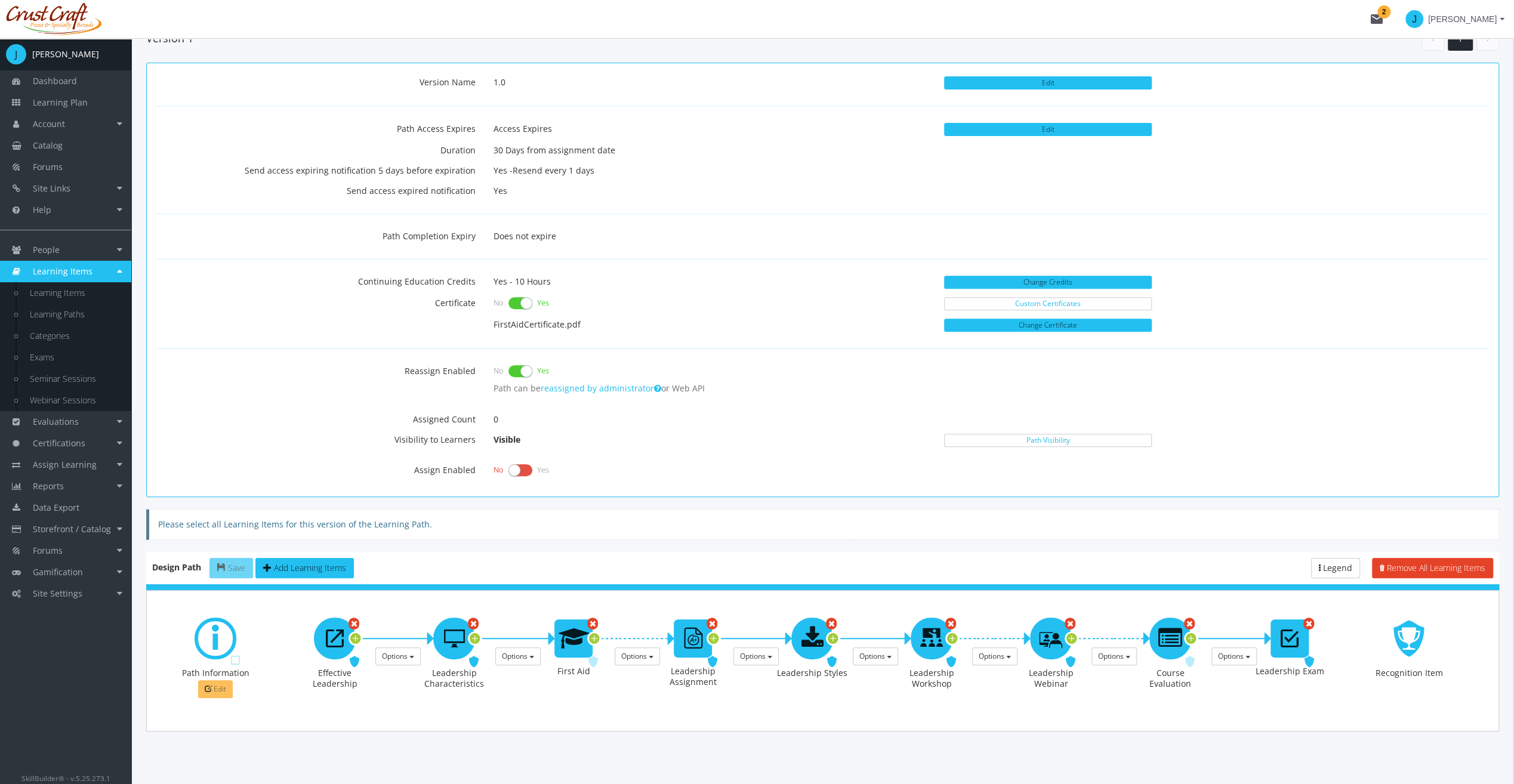
click at [220, 683] on span "Edit" at bounding box center [220, 688] width 12 height 10
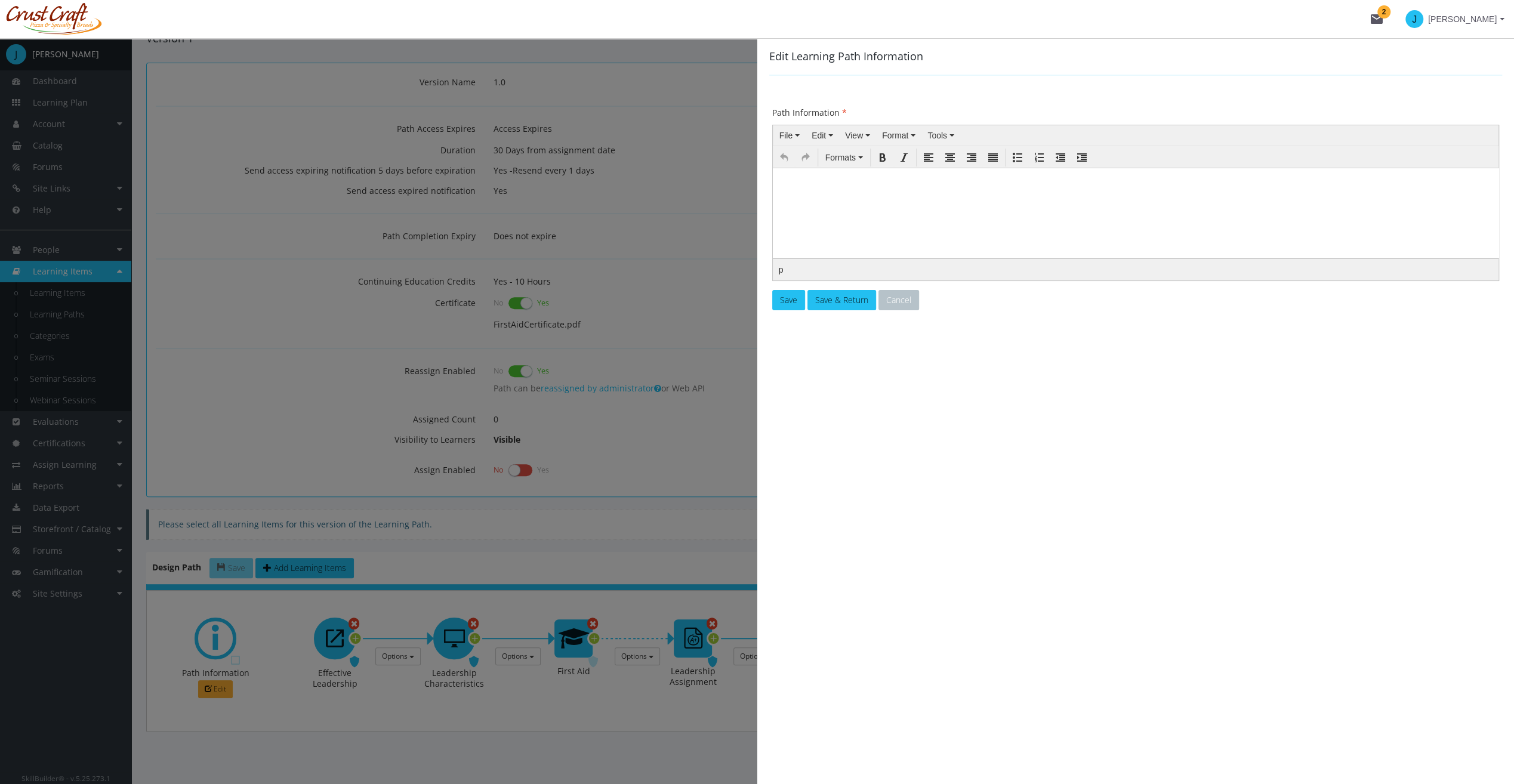
click at [817, 186] on p at bounding box center [1135, 182] width 715 height 7
click at [797, 301] on button "Save" at bounding box center [789, 300] width 33 height 20
click at [849, 300] on span "Save & Return" at bounding box center [842, 300] width 53 height 11
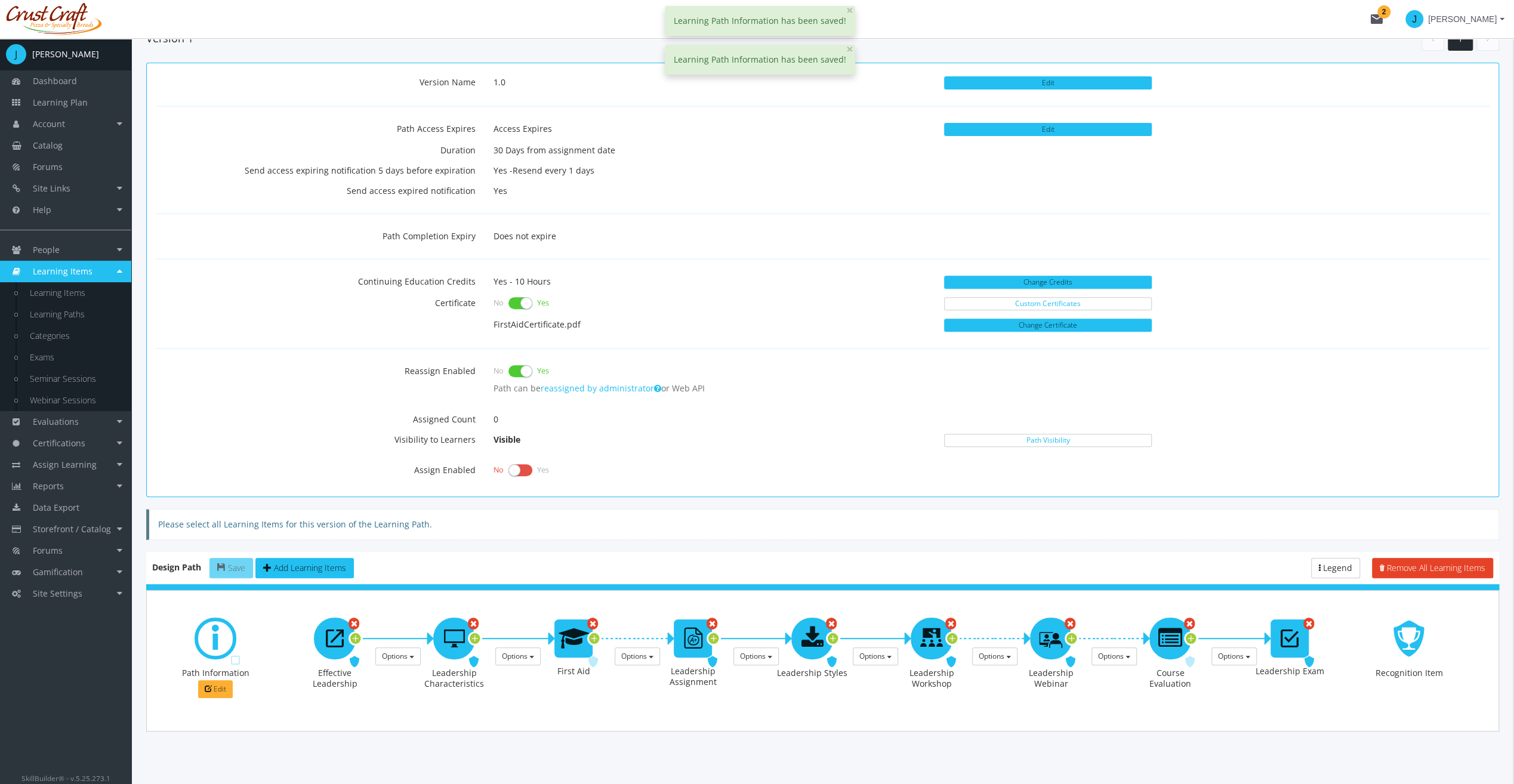
click at [314, 726] on main-section "Home Learning Paths Leadership 1.0 Leadership 1.0 Back Add New Version Create P…" at bounding box center [822, 251] width 1353 height 1056
click at [247, 655] on span "Enabled" at bounding box center [263, 660] width 33 height 11
click at [223, 568] on button "Save" at bounding box center [231, 568] width 43 height 20
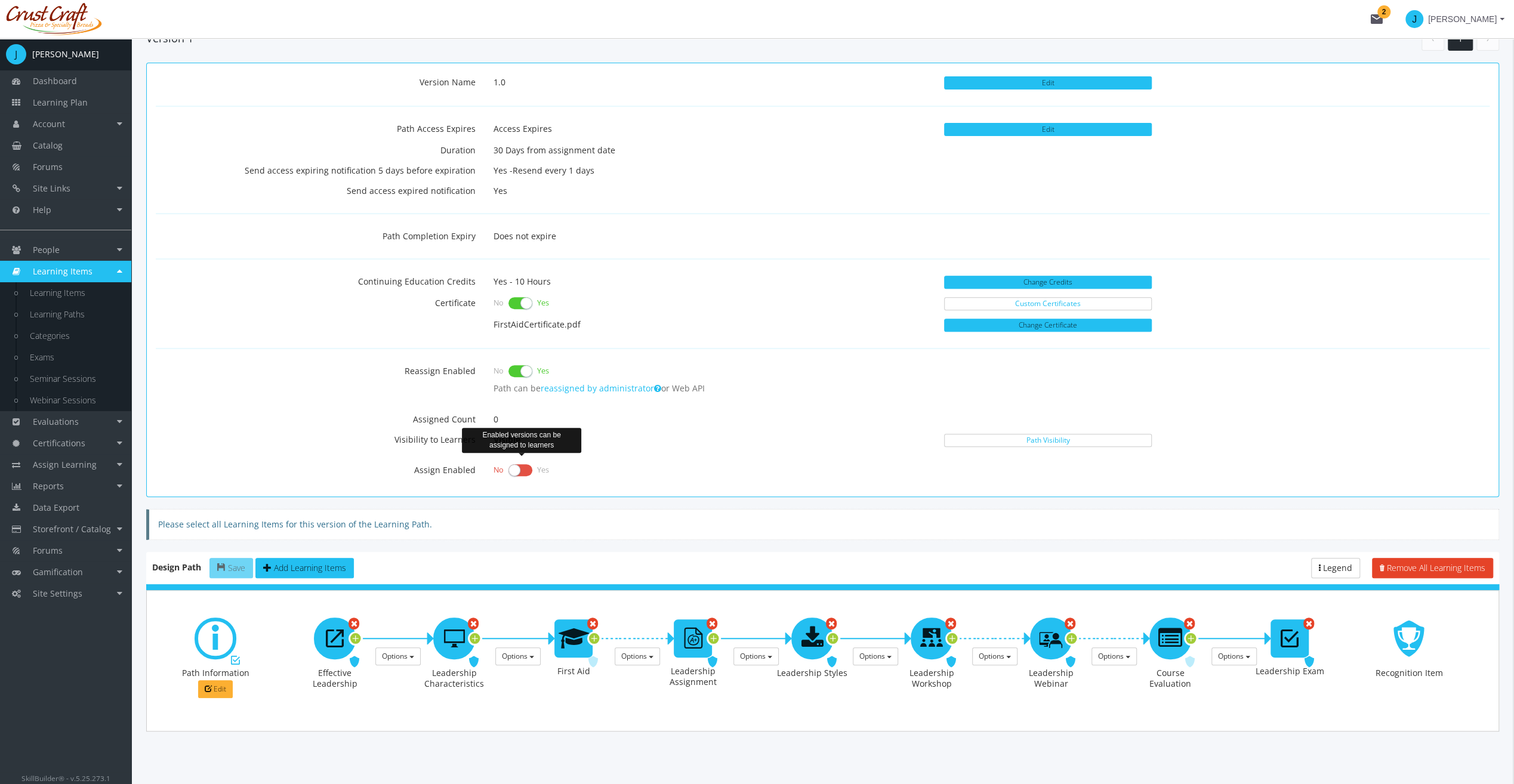
click at [528, 462] on label at bounding box center [520, 470] width 24 height 17
click at [0, 0] on input "checkbox" at bounding box center [0, 0] width 0 height 0
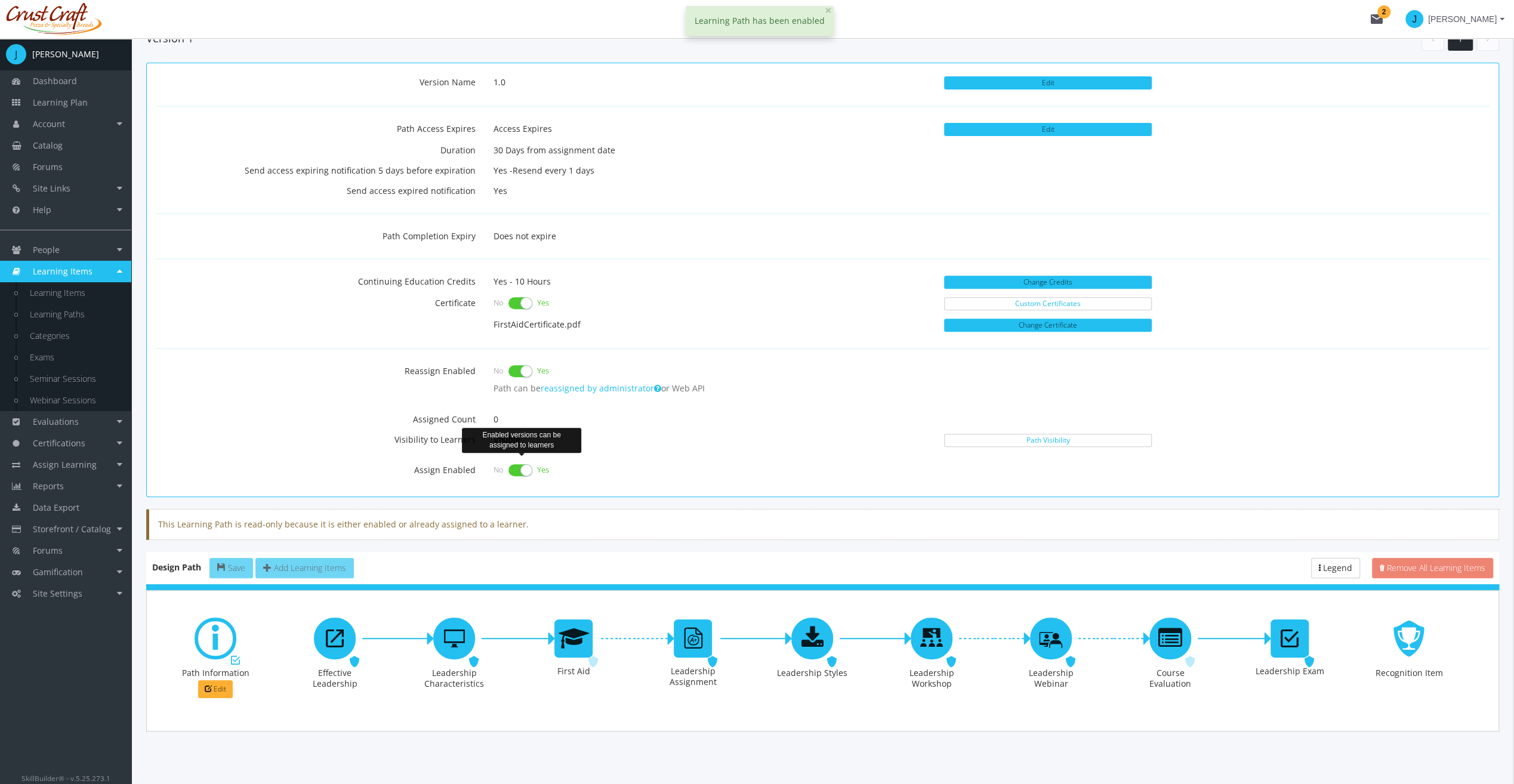
click at [524, 467] on label at bounding box center [520, 470] width 24 height 17
click at [0, 0] on input "checkbox" at bounding box center [0, 0] width 0 height 0
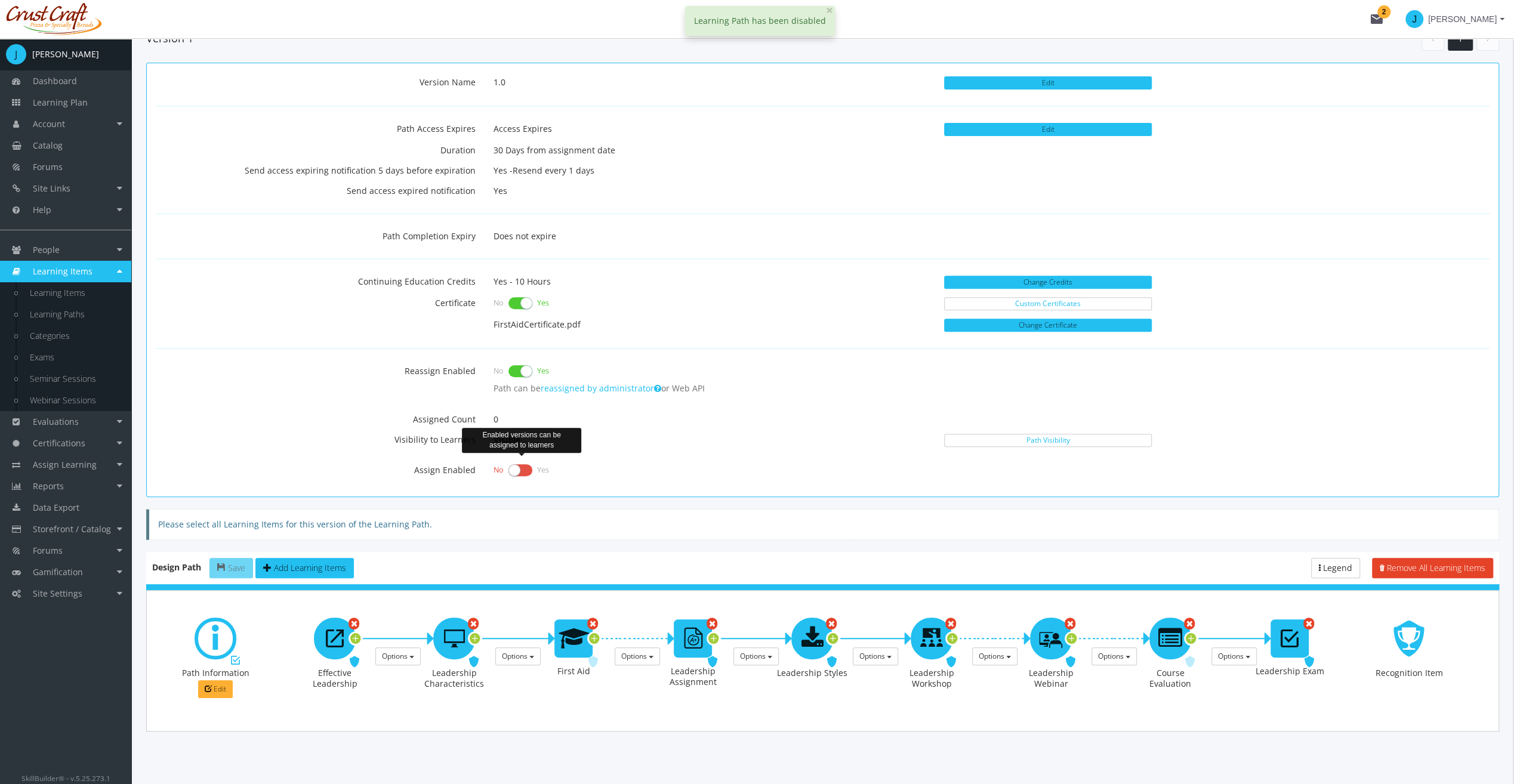
click at [515, 468] on label at bounding box center [520, 470] width 24 height 17
click at [0, 0] on input "checkbox" at bounding box center [0, 0] width 0 height 0
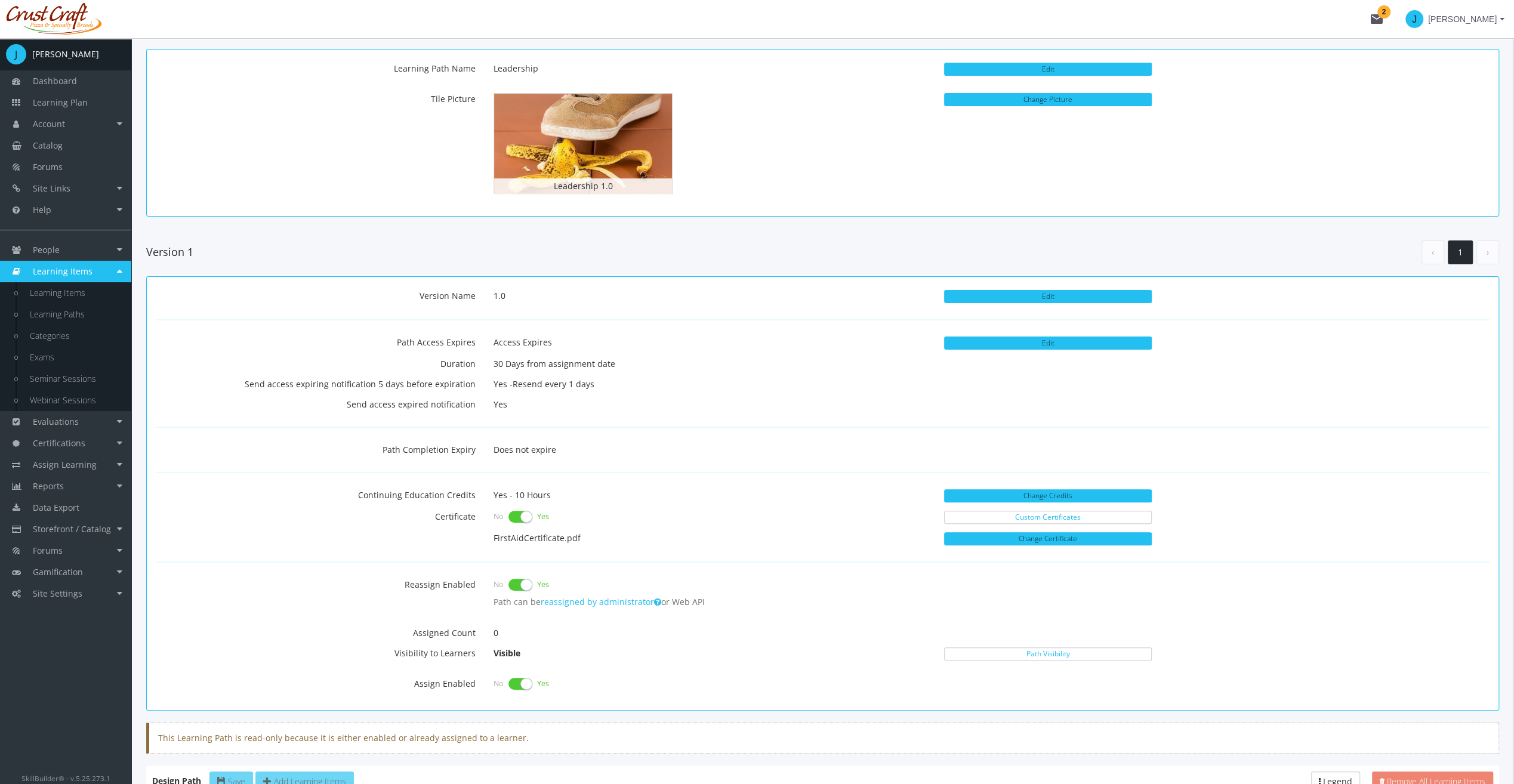
scroll to position [0, 0]
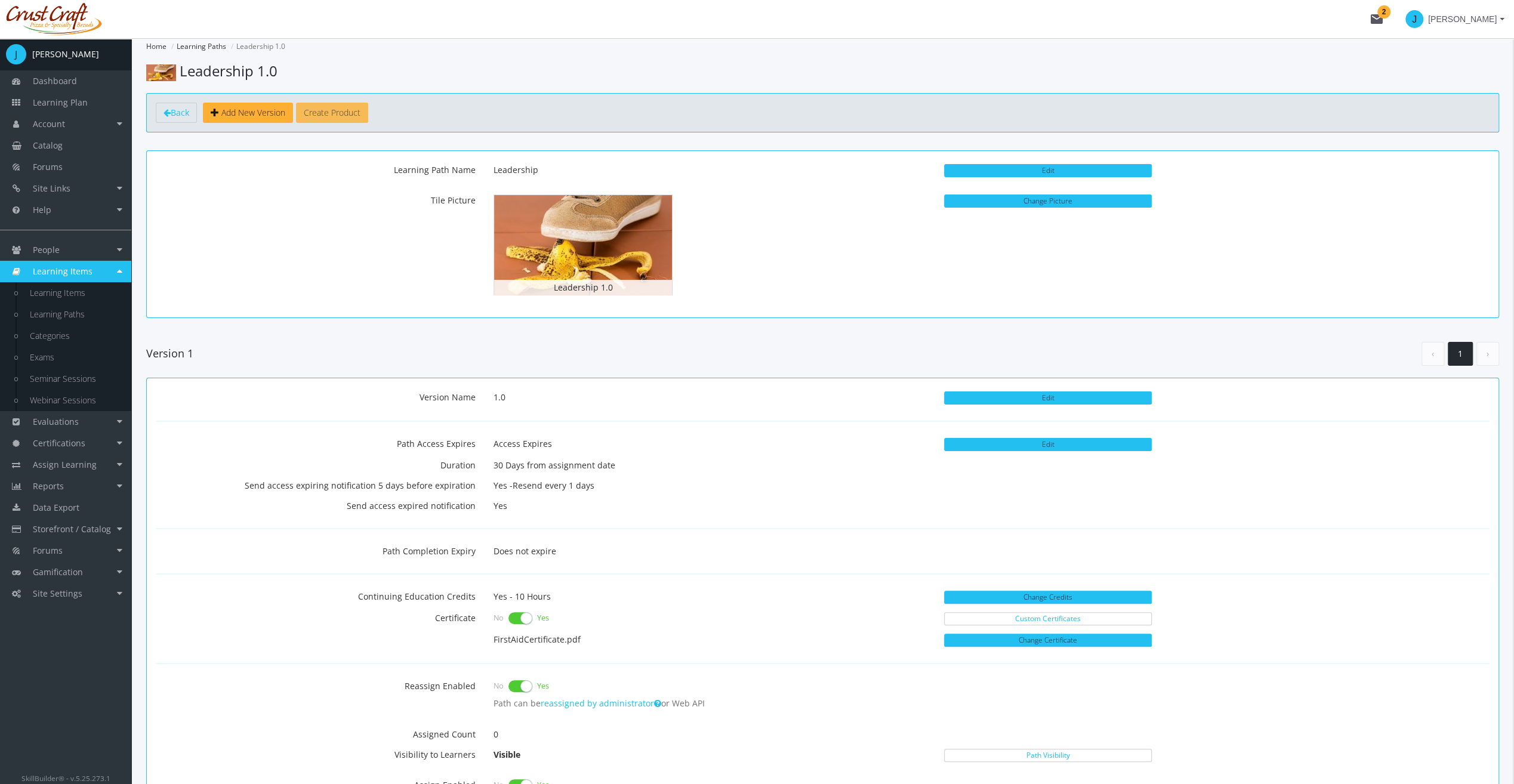
click at [356, 110] on button "Create Product" at bounding box center [332, 112] width 72 height 20
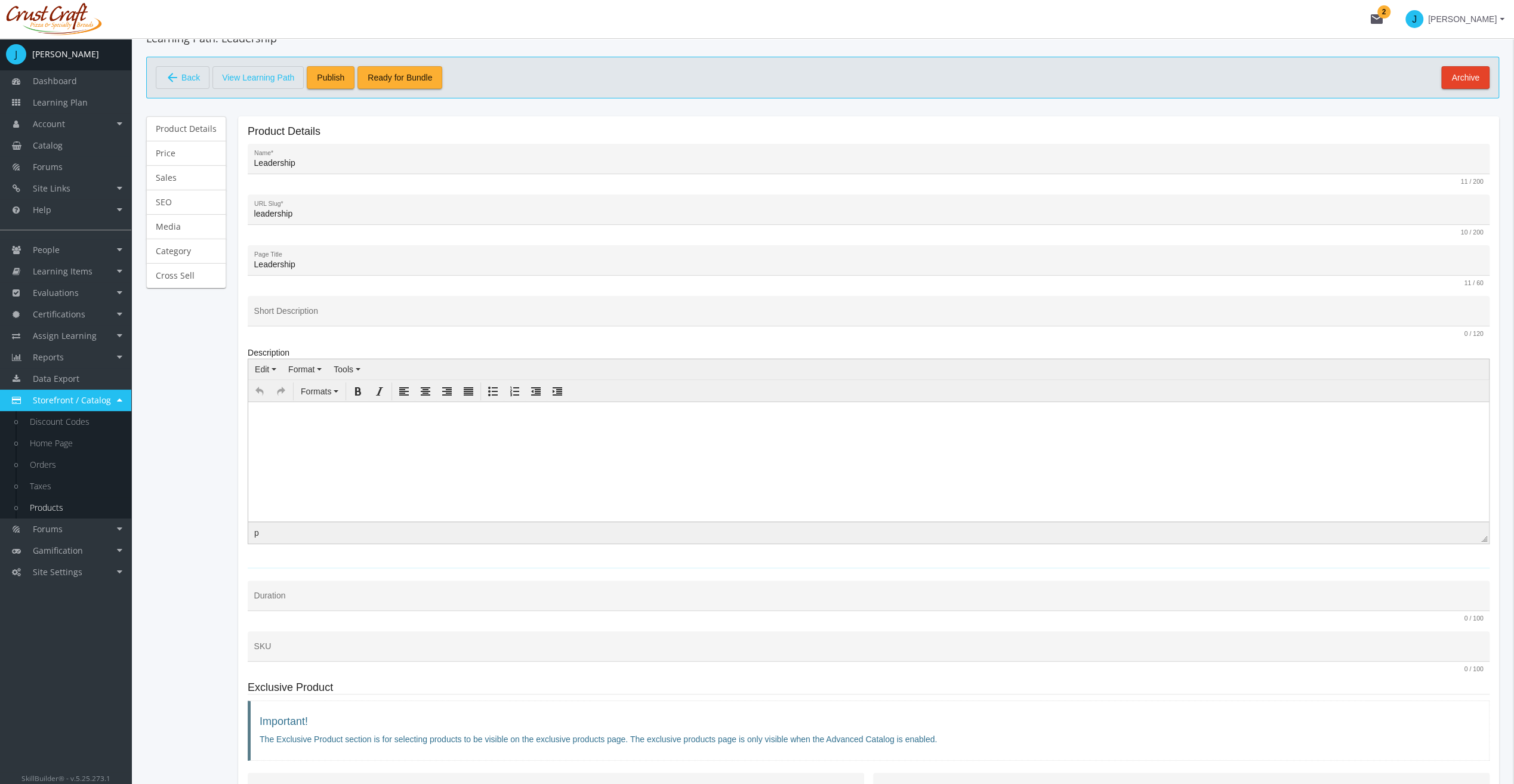
scroll to position [60, 0]
click at [312, 156] on div "Leadership Name *" at bounding box center [869, 162] width 1230 height 24
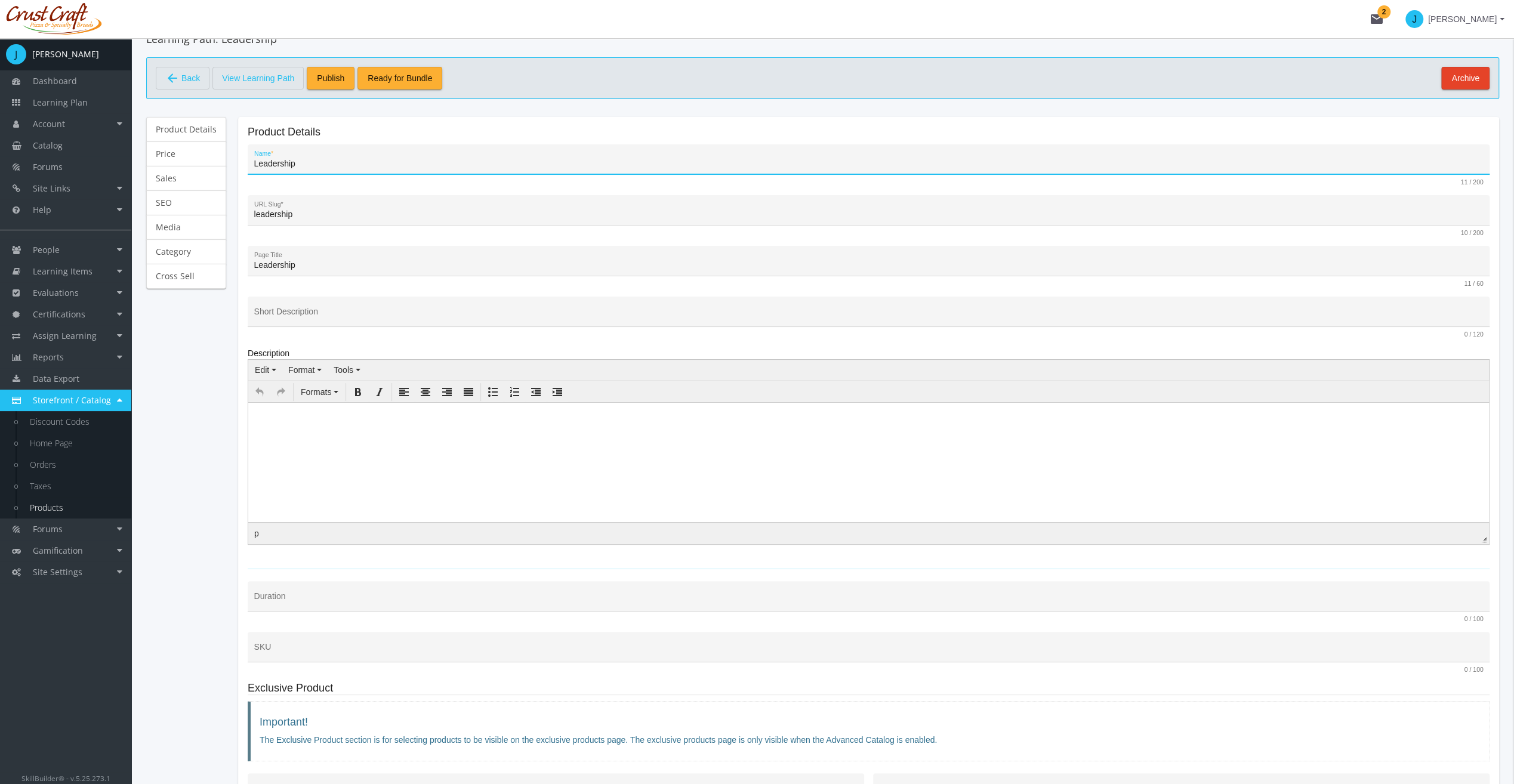
drag, startPoint x: 314, startPoint y: 163, endPoint x: 245, endPoint y: 166, distance: 69.1
click at [245, 166] on mat-card "Product Details Leadership Name * 11 / 200 leadership URL Slug * 10 / 200 Leade…" at bounding box center [868, 529] width 1261 height 826
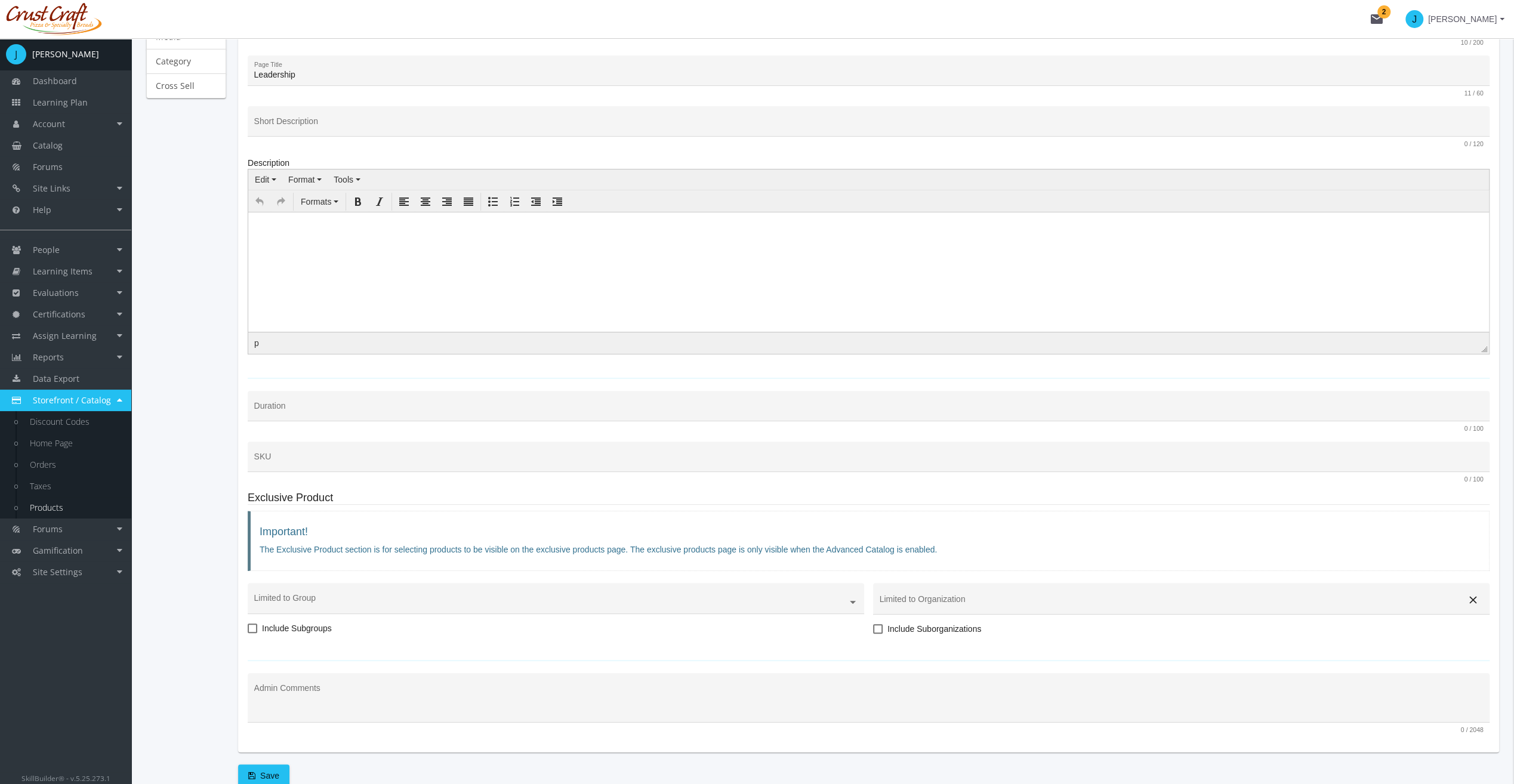
scroll to position [250, 0]
click at [292, 127] on input "Short Description" at bounding box center [869, 126] width 1230 height 9
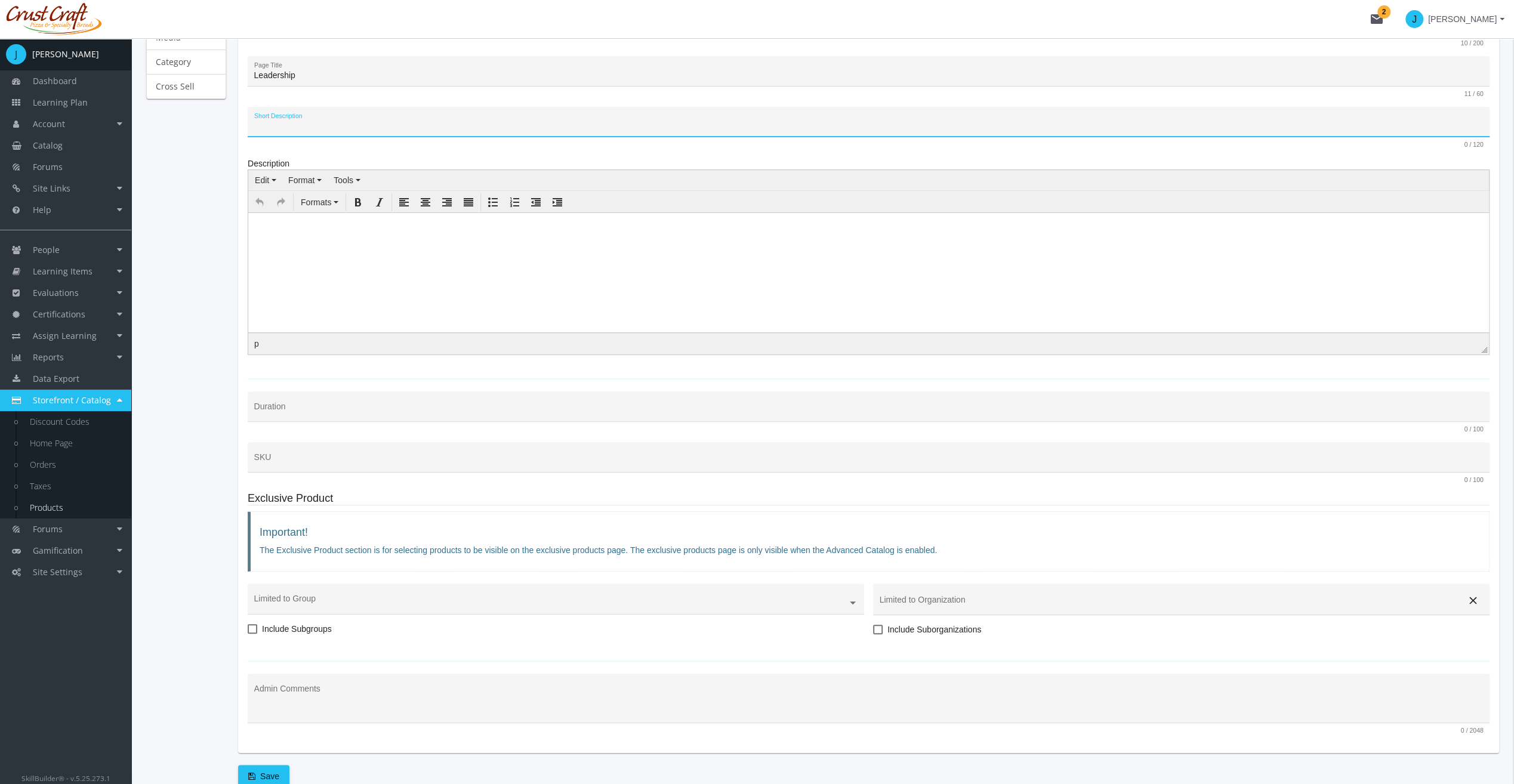
click at [250, 406] on div "Duration" at bounding box center [869, 406] width 1242 height 30
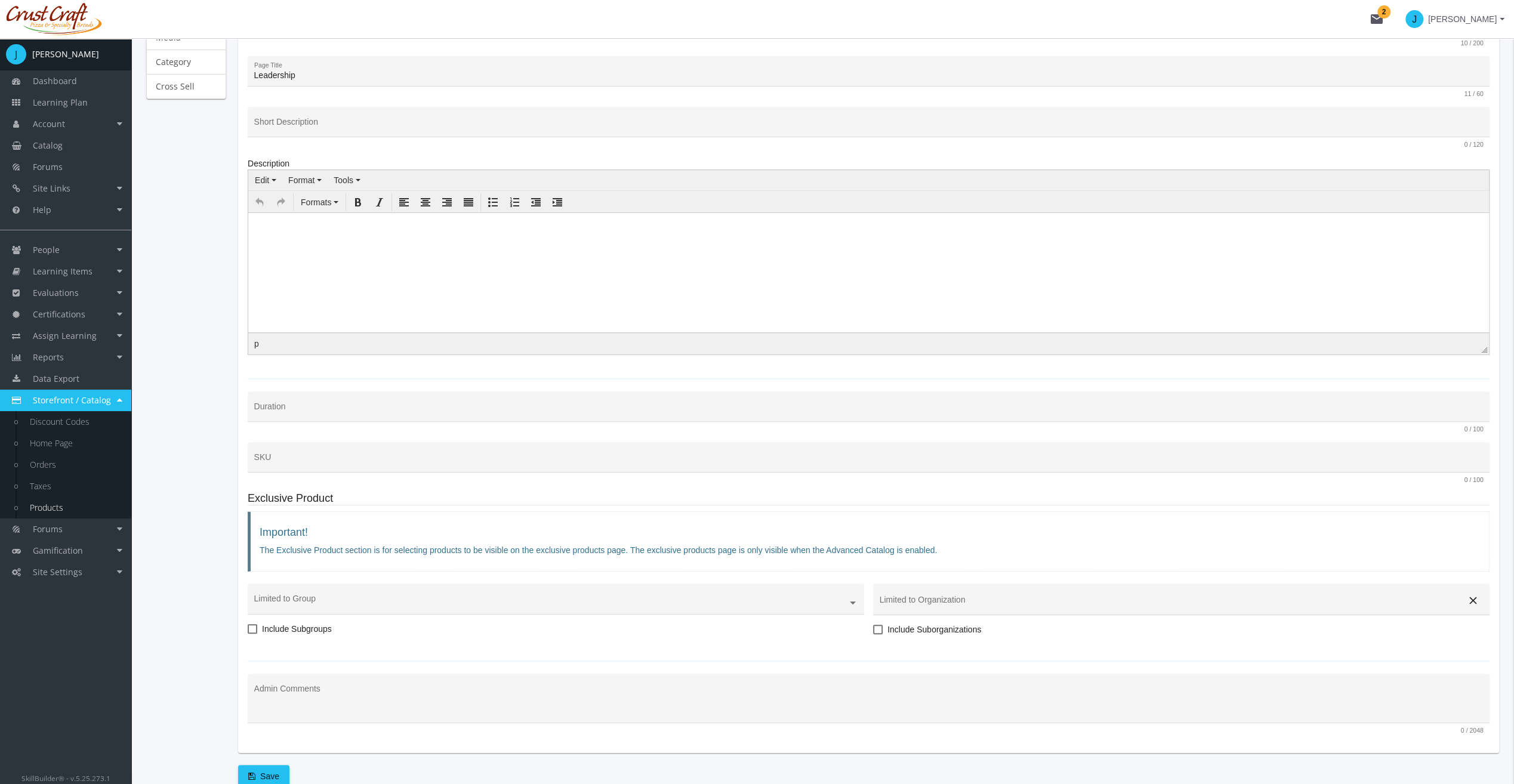
drag, startPoint x: 673, startPoint y: 430, endPoint x: 659, endPoint y: 348, distance: 83.2
click at [658, 348] on div "p" at bounding box center [869, 343] width 1241 height 22
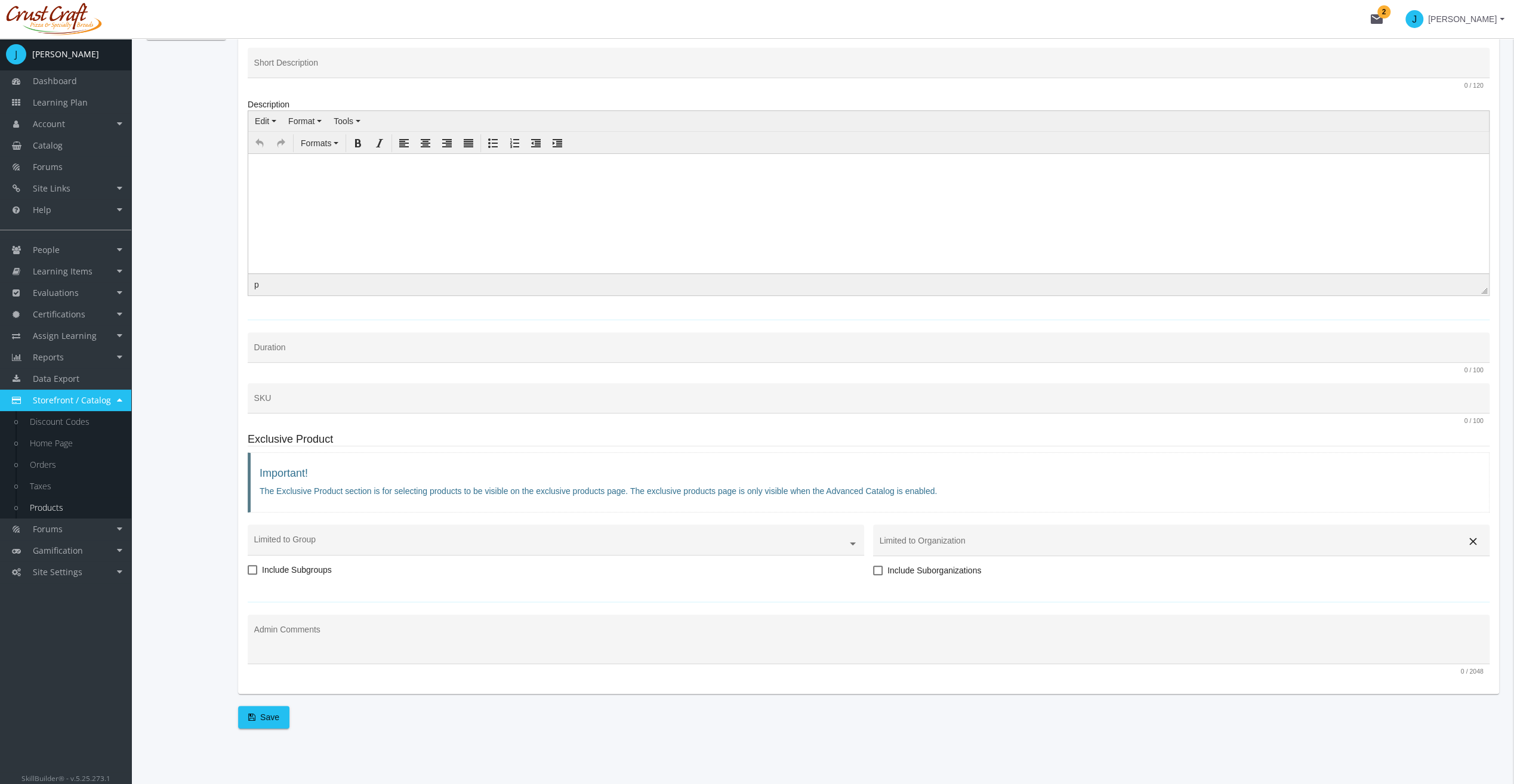
scroll to position [309, 0]
click at [265, 698] on div "Product Details Leadership Name * 11 / 200 leadership URL Slug * 10 / 200 Leade…" at bounding box center [868, 298] width 1261 height 860
click at [267, 712] on span "Save" at bounding box center [264, 716] width 31 height 22
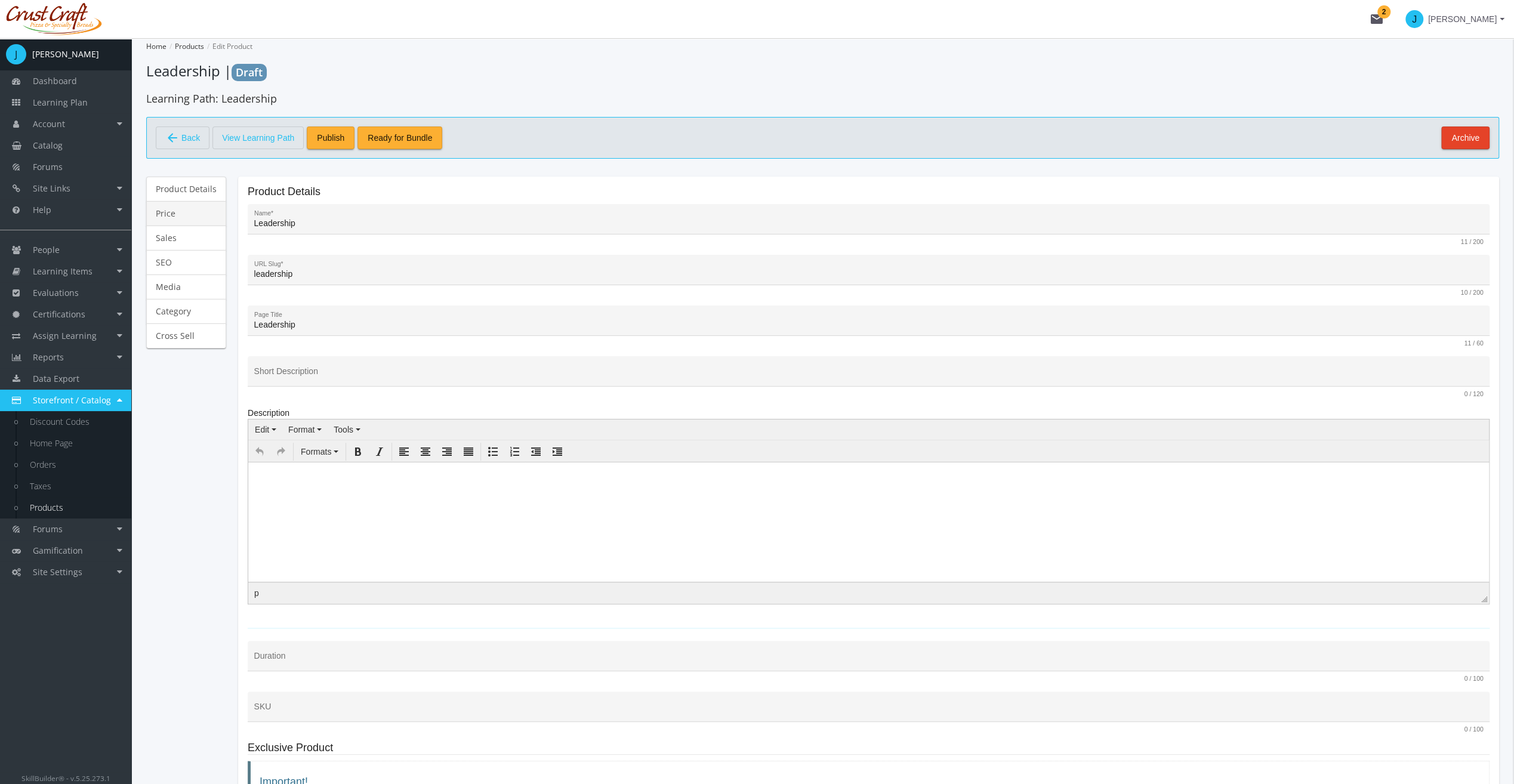
click at [199, 221] on link "Price" at bounding box center [186, 214] width 80 height 25
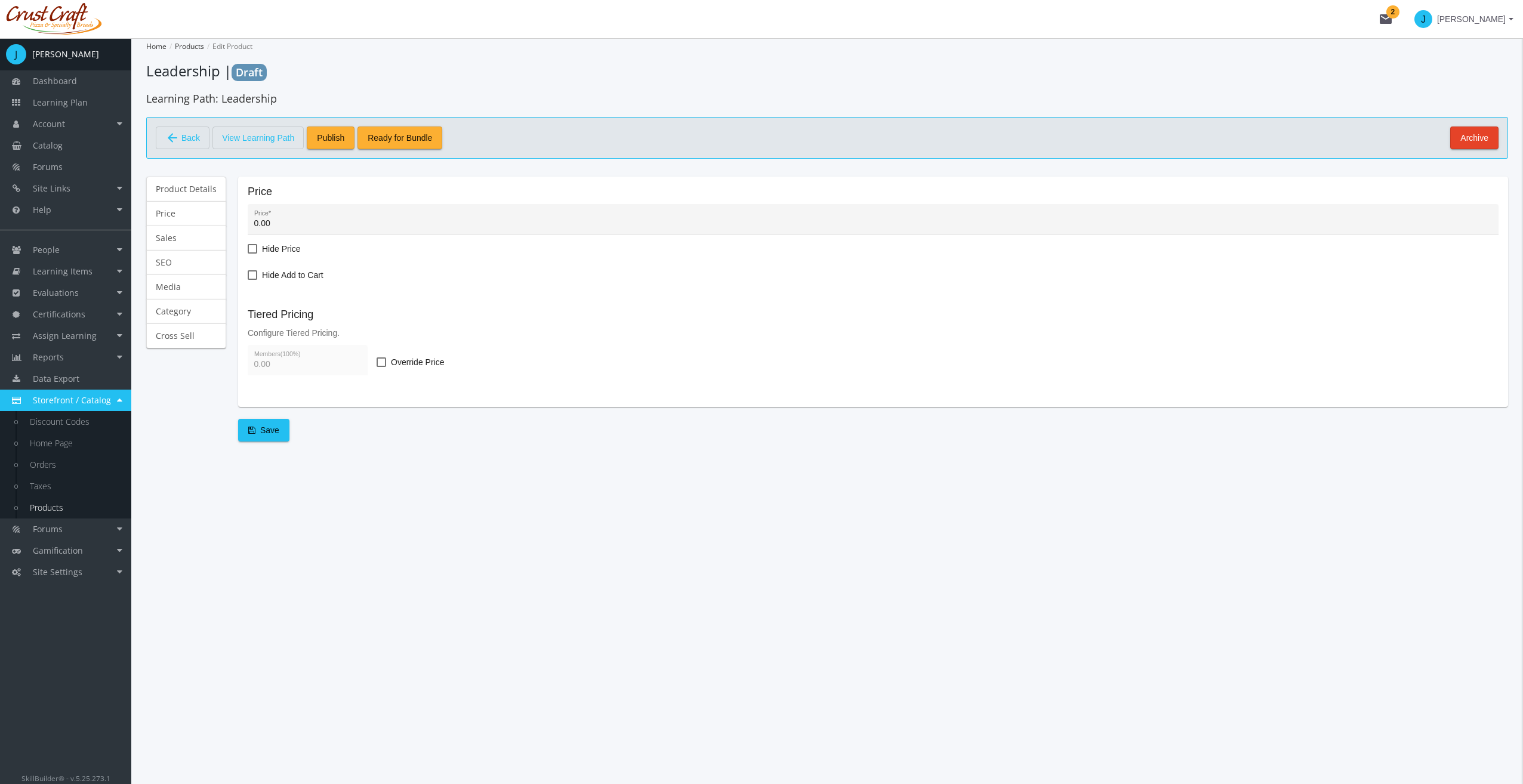
click at [308, 227] on input "0.00" at bounding box center [873, 223] width 1238 height 9
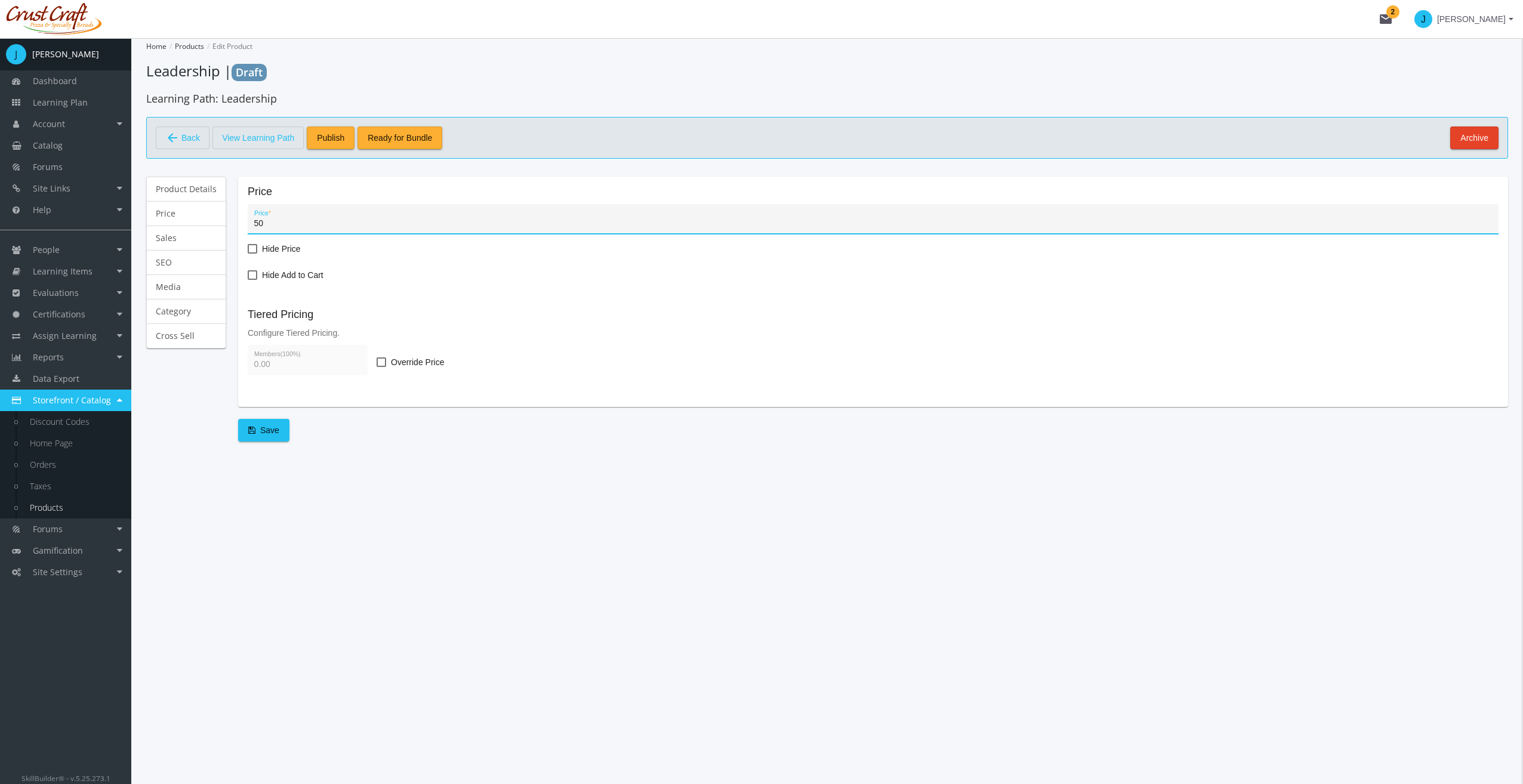
type input "50.00"
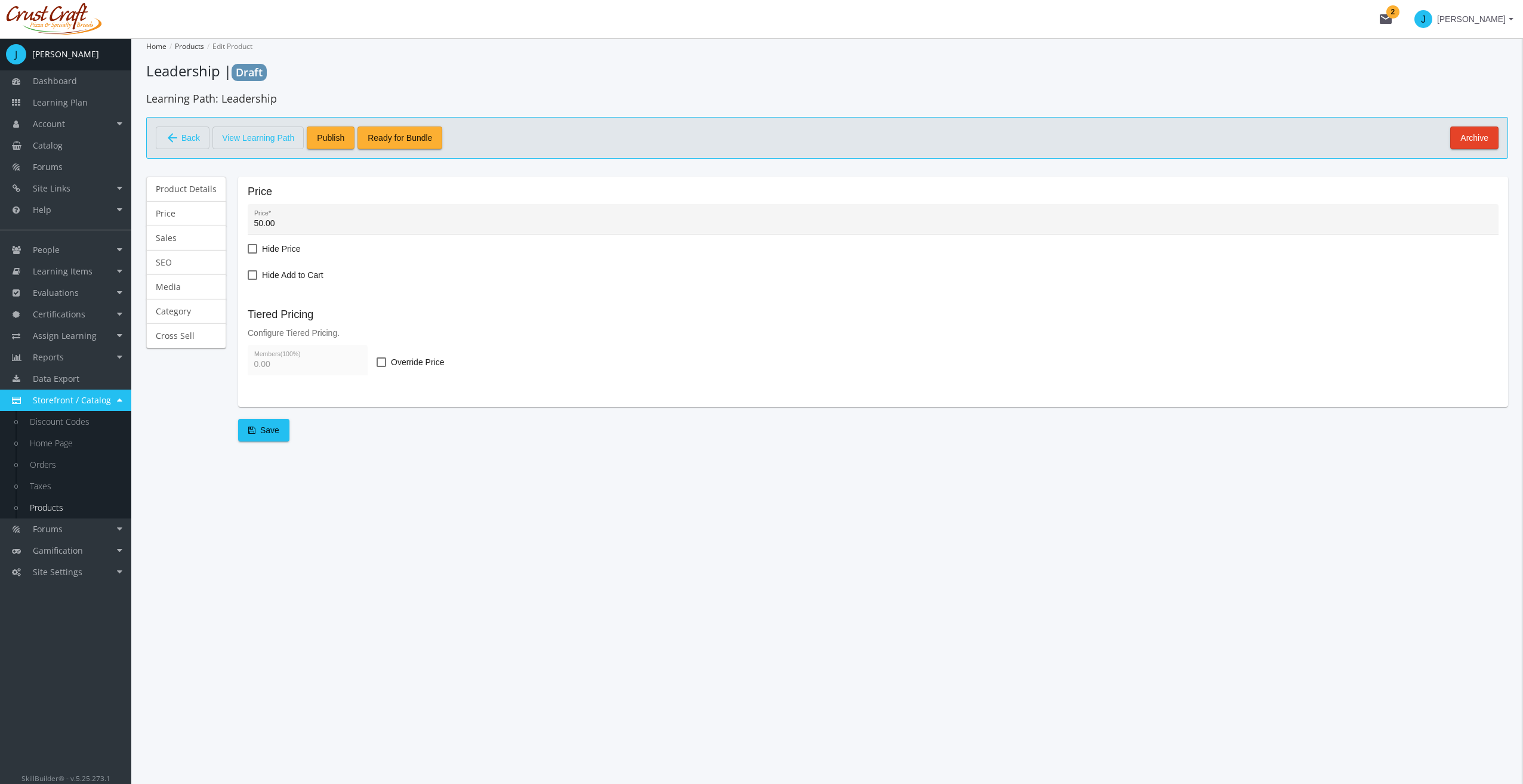
type input "0"
click at [414, 363] on span "Override Price" at bounding box center [418, 362] width 53 height 14
click at [377, 366] on input "Override Price" at bounding box center [376, 366] width 1 height 1
checkbox input "true"
click at [316, 366] on input "0" at bounding box center [307, 364] width 107 height 9
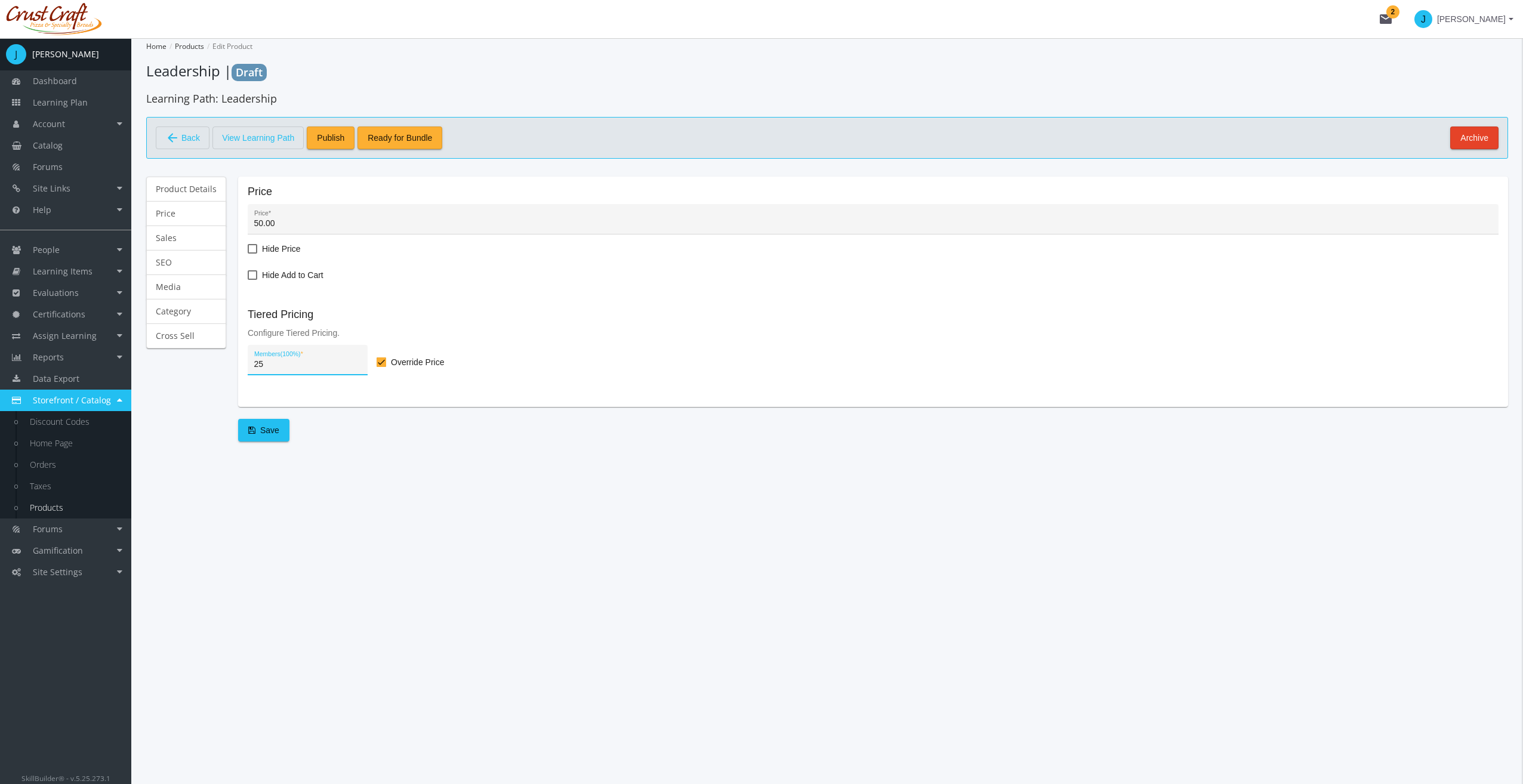
type input "25.00"
click at [274, 421] on span "Save" at bounding box center [264, 430] width 31 height 22
click at [194, 240] on link "Sales" at bounding box center [186, 238] width 80 height 25
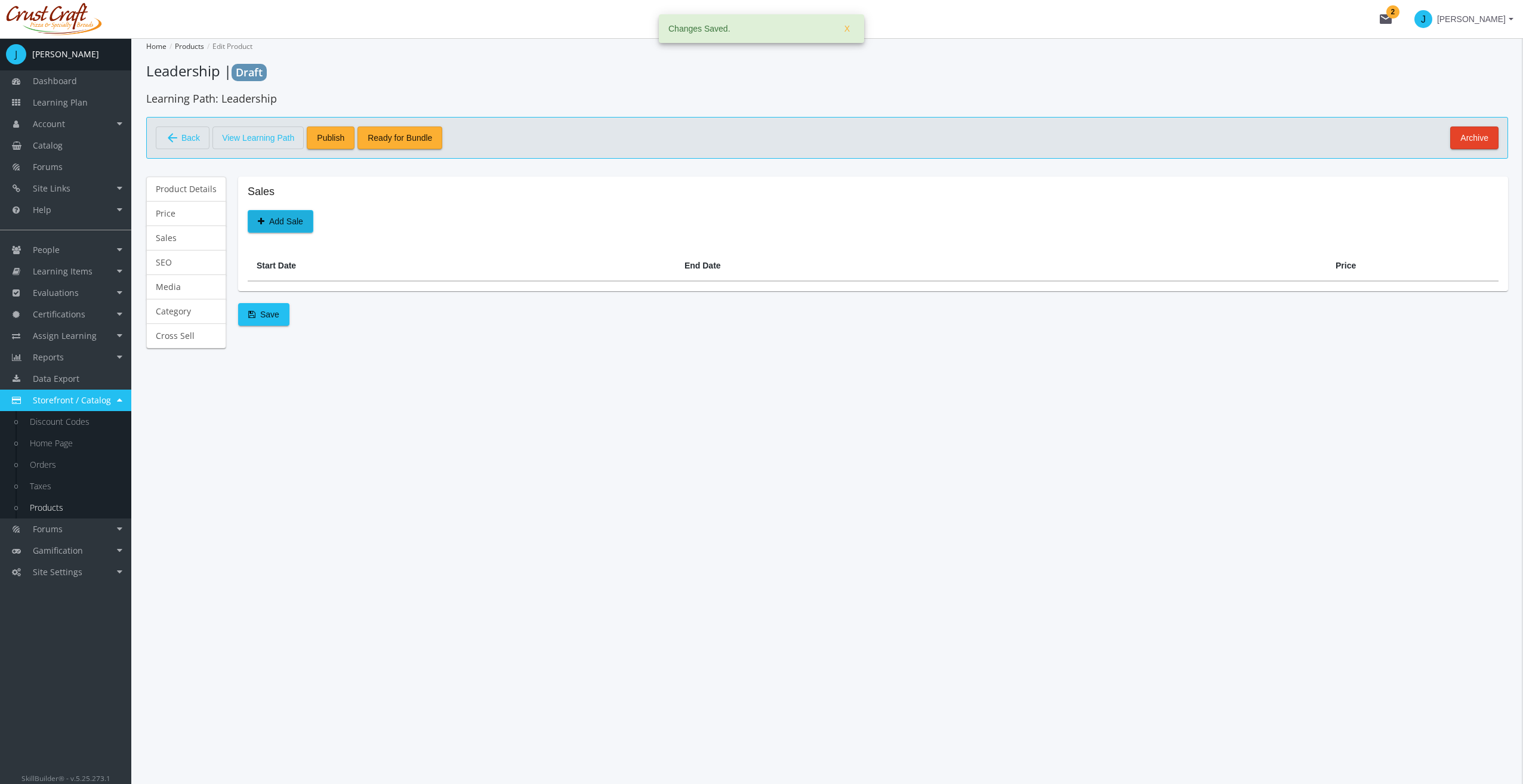
click at [286, 220] on span "Add Sale" at bounding box center [280, 221] width 45 height 22
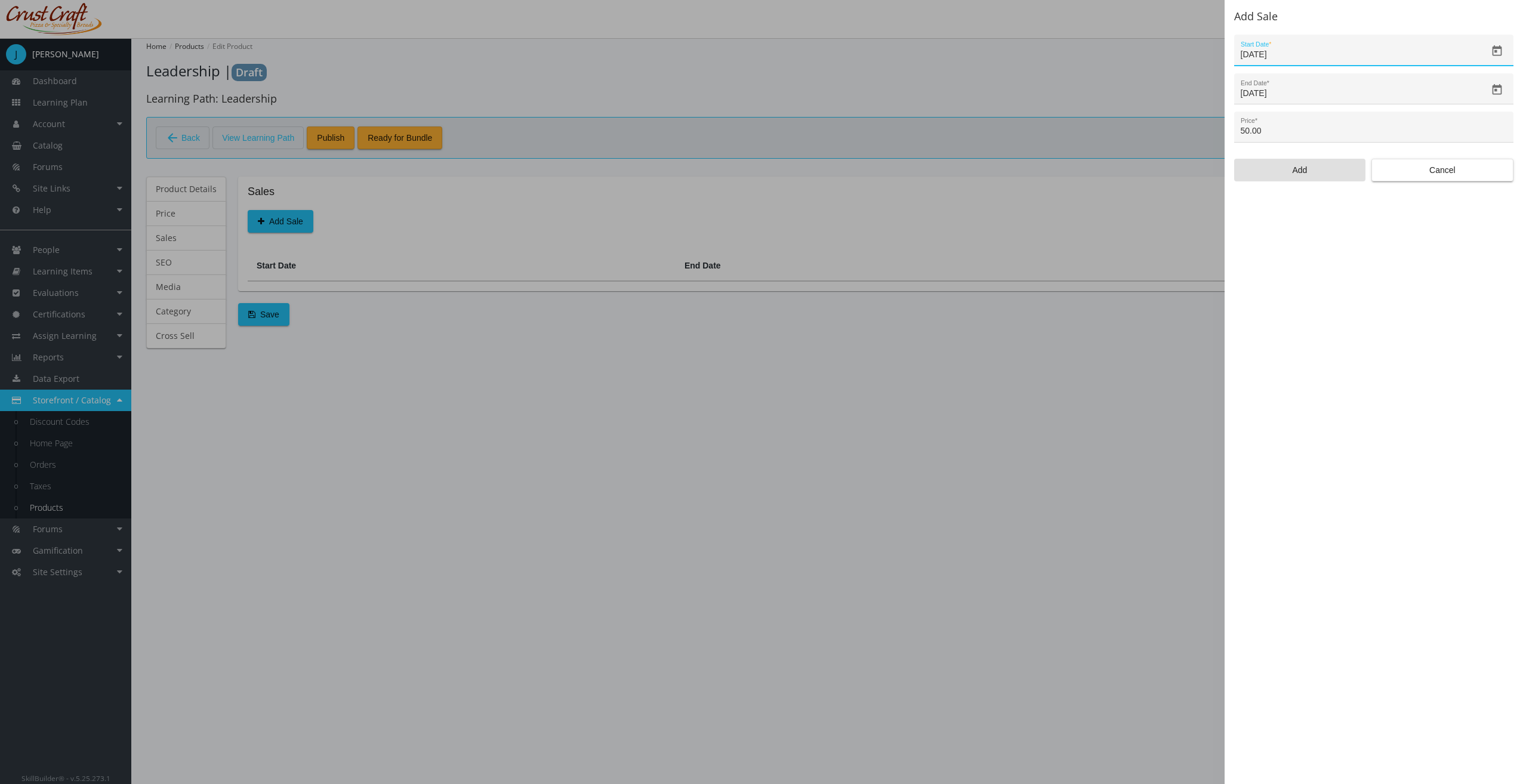
drag, startPoint x: 1348, startPoint y: 112, endPoint x: 1273, endPoint y: 127, distance: 76.5
click at [1273, 127] on div "50.00 Price *" at bounding box center [1374, 127] width 279 height 30
click at [1273, 127] on input "50.00" at bounding box center [1374, 131] width 267 height 9
click at [1271, 127] on input "50.00" at bounding box center [1374, 131] width 267 height 9
click at [1270, 127] on input "50.00" at bounding box center [1374, 131] width 267 height 9
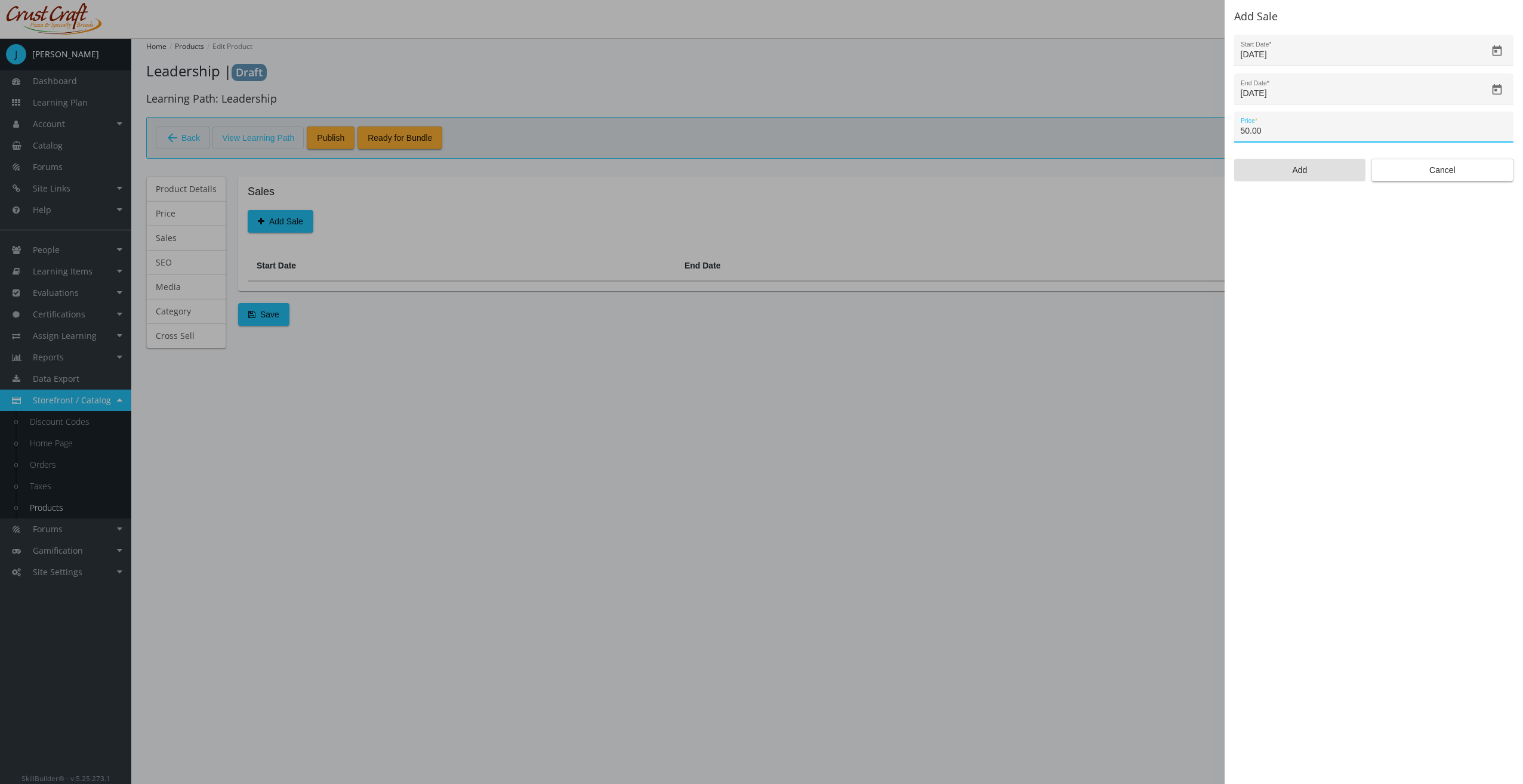
click at [1263, 130] on input "50.00" at bounding box center [1374, 131] width 267 height 9
click at [1299, 174] on span "Add" at bounding box center [1299, 170] width 111 height 22
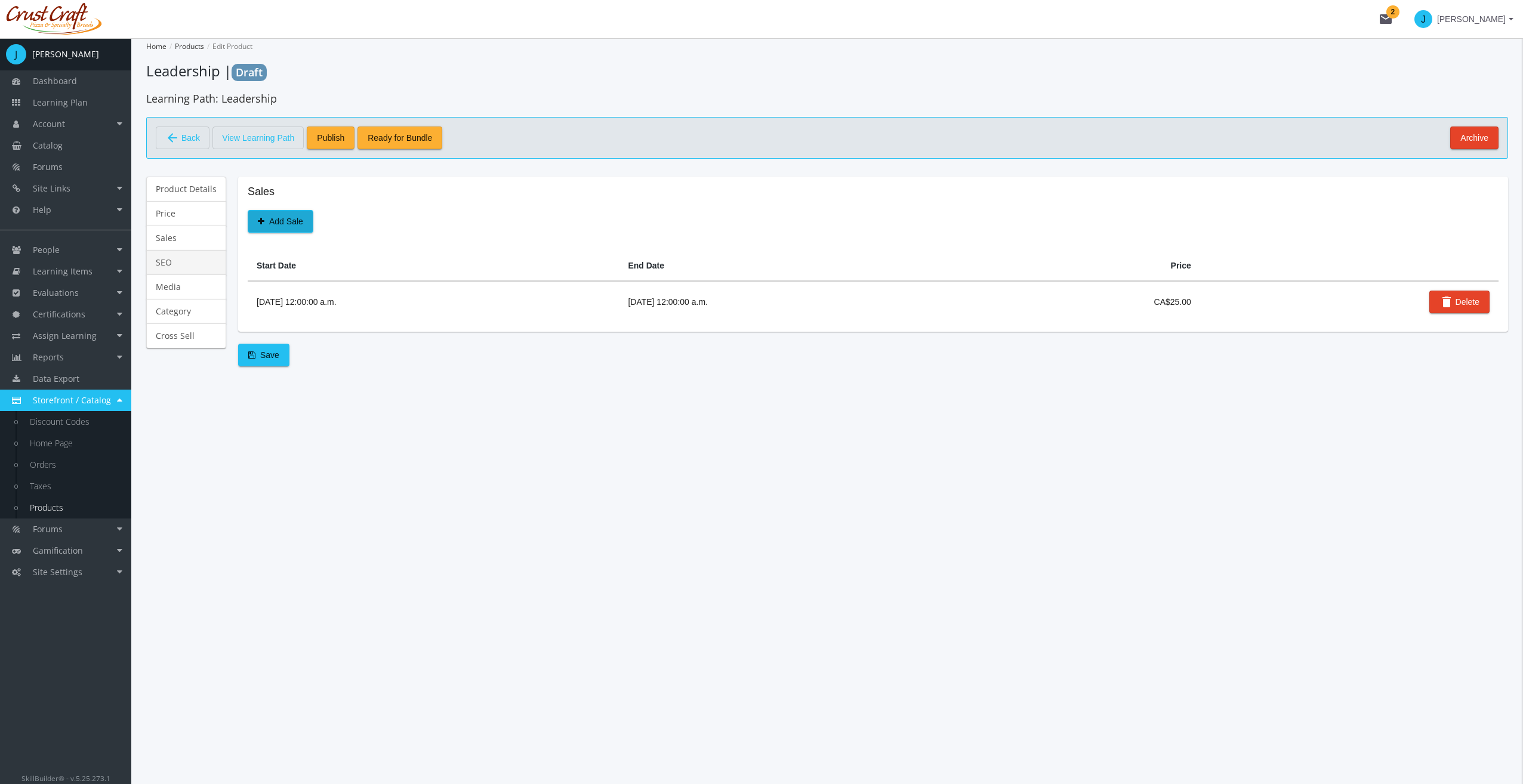
click at [204, 261] on link "SEO" at bounding box center [186, 263] width 80 height 25
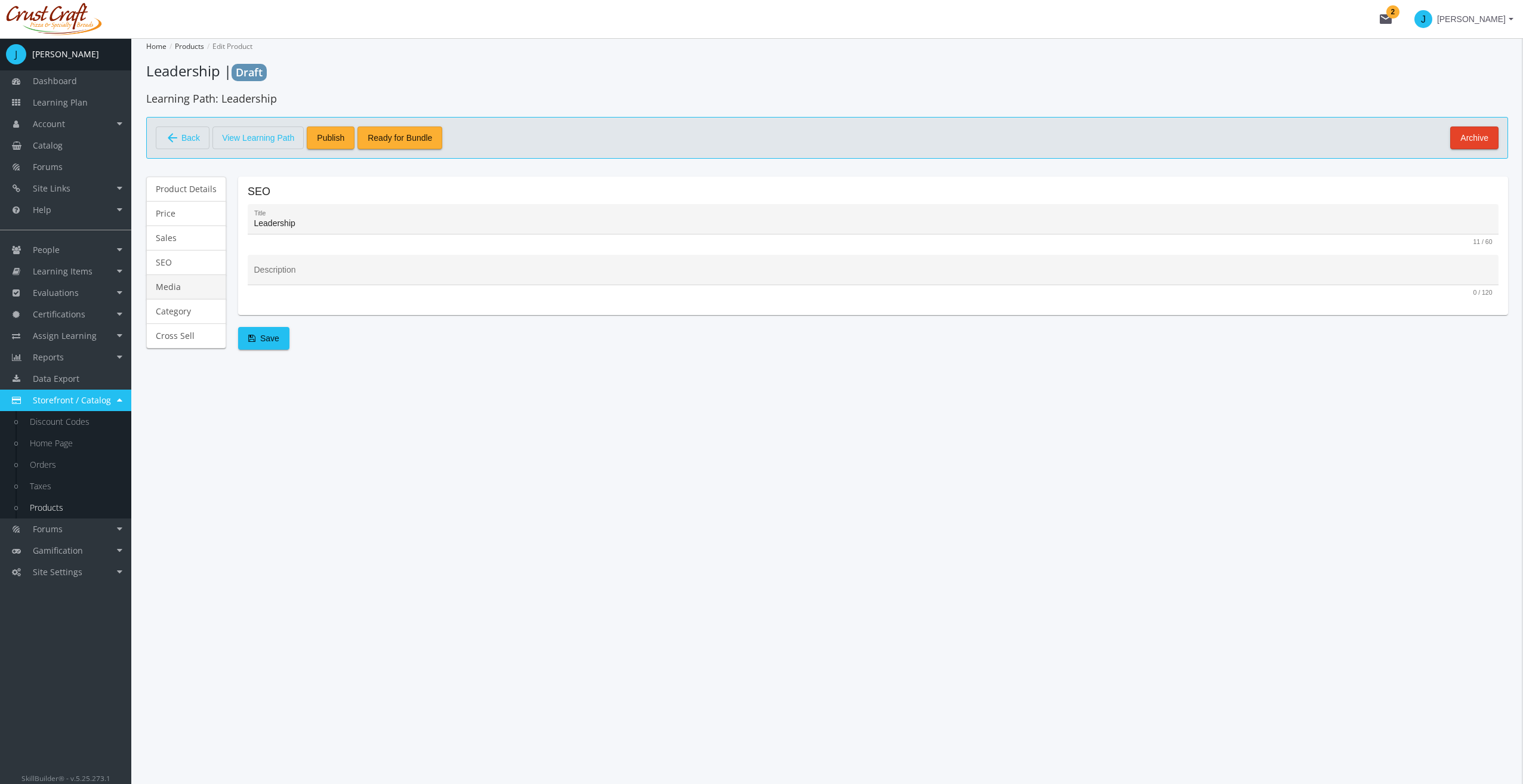
click at [199, 292] on link "Media" at bounding box center [186, 287] width 80 height 25
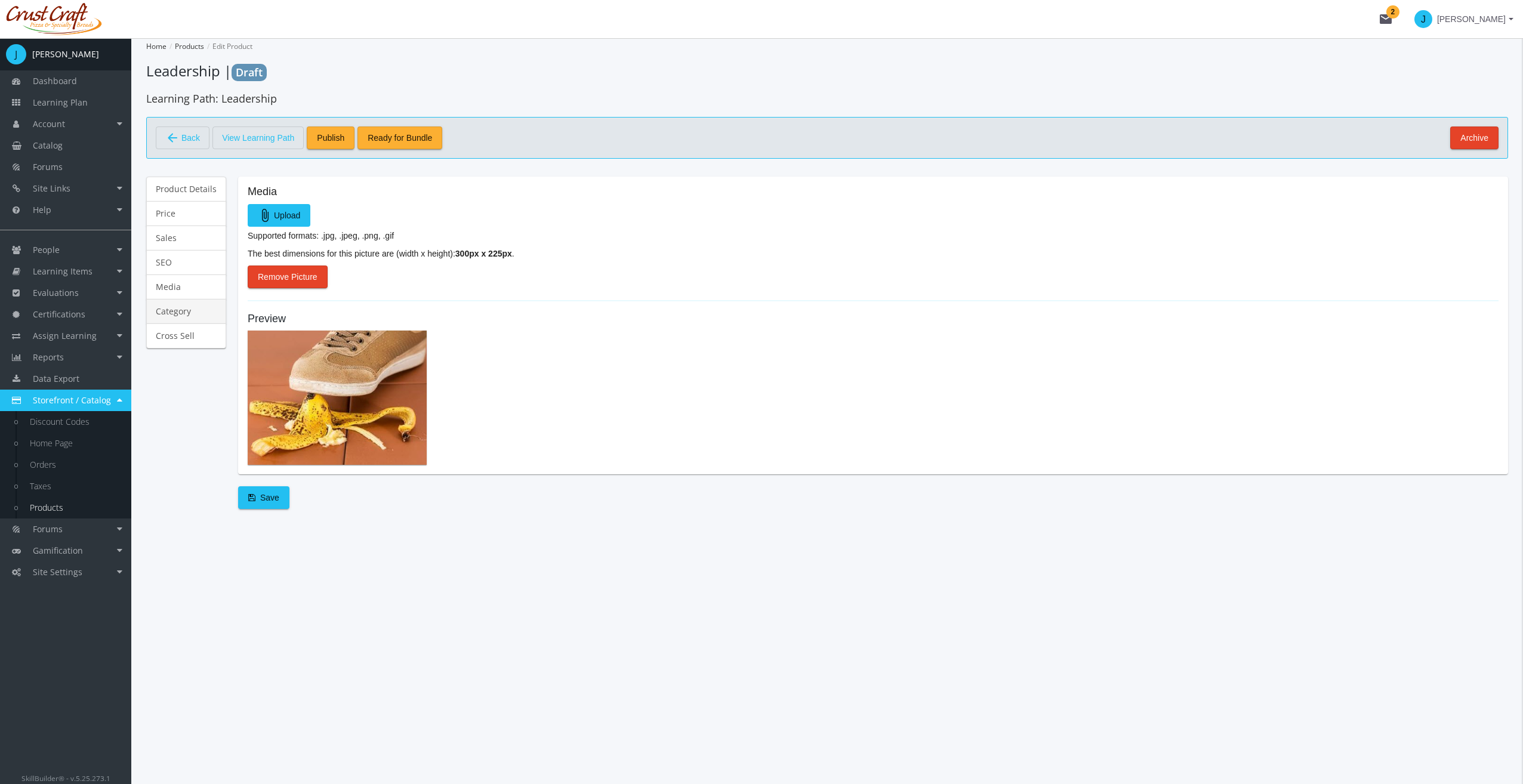
click at [204, 310] on link "Category" at bounding box center [186, 312] width 80 height 25
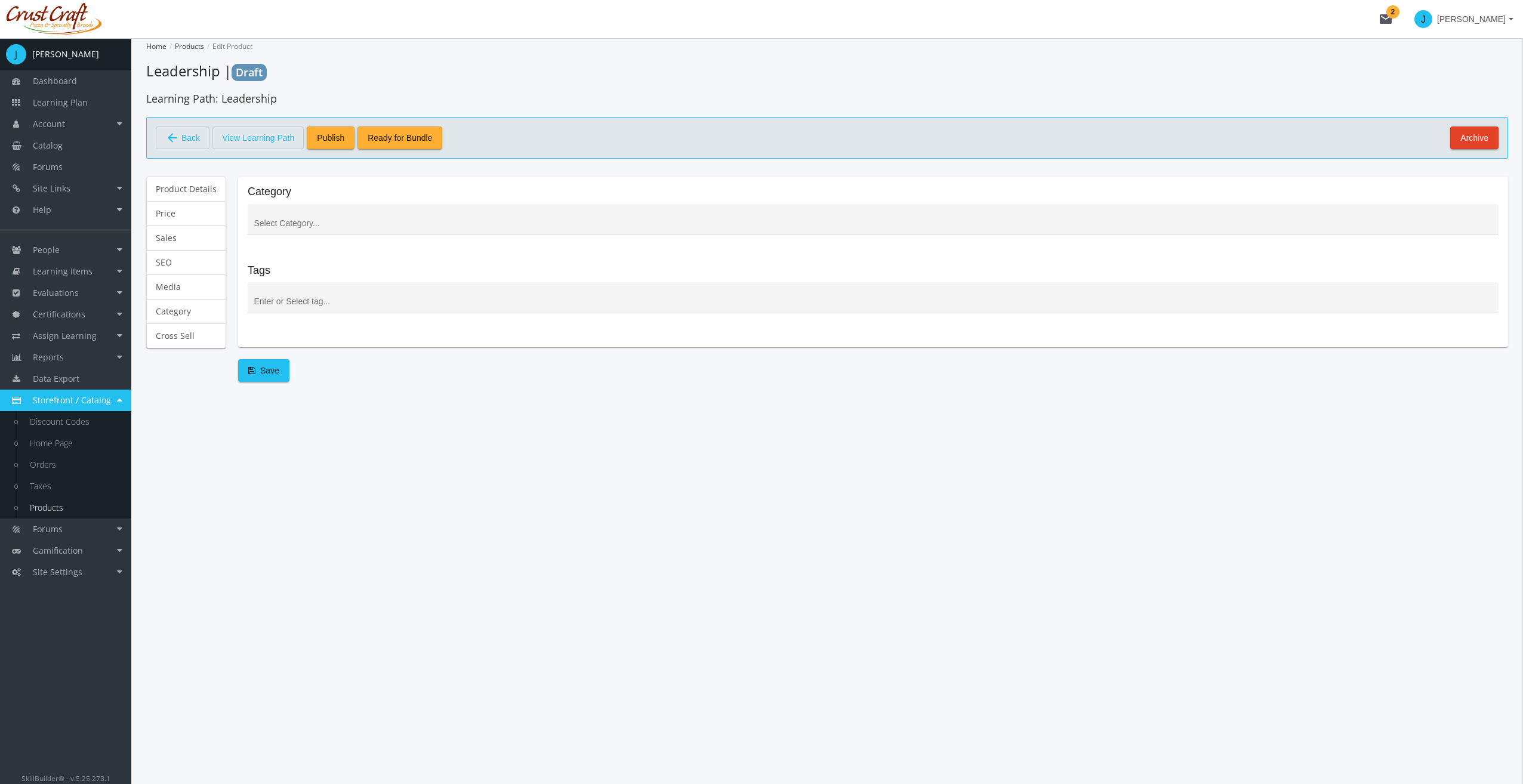
click at [343, 220] on input at bounding box center [873, 223] width 1238 height 9
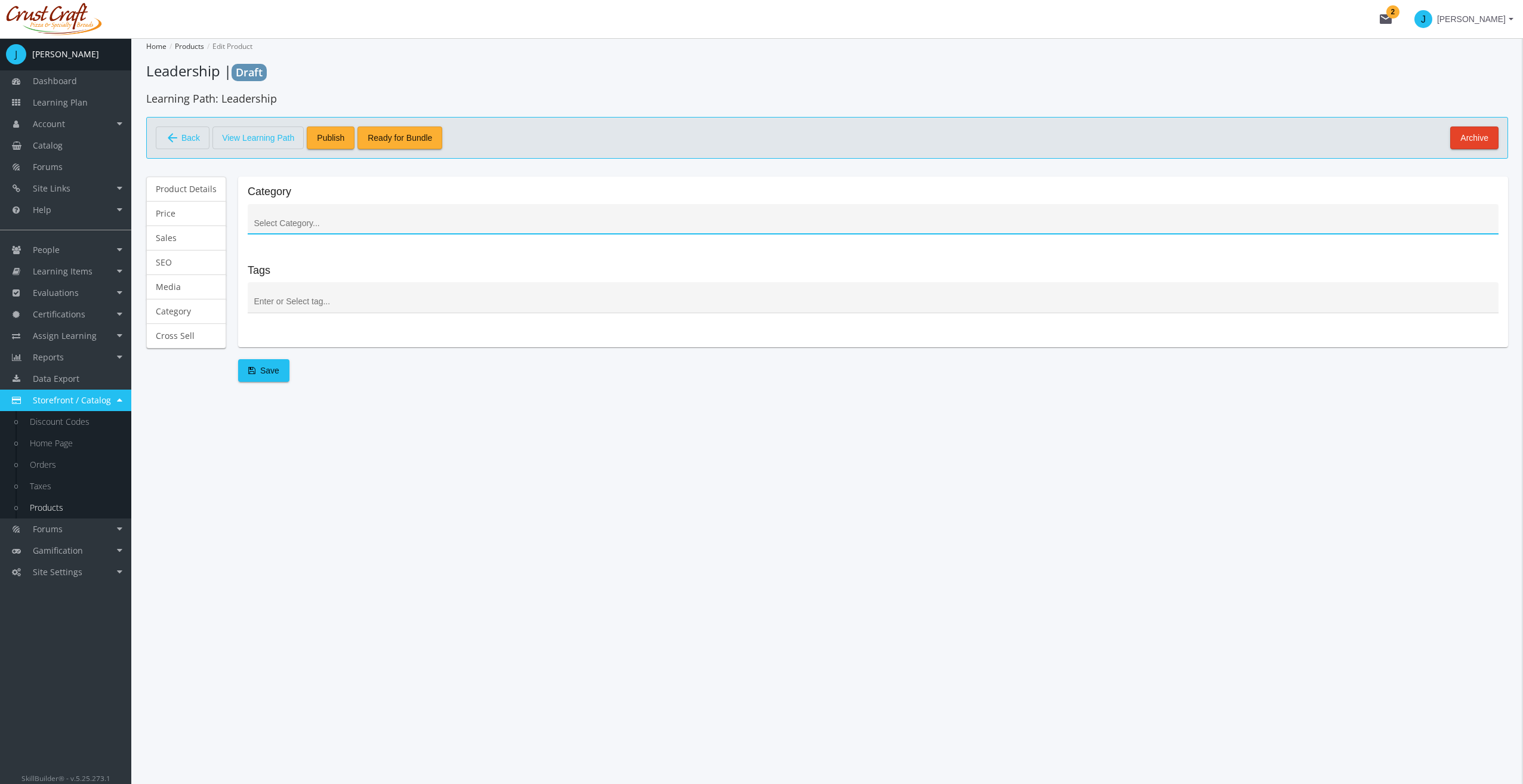
click at [307, 324] on div at bounding box center [873, 305] width 1250 height 46
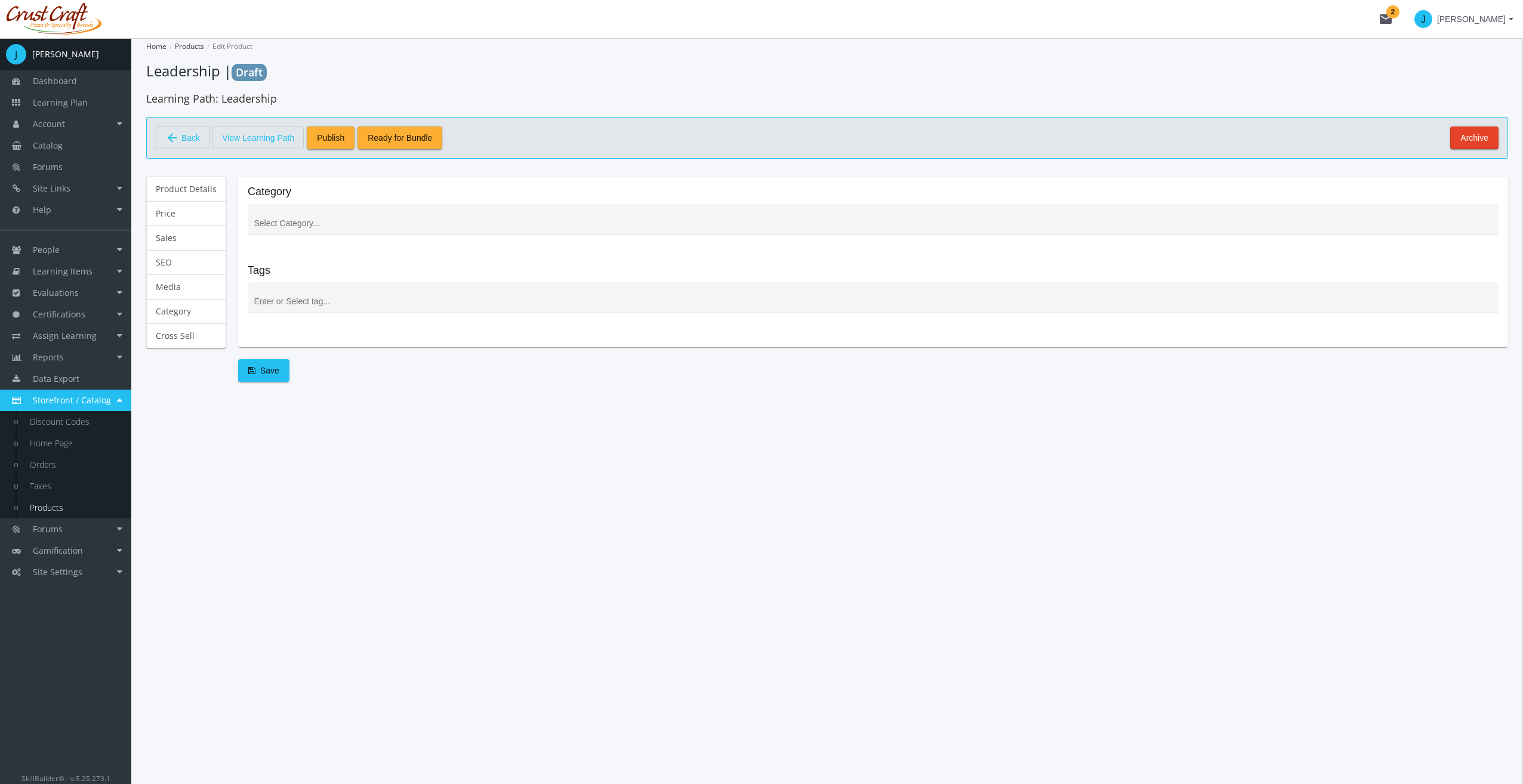
click at [316, 311] on div at bounding box center [873, 300] width 1238 height 24
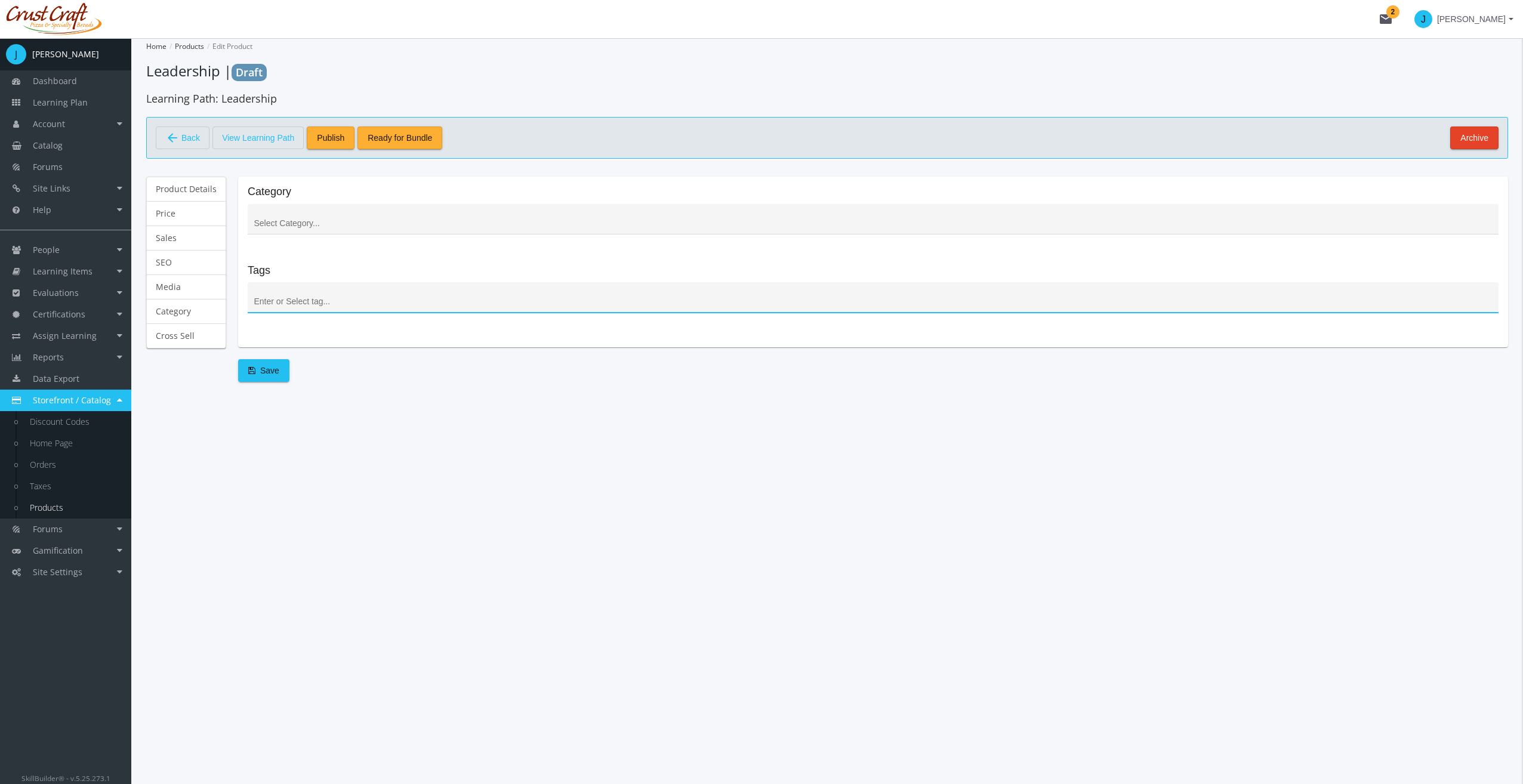
click at [317, 309] on div at bounding box center [873, 300] width 1238 height 24
click at [318, 302] on input at bounding box center [873, 302] width 1238 height 9
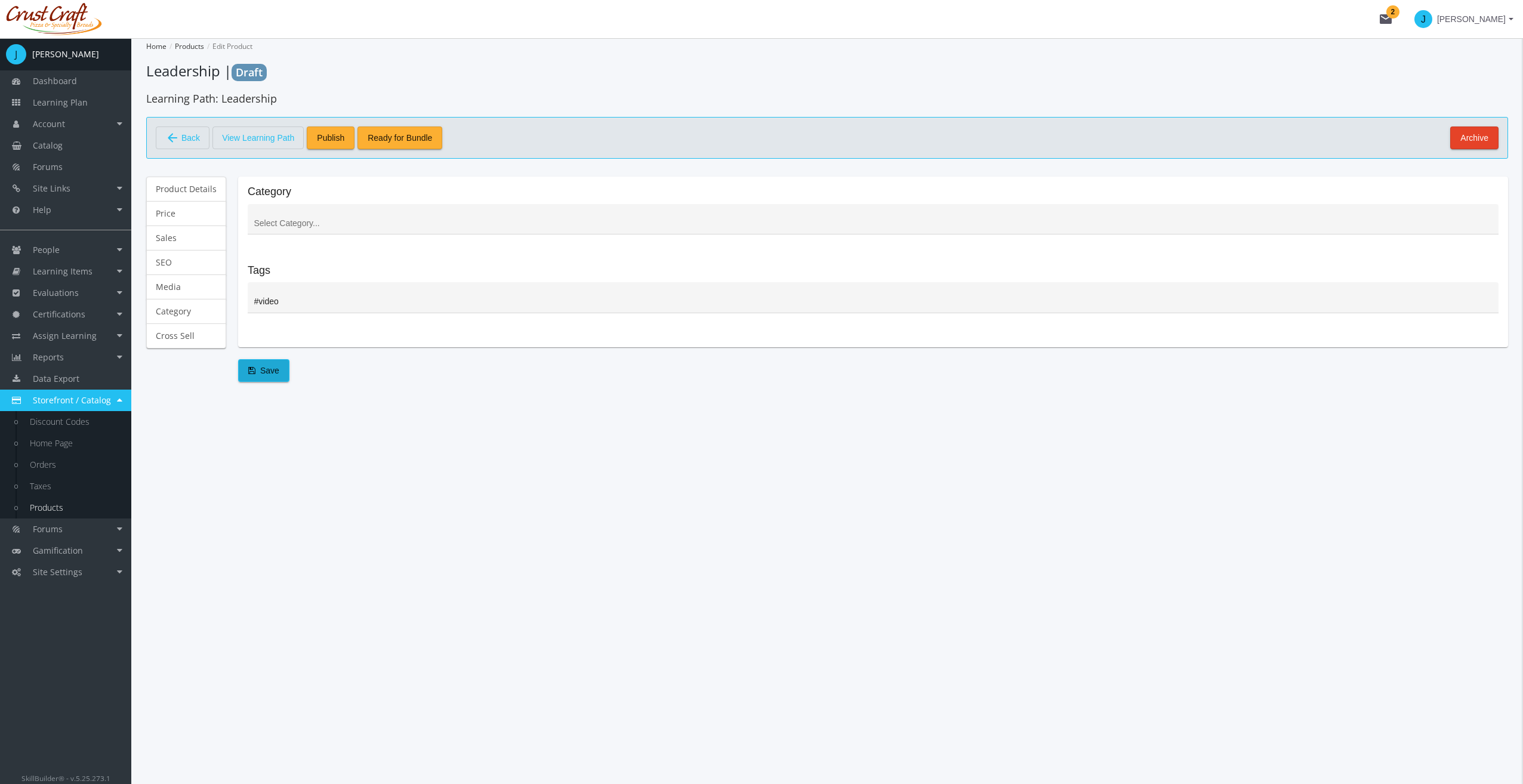
click at [322, 291] on div "#video" at bounding box center [873, 300] width 1238 height 24
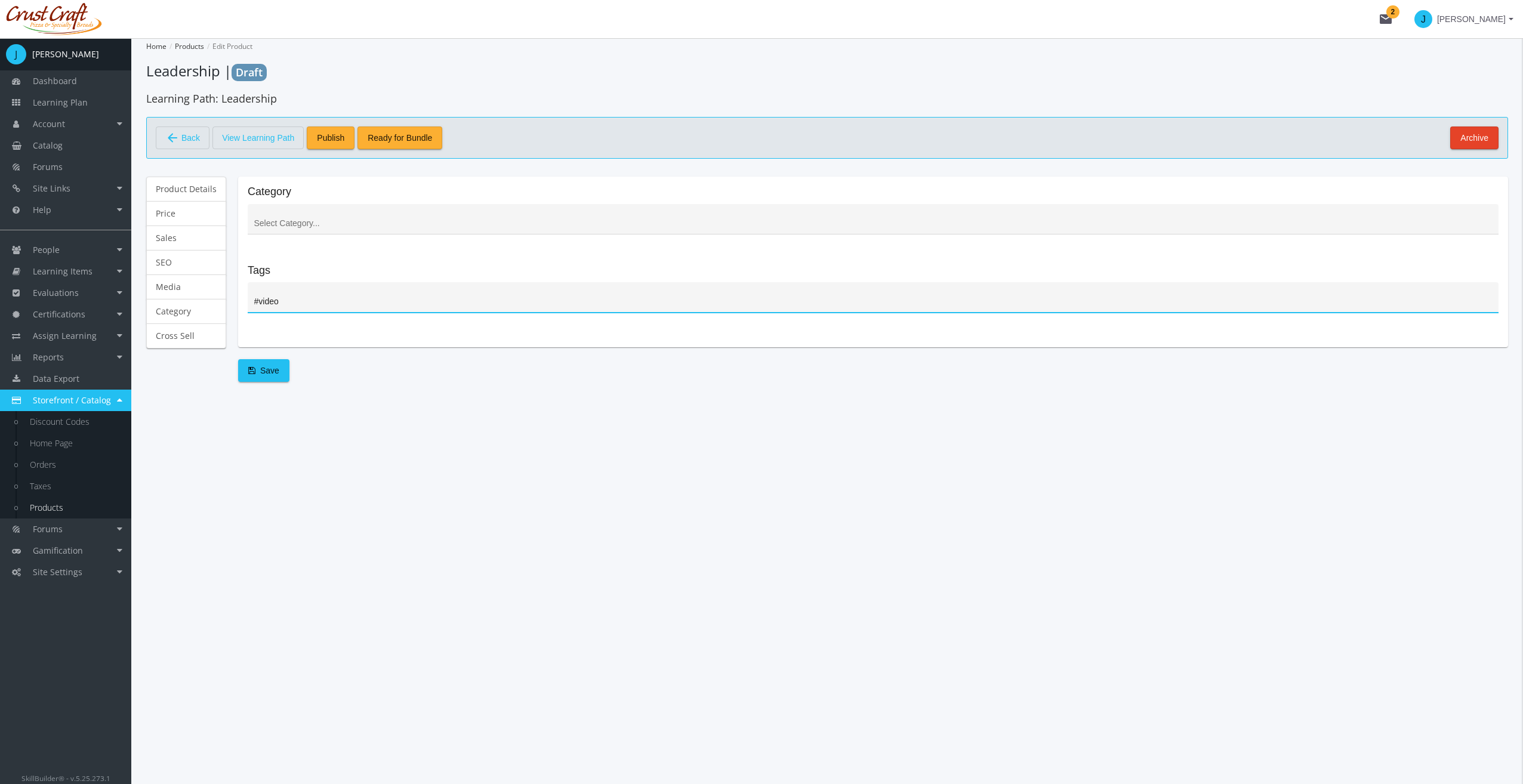
click at [319, 300] on input "#video" at bounding box center [873, 302] width 1238 height 9
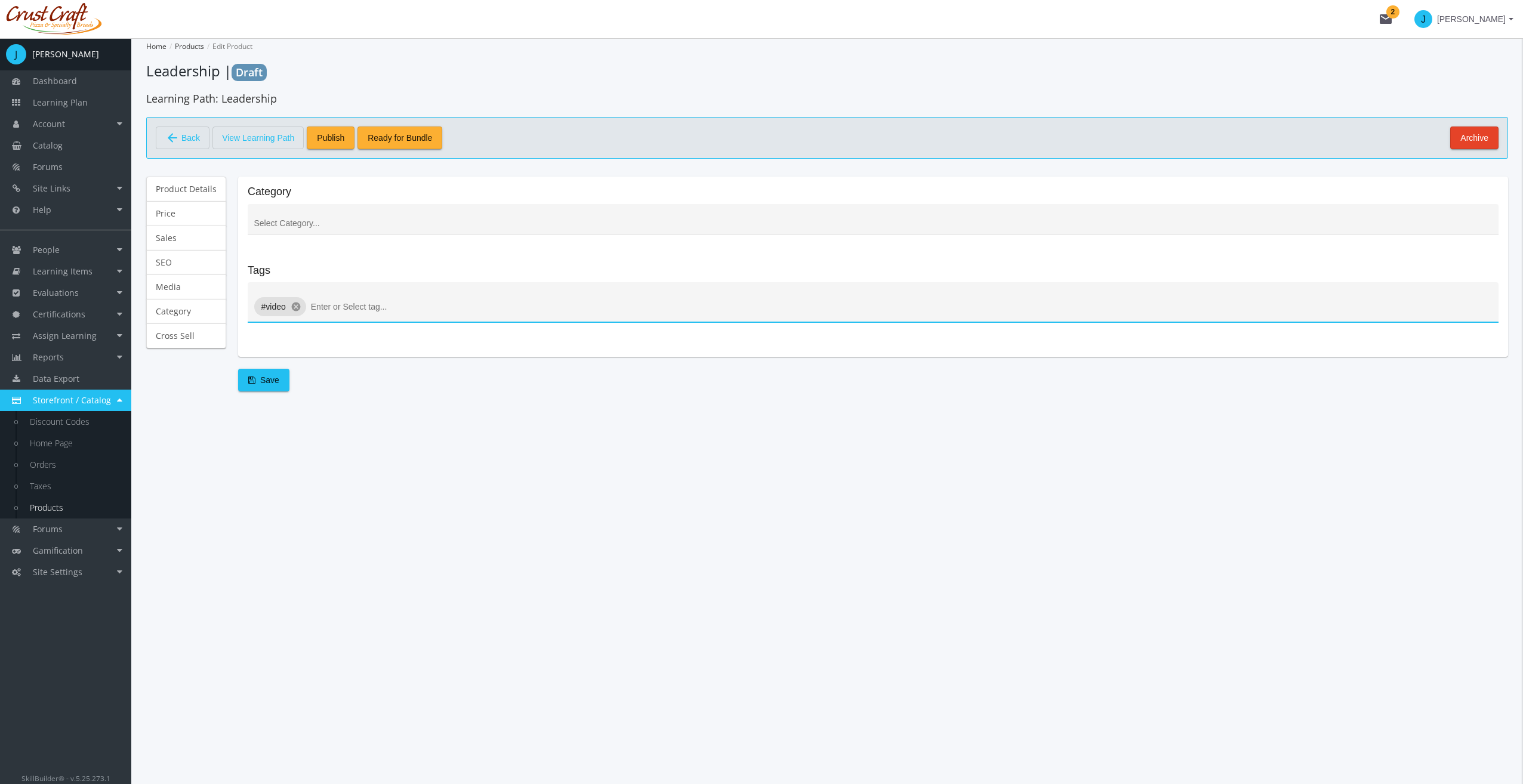
click at [255, 384] on span "Save" at bounding box center [264, 380] width 31 height 22
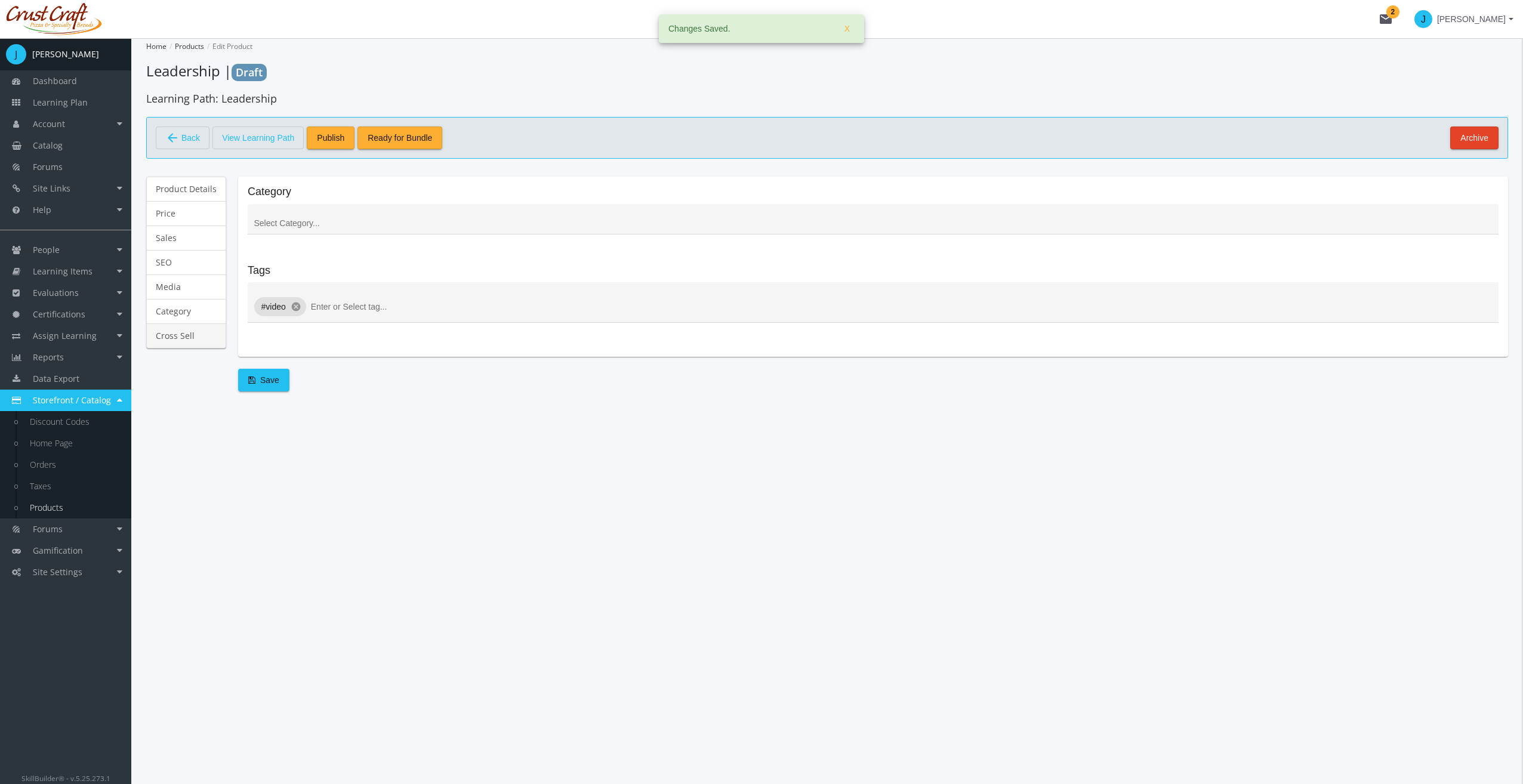
click at [196, 336] on link "Cross Sell" at bounding box center [186, 336] width 80 height 25
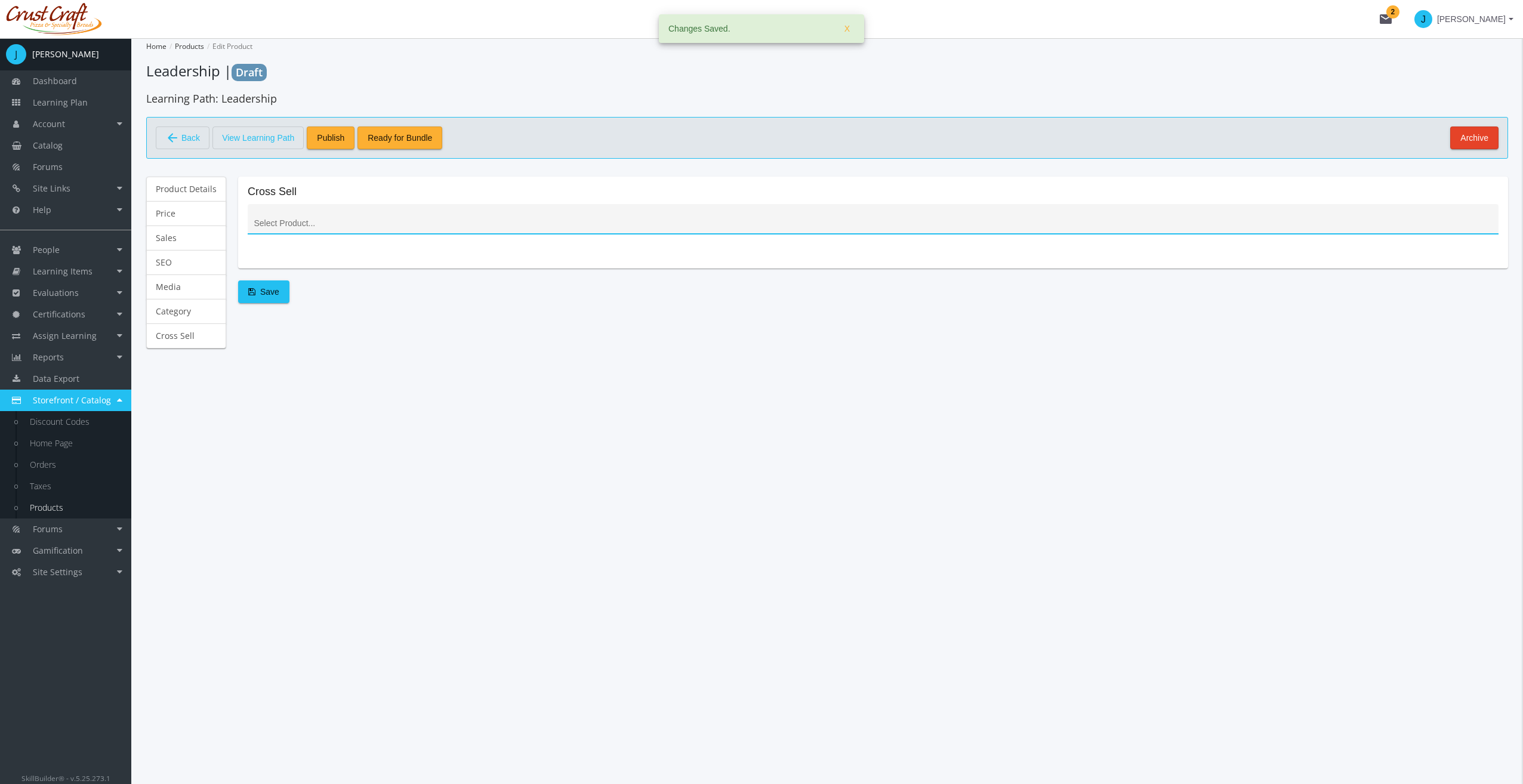
click at [345, 228] on div at bounding box center [874, 223] width 1243 height 14
click at [184, 178] on link "Product Details" at bounding box center [186, 189] width 80 height 25
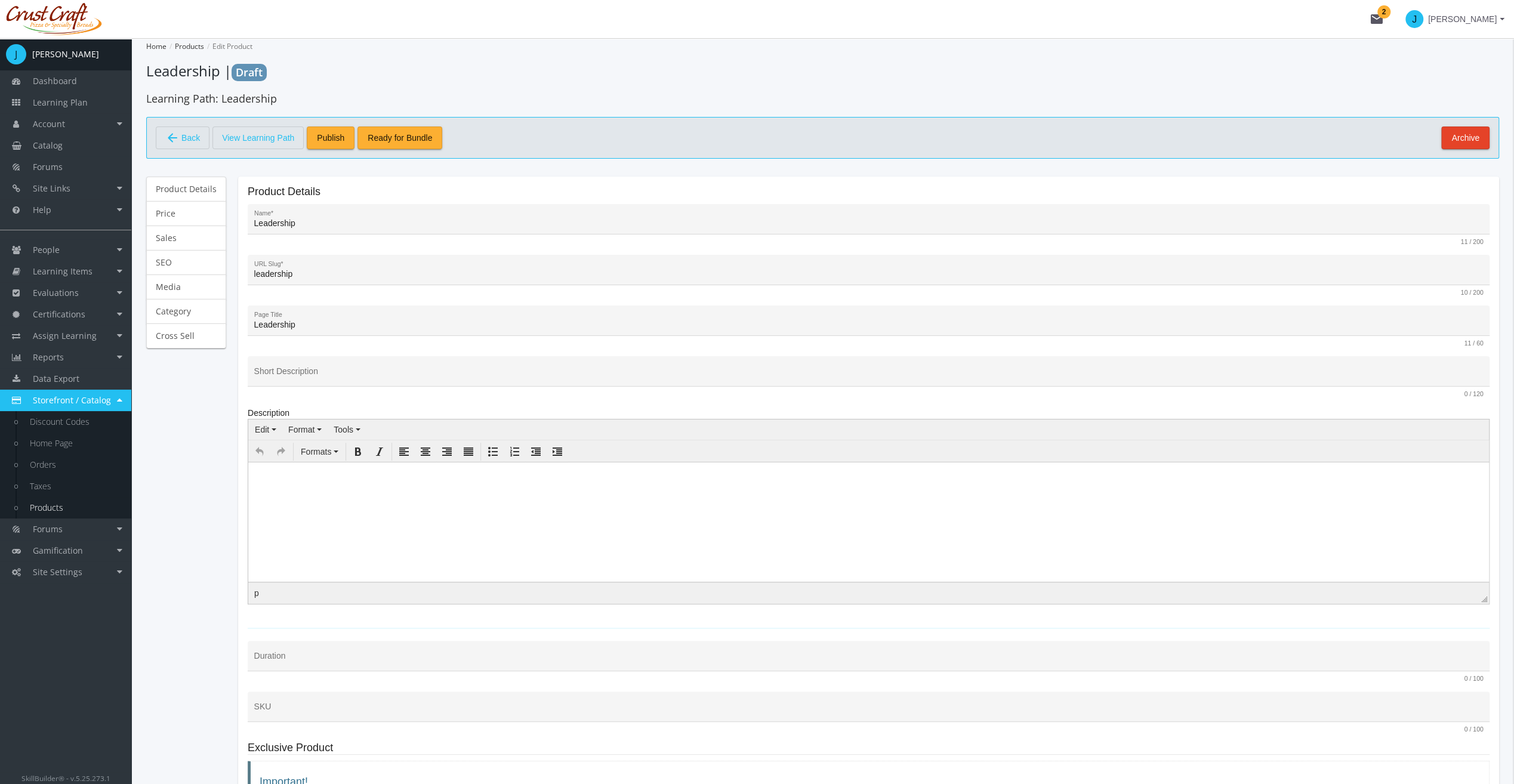
click at [332, 141] on span "Publish" at bounding box center [330, 138] width 27 height 22
click at [45, 141] on span "Catalog" at bounding box center [48, 145] width 30 height 11
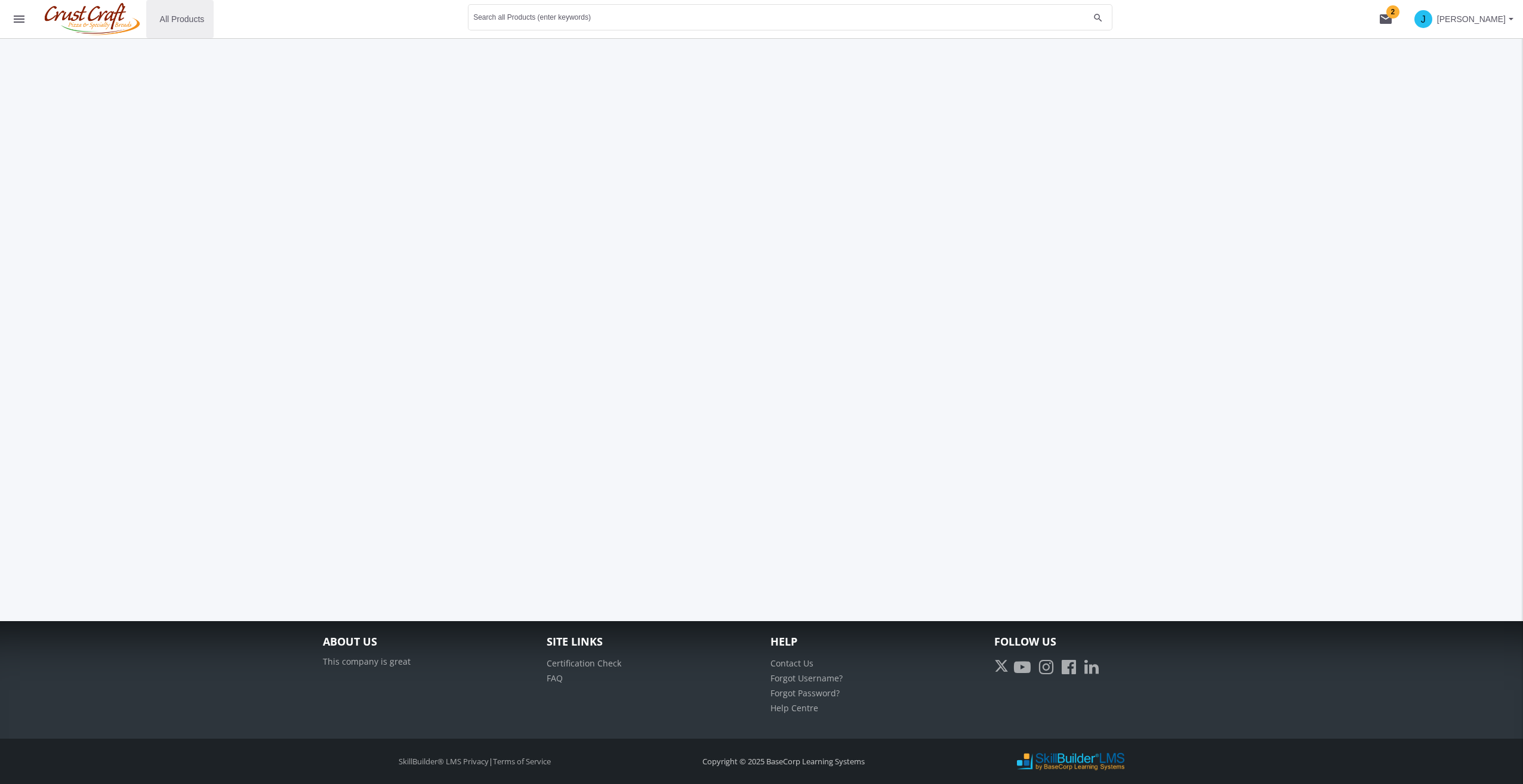
click at [188, 22] on span "All Products" at bounding box center [183, 19] width 45 height 22
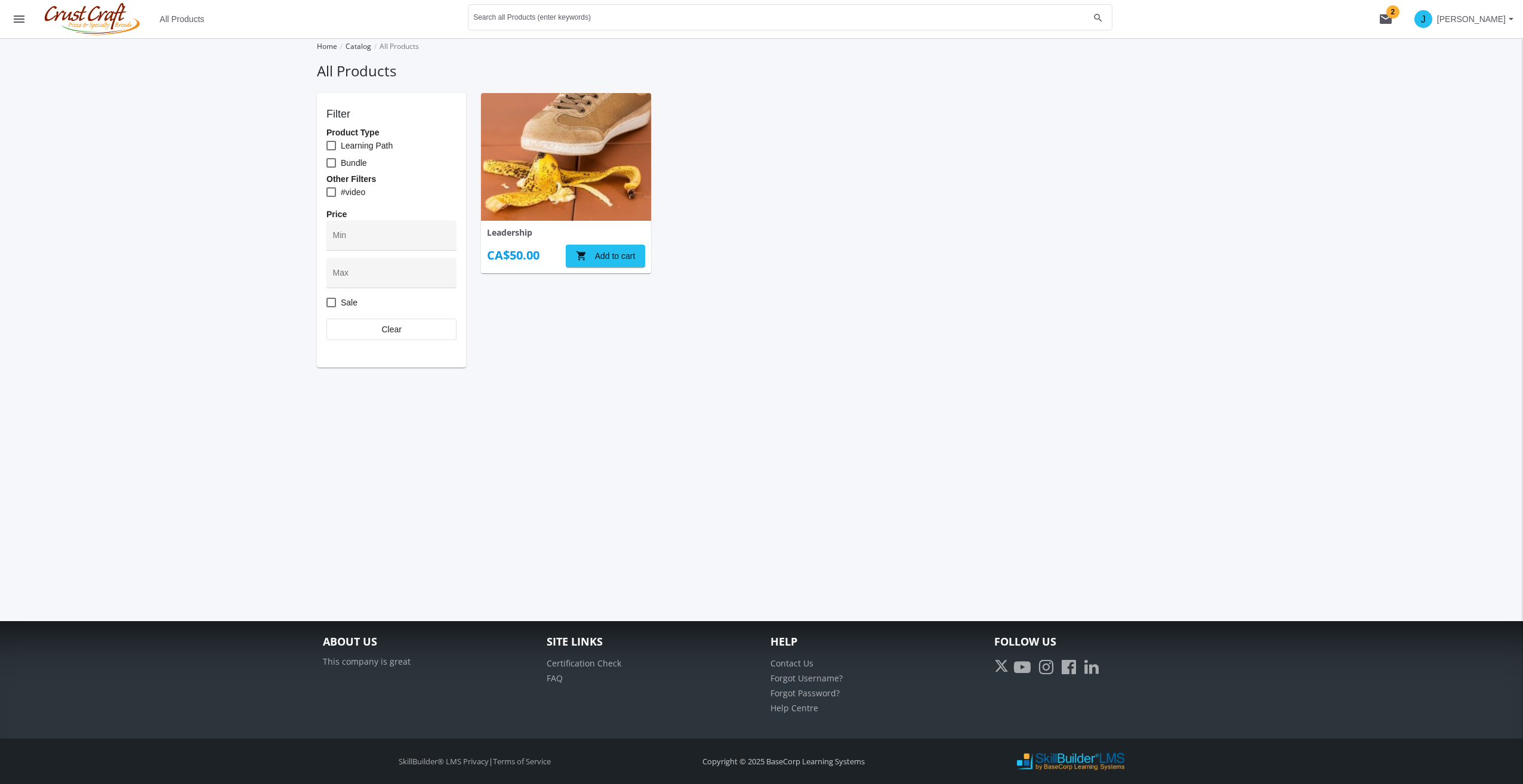
click at [514, 182] on img at bounding box center [566, 157] width 170 height 128
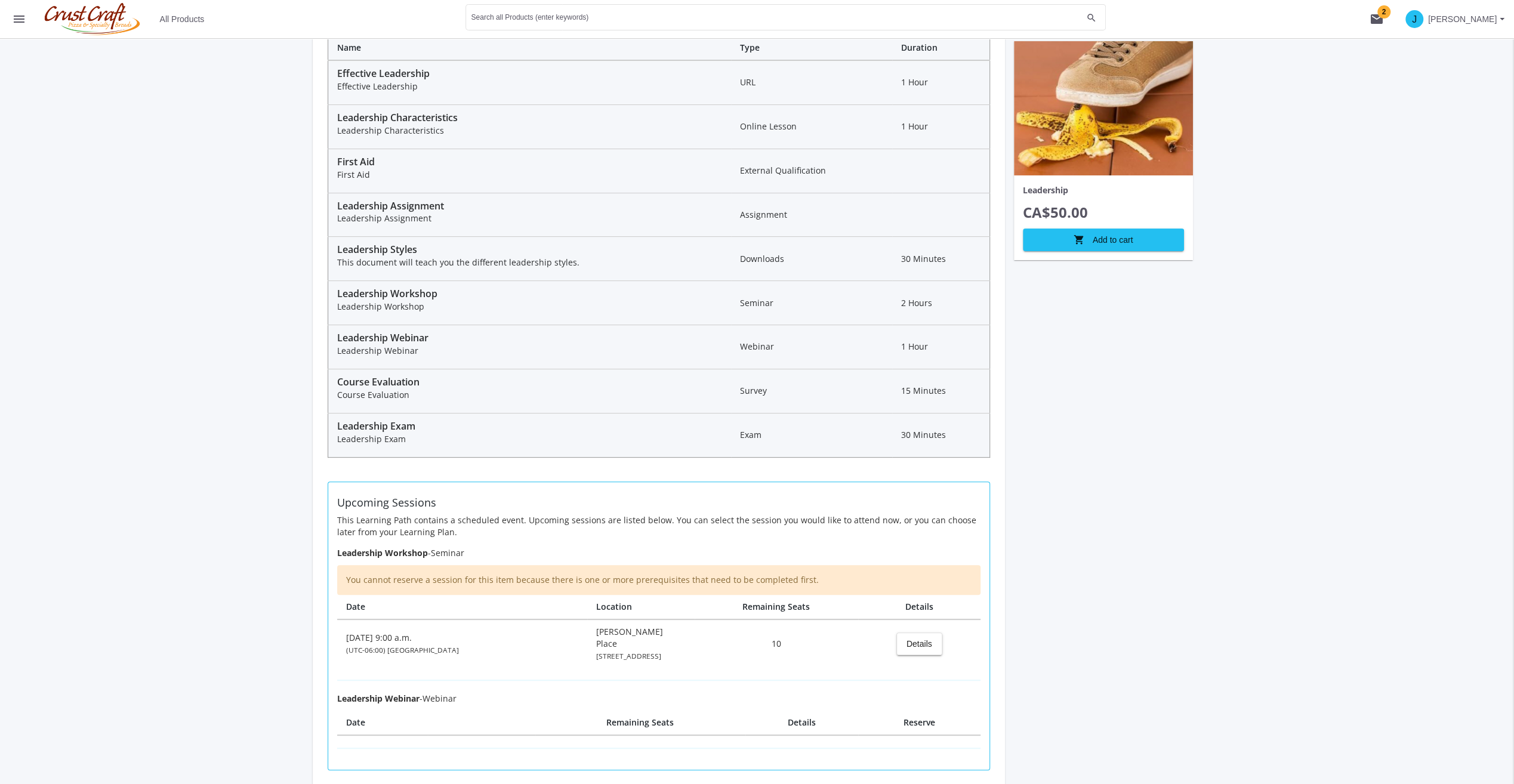
scroll to position [199, 0]
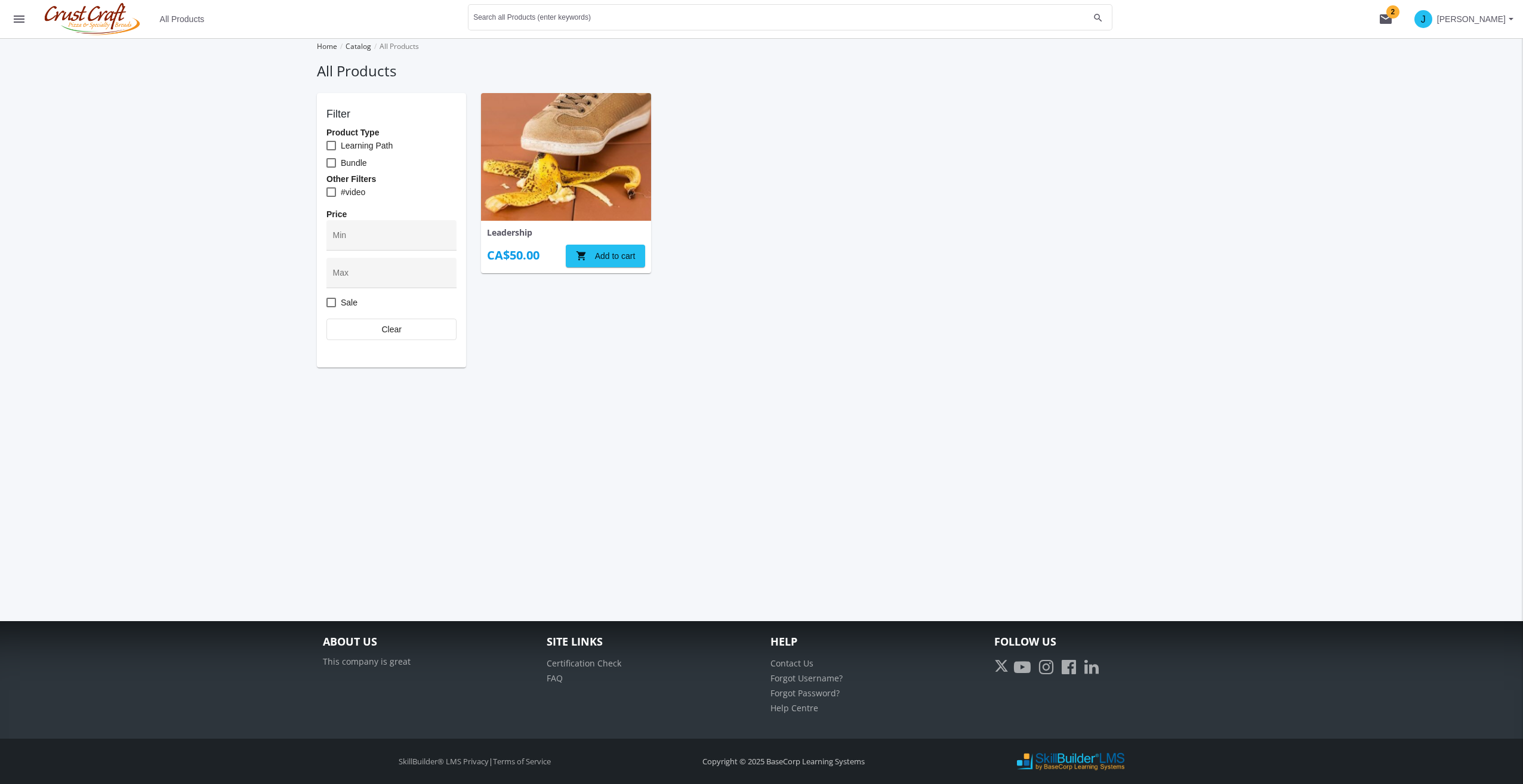
click at [912, 248] on div "Leadership CA$50.00 shopping_cart Add to cart" at bounding box center [844, 230] width 725 height 274
drag, startPoint x: 912, startPoint y: 249, endPoint x: 905, endPoint y: 248, distance: 7.1
drag, startPoint x: 905, startPoint y: 248, endPoint x: 616, endPoint y: 132, distance: 311.4
click at [938, 173] on div "Leadership CA$50.00 shopping_cart Add to cart" at bounding box center [844, 230] width 725 height 274
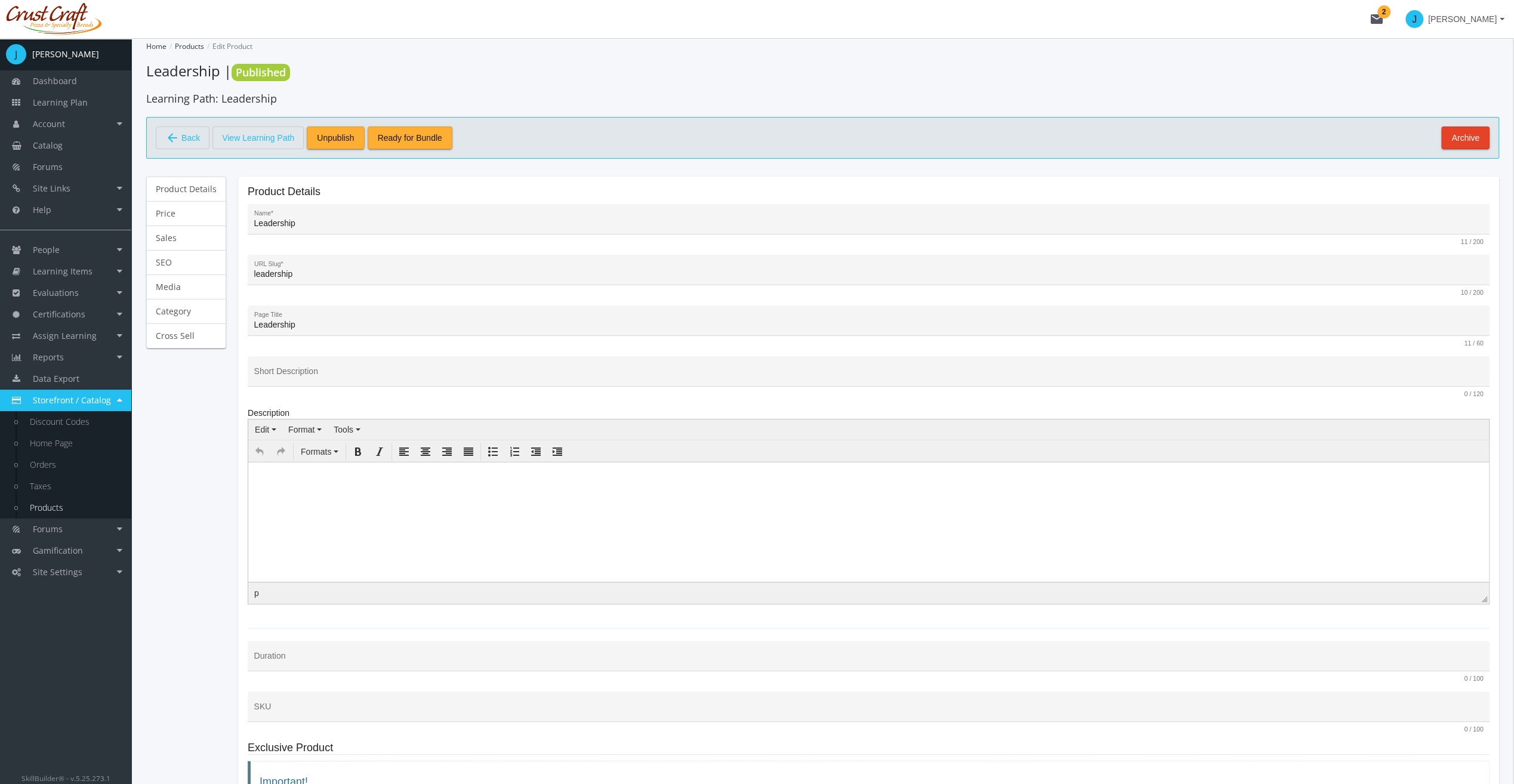
click at [252, 138] on span "View Learning Path" at bounding box center [258, 138] width 72 height 20
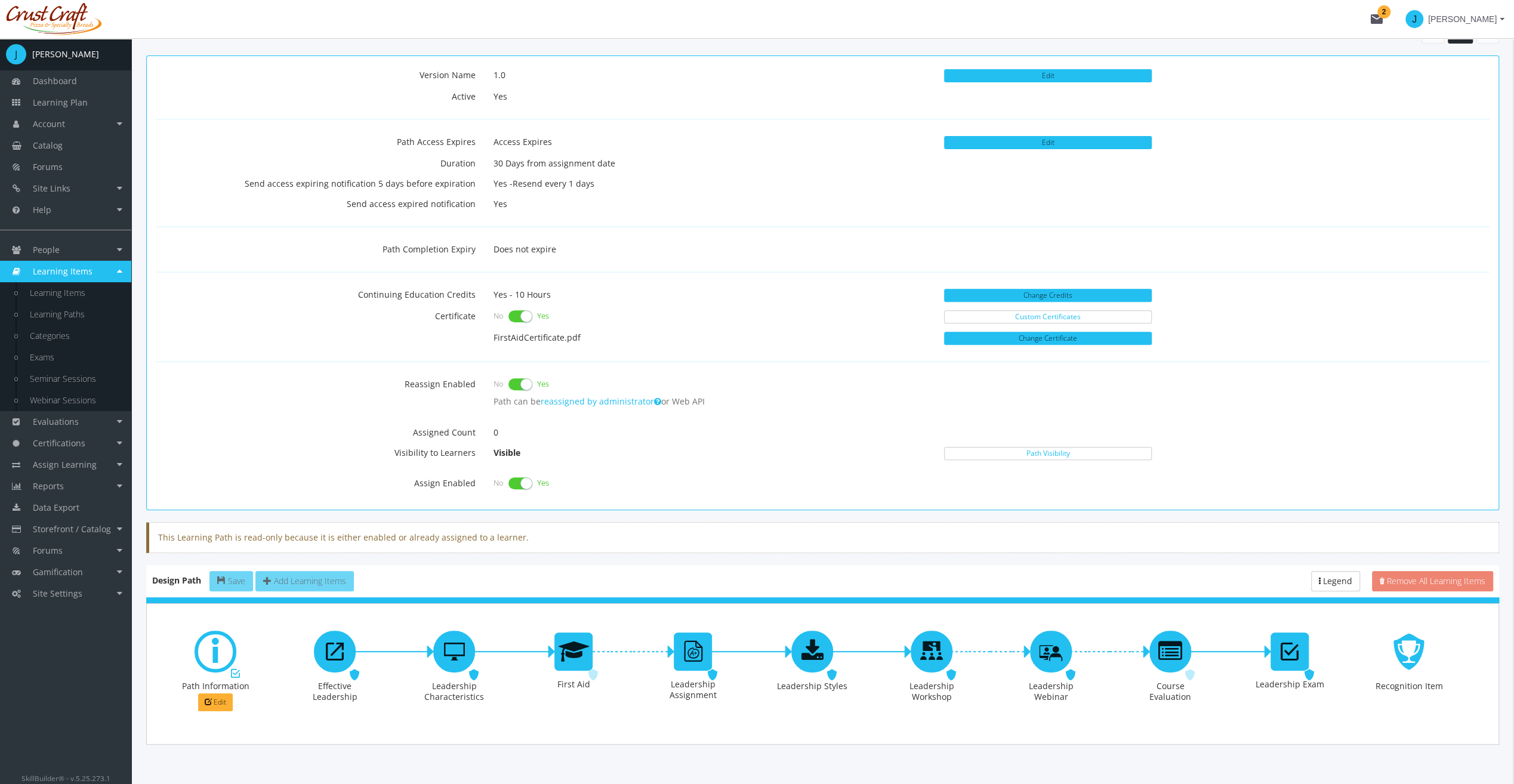
scroll to position [364, 0]
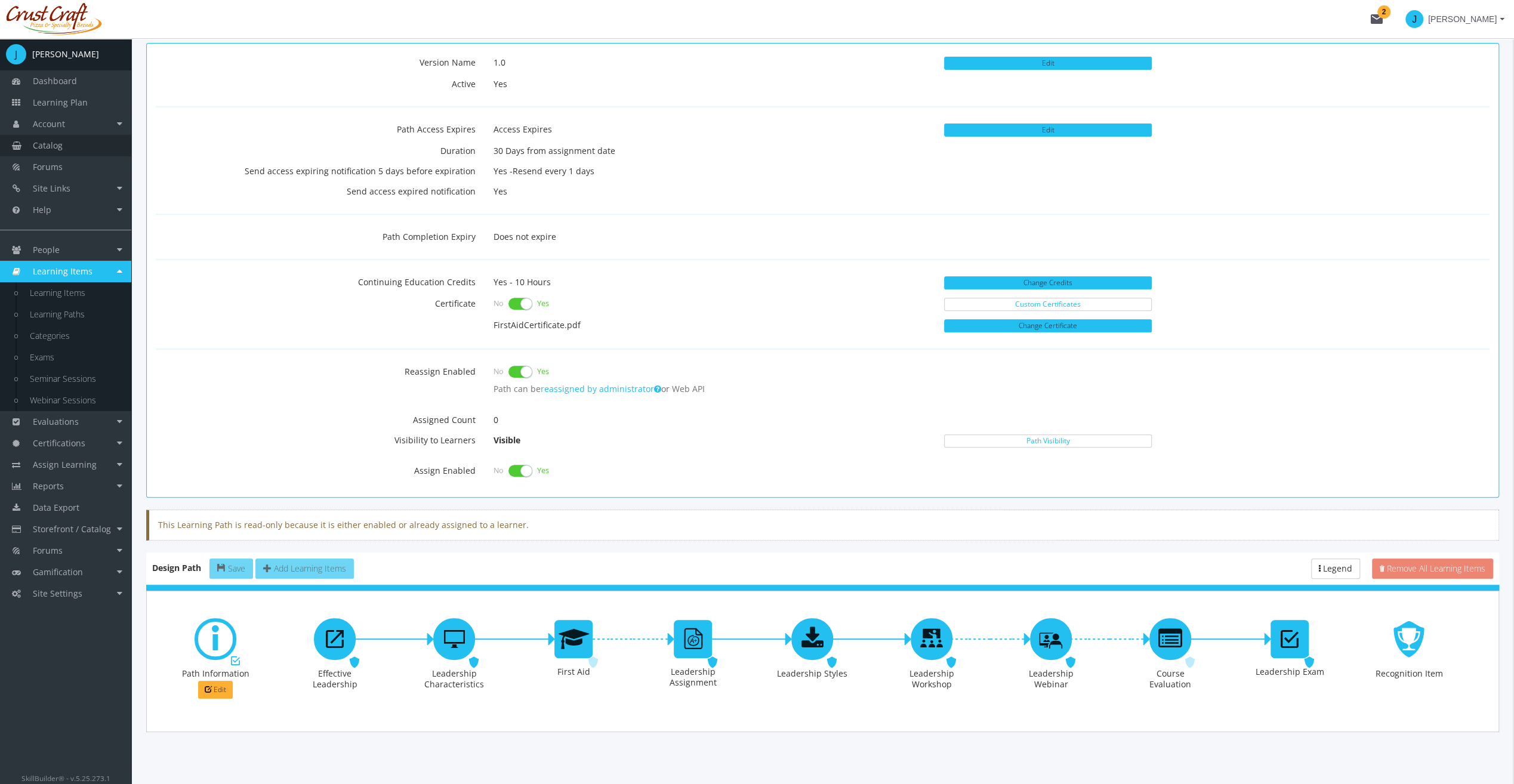
click at [101, 146] on link "Catalog" at bounding box center [65, 145] width 131 height 22
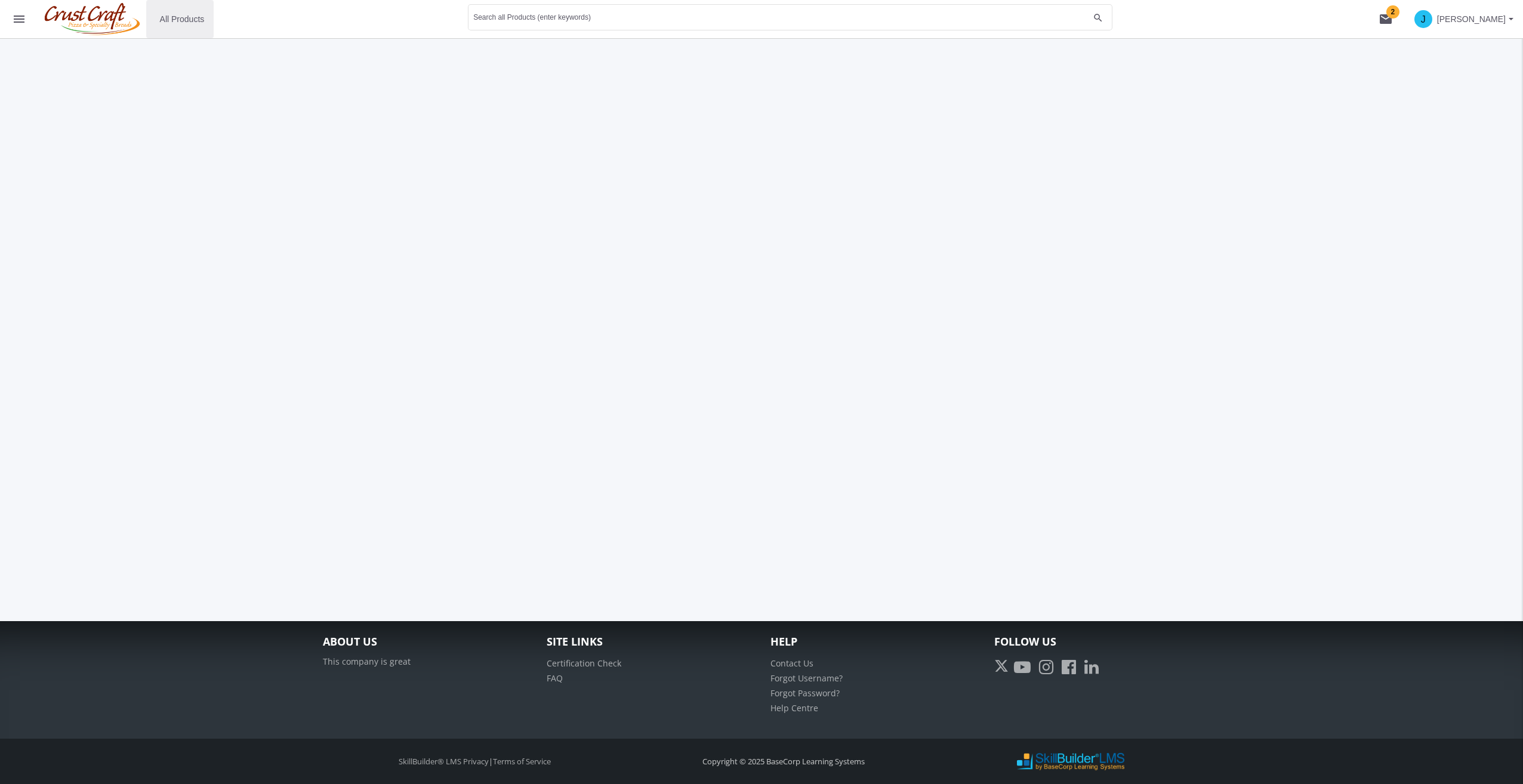
click at [189, 24] on span "All Products" at bounding box center [183, 19] width 45 height 22
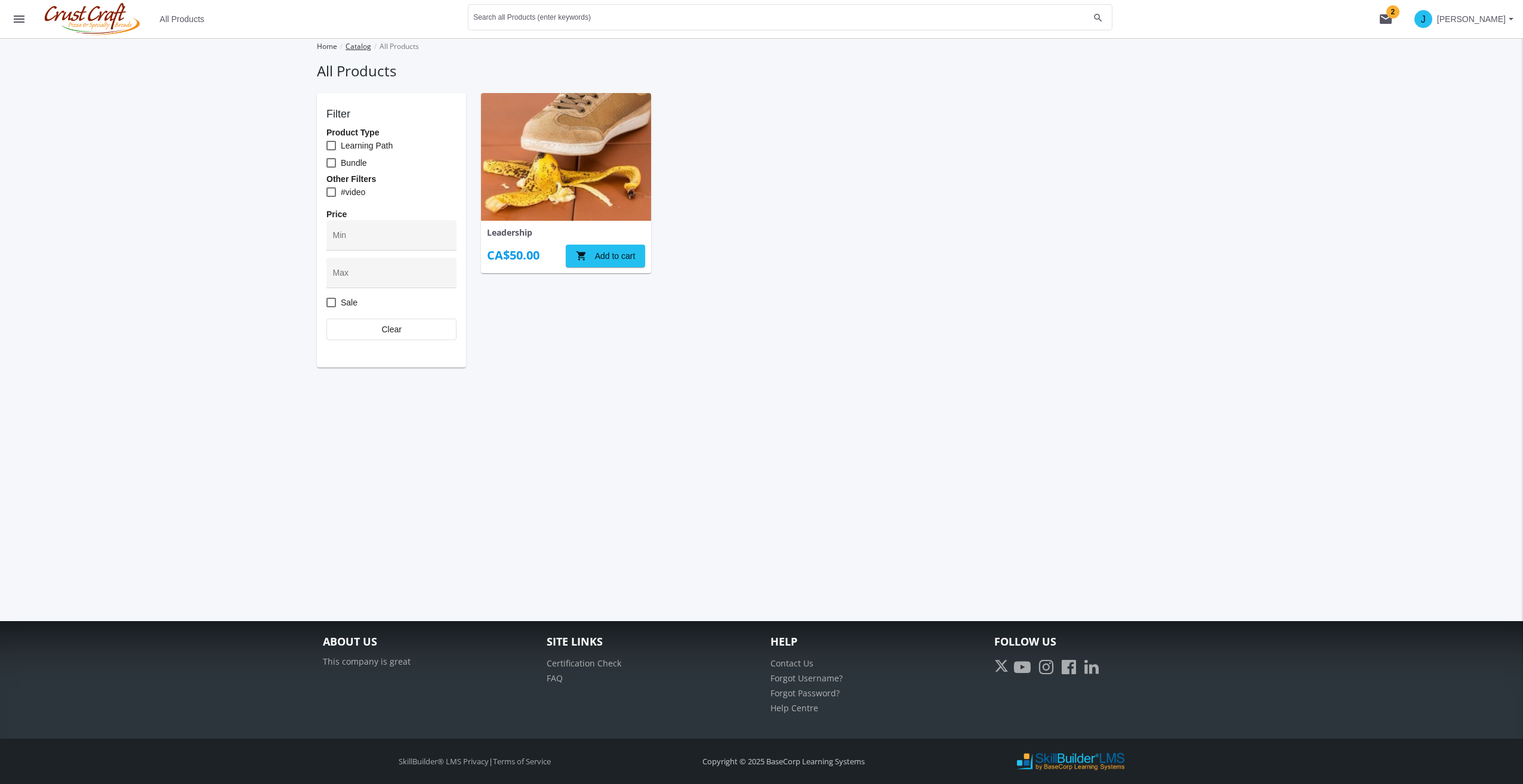
click at [363, 47] on link "Catalog" at bounding box center [358, 46] width 25 height 10
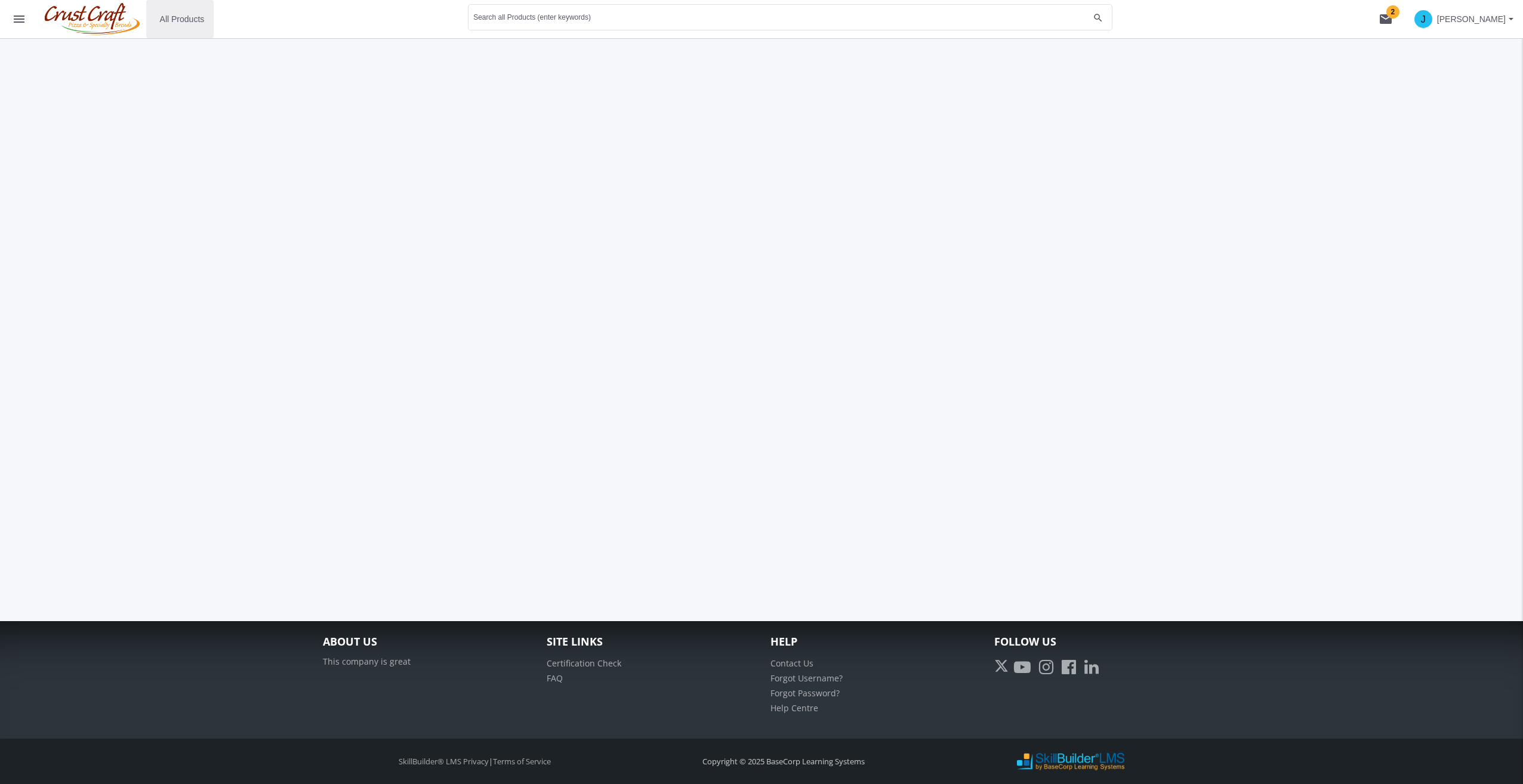
click at [196, 24] on span "All Products" at bounding box center [183, 19] width 45 height 22
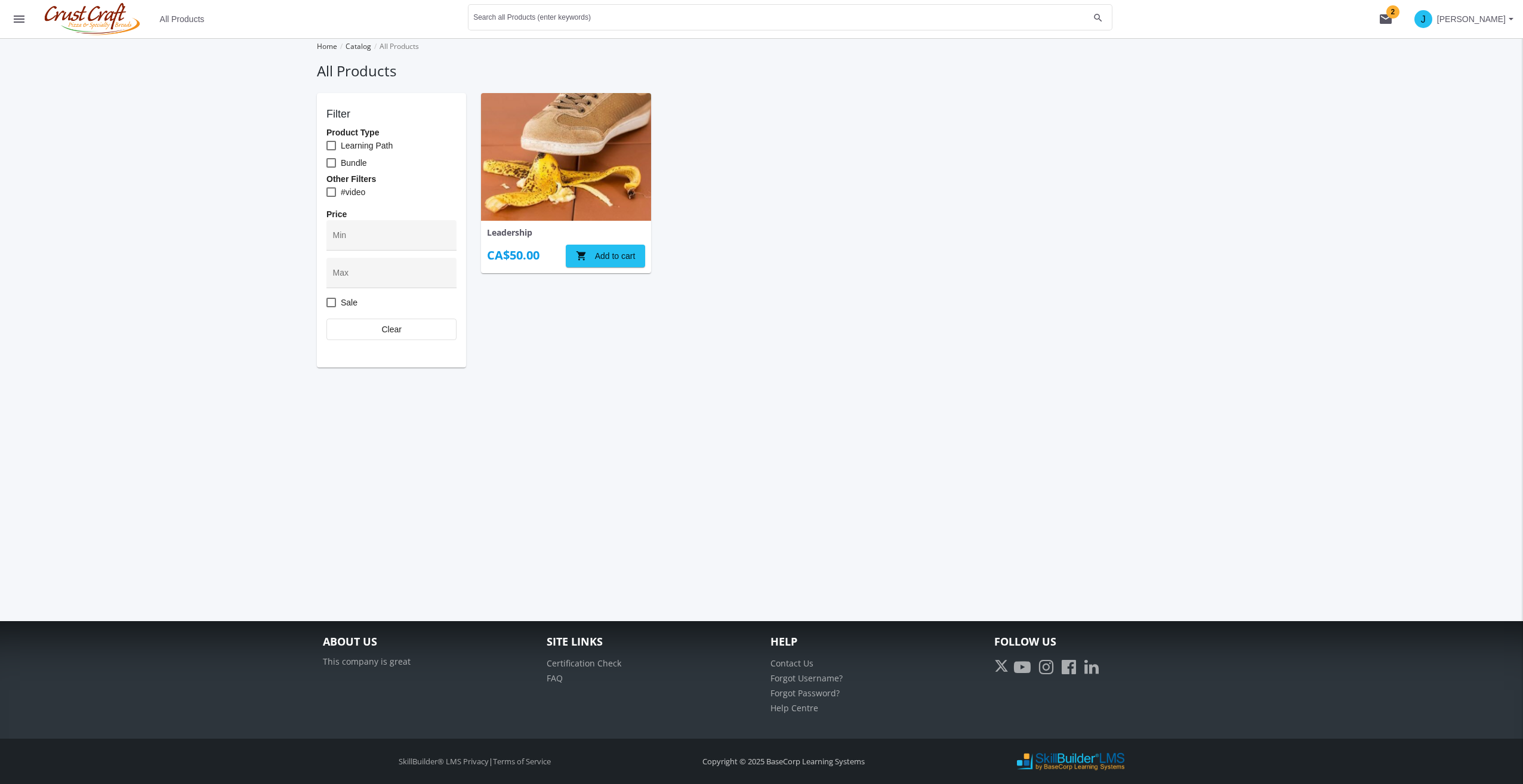
click at [63, 23] on img at bounding box center [93, 19] width 108 height 32
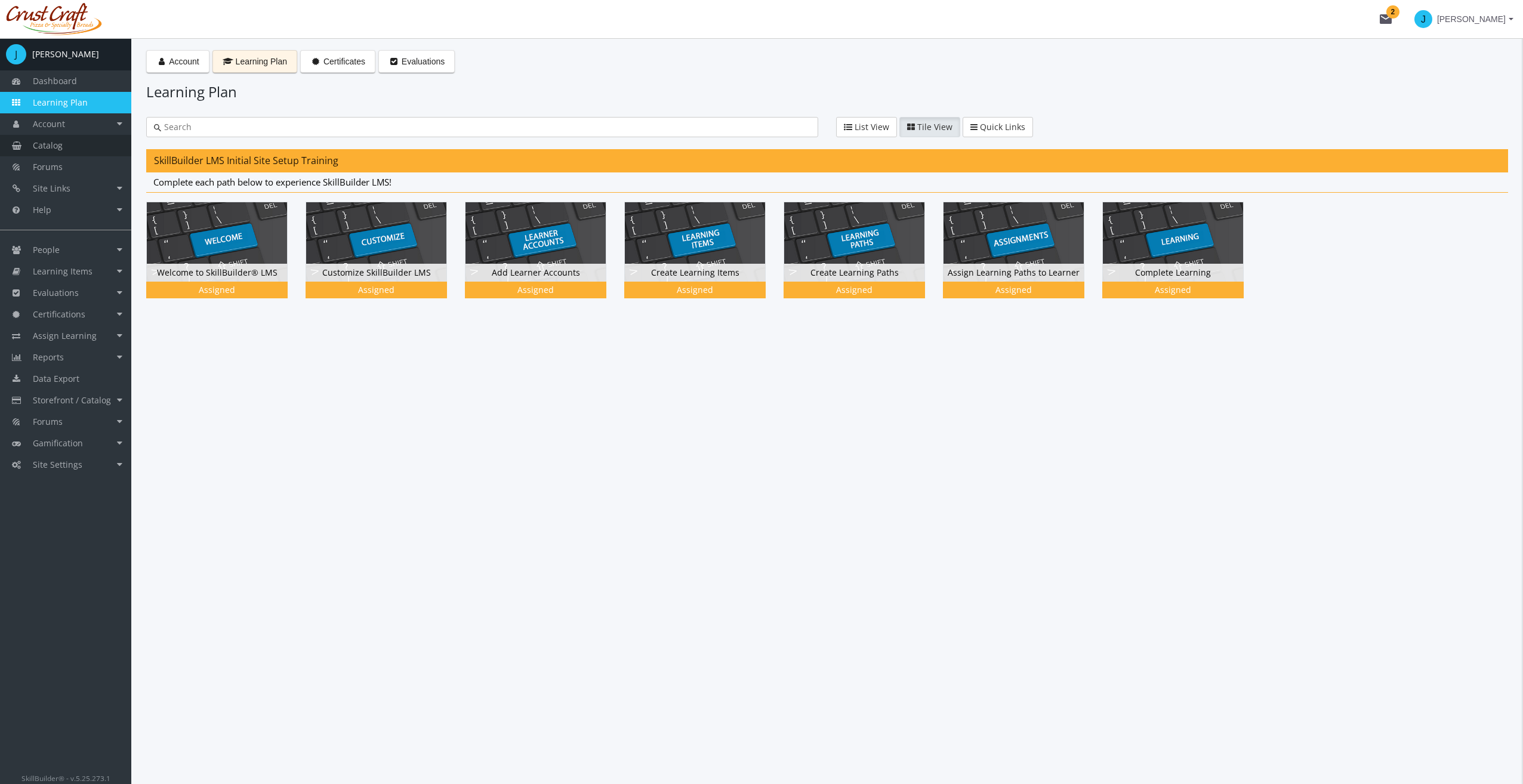
click at [68, 148] on link "Catalog" at bounding box center [65, 145] width 131 height 22
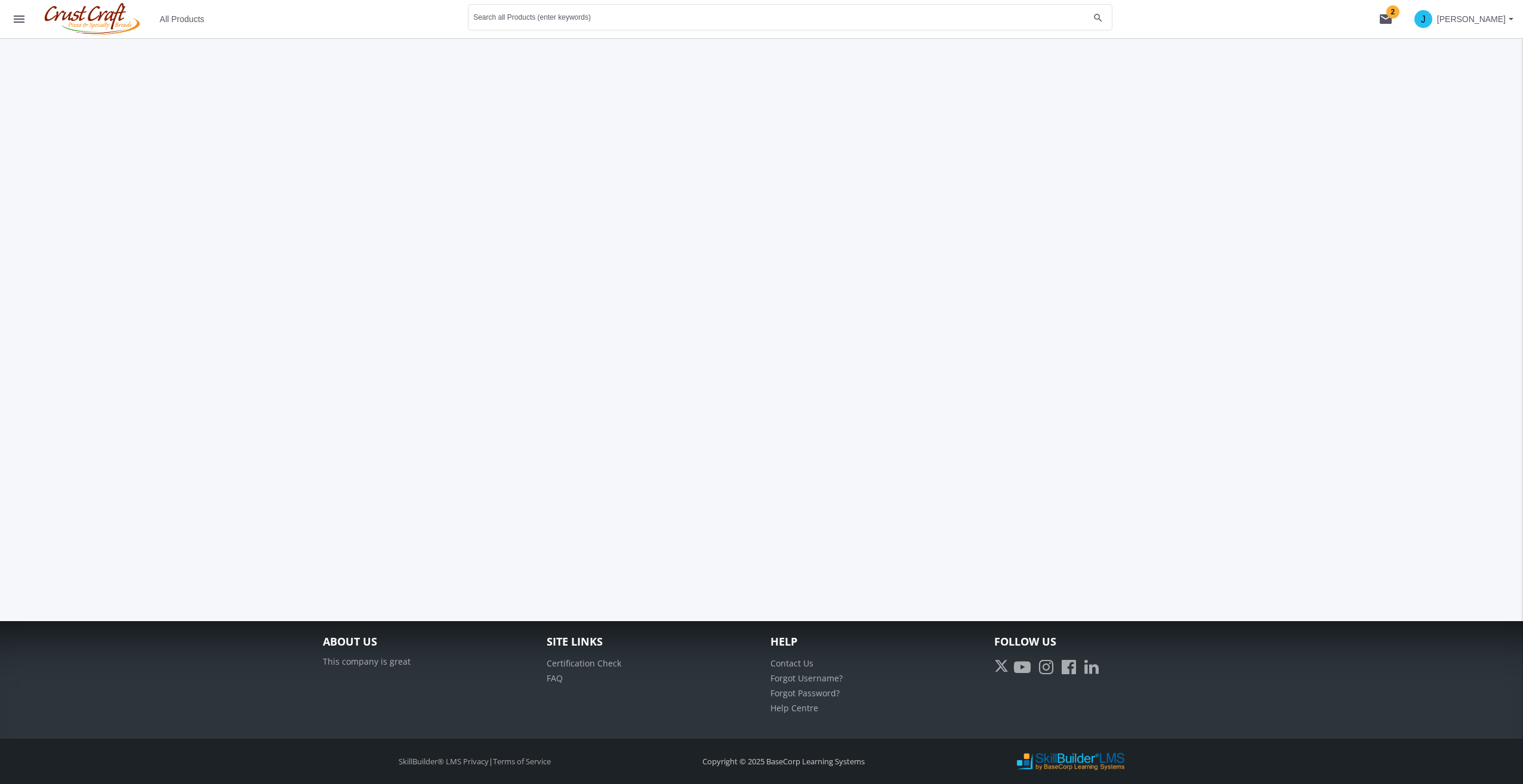
click at [173, 27] on span "All Products" at bounding box center [183, 19] width 45 height 22
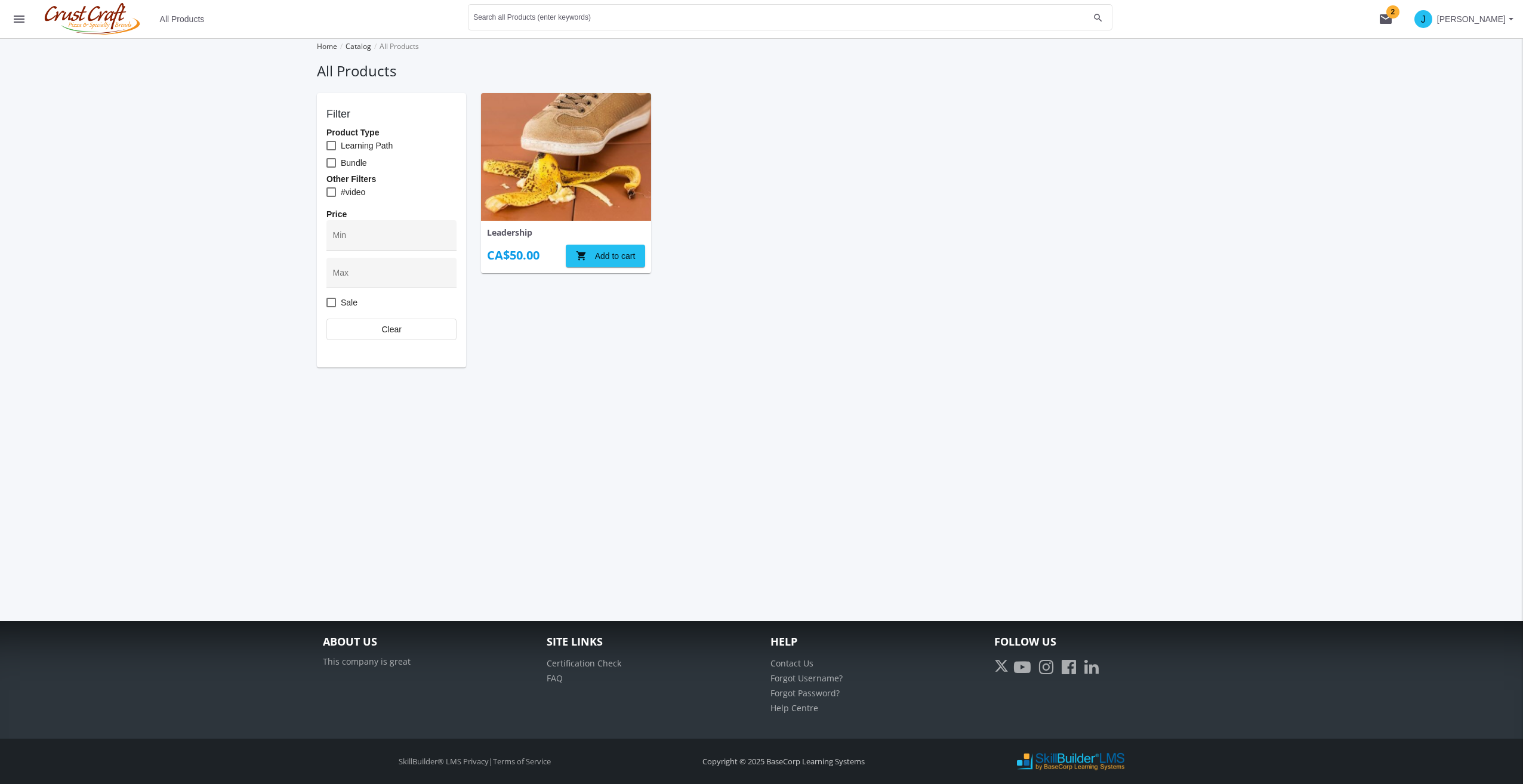
click at [748, 163] on div "Leadership CA$50.00 shopping_cart Add to cart" at bounding box center [844, 230] width 725 height 274
click at [74, 16] on img at bounding box center [93, 19] width 108 height 32
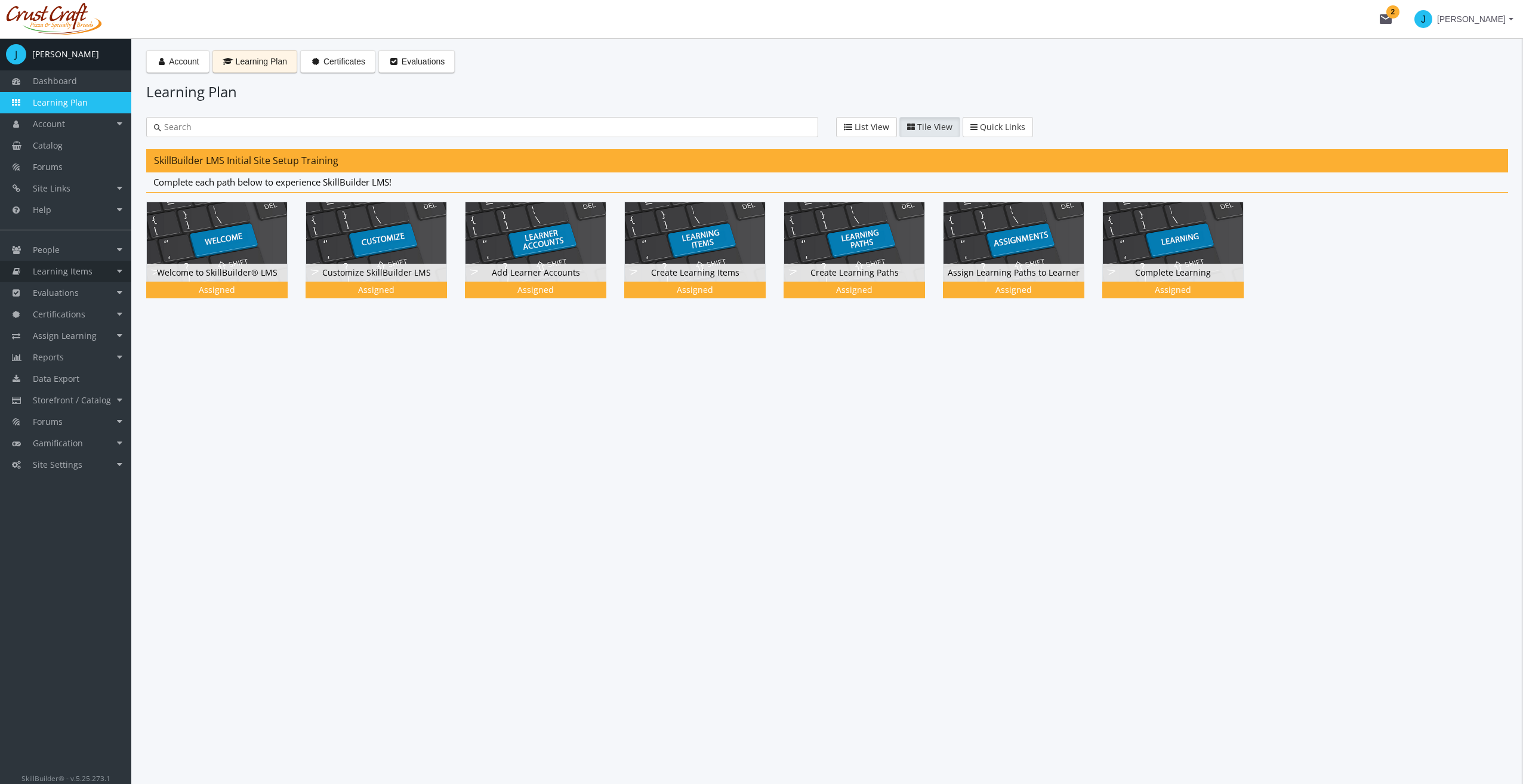
click at [76, 277] on link "Learning Items" at bounding box center [65, 271] width 131 height 22
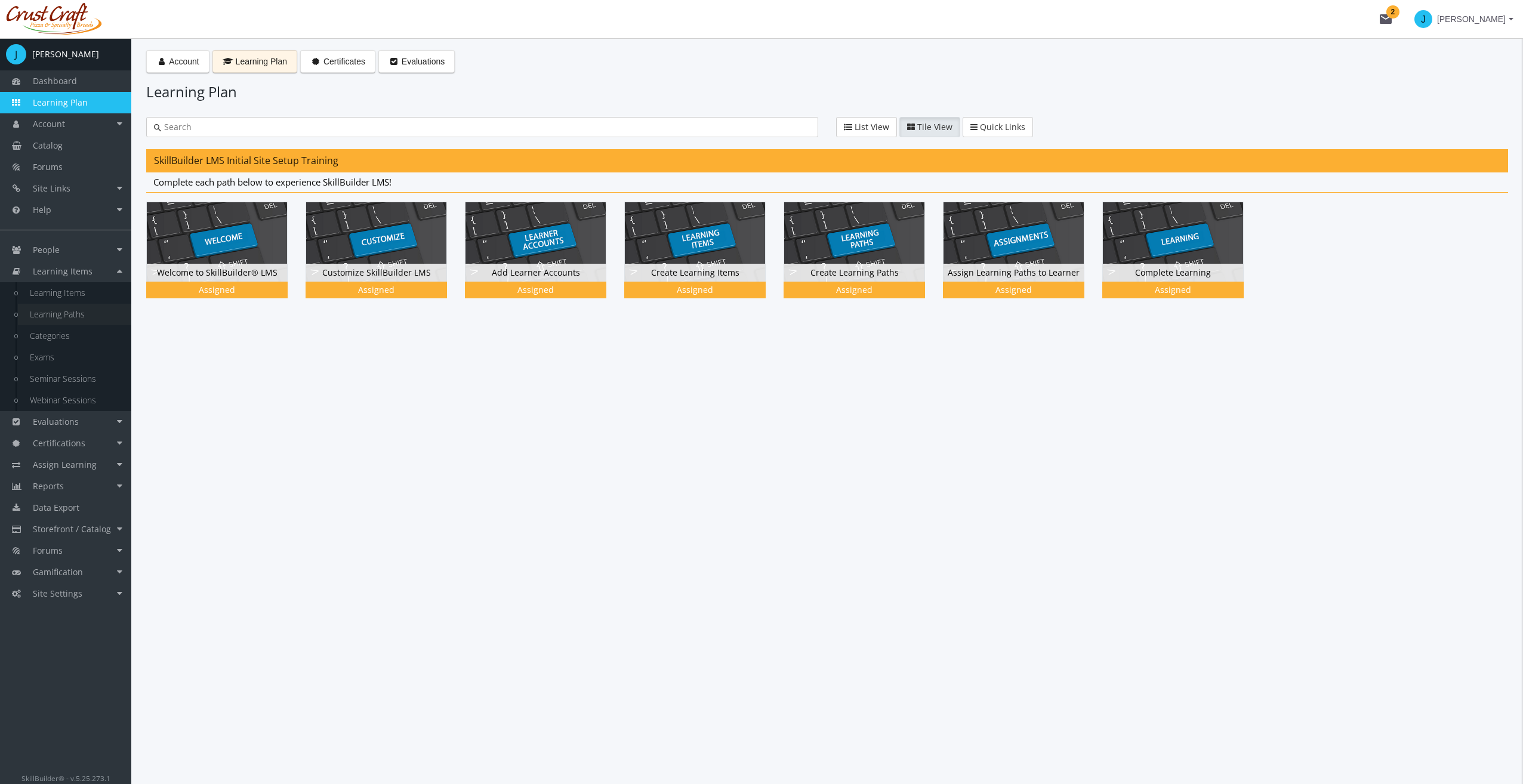
click at [78, 315] on link "Learning Paths" at bounding box center [75, 314] width 114 height 22
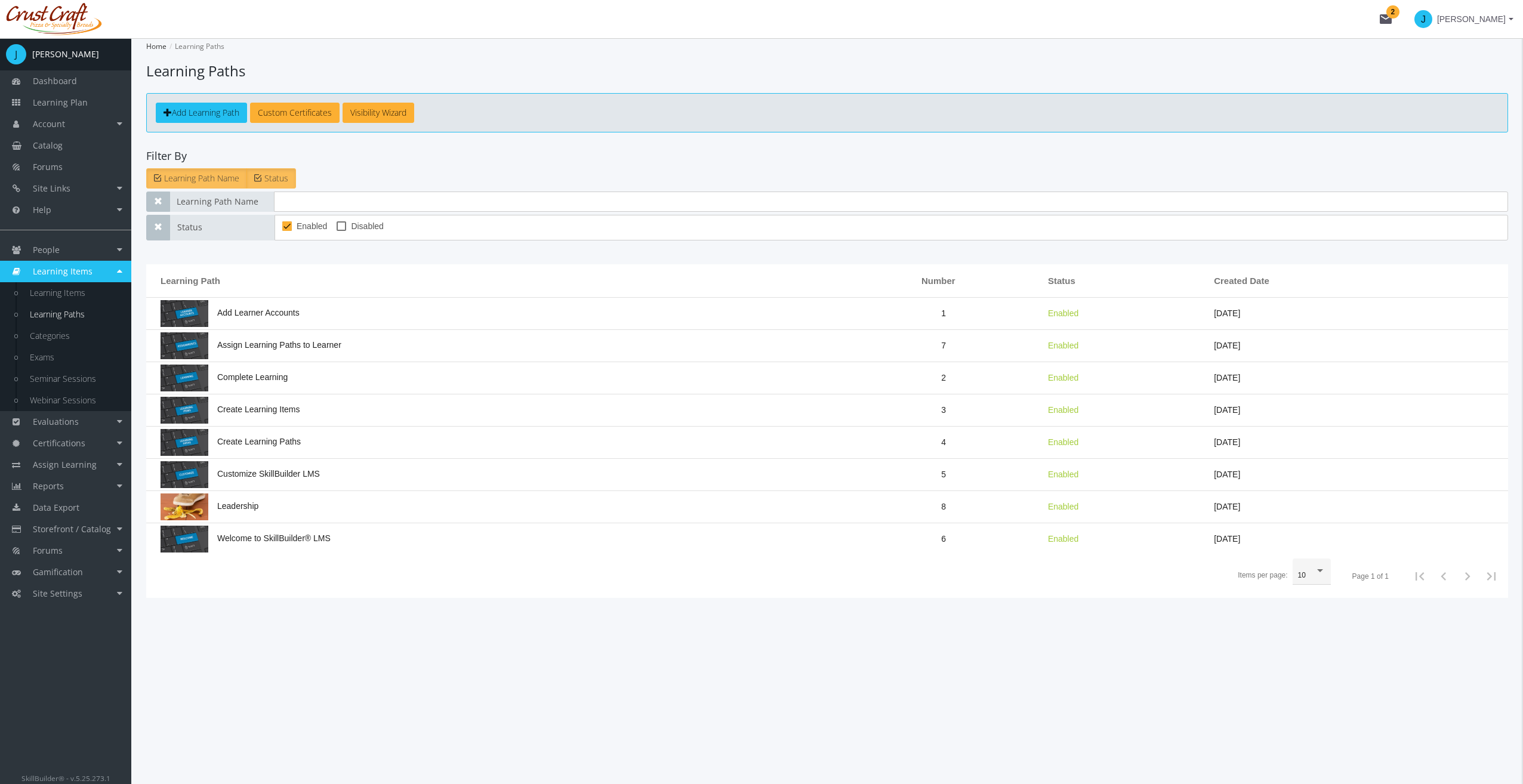
click at [315, 148] on app-list "Home Learning Paths Learning Paths Add Learning Path Custom Certificates Visibi…" at bounding box center [826, 318] width 1362 height 560
click at [184, 115] on span "Add Learning Path" at bounding box center [206, 112] width 68 height 11
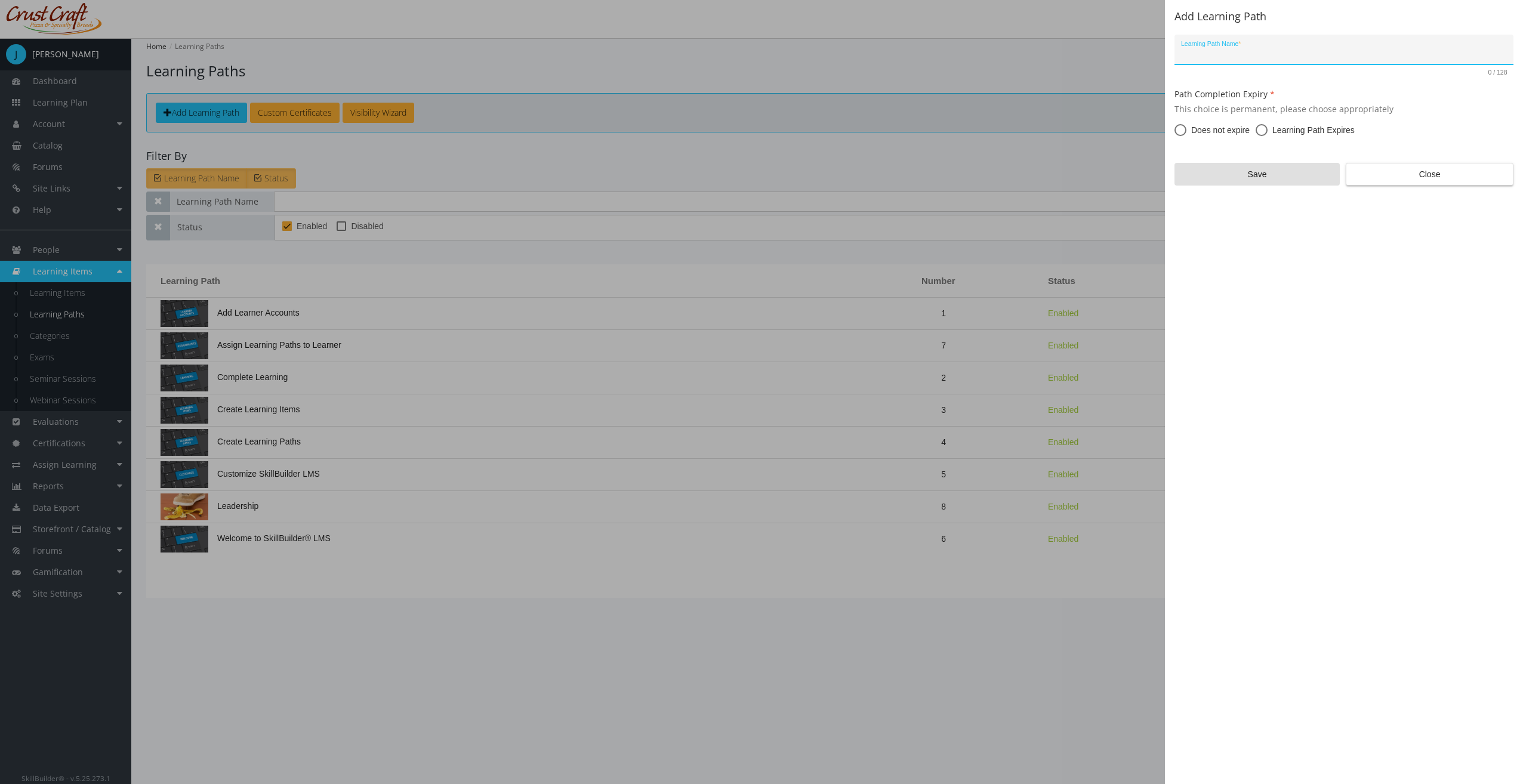
click at [1267, 49] on div "Learning Path Name *" at bounding box center [1344, 52] width 327 height 24
click at [1202, 129] on span "Does not expire" at bounding box center [1218, 130] width 63 height 12
click at [1186, 129] on input "Does not expire" at bounding box center [1180, 132] width 12 height 12
click at [1244, 173] on span "Save" at bounding box center [1257, 174] width 145 height 22
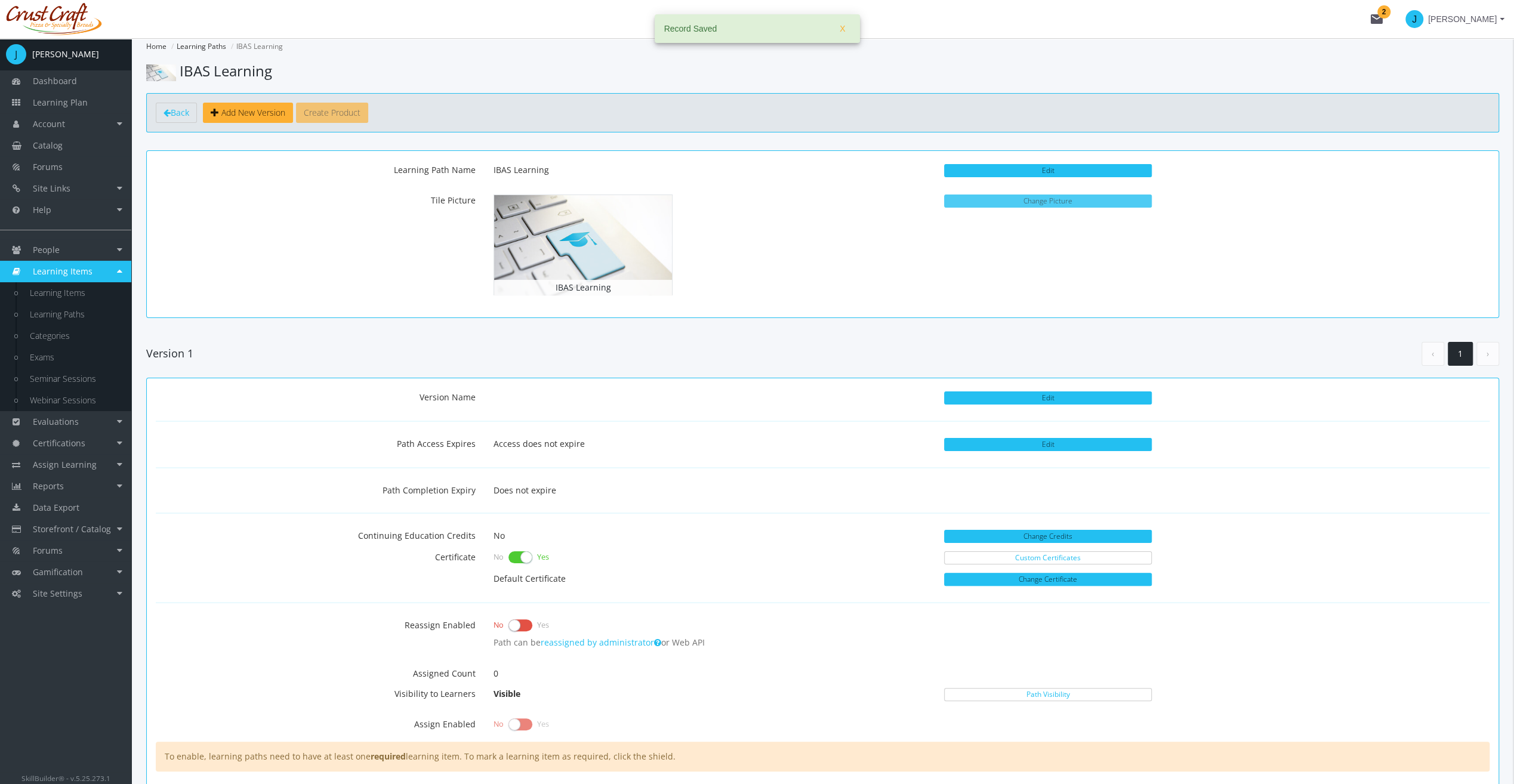
click at [1022, 203] on button "Change Picture" at bounding box center [1048, 201] width 207 height 13
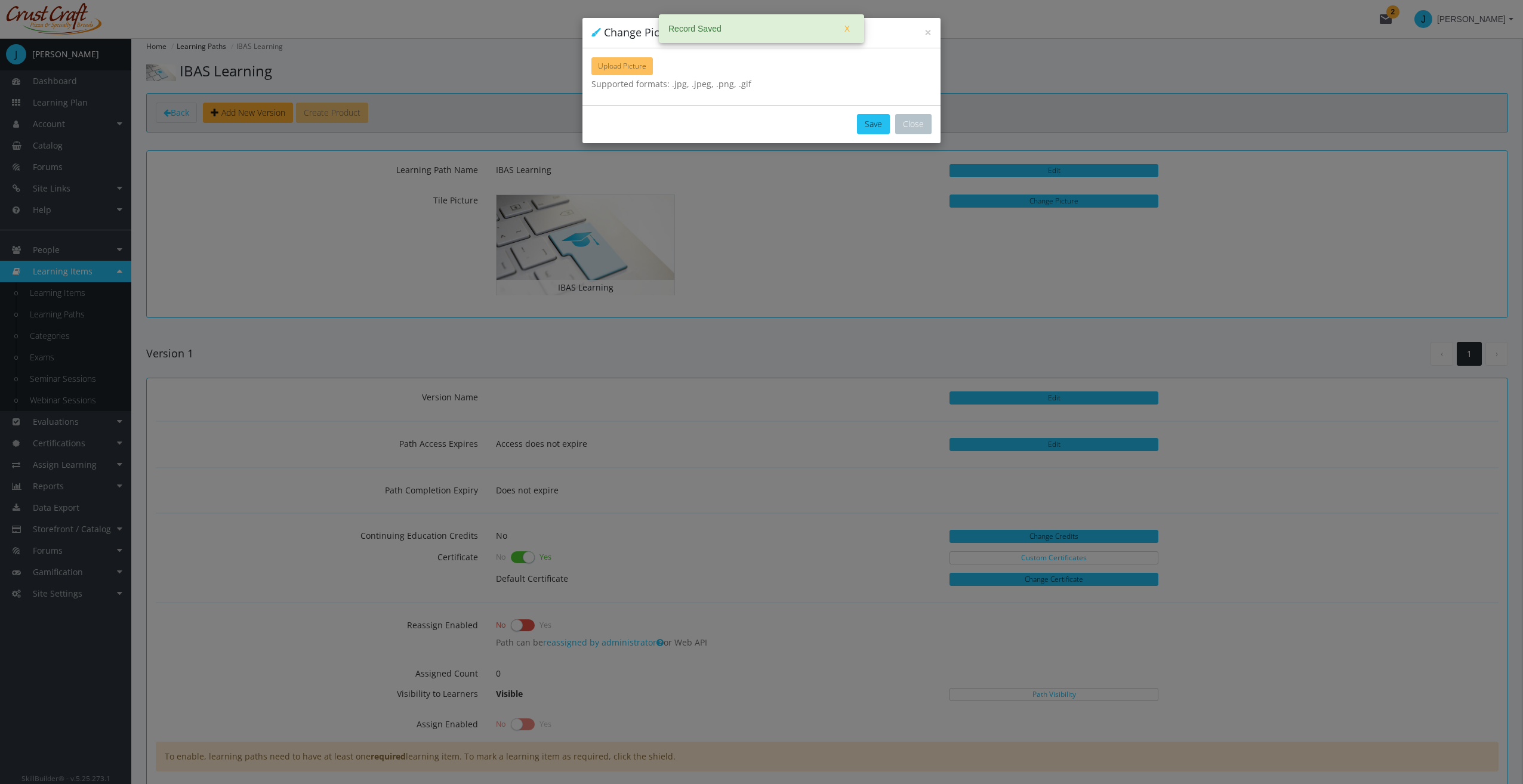
click at [638, 68] on span "Upload Picture" at bounding box center [622, 66] width 48 height 10
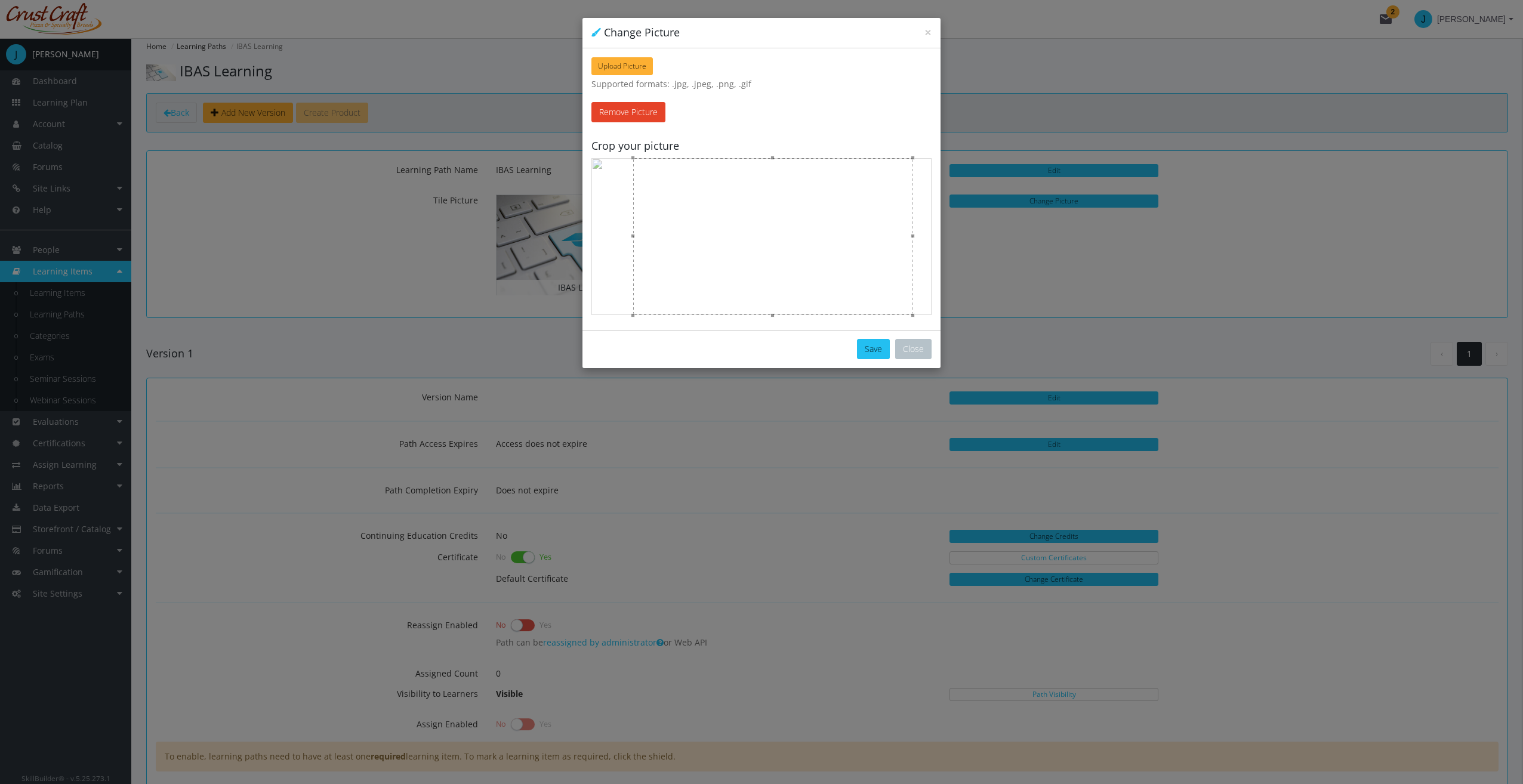
drag, startPoint x: 819, startPoint y: 239, endPoint x: 870, endPoint y: 242, distance: 51.1
click at [870, 242] on div at bounding box center [773, 237] width 279 height 157
drag, startPoint x: 869, startPoint y: 242, endPoint x: 844, endPoint y: 242, distance: 25.0
click at [844, 242] on div at bounding box center [758, 237] width 279 height 157
click at [880, 352] on button "Save" at bounding box center [873, 349] width 33 height 20
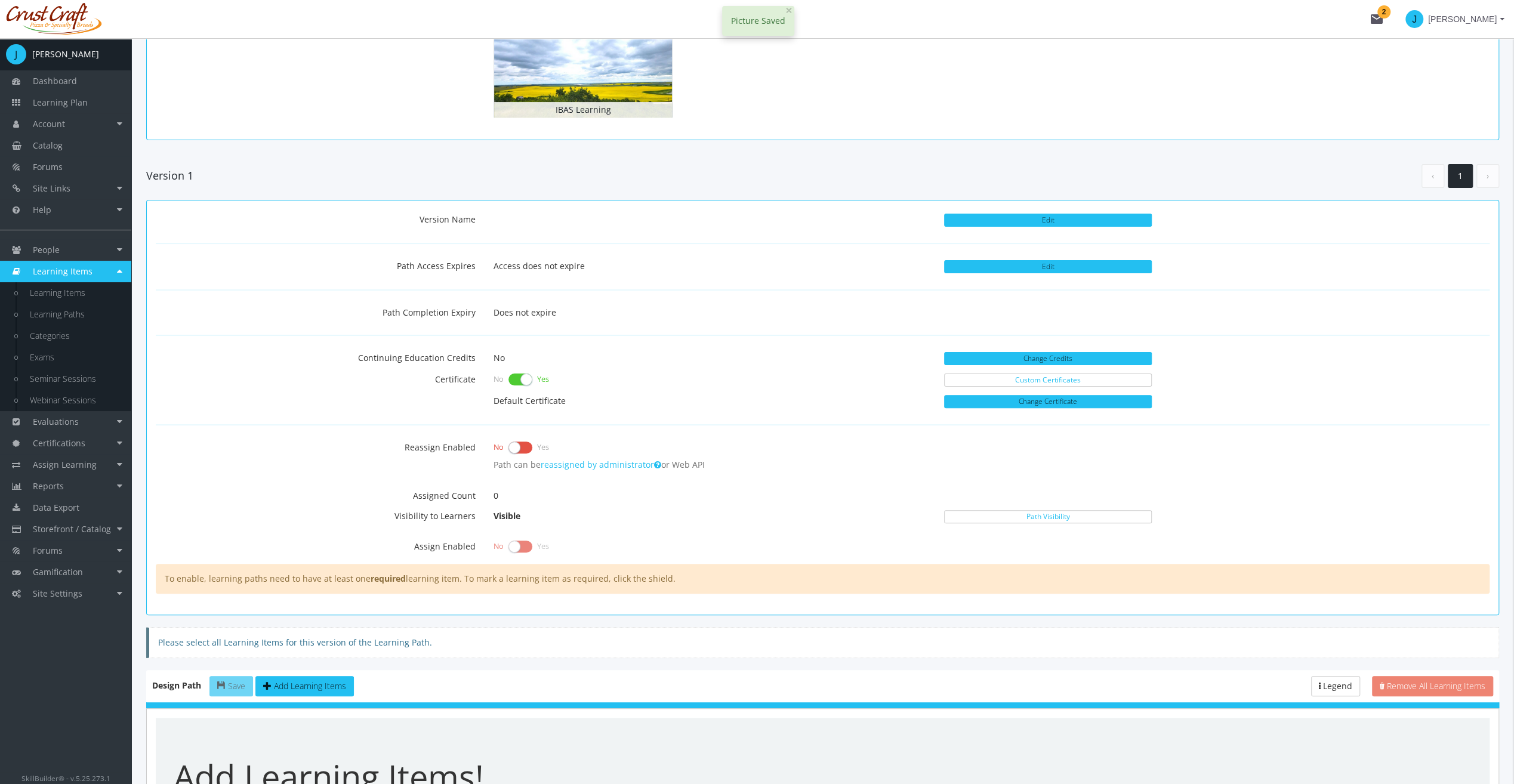
scroll to position [179, 0]
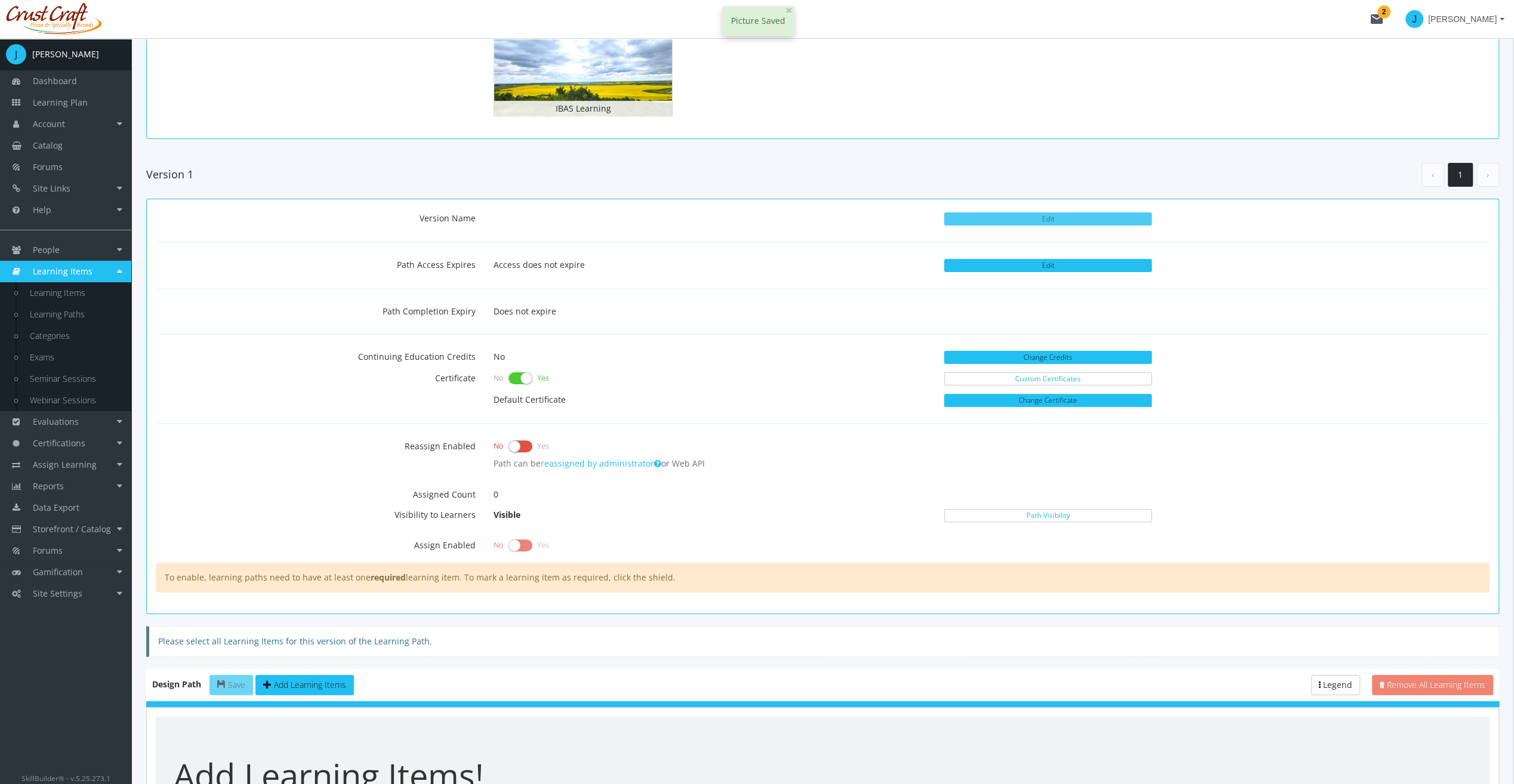
click at [1014, 216] on button "Edit" at bounding box center [1048, 219] width 207 height 13
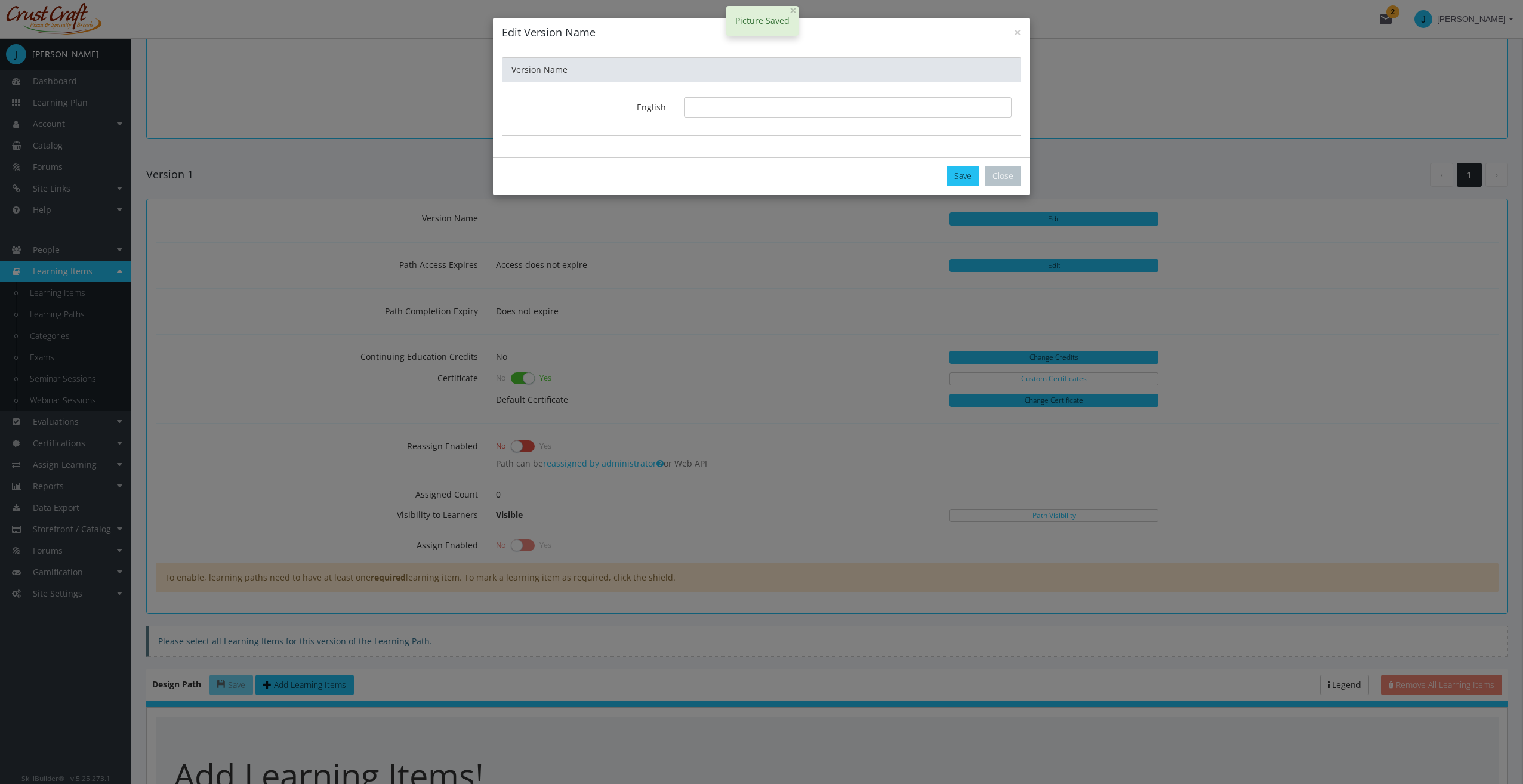
click at [713, 90] on div "English" at bounding box center [761, 109] width 519 height 54
click at [715, 99] on input "text" at bounding box center [847, 107] width 328 height 20
click at [965, 171] on button "Save" at bounding box center [962, 176] width 33 height 20
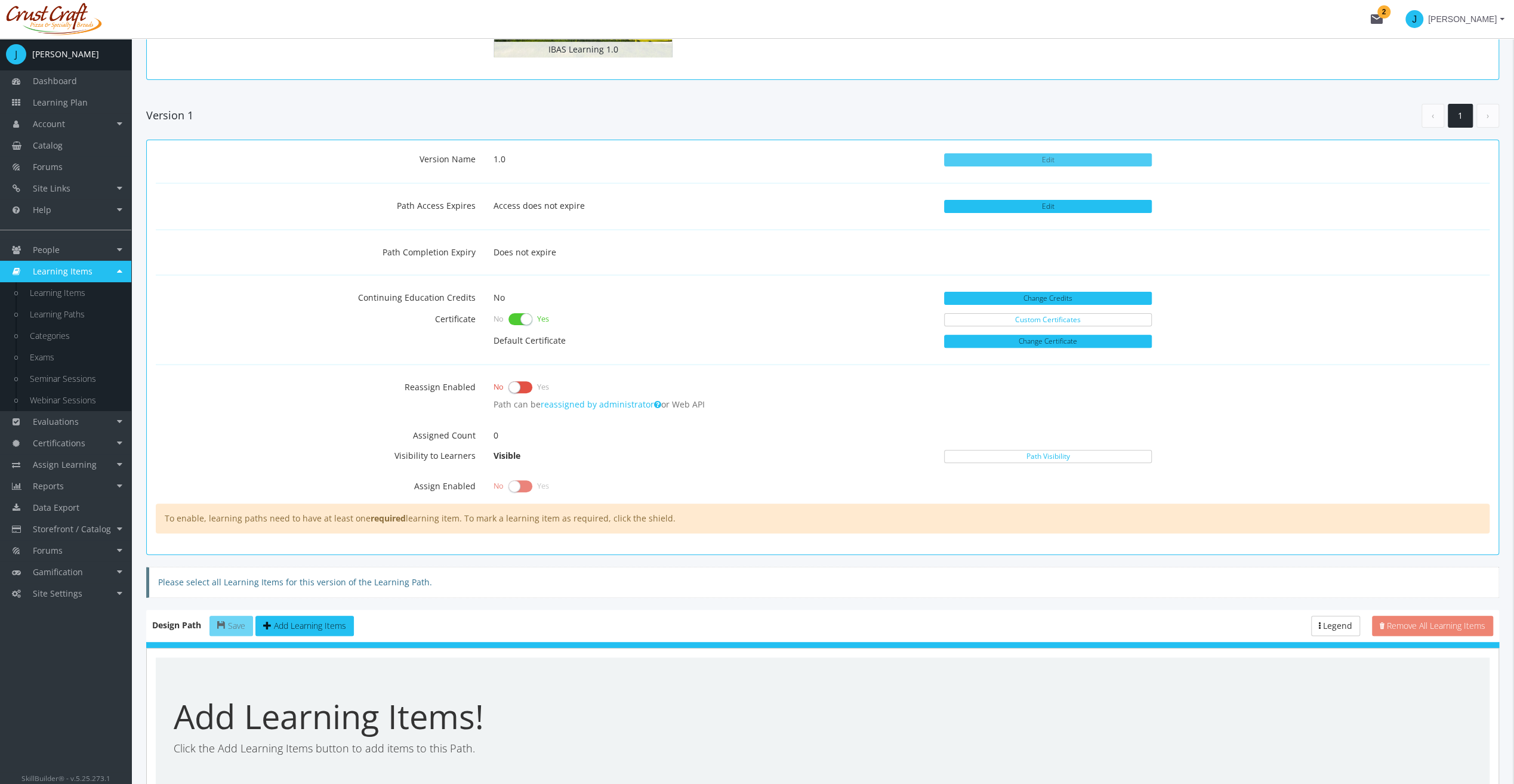
scroll to position [238, 0]
drag, startPoint x: 369, startPoint y: 359, endPoint x: 506, endPoint y: 313, distance: 144.5
click at [369, 359] on div "Version Name 1.0 Edit Path Access Expires Access does not expire Edit Path Comp…" at bounding box center [823, 340] width 1334 height 384
click at [986, 336] on button "Change Certificate" at bounding box center [1048, 340] width 207 height 13
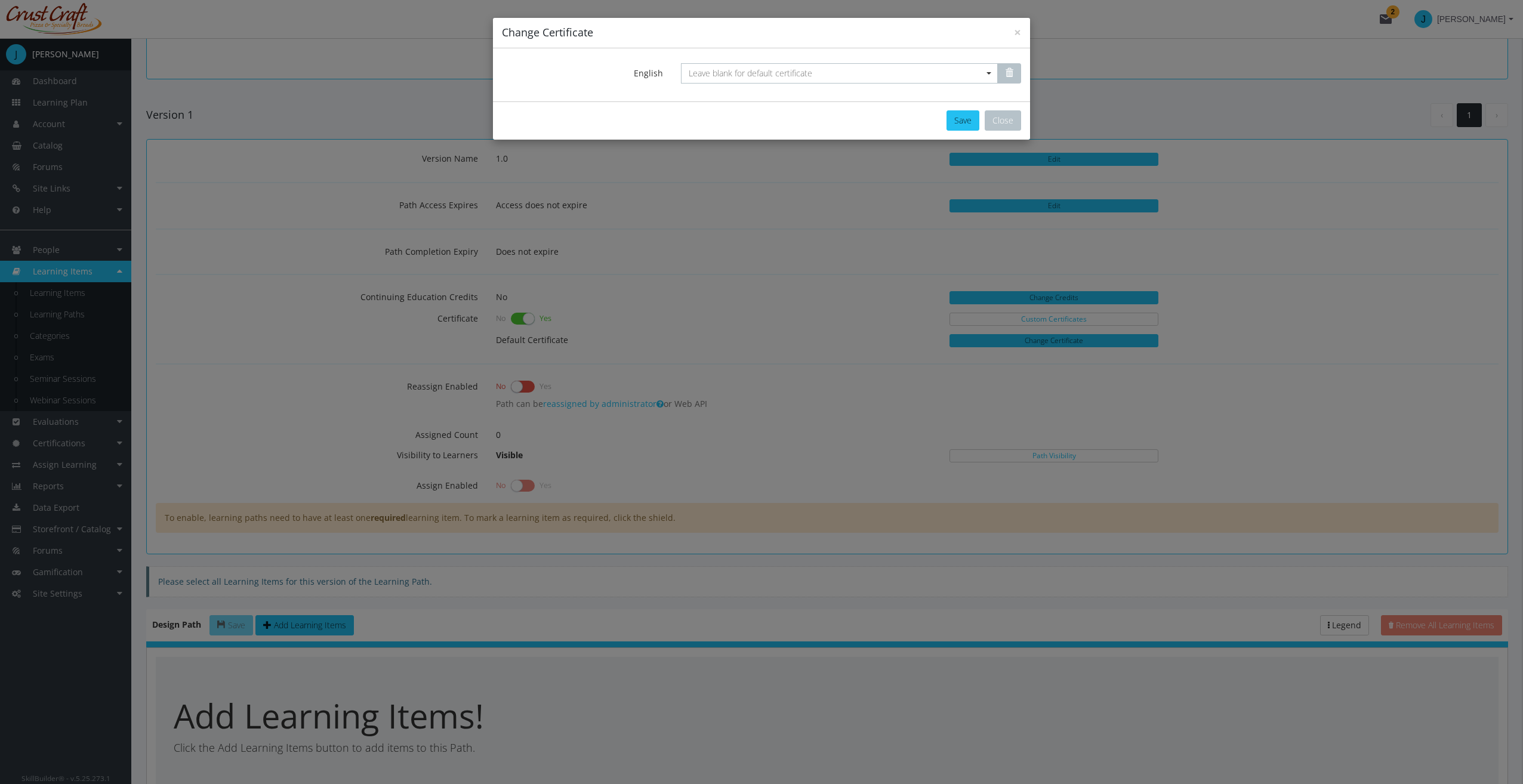
click at [757, 58] on div "English Leave blank for default certificate" at bounding box center [761, 75] width 537 height 53
click at [760, 71] on span "Leave blank for default certificate" at bounding box center [750, 73] width 124 height 11
click at [762, 70] on input "Select box" at bounding box center [839, 73] width 317 height 20
click at [1011, 125] on button "Close" at bounding box center [1003, 120] width 37 height 20
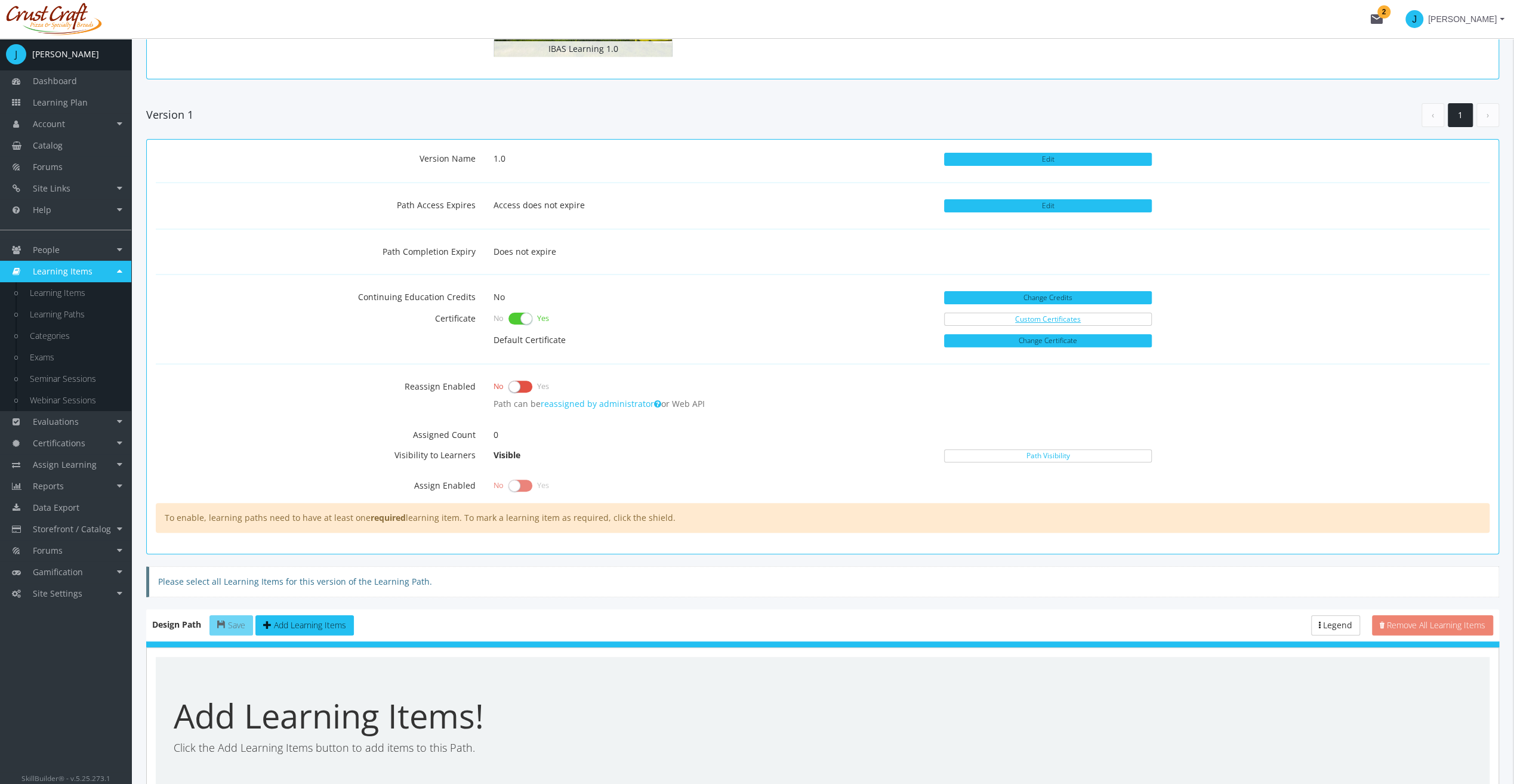
click at [1061, 315] on link "Custom Certificates" at bounding box center [1048, 319] width 207 height 13
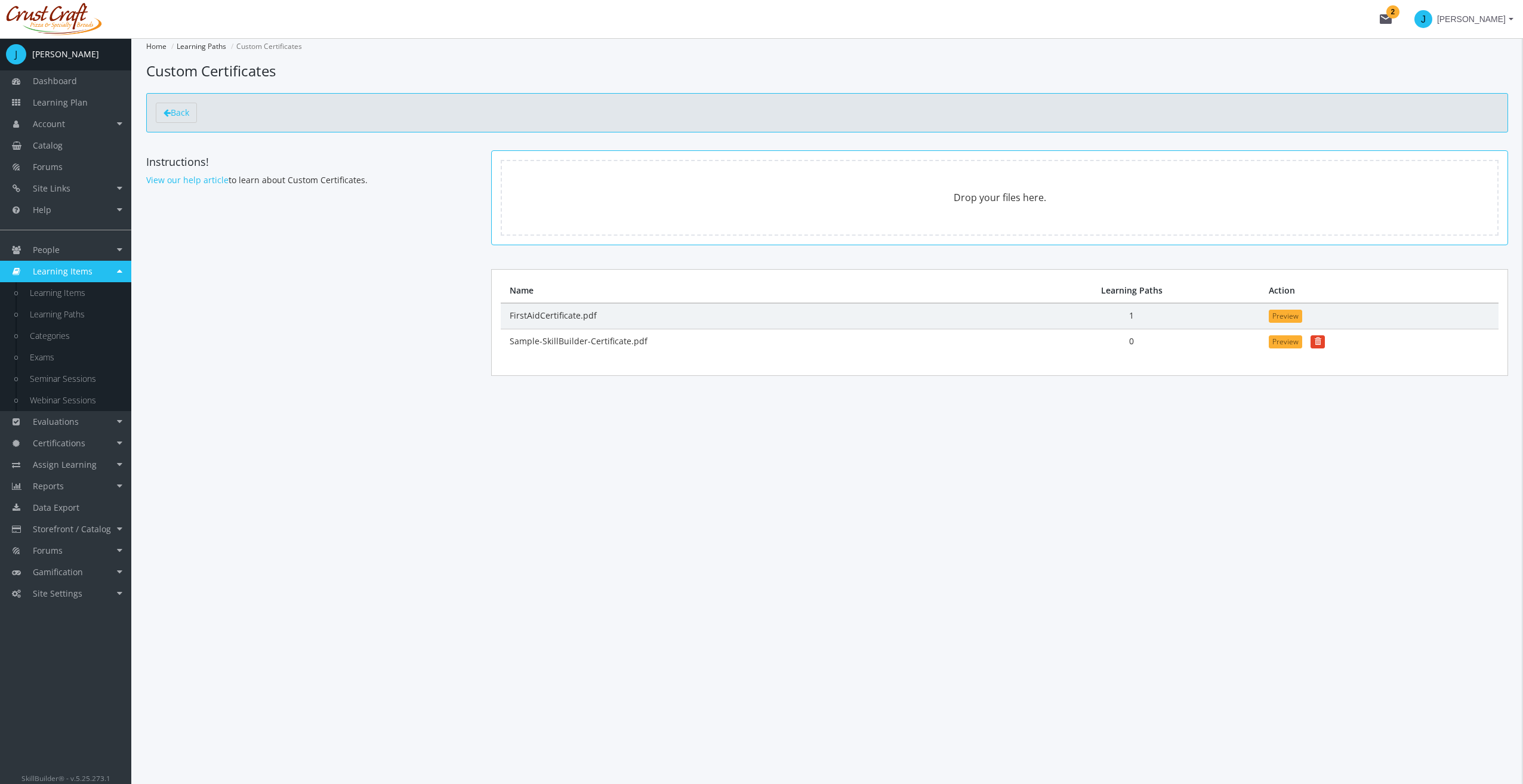
click at [592, 342] on td "Sample-SkillBuilder-Certificate.pdf" at bounding box center [751, 342] width 502 height 25
click at [174, 110] on span "Back" at bounding box center [180, 112] width 19 height 11
click at [176, 111] on span "Back" at bounding box center [180, 112] width 19 height 11
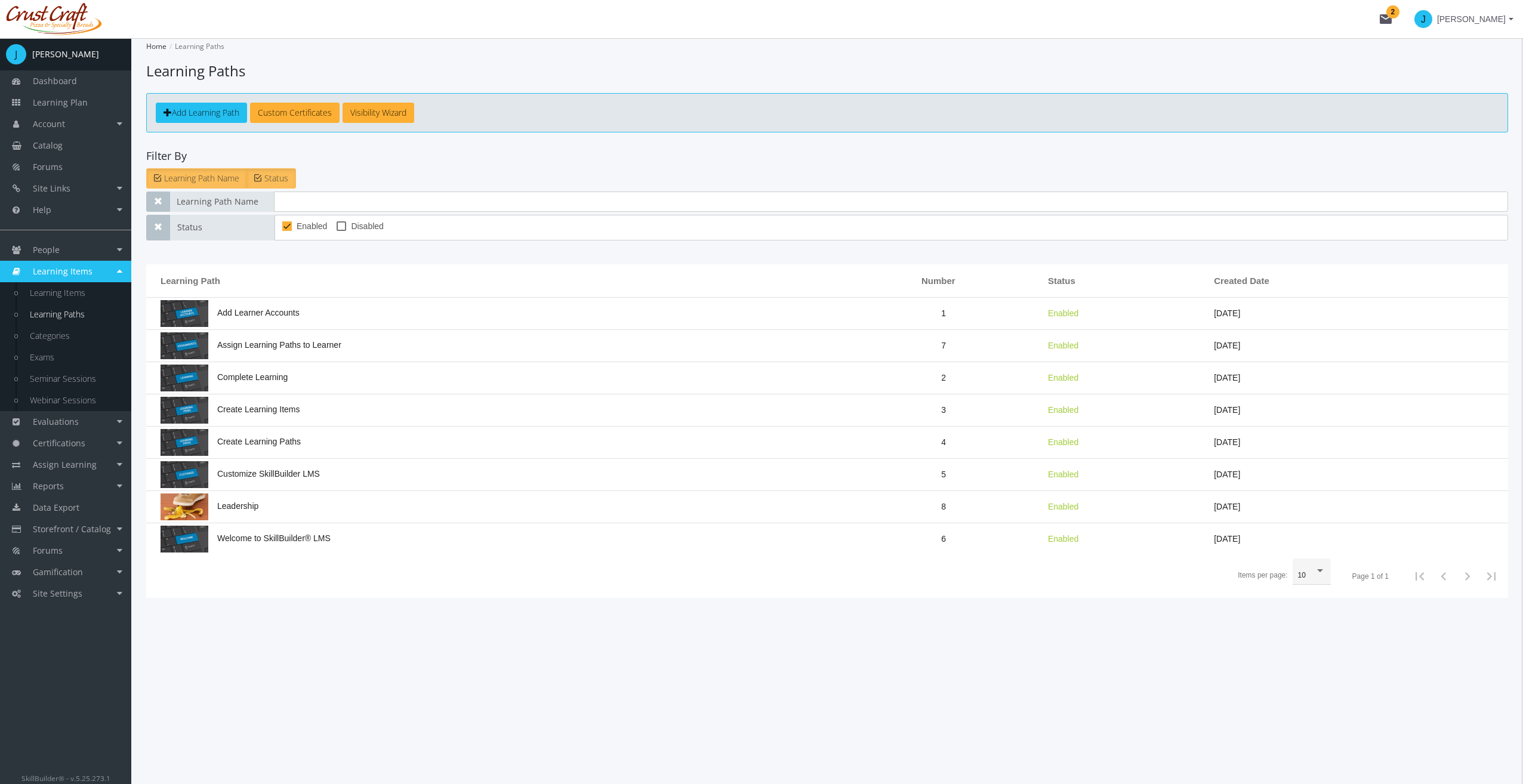
click at [202, 112] on span "Add Learning Path" at bounding box center [206, 112] width 68 height 11
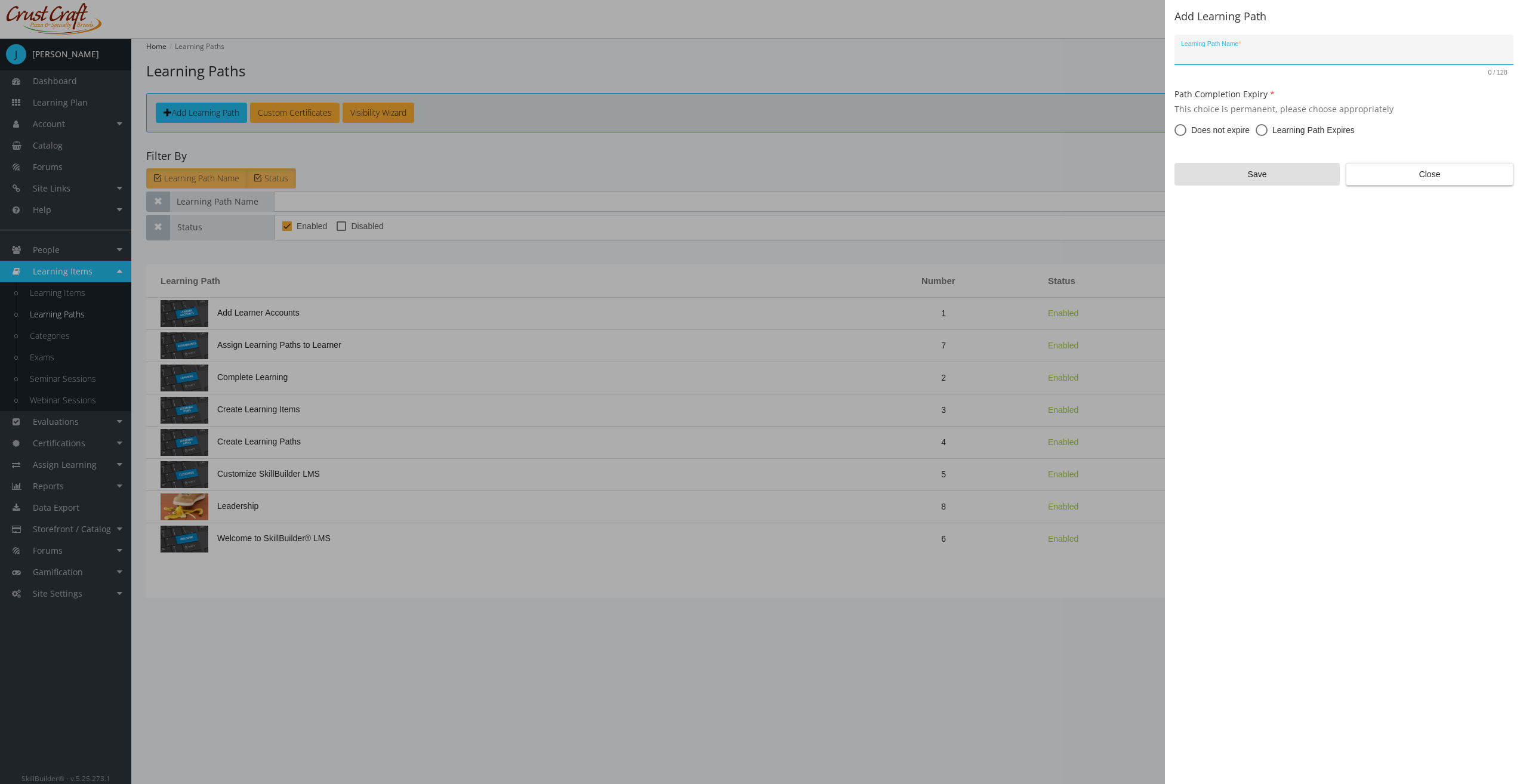
click at [1388, 180] on span "Close" at bounding box center [1429, 174] width 147 height 22
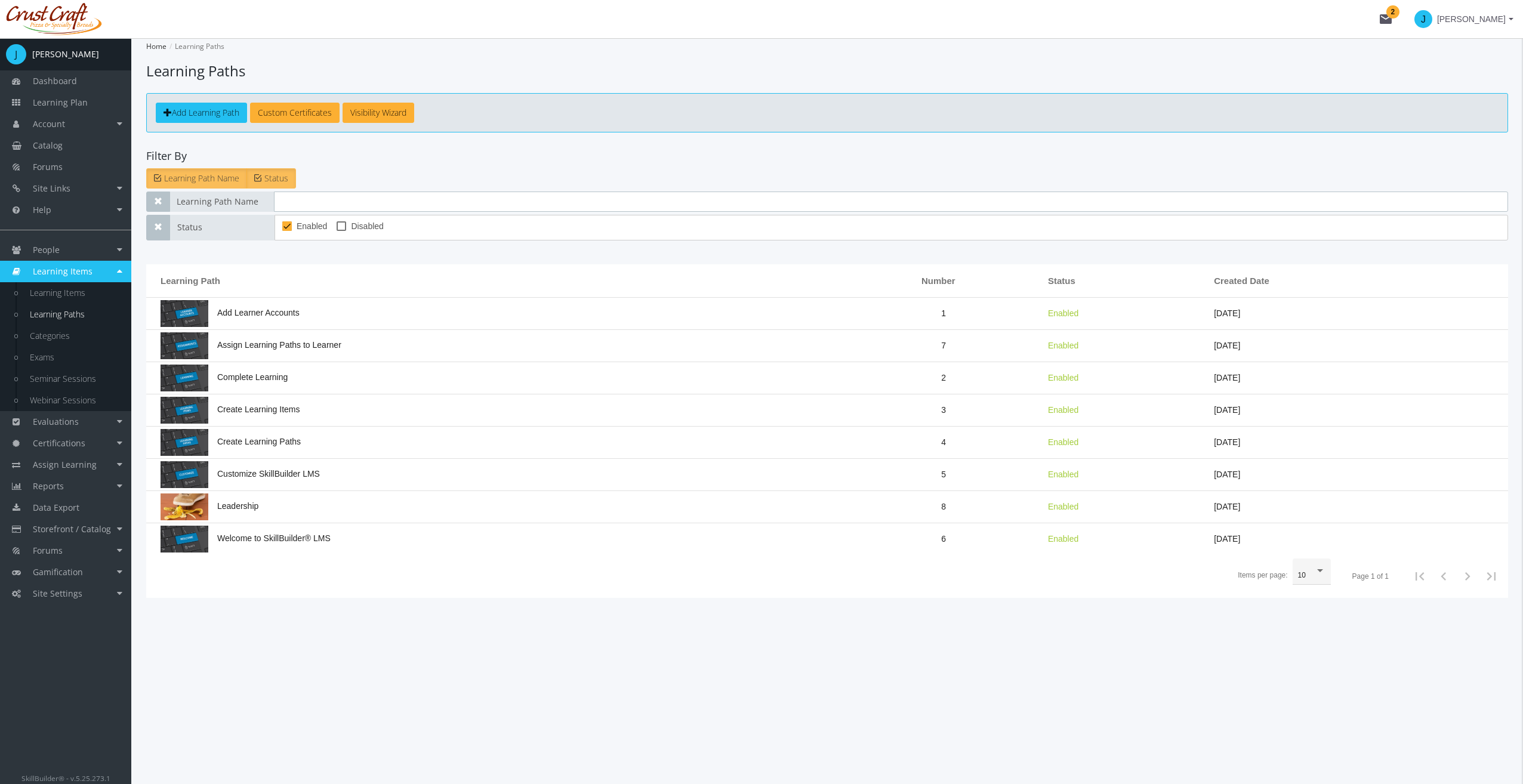
click at [284, 197] on input "text" at bounding box center [891, 202] width 1234 height 20
click at [251, 174] on label "Status" at bounding box center [271, 178] width 50 height 20
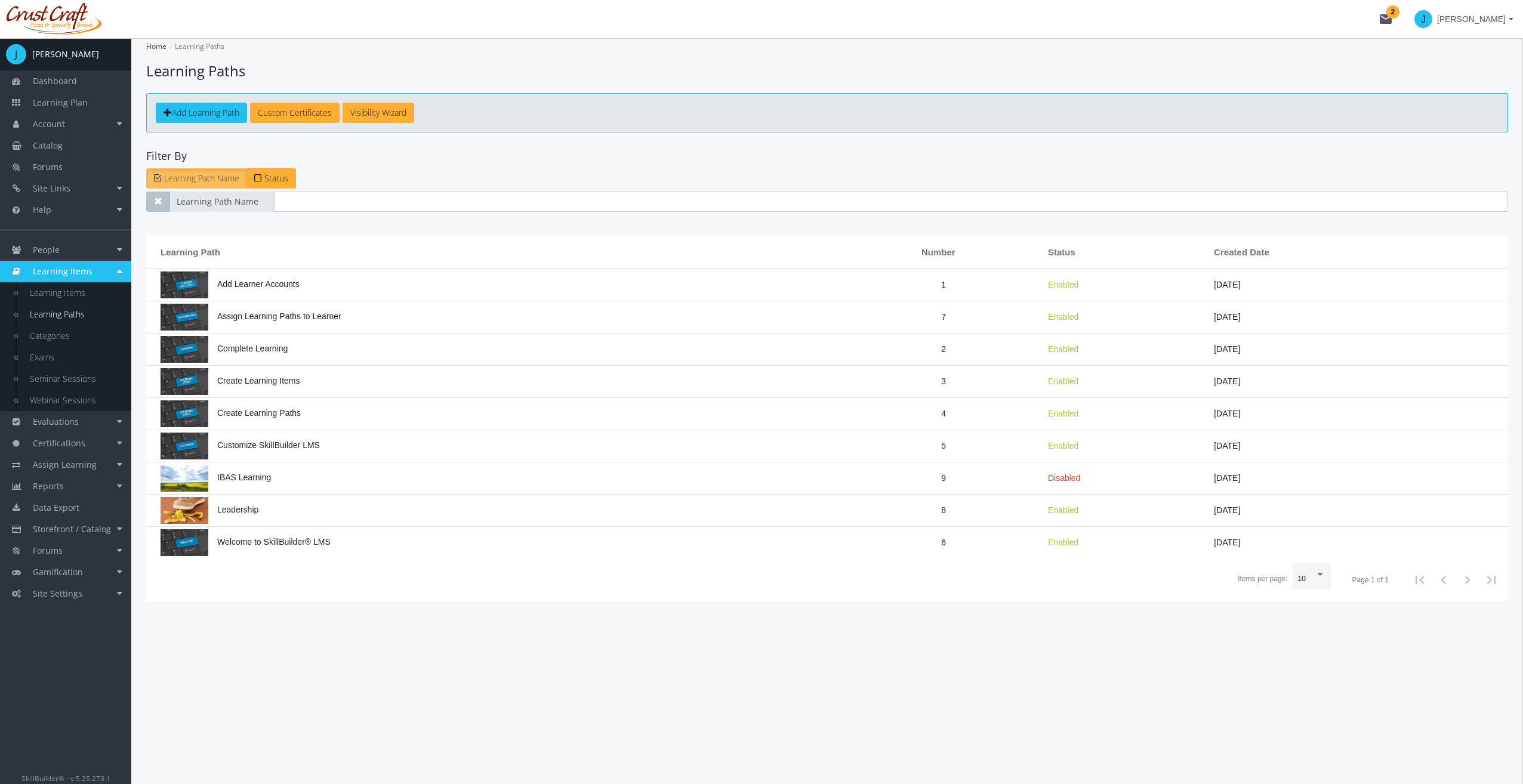
click at [242, 472] on span "IBAS Learning" at bounding box center [216, 477] width 111 height 9
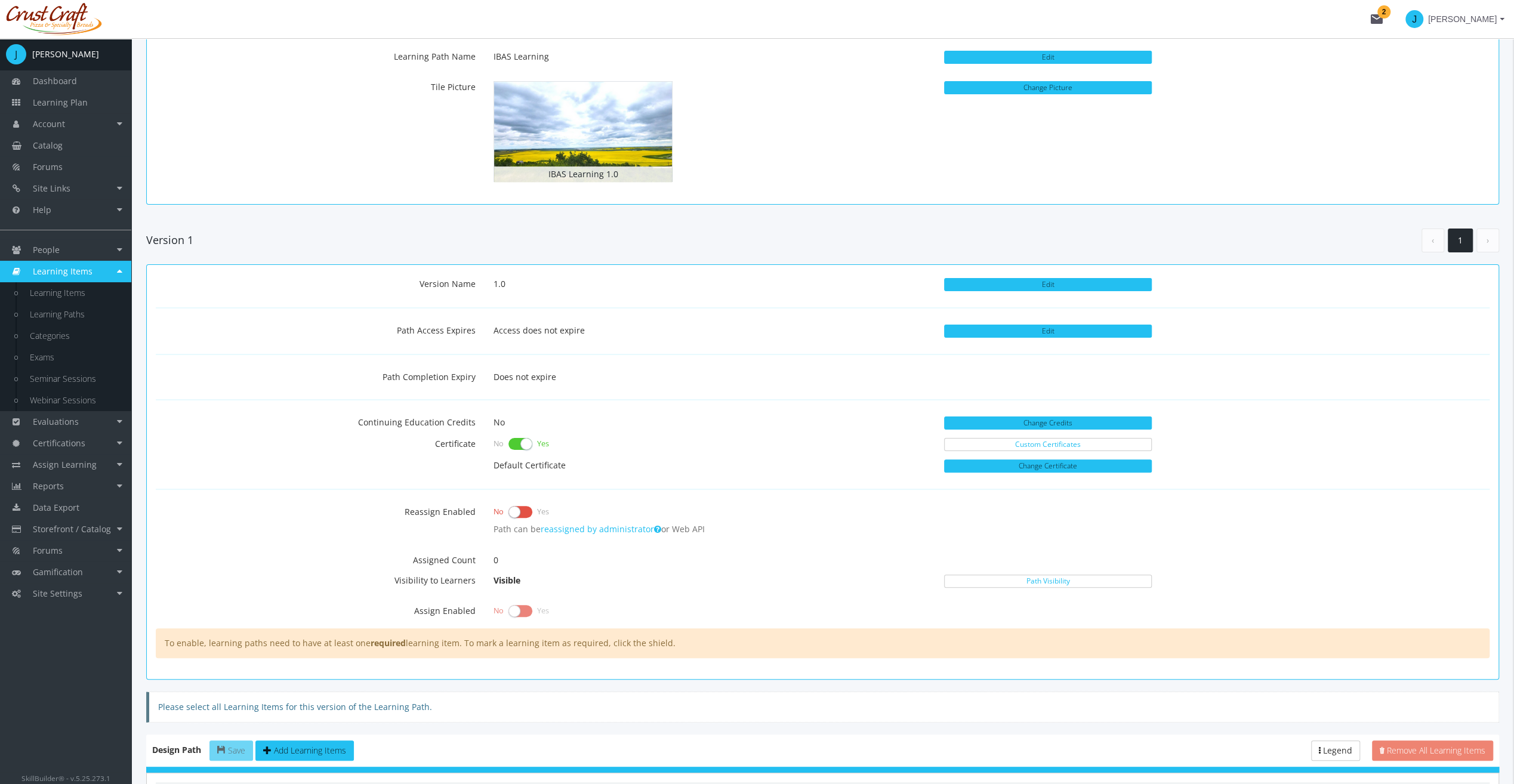
scroll to position [119, 0]
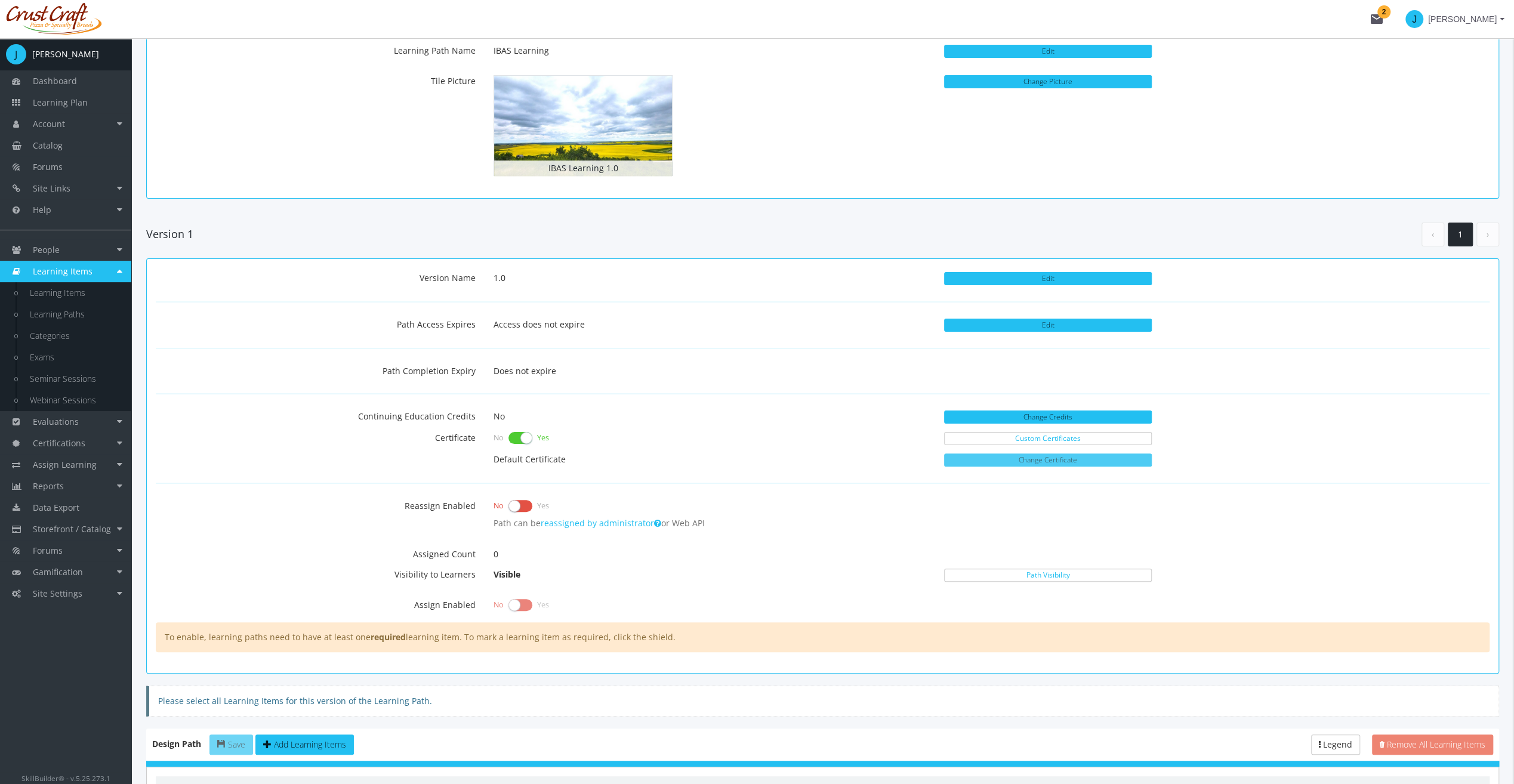
click at [1034, 453] on button "Change Certificate" at bounding box center [1048, 459] width 207 height 13
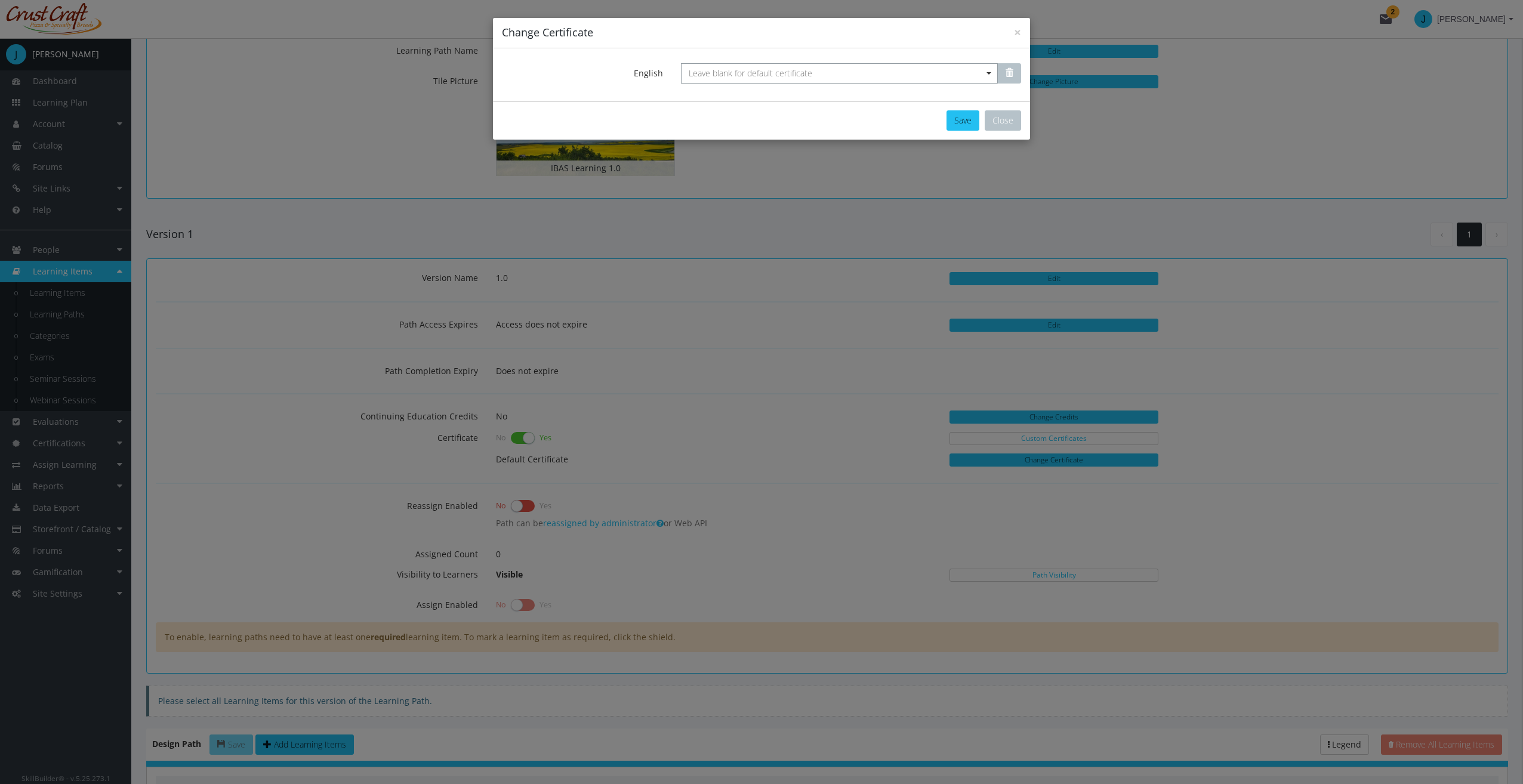
click at [733, 78] on span "Leave blank for default certificate" at bounding box center [750, 73] width 124 height 11
click at [740, 105] on div "Sample-SkillBuilder-Certificate.pdf" at bounding box center [851, 109] width 315 height 12
click at [970, 127] on button "Save" at bounding box center [962, 120] width 33 height 20
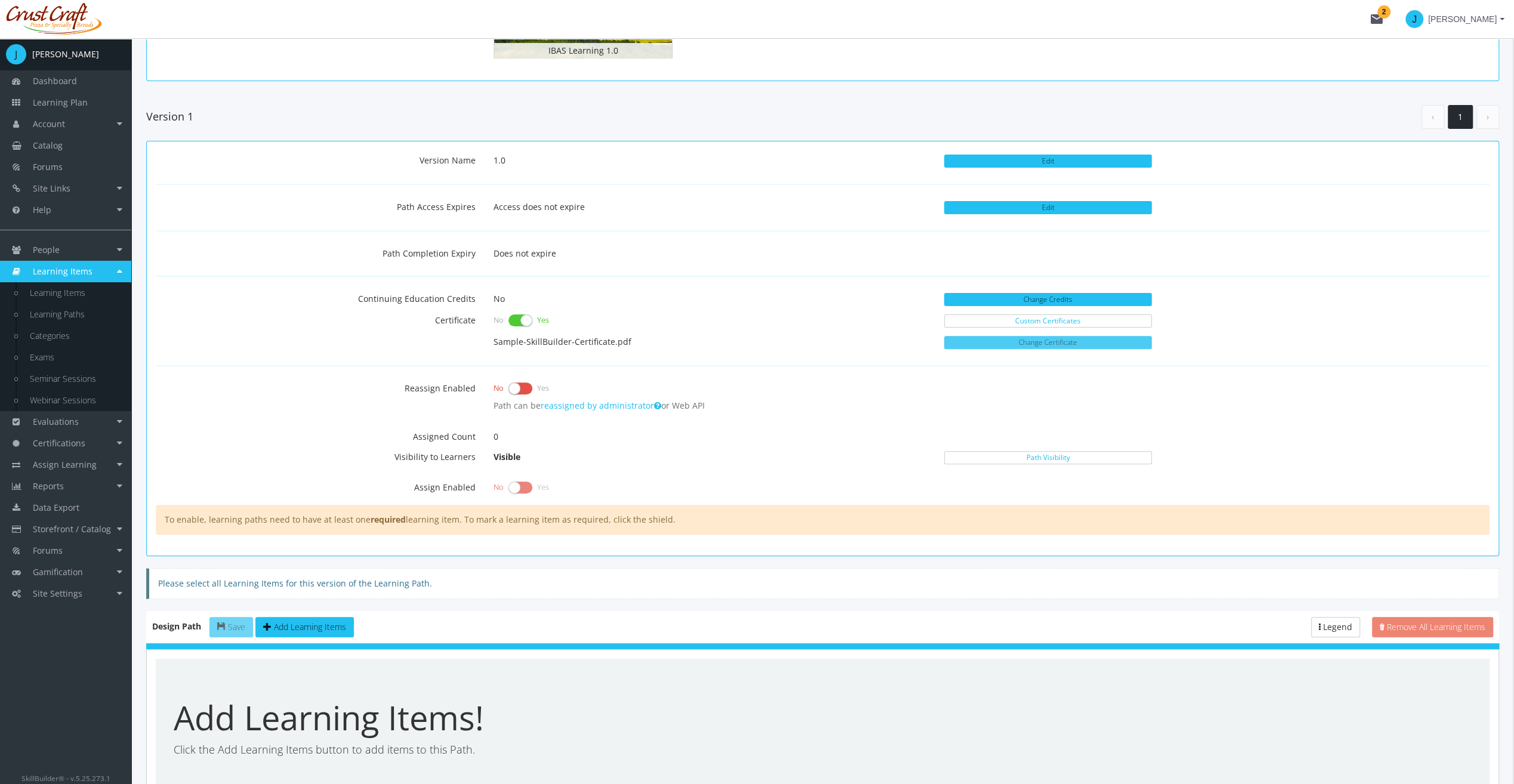
scroll to position [238, 0]
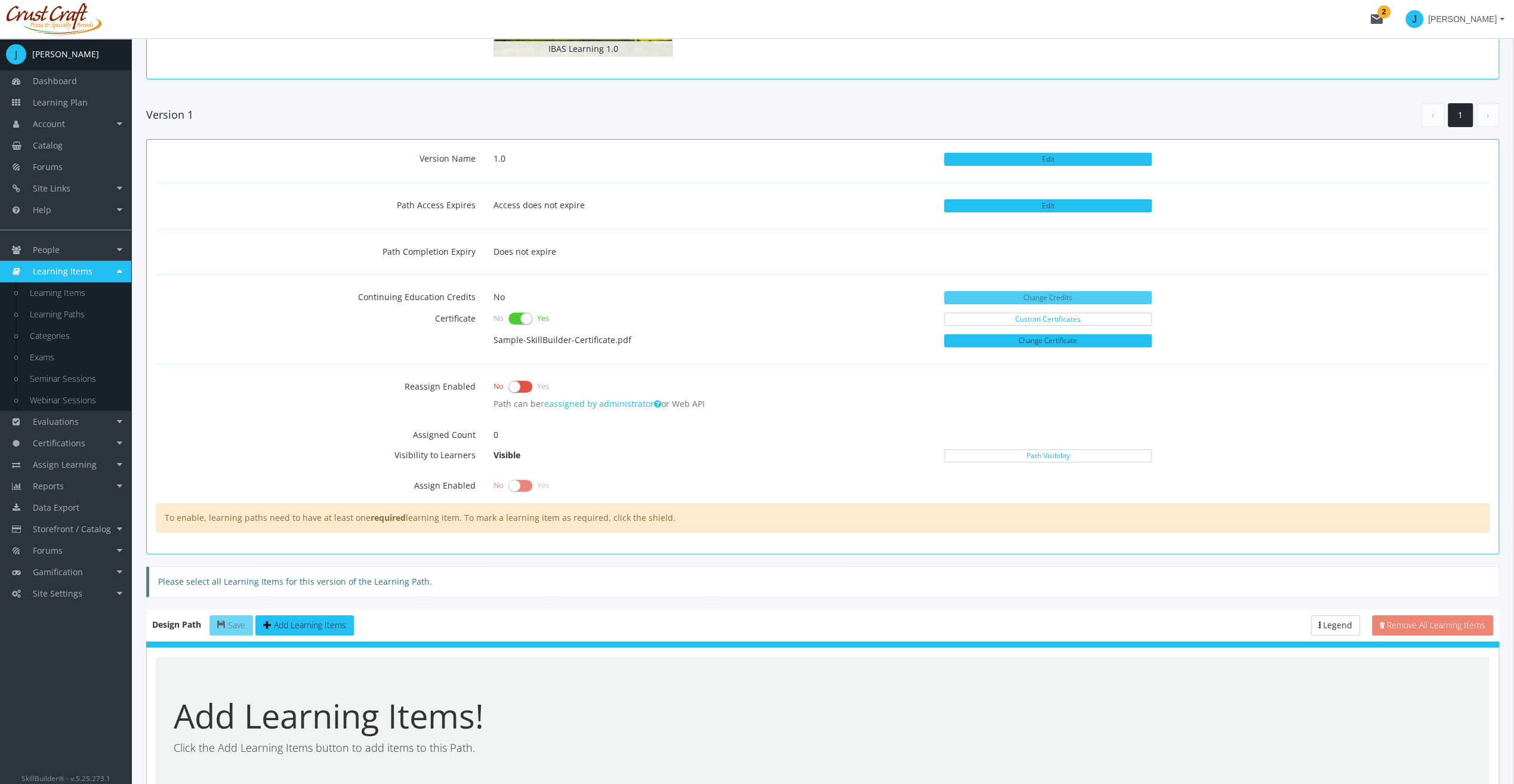
click at [1042, 296] on button "Change Credits" at bounding box center [1048, 297] width 207 height 13
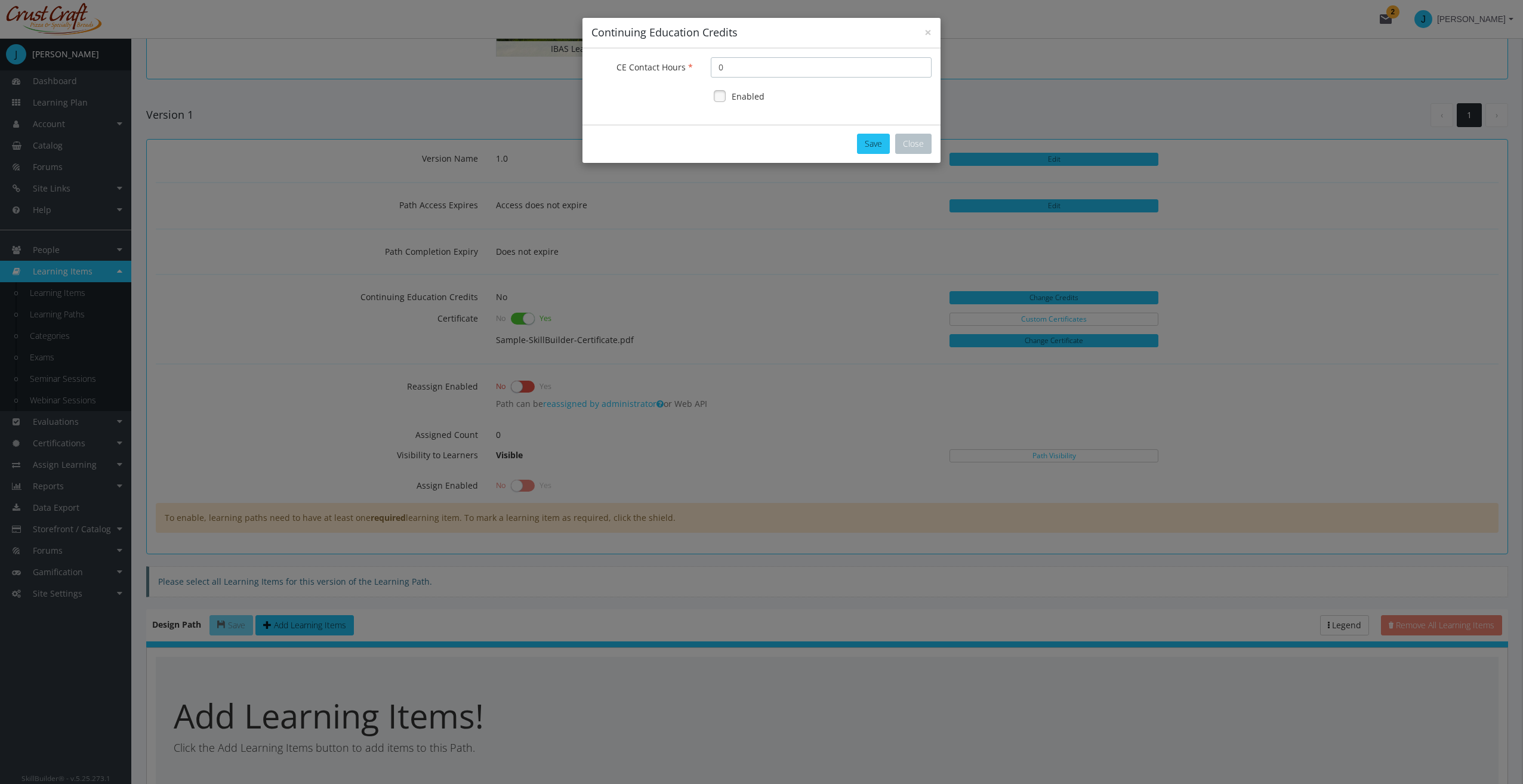
click at [770, 71] on input "0" at bounding box center [821, 67] width 221 height 20
drag, startPoint x: 772, startPoint y: 69, endPoint x: 673, endPoint y: 77, distance: 99.3
click at [673, 77] on div "CE Contact Hours 0" at bounding box center [761, 67] width 358 height 20
click at [743, 98] on label "Enabled" at bounding box center [748, 96] width 33 height 12
click at [875, 153] on button "Save" at bounding box center [873, 143] width 33 height 20
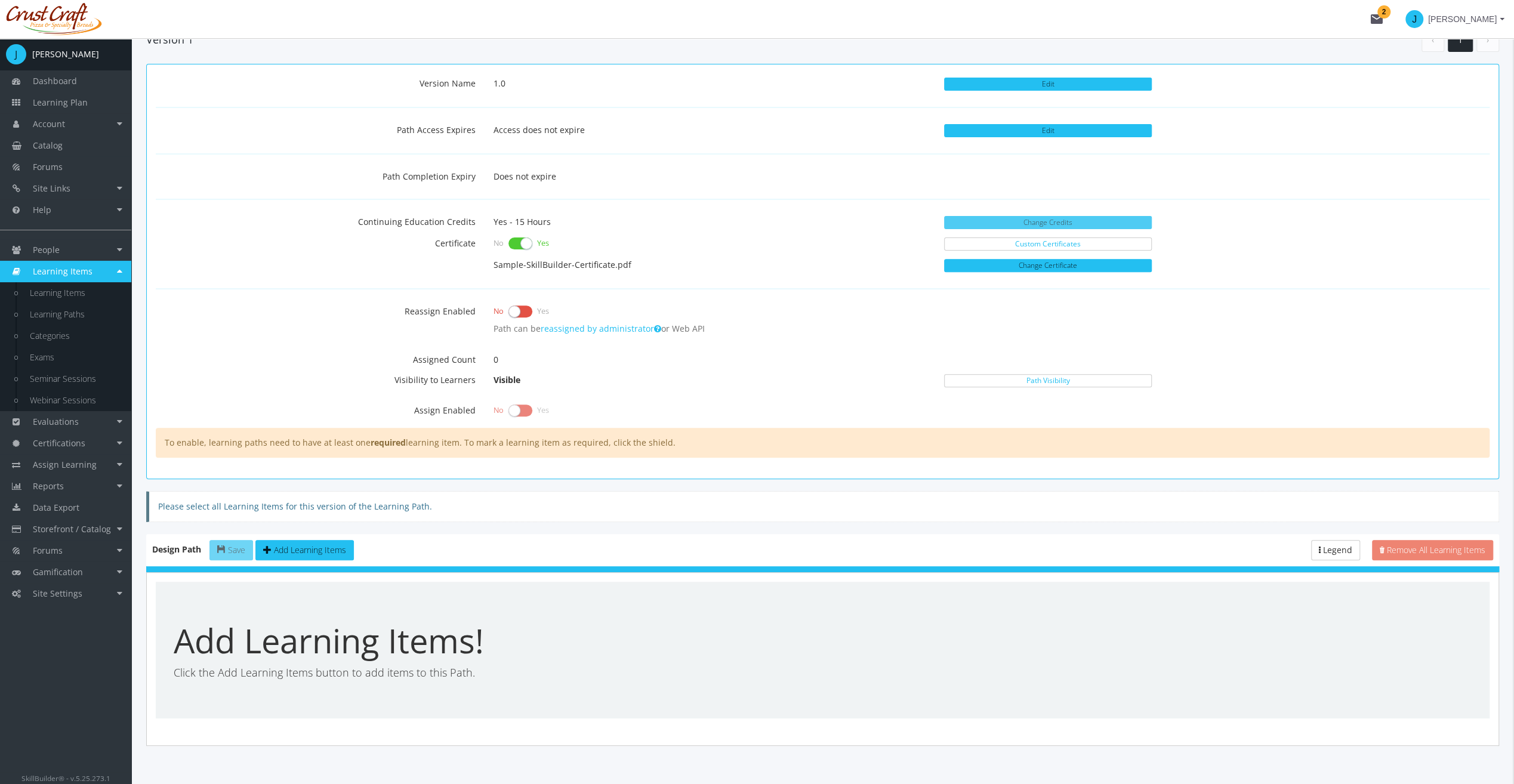
scroll to position [327, 0]
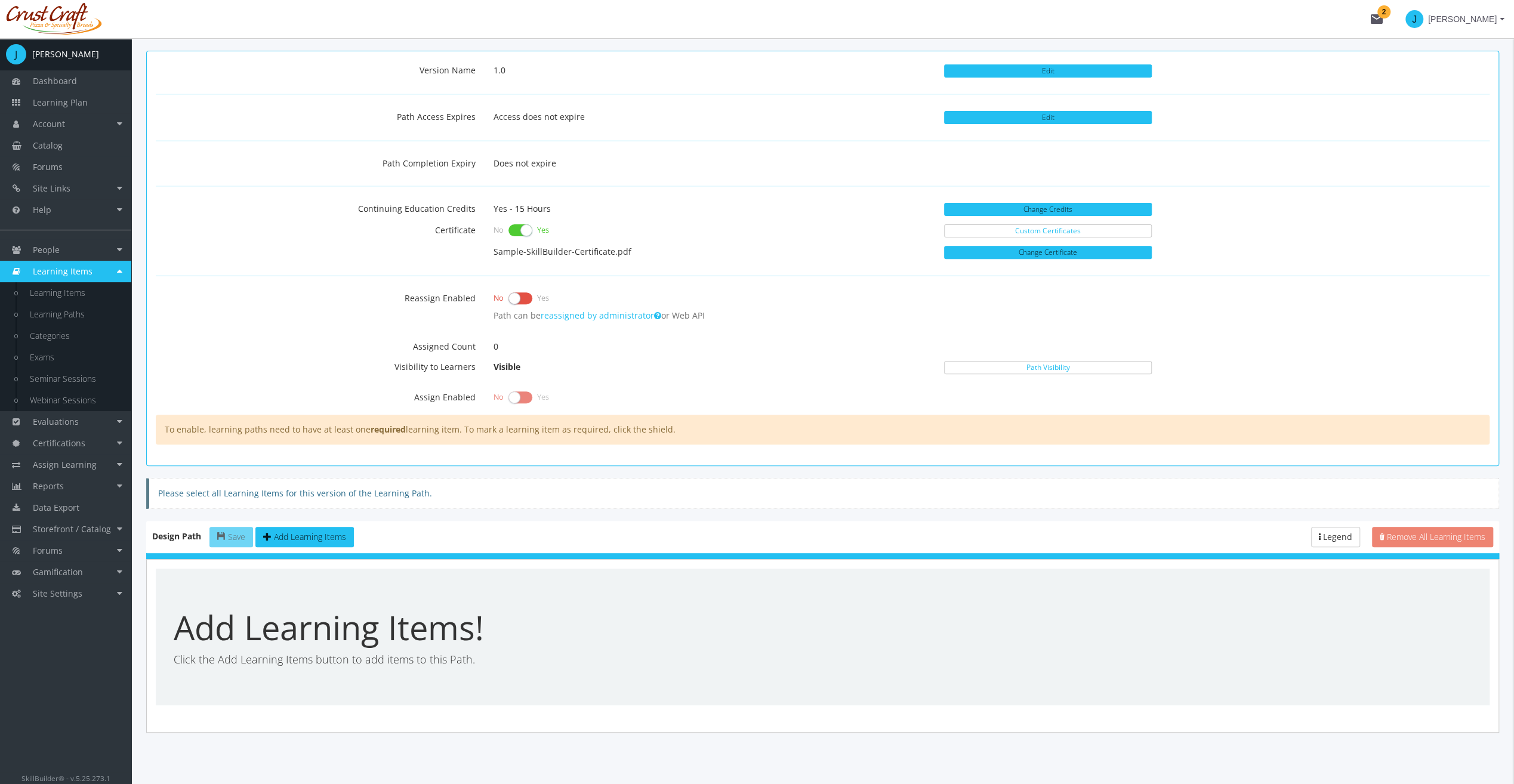
click at [509, 294] on label at bounding box center [520, 298] width 24 height 17
click at [0, 0] on input "checkbox" at bounding box center [0, 0] width 0 height 0
click at [524, 392] on label at bounding box center [520, 397] width 24 height 17
click at [516, 392] on label at bounding box center [520, 397] width 24 height 17
click at [527, 390] on label at bounding box center [520, 397] width 24 height 17
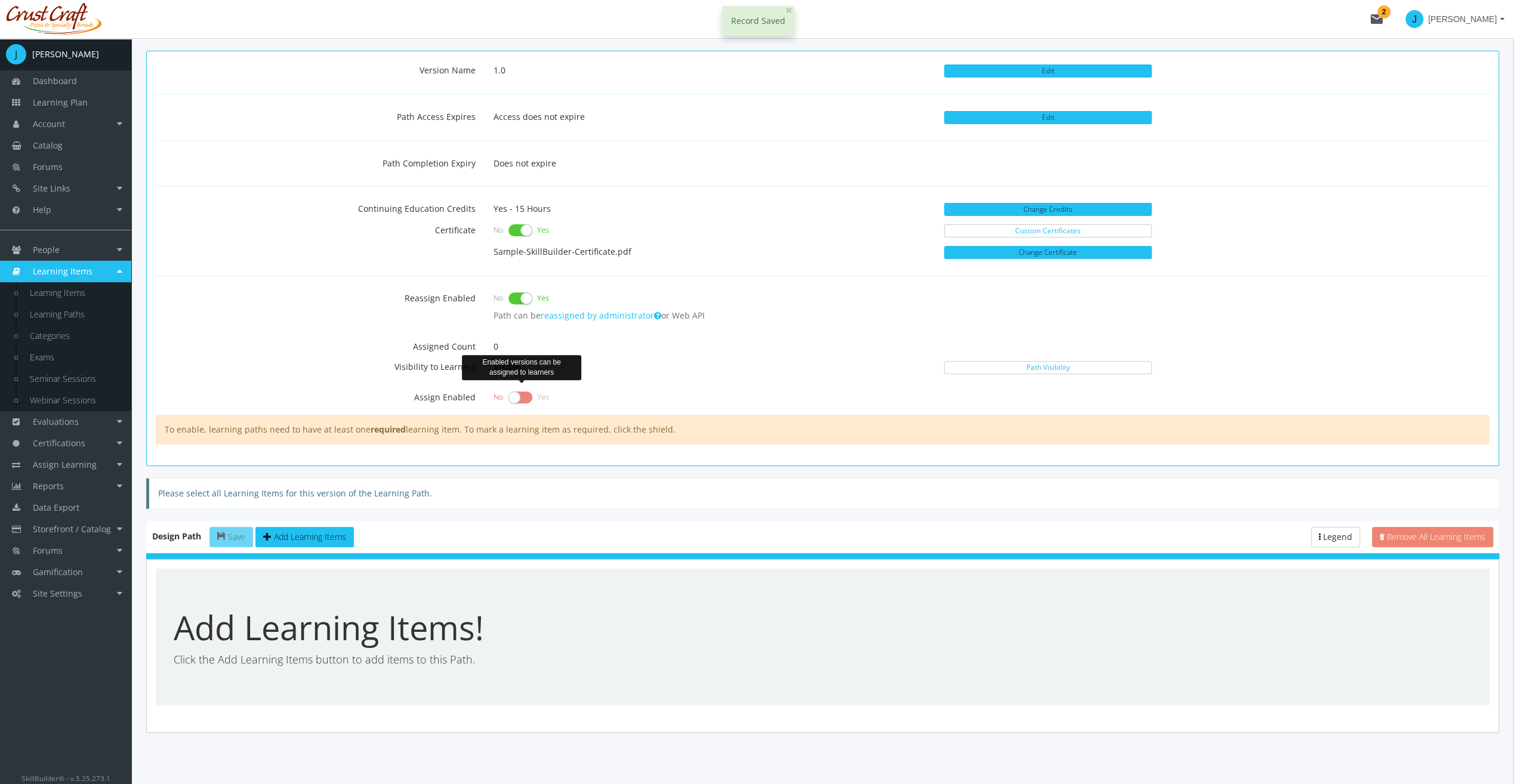
click at [514, 390] on label at bounding box center [520, 397] width 24 height 17
click at [519, 291] on label at bounding box center [520, 298] width 24 height 17
click at [0, 0] on input "checkbox" at bounding box center [0, 0] width 0 height 0
click at [511, 398] on label at bounding box center [520, 397] width 24 height 17
click at [517, 395] on label at bounding box center [520, 397] width 24 height 17
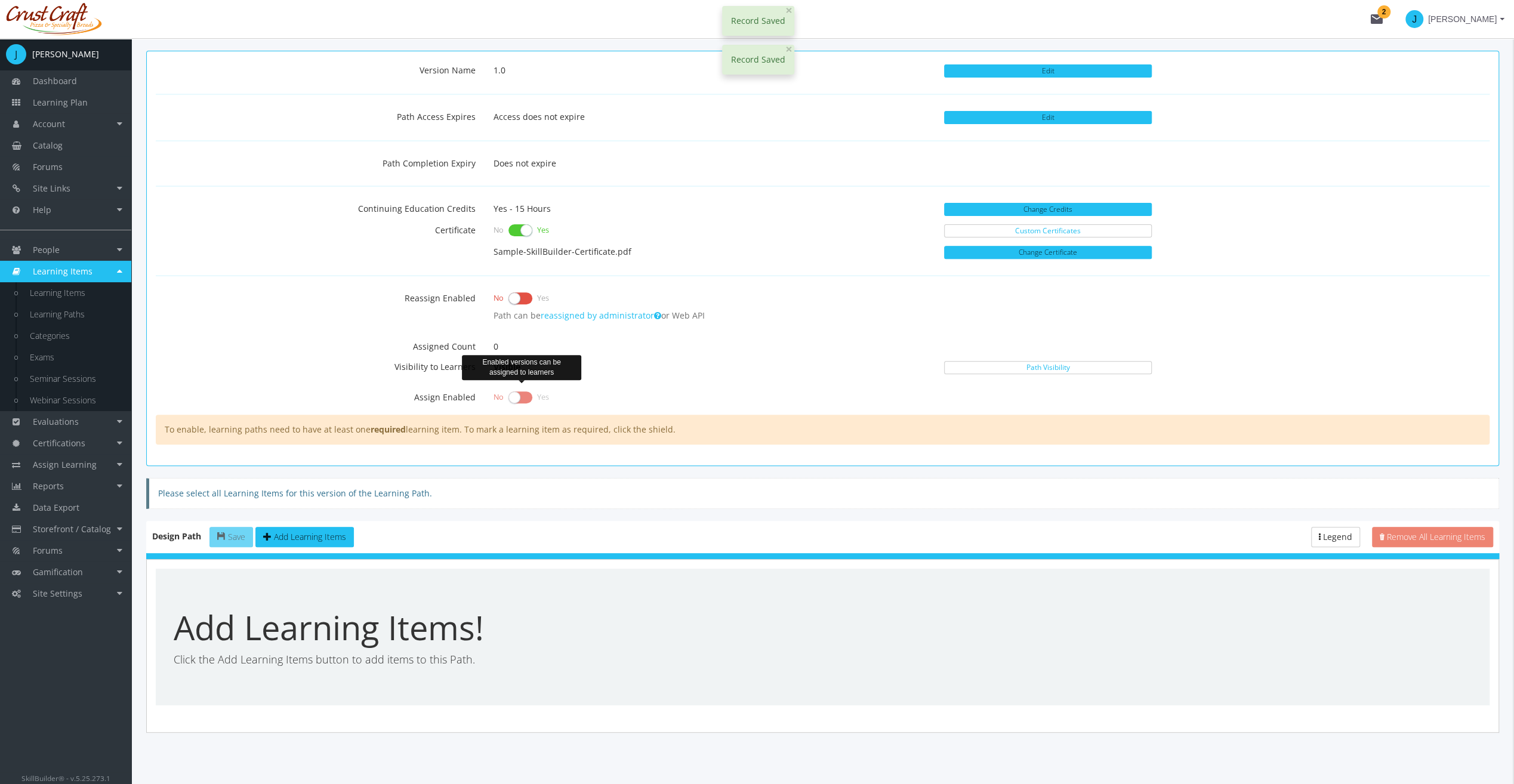
click at [518, 394] on label at bounding box center [520, 397] width 24 height 17
click at [510, 290] on label at bounding box center [520, 298] width 24 height 17
click at [0, 0] on input "checkbox" at bounding box center [0, 0] width 0 height 0
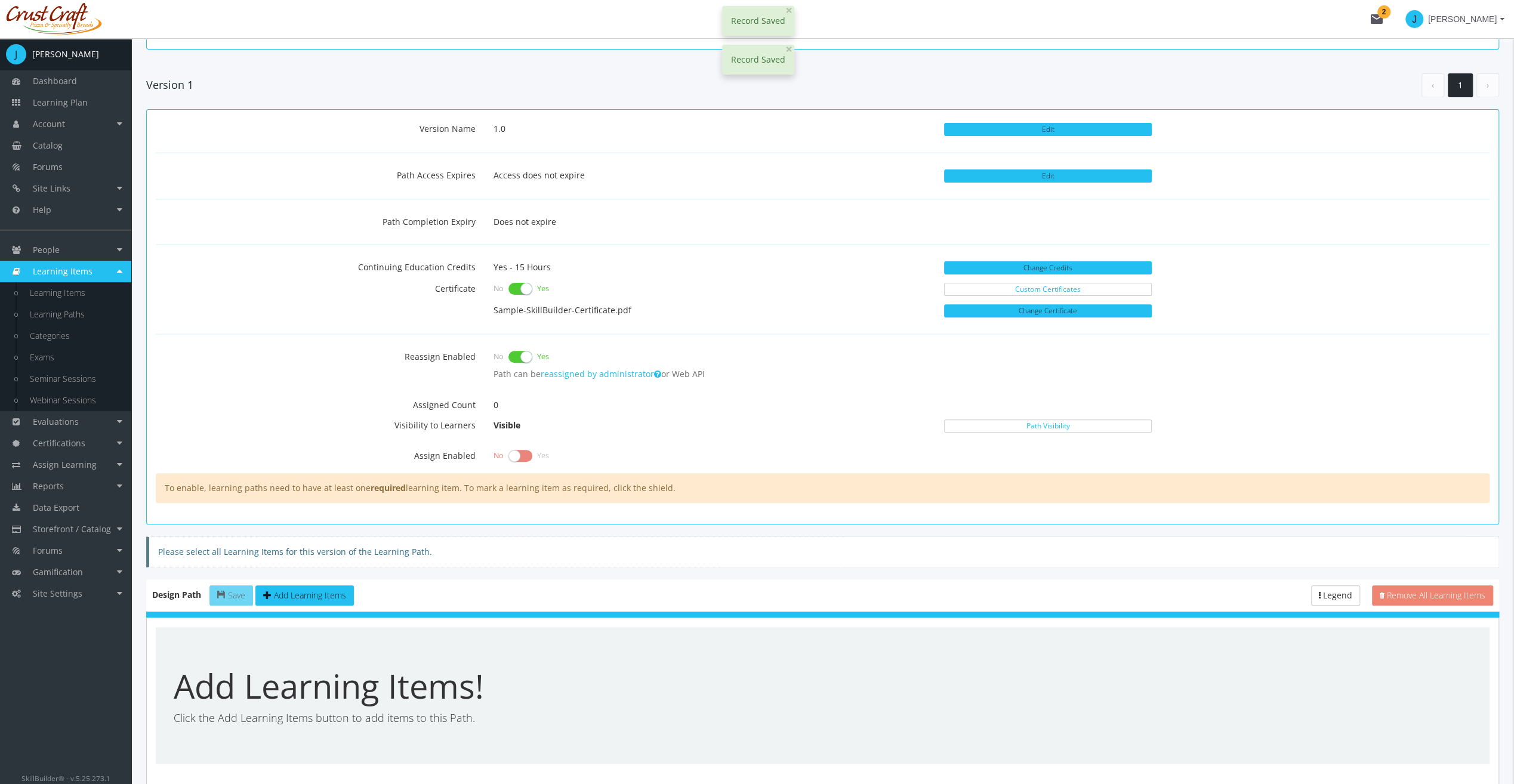
scroll to position [268, 0]
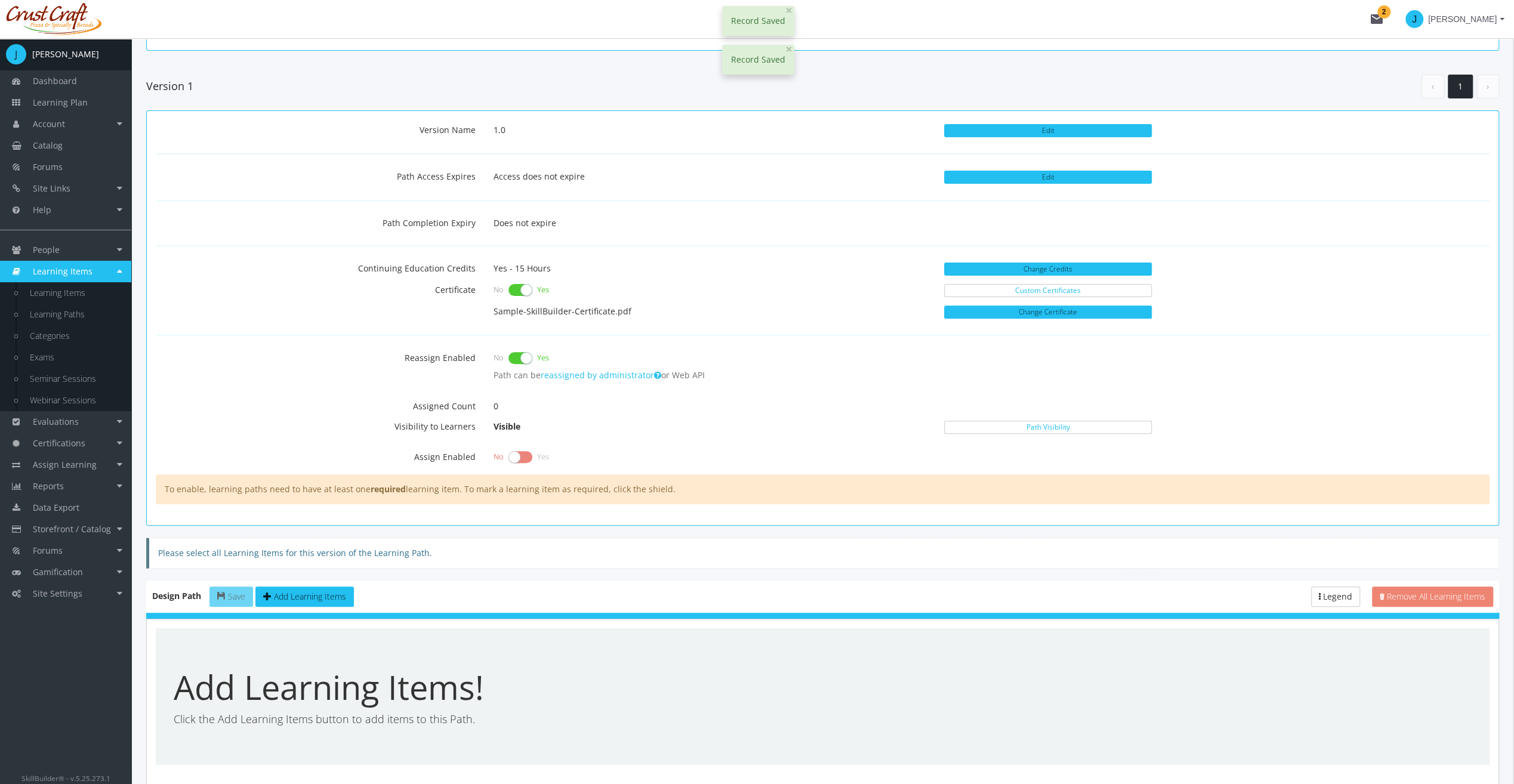
click at [870, 430] on p "Visible" at bounding box center [710, 426] width 451 height 20
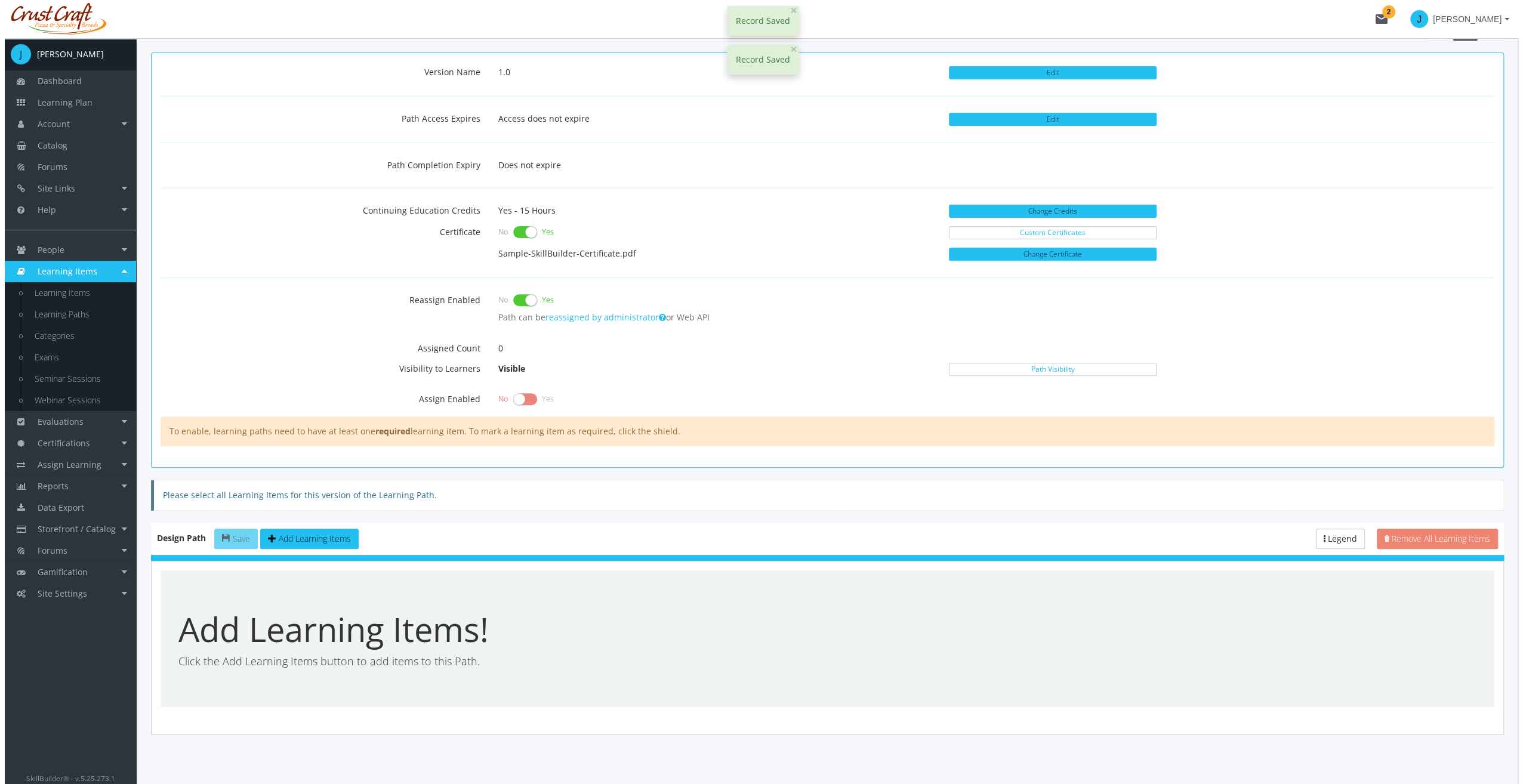
scroll to position [327, 0]
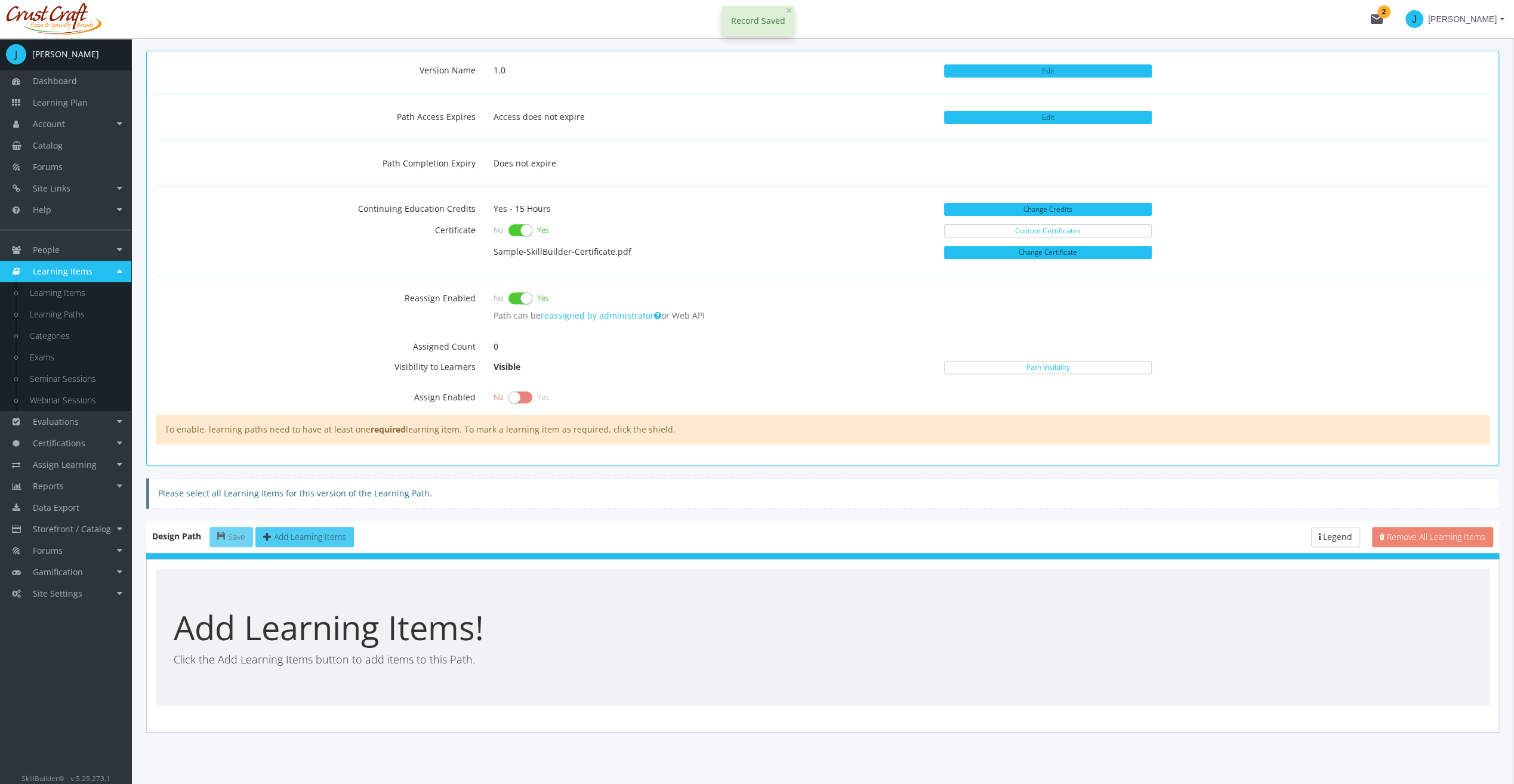
click at [294, 534] on span "Add Learning Items" at bounding box center [310, 536] width 72 height 11
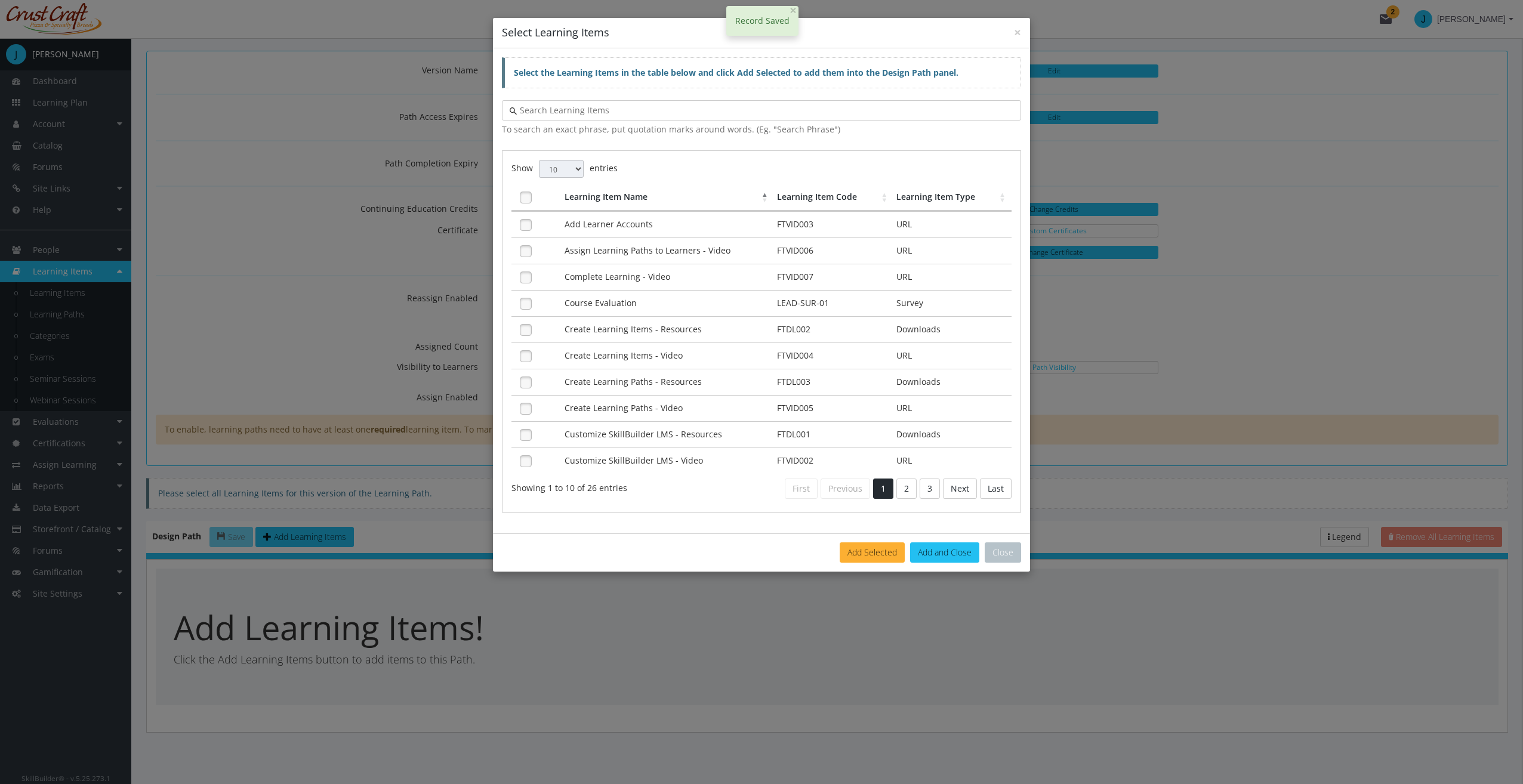
click at [772, 197] on th "Learning Item Name" at bounding box center [667, 197] width 212 height 27
click at [777, 191] on th "Learning Item Code" at bounding box center [834, 197] width 120 height 27
click at [558, 174] on select "10 25 50 100" at bounding box center [561, 169] width 45 height 18
click at [539, 160] on select "10 25 50 100" at bounding box center [561, 169] width 45 height 18
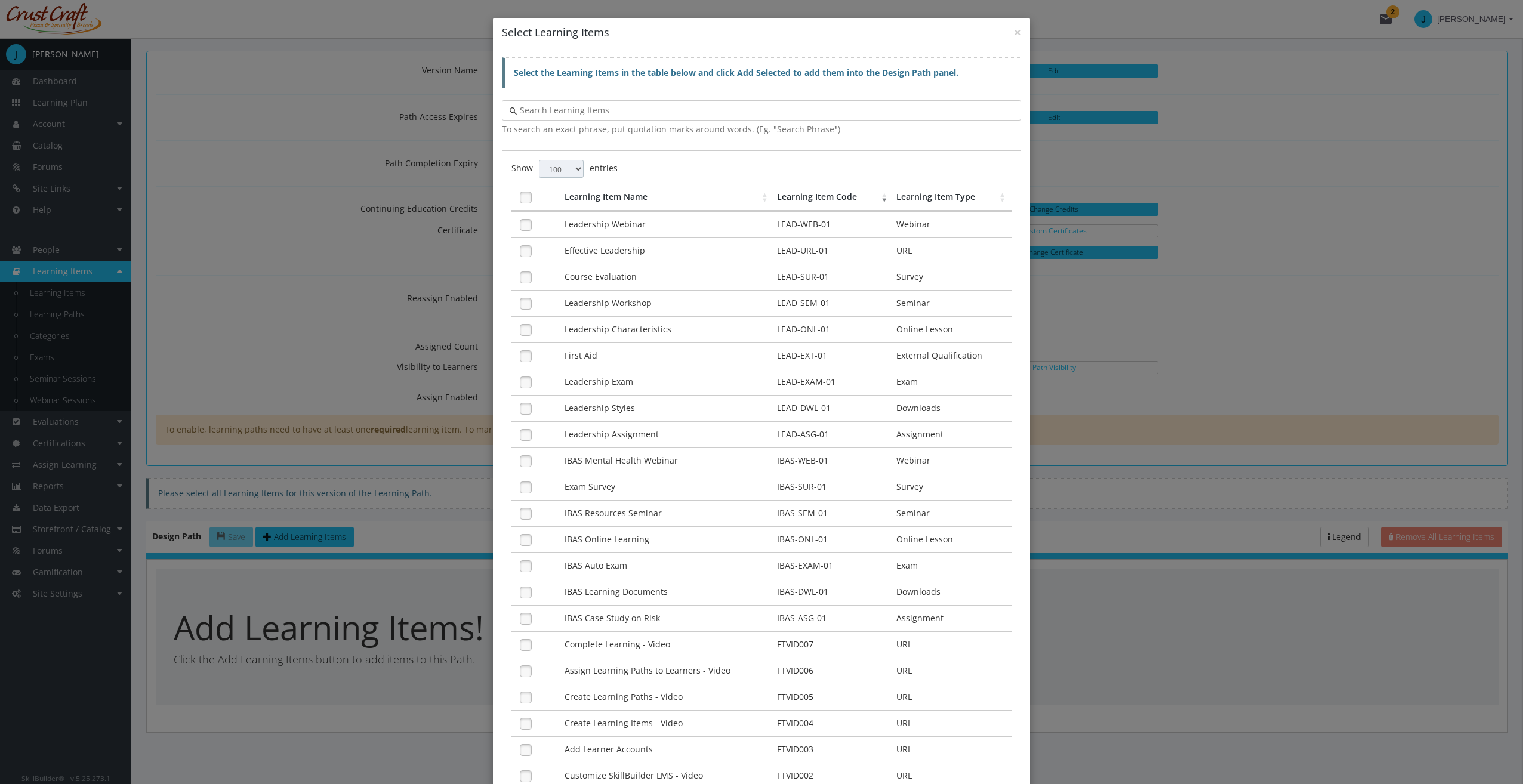
scroll to position [179, 0]
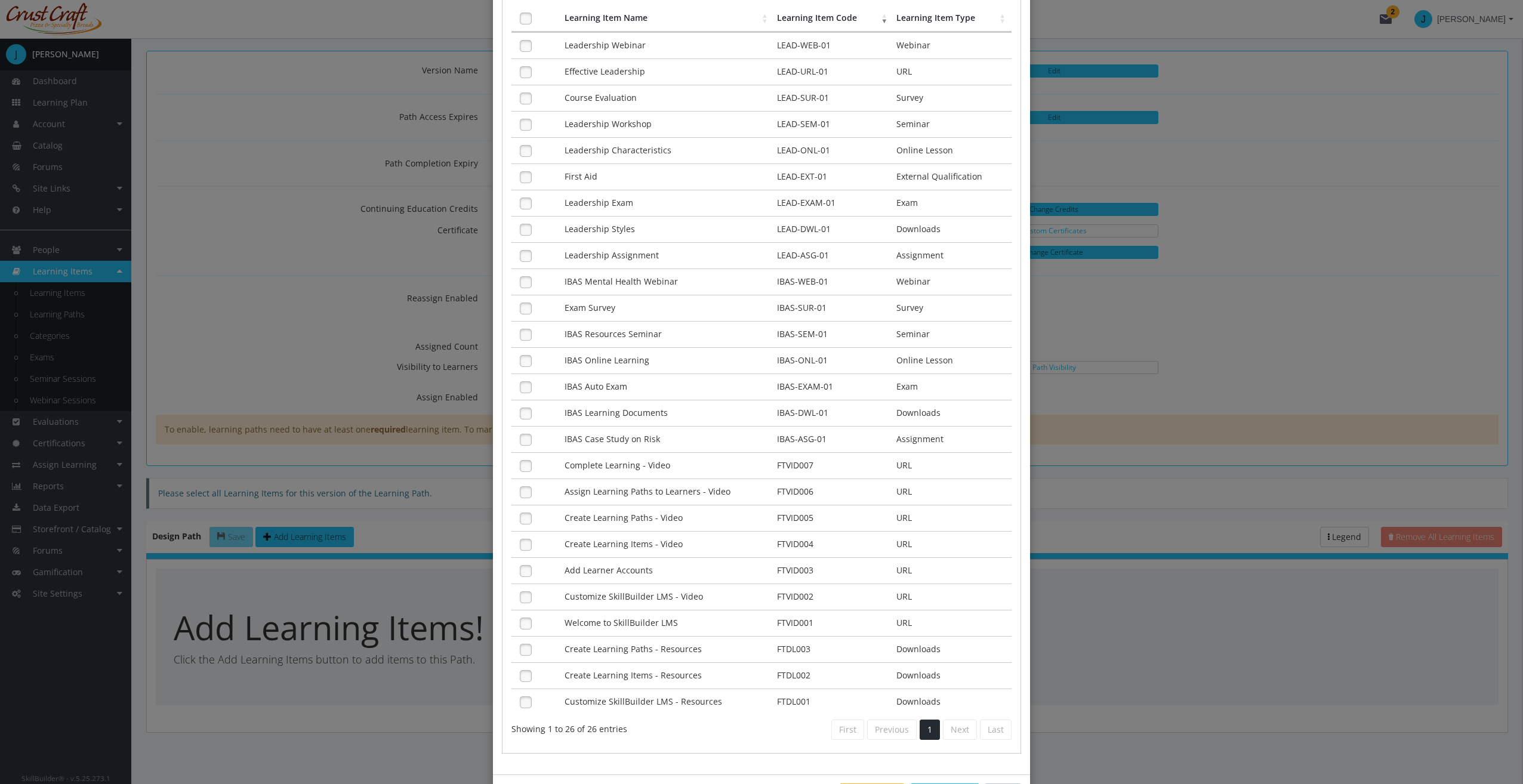
click at [585, 283] on td "IBAS Mental Health Webinar" at bounding box center [667, 281] width 212 height 26
click at [575, 298] on td "Exam Survey" at bounding box center [667, 308] width 212 height 26
click at [586, 325] on td "IBAS Resources Seminar" at bounding box center [667, 334] width 212 height 26
click at [587, 347] on td "IBAS Online Learning" at bounding box center [667, 360] width 212 height 26
click at [590, 374] on td "IBAS Auto Exam" at bounding box center [667, 387] width 212 height 26
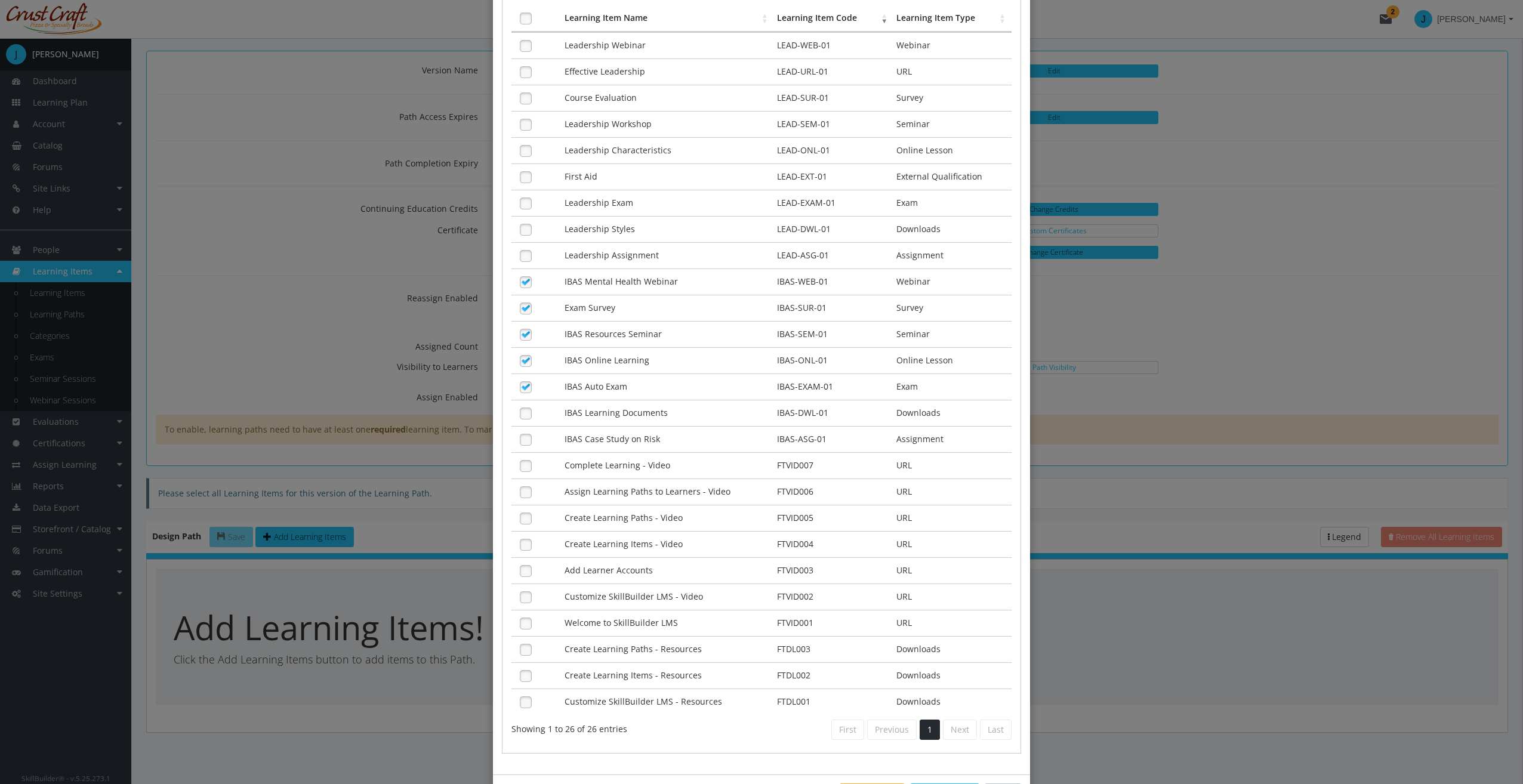
click at [590, 383] on td "IBAS Auto Exam" at bounding box center [667, 387] width 212 height 26
click at [590, 379] on td "IBAS Auto Exam" at bounding box center [667, 387] width 212 height 26
click at [590, 400] on td "IBAS Learning Documents" at bounding box center [667, 413] width 212 height 26
click at [591, 426] on td "IBAS Case Study on Risk" at bounding box center [667, 439] width 212 height 26
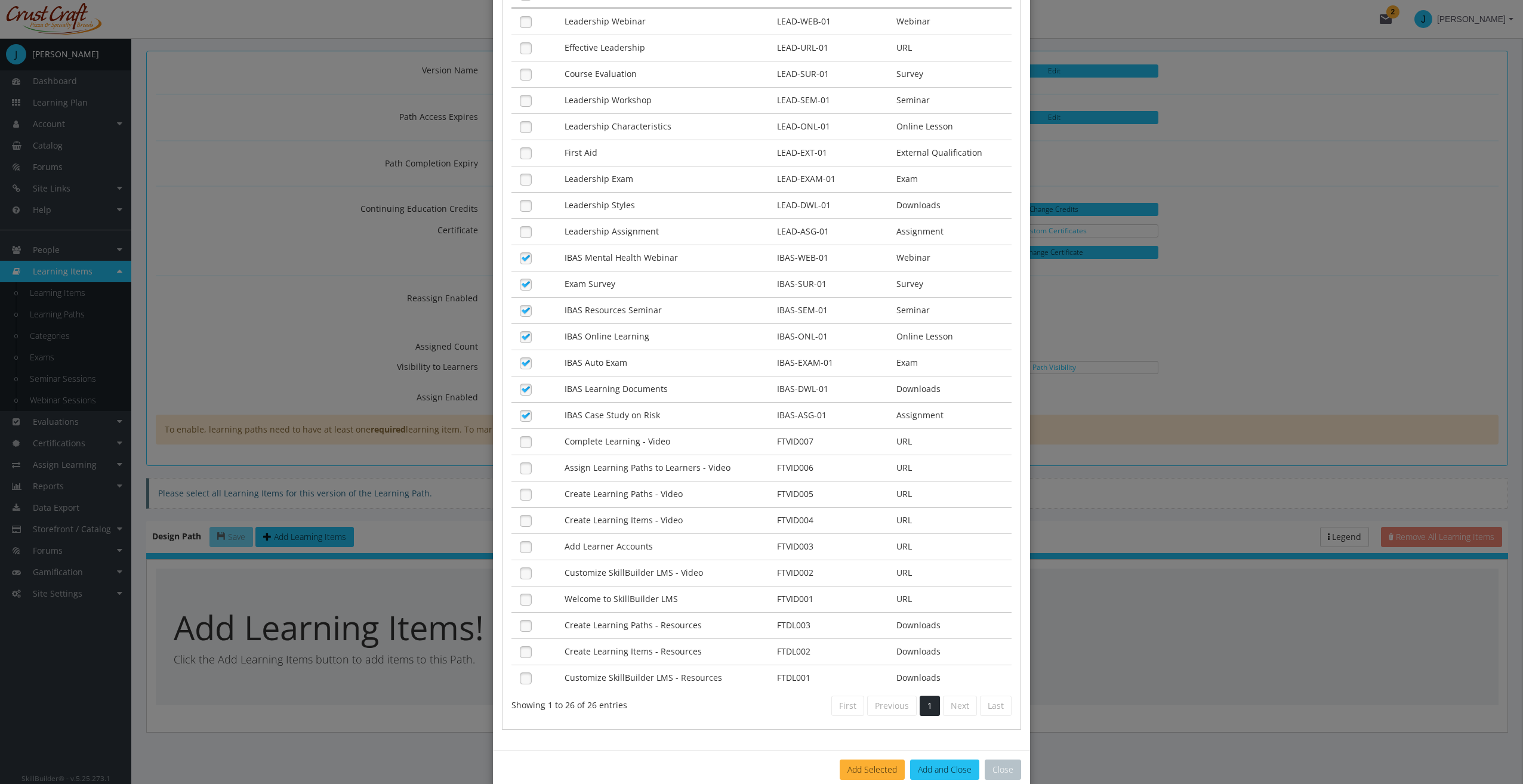
scroll to position [207, 0]
click at [921, 755] on button "Add and Close" at bounding box center [944, 765] width 69 height 20
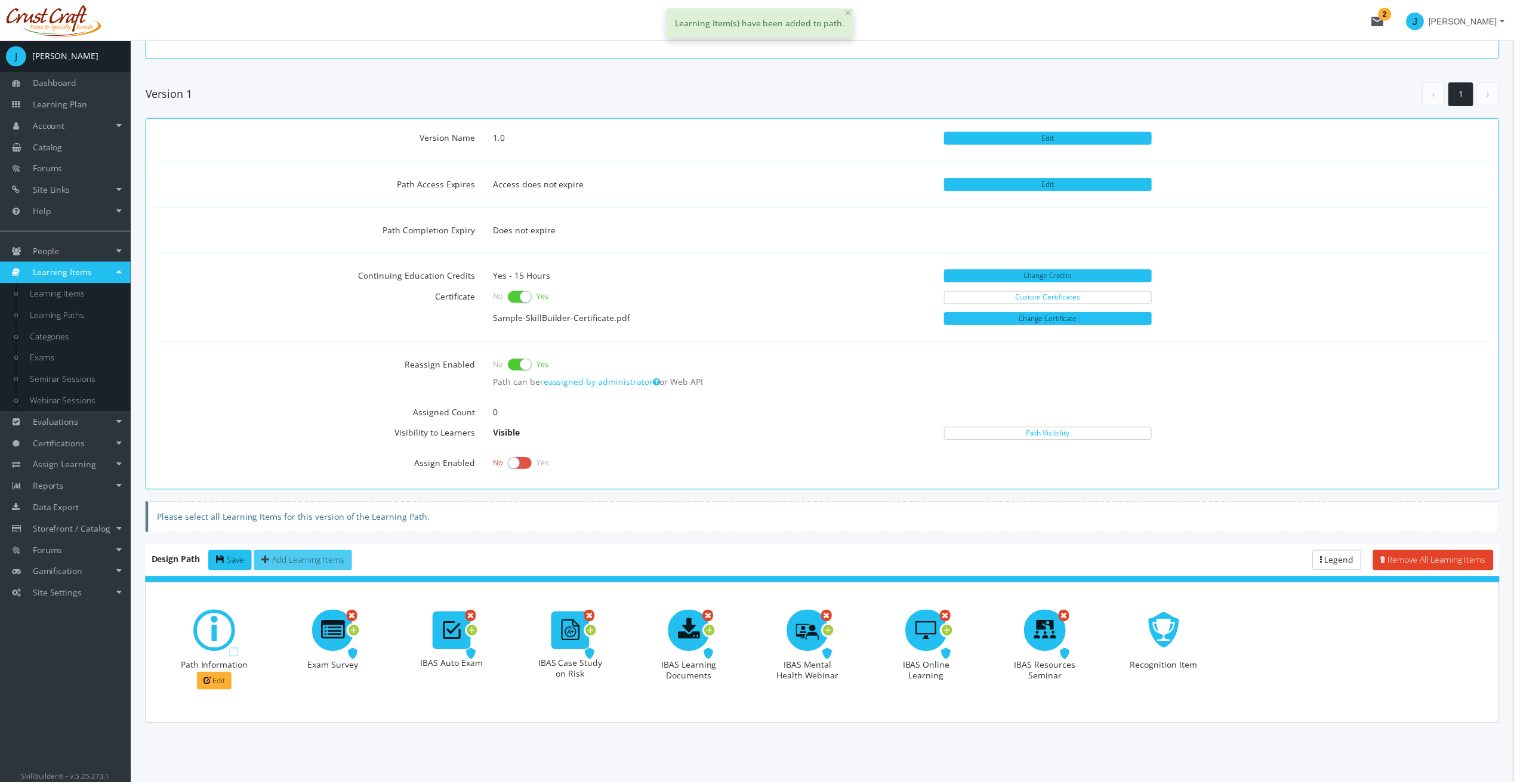
scroll to position [254, 0]
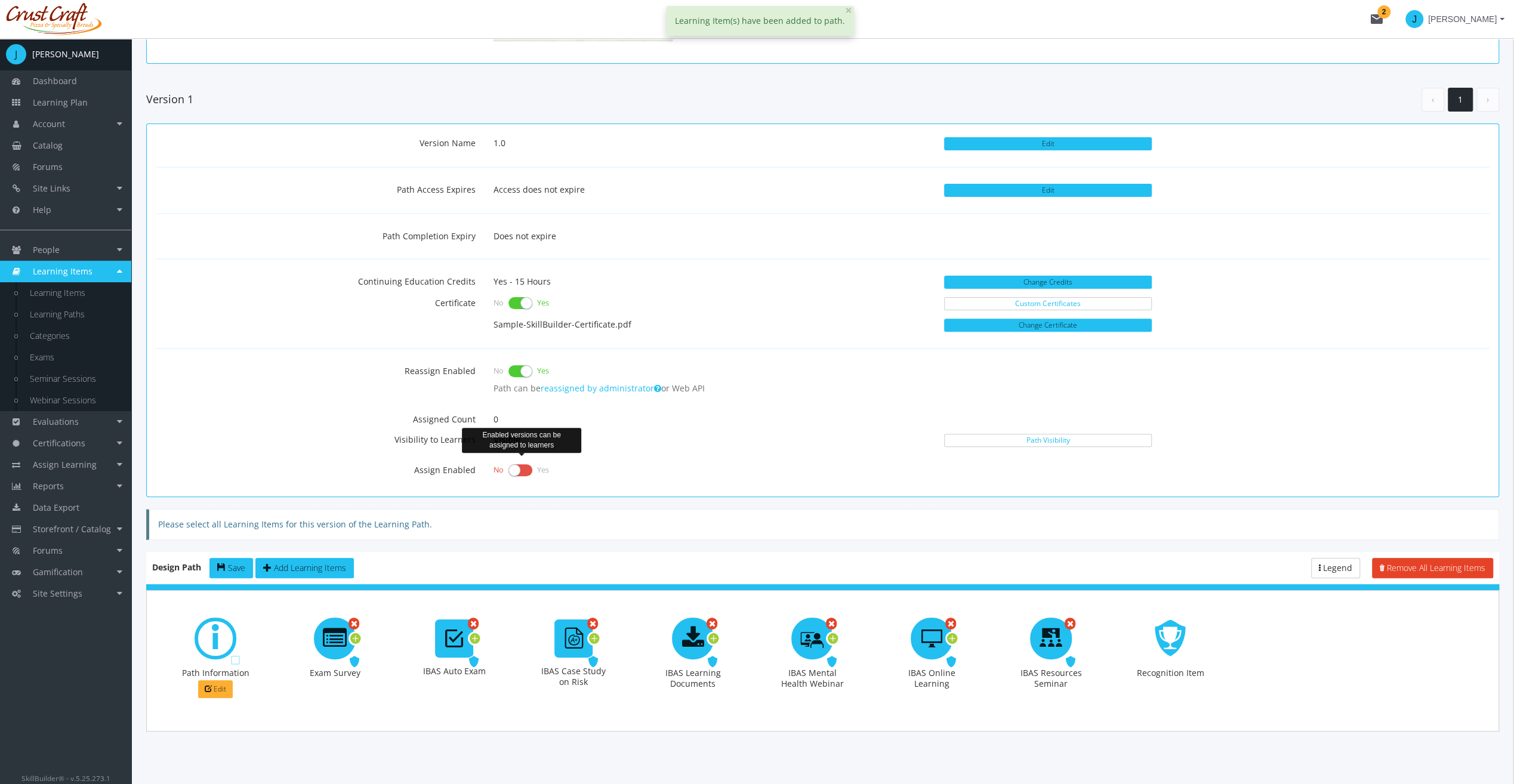
click at [514, 467] on label at bounding box center [520, 470] width 24 height 17
click at [0, 0] on input "checkbox" at bounding box center [0, 0] width 0 height 0
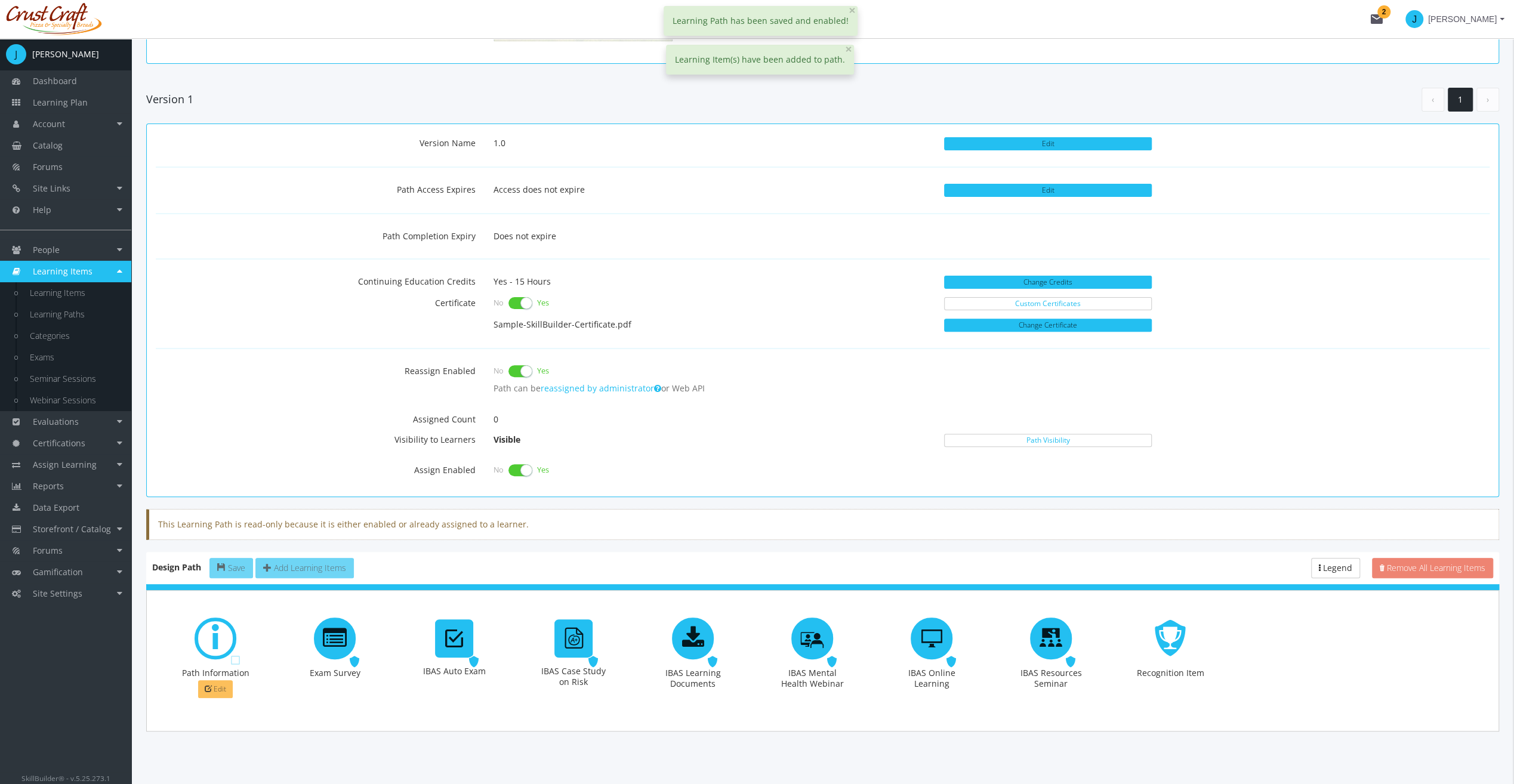
click at [220, 683] on span "Edit" at bounding box center [220, 688] width 12 height 10
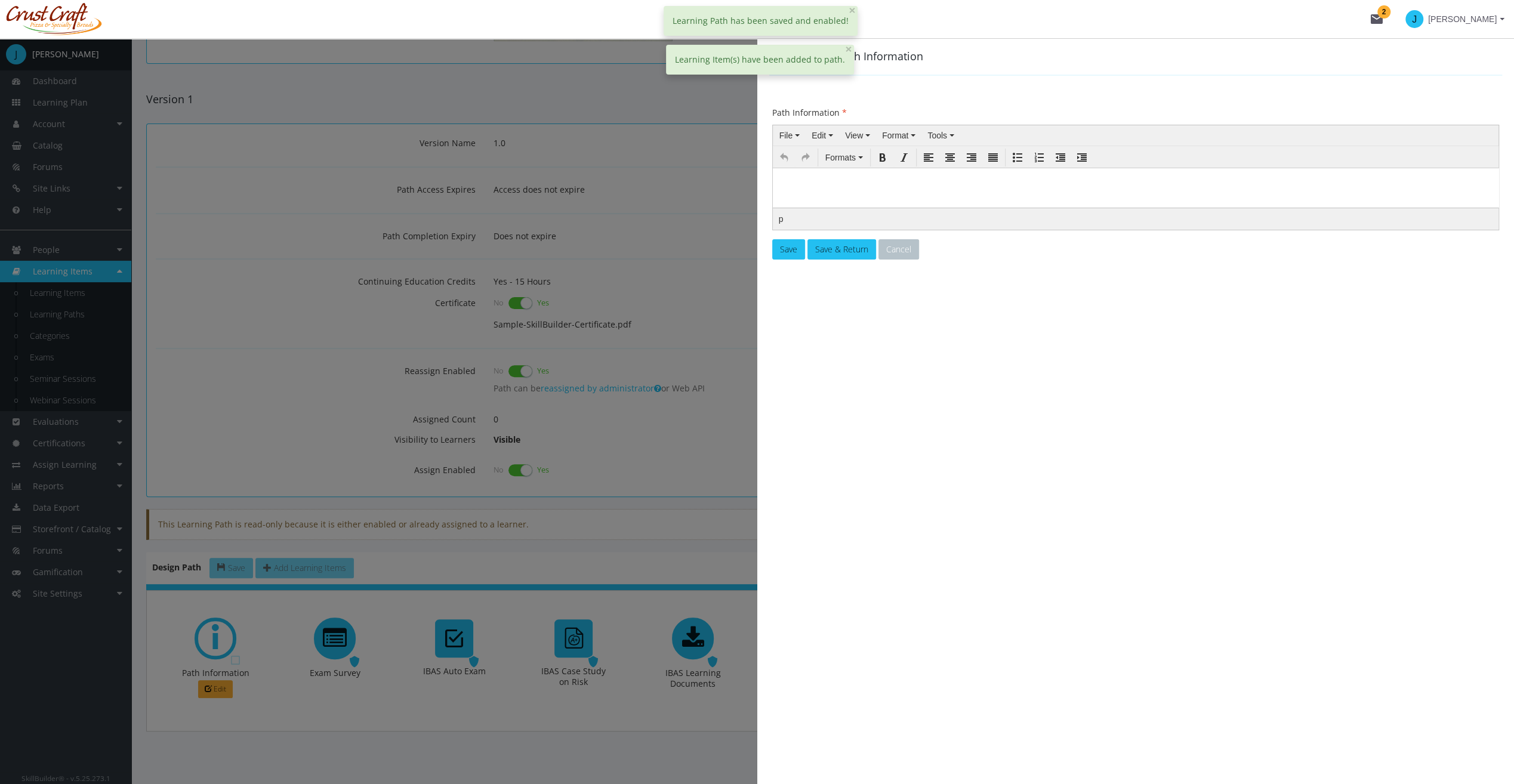
click at [878, 189] on body at bounding box center [1135, 197] width 717 height 50
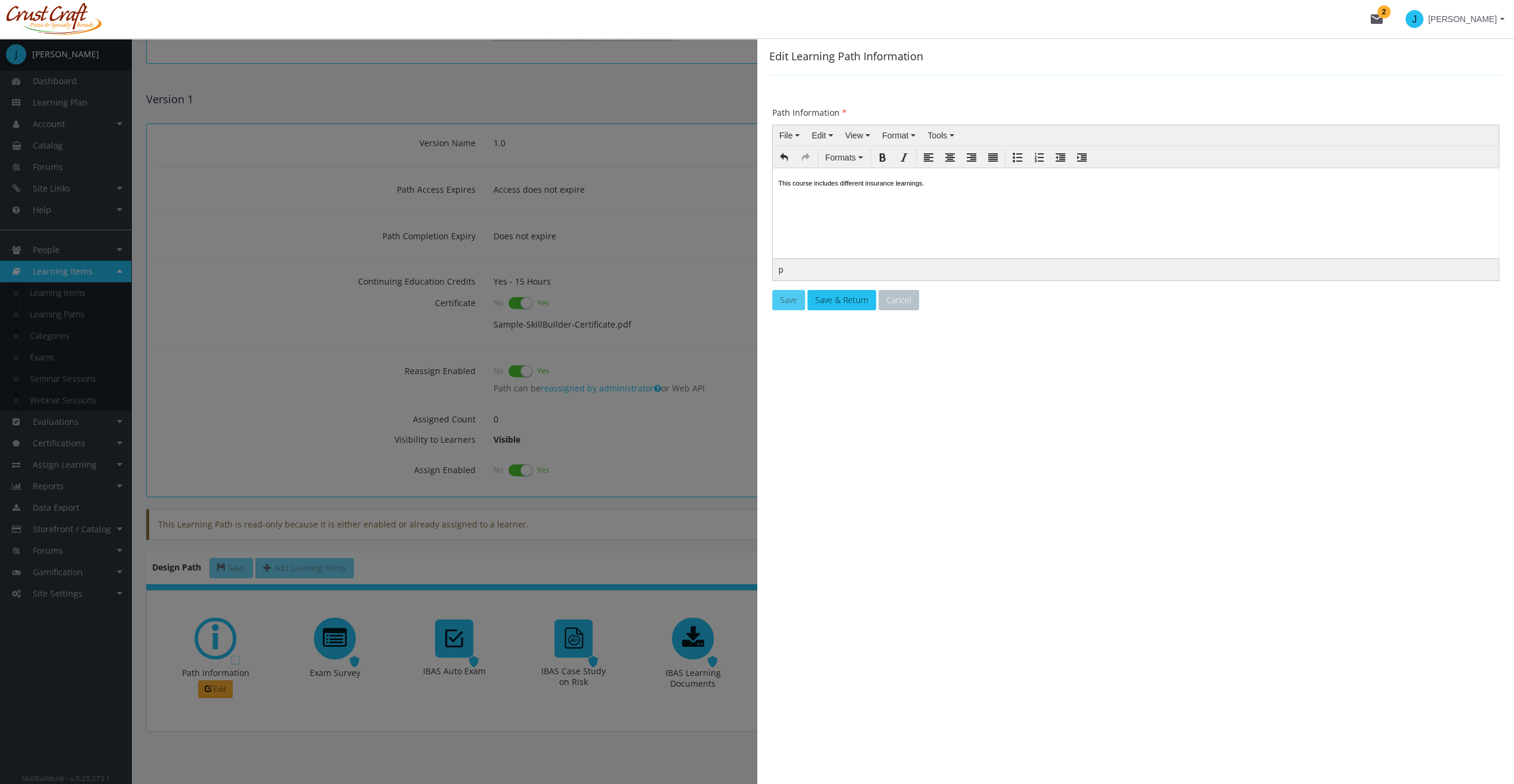
click at [785, 305] on button "Save" at bounding box center [789, 300] width 33 height 20
click at [841, 304] on button "Save & Return" at bounding box center [841, 300] width 69 height 20
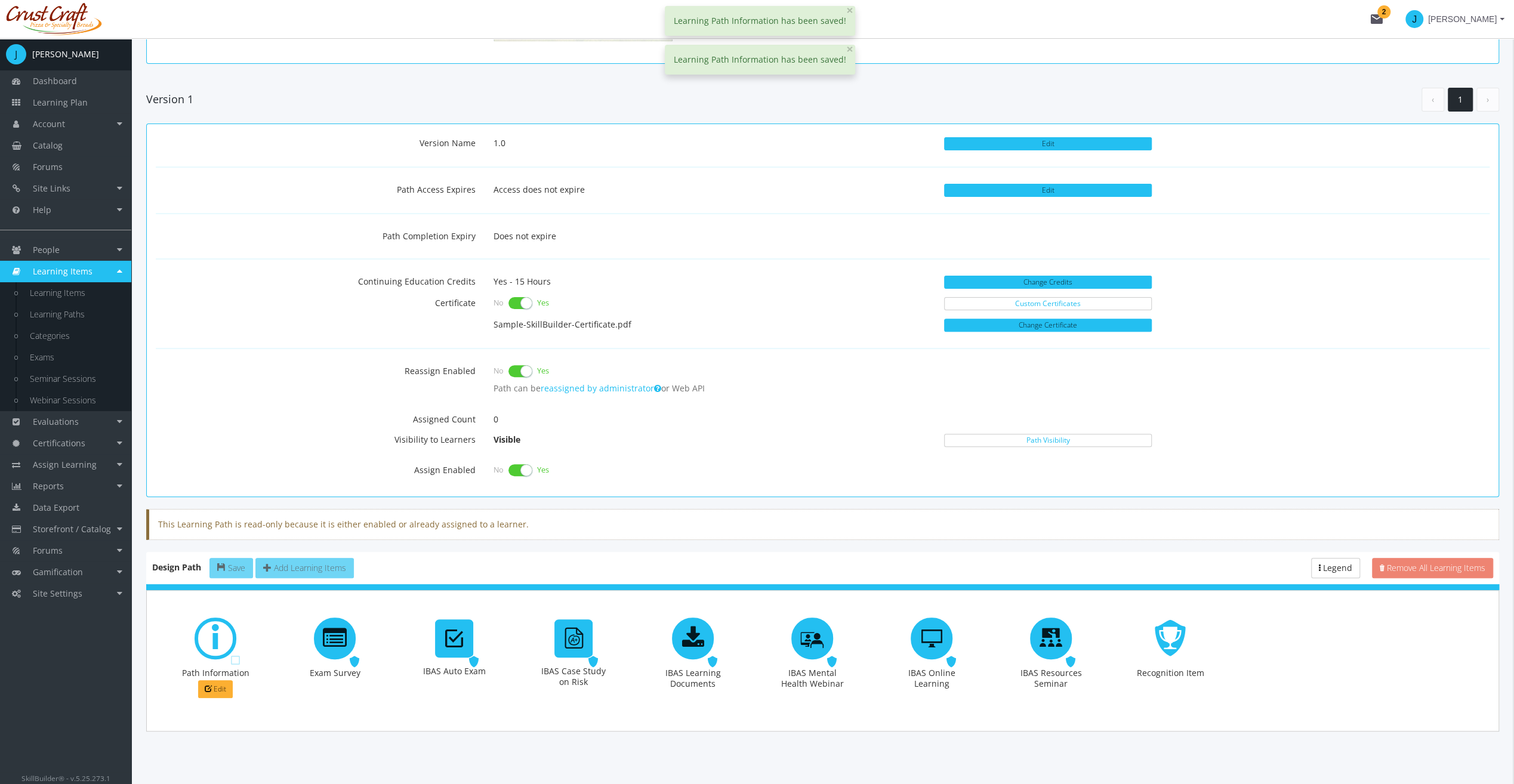
drag, startPoint x: 346, startPoint y: 631, endPoint x: 1063, endPoint y: 633, distance: 717.0
click at [1063, 633] on div "Enabled Path Information Edit Required Exam Survey Required IBAS Auto Exam Requ…" at bounding box center [823, 660] width 1334 height 122
click at [441, 708] on div at bounding box center [454, 660] width 119 height 122
drag, startPoint x: 328, startPoint y: 633, endPoint x: 443, endPoint y: 670, distance: 120.8
click at [443, 670] on div "Enabled Path Information Edit Required Exam Survey Required IBAS Auto Exam Requ…" at bounding box center [823, 660] width 1334 height 122
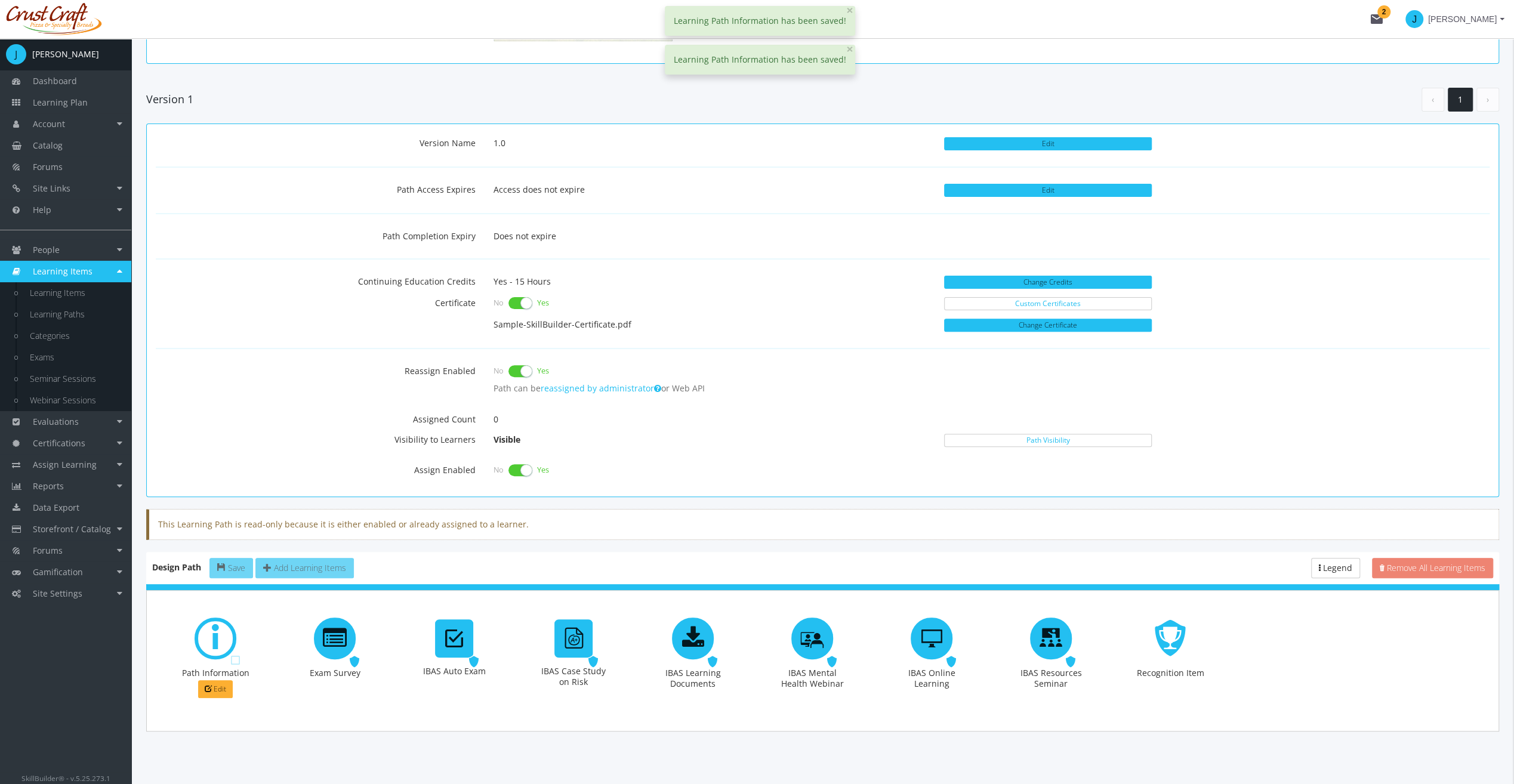
drag, startPoint x: 443, startPoint y: 670, endPoint x: 450, endPoint y: 641, distance: 29.8
click at [450, 641] on icon at bounding box center [454, 638] width 18 height 24
click at [448, 641] on icon at bounding box center [454, 638] width 18 height 24
drag, startPoint x: 440, startPoint y: 632, endPoint x: 524, endPoint y: 638, distance: 84.2
click at [524, 638] on div "Enabled Path Information Edit Required Exam Survey Required IBAS Auto Exam Requ…" at bounding box center [823, 660] width 1334 height 122
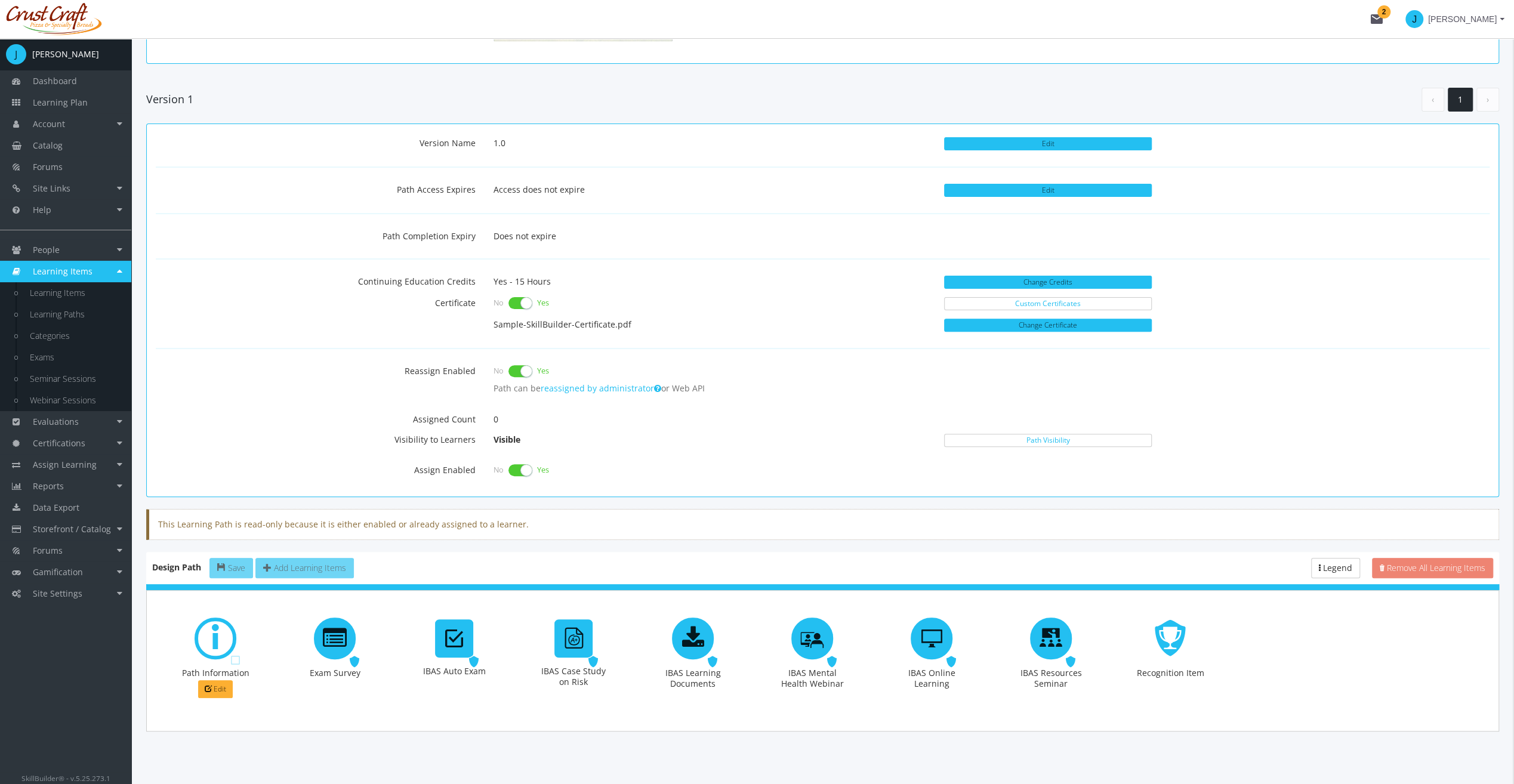
drag, startPoint x: 524, startPoint y: 638, endPoint x: 461, endPoint y: 644, distance: 63.3
click at [461, 644] on div at bounding box center [455, 639] width 39 height 38
drag, startPoint x: 461, startPoint y: 641, endPoint x: 470, endPoint y: 665, distance: 25.6
click at [470, 665] on div "Required IBAS Auto Exam" at bounding box center [454, 660] width 71 height 86
drag, startPoint x: 487, startPoint y: 737, endPoint x: 481, endPoint y: 736, distance: 6.1
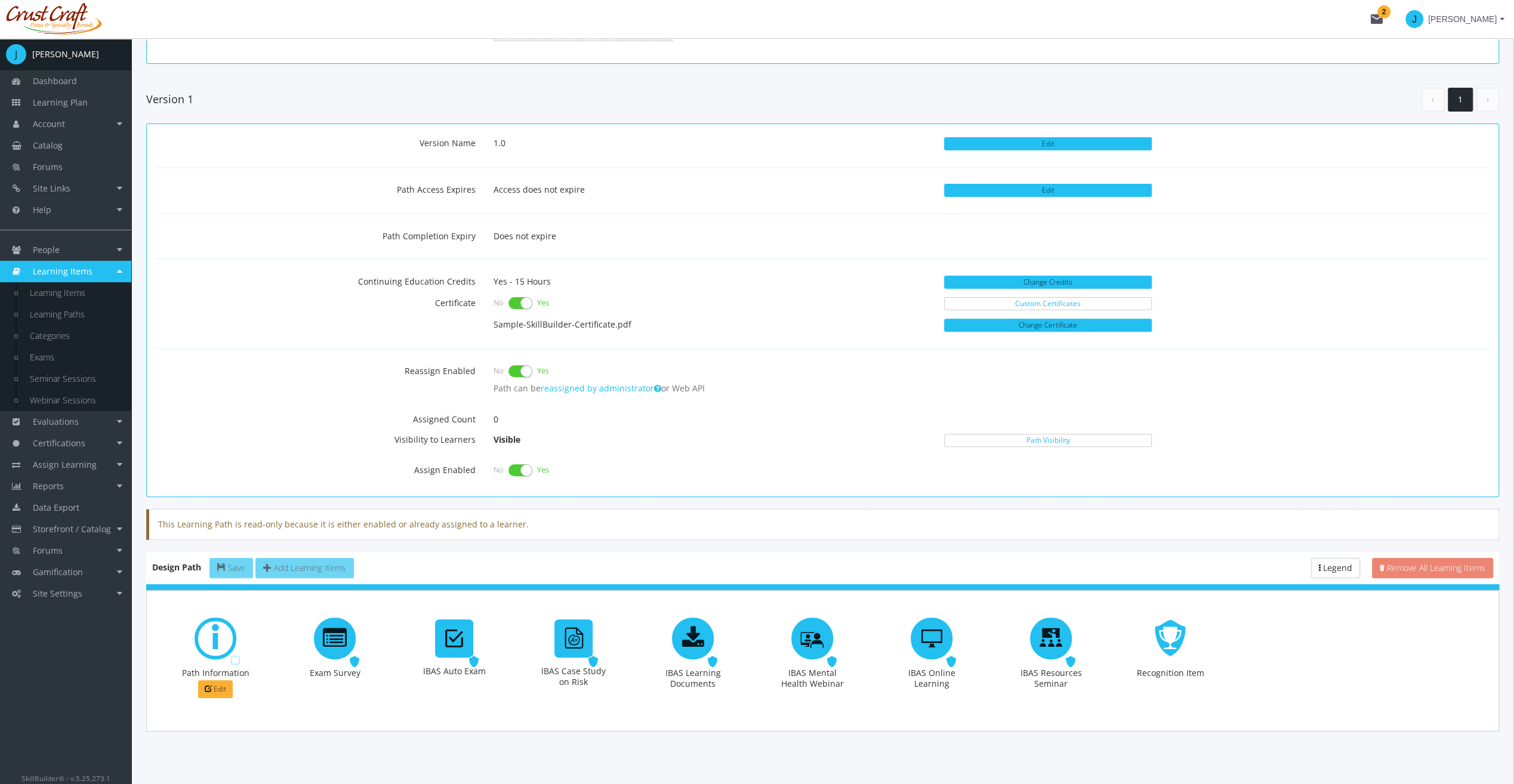
click at [486, 737] on main-section "Home Learning Paths IBAS Learning 1.0 IBAS Learning 1.0 Back Add New Version Cr…" at bounding box center [822, 281] width 1353 height 995
click at [232, 680] on button "Edit" at bounding box center [215, 689] width 35 height 18
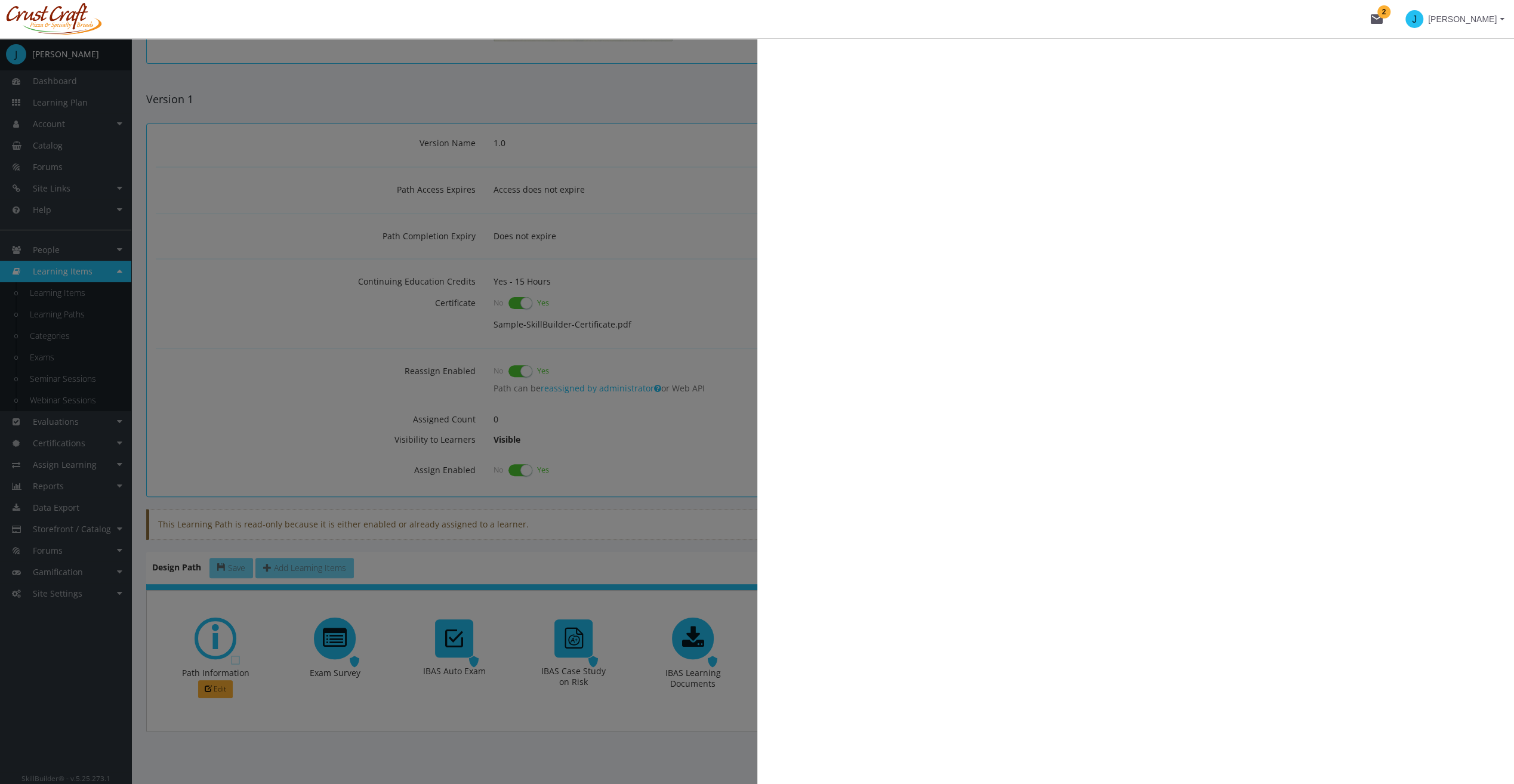
click at [232, 529] on body "Loading page Page Loaded mail 2 J [PERSON_NAME] J [PERSON_NAME] Dashboard Learn…" at bounding box center [757, 138] width 1514 height 784
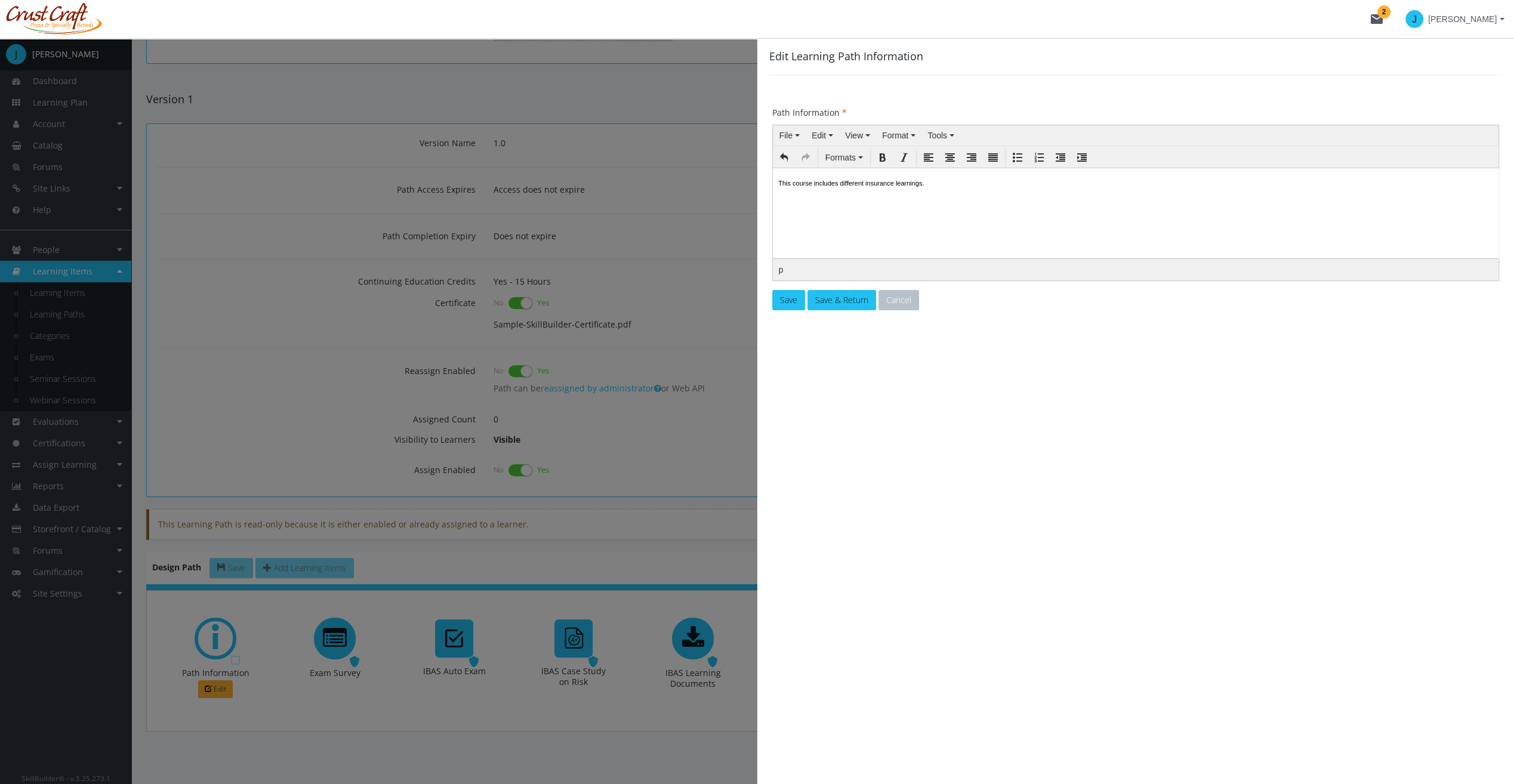
click at [592, 511] on body "Loading page Page Loaded mail 2 J [PERSON_NAME] J [PERSON_NAME] Dashboard Learn…" at bounding box center [757, 138] width 1514 height 784
click at [888, 297] on button "Cancel" at bounding box center [899, 300] width 40 height 20
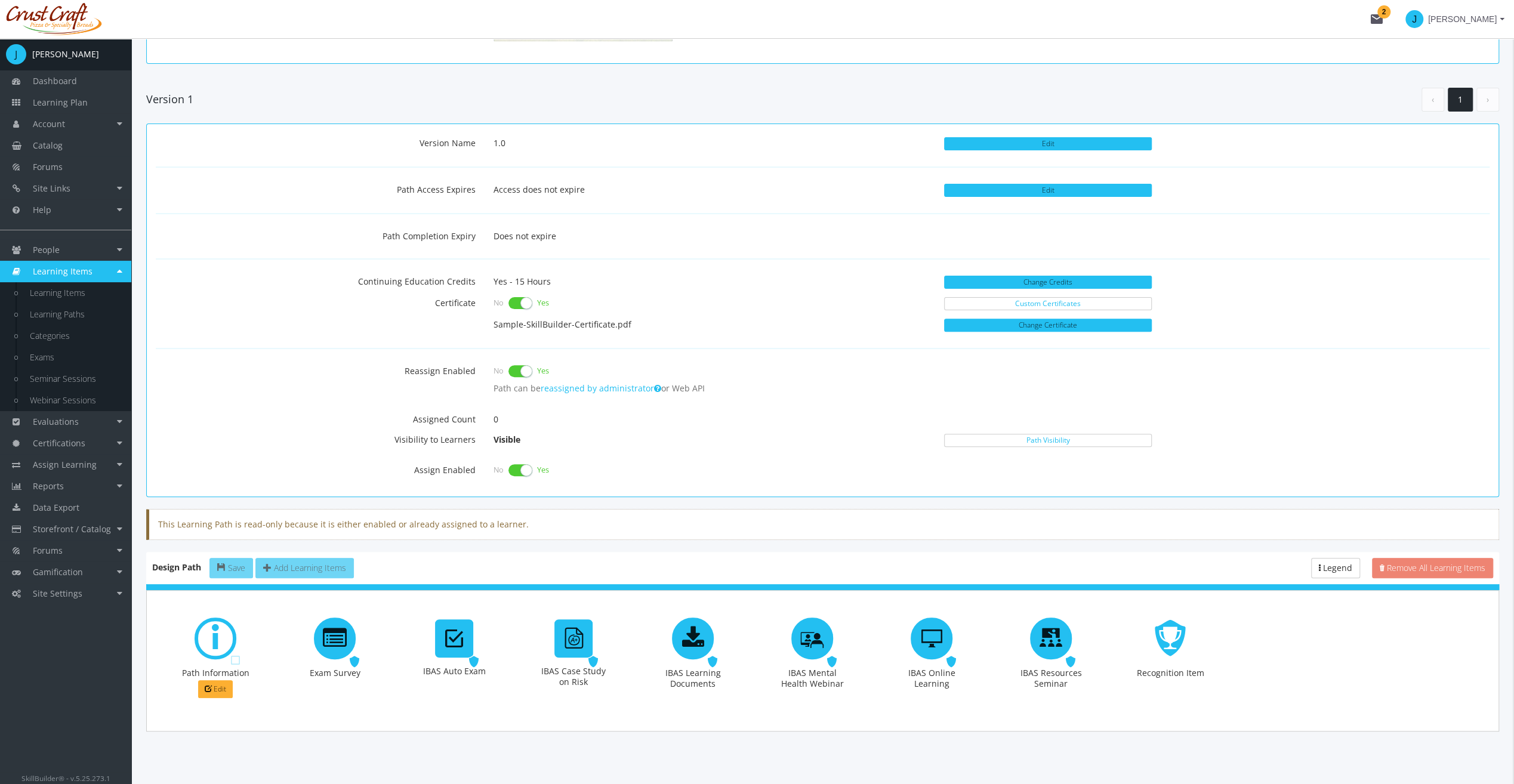
click at [521, 453] on div at bounding box center [522, 454] width 6 height 3
click at [526, 462] on label at bounding box center [520, 470] width 24 height 17
click at [0, 0] on input "checkbox" at bounding box center [0, 0] width 0 height 0
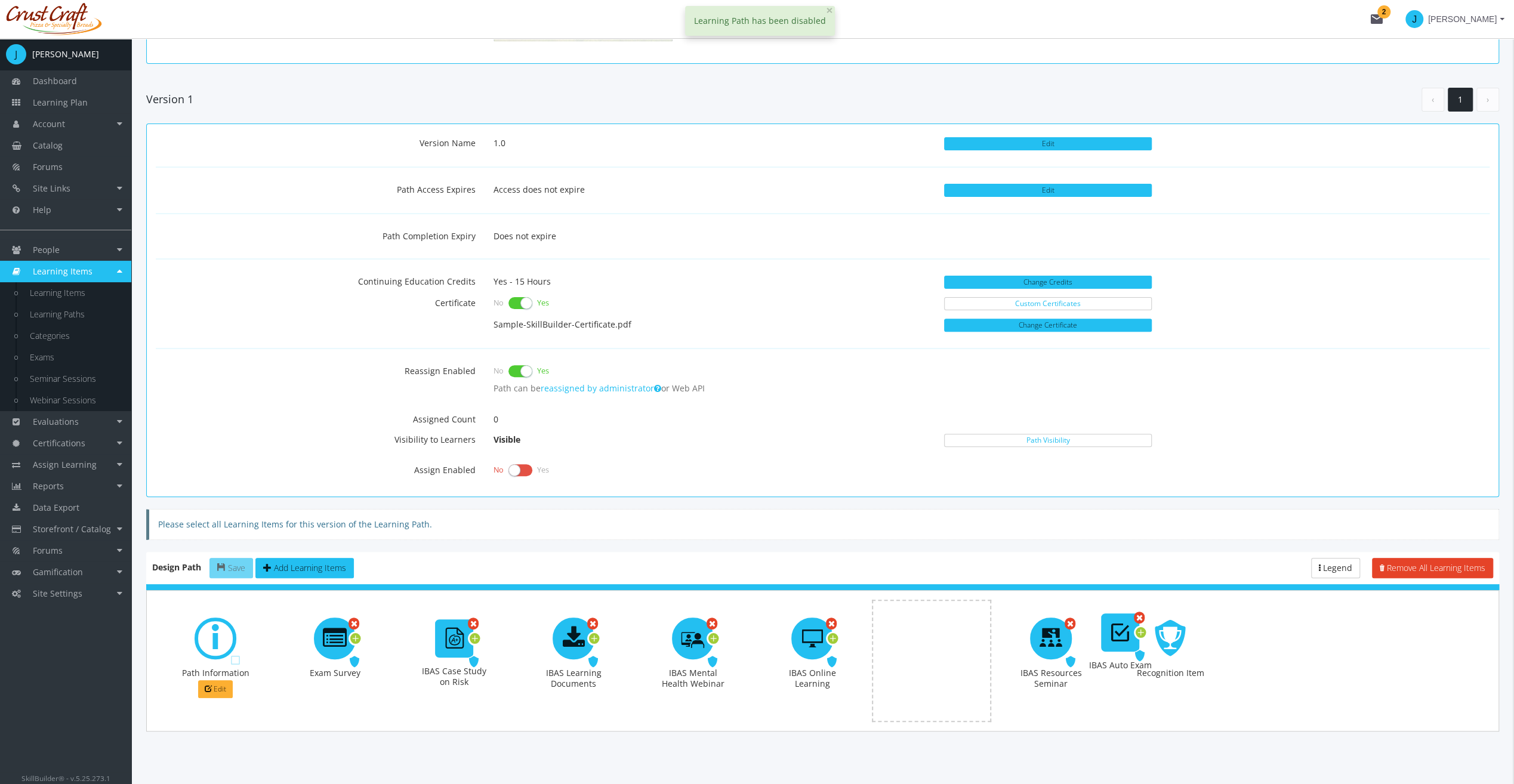
drag, startPoint x: 492, startPoint y: 631, endPoint x: 1096, endPoint y: 626, distance: 604.0
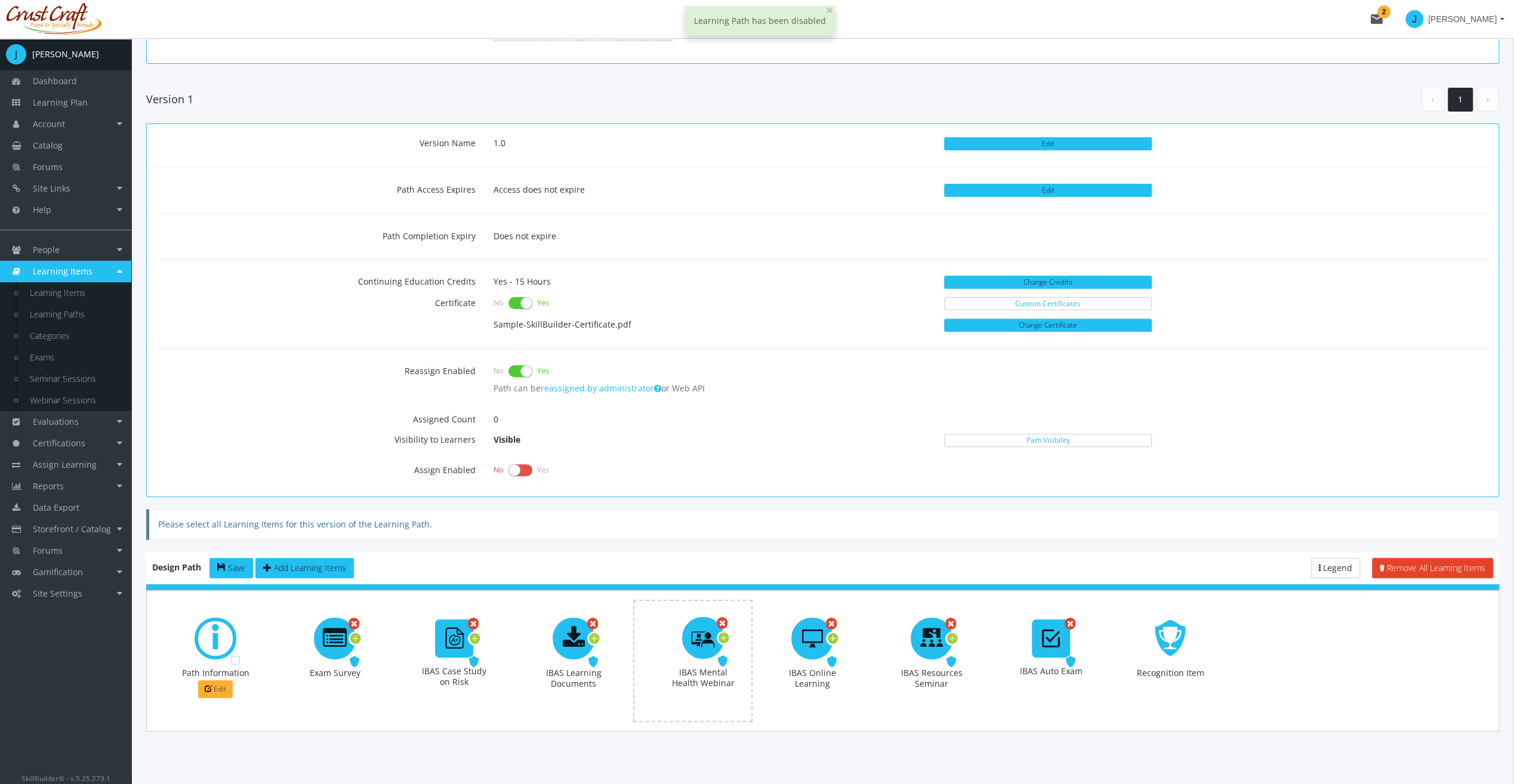
drag, startPoint x: 687, startPoint y: 642, endPoint x: 698, endPoint y: 642, distance: 11.0
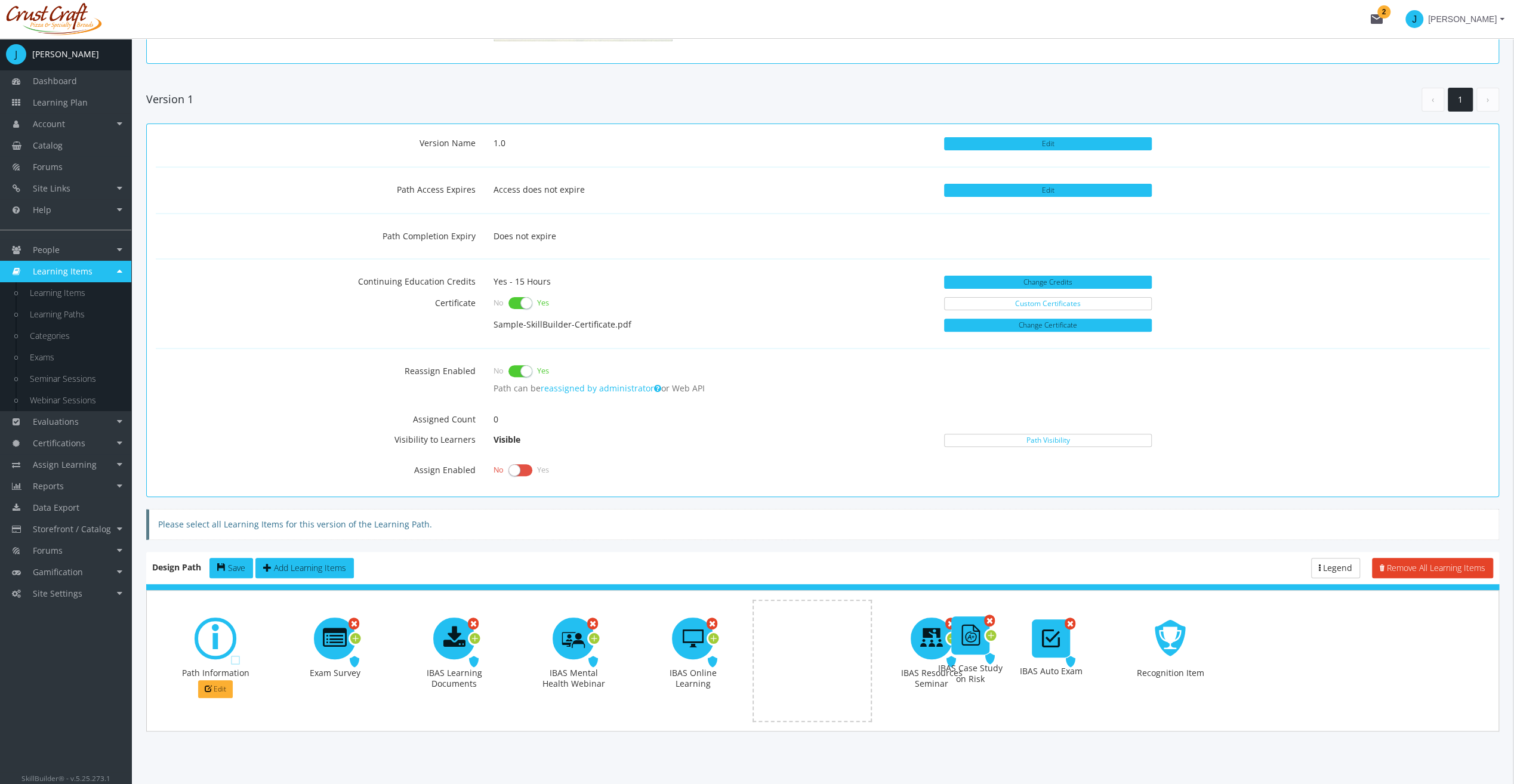
drag, startPoint x: 452, startPoint y: 625, endPoint x: 968, endPoint y: 622, distance: 516.0
drag, startPoint x: 922, startPoint y: 636, endPoint x: 755, endPoint y: 635, distance: 167.0
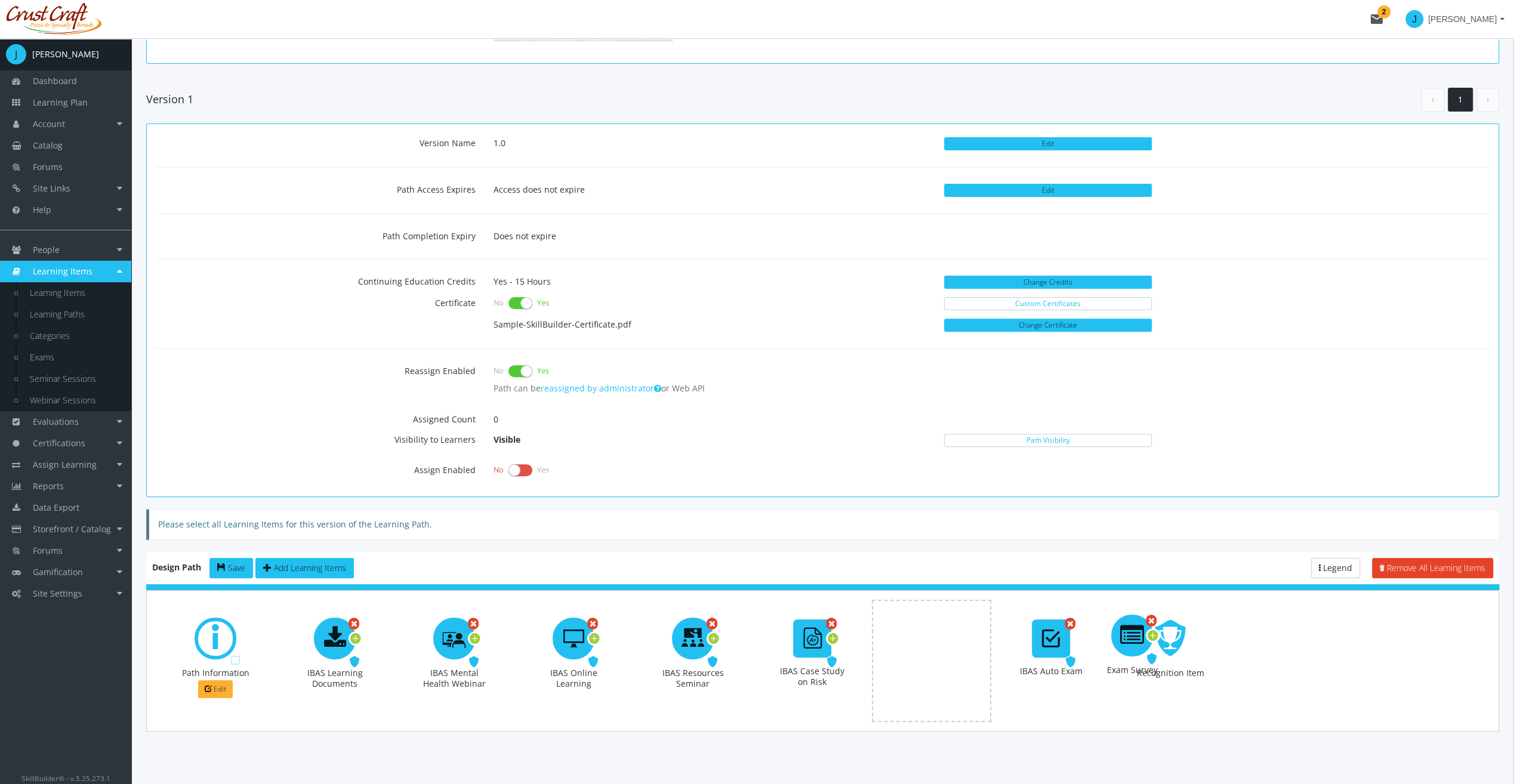
drag, startPoint x: 327, startPoint y: 644, endPoint x: 1118, endPoint y: 643, distance: 791.0
drag, startPoint x: 918, startPoint y: 633, endPoint x: 566, endPoint y: 637, distance: 352.0
click at [596, 618] on div "Remove" at bounding box center [592, 623] width 11 height 12
click at [366, 656] on span "Required" at bounding box center [384, 662] width 37 height 11
click at [594, 634] on icon at bounding box center [594, 639] width 11 height 16
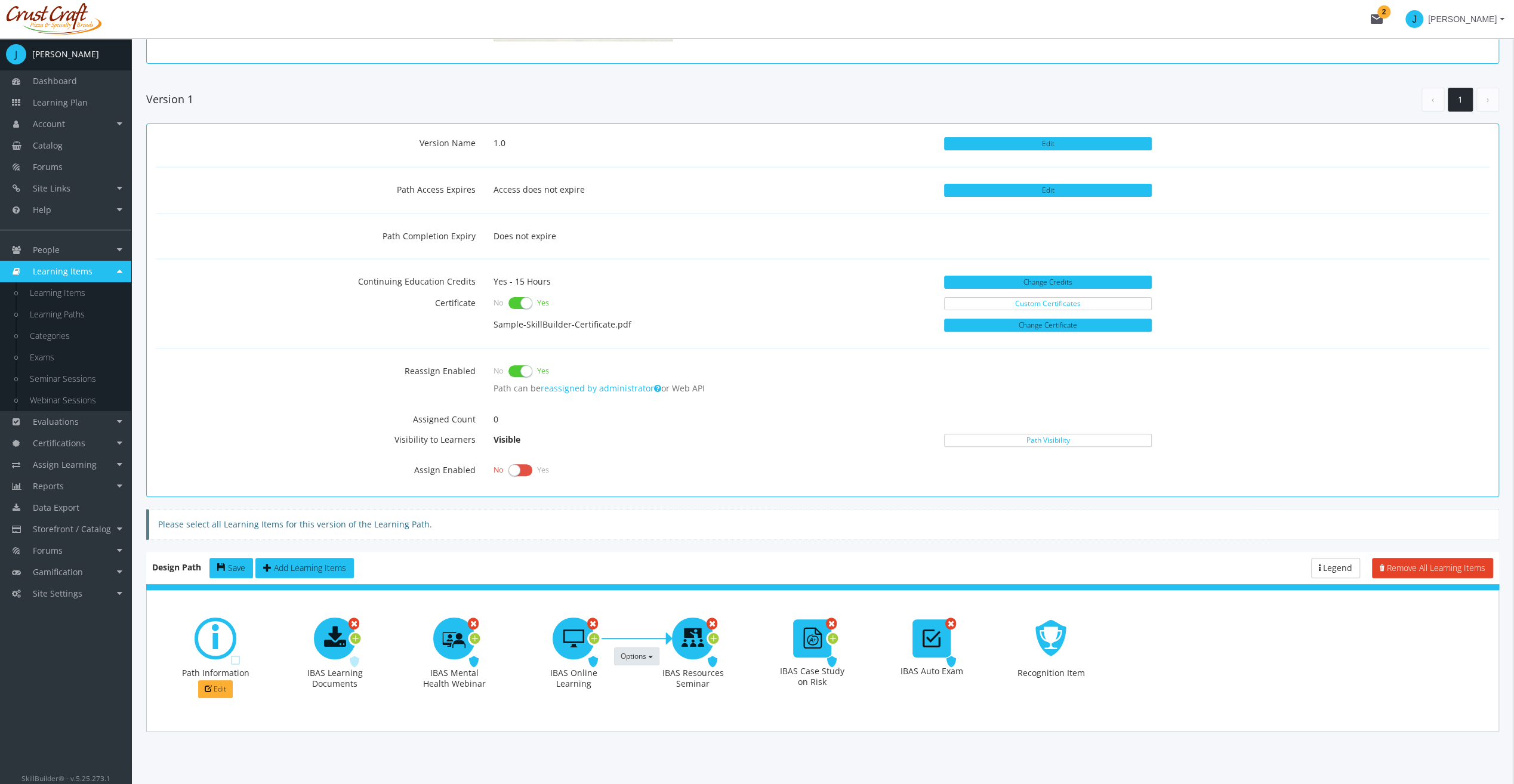
click at [632, 651] on span "Options" at bounding box center [633, 656] width 25 height 10
click at [653, 670] on link "Make this prerequisite a Recommended Prerequisite" at bounding box center [728, 678] width 227 height 18
click at [843, 657] on span "Required" at bounding box center [862, 662] width 37 height 11
click at [839, 631] on div at bounding box center [833, 638] width 14 height 14
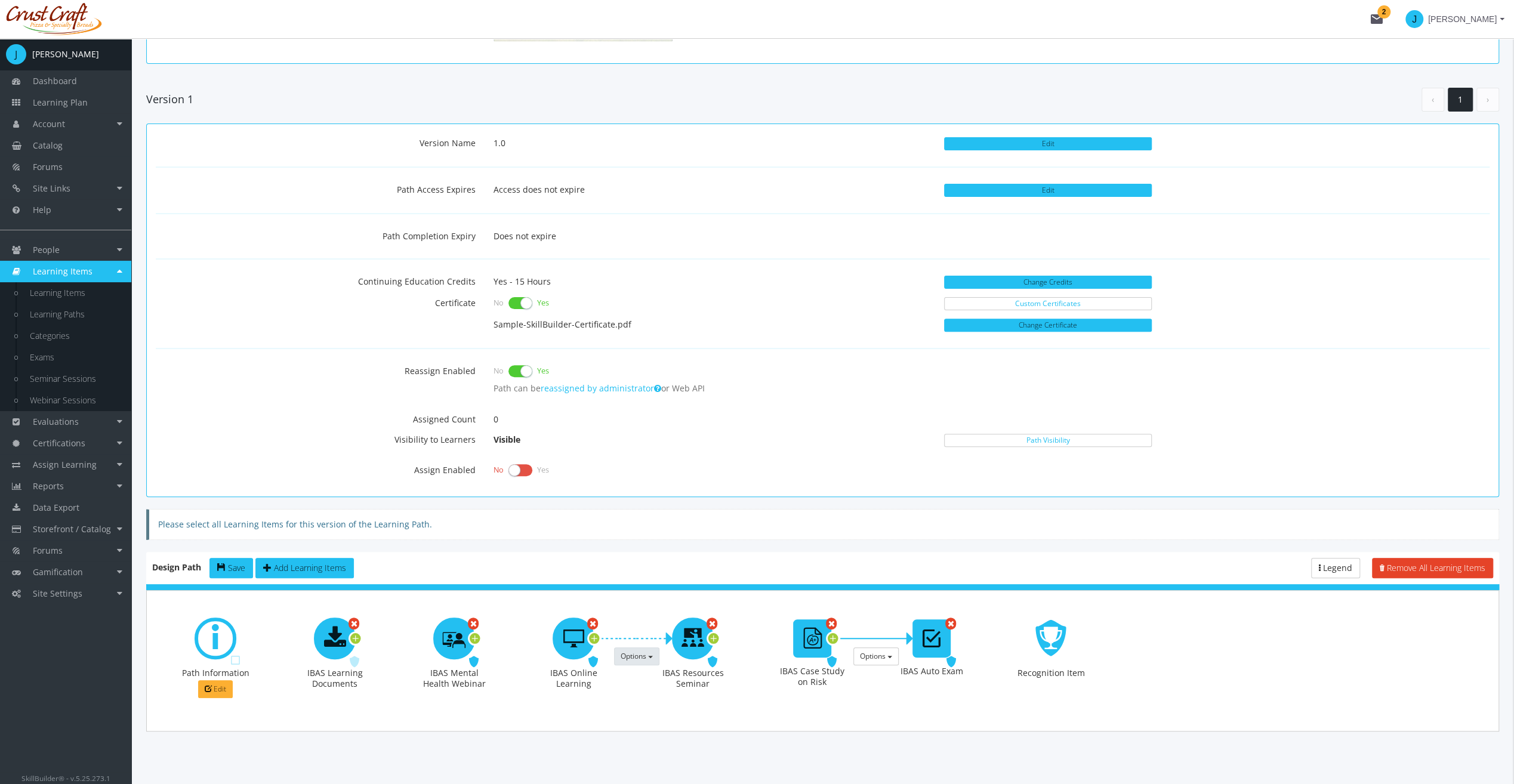
click at [712, 634] on icon at bounding box center [714, 639] width 11 height 16
click at [472, 636] on icon at bounding box center [474, 639] width 11 height 16
click at [506, 651] on span "Options" at bounding box center [514, 656] width 25 height 10
click at [522, 676] on link "Make this prerequisite a Recommended Prerequisite" at bounding box center [609, 678] width 227 height 18
click at [358, 635] on icon at bounding box center [355, 639] width 11 height 16
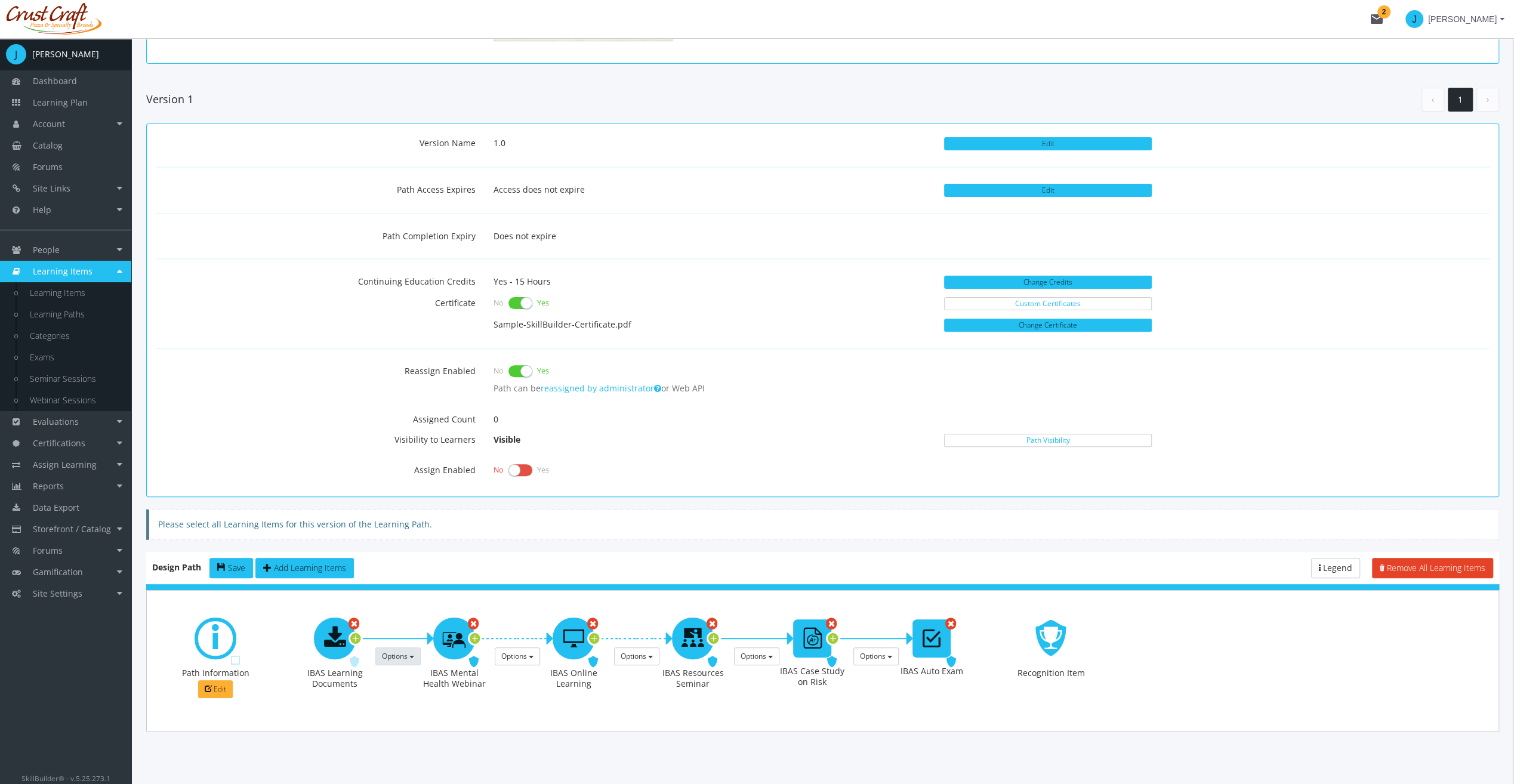
click at [389, 652] on span "Options" at bounding box center [394, 656] width 25 height 10
click at [409, 674] on link "Make this prerequisite a Recommended Prerequisite" at bounding box center [489, 678] width 227 height 18
click at [428, 714] on div at bounding box center [454, 660] width 119 height 122
click at [238, 558] on button "Save" at bounding box center [231, 568] width 43 height 20
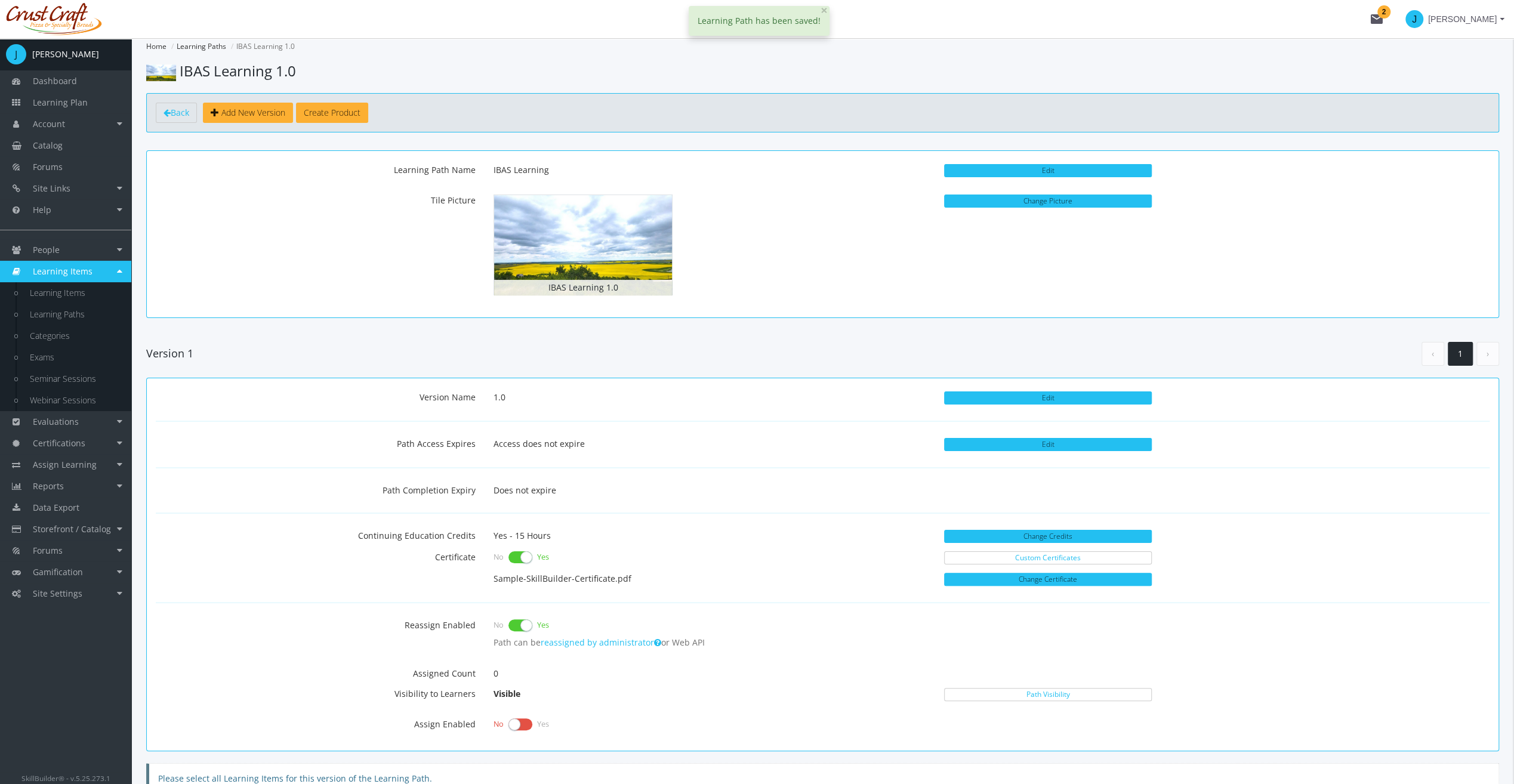
scroll to position [0, 0]
click at [318, 112] on button "Create Product" at bounding box center [332, 112] width 72 height 20
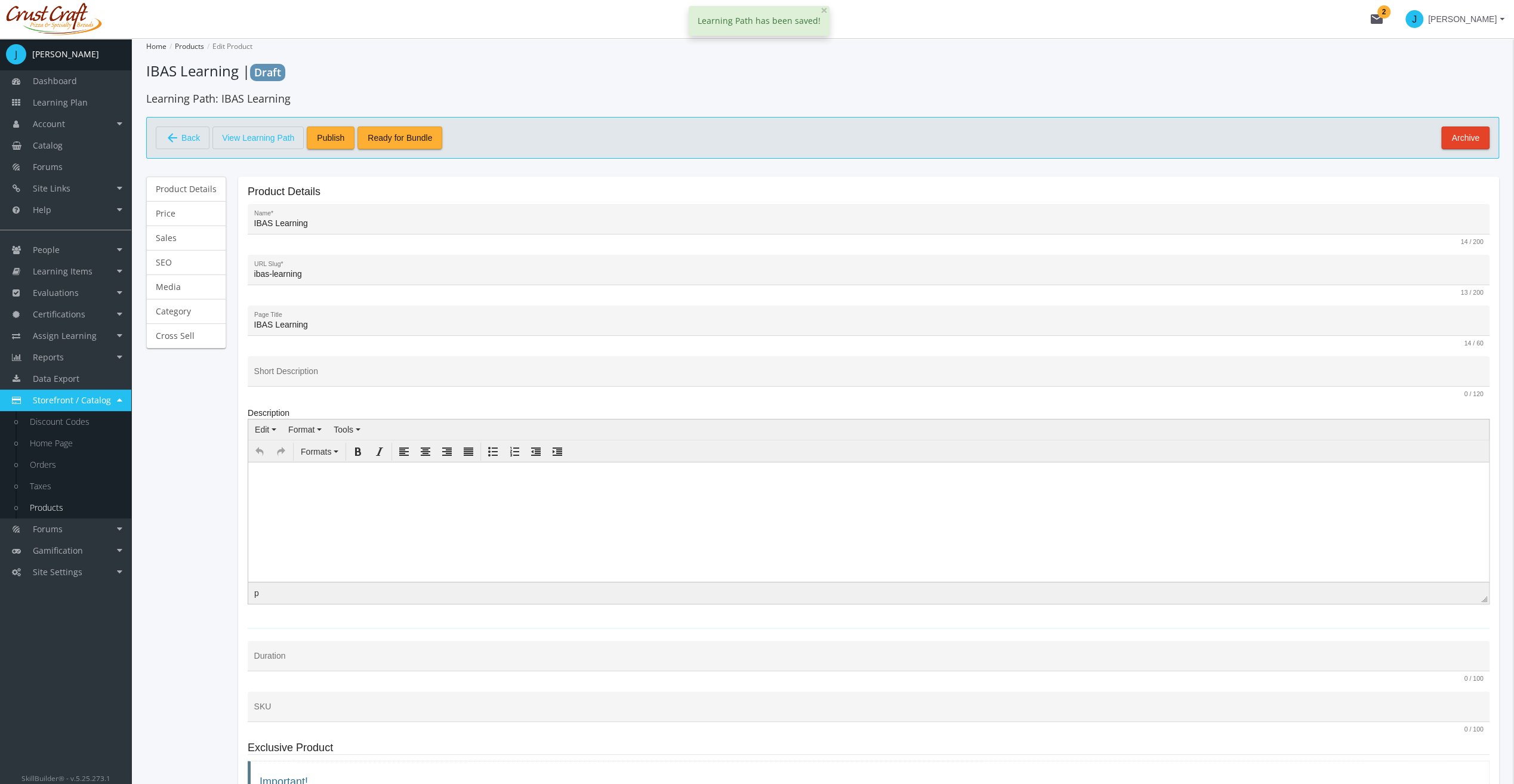
click at [376, 225] on input "IBAS Learning" at bounding box center [869, 223] width 1230 height 9
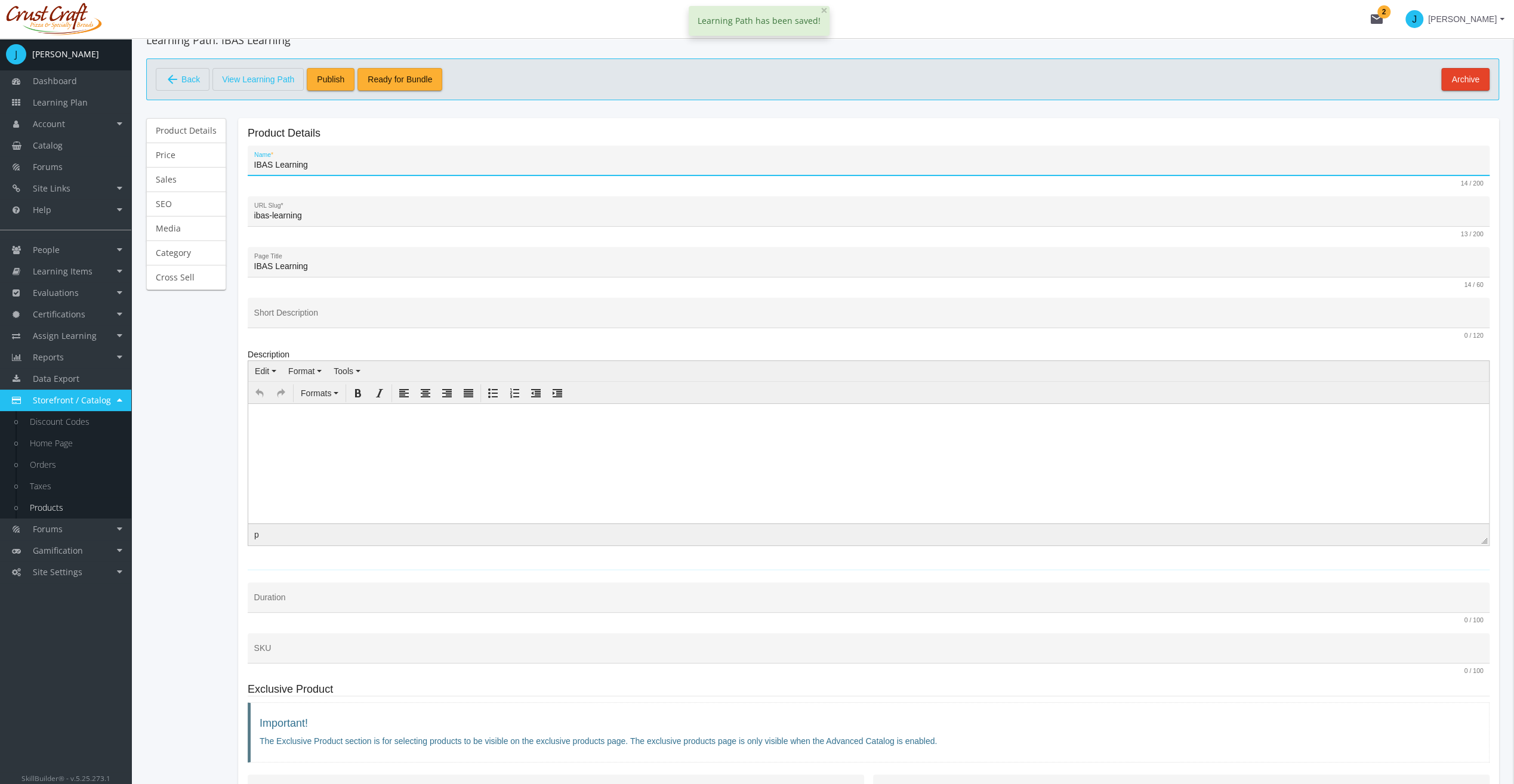
scroll to position [60, 0]
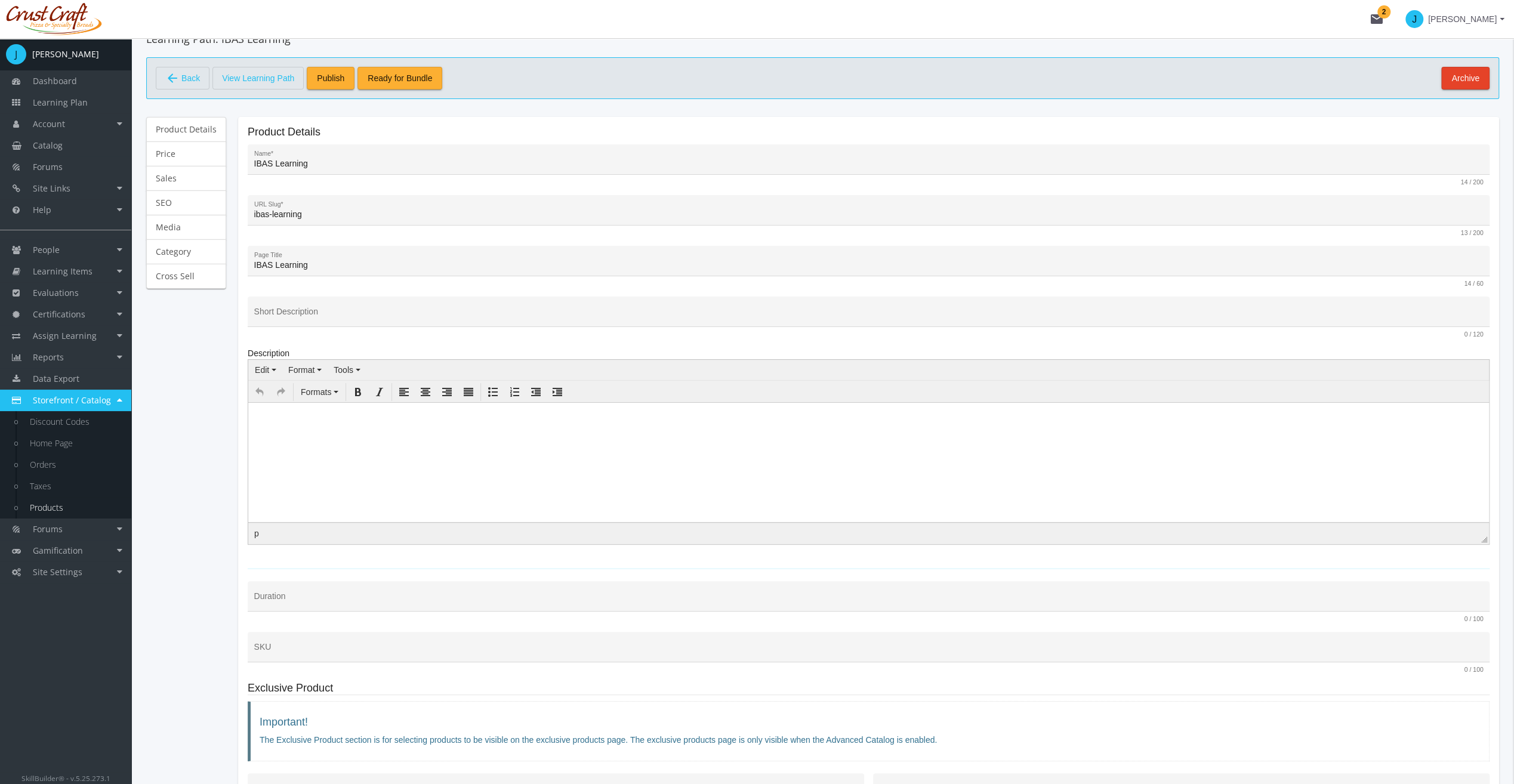
drag, startPoint x: 288, startPoint y: 300, endPoint x: 292, endPoint y: 310, distance: 10.8
click at [290, 305] on div "Short Description" at bounding box center [869, 312] width 1242 height 30
click at [293, 310] on div "Short Description" at bounding box center [869, 314] width 1230 height 24
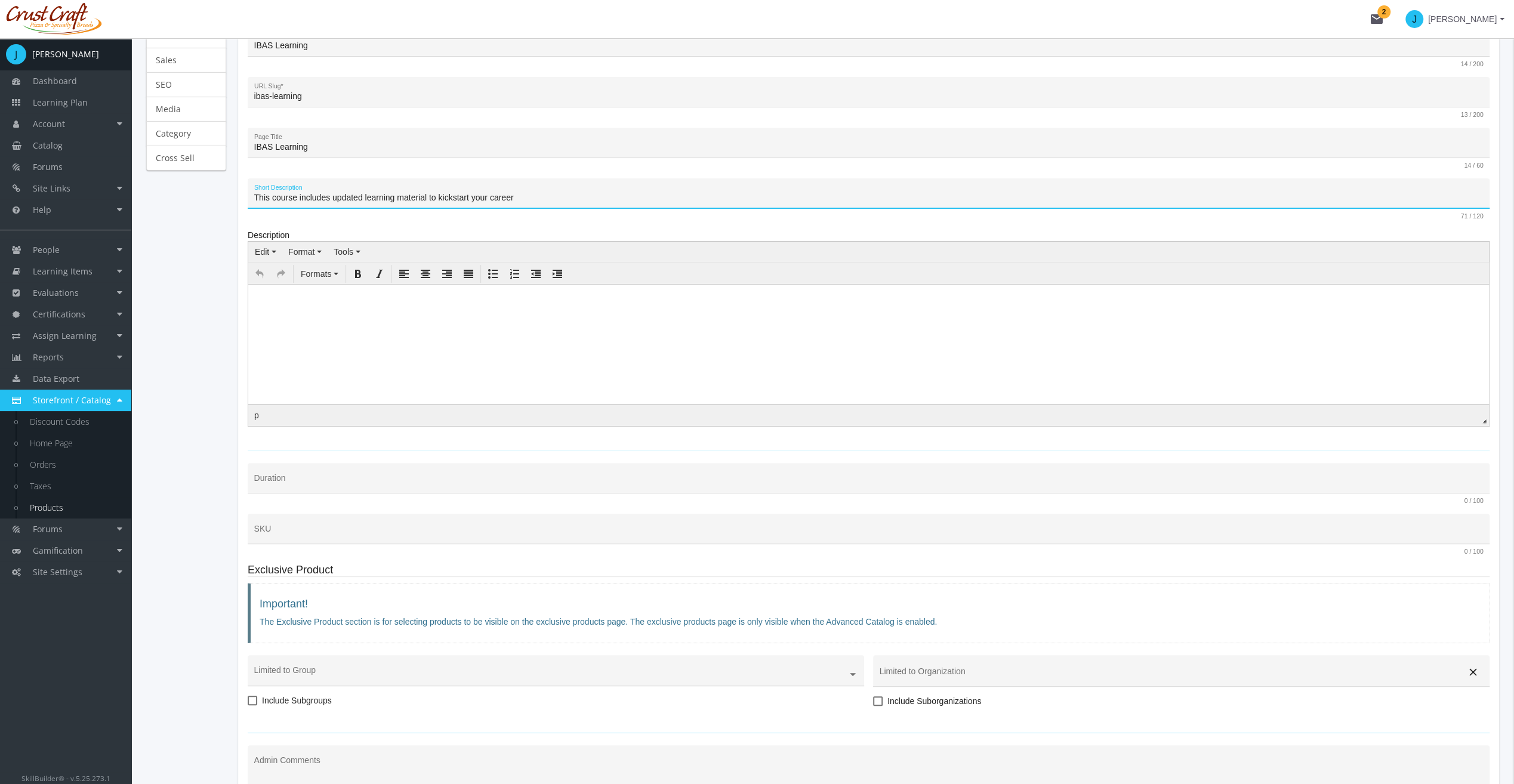
scroll to position [179, 0]
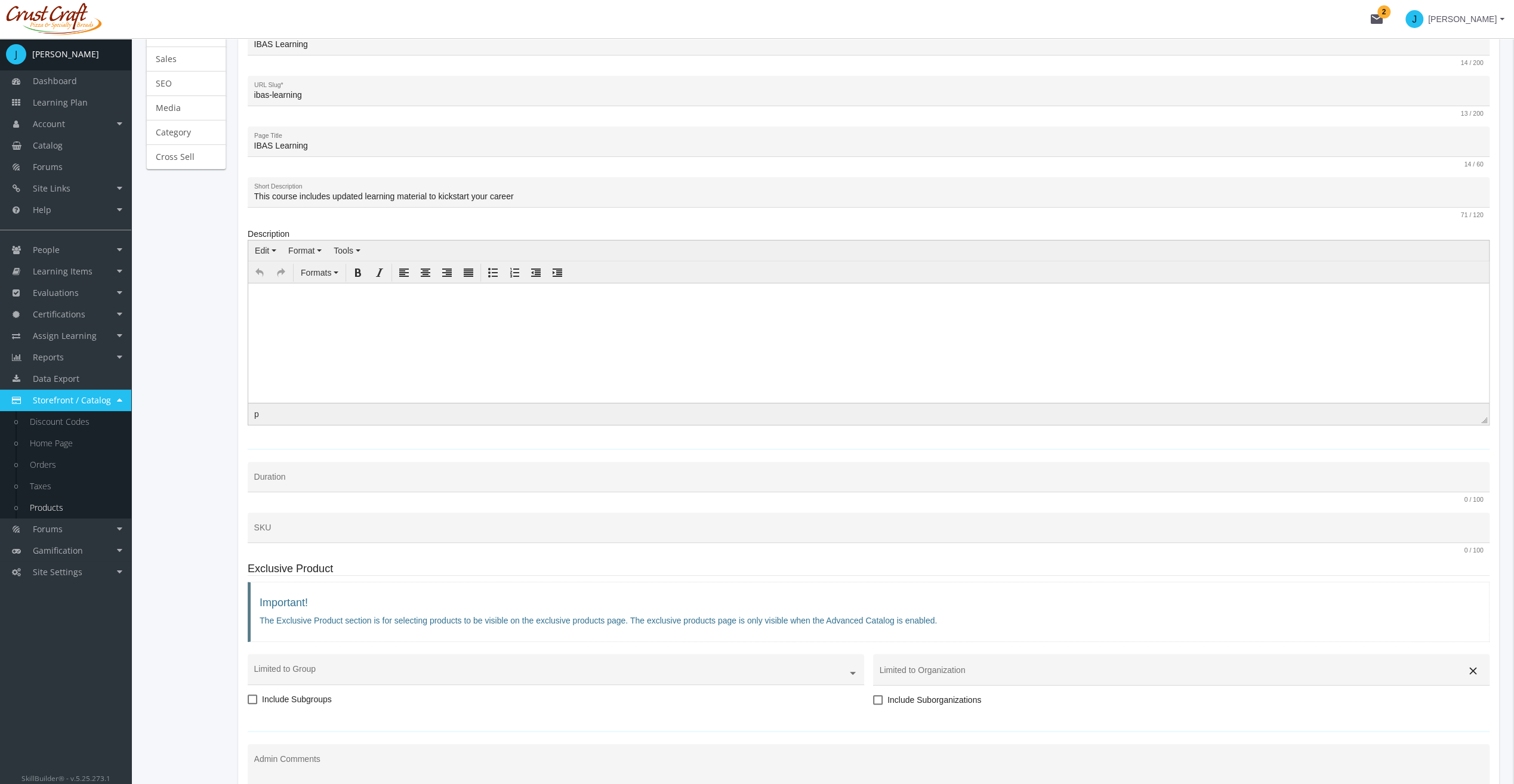
click at [307, 488] on div "Duration" at bounding box center [869, 479] width 1230 height 24
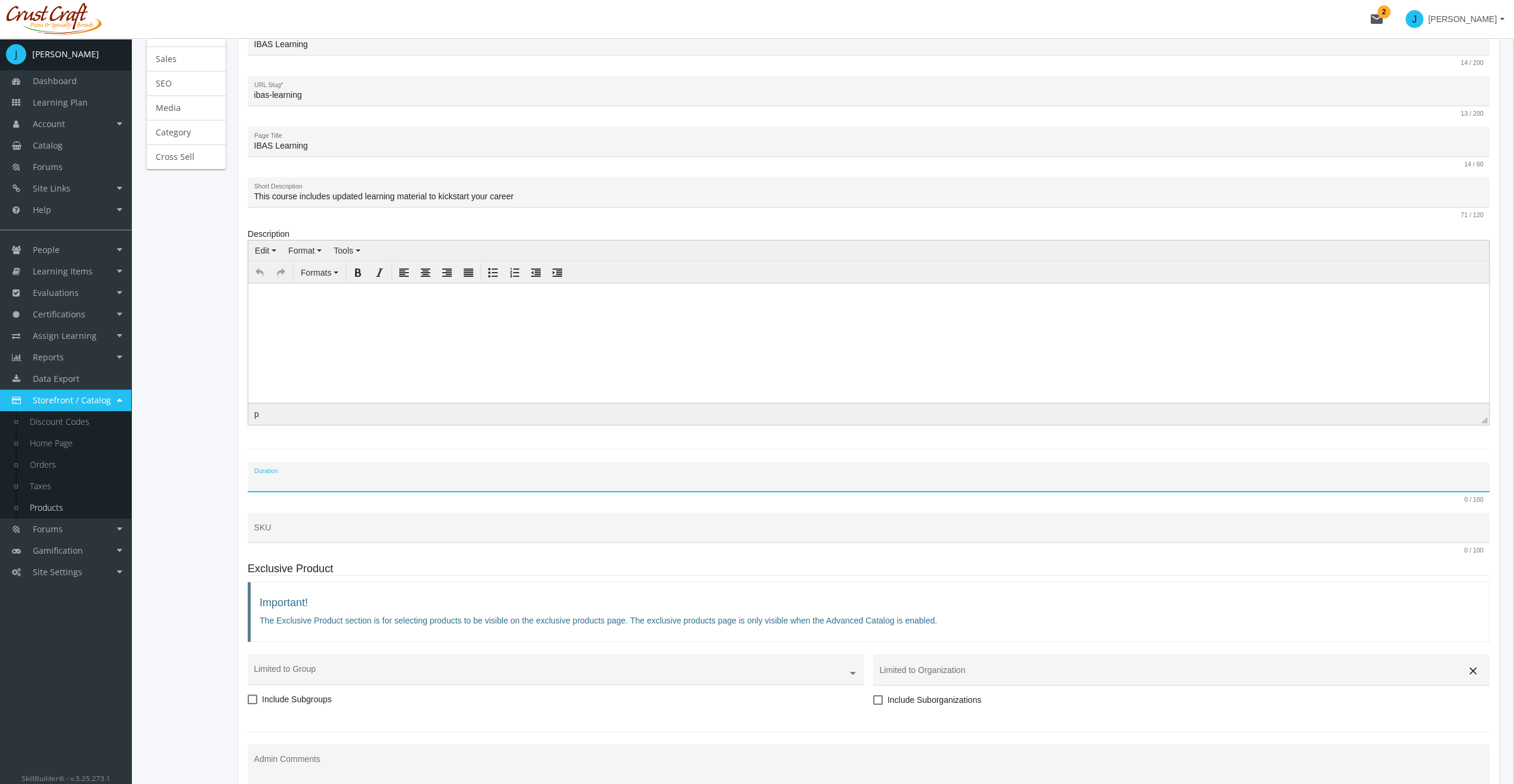
click at [308, 479] on input "Duration" at bounding box center [869, 481] width 1230 height 9
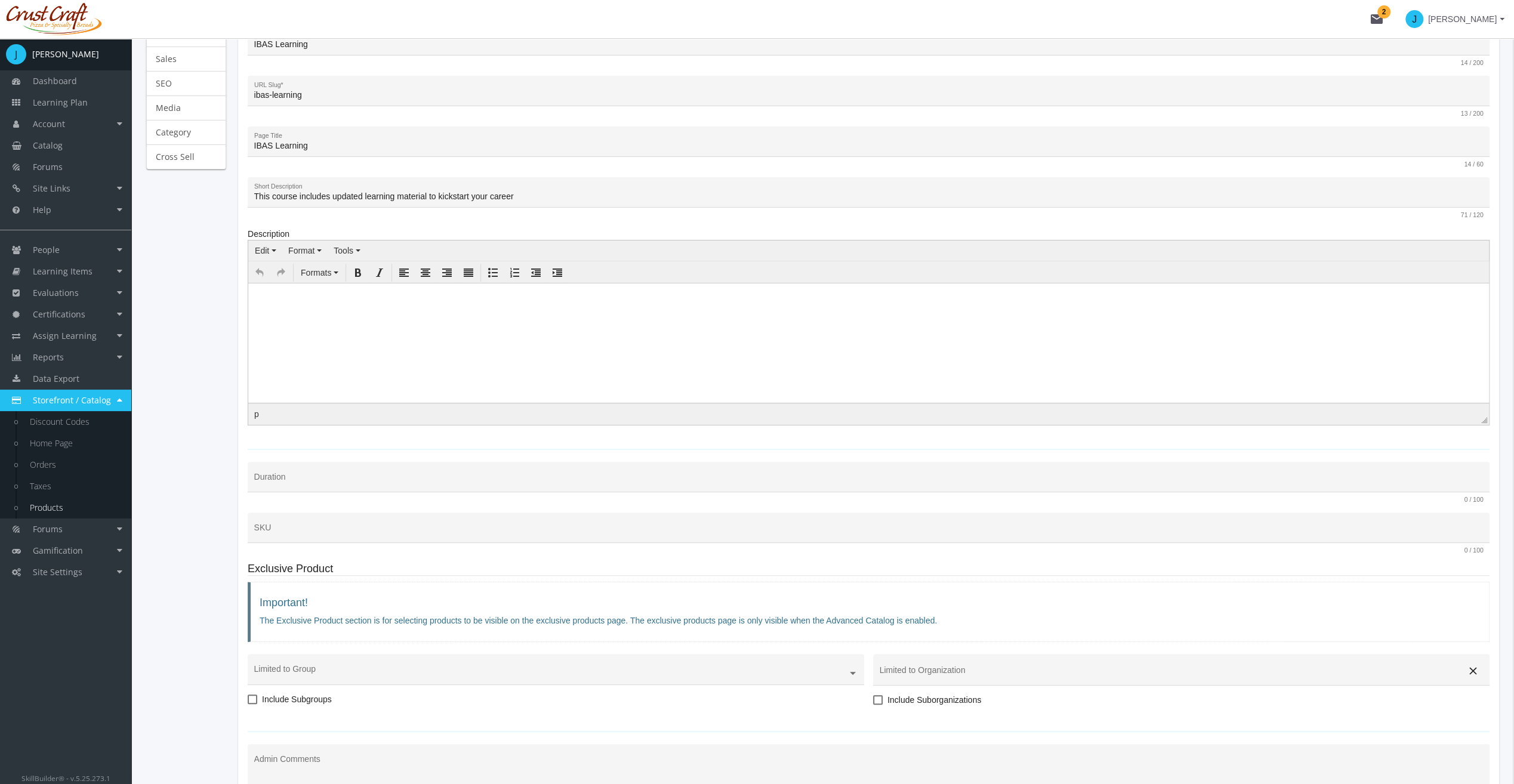
click at [286, 538] on div "SKU" at bounding box center [869, 530] width 1230 height 24
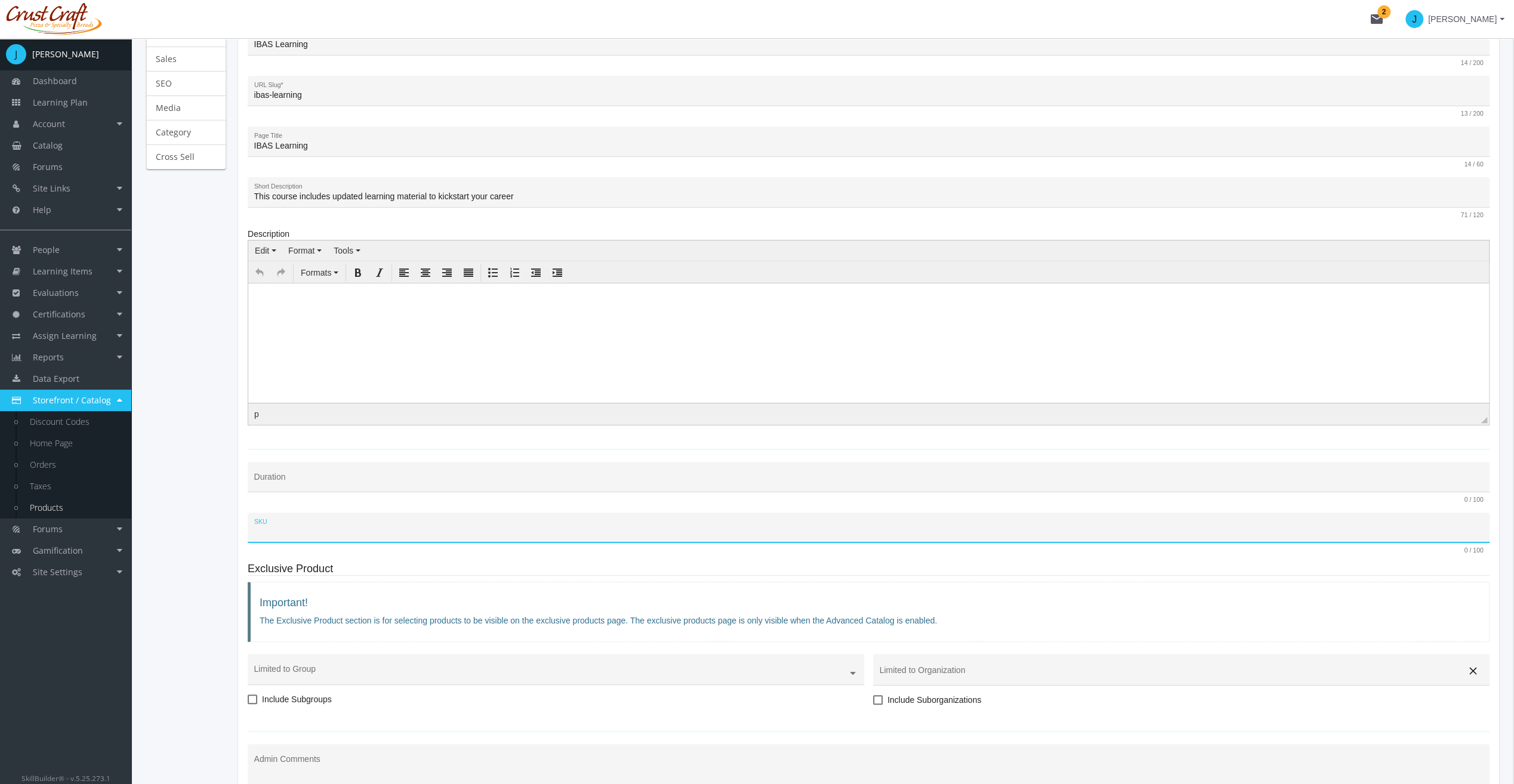
click at [298, 497] on div at bounding box center [859, 500] width 1210 height 7
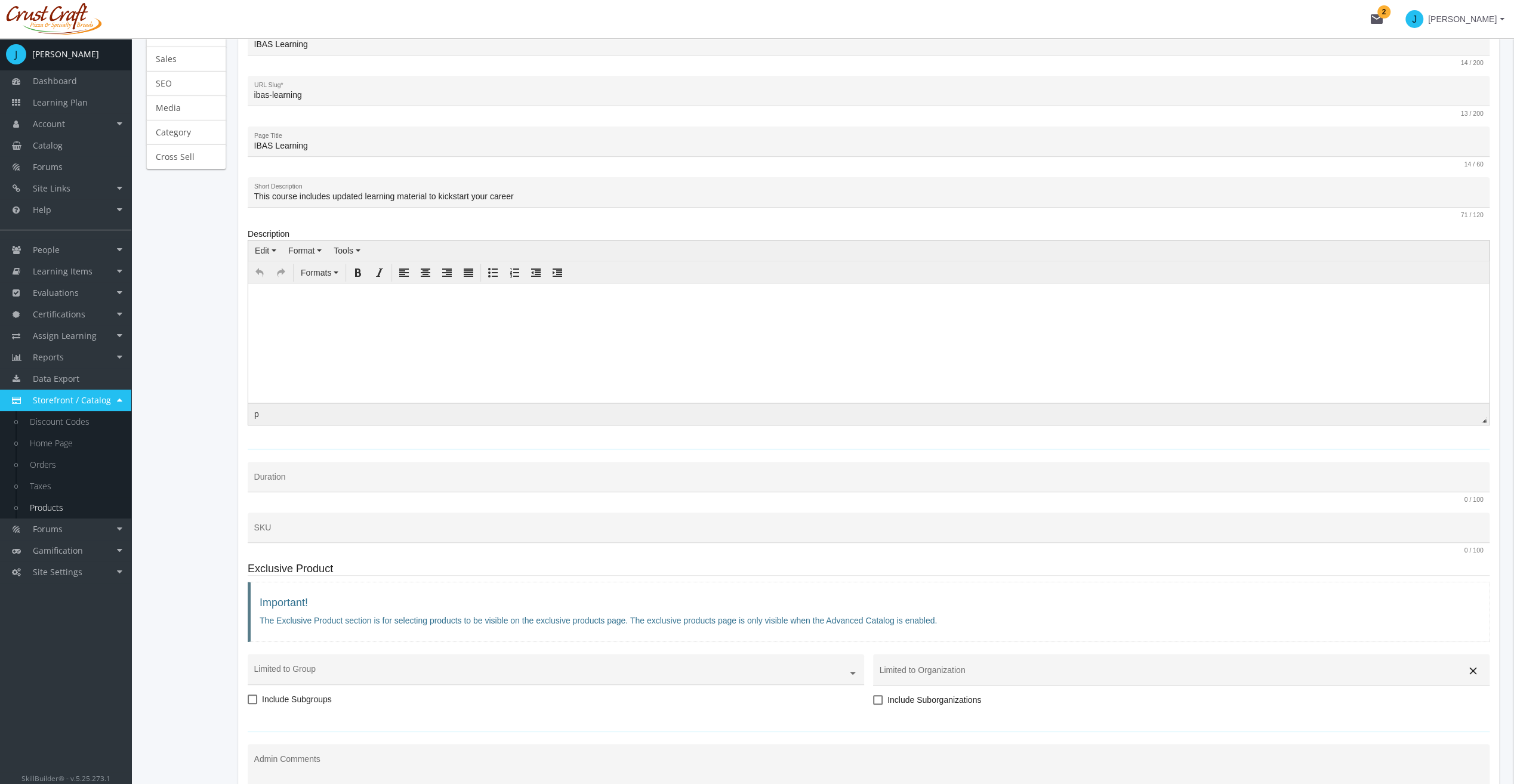
click at [299, 479] on input "Duration" at bounding box center [869, 481] width 1230 height 9
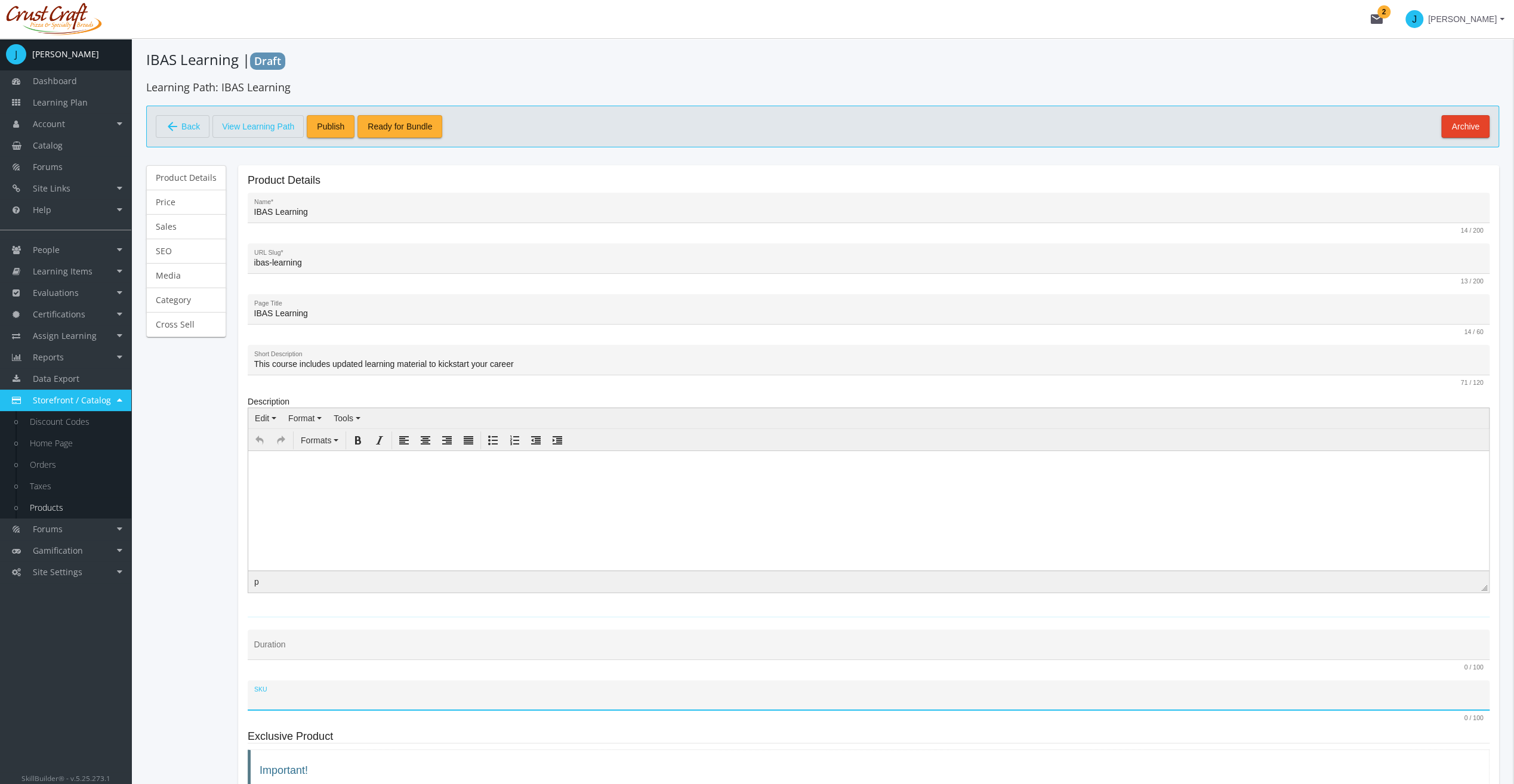
scroll to position [0, 0]
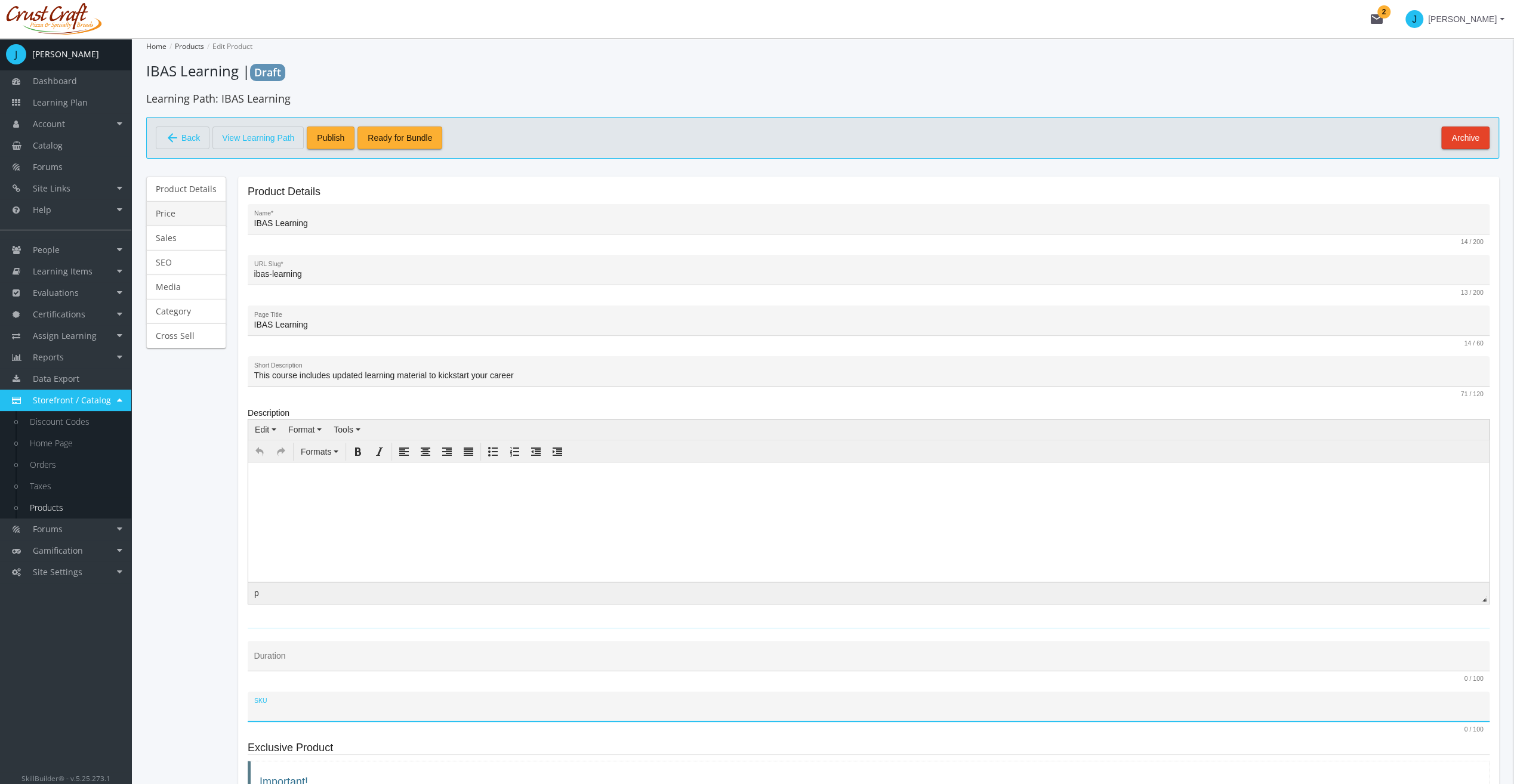
click at [192, 212] on link "Price" at bounding box center [186, 214] width 80 height 25
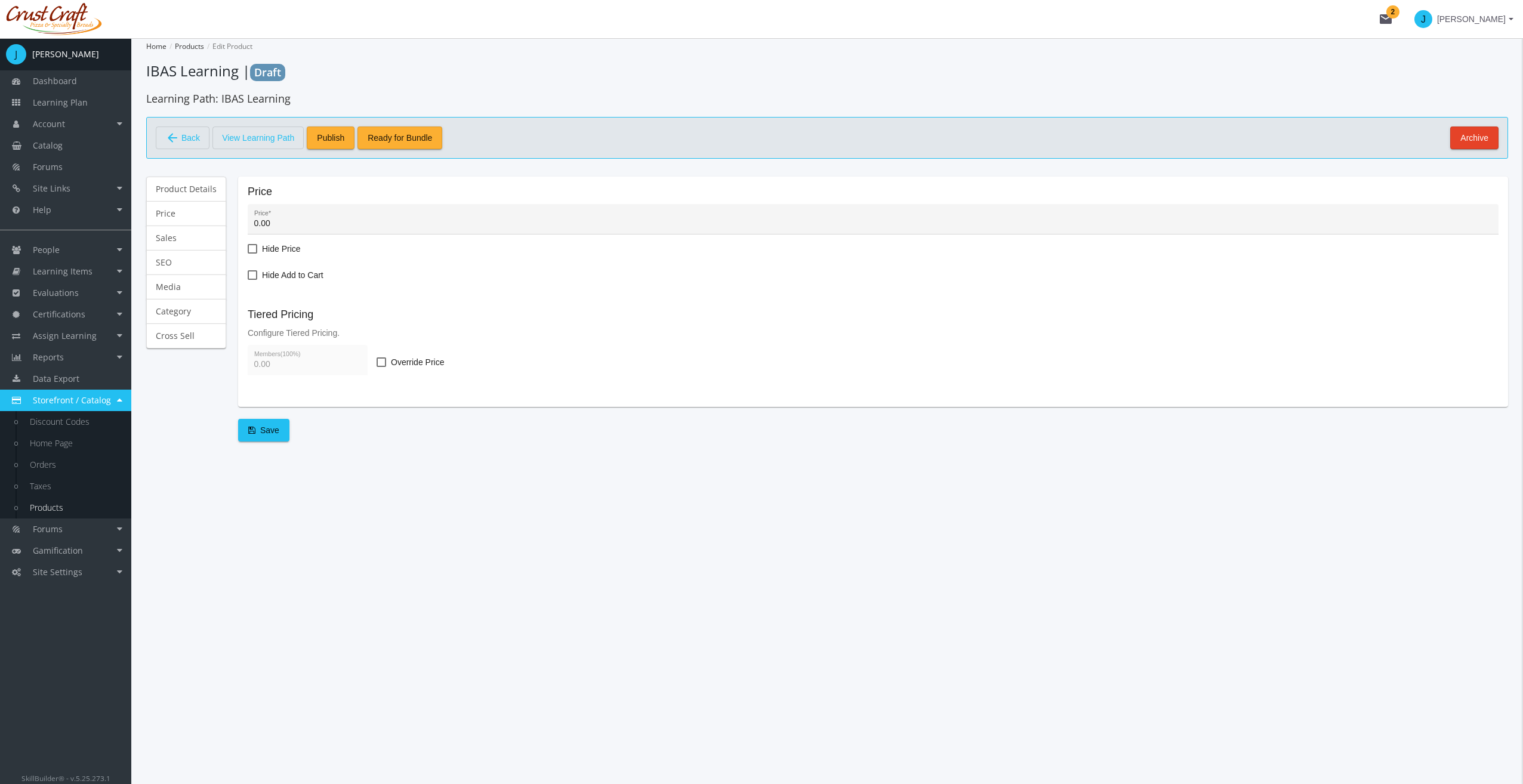
click at [376, 224] on input "0.00" at bounding box center [873, 223] width 1238 height 9
click at [379, 363] on span at bounding box center [381, 362] width 9 height 9
click at [377, 366] on input "Override Price" at bounding box center [376, 366] width 1 height 1
click at [330, 366] on input "0" at bounding box center [307, 364] width 107 height 9
click at [329, 366] on input "0" at bounding box center [307, 364] width 107 height 9
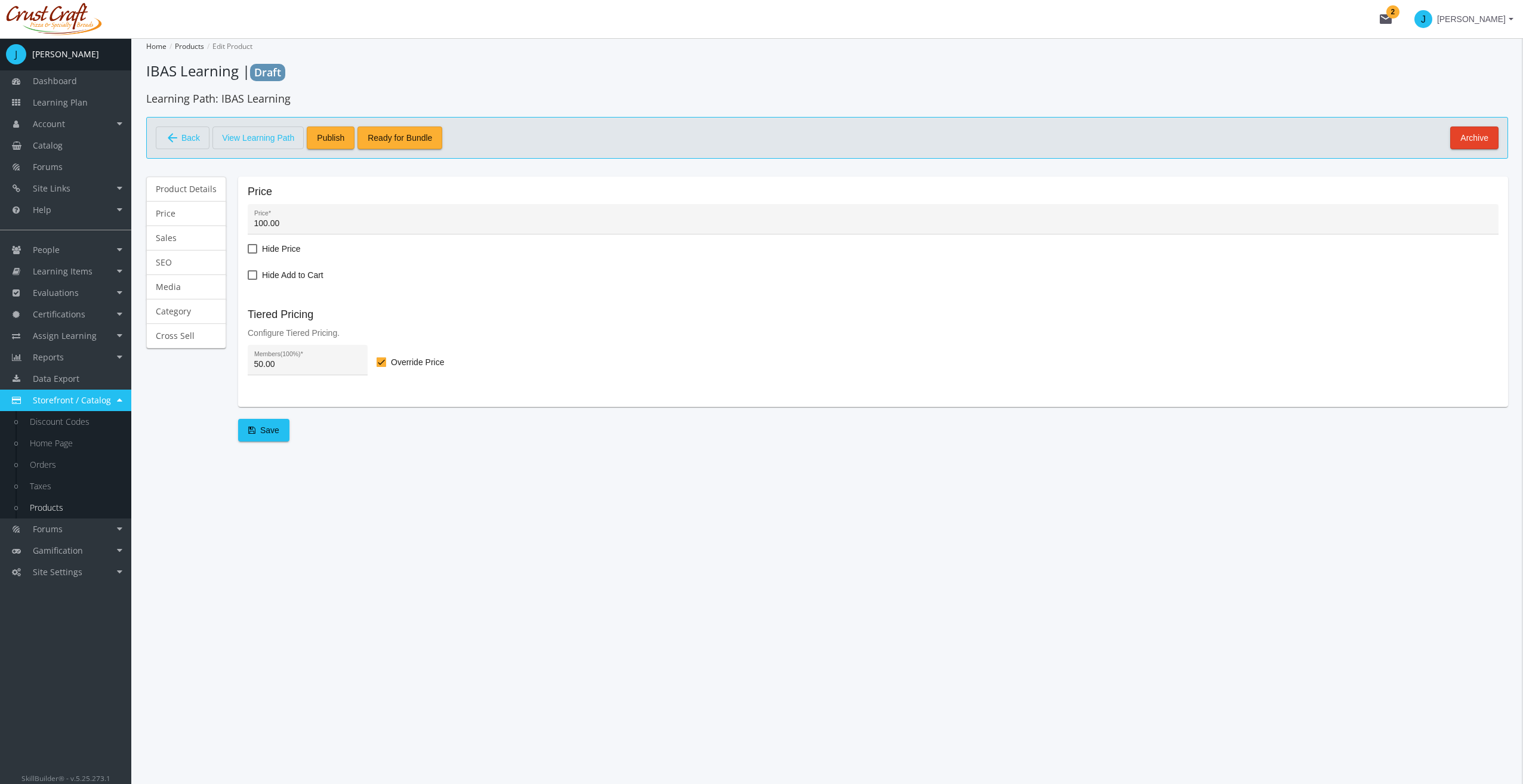
click at [265, 436] on span "Save" at bounding box center [264, 430] width 31 height 22
click at [189, 215] on link "Price" at bounding box center [186, 214] width 80 height 25
click at [192, 238] on link "Sales" at bounding box center [186, 238] width 80 height 25
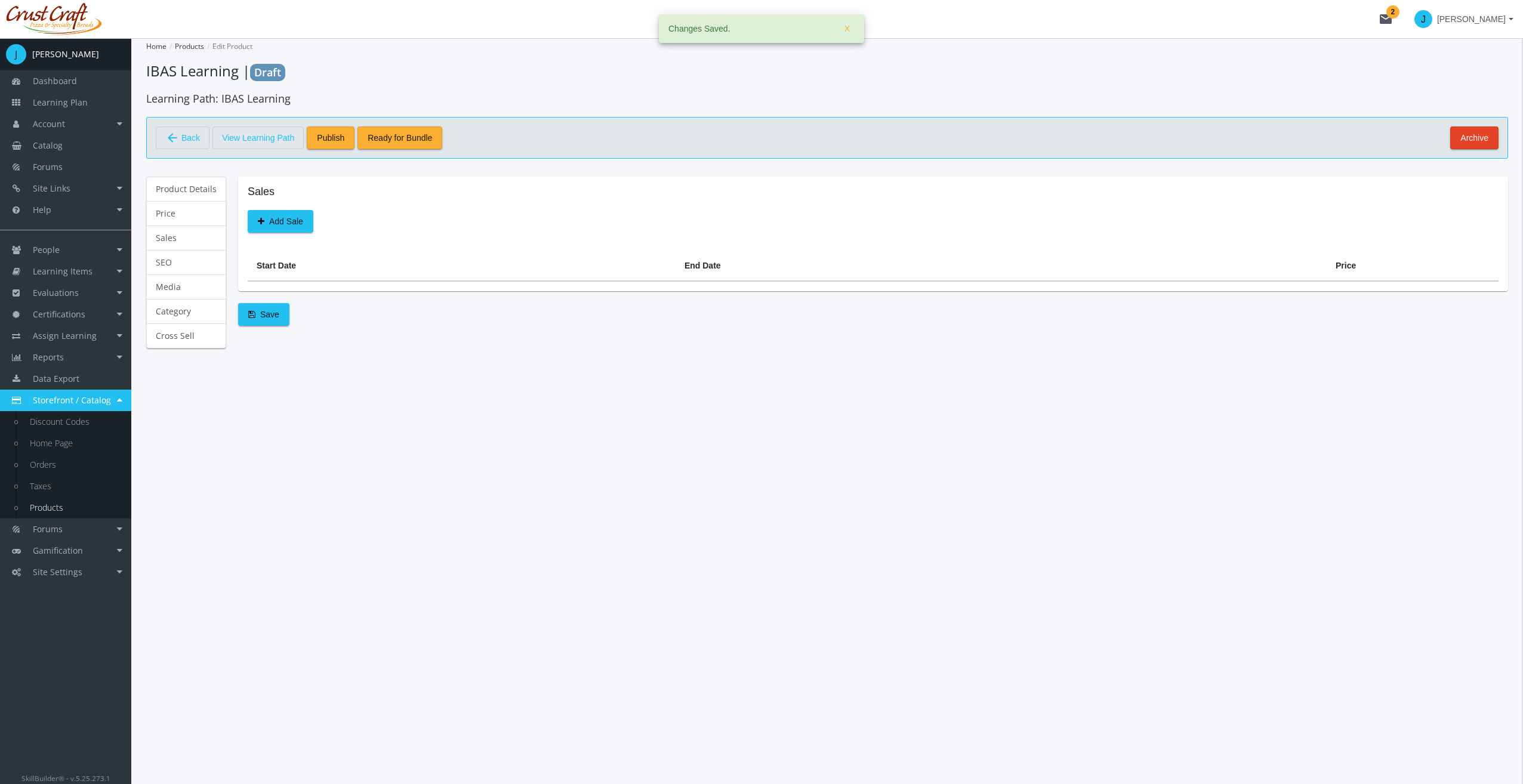
click at [291, 225] on span "Add Sale" at bounding box center [280, 221] width 45 height 22
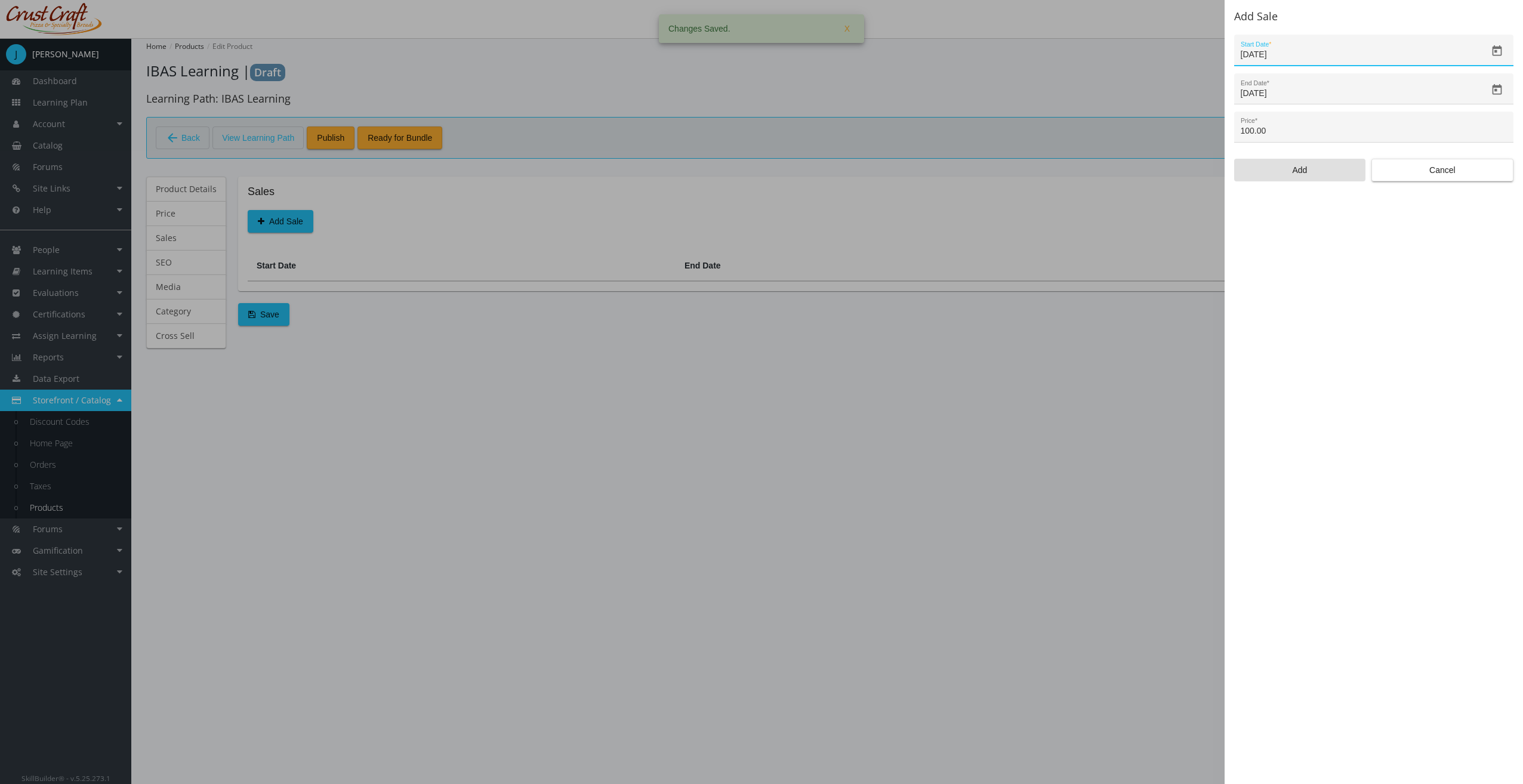
click at [1319, 55] on input "[DATE]" at bounding box center [1363, 55] width 246 height 9
drag, startPoint x: 1311, startPoint y: 137, endPoint x: 1224, endPoint y: 135, distance: 87.0
click at [1224, 135] on div "Add Sale [DATE] Start Date * [DATE] End Date * 100.00 Price * Add Cancel" at bounding box center [1373, 392] width 299 height 784
drag, startPoint x: 1224, startPoint y: 135, endPoint x: 1309, endPoint y: 127, distance: 85.4
click at [1311, 127] on input "100.00" at bounding box center [1374, 131] width 267 height 9
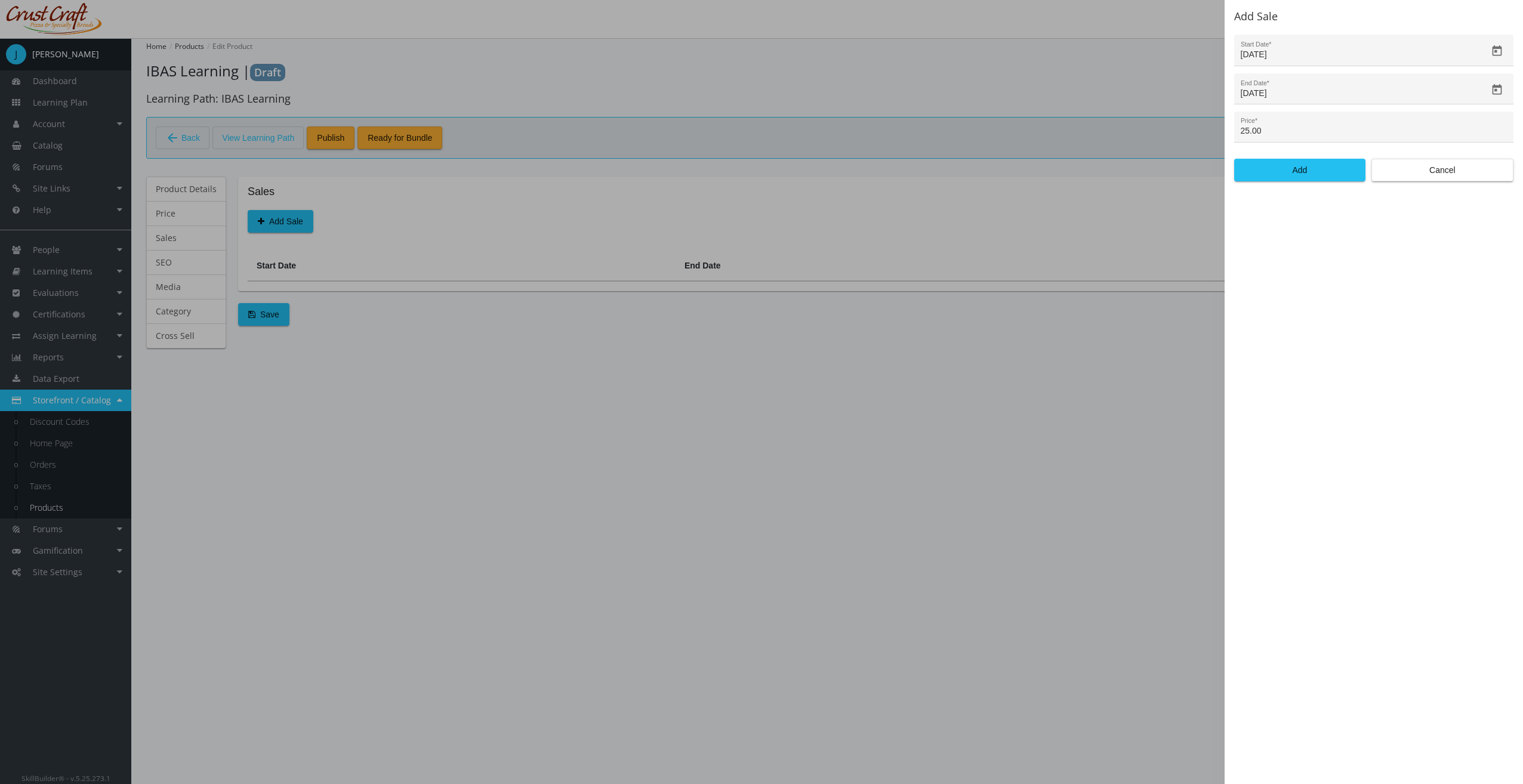
click at [1265, 155] on form "[DATE] Start Date * [DATE] End Date * 25.00 Price * Add Cancel" at bounding box center [1374, 108] width 279 height 146
click at [1275, 171] on span "Add" at bounding box center [1299, 170] width 111 height 22
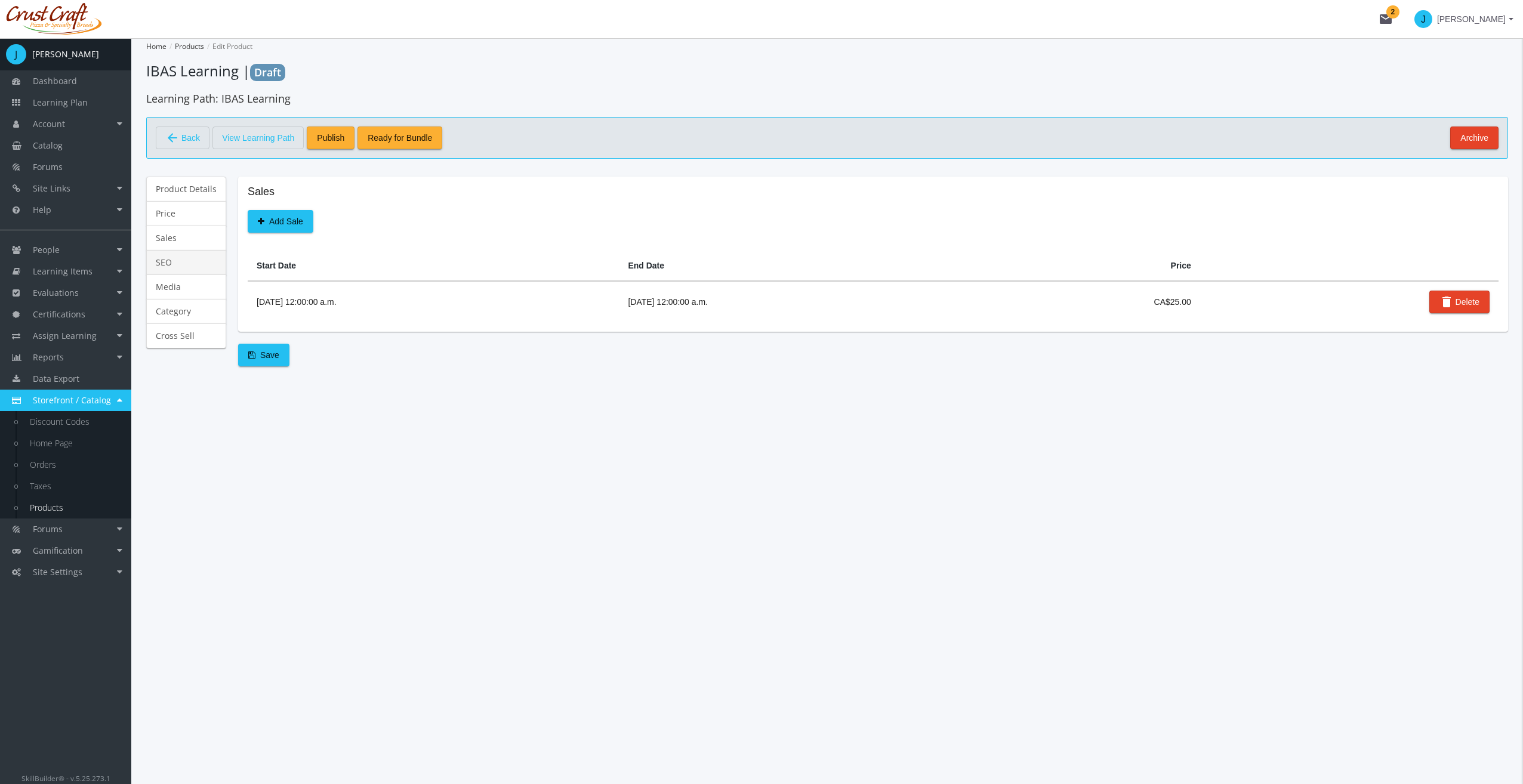
click at [206, 258] on link "SEO" at bounding box center [186, 263] width 80 height 25
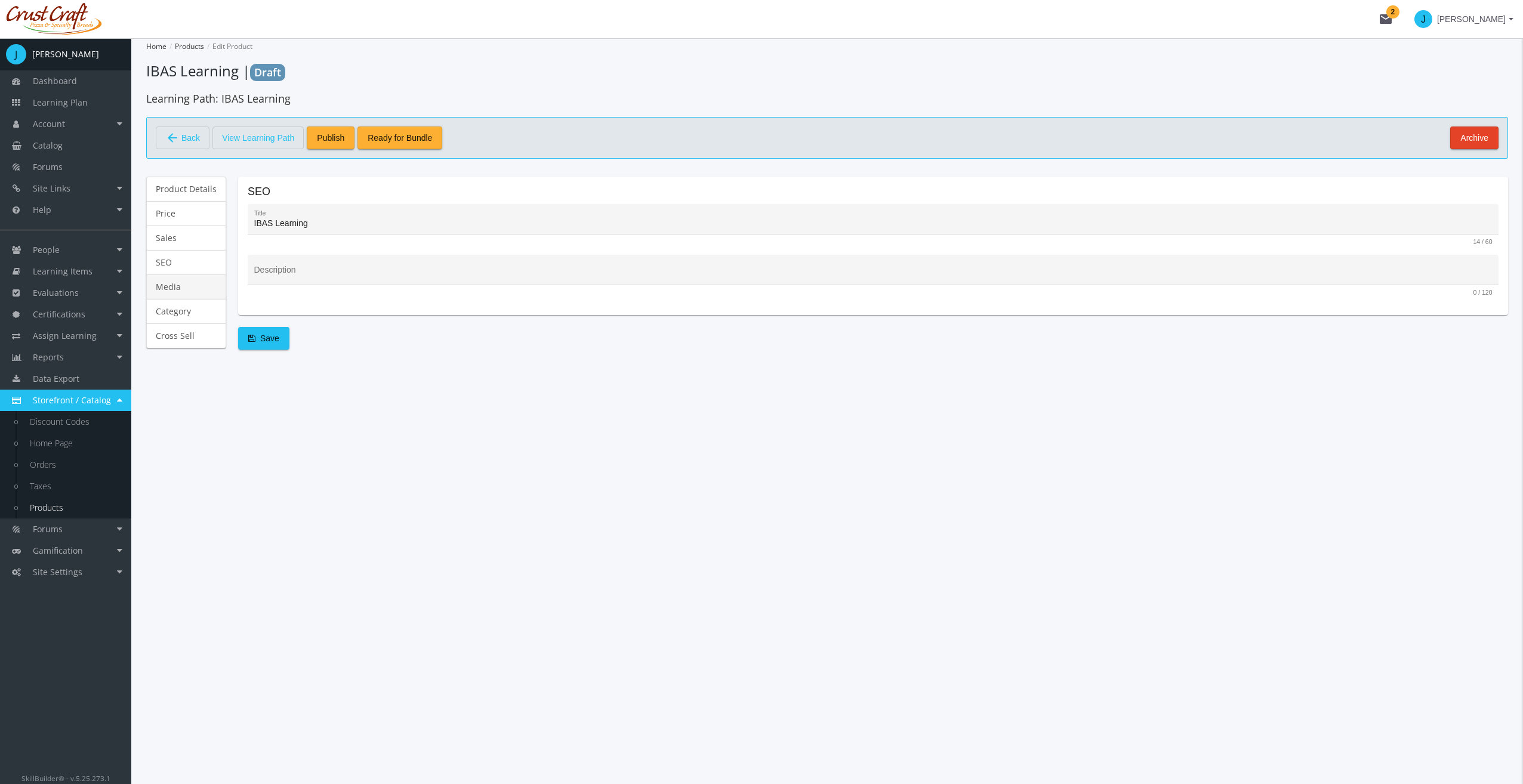
click at [199, 279] on link "Media" at bounding box center [186, 287] width 80 height 25
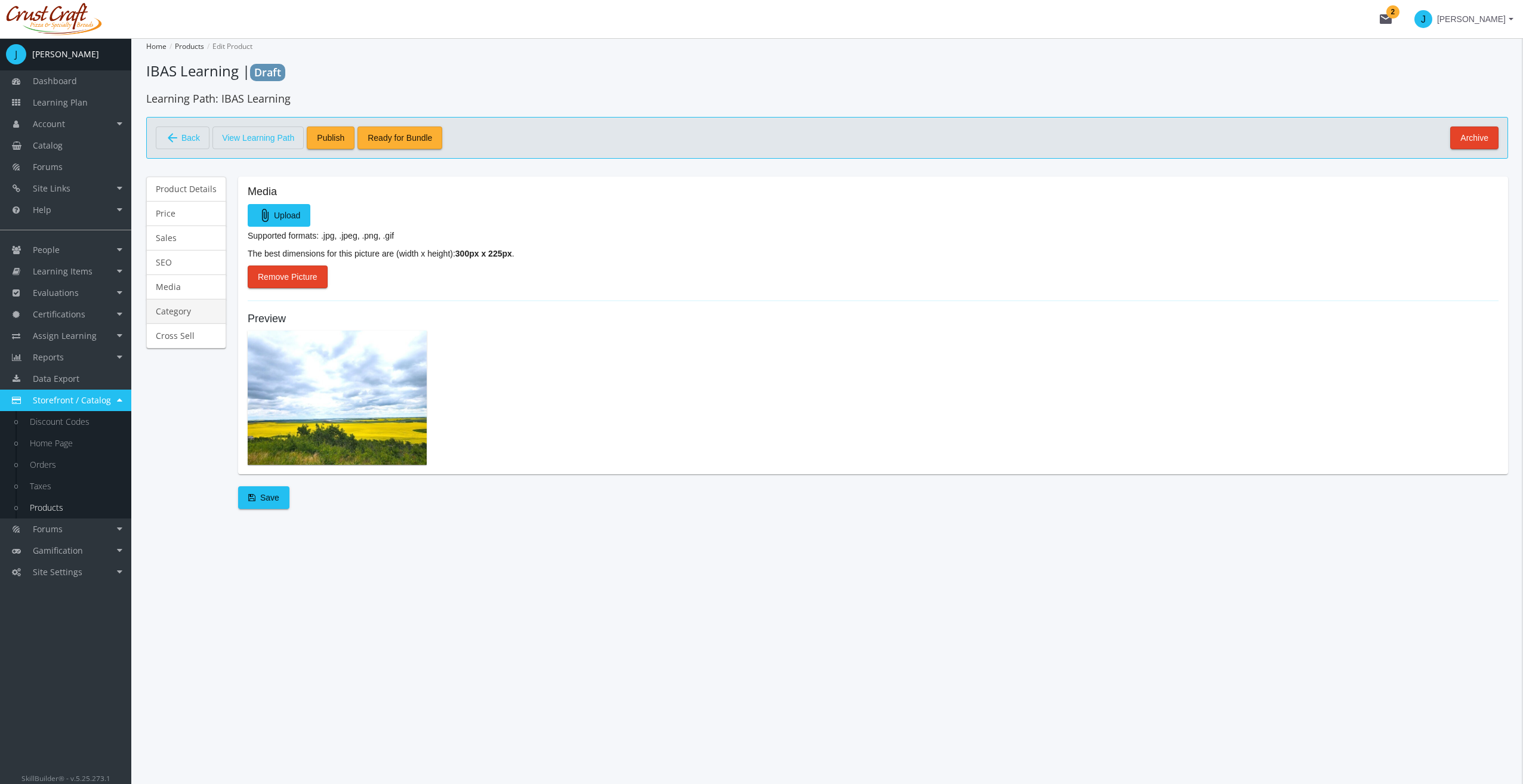
click at [168, 309] on link "Category" at bounding box center [186, 312] width 80 height 25
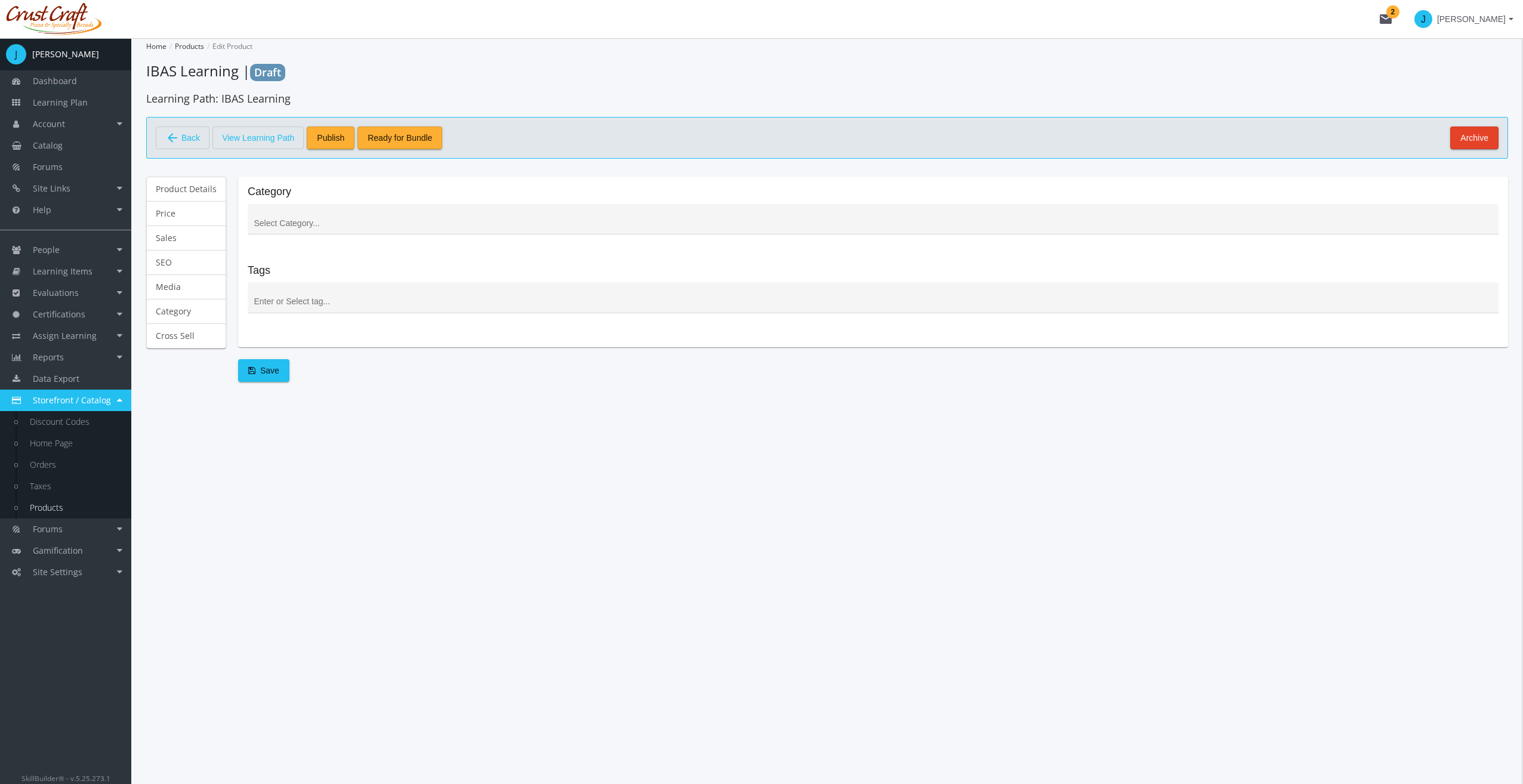
click at [273, 223] on input at bounding box center [873, 223] width 1238 height 9
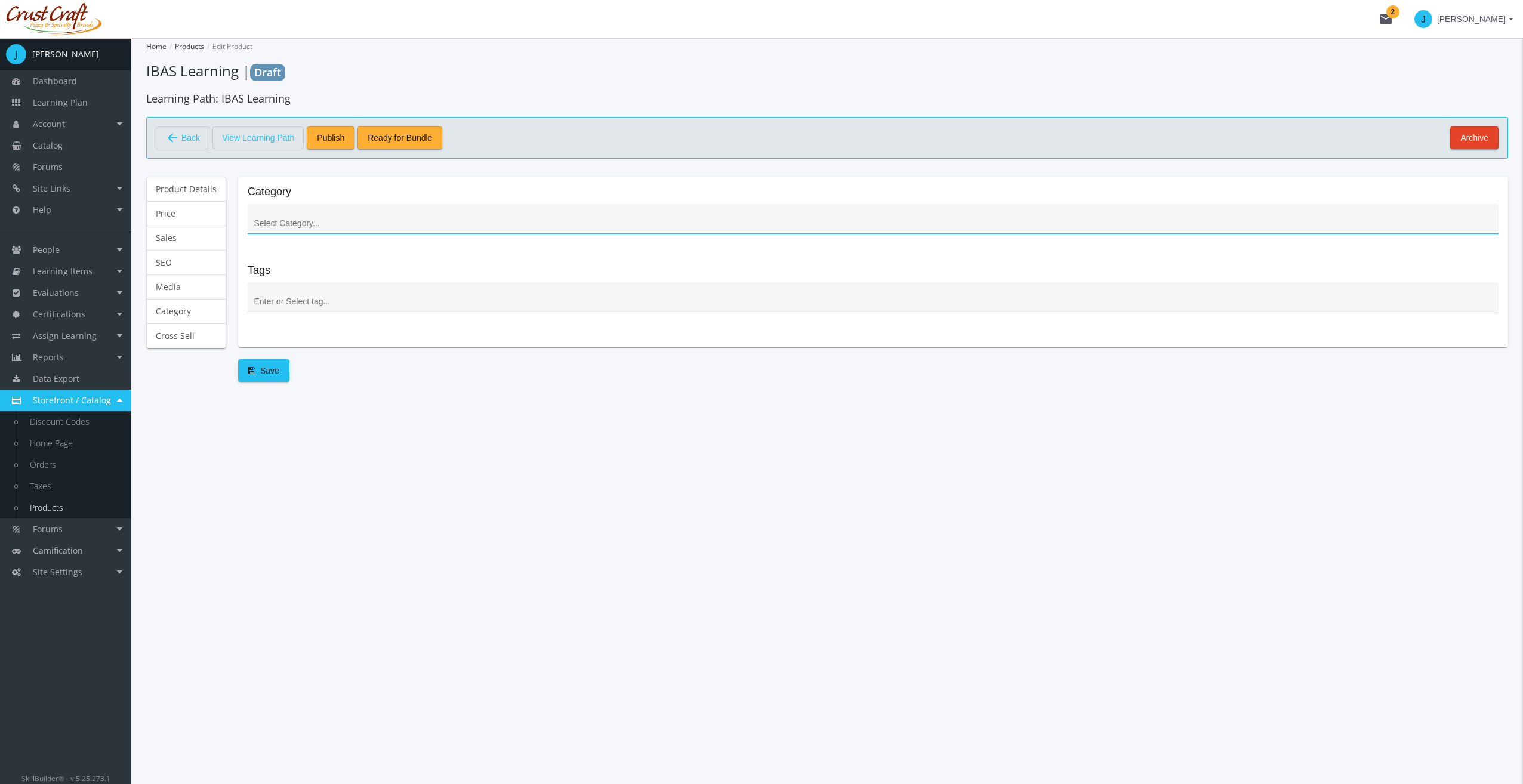
click at [276, 290] on div at bounding box center [873, 300] width 1238 height 24
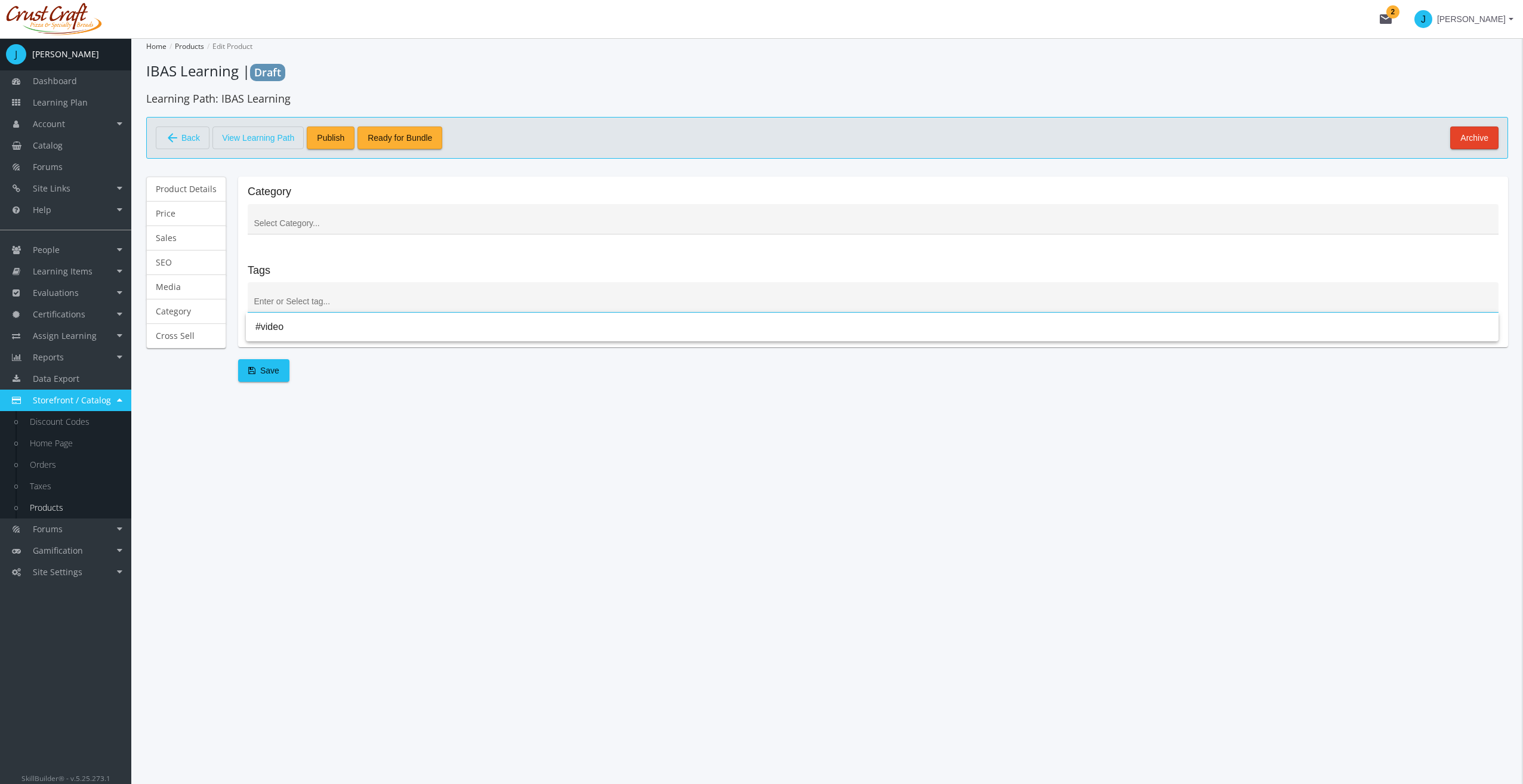
click at [278, 298] on input at bounding box center [873, 302] width 1238 height 9
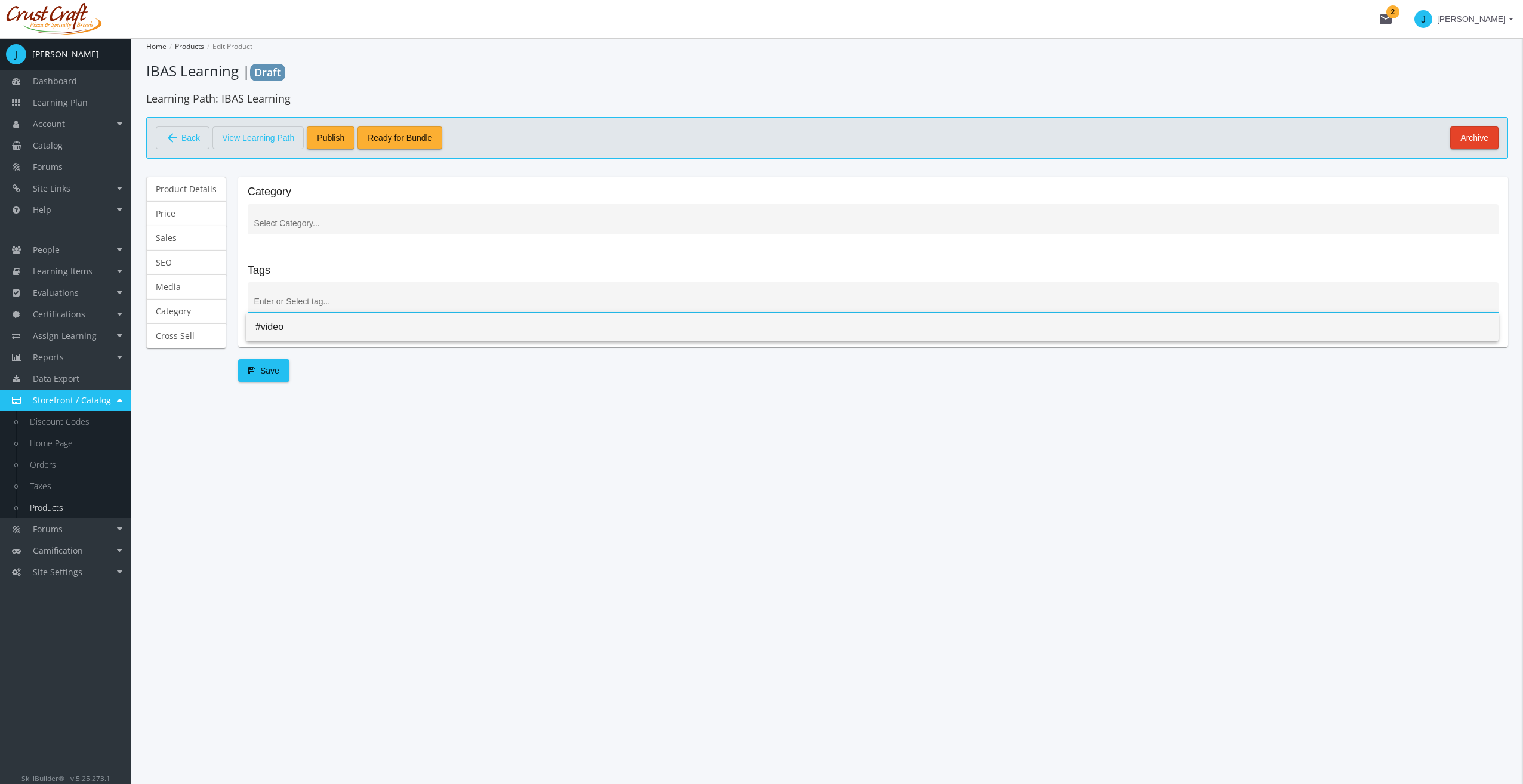
click at [280, 323] on span "#video" at bounding box center [872, 327] width 1234 height 29
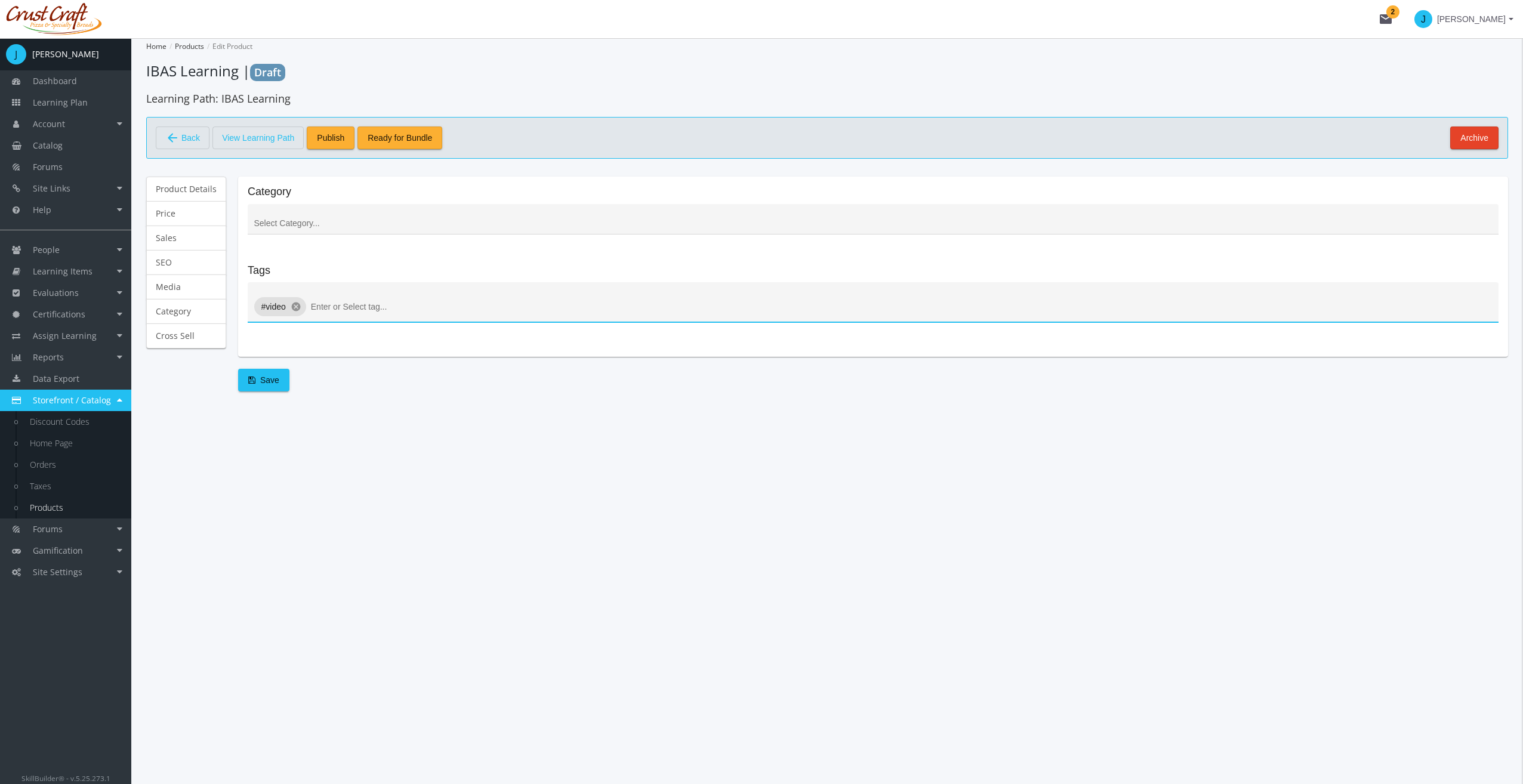
click at [368, 433] on div "Home Products Edit Product IBAS Learning | Draft Learning Path : IBAS Learning …" at bounding box center [826, 411] width 1391 height 746
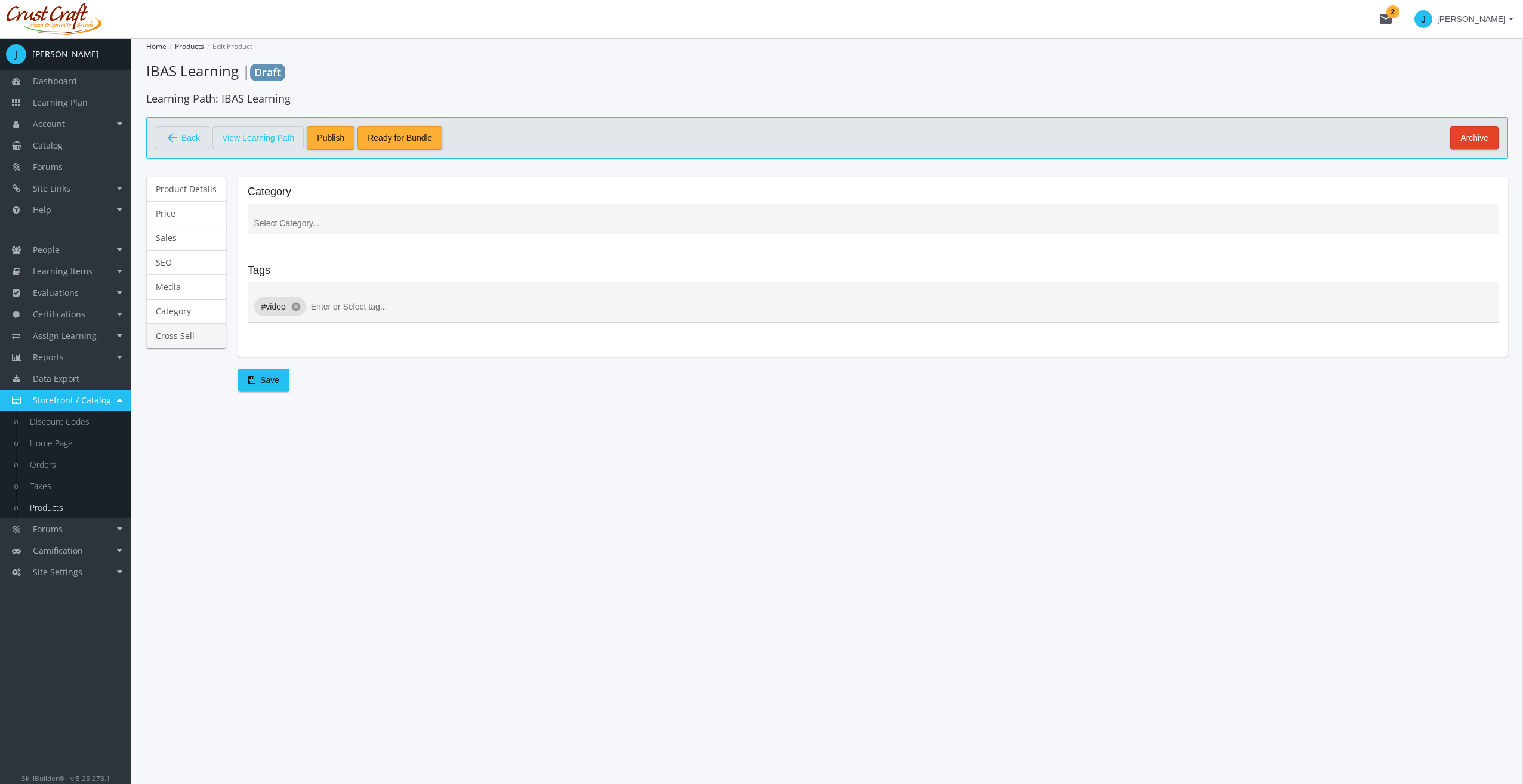
click at [175, 336] on link "Cross Sell" at bounding box center [186, 336] width 80 height 25
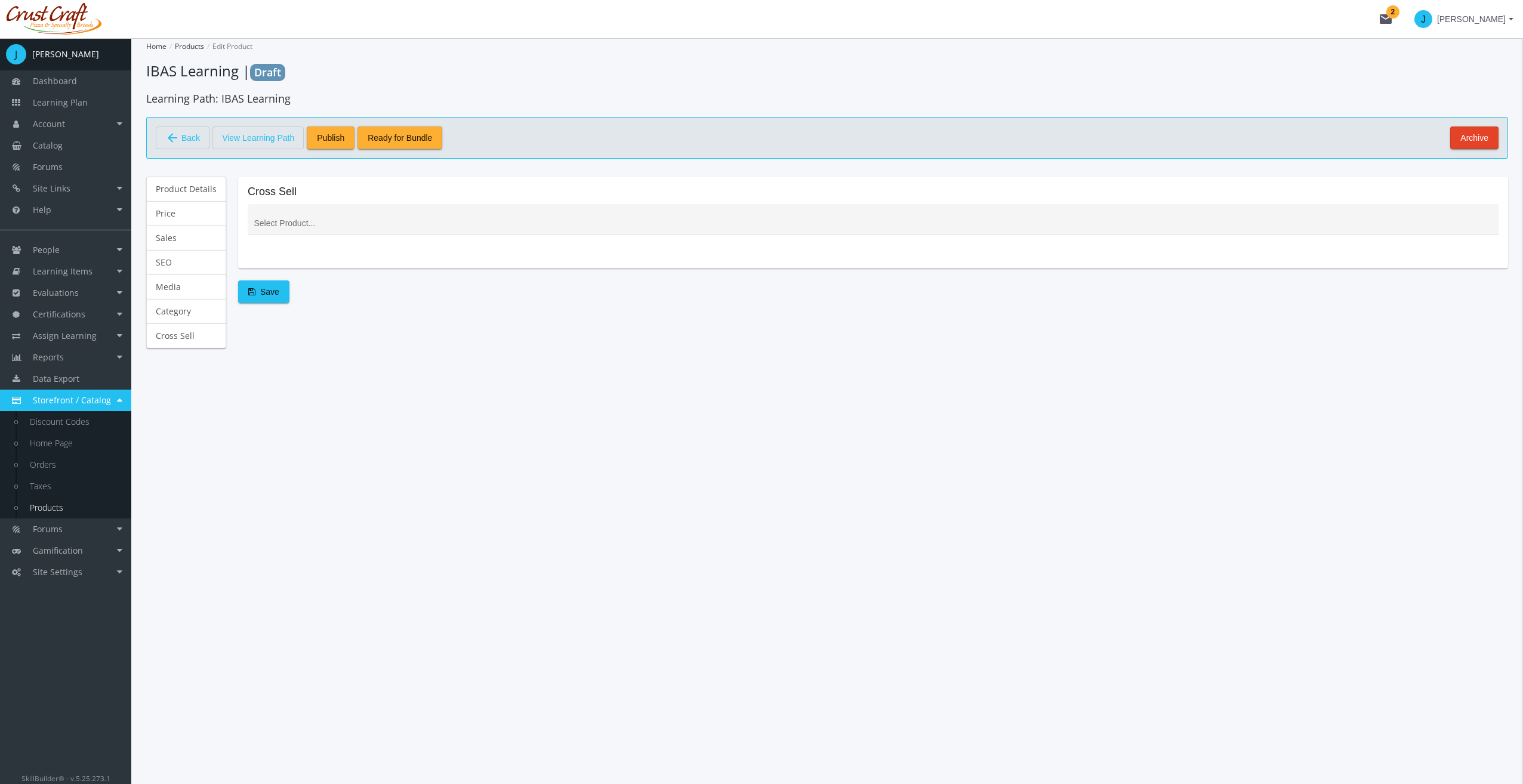
click at [291, 245] on mat-card-content "Cross Sell" at bounding box center [873, 222] width 1250 height 73
click at [292, 234] on div at bounding box center [873, 227] width 1250 height 46
click at [289, 223] on input at bounding box center [873, 223] width 1238 height 9
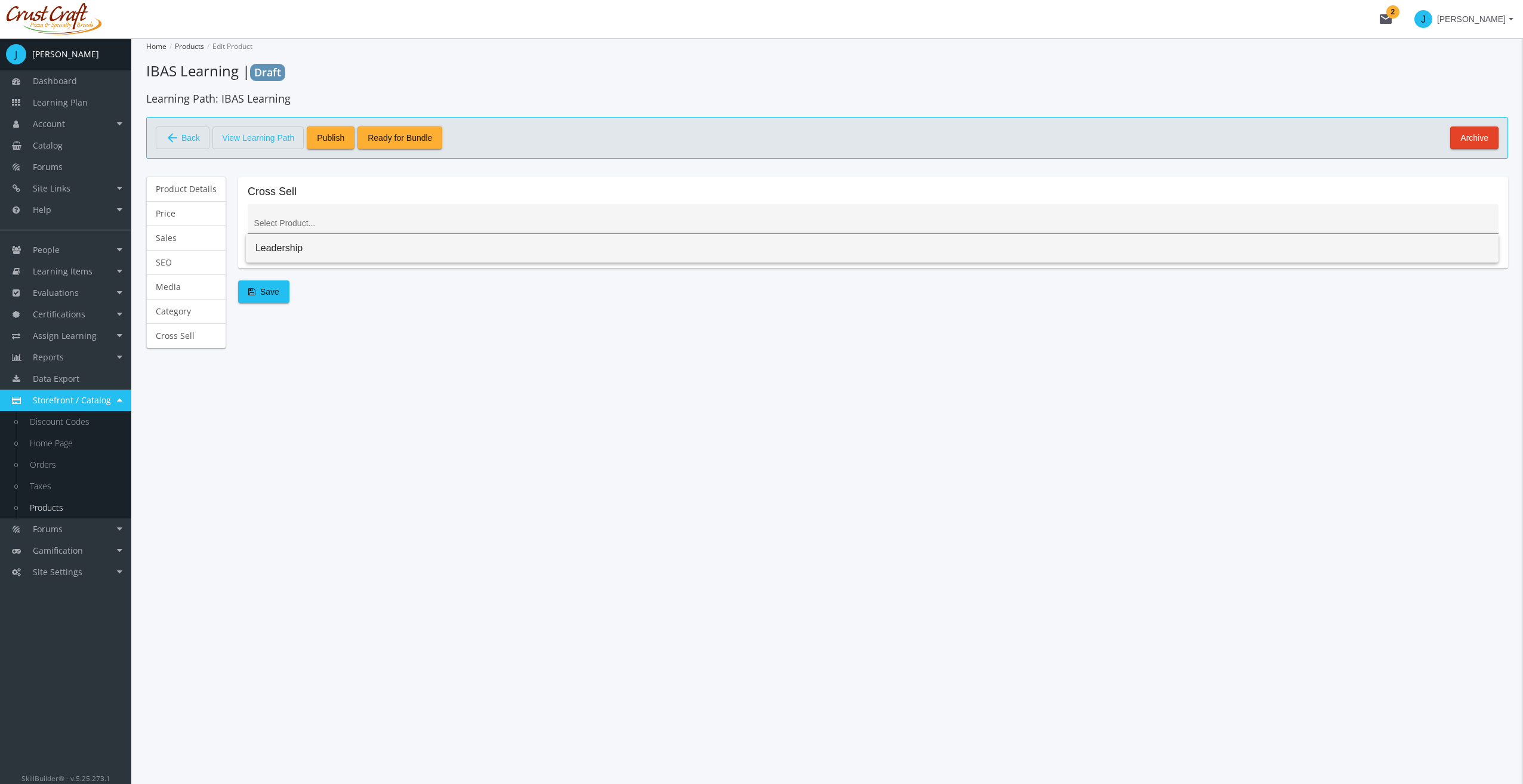
click at [285, 248] on span "Leadership" at bounding box center [872, 248] width 1234 height 29
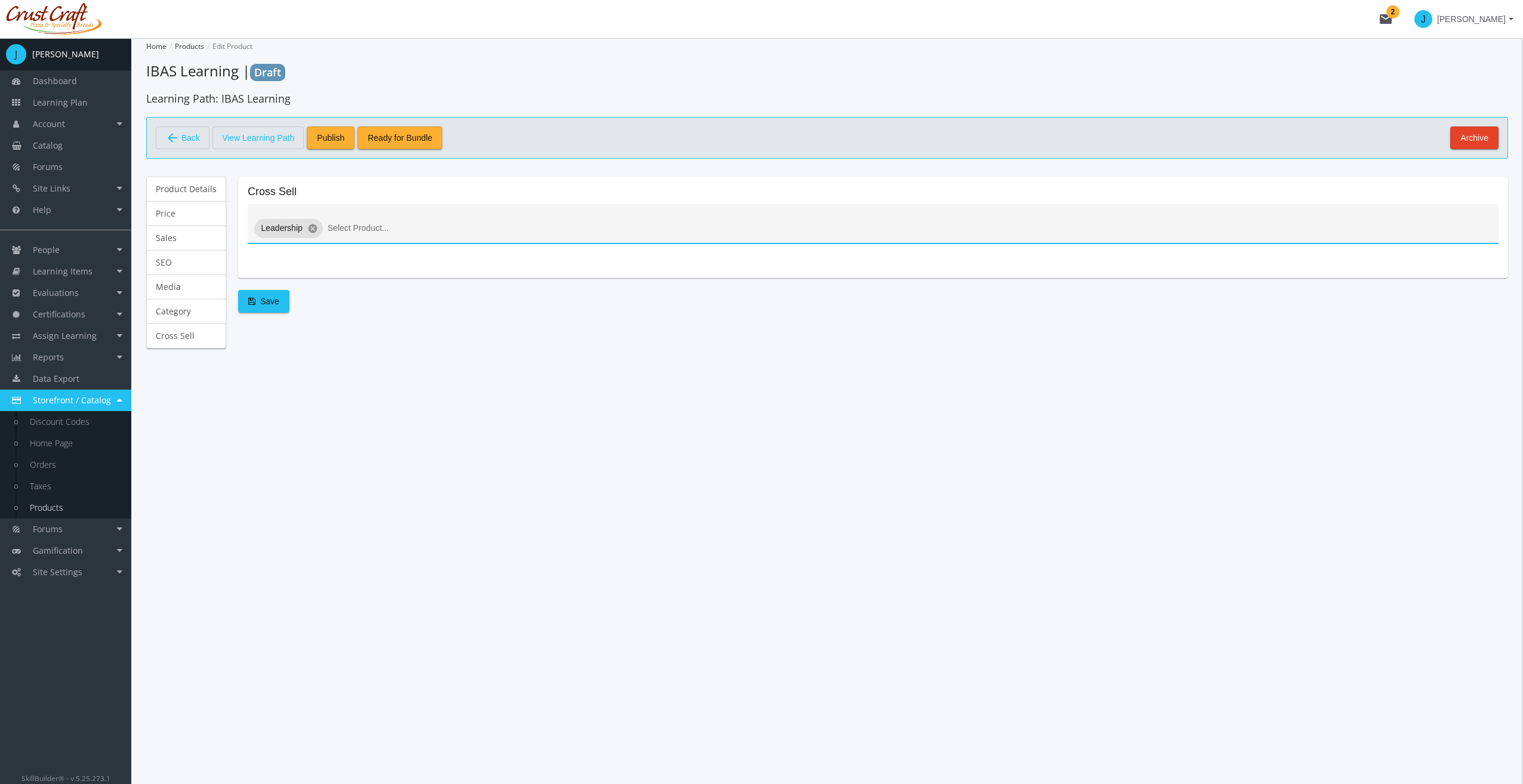
click at [272, 300] on span "Save" at bounding box center [264, 301] width 31 height 22
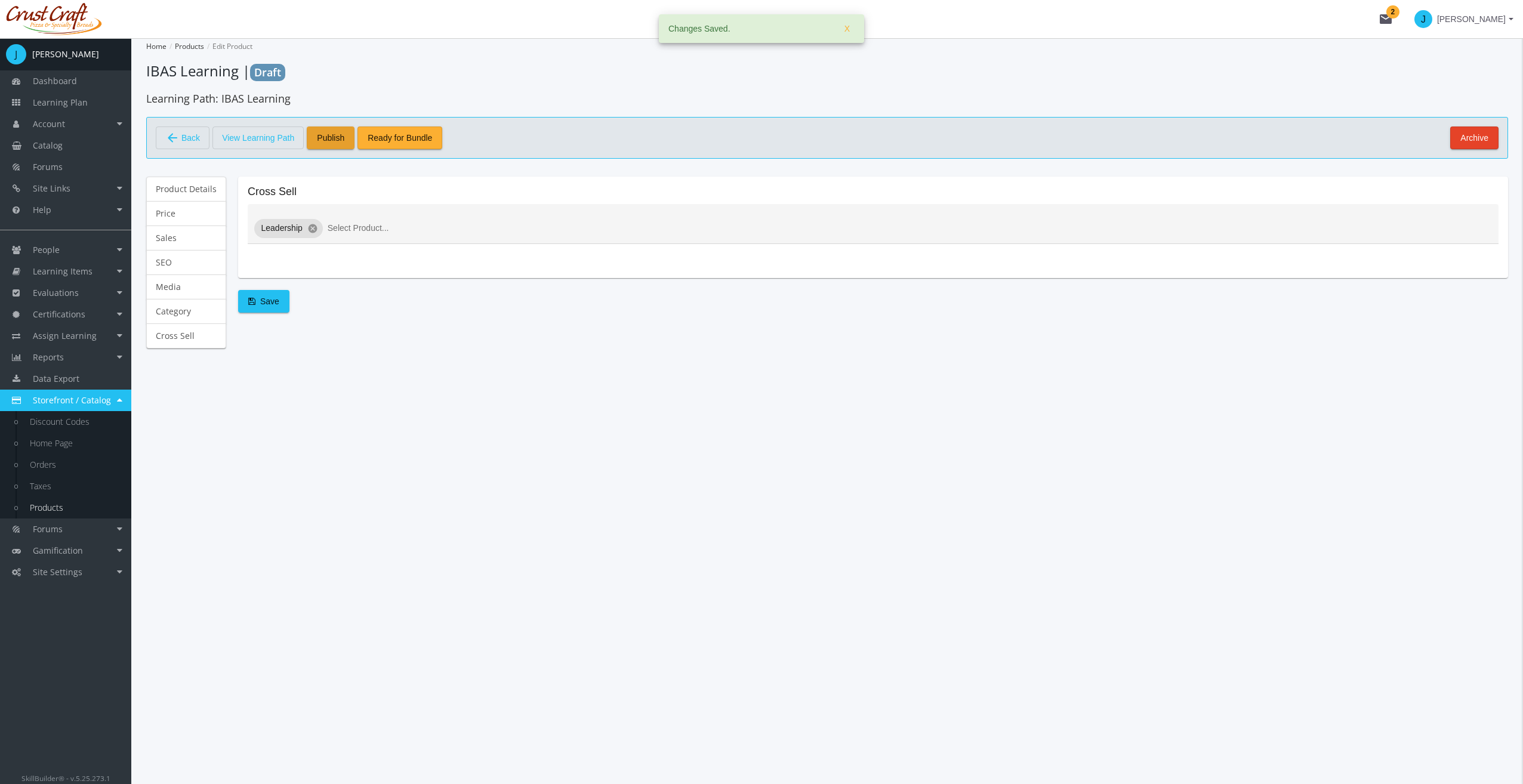
click at [319, 135] on span "Publish" at bounding box center [330, 138] width 27 height 22
click at [65, 146] on link "Catalog" at bounding box center [65, 145] width 131 height 22
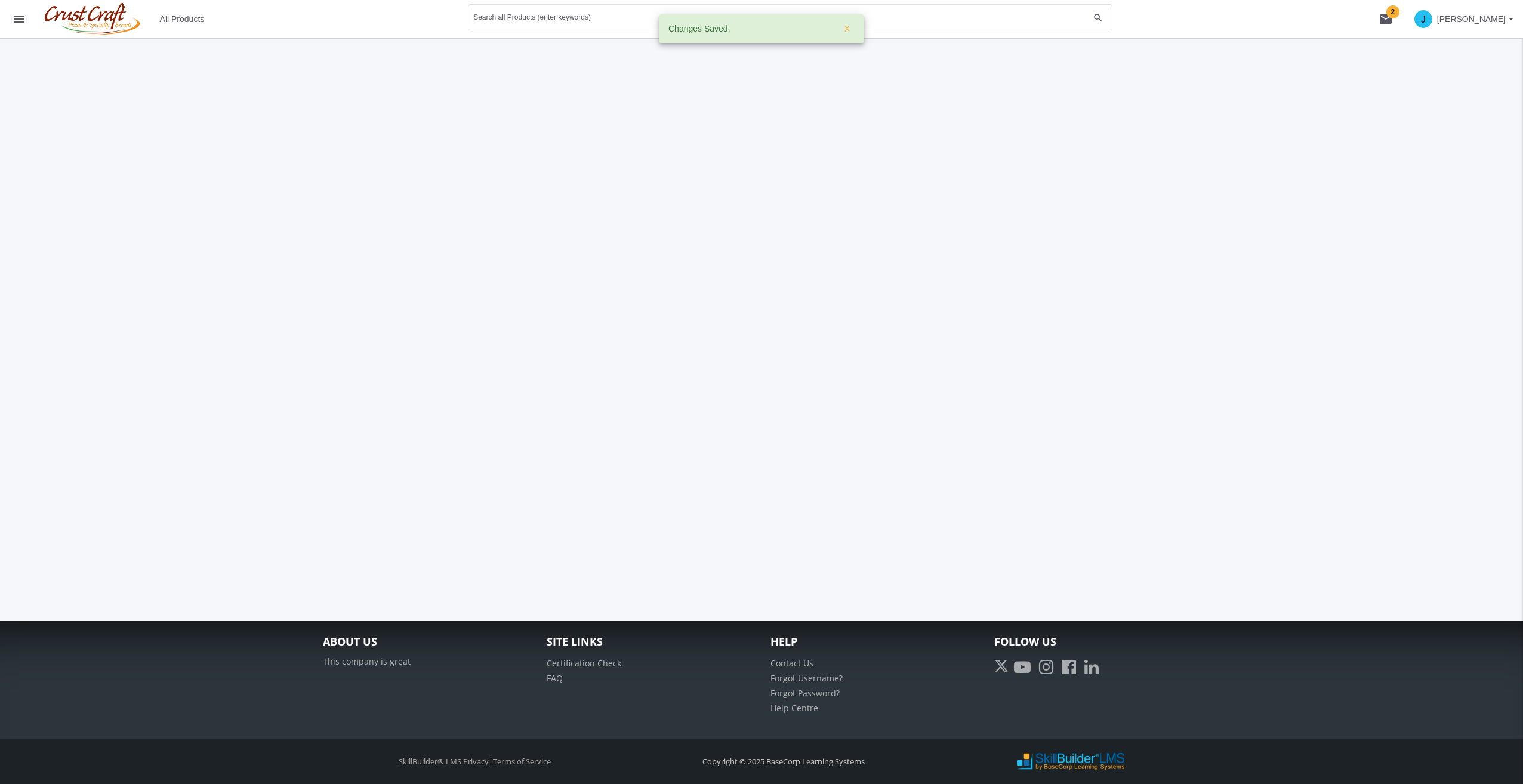
click at [195, 25] on span "All Products" at bounding box center [183, 19] width 45 height 22
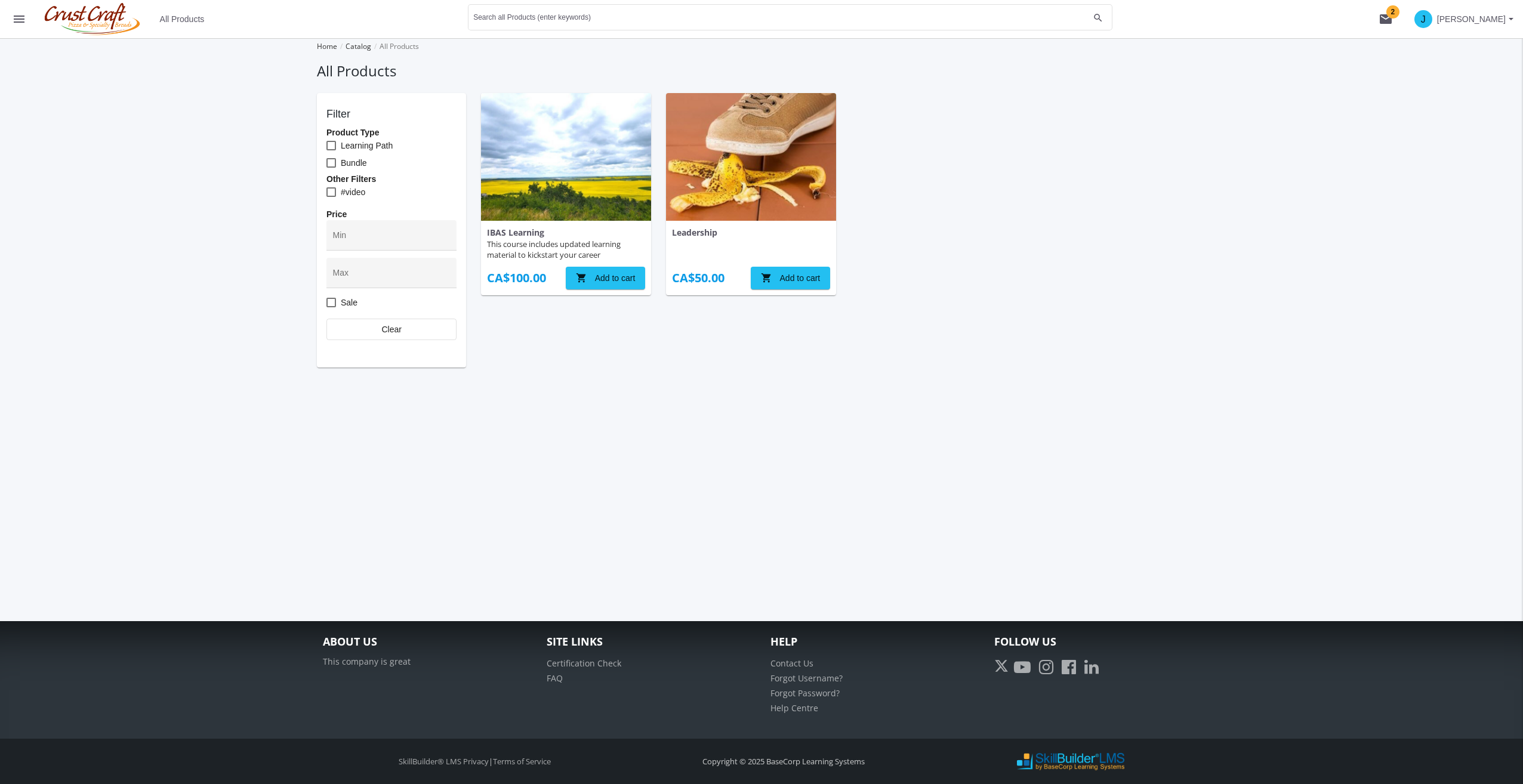
click at [519, 233] on div "IBAS Learning" at bounding box center [566, 232] width 158 height 12
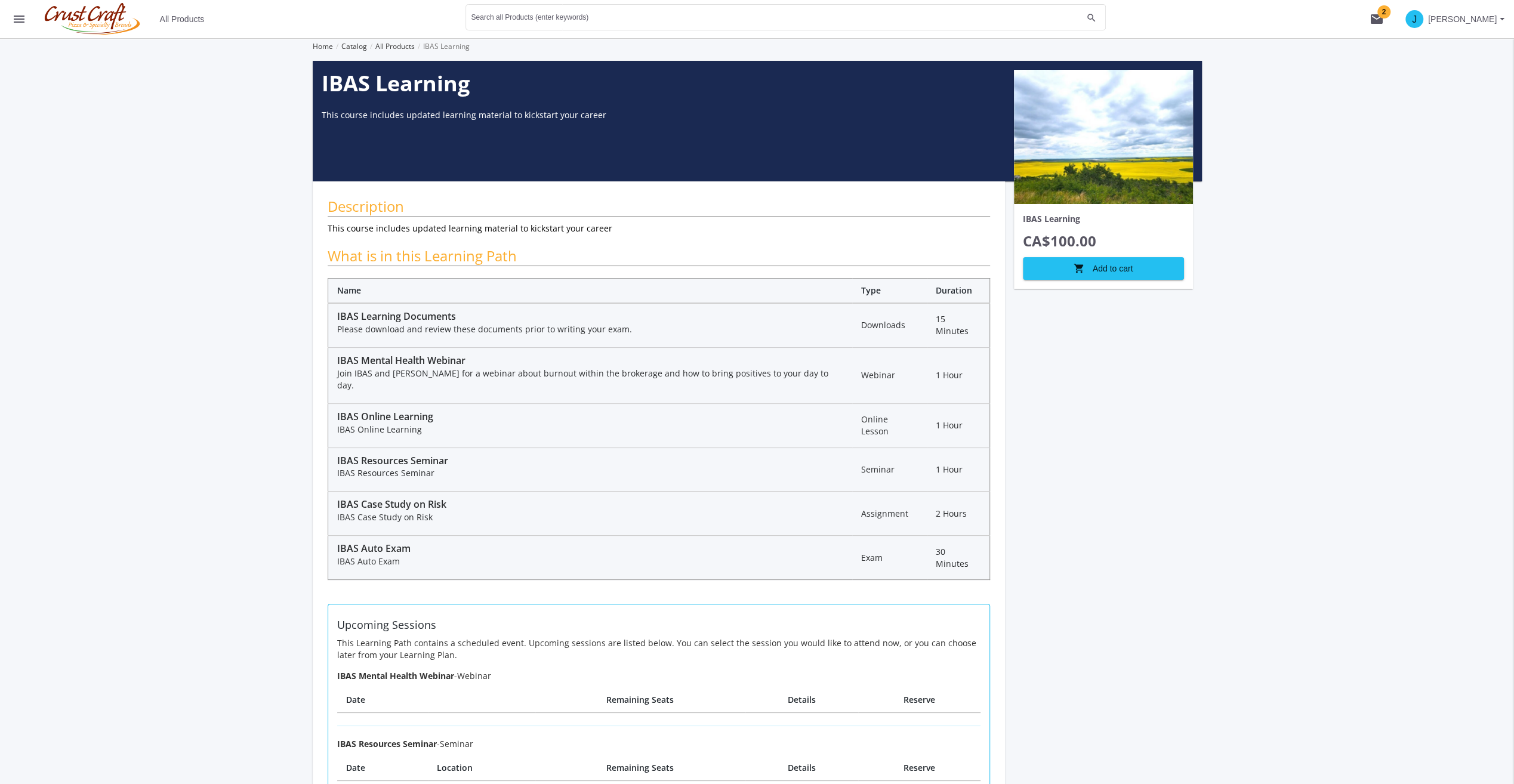
click at [1042, 390] on div "IBAS Learning CA$100.00 shopping_cart Add to cart" at bounding box center [1103, 451] width 197 height 782
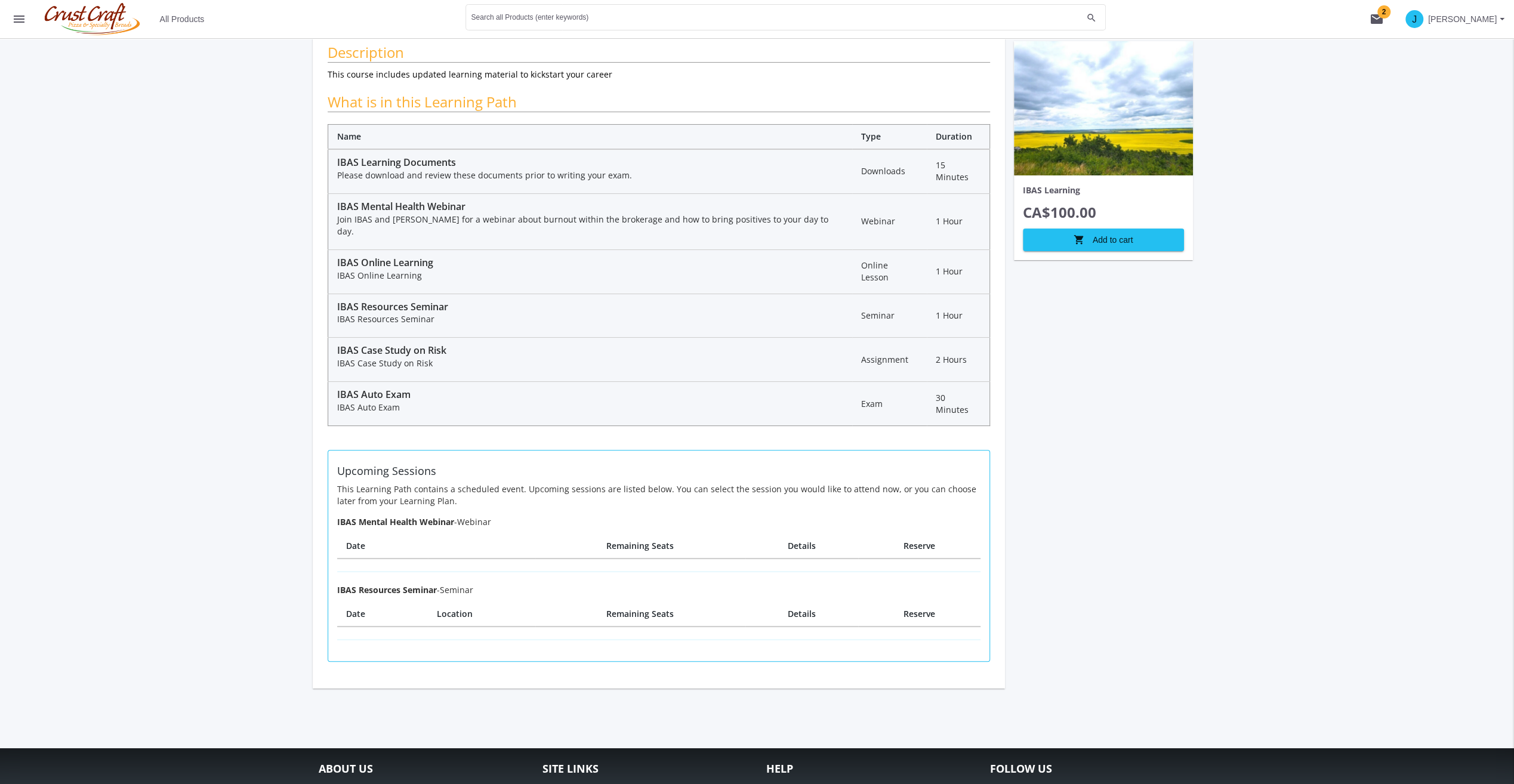
scroll to position [265, 0]
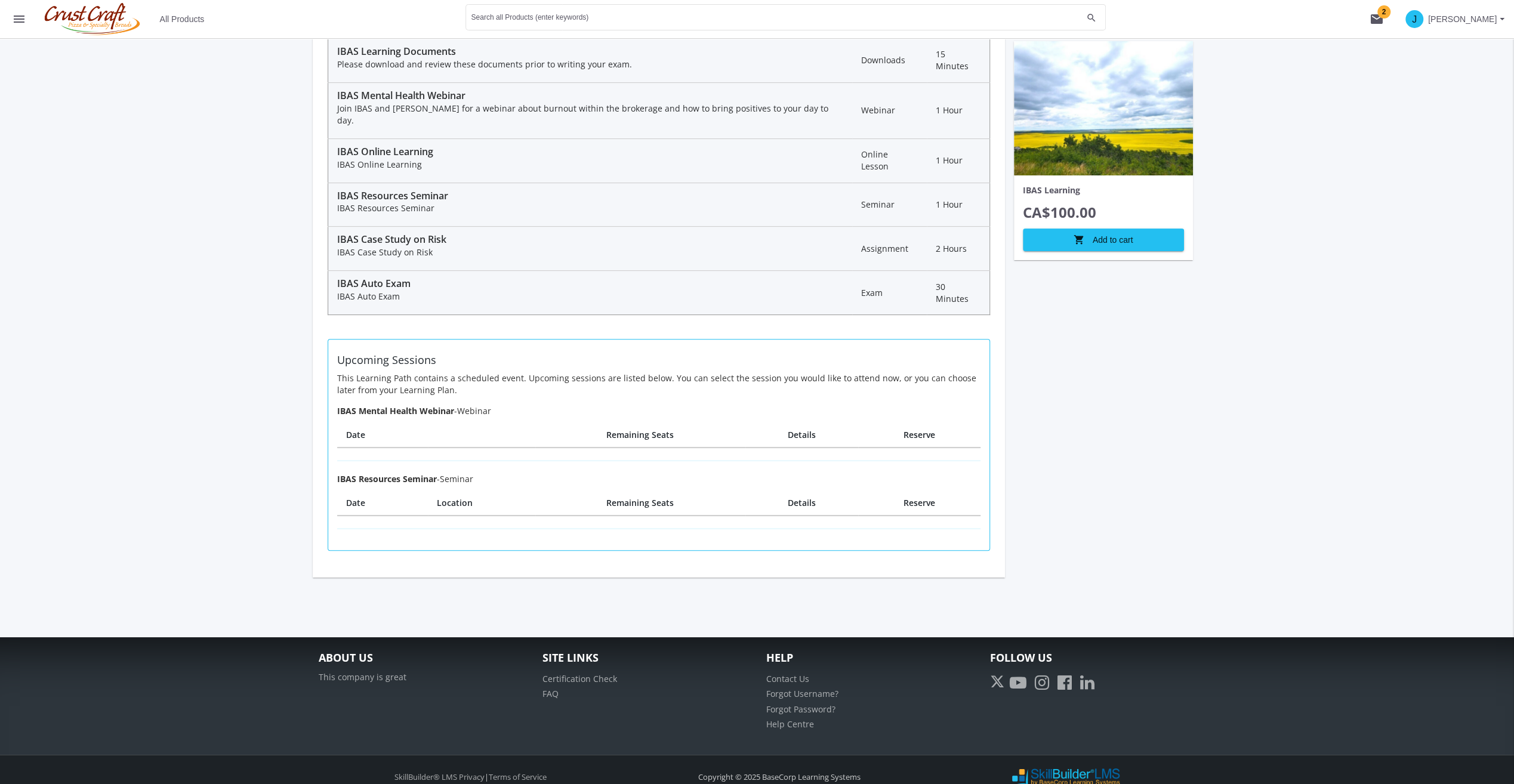
click at [222, 538] on div "J [PERSON_NAME] Dashboard Learning Plan Account Account Certificates and Transc…" at bounding box center [757, 205] width 1514 height 864
click at [1132, 441] on div "IBAS Learning CA$100.00 shopping_cart Add to cart" at bounding box center [1103, 186] width 197 height 782
click at [219, 392] on div "J [PERSON_NAME] Dashboard Learning Plan Account Account Certificates and Transc…" at bounding box center [757, 205] width 1514 height 864
click at [1189, 371] on div "IBAS Learning CA$100.00 shopping_cart Add to cart" at bounding box center [1103, 186] width 197 height 782
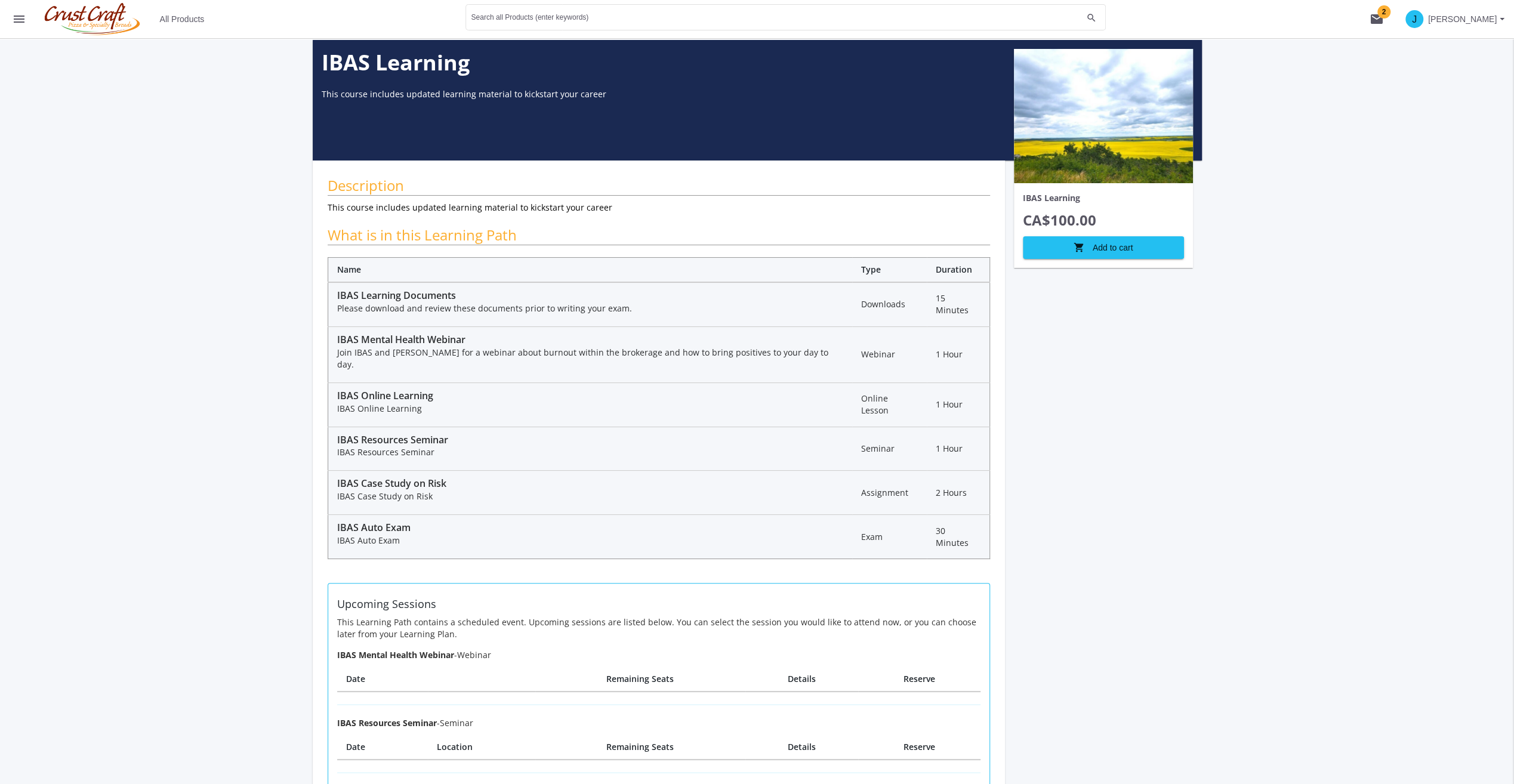
scroll to position [0, 0]
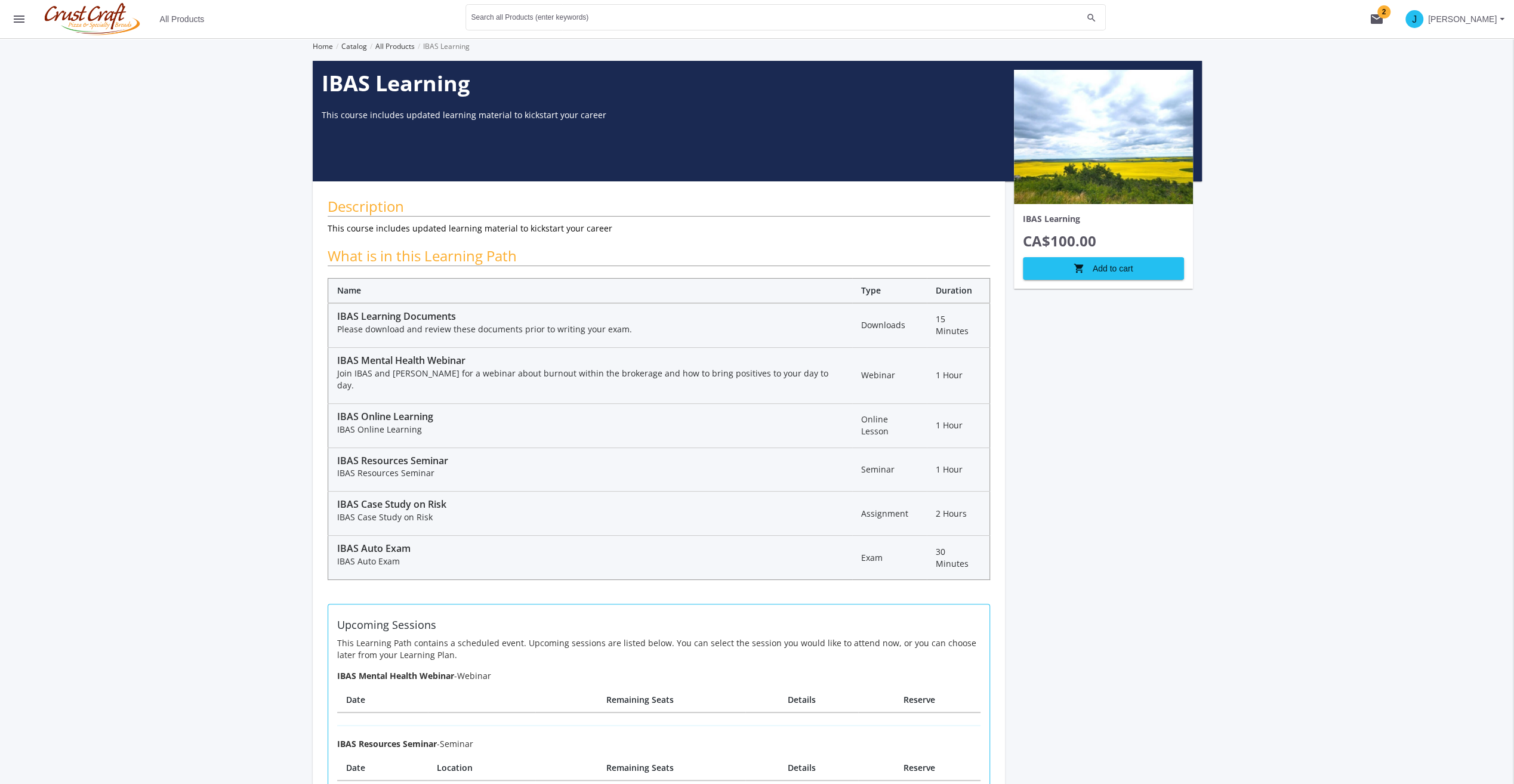
click at [1079, 391] on div "IBAS Learning CA$100.00 shopping_cart Add to cart" at bounding box center [1103, 451] width 197 height 782
click at [1065, 405] on div "IBAS Learning CA$100.00 shopping_cart Add to cart" at bounding box center [1103, 451] width 197 height 782
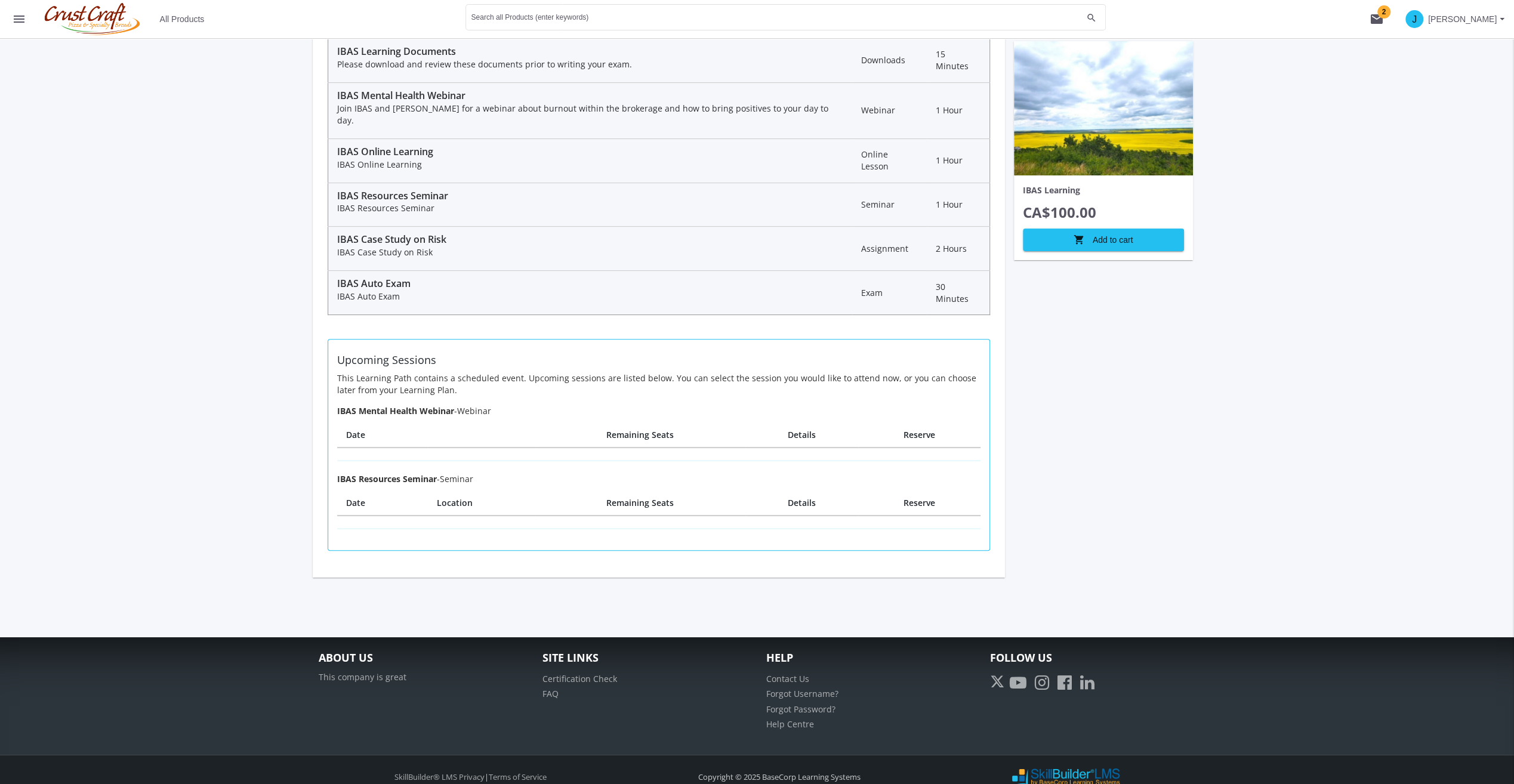
scroll to position [86, 0]
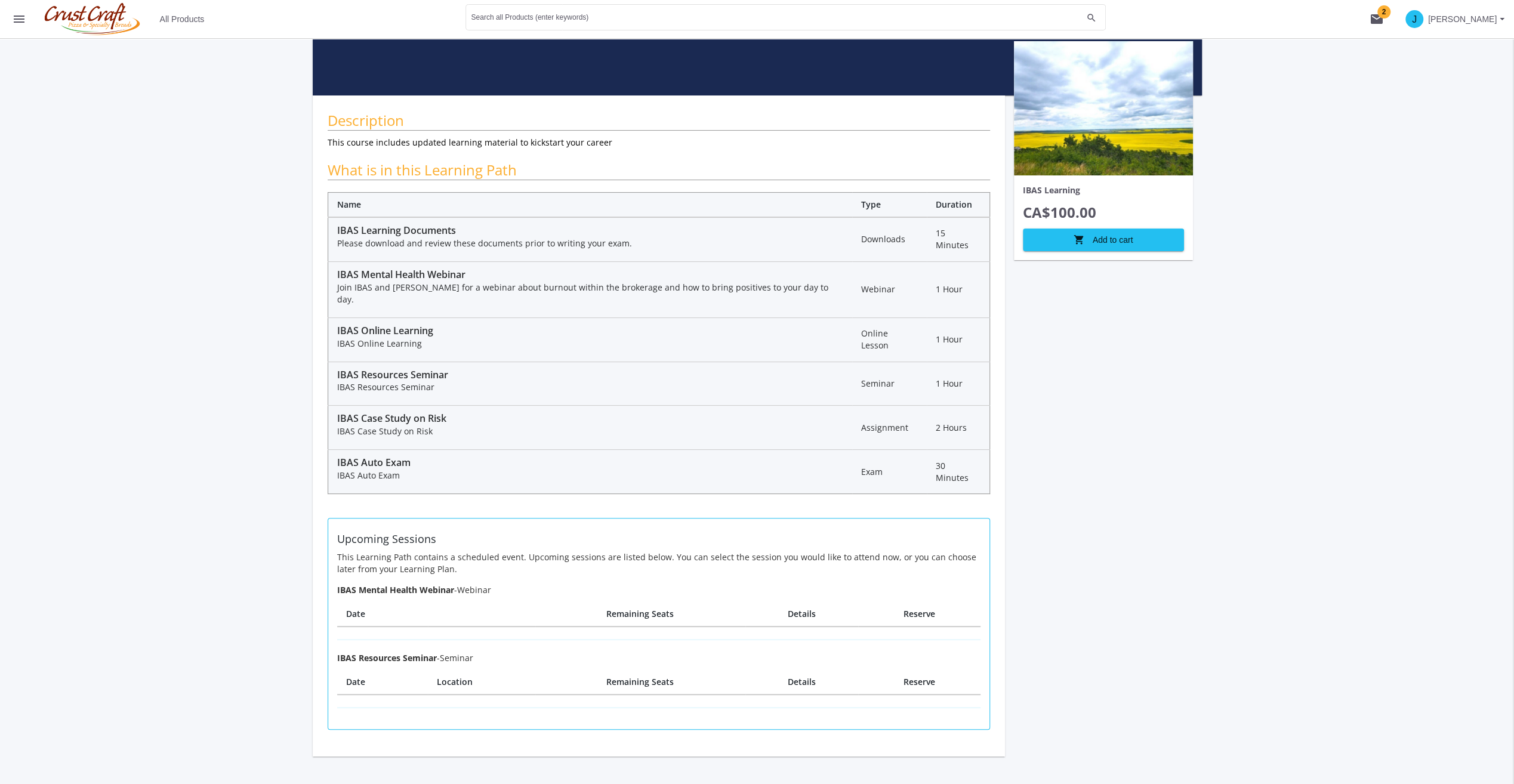
click at [315, 278] on div "Description This course includes updated learning material to kickstart your ca…" at bounding box center [659, 426] width 692 height 661
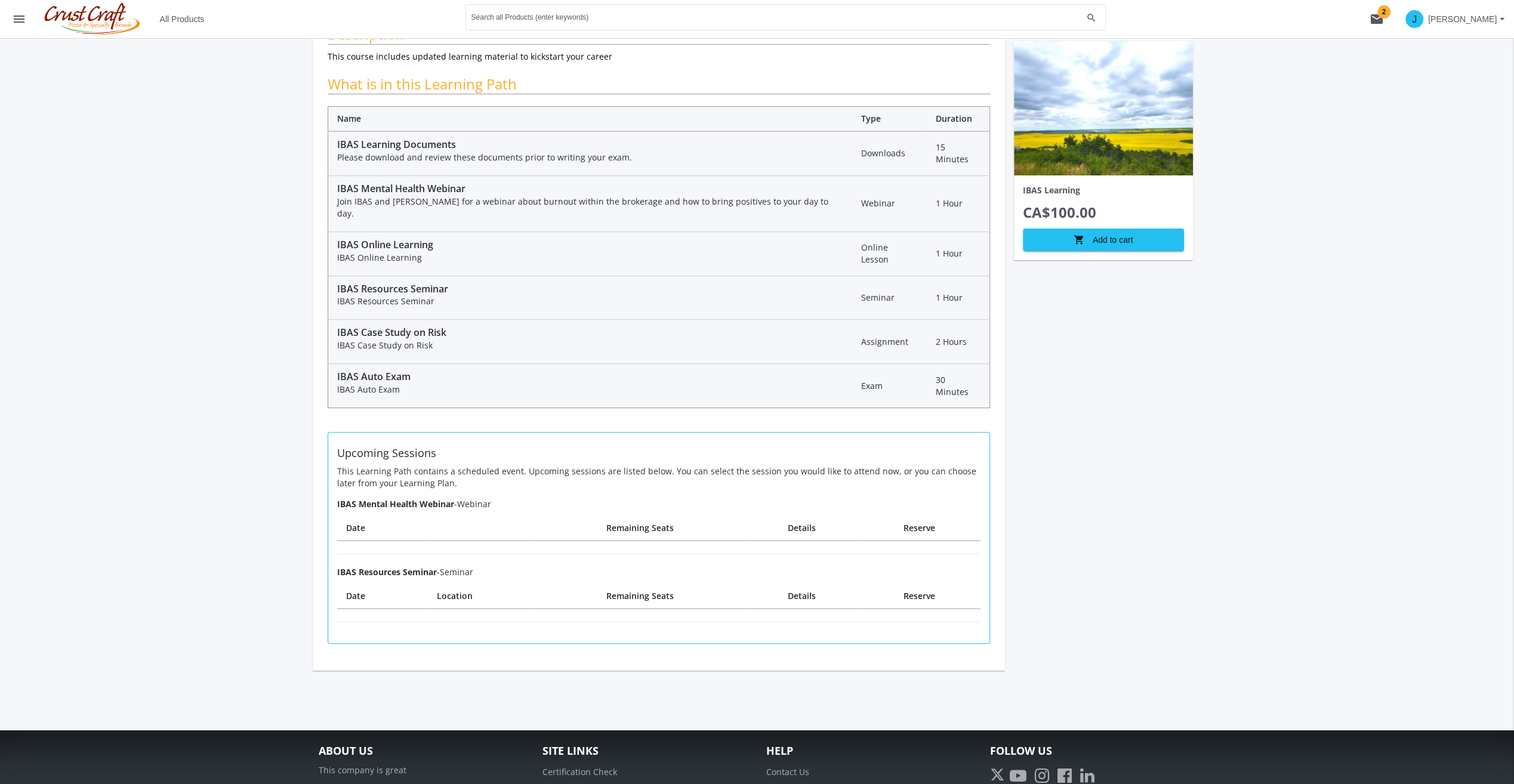
scroll to position [179, 0]
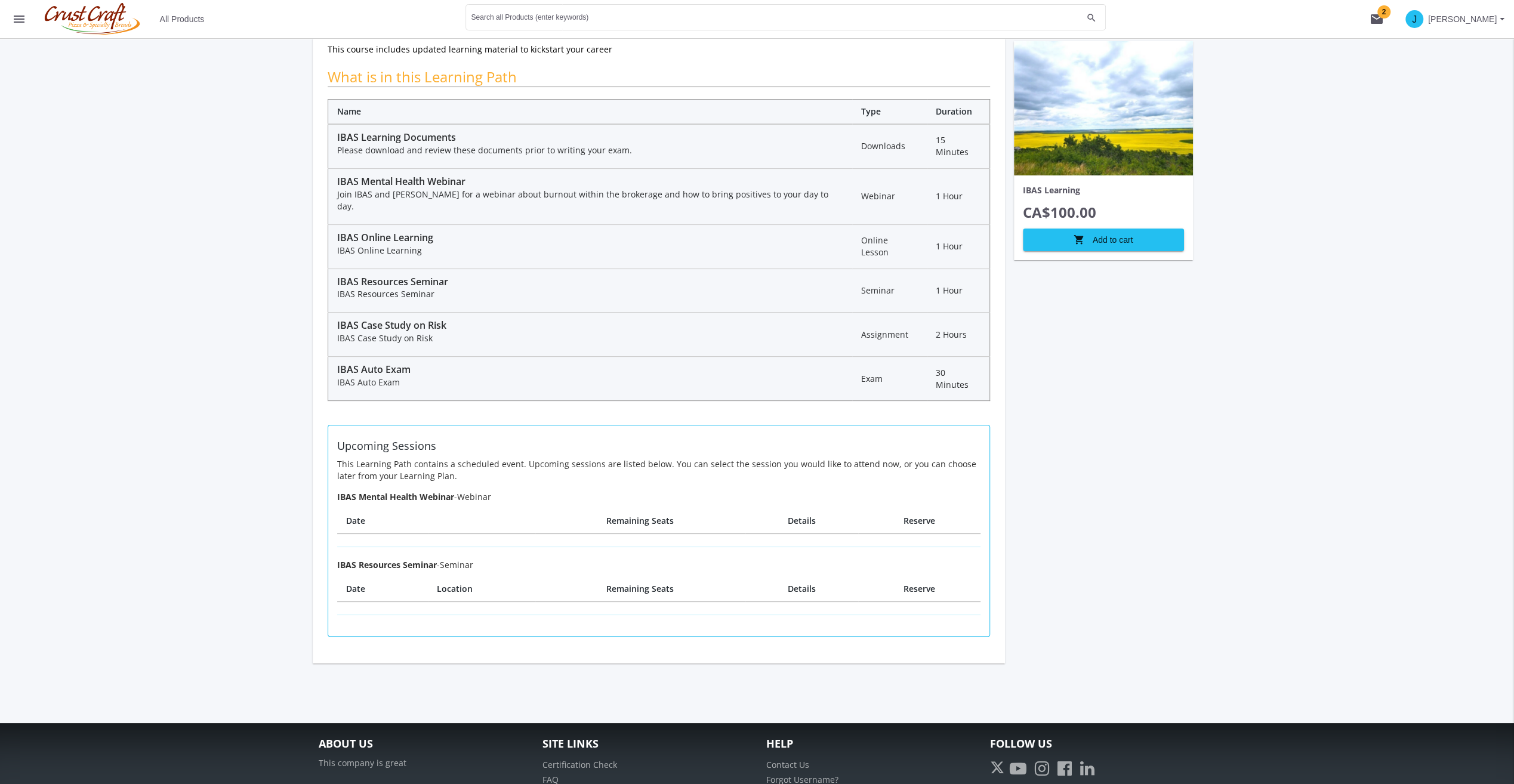
click at [194, 323] on div "J [PERSON_NAME] Dashboard Learning Plan Account Account Certificates and Transc…" at bounding box center [757, 291] width 1514 height 864
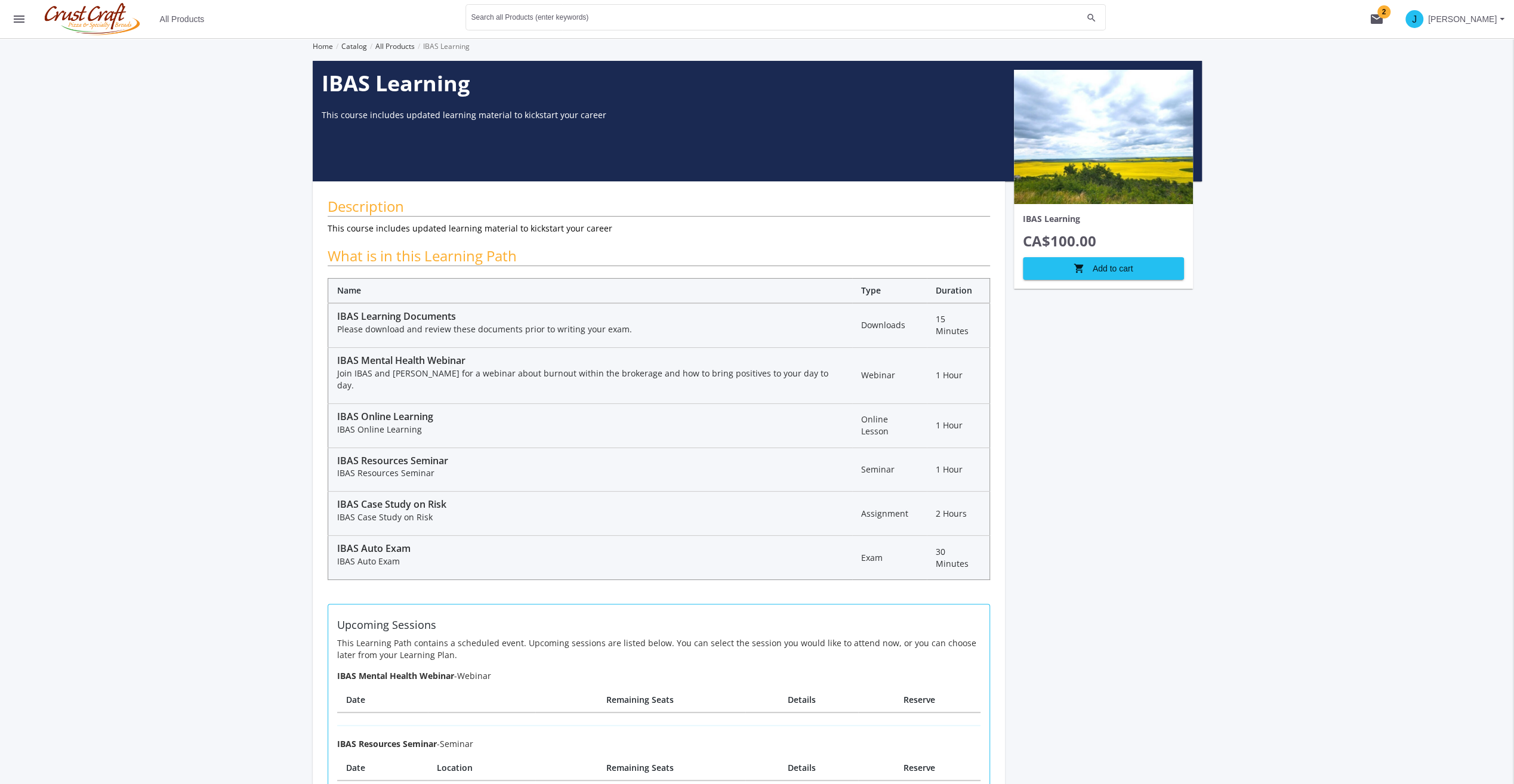
click at [328, 335] on td "IBAS Learning Documents Please download and review these documents prior to wri…" at bounding box center [590, 325] width 525 height 44
click at [446, 239] on div "Description This course includes updated learning material to kickstart your ca…" at bounding box center [659, 511] width 692 height 661
click at [448, 258] on h2 "What is in this Learning Path" at bounding box center [659, 256] width 663 height 20
click at [453, 283] on th "Name" at bounding box center [590, 291] width 525 height 25
click at [134, 174] on div "J [PERSON_NAME] Dashboard Learning Plan Account Account Certificates and Transc…" at bounding box center [757, 471] width 1514 height 864
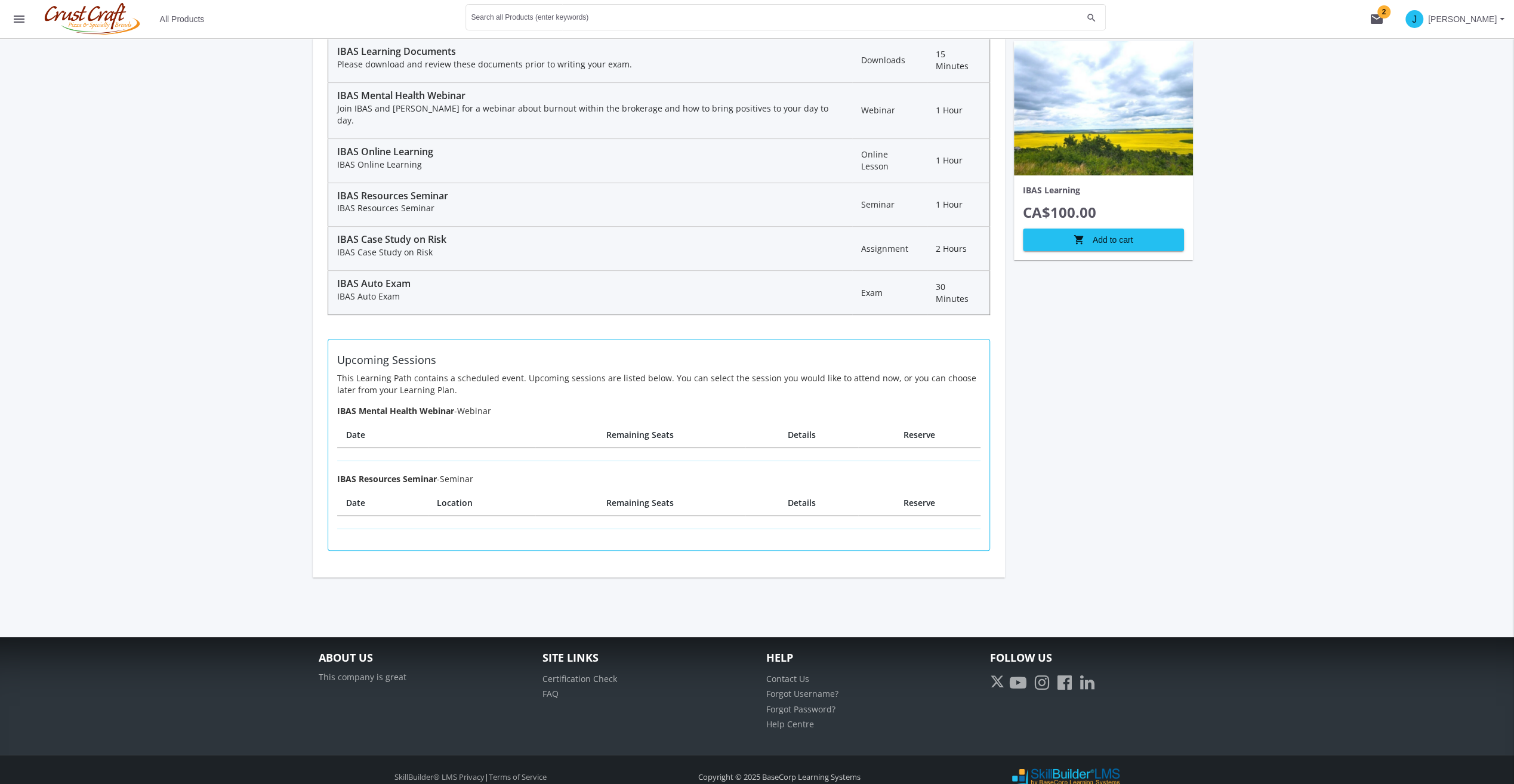
click at [1166, 405] on div "IBAS Learning CA$100.00 shopping_cart Add to cart" at bounding box center [1103, 186] width 197 height 782
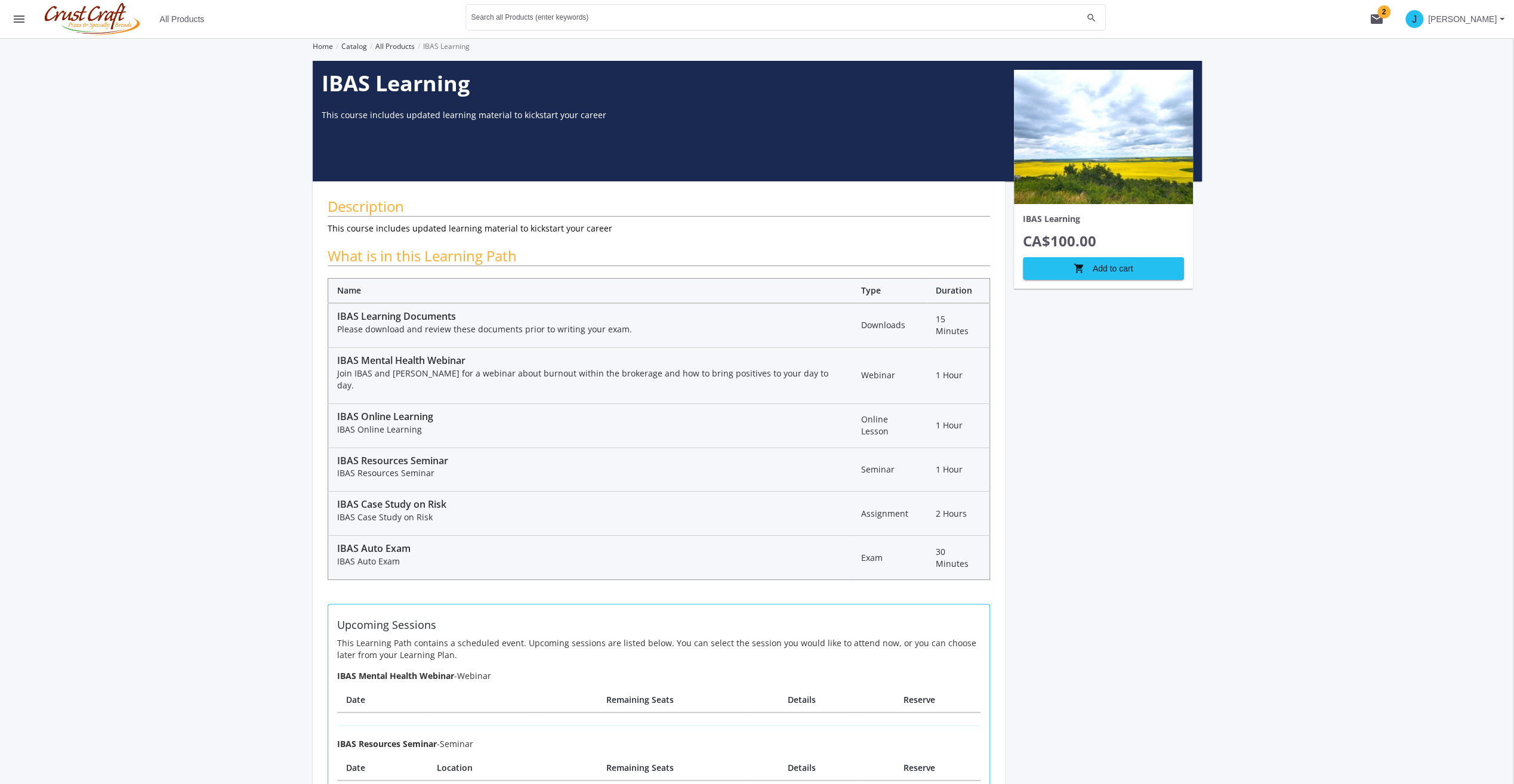
click at [250, 209] on div "J [PERSON_NAME] Dashboard Learning Plan Account Account Certificates and Transc…" at bounding box center [757, 471] width 1514 height 864
click at [1141, 510] on div "IBAS Learning CA$100.00 shopping_cart Add to cart" at bounding box center [1103, 451] width 197 height 782
